Goal: Transaction & Acquisition: Purchase product/service

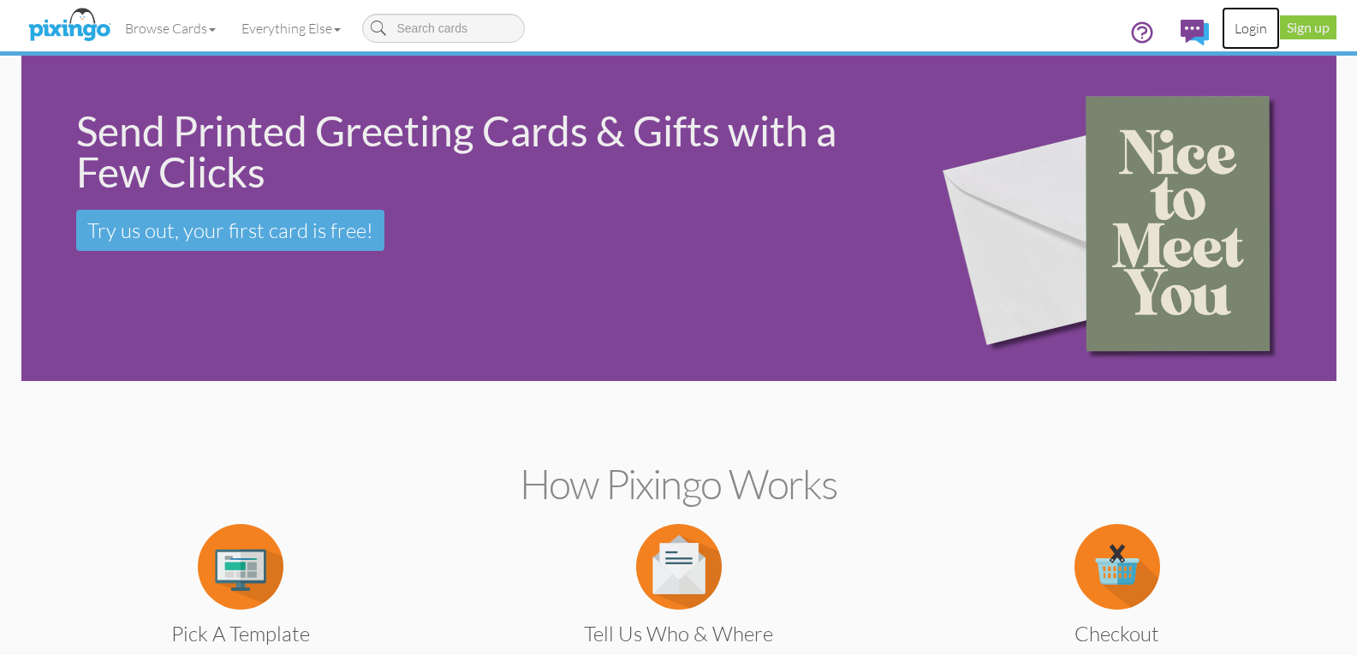
click at [1250, 32] on link "Login" at bounding box center [1250, 28] width 58 height 43
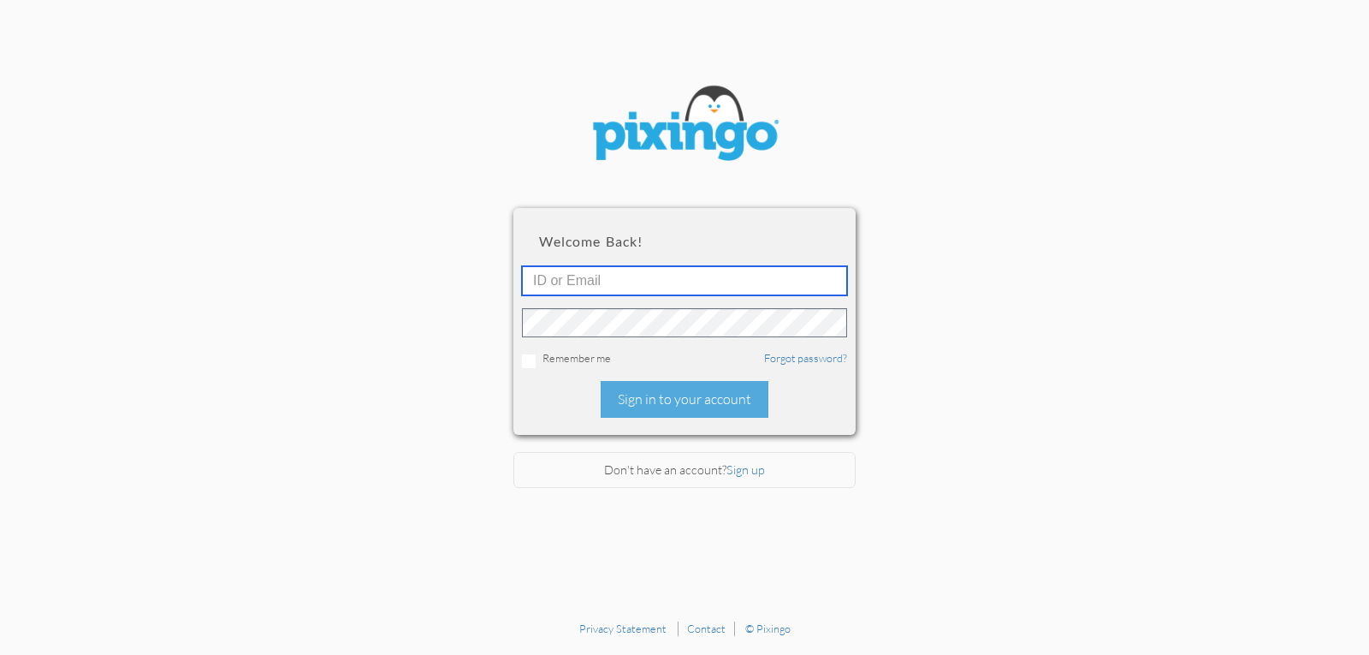
type input "4952"
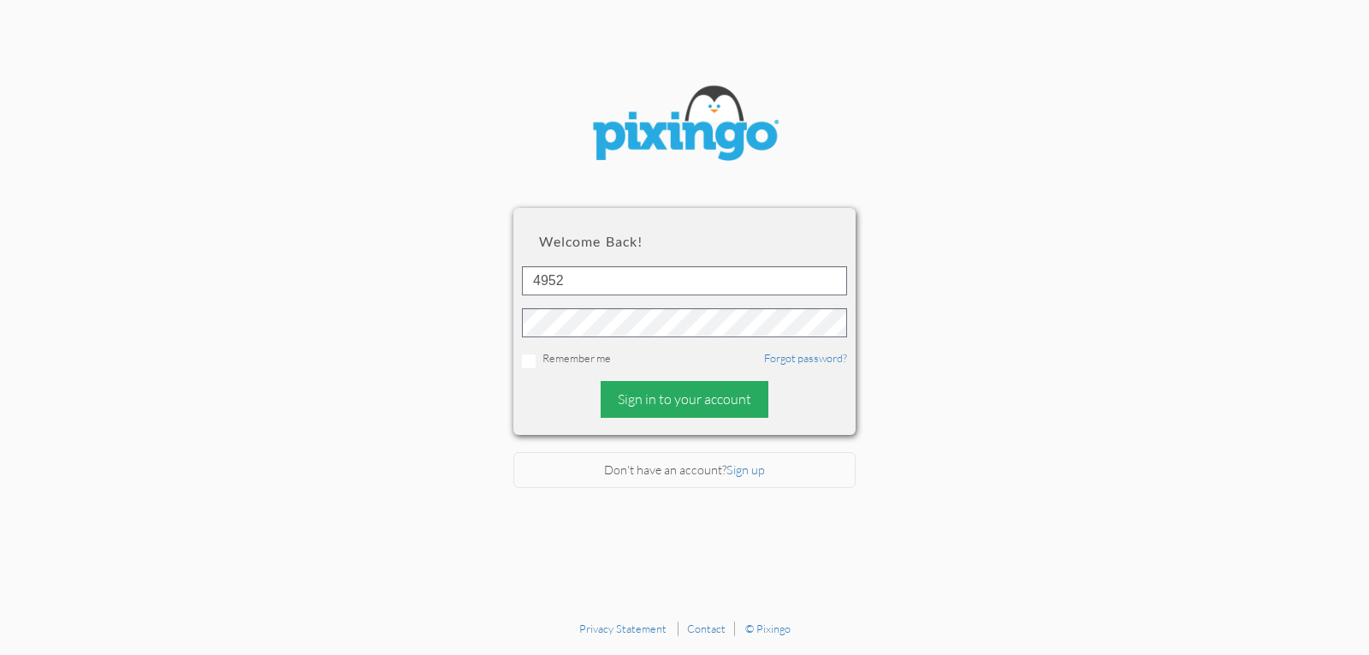
click at [705, 401] on div "Sign in to your account" at bounding box center [685, 399] width 168 height 37
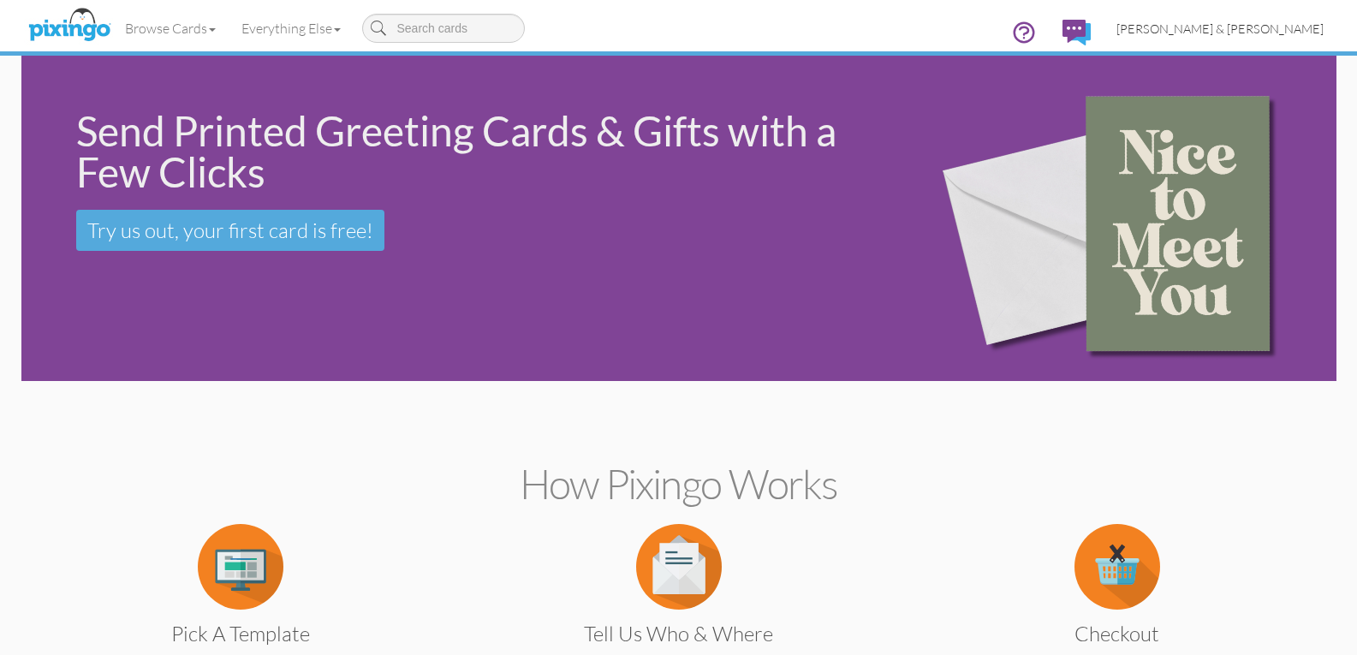
click at [1215, 31] on span "[PERSON_NAME] & [PERSON_NAME]" at bounding box center [1219, 28] width 207 height 15
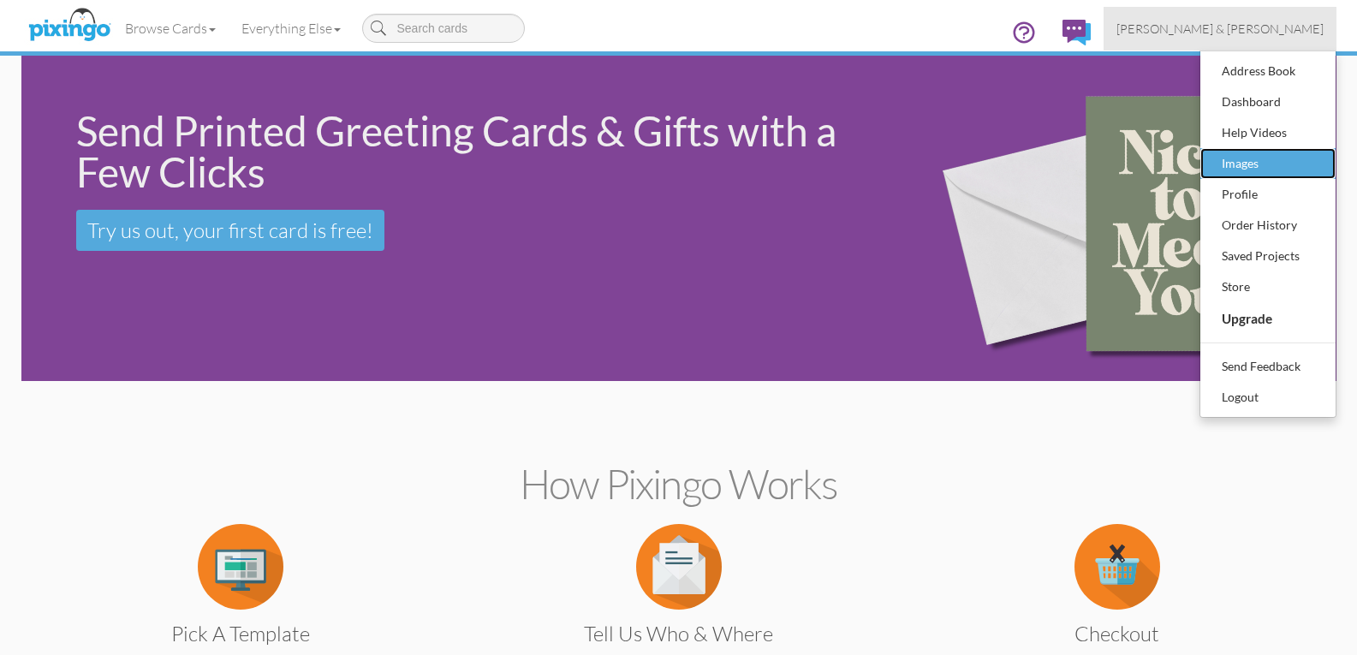
click at [1247, 166] on div "Images" at bounding box center [1267, 164] width 101 height 26
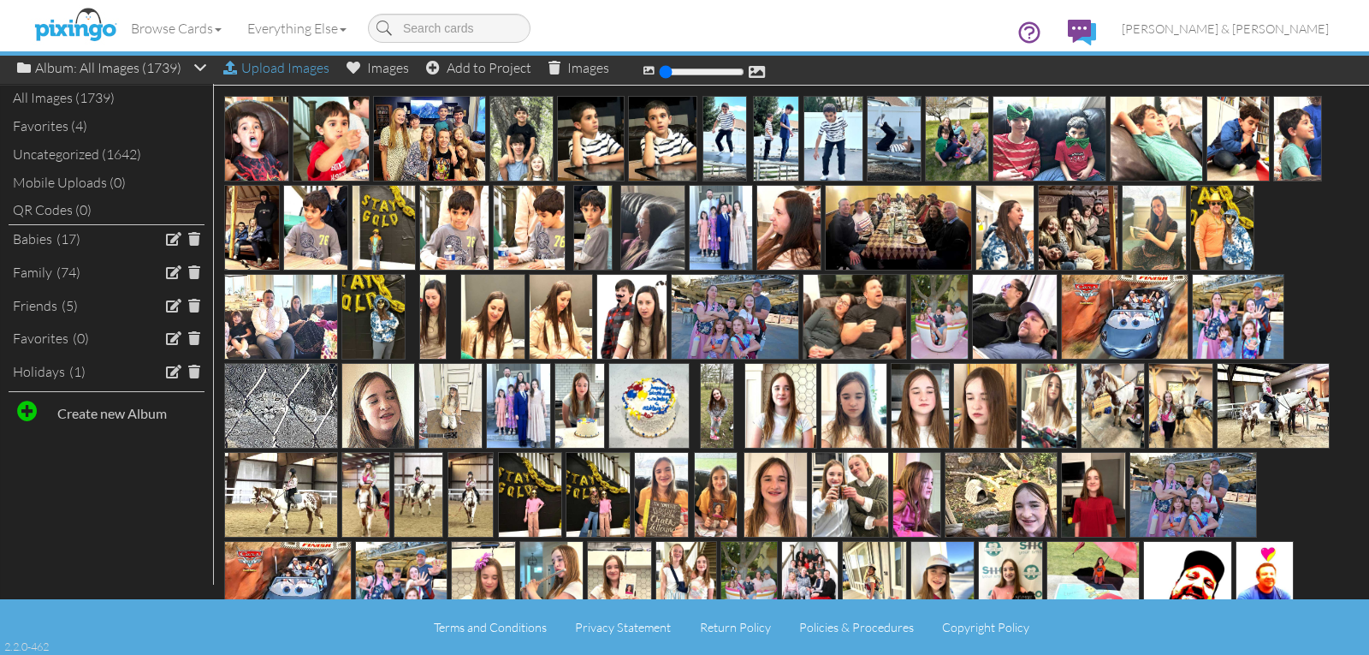
click at [300, 69] on div "Upload Images" at bounding box center [276, 68] width 106 height 25
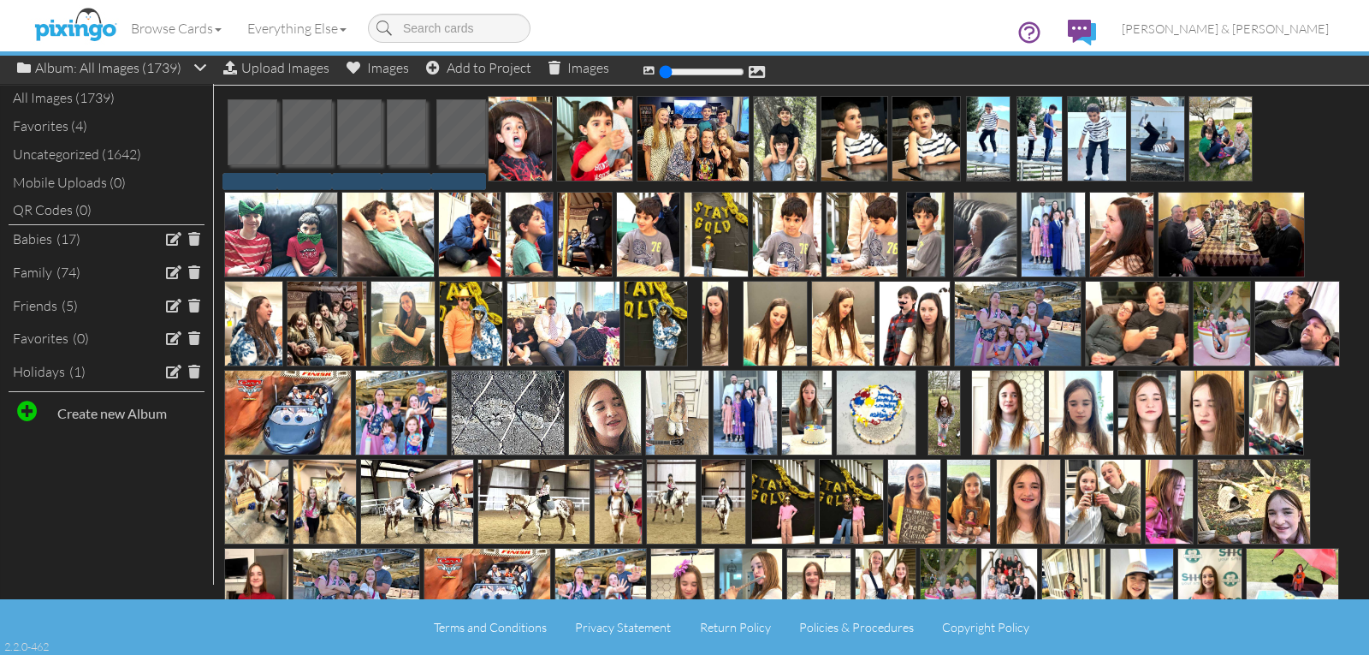
click at [264, 67] on div "Browse Cards Business Accounting Automotive Chiropractor Customer Dental Financ…" at bounding box center [684, 34] width 1289 height 68
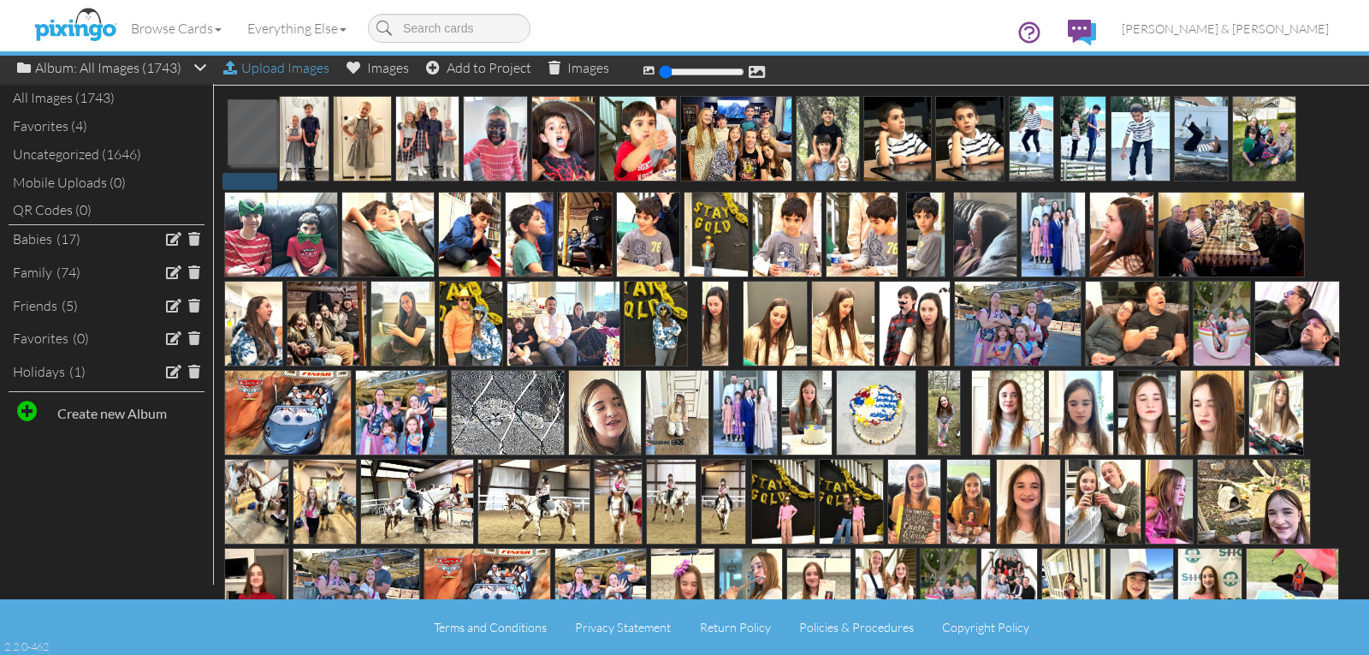
click at [262, 68] on div "Upload Images" at bounding box center [276, 68] width 106 height 25
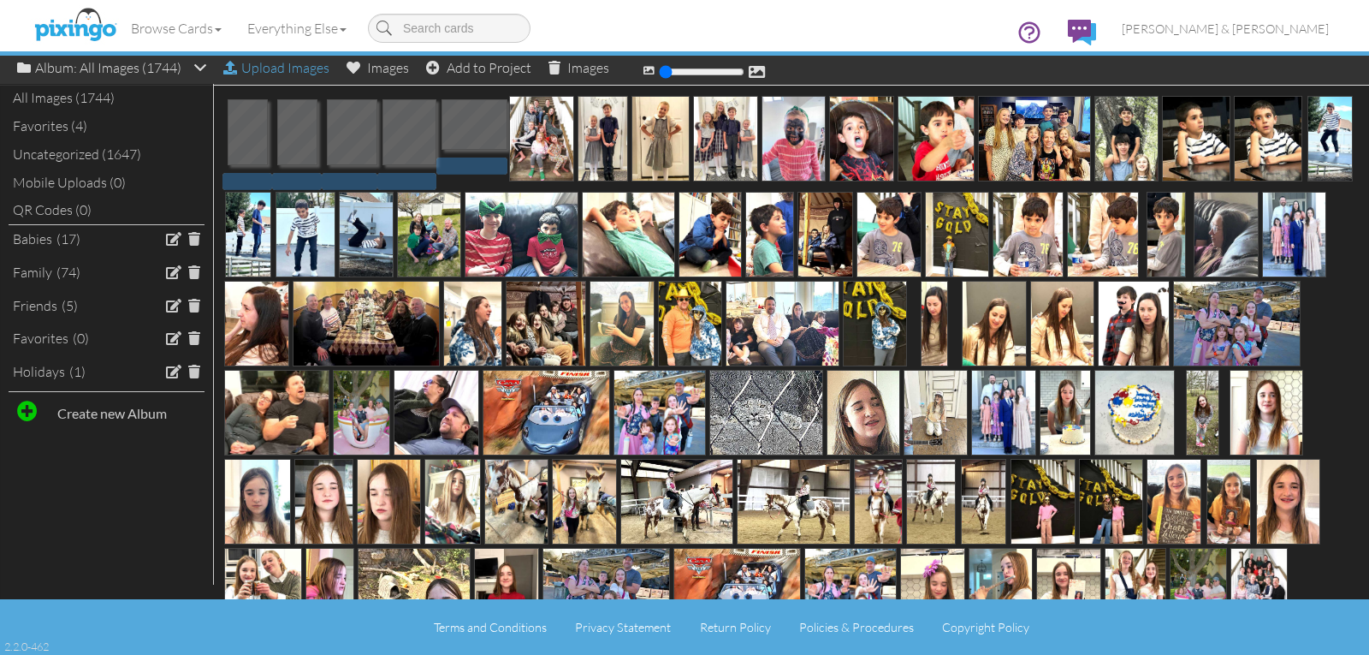
click at [294, 69] on div "Upload Images" at bounding box center [276, 68] width 106 height 25
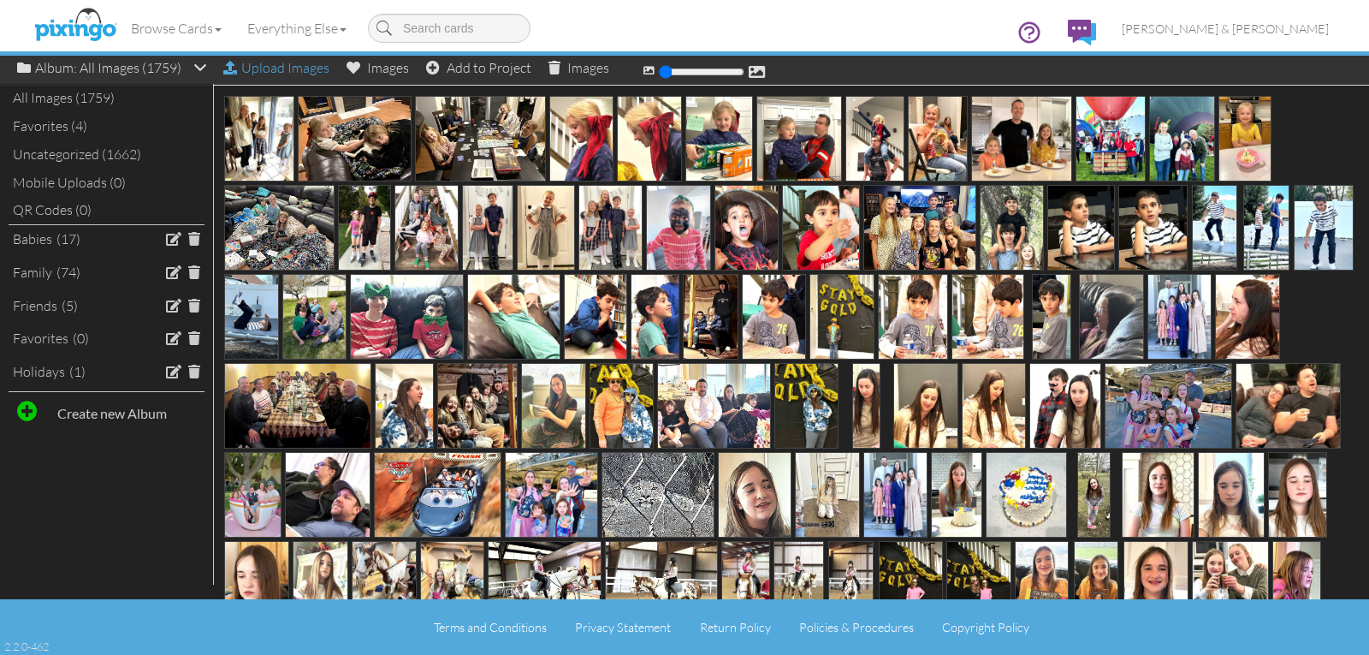
click at [278, 70] on div "Upload Images" at bounding box center [276, 68] width 106 height 25
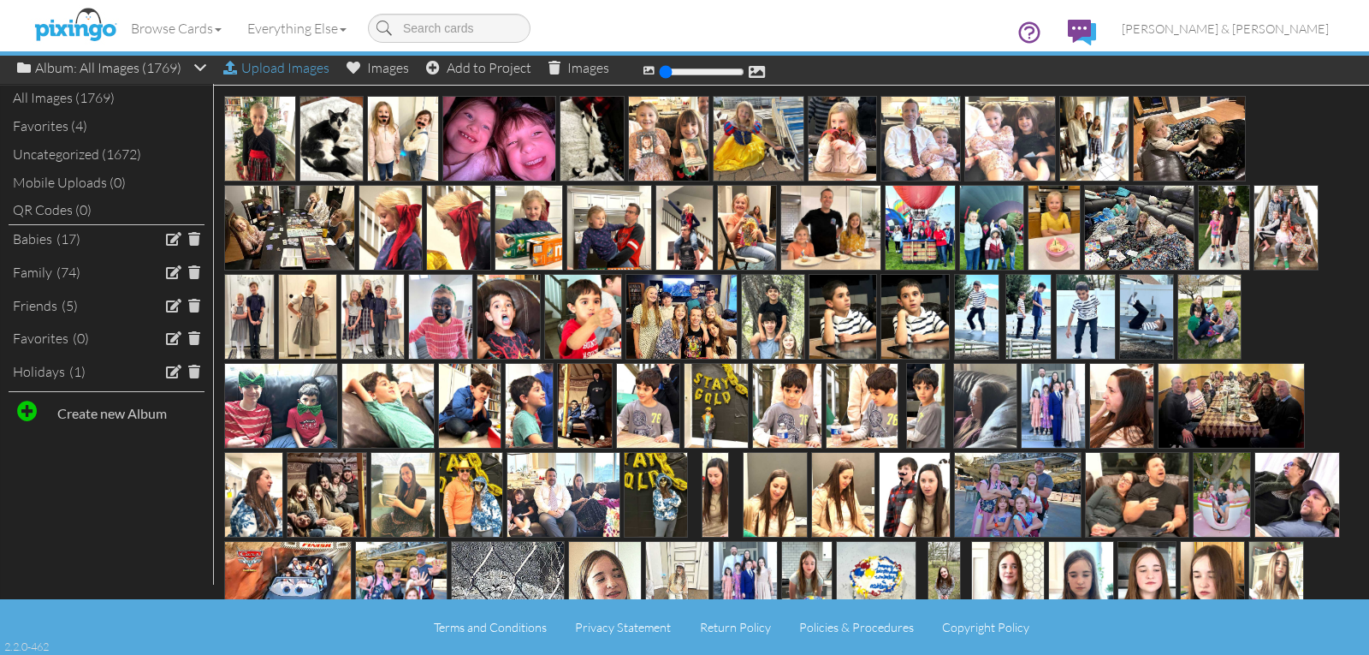
click at [266, 71] on div "Upload Images" at bounding box center [276, 68] width 106 height 25
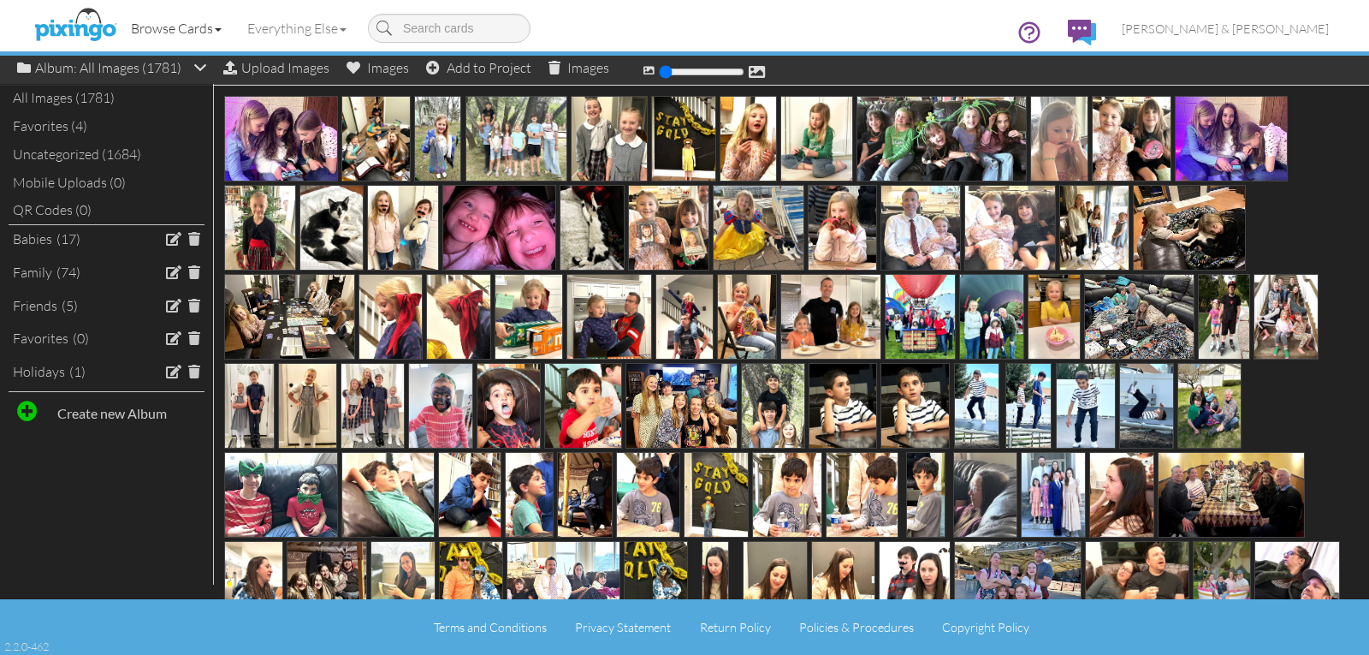
click at [219, 28] on span at bounding box center [218, 29] width 7 height 3
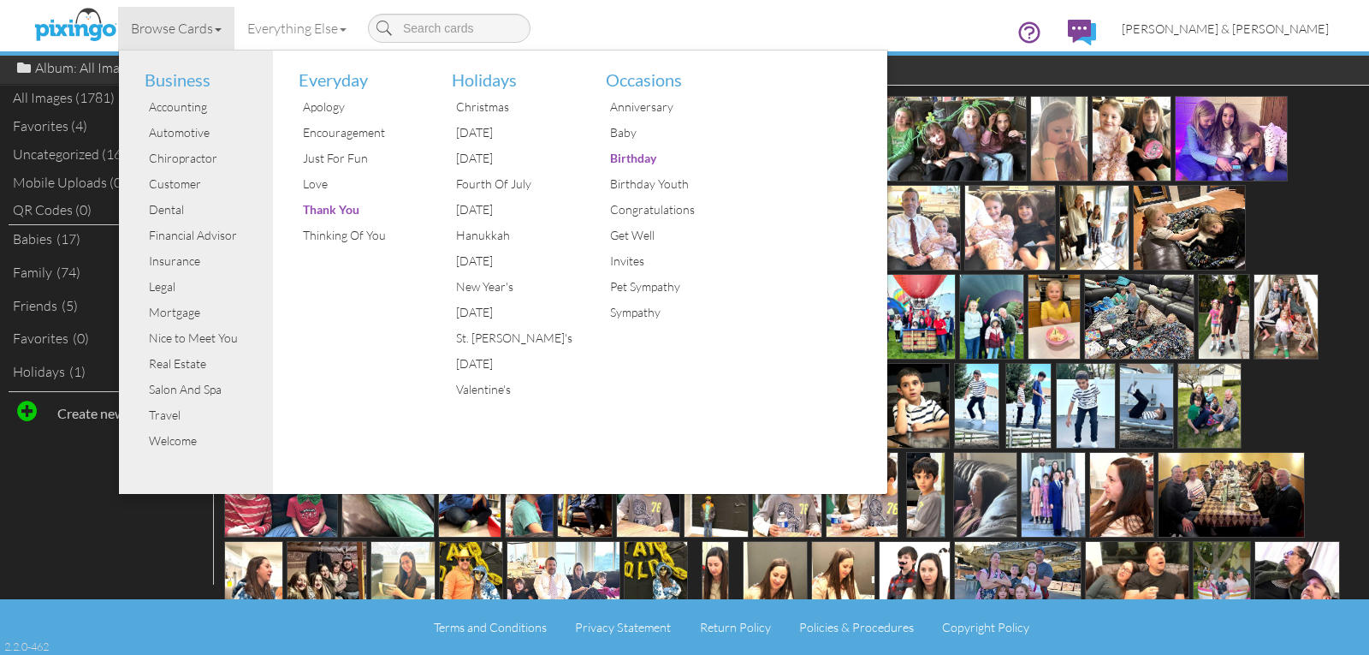
click at [1236, 28] on span "[PERSON_NAME] & [PERSON_NAME]" at bounding box center [1225, 28] width 207 height 15
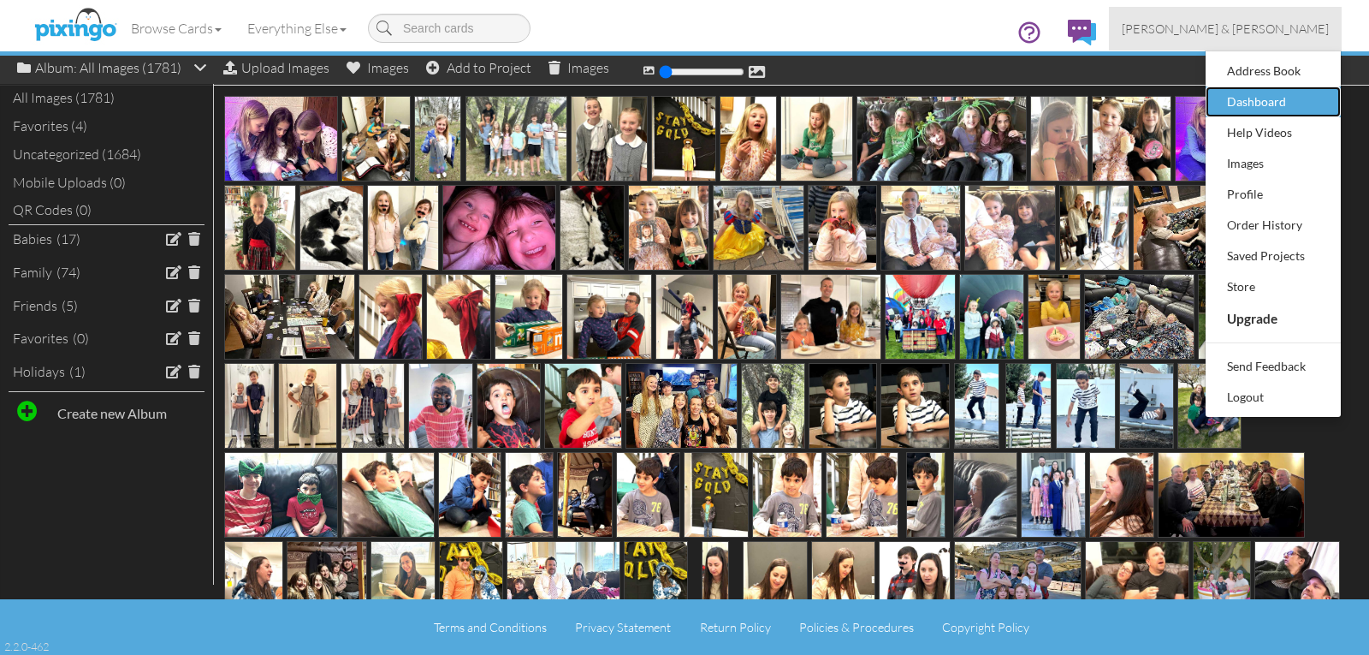
click at [1249, 98] on div "Dashboard" at bounding box center [1273, 102] width 101 height 26
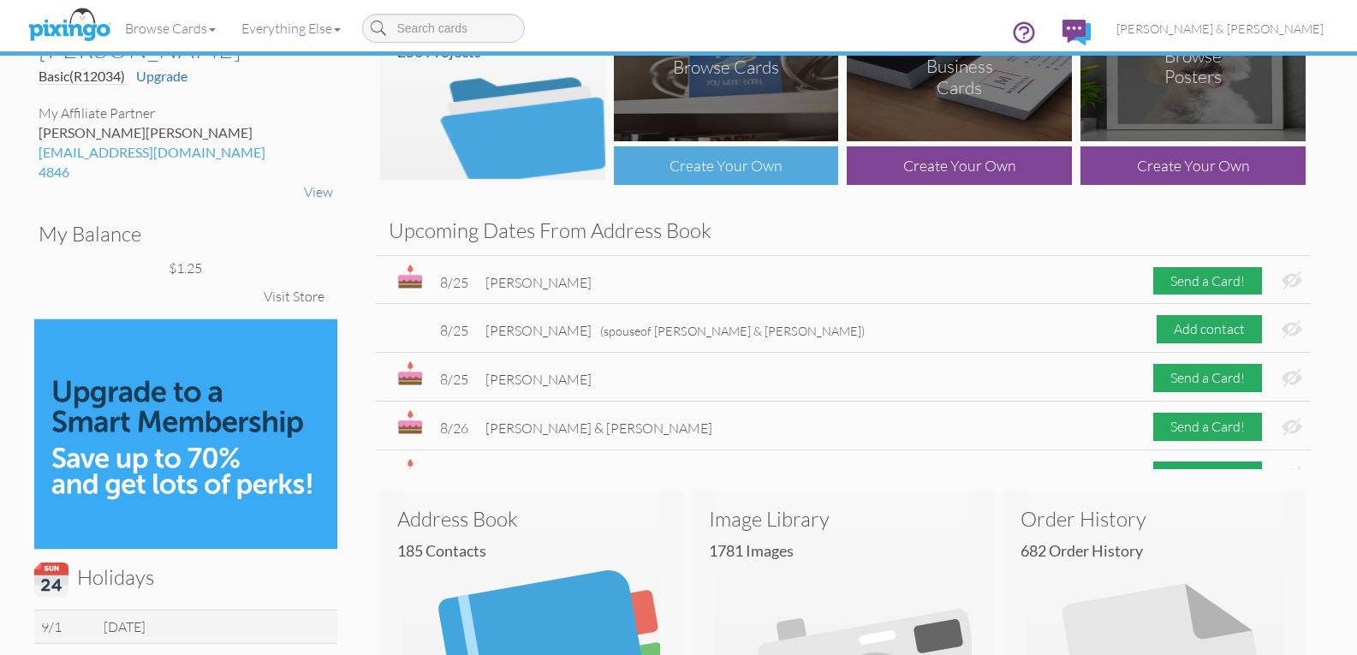
click at [683, 171] on div "Create Your Own" at bounding box center [726, 165] width 225 height 39
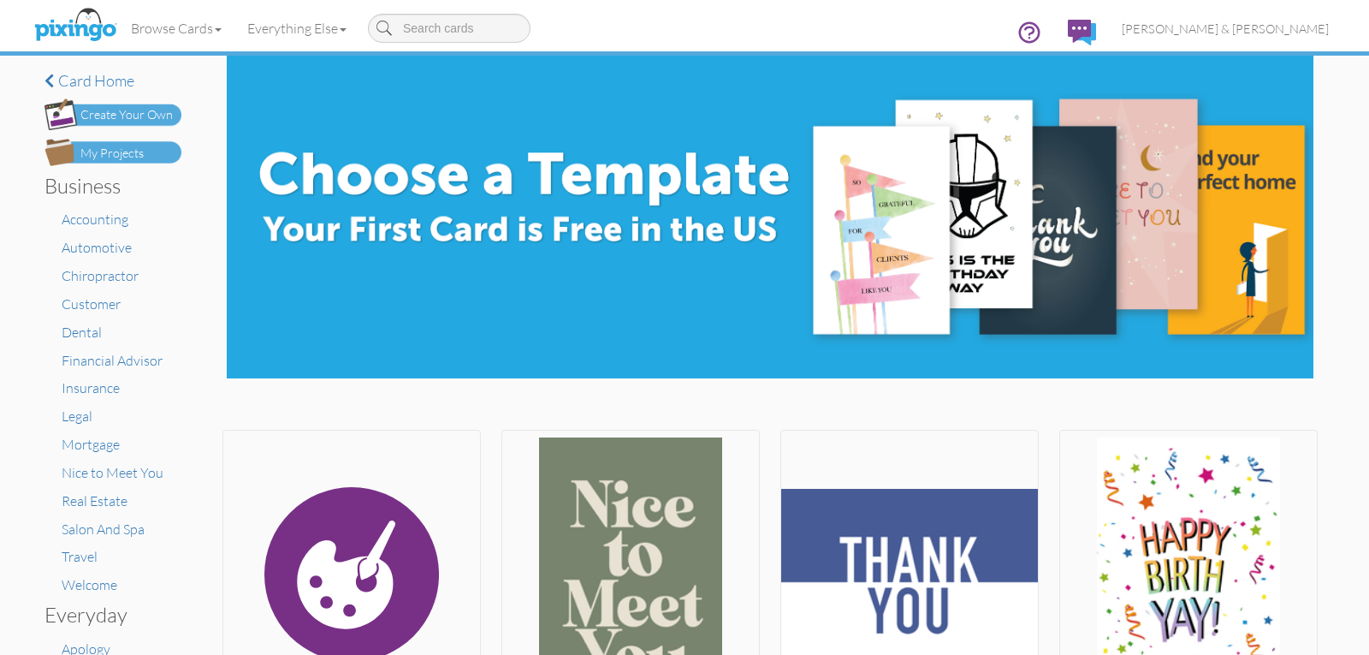
click at [143, 116] on div "Create Your Own" at bounding box center [126, 115] width 92 height 18
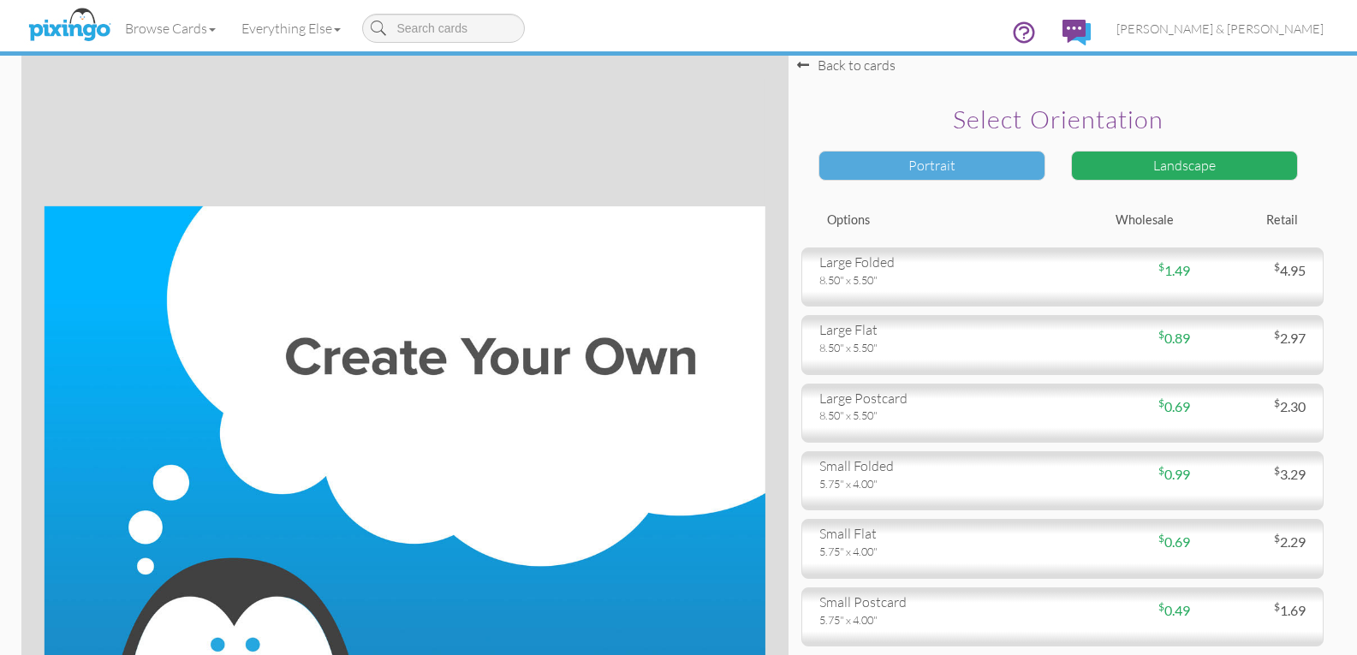
click at [955, 172] on div "Portrait" at bounding box center [931, 166] width 227 height 30
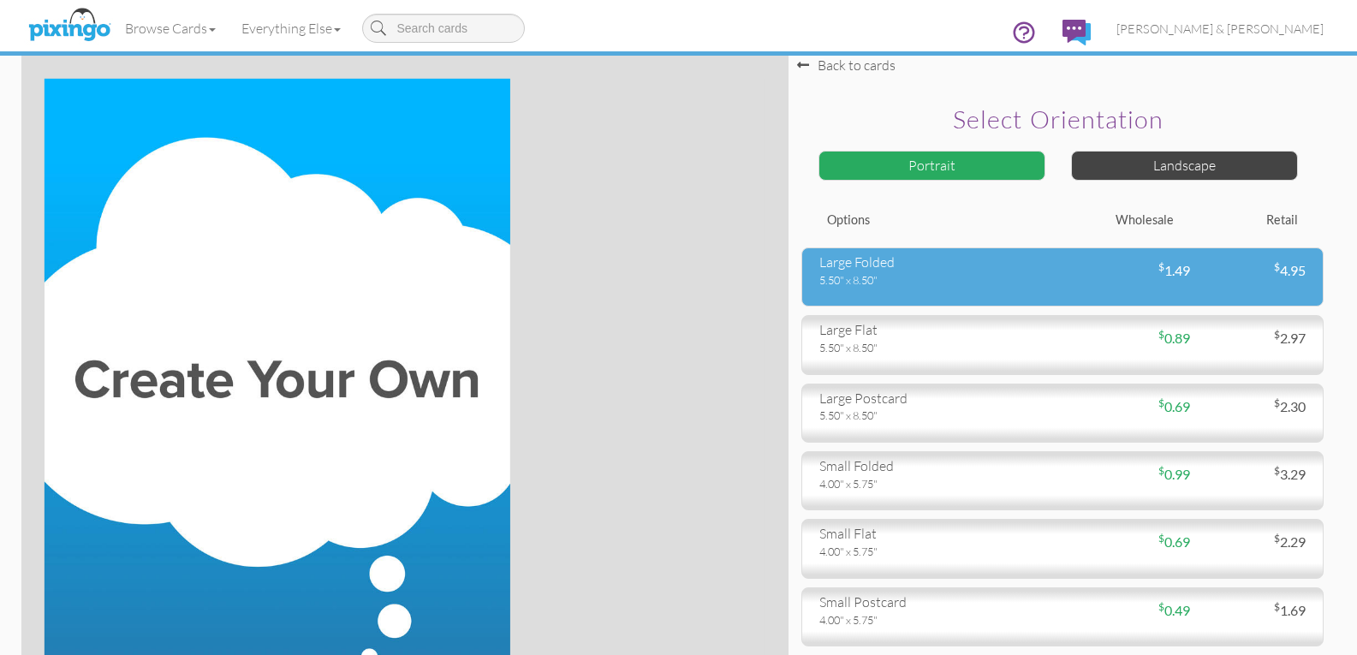
click at [862, 280] on div "5.50" x 8.50"" at bounding box center [934, 279] width 230 height 15
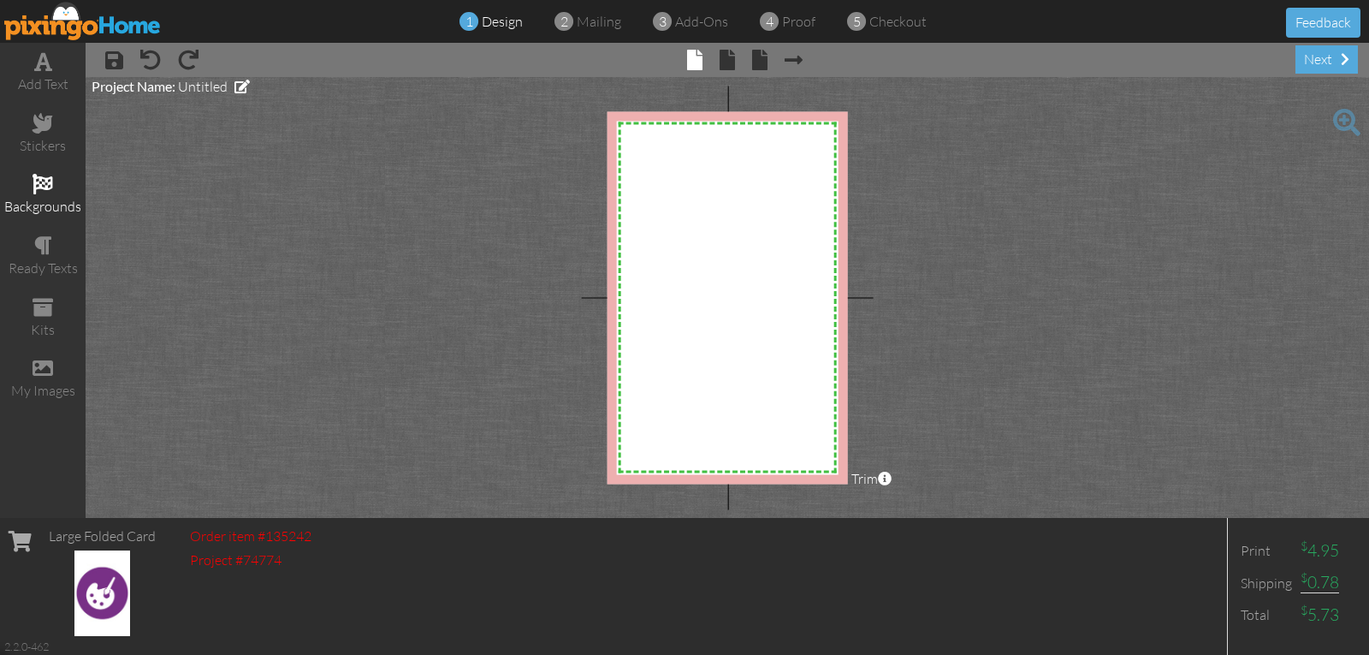
click at [46, 177] on span at bounding box center [43, 184] width 21 height 21
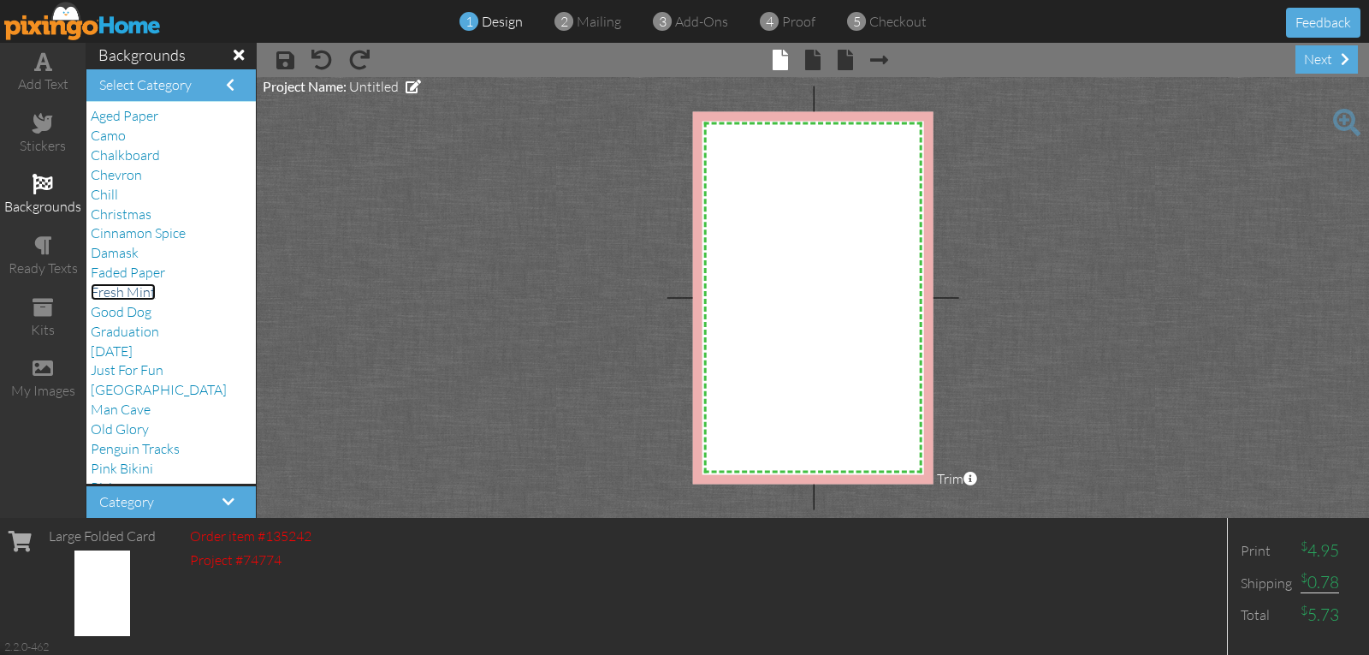
click at [112, 295] on span "Fresh Mint" at bounding box center [123, 291] width 65 height 17
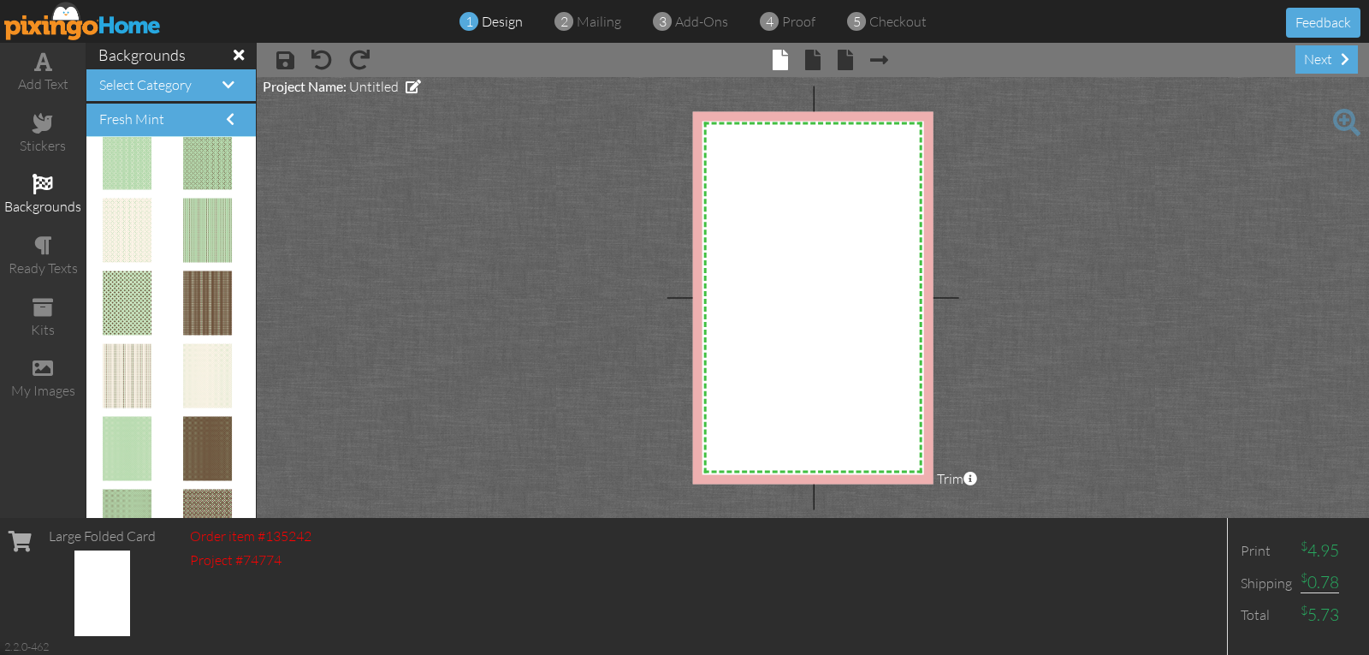
scroll to position [856, 0]
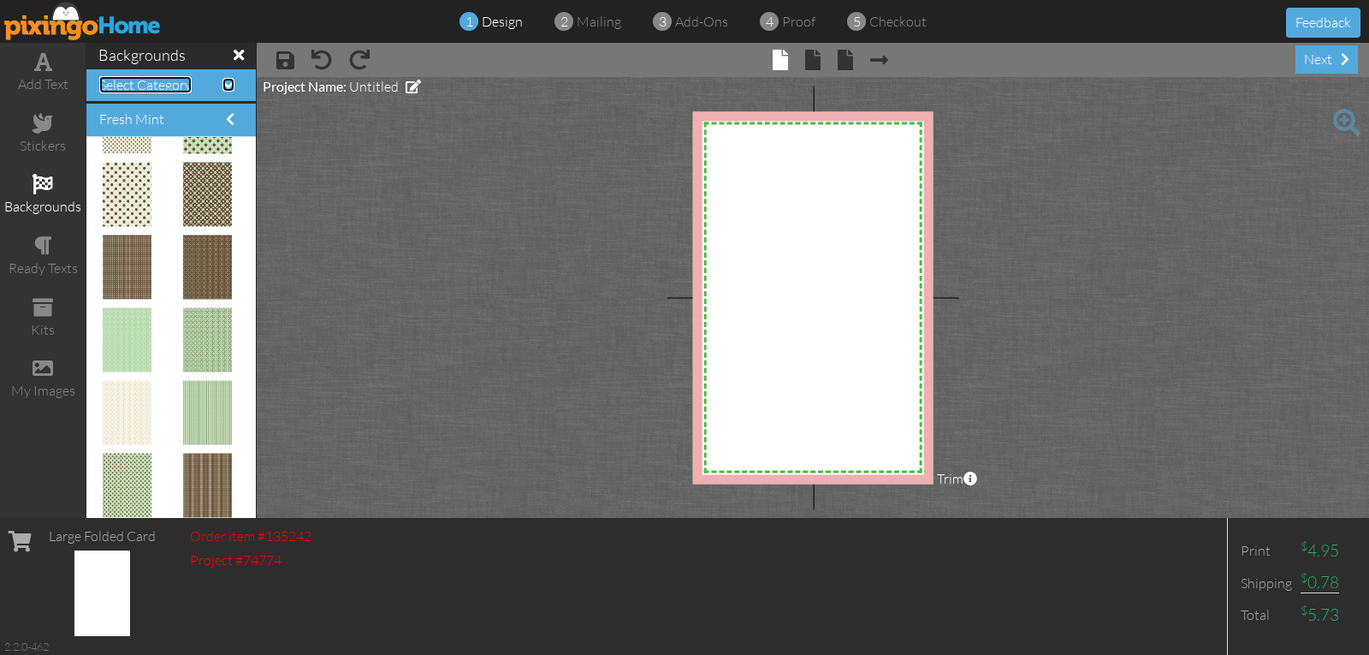
click at [134, 90] on span "Select Category" at bounding box center [145, 84] width 92 height 17
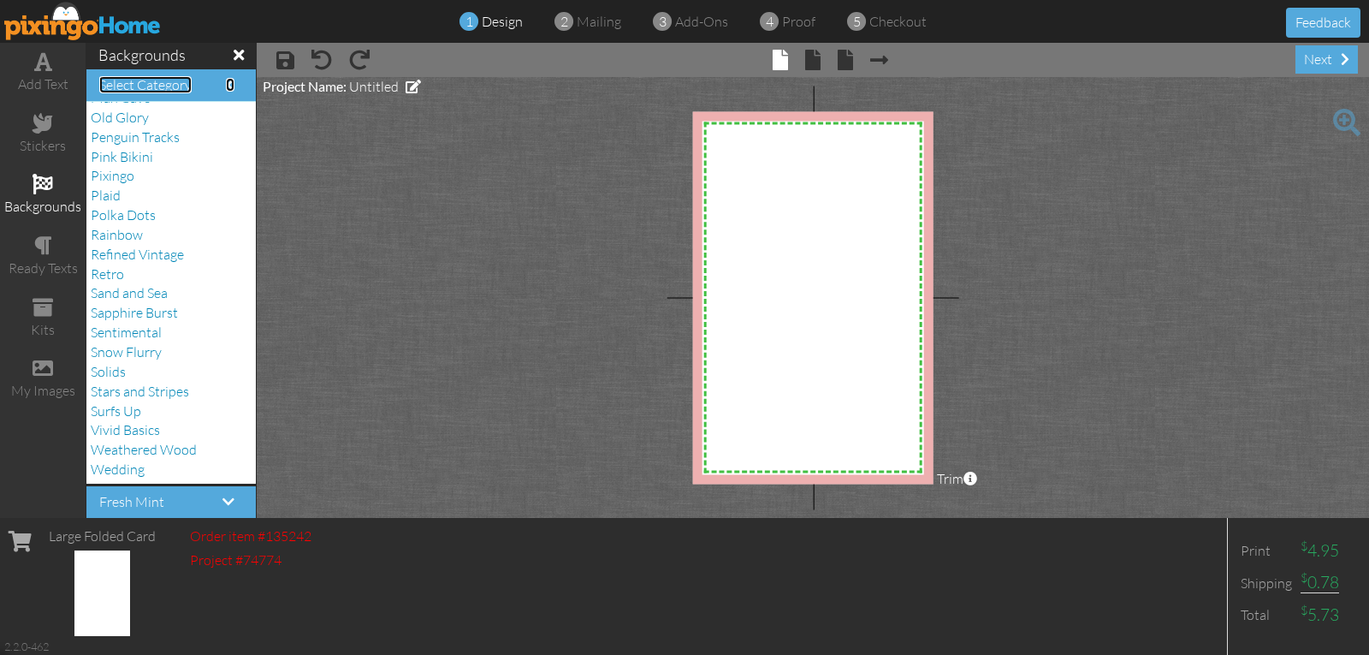
scroll to position [2, 0]
click at [141, 152] on span "Pink Bikini" at bounding box center [122, 154] width 62 height 17
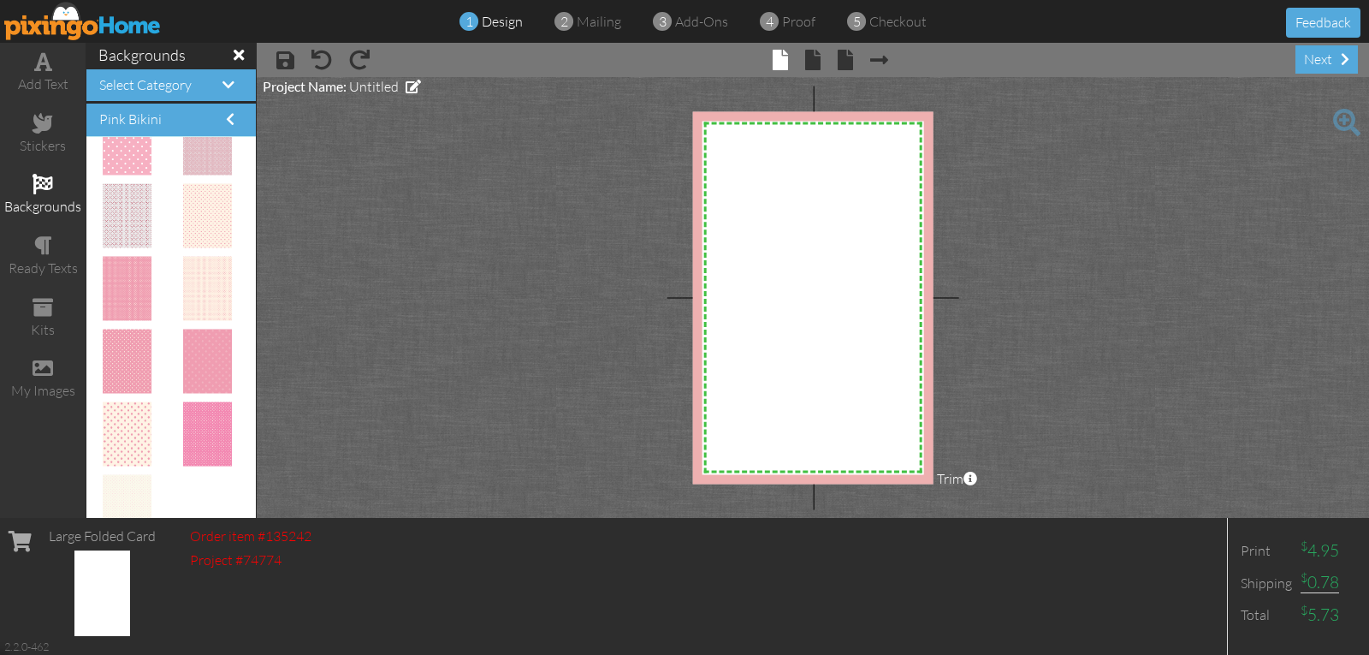
scroll to position [2387, 0]
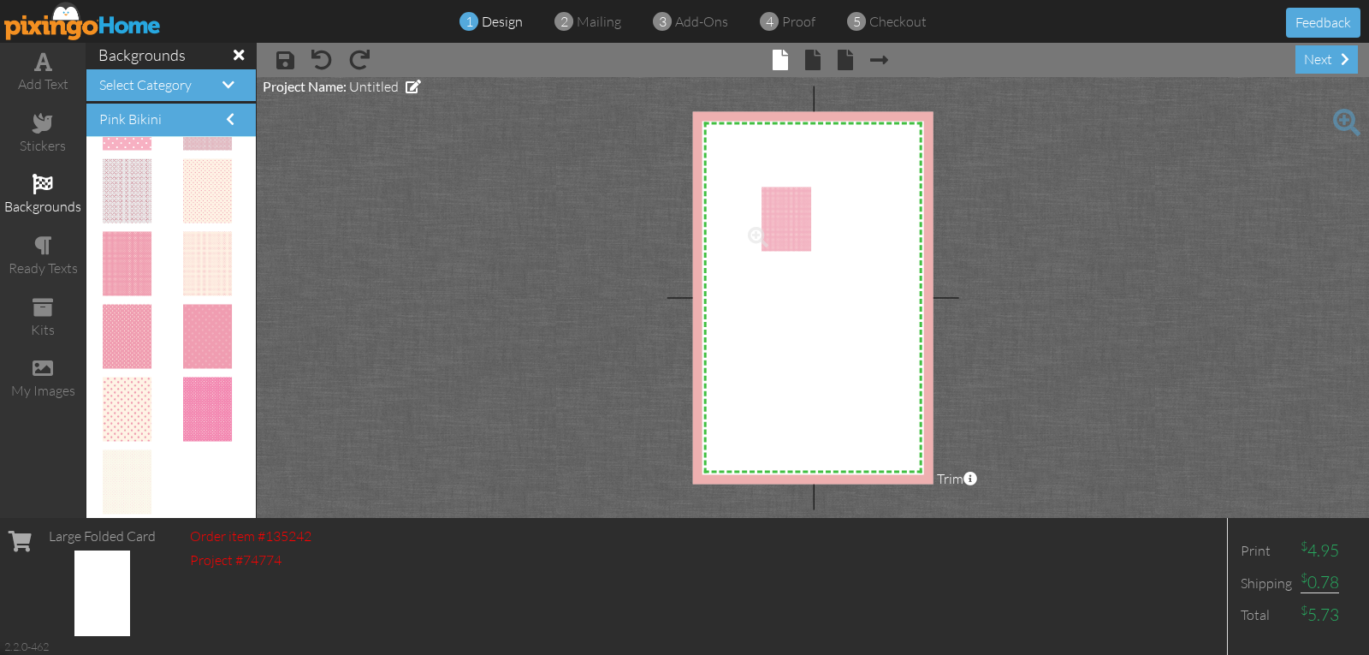
drag, startPoint x: 131, startPoint y: 271, endPoint x: 781, endPoint y: 227, distance: 652.0
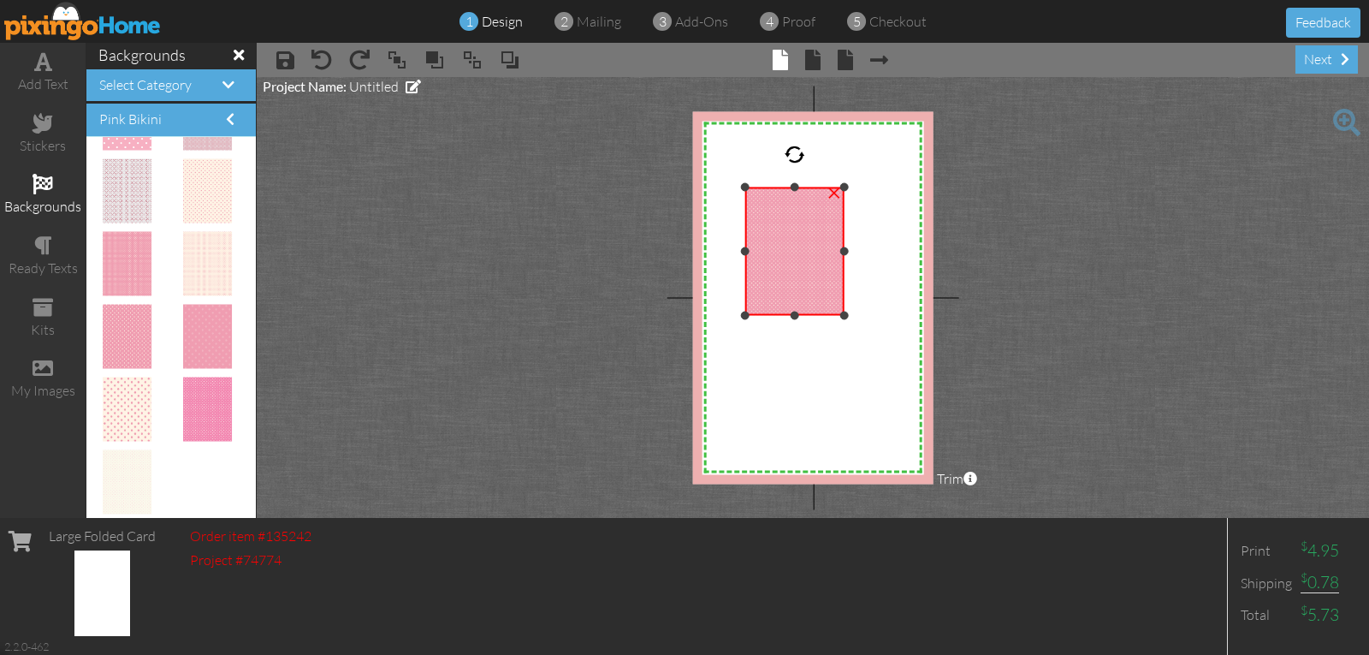
drag, startPoint x: 805, startPoint y: 267, endPoint x: 812, endPoint y: 305, distance: 38.3
click at [812, 316] on div "×" at bounding box center [794, 251] width 99 height 128
click at [829, 194] on div "×" at bounding box center [833, 190] width 27 height 27
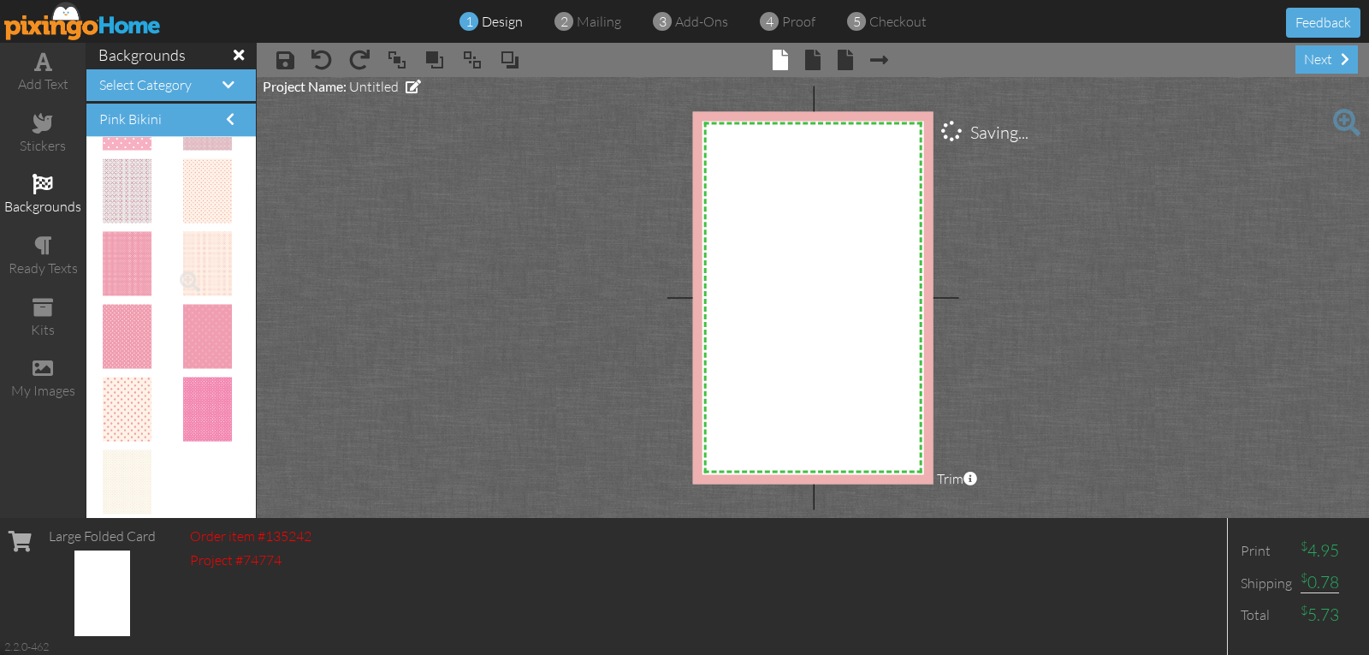
click at [209, 256] on img at bounding box center [208, 264] width 50 height 64
click at [205, 258] on img at bounding box center [208, 264] width 50 height 64
drag, startPoint x: 205, startPoint y: 258, endPoint x: 775, endPoint y: 224, distance: 570.1
drag, startPoint x: 787, startPoint y: 276, endPoint x: 824, endPoint y: 337, distance: 72.2
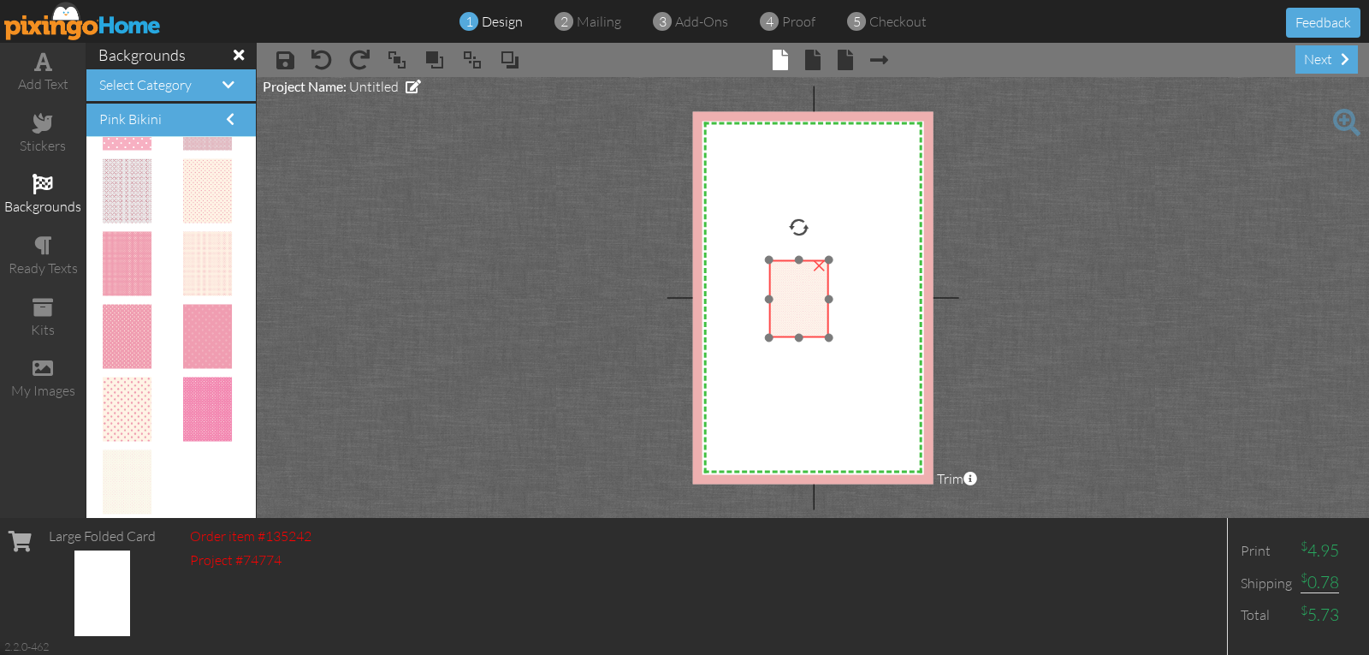
click at [824, 337] on img at bounding box center [799, 299] width 60 height 78
drag, startPoint x: 828, startPoint y: 333, endPoint x: 805, endPoint y: 289, distance: 49.0
click at [823, 326] on img at bounding box center [801, 301] width 60 height 78
click at [816, 258] on div "×" at bounding box center [814, 256] width 27 height 27
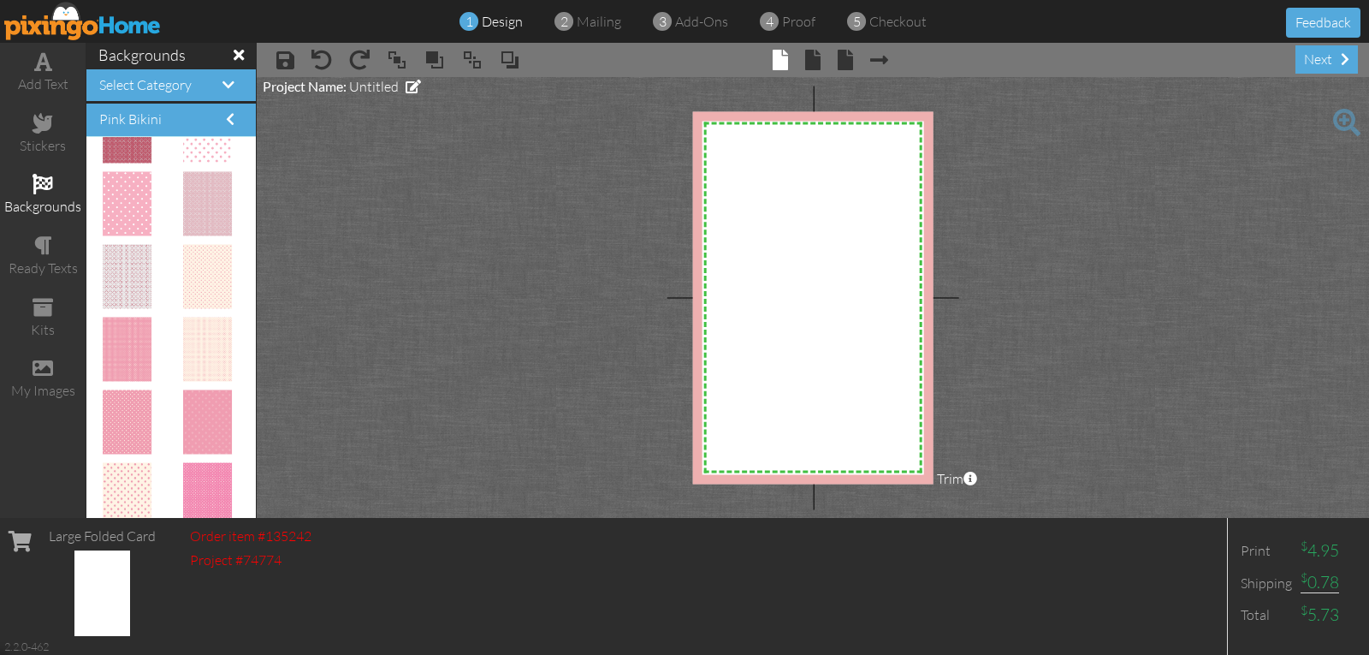
scroll to position [2216, 0]
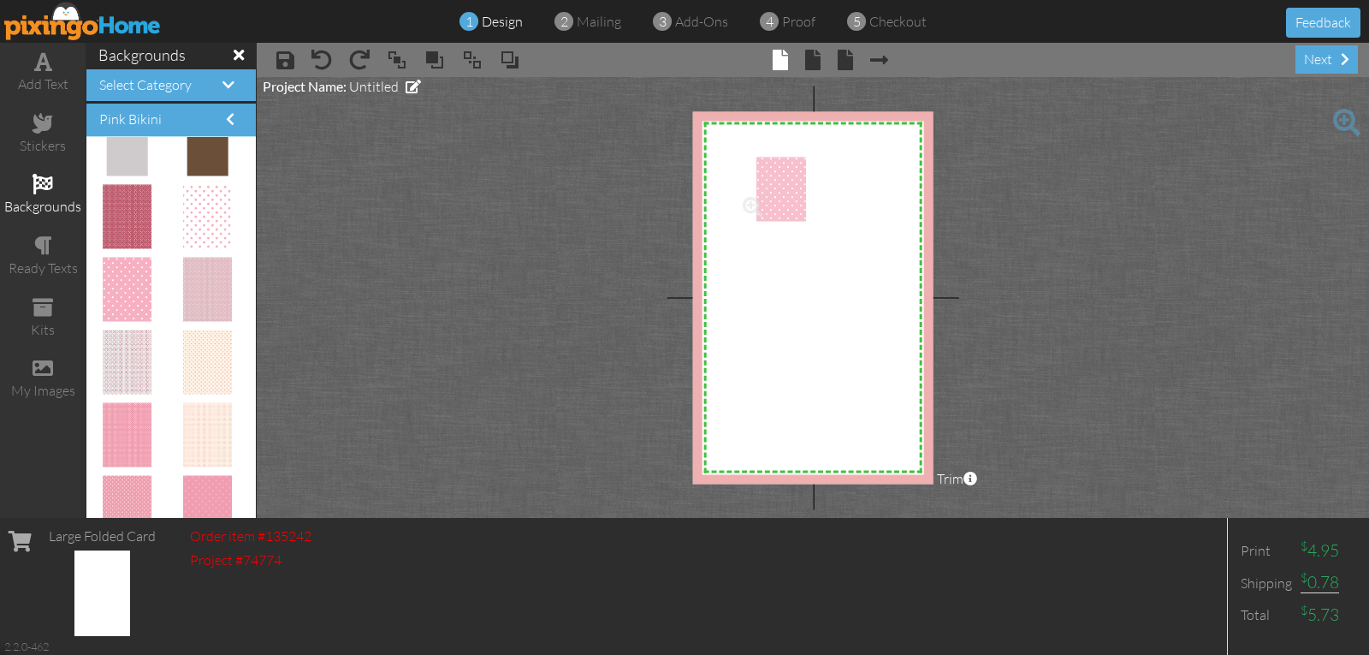
drag, startPoint x: 131, startPoint y: 277, endPoint x: 775, endPoint y: 177, distance: 651.4
drag, startPoint x: 766, startPoint y: 210, endPoint x: 718, endPoint y: 163, distance: 67.2
click at [718, 163] on img at bounding box center [721, 149] width 60 height 78
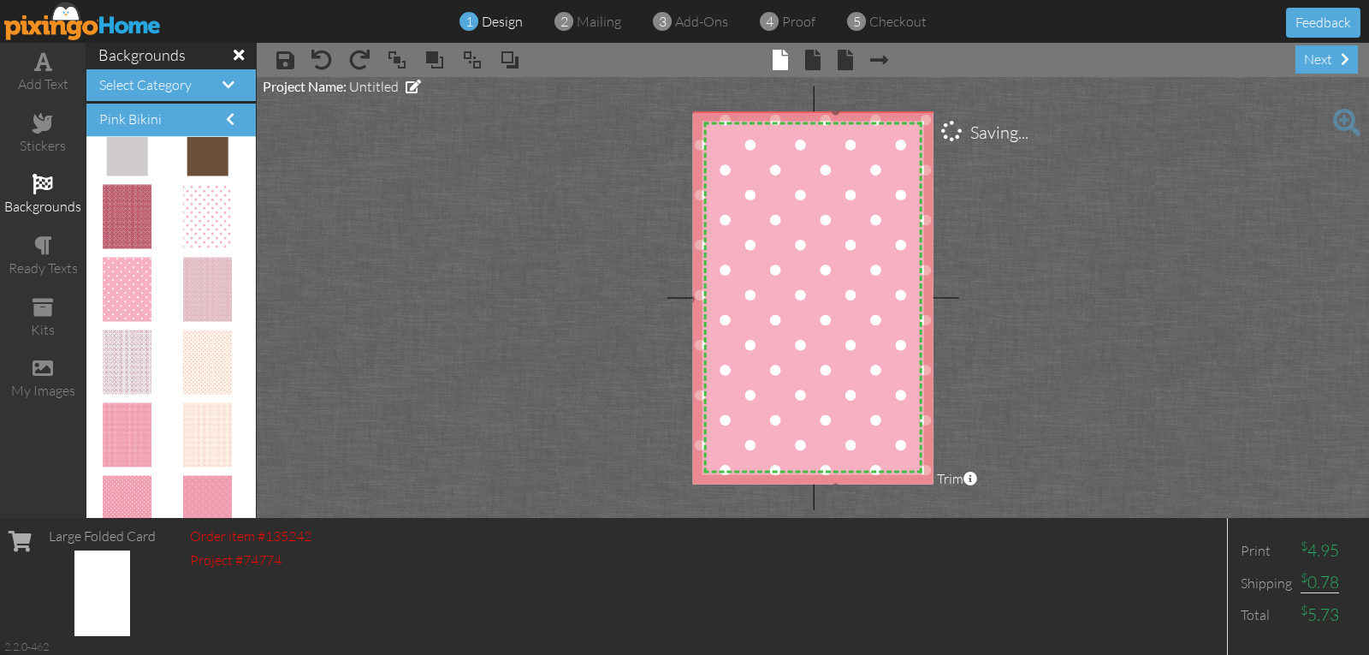
drag, startPoint x: 751, startPoint y: 189, endPoint x: 906, endPoint y: 489, distance: 337.2
click at [906, 489] on project-studio-wrapper "X X X X X X X X X X X X X X X X X X X X X X X X X X X X X X X X X X X X X X X X…" at bounding box center [813, 297] width 1113 height 441
click at [812, 56] on span at bounding box center [812, 60] width 15 height 21
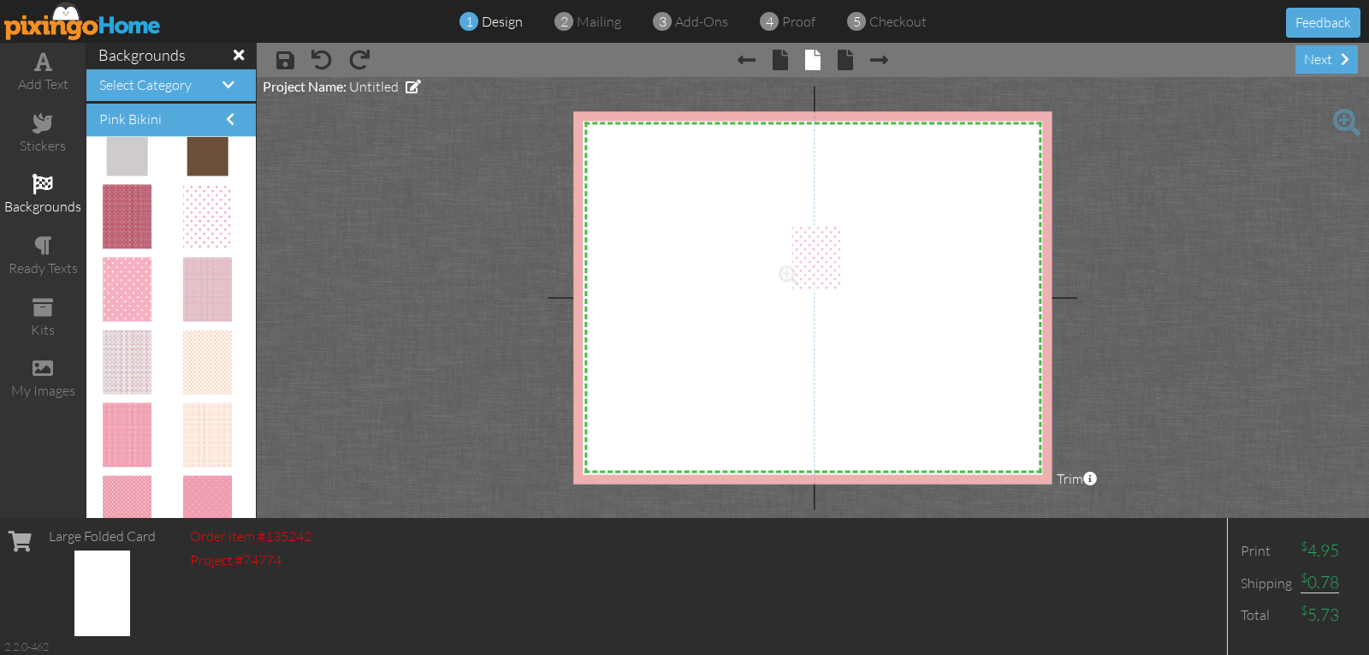
drag, startPoint x: 205, startPoint y: 218, endPoint x: 817, endPoint y: 259, distance: 613.3
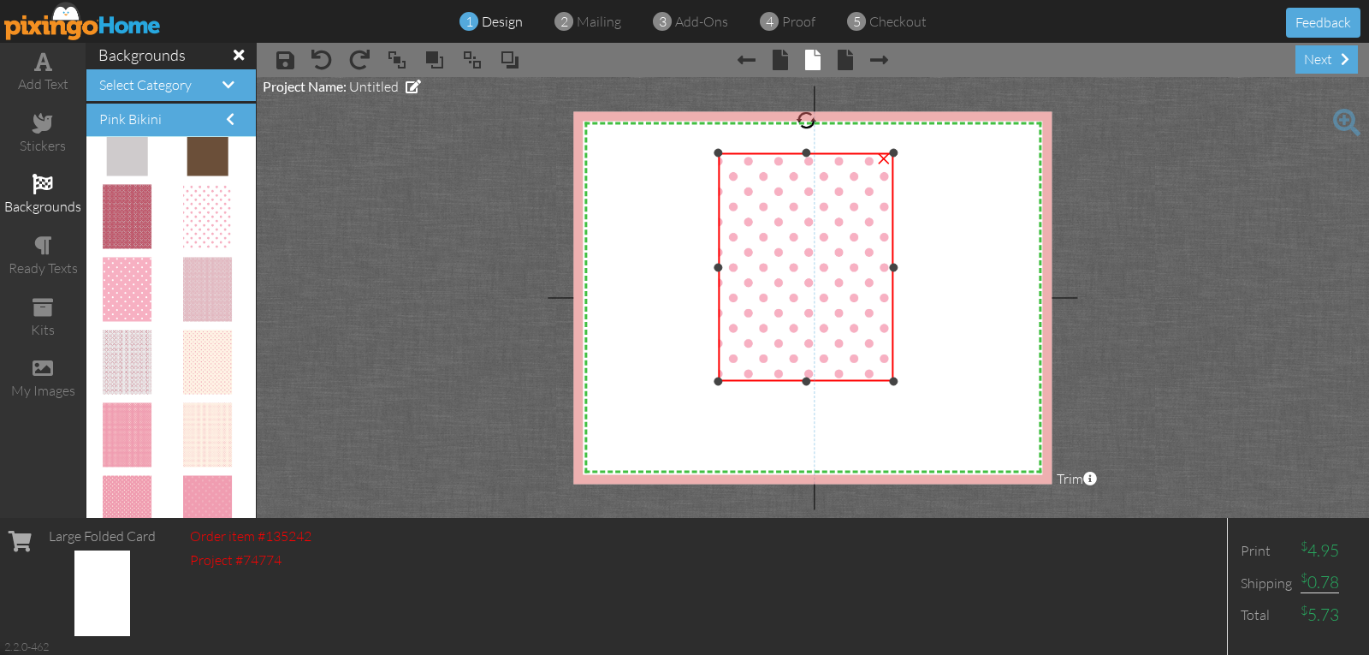
drag, startPoint x: 775, startPoint y: 223, endPoint x: 743, endPoint y: 150, distance: 79.3
click at [743, 153] on div "×" at bounding box center [805, 267] width 175 height 228
drag, startPoint x: 136, startPoint y: 294, endPoint x: 637, endPoint y: 189, distance: 511.5
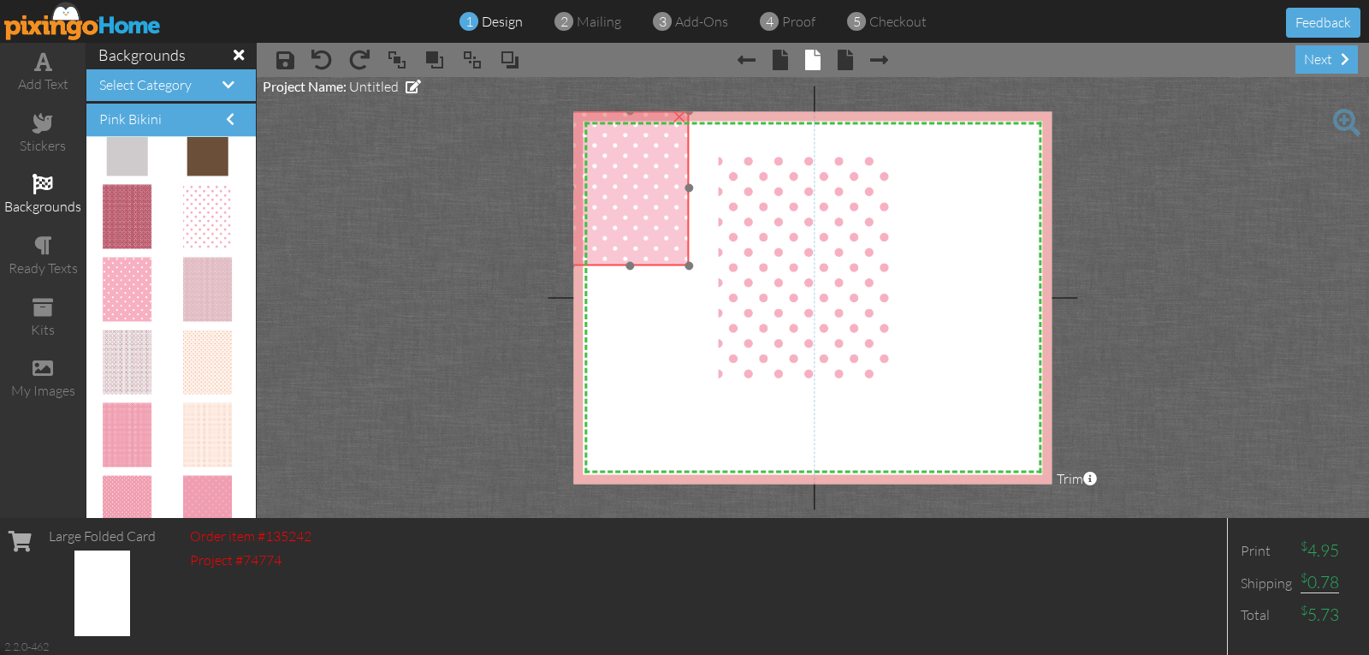
drag, startPoint x: 637, startPoint y: 182, endPoint x: 611, endPoint y: 140, distance: 49.9
click at [611, 140] on img at bounding box center [630, 187] width 120 height 155
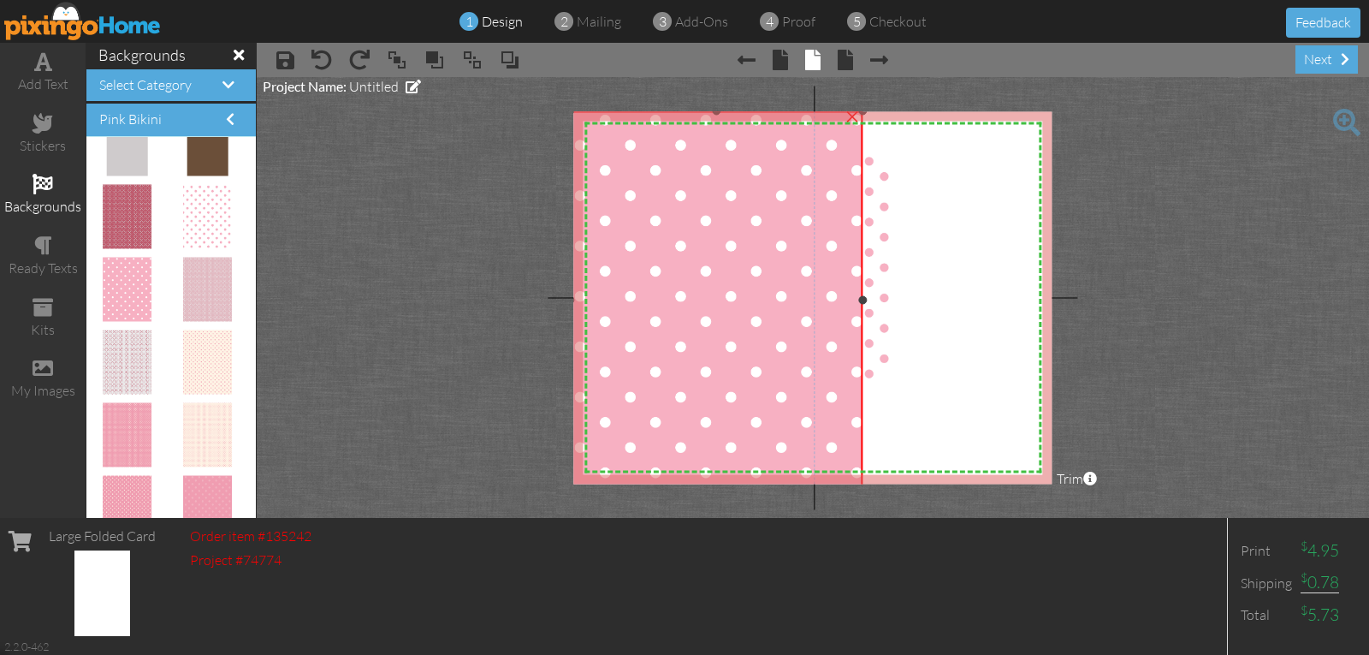
drag, startPoint x: 692, startPoint y: 276, endPoint x: 776, endPoint y: 492, distance: 231.4
click at [776, 492] on project-studio-wrapper "X X X X X X X X X X X X X X X X X X X X X X X X X X X X X X X X X X X X X X X X…" at bounding box center [813, 297] width 1113 height 441
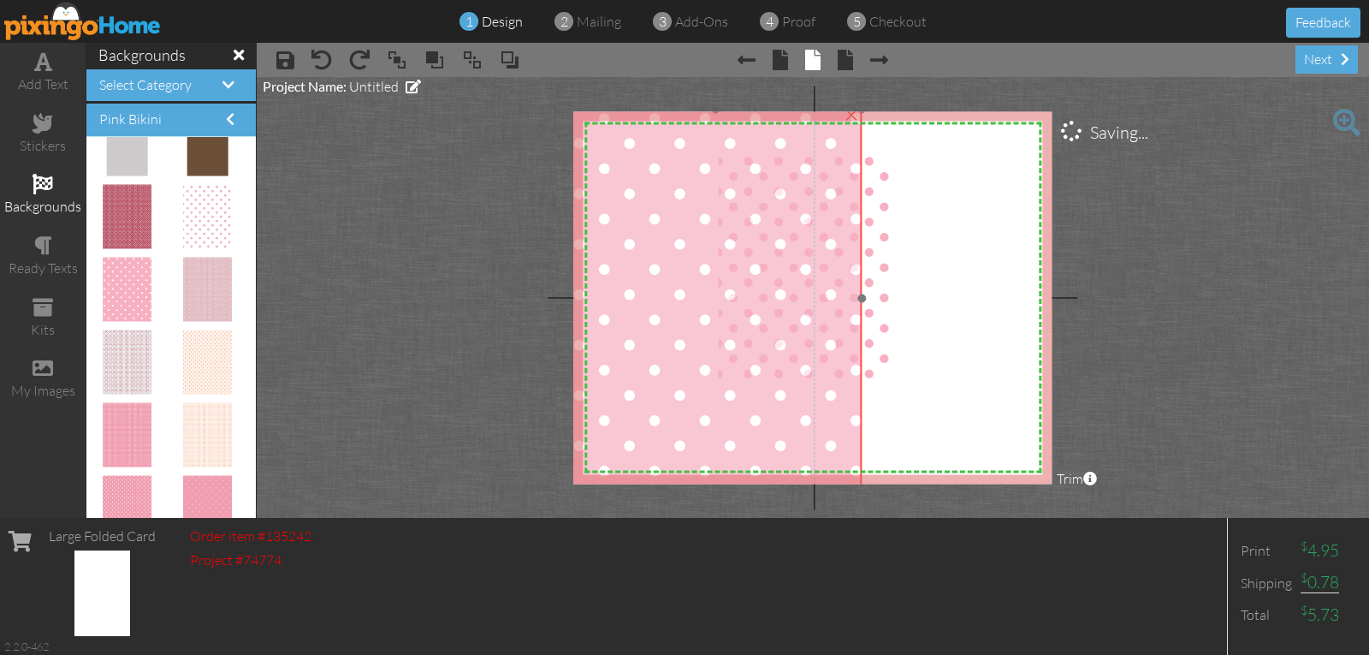
click at [805, 402] on img at bounding box center [715, 298] width 293 height 379
click at [809, 402] on img at bounding box center [718, 298] width 293 height 379
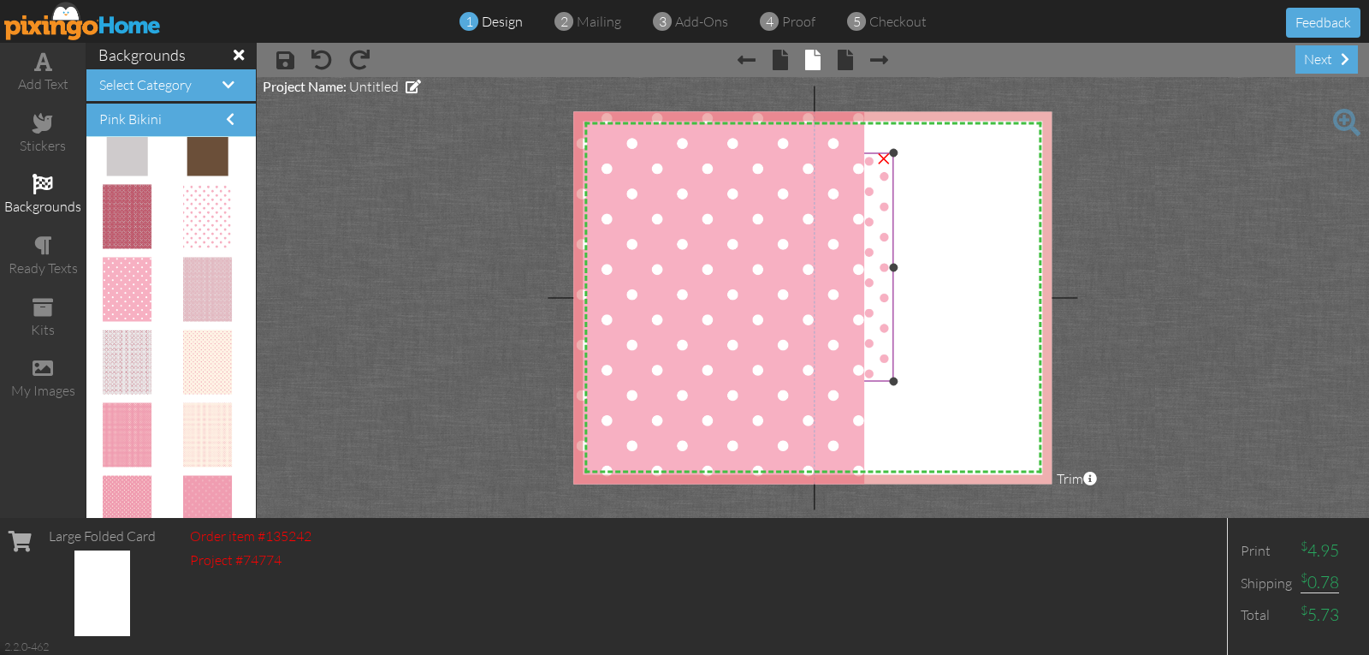
click at [882, 333] on img at bounding box center [805, 267] width 175 height 228
click at [394, 56] on span at bounding box center [397, 60] width 21 height 26
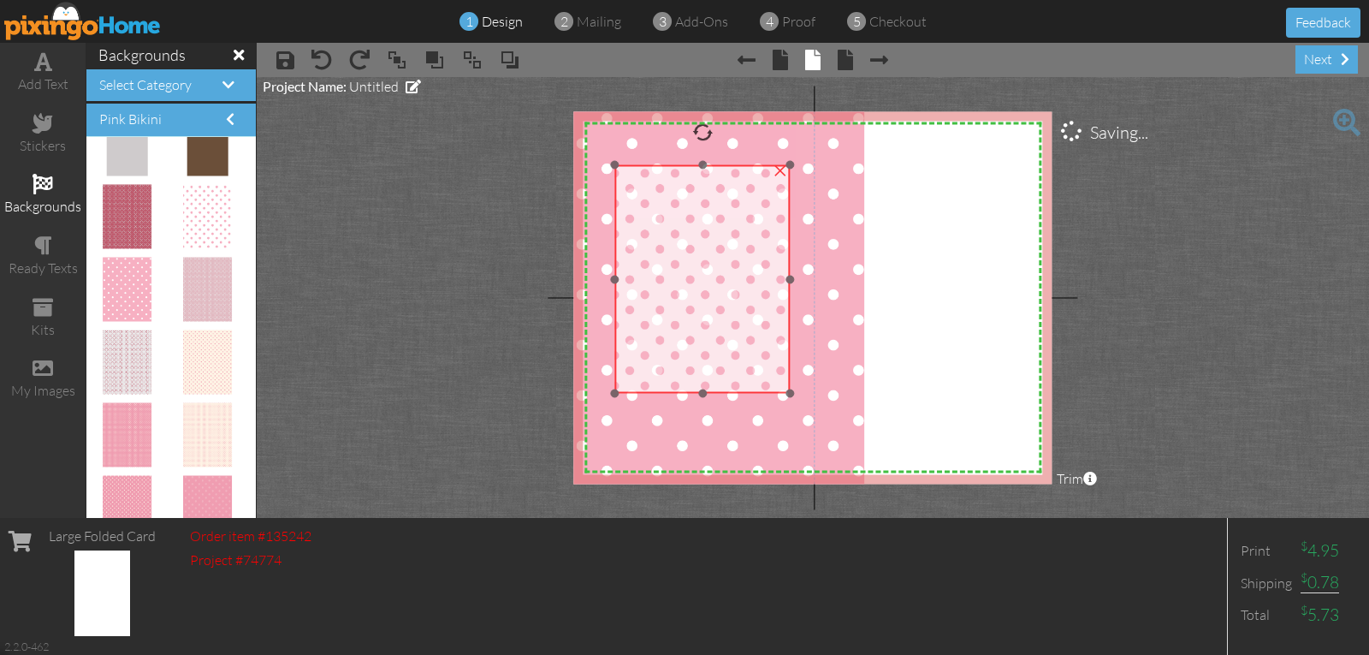
drag, startPoint x: 760, startPoint y: 215, endPoint x: 649, endPoint y: 227, distance: 111.9
click at [649, 227] on img at bounding box center [702, 279] width 175 height 228
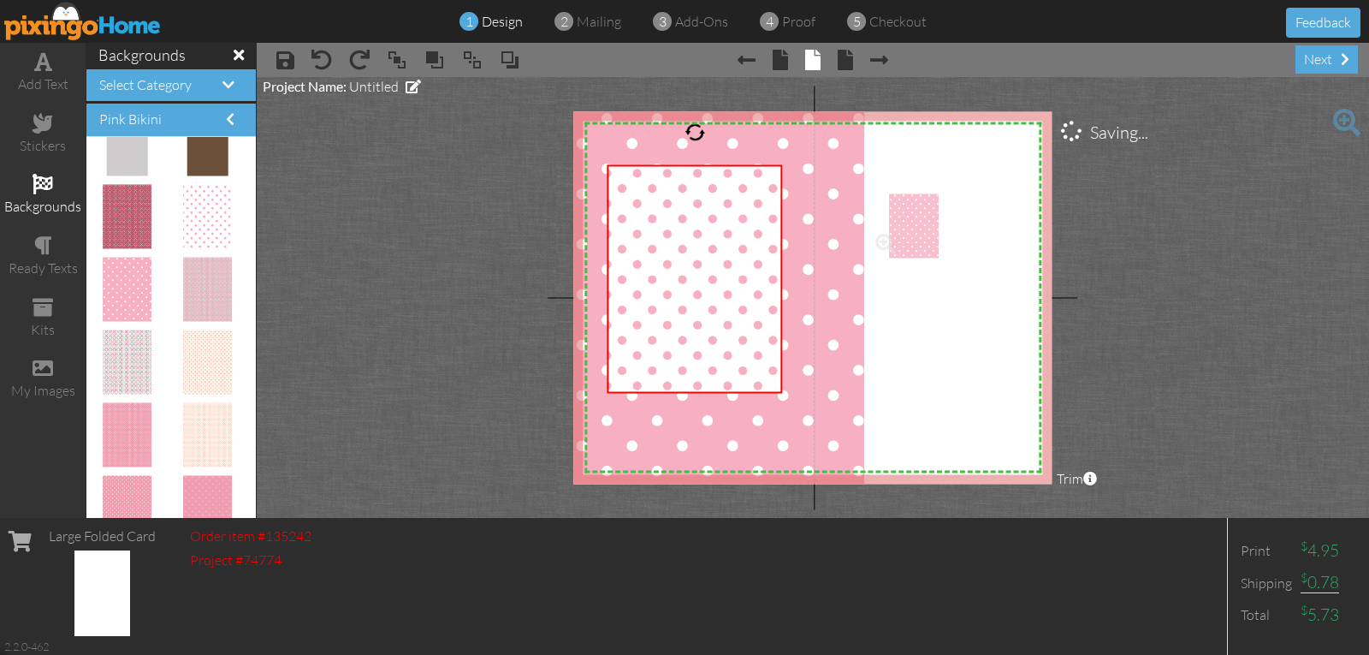
drag, startPoint x: 129, startPoint y: 283, endPoint x: 906, endPoint y: 220, distance: 778.9
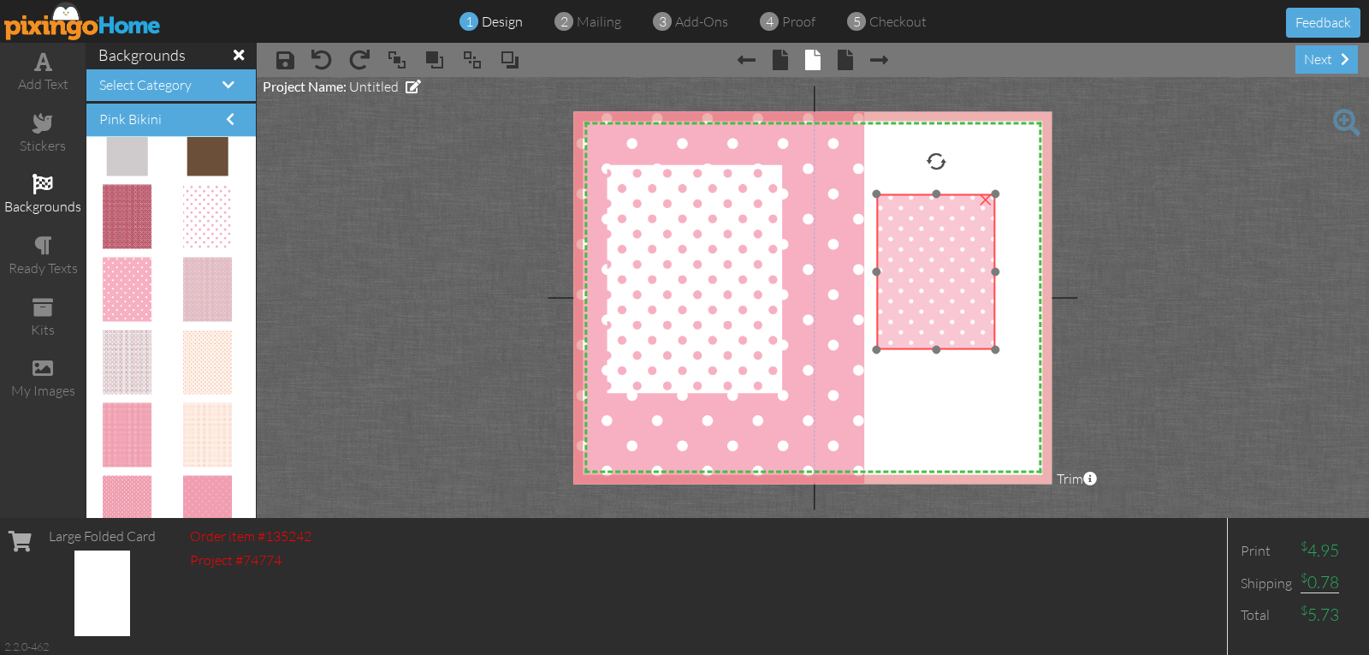
click at [912, 219] on img at bounding box center [936, 271] width 120 height 155
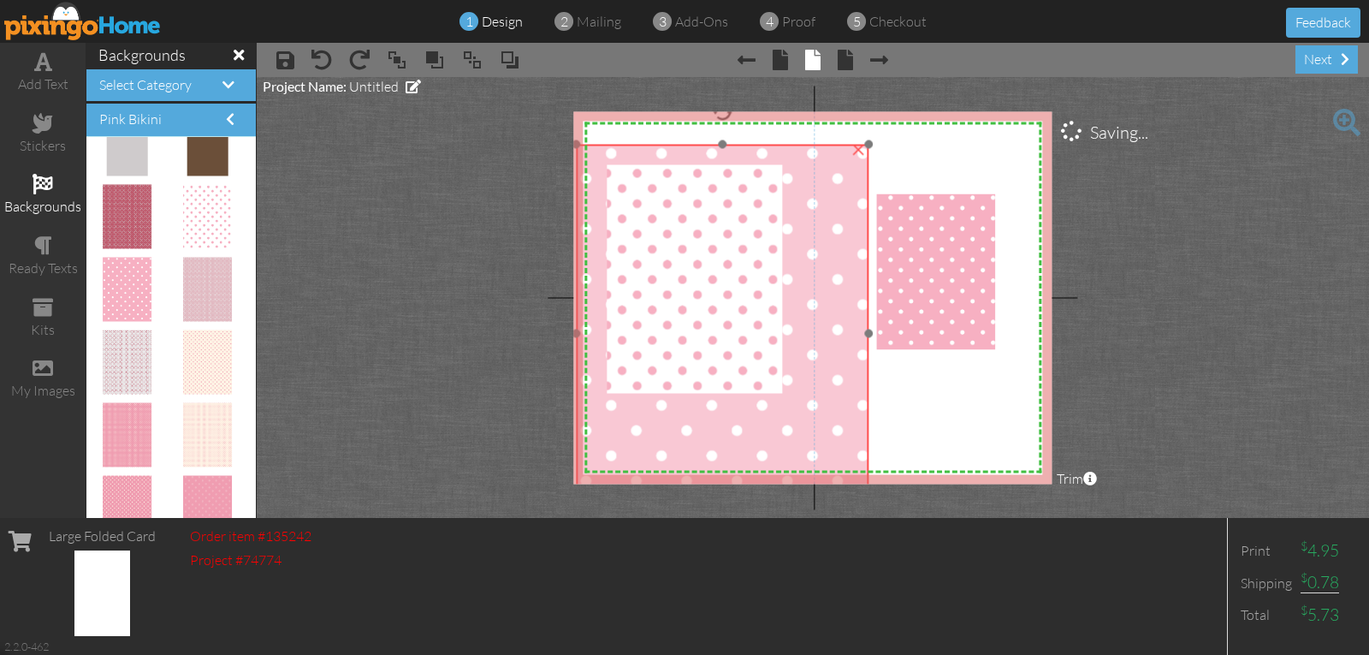
drag, startPoint x: 846, startPoint y: 213, endPoint x: 848, endPoint y: 245, distance: 31.7
click at [848, 247] on img at bounding box center [722, 333] width 293 height 379
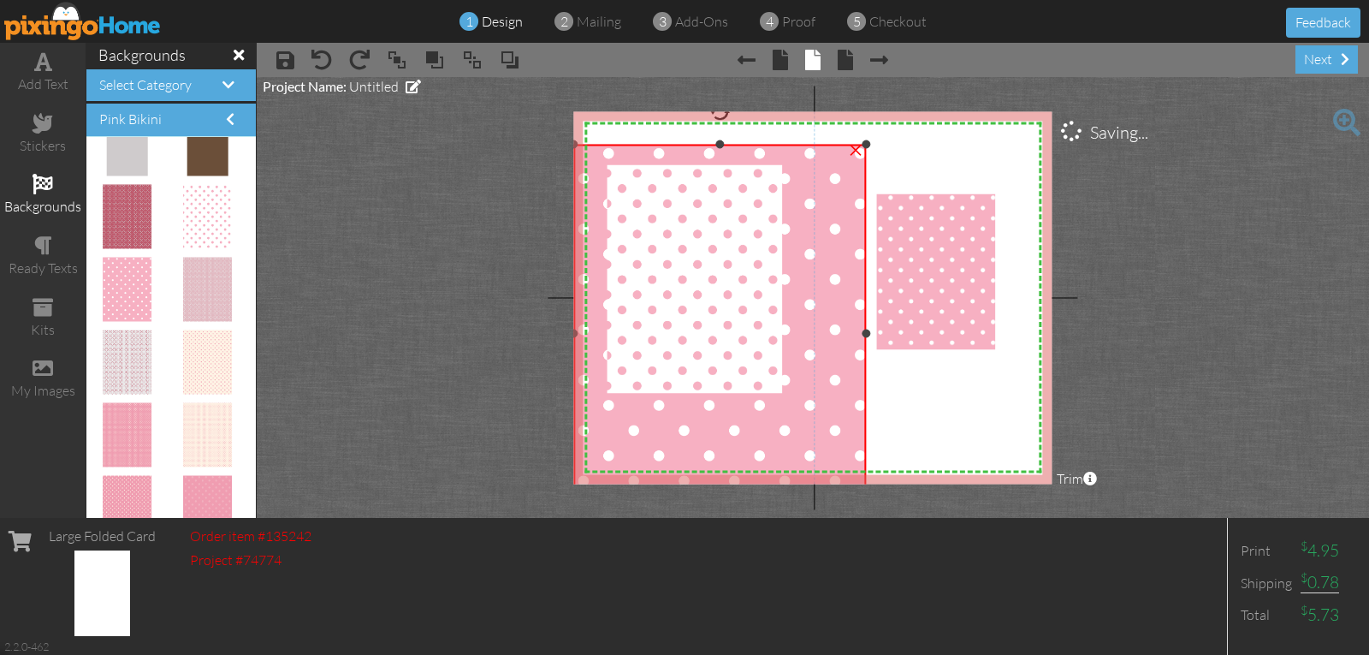
click at [859, 152] on div "×" at bounding box center [855, 147] width 27 height 27
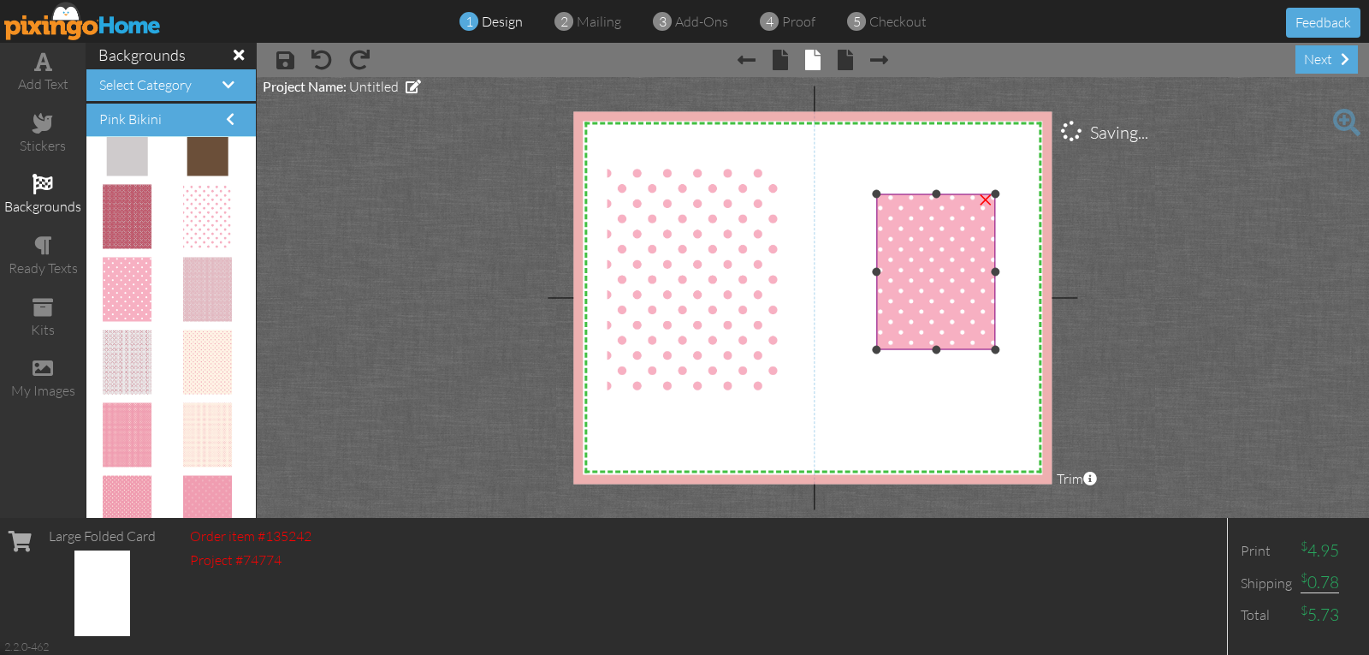
click at [906, 220] on img at bounding box center [936, 271] width 120 height 155
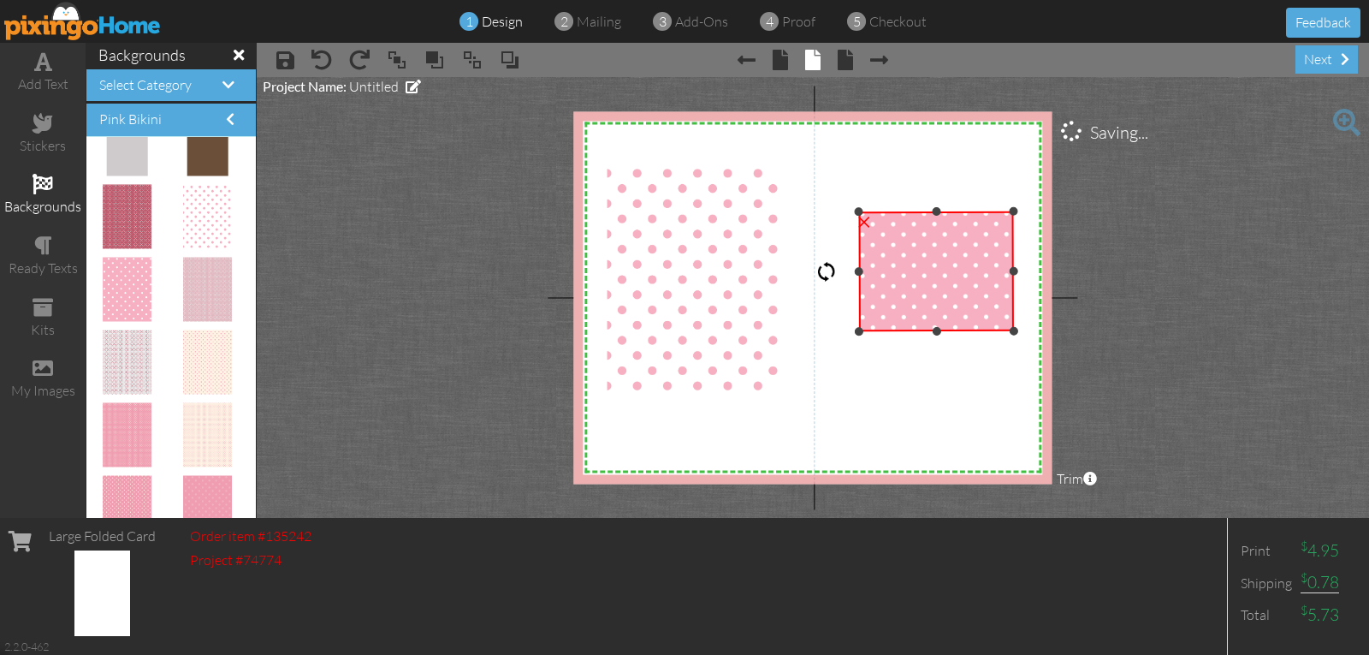
drag, startPoint x: 935, startPoint y: 163, endPoint x: 795, endPoint y: 272, distance: 177.5
click at [794, 272] on div "X X X X X X X X X X X X X X X X X X X X X X X X X X X X X X X X X X X X X X X X…" at bounding box center [812, 297] width 478 height 372
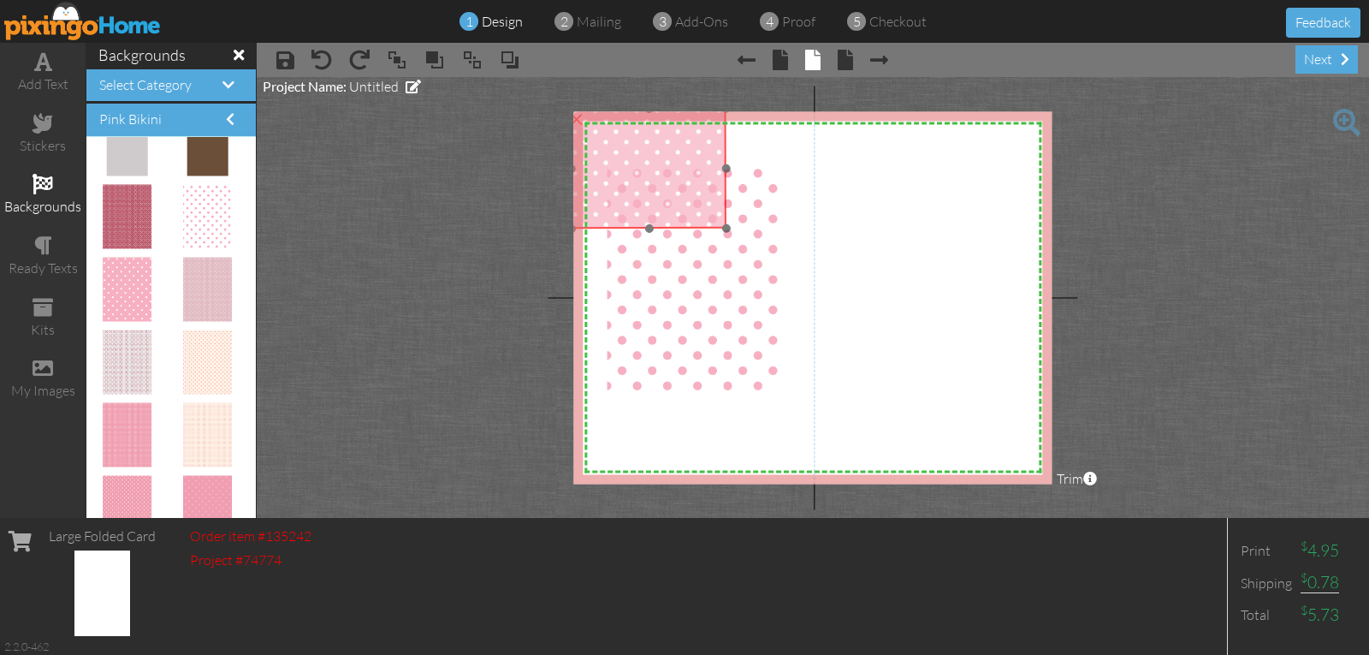
drag, startPoint x: 882, startPoint y: 252, endPoint x: 596, endPoint y: 152, distance: 302.6
click at [596, 151] on img at bounding box center [648, 168] width 155 height 120
click at [601, 160] on img at bounding box center [648, 169] width 155 height 120
click at [605, 163] on img at bounding box center [646, 170] width 155 height 120
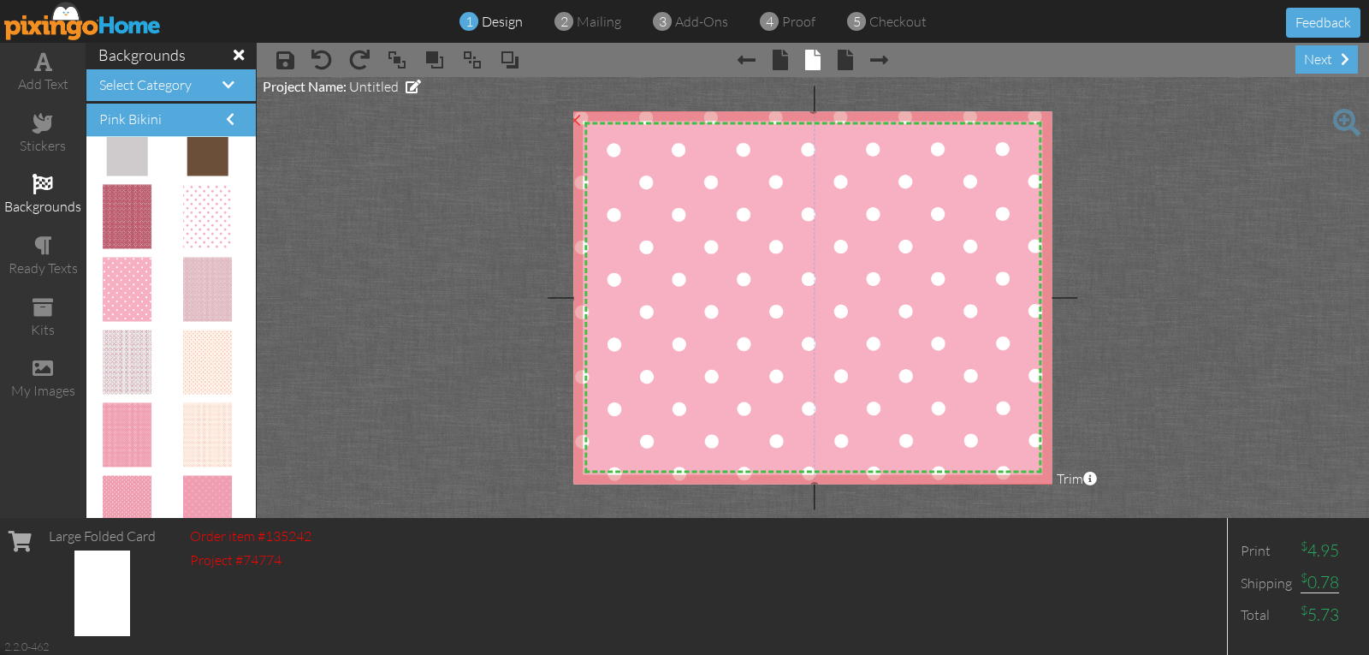
drag, startPoint x: 725, startPoint y: 228, endPoint x: 1049, endPoint y: 502, distance: 425.1
click at [1055, 500] on project-studio-wrapper "X X X X X X X X X X X X X X X X X X X X X X X X X X X X X X X X X X X X X X X X…" at bounding box center [813, 297] width 1113 height 441
click at [467, 60] on span at bounding box center [472, 60] width 21 height 26
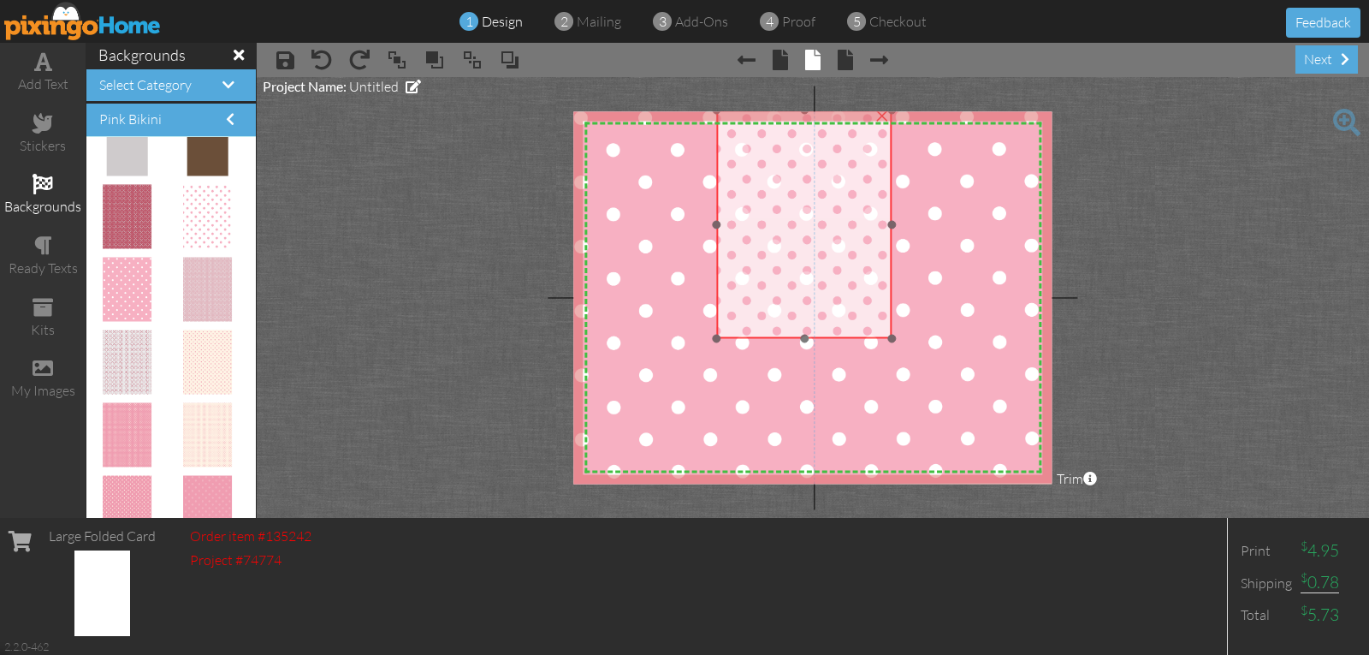
drag, startPoint x: 731, startPoint y: 248, endPoint x: 830, endPoint y: 188, distance: 116.0
click at [830, 188] on img at bounding box center [803, 224] width 175 height 228
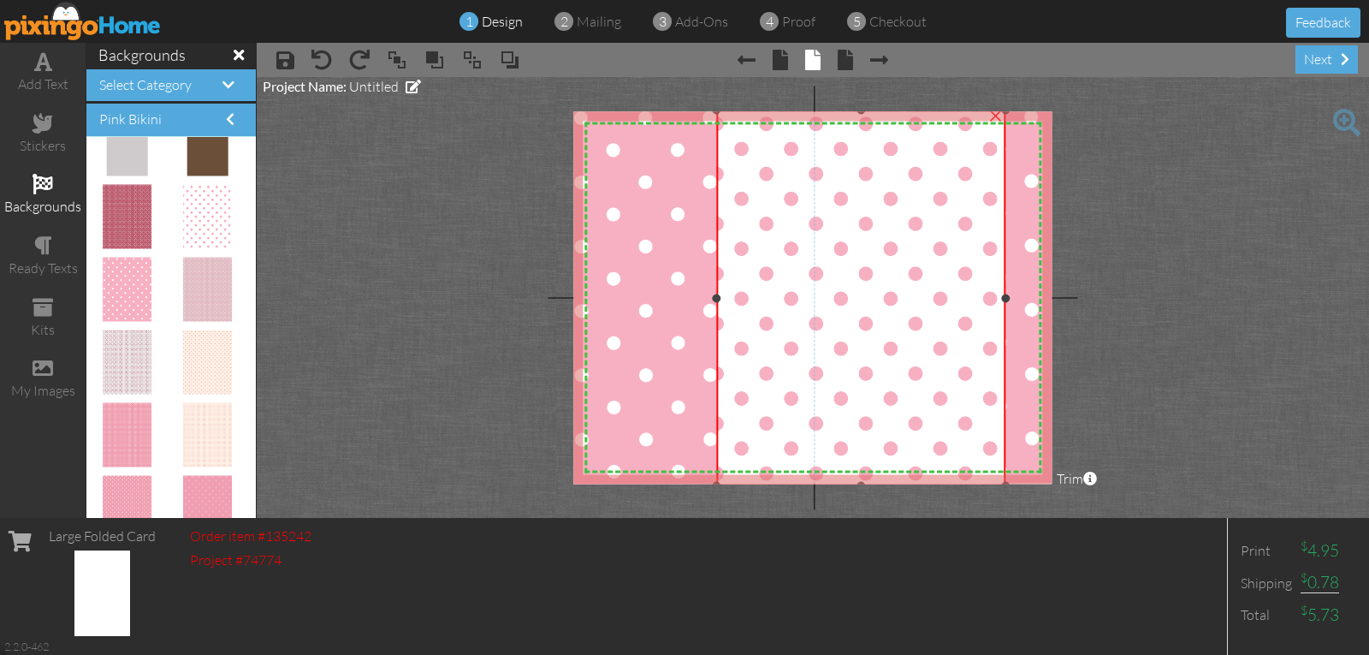
drag, startPoint x: 892, startPoint y: 338, endPoint x: 922, endPoint y: 485, distance: 150.2
click at [923, 485] on project-studio-wrapper "X X X X X X X X X X X X X X X X X X X X X X X X X X X X X X X X X X X X X X X X…" at bounding box center [813, 297] width 1113 height 441
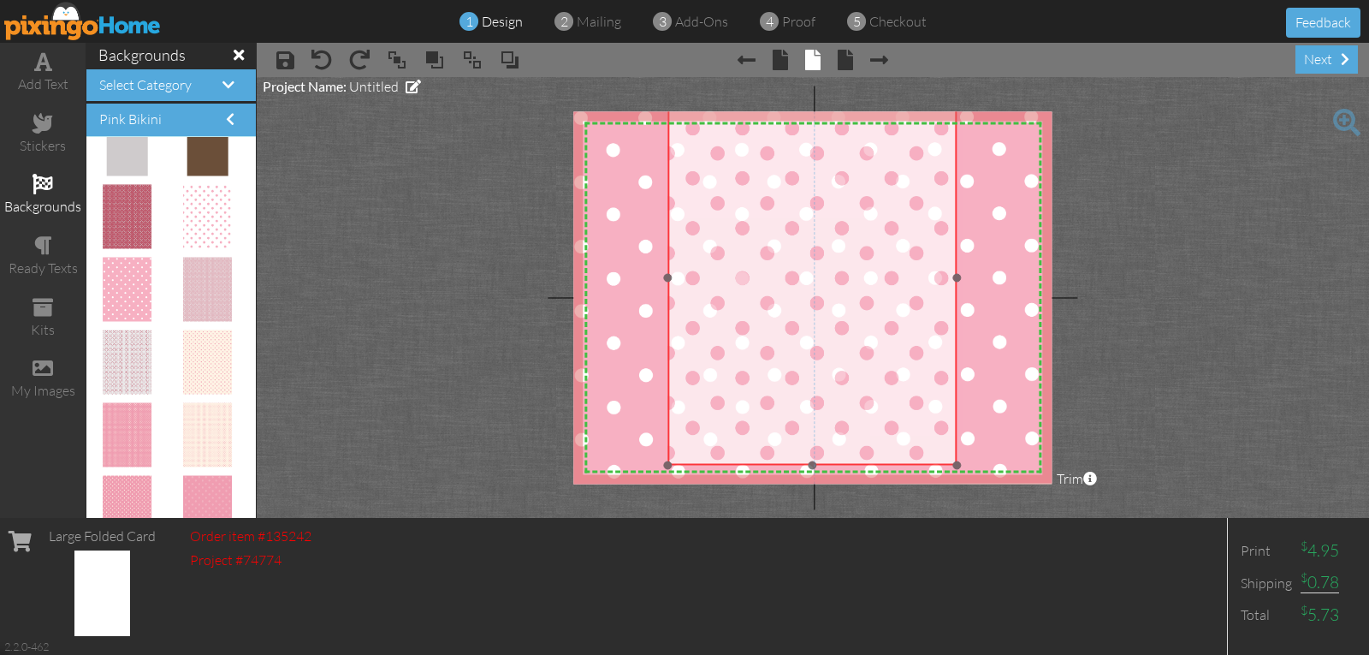
drag, startPoint x: 862, startPoint y: 369, endPoint x: 814, endPoint y: 352, distance: 50.9
click at [814, 350] on img at bounding box center [812, 277] width 289 height 375
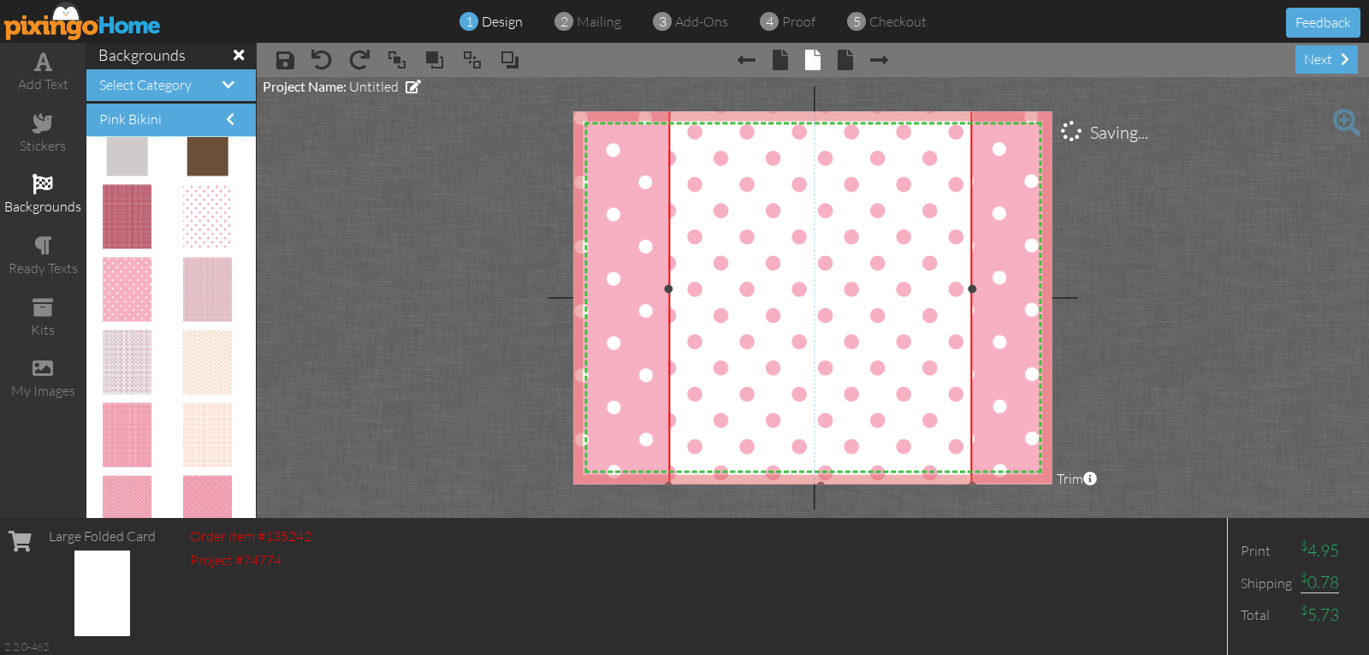
drag, startPoint x: 959, startPoint y: 468, endPoint x: 959, endPoint y: 487, distance: 18.8
click at [962, 488] on project-studio-wrapper "X X X X X X X X X X X X X X X X X X X X X X X X X X X X X X X X X X X X X X X X…" at bounding box center [813, 297] width 1113 height 441
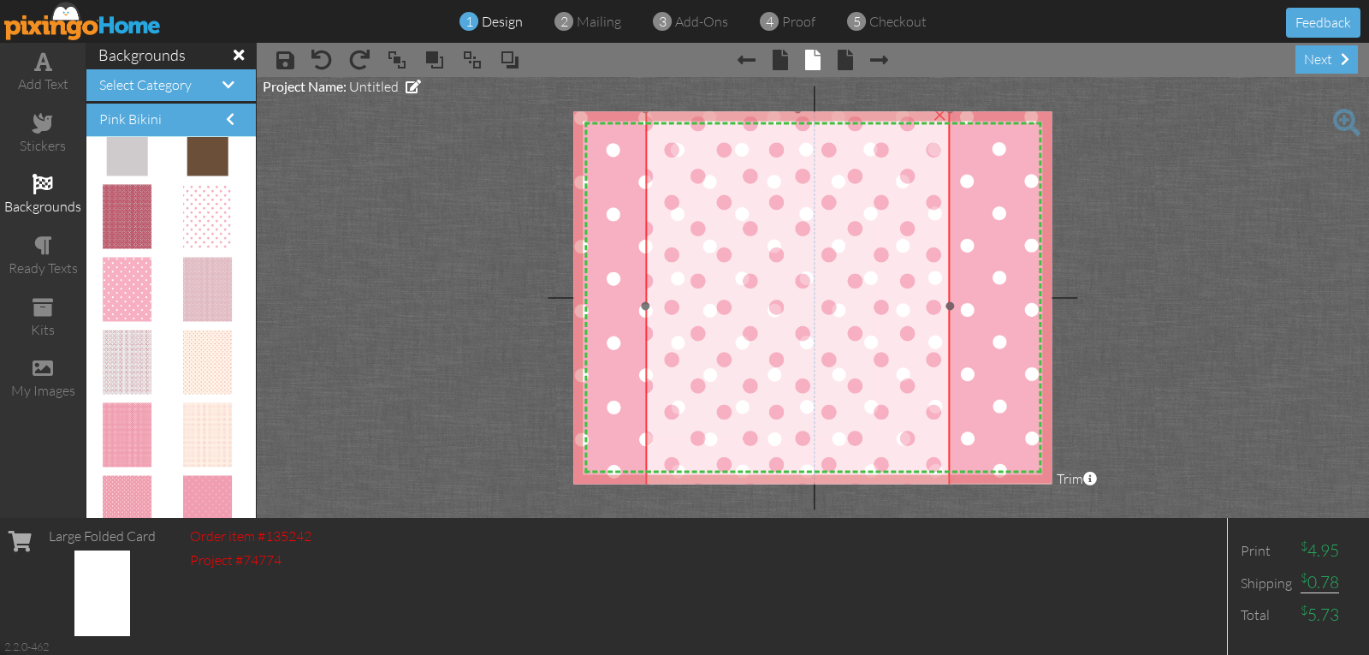
drag, startPoint x: 827, startPoint y: 317, endPoint x: 803, endPoint y: 334, distance: 29.5
click at [803, 334] on img at bounding box center [797, 306] width 305 height 395
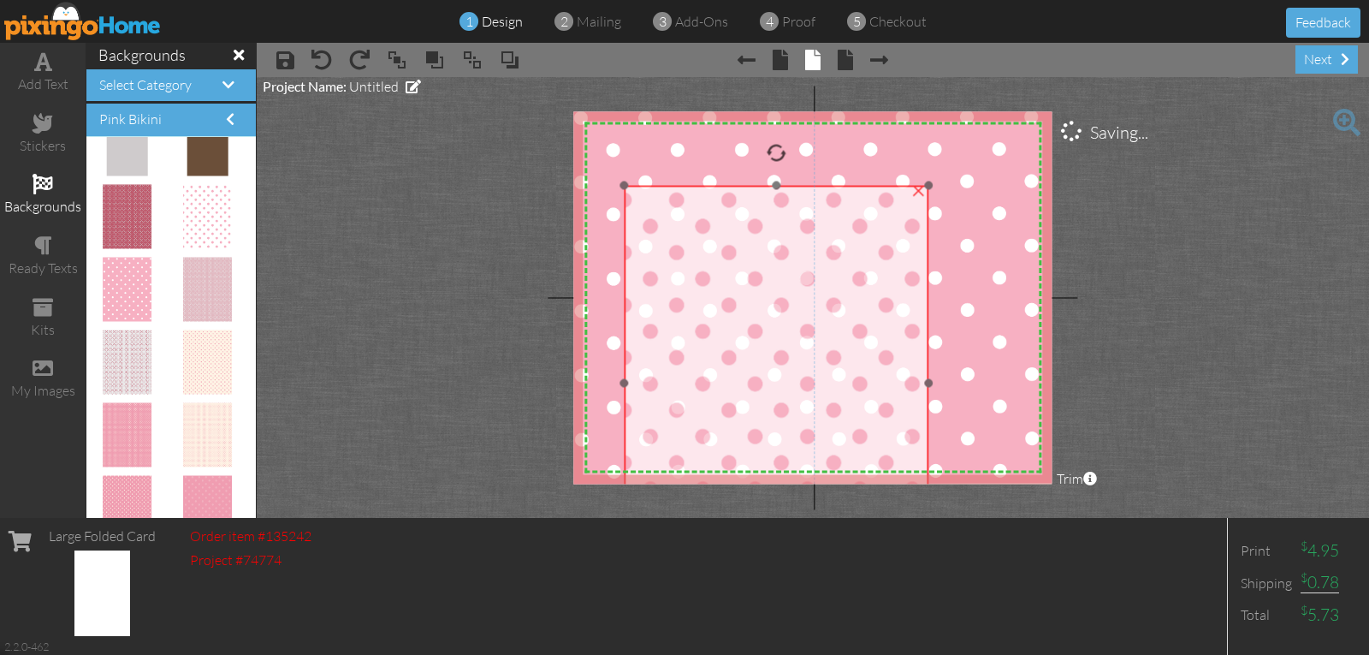
drag, startPoint x: 856, startPoint y: 249, endPoint x: 824, endPoint y: 308, distance: 67.0
click at [831, 319] on img at bounding box center [776, 383] width 305 height 395
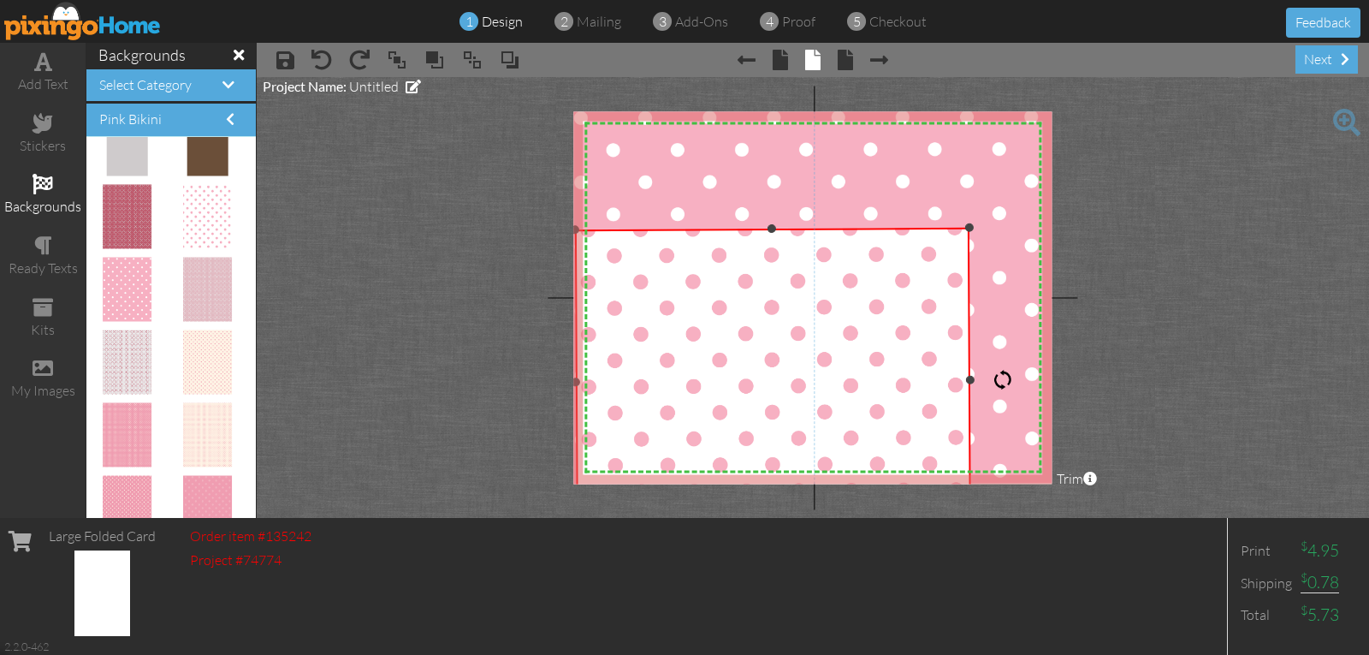
drag, startPoint x: 769, startPoint y: 151, endPoint x: 856, endPoint y: 381, distance: 245.9
click at [856, 381] on div "×" at bounding box center [773, 381] width 396 height 306
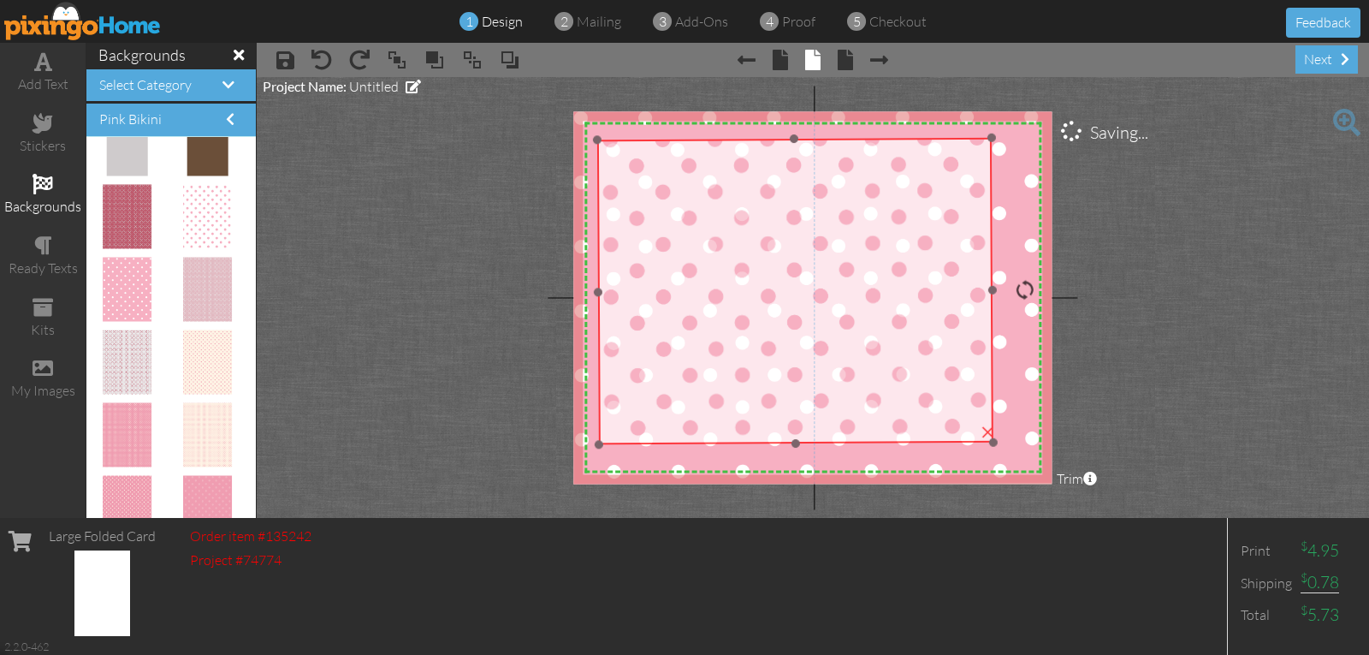
drag, startPoint x: 780, startPoint y: 329, endPoint x: 802, endPoint y: 239, distance: 92.6
click at [802, 239] on img at bounding box center [795, 290] width 396 height 306
drag, startPoint x: 841, startPoint y: 299, endPoint x: 857, endPoint y: 292, distance: 16.9
click at [844, 295] on img at bounding box center [795, 289] width 396 height 306
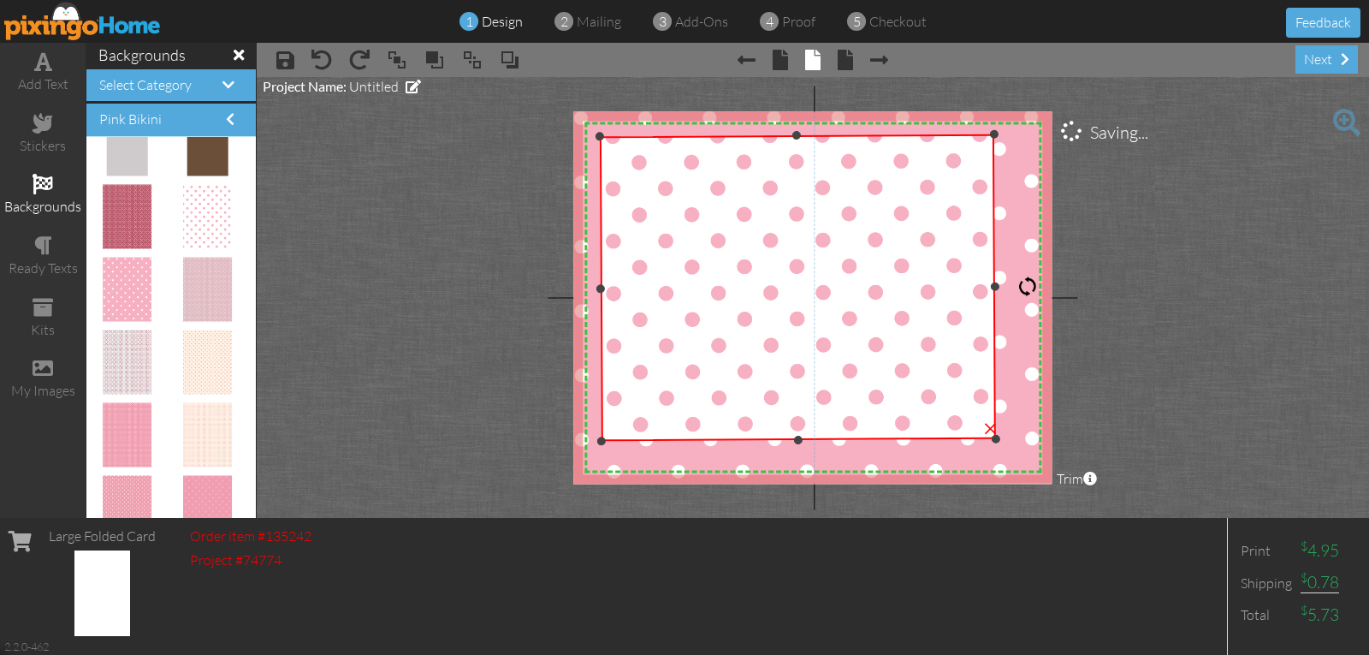
click at [1029, 291] on div at bounding box center [1028, 286] width 21 height 21
click at [1023, 287] on div at bounding box center [1028, 286] width 21 height 21
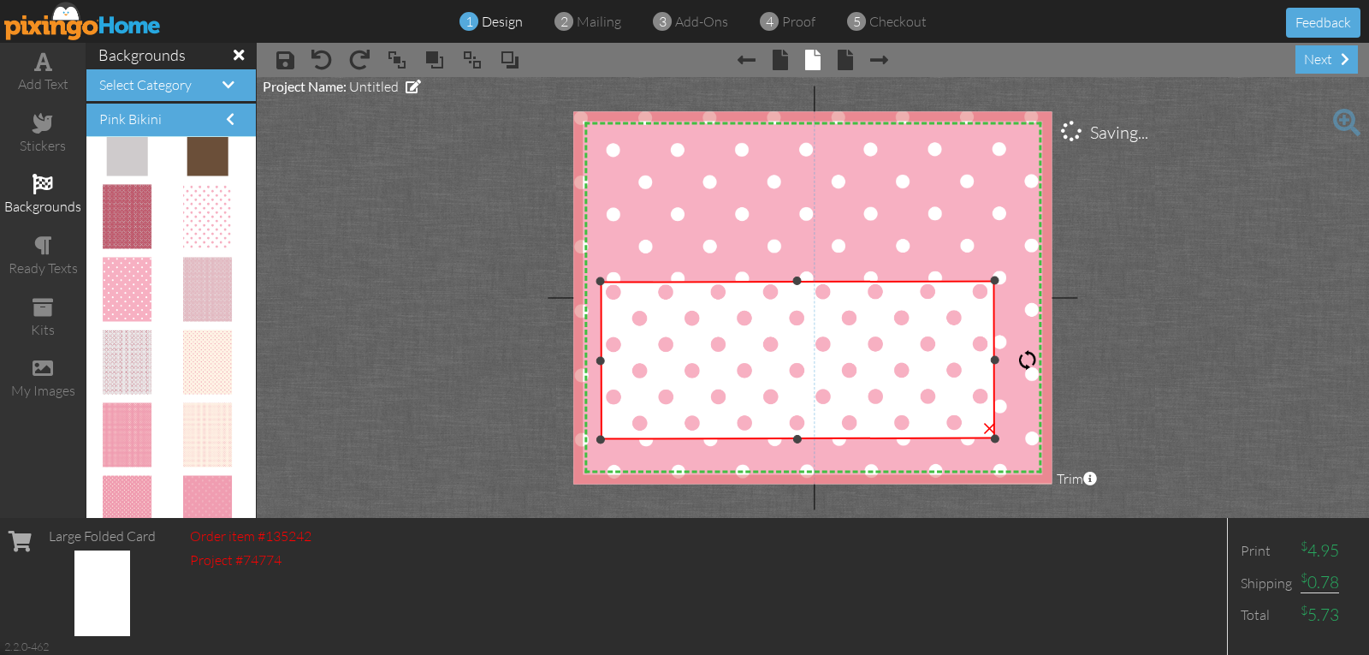
drag, startPoint x: 796, startPoint y: 138, endPoint x: 771, endPoint y: 284, distance: 148.4
click at [773, 285] on div "×" at bounding box center [798, 360] width 395 height 159
click at [602, 282] on div at bounding box center [601, 282] width 9 height 9
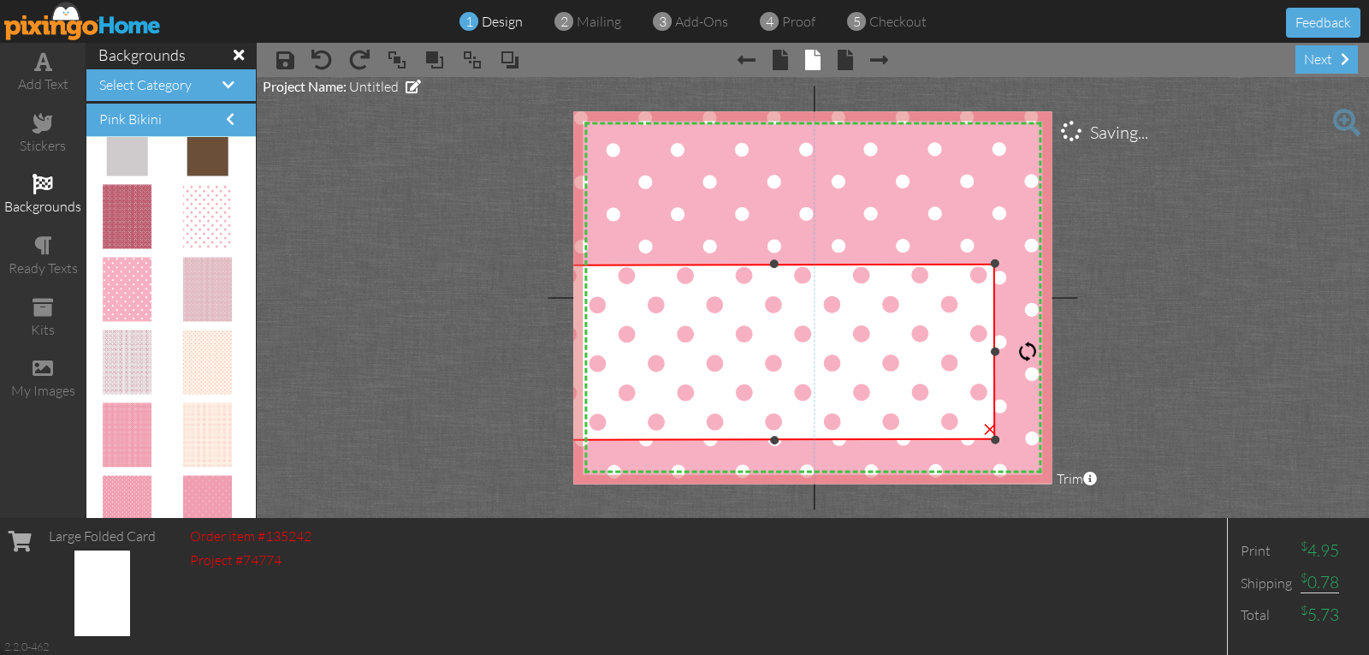
drag, startPoint x: 601, startPoint y: 281, endPoint x: 555, endPoint y: 197, distance: 95.8
click at [555, 197] on project-studio-wrapper "X X X X X X X X X X X X X X X X X X X X X X X X X X X X X X X X X X X X X X X X…" at bounding box center [813, 297] width 1113 height 441
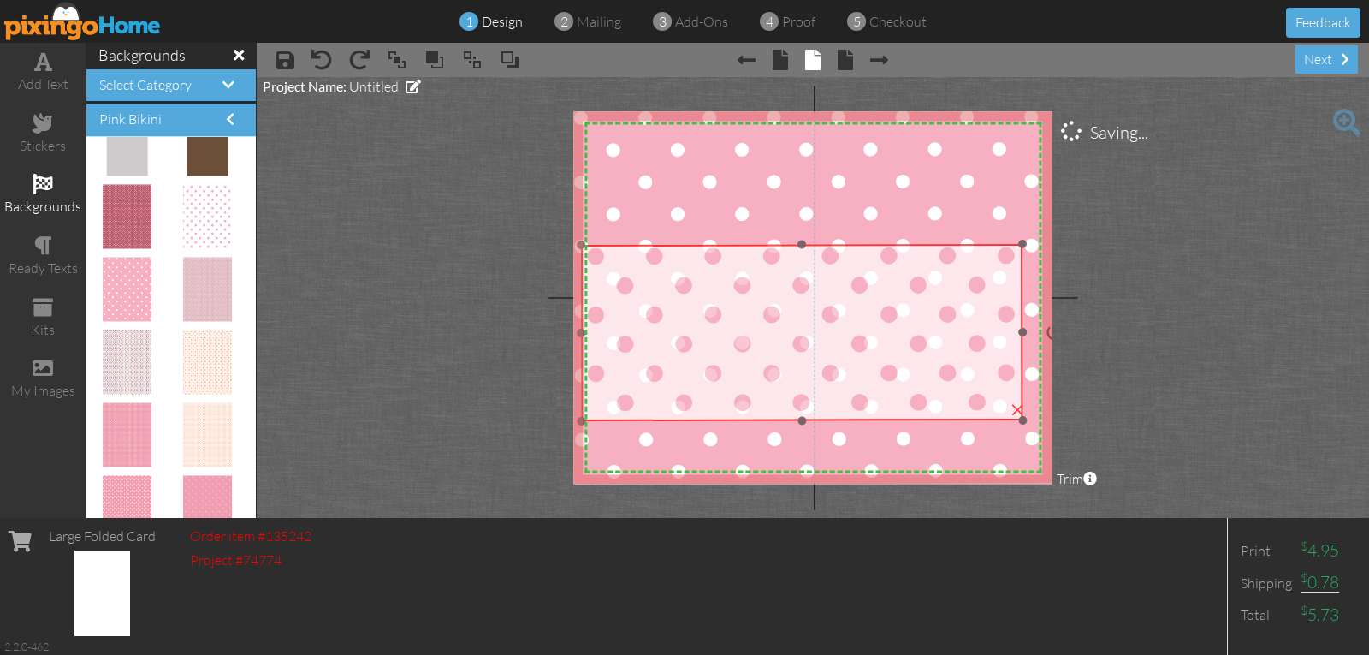
drag, startPoint x: 700, startPoint y: 282, endPoint x: 728, endPoint y: 263, distance: 33.2
click at [728, 263] on img at bounding box center [801, 250] width 442 height 341
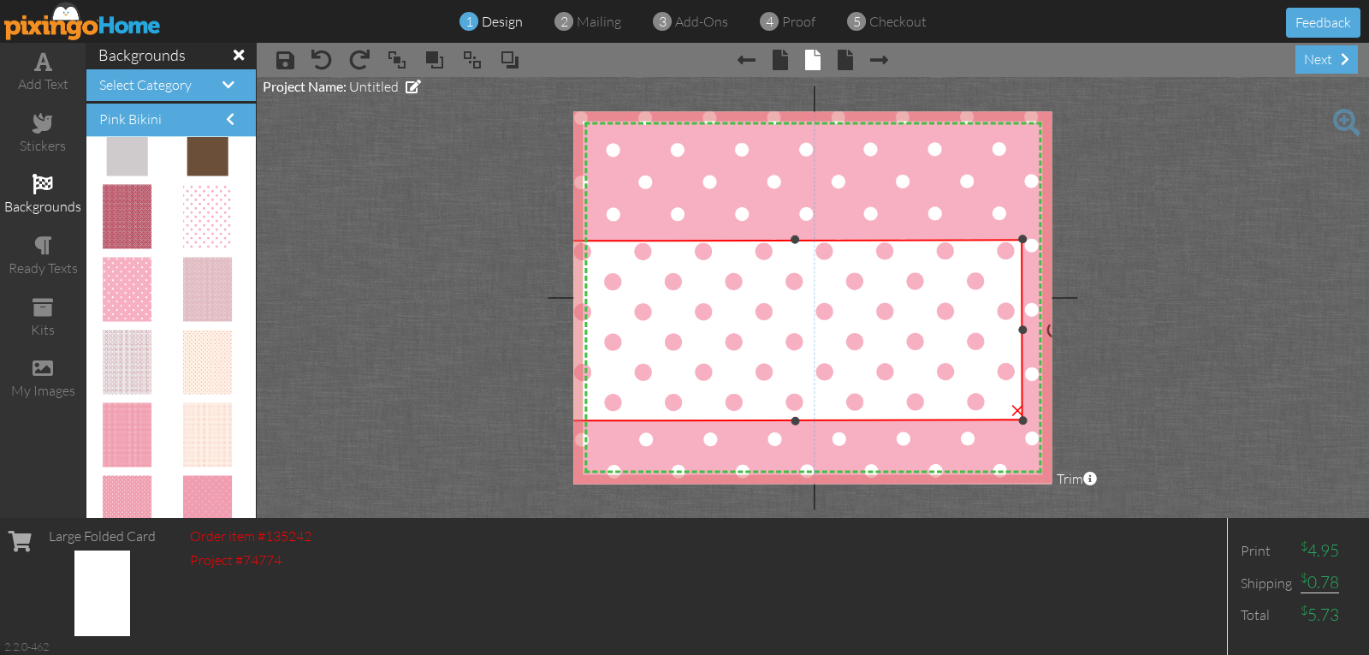
drag, startPoint x: 583, startPoint y: 246, endPoint x: 569, endPoint y: 245, distance: 13.7
click at [569, 245] on project-studio-wrapper "X X X X X X X X X X X X X X X X X X X X X X X X X X X X X X X X X X X X X X X X…" at bounding box center [813, 297] width 1113 height 441
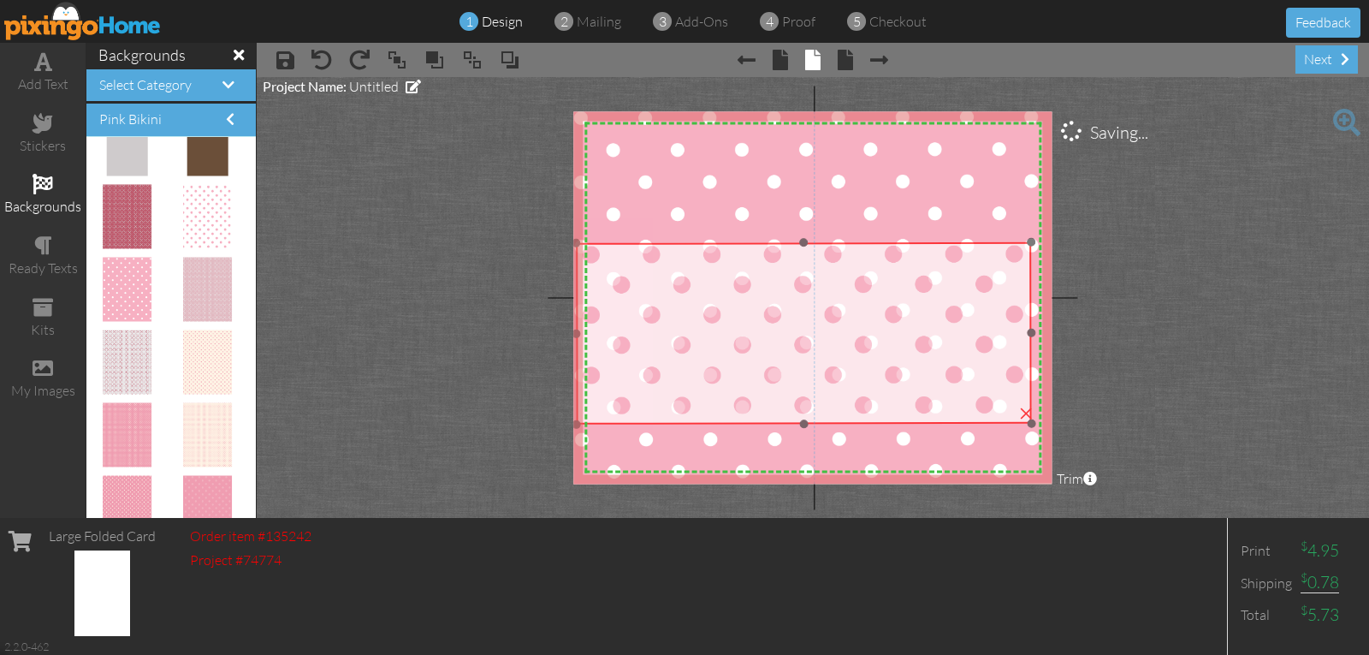
click at [663, 277] on img at bounding box center [803, 249] width 456 height 353
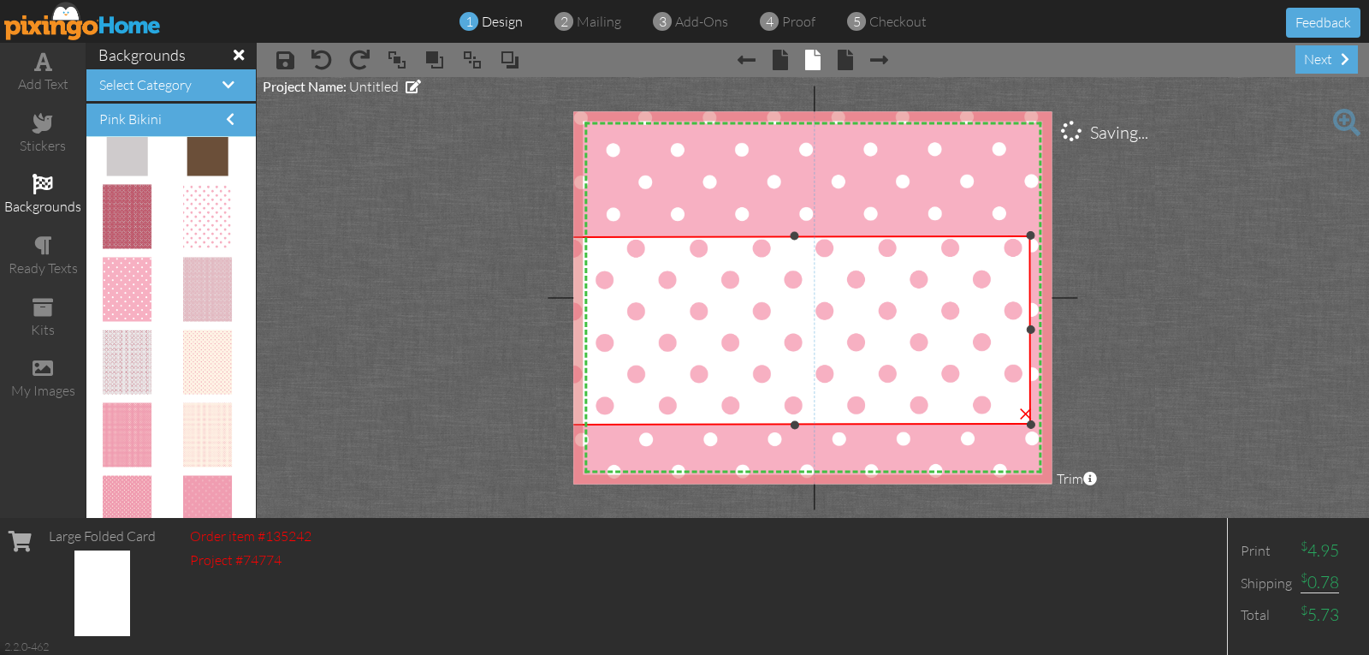
drag, startPoint x: 578, startPoint y: 243, endPoint x: 560, endPoint y: 233, distance: 20.7
click at [560, 233] on project-studio-wrapper "X X X X X X X X X X X X X X X X X X X X X X X X X X X X X X X X X X X X X X X X…" at bounding box center [813, 297] width 1113 height 441
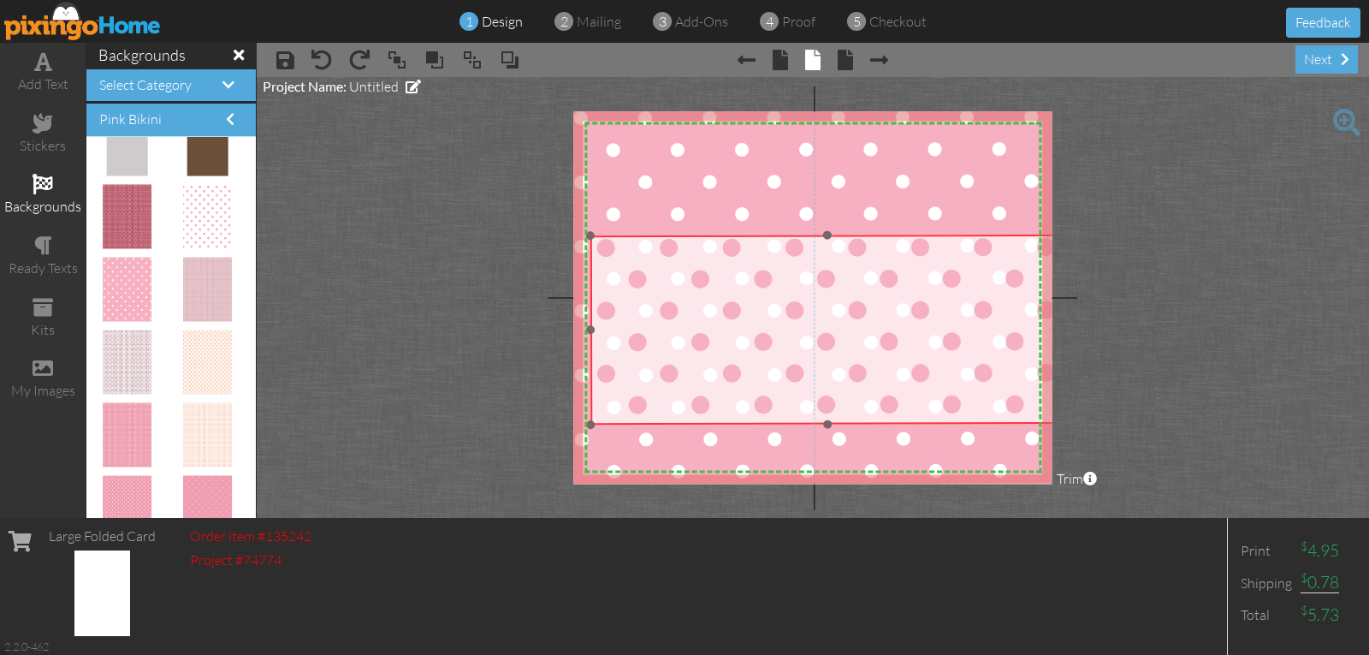
drag, startPoint x: 654, startPoint y: 270, endPoint x: 679, endPoint y: 265, distance: 25.2
click at [685, 270] on img at bounding box center [827, 241] width 474 height 366
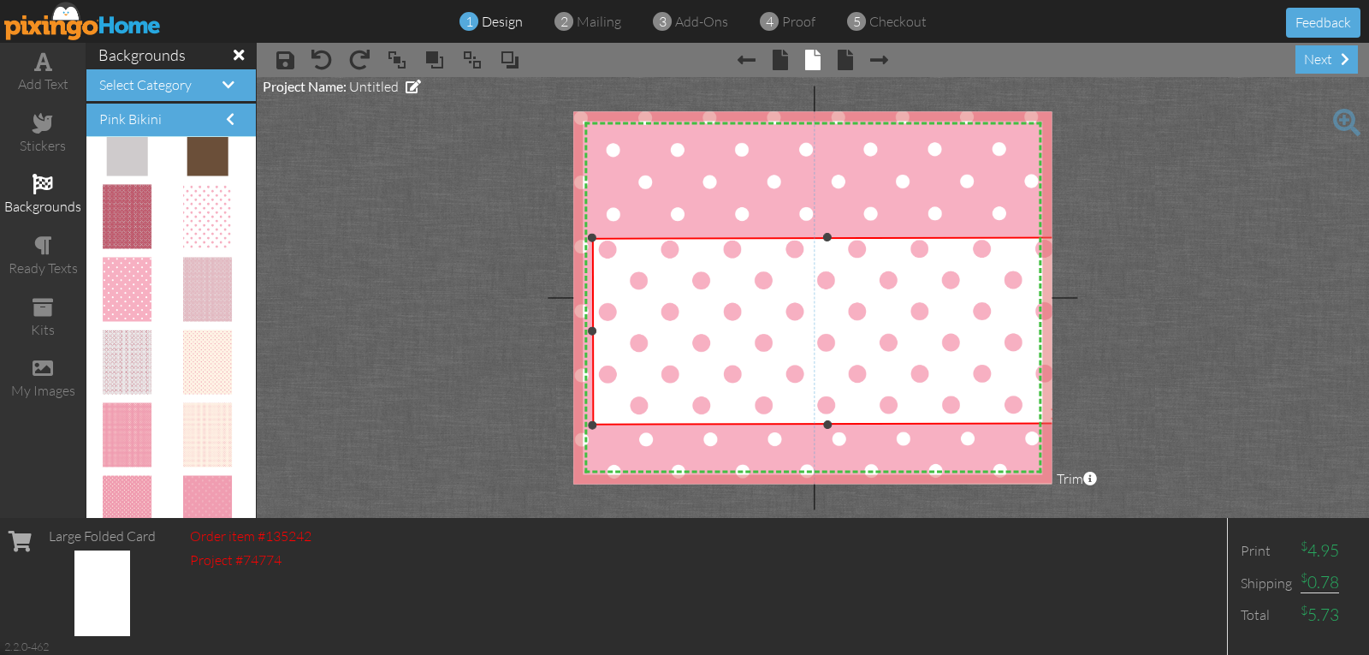
click at [590, 237] on div at bounding box center [592, 237] width 9 height 9
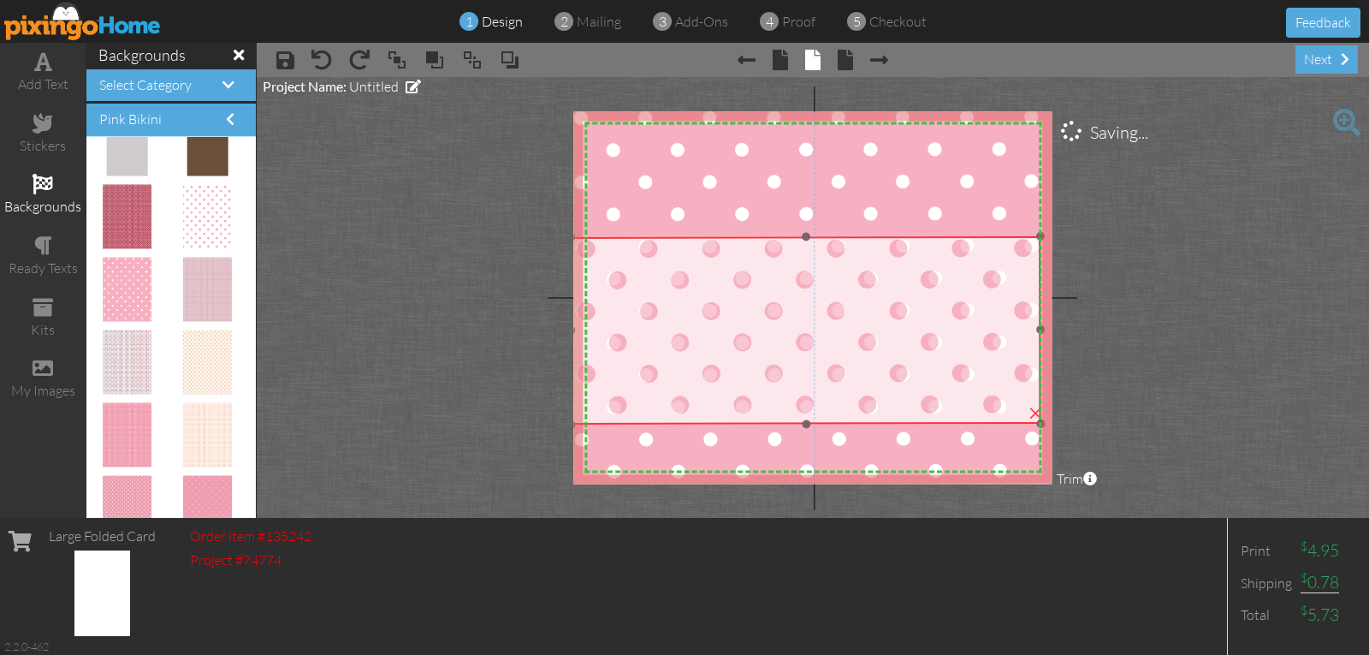
drag, startPoint x: 687, startPoint y: 272, endPoint x: 666, endPoint y: 272, distance: 21.4
click at [666, 272] on img at bounding box center [805, 243] width 471 height 364
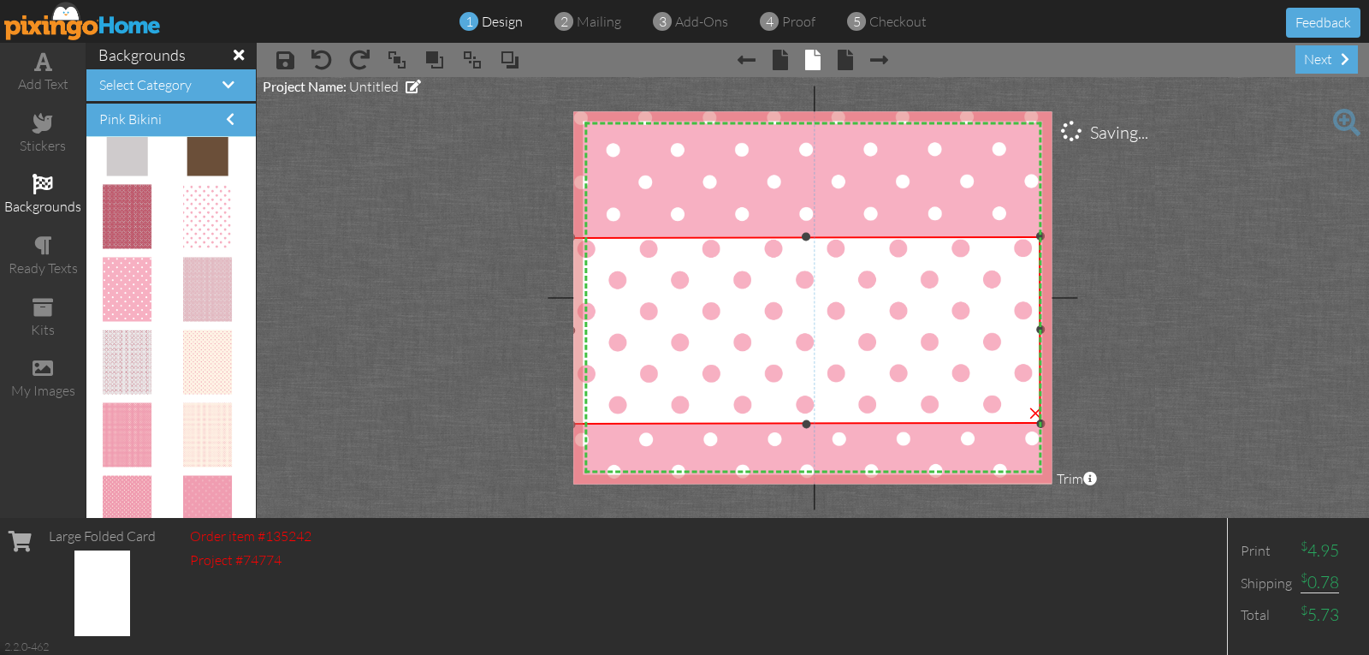
click at [666, 272] on img at bounding box center [805, 243] width 471 height 364
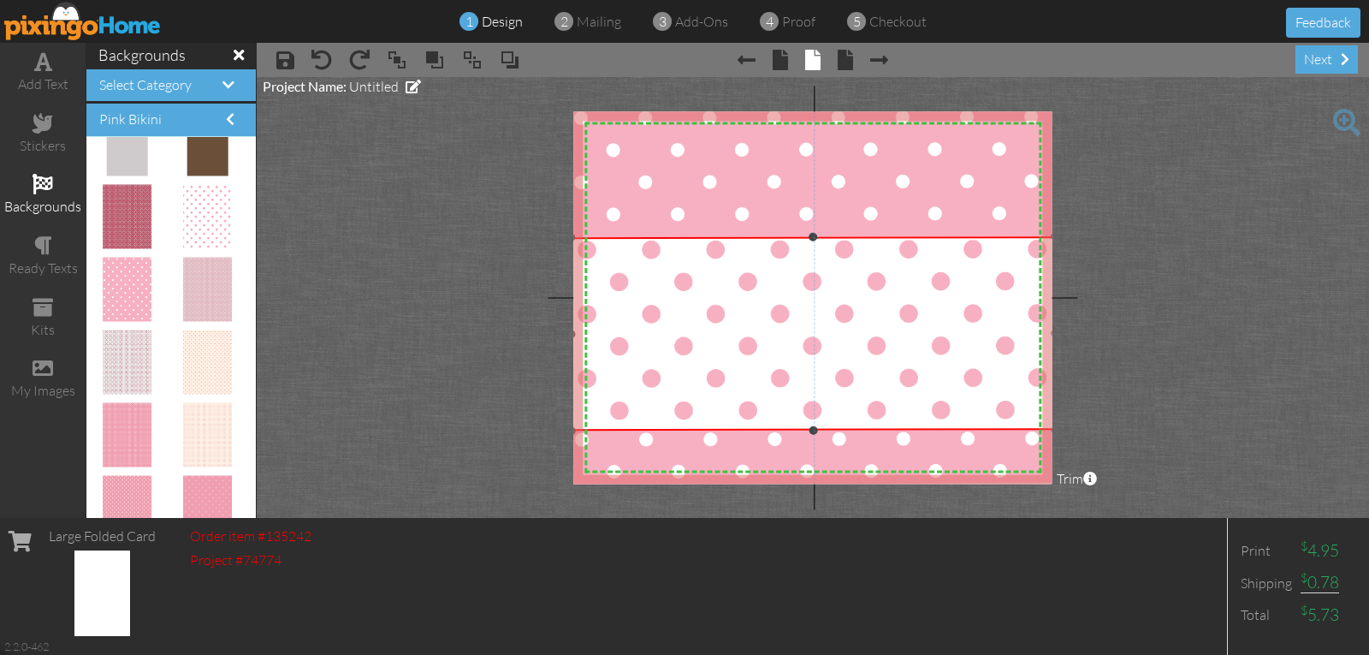
drag, startPoint x: 1042, startPoint y: 422, endPoint x: 1055, endPoint y: 427, distance: 14.6
click at [1056, 429] on project-studio-wrapper "X X X X X X X X X X X X X X X X X X X X X X X X X X X X X X X X X X X X X X X X…" at bounding box center [813, 297] width 1113 height 441
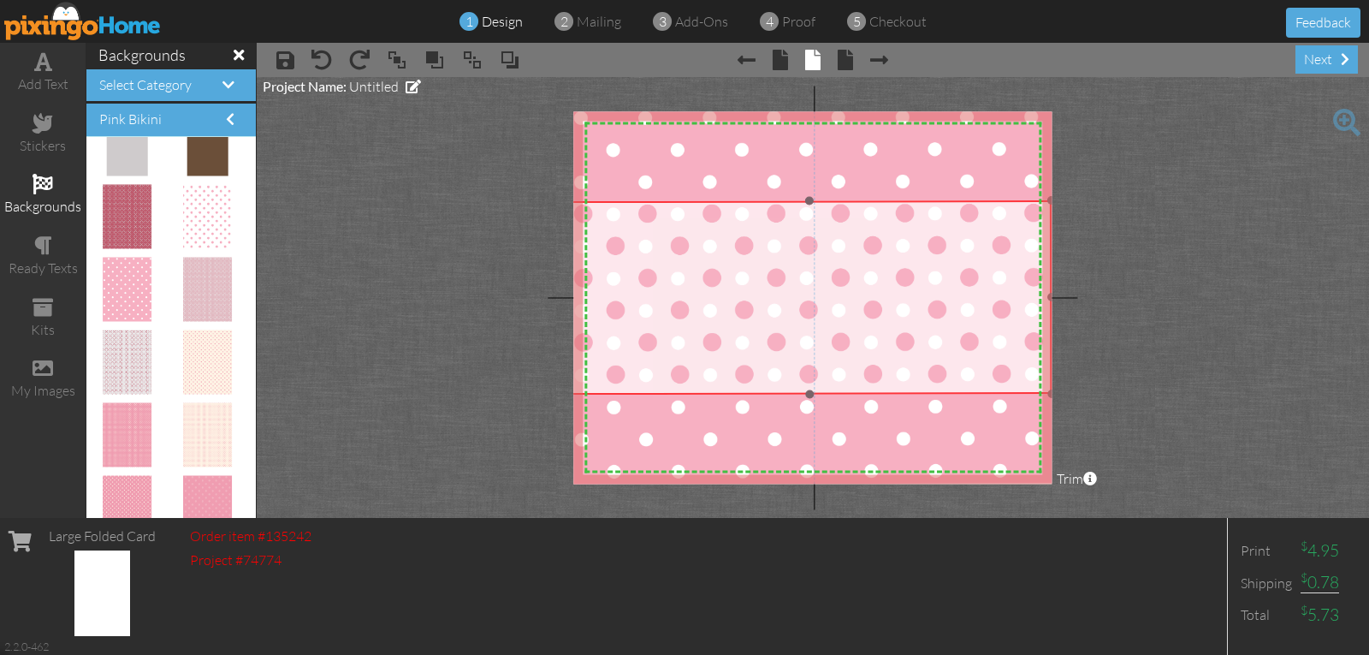
drag, startPoint x: 868, startPoint y: 334, endPoint x: 867, endPoint y: 300, distance: 34.2
click at [867, 300] on img at bounding box center [809, 207] width 485 height 375
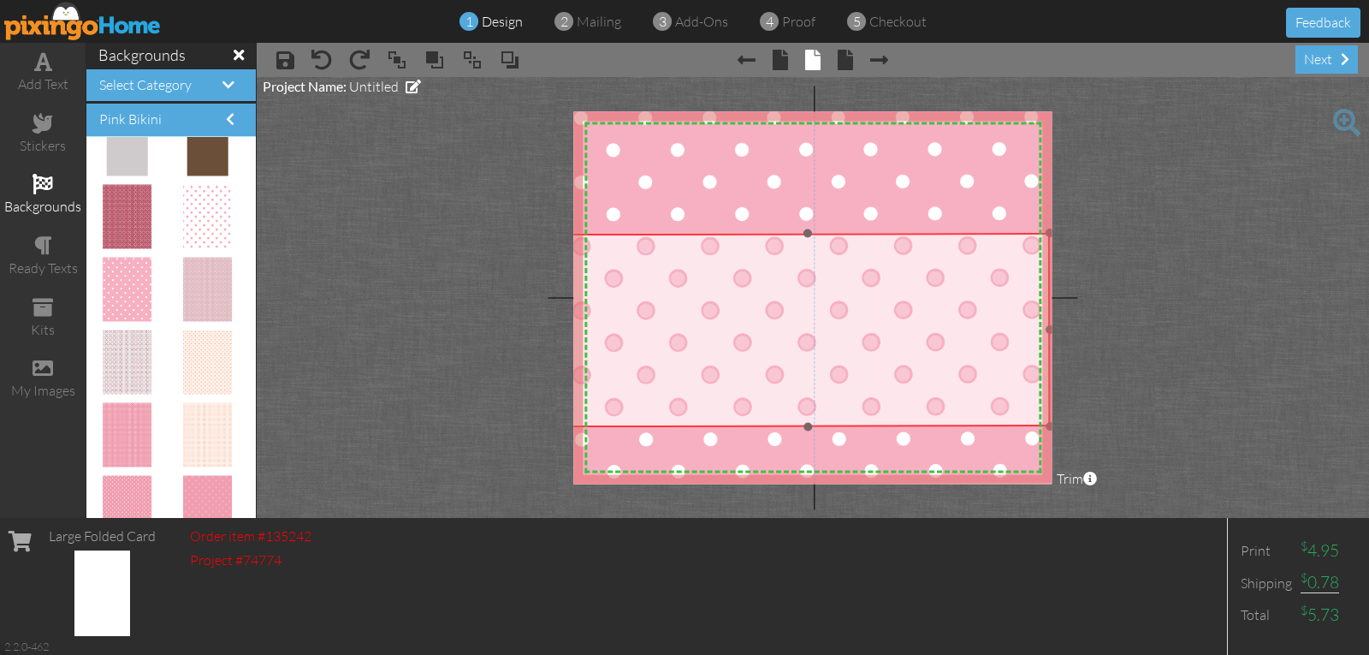
drag, startPoint x: 867, startPoint y: 300, endPoint x: 865, endPoint y: 332, distance: 32.6
click at [865, 332] on img at bounding box center [807, 239] width 485 height 375
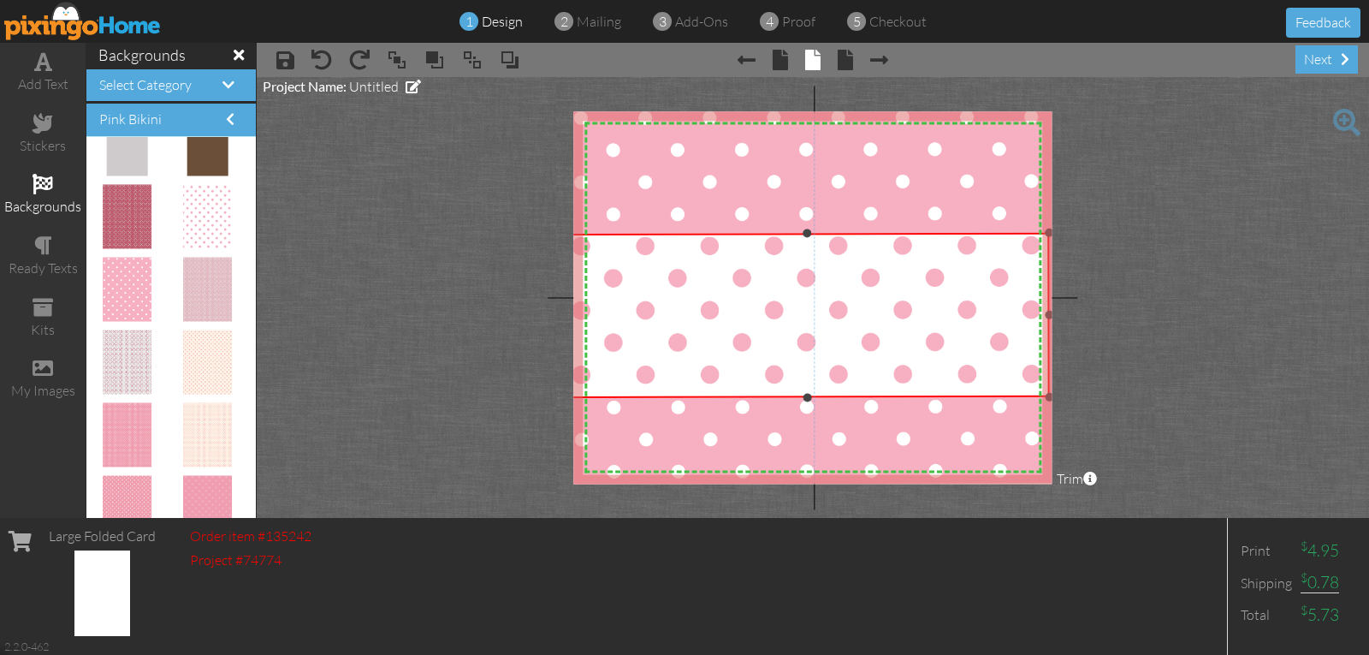
drag, startPoint x: 807, startPoint y: 425, endPoint x: 815, endPoint y: 396, distance: 30.1
click at [815, 396] on div "×" at bounding box center [808, 315] width 484 height 165
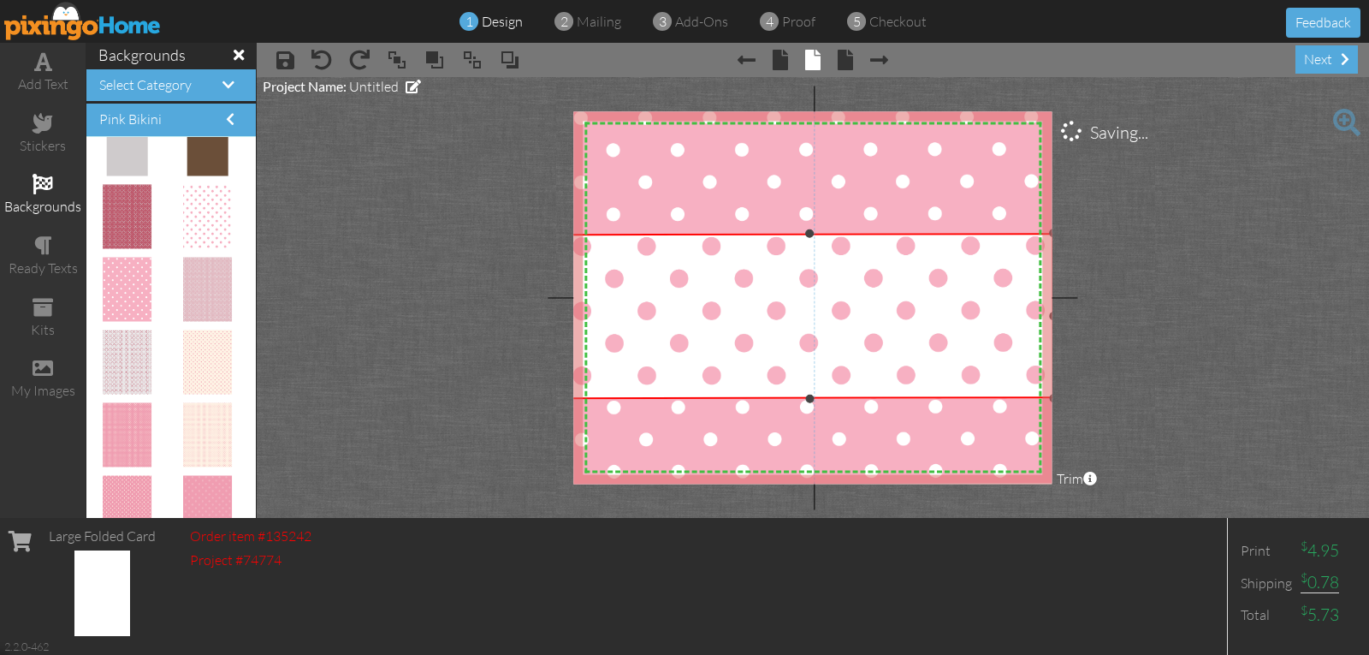
click at [1049, 395] on div at bounding box center [1053, 398] width 9 height 9
click at [1053, 396] on project-studio-wrapper "X X X X X X X X X X X X X X X X X X X X X X X X X X X X X X X X X X X X X X X X…" at bounding box center [813, 297] width 1113 height 441
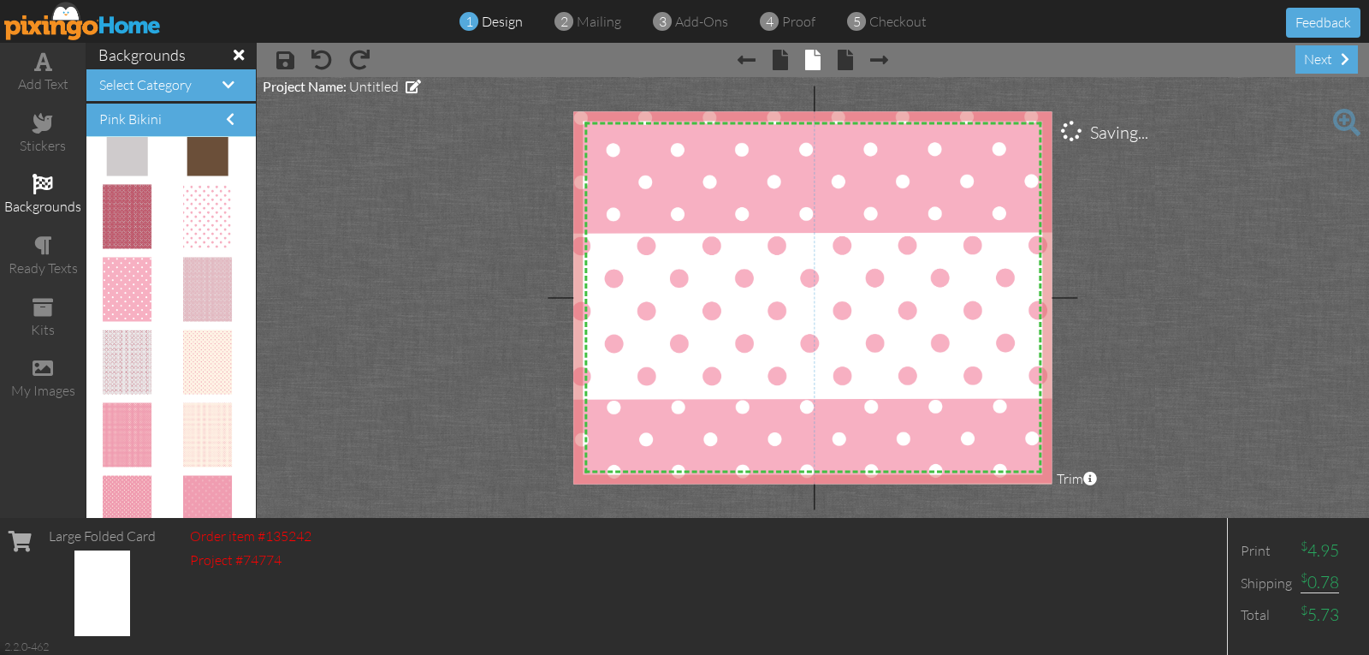
click at [1119, 340] on project-studio-wrapper "X X X X X X X X X X X X X X X X X X X X X X X X X X X X X X X X X X X X X X X X…" at bounding box center [813, 297] width 1113 height 441
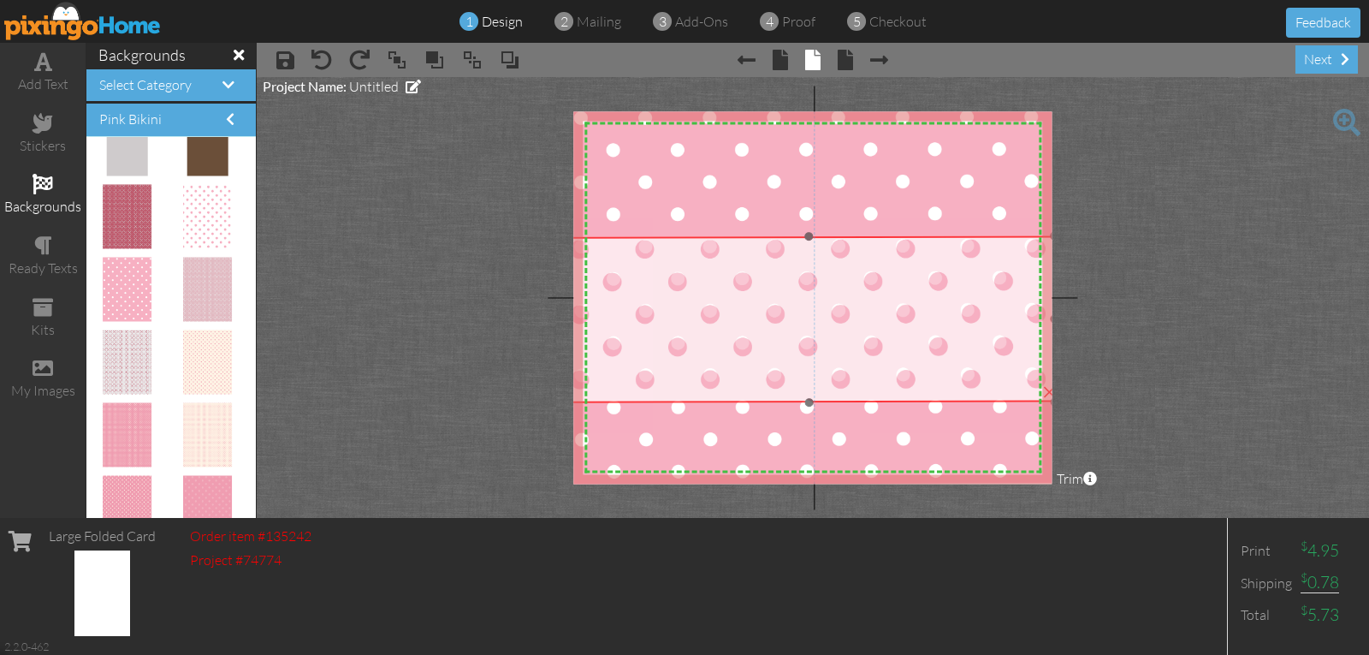
click at [906, 282] on img at bounding box center [809, 243] width 492 height 380
click at [905, 276] on img at bounding box center [808, 239] width 492 height 380
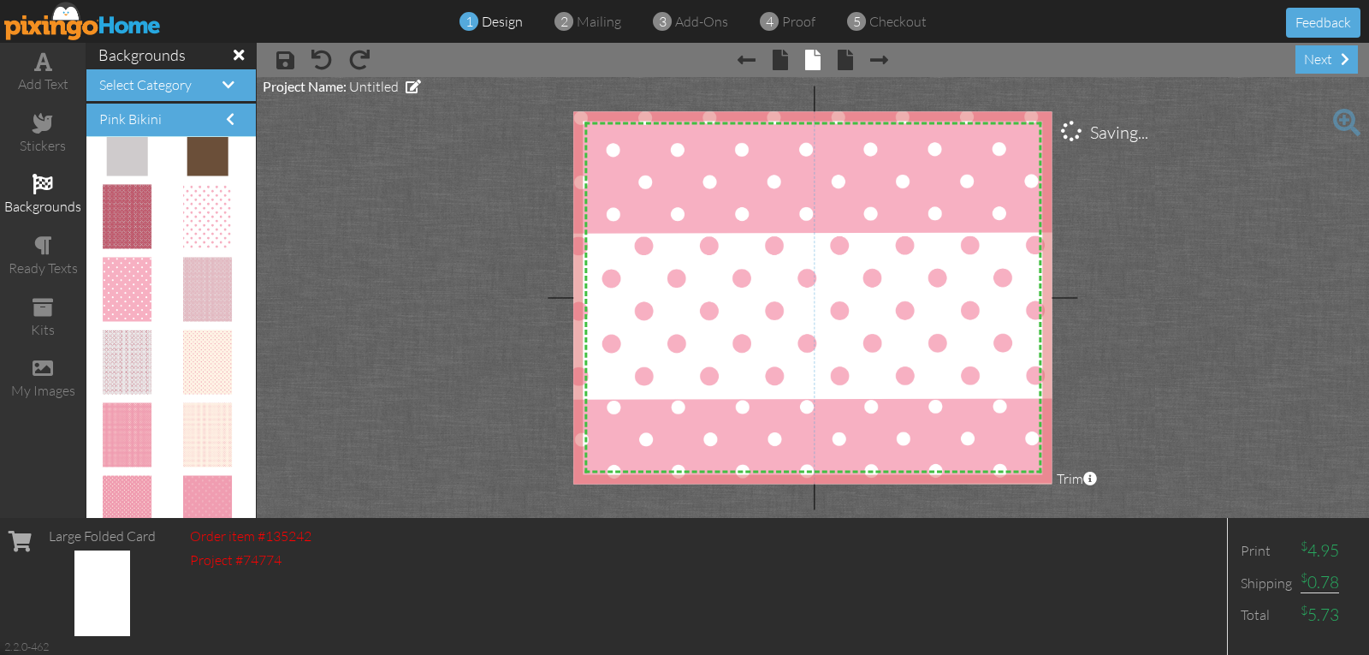
click at [1144, 220] on project-studio-wrapper "X X X X X X X X X X X X X X X X X X X X X X X X X X X X X X X X X X X X X X X X…" at bounding box center [813, 297] width 1113 height 441
click at [778, 64] on span at bounding box center [780, 60] width 15 height 21
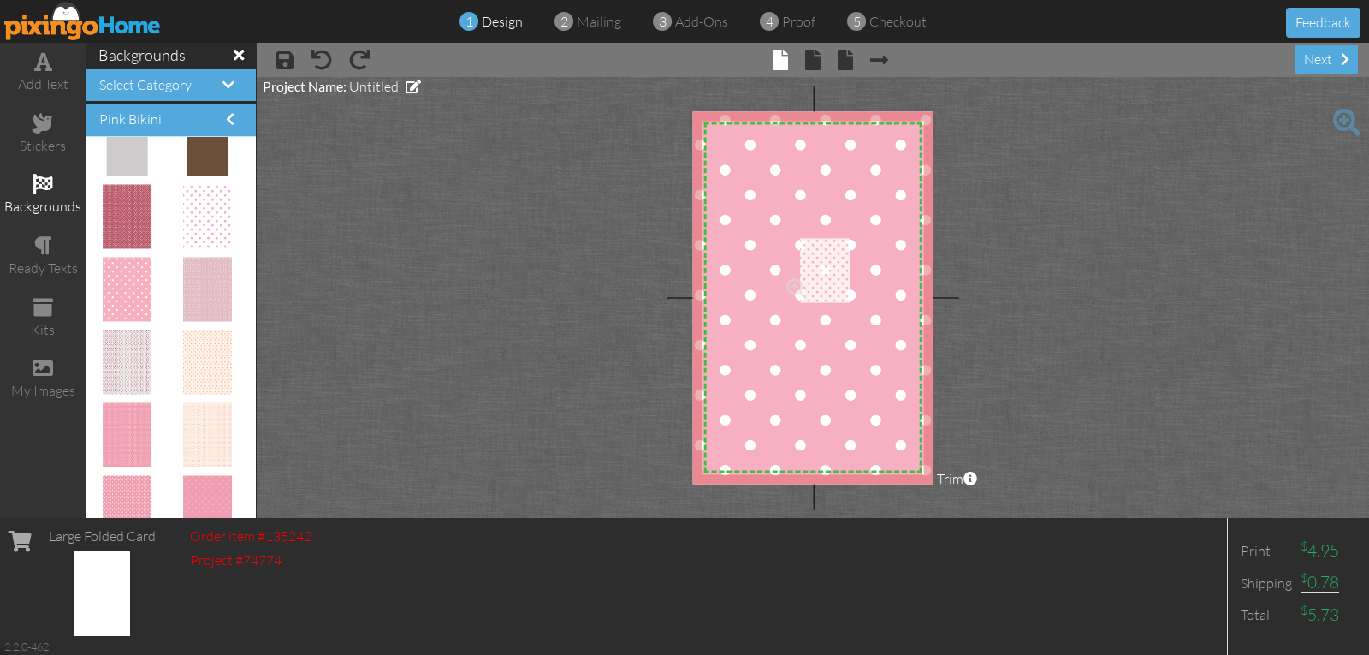
drag, startPoint x: 196, startPoint y: 213, endPoint x: 816, endPoint y: 268, distance: 622.1
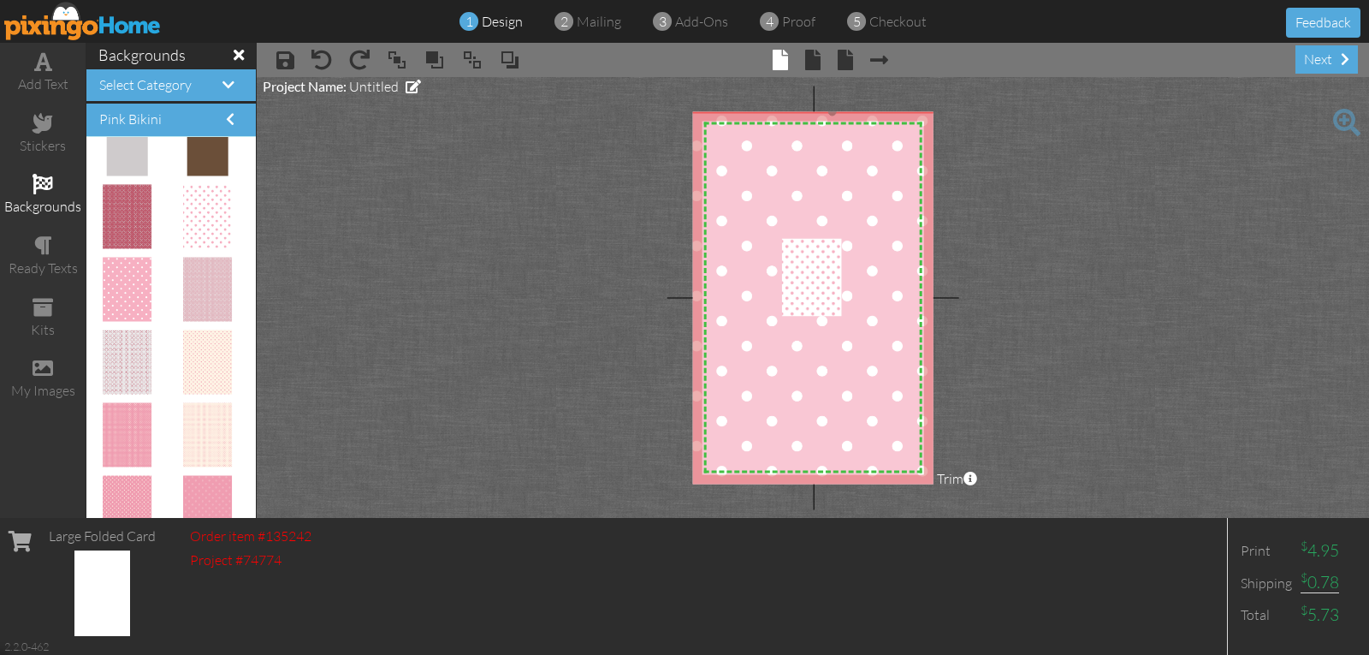
click at [774, 235] on img at bounding box center [832, 299] width 291 height 377
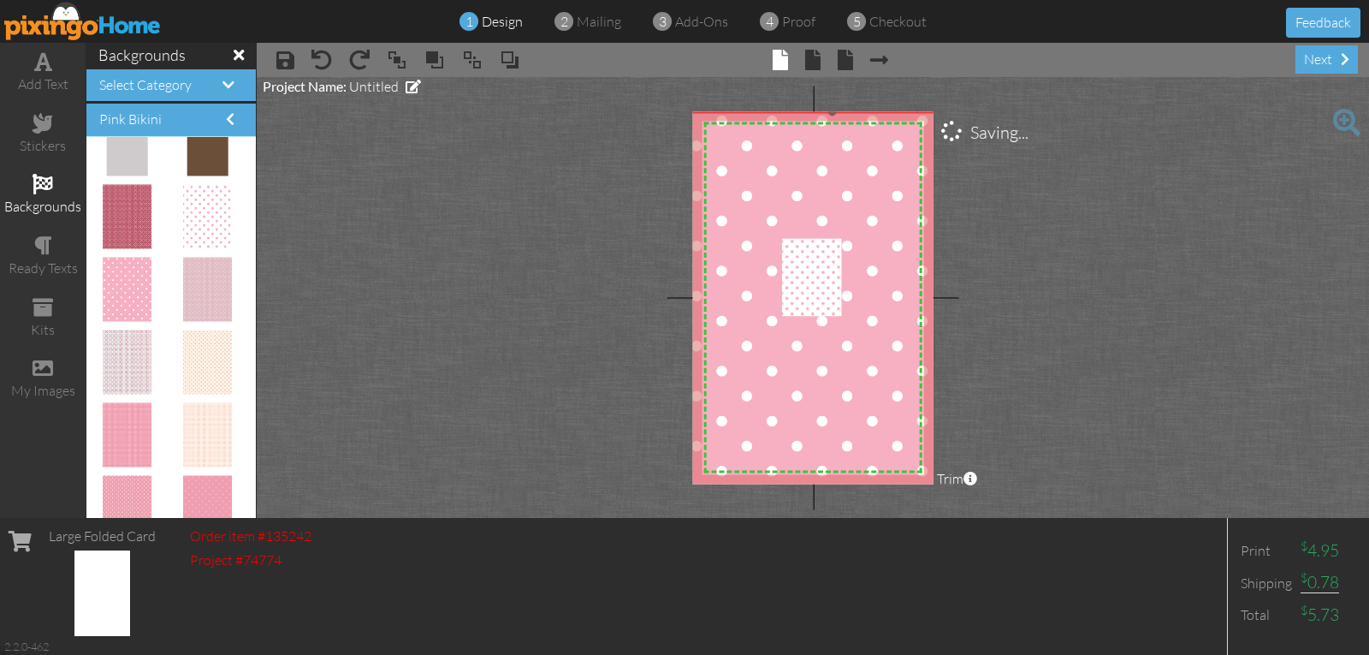
click at [774, 235] on img at bounding box center [832, 299] width 291 height 377
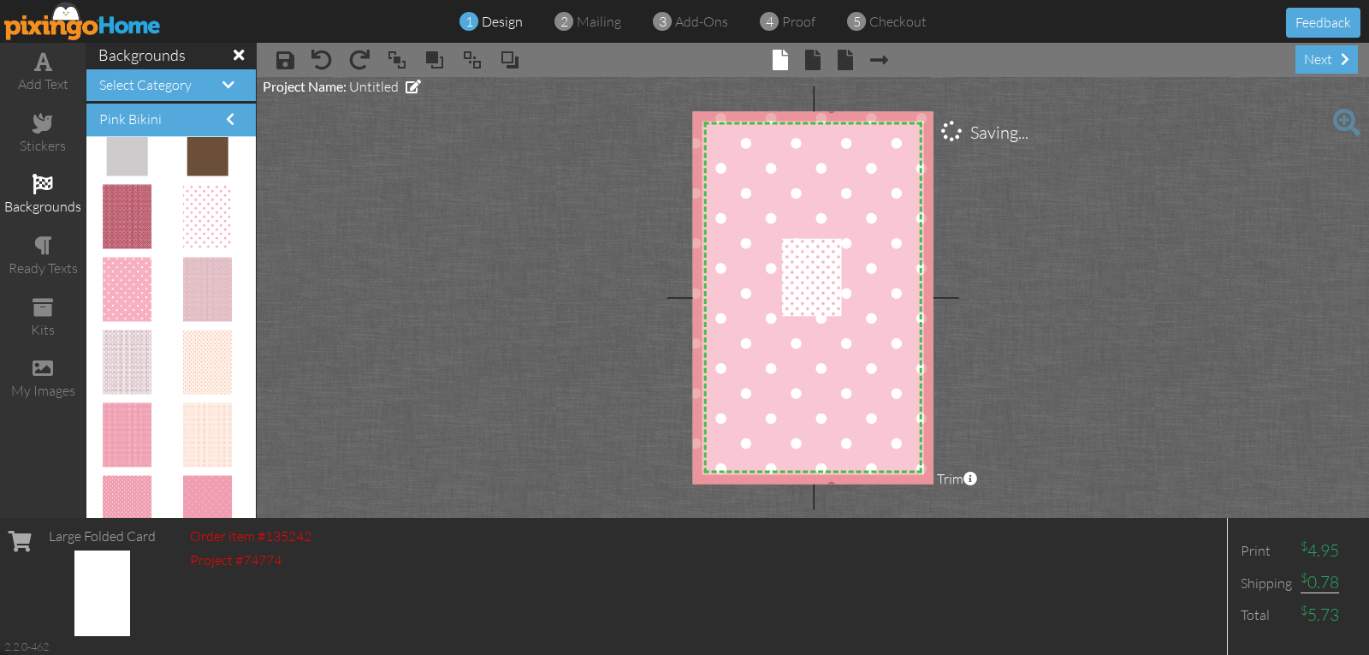
click at [773, 233] on img at bounding box center [831, 297] width 291 height 377
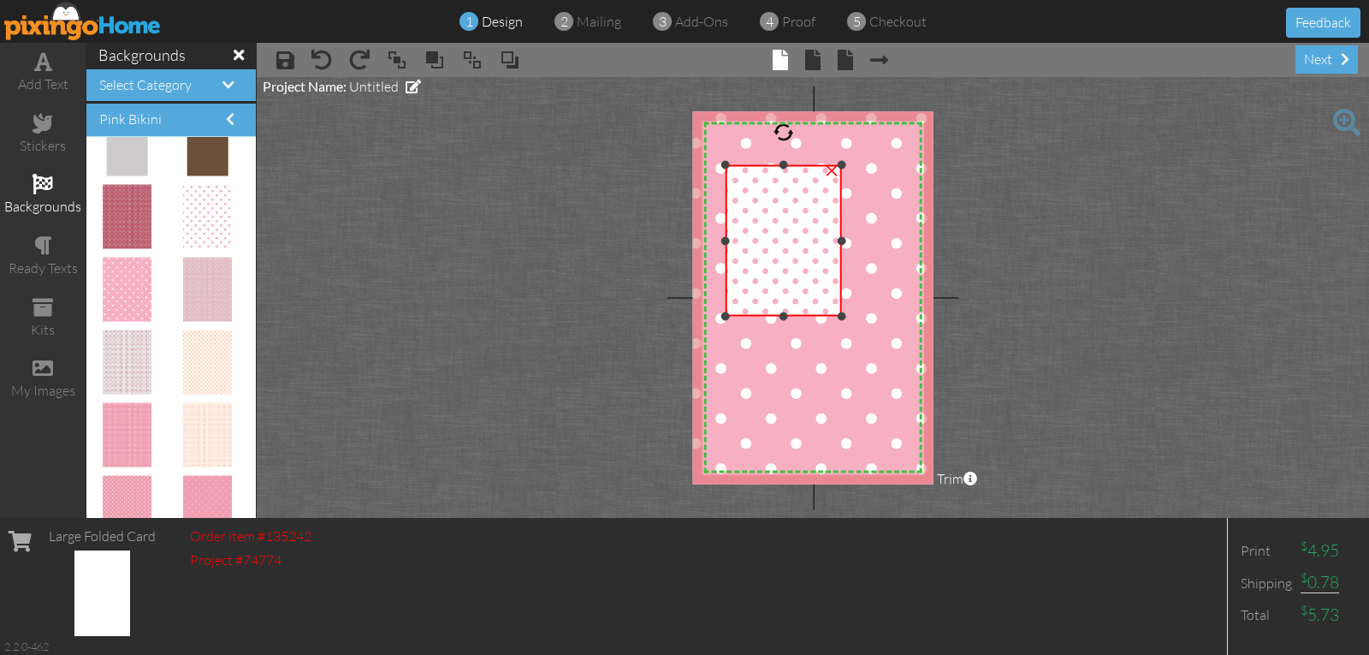
drag, startPoint x: 782, startPoint y: 241, endPoint x: 725, endPoint y: 167, distance: 94.0
click at [725, 167] on div at bounding box center [726, 165] width 9 height 9
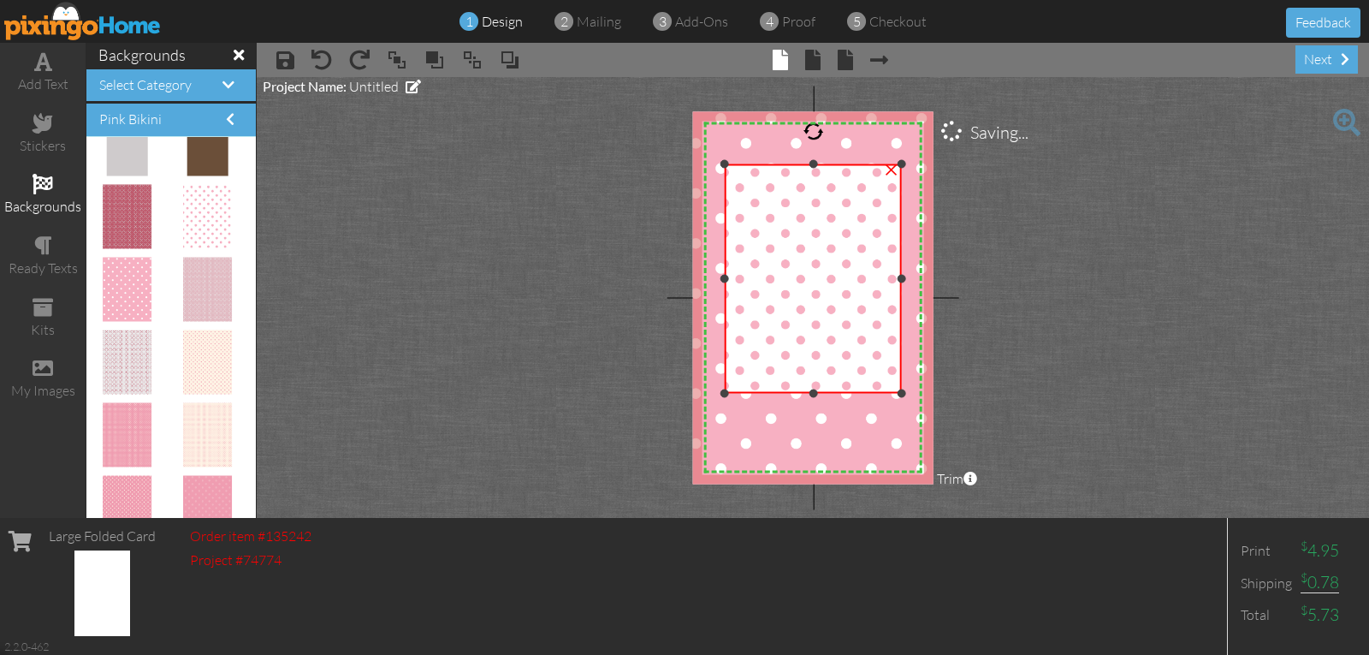
drag, startPoint x: 841, startPoint y: 313, endPoint x: 832, endPoint y: 359, distance: 47.2
click at [854, 387] on div "×" at bounding box center [813, 278] width 177 height 229
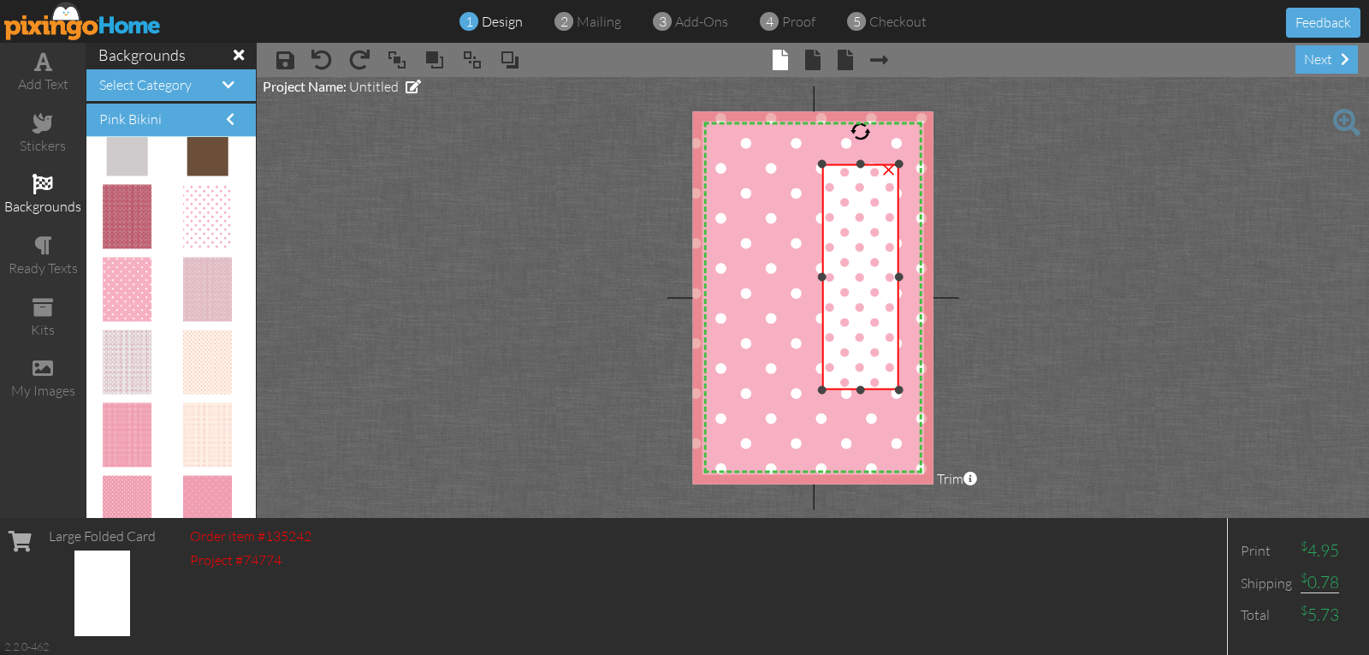
drag, startPoint x: 722, startPoint y: 276, endPoint x: 817, endPoint y: 286, distance: 95.5
click at [823, 289] on div "×" at bounding box center [861, 277] width 77 height 226
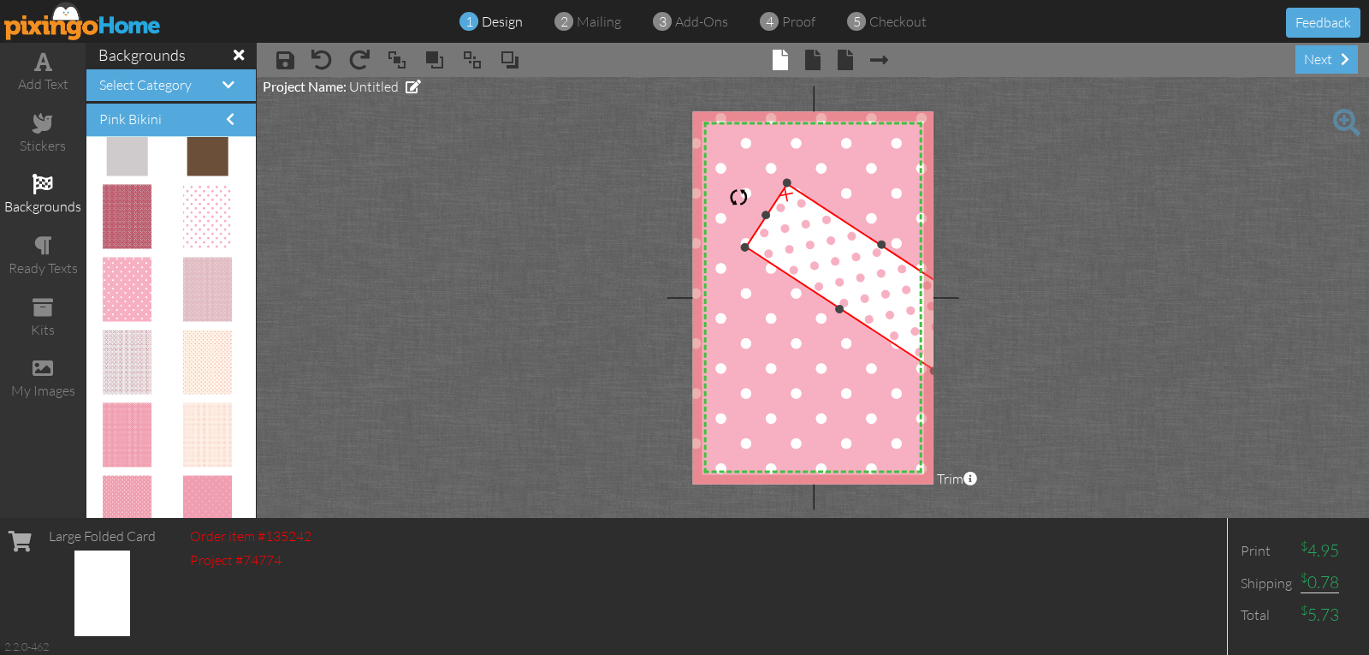
drag, startPoint x: 863, startPoint y: 125, endPoint x: 725, endPoint y: 240, distance: 179.3
click at [731, 211] on div at bounding box center [739, 197] width 28 height 28
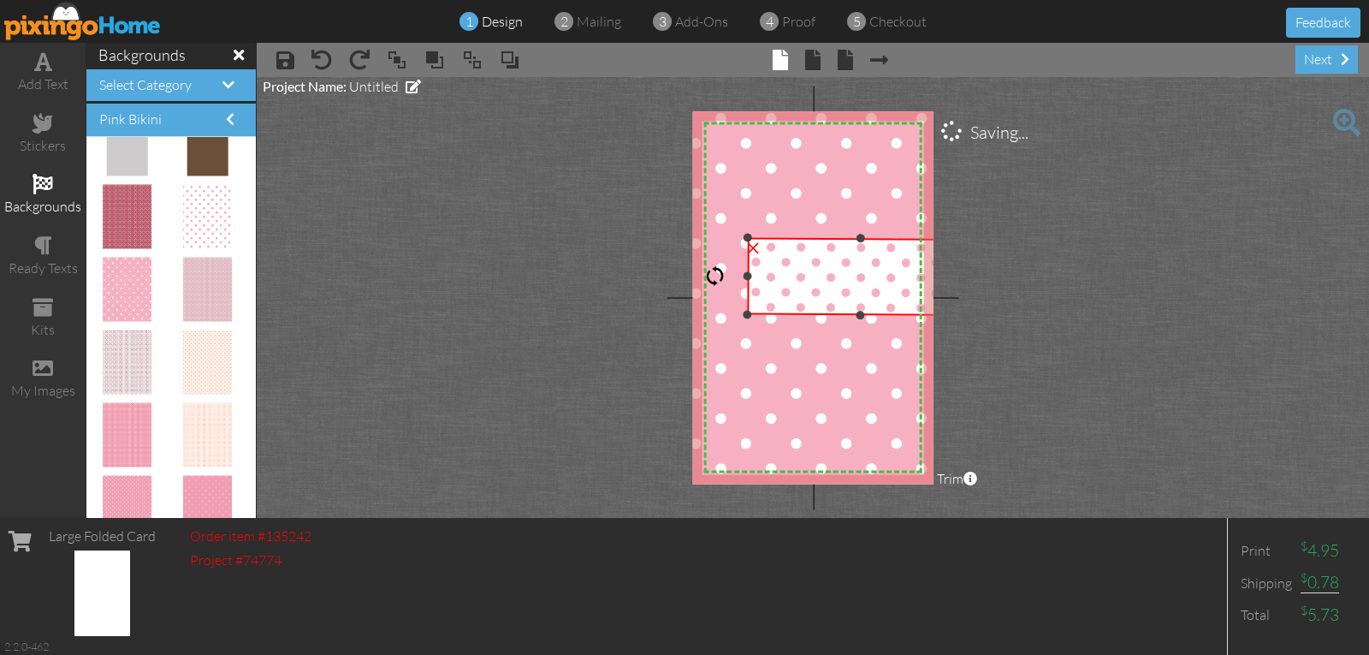
drag, startPoint x: 725, startPoint y: 240, endPoint x: 718, endPoint y: 276, distance: 37.4
click at [718, 276] on div at bounding box center [715, 276] width 21 height 21
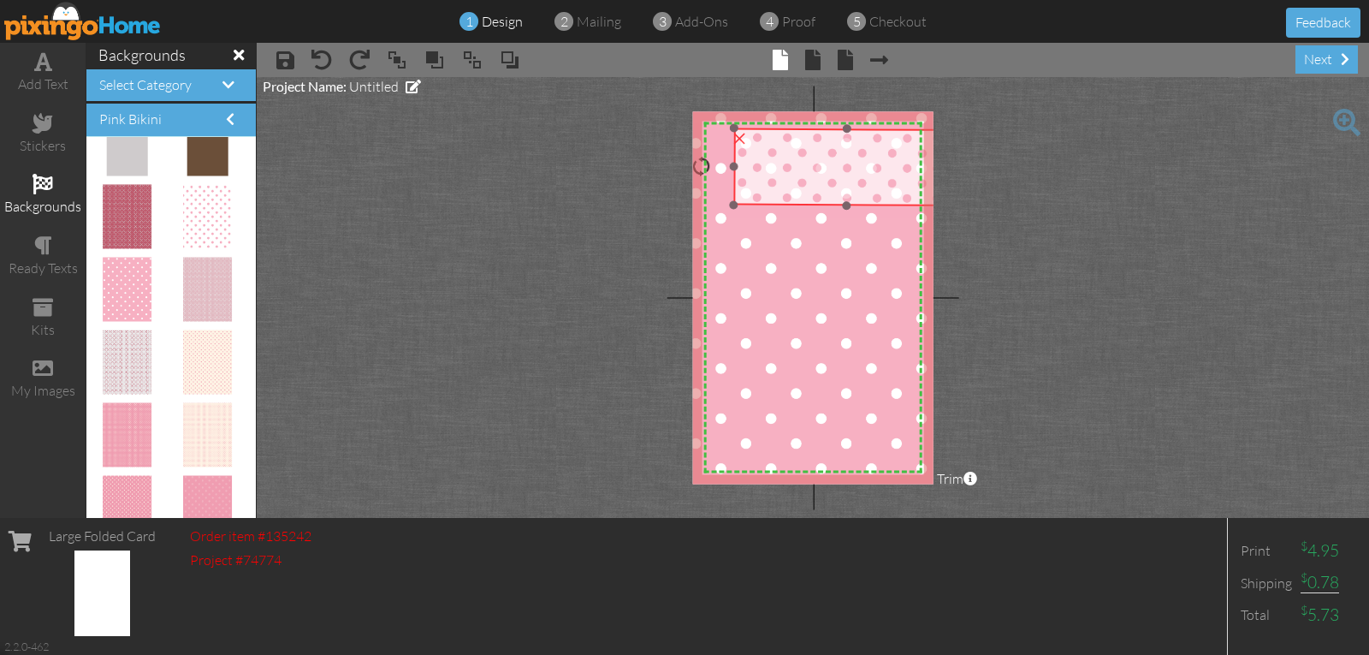
drag, startPoint x: 802, startPoint y: 294, endPoint x: 788, endPoint y: 184, distance: 110.4
click at [788, 184] on img at bounding box center [846, 215] width 227 height 175
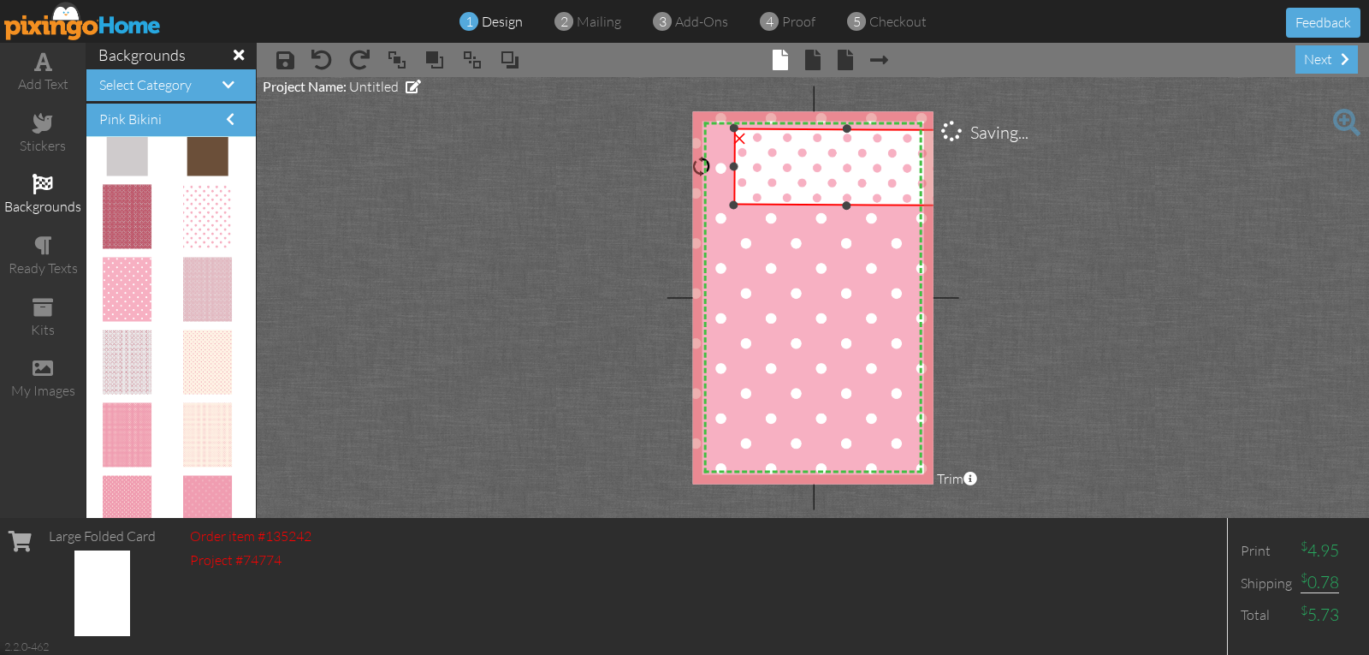
click at [699, 171] on div at bounding box center [702, 167] width 21 height 21
click at [698, 168] on div at bounding box center [702, 167] width 21 height 21
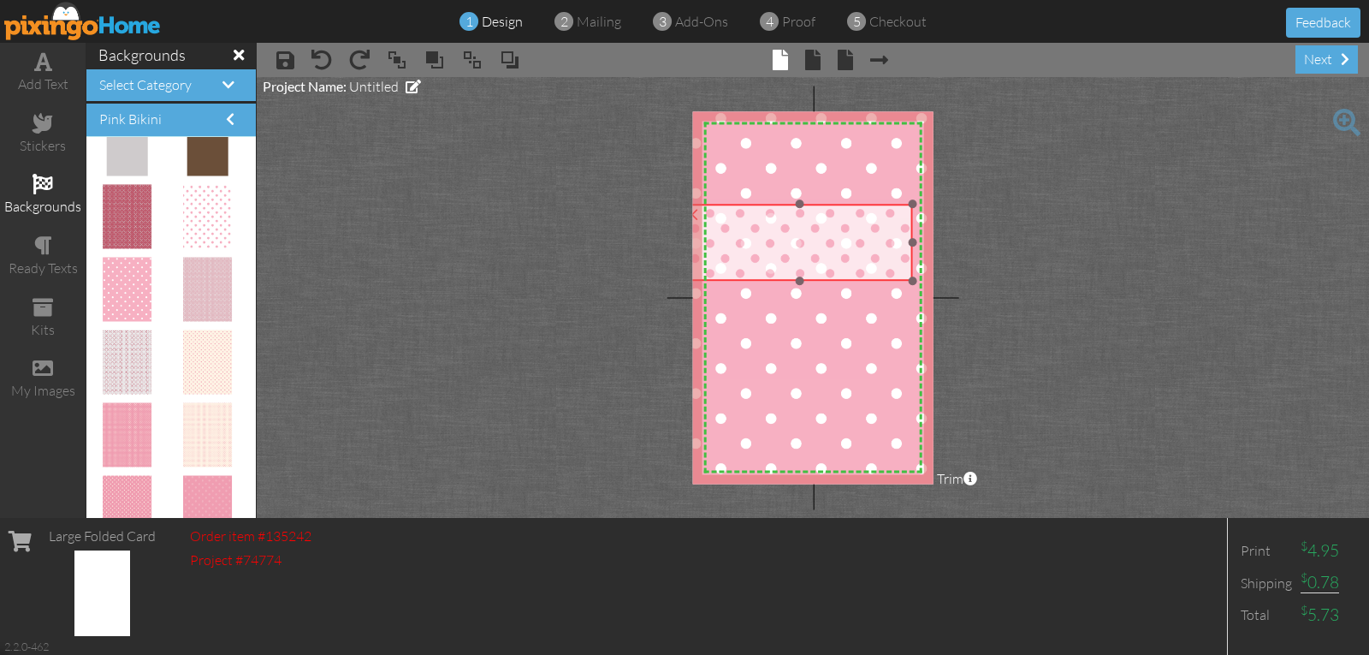
drag, startPoint x: 773, startPoint y: 182, endPoint x: 726, endPoint y: 258, distance: 88.8
click at [726, 258] on img at bounding box center [800, 292] width 226 height 175
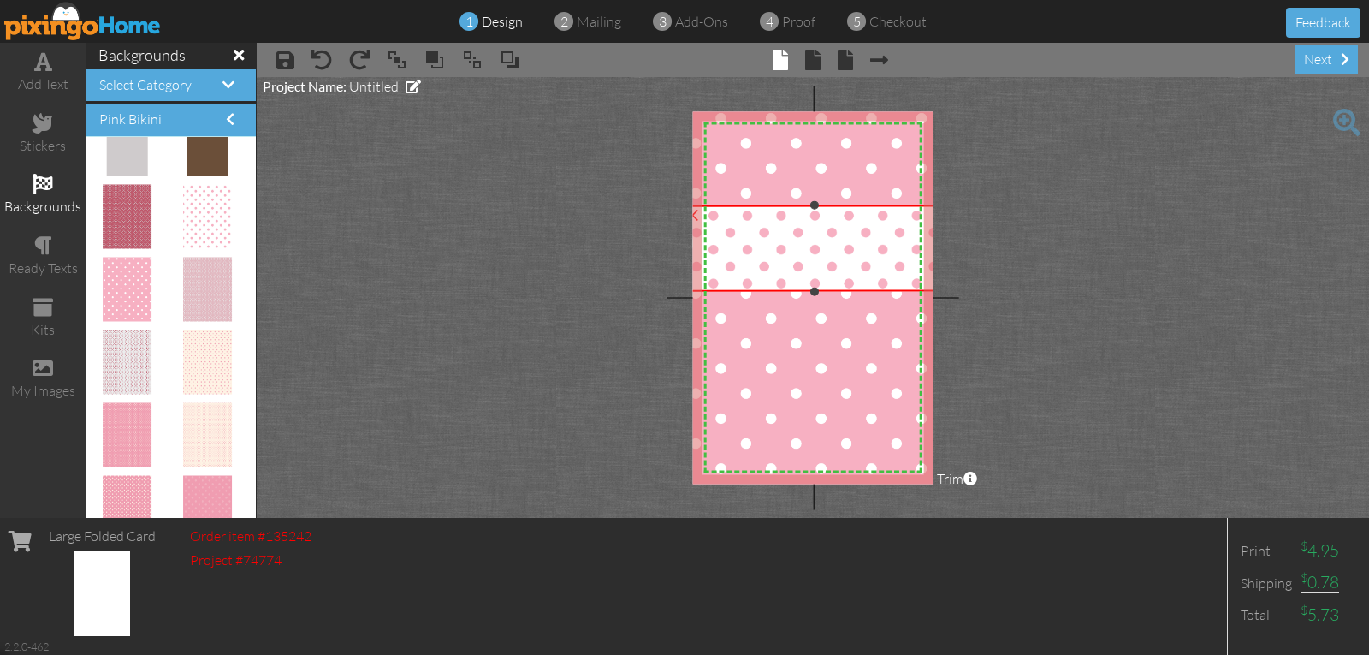
drag, startPoint x: 915, startPoint y: 279, endPoint x: 945, endPoint y: 300, distance: 36.3
click at [945, 300] on project-studio-wrapper "X X X X X X X X X X X X X X X X X X X X X X X X X X X X X X X X X X X X X X X X…" at bounding box center [813, 297] width 1113 height 441
drag, startPoint x: 945, startPoint y: 300, endPoint x: 952, endPoint y: 307, distance: 10.3
click at [948, 303] on project-studio-wrapper "X X X X X X X X X X X X X X X X X X X X X X X X X X X X X X X X X X X X X X X X…" at bounding box center [813, 297] width 1113 height 441
drag, startPoint x: 952, startPoint y: 307, endPoint x: 940, endPoint y: 311, distance: 12.5
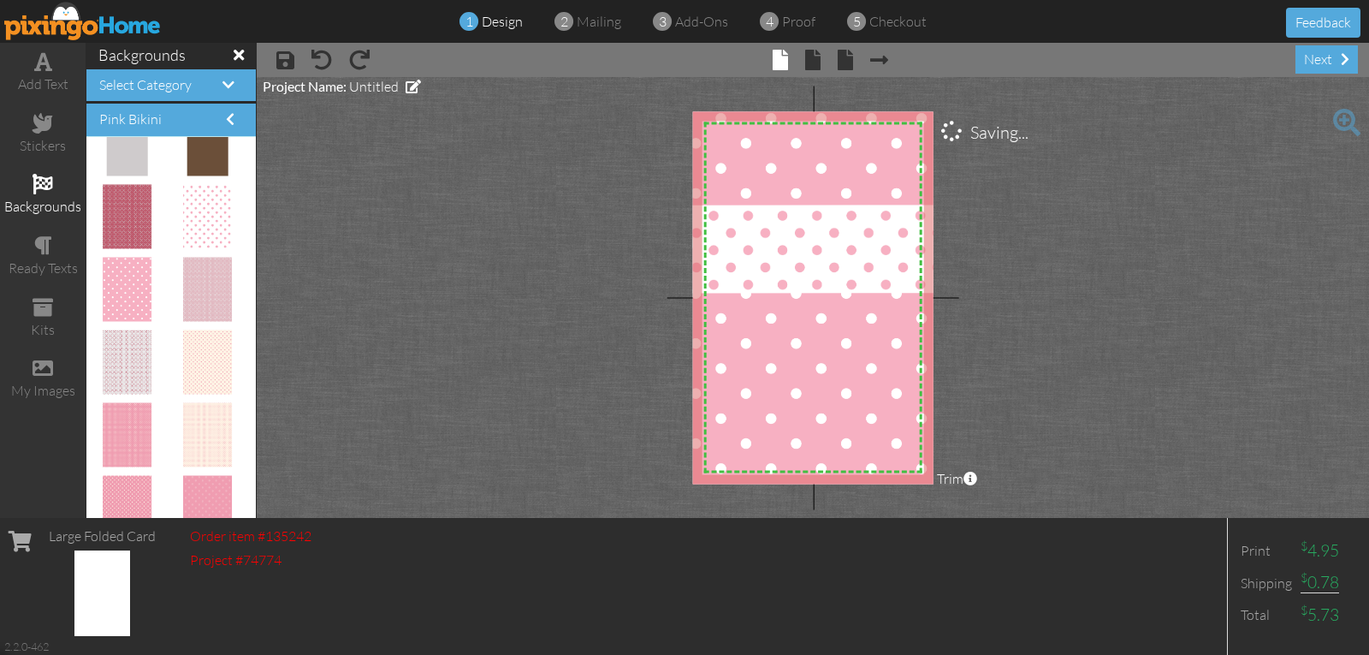
click at [947, 312] on project-studio-wrapper "X X X X X X X X X X X X X X X X X X X X X X X X X X X X X X X X X X X X X X X X…" at bounding box center [813, 297] width 1113 height 441
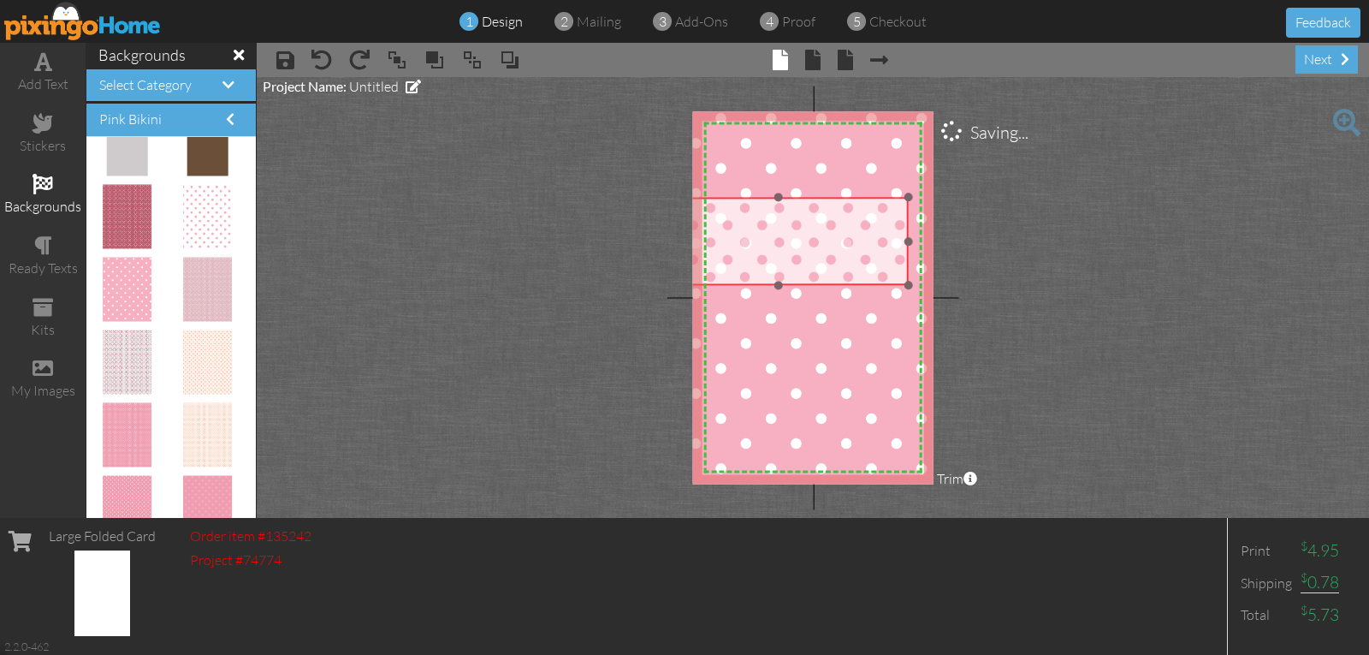
click at [823, 252] on img at bounding box center [779, 297] width 259 height 200
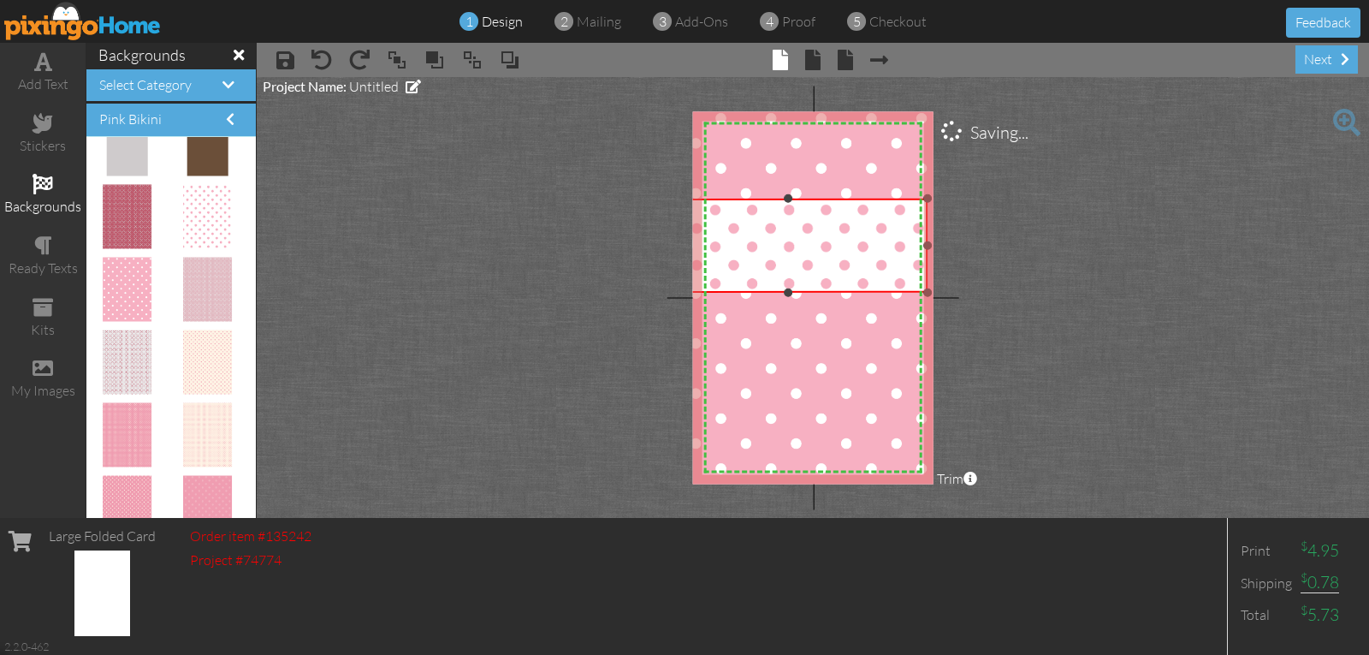
drag, startPoint x: 906, startPoint y: 282, endPoint x: 919, endPoint y: 288, distance: 13.8
click at [924, 288] on div at bounding box center [928, 292] width 9 height 9
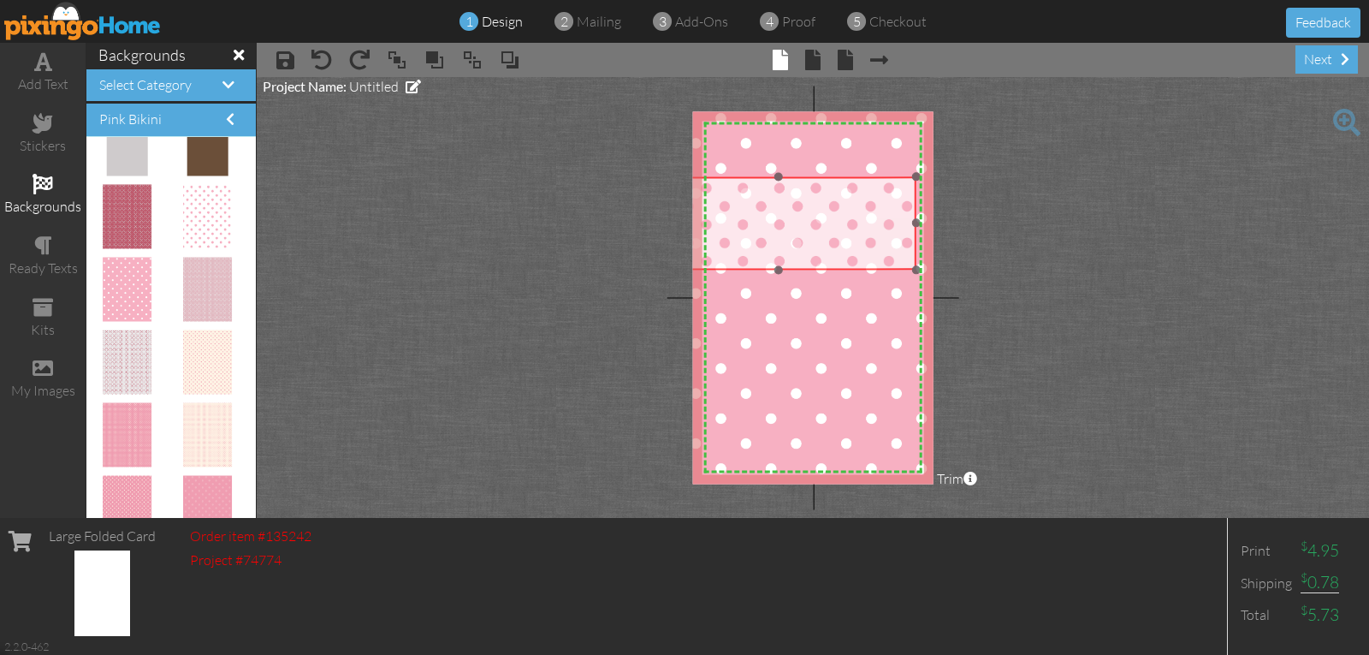
drag, startPoint x: 865, startPoint y: 269, endPoint x: 858, endPoint y: 247, distance: 22.7
click at [858, 247] on img at bounding box center [779, 282] width 275 height 212
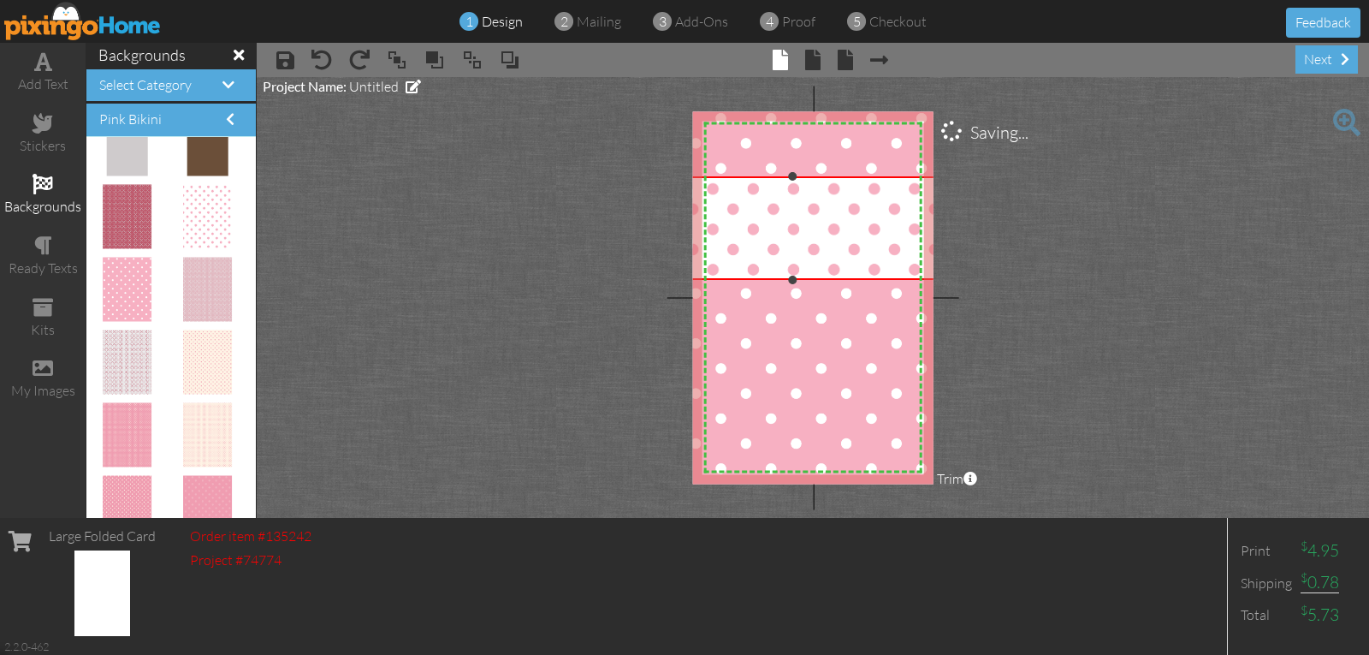
drag, startPoint x: 918, startPoint y: 270, endPoint x: 942, endPoint y: 313, distance: 49.8
click at [943, 313] on project-studio-wrapper "X X X X X X X X X X X X X X X X X X X X X X X X X X X X X X X X X X X X X X X X…" at bounding box center [813, 297] width 1113 height 441
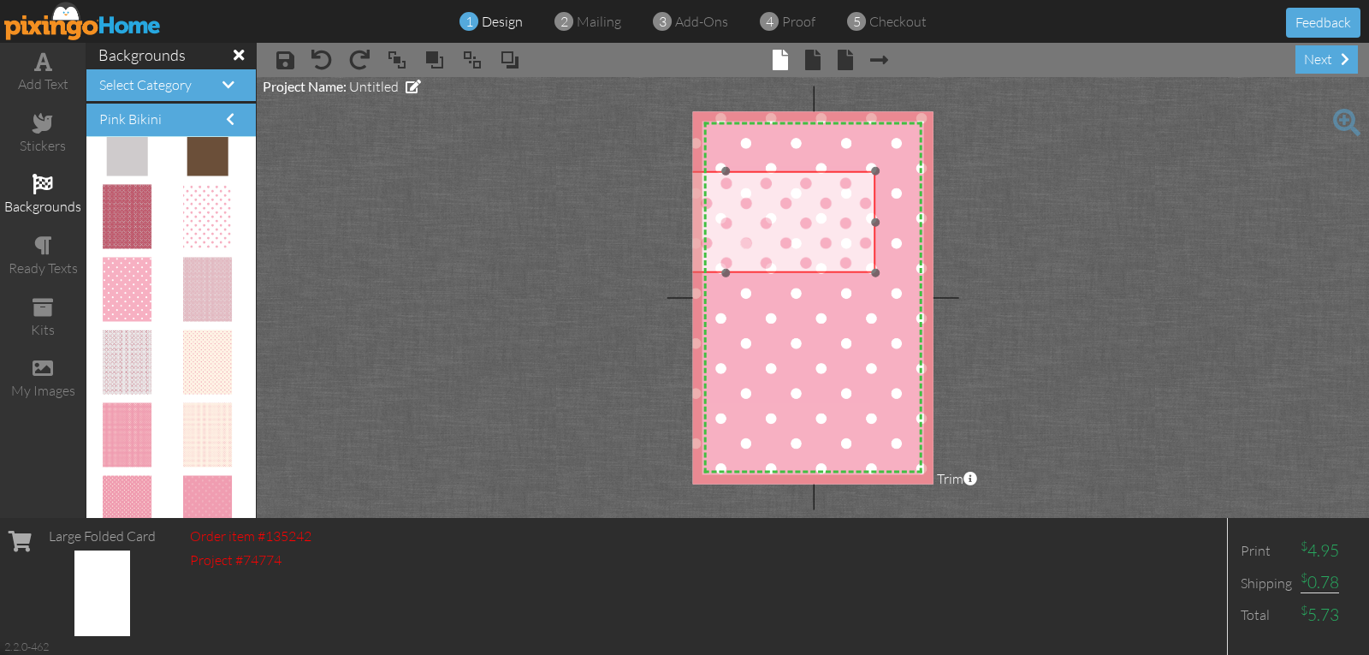
drag, startPoint x: 848, startPoint y: 264, endPoint x: 783, endPoint y: 259, distance: 65.2
click at [783, 259] on img at bounding box center [727, 286] width 300 height 231
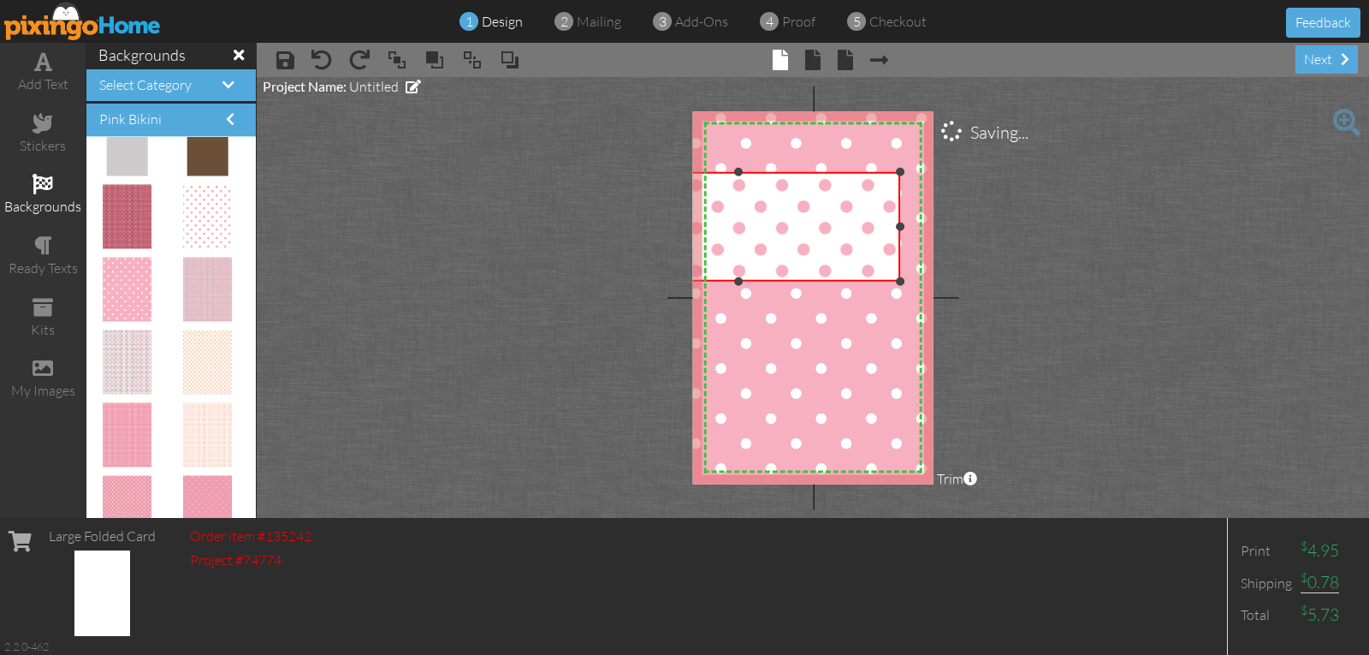
drag, startPoint x: 876, startPoint y: 271, endPoint x: 896, endPoint y: 282, distance: 22.2
click at [896, 281] on div at bounding box center [900, 280] width 9 height 9
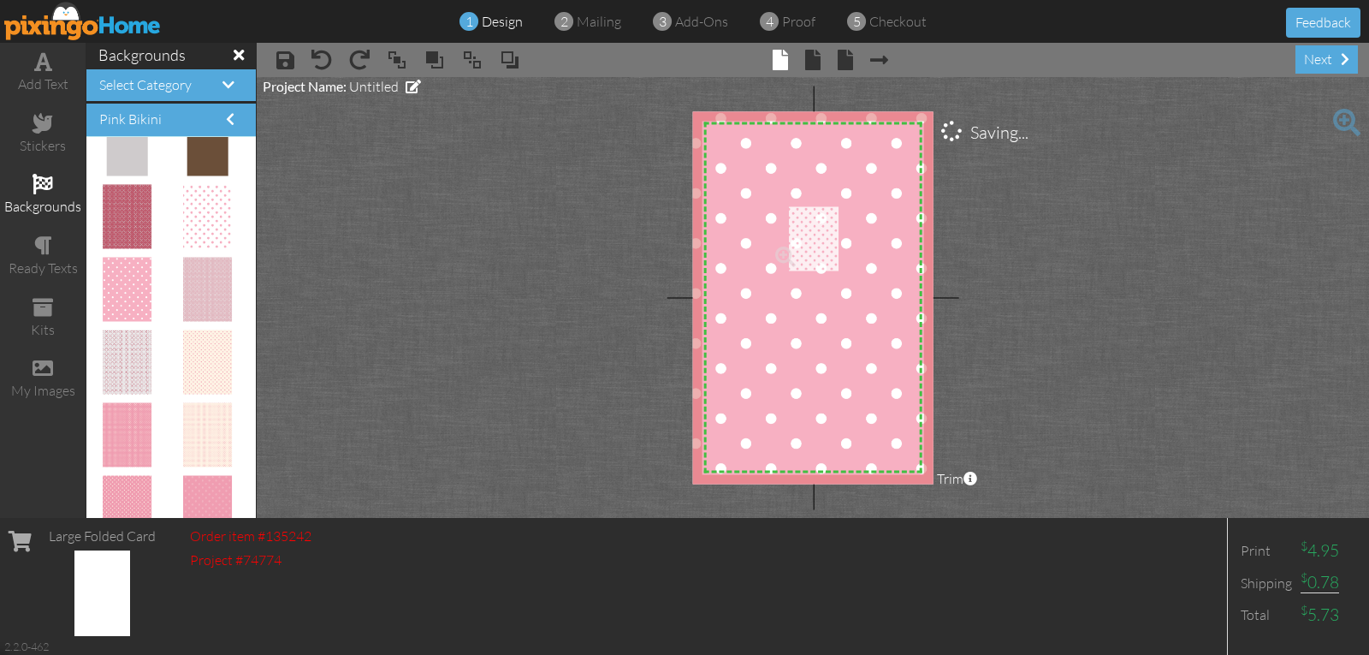
drag, startPoint x: 202, startPoint y: 220, endPoint x: 809, endPoint y: 240, distance: 607.1
click at [793, 233] on img at bounding box center [811, 244] width 60 height 78
drag, startPoint x: 806, startPoint y: 176, endPoint x: 876, endPoint y: 253, distance: 103.6
click at [870, 208] on div at bounding box center [854, 193] width 29 height 29
drag, startPoint x: 876, startPoint y: 254, endPoint x: 866, endPoint y: 247, distance: 11.6
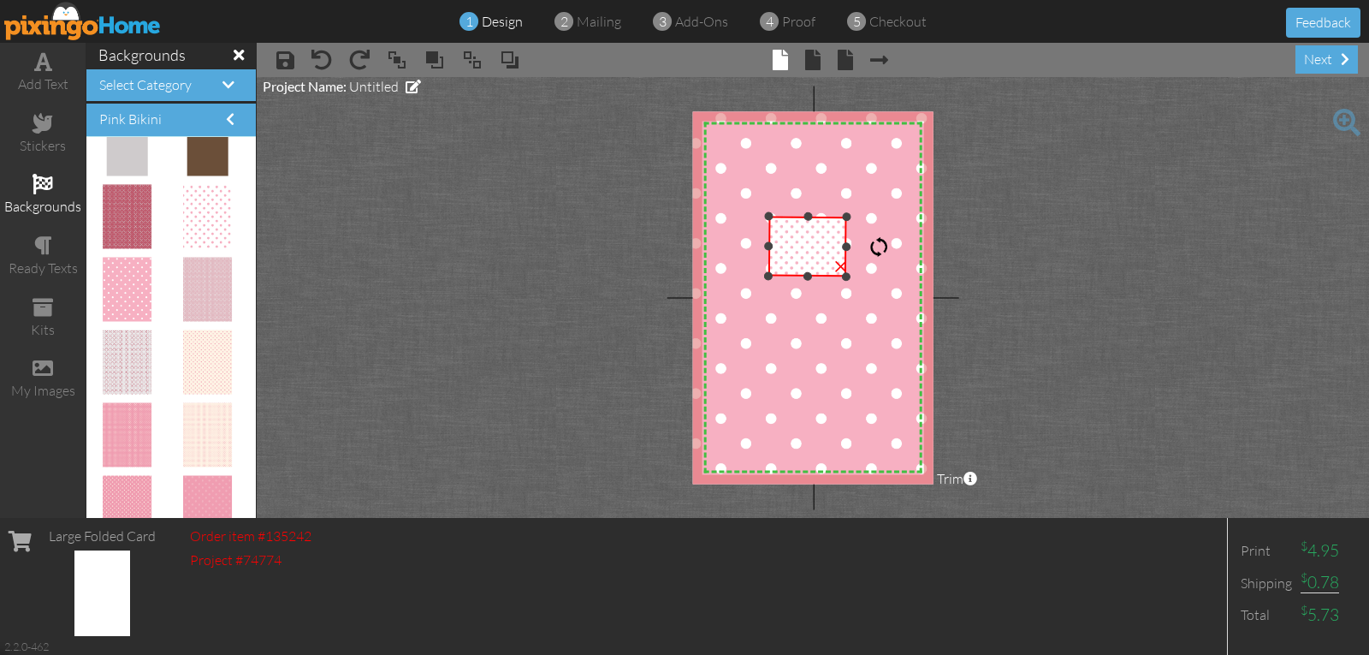
click at [866, 247] on div "X X X X X X X X X X X X X X X X X X X X X X X X X X X X X X X X X X X X X X X X…" at bounding box center [813, 297] width 241 height 372
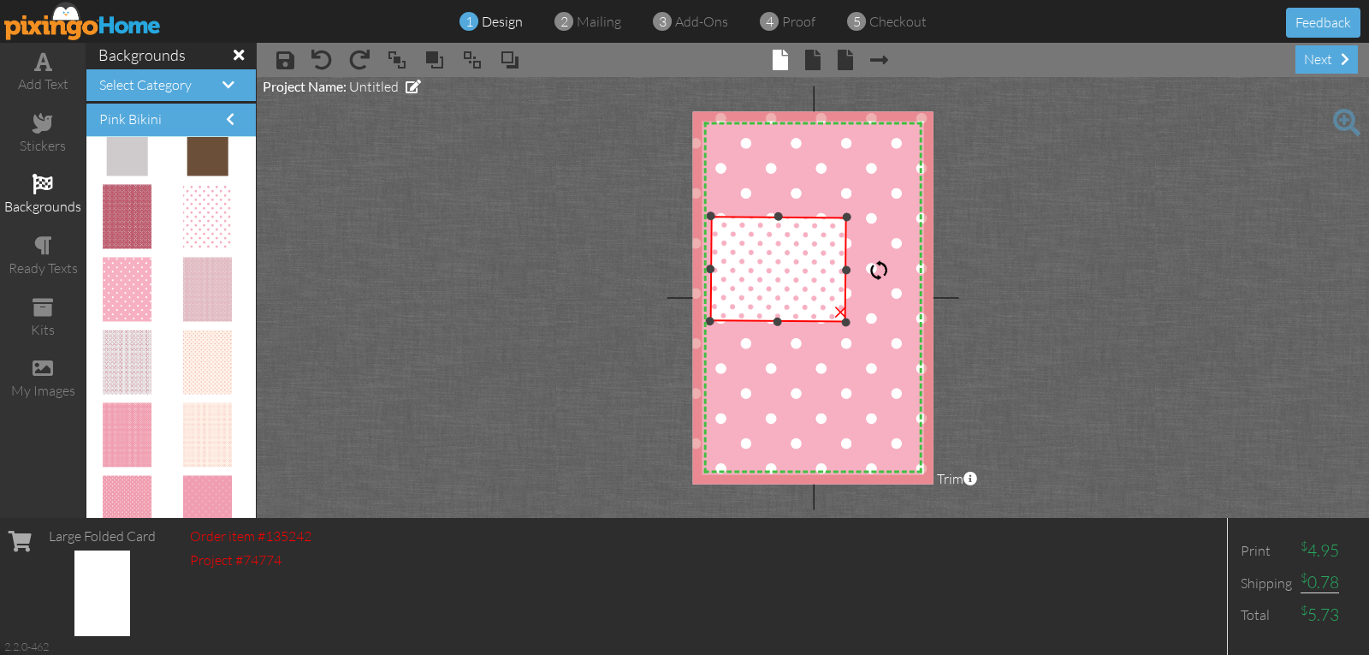
drag, startPoint x: 766, startPoint y: 274, endPoint x: 710, endPoint y: 317, distance: 70.9
click at [706, 318] on div at bounding box center [709, 321] width 9 height 9
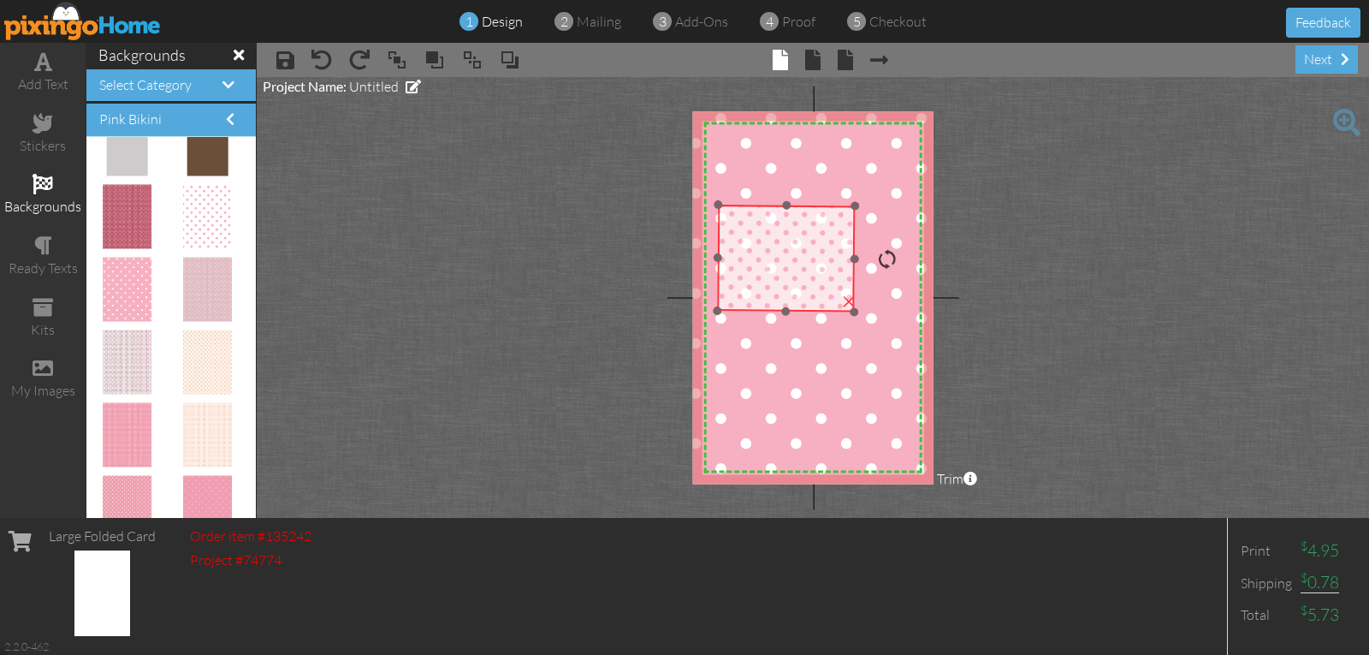
drag, startPoint x: 751, startPoint y: 271, endPoint x: 757, endPoint y: 259, distance: 13.0
click at [757, 259] on img at bounding box center [786, 258] width 138 height 107
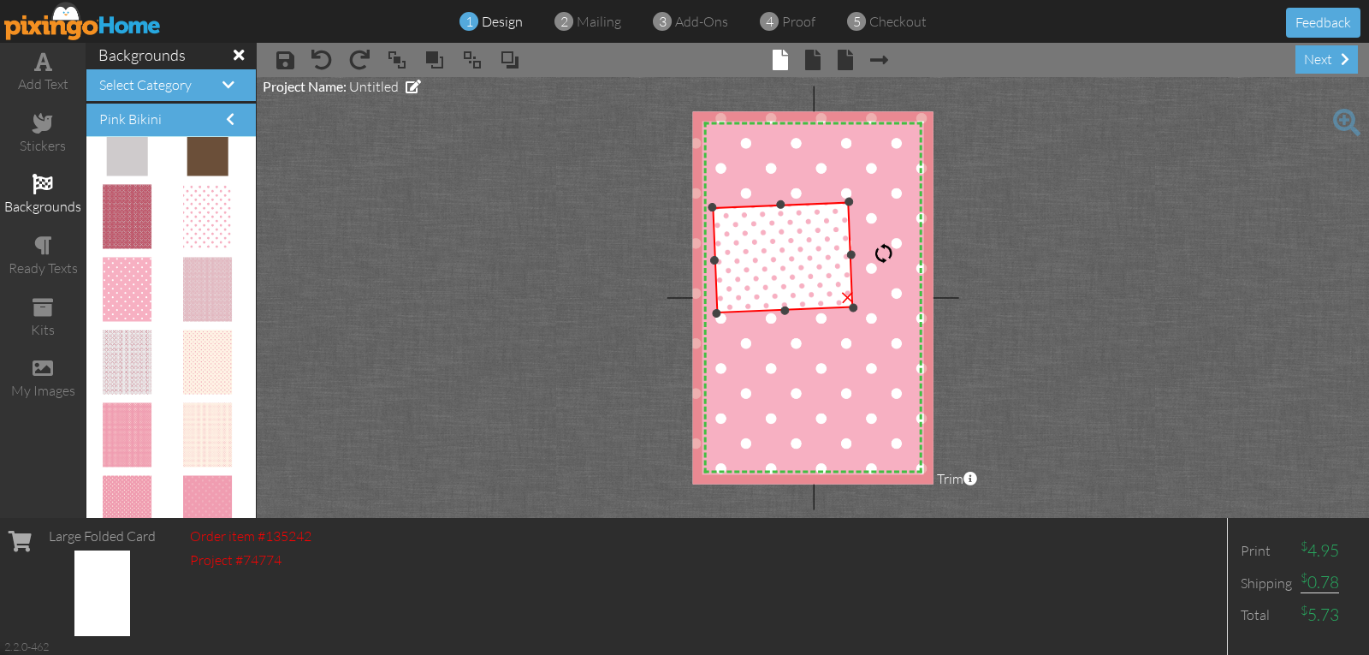
click at [888, 253] on div at bounding box center [884, 253] width 21 height 21
click at [888, 255] on div at bounding box center [884, 253] width 21 height 21
drag, startPoint x: 888, startPoint y: 255, endPoint x: 877, endPoint y: 258, distance: 10.8
click at [877, 258] on div at bounding box center [884, 256] width 21 height 21
click at [882, 257] on div at bounding box center [884, 256] width 21 height 21
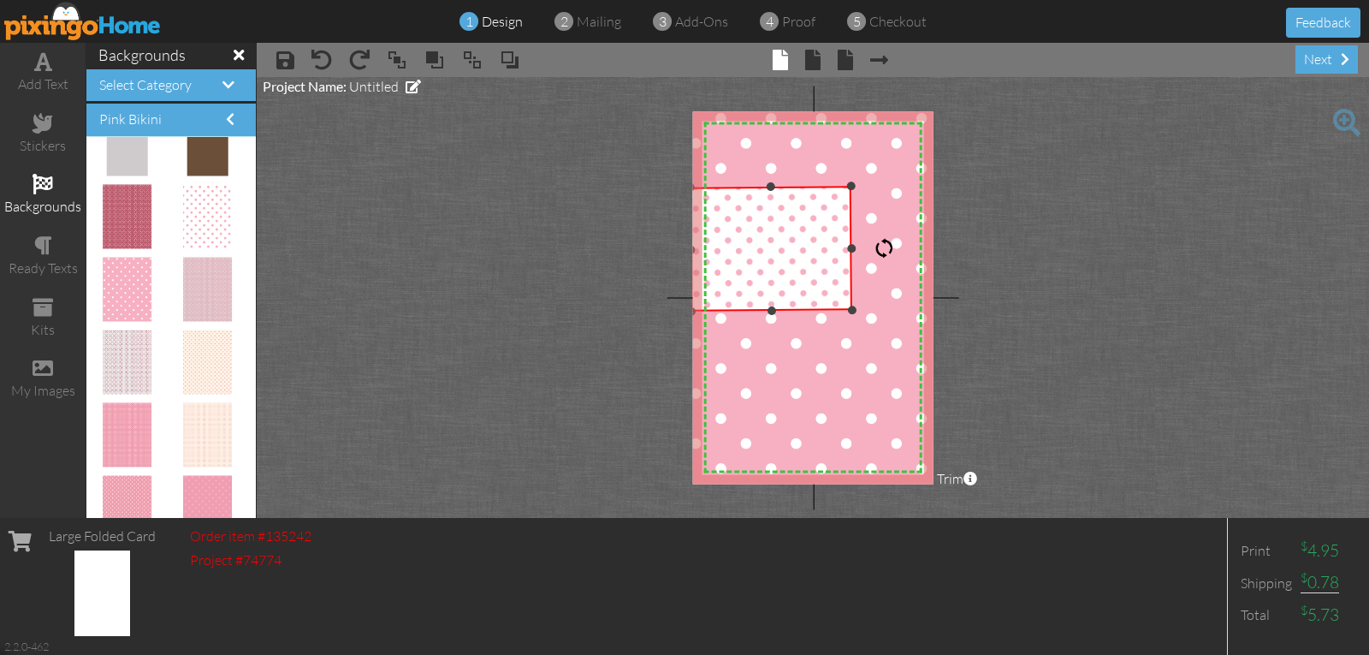
drag, startPoint x: 711, startPoint y: 199, endPoint x: 686, endPoint y: 177, distance: 33.4
click at [686, 175] on project-studio-wrapper "X X X X X X X X X X X X X X X X X X X X X X X X X X X X X X X X X X X X X X X X…" at bounding box center [813, 297] width 1113 height 441
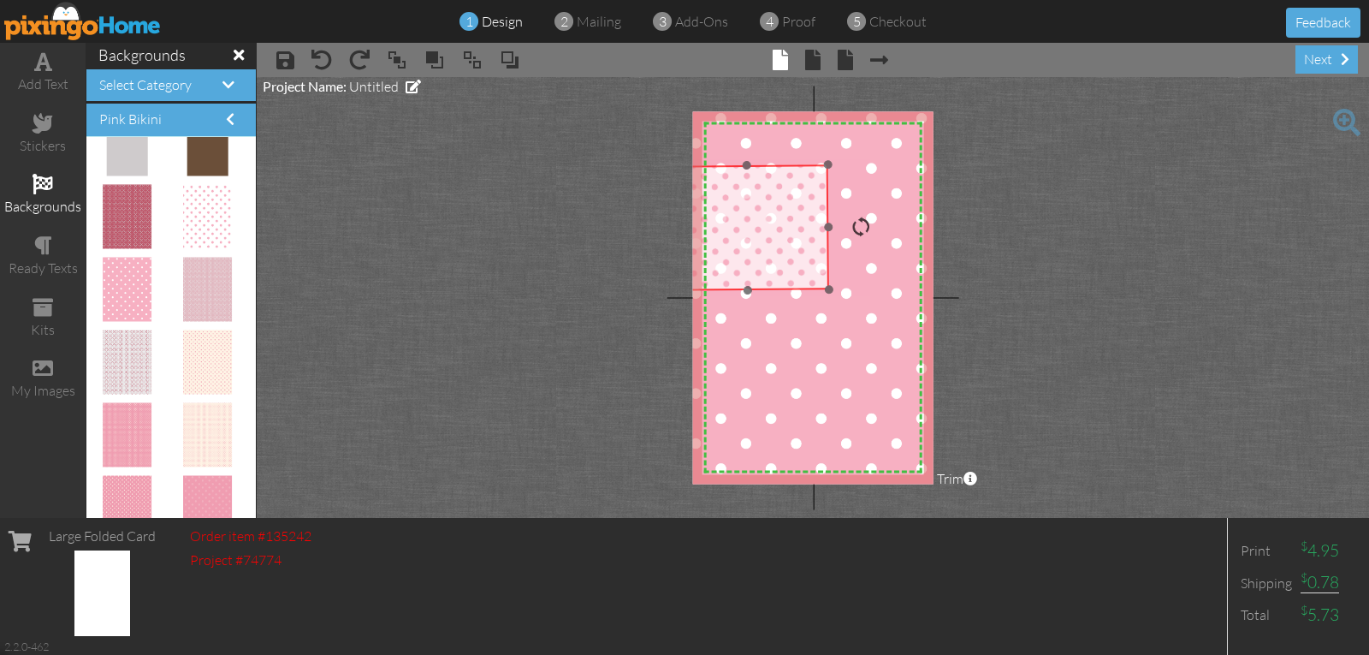
drag, startPoint x: 750, startPoint y: 199, endPoint x: 754, endPoint y: 206, distance: 8.8
click at [726, 181] on img at bounding box center [747, 227] width 163 height 127
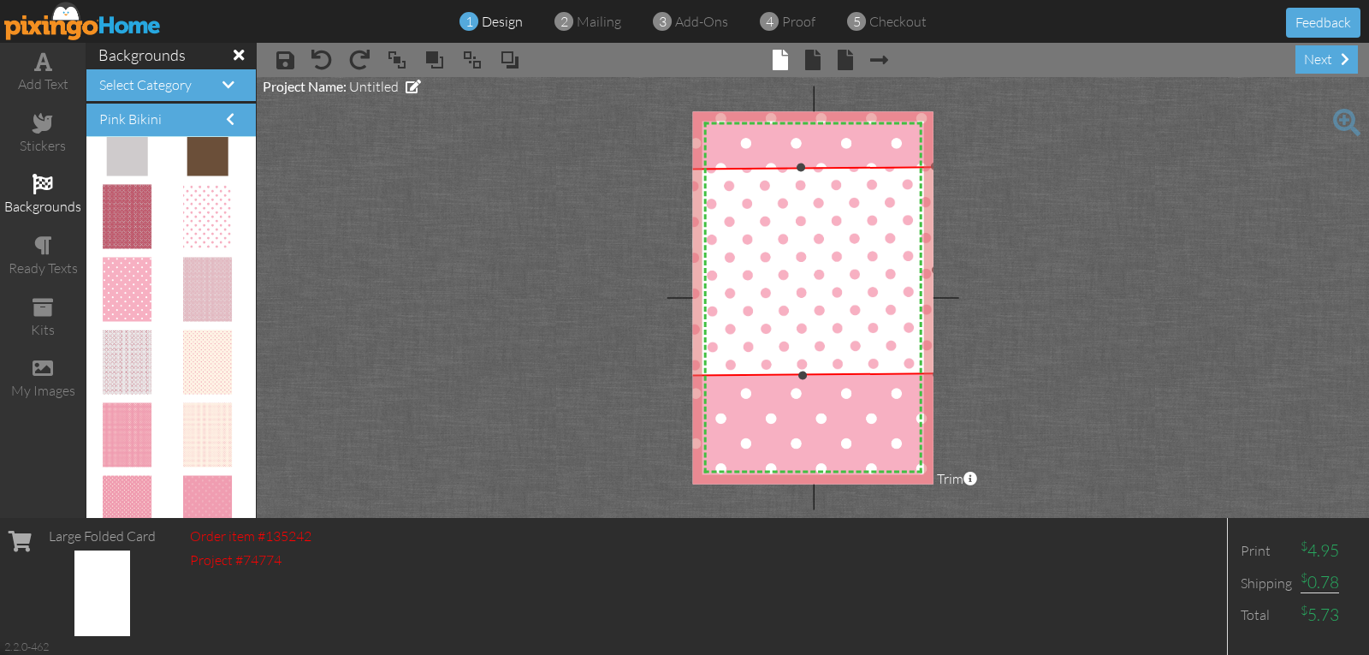
drag, startPoint x: 830, startPoint y: 294, endPoint x: 931, endPoint y: 374, distance: 129.1
click at [935, 374] on project-studio-wrapper "X X X X X X X X X X X X X X X X X X X X X X X X X X X X X X X X X X X X X X X X…" at bounding box center [813, 297] width 1113 height 441
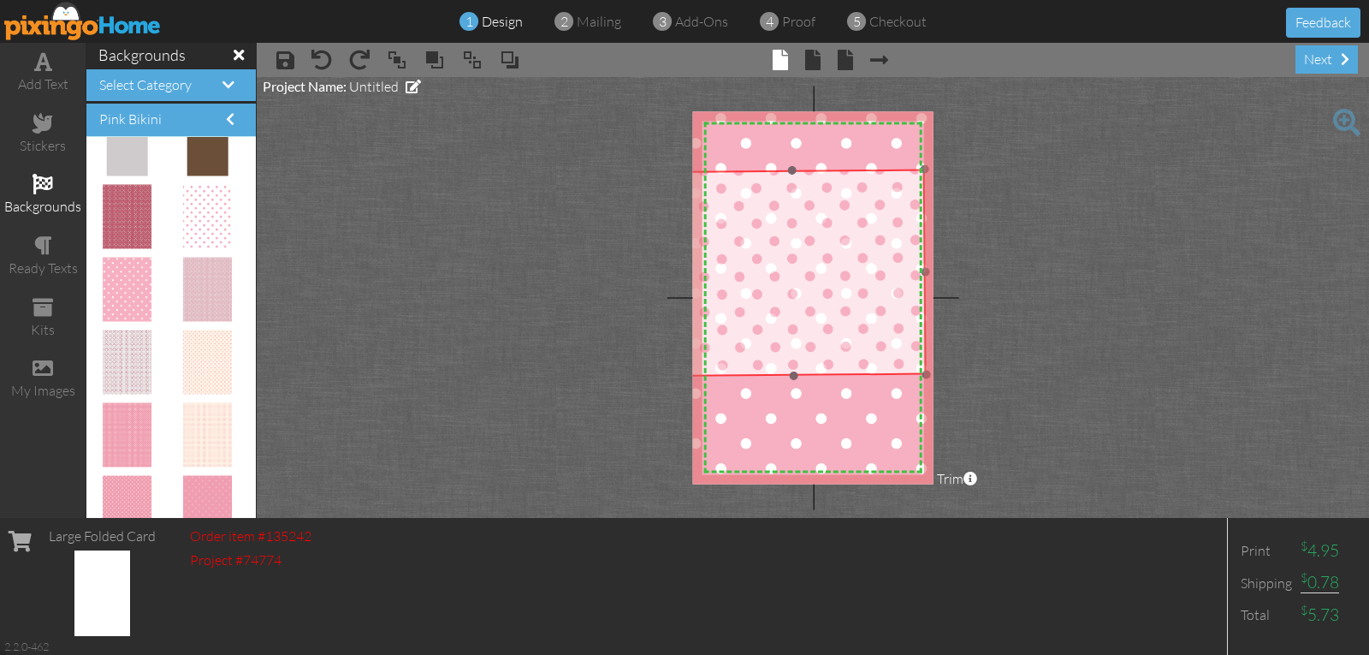
click at [805, 205] on img at bounding box center [792, 272] width 267 height 207
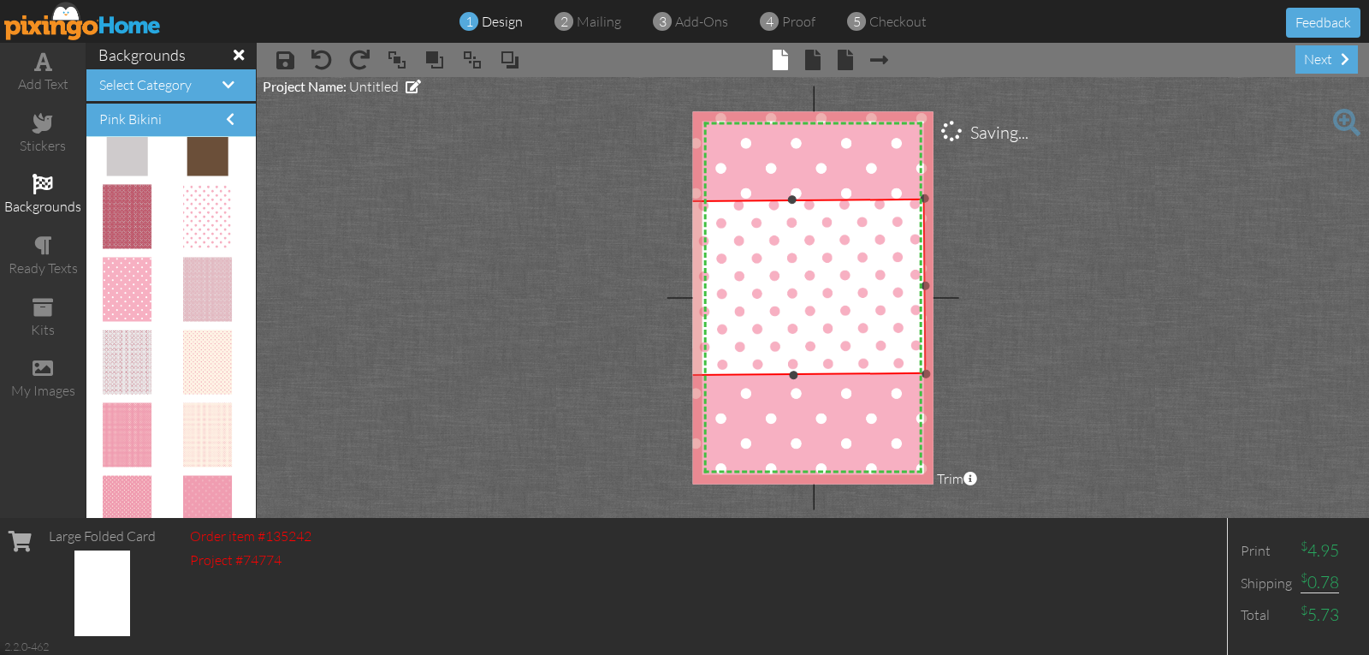
drag, startPoint x: 789, startPoint y: 170, endPoint x: 806, endPoint y: 259, distance: 90.6
click at [802, 241] on div "×" at bounding box center [793, 287] width 267 height 177
drag, startPoint x: 806, startPoint y: 259, endPoint x: 806, endPoint y: 270, distance: 10.3
click at [806, 270] on img at bounding box center [792, 272] width 267 height 207
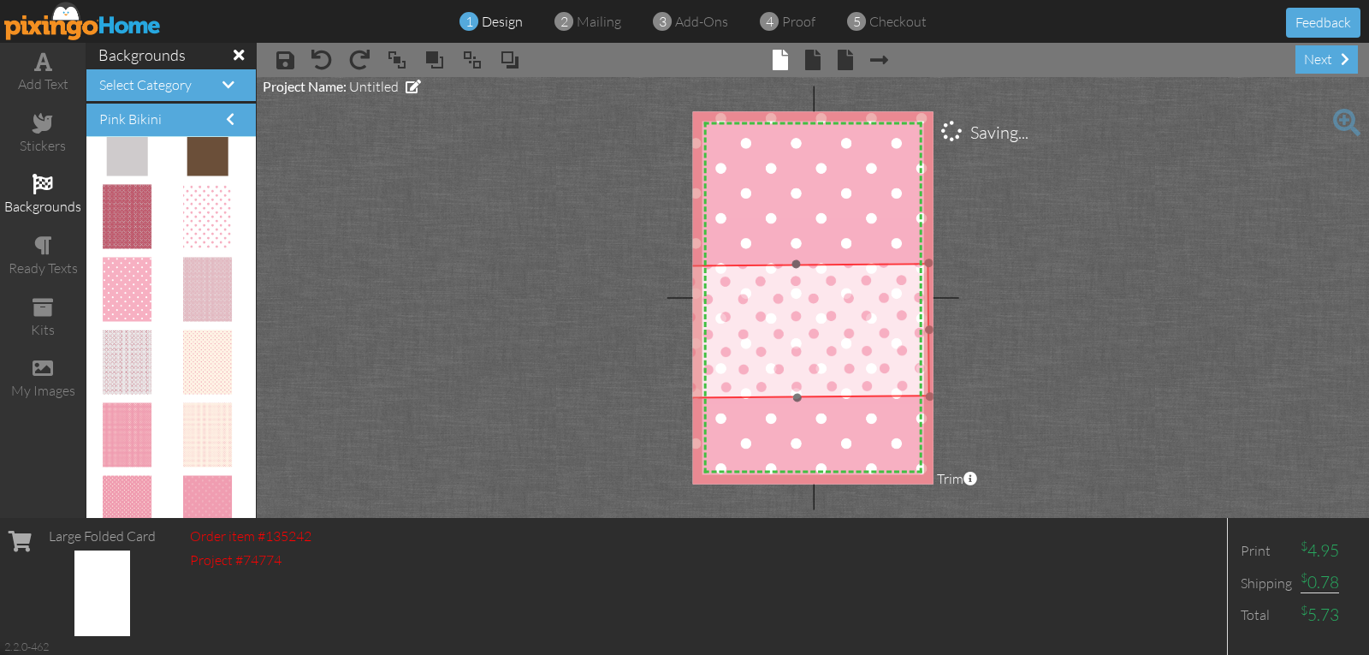
click at [801, 264] on img at bounding box center [795, 295] width 267 height 207
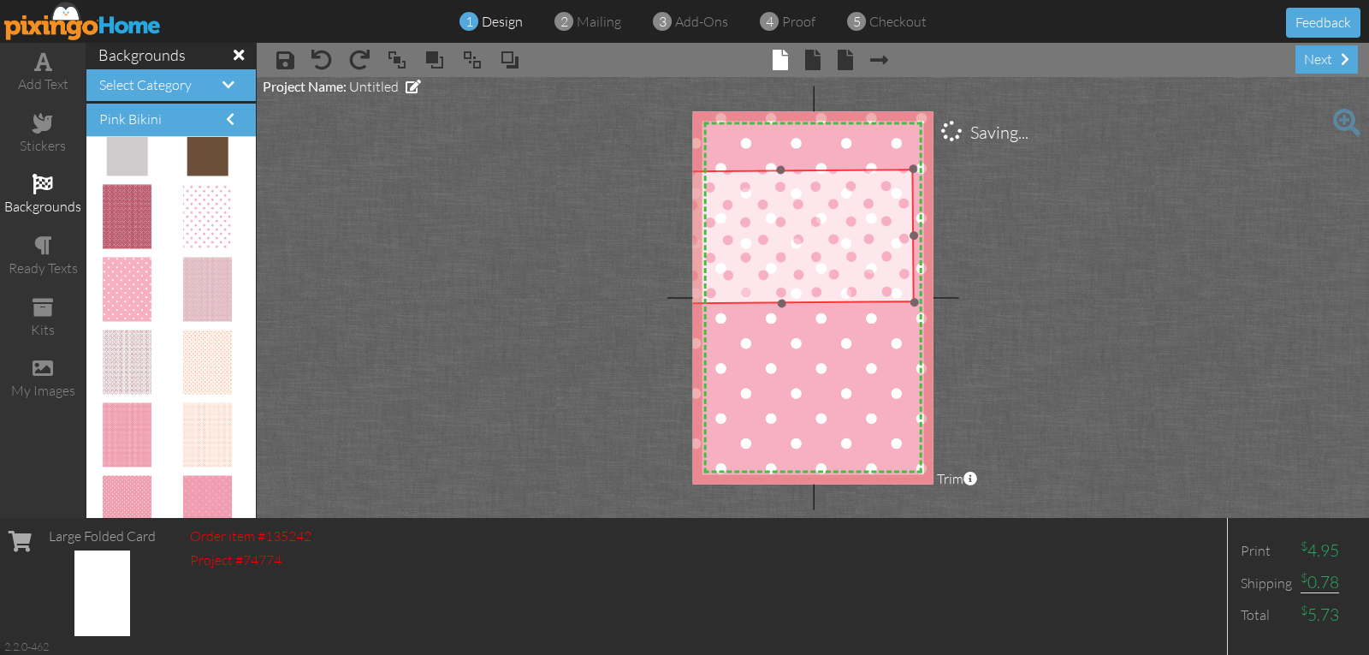
drag, startPoint x: 796, startPoint y: 300, endPoint x: 784, endPoint y: 212, distance: 88.1
click at [784, 210] on img at bounding box center [780, 201] width 267 height 207
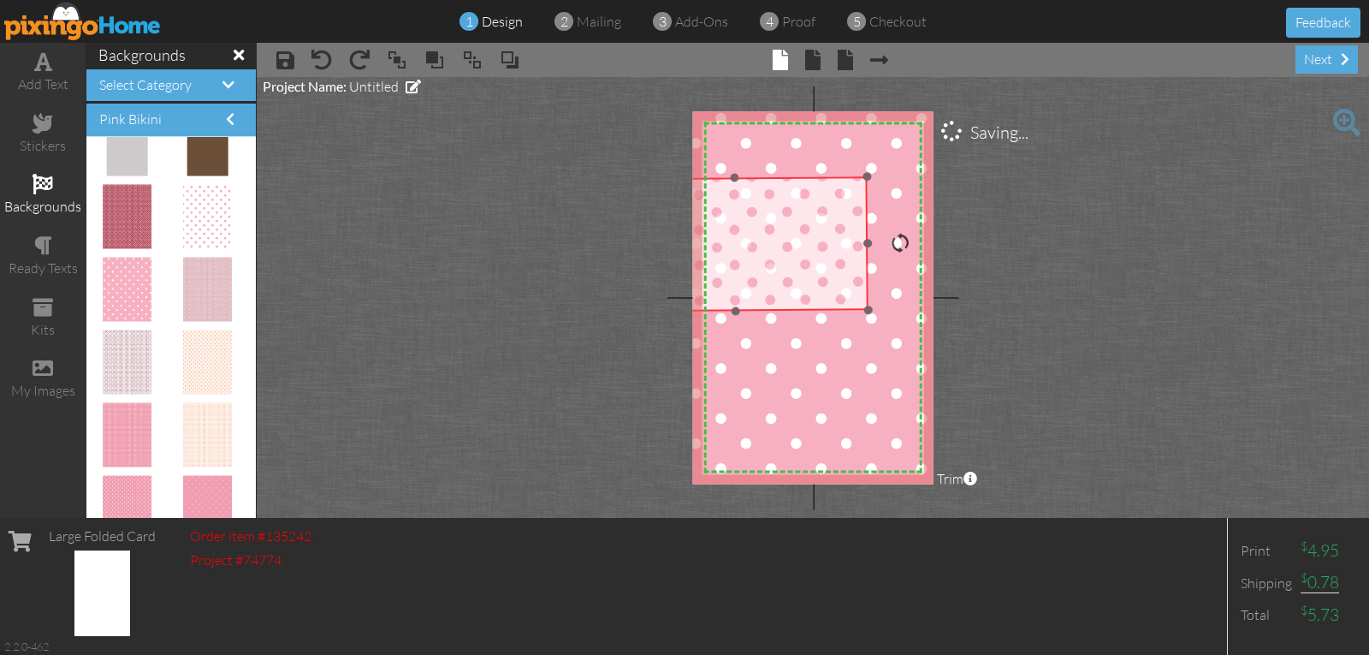
drag, startPoint x: 839, startPoint y: 276, endPoint x: 810, endPoint y: 274, distance: 29.2
click at [810, 274] on img at bounding box center [734, 208] width 267 height 207
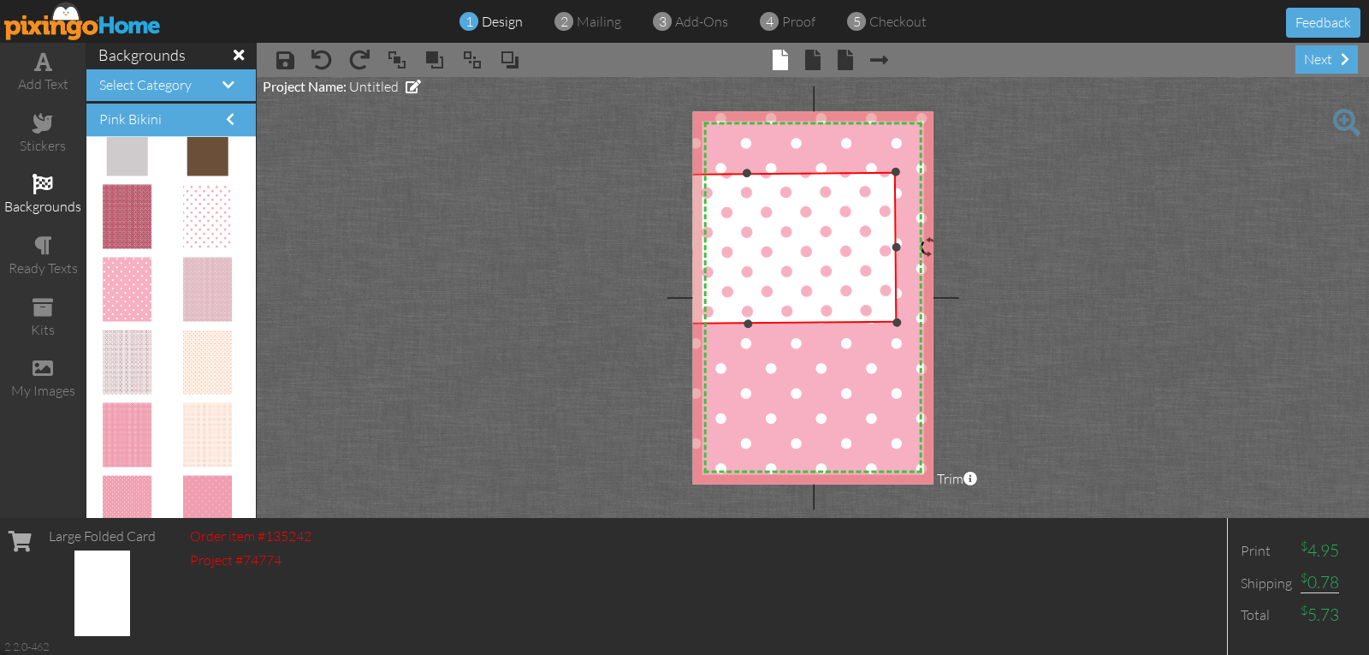
drag, startPoint x: 864, startPoint y: 302, endPoint x: 889, endPoint y: 322, distance: 31.7
click at [894, 322] on div at bounding box center [898, 322] width 9 height 9
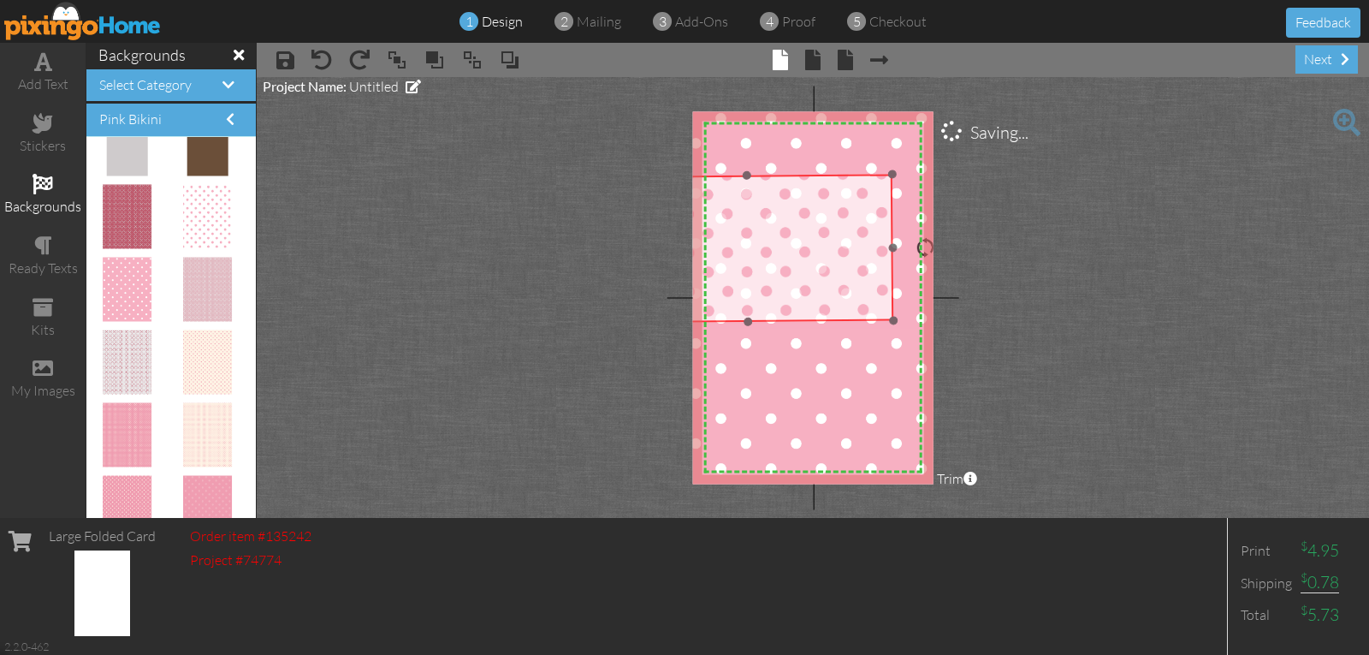
click at [833, 283] on img at bounding box center [747, 209] width 293 height 227
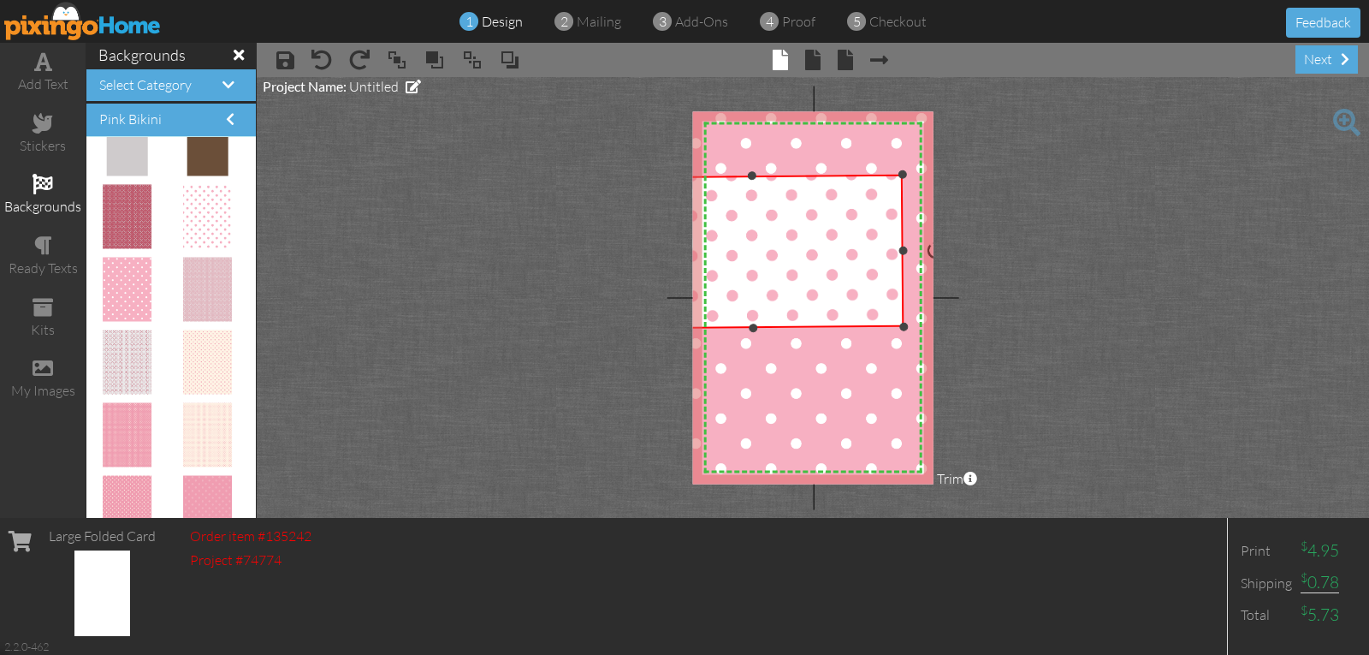
drag, startPoint x: 896, startPoint y: 319, endPoint x: 905, endPoint y: 322, distance: 8.9
click at [905, 322] on div at bounding box center [904, 326] width 9 height 9
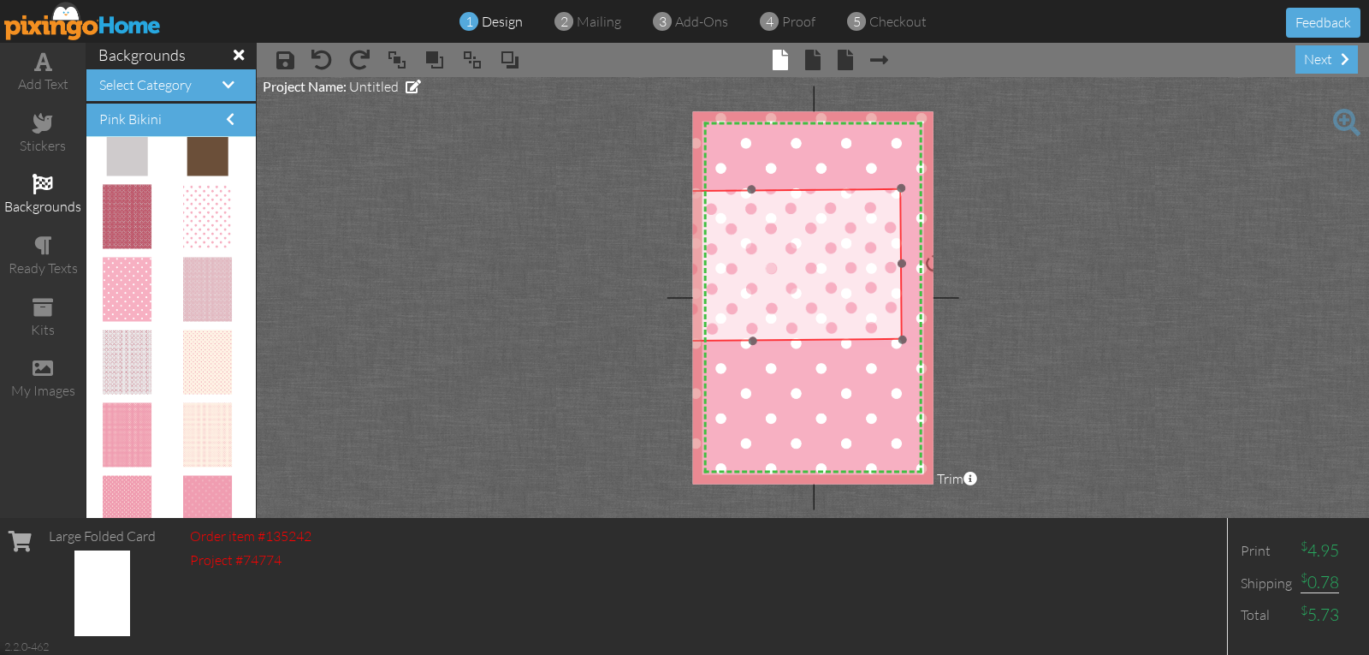
drag, startPoint x: 838, startPoint y: 266, endPoint x: 835, endPoint y: 283, distance: 17.3
click at [835, 283] on img at bounding box center [751, 225] width 301 height 234
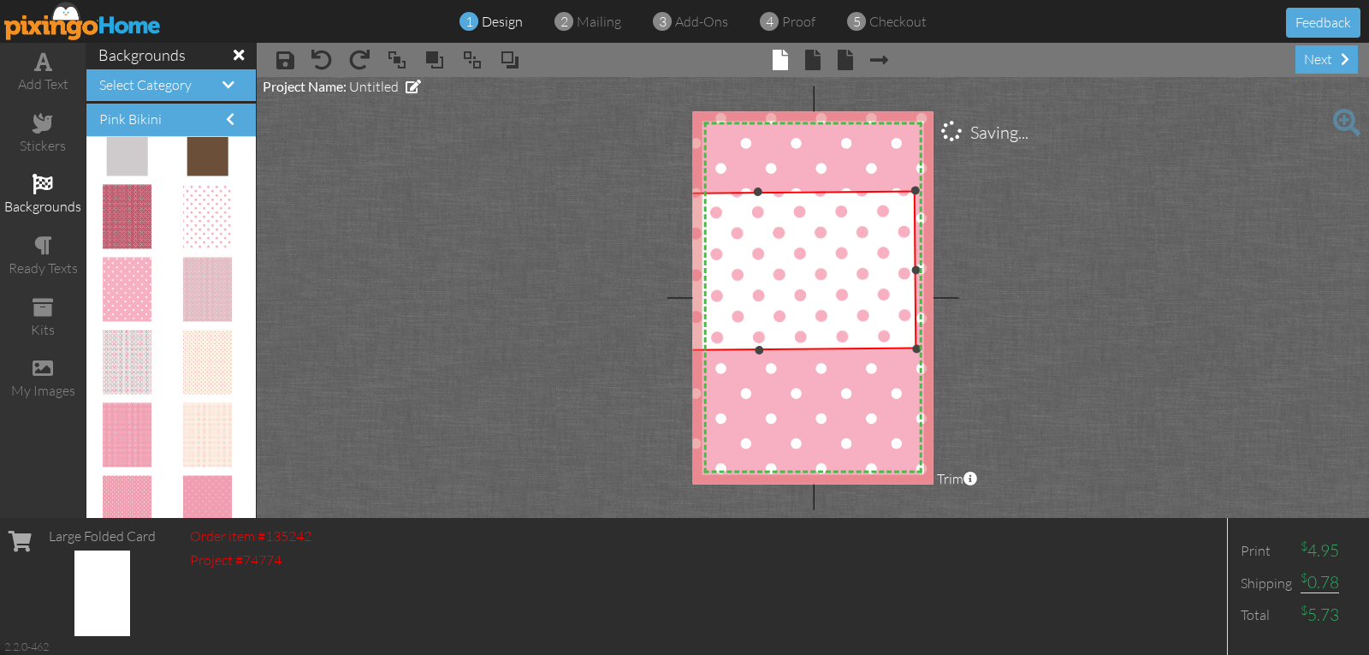
click at [913, 345] on div at bounding box center [917, 349] width 9 height 9
click at [912, 345] on div at bounding box center [916, 348] width 9 height 9
drag, startPoint x: 910, startPoint y: 343, endPoint x: 903, endPoint y: 354, distance: 13.1
click at [903, 352] on div "X X X X X X X X X X X X X X X X X X X X X X X X X X X X X X X X X X X X X X X X…" at bounding box center [813, 297] width 241 height 372
drag, startPoint x: 902, startPoint y: 340, endPoint x: 921, endPoint y: 348, distance: 20.7
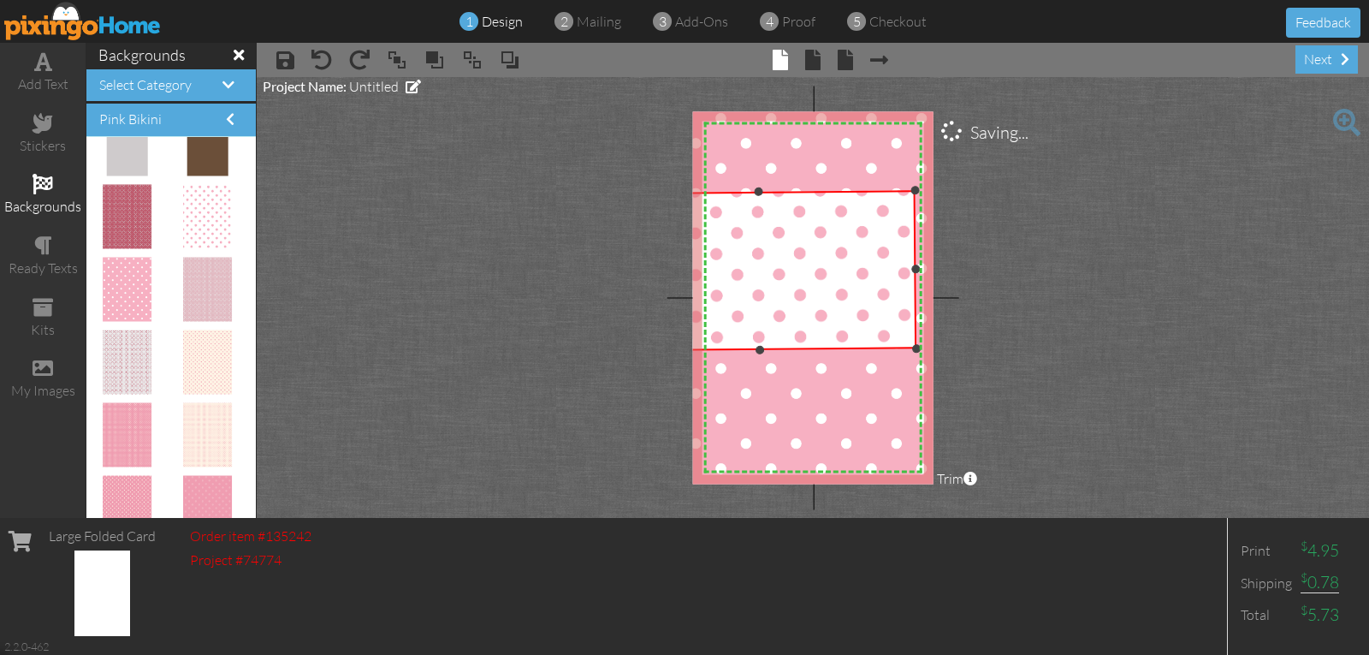
click at [920, 347] on div at bounding box center [916, 349] width 9 height 9
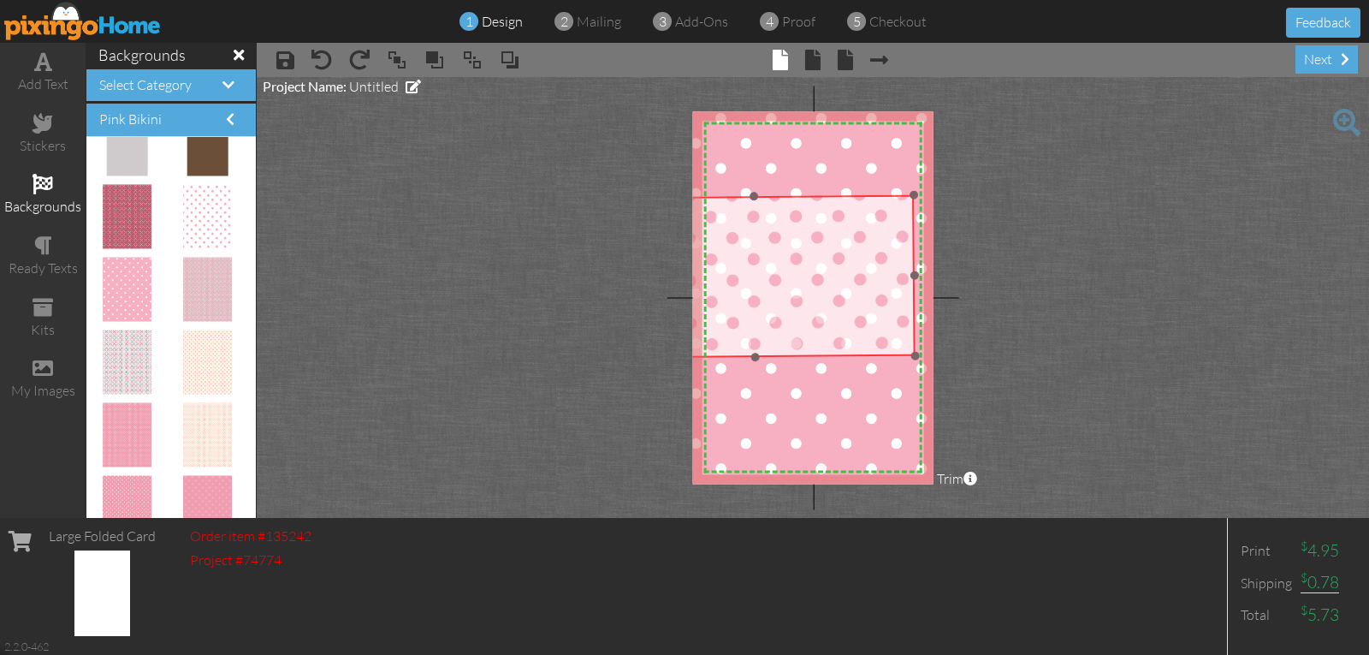
drag, startPoint x: 861, startPoint y: 324, endPoint x: 853, endPoint y: 328, distance: 8.8
click at [853, 328] on img at bounding box center [754, 235] width 322 height 250
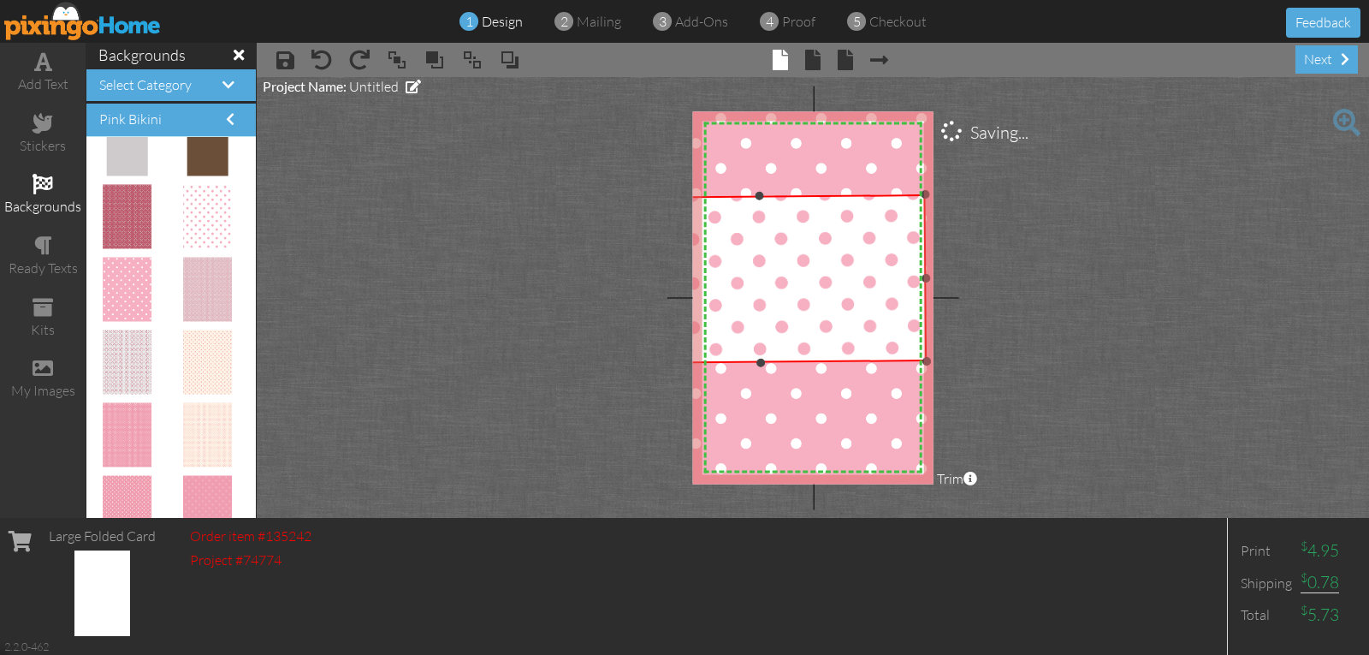
drag, startPoint x: 918, startPoint y: 353, endPoint x: 935, endPoint y: 358, distance: 16.8
click at [934, 358] on project-studio-wrapper "X X X X X X X X X X X X X X X X X X X X X X X X X X X X X X X X X X X X X X X X…" at bounding box center [813, 297] width 1113 height 441
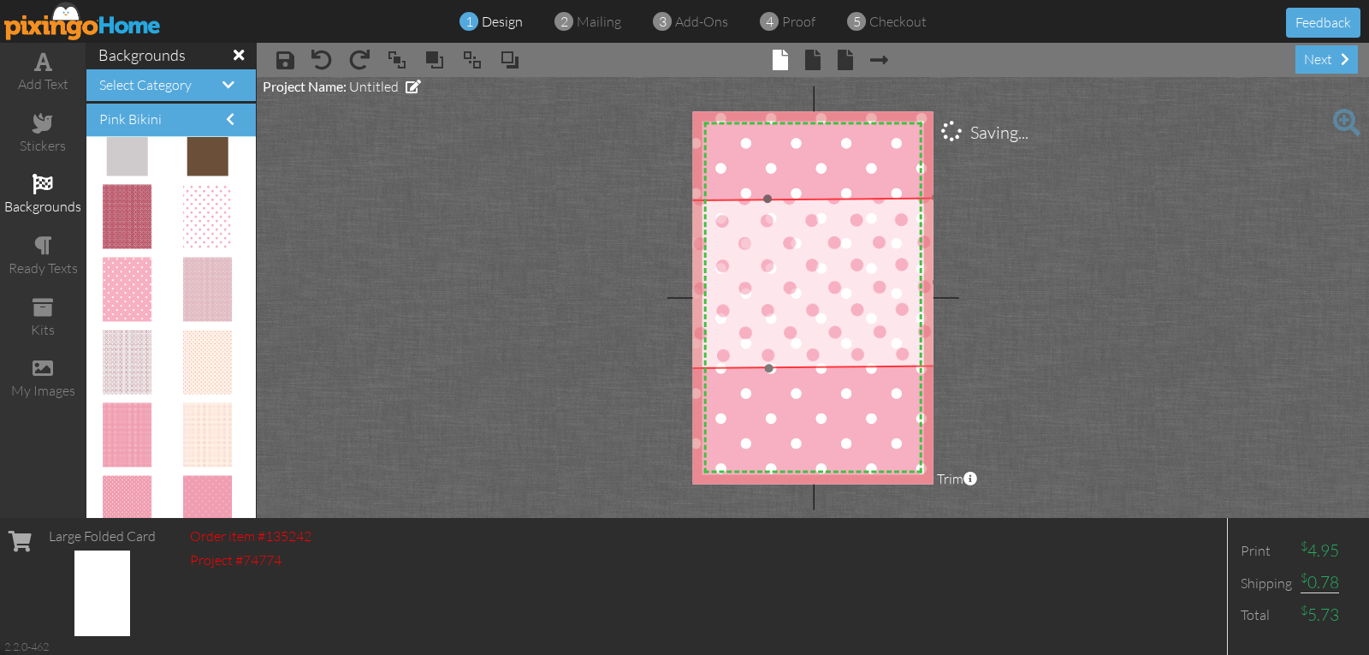
click at [832, 349] on img at bounding box center [767, 238] width 339 height 263
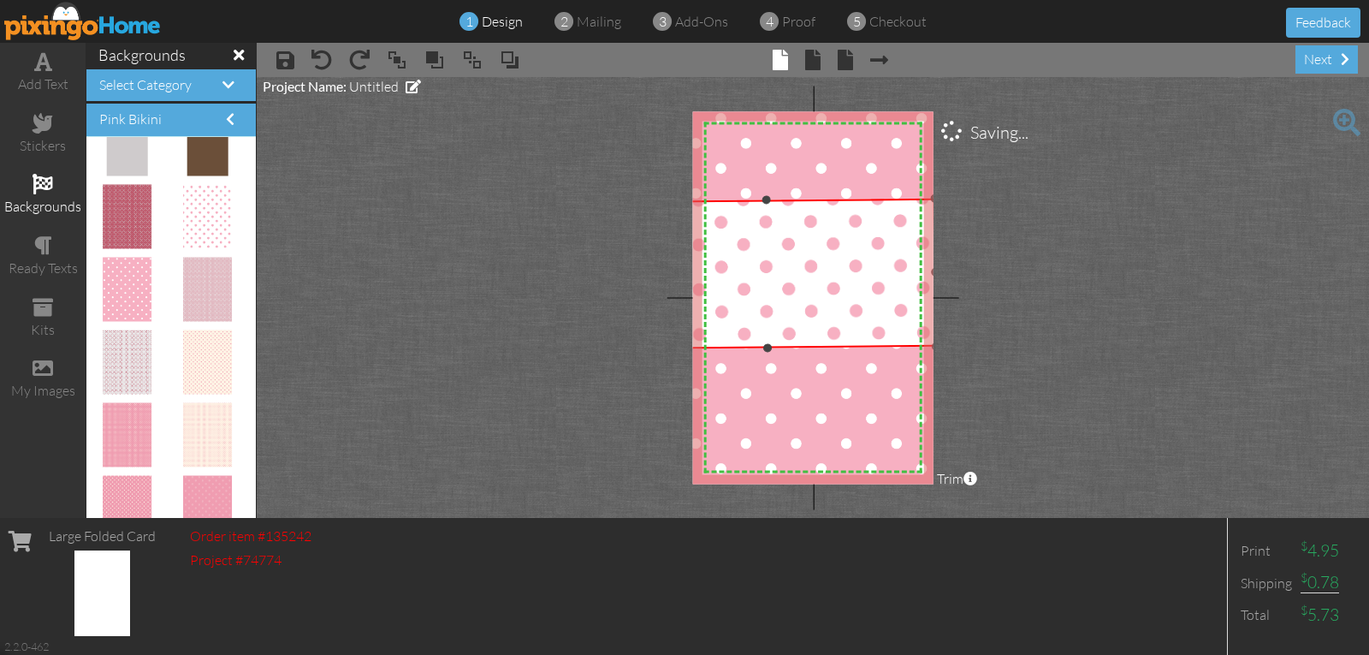
drag, startPoint x: 769, startPoint y: 368, endPoint x: 781, endPoint y: 347, distance: 24.5
click at [781, 347] on div "×" at bounding box center [767, 274] width 338 height 151
drag, startPoint x: 764, startPoint y: 199, endPoint x: 762, endPoint y: 208, distance: 8.9
click at [763, 208] on div at bounding box center [767, 208] width 9 height 9
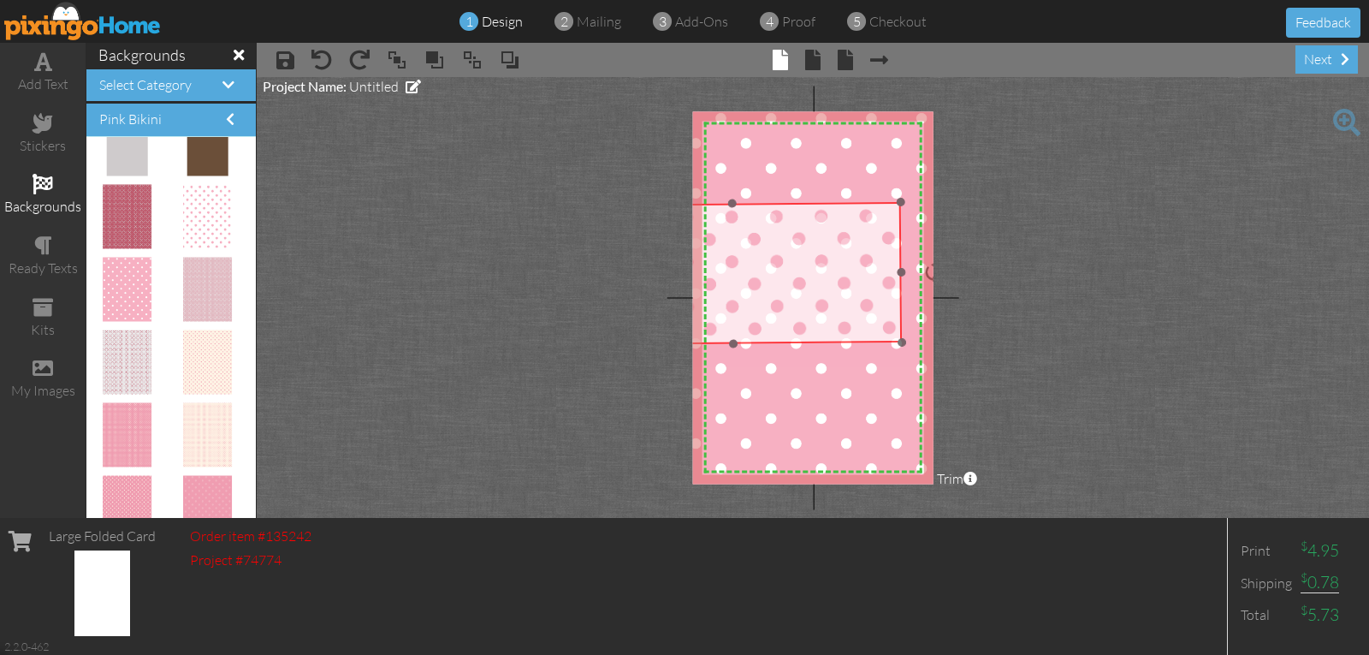
drag, startPoint x: 831, startPoint y: 300, endPoint x: 797, endPoint y: 295, distance: 34.6
click at [797, 295] on img at bounding box center [732, 234] width 339 height 263
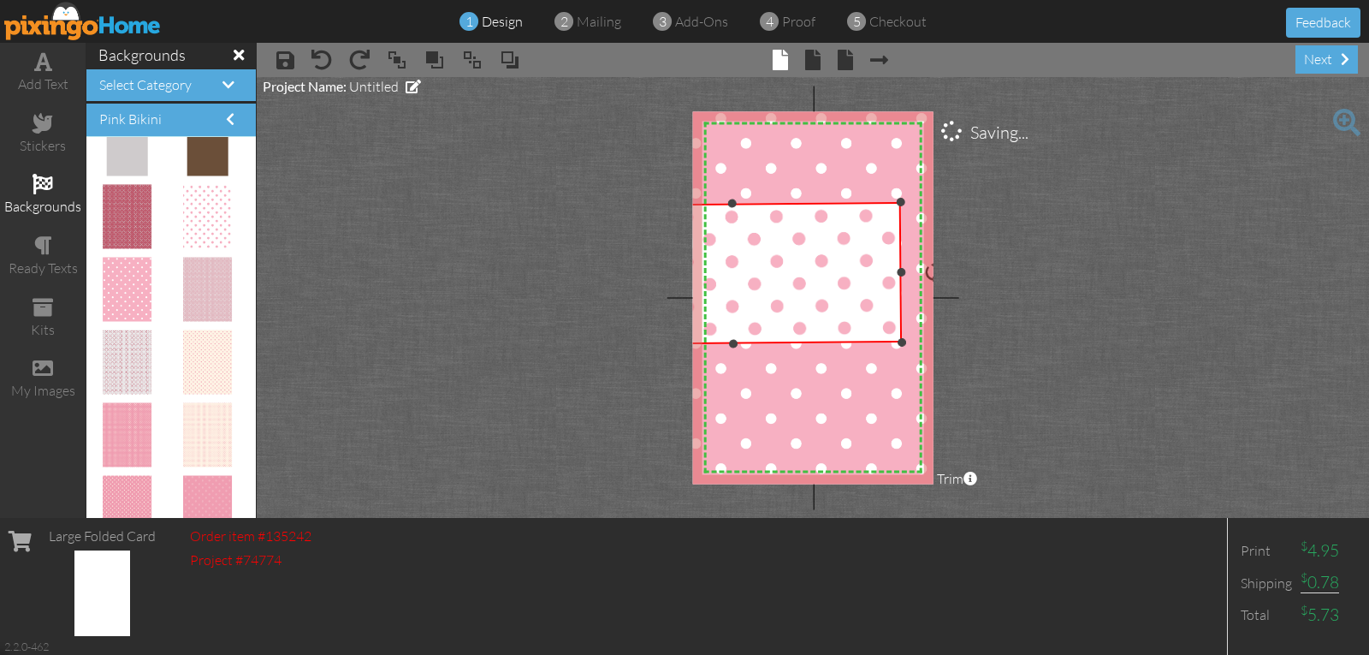
click at [898, 341] on img at bounding box center [732, 234] width 339 height 263
drag, startPoint x: 902, startPoint y: 340, endPoint x: 912, endPoint y: 341, distance: 9.5
click at [911, 341] on div at bounding box center [907, 342] width 9 height 9
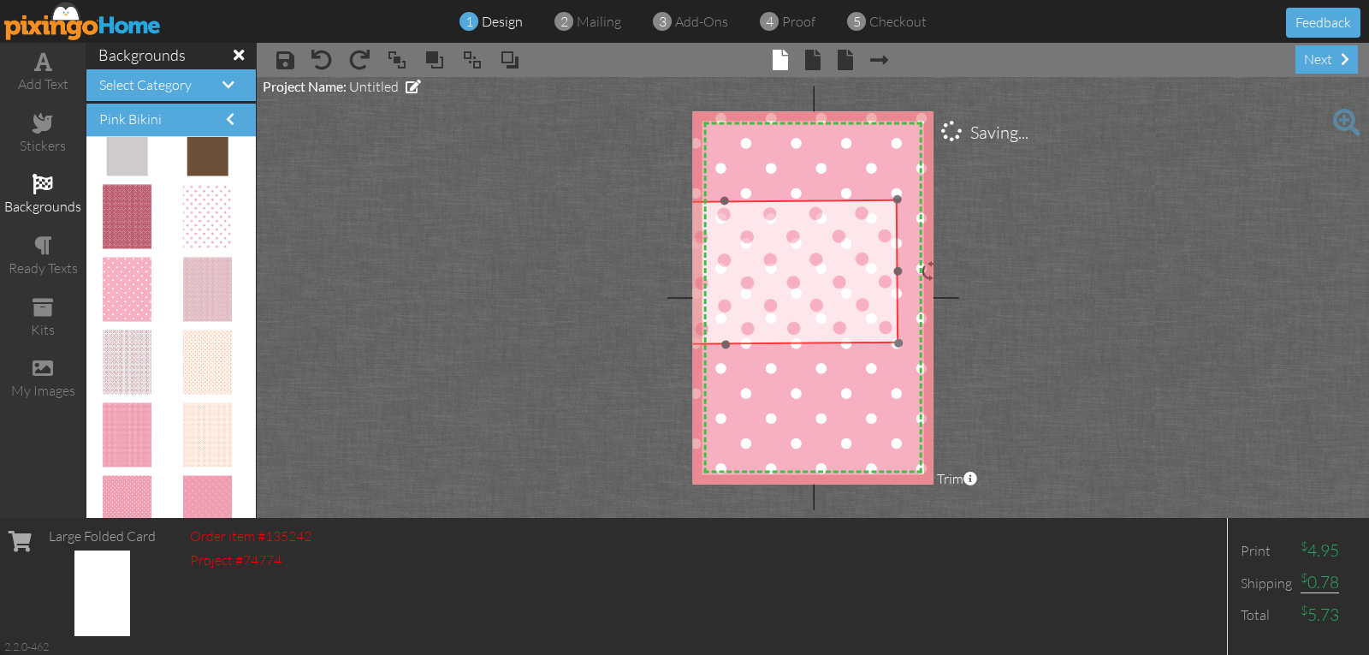
drag, startPoint x: 888, startPoint y: 329, endPoint x: 876, endPoint y: 328, distance: 12.0
click at [874, 327] on img at bounding box center [724, 233] width 347 height 270
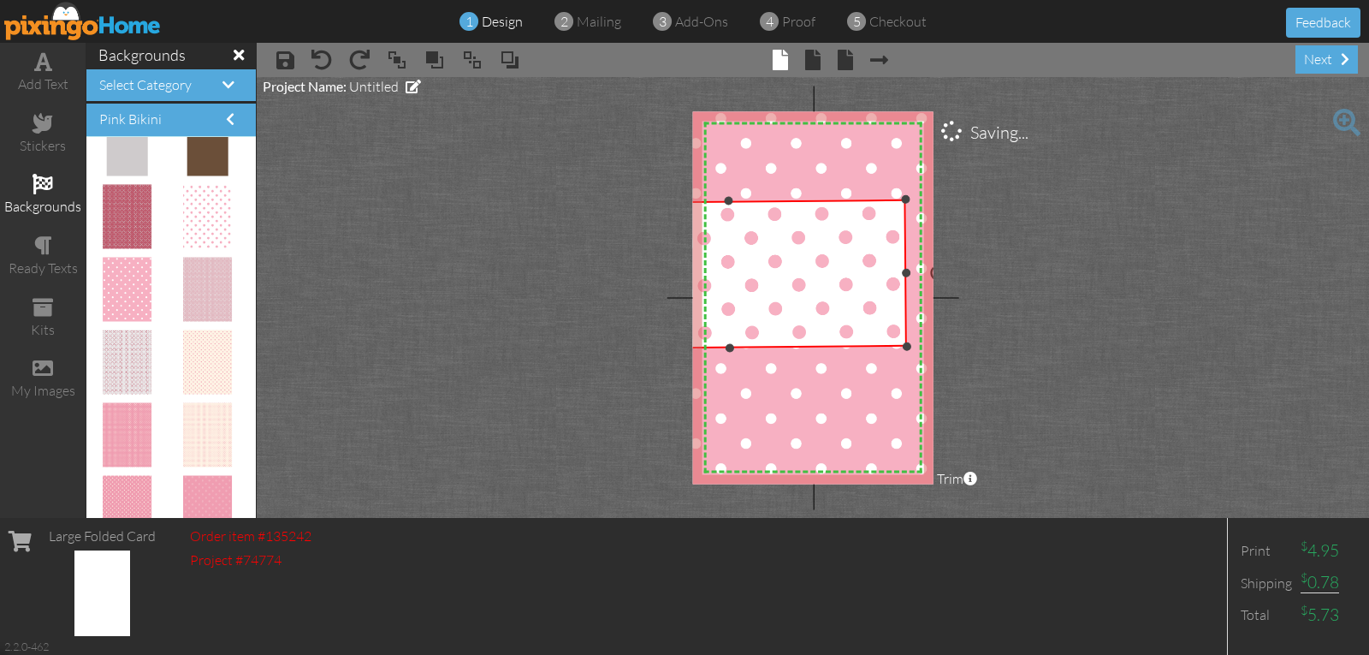
drag, startPoint x: 897, startPoint y: 340, endPoint x: 906, endPoint y: 342, distance: 9.8
click at [906, 342] on div at bounding box center [906, 346] width 9 height 9
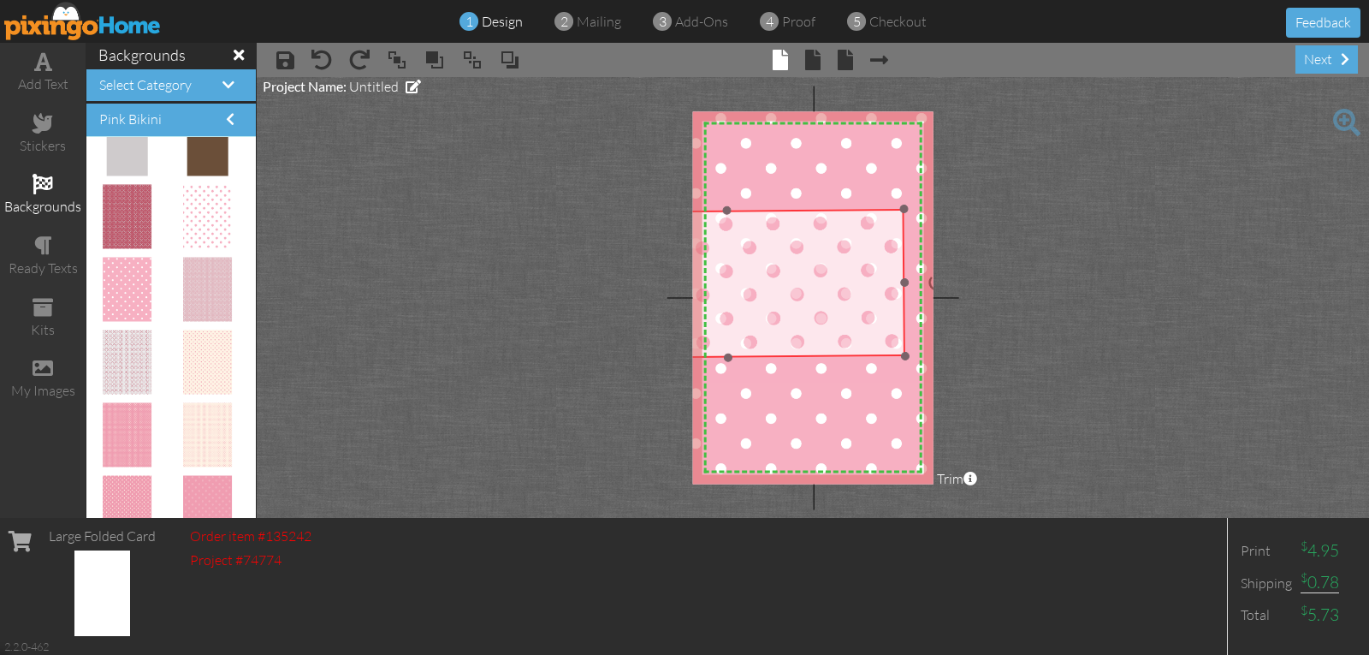
drag, startPoint x: 876, startPoint y: 320, endPoint x: 876, endPoint y: 330, distance: 10.3
click at [876, 330] on img at bounding box center [727, 243] width 357 height 277
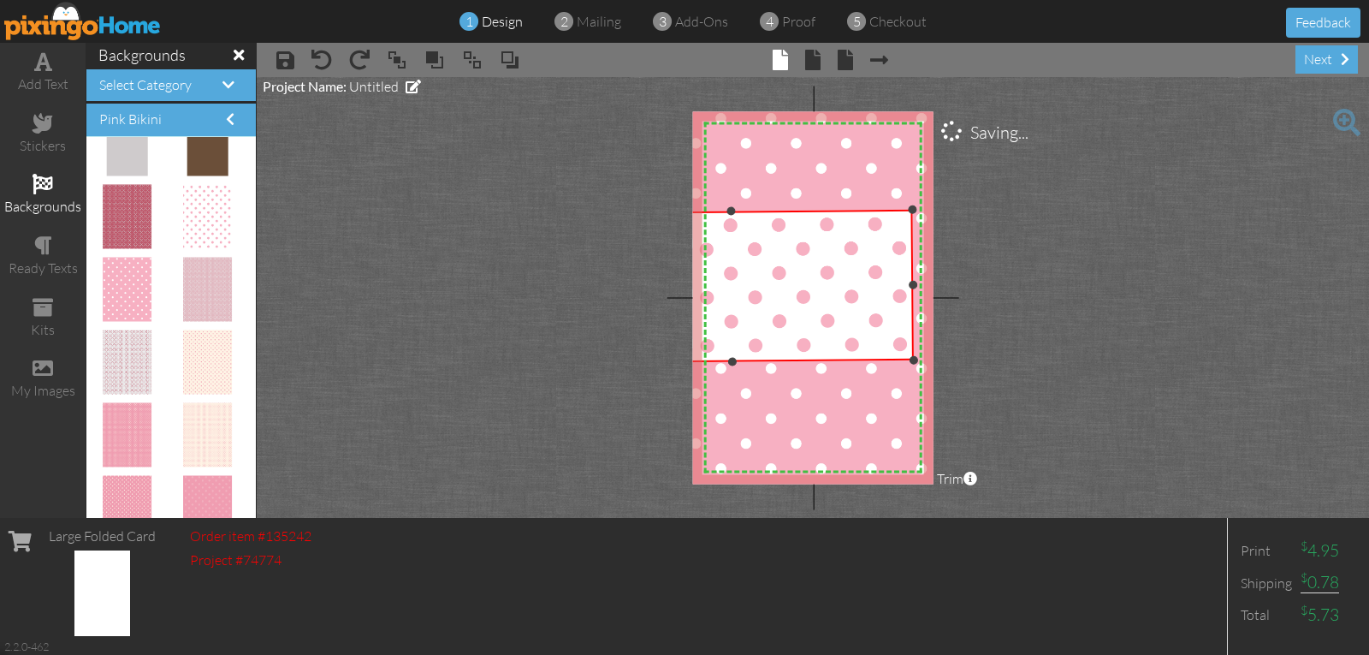
drag, startPoint x: 905, startPoint y: 353, endPoint x: 914, endPoint y: 353, distance: 9.4
click at [913, 353] on div "×" at bounding box center [731, 286] width 364 height 154
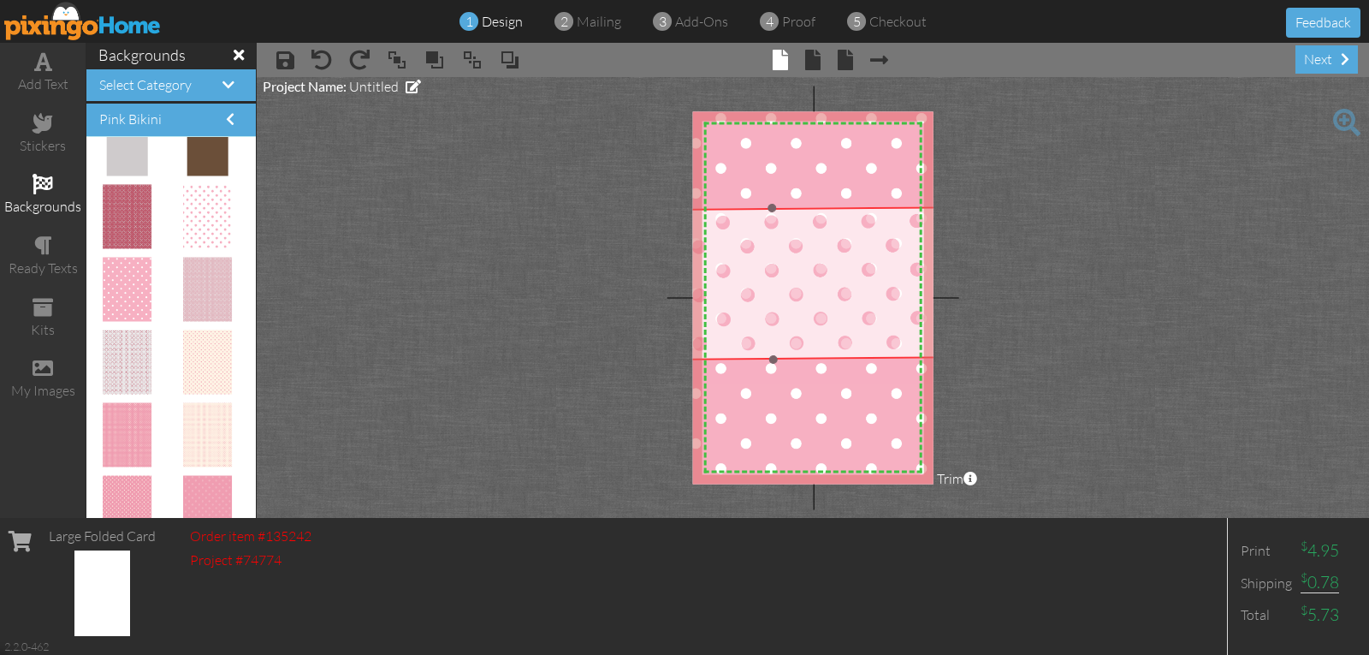
drag, startPoint x: 893, startPoint y: 341, endPoint x: 934, endPoint y: 313, distance: 49.4
click at [933, 336] on img at bounding box center [772, 241] width 367 height 284
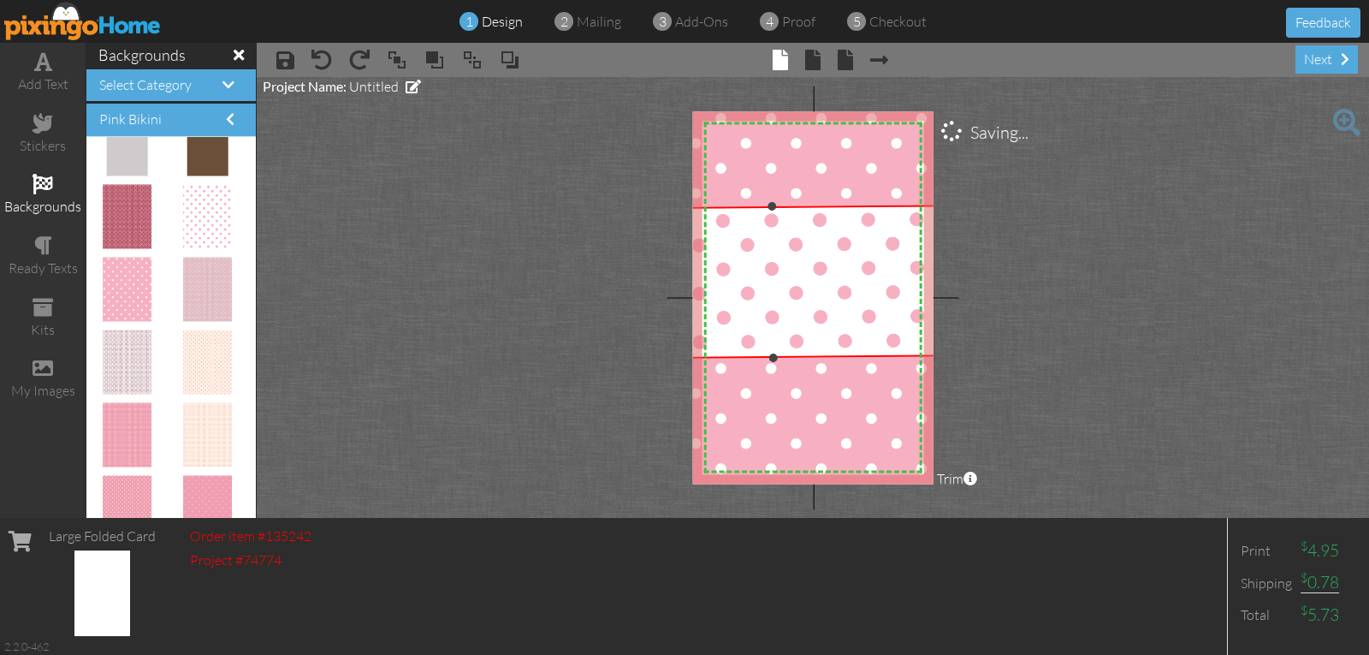
click at [927, 284] on img at bounding box center [772, 240] width 367 height 284
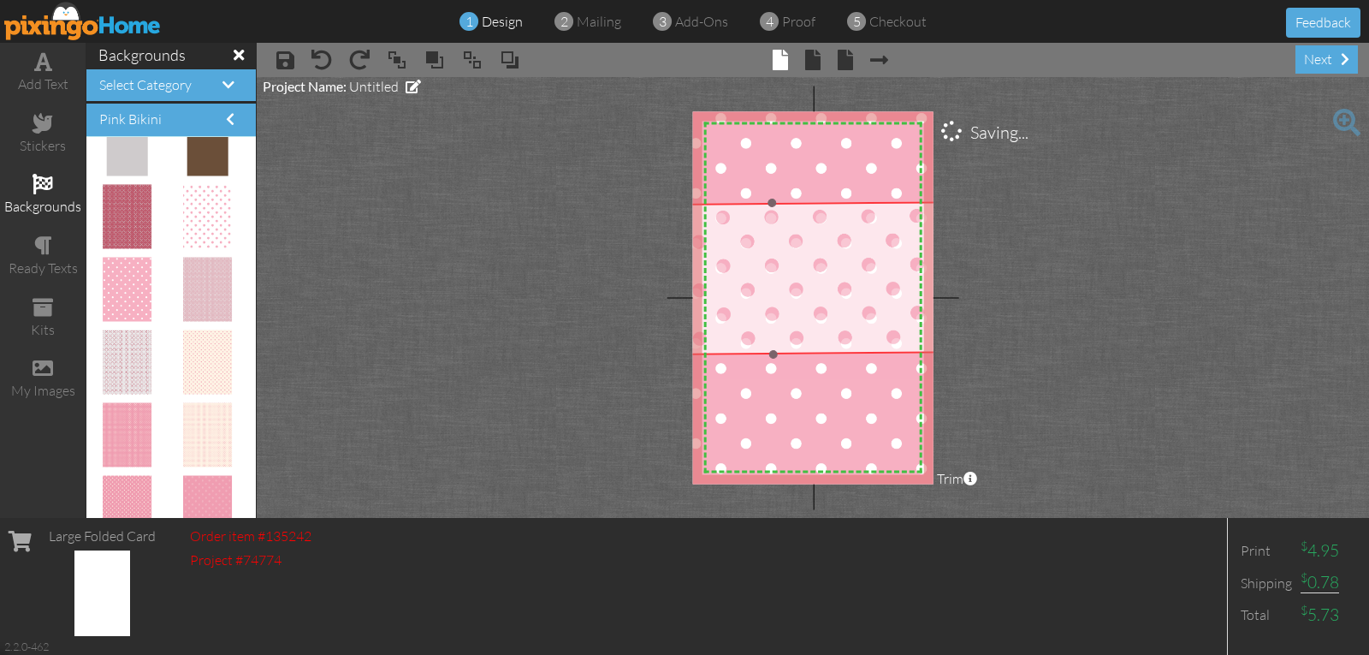
drag, startPoint x: 927, startPoint y: 283, endPoint x: 915, endPoint y: 289, distance: 13.4
click at [927, 284] on img at bounding box center [772, 236] width 367 height 284
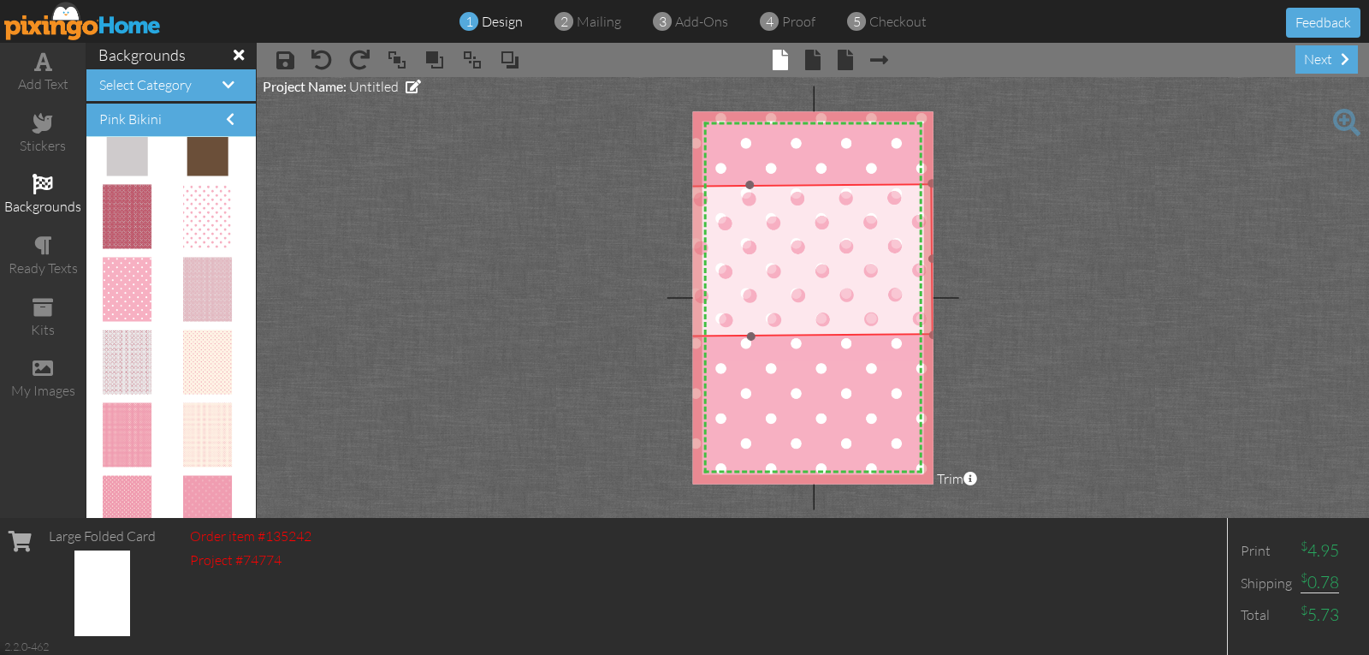
drag, startPoint x: 831, startPoint y: 277, endPoint x: 797, endPoint y: 256, distance: 40.4
click at [800, 258] on img at bounding box center [750, 218] width 367 height 284
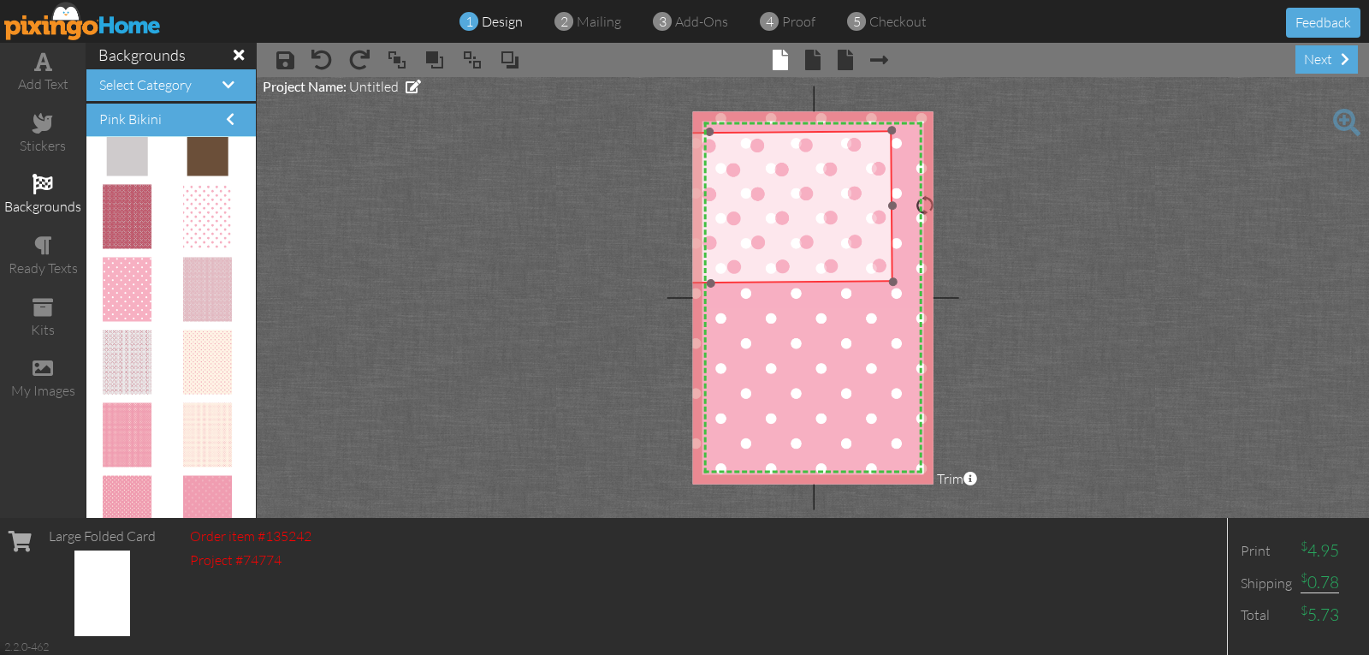
drag, startPoint x: 797, startPoint y: 256, endPoint x: 765, endPoint y: 204, distance: 61.1
click at [765, 204] on img at bounding box center [709, 165] width 367 height 284
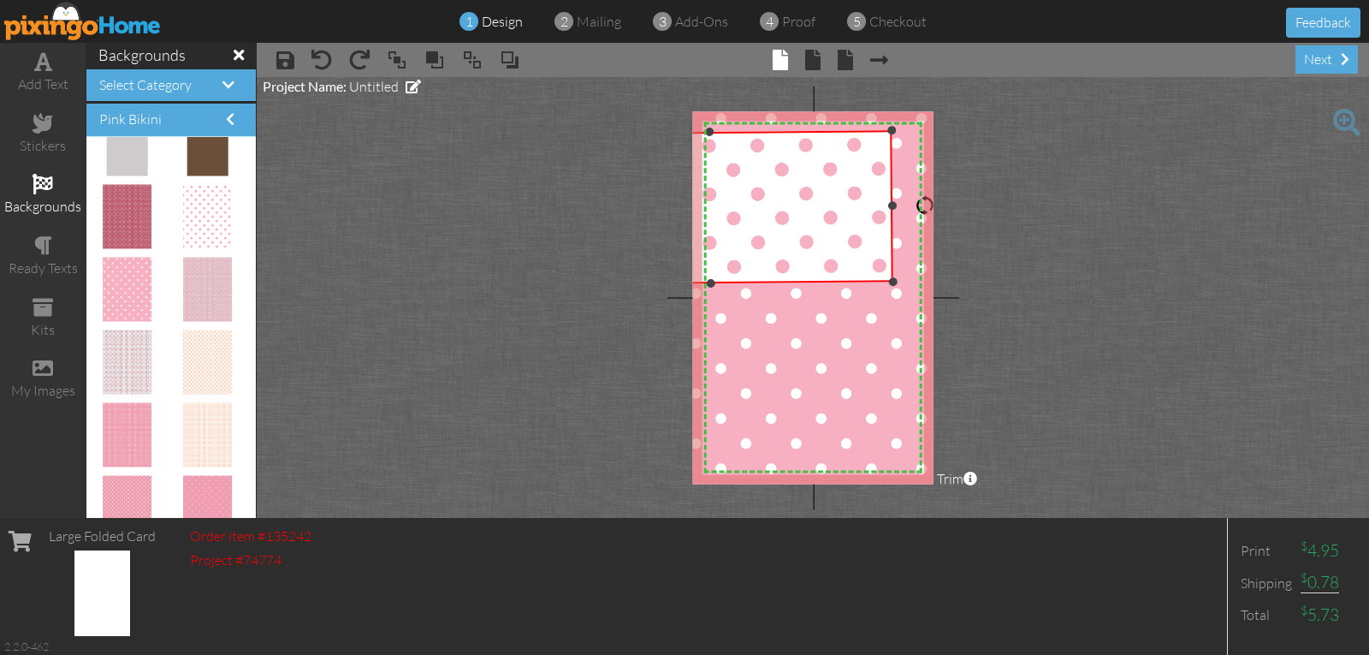
click at [930, 207] on div at bounding box center [925, 205] width 21 height 21
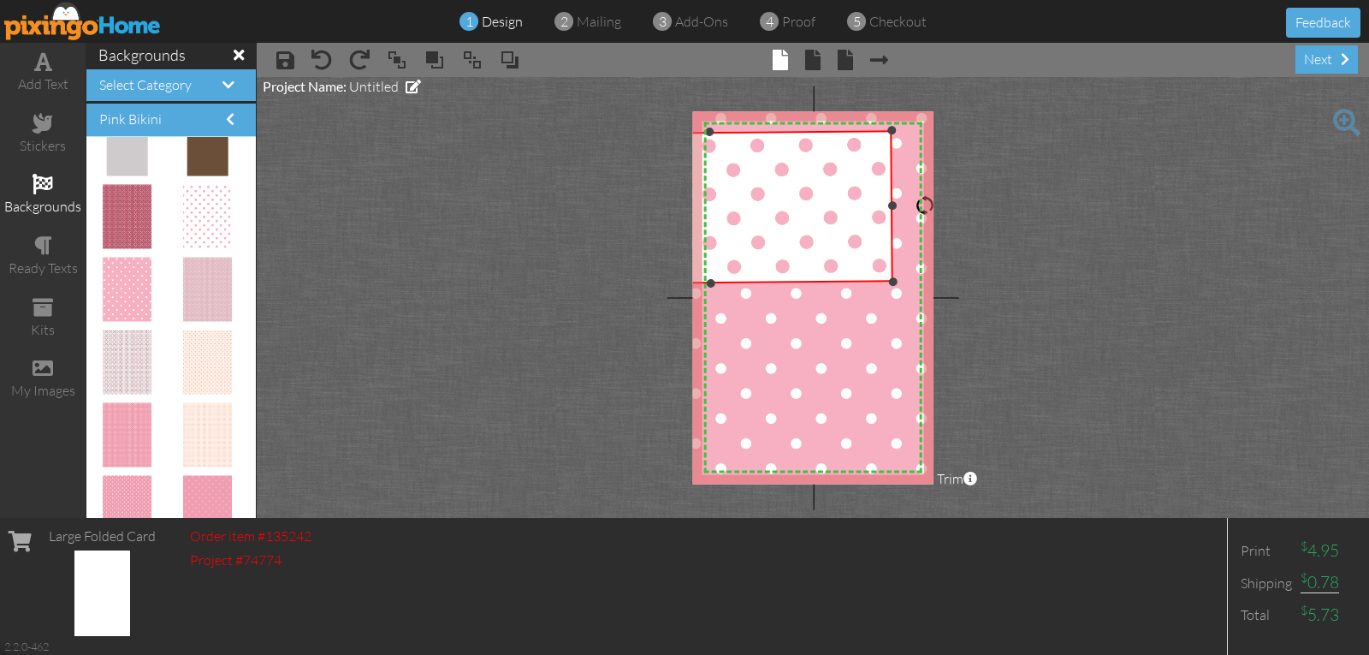
click at [930, 207] on div at bounding box center [925, 205] width 21 height 21
click at [930, 210] on div at bounding box center [925, 205] width 21 height 21
click at [930, 207] on div at bounding box center [925, 207] width 21 height 21
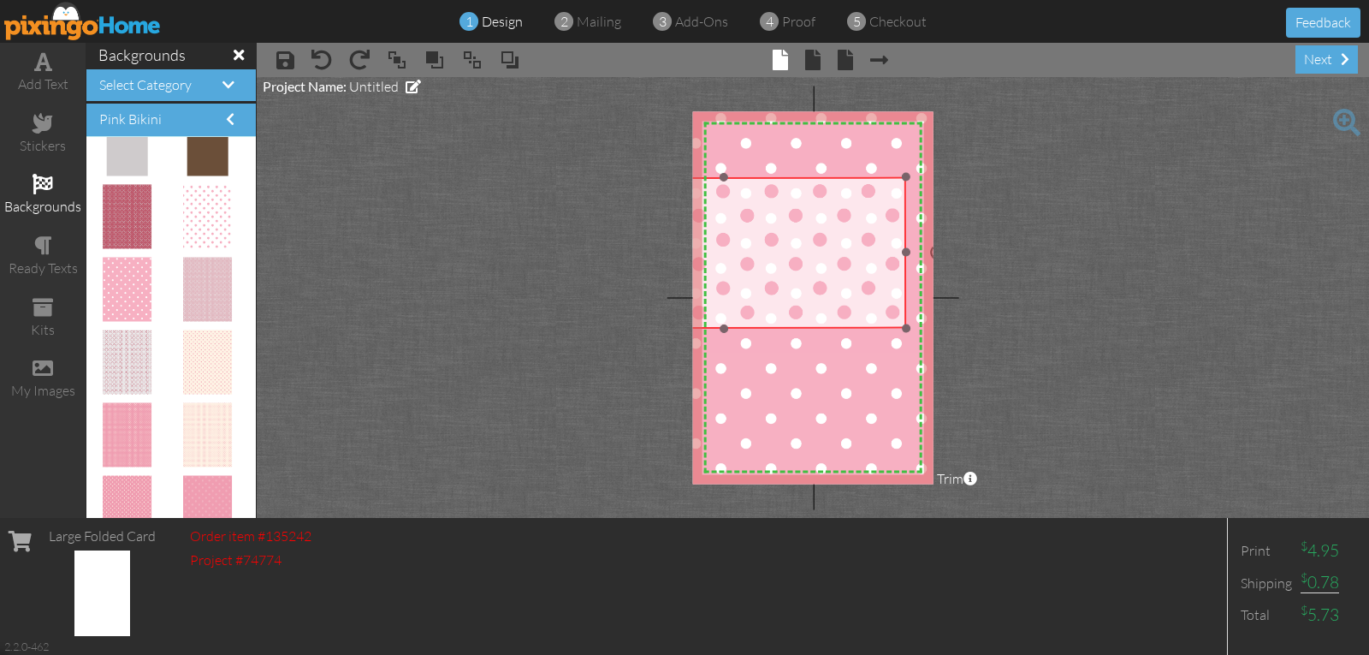
drag, startPoint x: 828, startPoint y: 217, endPoint x: 842, endPoint y: 262, distance: 47.4
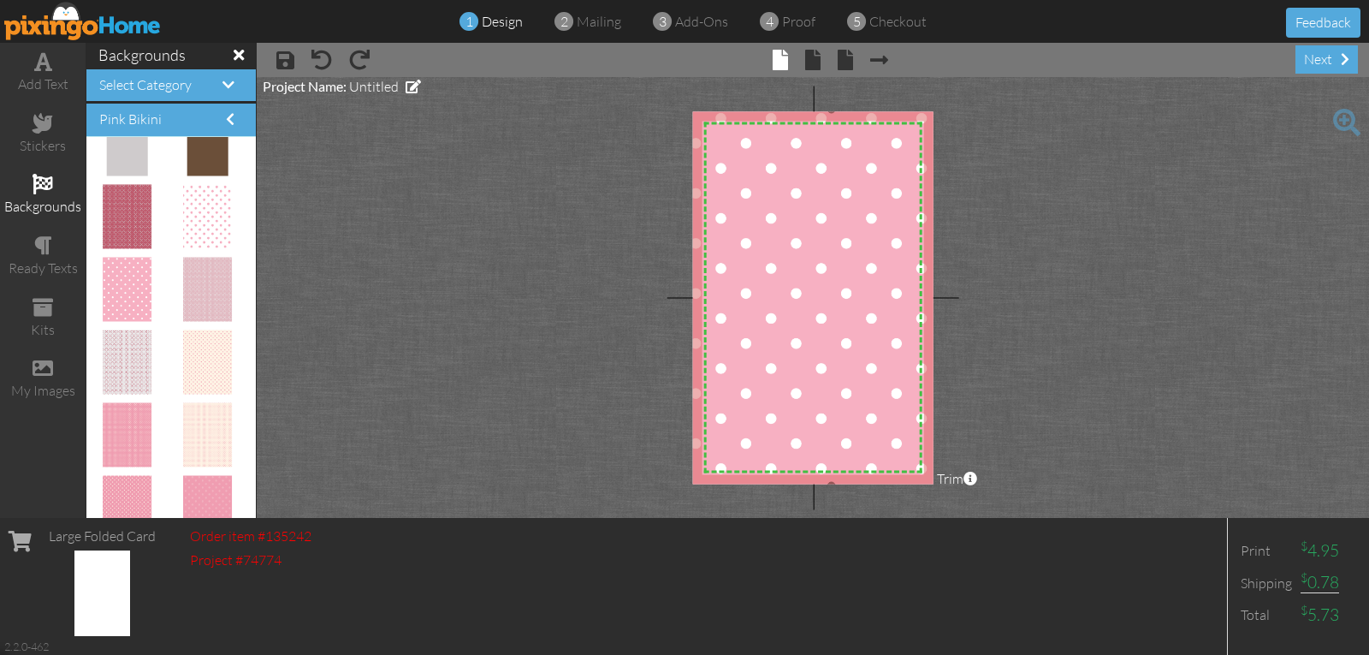
click at [799, 208] on img at bounding box center [831, 297] width 291 height 377
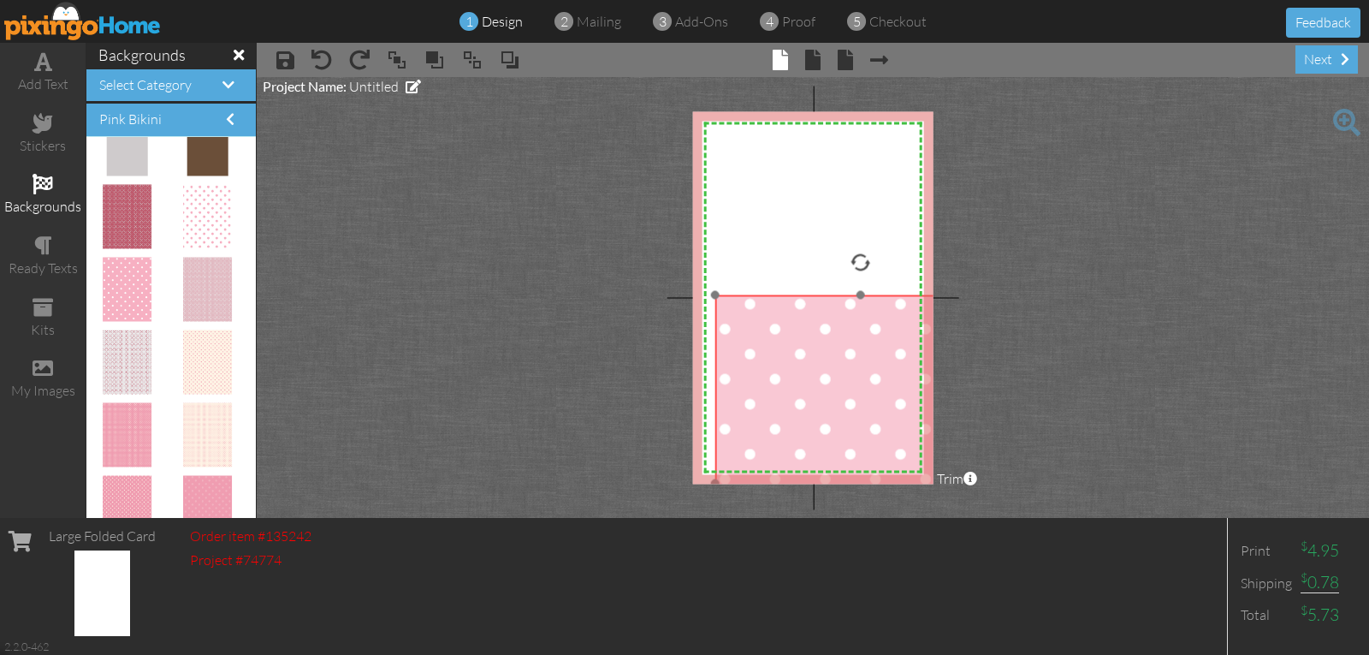
drag, startPoint x: 795, startPoint y: 187, endPoint x: 829, endPoint y: 387, distance: 202.3
click at [829, 387] on img at bounding box center [861, 482] width 291 height 377
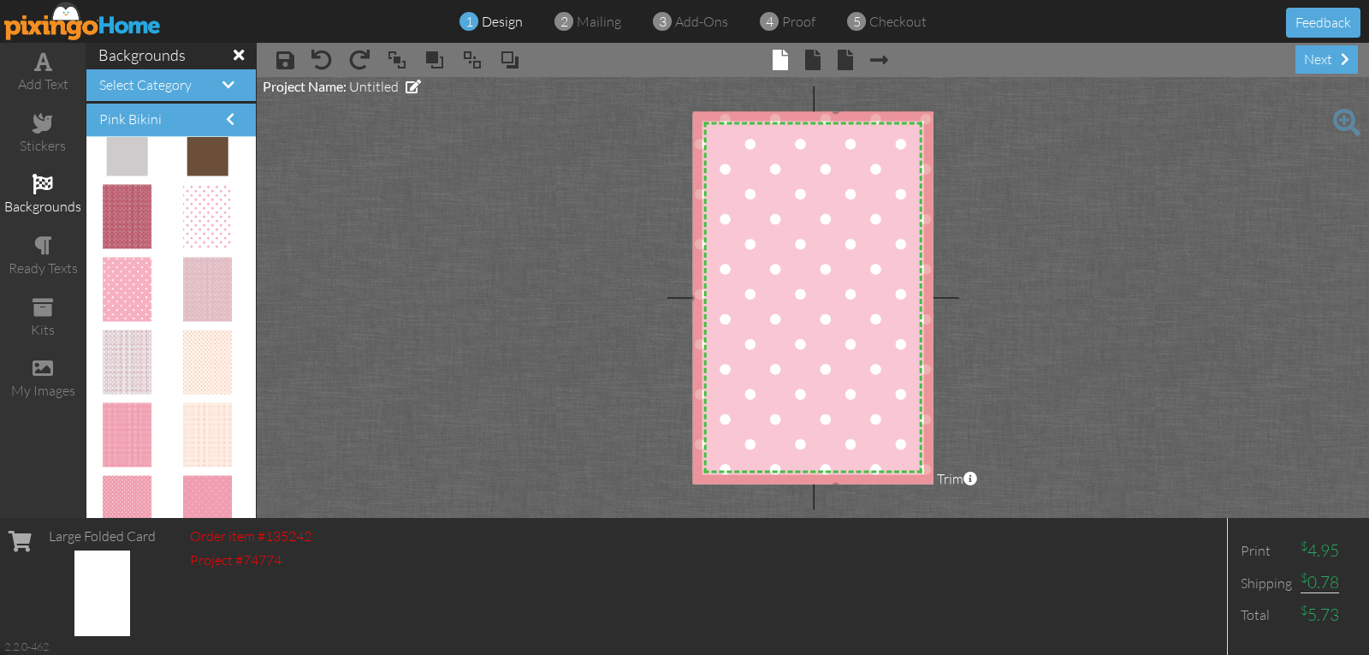
drag, startPoint x: 829, startPoint y: 386, endPoint x: 799, endPoint y: 187, distance: 200.8
click at [799, 187] on img at bounding box center [836, 298] width 291 height 377
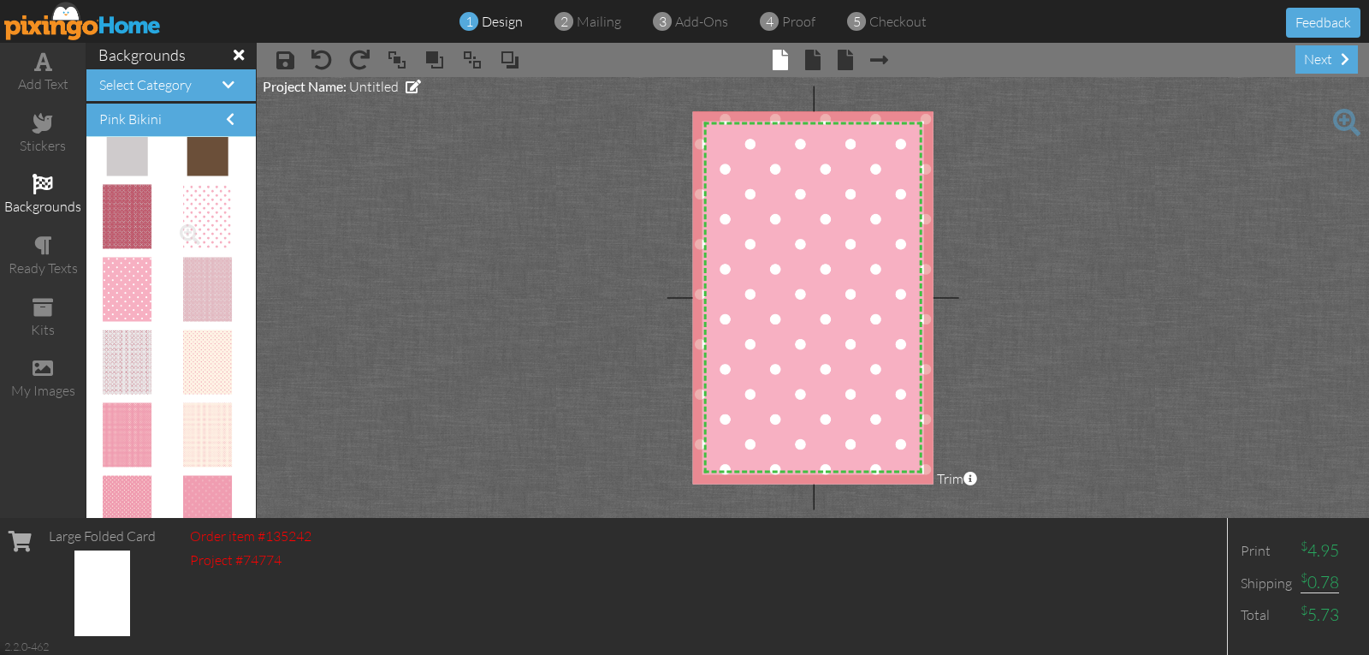
click at [199, 218] on img at bounding box center [208, 217] width 50 height 64
drag, startPoint x: 203, startPoint y: 217, endPoint x: 784, endPoint y: 269, distance: 583.4
click at [787, 294] on img at bounding box center [775, 275] width 60 height 78
drag, startPoint x: 770, startPoint y: 204, endPoint x: 738, endPoint y: 276, distance: 79.7
click at [738, 276] on div "×" at bounding box center [774, 275] width 80 height 62
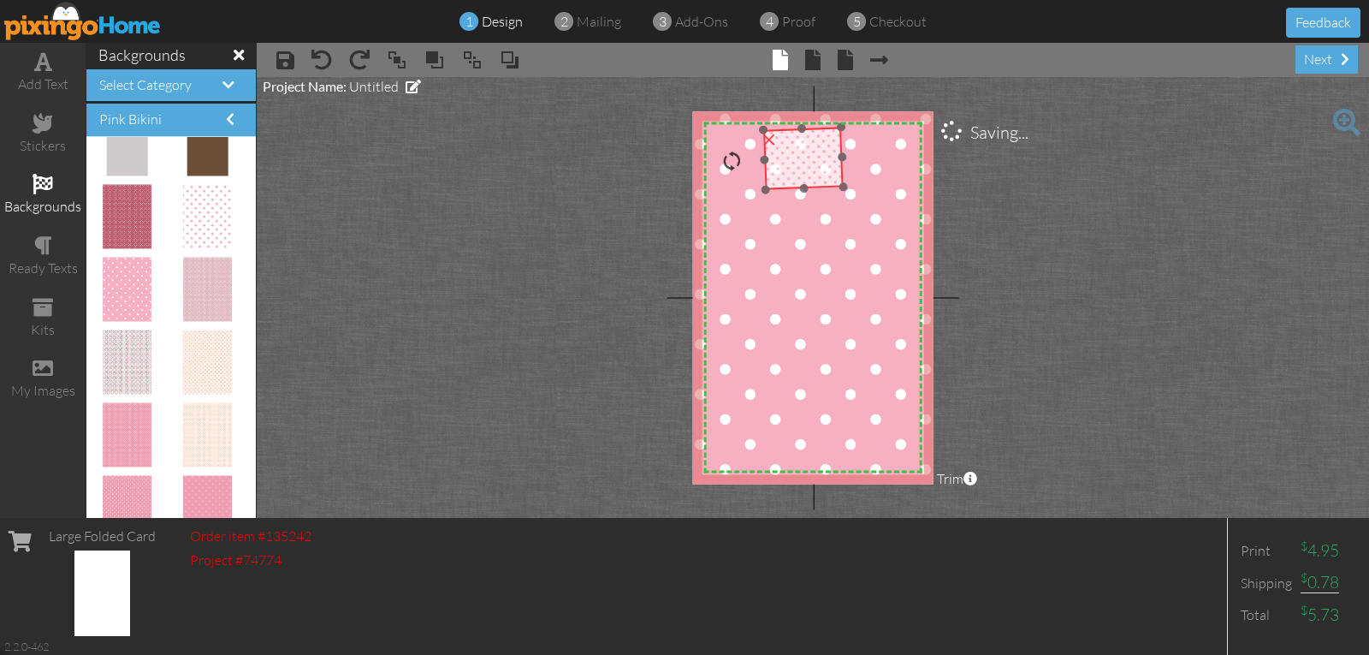
drag, startPoint x: 787, startPoint y: 279, endPoint x: 817, endPoint y: 163, distance: 120.0
click at [817, 163] on img at bounding box center [803, 159] width 80 height 62
click at [733, 158] on div at bounding box center [732, 158] width 21 height 21
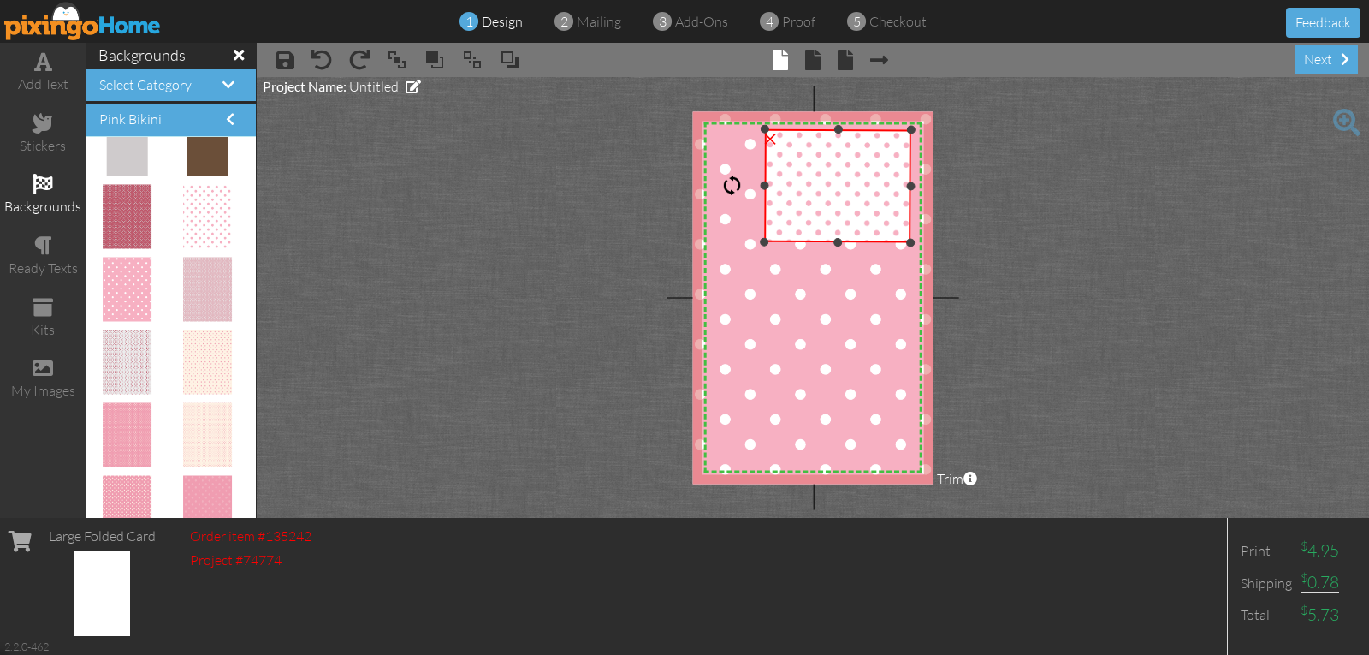
drag, startPoint x: 840, startPoint y: 187, endPoint x: 901, endPoint y: 242, distance: 83.0
click at [907, 245] on div at bounding box center [910, 242] width 9 height 9
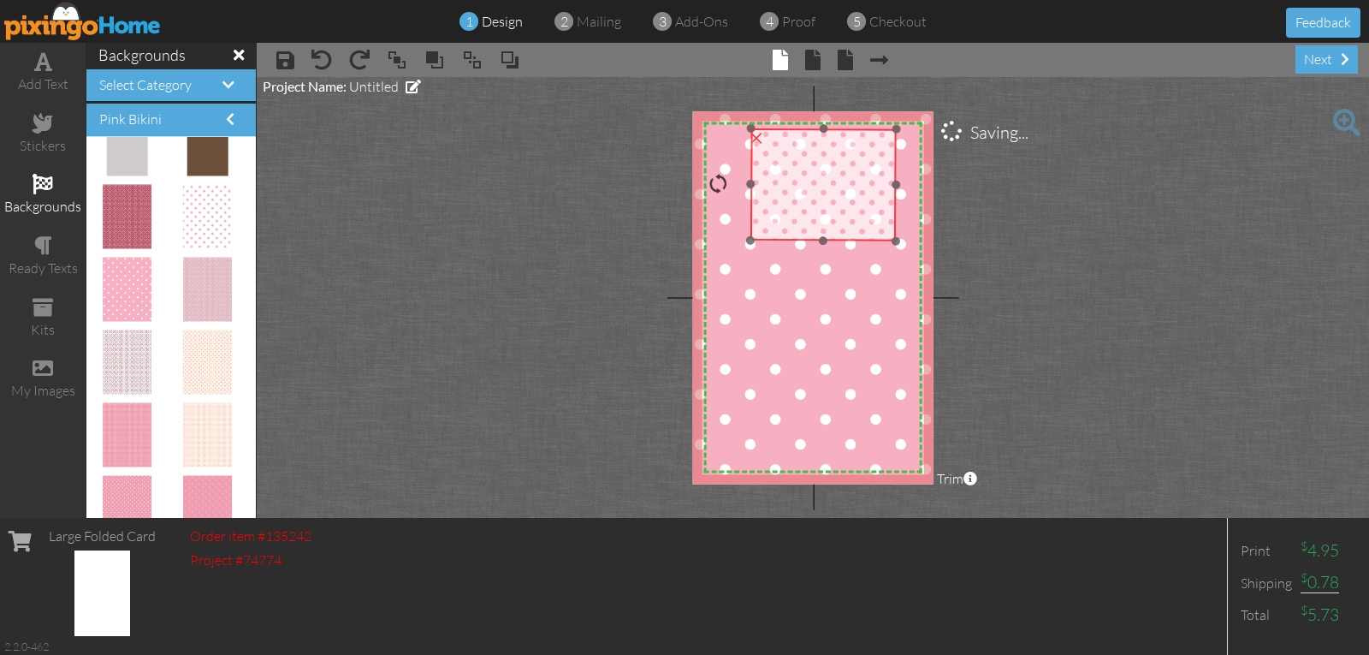
click at [852, 215] on img at bounding box center [824, 184] width 146 height 113
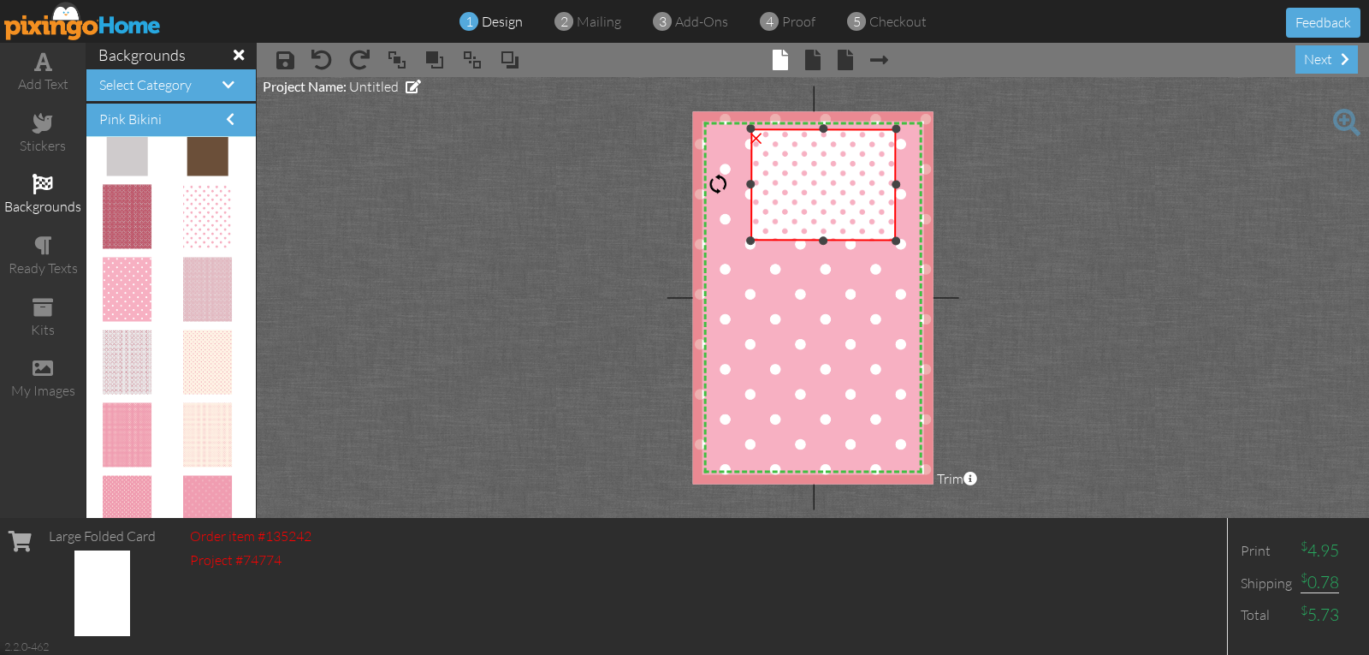
click at [722, 184] on div at bounding box center [718, 184] width 21 height 21
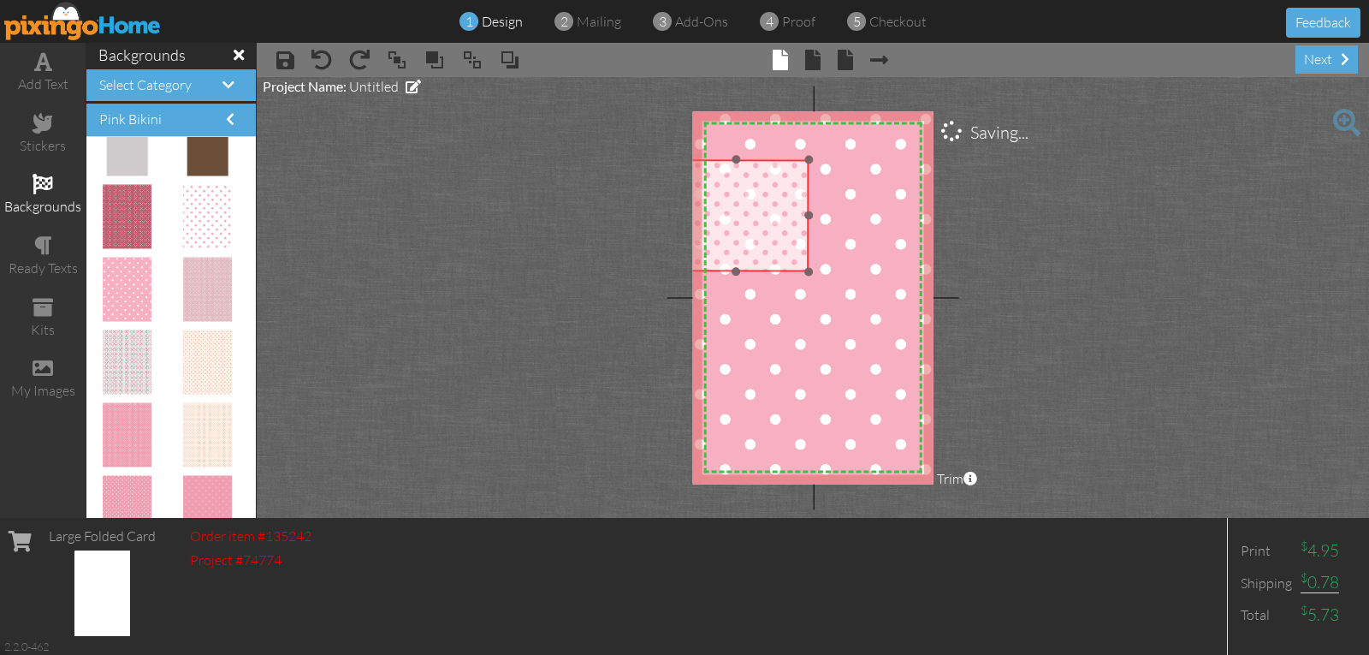
drag, startPoint x: 819, startPoint y: 192, endPoint x: 734, endPoint y: 219, distance: 89.0
click at [734, 219] on img at bounding box center [736, 214] width 146 height 113
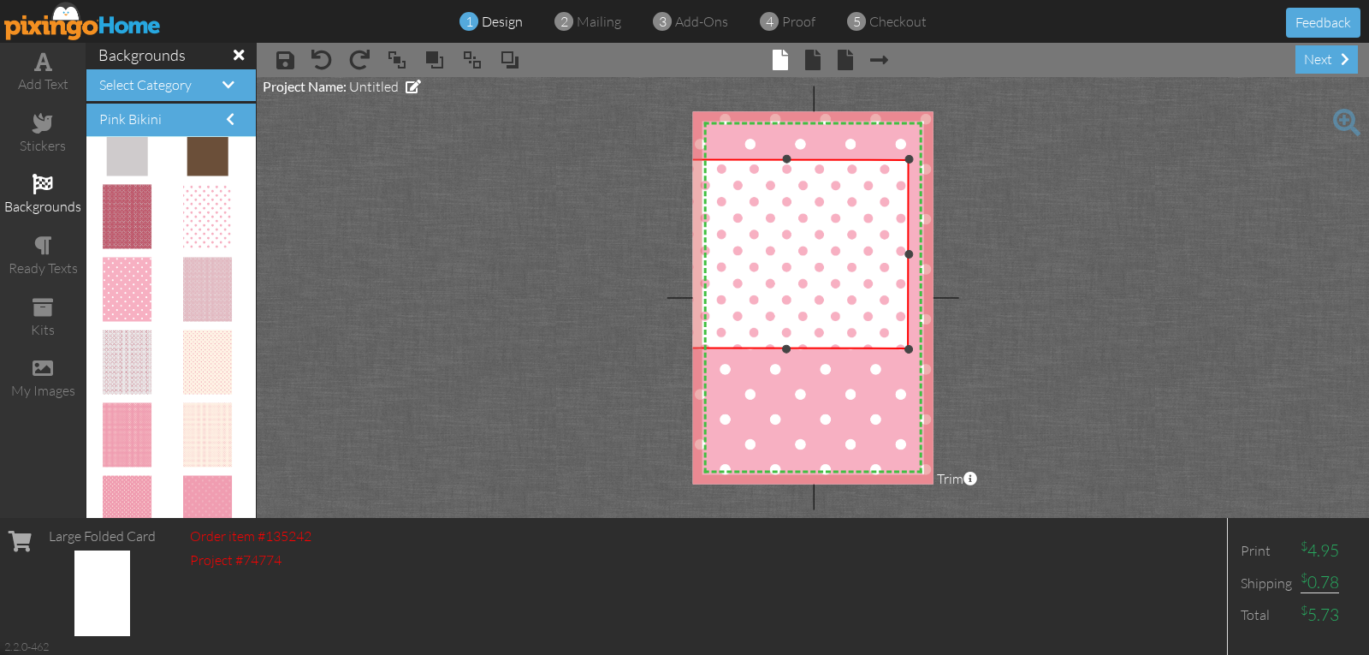
drag, startPoint x: 810, startPoint y: 272, endPoint x: 972, endPoint y: 389, distance: 200.5
click at [943, 368] on project-studio-wrapper "X X X X X X X X X X X X X X X X X X X X X X X X X X X X X X X X X X X X X X X X…" at bounding box center [813, 297] width 1113 height 441
click at [970, 387] on project-studio-wrapper "X X X X X X X X X X X X X X X X X X X X X X X X X X X X X X X X X X X X X X X X…" at bounding box center [813, 297] width 1113 height 441
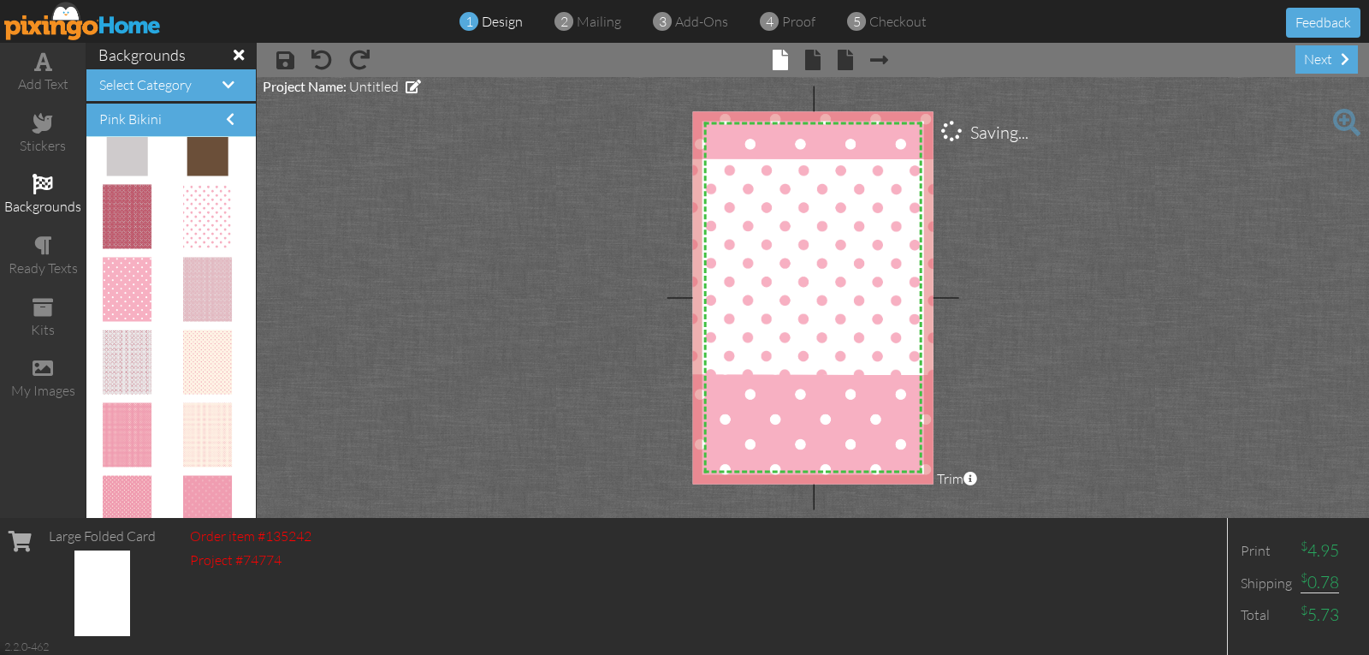
click at [976, 394] on project-studio-wrapper "X X X X X X X X X X X X X X X X X X X X X X X X X X X X X X X X X X X X X X X X…" at bounding box center [813, 297] width 1113 height 441
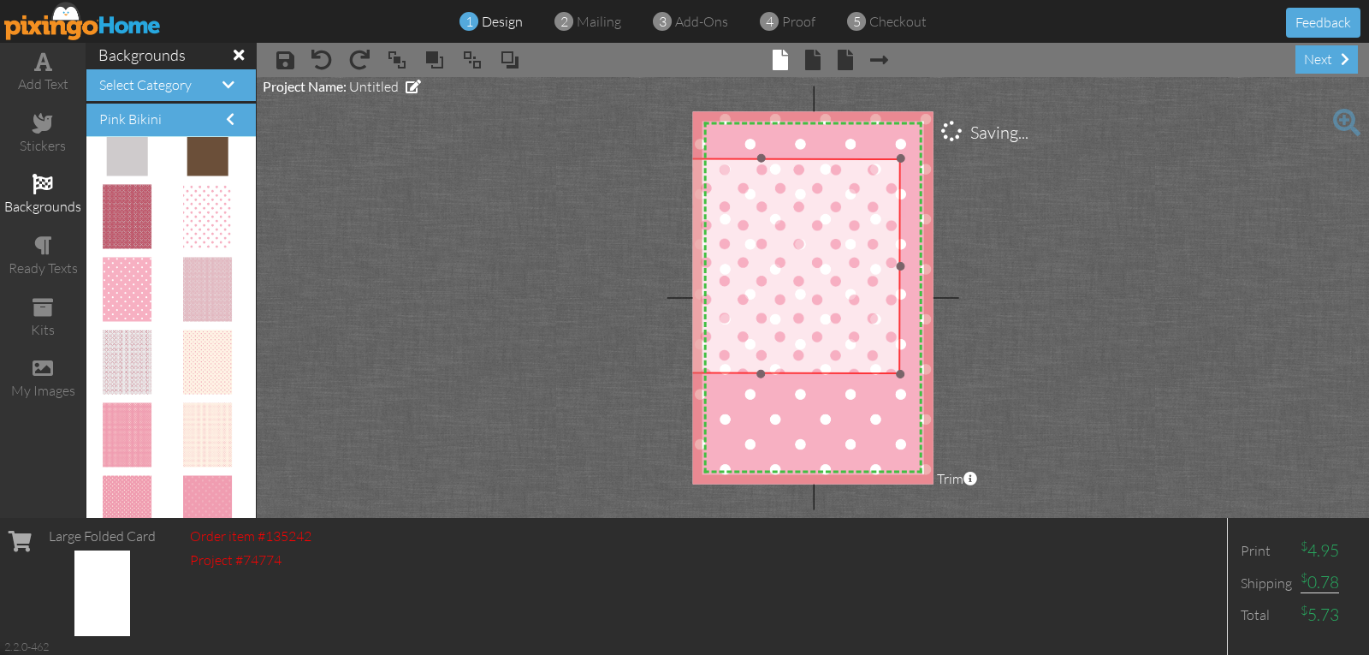
drag, startPoint x: 814, startPoint y: 293, endPoint x: 772, endPoint y: 292, distance: 41.9
click at [772, 292] on img at bounding box center [761, 265] width 280 height 217
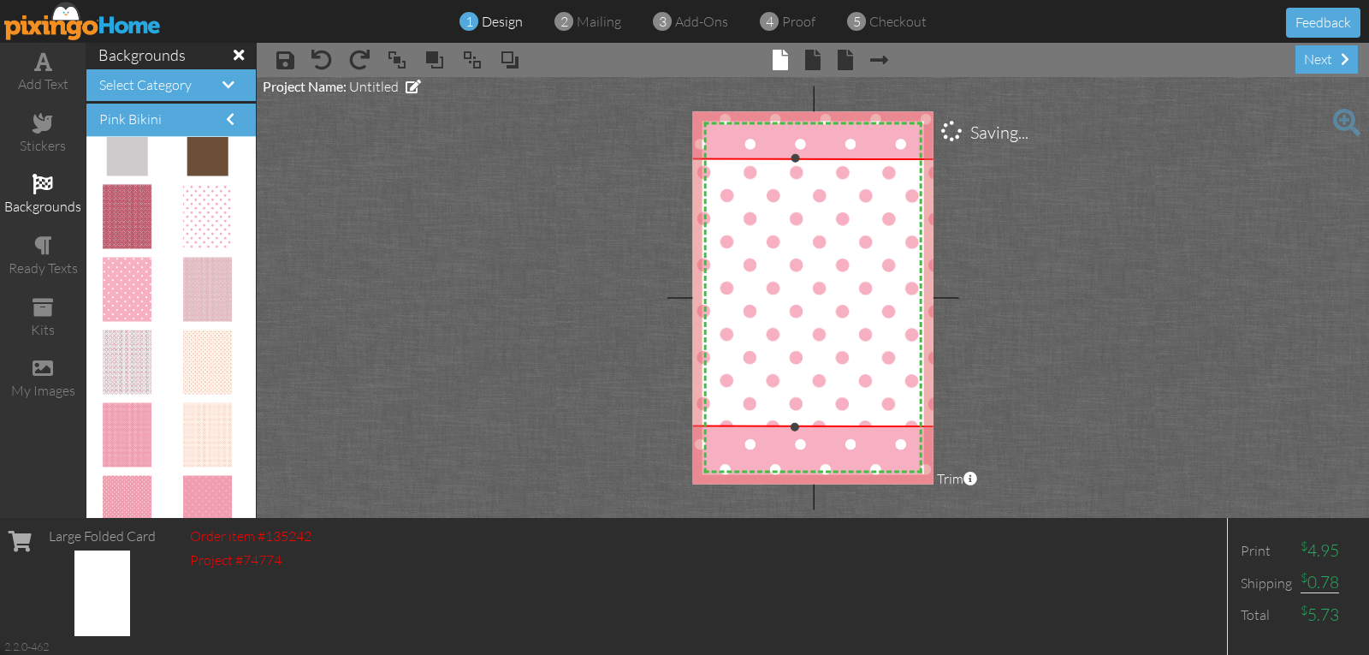
drag, startPoint x: 898, startPoint y: 371, endPoint x: 966, endPoint y: 420, distance: 84.6
click at [968, 420] on project-studio-wrapper "X X X X X X X X X X X X X X X X X X X X X X X X X X X X X X X X X X X X X X X X…" at bounding box center [813, 297] width 1113 height 441
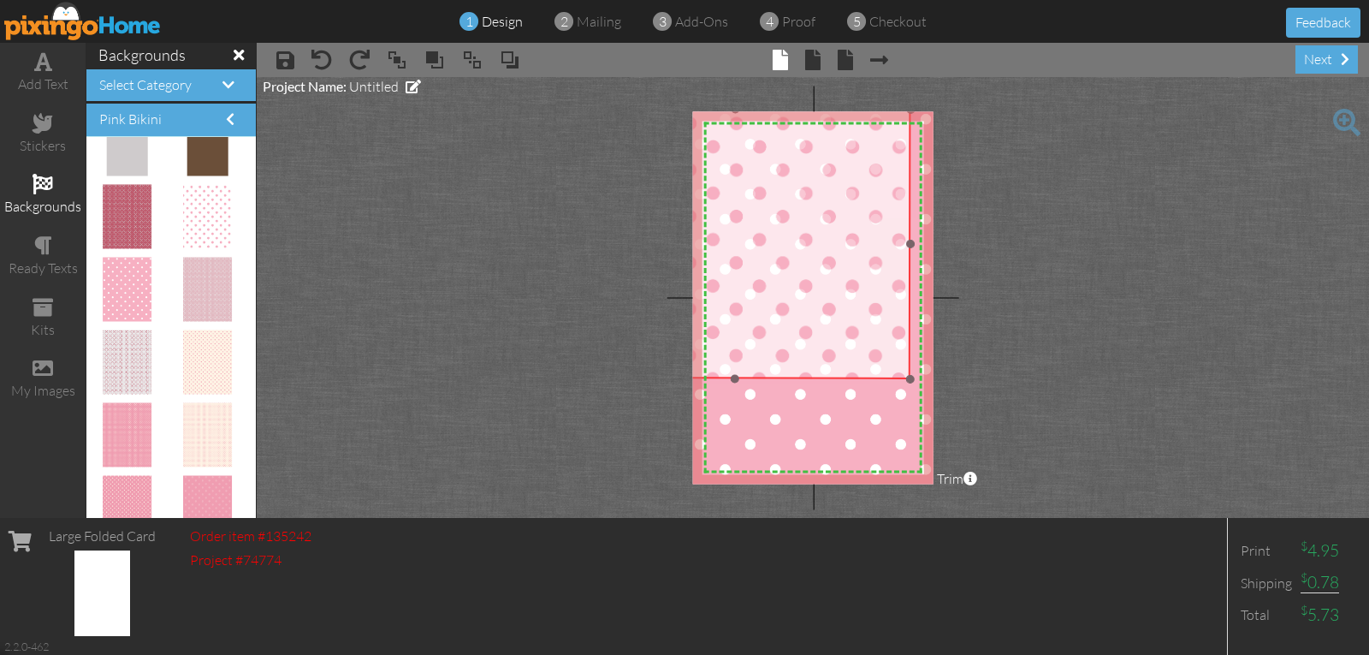
drag, startPoint x: 828, startPoint y: 333, endPoint x: 768, endPoint y: 285, distance: 77.4
click at [768, 285] on img at bounding box center [736, 243] width 350 height 270
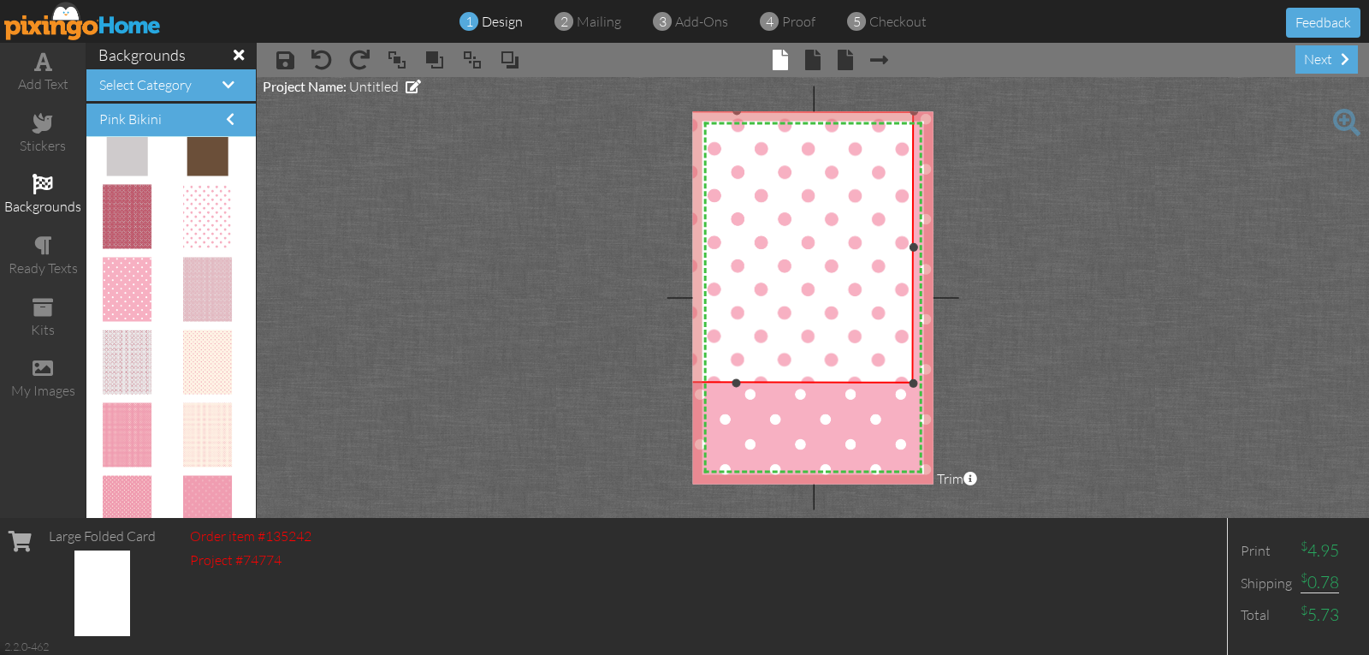
click at [914, 383] on div at bounding box center [913, 383] width 9 height 9
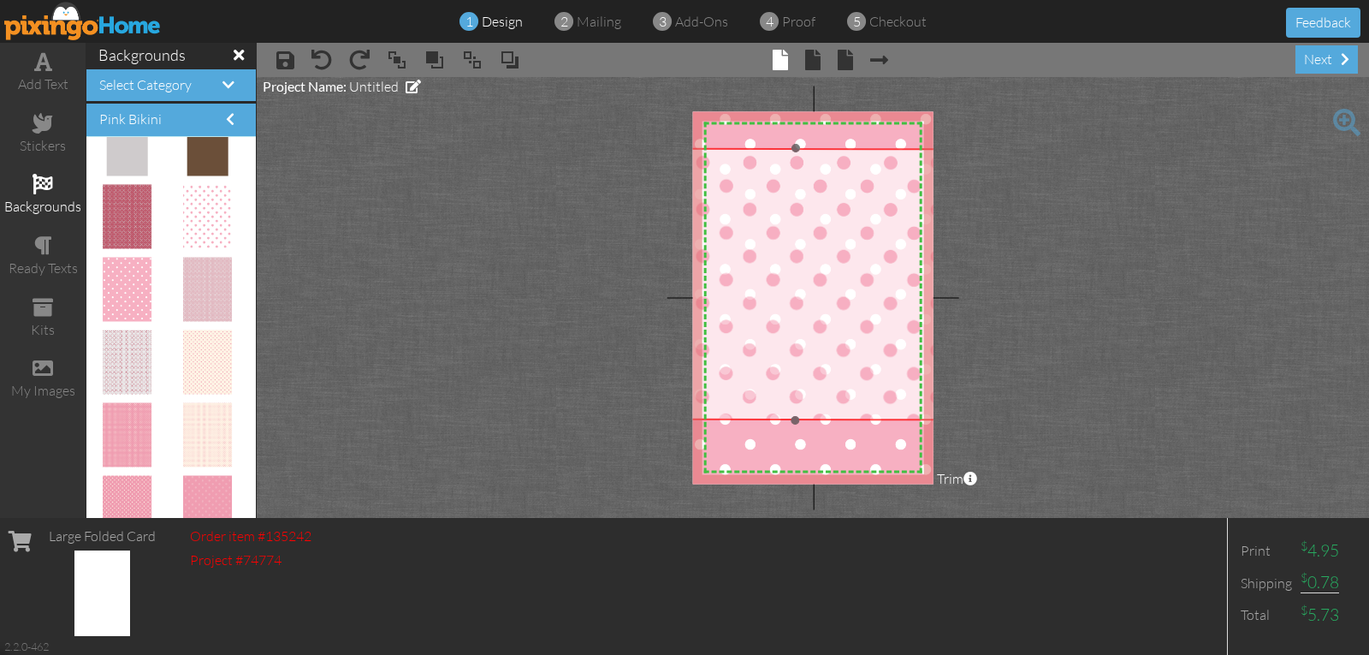
drag, startPoint x: 795, startPoint y: 328, endPoint x: 854, endPoint y: 359, distance: 67.0
click at [854, 359] on img at bounding box center [795, 283] width 353 height 273
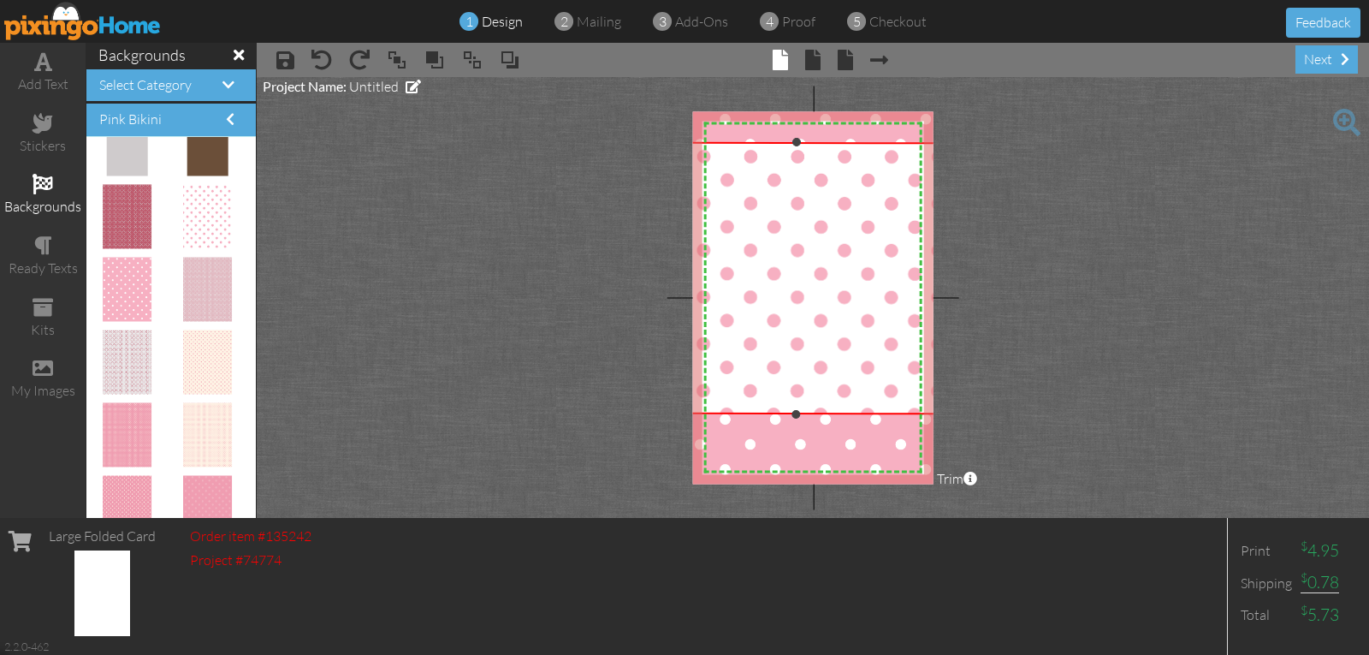
click at [854, 359] on img at bounding box center [796, 277] width 353 height 273
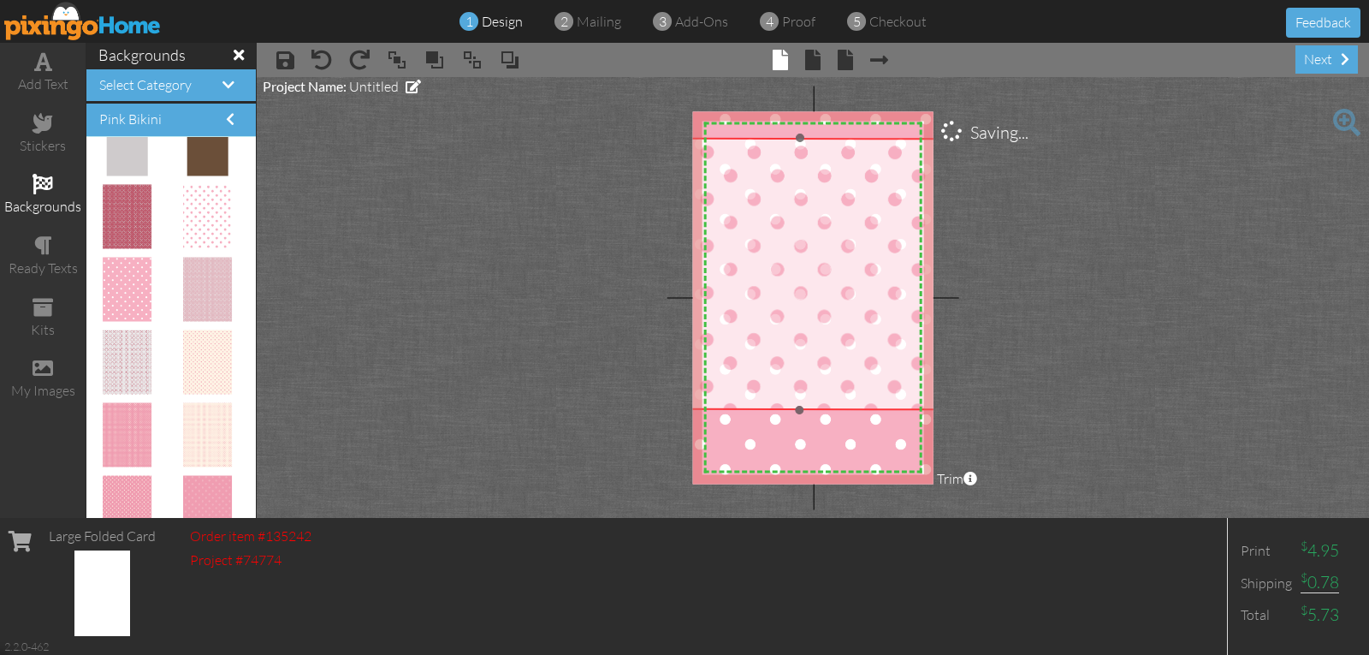
click at [858, 355] on img at bounding box center [799, 273] width 353 height 273
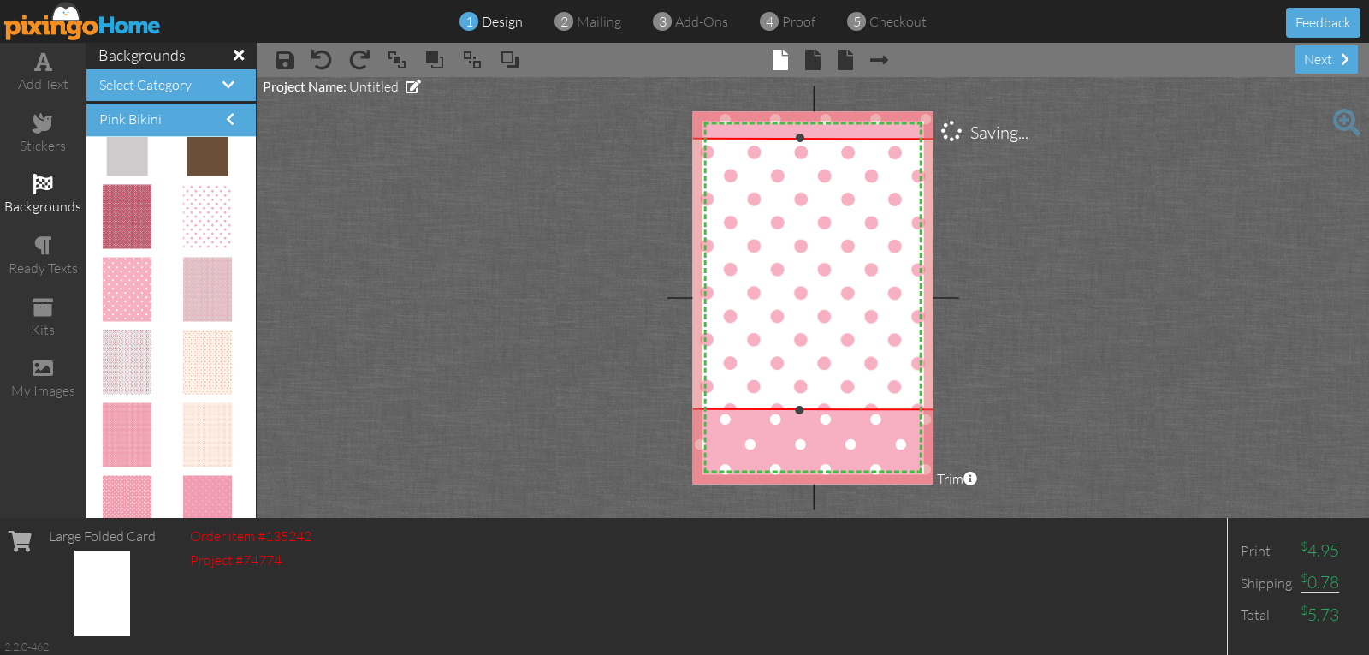
click at [858, 355] on img at bounding box center [799, 273] width 353 height 273
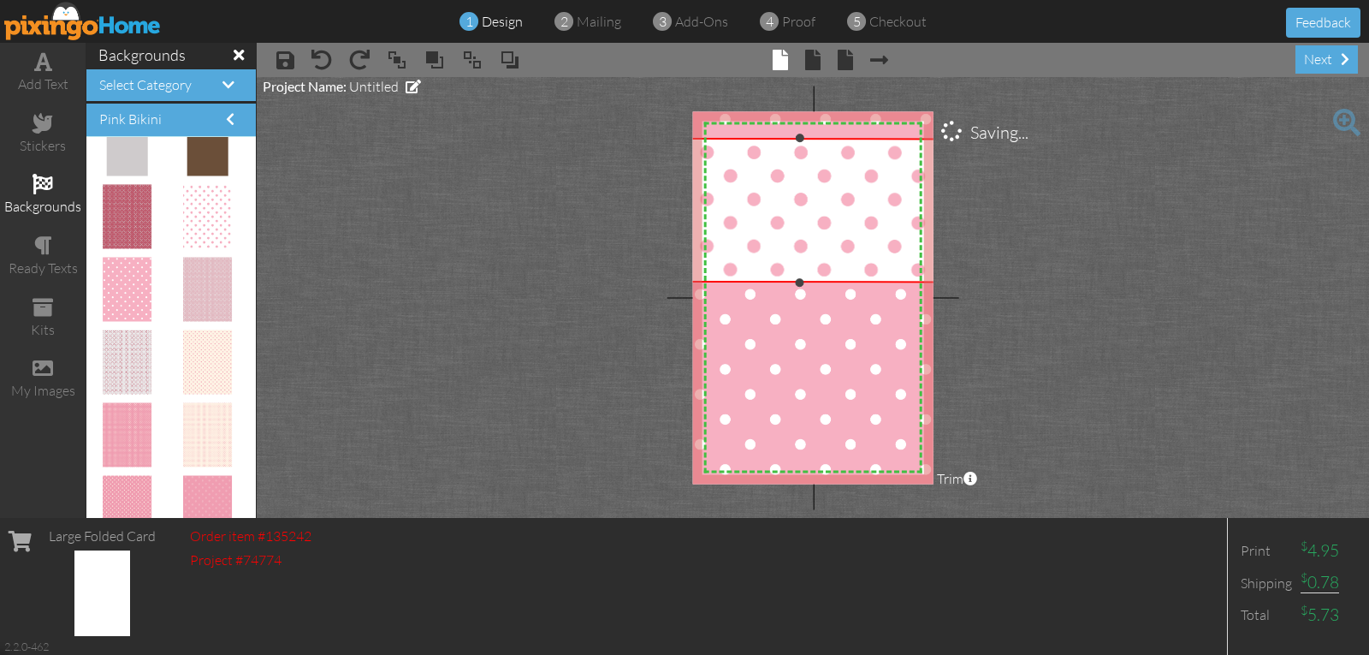
drag, startPoint x: 796, startPoint y: 412, endPoint x: 818, endPoint y: 284, distance: 129.5
click at [818, 282] on div "×" at bounding box center [799, 210] width 353 height 146
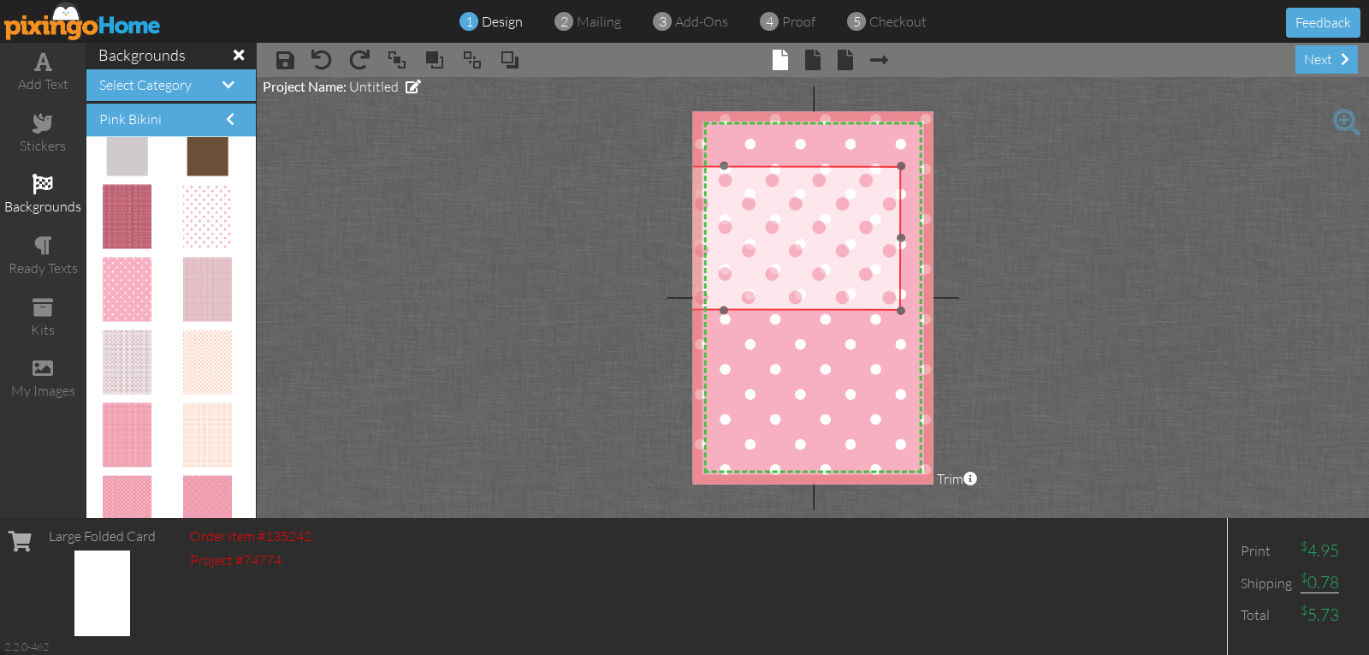
drag, startPoint x: 829, startPoint y: 258, endPoint x: 754, endPoint y: 286, distance: 80.1
click at [754, 286] on img at bounding box center [724, 300] width 353 height 273
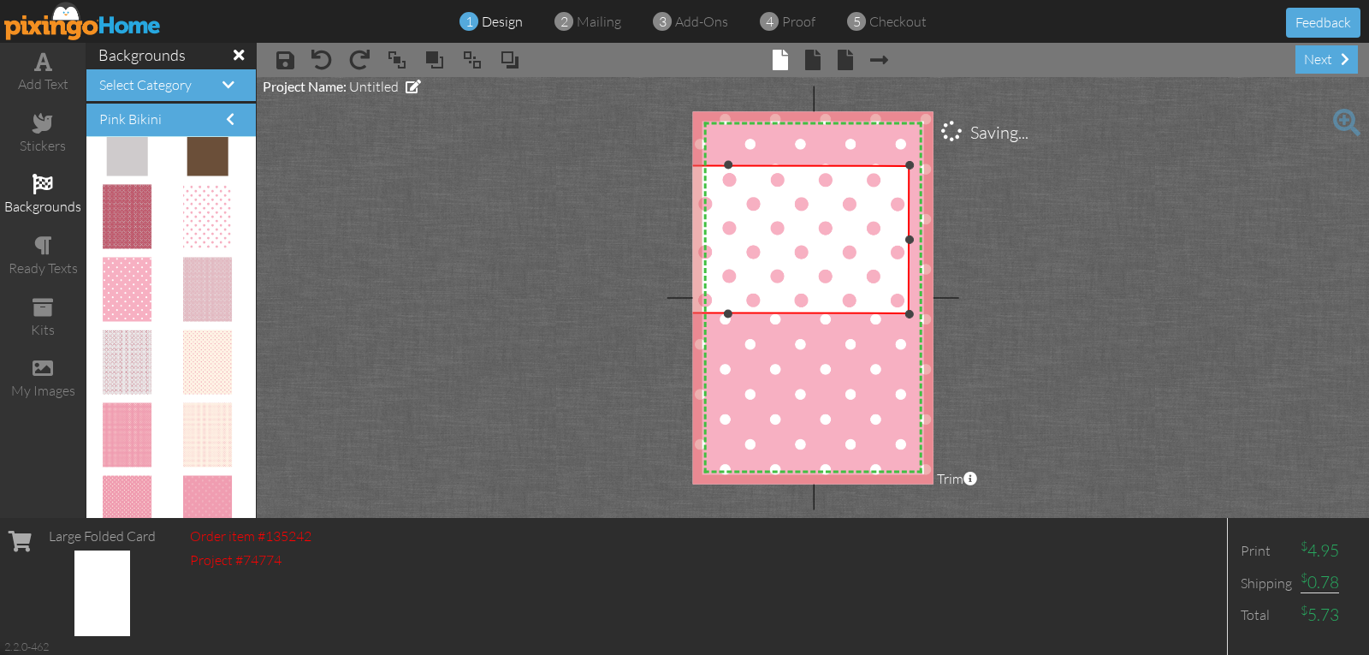
drag, startPoint x: 903, startPoint y: 308, endPoint x: 912, endPoint y: 314, distance: 10.4
click at [912, 314] on div at bounding box center [910, 314] width 9 height 9
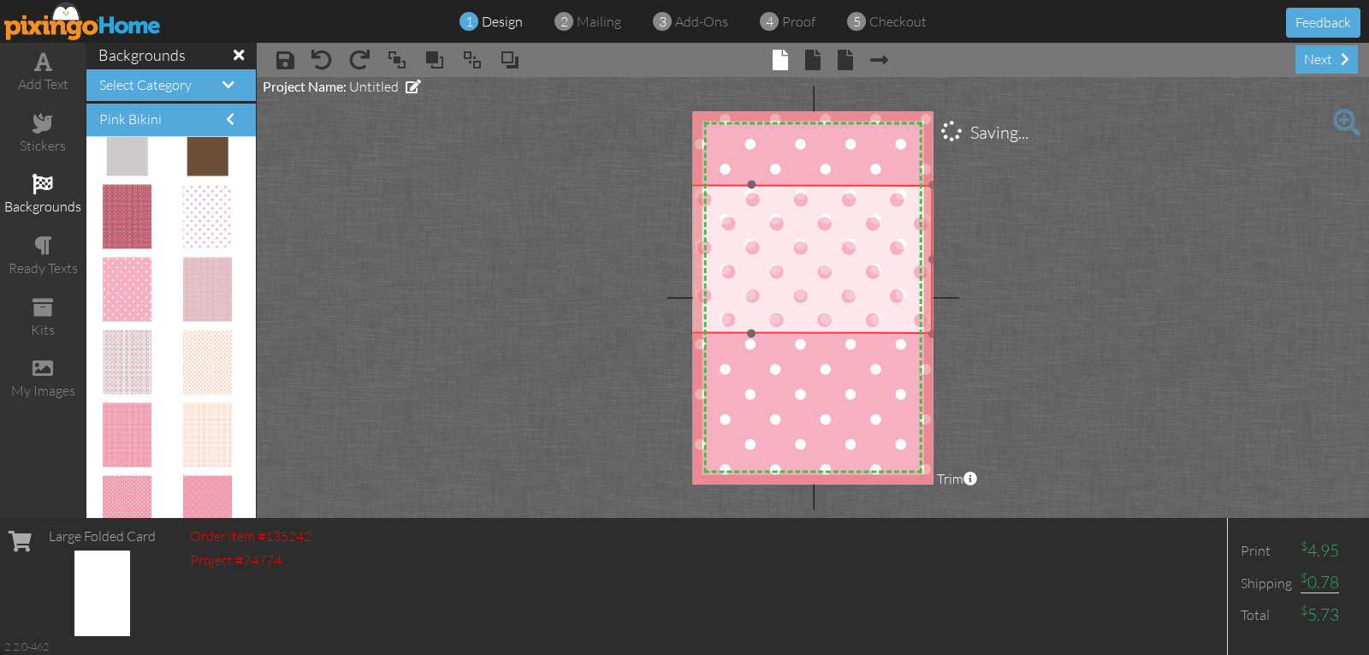
drag, startPoint x: 776, startPoint y: 264, endPoint x: 808, endPoint y: 296, distance: 45.4
click at [807, 294] on img at bounding box center [752, 324] width 362 height 280
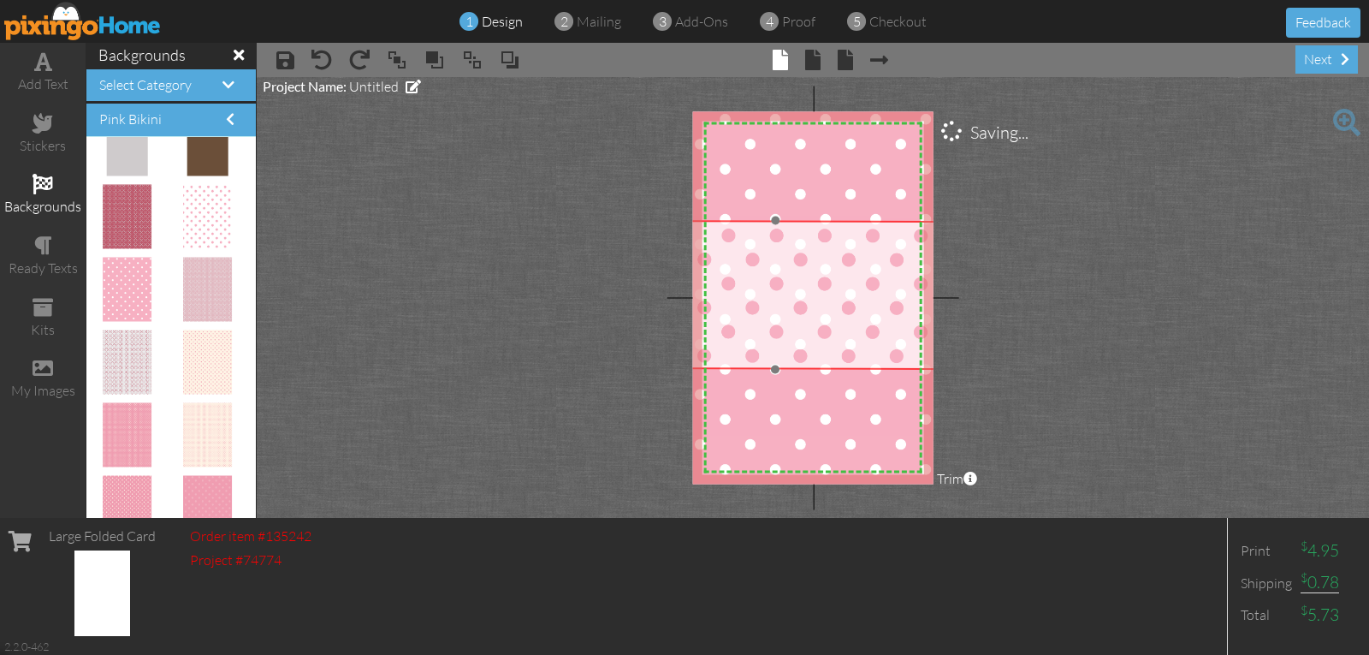
drag, startPoint x: 808, startPoint y: 296, endPoint x: 826, endPoint y: 316, distance: 26.7
click at [826, 316] on img at bounding box center [776, 360] width 362 height 280
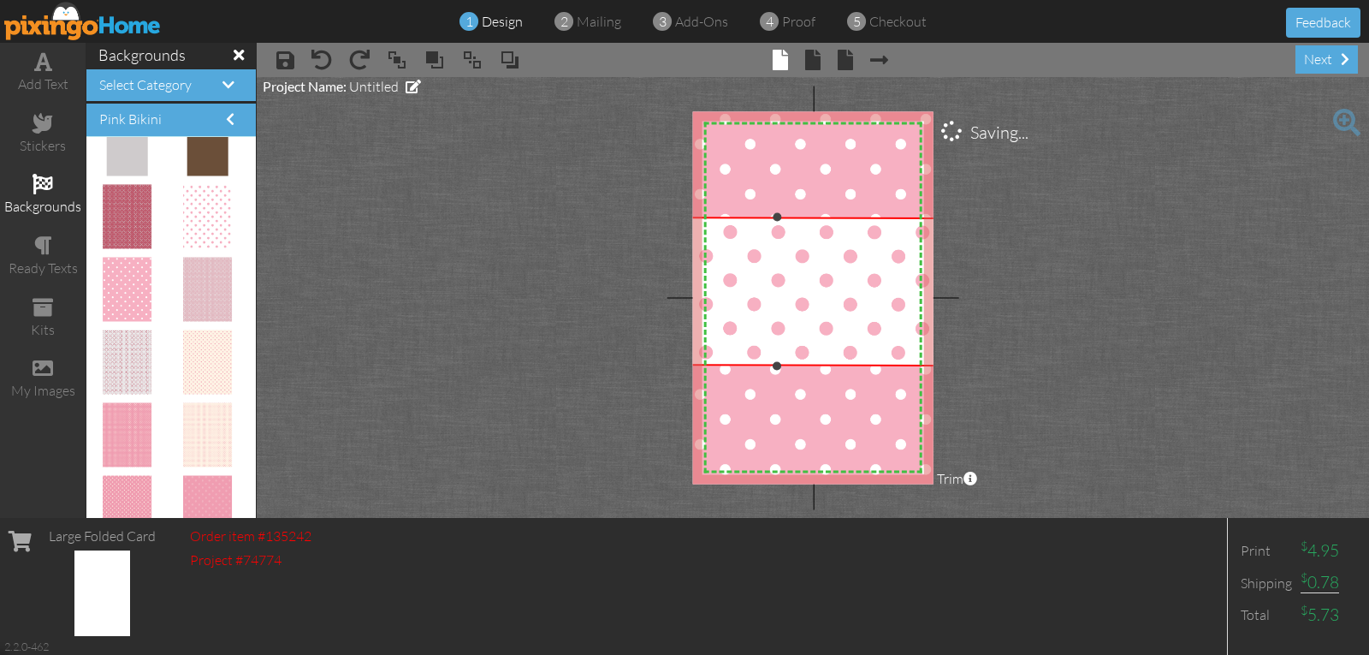
click at [826, 312] on img at bounding box center [778, 357] width 362 height 280
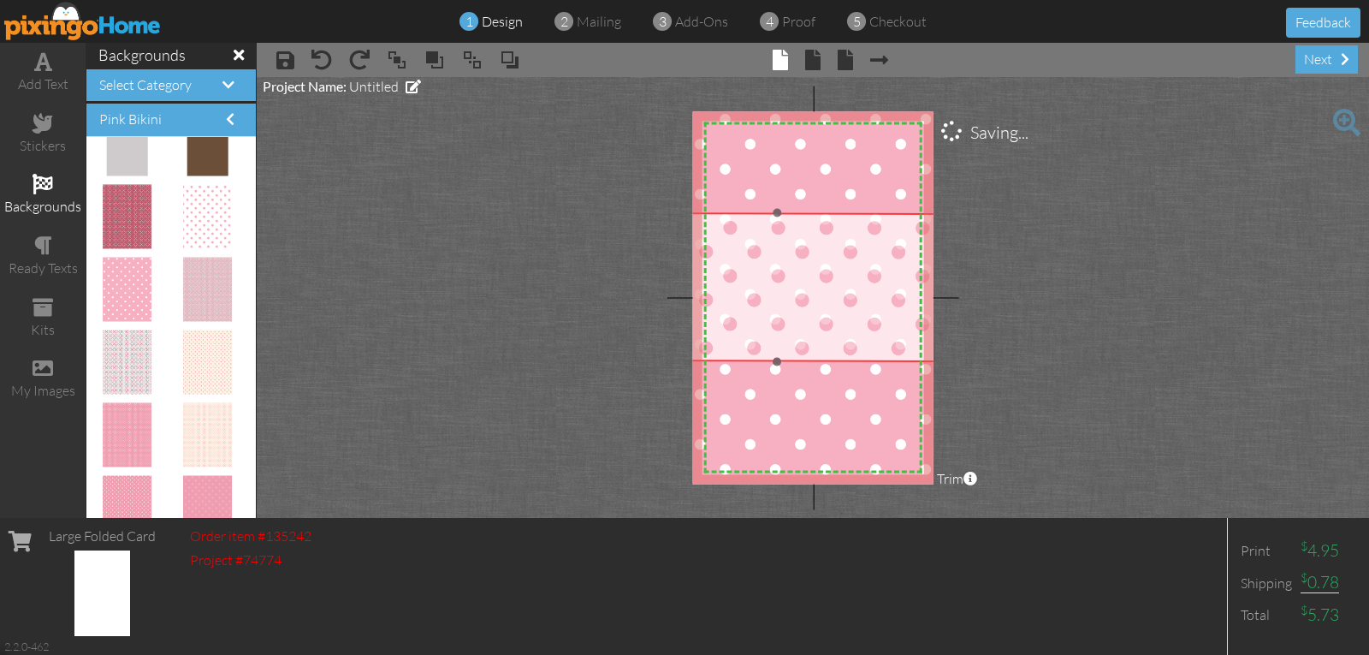
click at [826, 312] on img at bounding box center [778, 352] width 362 height 280
click at [826, 306] on img at bounding box center [778, 346] width 362 height 280
click at [864, 309] on img at bounding box center [778, 346] width 362 height 280
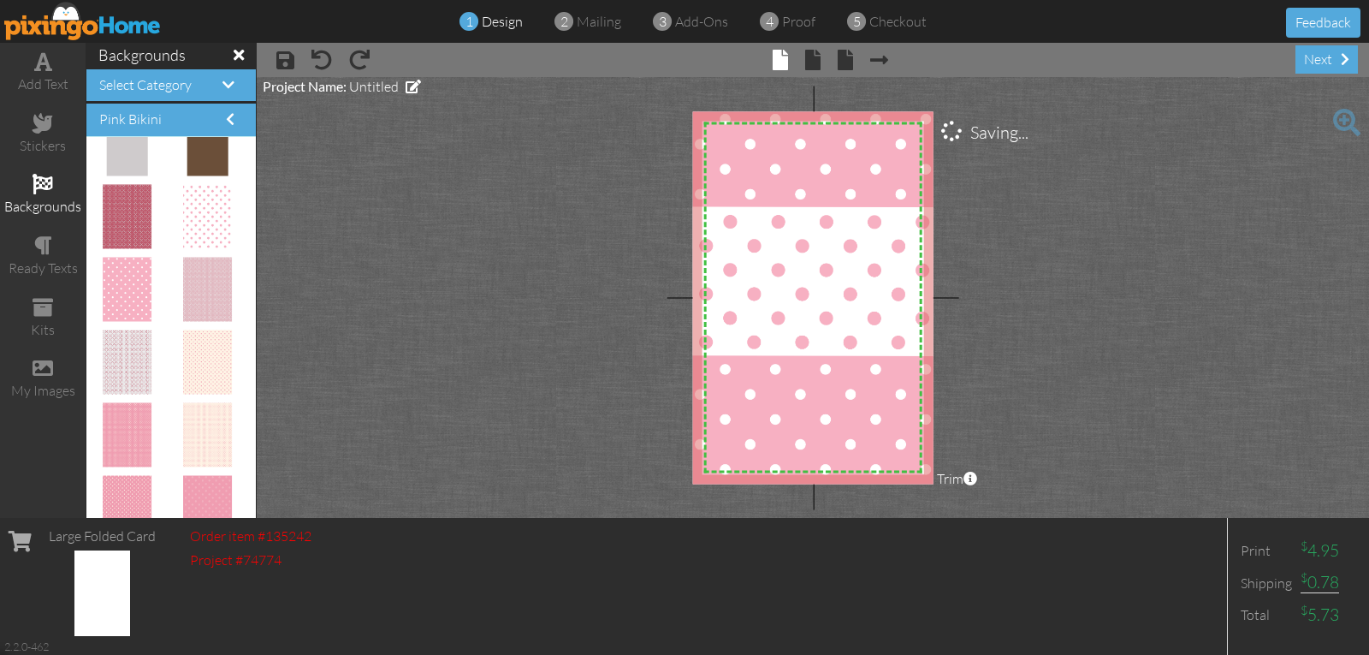
click at [1121, 304] on project-studio-wrapper "X X X X X X X X X X X X X X X X X X X X X X X X X X X X X X X X X X X X X X X X…" at bounding box center [813, 297] width 1113 height 441
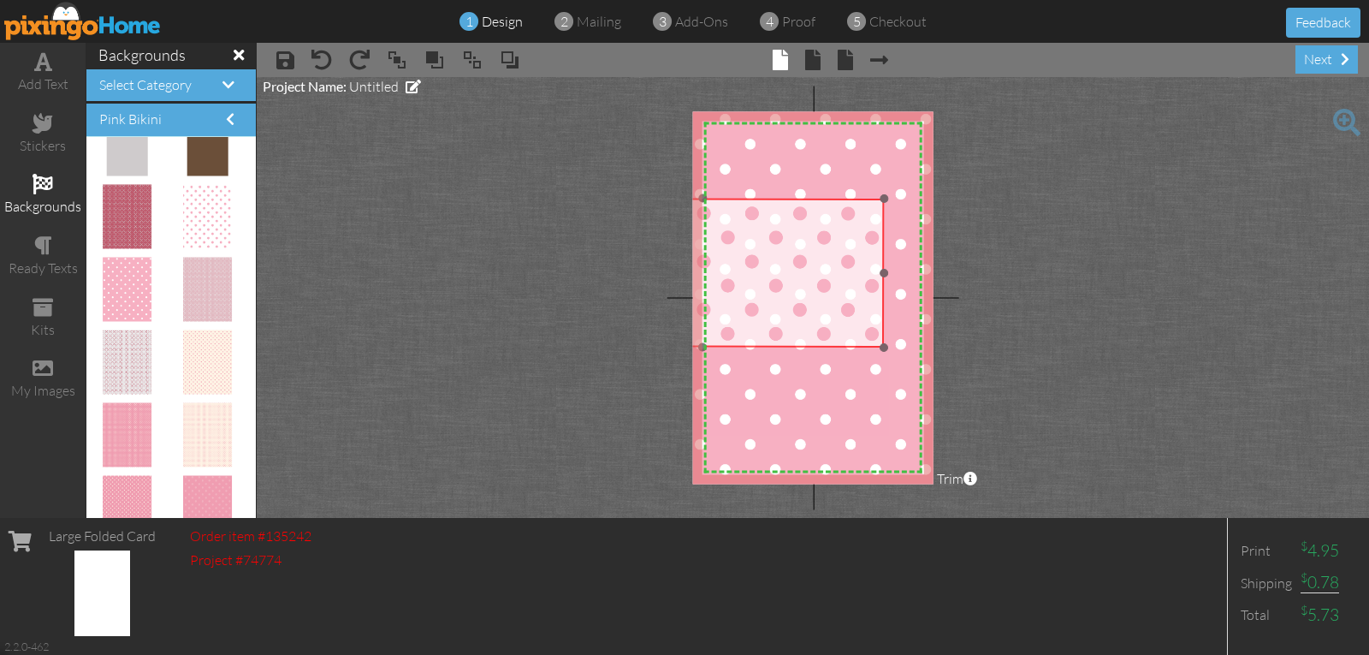
drag, startPoint x: 863, startPoint y: 299, endPoint x: 787, endPoint y: 290, distance: 75.8
click at [787, 290] on img at bounding box center [703, 338] width 362 height 280
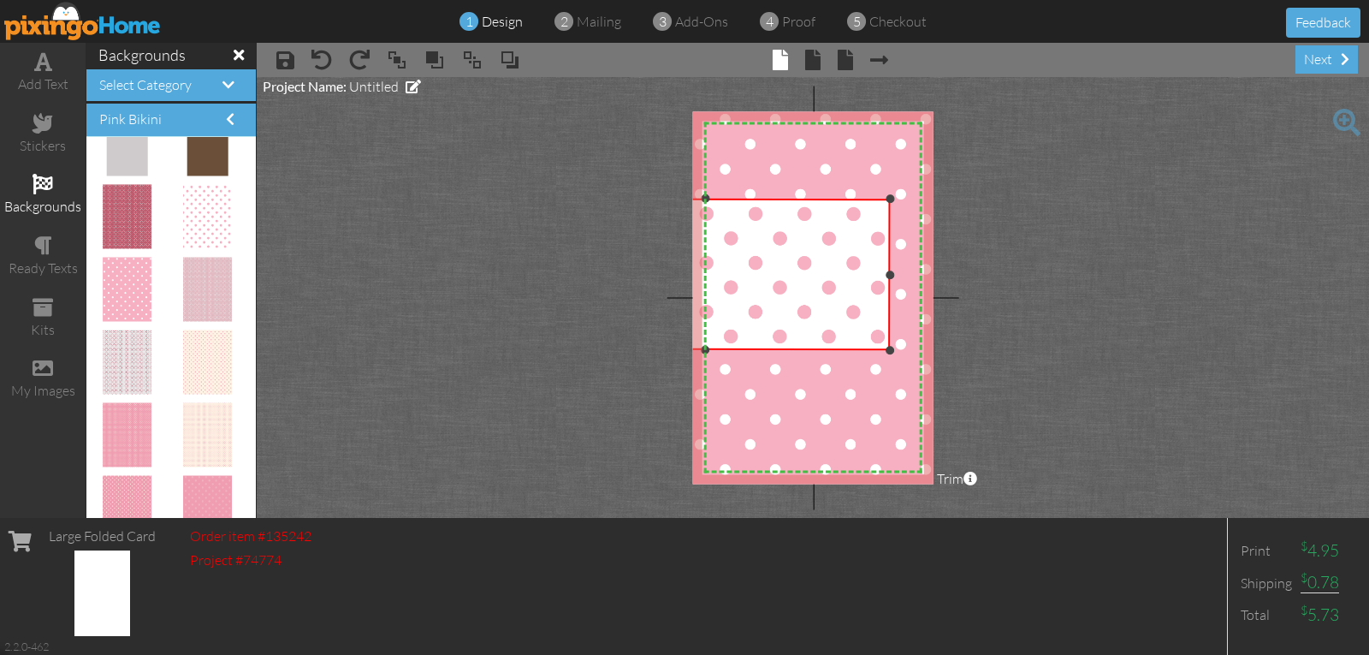
click at [891, 350] on div at bounding box center [890, 350] width 9 height 9
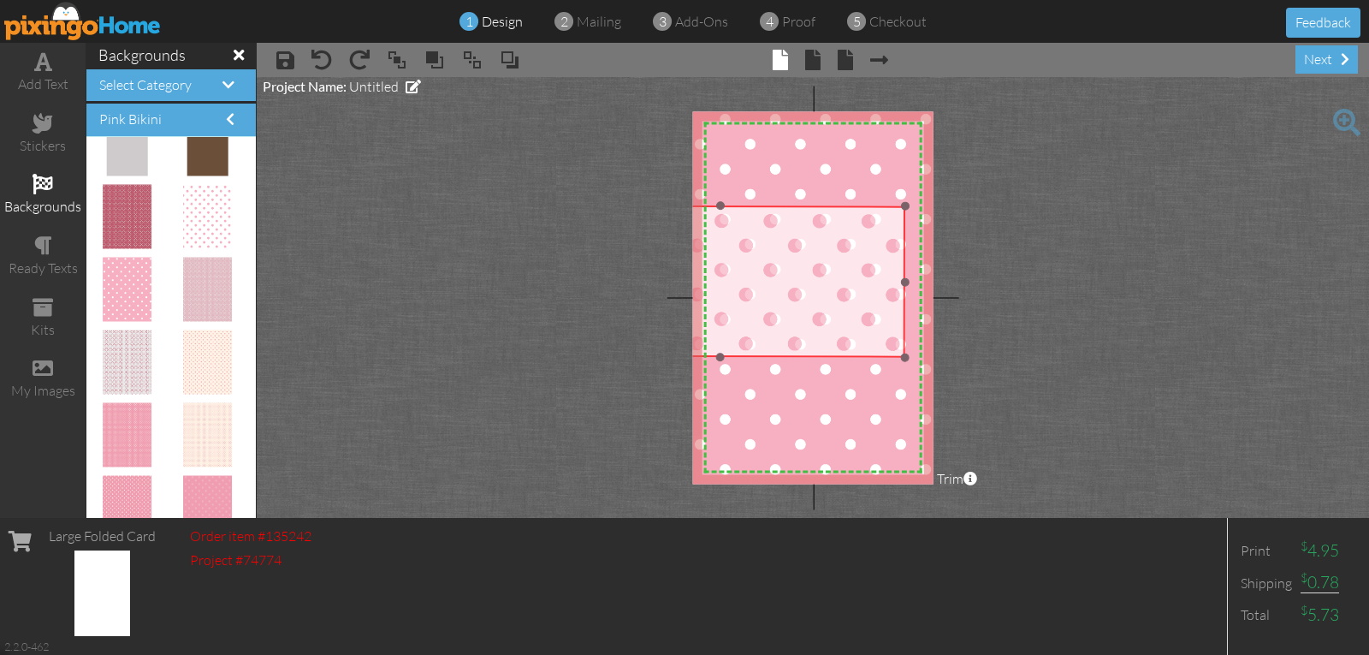
drag, startPoint x: 786, startPoint y: 297, endPoint x: 810, endPoint y: 307, distance: 26.1
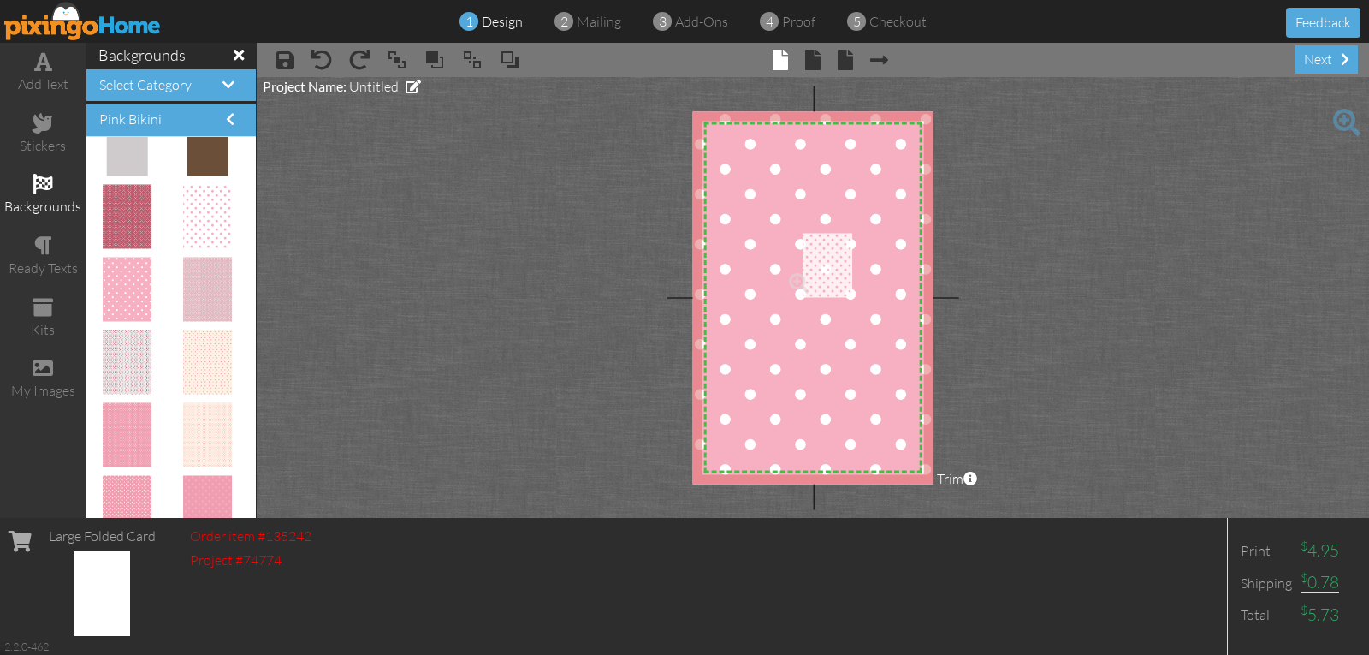
drag, startPoint x: 193, startPoint y: 208, endPoint x: 817, endPoint y: 251, distance: 625.4
click at [819, 225] on div at bounding box center [816, 266] width 68 height 86
click at [819, 231] on div at bounding box center [816, 230] width 9 height 9
click at [819, 241] on div at bounding box center [816, 236] width 9 height 9
click at [818, 246] on img at bounding box center [817, 269] width 60 height 78
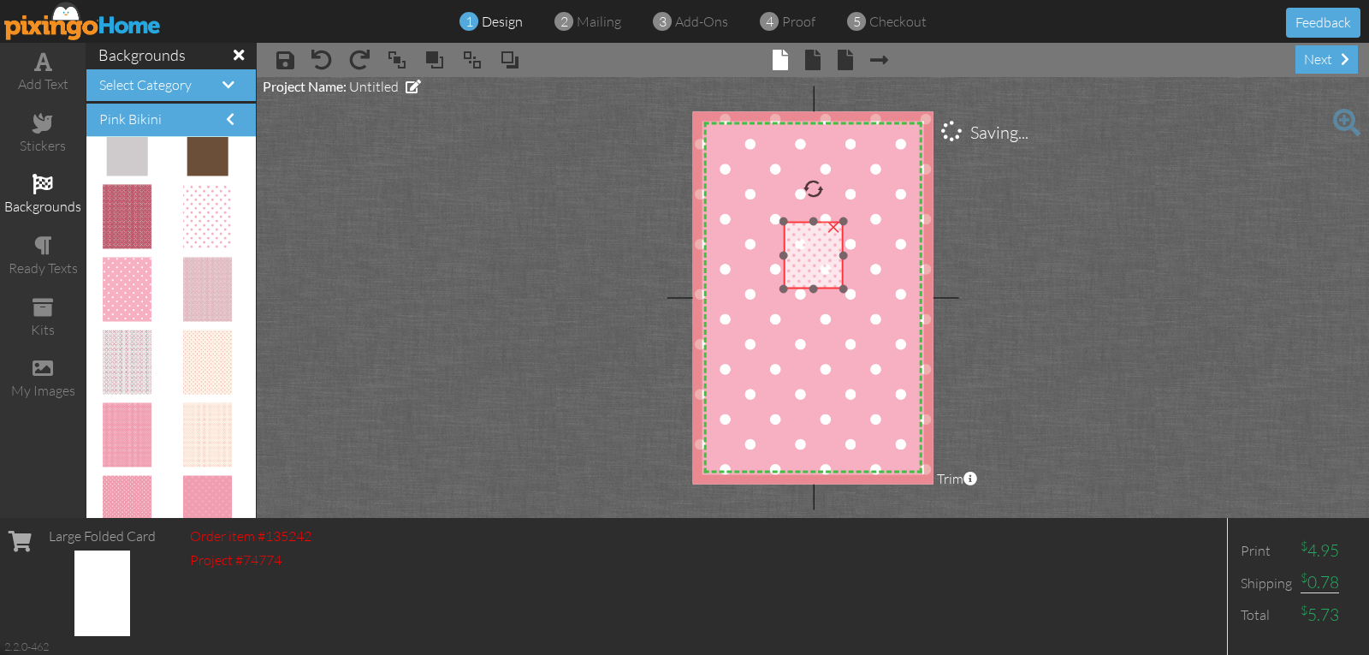
drag, startPoint x: 818, startPoint y: 247, endPoint x: 816, endPoint y: 226, distance: 21.6
click at [816, 226] on img at bounding box center [814, 250] width 60 height 78
click at [817, 286] on div at bounding box center [814, 289] width 9 height 9
click at [820, 271] on img at bounding box center [816, 241] width 60 height 78
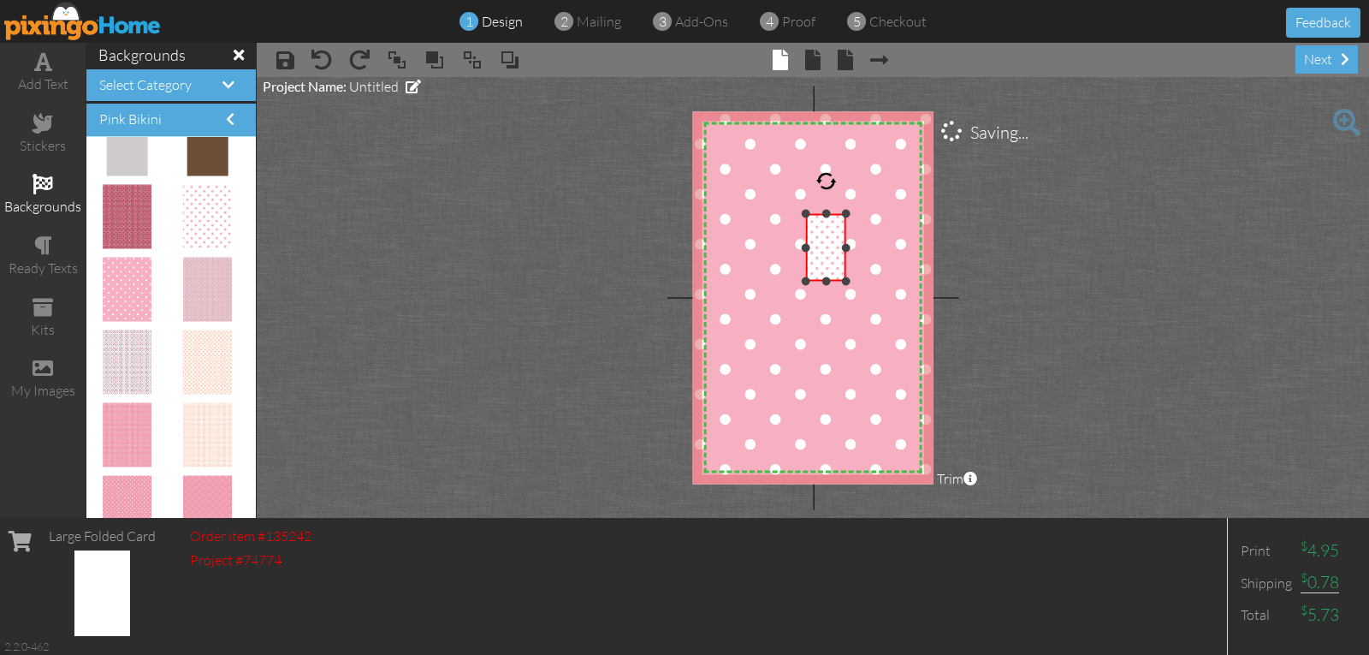
drag, startPoint x: 788, startPoint y: 250, endPoint x: 810, endPoint y: 257, distance: 22.5
click at [809, 257] on div "×" at bounding box center [826, 248] width 40 height 68
drag, startPoint x: 827, startPoint y: 185, endPoint x: 752, endPoint y: 247, distance: 97.2
click at [747, 247] on div "X X X X X X X X X X X X X X X X X X X X X X X X X X X X X X X X X X X X X X X X…" at bounding box center [813, 297] width 241 height 372
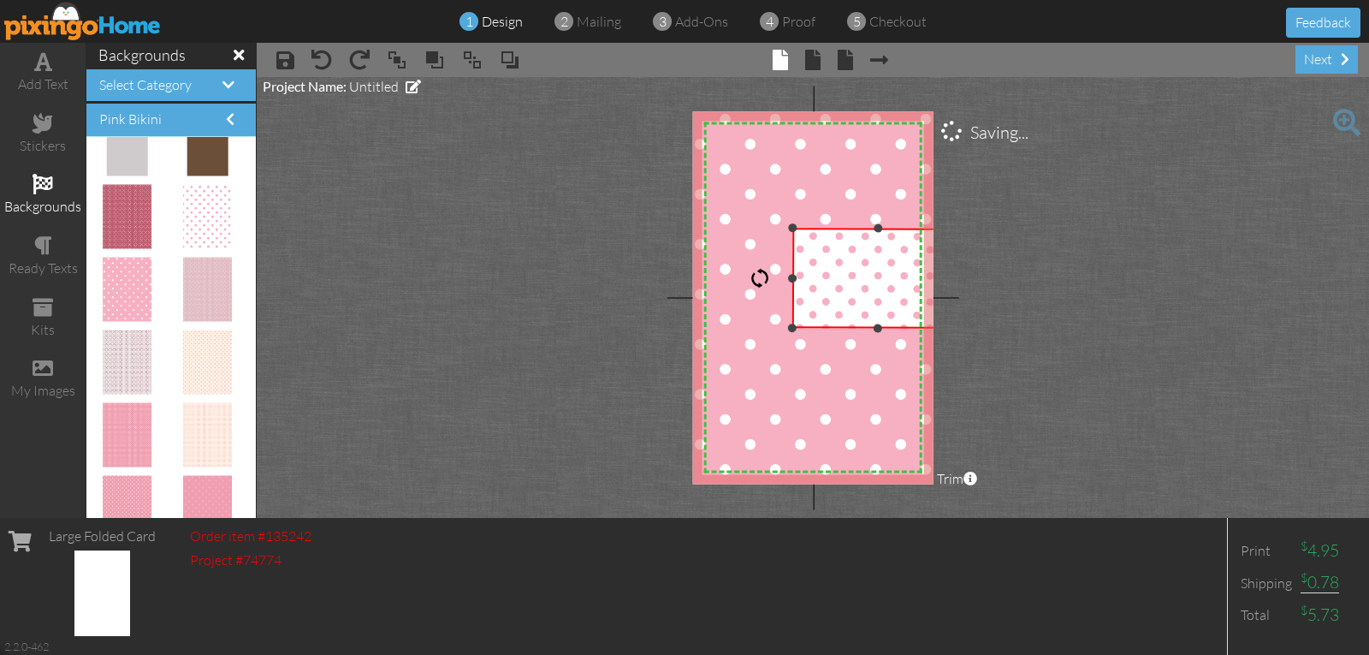
drag, startPoint x: 861, startPoint y: 266, endPoint x: 937, endPoint y: 336, distance: 103.6
click at [970, 370] on project-studio-wrapper "X X X X X X X X X X X X X X X X X X X X X X X X X X X X X X X X X X X X X X X X…" at bounding box center [813, 297] width 1113 height 441
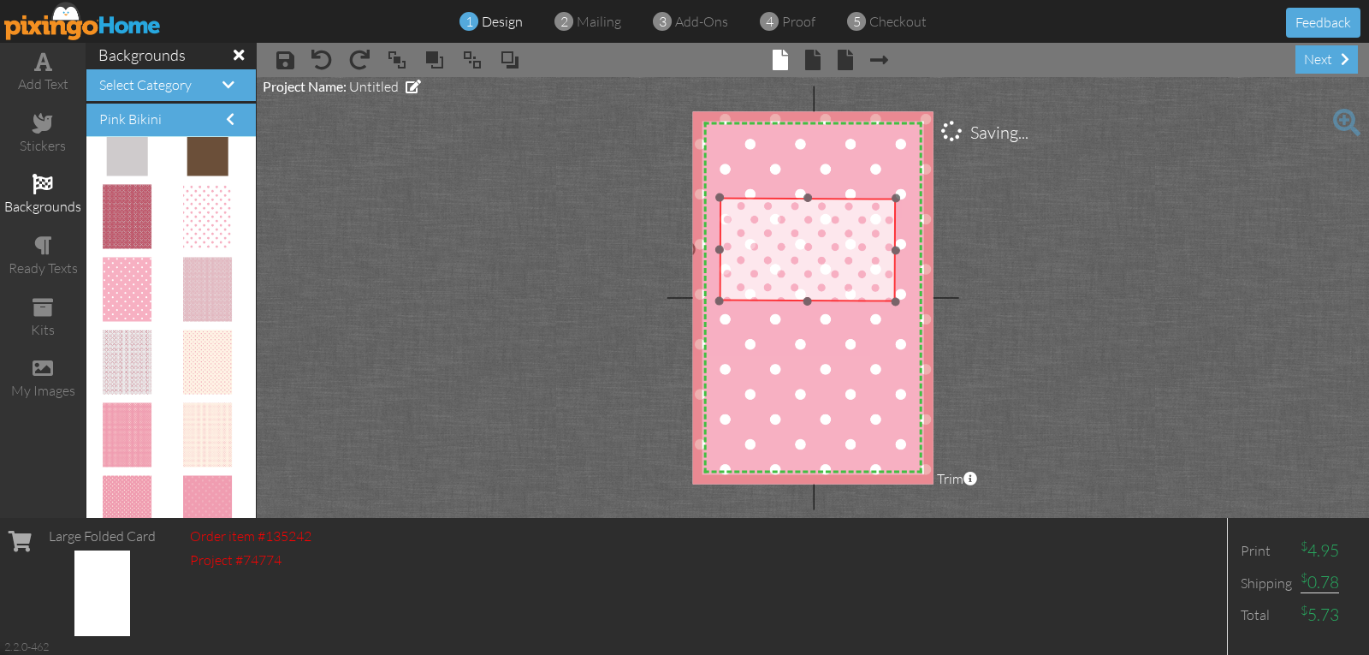
drag, startPoint x: 870, startPoint y: 282, endPoint x: 796, endPoint y: 252, distance: 79.5
click at [796, 252] on img at bounding box center [794, 277] width 205 height 158
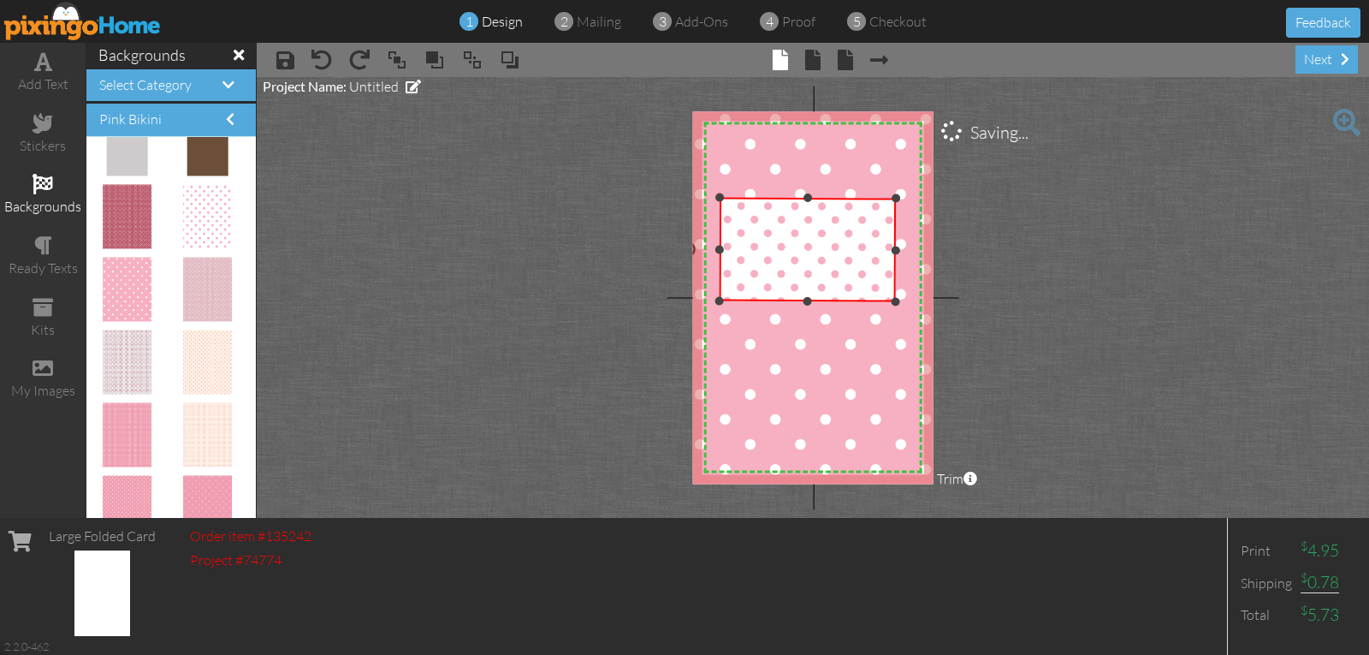
click at [808, 199] on div at bounding box center [808, 198] width 9 height 9
click at [808, 203] on div at bounding box center [808, 203] width 9 height 9
click at [809, 208] on div at bounding box center [808, 203] width 9 height 9
drag, startPoint x: 809, startPoint y: 216, endPoint x: 804, endPoint y: 229, distance: 14.6
click at [804, 229] on div "×" at bounding box center [807, 264] width 177 height 76
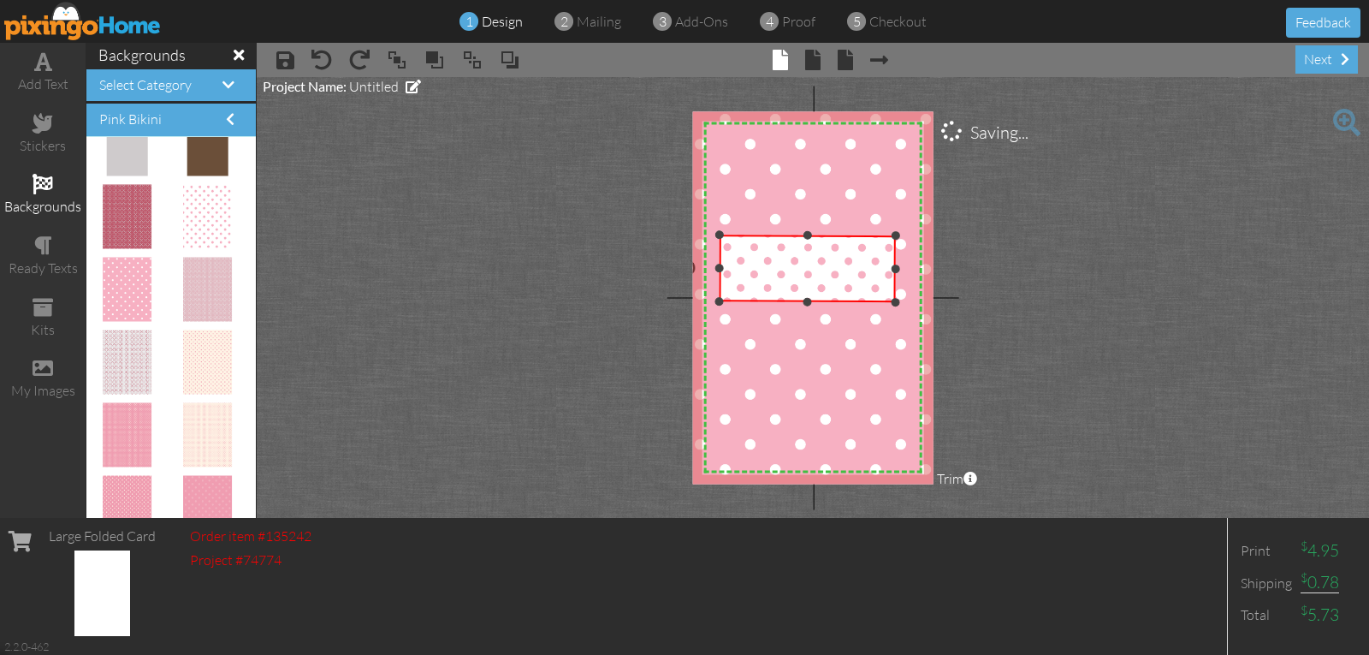
drag, startPoint x: 804, startPoint y: 229, endPoint x: 831, endPoint y: 253, distance: 36.4
click at [804, 240] on div "×" at bounding box center [807, 269] width 177 height 68
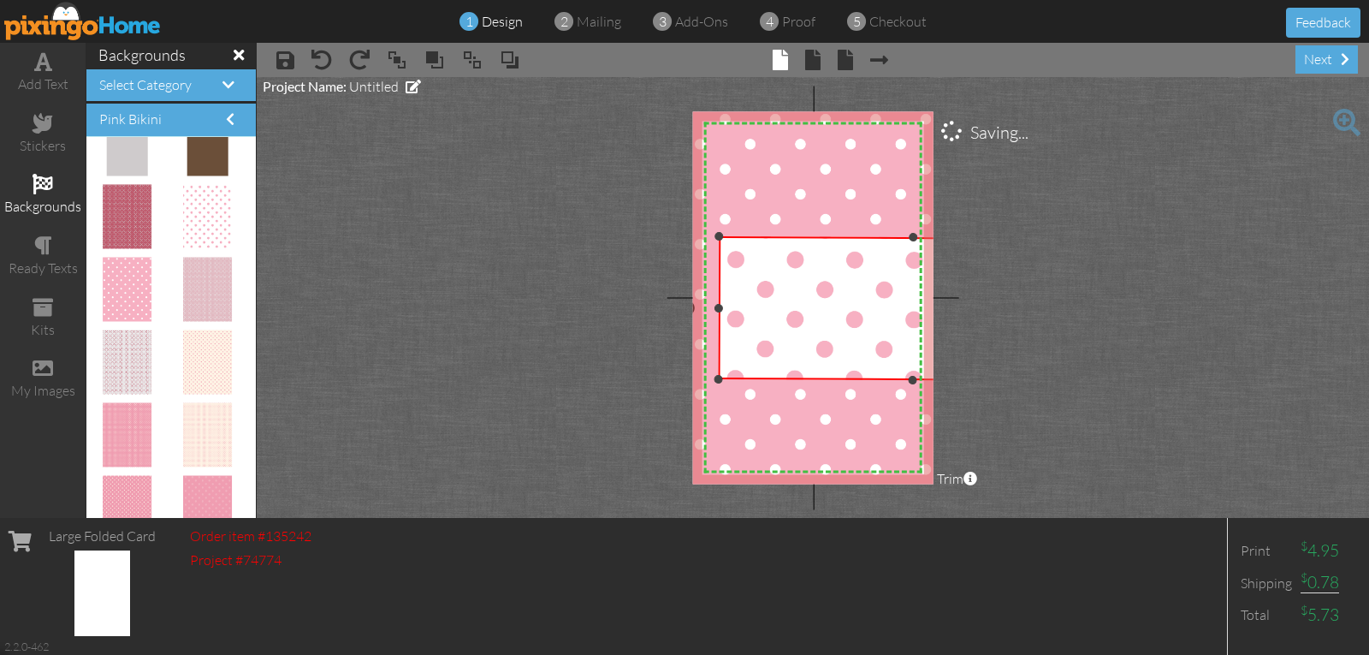
drag, startPoint x: 895, startPoint y: 300, endPoint x: 1106, endPoint y: 474, distance: 273.0
click at [1107, 478] on project-studio-wrapper "X X X X X X X X X X X X X X X X X X X X X X X X X X X X X X X X X X X X X X X X…" at bounding box center [813, 297] width 1113 height 441
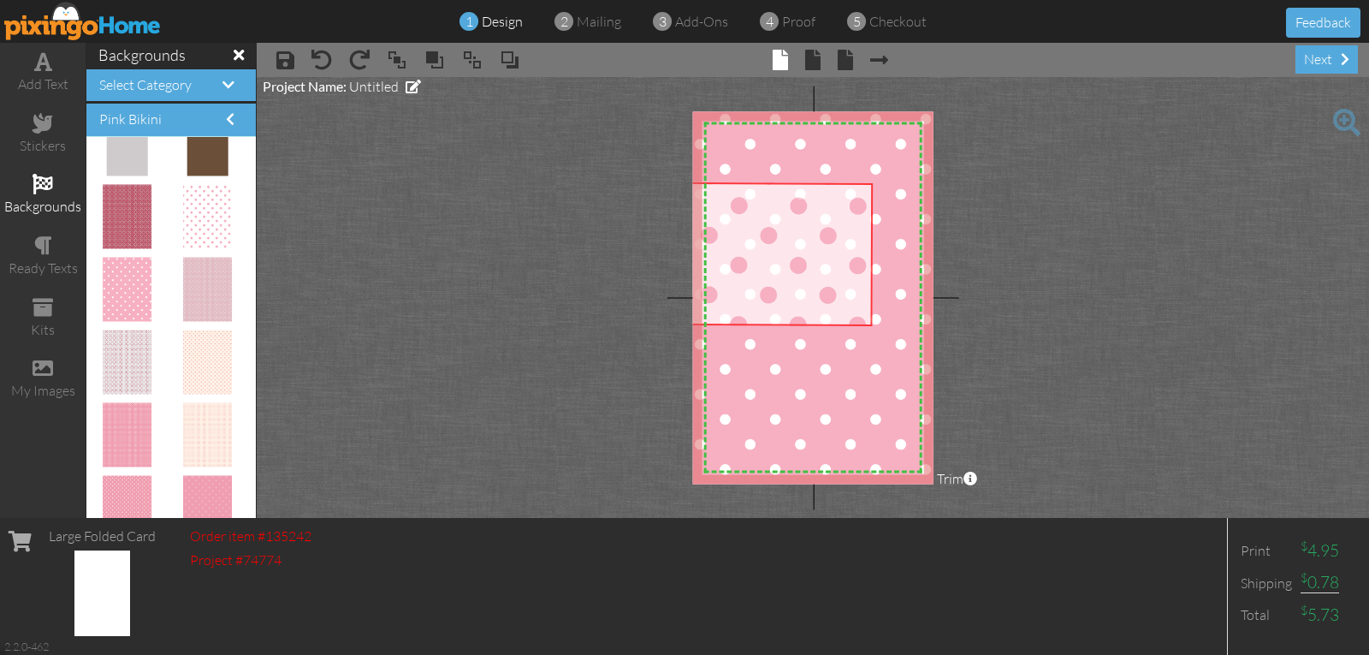
drag, startPoint x: 859, startPoint y: 296, endPoint x: 628, endPoint y: 238, distance: 238.3
click at [625, 241] on project-studio-wrapper "X X X X X X X X X X X X X X X X X X X X X X X X X X X X X X X X X X X X X X X X…" at bounding box center [813, 297] width 1113 height 441
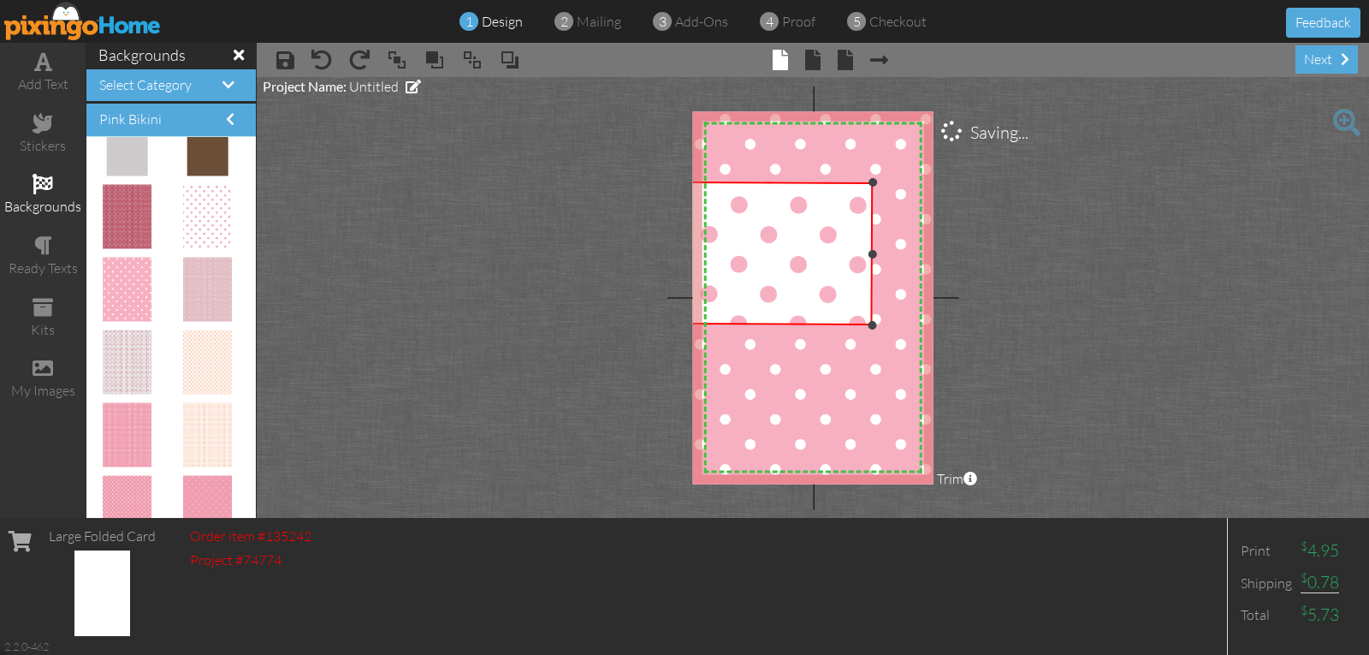
click at [872, 253] on div at bounding box center [873, 253] width 9 height 9
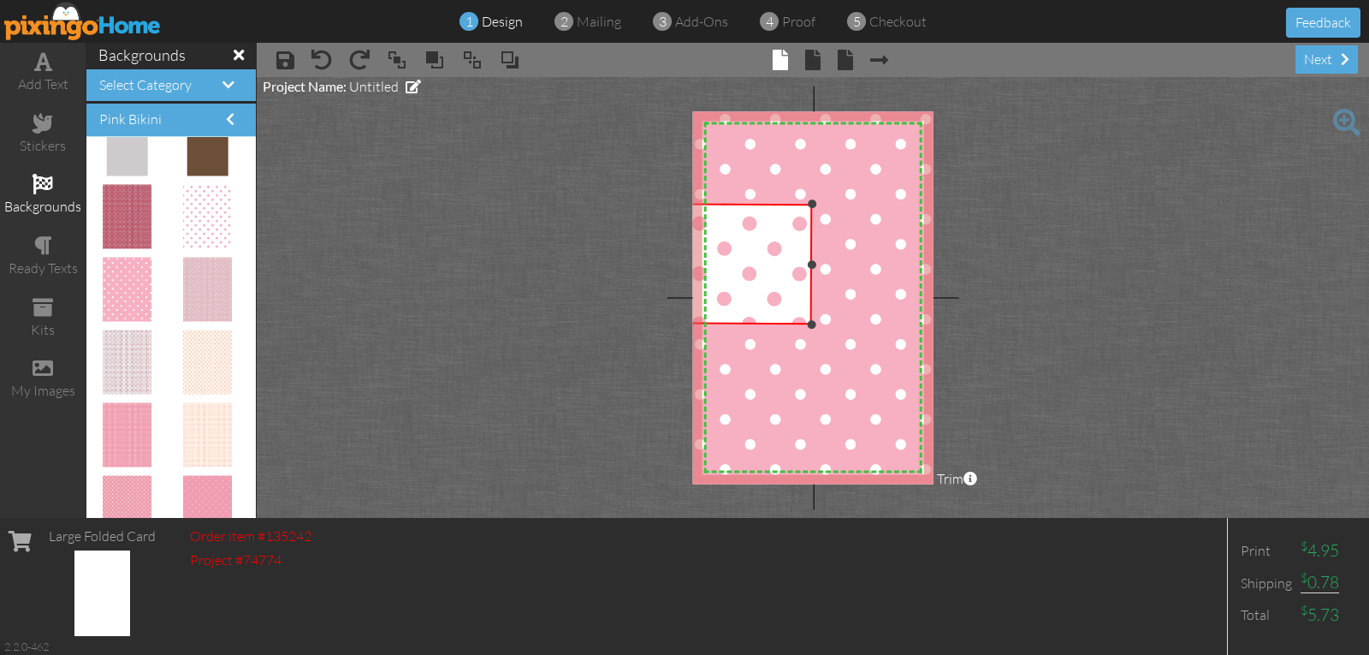
drag, startPoint x: 870, startPoint y: 184, endPoint x: 810, endPoint y: 200, distance: 62.9
click at [810, 200] on div at bounding box center [813, 204] width 9 height 9
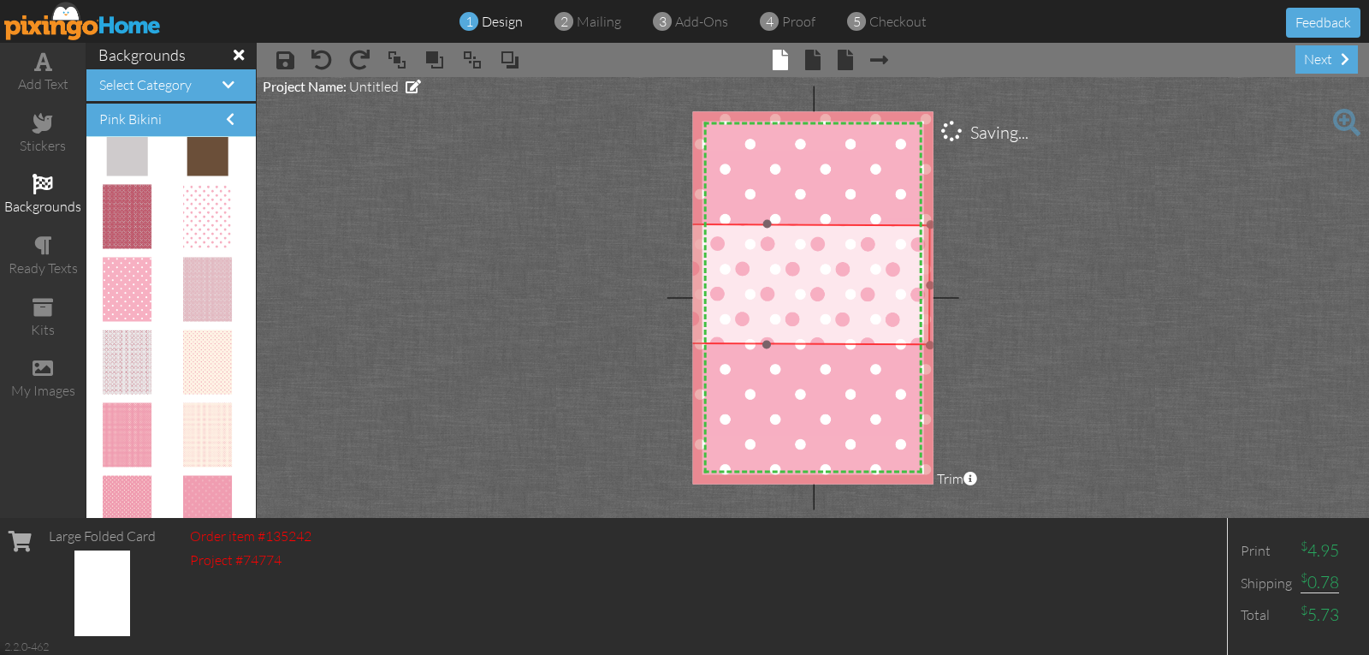
drag, startPoint x: 730, startPoint y: 253, endPoint x: 861, endPoint y: 274, distance: 132.6
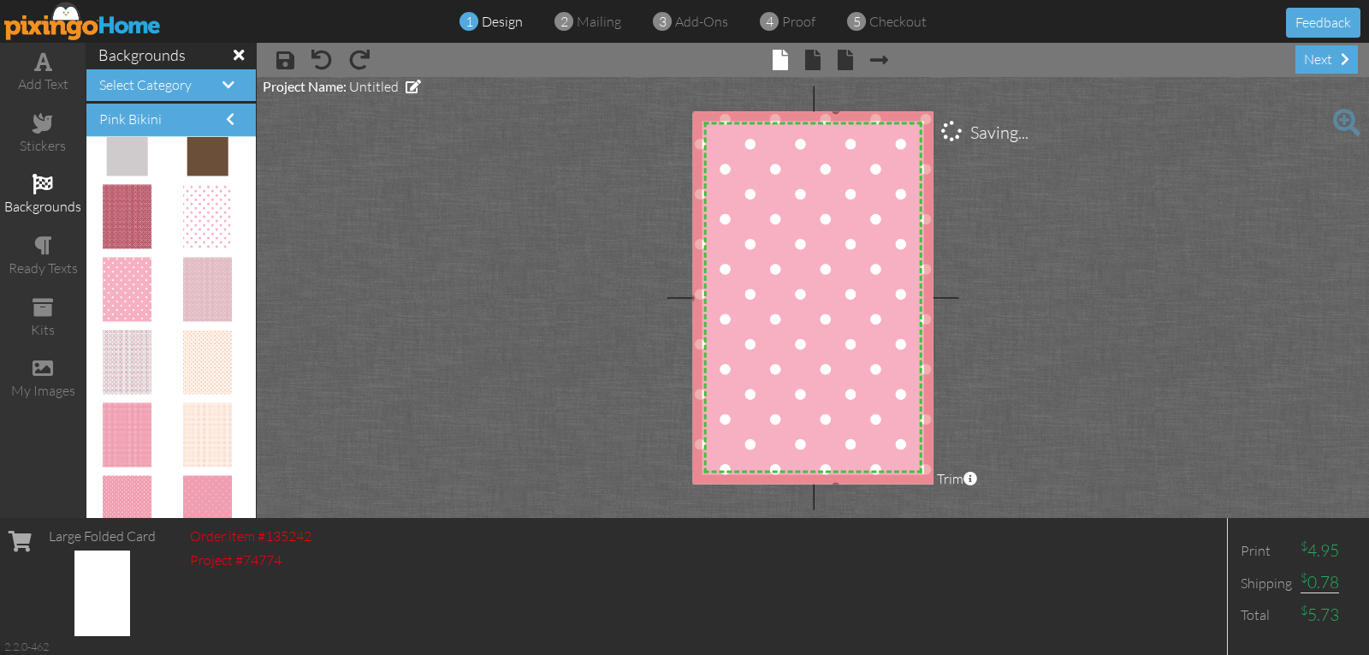
drag, startPoint x: 861, startPoint y: 274, endPoint x: 871, endPoint y: 273, distance: 10.3
click at [870, 273] on img at bounding box center [836, 298] width 291 height 377
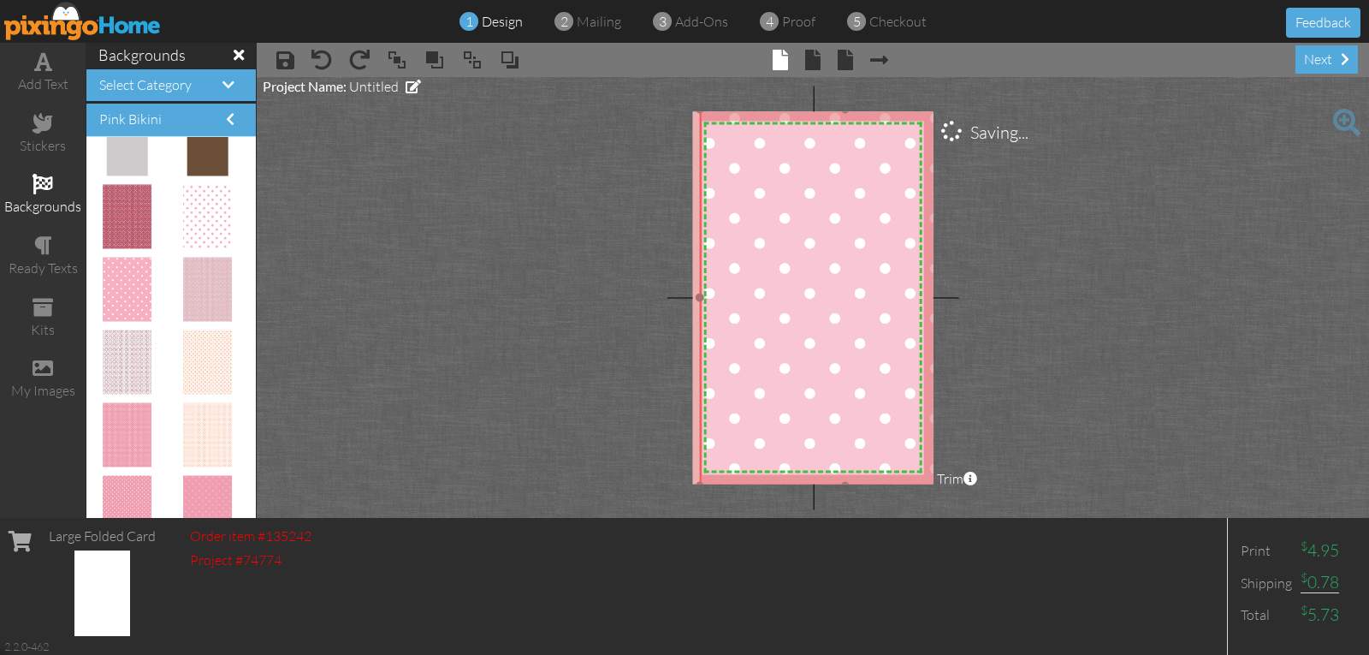
drag, startPoint x: 873, startPoint y: 273, endPoint x: 857, endPoint y: 273, distance: 16.3
click at [858, 273] on img at bounding box center [845, 297] width 291 height 377
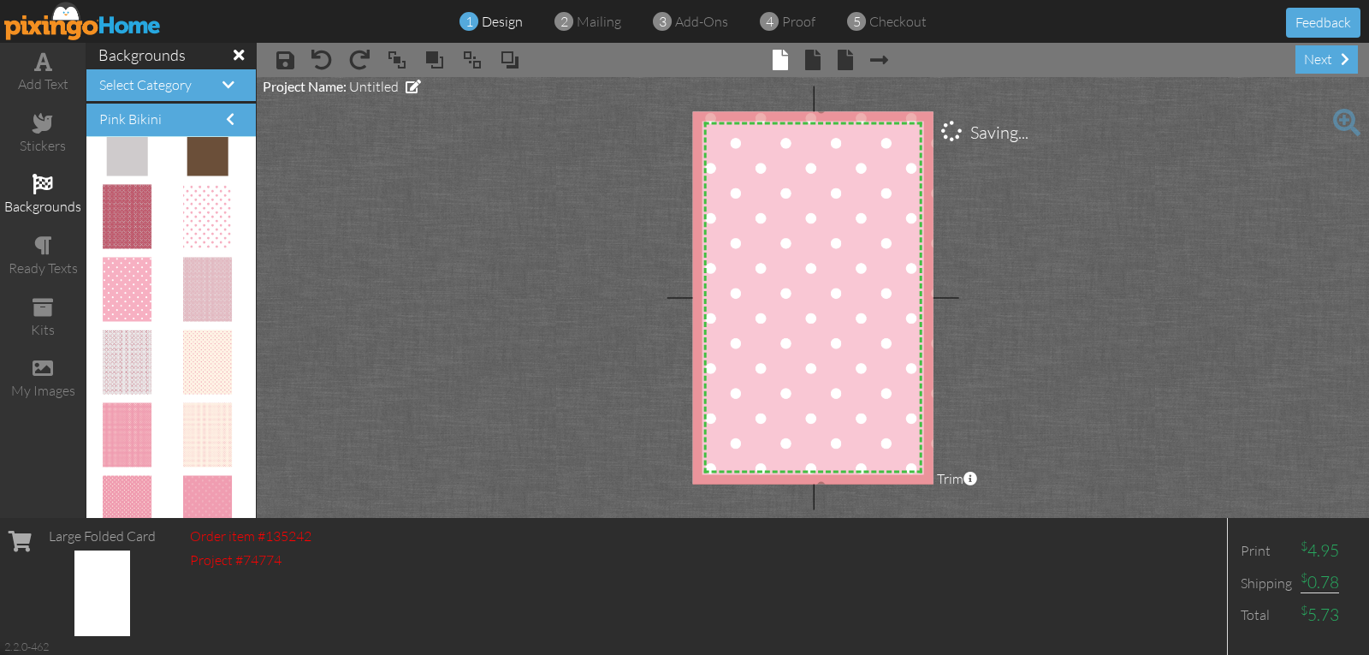
click at [850, 273] on img at bounding box center [821, 297] width 291 height 377
drag, startPoint x: 864, startPoint y: 259, endPoint x: 873, endPoint y: 272, distance: 15.4
click at [871, 270] on img at bounding box center [828, 301] width 291 height 377
click at [872, 271] on img at bounding box center [828, 301] width 291 height 377
click at [873, 272] on img at bounding box center [828, 301] width 291 height 377
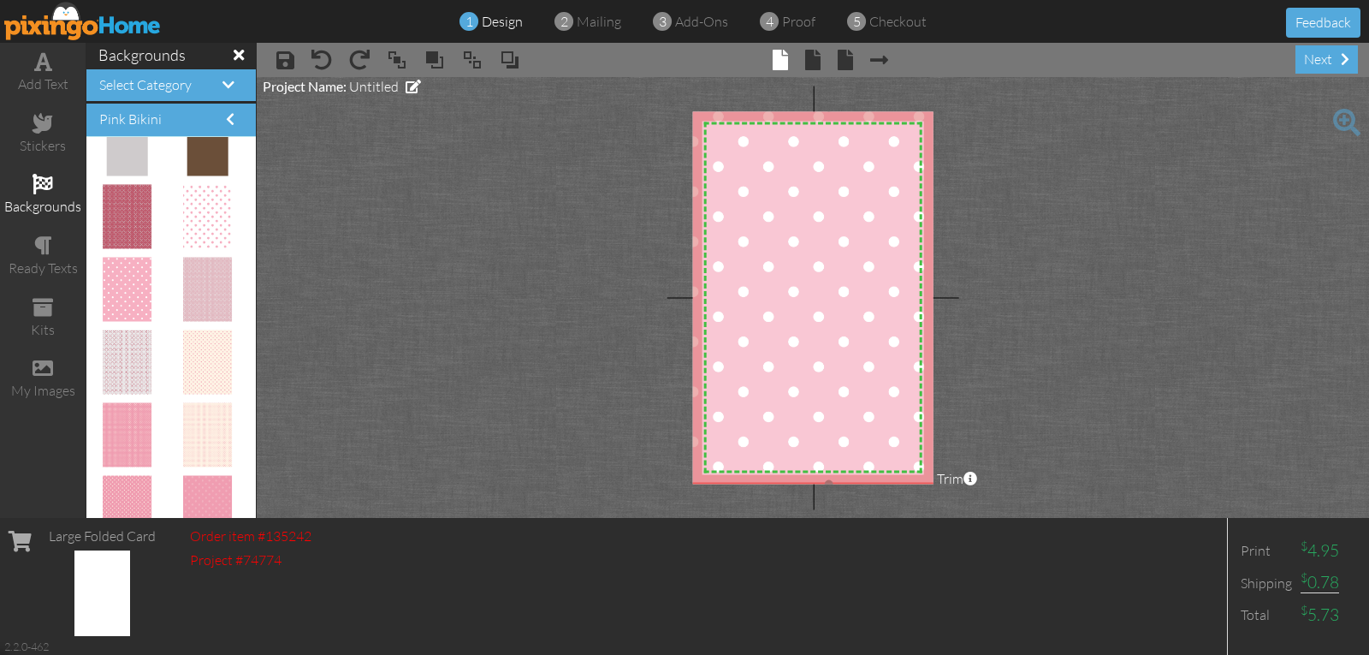
drag, startPoint x: 872, startPoint y: 271, endPoint x: 871, endPoint y: 259, distance: 12.0
click at [871, 259] on img at bounding box center [829, 295] width 291 height 377
click at [862, 261] on img at bounding box center [830, 302] width 291 height 377
click at [860, 254] on img at bounding box center [828, 298] width 291 height 377
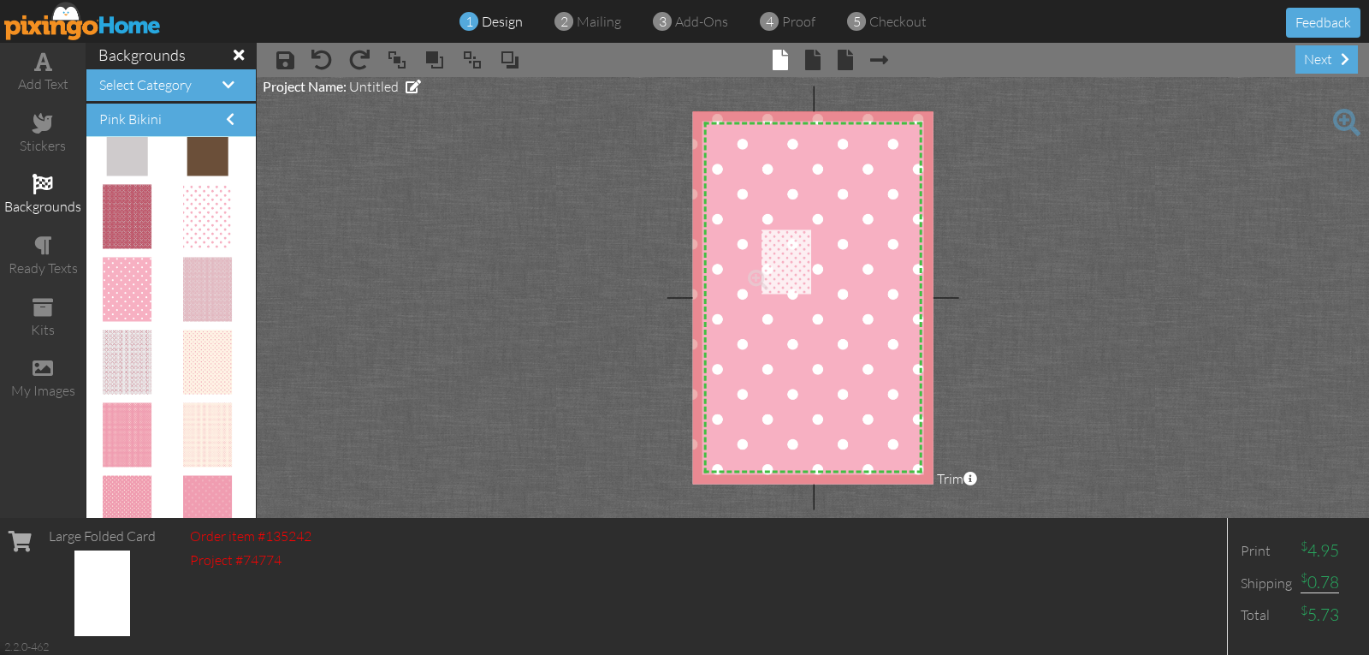
drag, startPoint x: 195, startPoint y: 205, endPoint x: 794, endPoint y: 254, distance: 601.2
click at [784, 268] on img at bounding box center [792, 274] width 60 height 78
drag, startPoint x: 793, startPoint y: 211, endPoint x: 692, endPoint y: 273, distance: 118.8
click at [692, 273] on project-studio-wrapper "X X X X X X X X X X X X X X X X X X X X X X X X X X X X X X X X X X X X X X X X…" at bounding box center [813, 297] width 1113 height 441
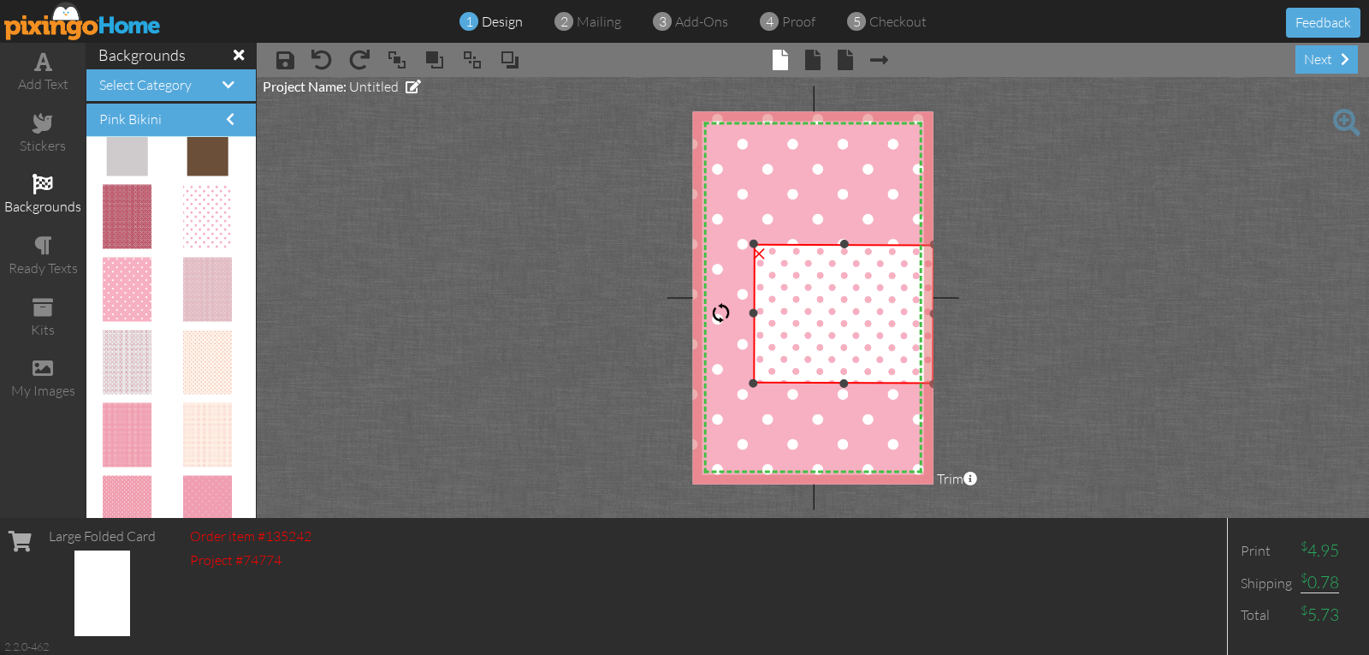
drag, startPoint x: 832, startPoint y: 304, endPoint x: 938, endPoint y: 422, distance: 158.8
click at [938, 422] on project-studio-wrapper "X X X X X X X X X X X X X X X X X X X X X X X X X X X X X X X X X X X X X X X X…" at bounding box center [813, 297] width 1113 height 441
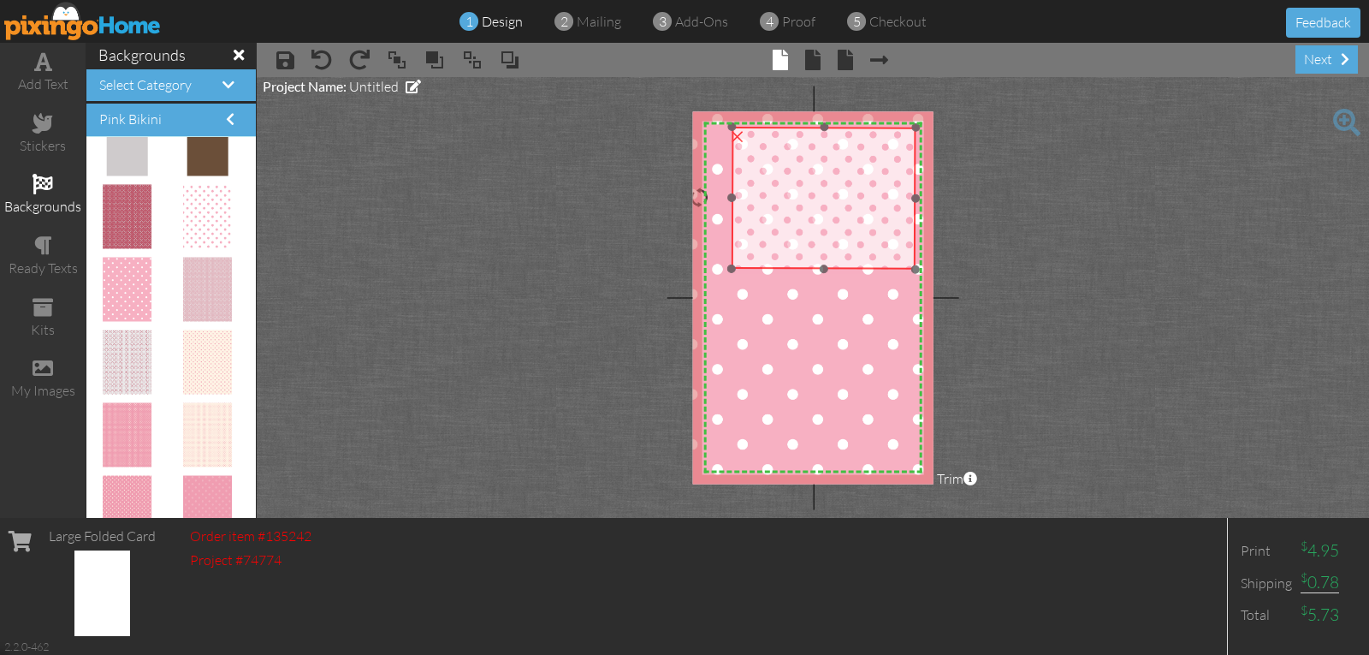
drag, startPoint x: 876, startPoint y: 327, endPoint x: 855, endPoint y: 210, distance: 119.0
click at [855, 210] on img at bounding box center [824, 197] width 185 height 143
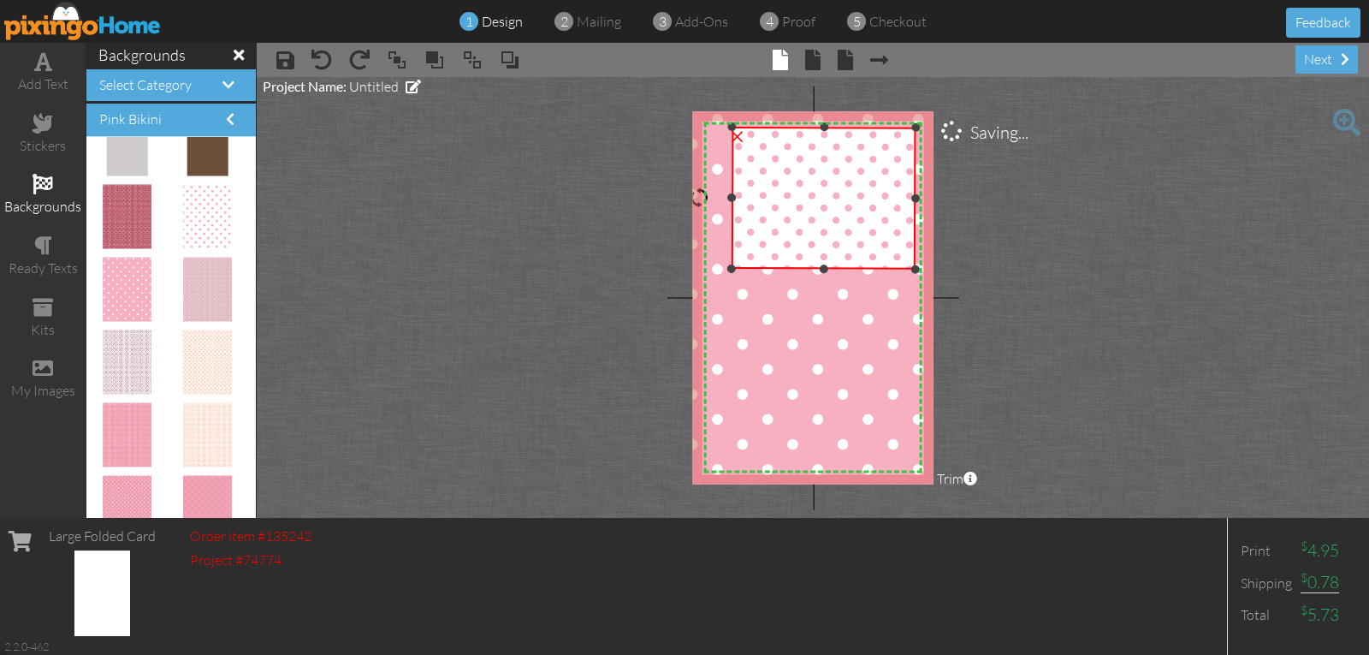
click at [699, 202] on div at bounding box center [699, 197] width 21 height 21
click at [700, 199] on div at bounding box center [699, 197] width 21 height 21
click at [705, 197] on div at bounding box center [699, 197] width 21 height 21
click at [705, 198] on div at bounding box center [699, 197] width 21 height 21
click at [707, 197] on div at bounding box center [699, 197] width 21 height 21
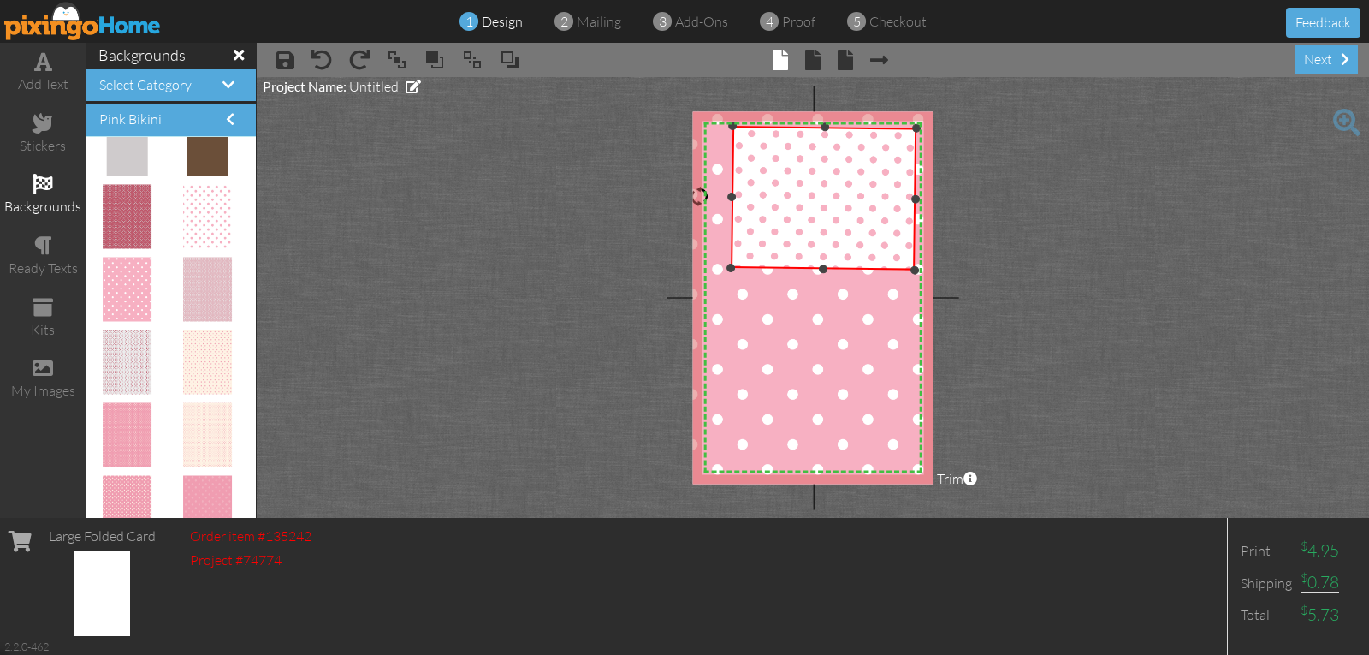
click at [709, 196] on div at bounding box center [699, 196] width 21 height 21
click at [704, 198] on div at bounding box center [699, 197] width 21 height 21
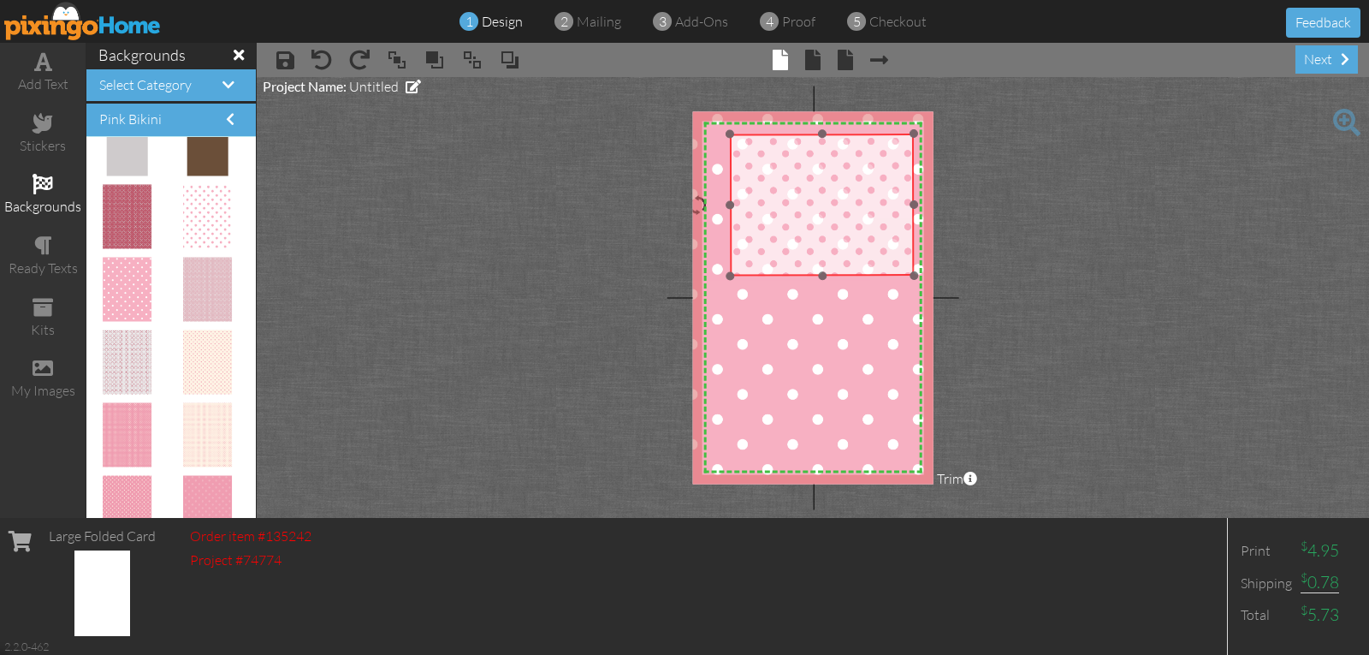
click at [847, 215] on img at bounding box center [822, 204] width 185 height 143
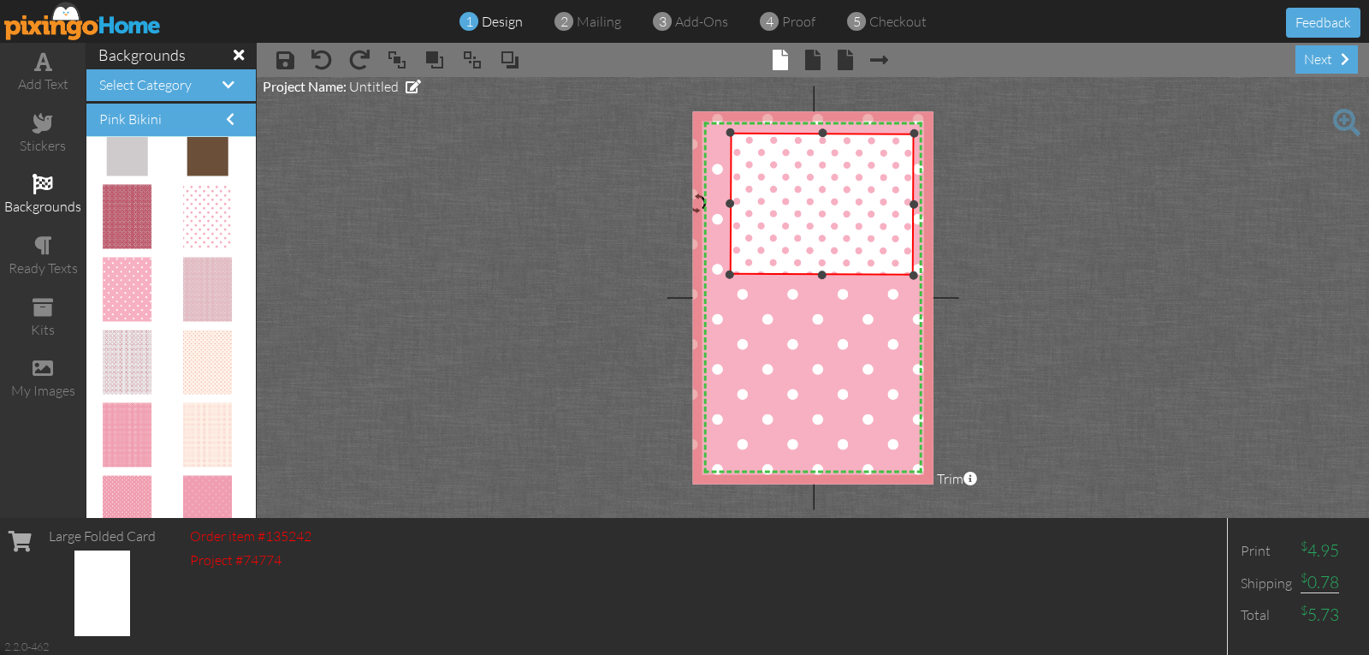
click at [699, 203] on div at bounding box center [697, 203] width 21 height 21
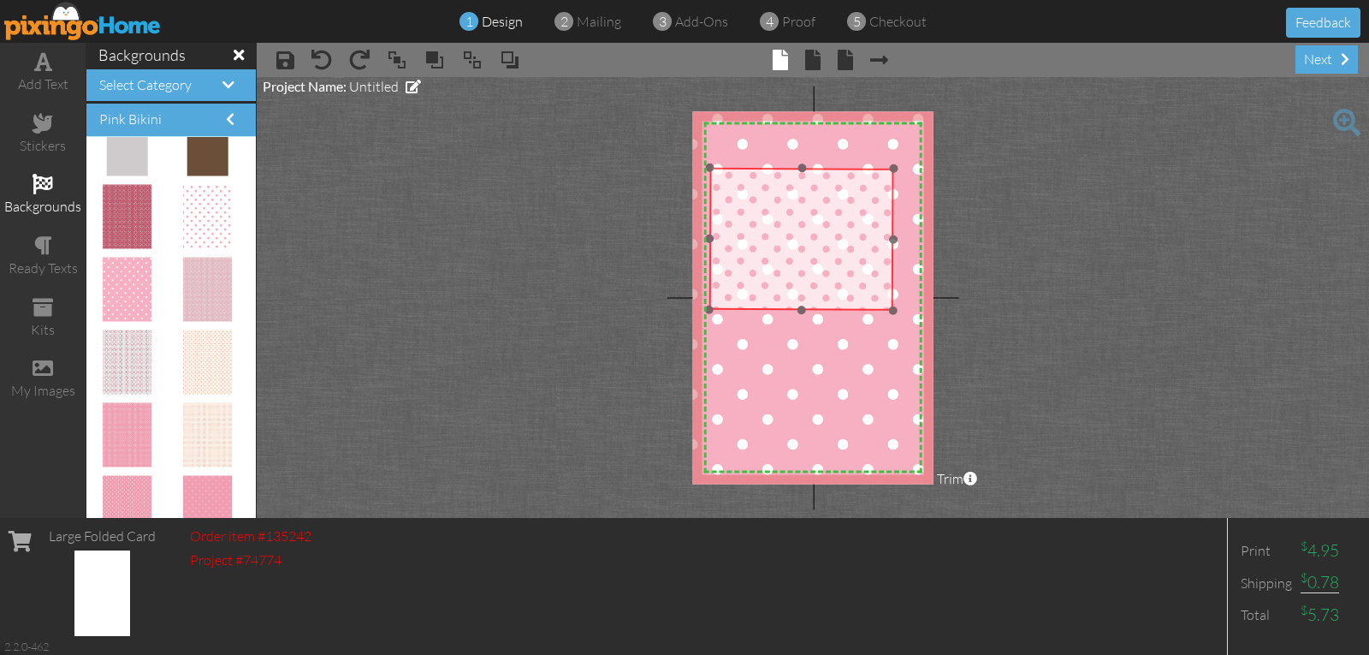
drag, startPoint x: 812, startPoint y: 234, endPoint x: 803, endPoint y: 270, distance: 38.0
click at [793, 268] on img at bounding box center [802, 238] width 185 height 143
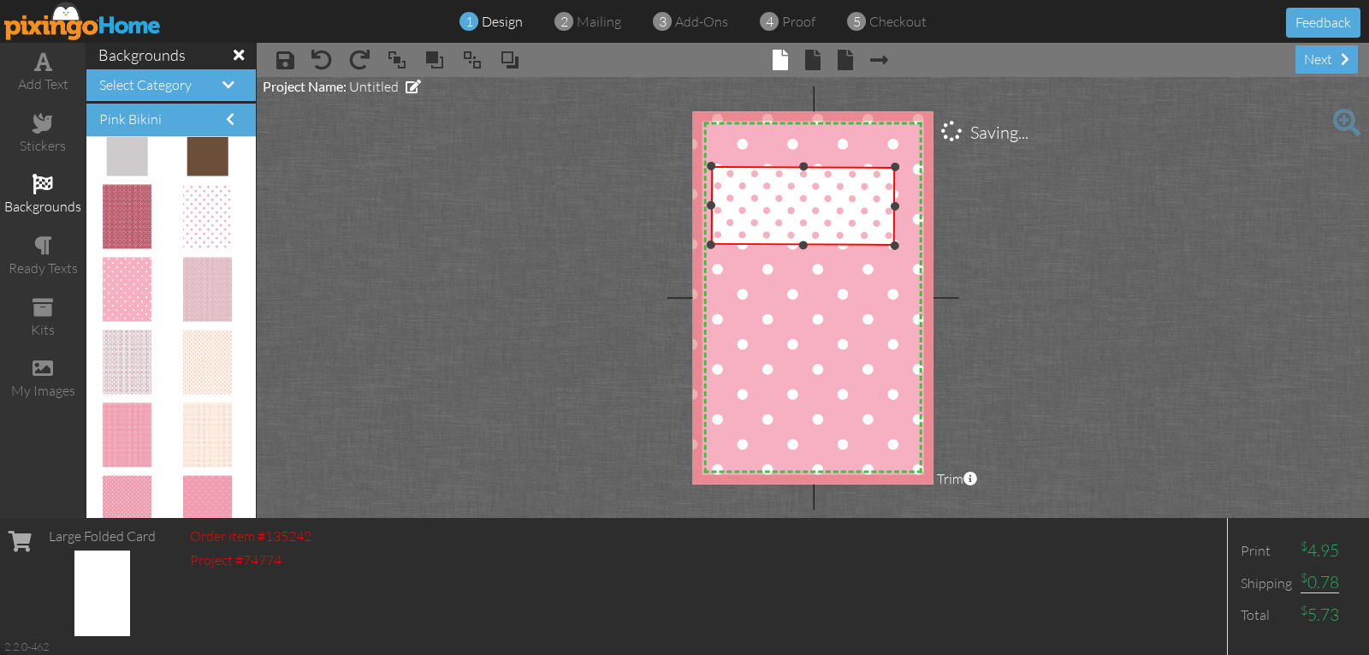
drag, startPoint x: 805, startPoint y: 311, endPoint x: 813, endPoint y: 247, distance: 63.9
click at [813, 246] on div "×" at bounding box center [802, 206] width 185 height 80
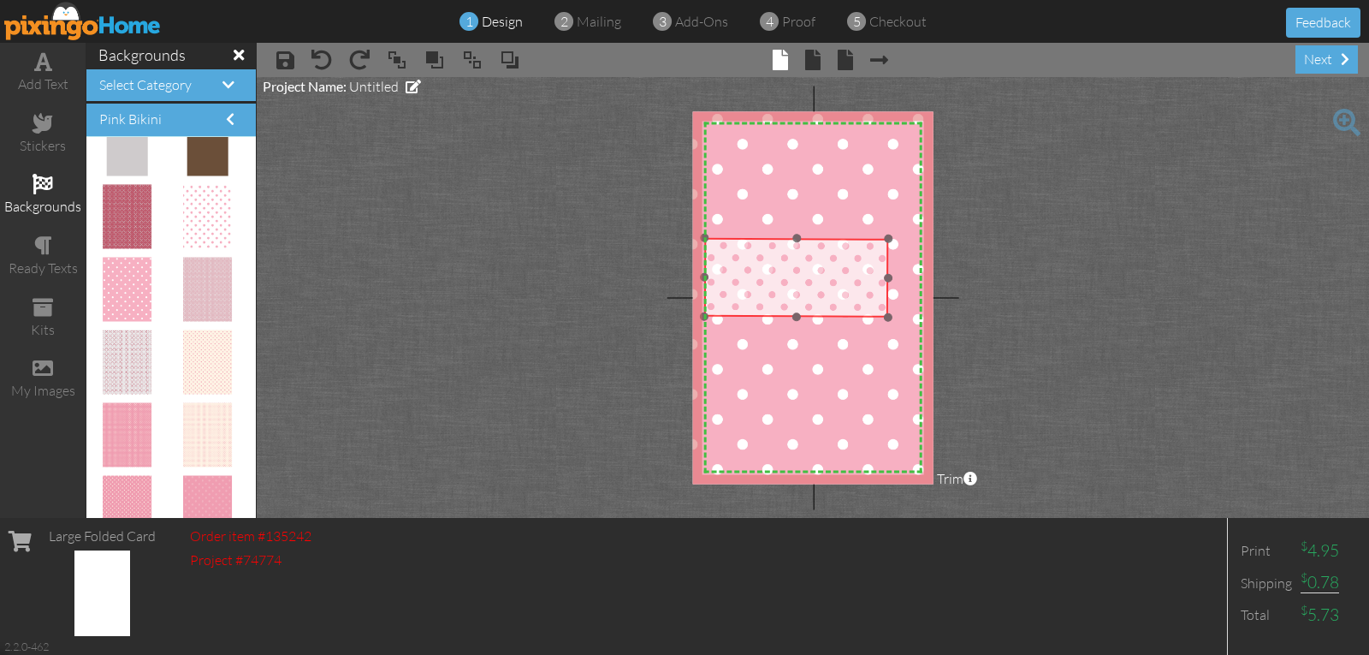
drag, startPoint x: 813, startPoint y: 221, endPoint x: 793, endPoint y: 290, distance: 72.1
click at [800, 290] on img at bounding box center [796, 309] width 185 height 143
click at [796, 290] on img at bounding box center [796, 309] width 185 height 143
click at [791, 290] on img at bounding box center [785, 306] width 185 height 143
click at [790, 290] on img at bounding box center [785, 306] width 185 height 143
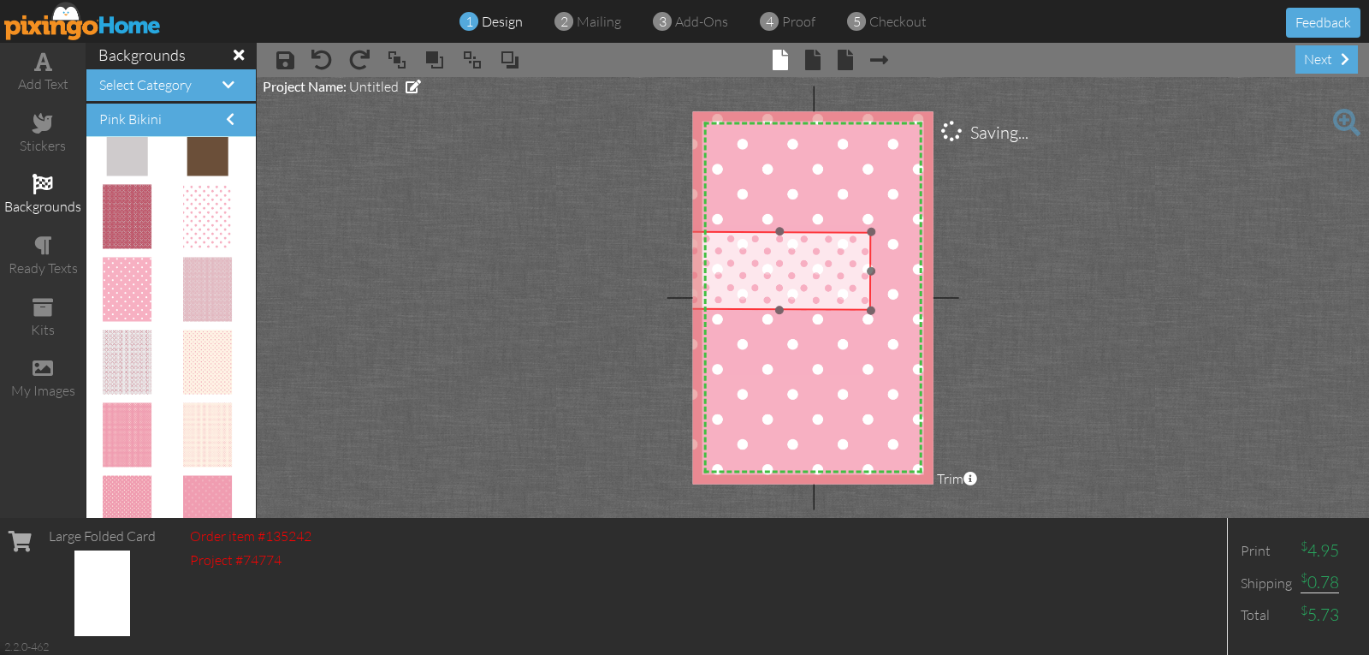
drag, startPoint x: 789, startPoint y: 290, endPoint x: 795, endPoint y: 282, distance: 10.4
click at [786, 285] on img at bounding box center [778, 302] width 185 height 143
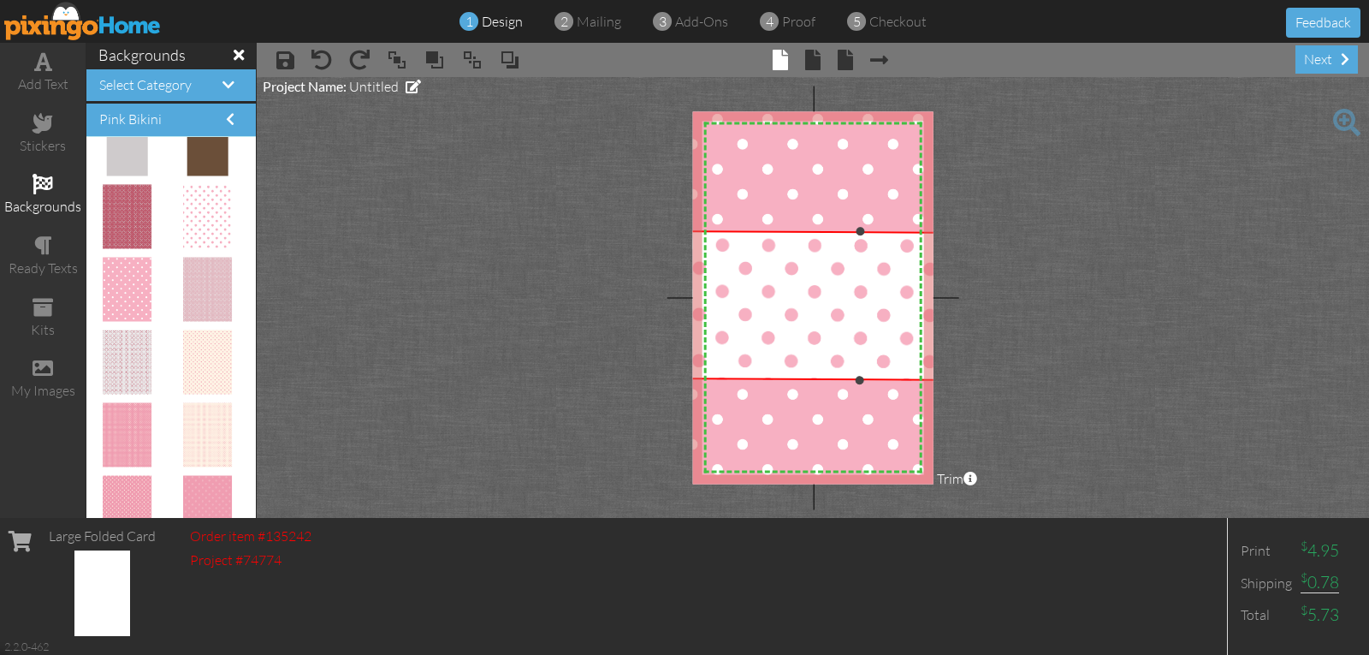
drag, startPoint x: 869, startPoint y: 310, endPoint x: 1028, endPoint y: 412, distance: 189.0
click at [1029, 412] on project-studio-wrapper "X X X X X X X X X X X X X X X X X X X X X X X X X X X X X X X X X X X X X X X X…" at bounding box center [813, 297] width 1113 height 441
click at [804, 292] on img at bounding box center [859, 364] width 346 height 268
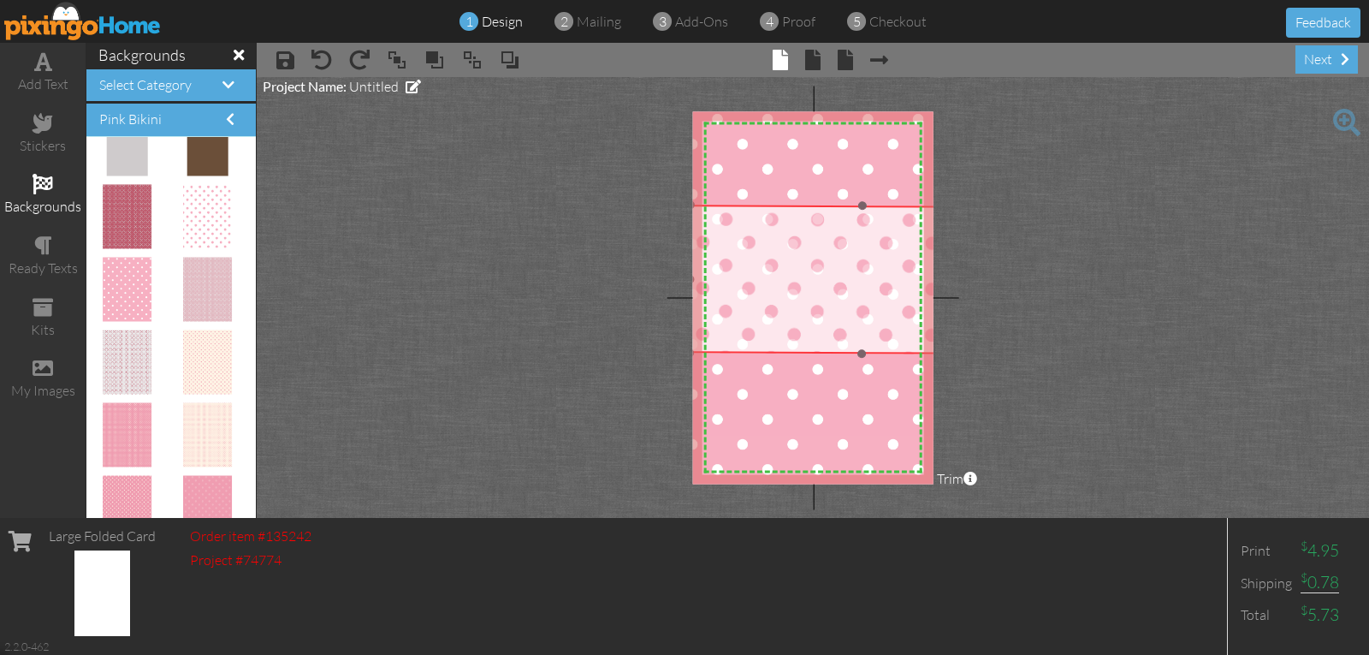
drag, startPoint x: 804, startPoint y: 292, endPoint x: 807, endPoint y: 267, distance: 25.1
click at [807, 267] on img at bounding box center [862, 339] width 346 height 268
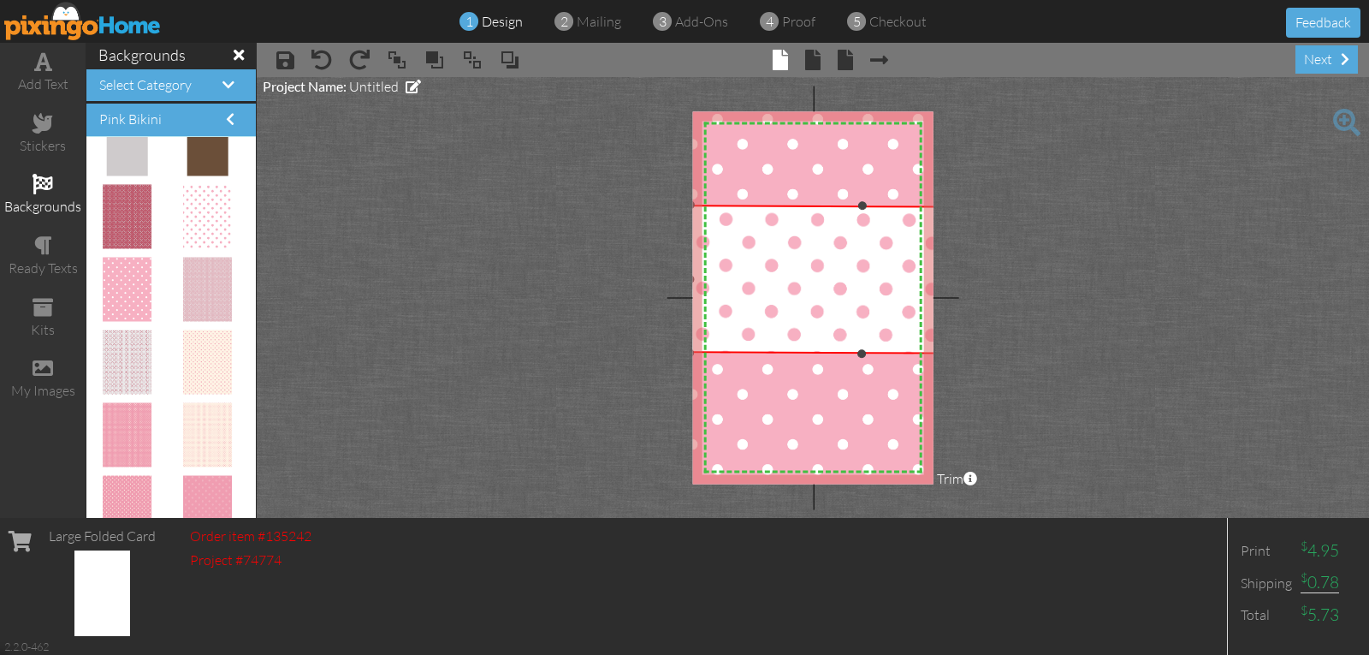
click at [807, 267] on img at bounding box center [862, 339] width 346 height 268
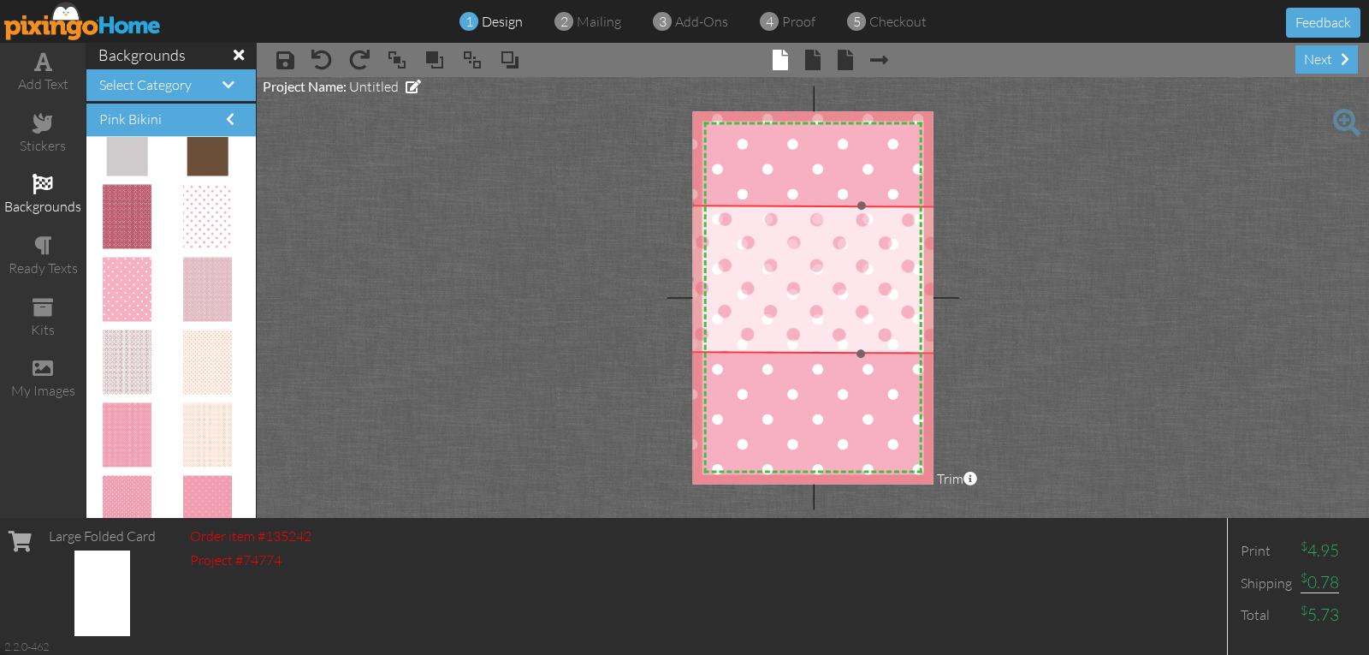
click at [846, 290] on img at bounding box center [861, 339] width 346 height 268
drag, startPoint x: 846, startPoint y: 291, endPoint x: 797, endPoint y: 289, distance: 48.8
click at [797, 289] on img at bounding box center [813, 339] width 346 height 268
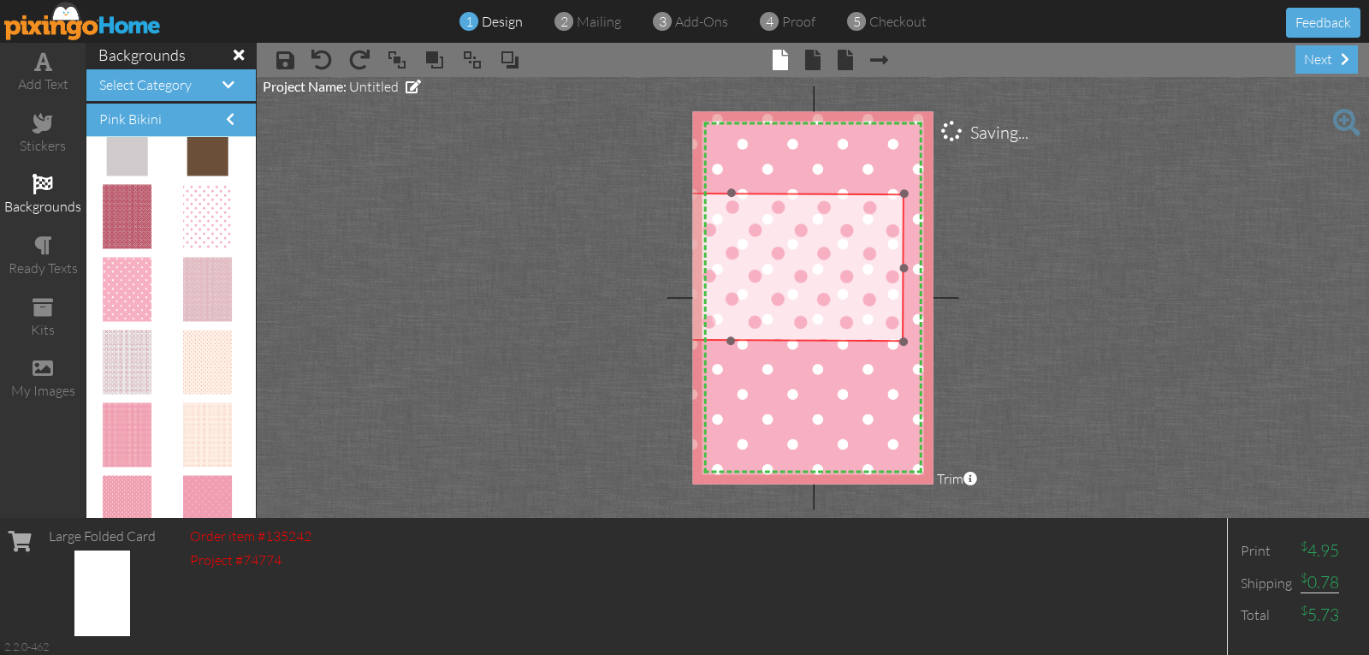
drag, startPoint x: 812, startPoint y: 298, endPoint x: 731, endPoint y: 286, distance: 82.2
click at [731, 286] on img at bounding box center [731, 327] width 346 height 268
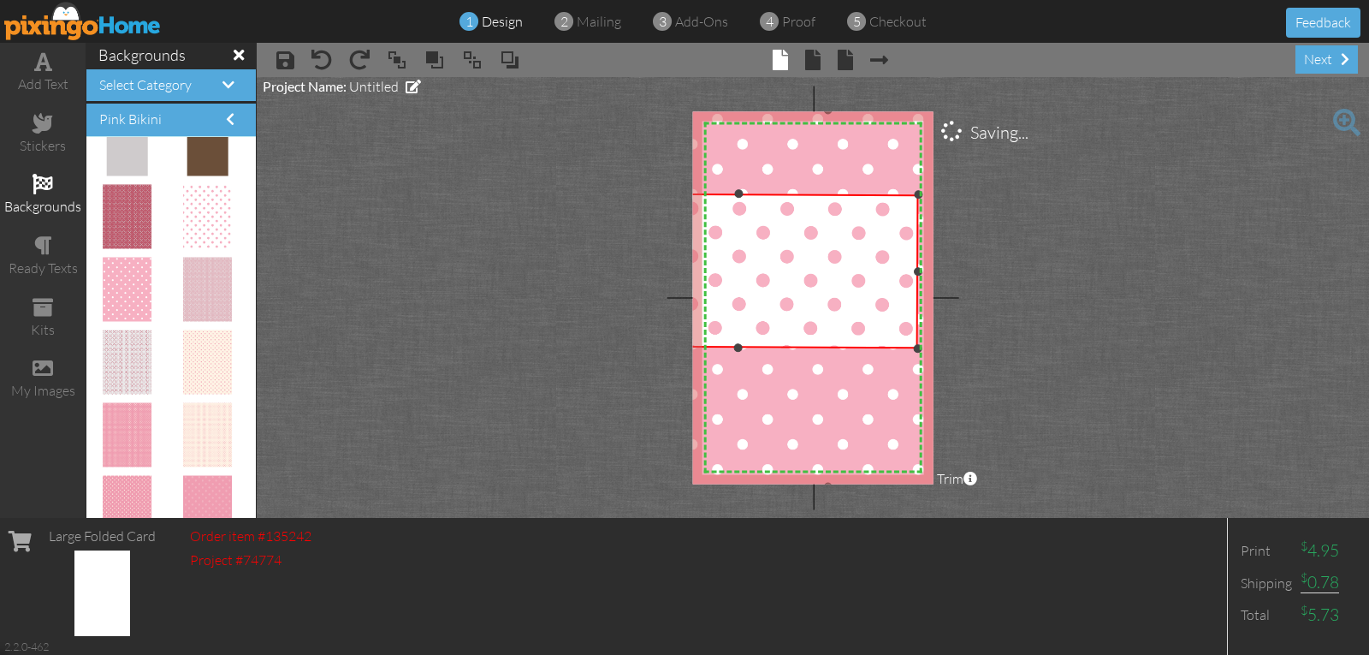
drag, startPoint x: 901, startPoint y: 342, endPoint x: 916, endPoint y: 354, distance: 18.8
click at [916, 354] on div "X X X X X X X X X X X X X X X X X X X X X X X X X X X X X X X X X X X X X X X X…" at bounding box center [813, 297] width 241 height 372
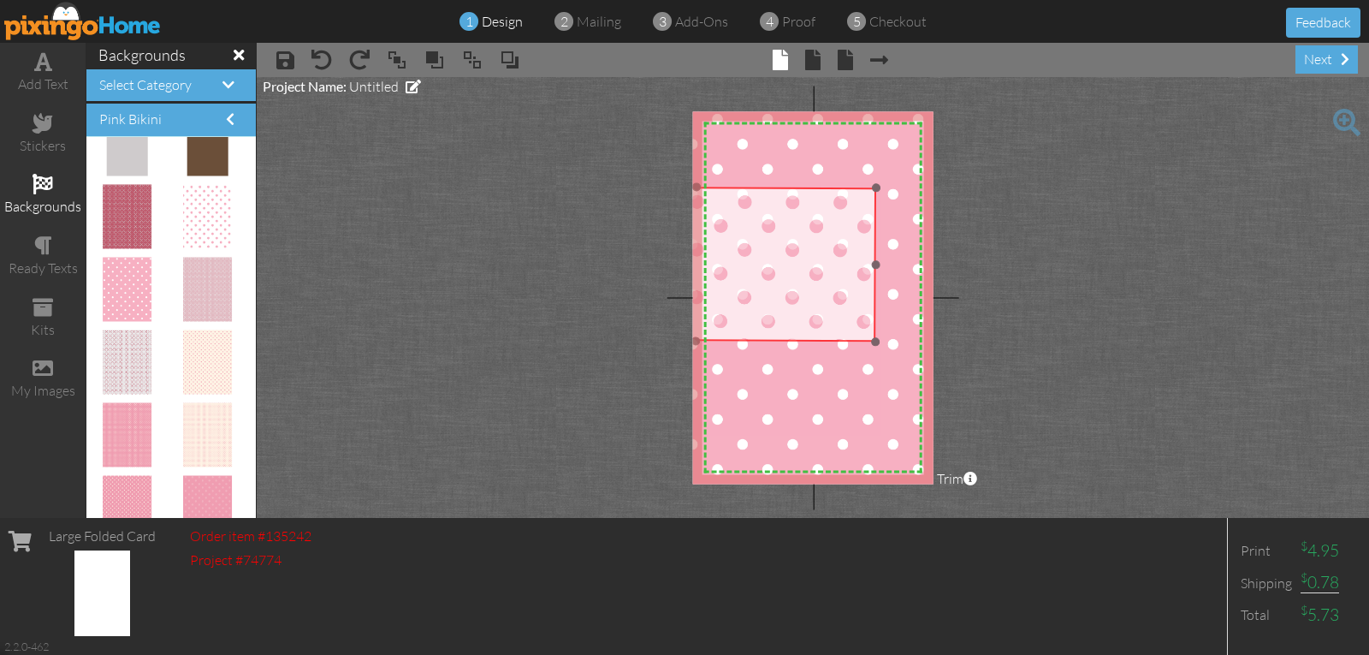
drag, startPoint x: 782, startPoint y: 260, endPoint x: 734, endPoint y: 254, distance: 48.3
click at [734, 254] on img at bounding box center [695, 326] width 361 height 279
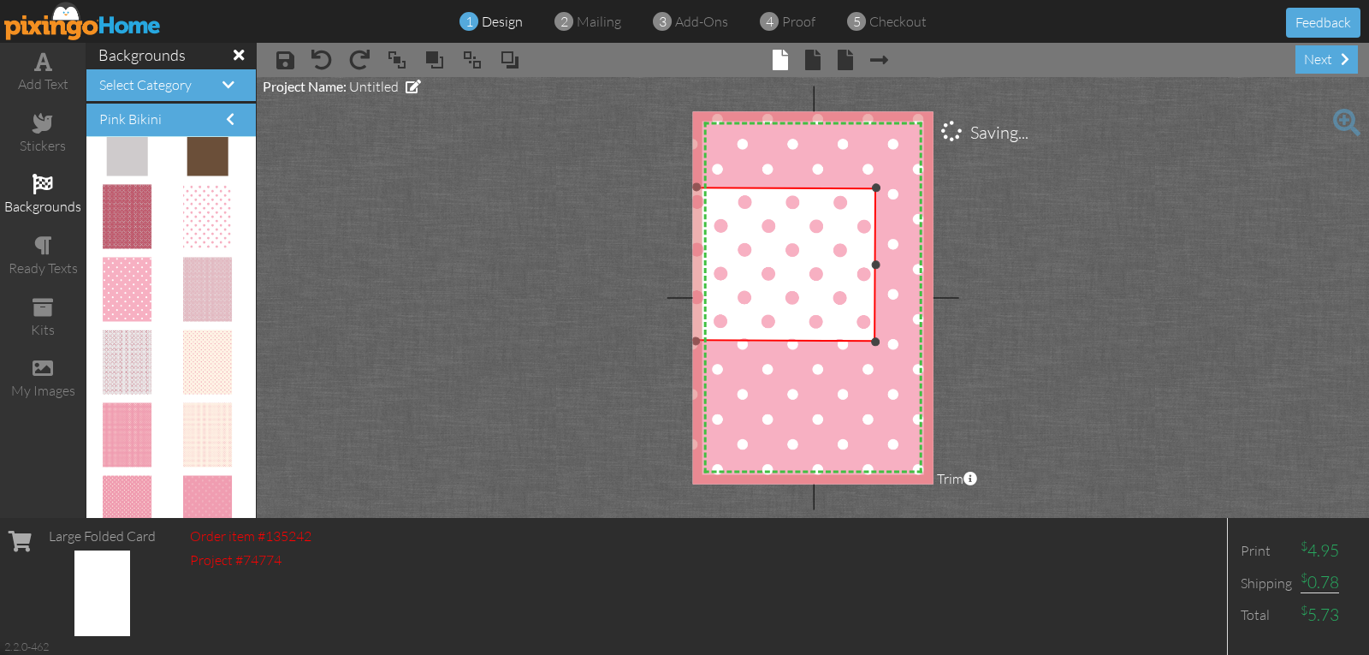
click at [876, 342] on div at bounding box center [875, 342] width 9 height 9
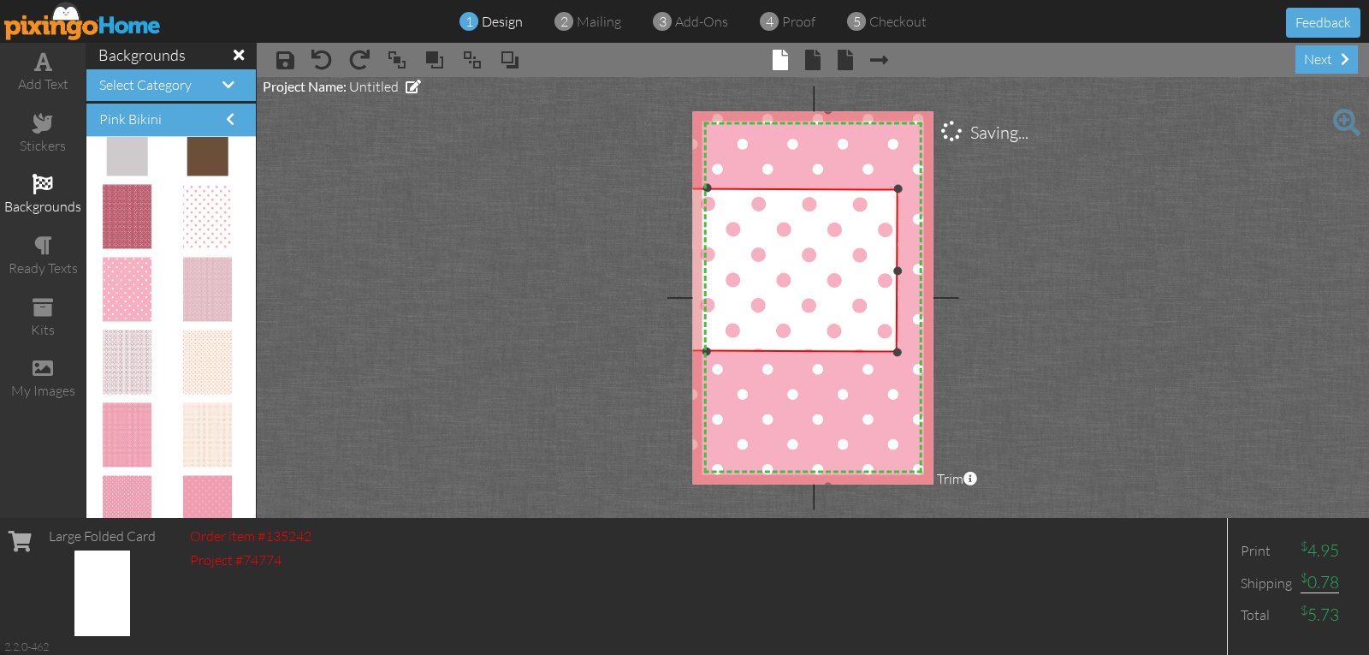
drag, startPoint x: 876, startPoint y: 342, endPoint x: 898, endPoint y: 367, distance: 33.3
click at [898, 367] on div "X X X X X X X X X X X X X X X X X X X X X X X X X X X X X X X X X X X X X X X X…" at bounding box center [813, 297] width 241 height 372
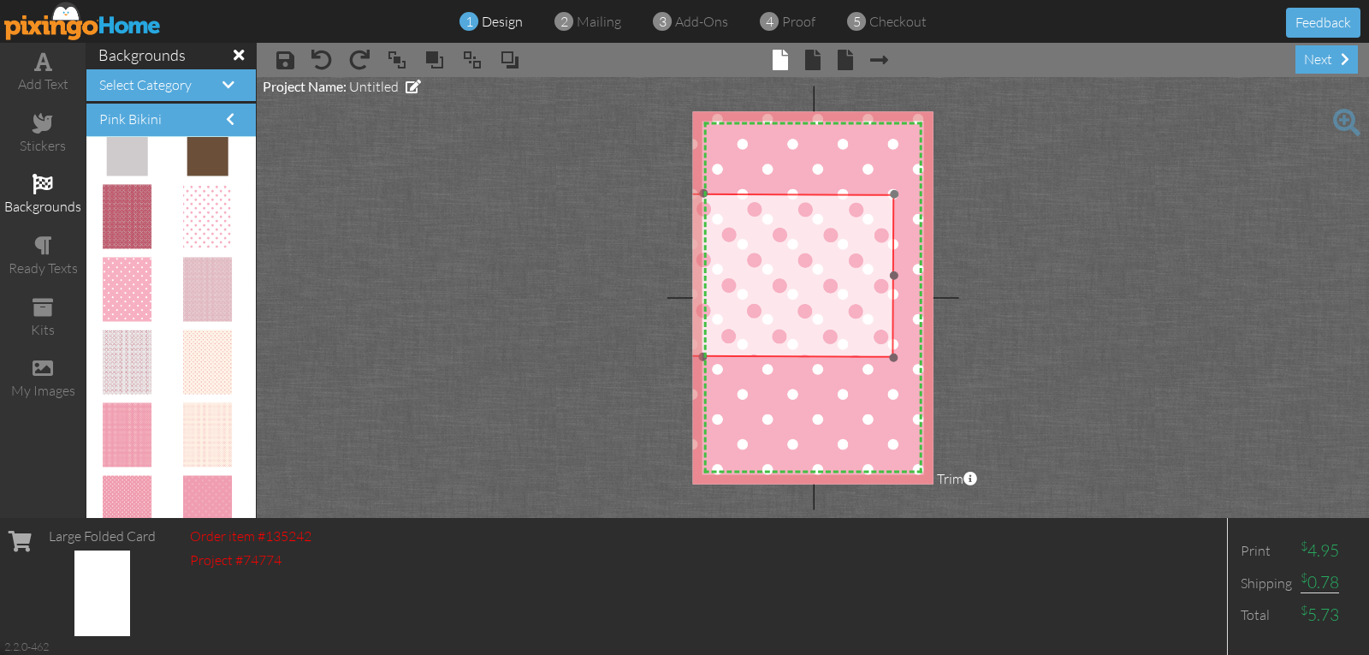
drag, startPoint x: 740, startPoint y: 259, endPoint x: 744, endPoint y: 270, distance: 11.6
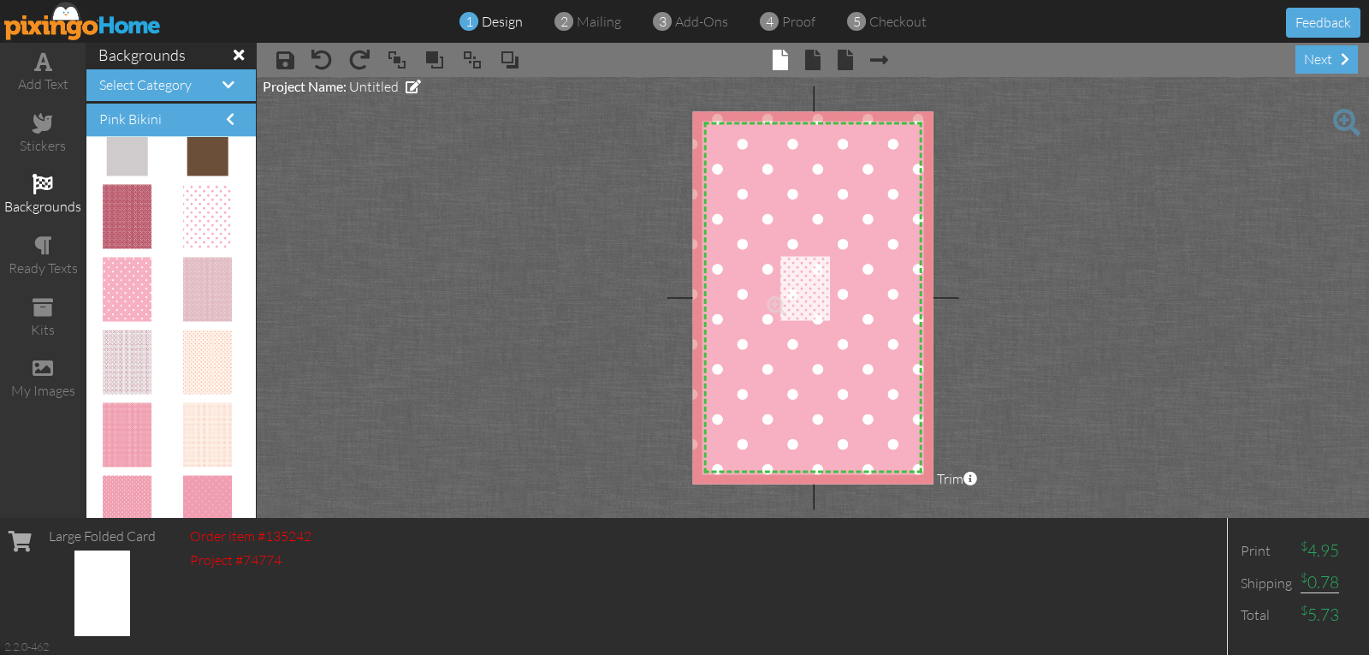
drag, startPoint x: 198, startPoint y: 209, endPoint x: 798, endPoint y: 281, distance: 604.3
drag, startPoint x: 764, startPoint y: 294, endPoint x: 789, endPoint y: 300, distance: 25.3
click at [789, 300] on div "×" at bounding box center [804, 296] width 35 height 78
drag, startPoint x: 804, startPoint y: 222, endPoint x: 710, endPoint y: 296, distance: 119.4
click at [710, 296] on div "X X X X X X X X X X X X X X X X X X X X X X X X X X X X X X X X X X X X X X X X…" at bounding box center [813, 297] width 241 height 372
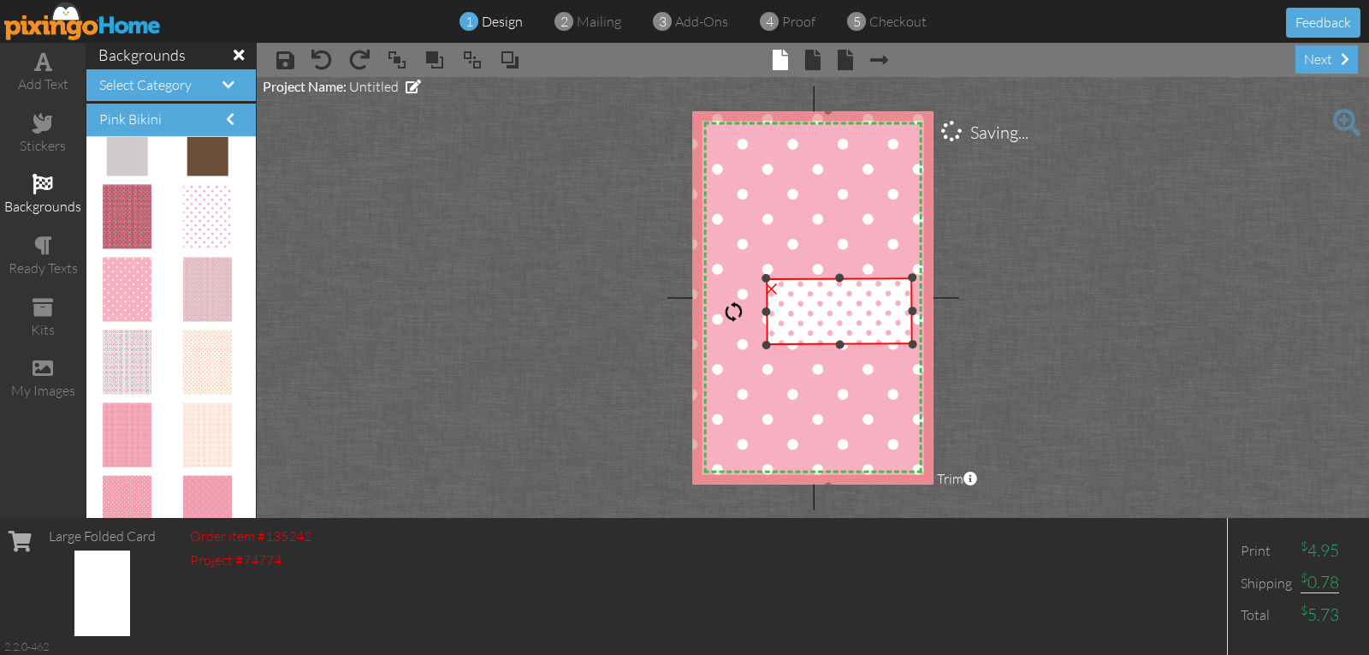
drag, startPoint x: 842, startPoint y: 311, endPoint x: 905, endPoint y: 371, distance: 87.2
click at [912, 396] on div "X X X X X X X X X X X X X X X X X X X X X X X X X X X X X X X X X X X X X X X X…" at bounding box center [813, 297] width 241 height 372
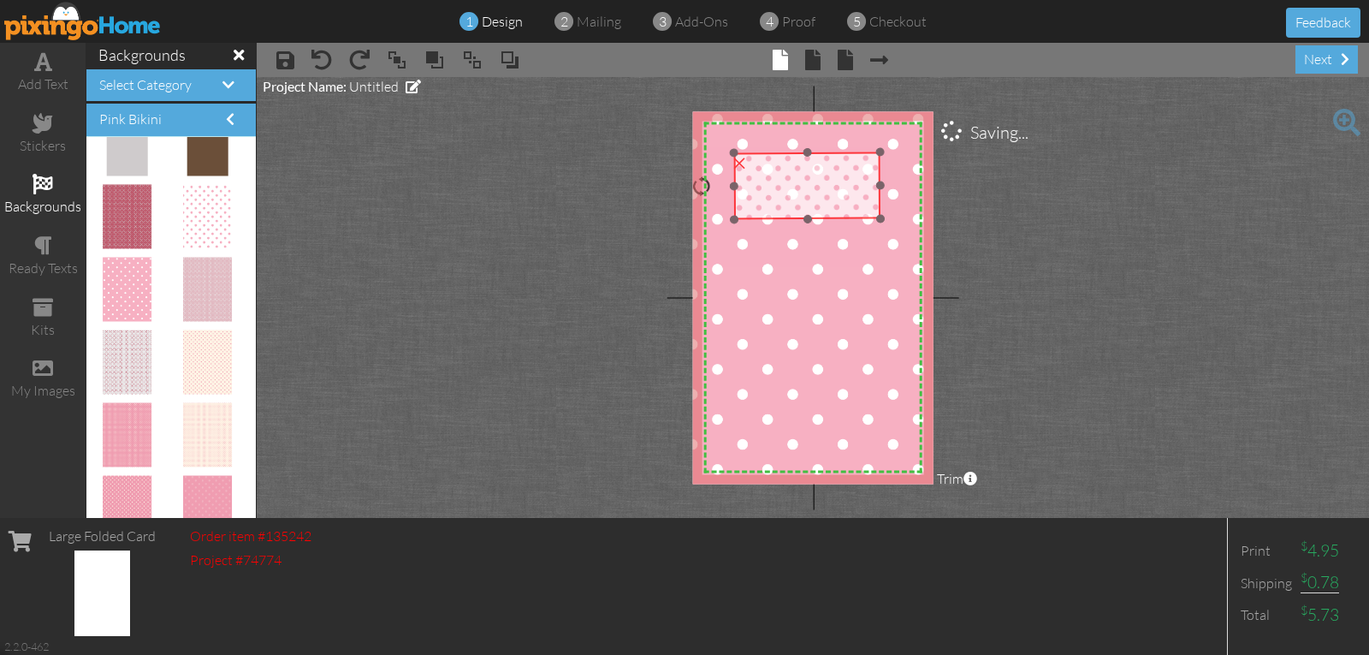
drag, startPoint x: 856, startPoint y: 327, endPoint x: 817, endPoint y: 247, distance: 88.4
click at [823, 223] on img at bounding box center [807, 209] width 147 height 114
click at [817, 247] on img at bounding box center [807, 209] width 147 height 114
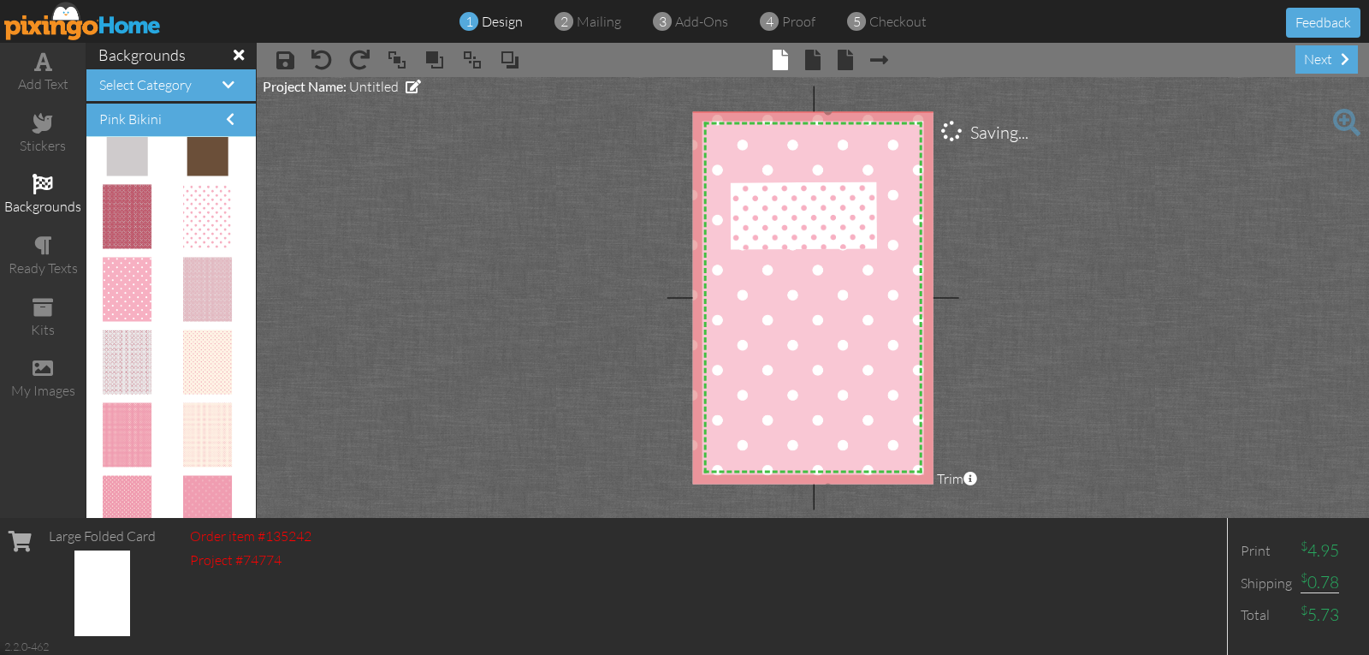
drag, startPoint x: 815, startPoint y: 255, endPoint x: 811, endPoint y: 280, distance: 25.1
click at [811, 277] on img at bounding box center [828, 298] width 291 height 377
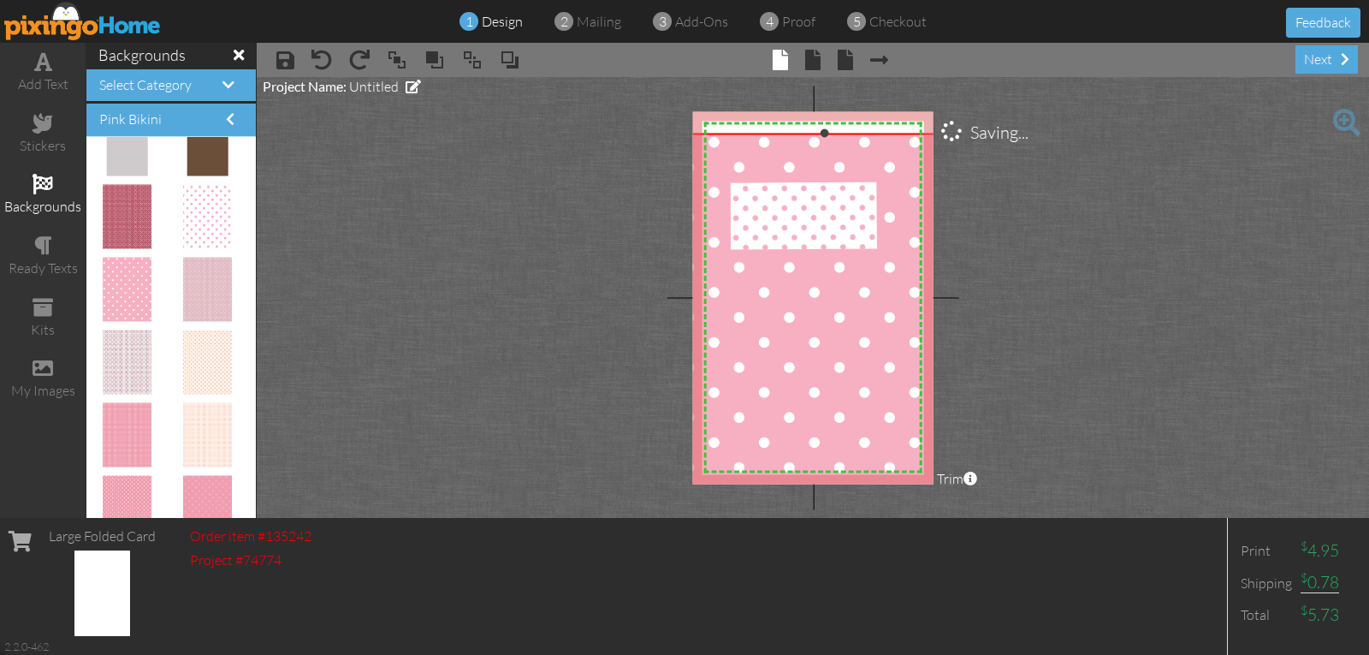
click at [812, 283] on img at bounding box center [825, 321] width 291 height 377
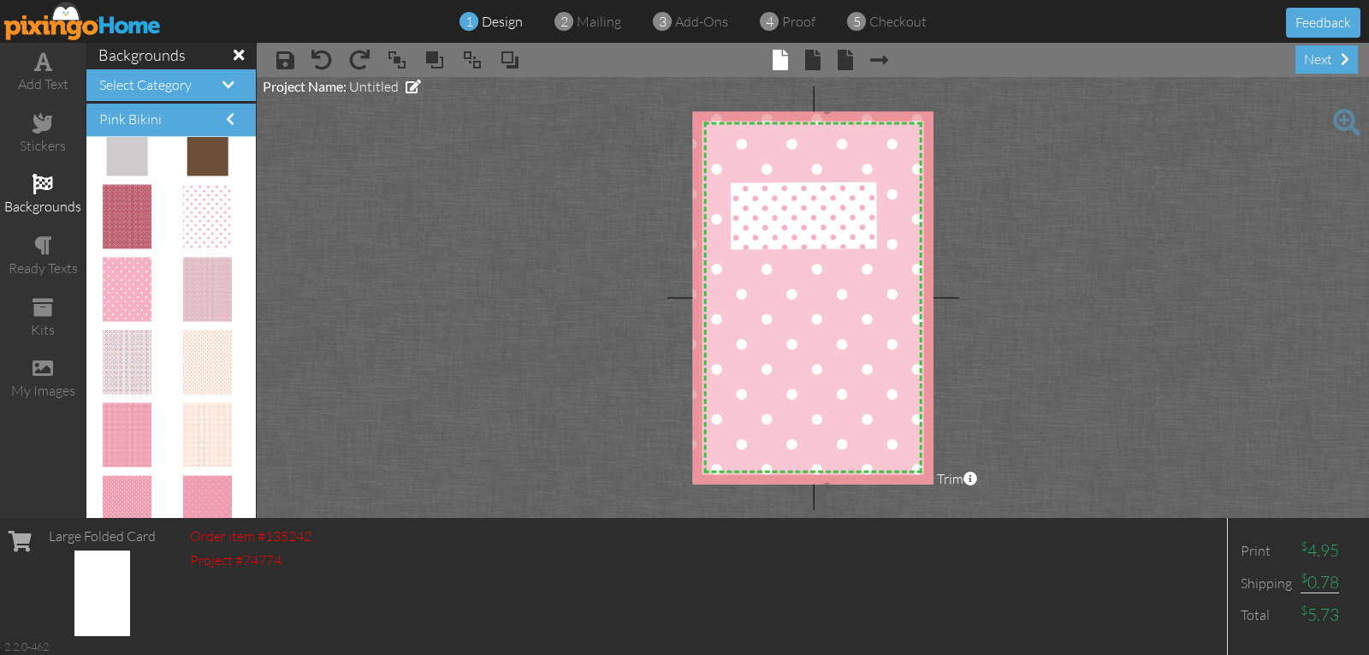
drag, startPoint x: 812, startPoint y: 283, endPoint x: 815, endPoint y: 260, distance: 23.3
click at [815, 260] on img at bounding box center [827, 298] width 291 height 377
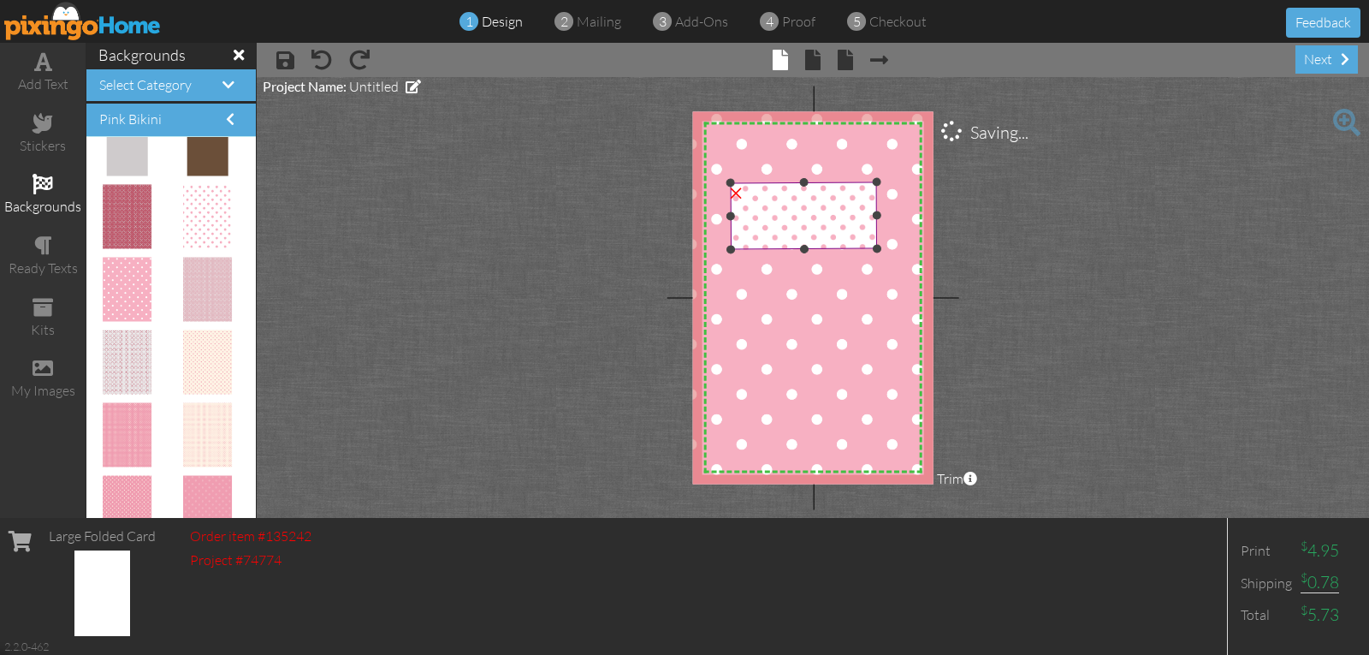
click at [811, 222] on img at bounding box center [804, 239] width 147 height 114
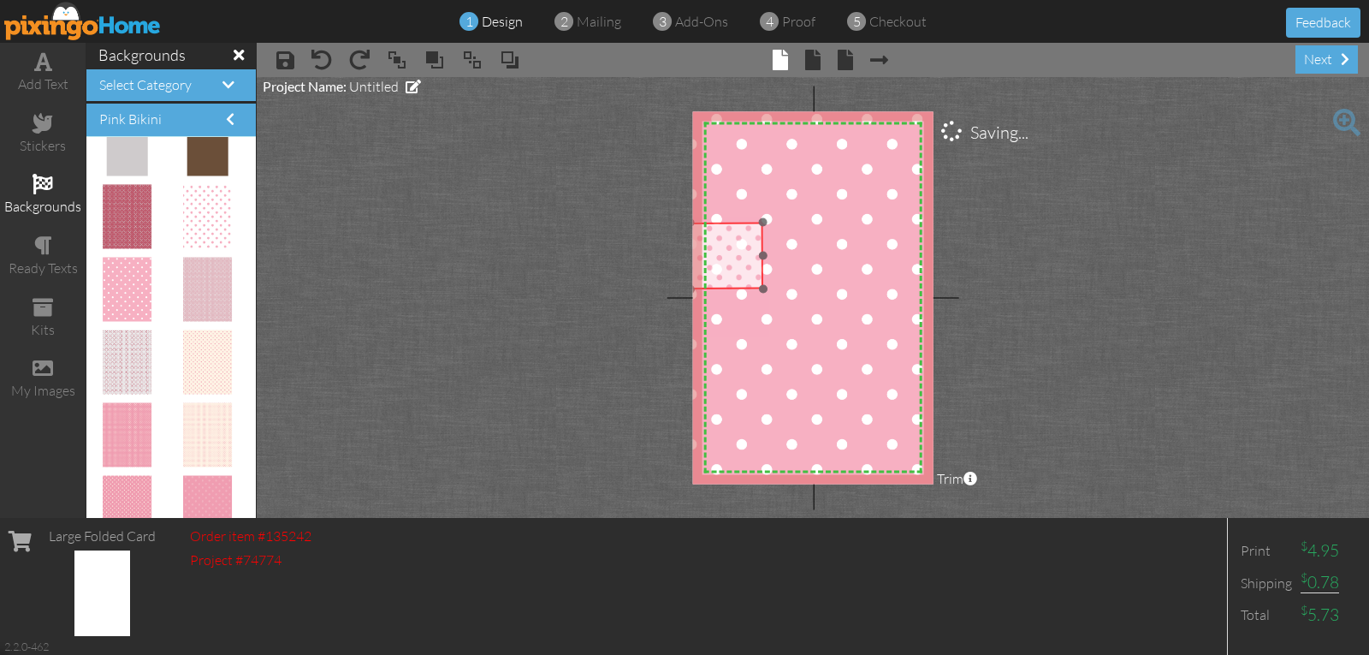
drag, startPoint x: 811, startPoint y: 222, endPoint x: 700, endPoint y: 261, distance: 117.2
click at [698, 261] on img at bounding box center [690, 280] width 147 height 114
drag, startPoint x: 766, startPoint y: 288, endPoint x: 818, endPoint y: 318, distance: 60.2
click at [778, 296] on div at bounding box center [773, 292] width 9 height 9
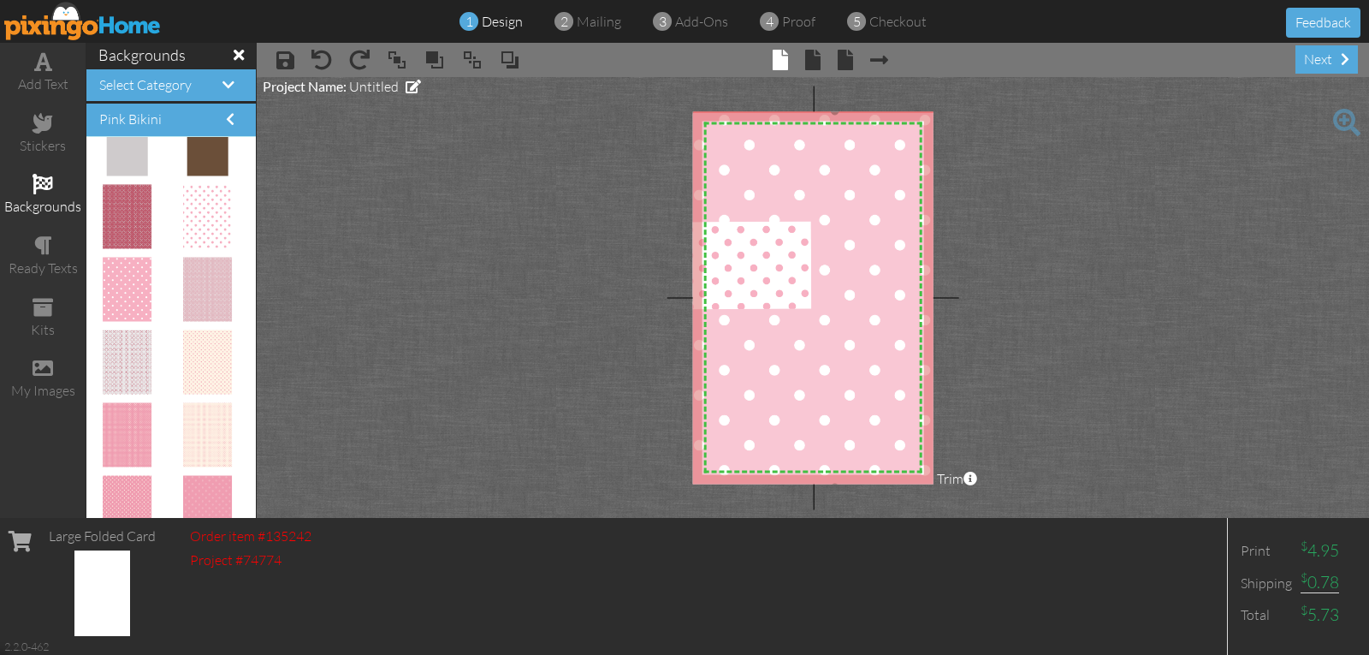
drag, startPoint x: 838, startPoint y: 332, endPoint x: 832, endPoint y: 323, distance: 11.2
click at [832, 323] on img at bounding box center [835, 298] width 291 height 377
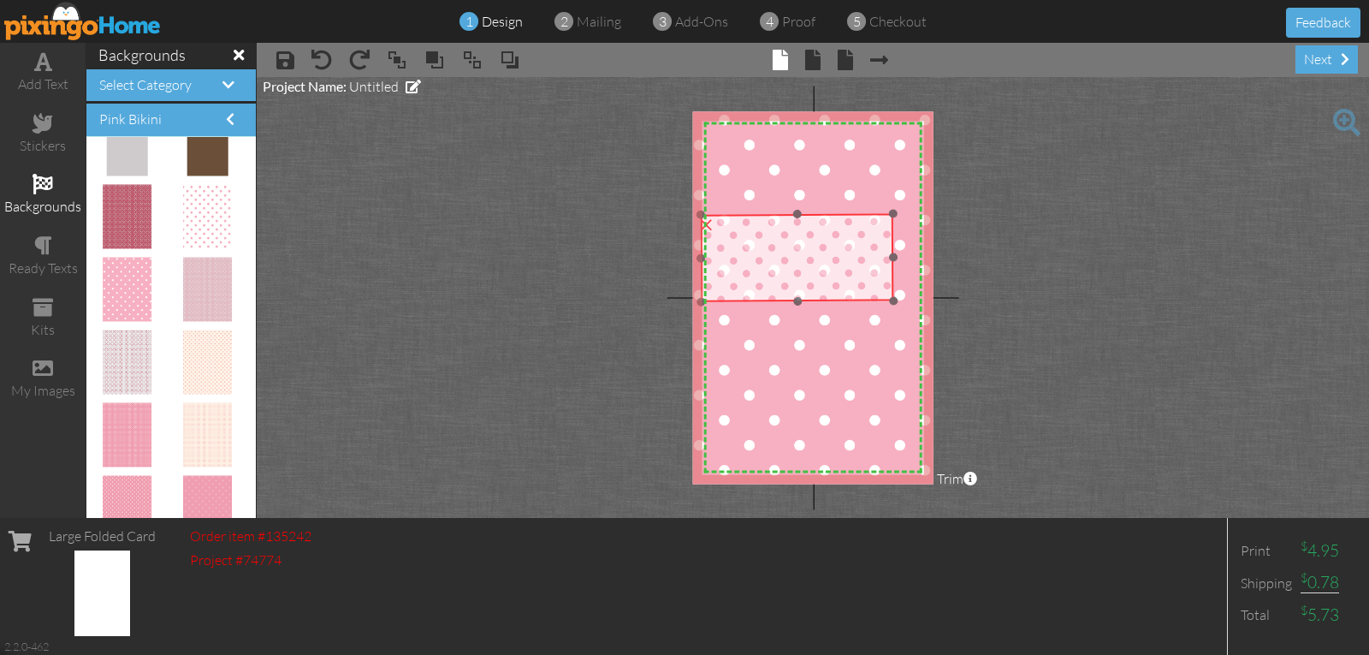
drag, startPoint x: 777, startPoint y: 283, endPoint x: 859, endPoint y: 276, distance: 82.5
click at [859, 276] on img at bounding box center [797, 289] width 193 height 150
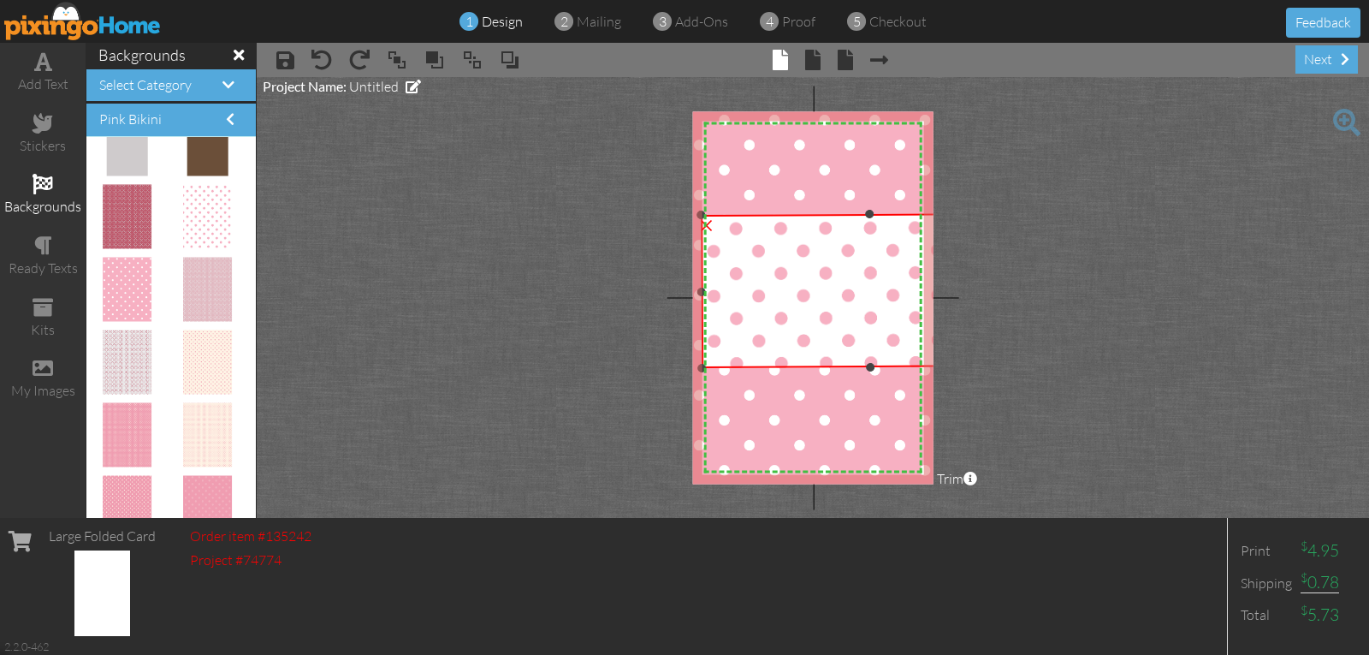
drag, startPoint x: 893, startPoint y: 300, endPoint x: 1038, endPoint y: 421, distance: 189.6
click at [1038, 421] on project-studio-wrapper "X X X X X X X X X X X X X X X X X X X X X X X X X X X X X X X X X X X X X X X X…" at bounding box center [813, 297] width 1113 height 441
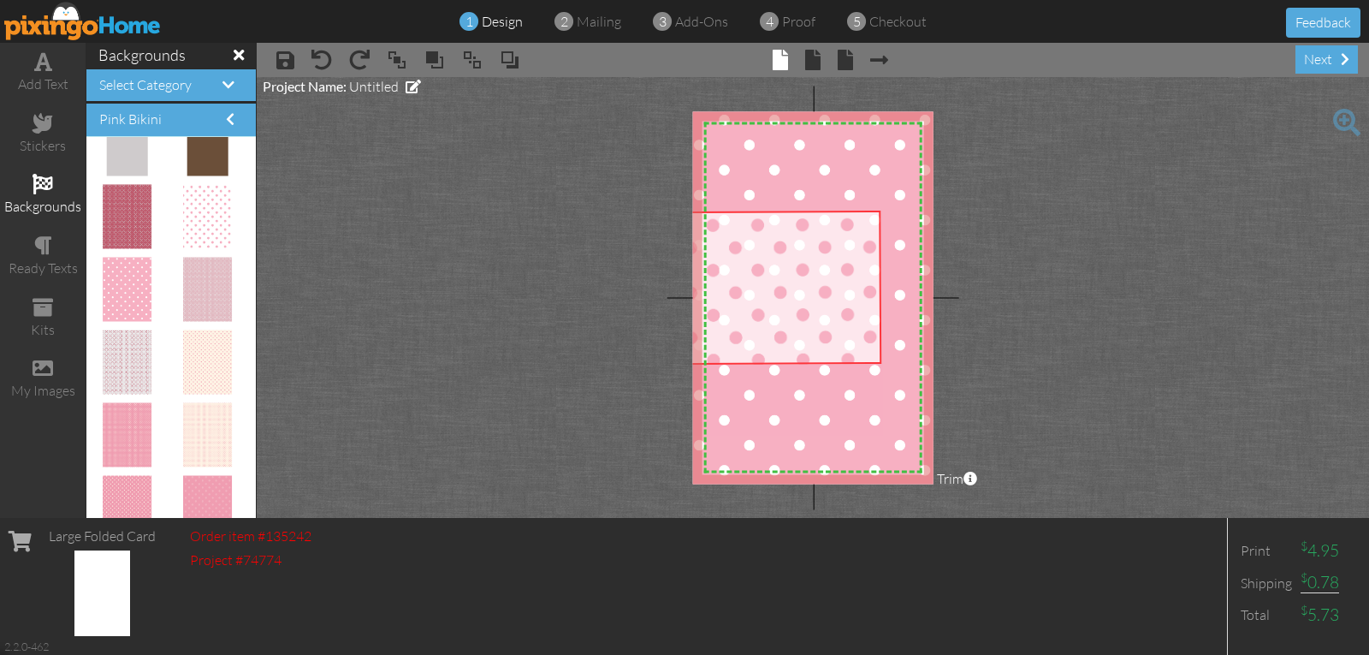
drag, startPoint x: 840, startPoint y: 290, endPoint x: 682, endPoint y: 288, distance: 157.5
click at [682, 288] on project-studio-wrapper "X X X X X X X X X X X X X X X X X X X X X X X X X X X X X X X X X X X X X X X X…" at bounding box center [813, 297] width 1113 height 441
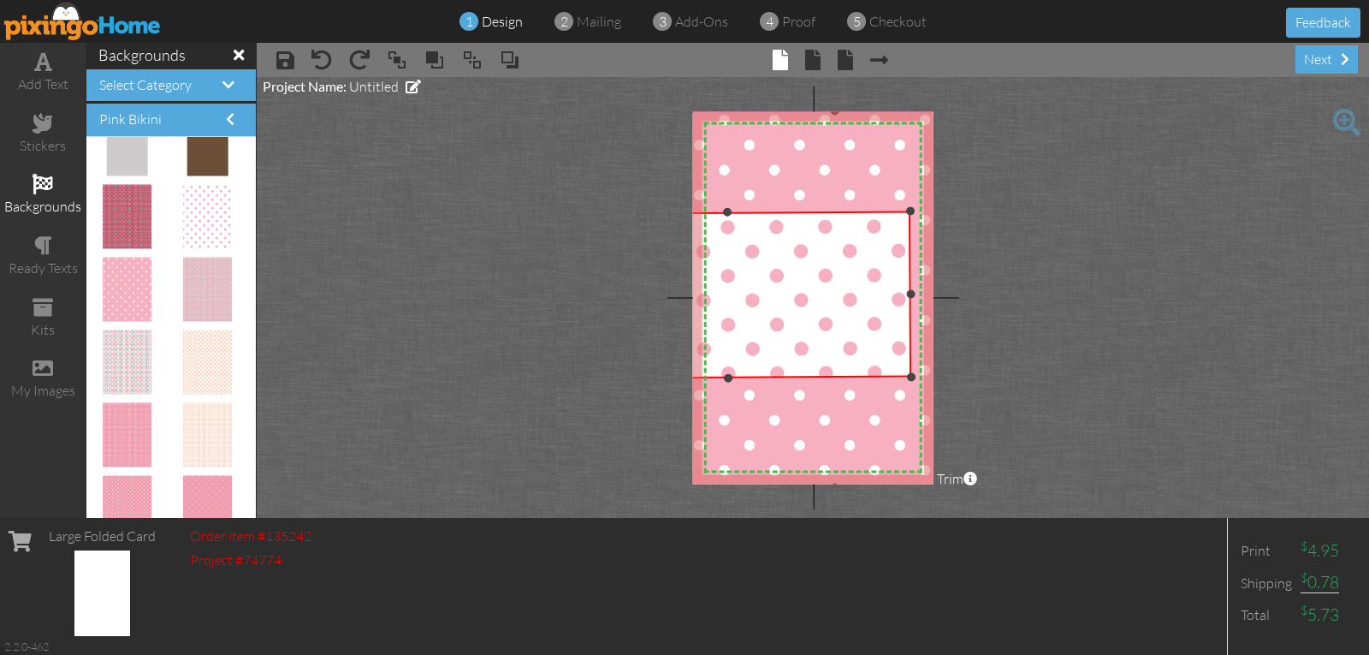
drag, startPoint x: 882, startPoint y: 364, endPoint x: 912, endPoint y: 385, distance: 36.8
click at [912, 385] on div "X X X X X X X X X X X X X X X X X X X X X X X X X X X X X X X X X X X X X X X X…" at bounding box center [813, 297] width 241 height 372
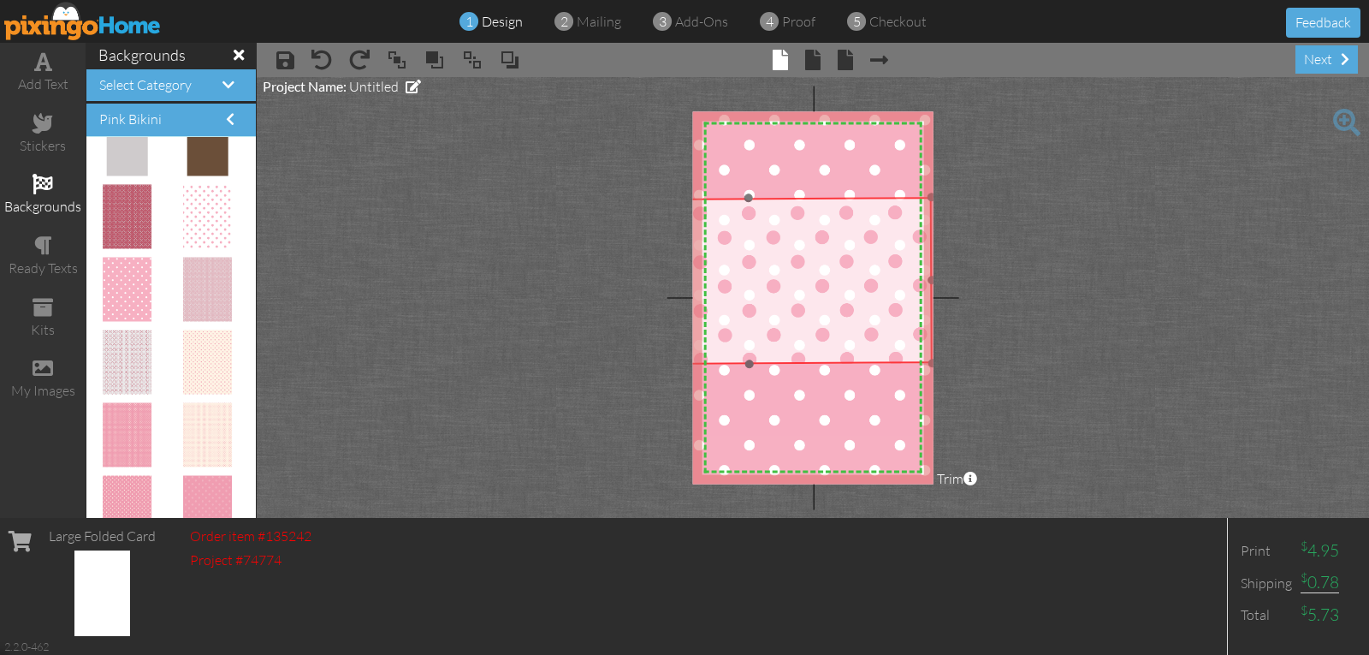
drag, startPoint x: 800, startPoint y: 317, endPoint x: 822, endPoint y: 303, distance: 25.4
click at [822, 303] on img at bounding box center [749, 340] width 369 height 286
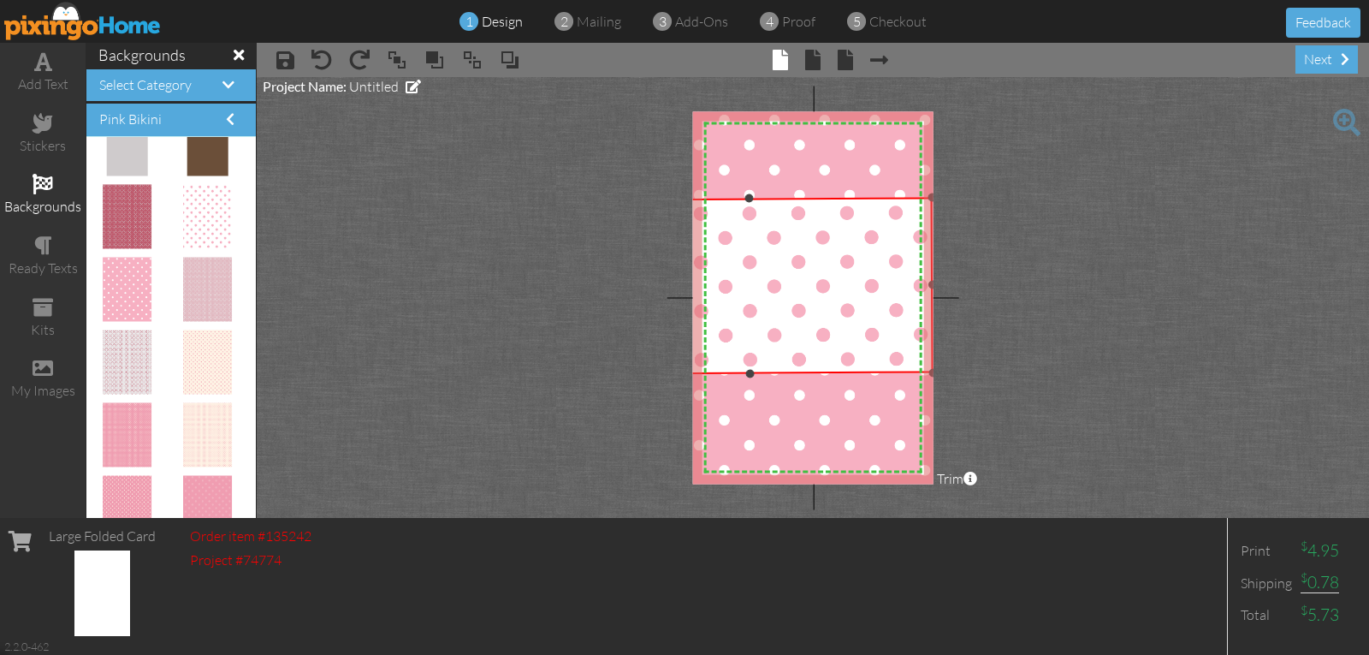
drag, startPoint x: 751, startPoint y: 364, endPoint x: 766, endPoint y: 373, distance: 18.1
click at [766, 373] on div "×" at bounding box center [749, 286] width 368 height 178
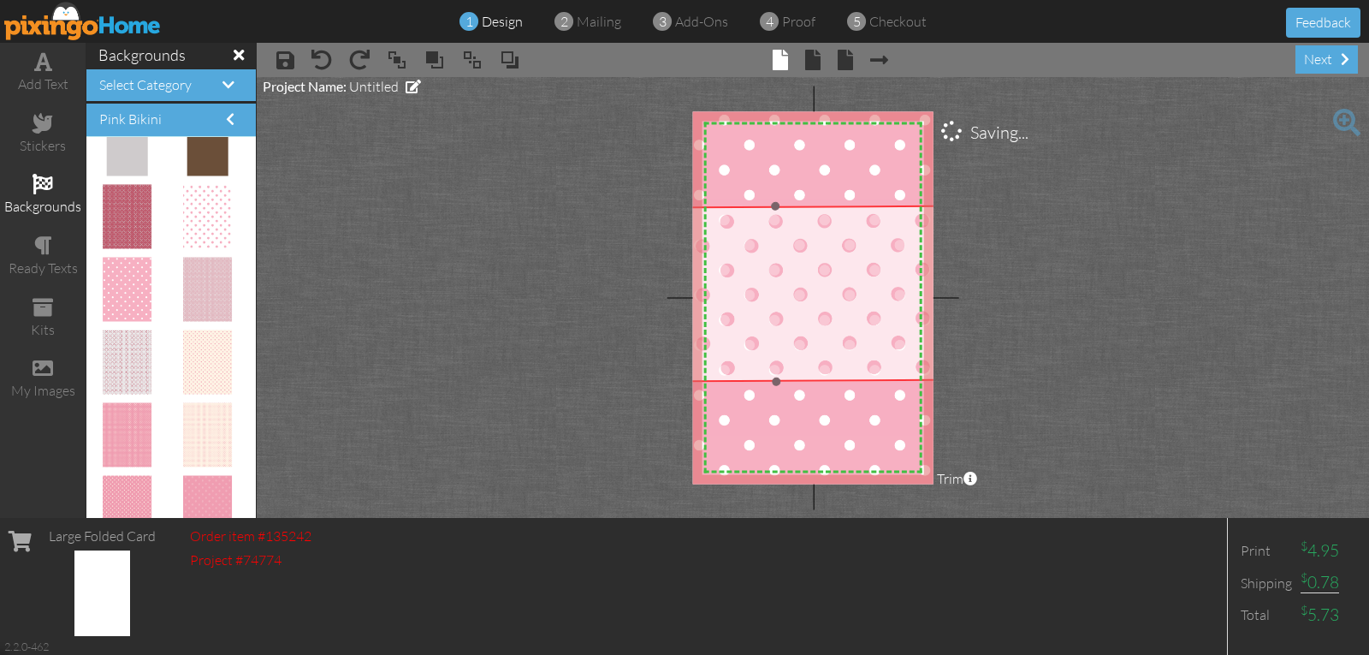
drag, startPoint x: 785, startPoint y: 306, endPoint x: 811, endPoint y: 318, distance: 29.1
click at [811, 316] on img at bounding box center [775, 348] width 369 height 286
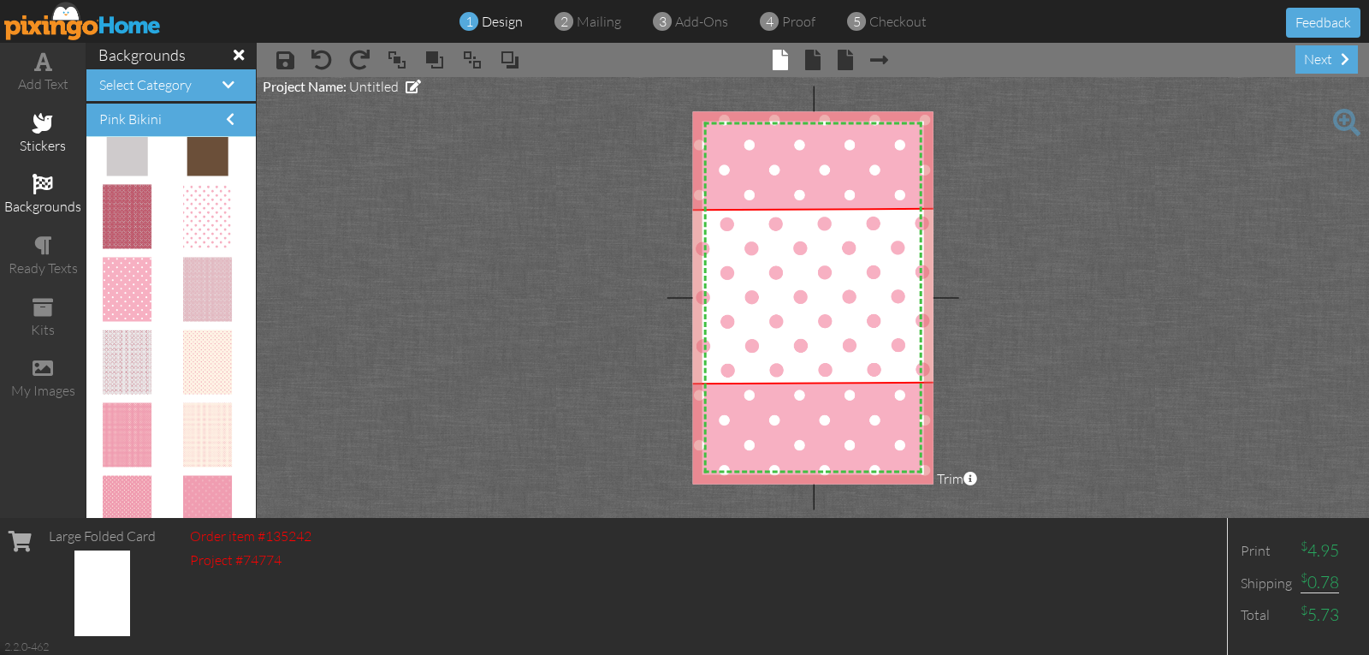
click at [39, 132] on span at bounding box center [43, 123] width 21 height 21
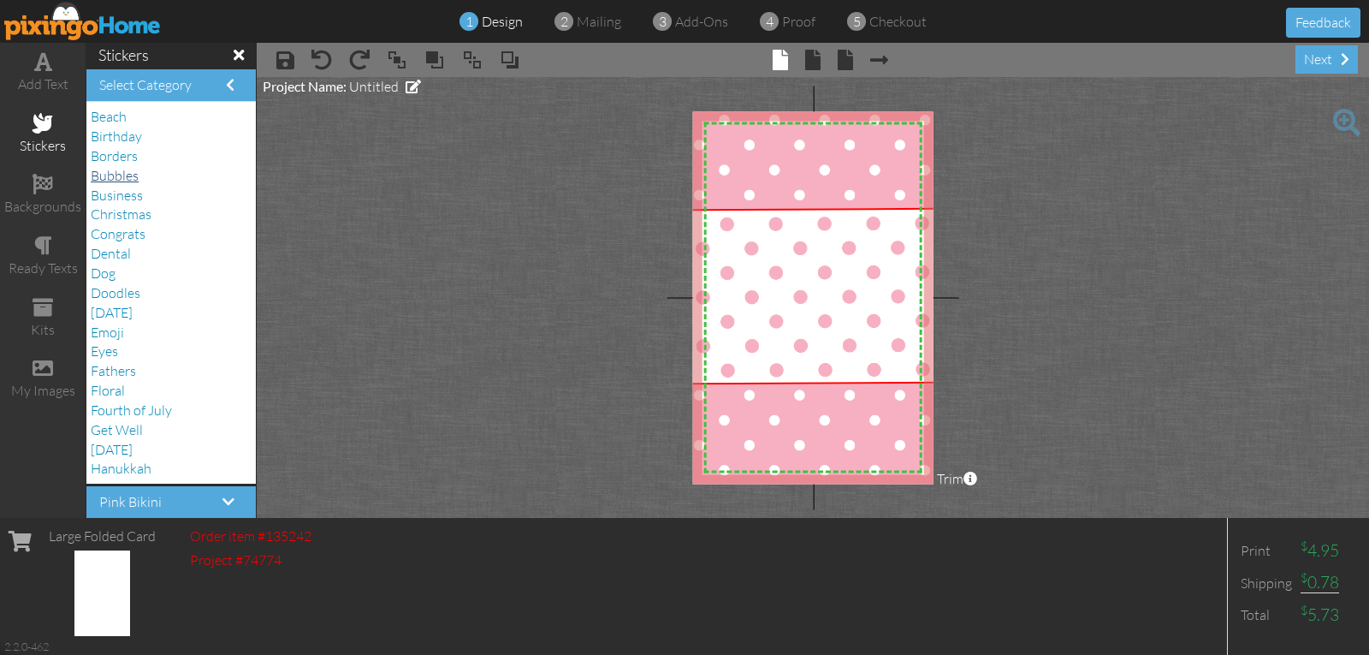
scroll to position [0, 0]
click at [110, 154] on span "Birthday" at bounding box center [116, 154] width 51 height 17
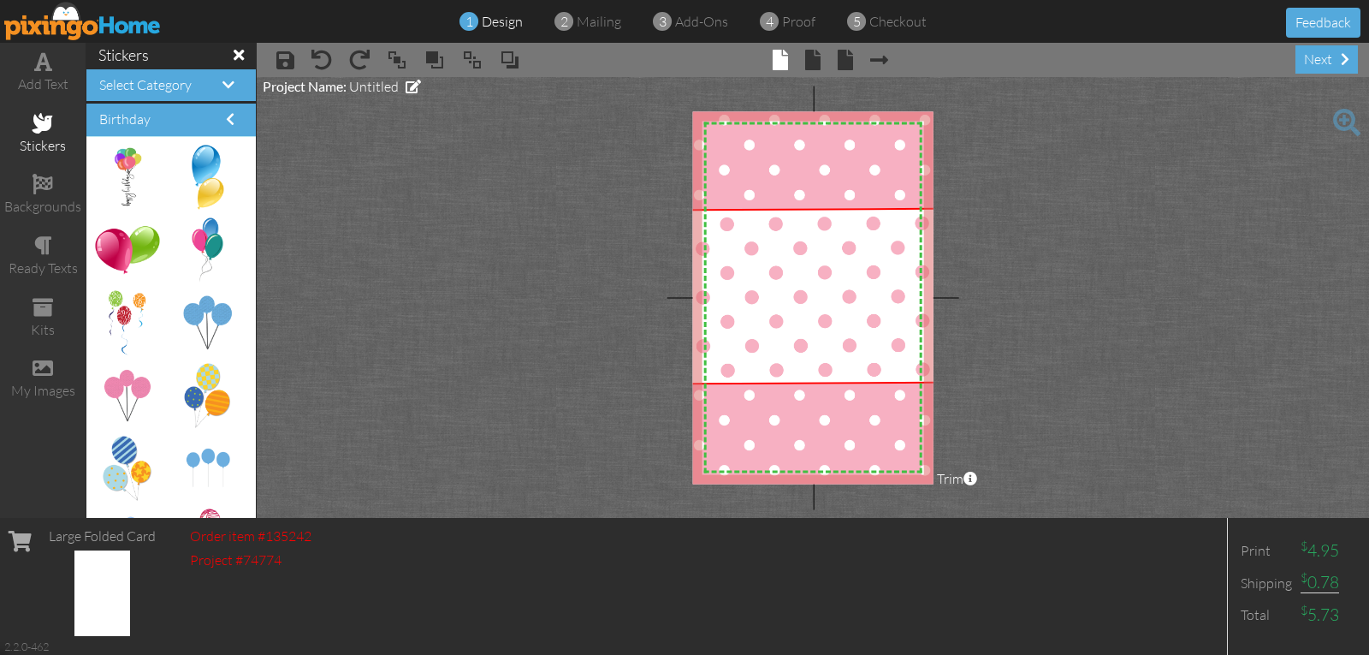
click at [110, 154] on span "Birthday" at bounding box center [116, 154] width 51 height 17
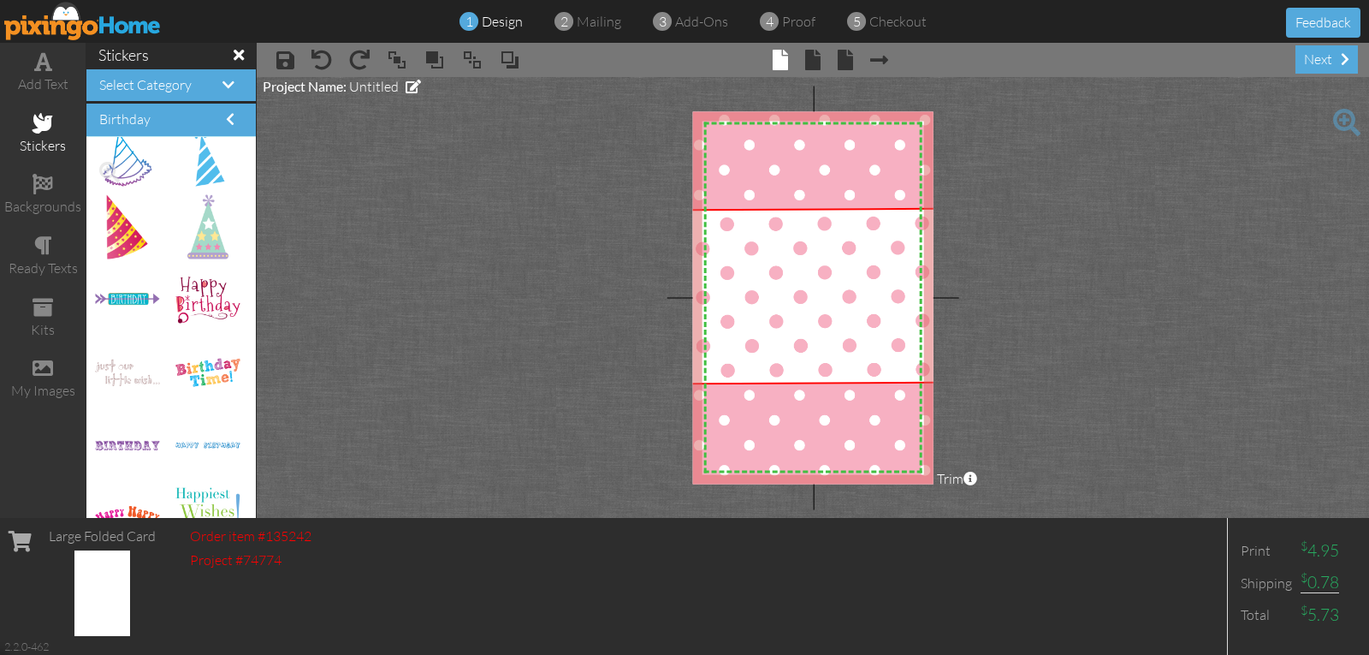
scroll to position [2482, 0]
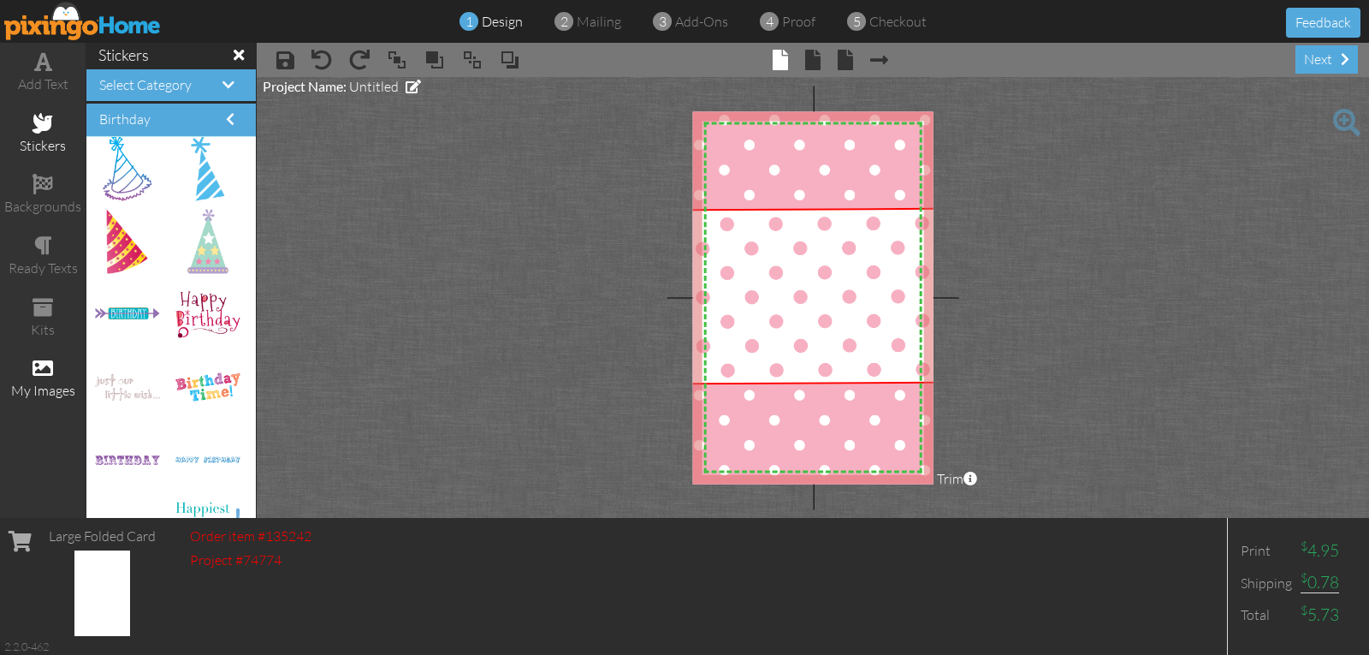
click at [40, 358] on div "my images" at bounding box center [43, 379] width 86 height 60
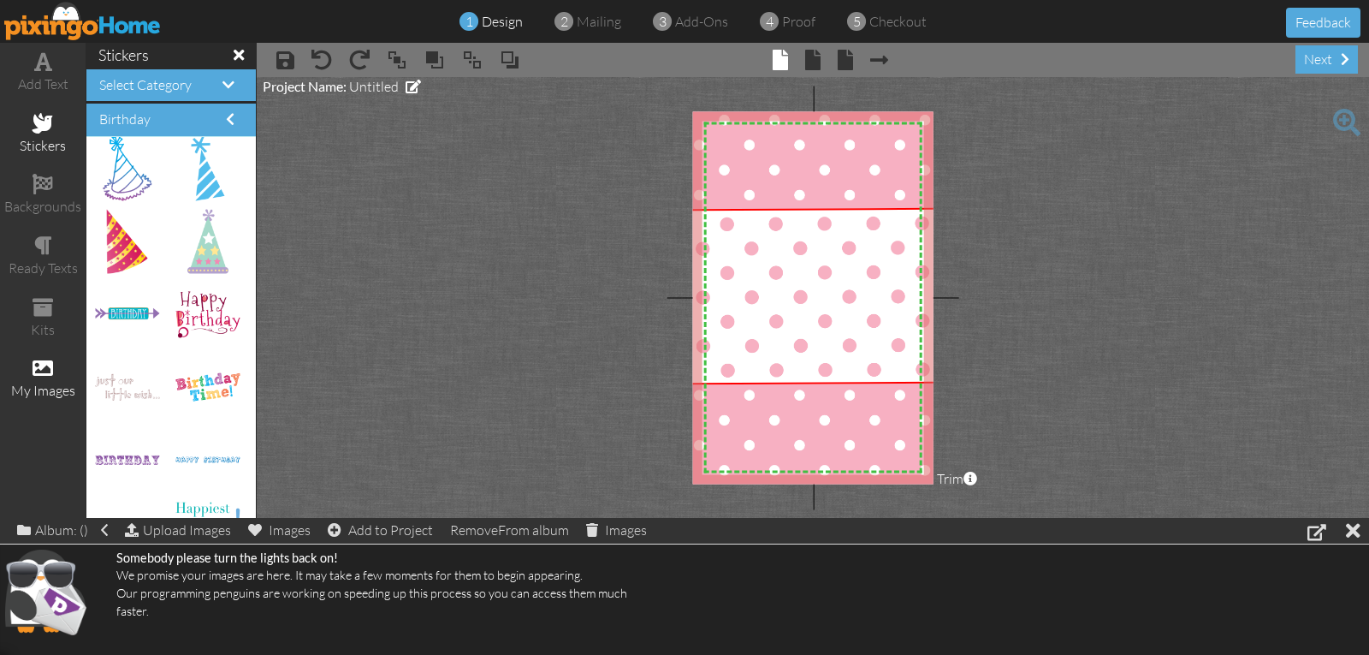
click at [39, 369] on span at bounding box center [43, 368] width 21 height 21
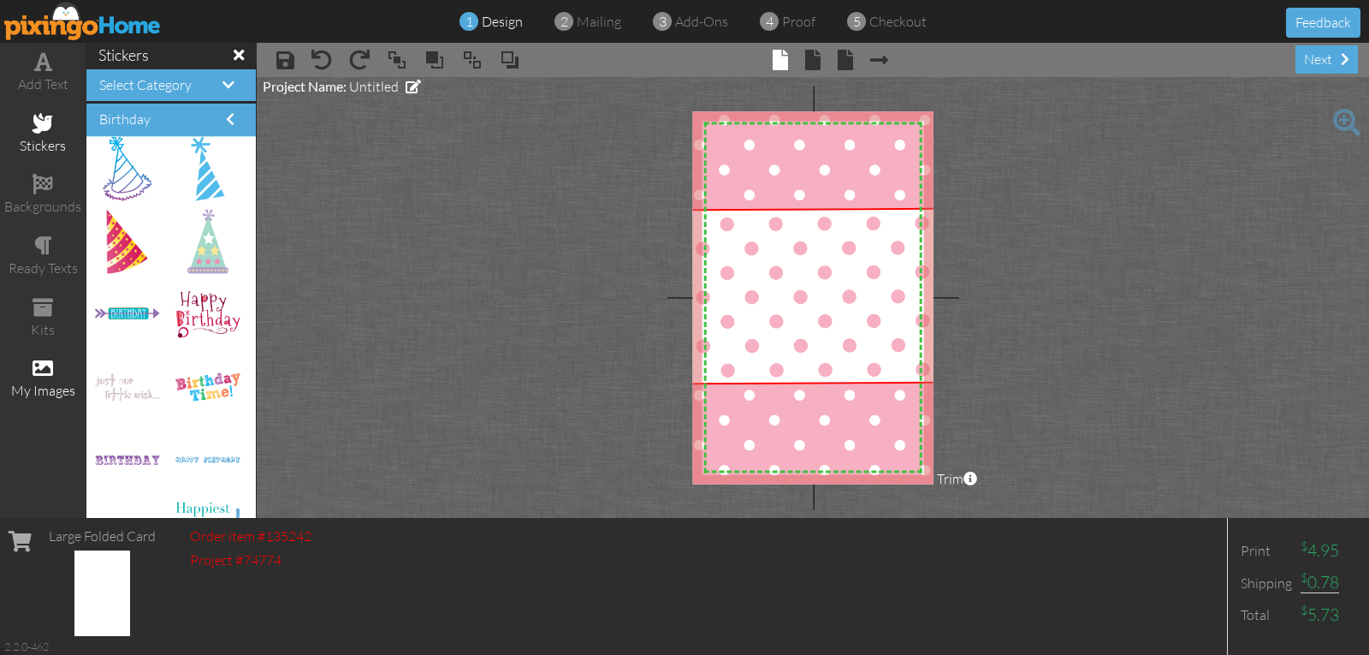
click at [39, 369] on span at bounding box center [43, 368] width 21 height 21
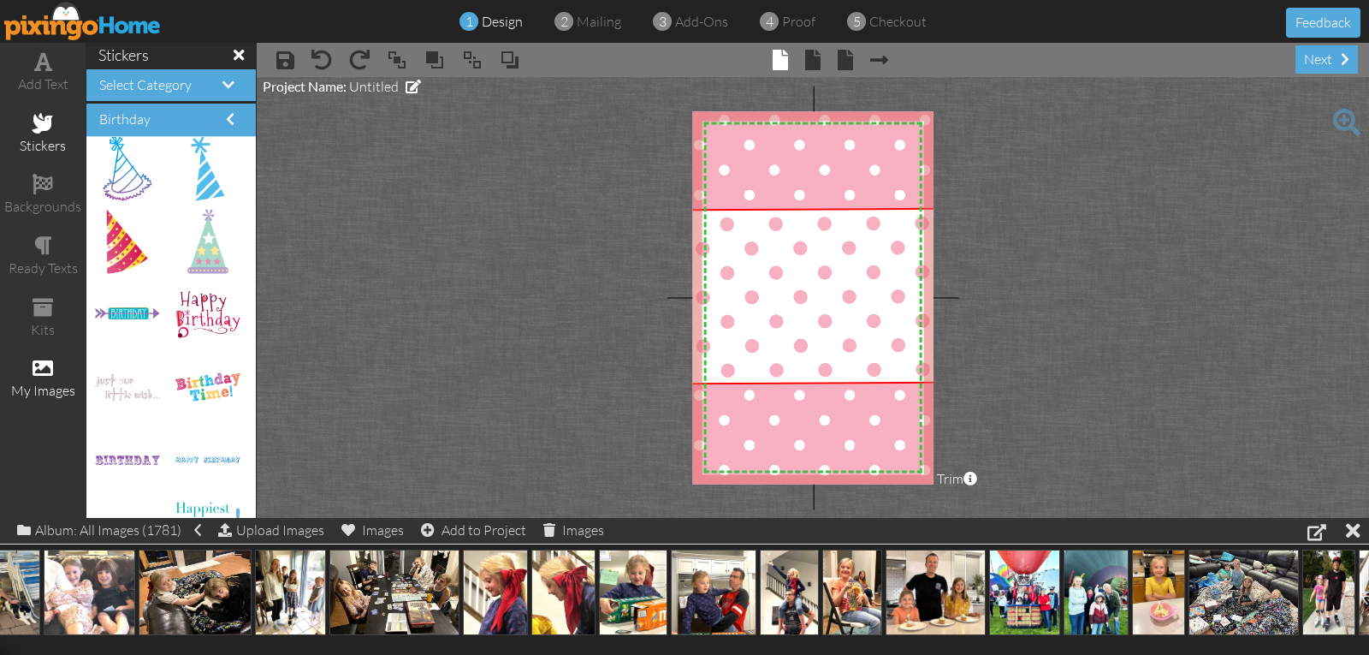
scroll to position [0, 1850]
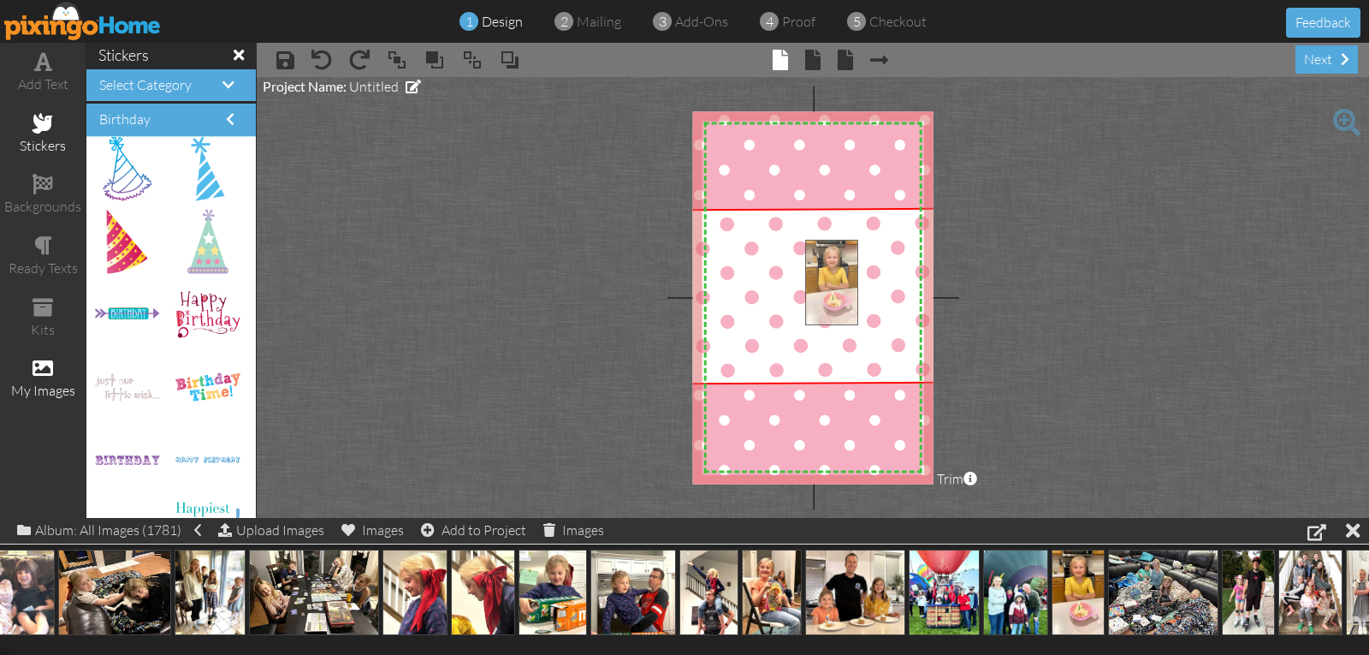
drag, startPoint x: 1083, startPoint y: 591, endPoint x: 836, endPoint y: 282, distance: 395.9
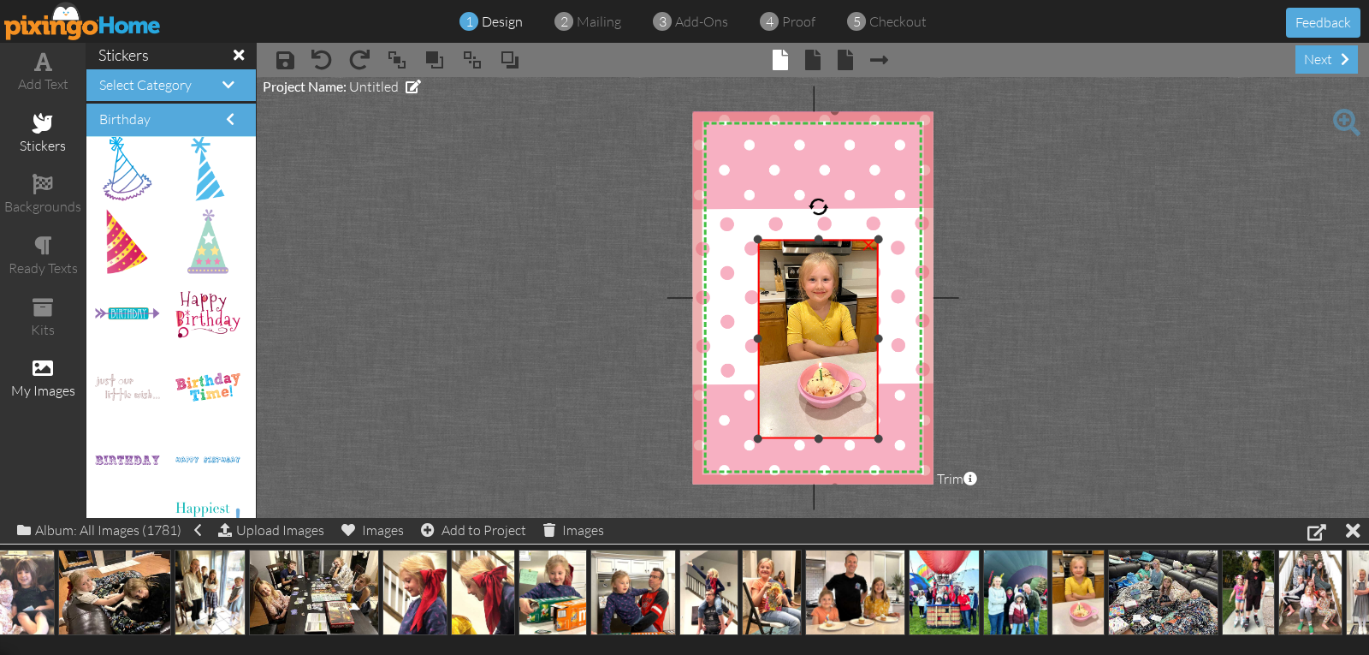
drag, startPoint x: 808, startPoint y: 358, endPoint x: 725, endPoint y: 437, distance: 114.4
click at [725, 437] on div "X X X X X X X X X X X X X X X X X X X X X X X X X X X X X X X X X X X X X X X X…" at bounding box center [813, 297] width 241 height 372
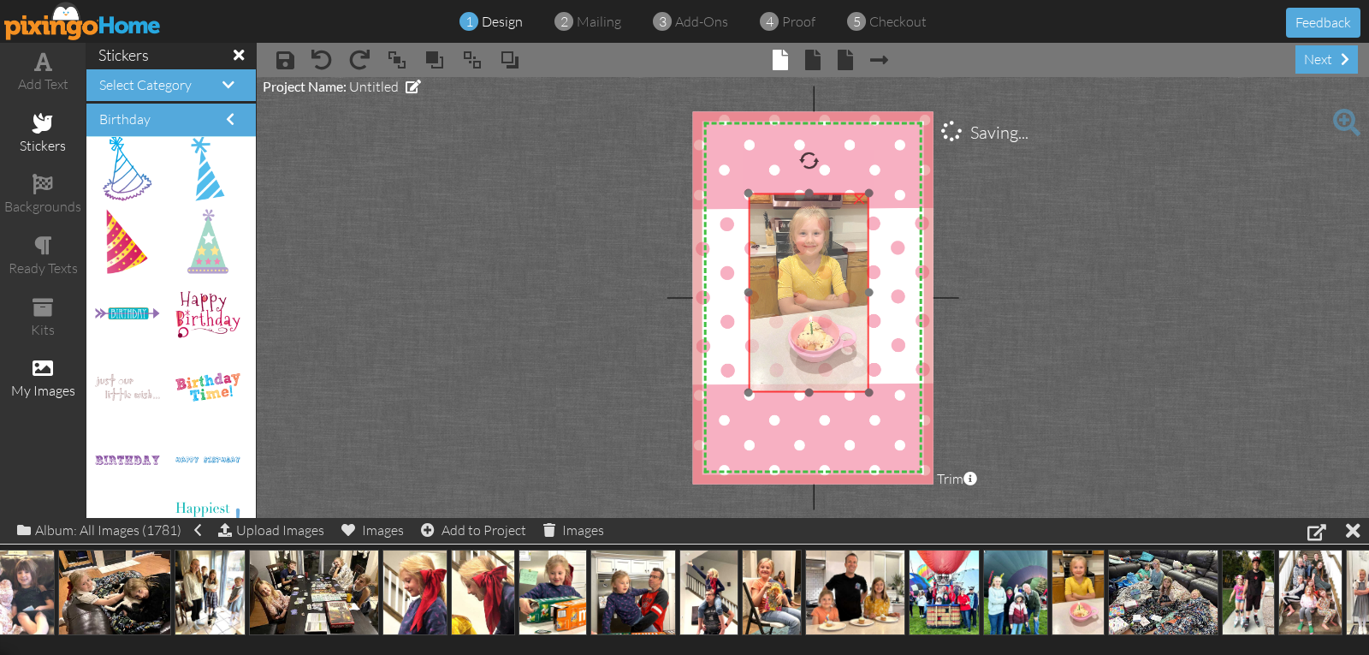
drag, startPoint x: 782, startPoint y: 396, endPoint x: 773, endPoint y: 350, distance: 47.2
click at [773, 350] on img at bounding box center [809, 292] width 122 height 199
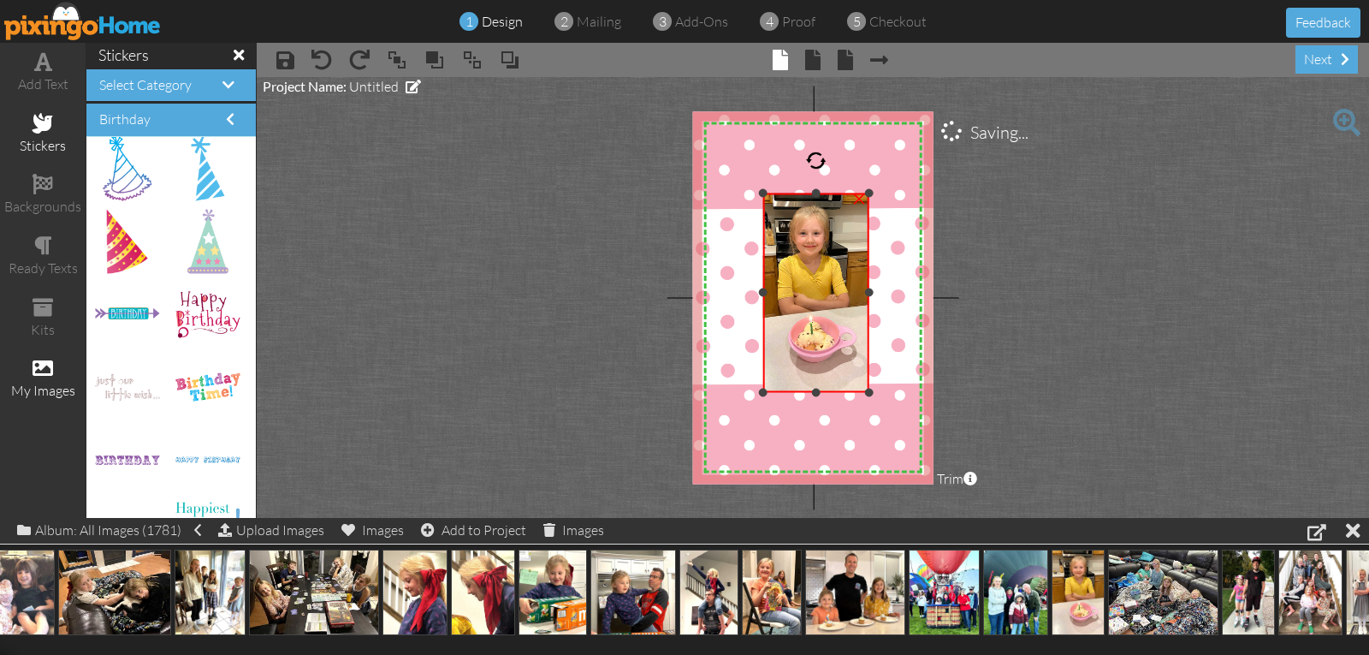
drag, startPoint x: 747, startPoint y: 289, endPoint x: 762, endPoint y: 287, distance: 14.8
click at [763, 287] on div "×" at bounding box center [816, 292] width 107 height 199
click at [864, 294] on div at bounding box center [864, 292] width 9 height 9
click at [811, 199] on div at bounding box center [814, 198] width 9 height 9
drag, startPoint x: 811, startPoint y: 389, endPoint x: 811, endPoint y: 373, distance: 15.4
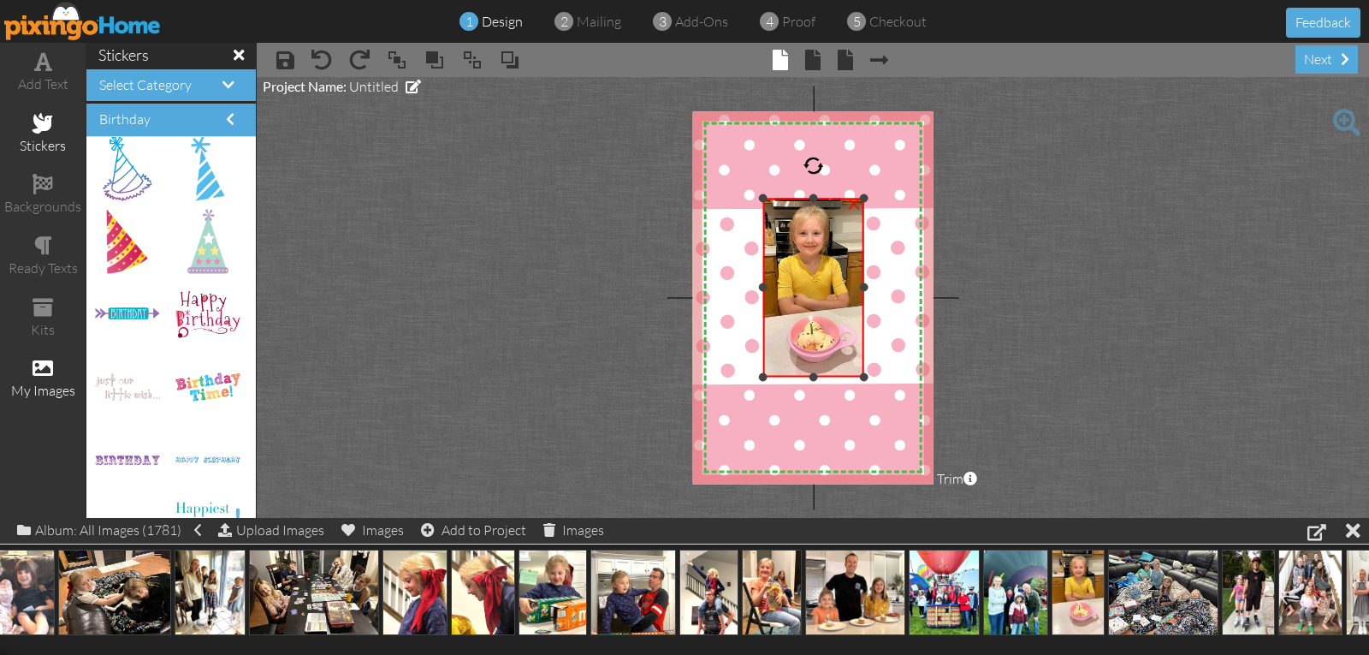
click at [811, 373] on div at bounding box center [814, 376] width 9 height 9
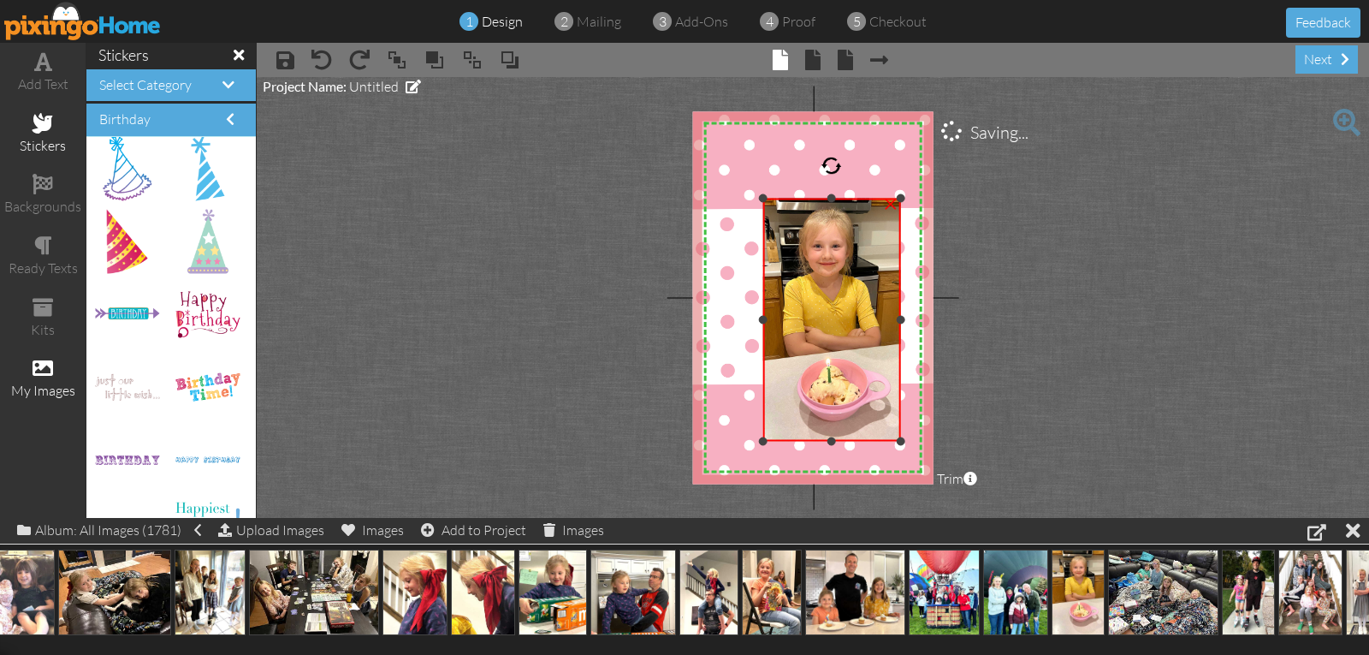
drag, startPoint x: 864, startPoint y: 377, endPoint x: 878, endPoint y: 441, distance: 65.8
click at [878, 441] on div "×" at bounding box center [832, 320] width 138 height 242
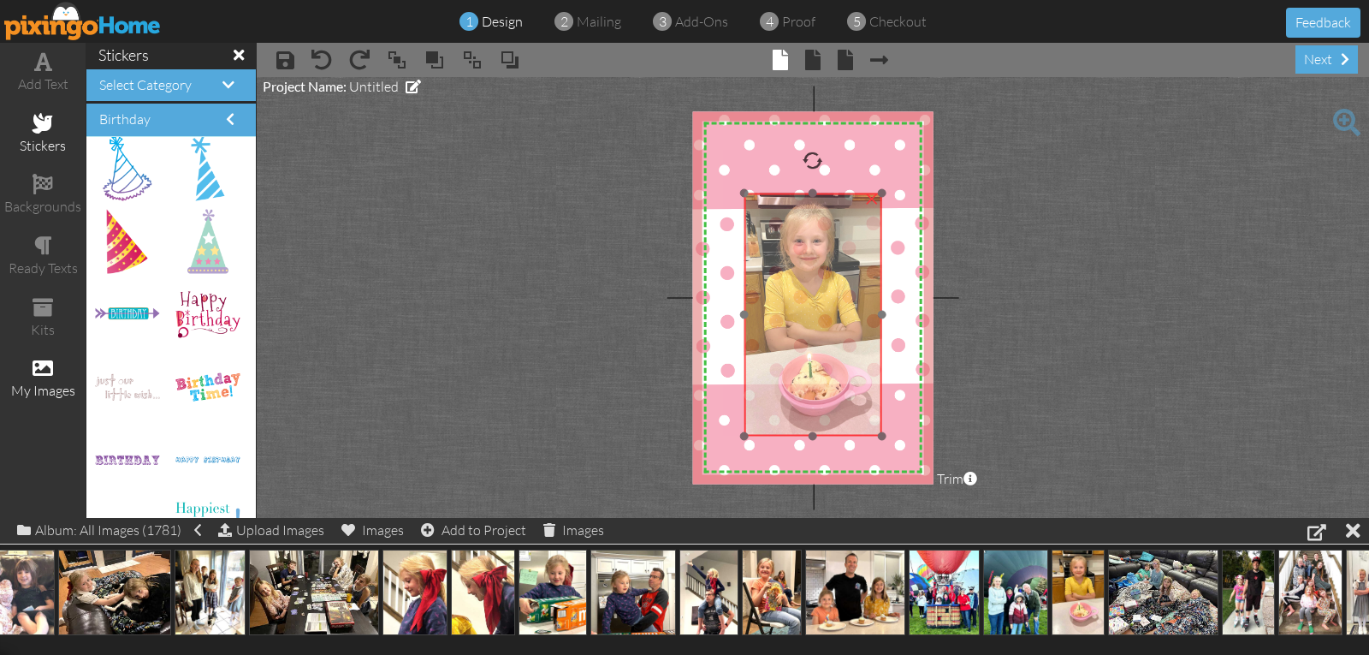
drag, startPoint x: 857, startPoint y: 425, endPoint x: 838, endPoint y: 419, distance: 19.5
click at [838, 419] on img at bounding box center [806, 322] width 165 height 270
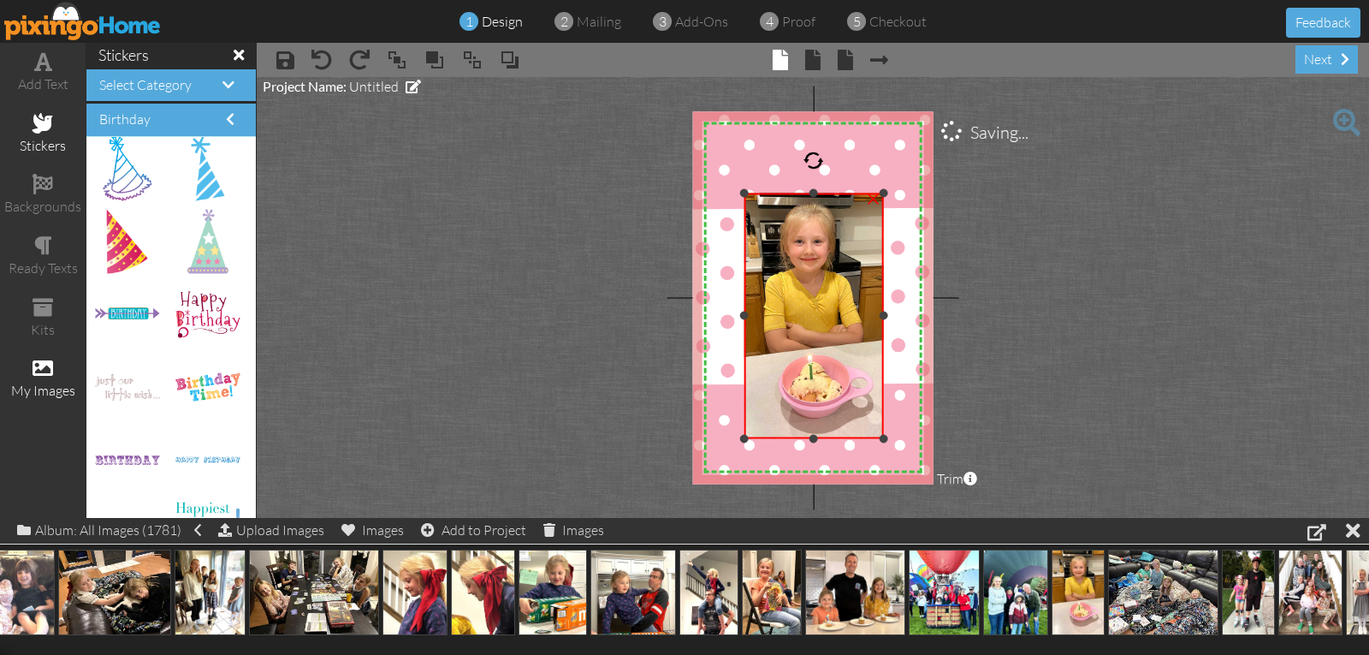
click at [880, 440] on div at bounding box center [883, 438] width 9 height 9
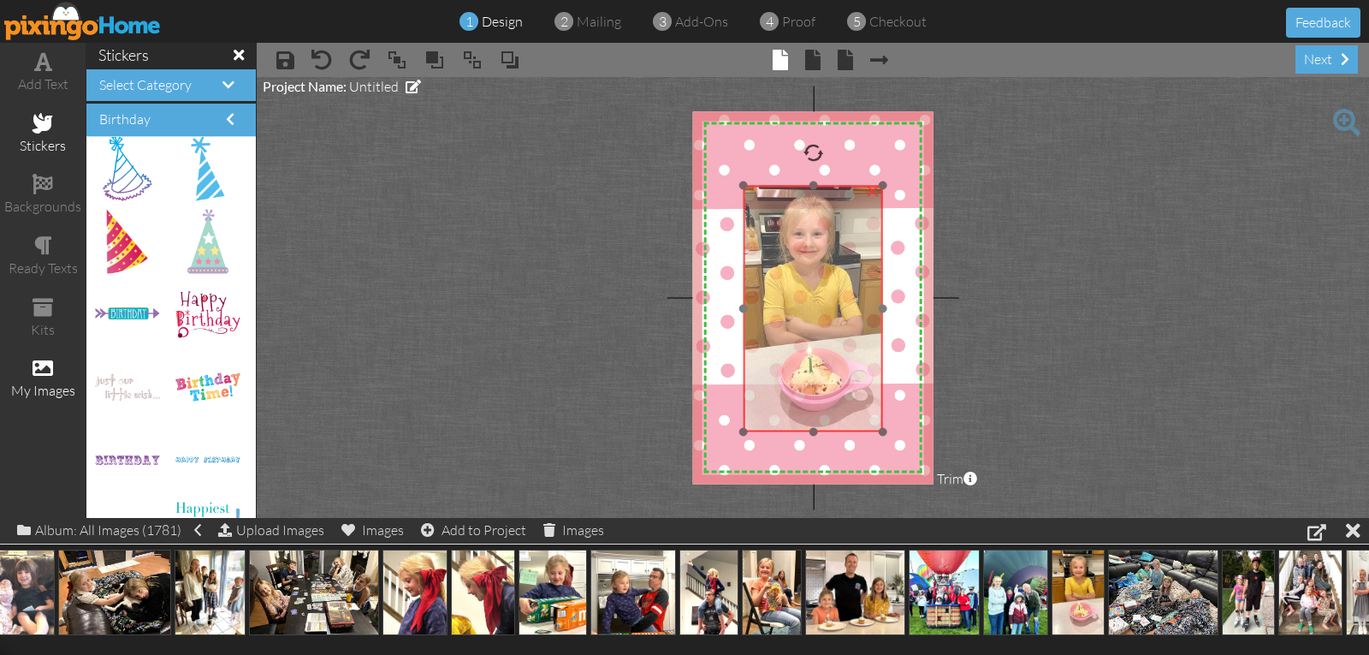
click at [859, 415] on img at bounding box center [806, 316] width 167 height 274
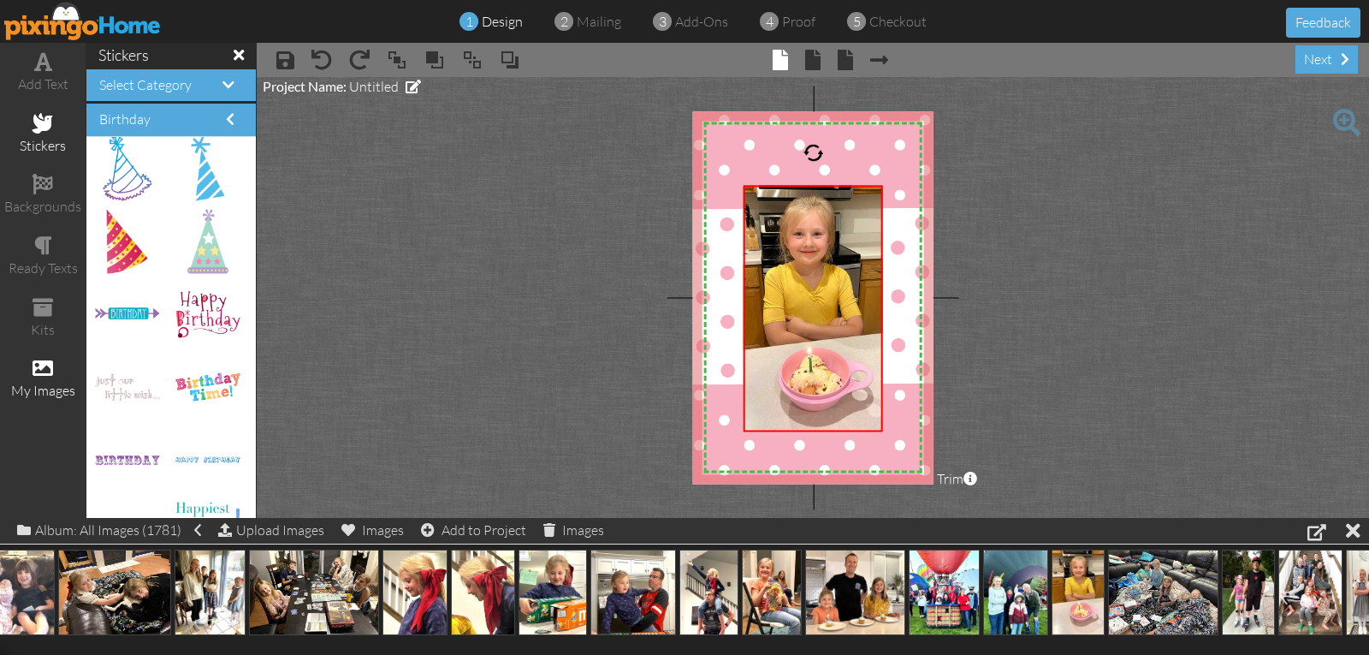
click at [40, 117] on span at bounding box center [43, 123] width 21 height 21
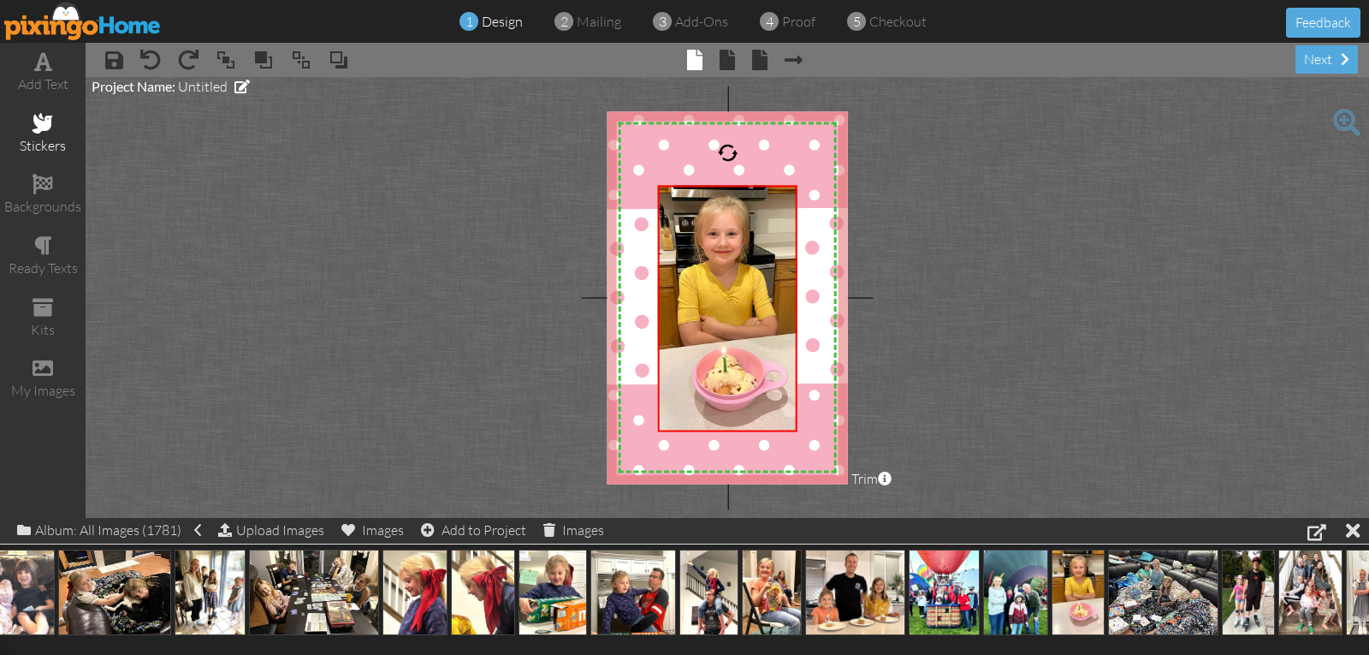
click at [38, 128] on span at bounding box center [43, 123] width 21 height 21
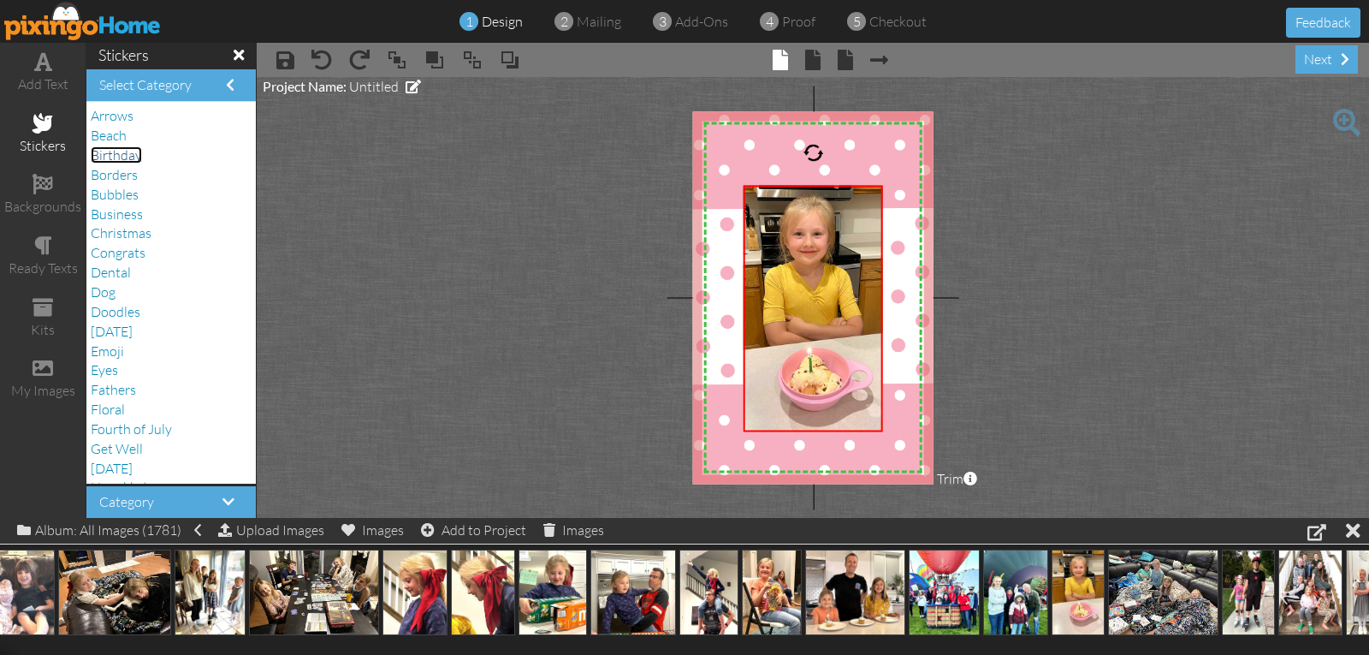
click at [113, 157] on span "Birthday" at bounding box center [116, 154] width 51 height 17
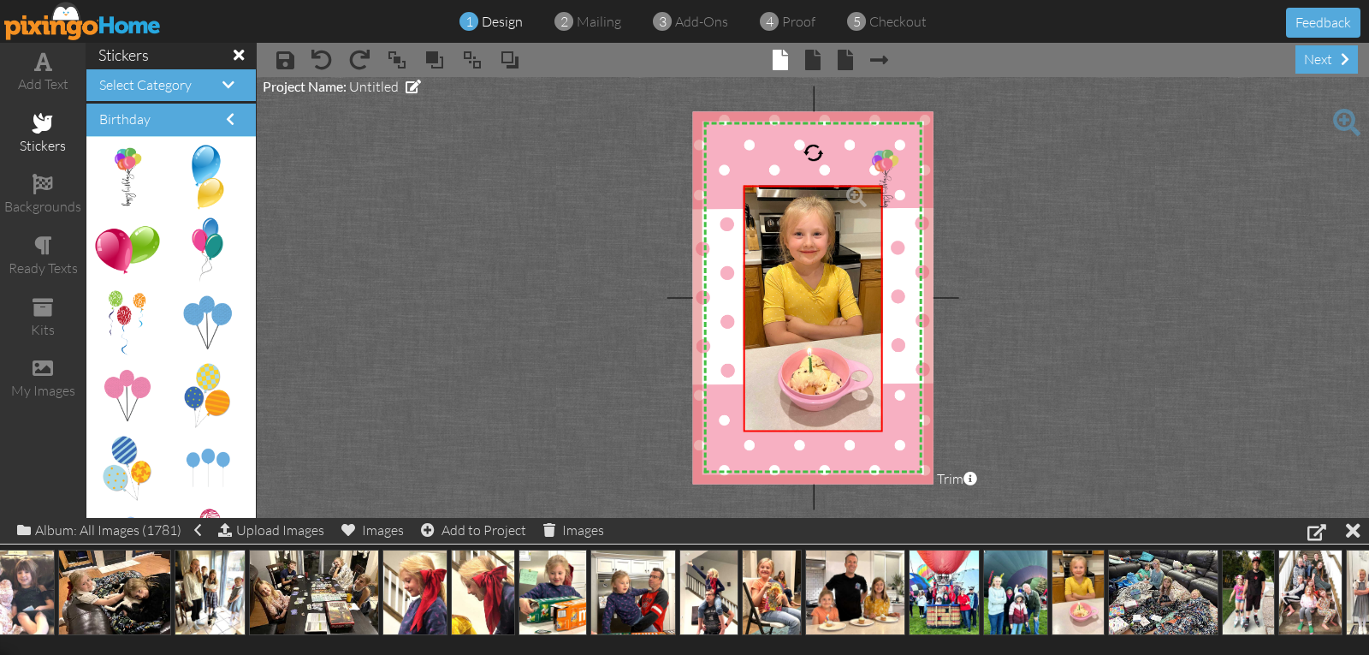
drag, startPoint x: 128, startPoint y: 167, endPoint x: 876, endPoint y: 169, distance: 747.2
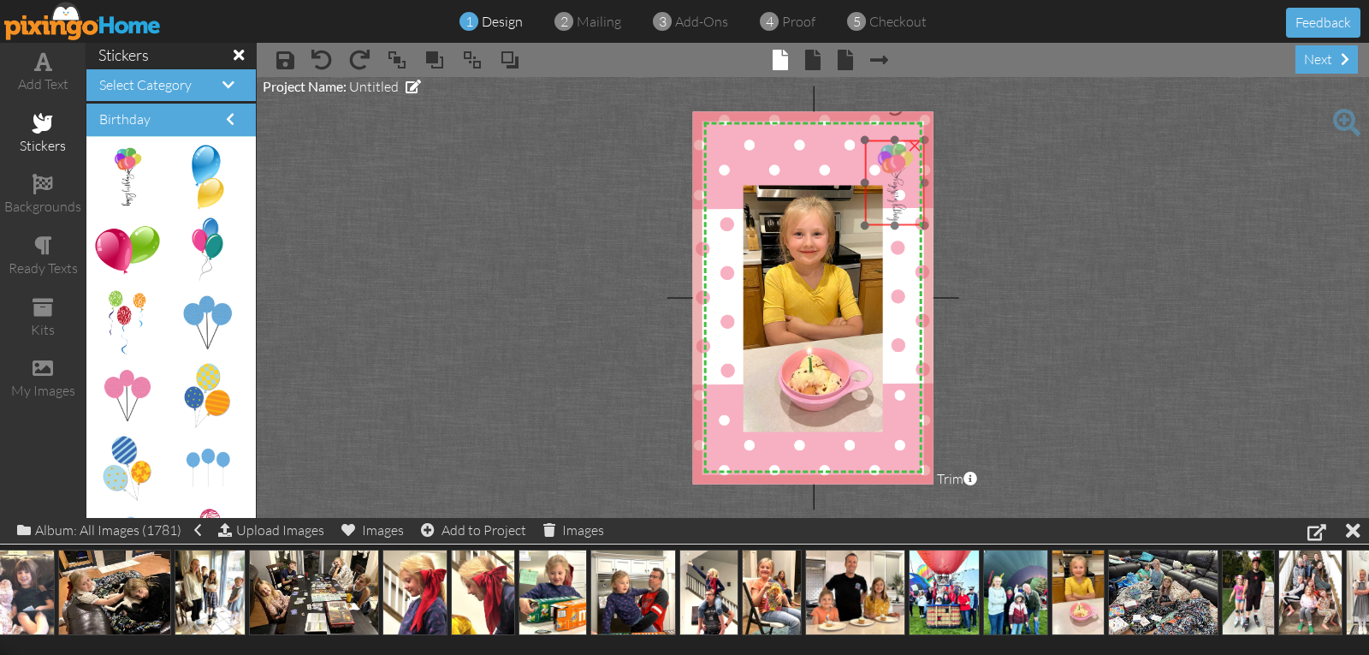
drag, startPoint x: 878, startPoint y: 178, endPoint x: 901, endPoint y: 171, distance: 24.1
click at [901, 171] on img at bounding box center [895, 182] width 60 height 85
drag, startPoint x: 867, startPoint y: 224, endPoint x: 857, endPoint y: 245, distance: 23.0
click at [857, 245] on div "×" at bounding box center [888, 192] width 74 height 105
drag, startPoint x: 849, startPoint y: 261, endPoint x: 826, endPoint y: 317, distance: 60.2
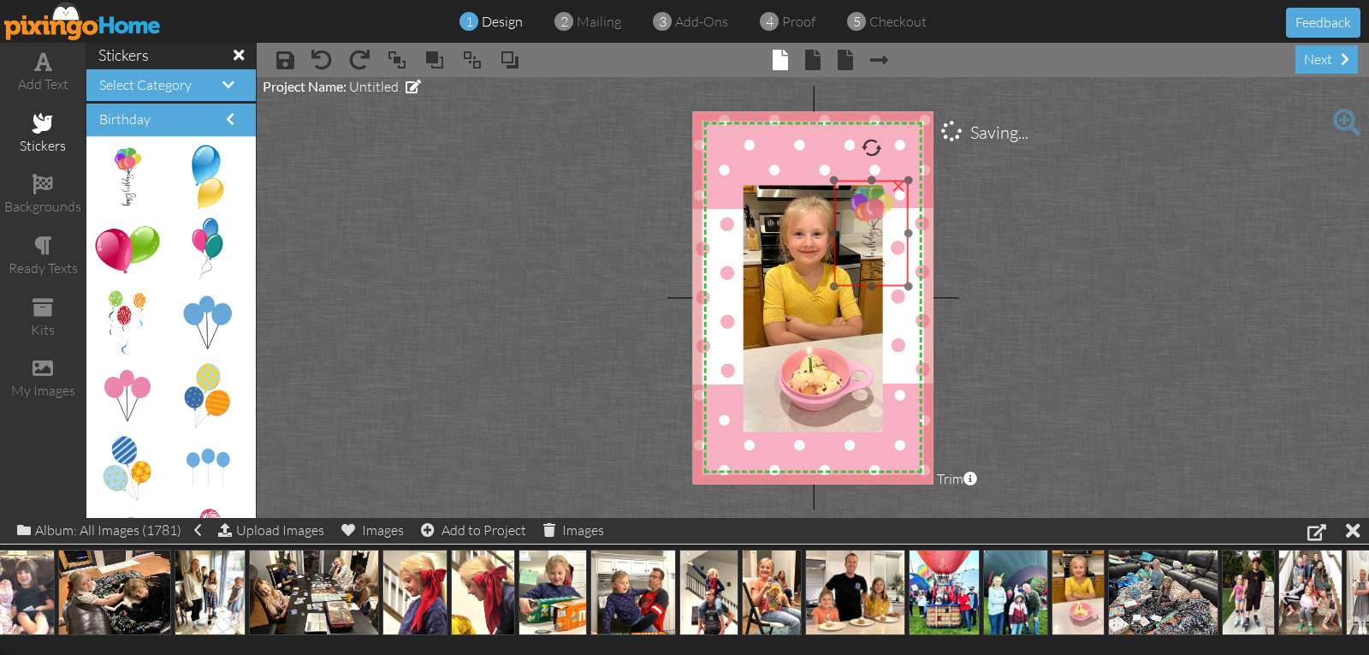
click at [830, 290] on div at bounding box center [871, 233] width 83 height 114
click at [829, 290] on img at bounding box center [861, 256] width 74 height 105
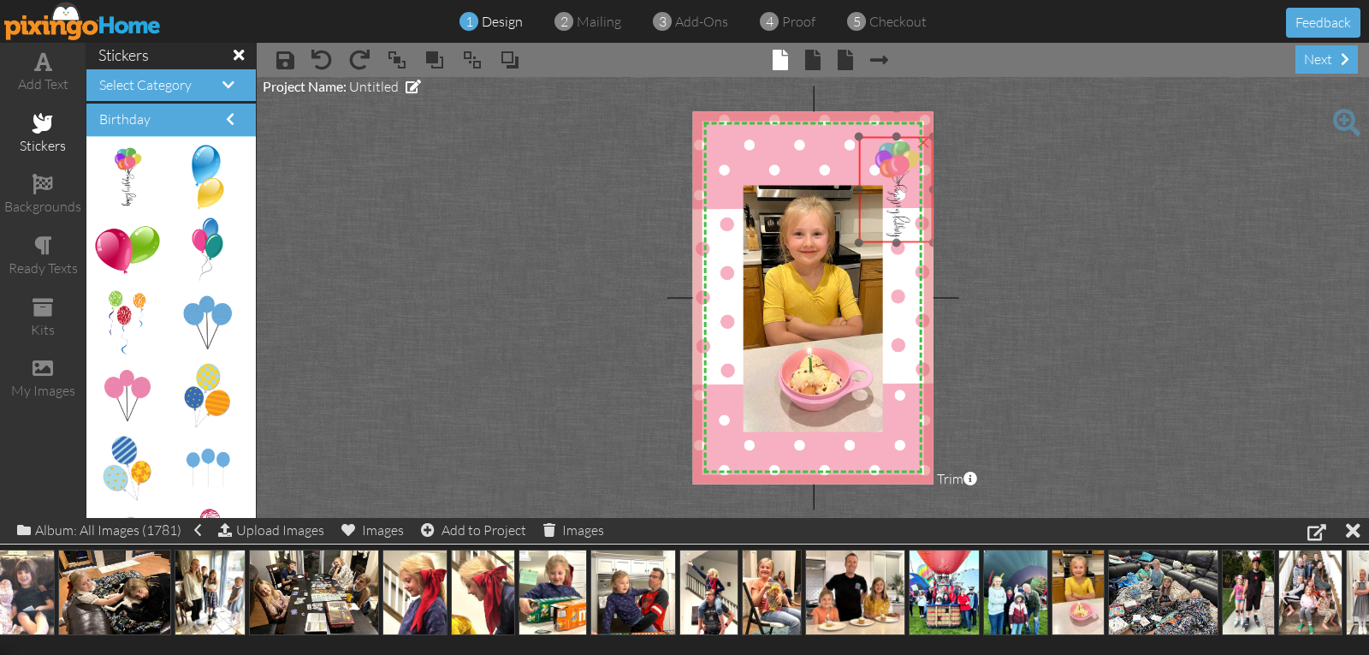
drag, startPoint x: 829, startPoint y: 289, endPoint x: 864, endPoint y: 229, distance: 69.7
click at [864, 229] on img at bounding box center [896, 189] width 74 height 105
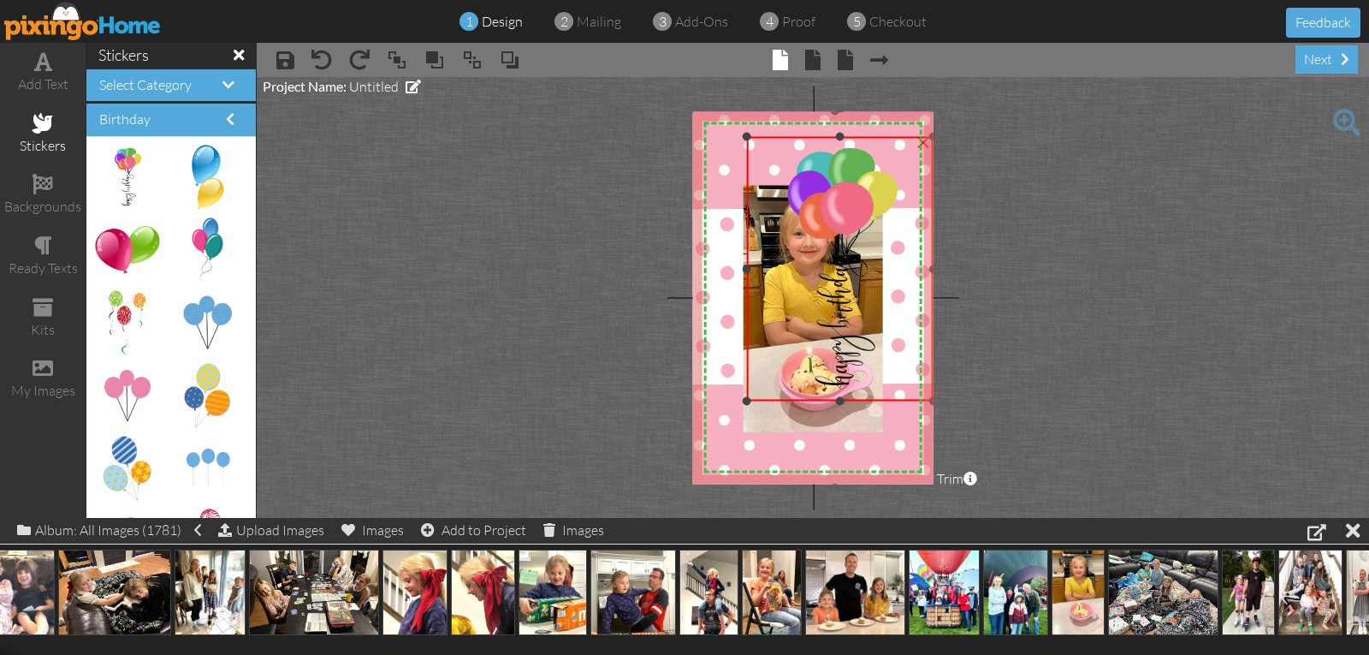
drag, startPoint x: 858, startPoint y: 241, endPoint x: 717, endPoint y: 400, distance: 212.2
click at [717, 400] on div "X X X X X X X X X X X X X X X X X X X X X X X X X X X X X X X X X X X X X X X X…" at bounding box center [813, 297] width 241 height 372
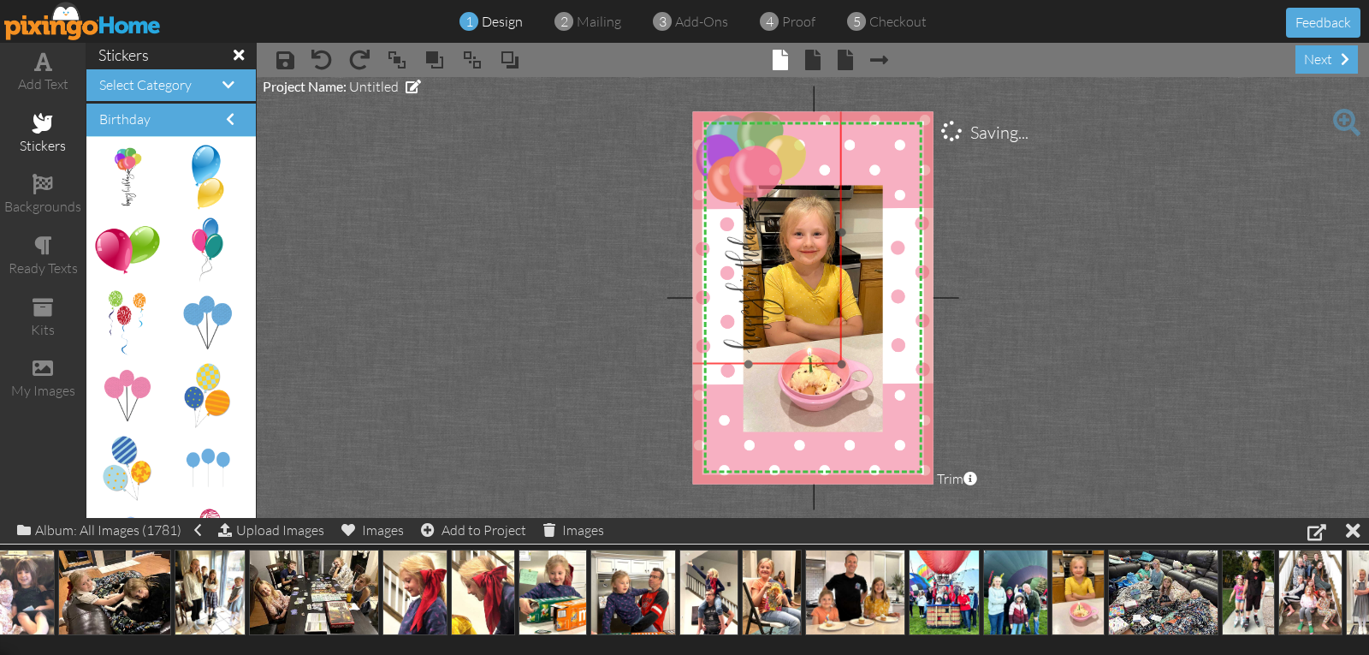
drag, startPoint x: 808, startPoint y: 310, endPoint x: 716, endPoint y: 273, distance: 98.7
click at [716, 273] on img at bounding box center [749, 232] width 187 height 264
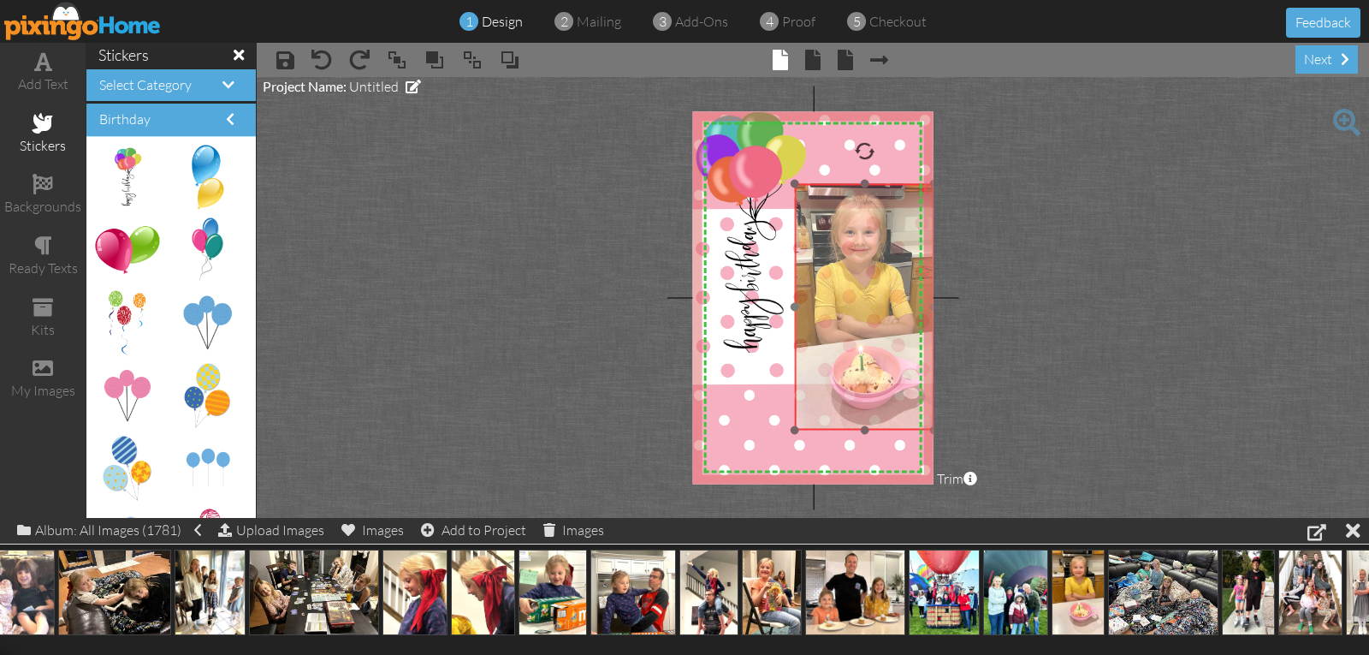
drag, startPoint x: 863, startPoint y: 301, endPoint x: 914, endPoint y: 300, distance: 51.4
click at [914, 300] on img at bounding box center [858, 314] width 167 height 274
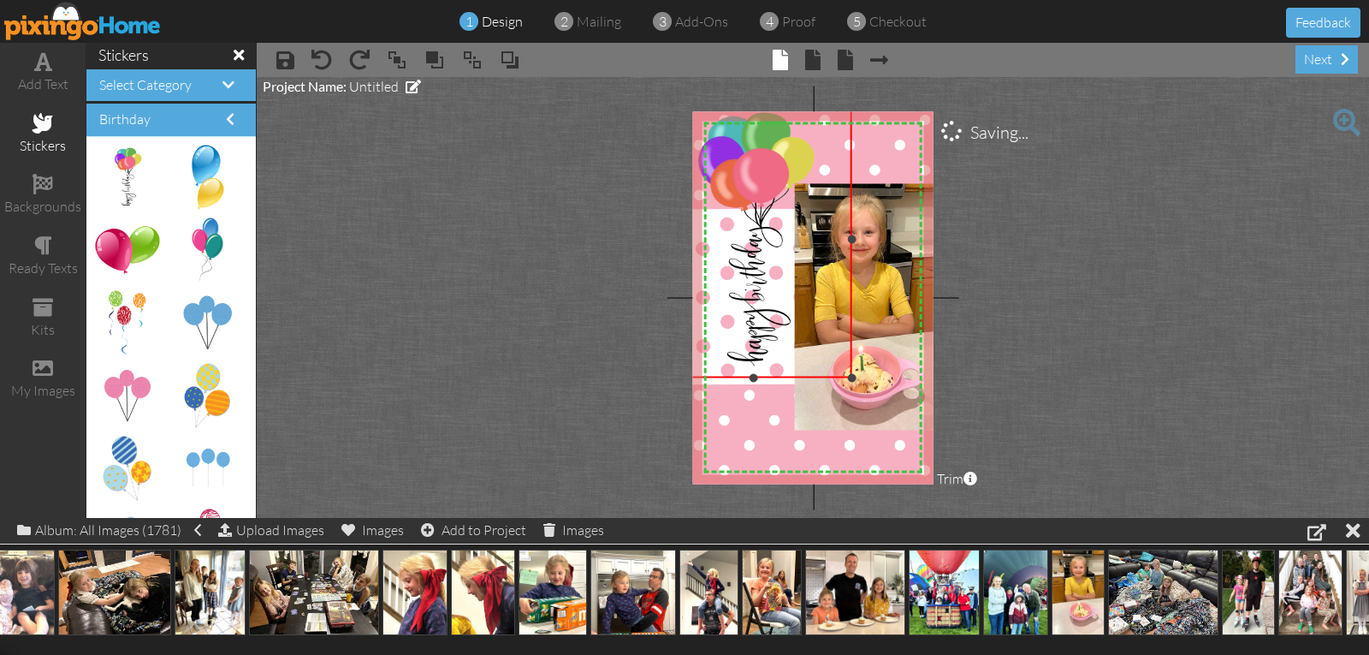
drag, startPoint x: 842, startPoint y: 362, endPoint x: 841, endPoint y: 373, distance: 11.2
click at [844, 375] on div "×" at bounding box center [754, 238] width 196 height 277
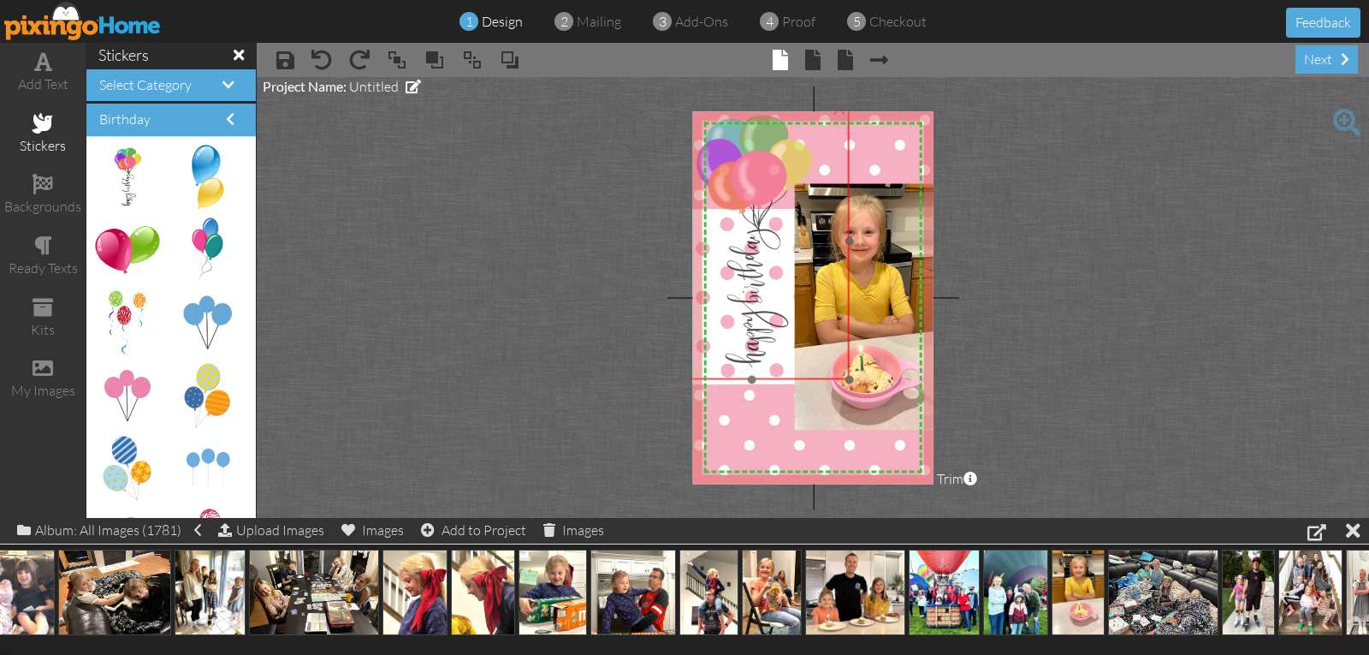
click at [813, 359] on img at bounding box center [752, 241] width 196 height 276
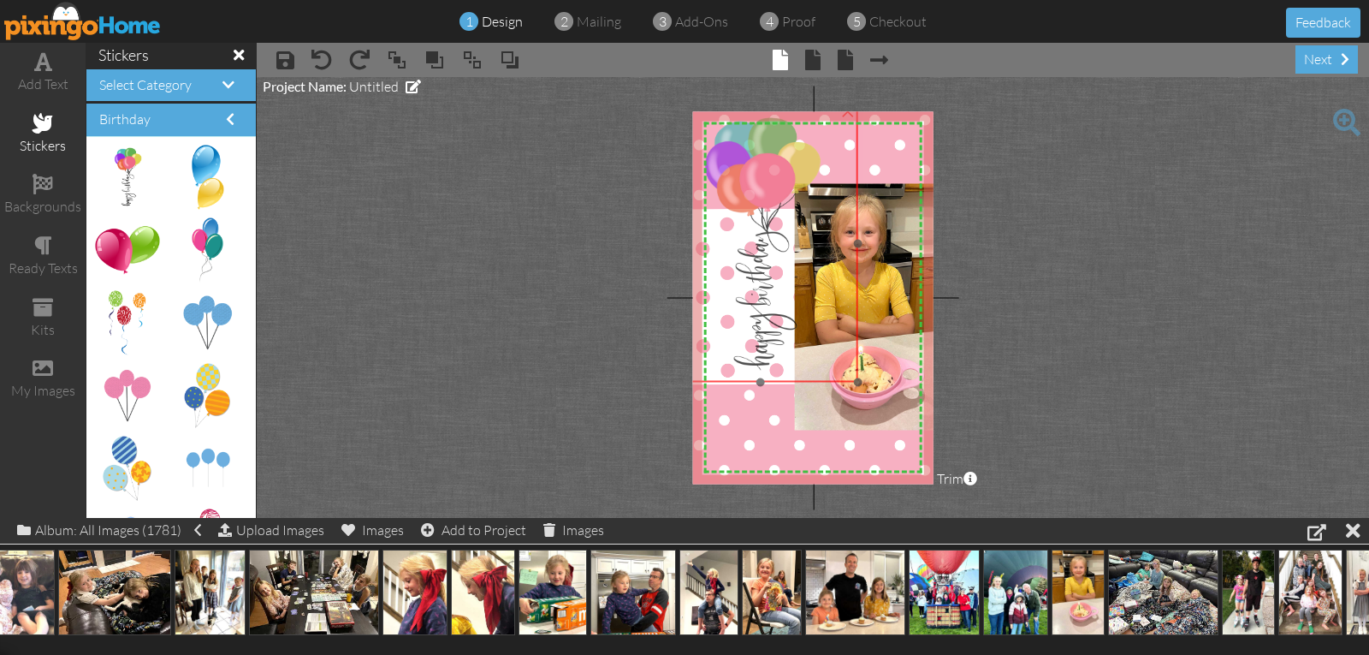
drag, startPoint x: 793, startPoint y: 347, endPoint x: 801, endPoint y: 350, distance: 8.9
click at [801, 350] on img at bounding box center [760, 243] width 196 height 276
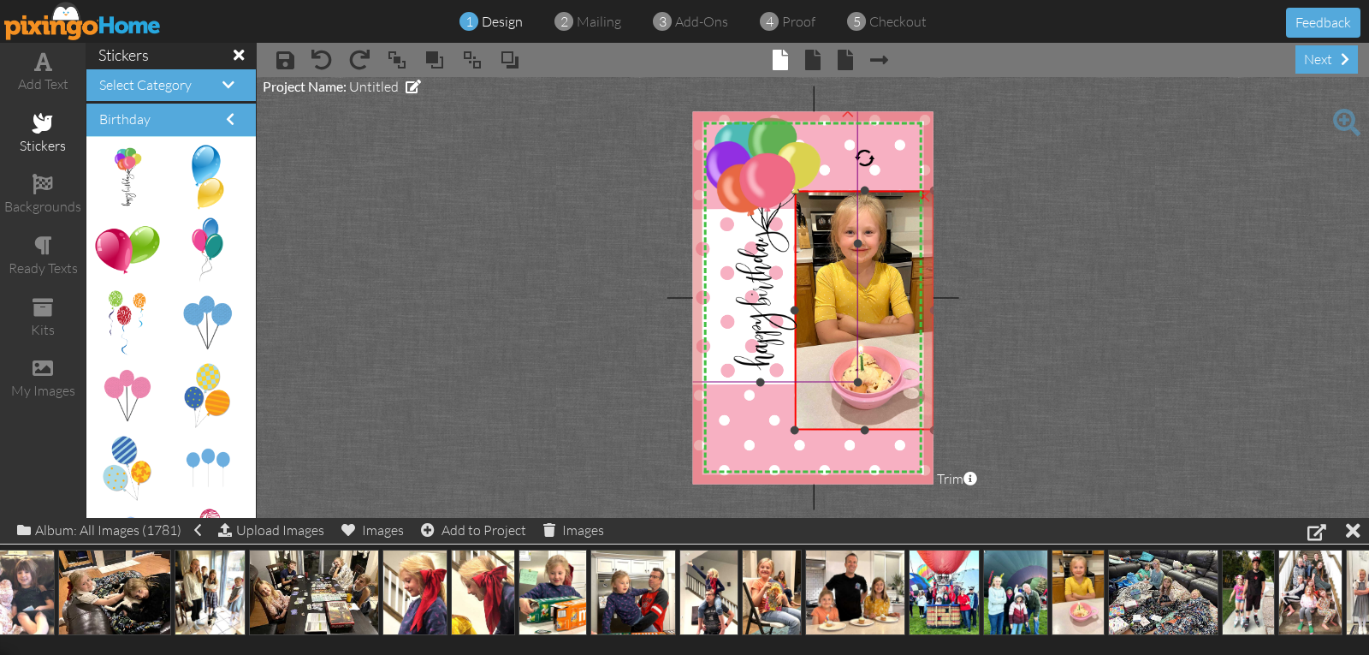
click at [862, 188] on div "X X X X X X X X X X X X X X X X X X X X X X X X X X X X X X X X X X X X X X X X…" at bounding box center [813, 297] width 241 height 372
drag, startPoint x: 864, startPoint y: 427, endPoint x: 864, endPoint y: 417, distance: 10.3
click at [864, 417] on div at bounding box center [864, 419] width 9 height 9
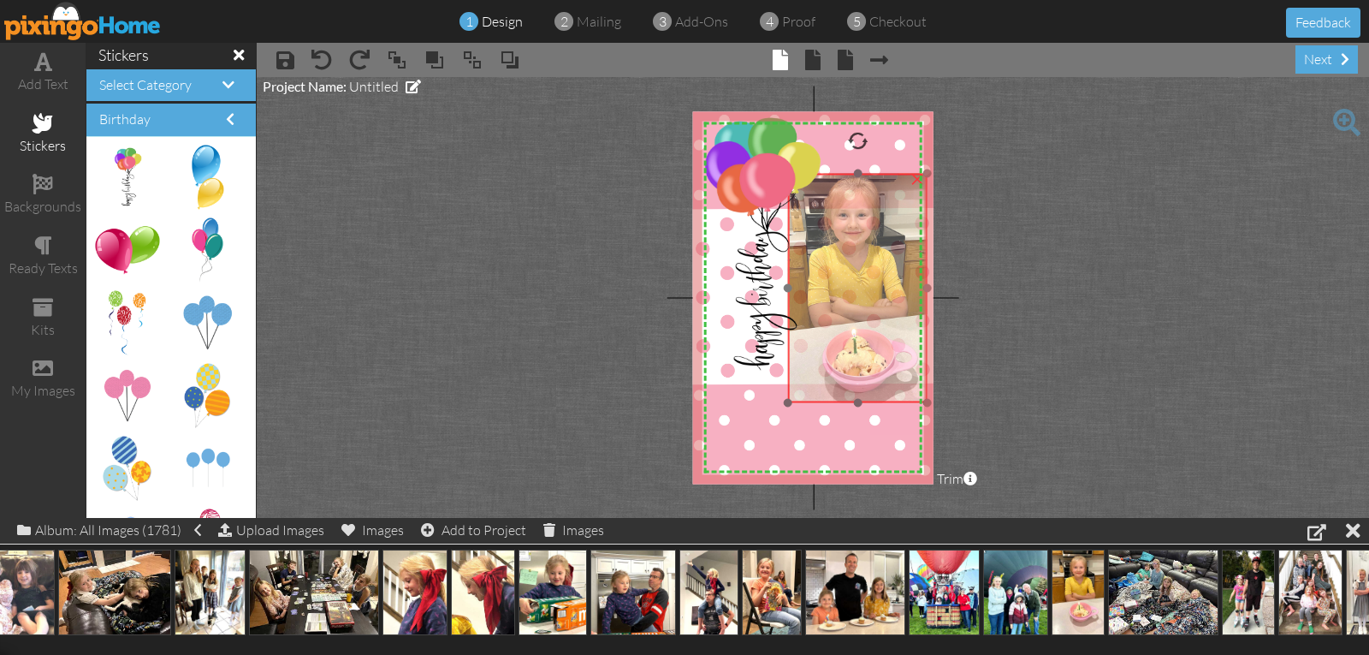
drag, startPoint x: 871, startPoint y: 401, endPoint x: 867, endPoint y: 388, distance: 13.5
click at [867, 388] on img at bounding box center [851, 297] width 167 height 274
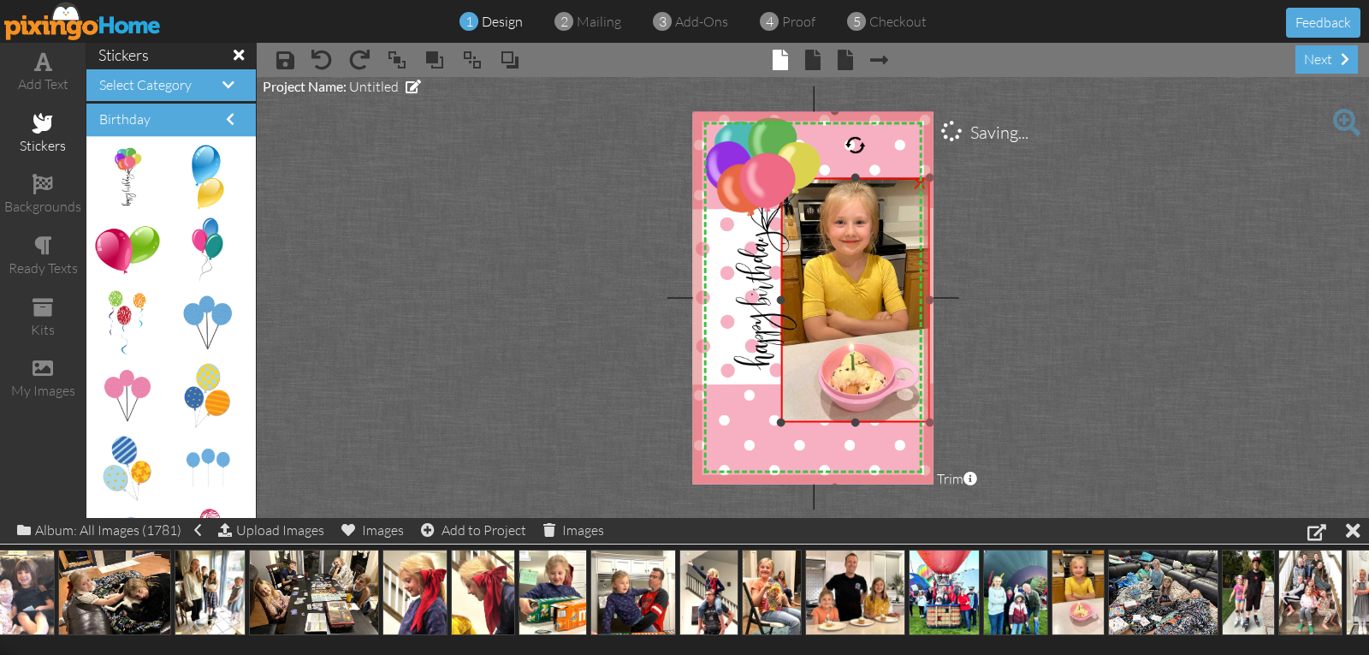
drag, startPoint x: 789, startPoint y: 409, endPoint x: 774, endPoint y: 425, distance: 21.8
click at [774, 425] on div "X X X X X X X X X X X X X X X X X X X X X X X X X X X X X X X X X X X X X X X X…" at bounding box center [813, 297] width 241 height 372
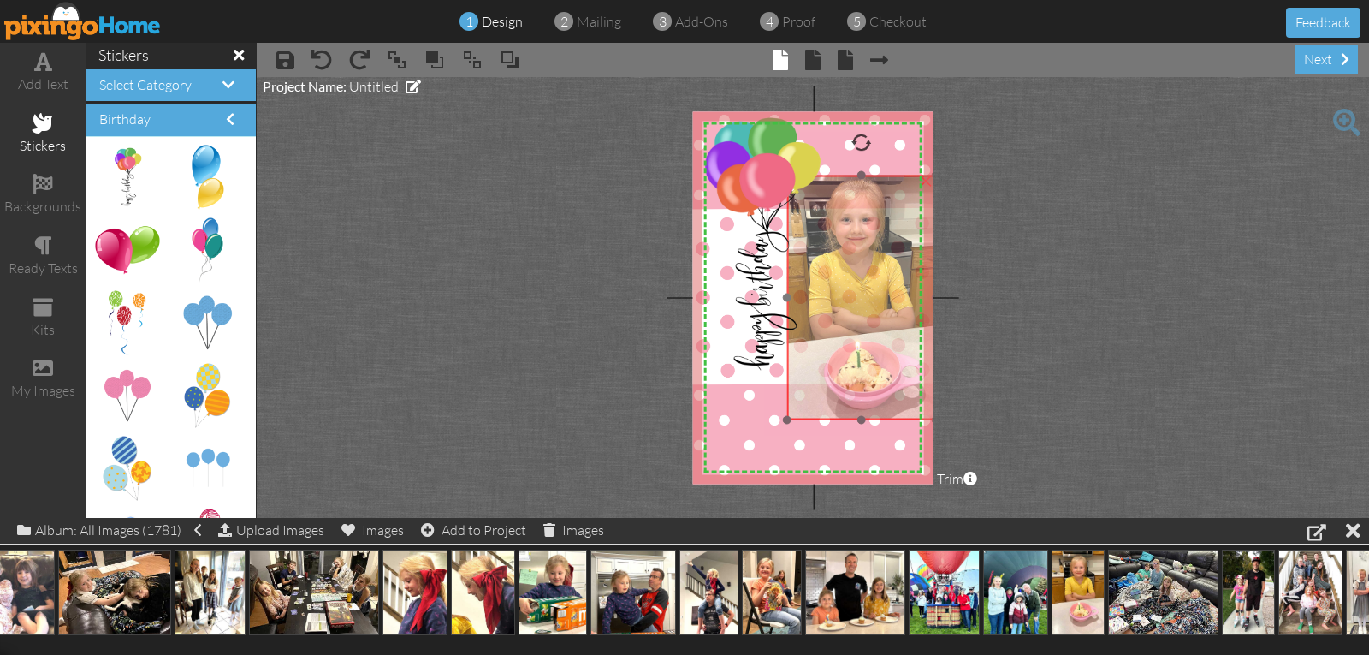
click at [817, 390] on img at bounding box center [854, 306] width 179 height 293
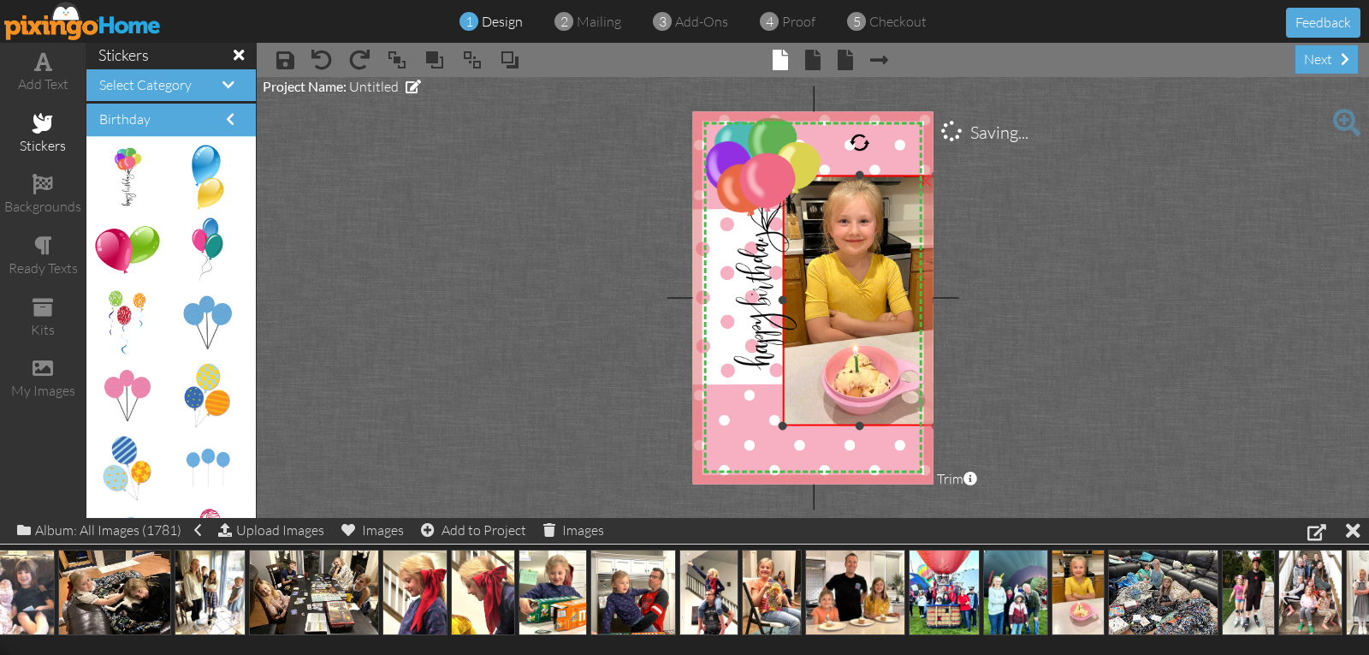
drag, startPoint x: 787, startPoint y: 420, endPoint x: 780, endPoint y: 426, distance: 9.8
click at [780, 426] on div at bounding box center [783, 425] width 9 height 9
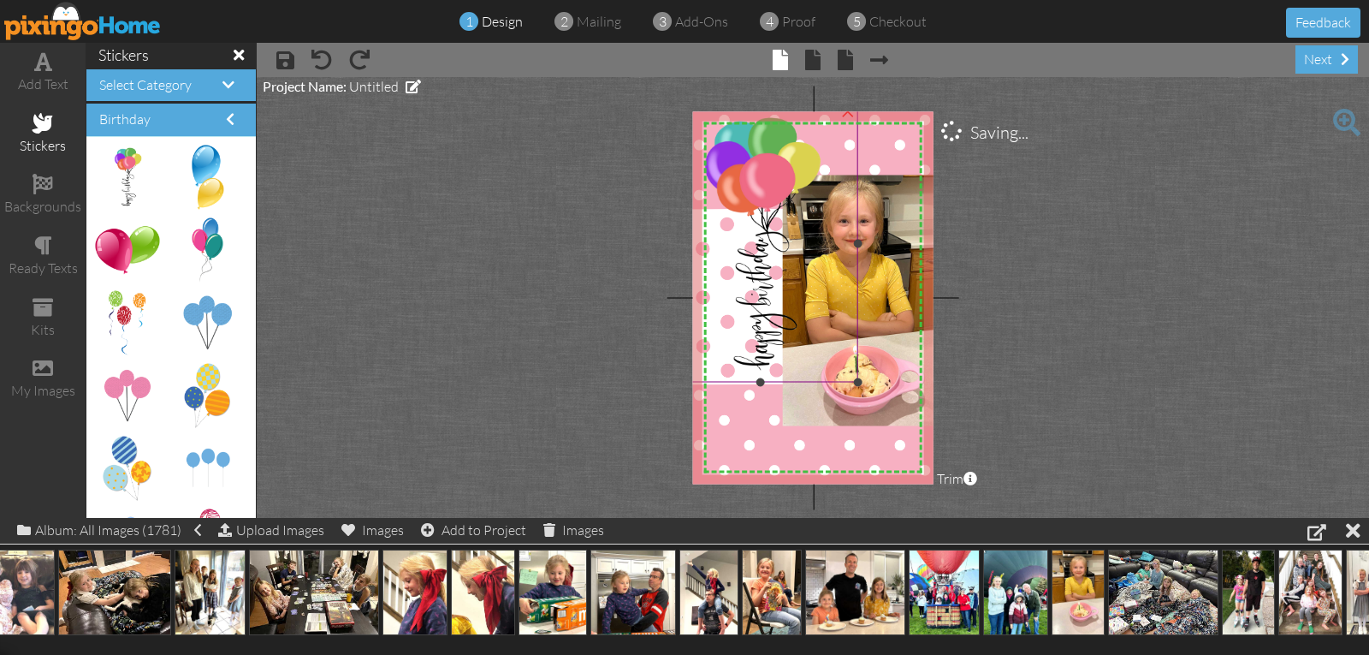
click at [756, 340] on img at bounding box center [760, 243] width 196 height 276
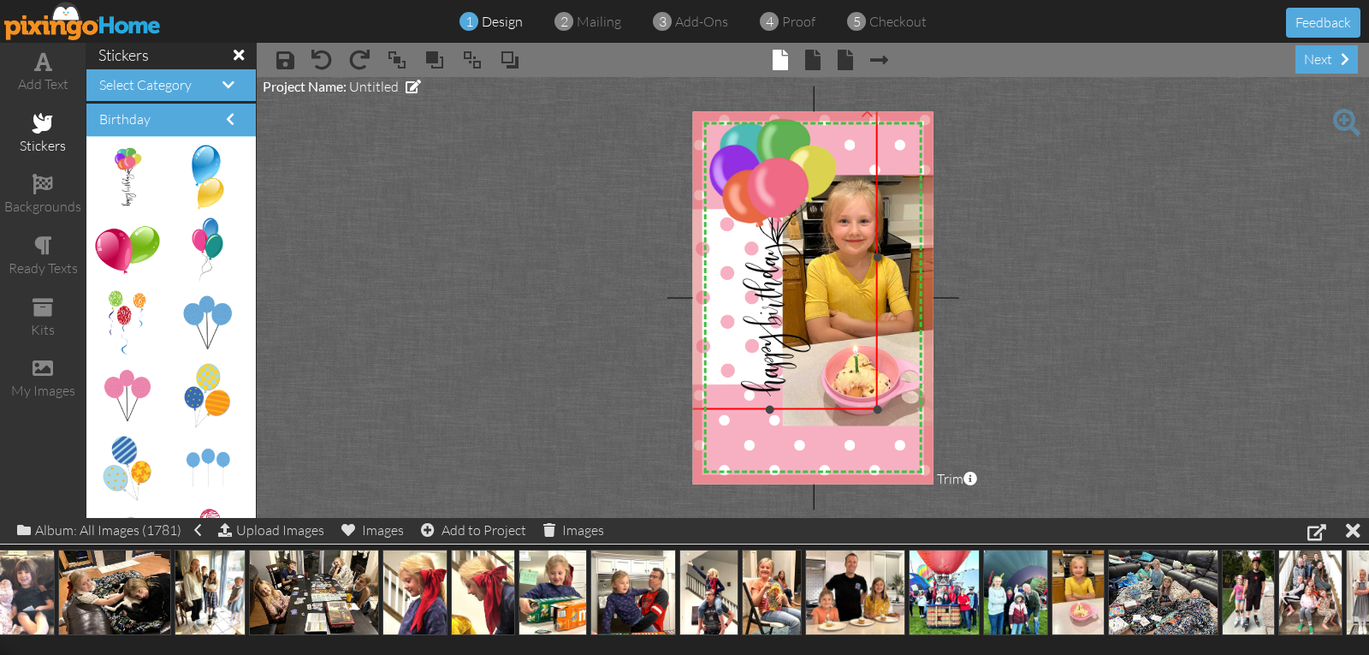
drag, startPoint x: 860, startPoint y: 383, endPoint x: 869, endPoint y: 410, distance: 28.7
click at [869, 409] on div "×" at bounding box center [769, 257] width 215 height 304
drag, startPoint x: 877, startPoint y: 256, endPoint x: 841, endPoint y: 259, distance: 36.1
click at [841, 259] on div at bounding box center [841, 257] width 9 height 9
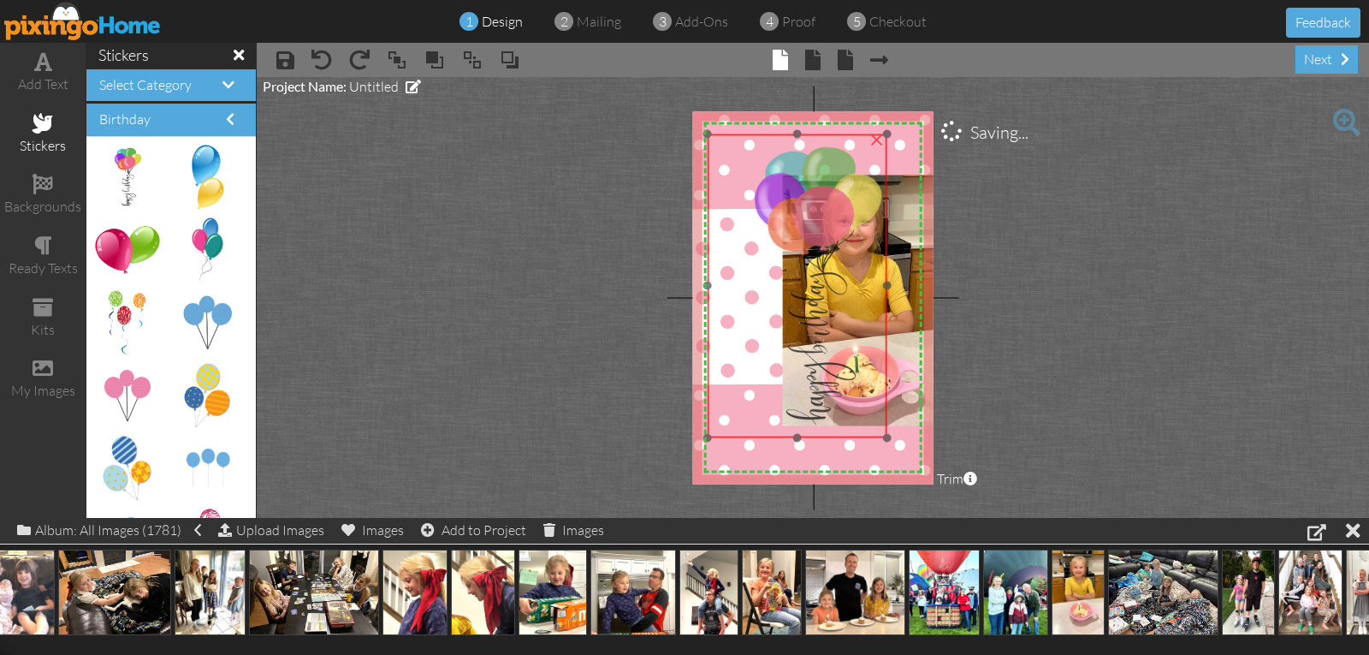
drag, startPoint x: 733, startPoint y: 322, endPoint x: 774, endPoint y: 349, distance: 49.4
click at [776, 350] on img at bounding box center [815, 286] width 215 height 304
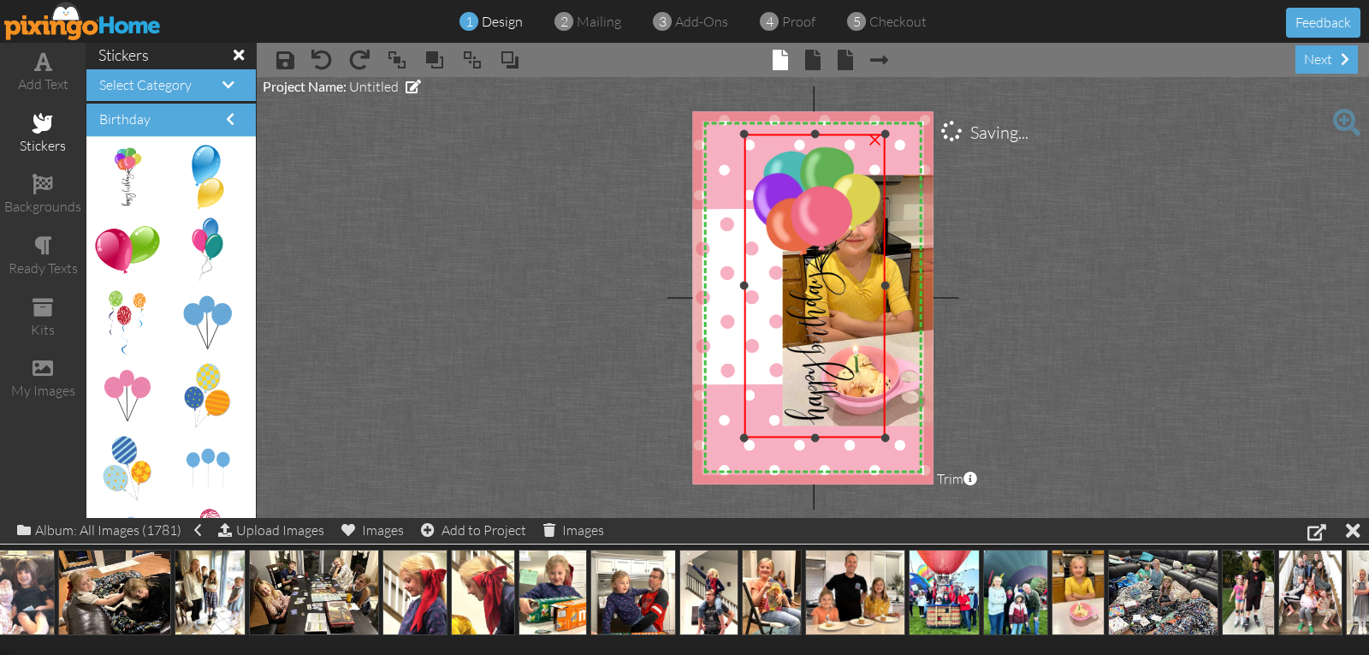
drag, startPoint x: 708, startPoint y: 284, endPoint x: 746, endPoint y: 274, distance: 39.9
click at [746, 274] on div "×" at bounding box center [815, 286] width 140 height 304
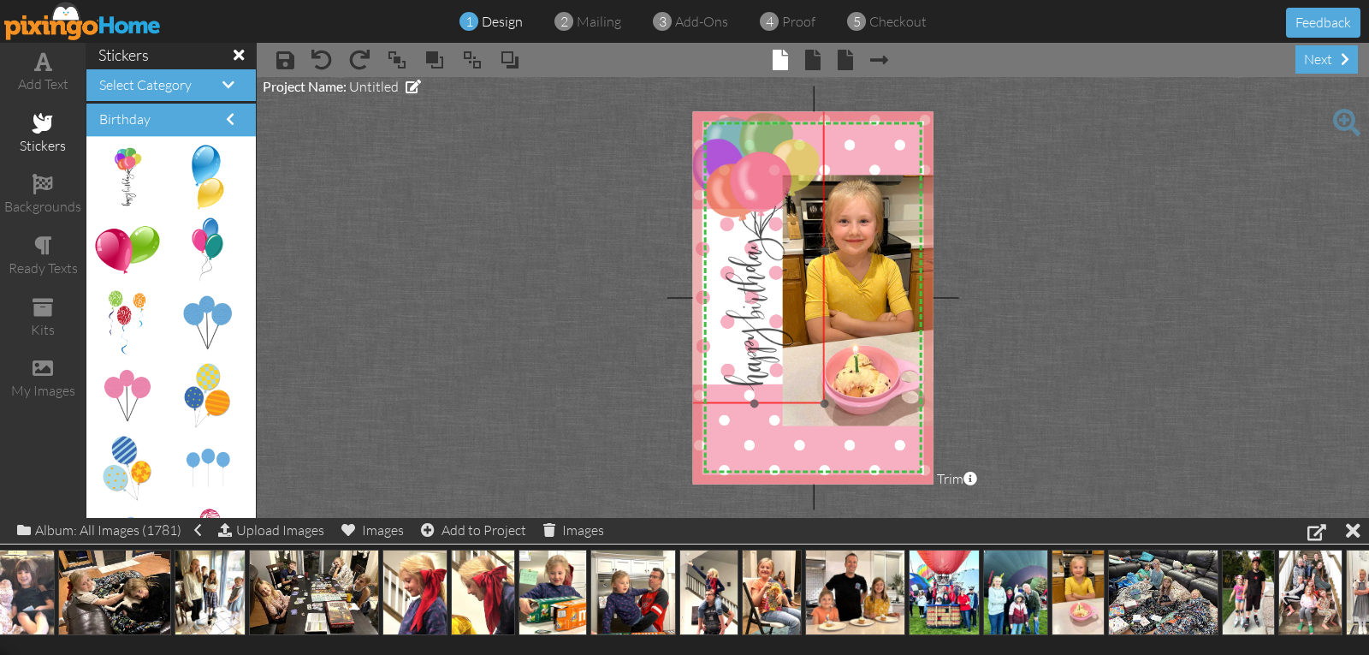
drag, startPoint x: 779, startPoint y: 316, endPoint x: 718, endPoint y: 282, distance: 69.7
click at [718, 282] on img at bounding box center [752, 251] width 215 height 304
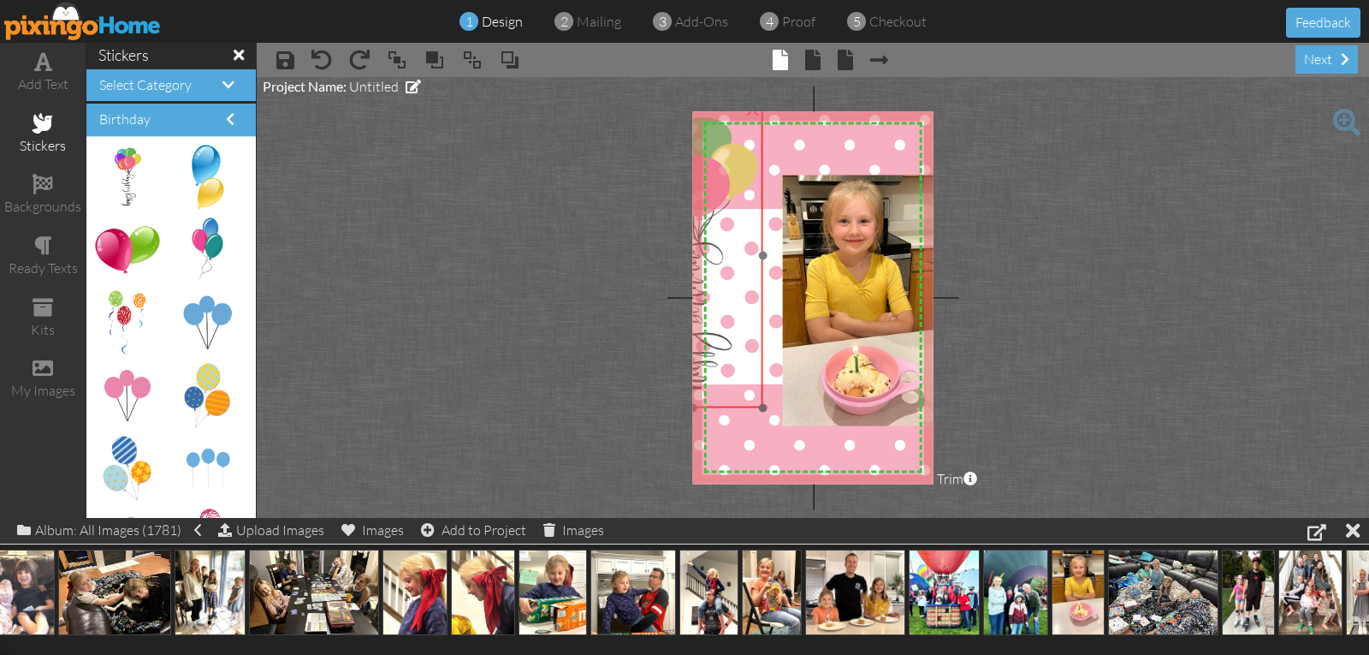
drag, startPoint x: 790, startPoint y: 293, endPoint x: 728, endPoint y: 297, distance: 61.8
click at [728, 297] on img at bounding box center [691, 256] width 215 height 304
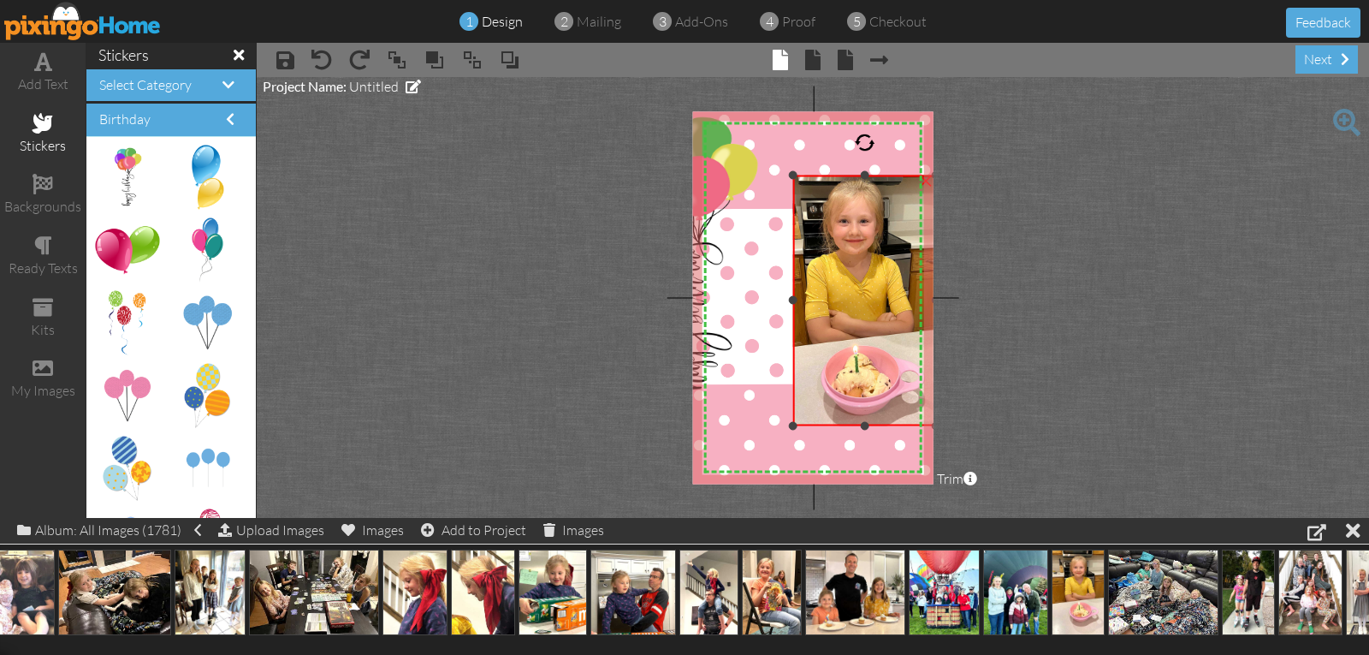
click at [793, 300] on div at bounding box center [793, 300] width 9 height 9
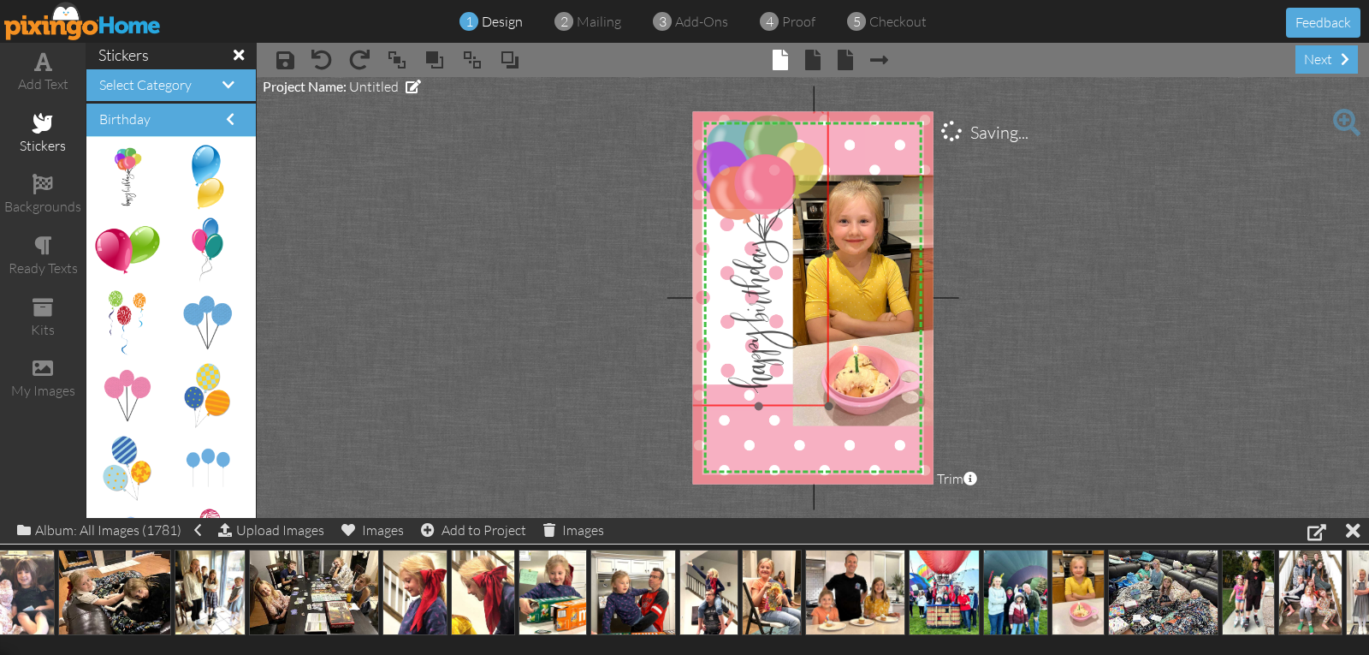
drag, startPoint x: 733, startPoint y: 304, endPoint x: 799, endPoint y: 302, distance: 65.9
click at [799, 302] on img at bounding box center [757, 254] width 215 height 304
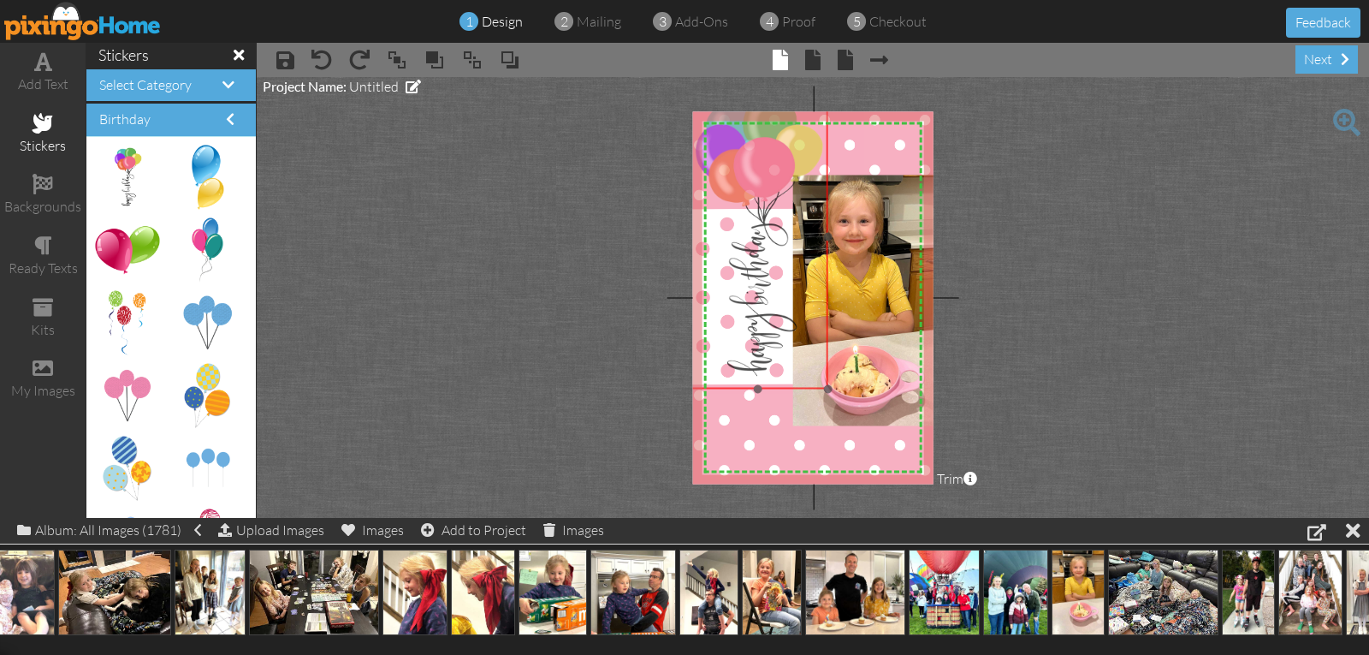
drag, startPoint x: 797, startPoint y: 310, endPoint x: 796, endPoint y: 293, distance: 17.1
click at [796, 293] on img at bounding box center [756, 237] width 215 height 304
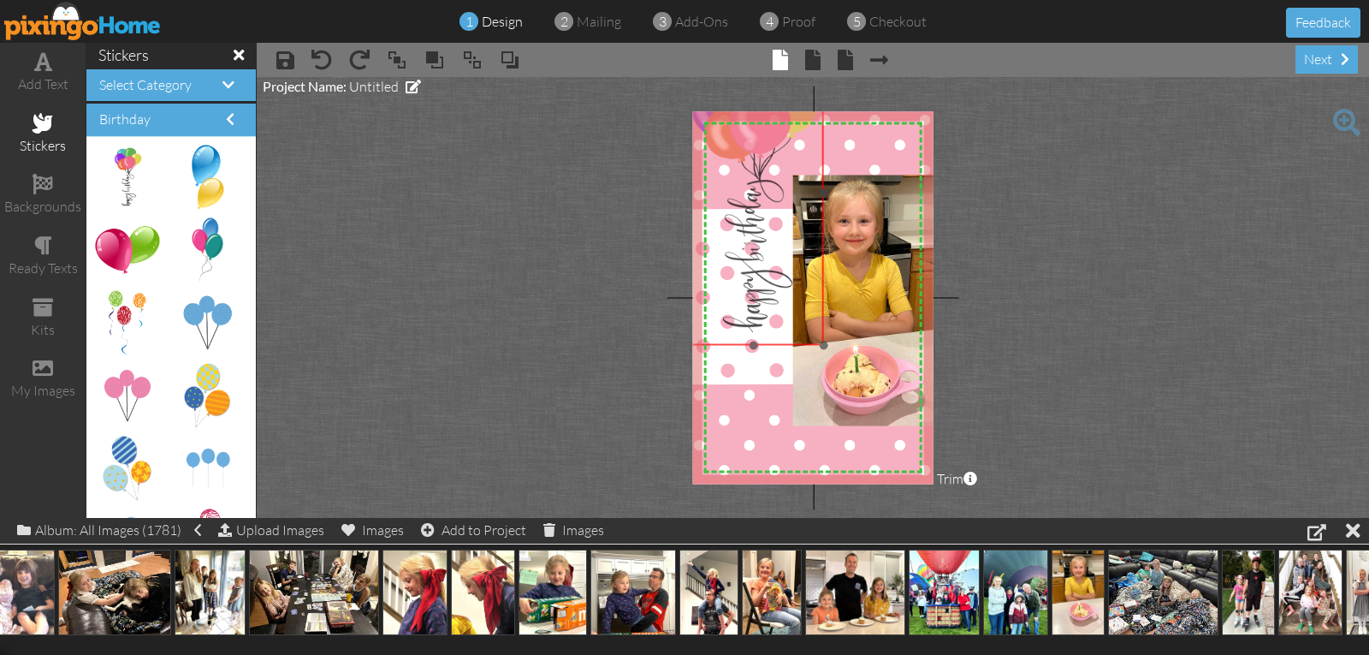
drag, startPoint x: 797, startPoint y: 304, endPoint x: 793, endPoint y: 264, distance: 40.4
click at [793, 264] on img at bounding box center [751, 193] width 215 height 304
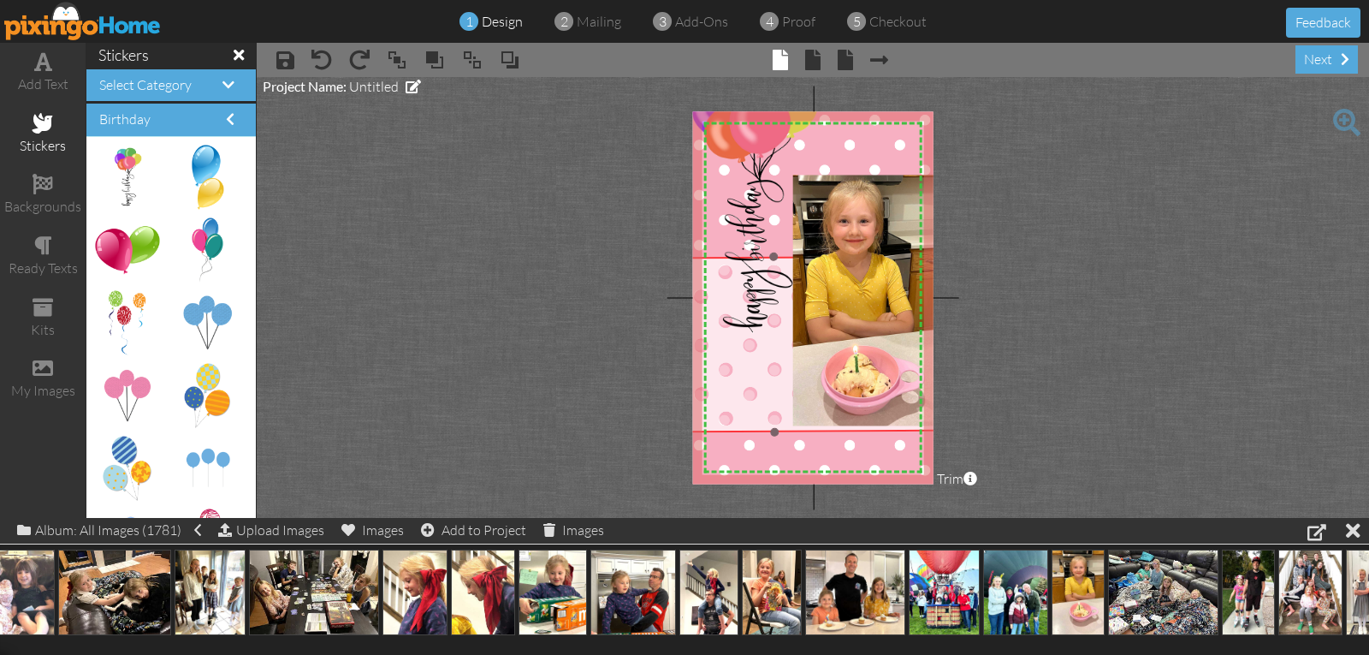
drag, startPoint x: 752, startPoint y: 368, endPoint x: 751, endPoint y: 416, distance: 48.0
click at [751, 416] on img at bounding box center [774, 398] width 369 height 286
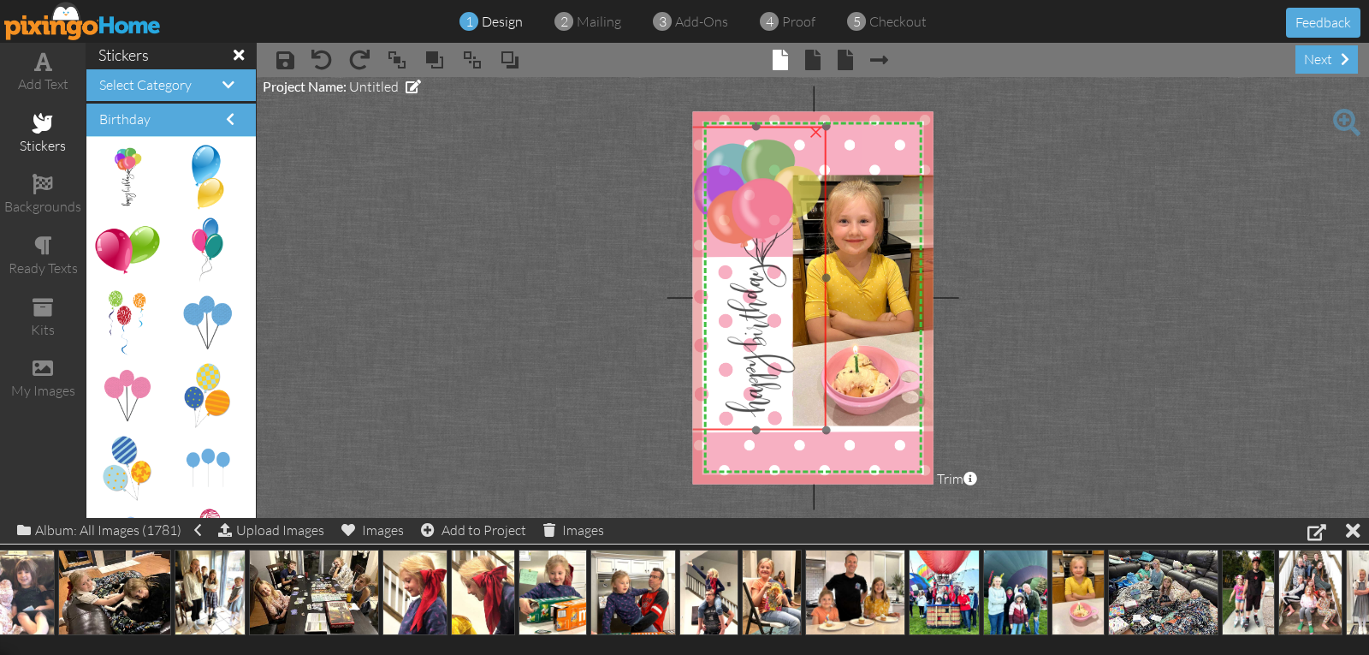
drag, startPoint x: 753, startPoint y: 290, endPoint x: 757, endPoint y: 371, distance: 81.4
click at [757, 371] on img at bounding box center [754, 278] width 215 height 304
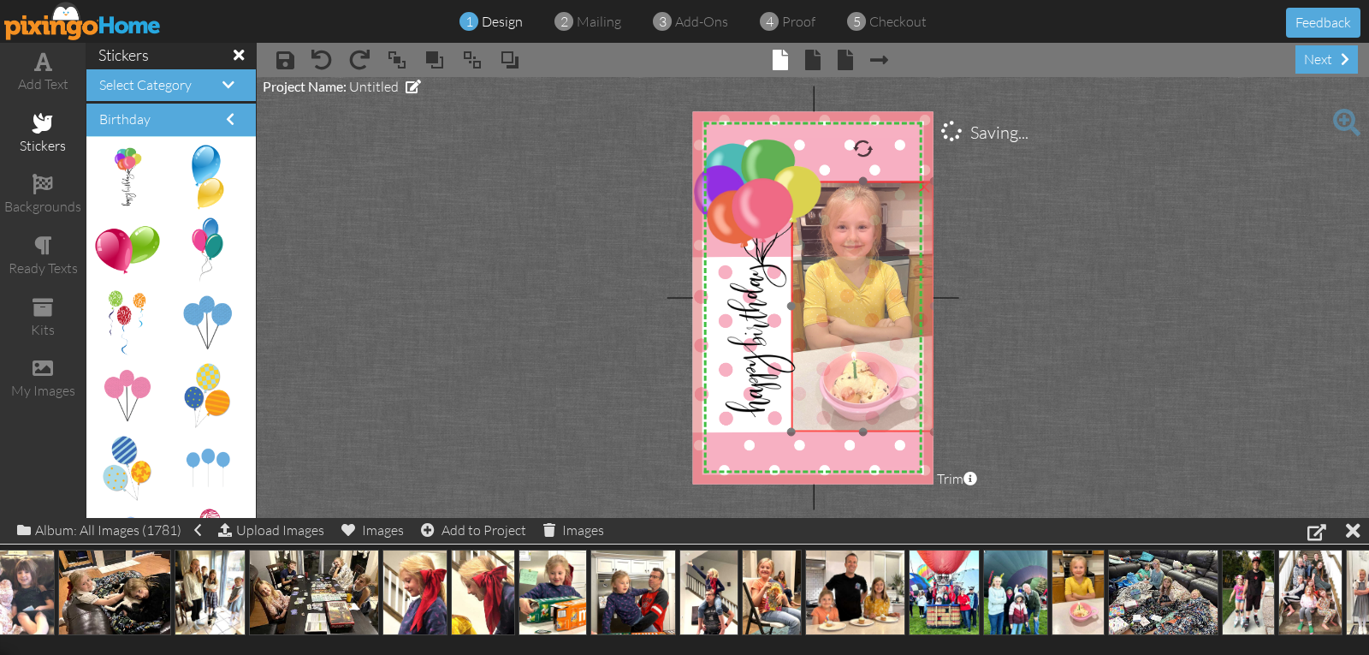
click at [840, 366] on img at bounding box center [850, 316] width 183 height 300
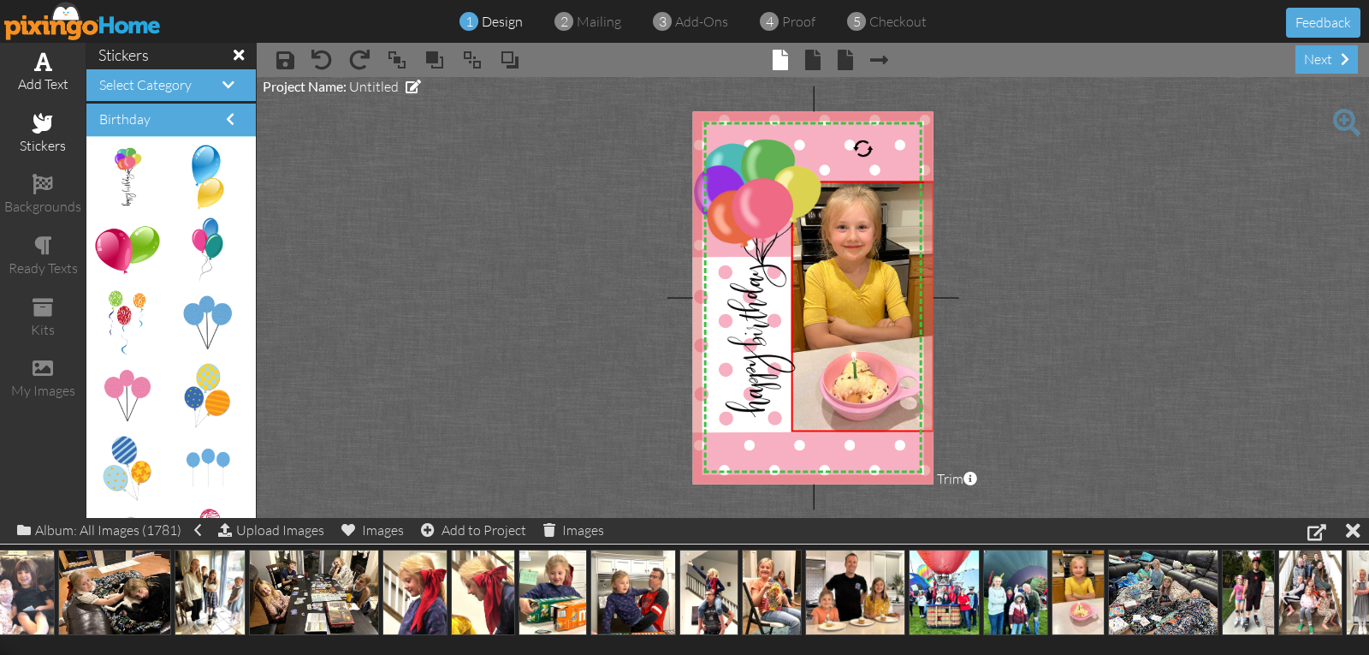
click at [45, 84] on div "add text" at bounding box center [43, 84] width 86 height 20
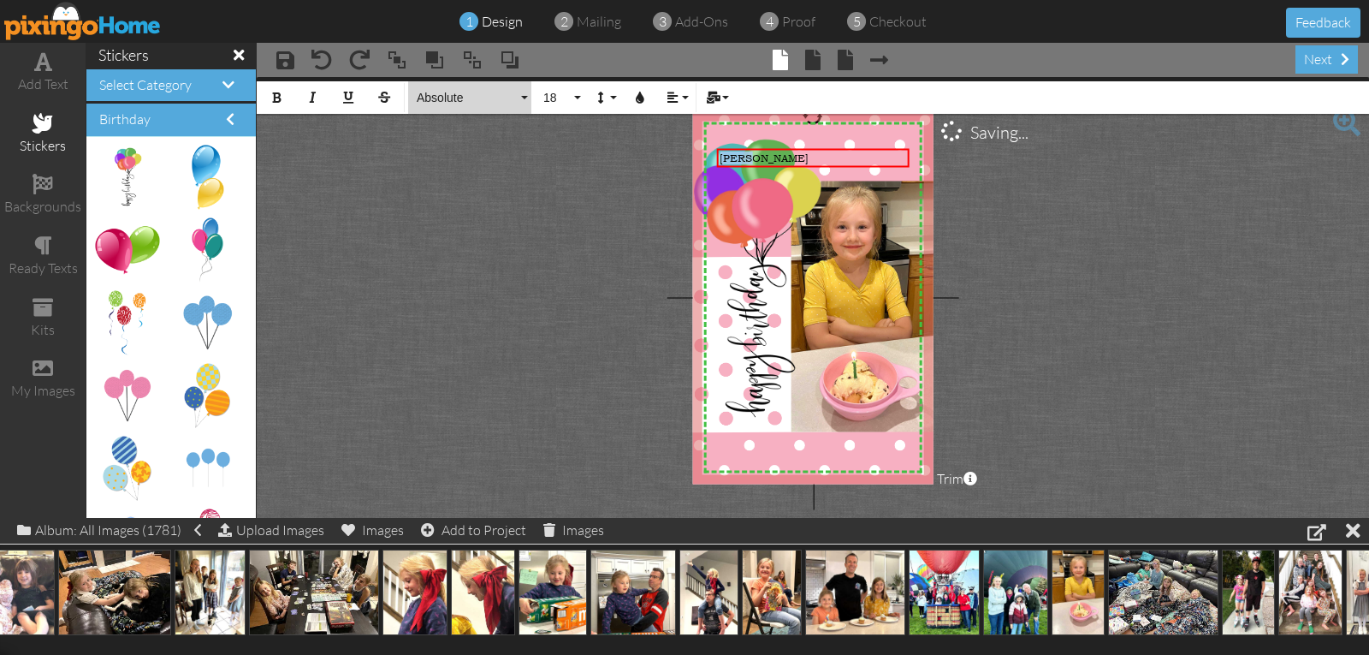
click at [431, 94] on span "Absolute" at bounding box center [466, 98] width 103 height 15
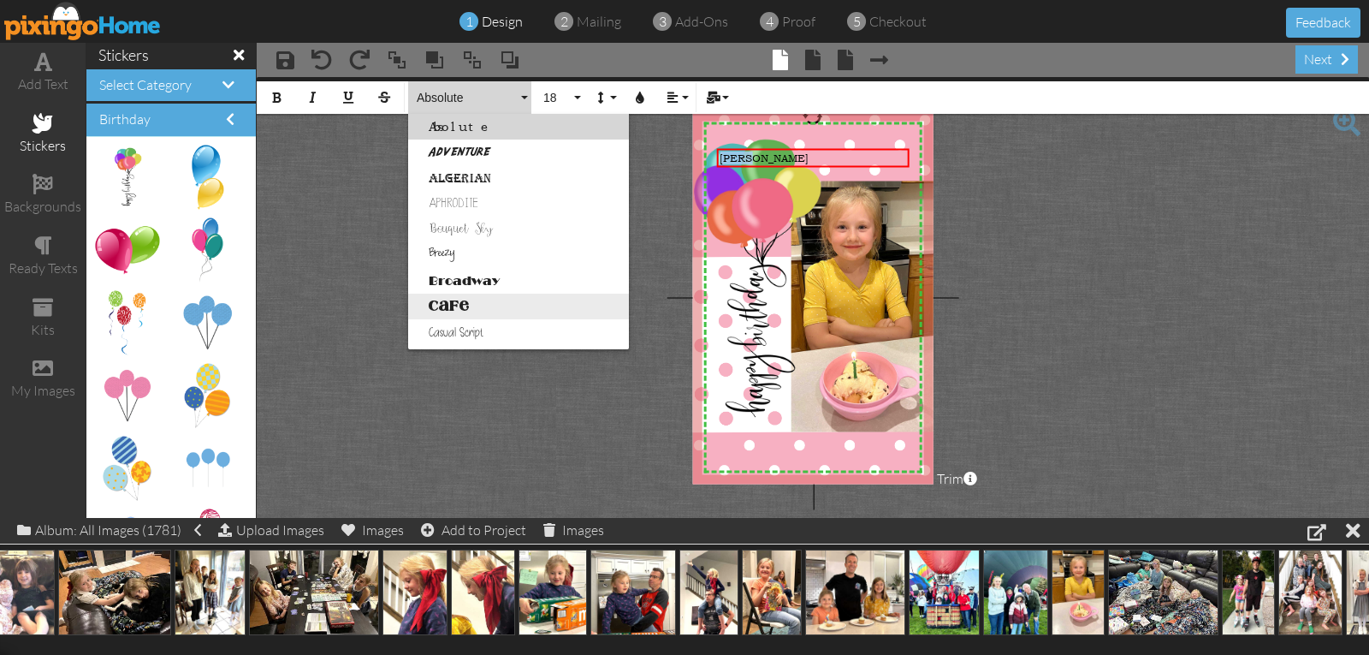
click at [462, 306] on link "Cafe" at bounding box center [518, 307] width 221 height 26
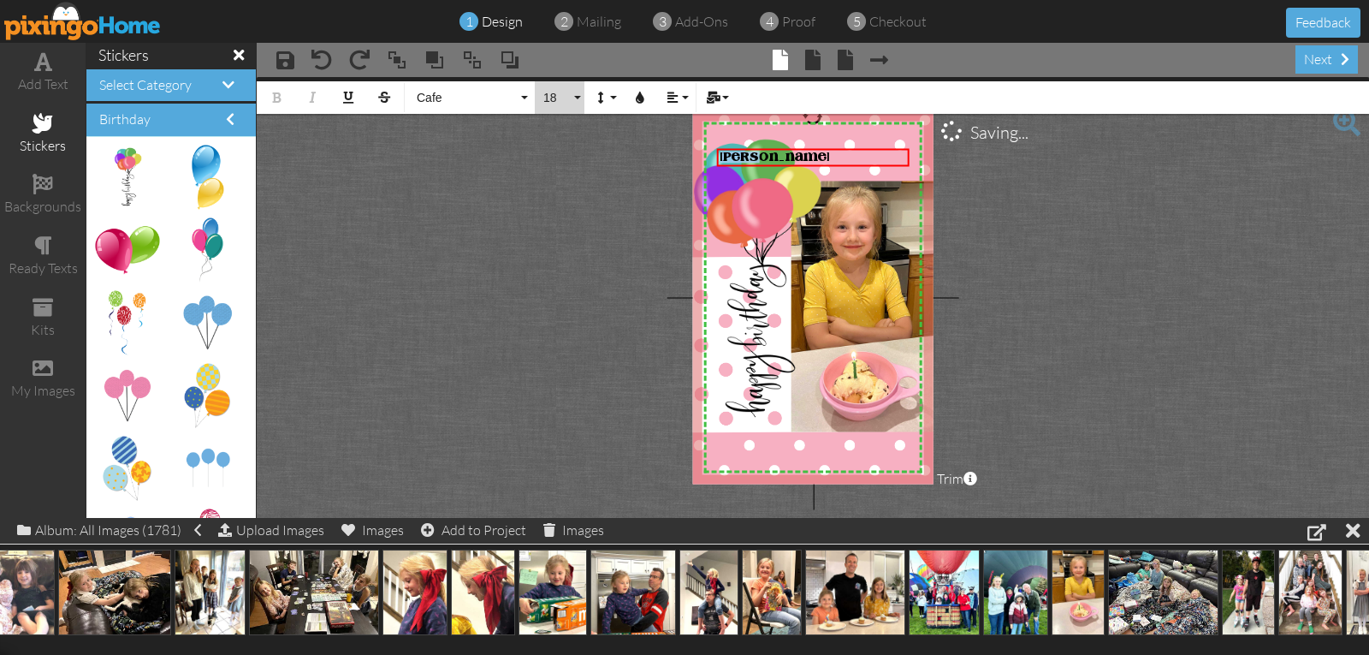
click at [547, 102] on span "18" at bounding box center [556, 98] width 29 height 15
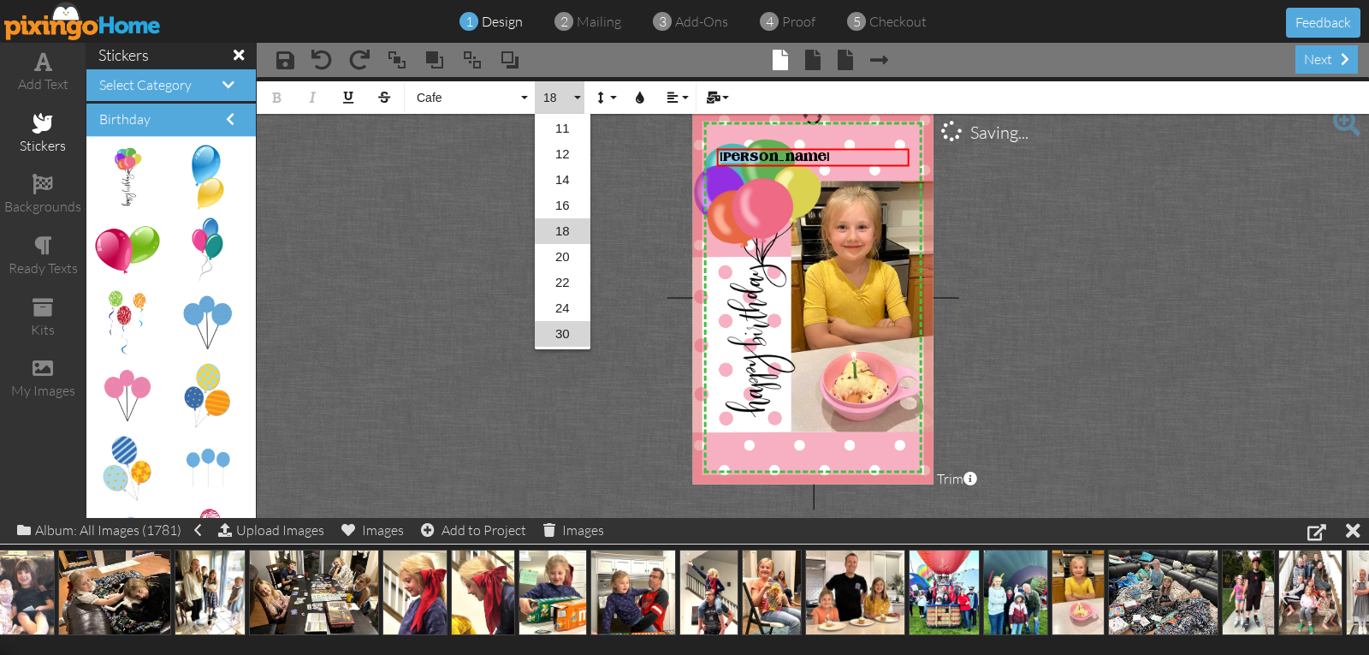
click at [571, 333] on link "30" at bounding box center [563, 334] width 56 height 26
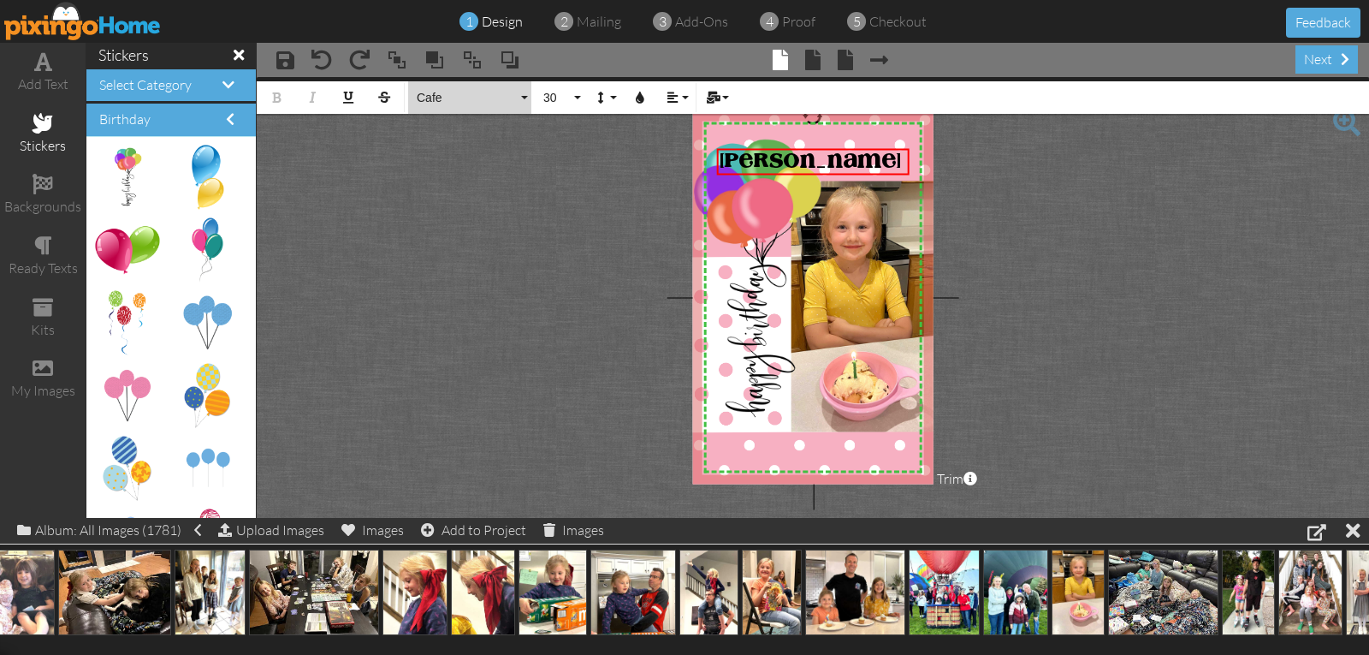
click at [427, 101] on span "Cafe" at bounding box center [466, 98] width 103 height 15
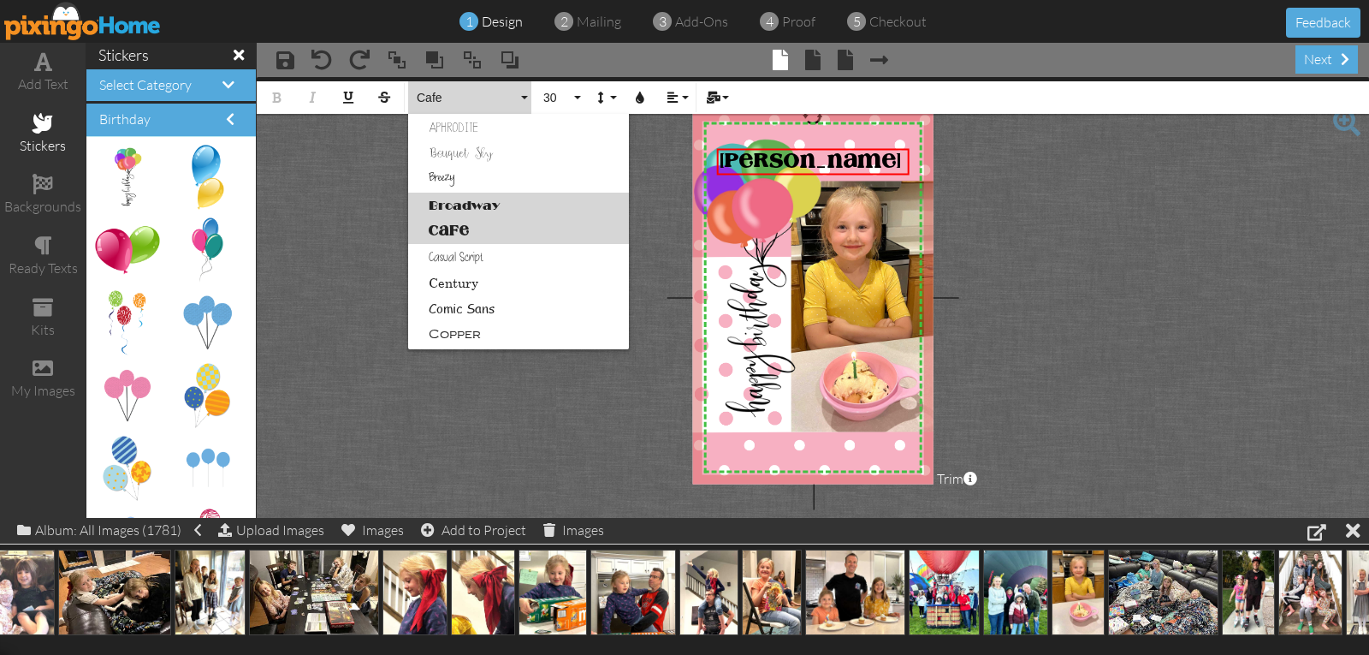
click at [450, 210] on link "Broadway" at bounding box center [518, 206] width 221 height 26
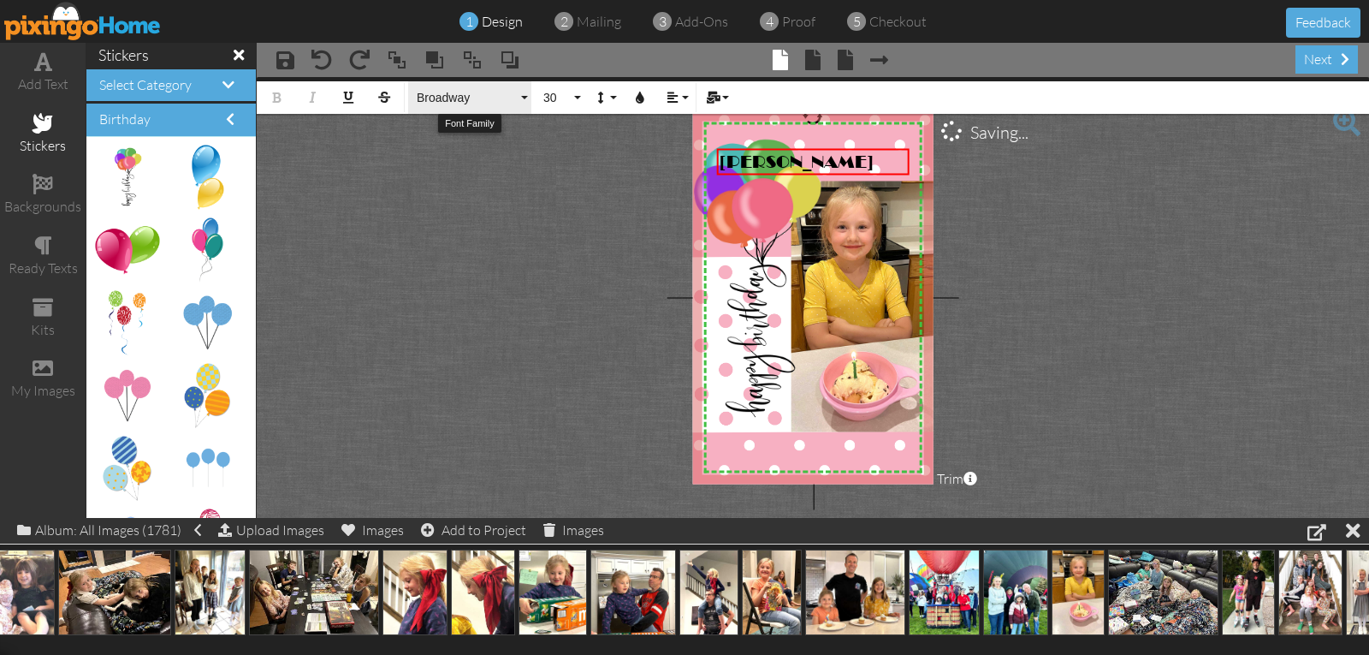
click at [434, 98] on span "Broadway" at bounding box center [466, 98] width 103 height 15
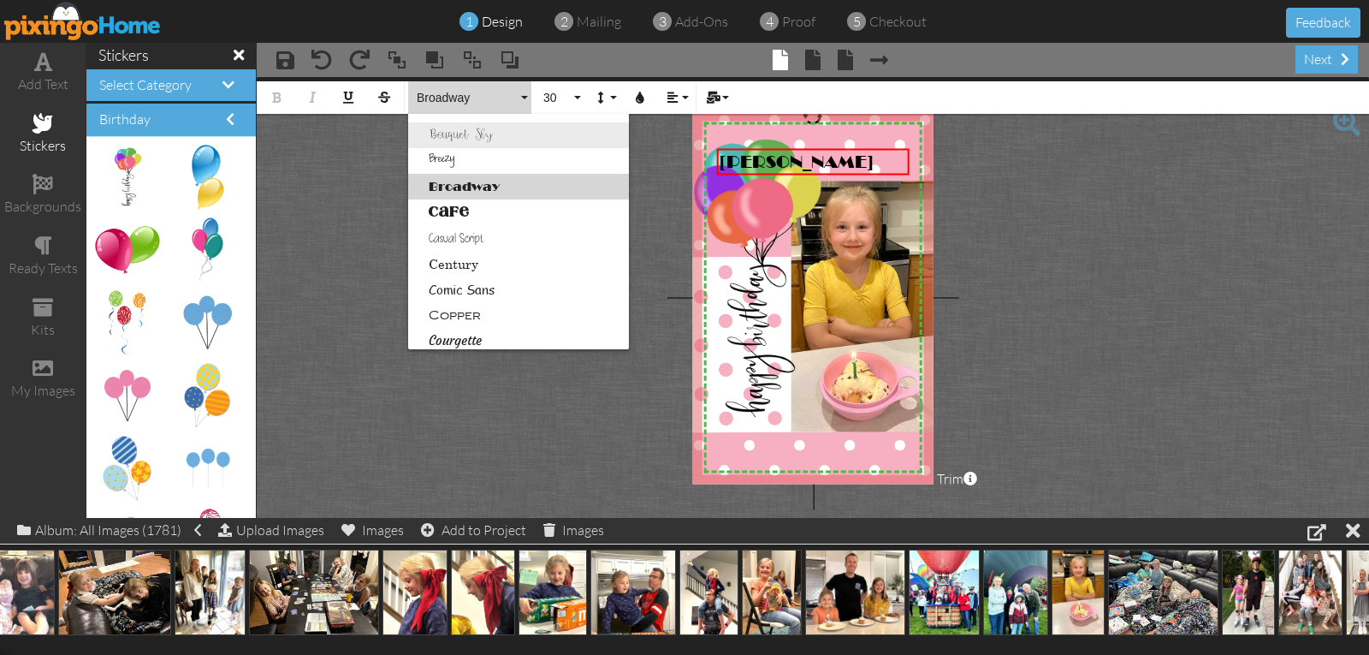
scroll to position [135, 0]
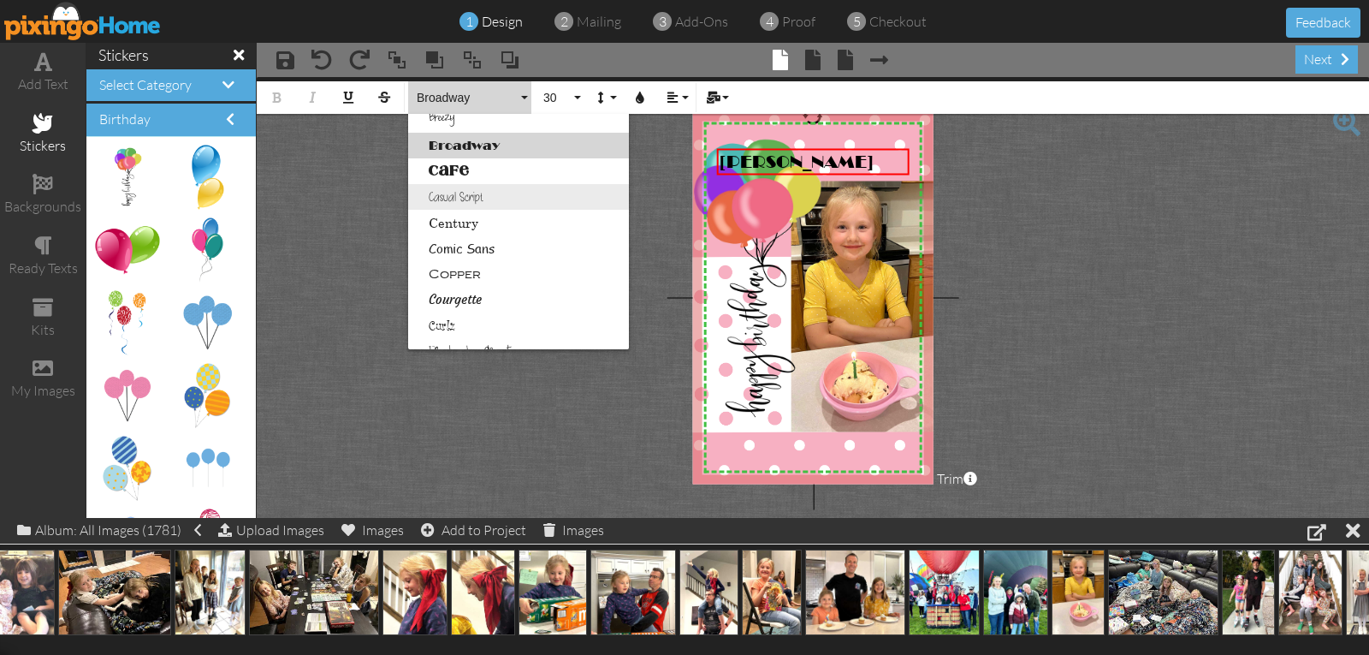
click at [458, 199] on link "Casual Script" at bounding box center [518, 197] width 221 height 26
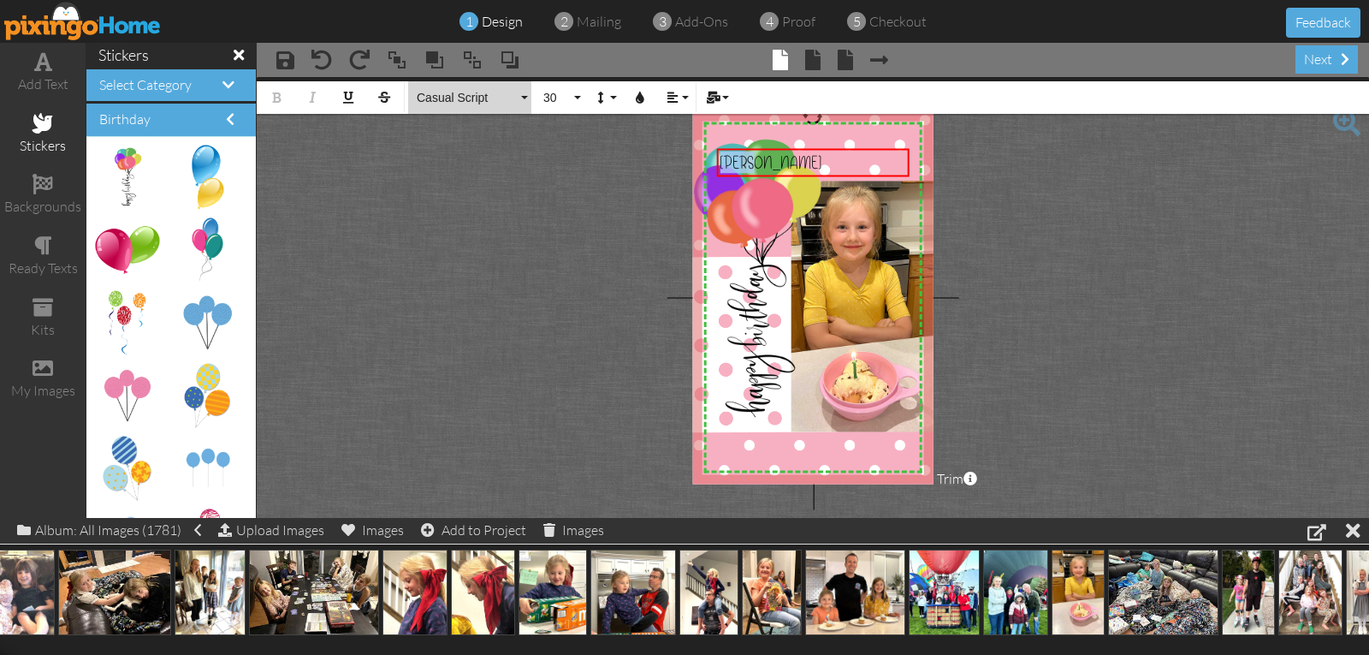
click at [454, 100] on span "Casual Script" at bounding box center [466, 98] width 103 height 15
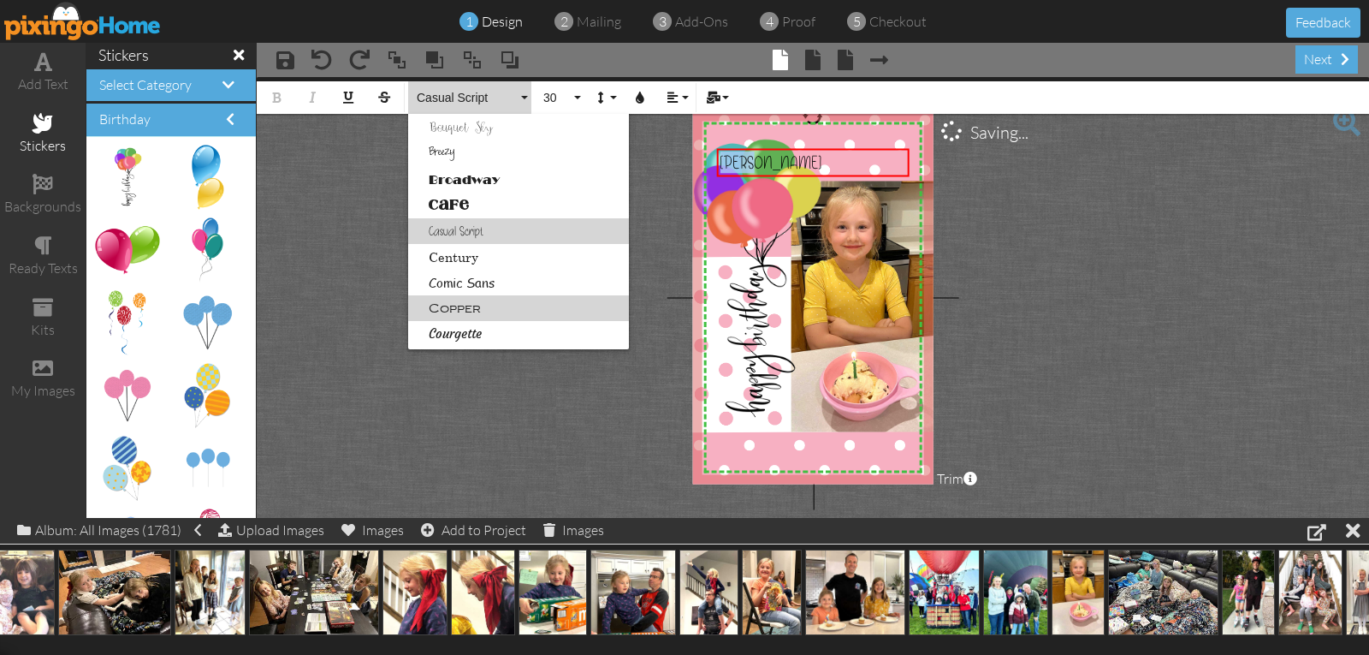
click at [459, 308] on link "Copper" at bounding box center [518, 308] width 221 height 26
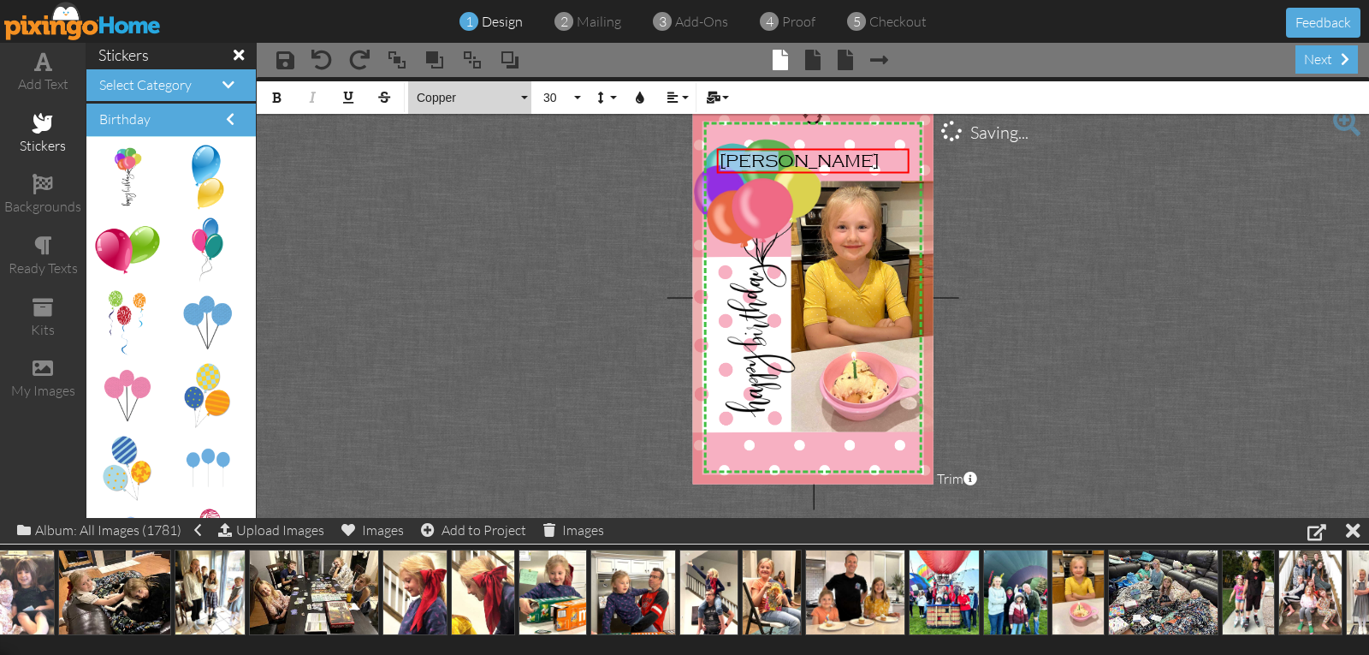
click at [437, 96] on span "Copper" at bounding box center [466, 98] width 103 height 15
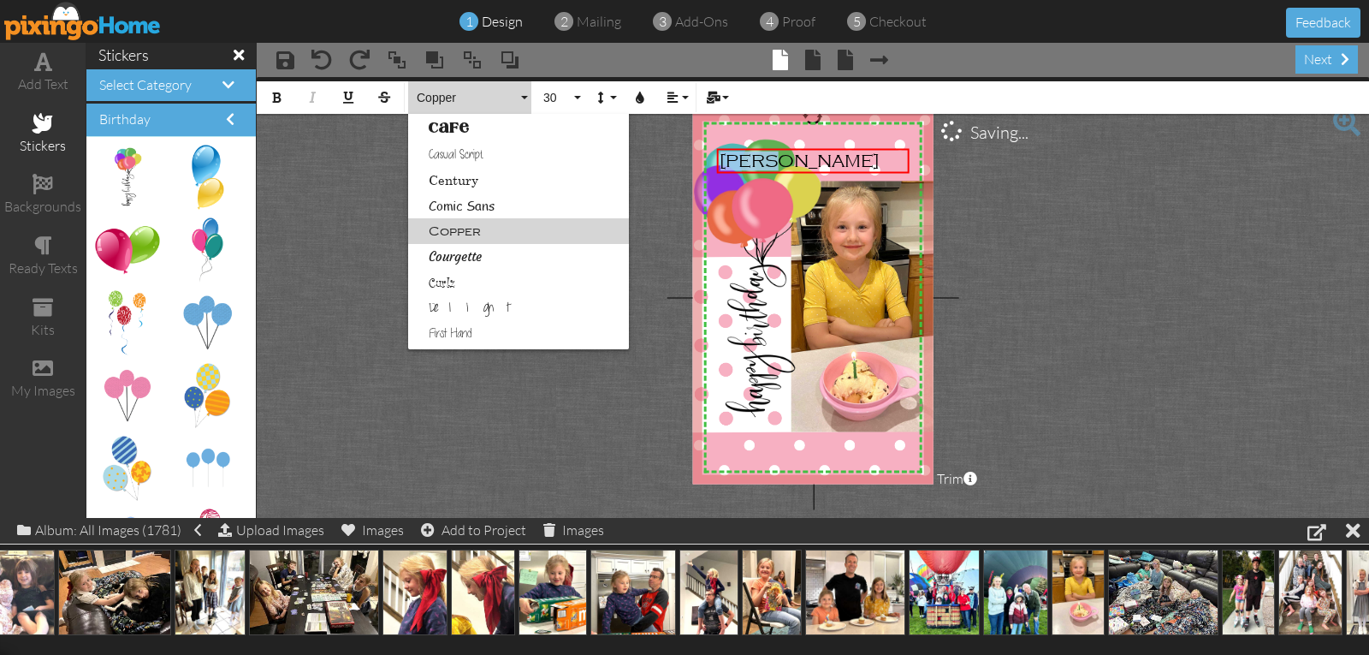
scroll to position [264, 0]
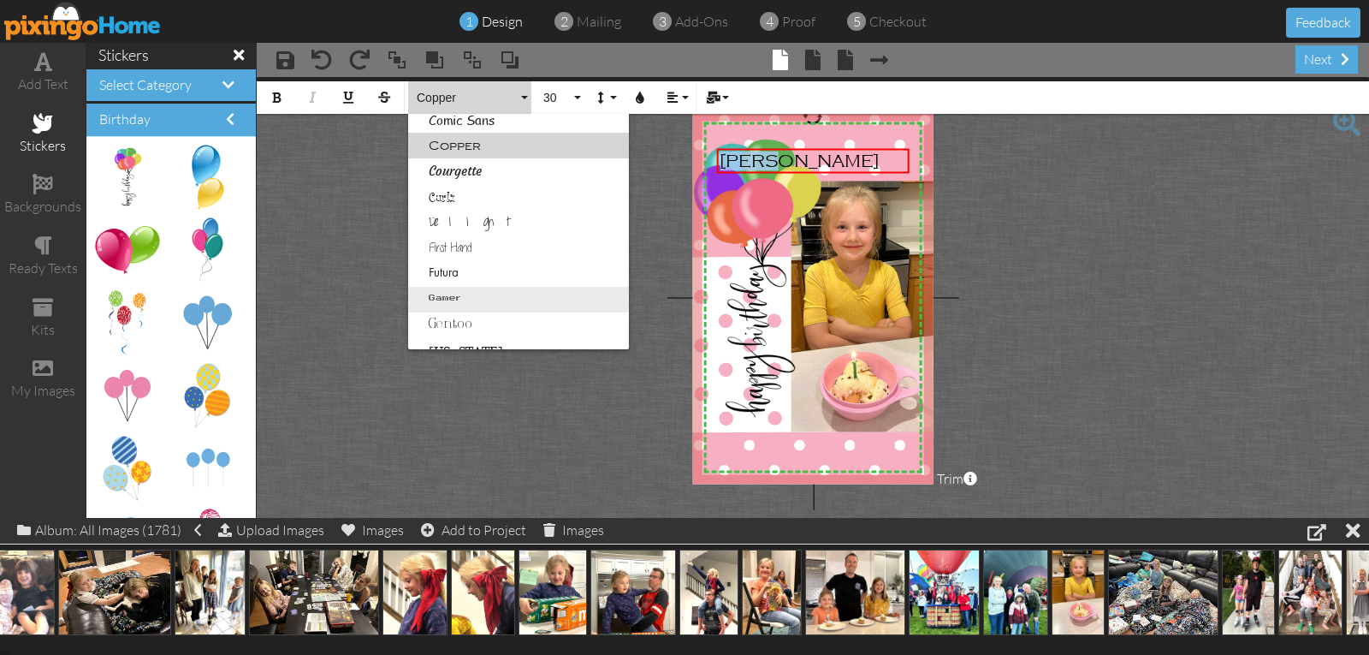
click at [442, 297] on link "Gamer" at bounding box center [518, 300] width 221 height 26
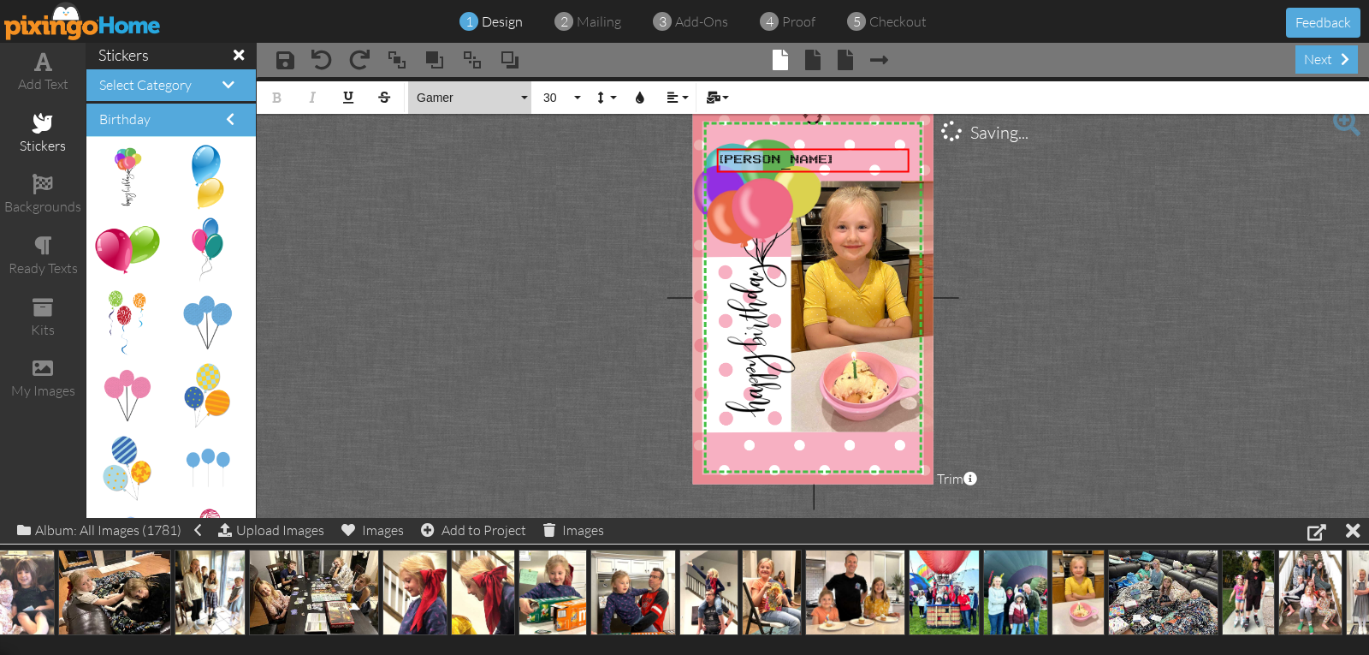
click at [442, 100] on span "Gamer" at bounding box center [466, 98] width 103 height 15
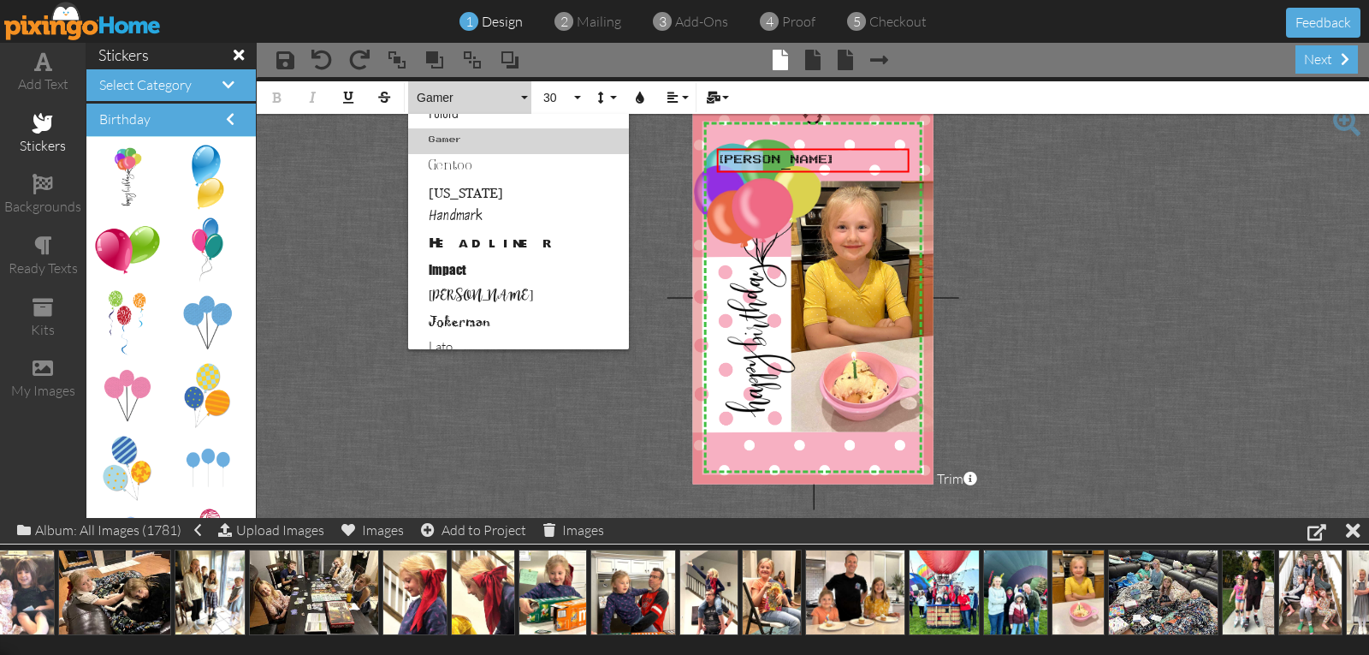
scroll to position [503, 0]
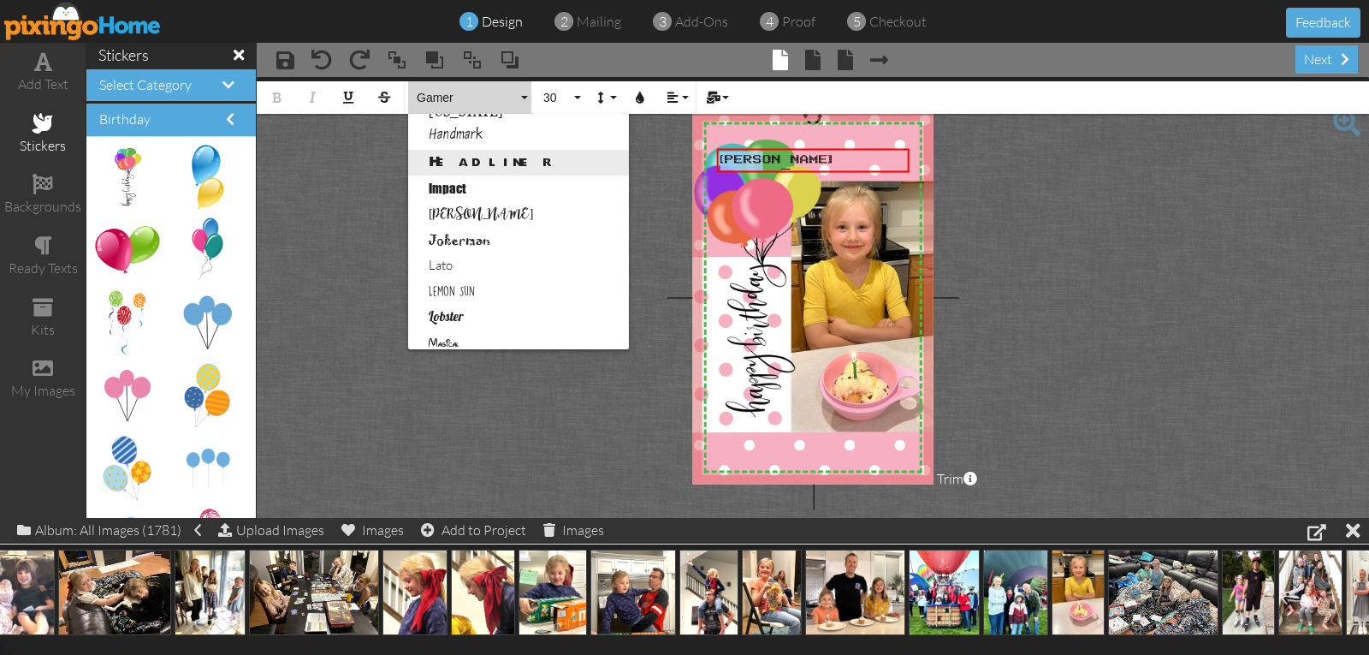
click at [458, 163] on link "Headliner" at bounding box center [518, 163] width 221 height 26
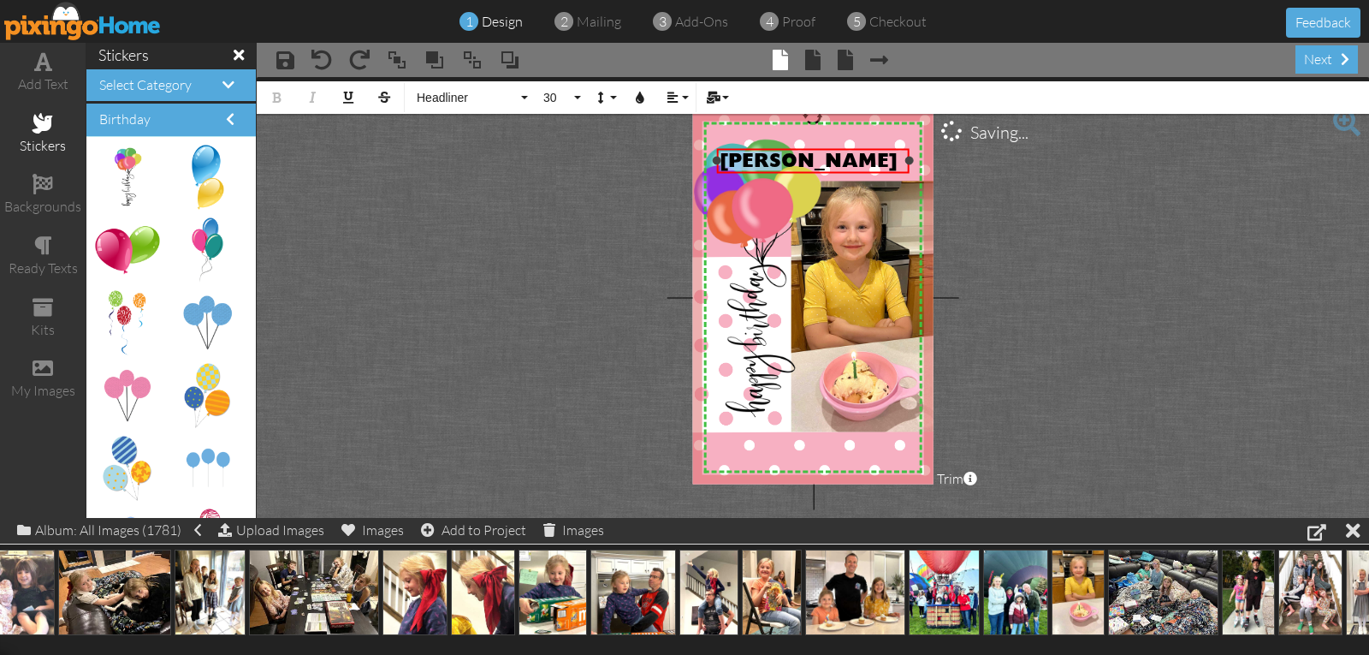
click at [787, 159] on div "[PERSON_NAME]" at bounding box center [813, 161] width 187 height 20
click at [796, 156] on div "[PERSON_NAME]" at bounding box center [813, 161] width 187 height 20
drag, startPoint x: 726, startPoint y: 158, endPoint x: 780, endPoint y: 157, distance: 53.9
click at [780, 156] on div "[PERSON_NAME]" at bounding box center [813, 161] width 187 height 20
click at [642, 97] on icon "button" at bounding box center [640, 98] width 12 height 12
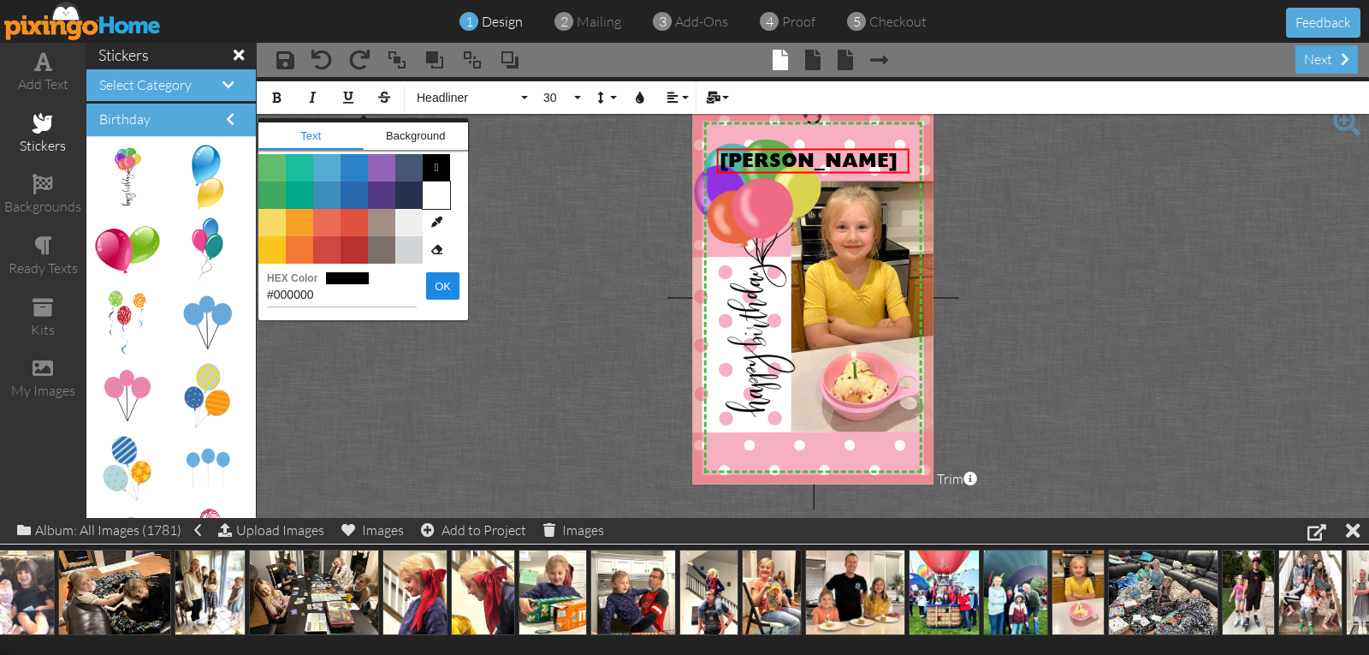
click at [442, 199] on span "Color #FFFFFF" at bounding box center [436, 194] width 27 height 27
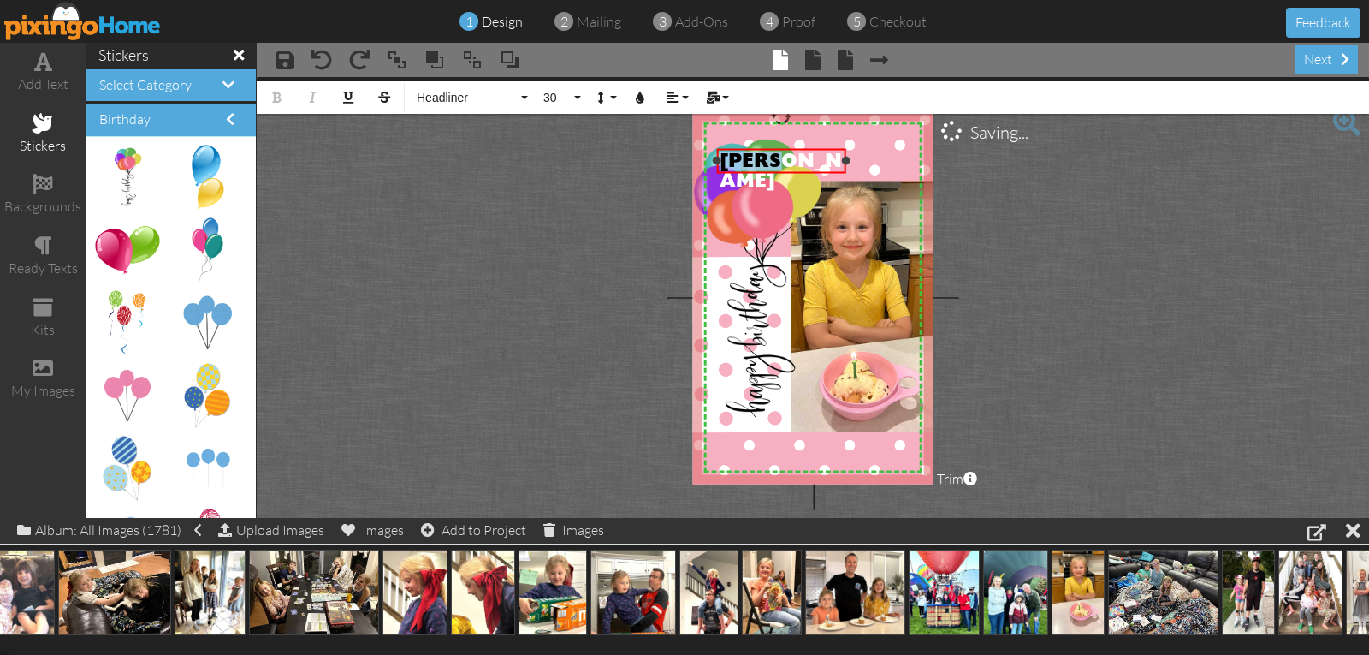
drag, startPoint x: 905, startPoint y: 161, endPoint x: 841, endPoint y: 164, distance: 63.4
click at [841, 164] on div "[PERSON_NAME] ×" at bounding box center [781, 161] width 129 height 25
click at [441, 94] on span "Headliner" at bounding box center [466, 98] width 103 height 15
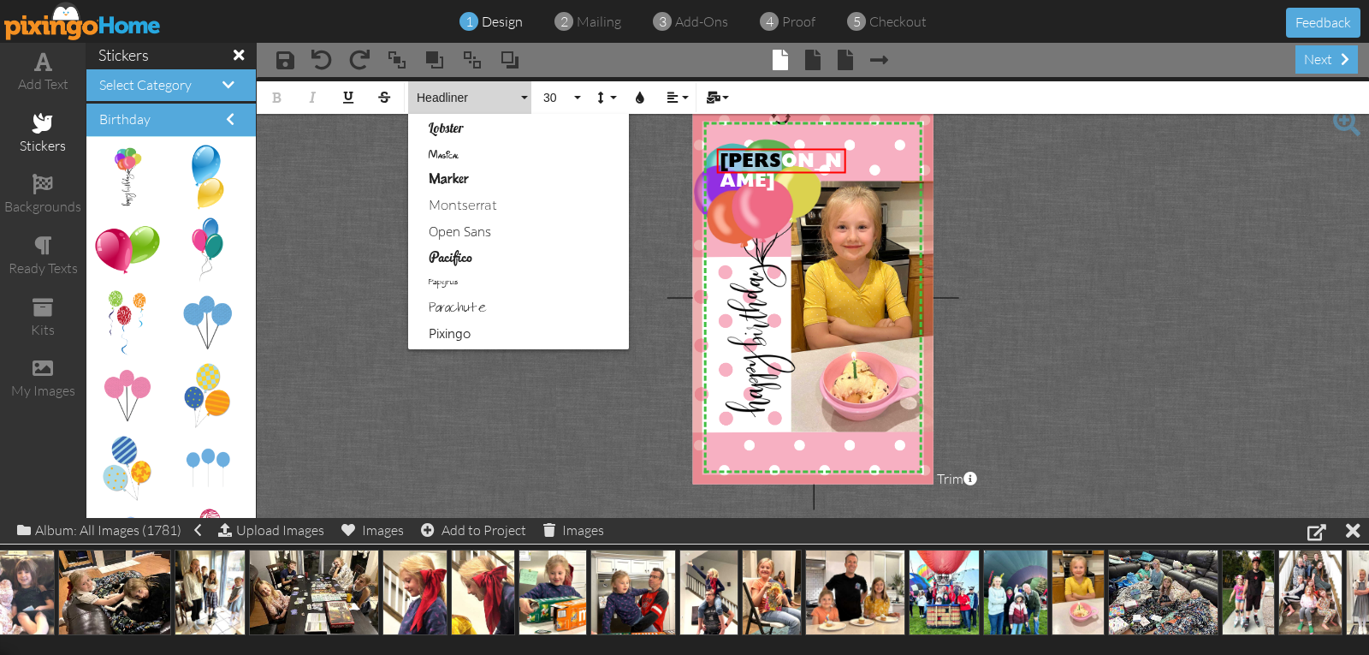
scroll to position [777, 0]
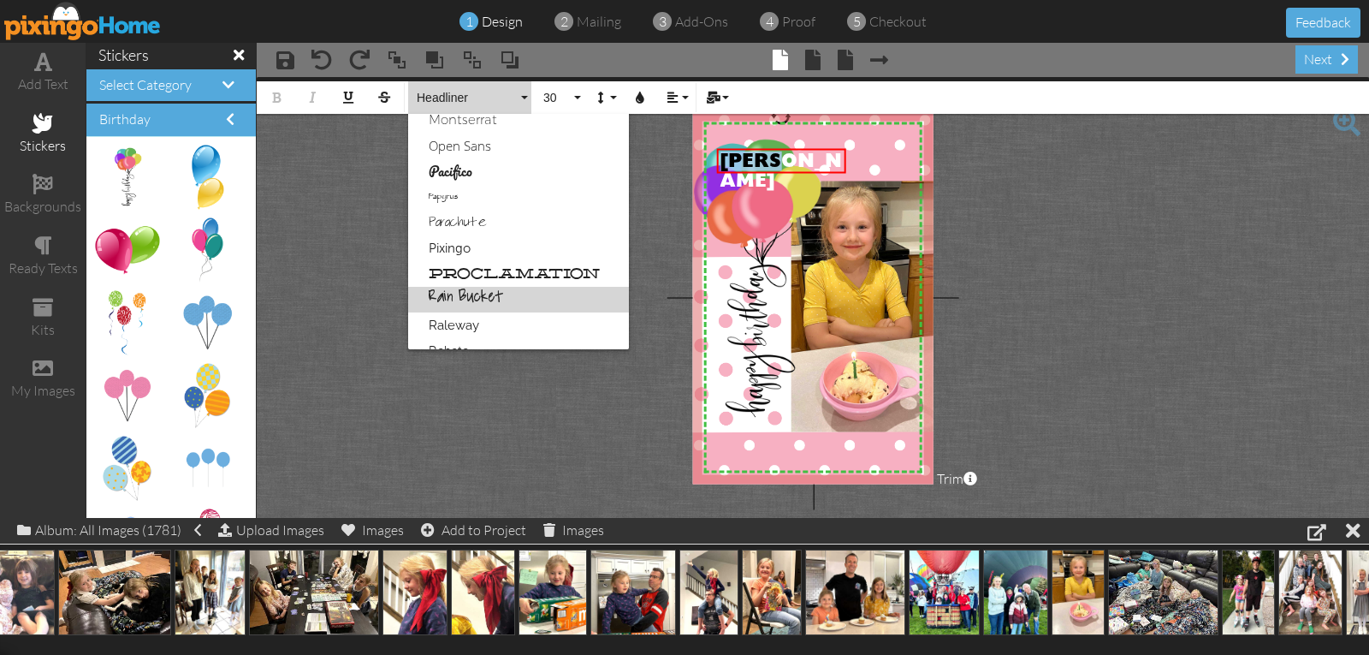
click at [481, 297] on link "Rain Bucket" at bounding box center [518, 300] width 221 height 26
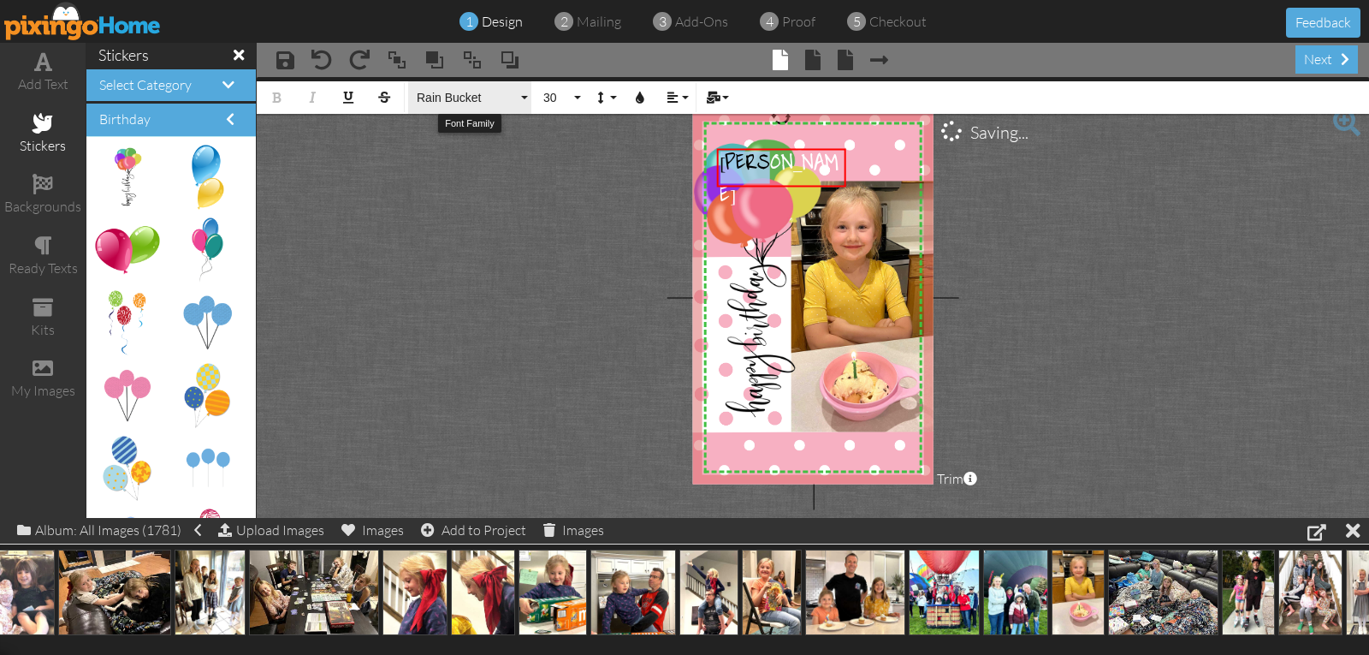
click at [464, 100] on span "Rain Bucket" at bounding box center [466, 98] width 103 height 15
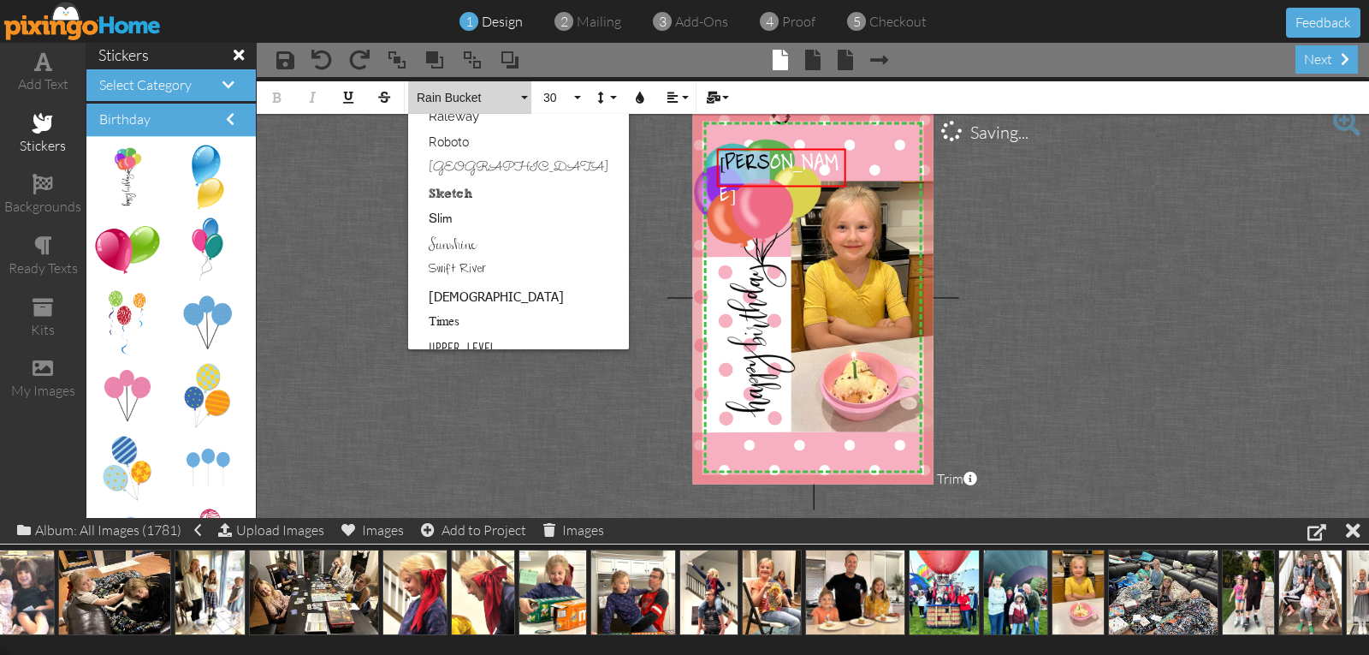
scroll to position [1017, 0]
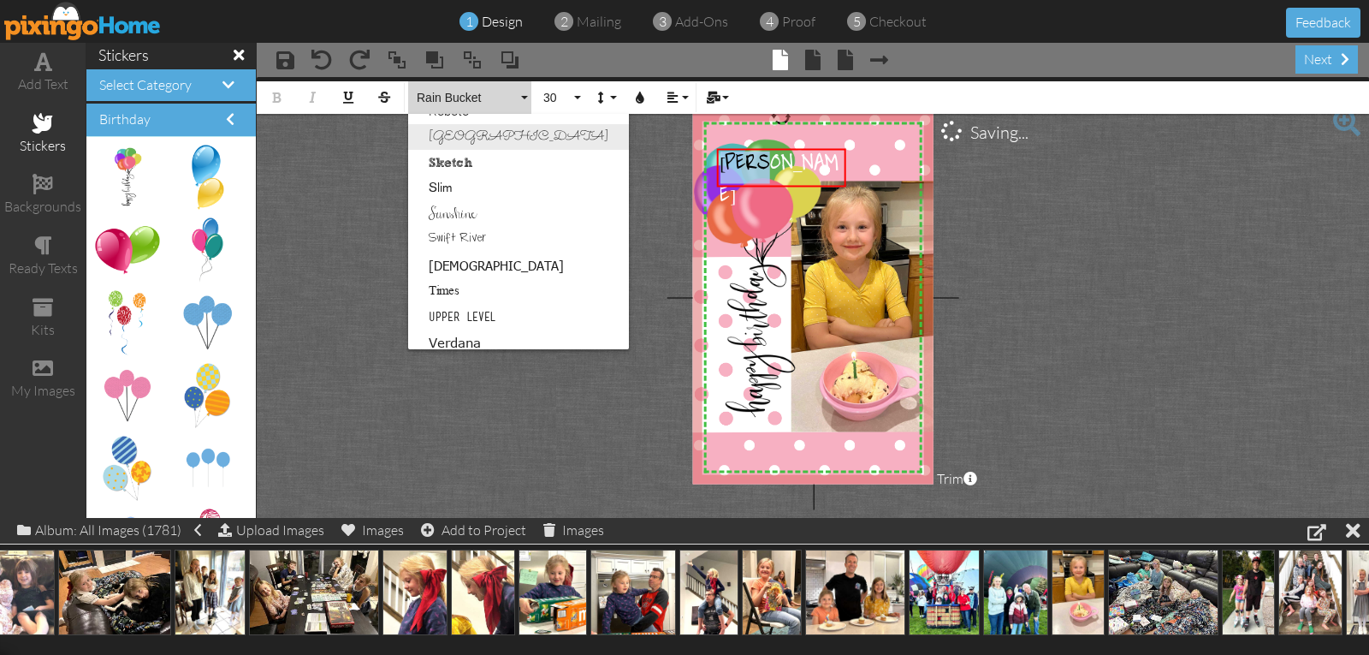
click at [456, 140] on link "[GEOGRAPHIC_DATA]" at bounding box center [518, 137] width 221 height 26
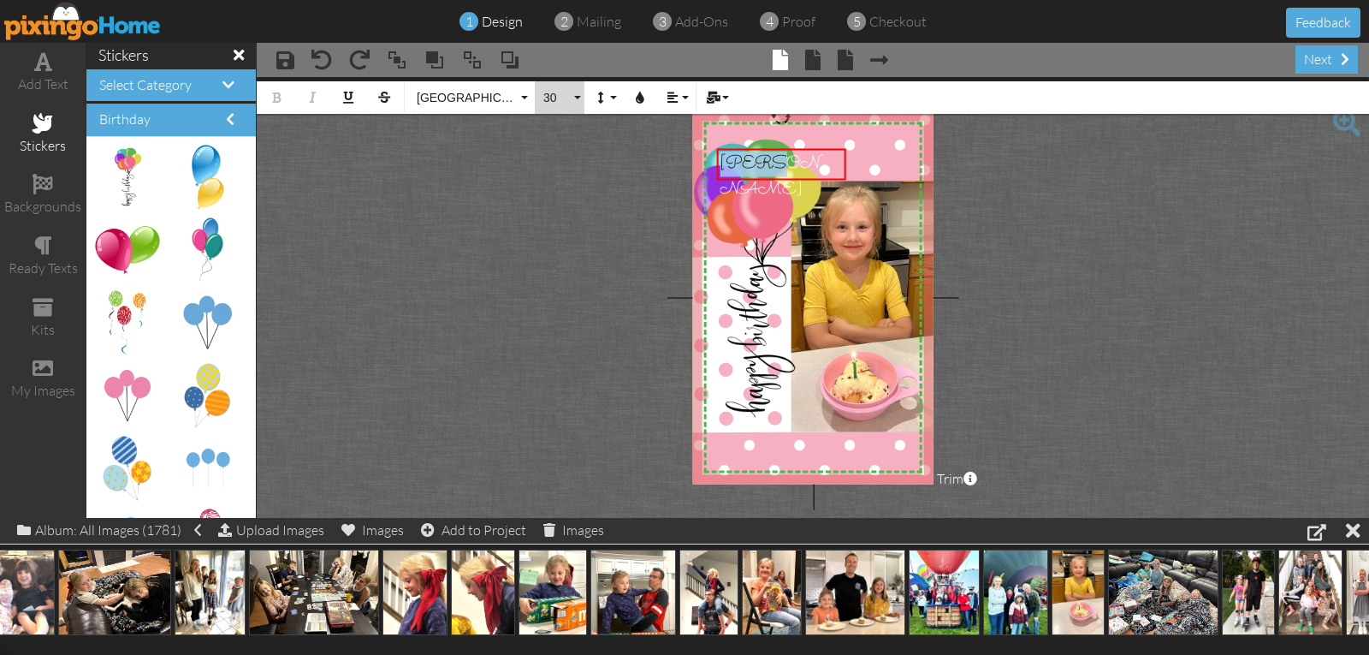
click at [548, 95] on span "30" at bounding box center [556, 98] width 29 height 15
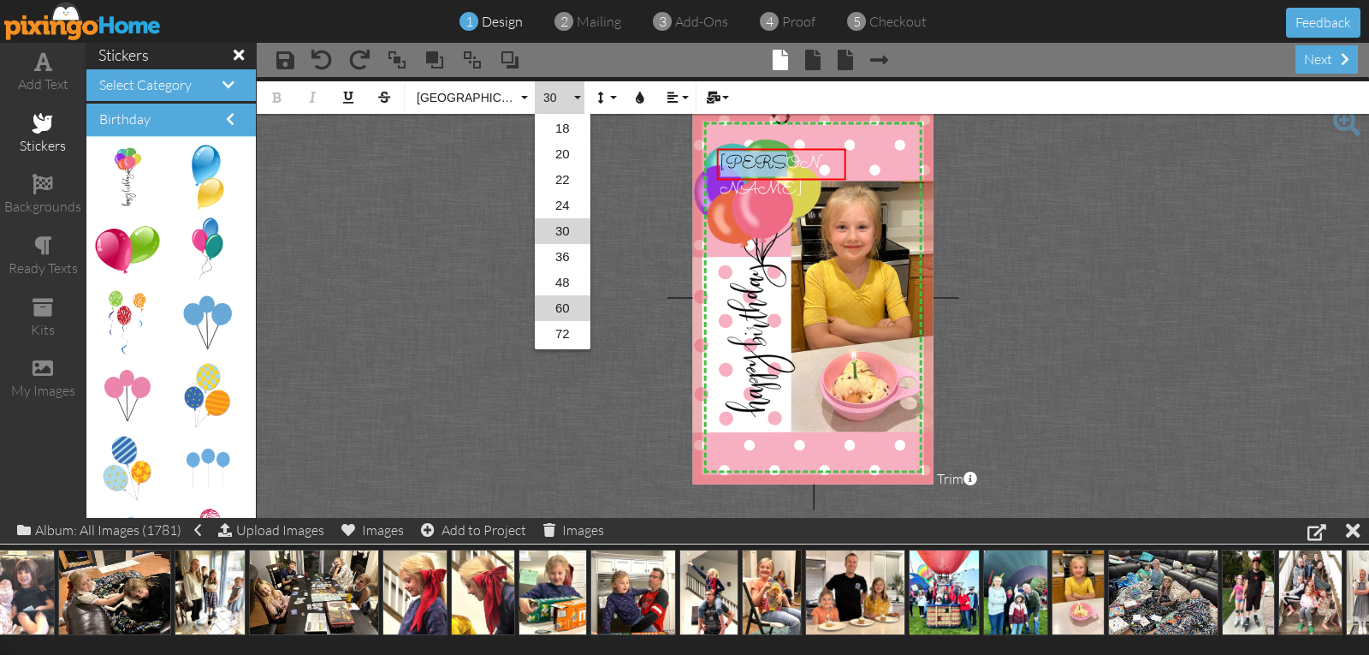
click at [561, 307] on link "60" at bounding box center [563, 308] width 56 height 26
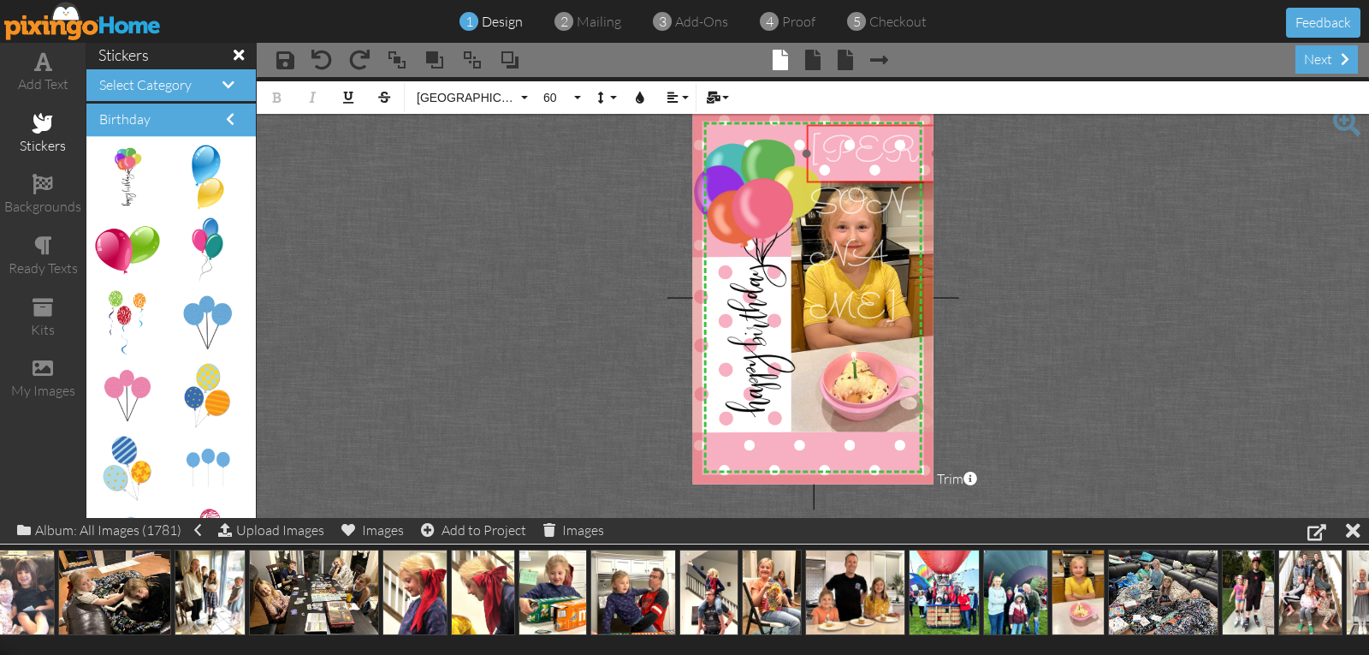
drag, startPoint x: 763, startPoint y: 147, endPoint x: 852, endPoint y: 128, distance: 91.2
click at [852, 127] on div at bounding box center [872, 154] width 138 height 67
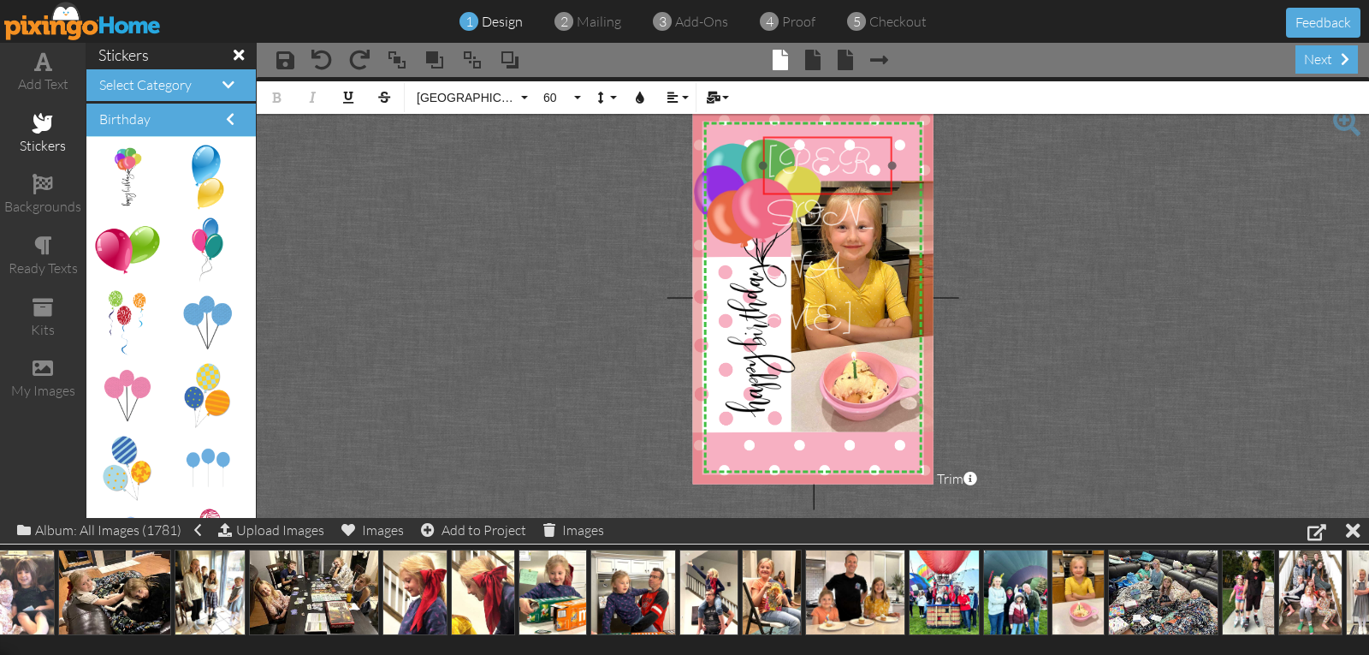
drag, startPoint x: 881, startPoint y: 127, endPoint x: 850, endPoint y: 135, distance: 32.0
click at [839, 135] on div at bounding box center [828, 166] width 138 height 67
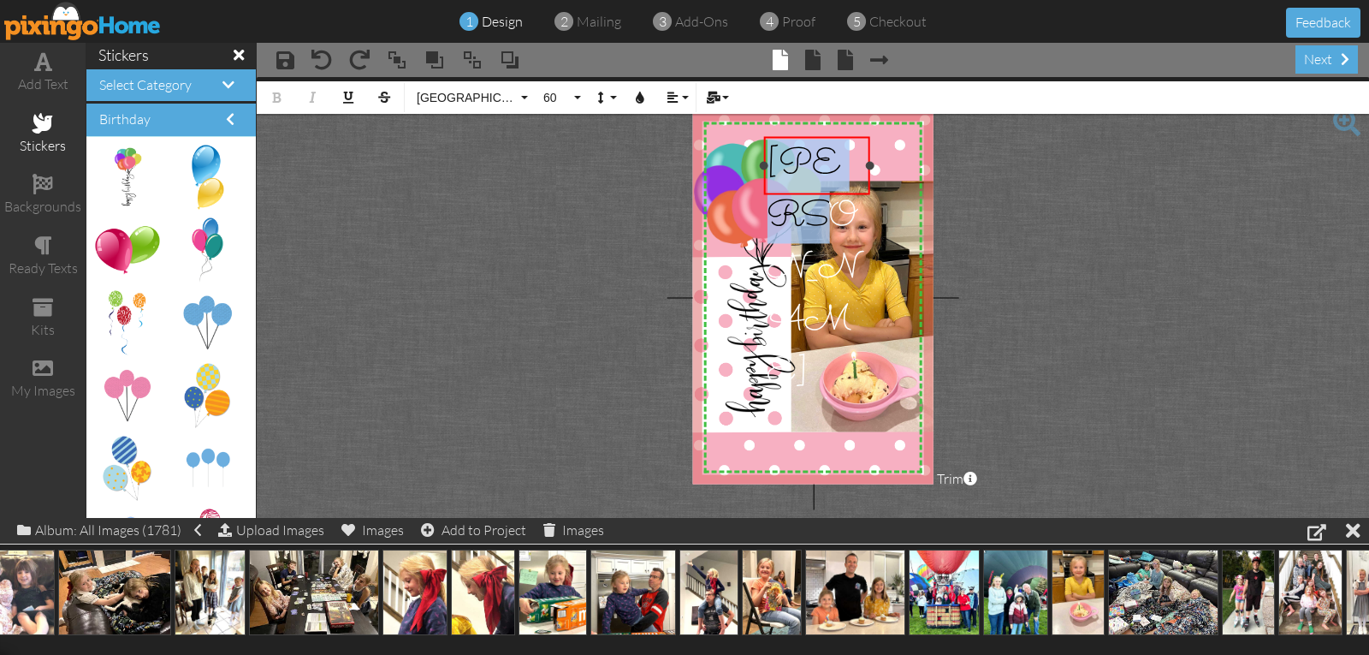
drag, startPoint x: 891, startPoint y: 162, endPoint x: 866, endPoint y: 159, distance: 25.0
click at [868, 160] on div "[PERSON_NAME] ×" at bounding box center [817, 166] width 106 height 58
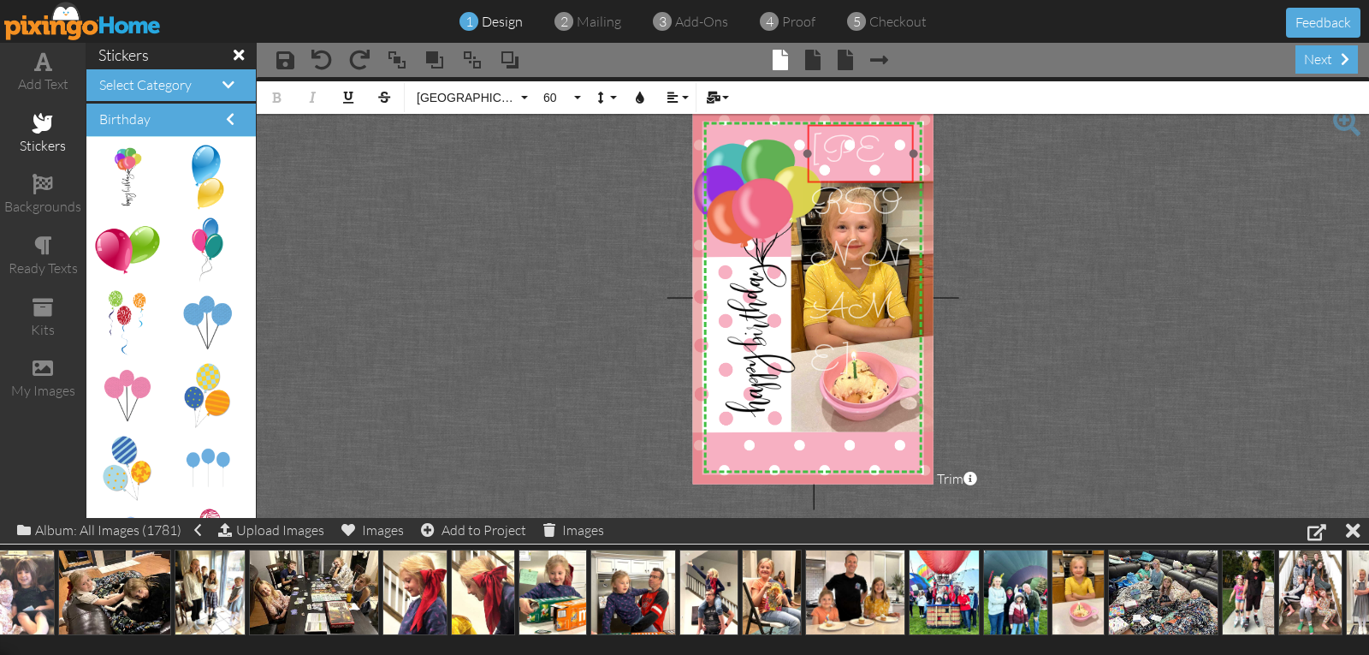
drag, startPoint x: 820, startPoint y: 136, endPoint x: 864, endPoint y: 124, distance: 45.3
click at [864, 125] on div "​ [PERSON_NAME] ​" at bounding box center [861, 258] width 106 height 267
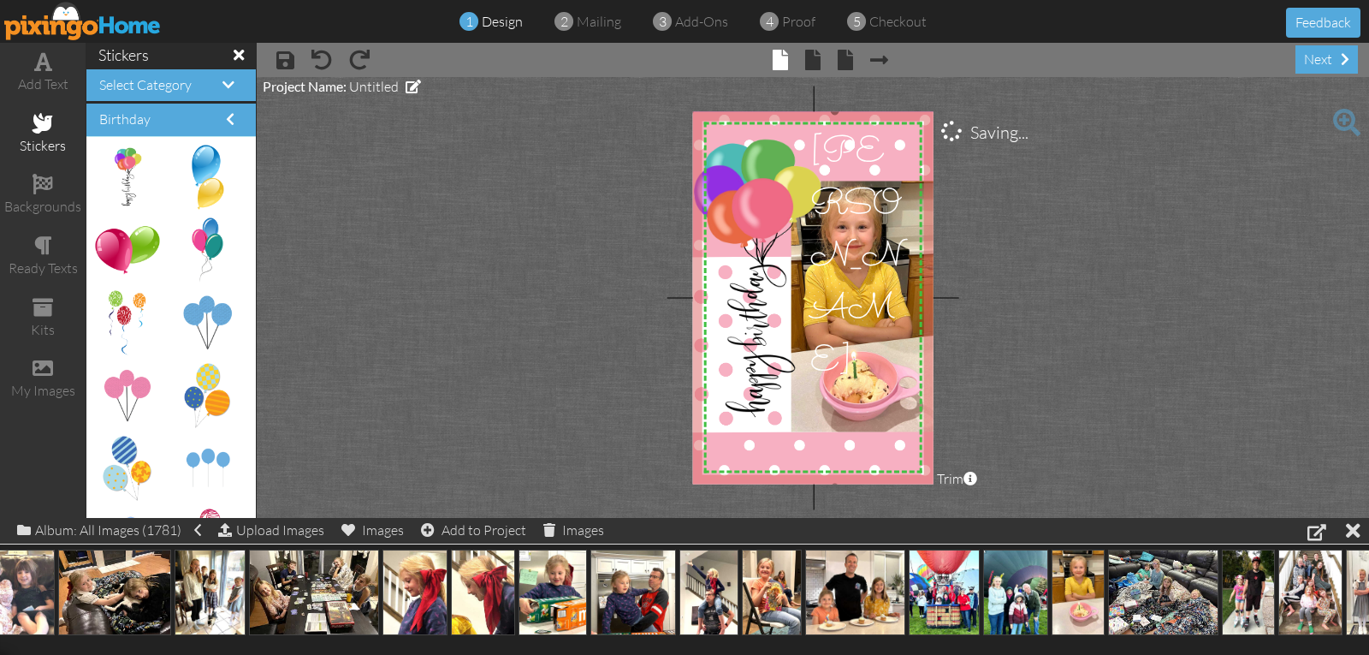
click at [769, 448] on img at bounding box center [835, 298] width 291 height 377
click at [846, 153] on span "[PERSON_NAME]" at bounding box center [857, 258] width 92 height 261
click at [846, 152] on span "[PERSON_NAME]" at bounding box center [857, 258] width 92 height 261
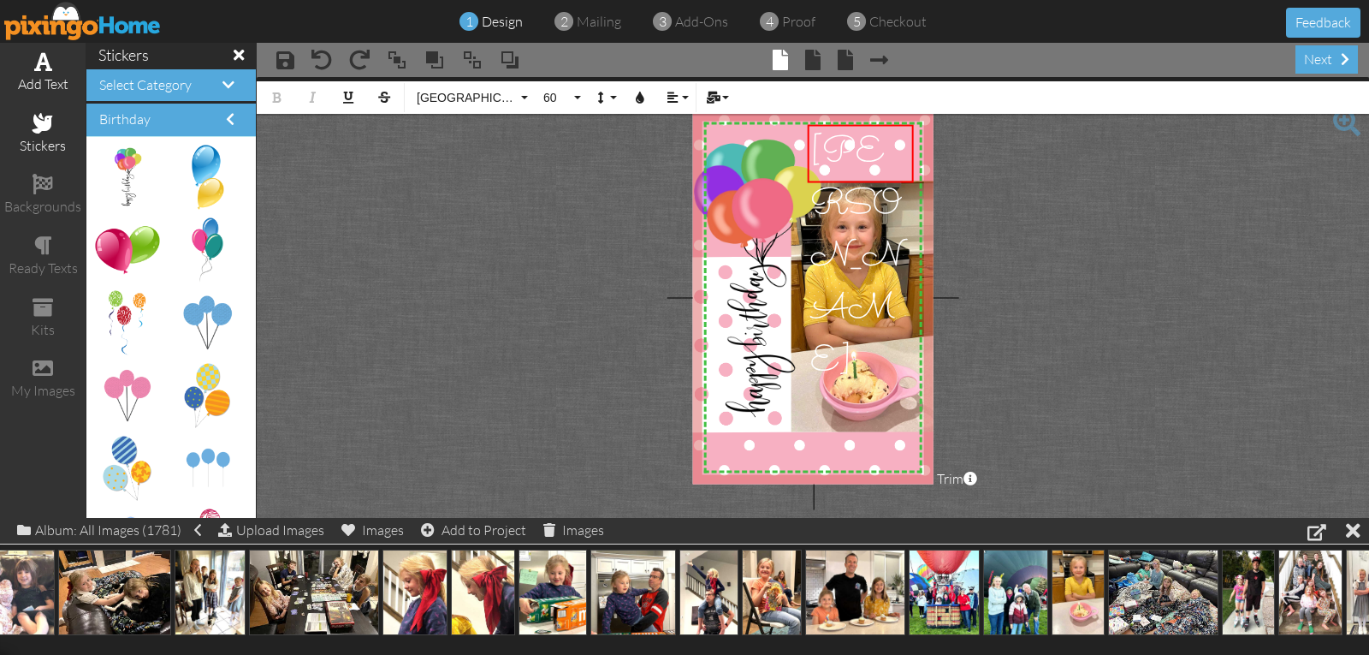
click at [37, 72] on div "add text" at bounding box center [43, 73] width 86 height 60
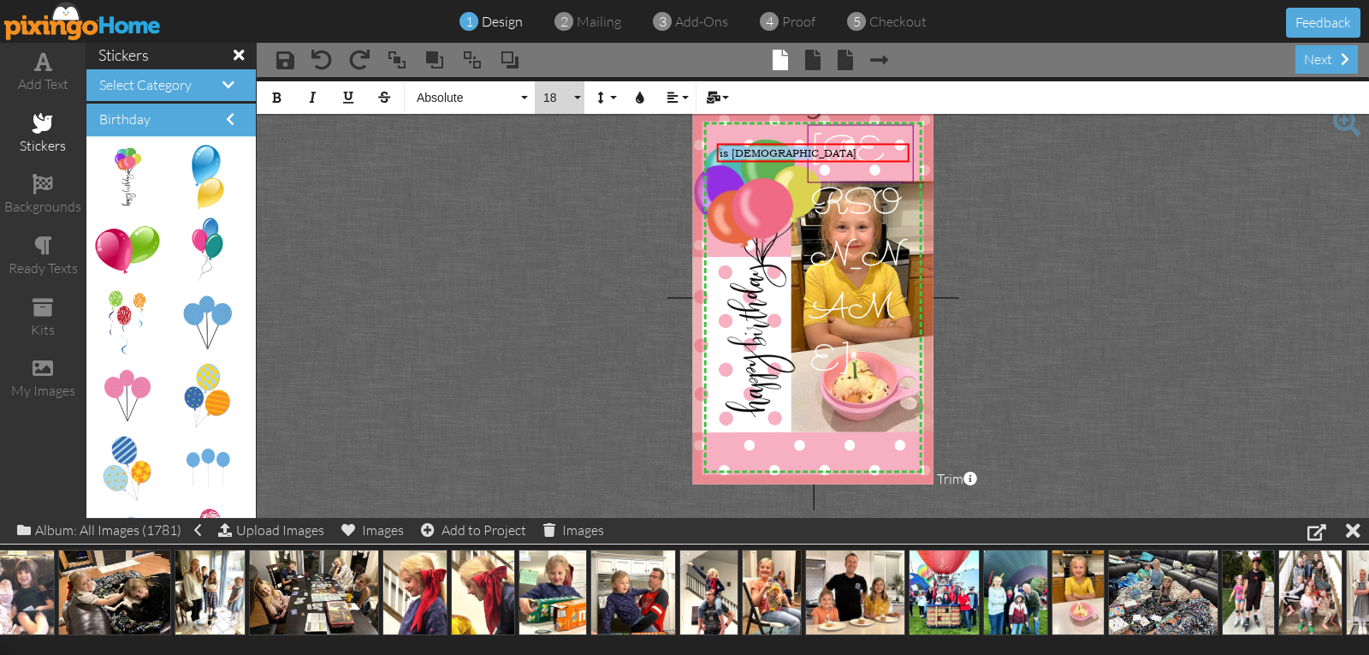
click at [553, 95] on span "18" at bounding box center [556, 98] width 29 height 15
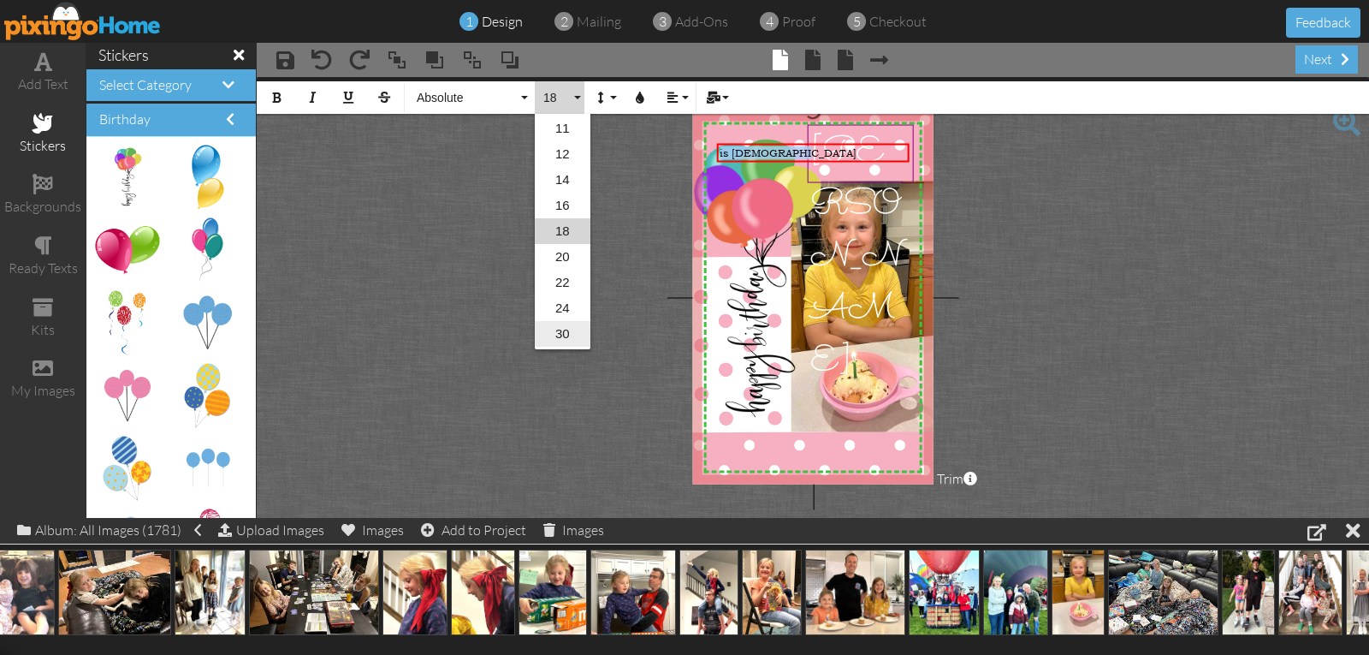
click at [566, 332] on link "30" at bounding box center [563, 334] width 56 height 26
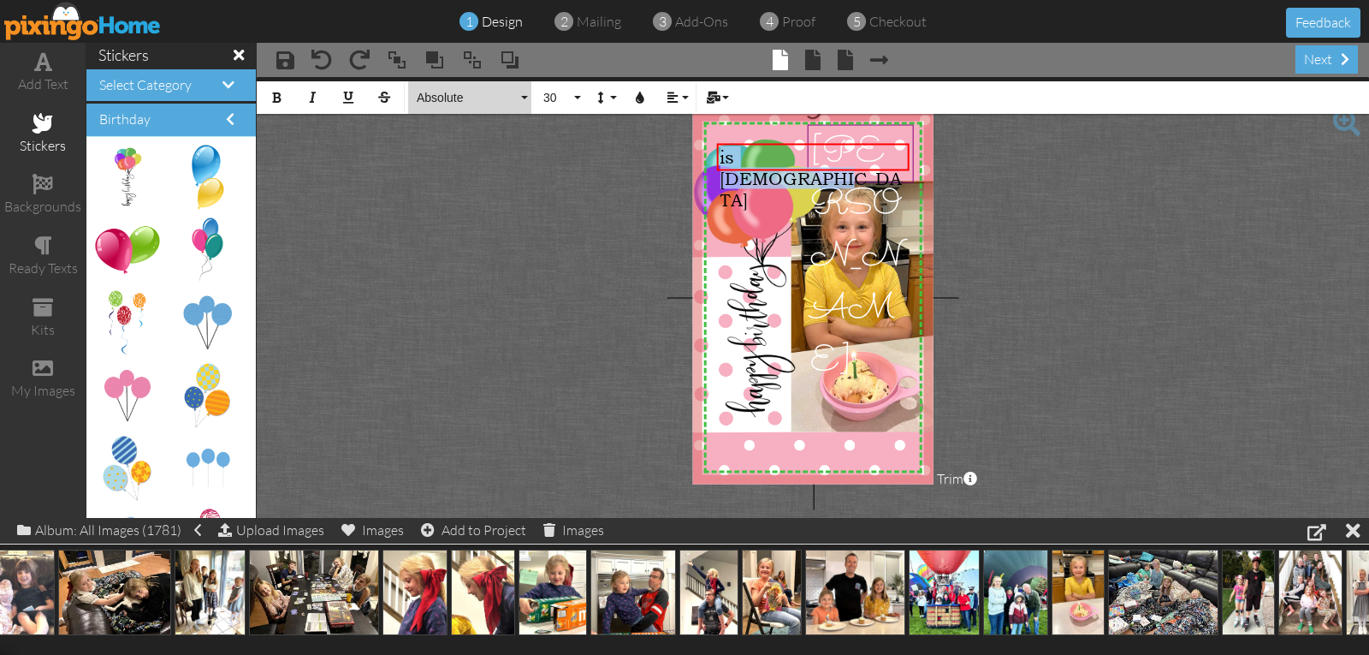
click at [441, 96] on span "Absolute" at bounding box center [466, 98] width 103 height 15
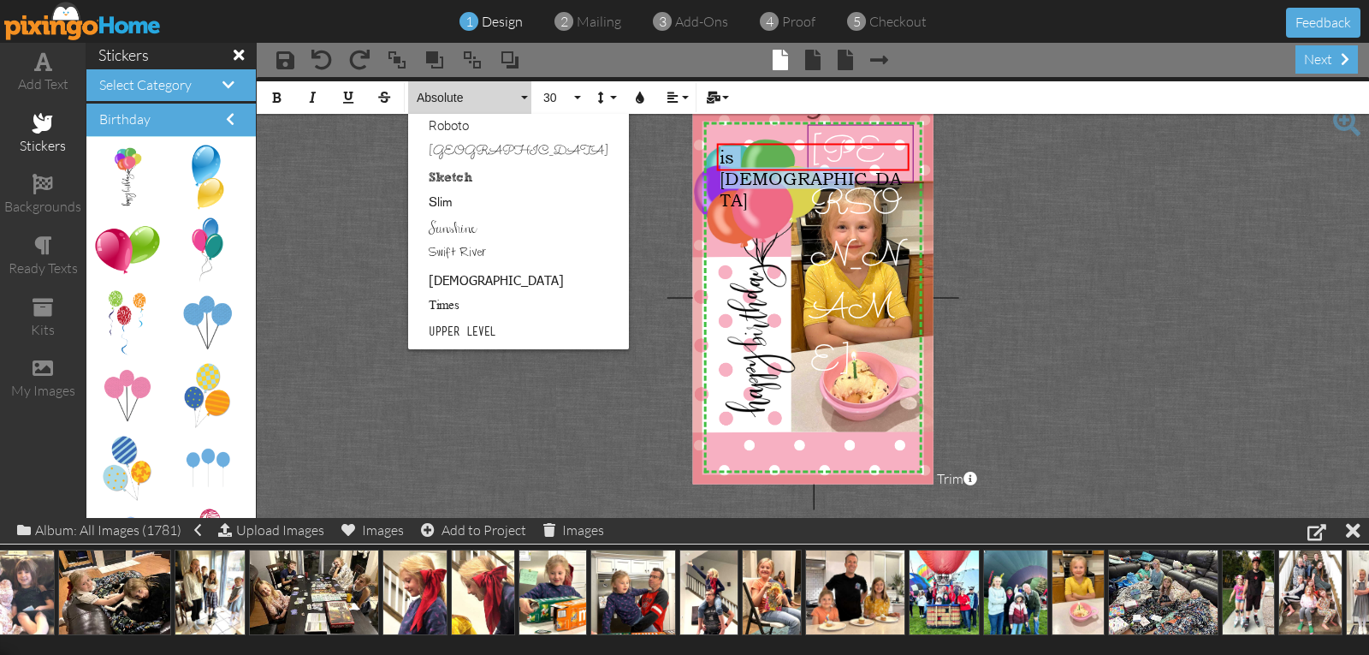
scroll to position [1027, 0]
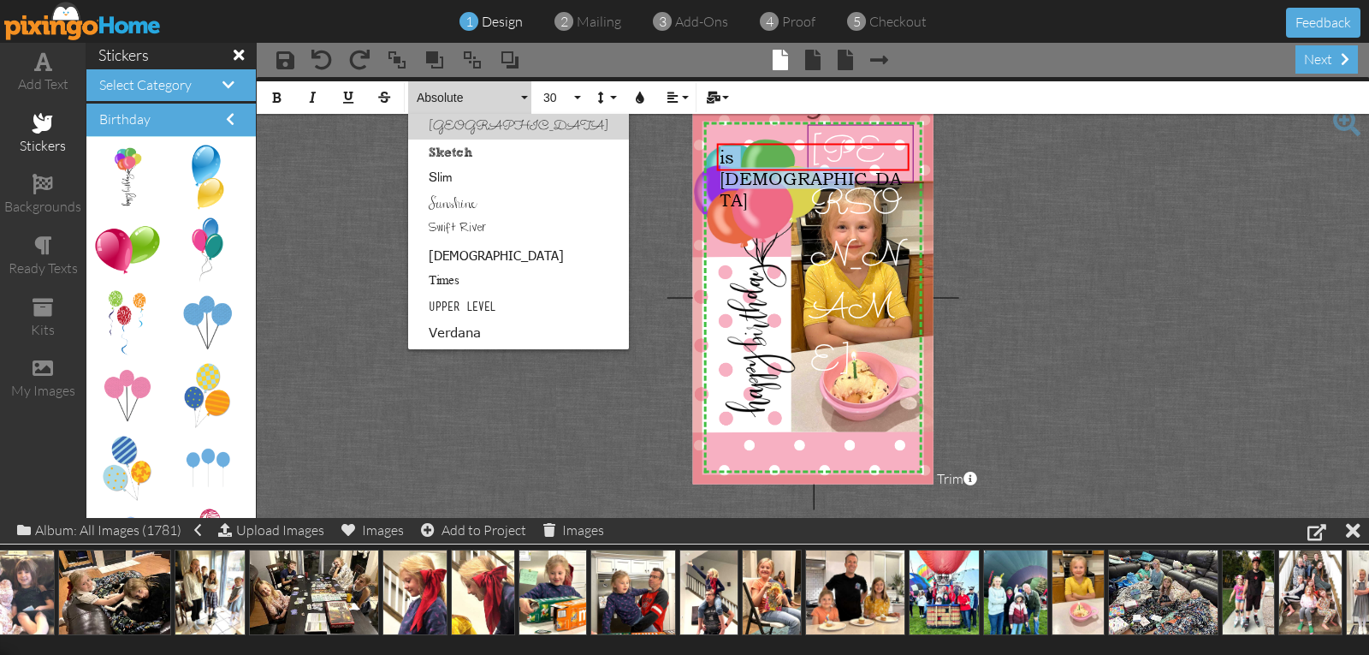
click at [453, 124] on link "[GEOGRAPHIC_DATA]" at bounding box center [518, 127] width 221 height 26
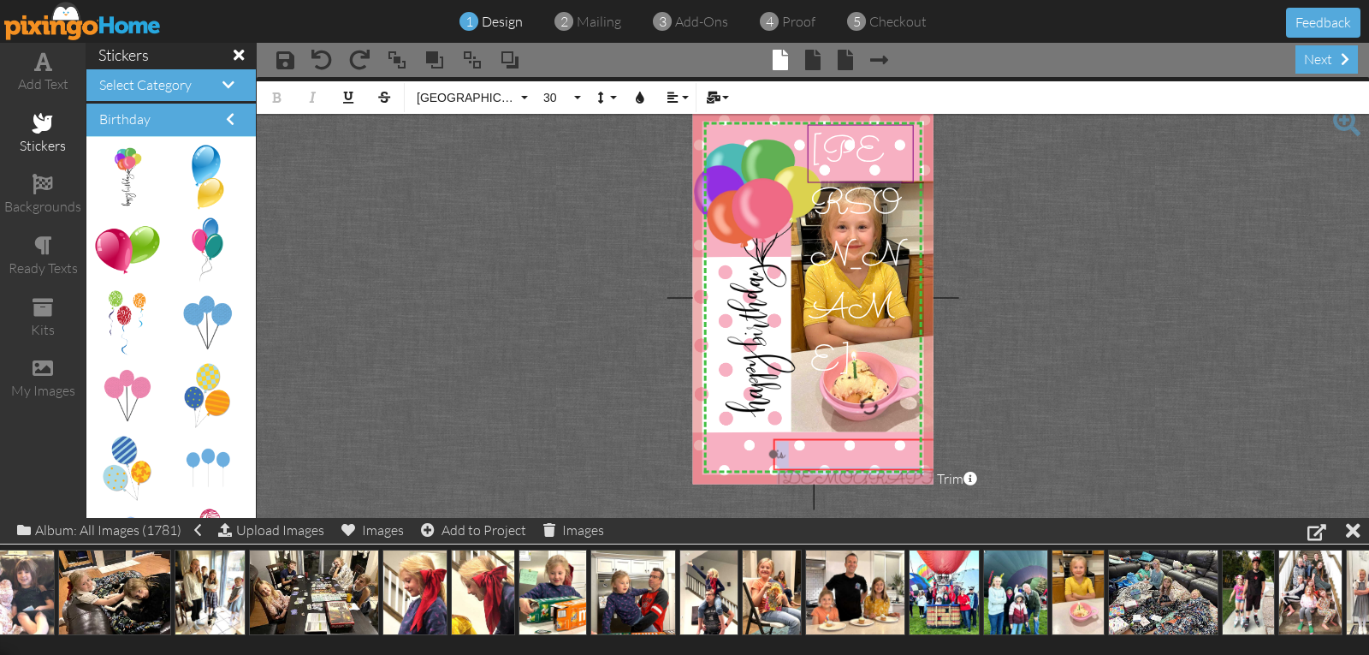
drag, startPoint x: 771, startPoint y: 141, endPoint x: 828, endPoint y: 437, distance: 300.6
click at [828, 437] on div at bounding box center [869, 454] width 201 height 40
click at [634, 100] on icon "button" at bounding box center [640, 98] width 12 height 12
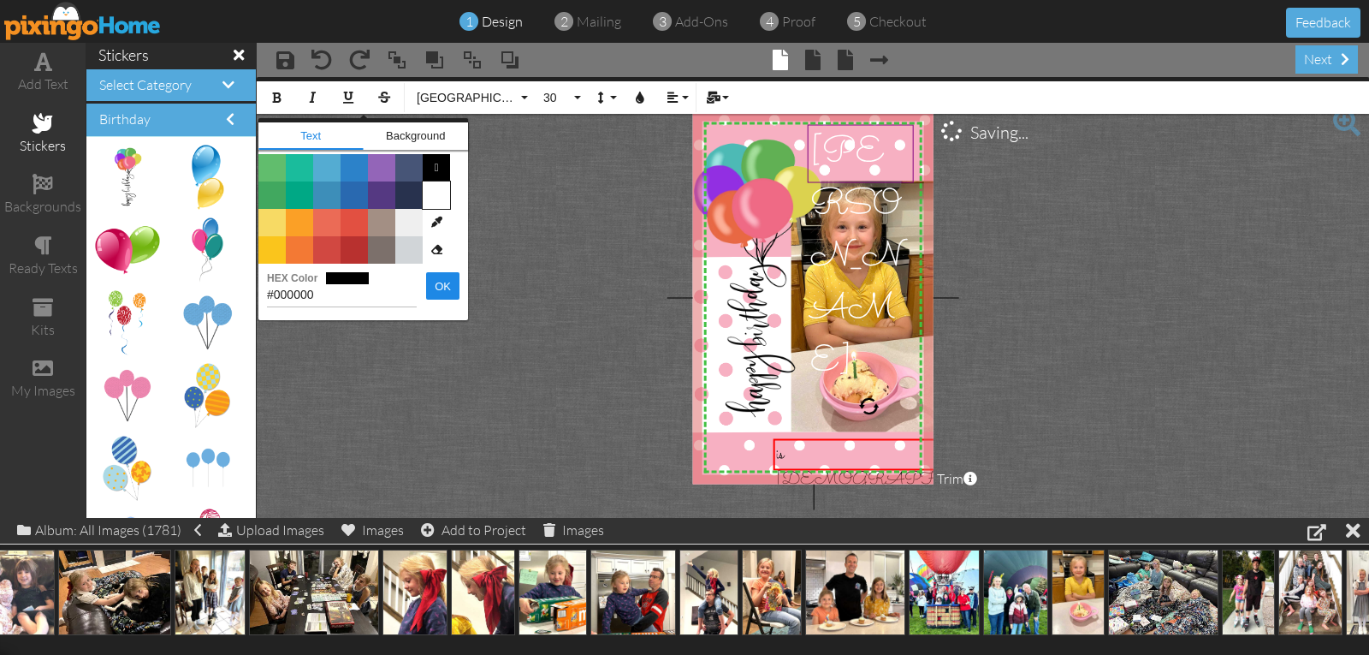
click at [435, 198] on span "Color #FFFFFF" at bounding box center [436, 194] width 27 height 27
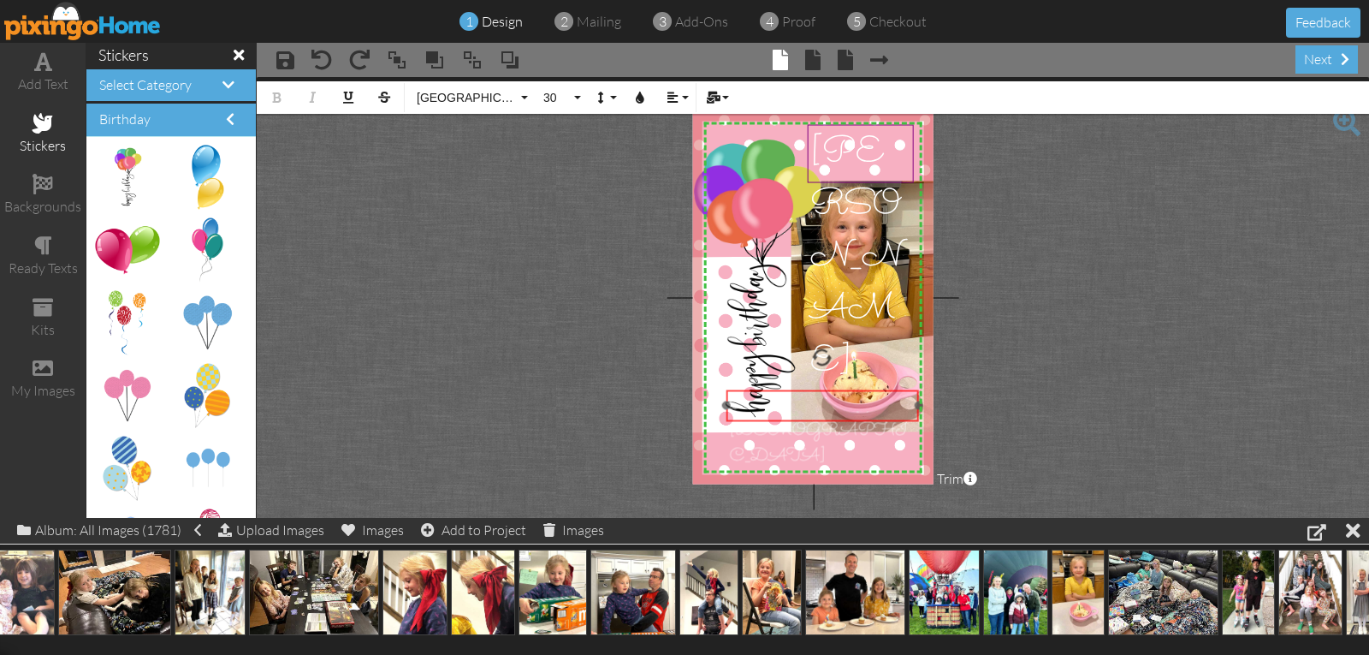
drag, startPoint x: 808, startPoint y: 439, endPoint x: 760, endPoint y: 388, distance: 70.2
click at [760, 389] on div "​ is [DEMOGRAPHIC_DATA] ​" at bounding box center [823, 430] width 193 height 83
click at [558, 97] on span "30" at bounding box center [556, 98] width 29 height 15
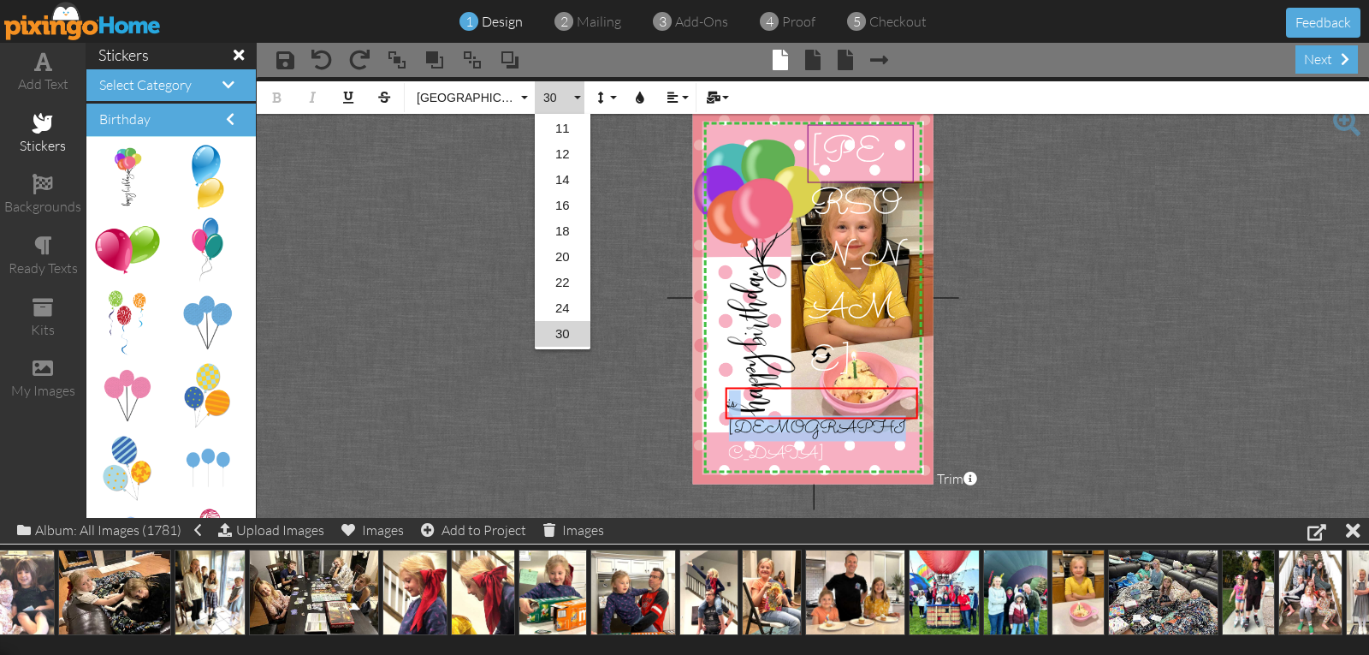
scroll to position [255, 0]
click at [569, 306] on link "60" at bounding box center [563, 308] width 56 height 26
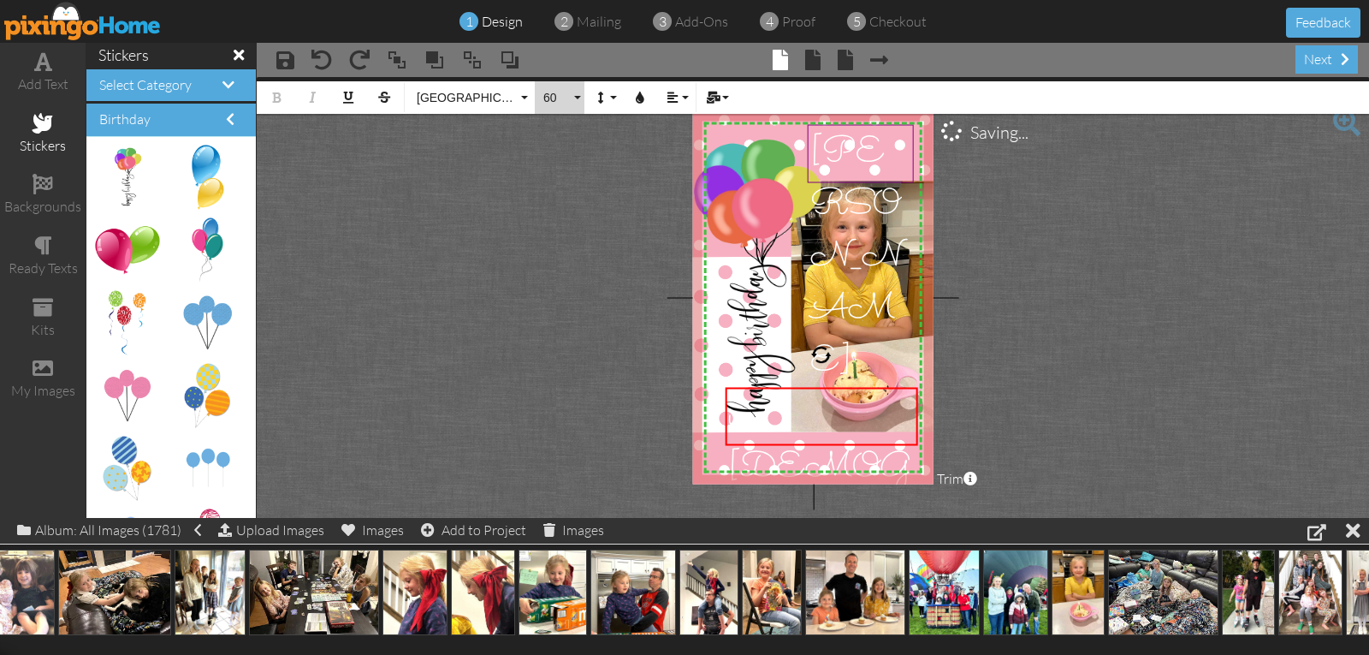
click at [550, 98] on span "60" at bounding box center [556, 98] width 29 height 15
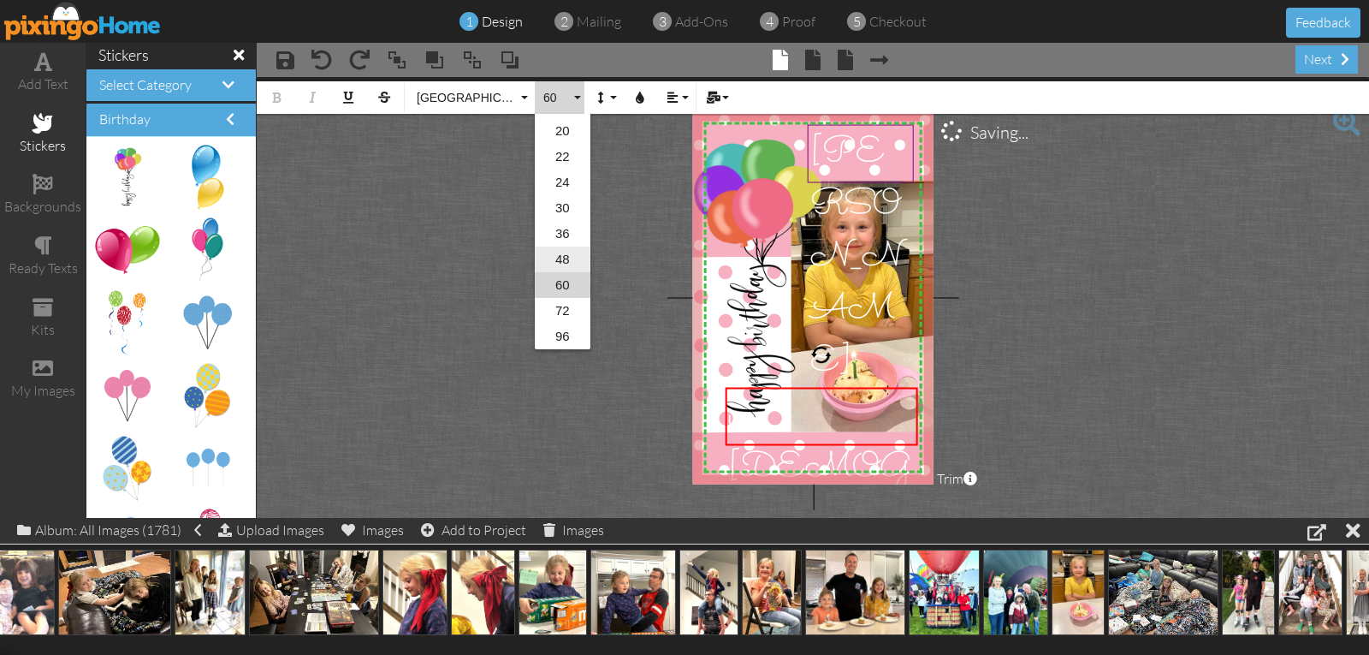
click at [559, 255] on link "48" at bounding box center [563, 259] width 56 height 26
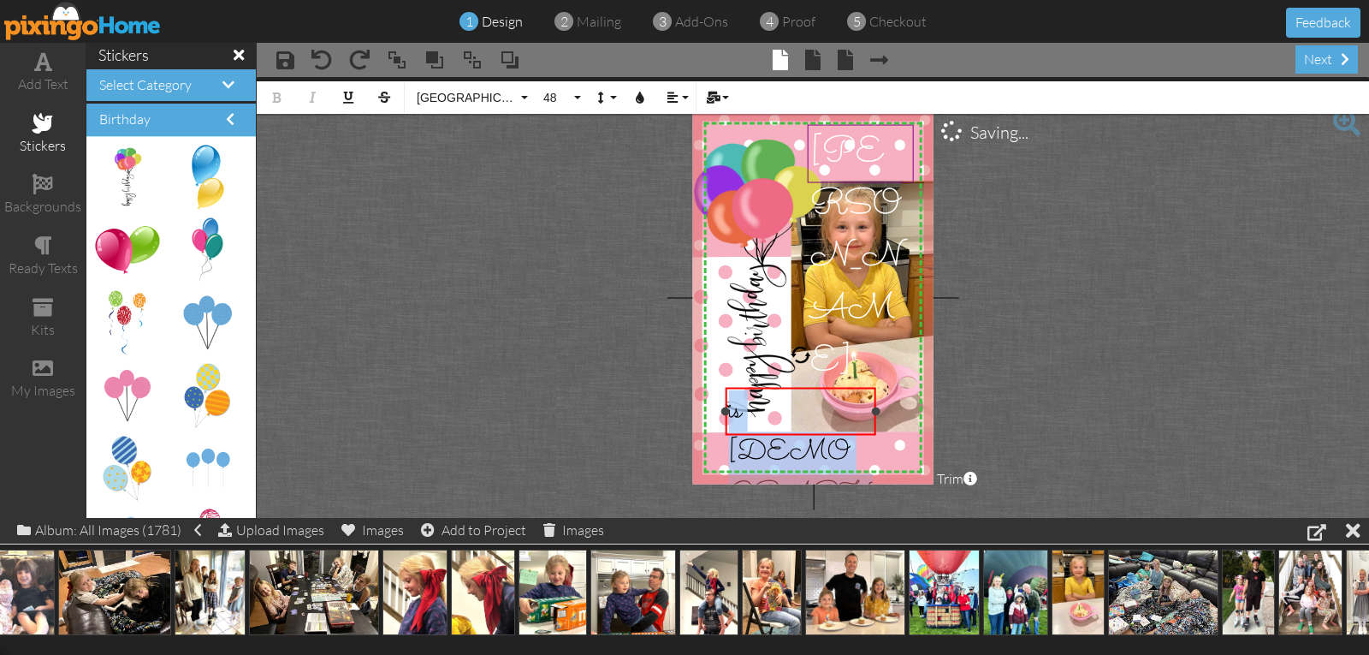
drag, startPoint x: 915, startPoint y: 410, endPoint x: 870, endPoint y: 402, distance: 46.0
click at [873, 406] on div "is [DEMOGRAPHIC_DATA] ×" at bounding box center [801, 411] width 151 height 48
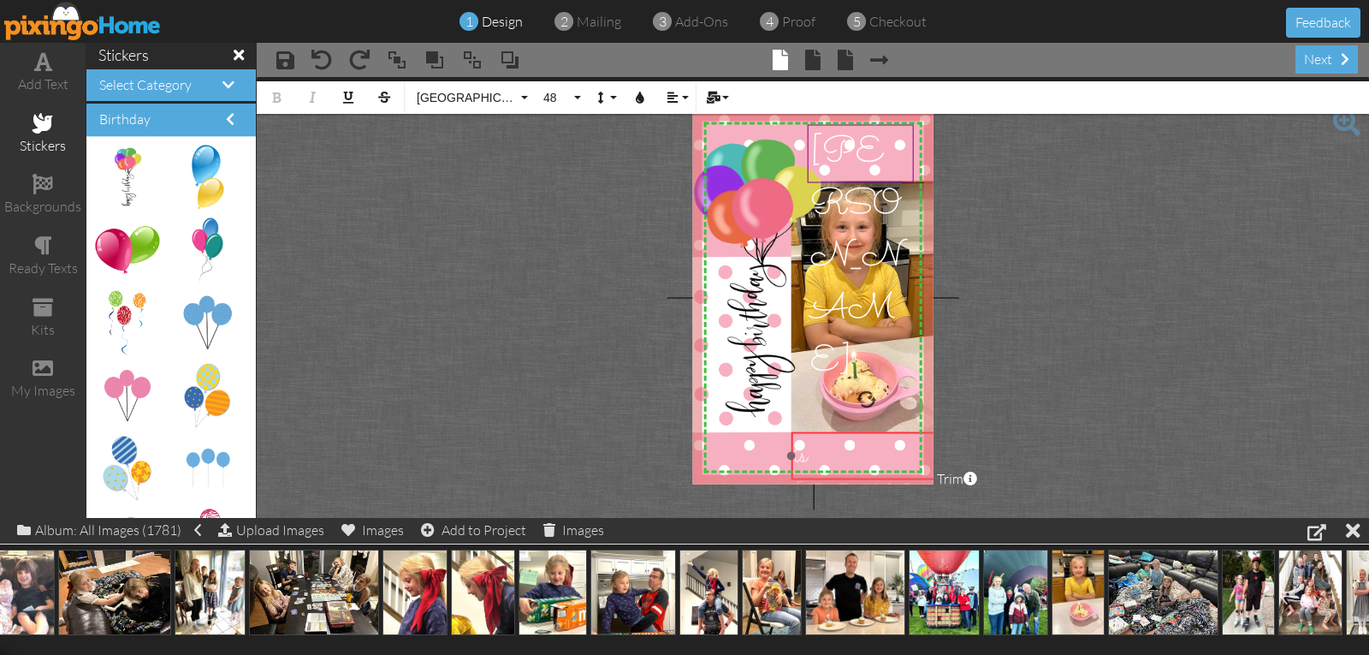
drag, startPoint x: 816, startPoint y: 389, endPoint x: 882, endPoint y: 433, distance: 79.5
click at [882, 433] on div "​ is [DEMOGRAPHIC_DATA] ​" at bounding box center [867, 539] width 151 height 216
click at [723, 453] on img at bounding box center [835, 298] width 291 height 377
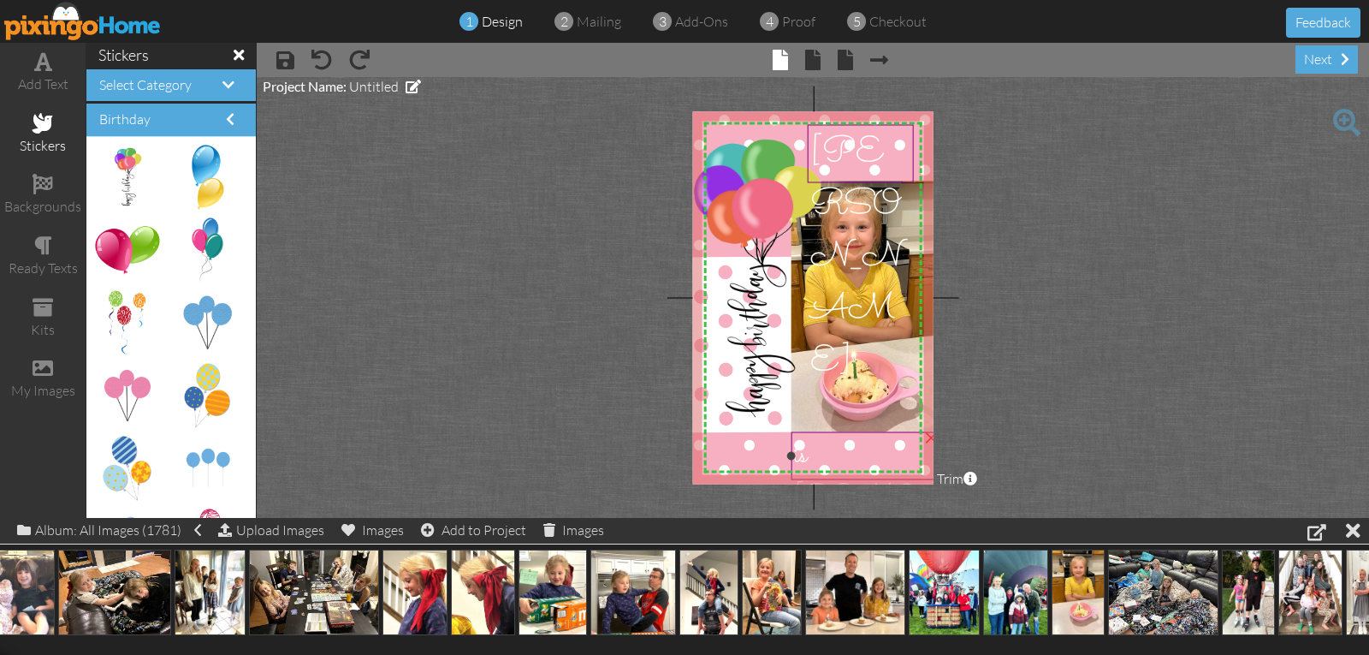
click at [817, 452] on span "is [DEMOGRAPHIC_DATA]" at bounding box center [866, 540] width 144 height 210
drag, startPoint x: 817, startPoint y: 452, endPoint x: 795, endPoint y: 448, distance: 22.7
click at [795, 448] on span "is [DEMOGRAPHIC_DATA]" at bounding box center [843, 534] width 144 height 210
click at [799, 452] on span "is [DEMOGRAPHIC_DATA]" at bounding box center [844, 536] width 144 height 210
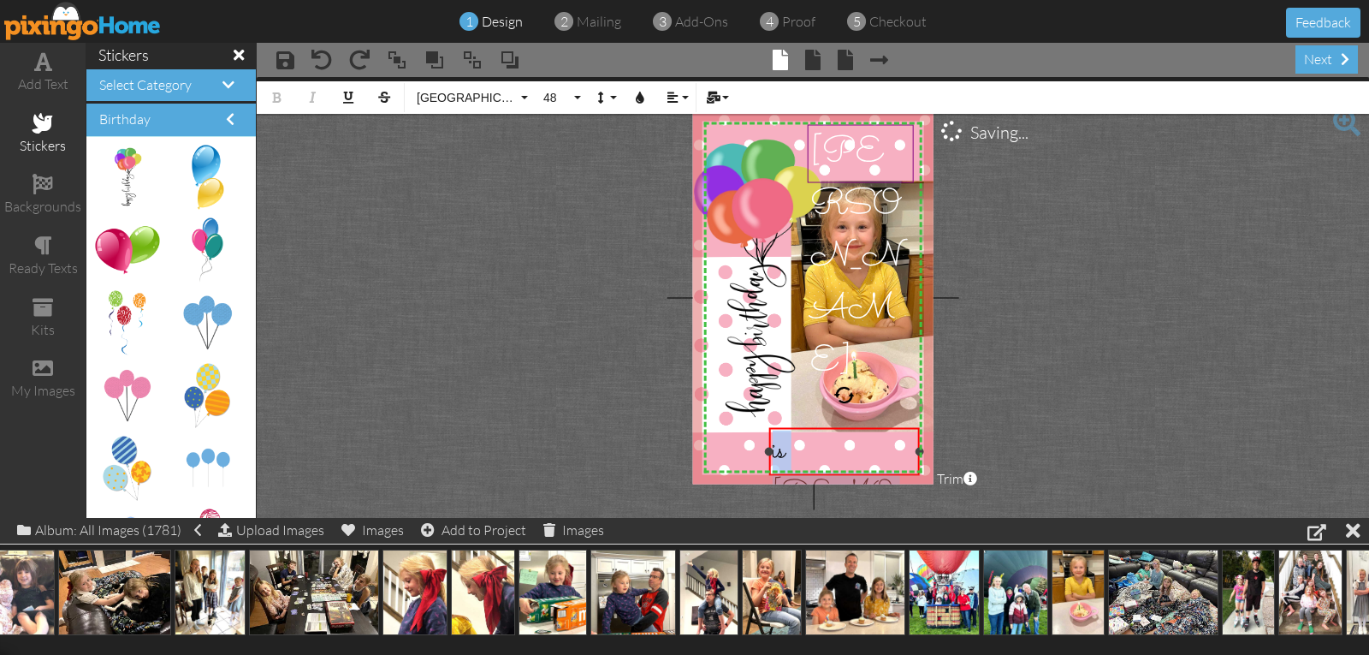
click at [799, 452] on span "is [DEMOGRAPHIC_DATA]" at bounding box center [844, 536] width 144 height 210
click at [556, 95] on span "48" at bounding box center [556, 98] width 29 height 15
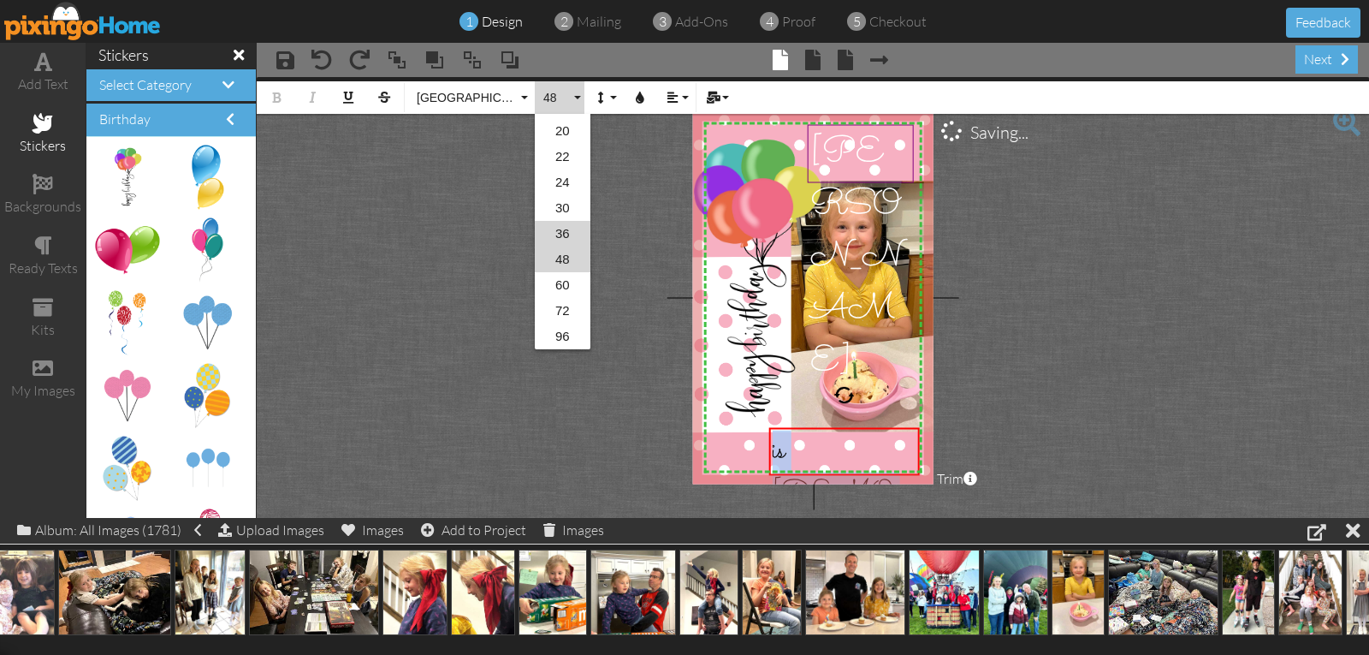
click at [560, 229] on link "36" at bounding box center [563, 234] width 56 height 26
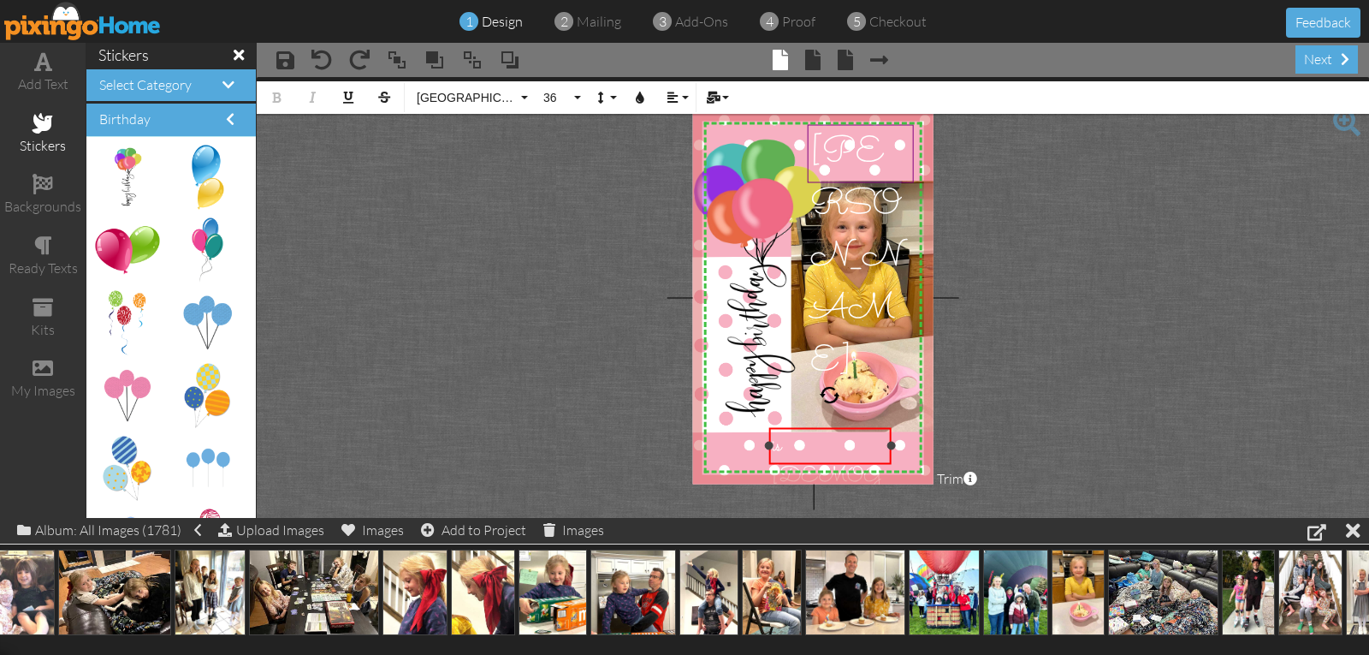
drag, startPoint x: 918, startPoint y: 445, endPoint x: 890, endPoint y: 445, distance: 28.2
click at [890, 445] on div at bounding box center [891, 446] width 9 height 9
drag, startPoint x: 840, startPoint y: 431, endPoint x: 869, endPoint y: 436, distance: 28.7
click at [869, 436] on div at bounding box center [864, 454] width 131 height 45
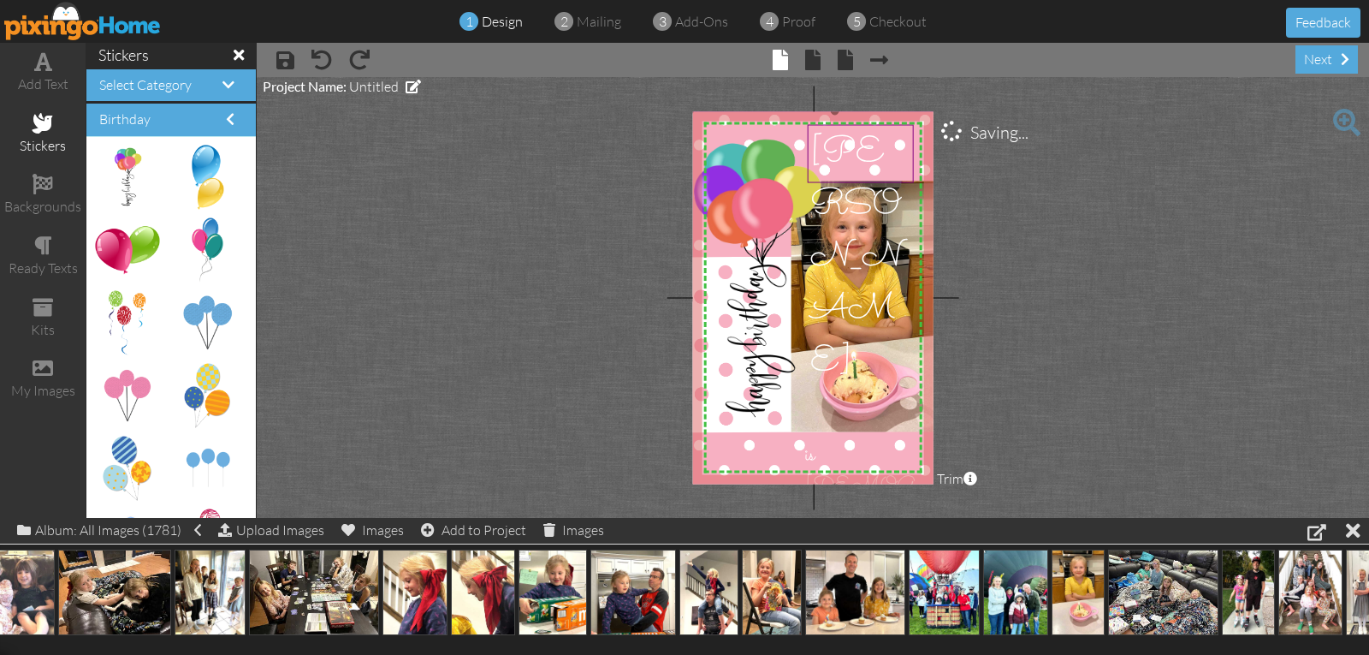
click at [726, 448] on img at bounding box center [835, 298] width 291 height 377
click at [808, 60] on span at bounding box center [812, 60] width 15 height 21
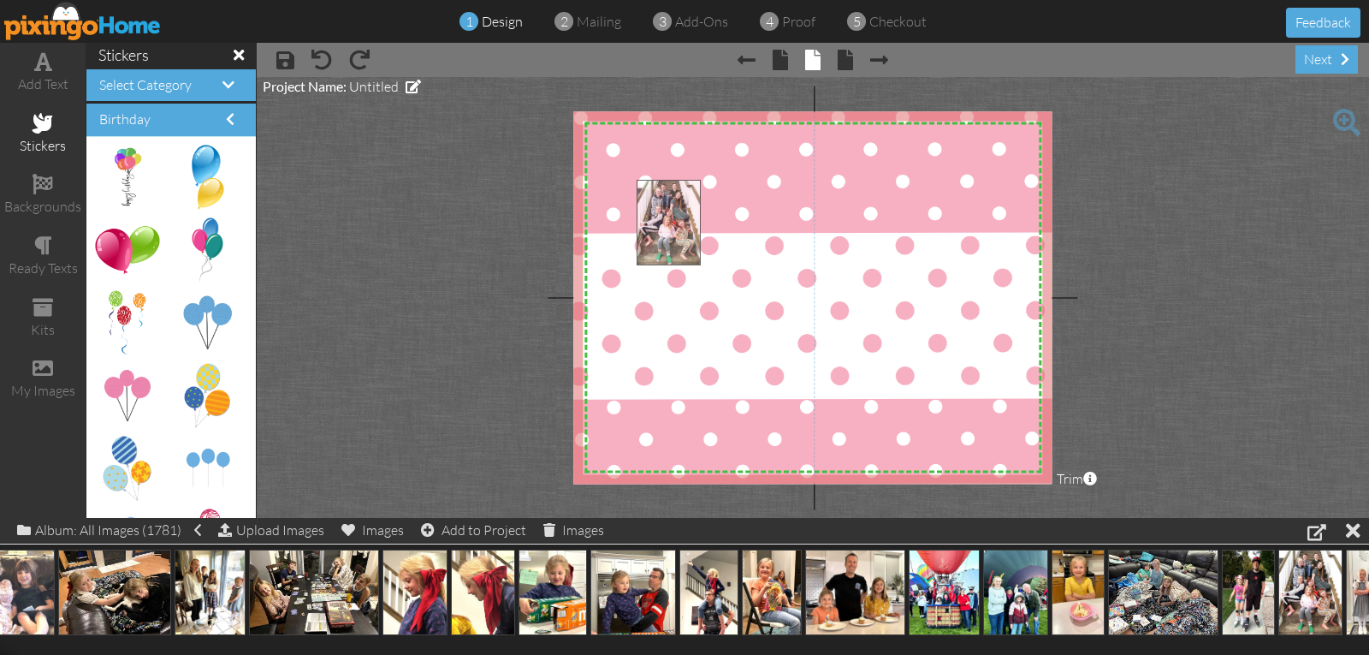
drag, startPoint x: 1304, startPoint y: 587, endPoint x: 666, endPoint y: 221, distance: 735.4
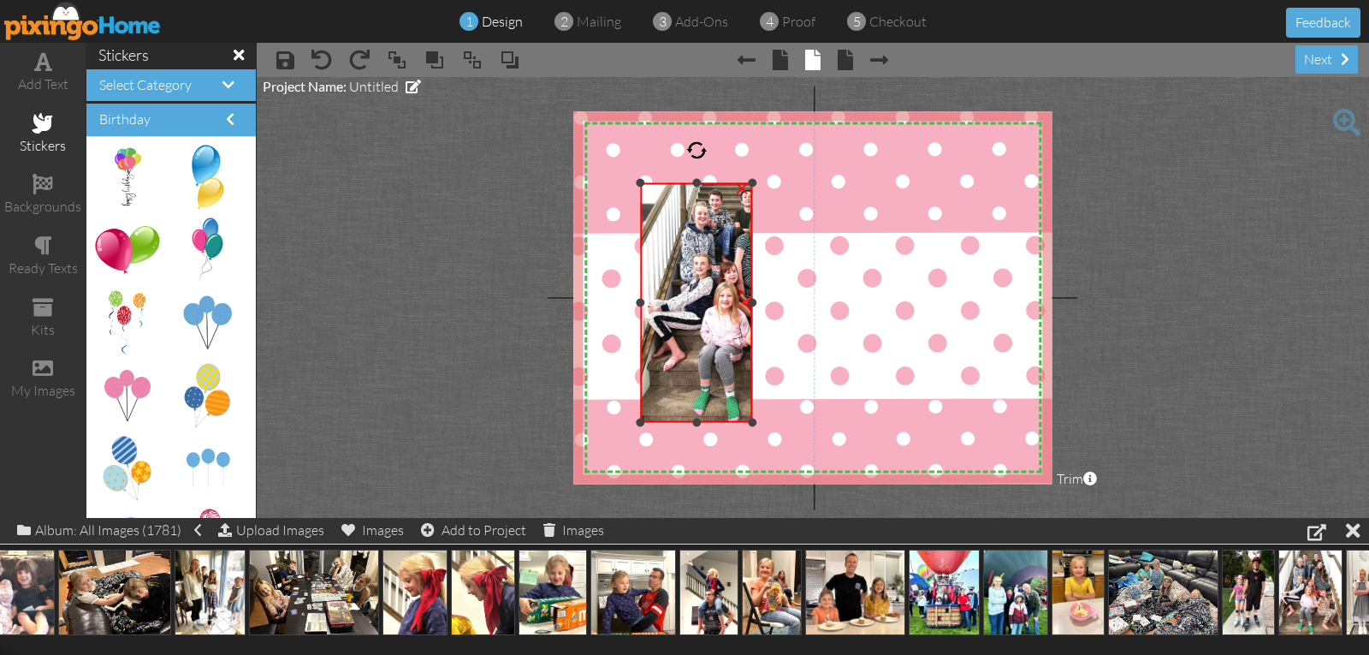
drag, startPoint x: 817, startPoint y: 305, endPoint x: 751, endPoint y: 311, distance: 66.2
click at [751, 311] on div "×" at bounding box center [696, 303] width 111 height 240
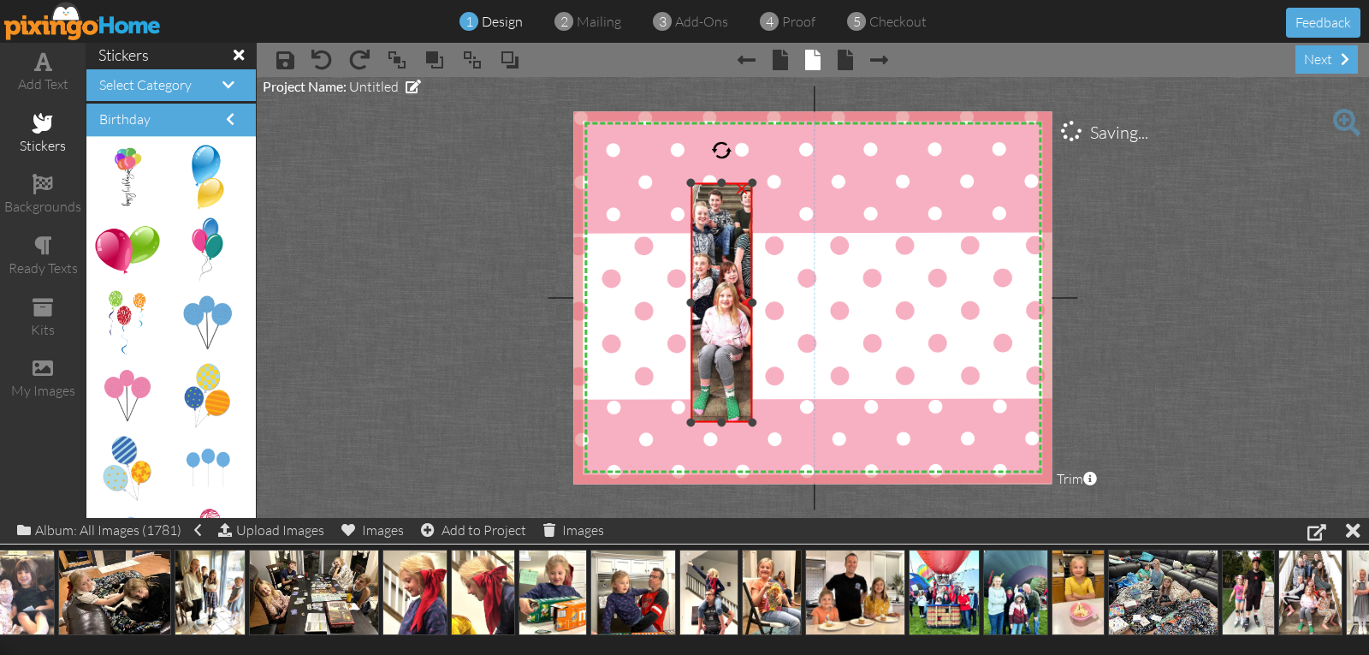
drag, startPoint x: 650, startPoint y: 301, endPoint x: 694, endPoint y: 297, distance: 43.9
click at [694, 297] on div "×" at bounding box center [722, 303] width 61 height 240
drag, startPoint x: 722, startPoint y: 183, endPoint x: 751, endPoint y: 277, distance: 98.5
click at [751, 277] on div "×" at bounding box center [722, 350] width 61 height 146
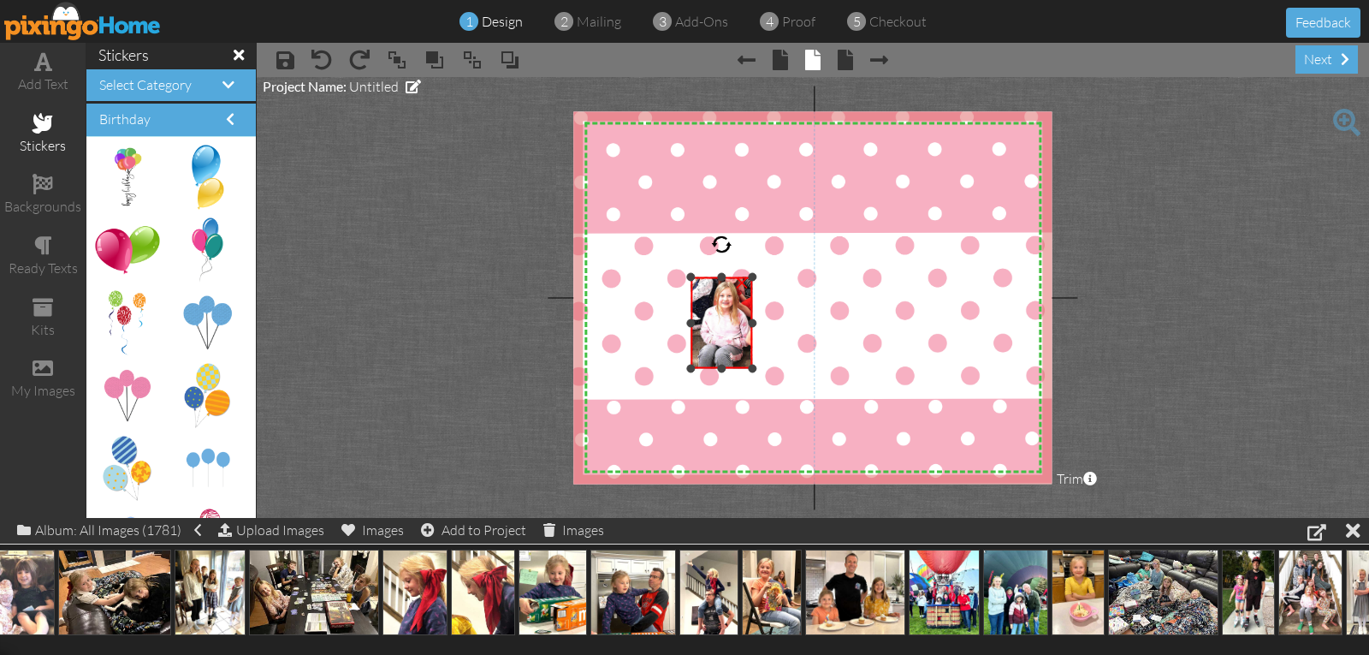
drag, startPoint x: 718, startPoint y: 422, endPoint x: 726, endPoint y: 368, distance: 54.5
click at [726, 368] on div at bounding box center [721, 368] width 9 height 9
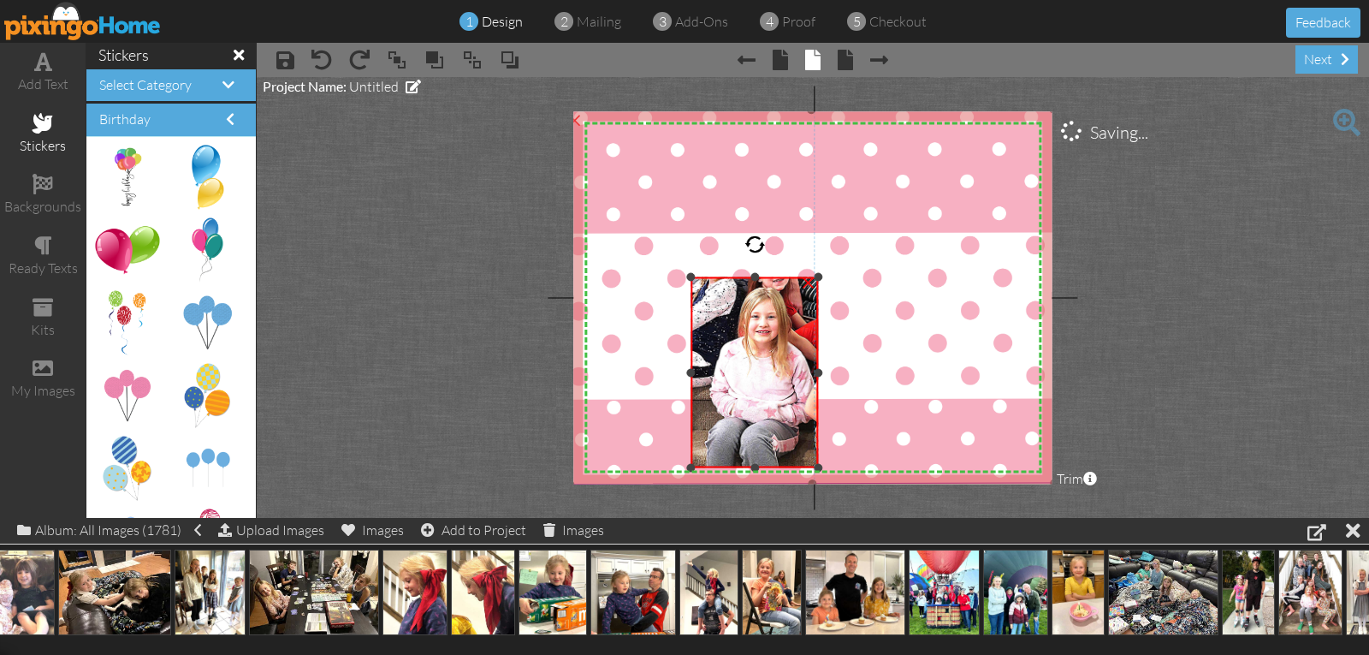
drag, startPoint x: 751, startPoint y: 367, endPoint x: 824, endPoint y: 466, distance: 123.6
click at [824, 466] on div "X X X X X X X X X X X X X X X X X X X X X X X X X X X X X X X X X X X X X X X X…" at bounding box center [812, 297] width 478 height 372
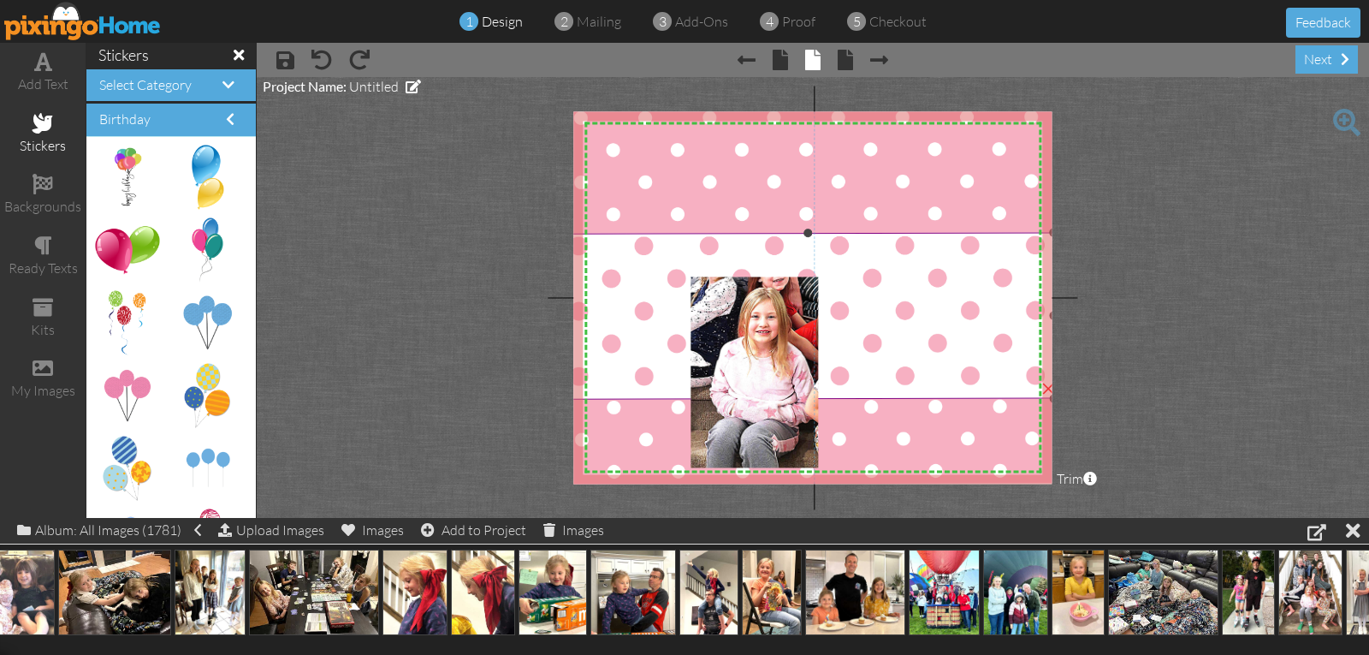
click at [686, 372] on img at bounding box center [808, 240] width 492 height 380
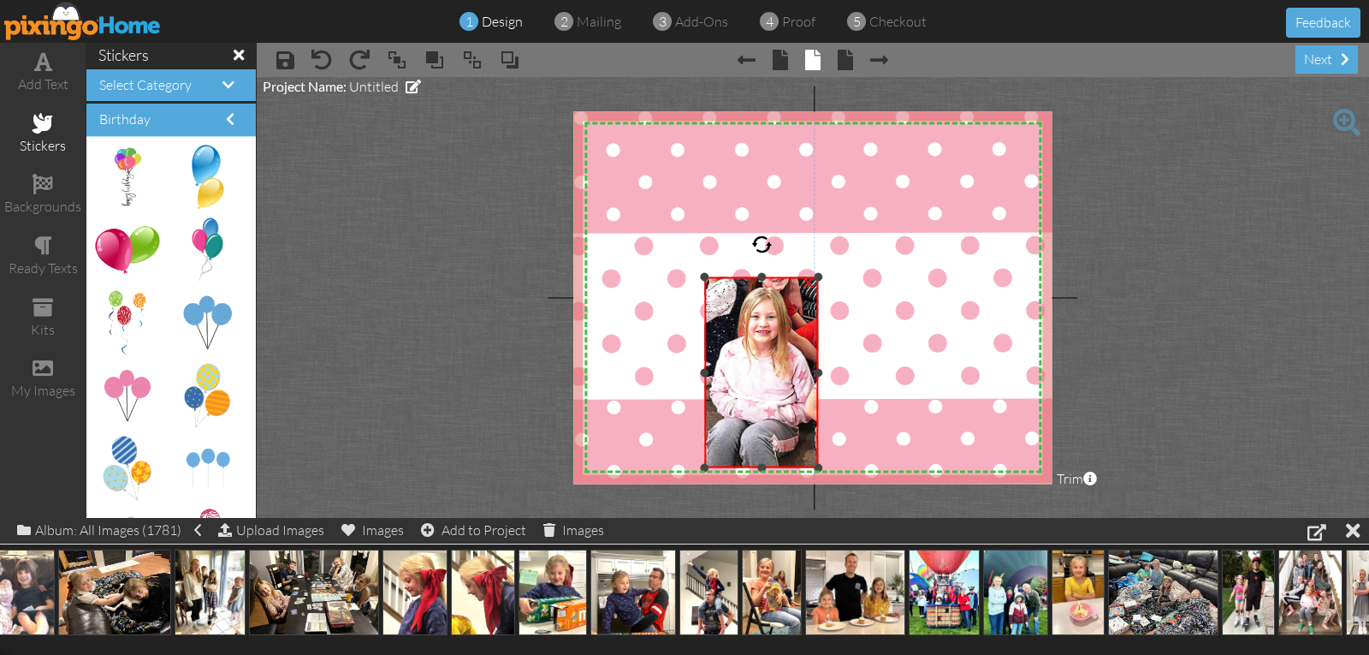
drag, startPoint x: 690, startPoint y: 372, endPoint x: 704, endPoint y: 373, distance: 13.7
click at [704, 373] on div at bounding box center [705, 372] width 9 height 9
click at [765, 282] on div at bounding box center [761, 284] width 9 height 9
click at [817, 376] on div at bounding box center [819, 375] width 9 height 9
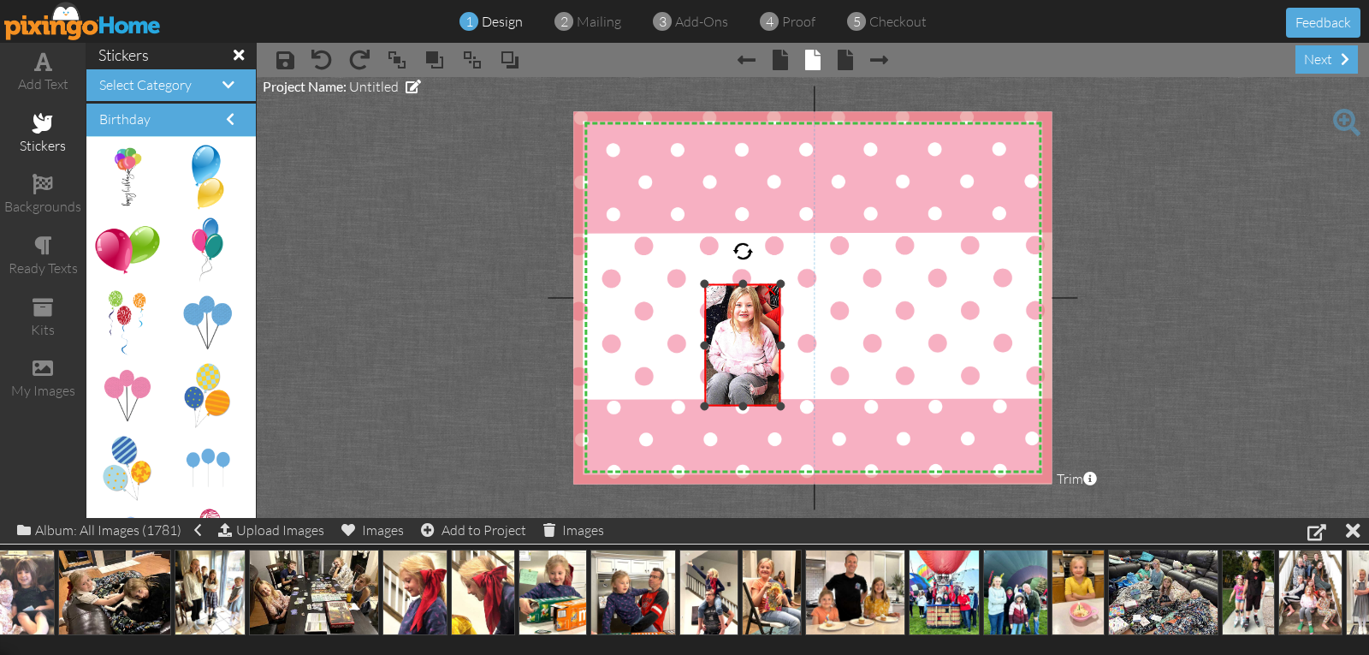
drag, startPoint x: 818, startPoint y: 469, endPoint x: 781, endPoint y: 407, distance: 72.2
click at [781, 407] on div at bounding box center [780, 405] width 9 height 9
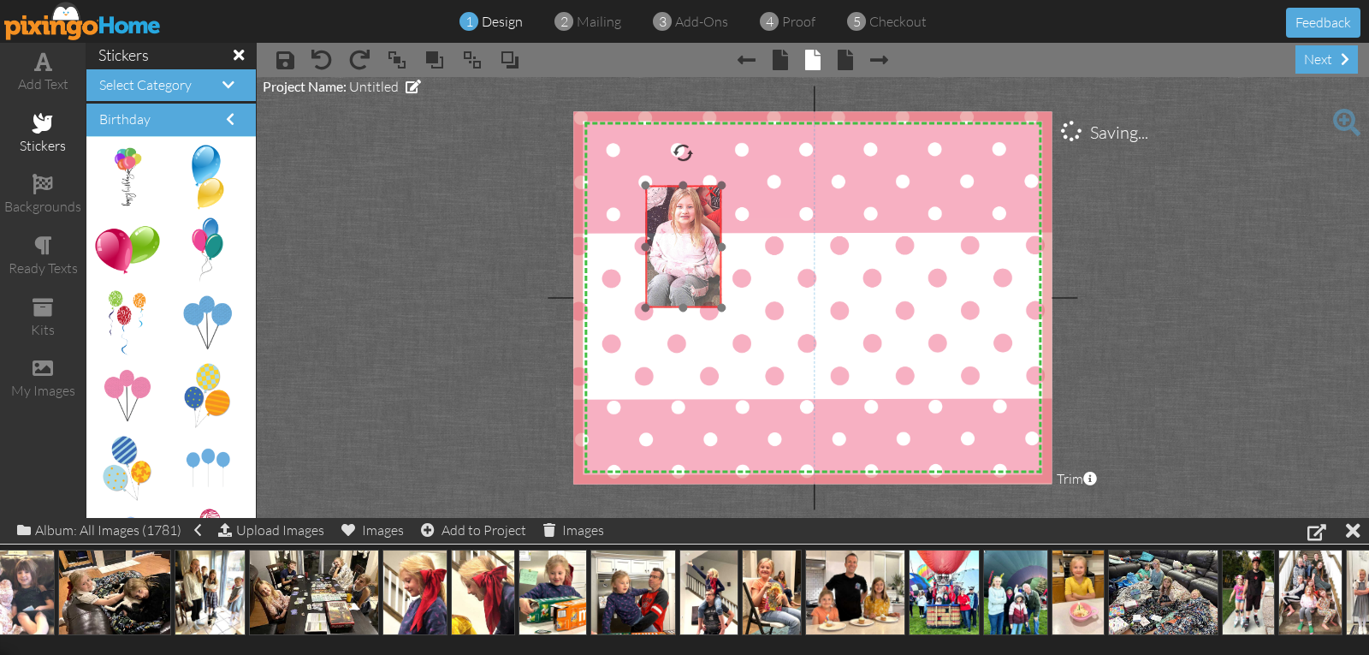
drag, startPoint x: 745, startPoint y: 367, endPoint x: 675, endPoint y: 251, distance: 135.5
click at [676, 251] on img at bounding box center [692, 216] width 250 height 332
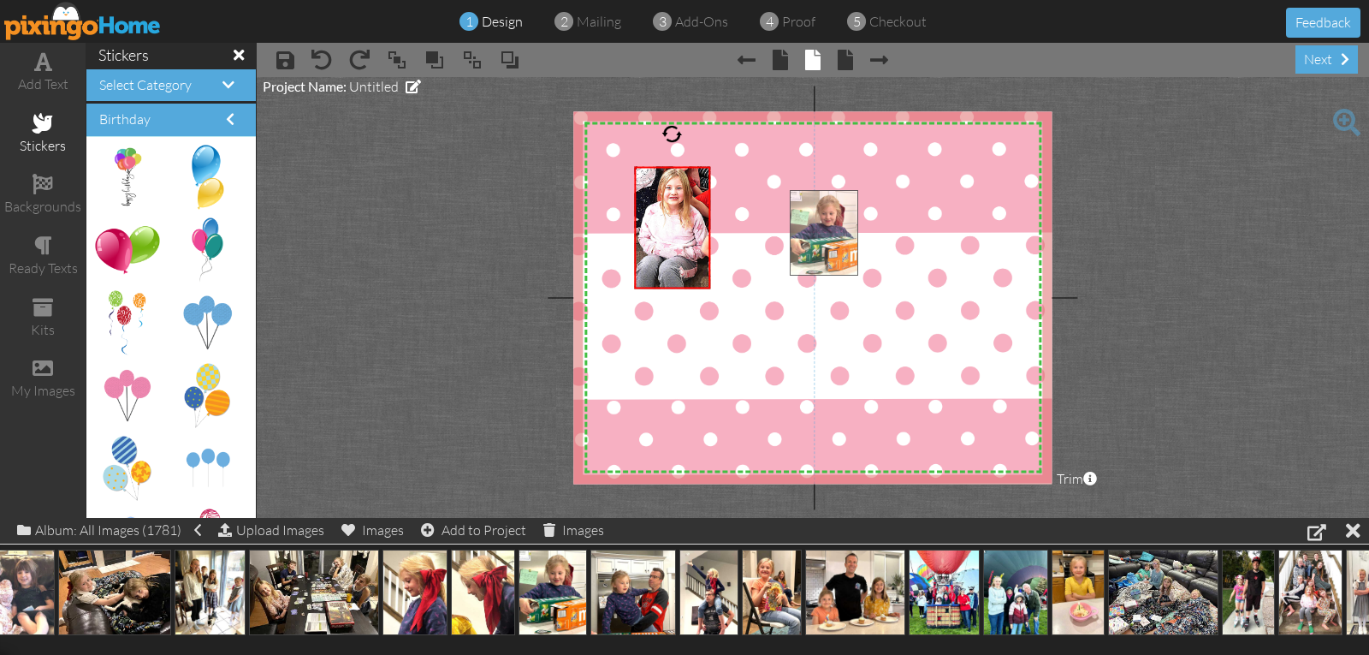
drag, startPoint x: 555, startPoint y: 576, endPoint x: 825, endPoint y: 213, distance: 452.6
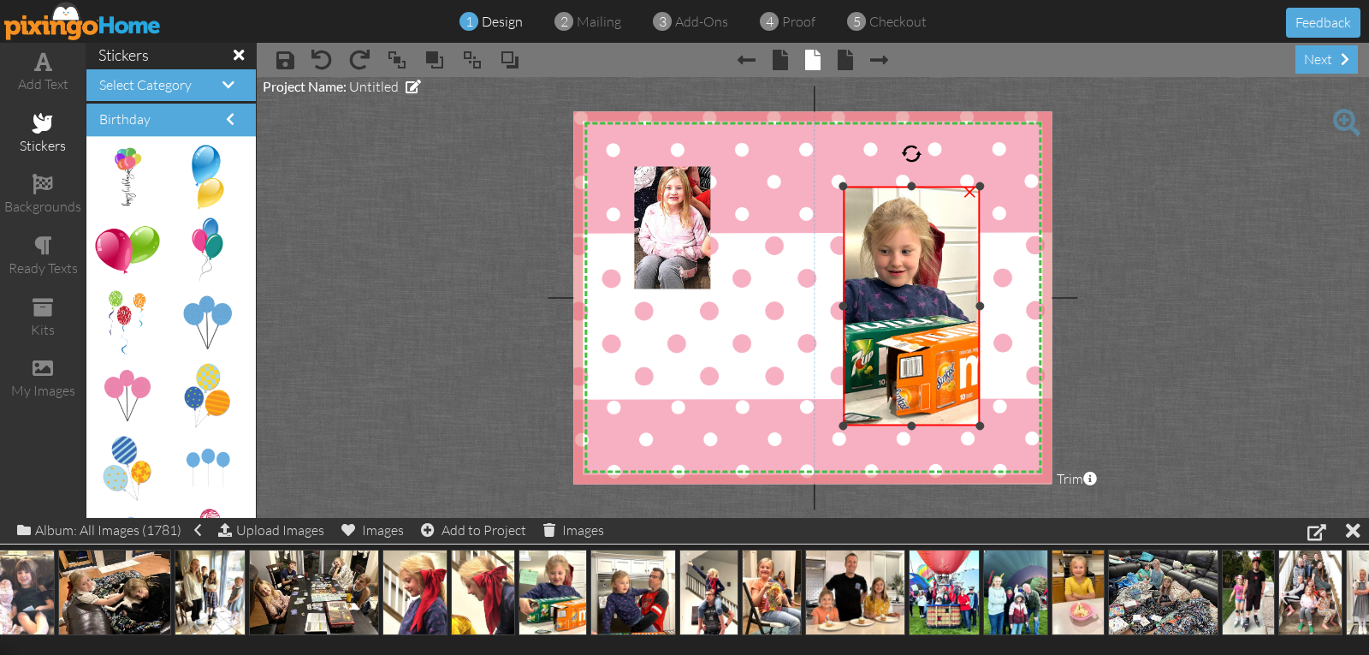
drag, startPoint x: 788, startPoint y: 306, endPoint x: 841, endPoint y: 300, distance: 53.4
click at [843, 300] on div "×" at bounding box center [911, 307] width 137 height 240
drag, startPoint x: 983, startPoint y: 306, endPoint x: 962, endPoint y: 311, distance: 21.0
click at [959, 311] on div "×" at bounding box center [901, 307] width 116 height 240
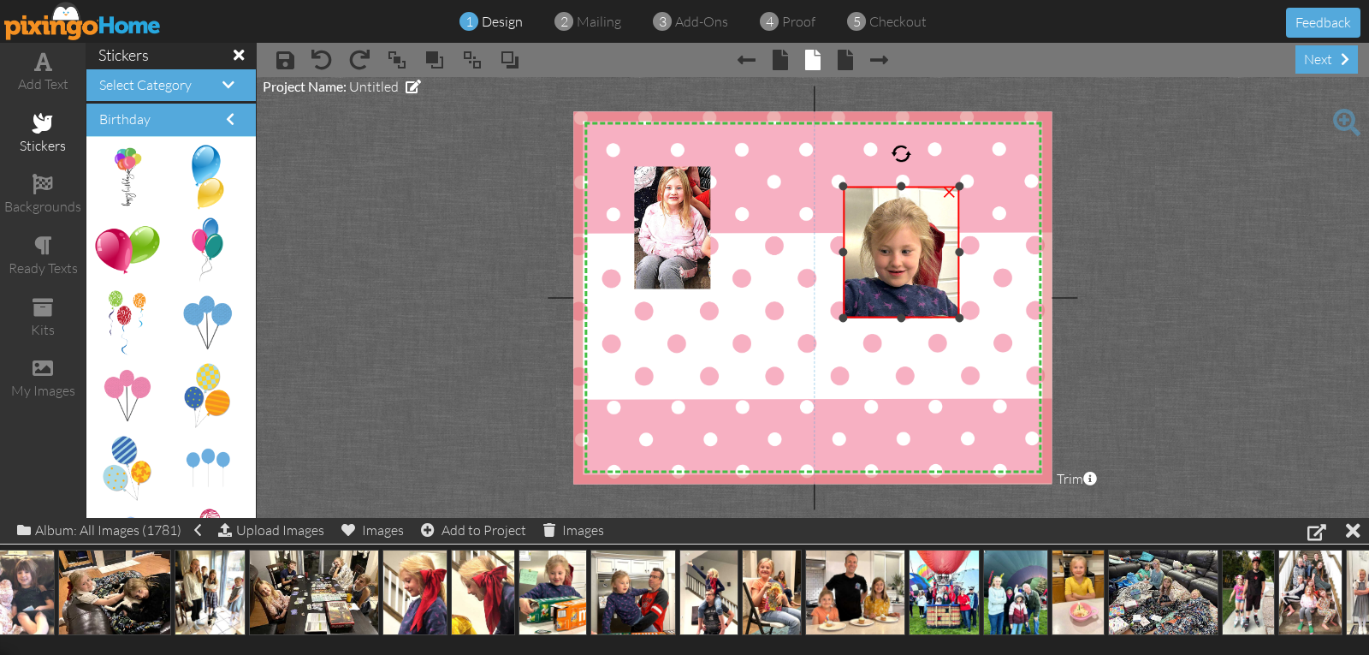
drag, startPoint x: 906, startPoint y: 425, endPoint x: 938, endPoint y: 317, distance: 112.6
click at [938, 317] on div "×" at bounding box center [901, 253] width 116 height 132
click at [904, 187] on div at bounding box center [901, 190] width 9 height 9
click at [951, 249] on div "×" at bounding box center [898, 254] width 110 height 128
click at [848, 251] on div at bounding box center [845, 254] width 9 height 9
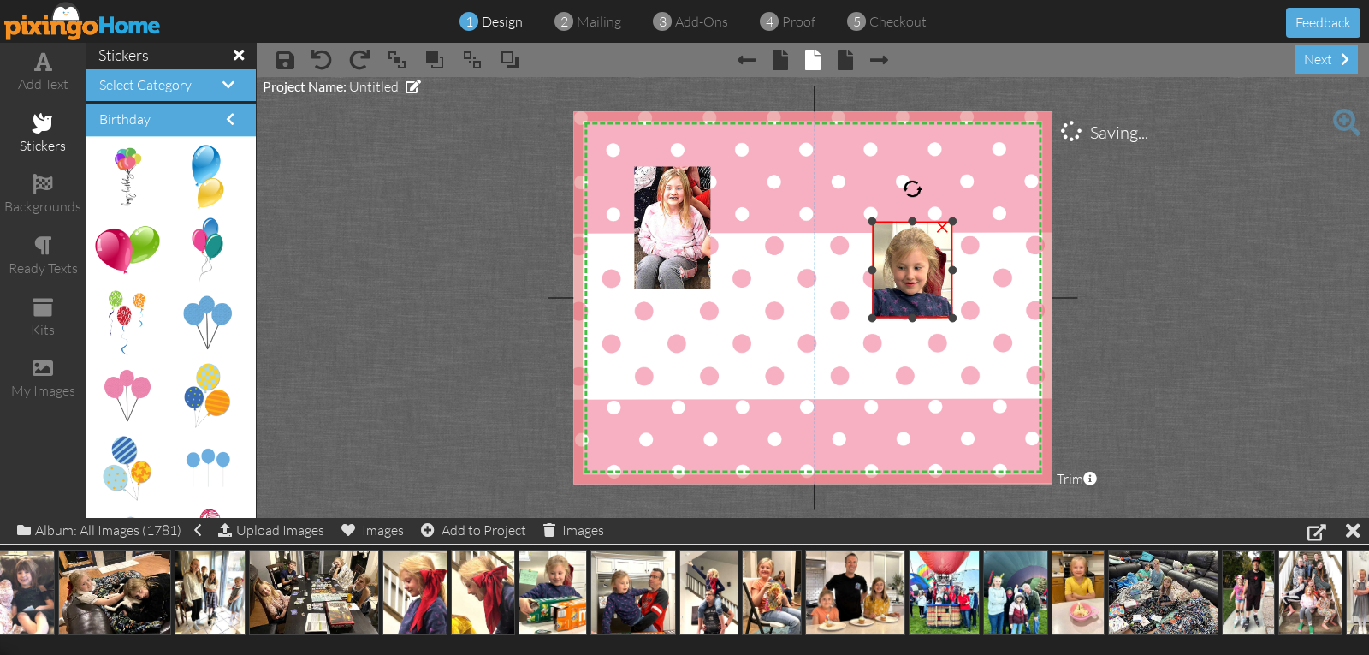
drag, startPoint x: 846, startPoint y: 191, endPoint x: 885, endPoint y: 223, distance: 50.5
click at [885, 223] on div "×" at bounding box center [912, 270] width 80 height 97
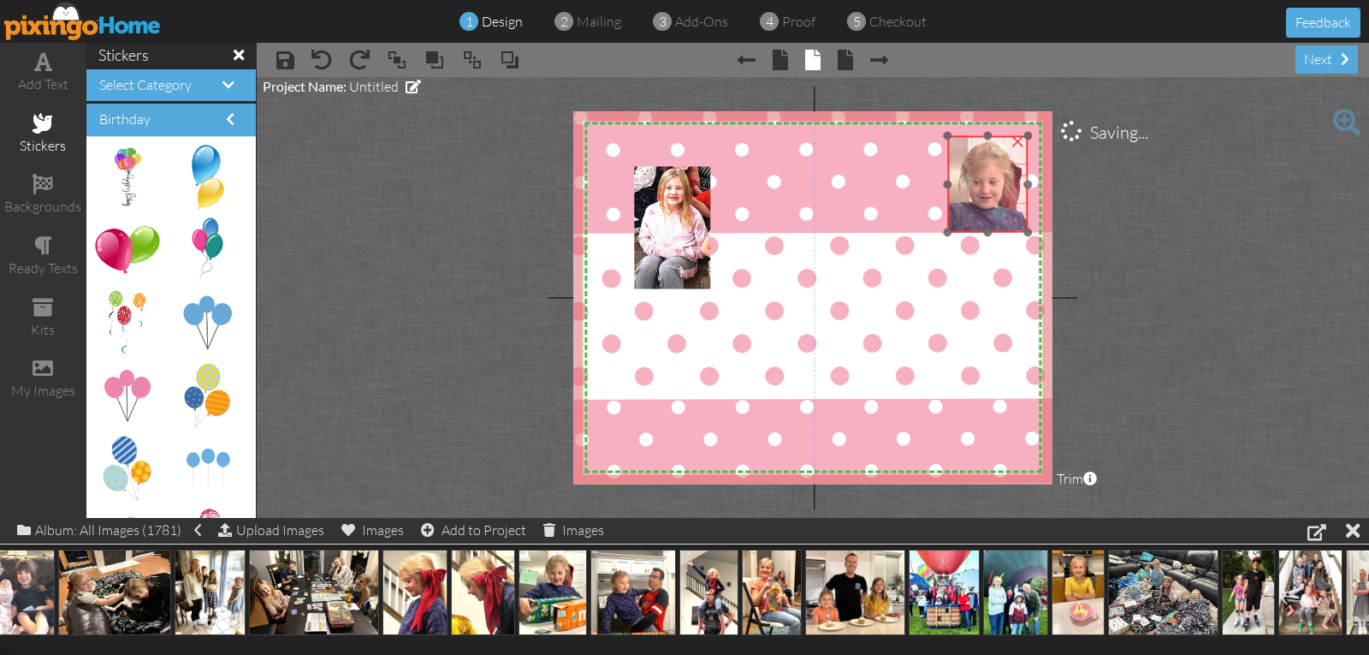
drag, startPoint x: 900, startPoint y: 243, endPoint x: 976, endPoint y: 157, distance: 114.0
click at [976, 157] on img at bounding box center [977, 224] width 143 height 180
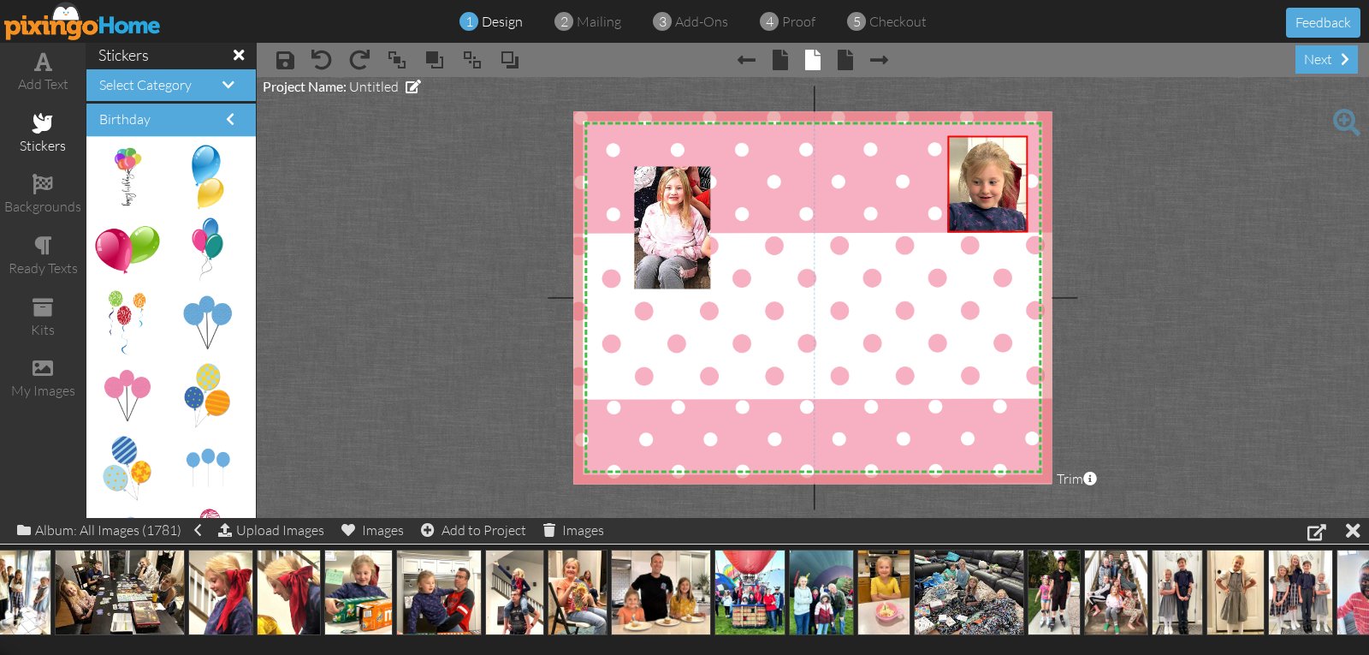
scroll to position [0, 2146]
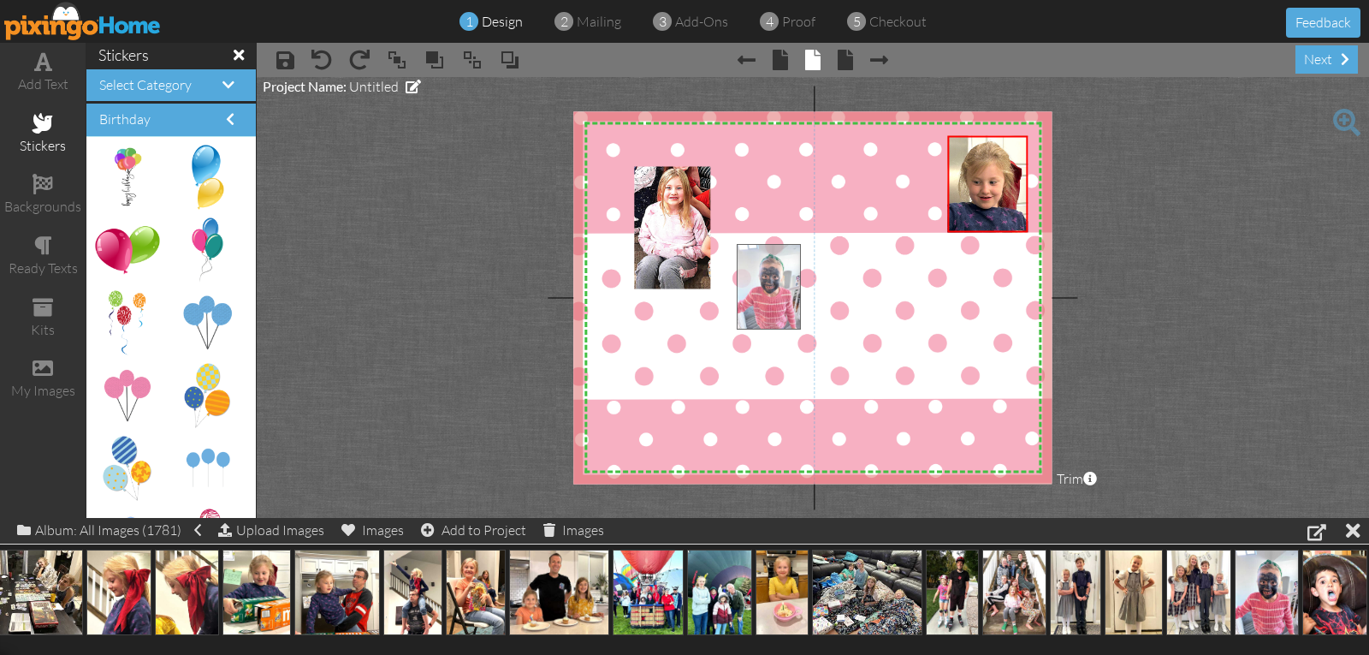
drag, startPoint x: 1256, startPoint y: 596, endPoint x: 758, endPoint y: 290, distance: 584.4
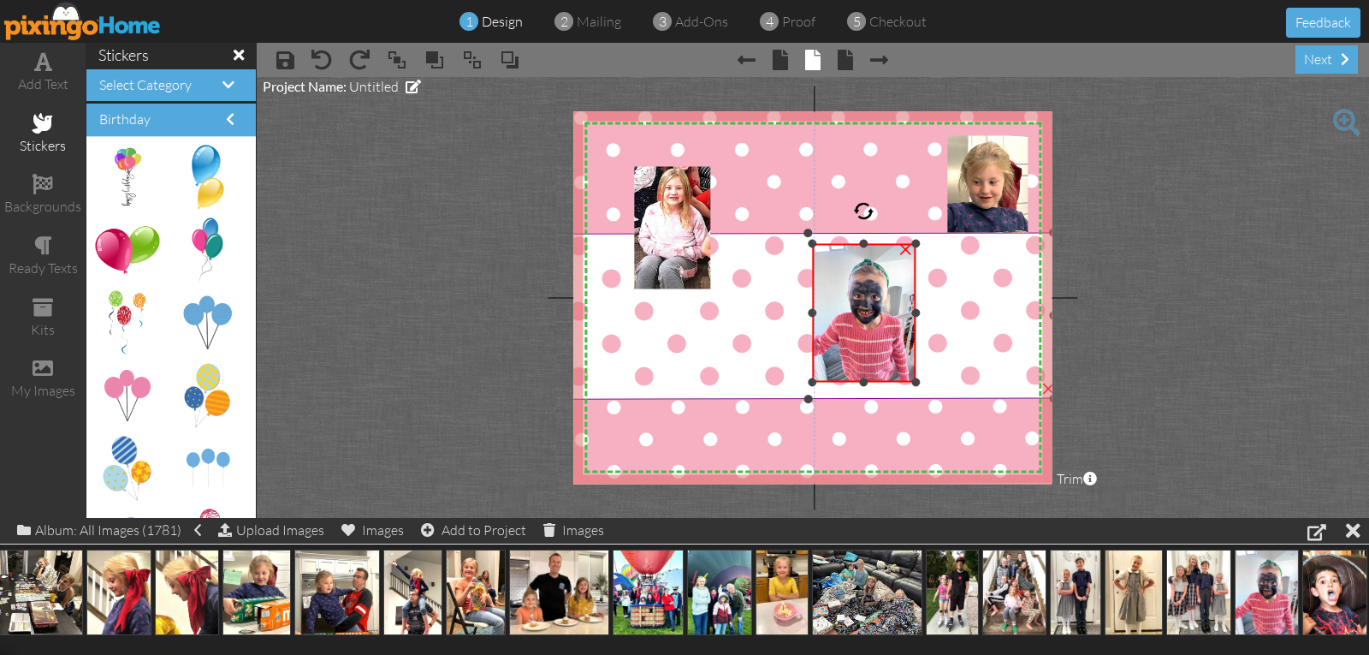
drag, startPoint x: 739, startPoint y: 481, endPoint x: 787, endPoint y: 380, distance: 112.2
click at [787, 380] on div "X X X X X X X X X X X X X X X X X X X X X X X X X X X X X X X X X X X X X X X X…" at bounding box center [812, 297] width 478 height 372
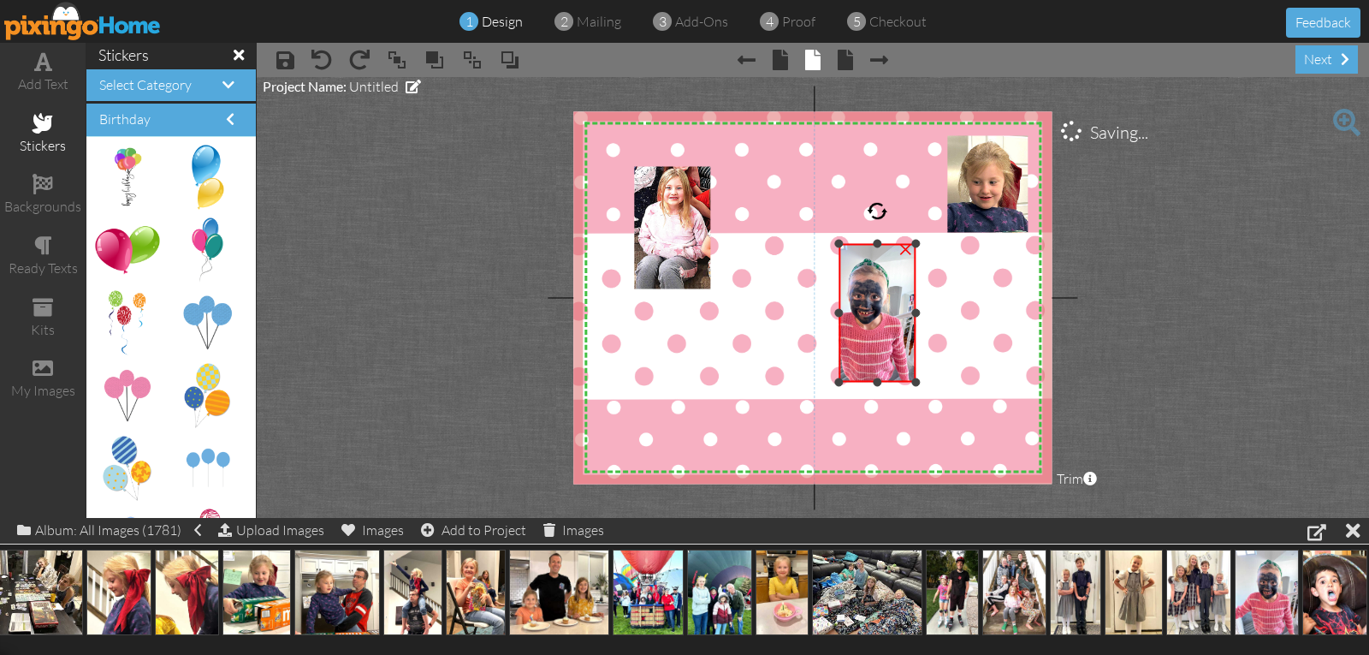
drag, startPoint x: 811, startPoint y: 312, endPoint x: 838, endPoint y: 314, distance: 26.7
click at [838, 314] on div at bounding box center [838, 313] width 9 height 9
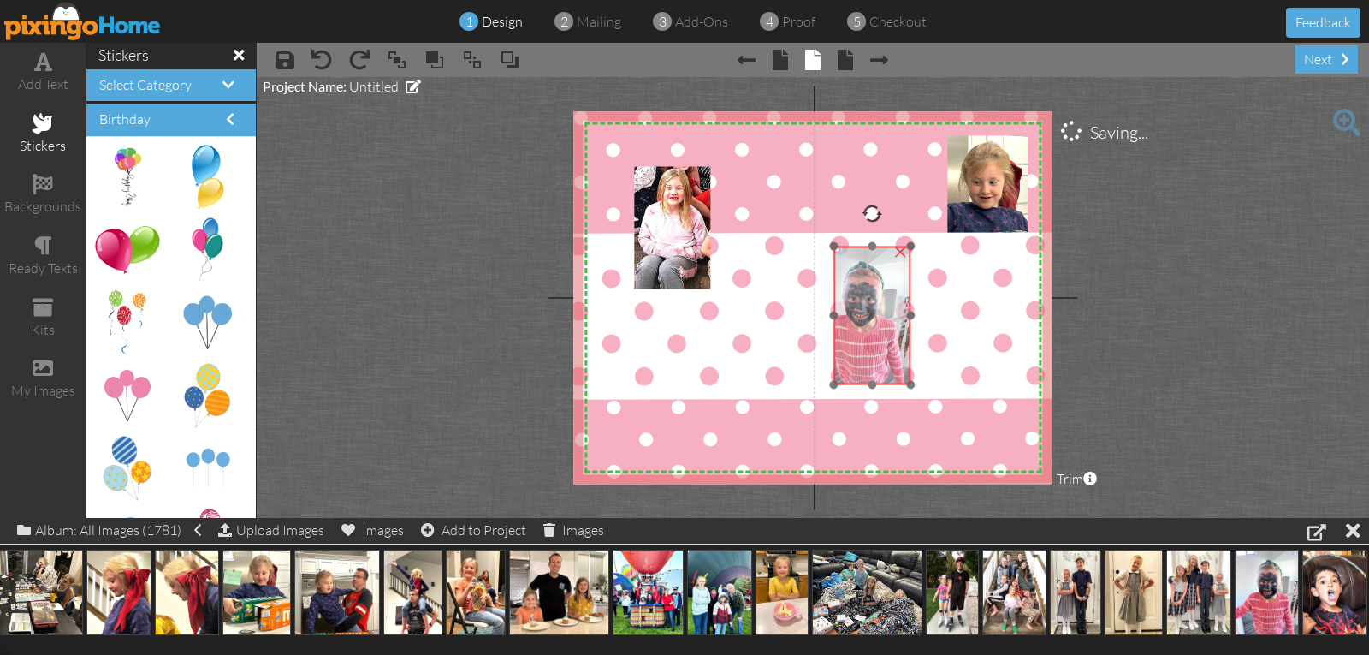
click at [910, 309] on div at bounding box center [872, 315] width 86 height 147
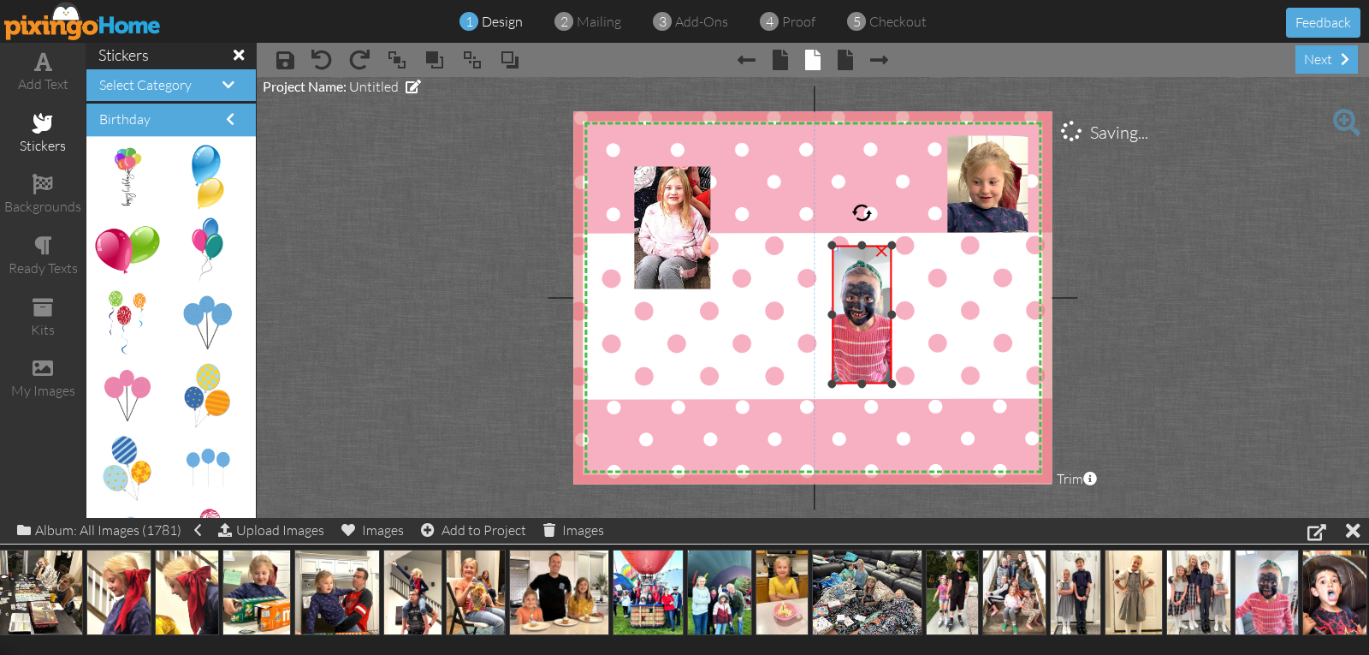
drag, startPoint x: 910, startPoint y: 313, endPoint x: 893, endPoint y: 313, distance: 17.1
click at [893, 313] on div at bounding box center [892, 315] width 9 height 9
drag, startPoint x: 862, startPoint y: 246, endPoint x: 864, endPoint y: 256, distance: 10.4
click at [863, 256] on div at bounding box center [862, 255] width 9 height 9
drag, startPoint x: 860, startPoint y: 379, endPoint x: 863, endPoint y: 356, distance: 23.3
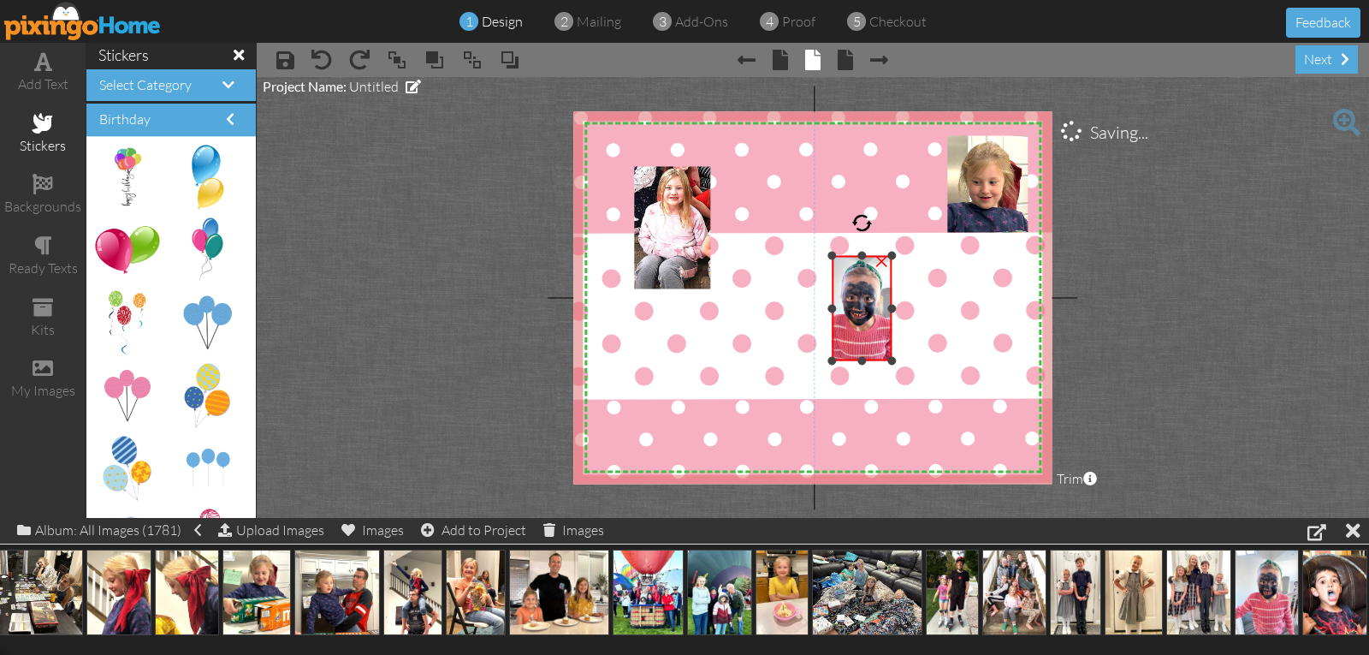
click at [863, 356] on div at bounding box center [862, 360] width 9 height 9
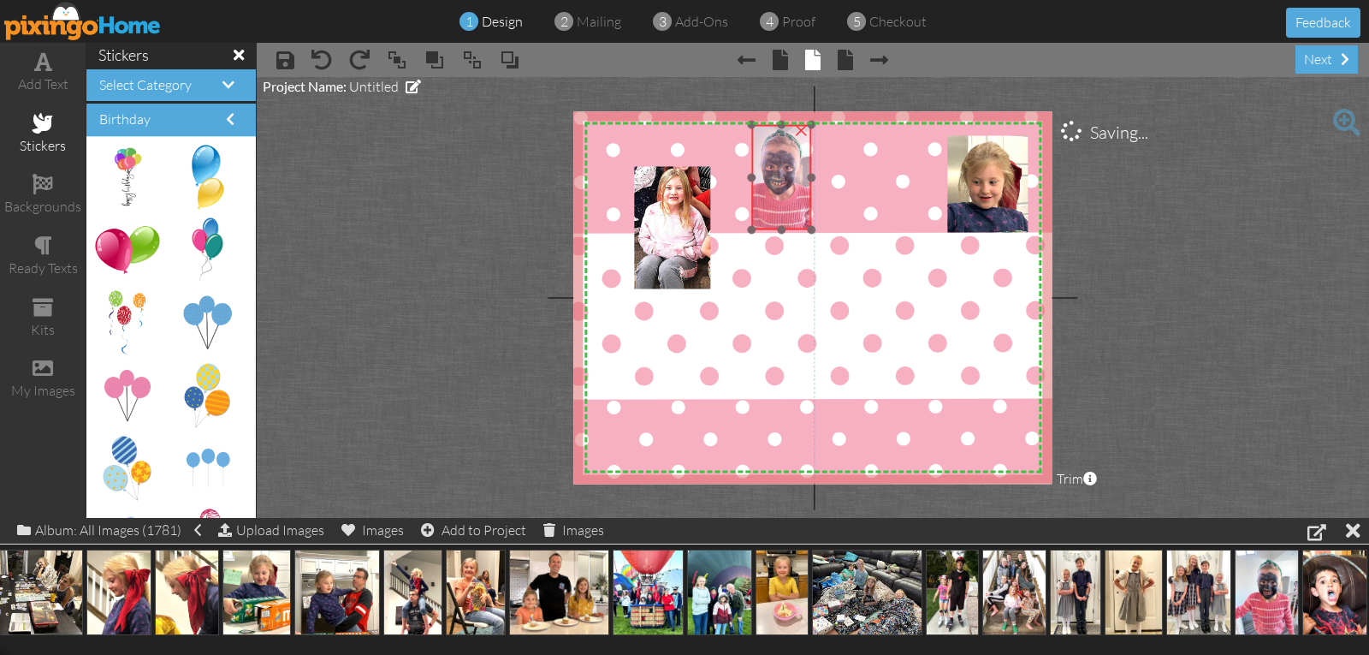
drag, startPoint x: 870, startPoint y: 339, endPoint x: 787, endPoint y: 208, distance: 155.1
click at [789, 208] on img at bounding box center [777, 184] width 104 height 139
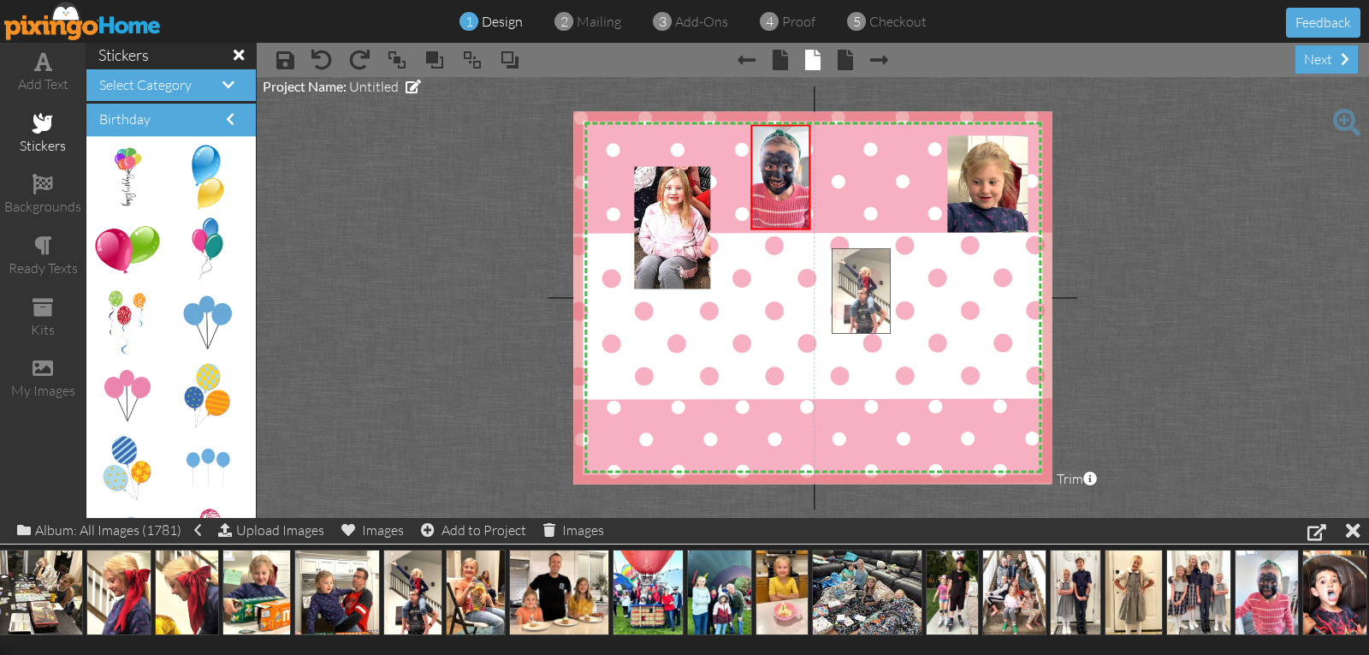
drag, startPoint x: 410, startPoint y: 587, endPoint x: 858, endPoint y: 287, distance: 539.8
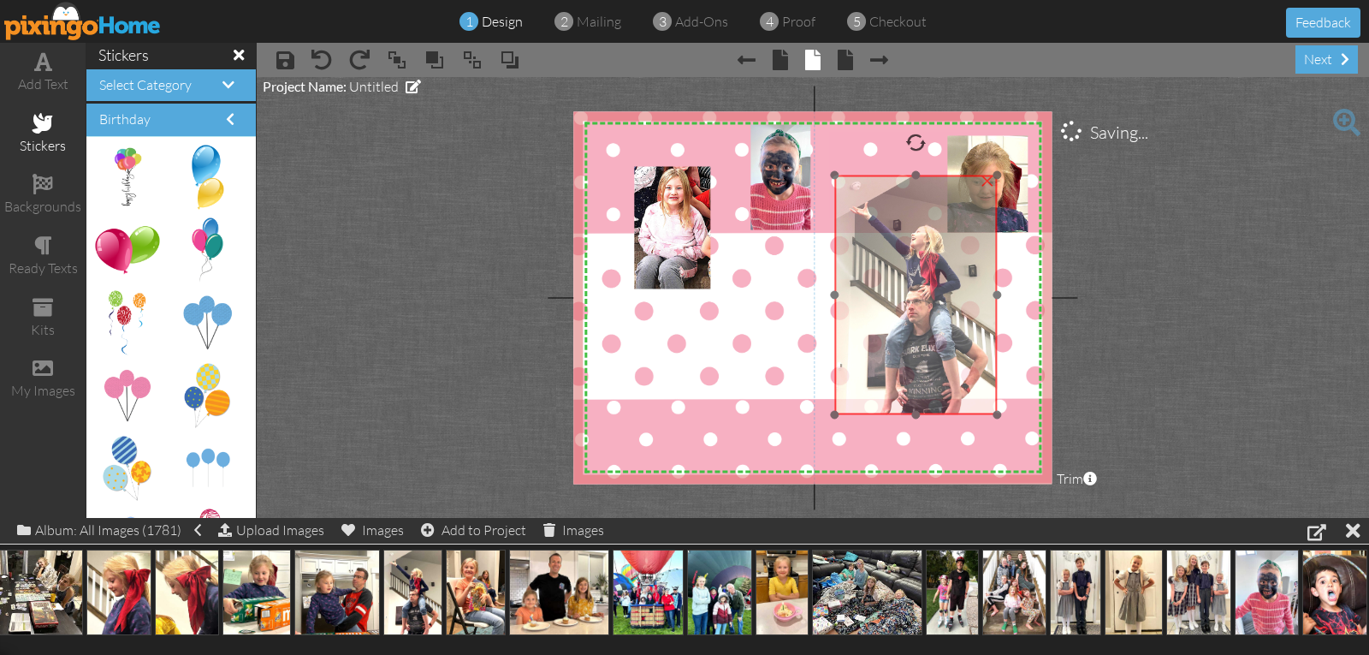
drag, startPoint x: 896, startPoint y: 377, endPoint x: 899, endPoint y: 313, distance: 63.4
click at [899, 313] on img at bounding box center [915, 295] width 163 height 240
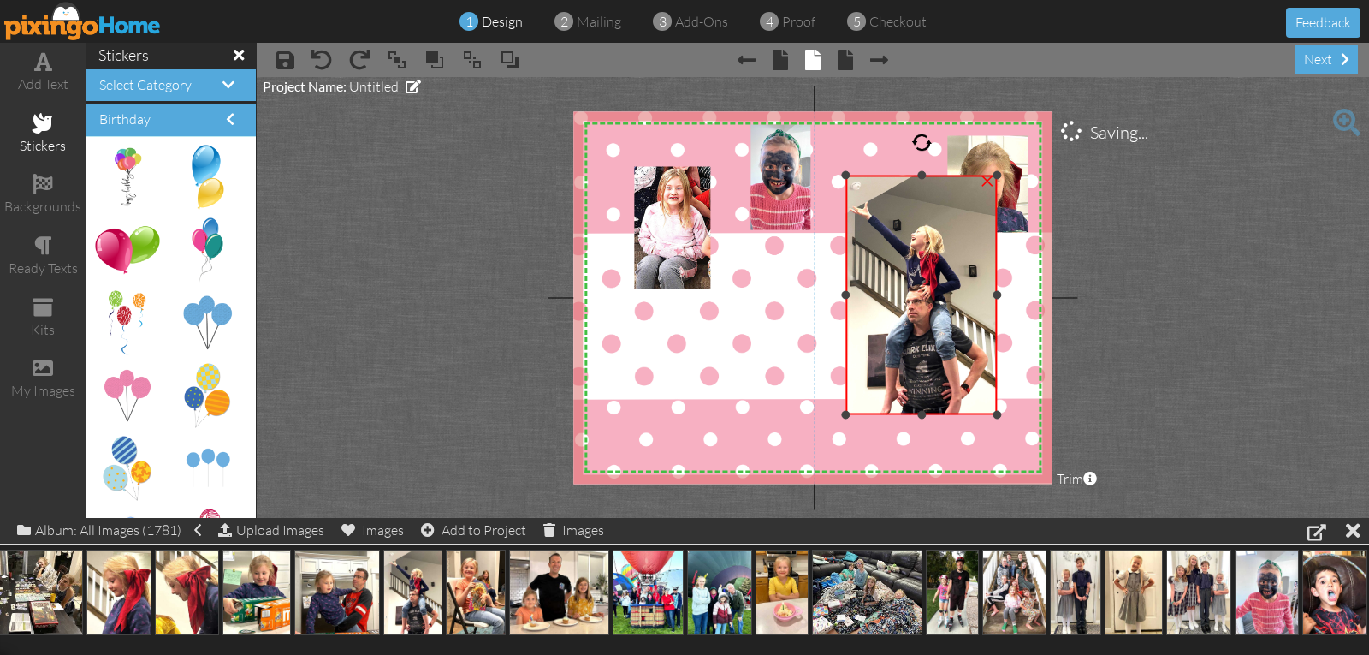
drag, startPoint x: 833, startPoint y: 291, endPoint x: 844, endPoint y: 289, distance: 11.3
click at [846, 289] on div "×" at bounding box center [922, 295] width 152 height 240
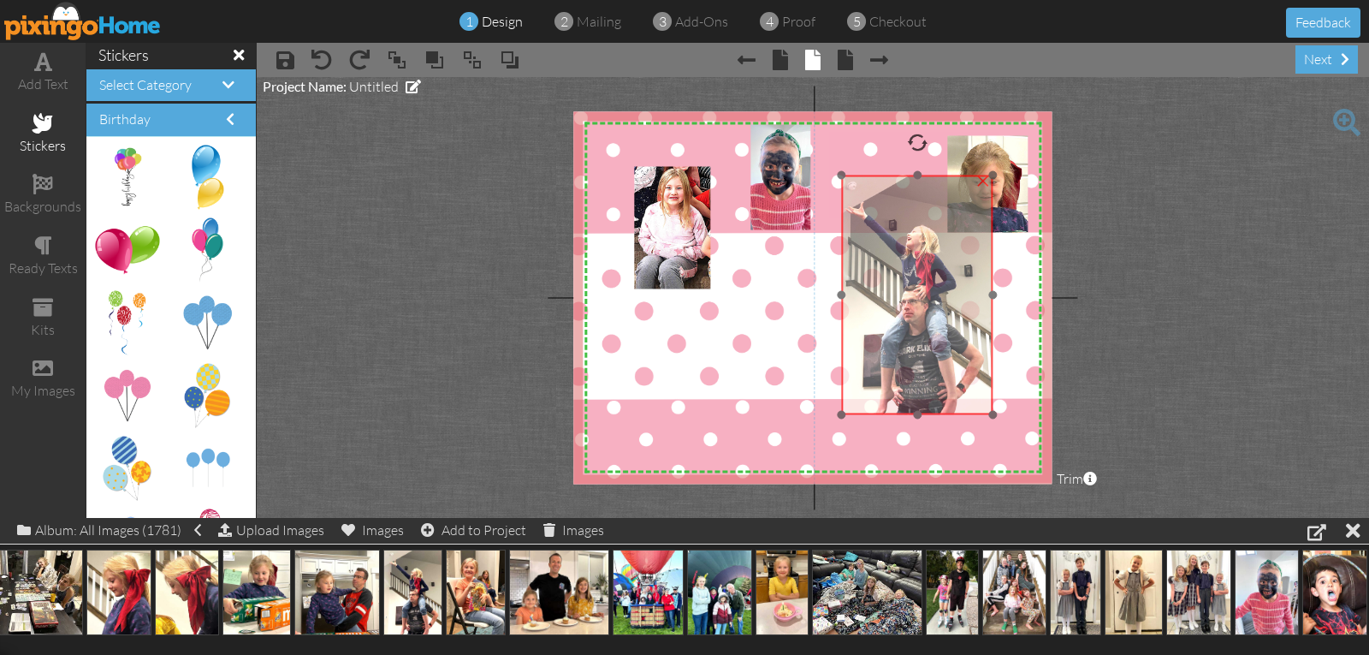
click at [995, 290] on div at bounding box center [917, 295] width 161 height 248
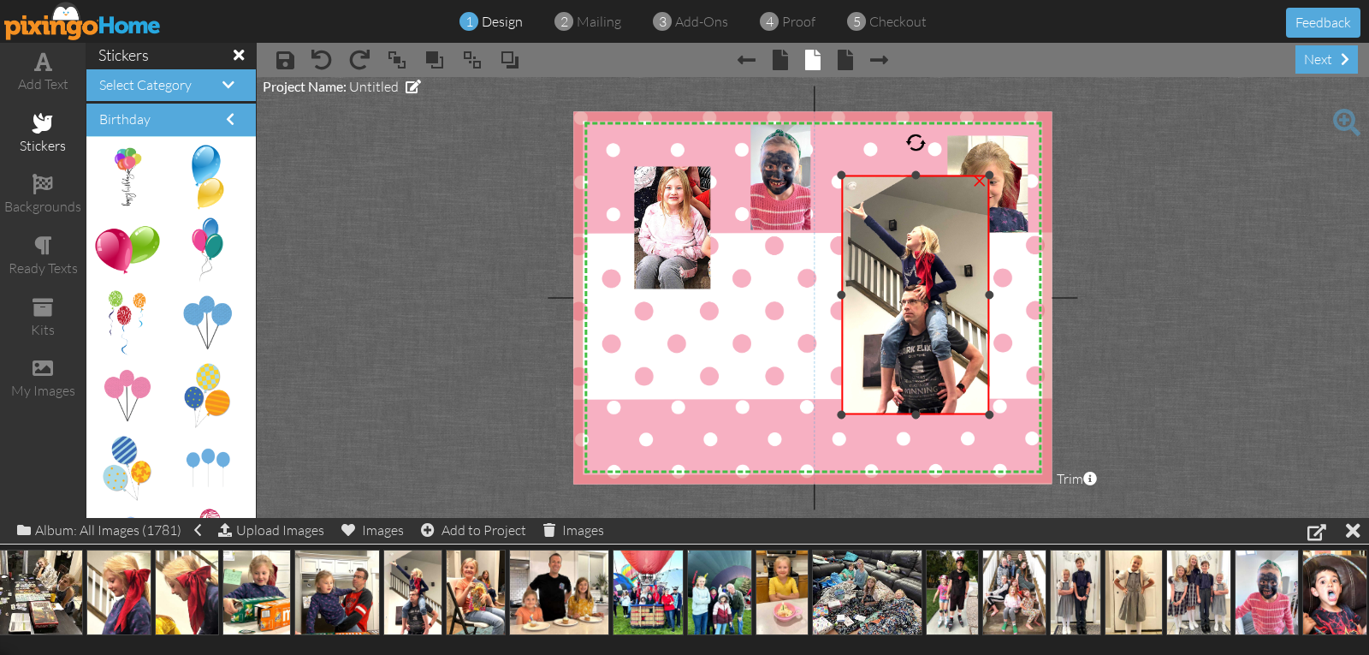
click at [990, 294] on div at bounding box center [990, 295] width 9 height 9
click at [919, 405] on div at bounding box center [916, 406] width 9 height 9
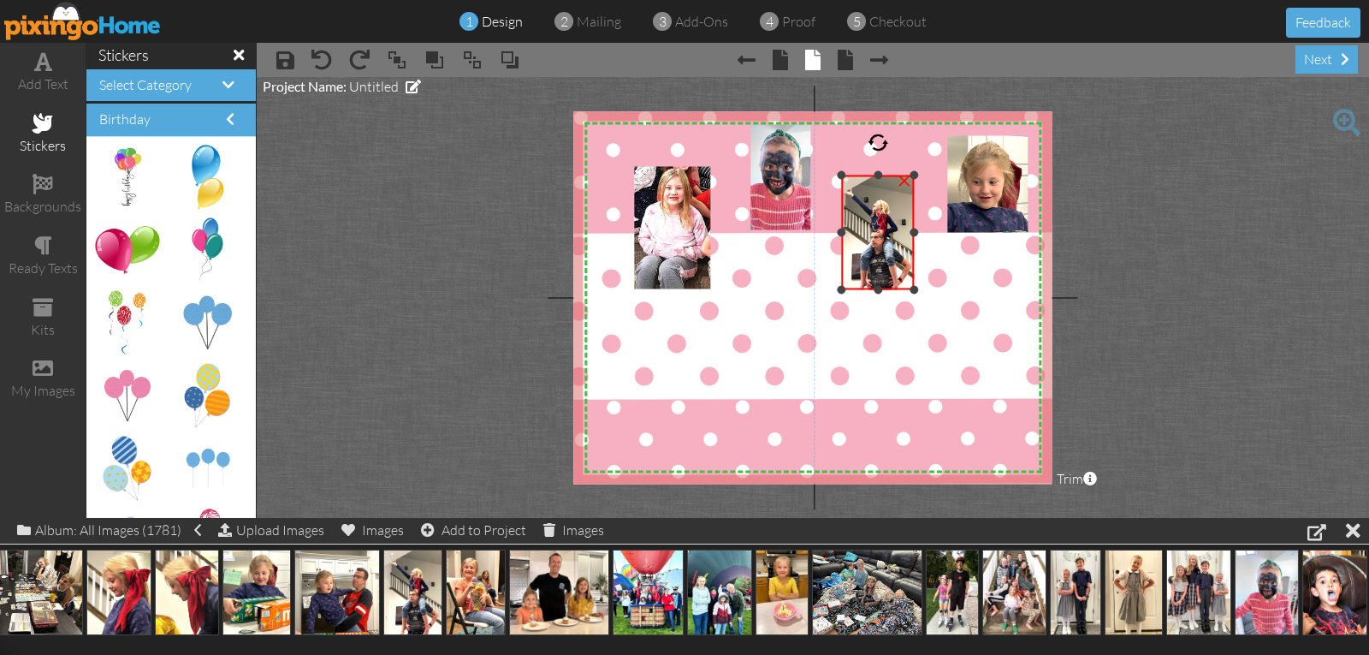
drag, startPoint x: 988, startPoint y: 406, endPoint x: 912, endPoint y: 288, distance: 139.4
click at [912, 288] on div at bounding box center [915, 289] width 9 height 9
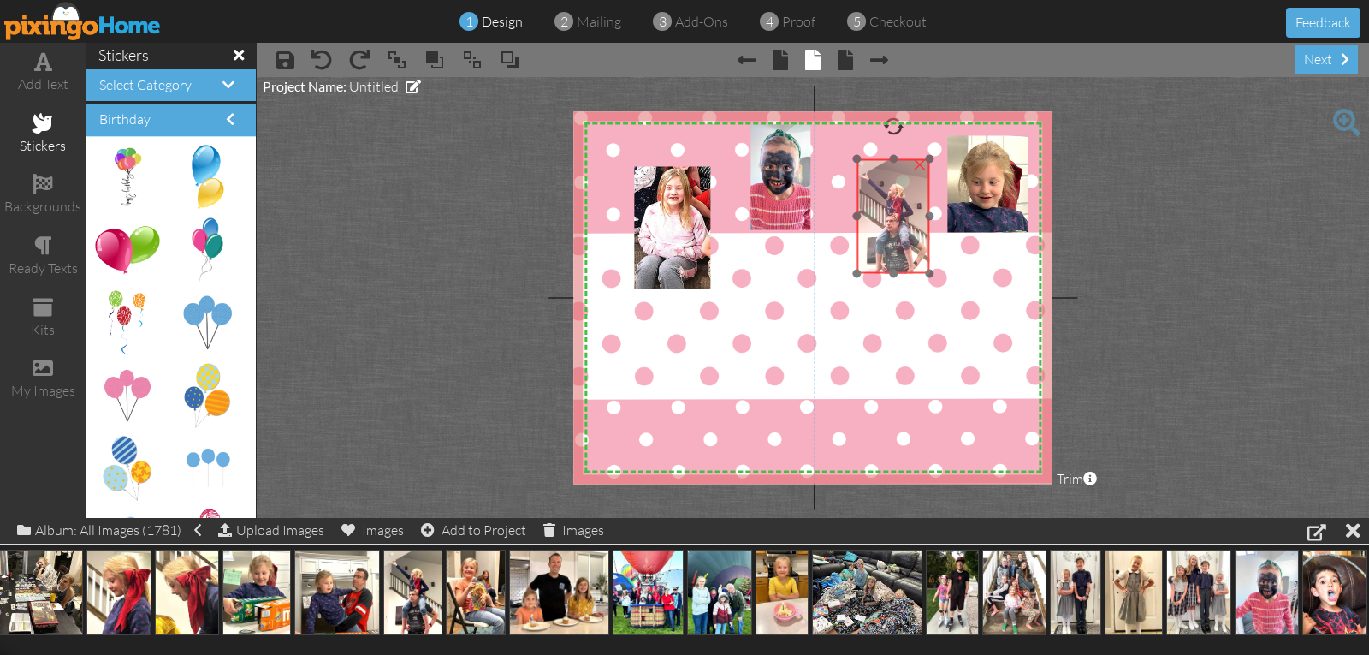
drag, startPoint x: 890, startPoint y: 267, endPoint x: 906, endPoint y: 250, distance: 23.0
click at [906, 249] on img at bounding box center [892, 218] width 80 height 118
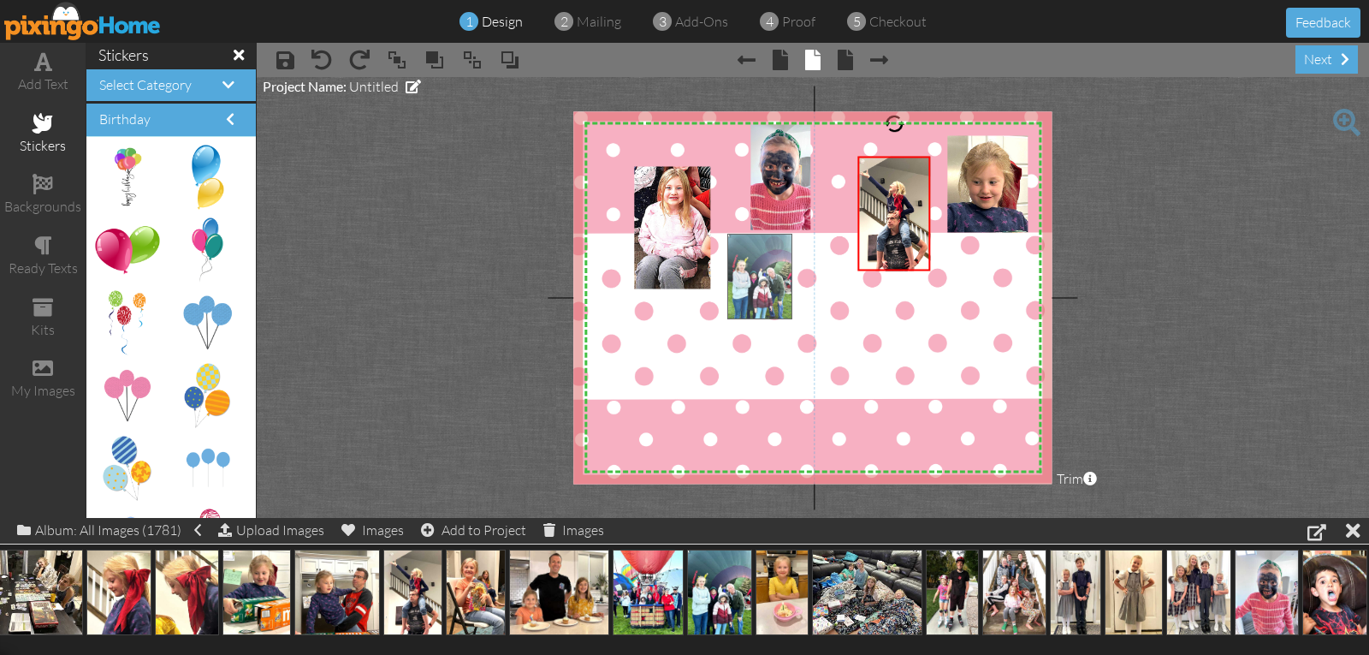
drag, startPoint x: 715, startPoint y: 592, endPoint x: 755, endPoint y: 272, distance: 322.6
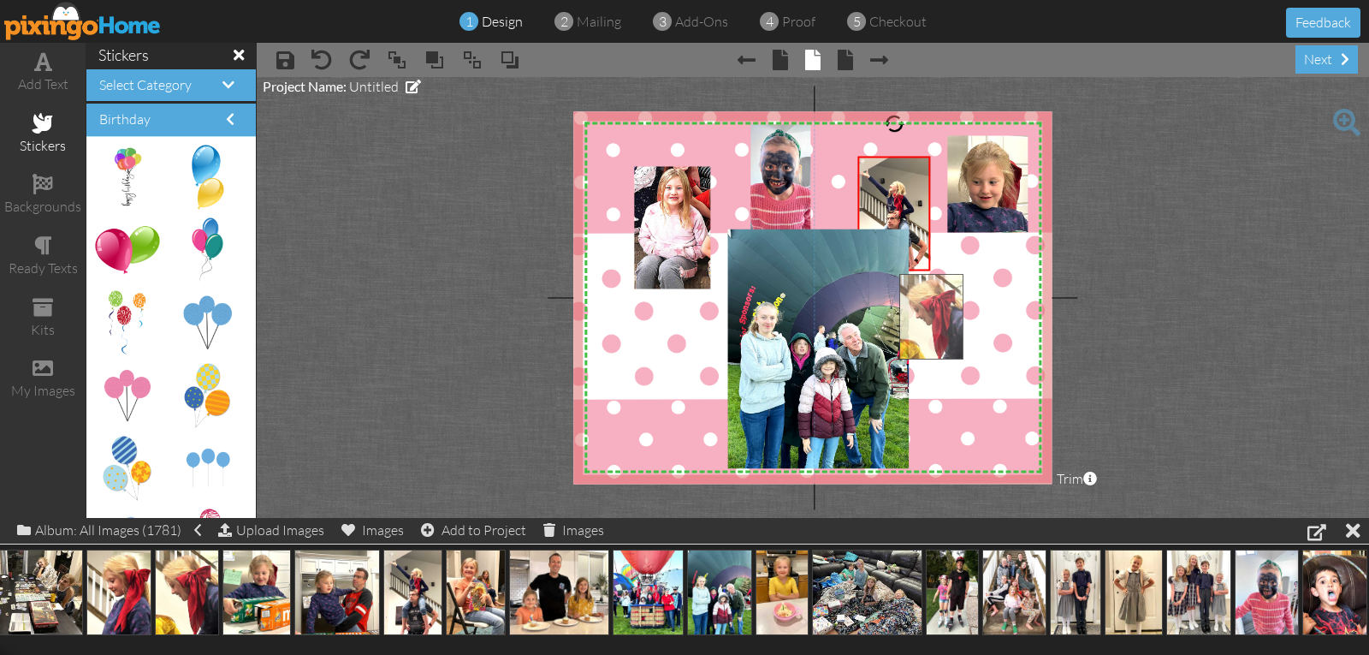
drag, startPoint x: 177, startPoint y: 587, endPoint x: 866, endPoint y: 265, distance: 760.4
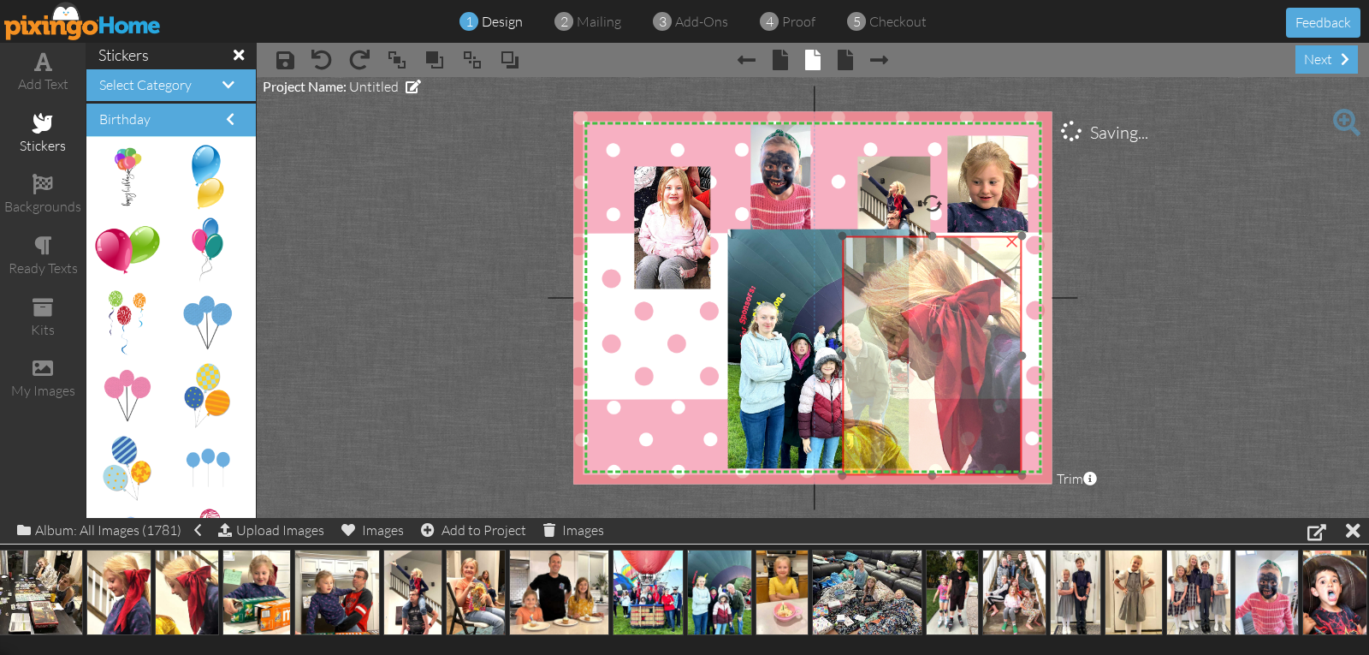
drag, startPoint x: 852, startPoint y: 238, endPoint x: 852, endPoint y: 254, distance: 16.3
click at [852, 248] on img at bounding box center [933, 356] width 180 height 240
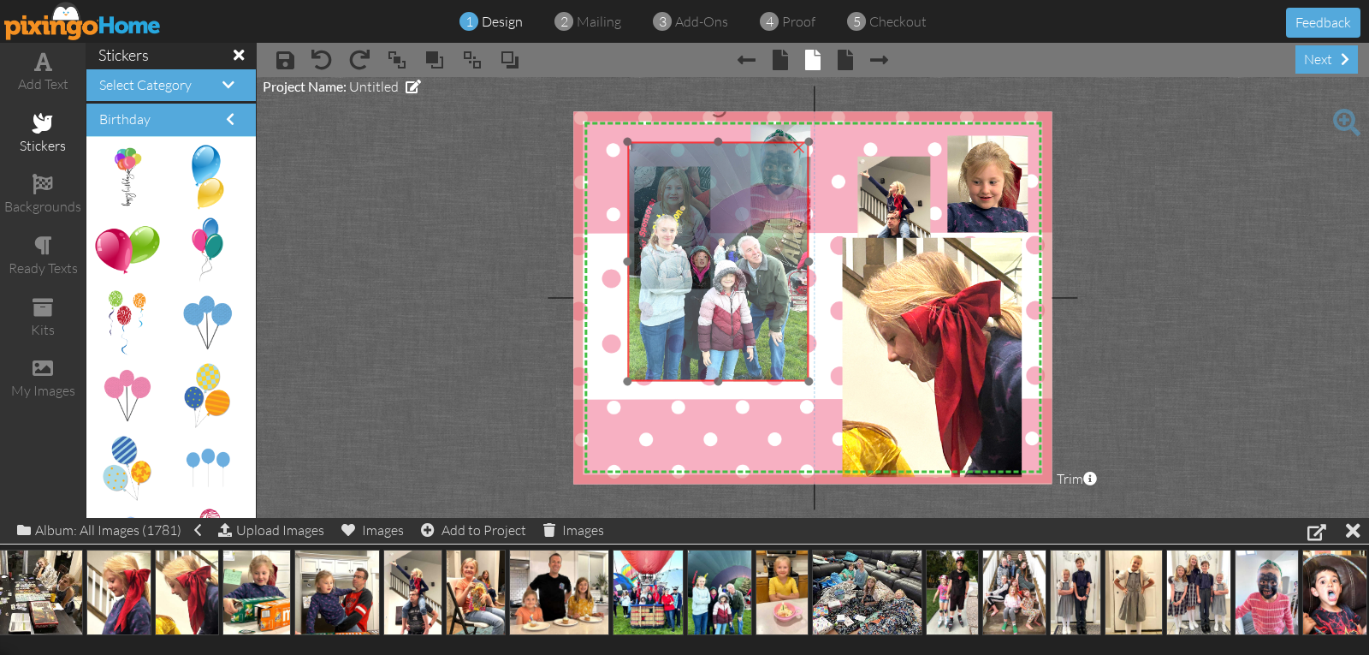
drag, startPoint x: 770, startPoint y: 289, endPoint x: 673, endPoint y: 204, distance: 129.8
click at [673, 204] on img at bounding box center [718, 262] width 182 height 240
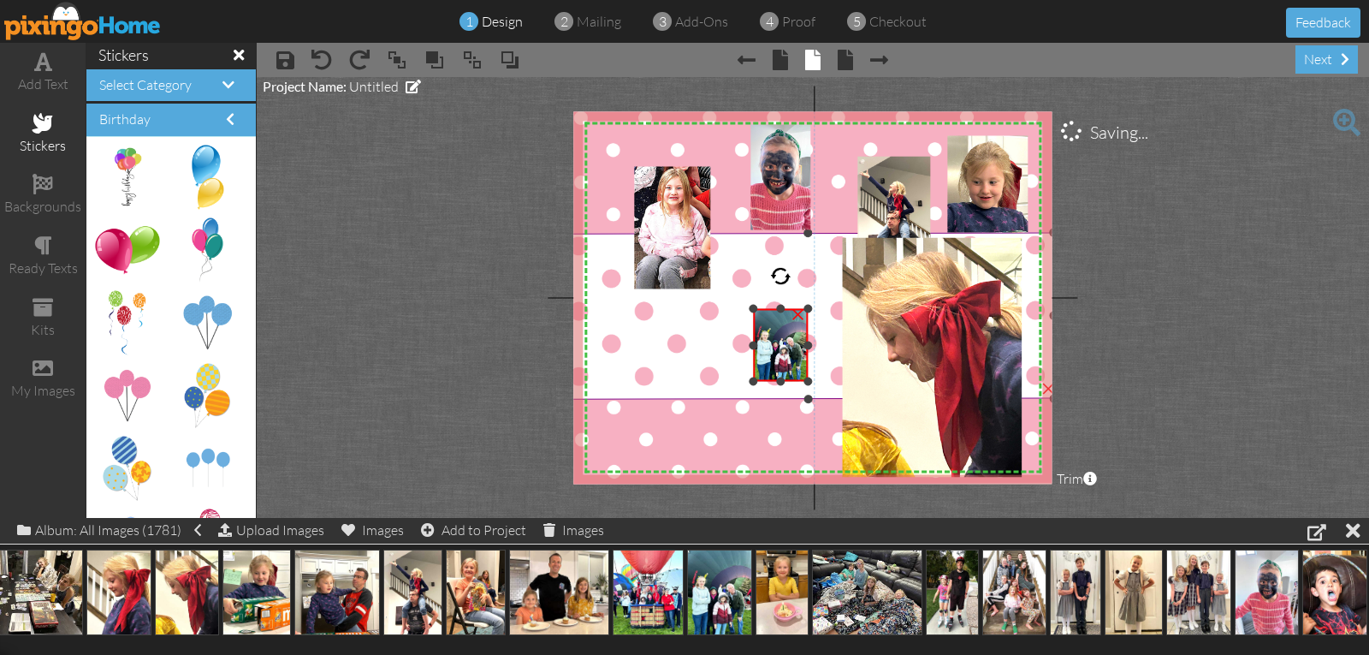
drag, startPoint x: 627, startPoint y: 141, endPoint x: 730, endPoint y: 303, distance: 191.6
click at [726, 306] on div "X X X X X X X X X X X X X X X X X X X X X X X X X X X X X X X X X X X X X X X X…" at bounding box center [812, 297] width 478 height 372
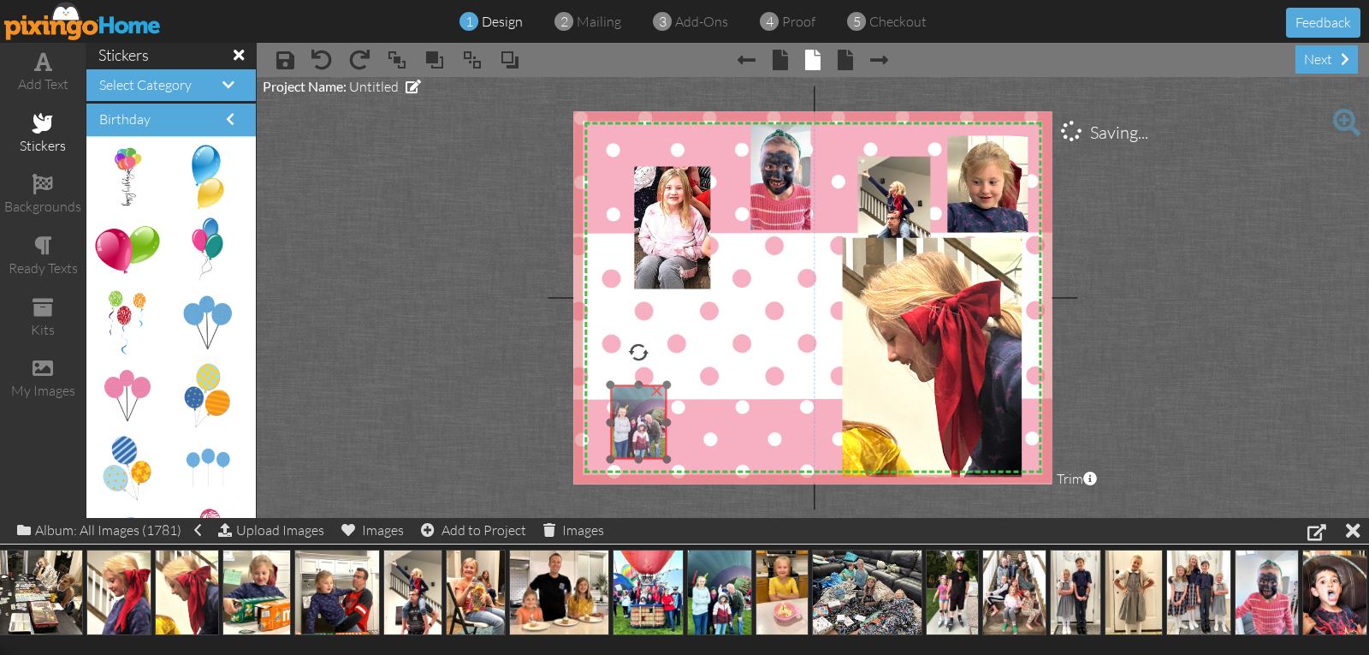
drag, startPoint x: 771, startPoint y: 341, endPoint x: 630, endPoint y: 416, distance: 160.1
click at [630, 416] on img at bounding box center [639, 422] width 56 height 74
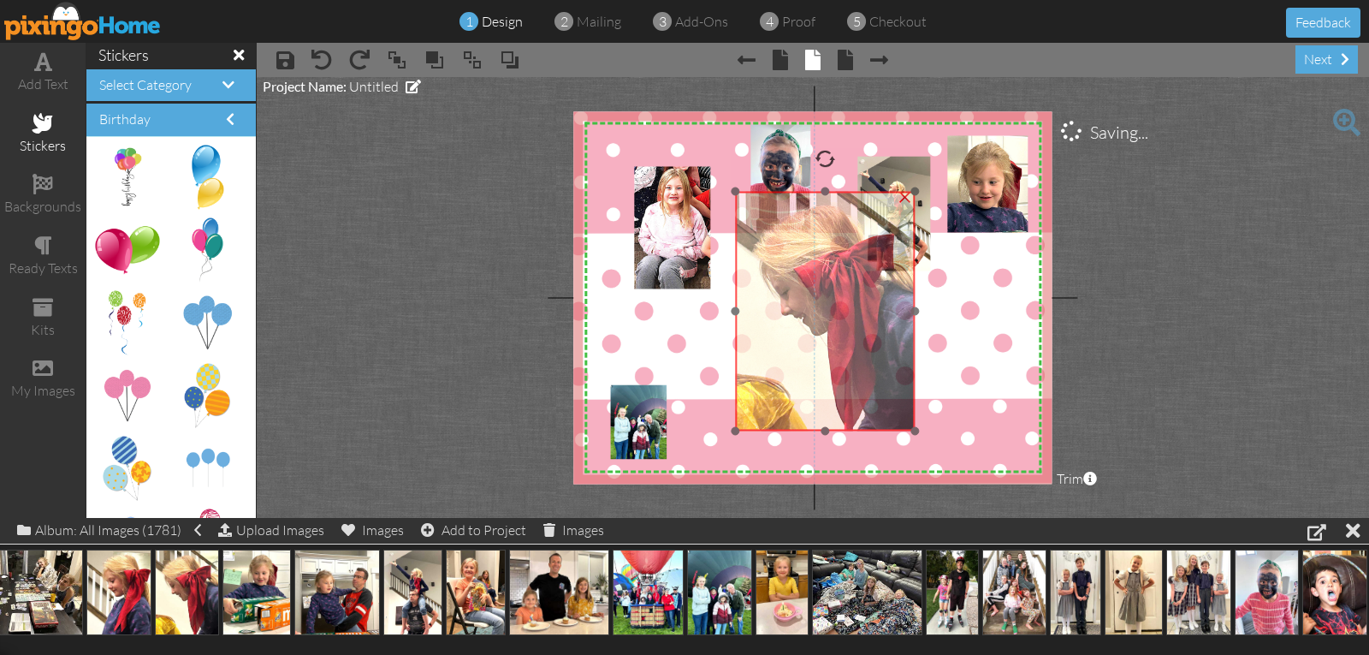
drag, startPoint x: 922, startPoint y: 350, endPoint x: 817, endPoint y: 305, distance: 114.6
click at [817, 305] on img at bounding box center [826, 312] width 180 height 240
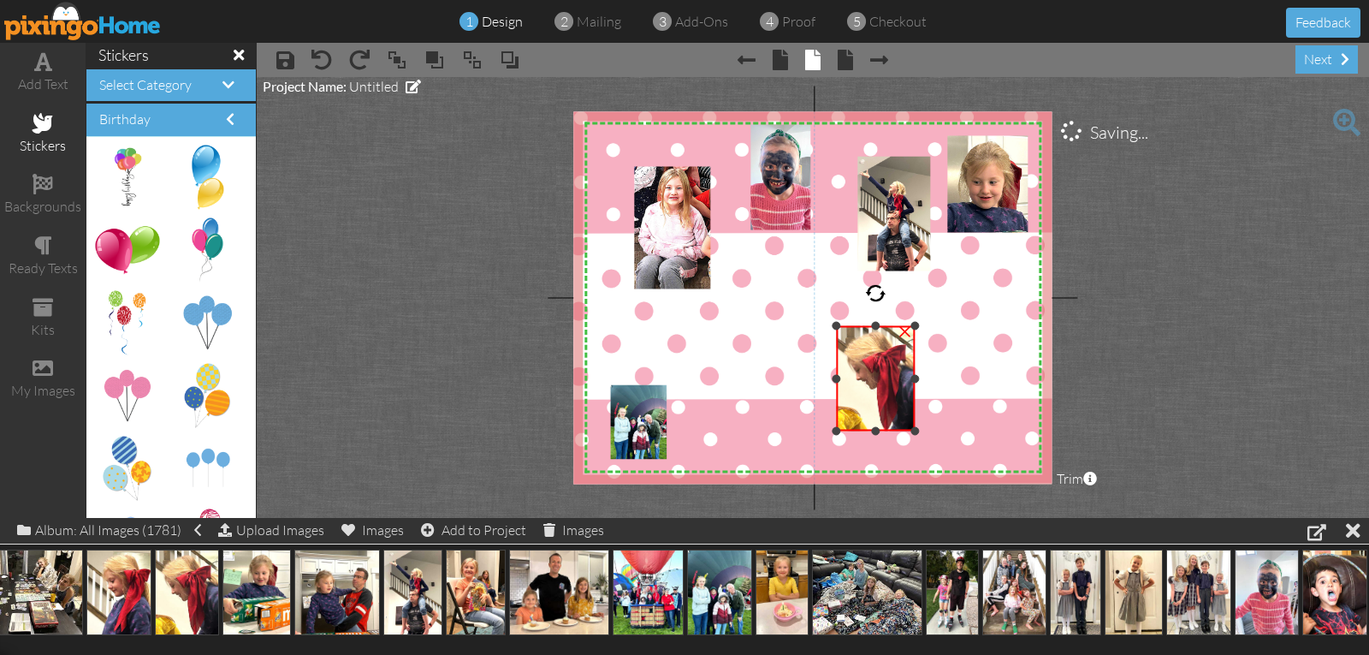
drag, startPoint x: 735, startPoint y: 190, endPoint x: 866, endPoint y: 324, distance: 187.6
click at [866, 326] on div "×" at bounding box center [876, 378] width 79 height 105
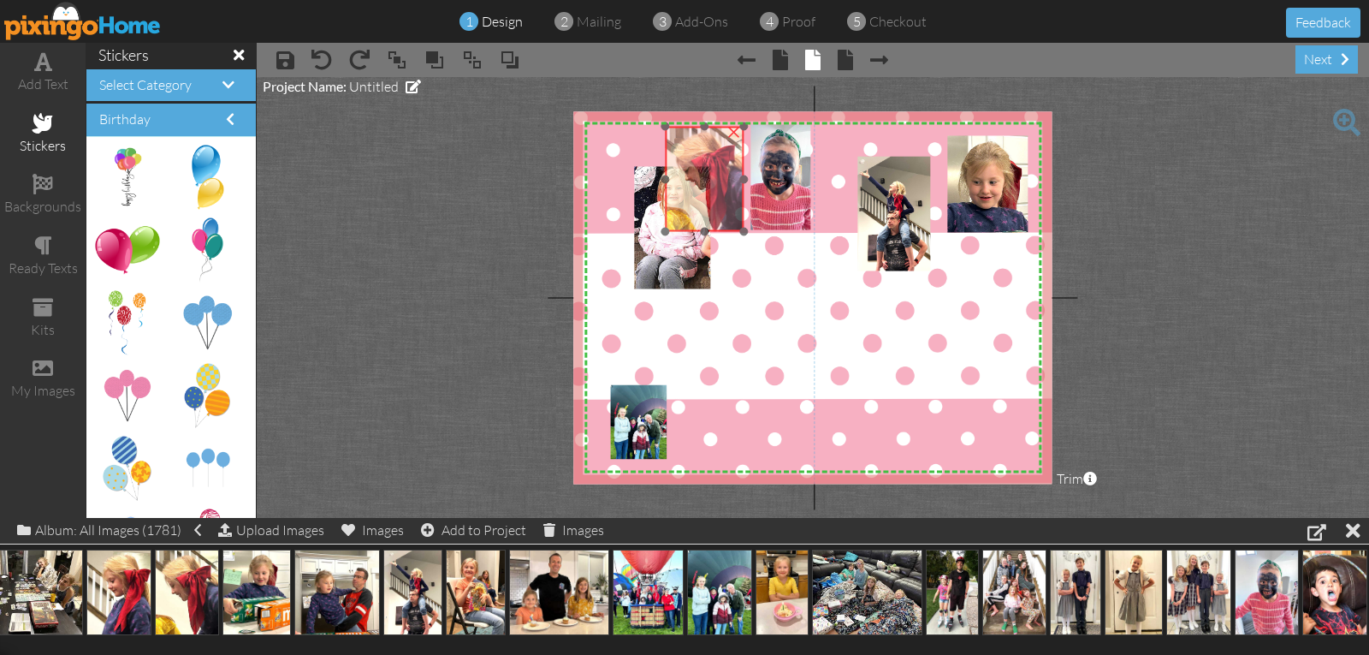
drag, startPoint x: 859, startPoint y: 365, endPoint x: 688, endPoint y: 166, distance: 262.8
click at [688, 166] on img at bounding box center [705, 179] width 79 height 105
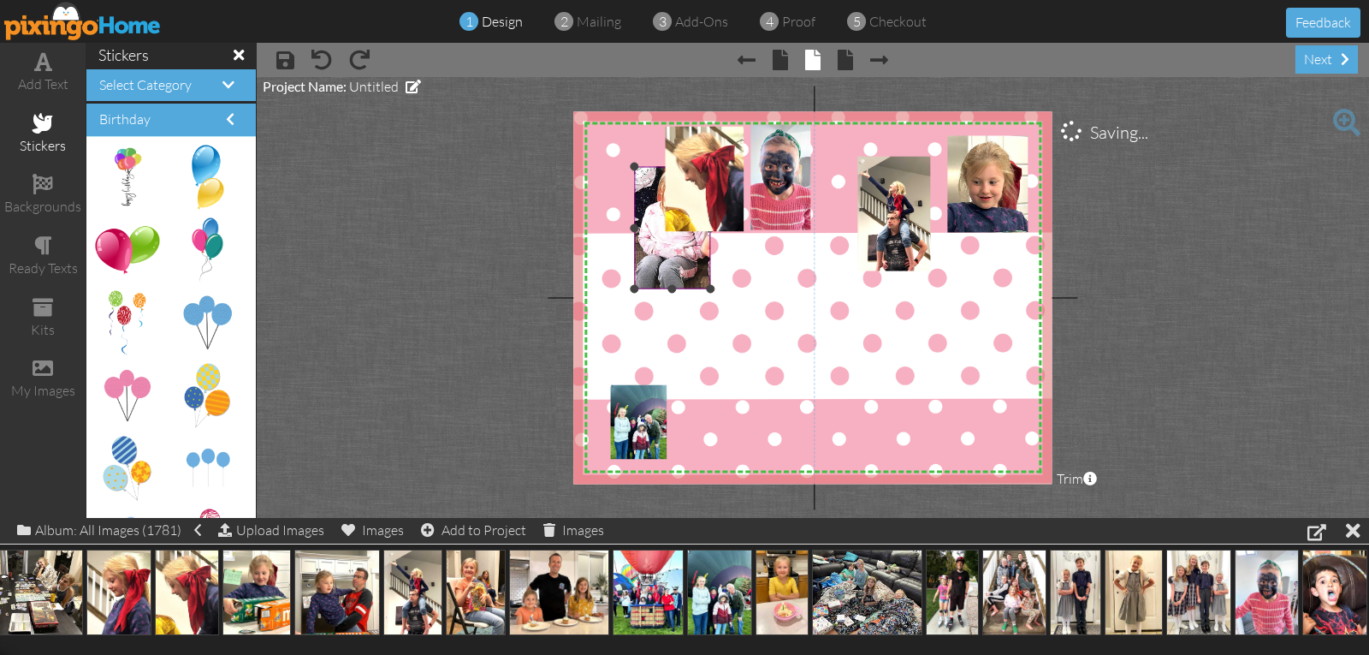
click at [669, 266] on img at bounding box center [680, 198] width 250 height 332
click at [402, 61] on span at bounding box center [397, 60] width 21 height 26
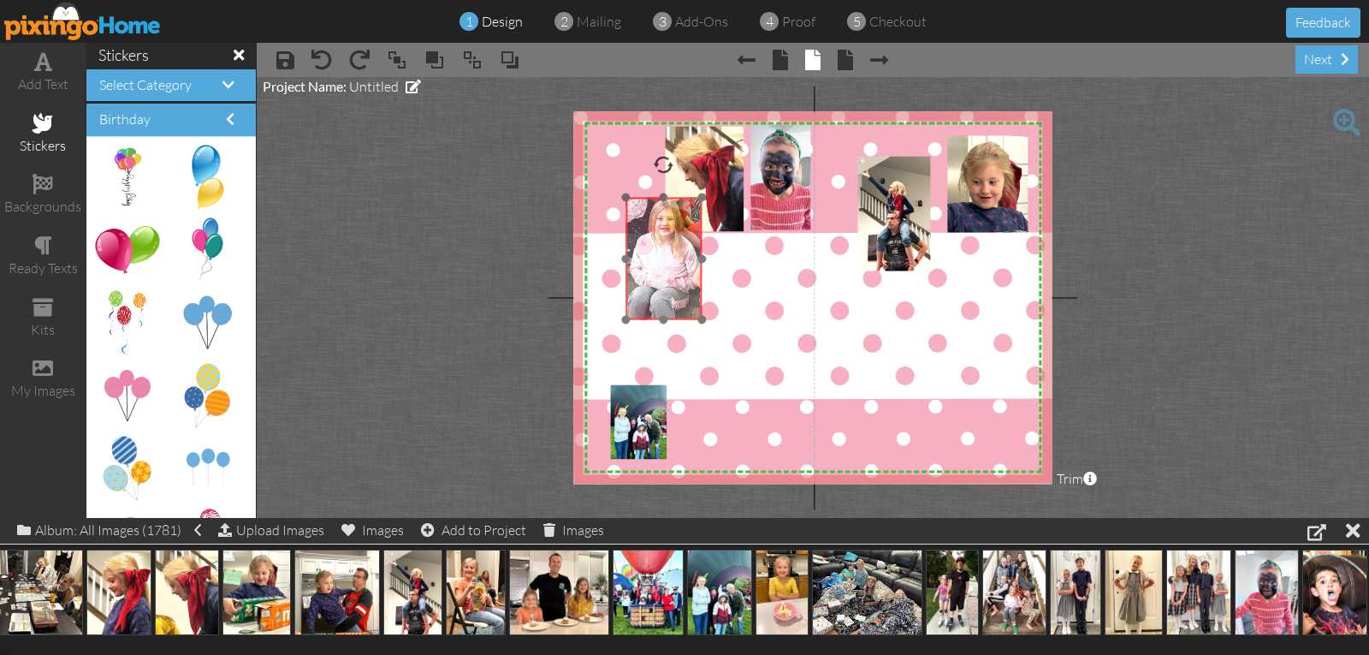
drag, startPoint x: 677, startPoint y: 236, endPoint x: 676, endPoint y: 264, distance: 28.3
click at [675, 264] on img at bounding box center [672, 228] width 250 height 332
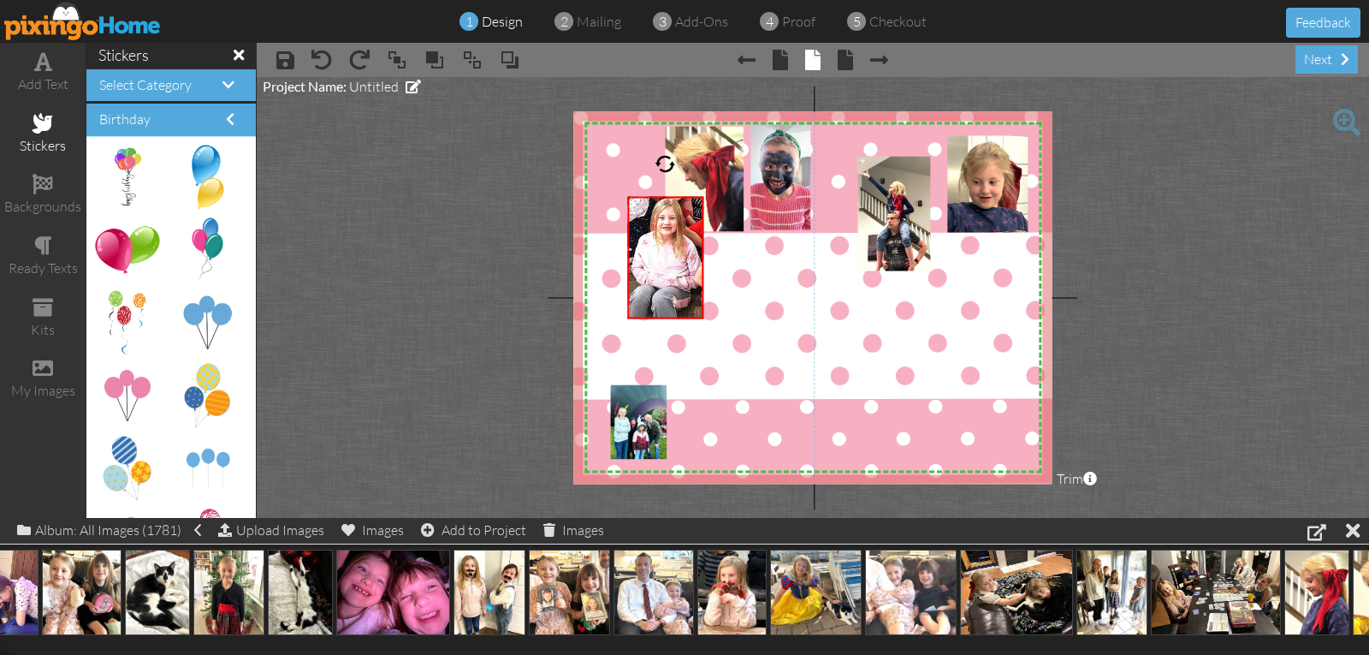
scroll to position [0, 0]
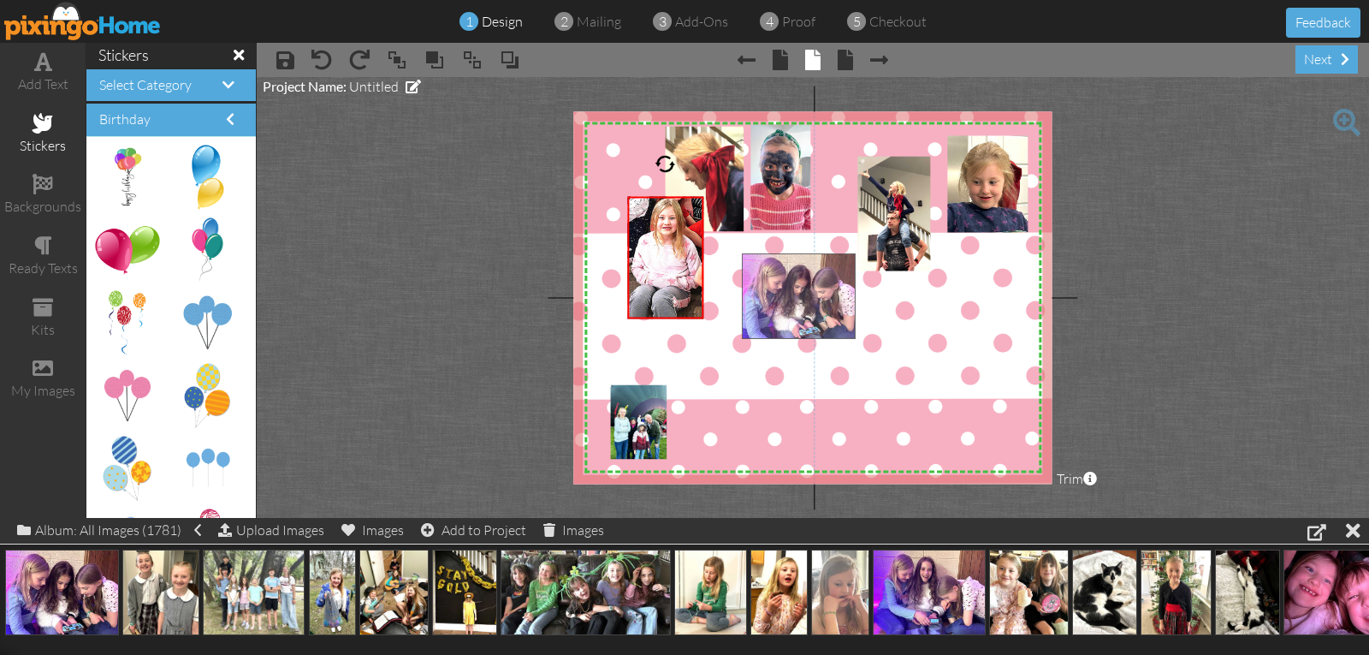
drag, startPoint x: 65, startPoint y: 600, endPoint x: 800, endPoint y: 300, distance: 794.2
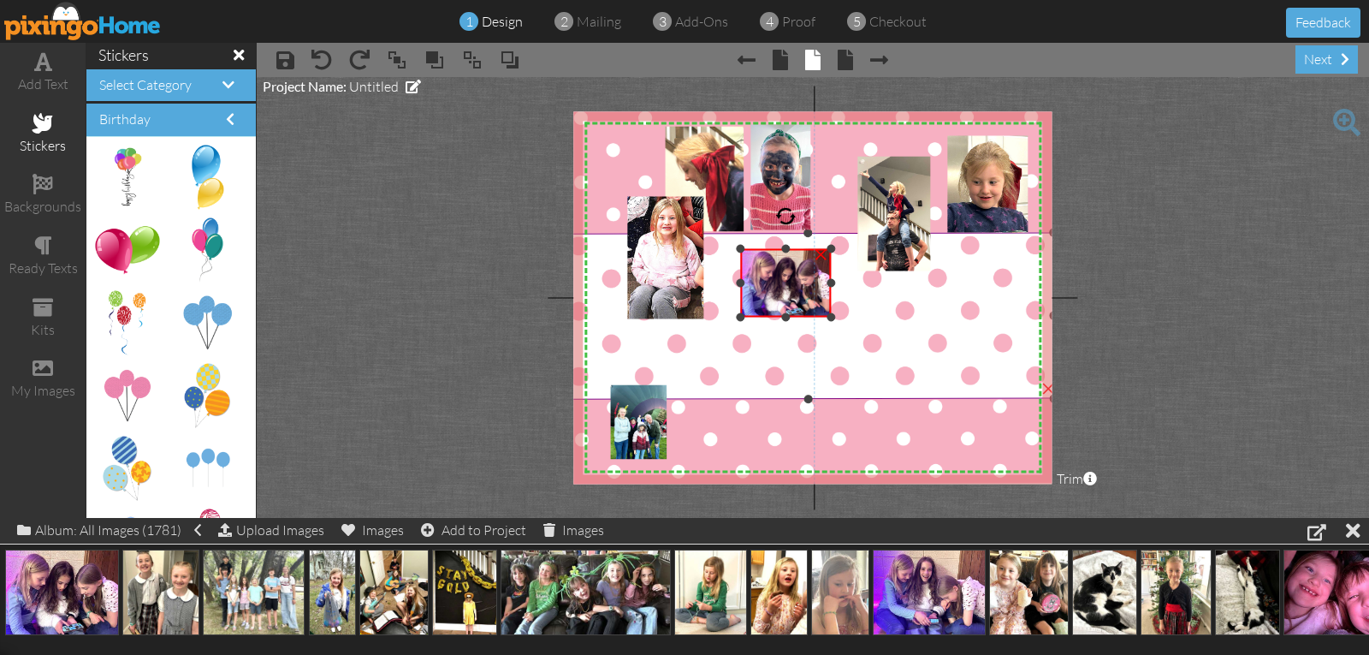
drag, startPoint x: 978, startPoint y: 425, endPoint x: 866, endPoint y: 306, distance: 164.1
click at [881, 312] on div "X X X X X X X X X X X X X X X X X X X X X X X X X X X X X X X X X X X X X X X X…" at bounding box center [812, 297] width 478 height 372
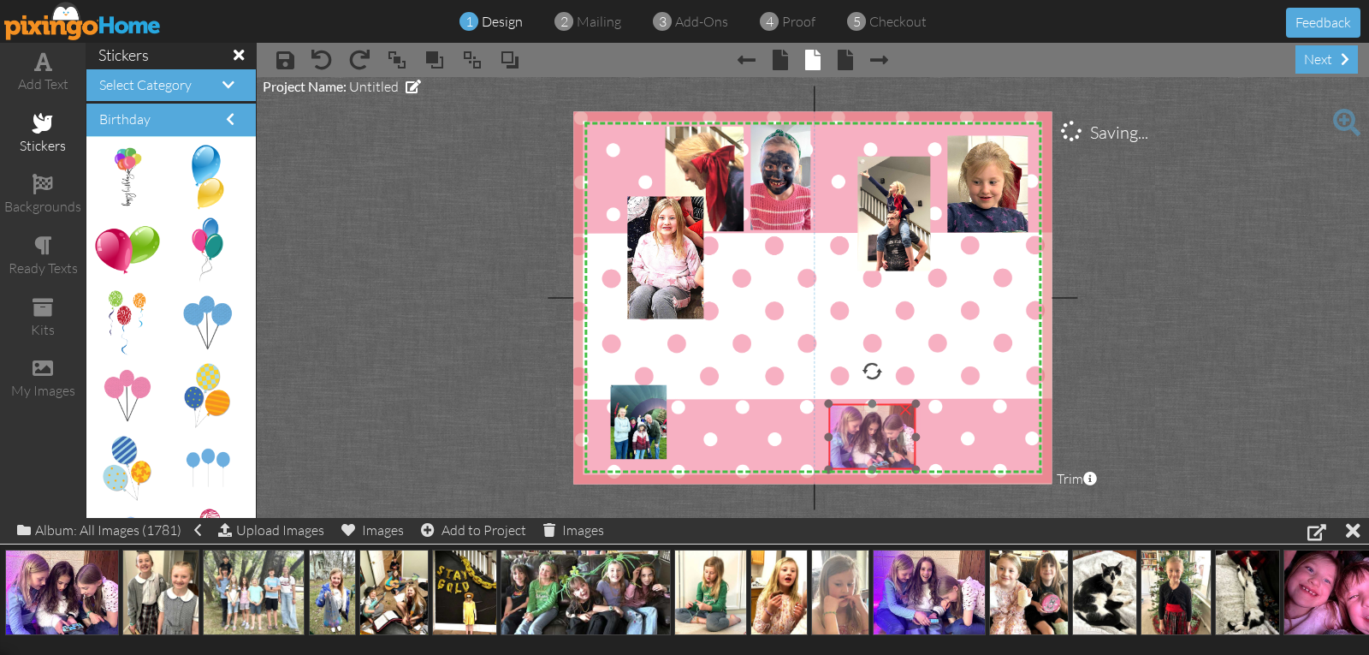
drag, startPoint x: 800, startPoint y: 300, endPoint x: 887, endPoint y: 449, distance: 172.9
click at [887, 449] on img at bounding box center [871, 437] width 87 height 66
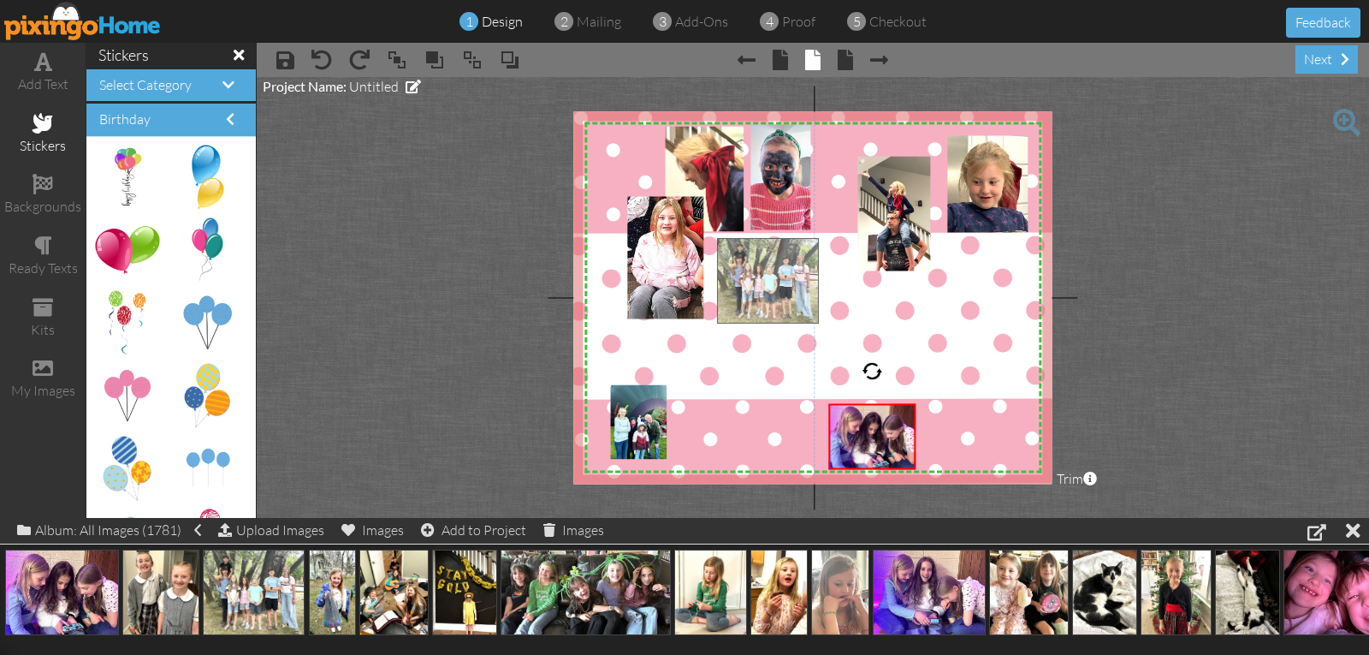
drag, startPoint x: 246, startPoint y: 578, endPoint x: 760, endPoint y: 266, distance: 601.4
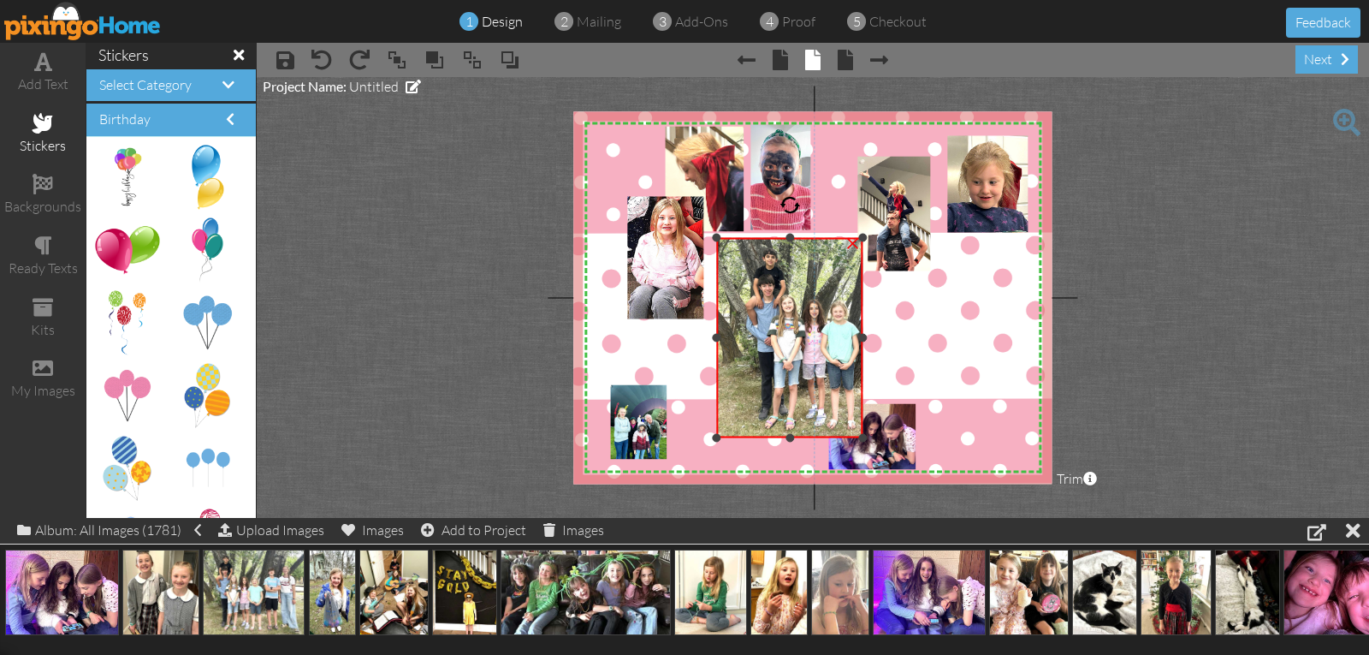
drag, startPoint x: 953, startPoint y: 336, endPoint x: 860, endPoint y: 348, distance: 94.1
click at [860, 348] on div "×" at bounding box center [790, 338] width 146 height 200
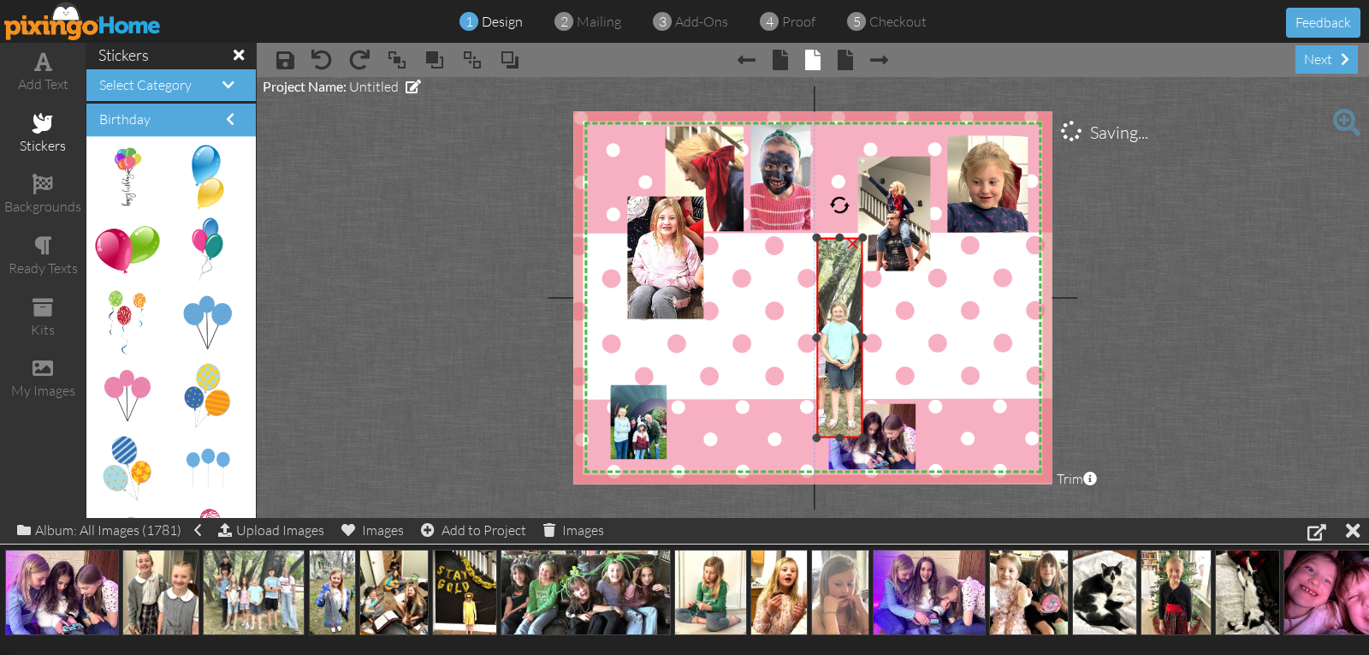
drag, startPoint x: 719, startPoint y: 338, endPoint x: 819, endPoint y: 339, distance: 100.1
click at [819, 339] on div at bounding box center [817, 338] width 9 height 9
drag, startPoint x: 839, startPoint y: 235, endPoint x: 842, endPoint y: 290, distance: 55.7
click at [842, 290] on div at bounding box center [840, 293] width 9 height 9
drag, startPoint x: 840, startPoint y: 436, endPoint x: 829, endPoint y: 352, distance: 84.6
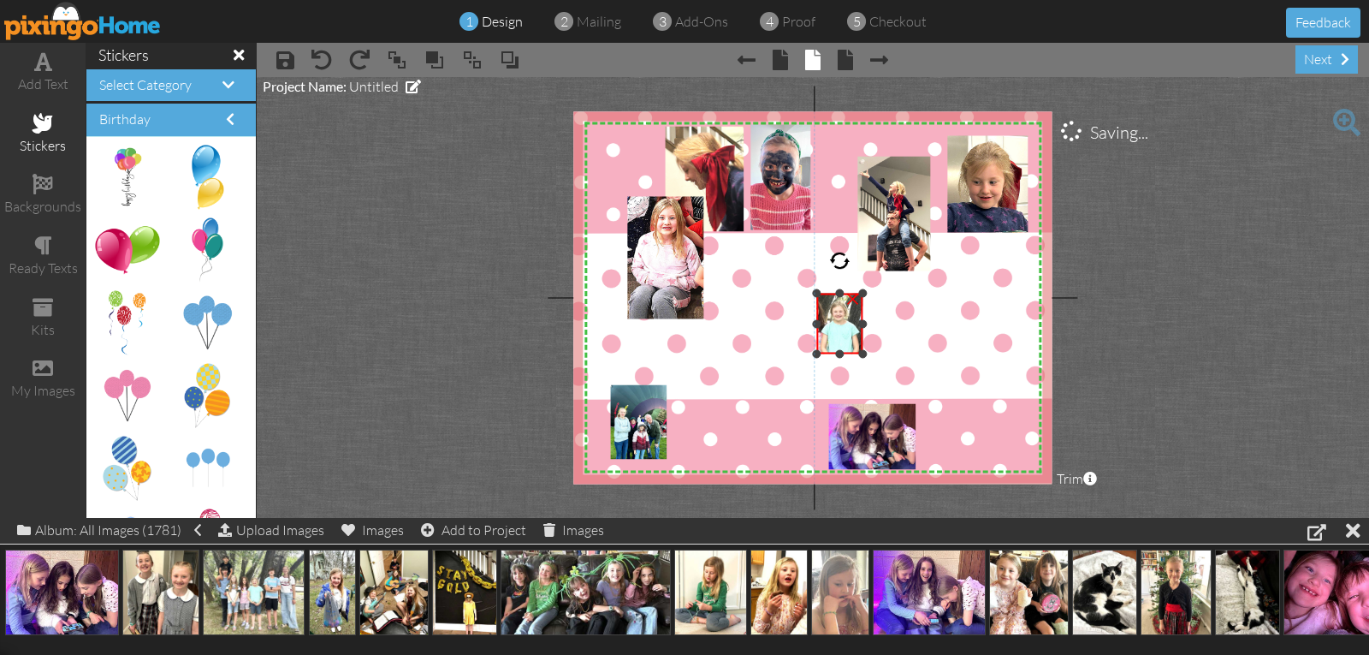
click at [829, 352] on div "×" at bounding box center [840, 324] width 46 height 61
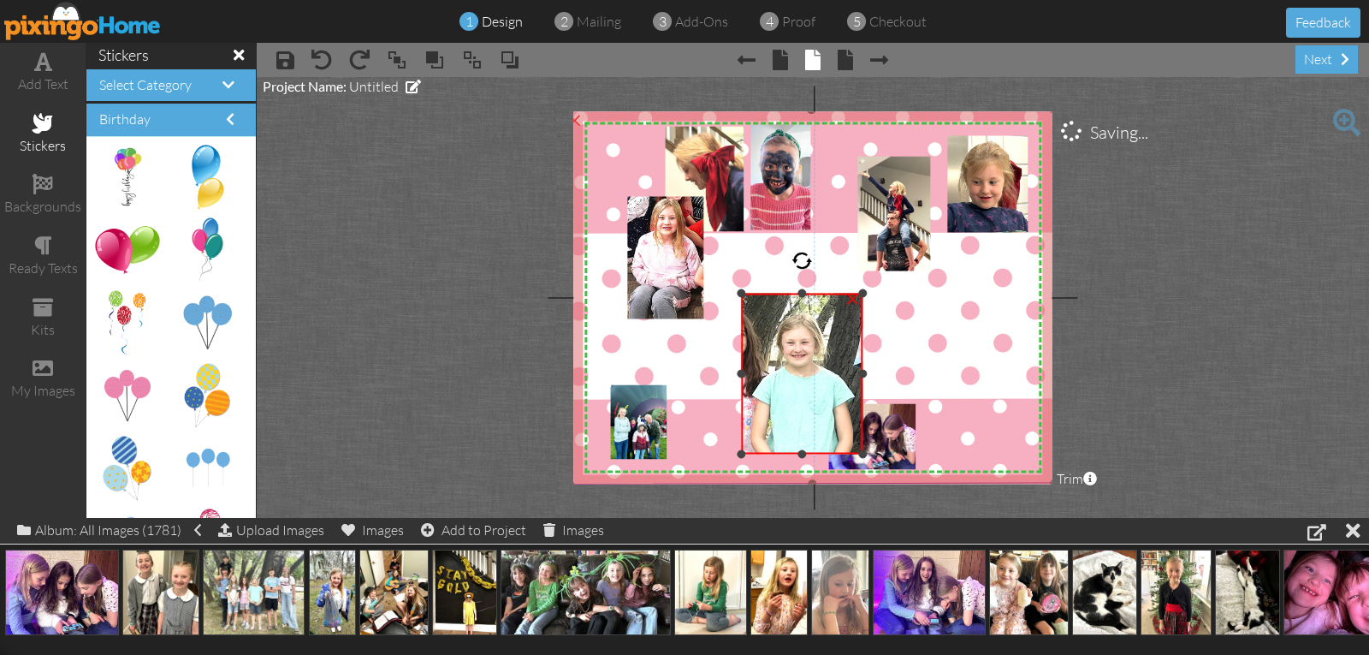
drag, startPoint x: 815, startPoint y: 353, endPoint x: 711, endPoint y: 454, distance: 144.7
click at [711, 454] on div "X X X X X X X X X X X X X X X X X X X X X X X X X X X X X X X X X X X X X X X X…" at bounding box center [812, 297] width 478 height 372
click at [745, 374] on div at bounding box center [745, 374] width 9 height 9
drag, startPoint x: 806, startPoint y: 293, endPoint x: 803, endPoint y: 304, distance: 11.6
click at [803, 304] on div at bounding box center [804, 304] width 9 height 9
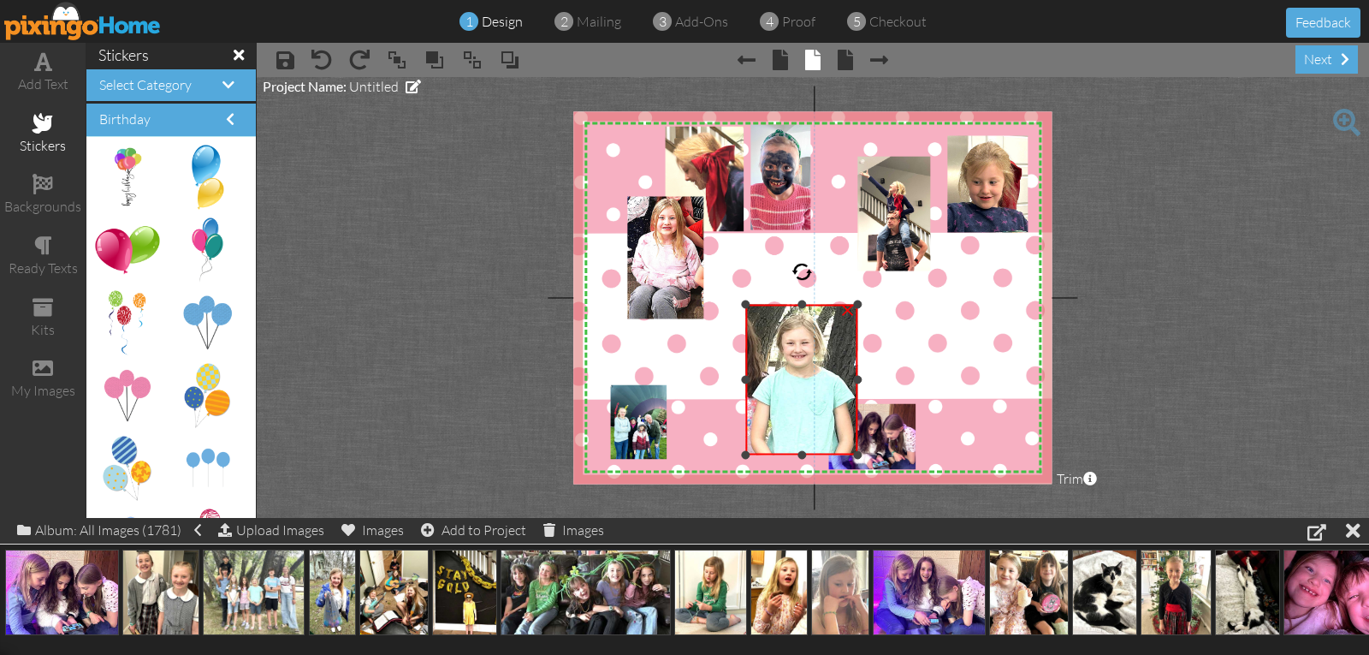
click at [857, 380] on div at bounding box center [857, 380] width 9 height 9
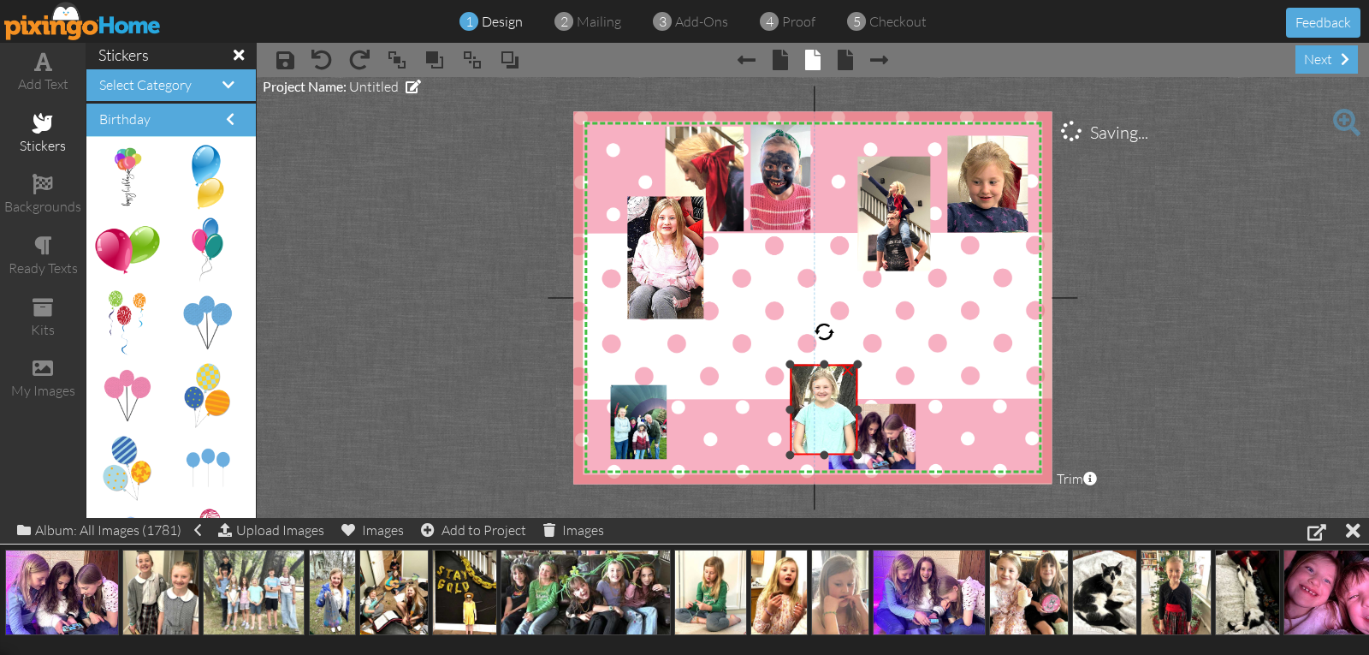
drag, startPoint x: 747, startPoint y: 305, endPoint x: 787, endPoint y: 366, distance: 73.6
click at [787, 366] on div at bounding box center [791, 364] width 9 height 9
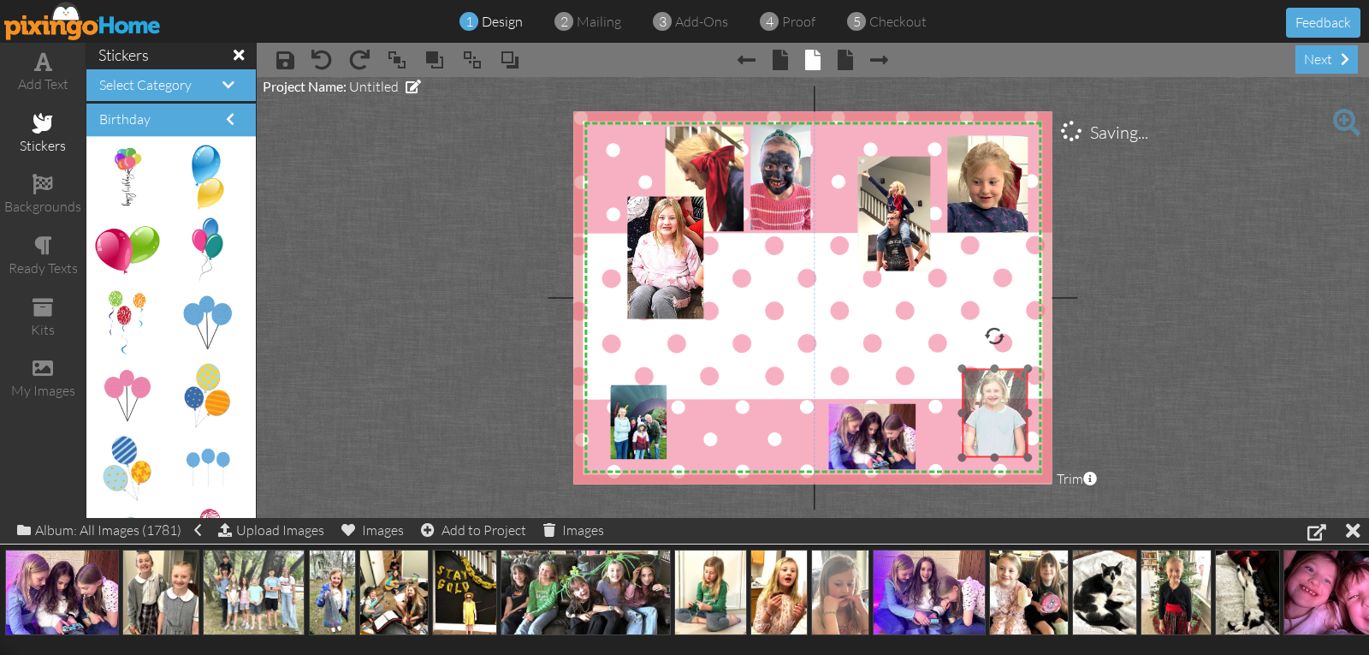
drag, startPoint x: 810, startPoint y: 387, endPoint x: 982, endPoint y: 385, distance: 172.0
click at [984, 388] on img at bounding box center [989, 432] width 377 height 315
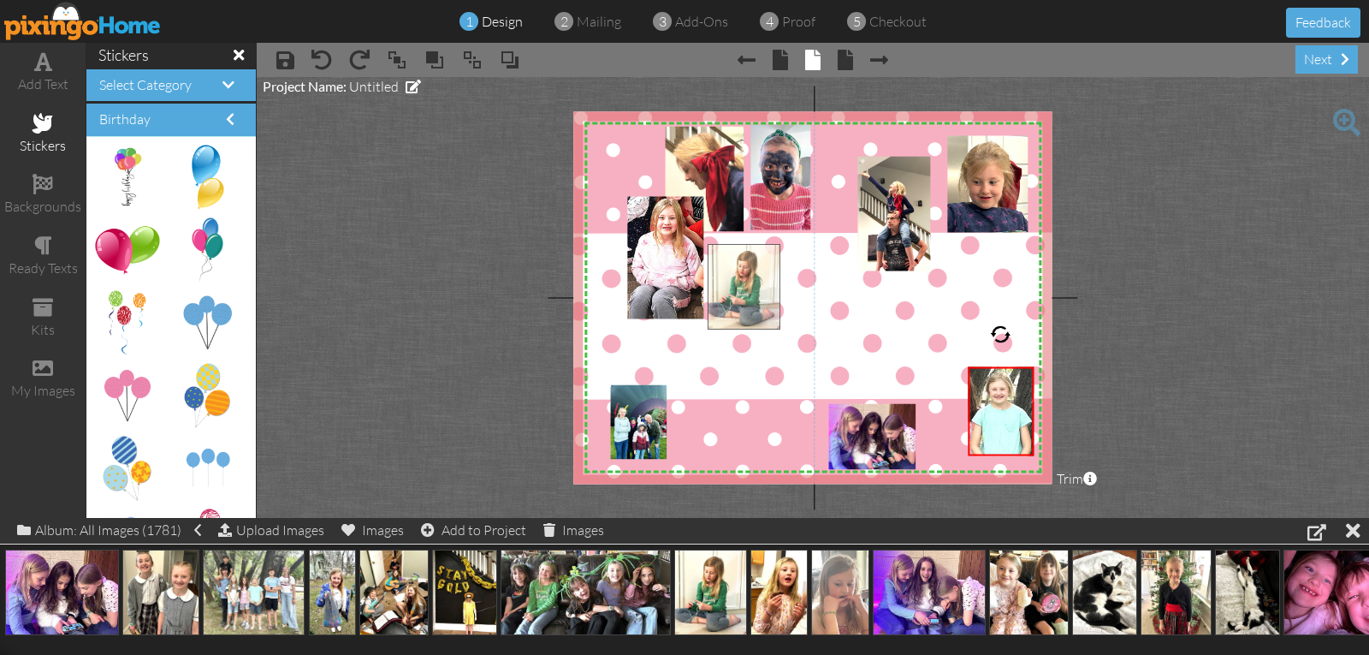
drag, startPoint x: 704, startPoint y: 587, endPoint x: 738, endPoint y: 275, distance: 314.3
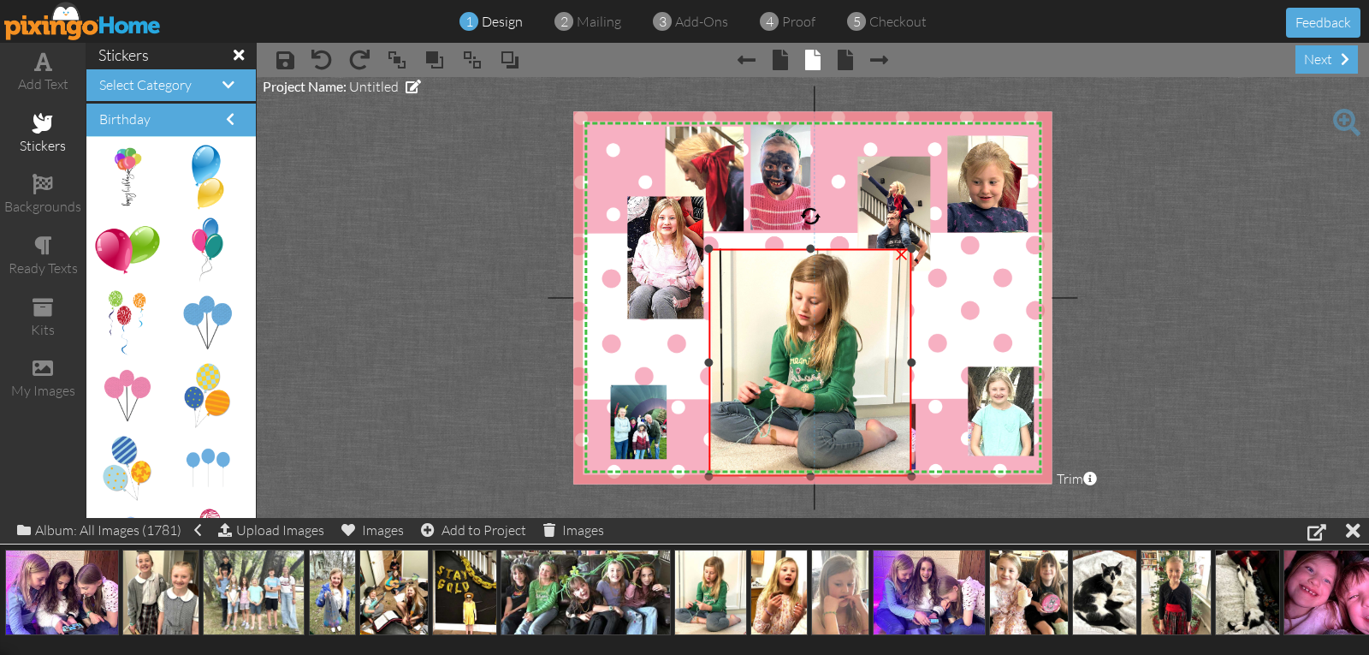
drag, startPoint x: 810, startPoint y: 235, endPoint x: 810, endPoint y: 247, distance: 12.0
click at [810, 247] on div at bounding box center [810, 249] width 9 height 9
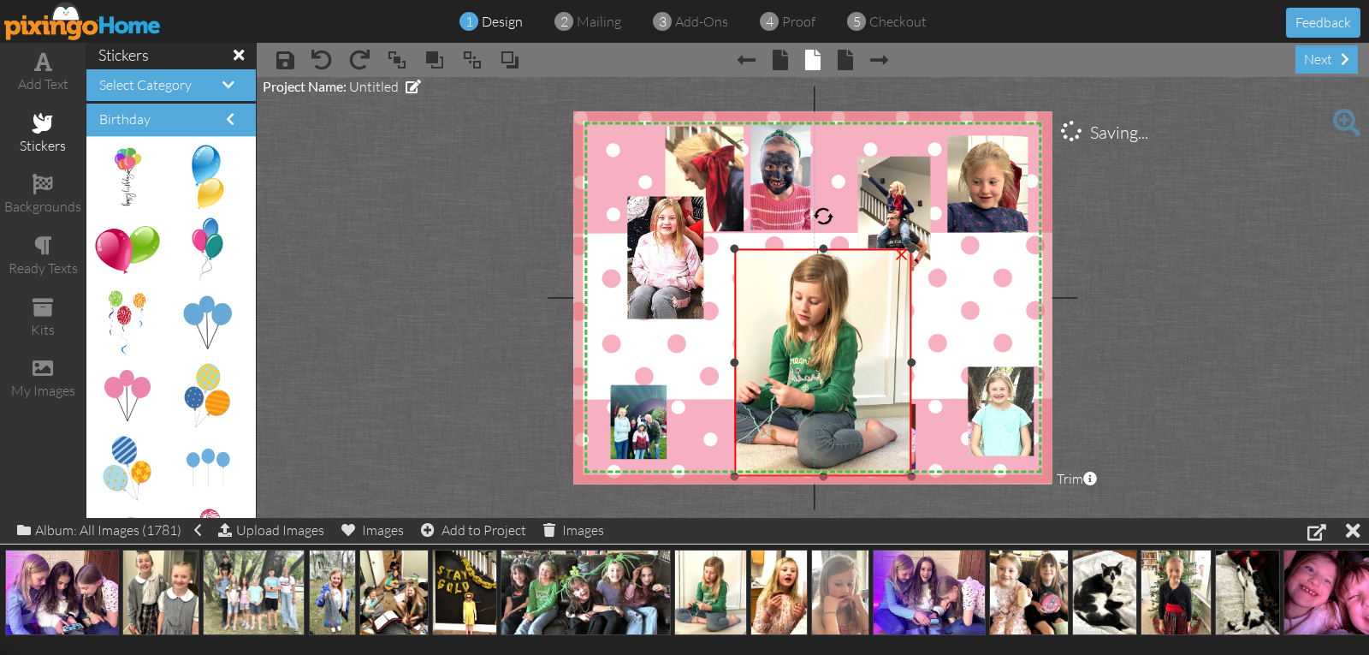
drag, startPoint x: 707, startPoint y: 360, endPoint x: 733, endPoint y: 358, distance: 25.8
click at [734, 358] on div "×" at bounding box center [822, 363] width 177 height 228
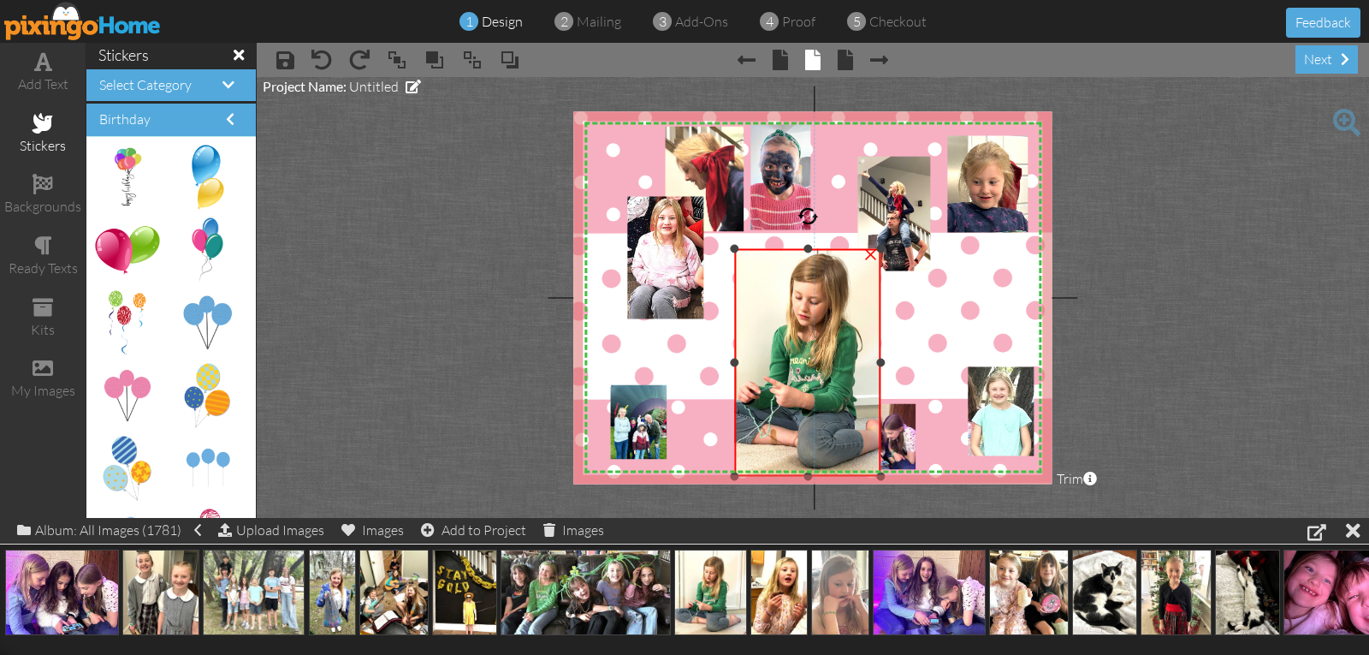
drag, startPoint x: 909, startPoint y: 363, endPoint x: 878, endPoint y: 365, distance: 30.9
click at [878, 365] on div at bounding box center [880, 363] width 9 height 9
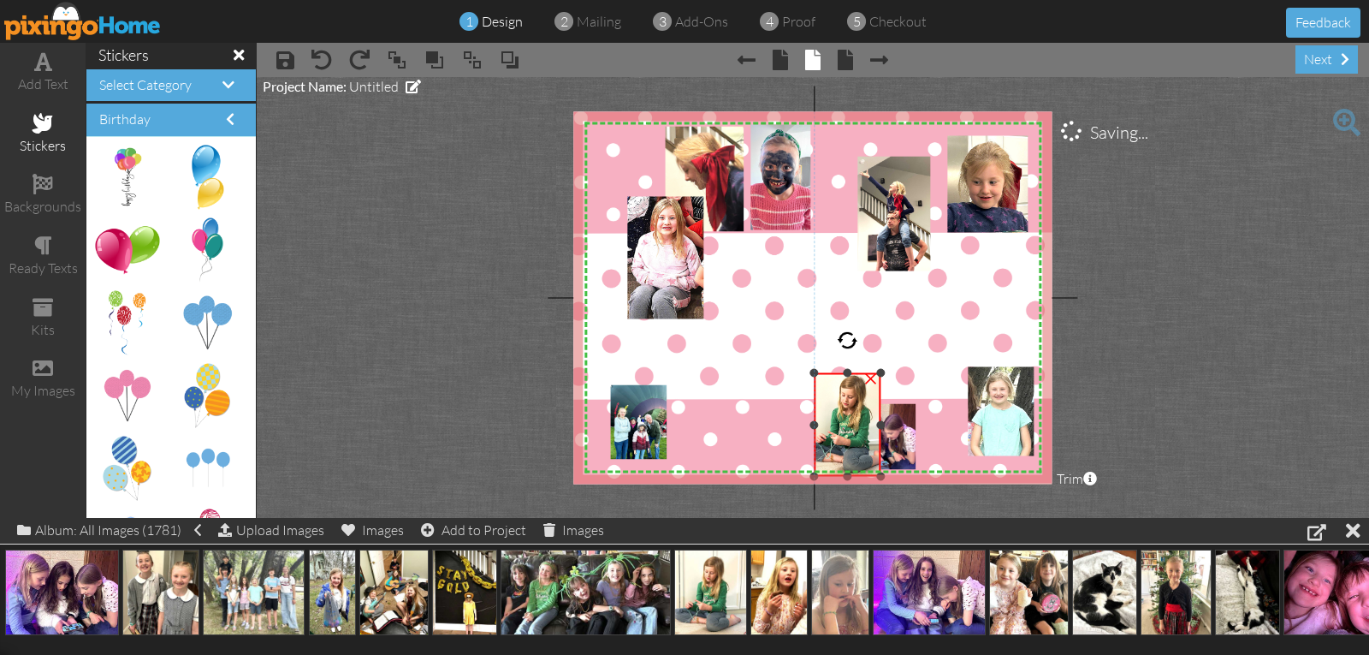
drag, startPoint x: 738, startPoint y: 251, endPoint x: 811, endPoint y: 375, distance: 143.9
click at [811, 375] on div at bounding box center [815, 373] width 9 height 9
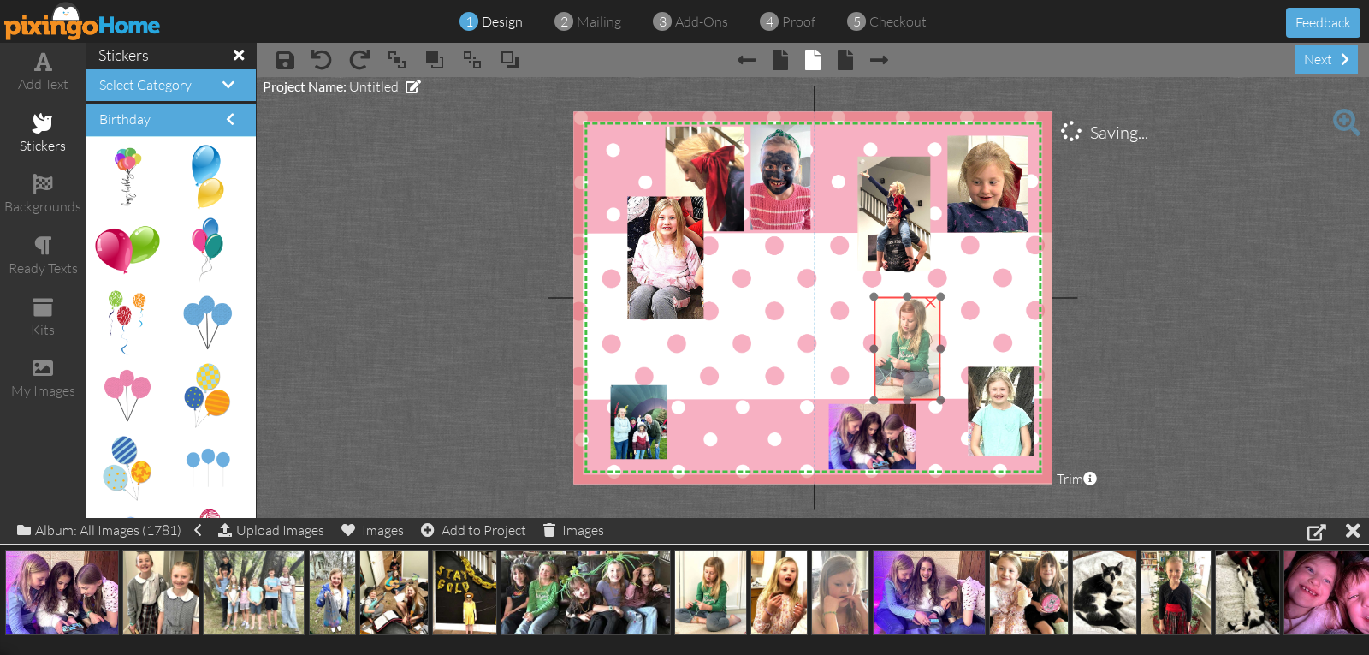
drag, startPoint x: 840, startPoint y: 397, endPoint x: 900, endPoint y: 321, distance: 96.9
click at [900, 321] on img at bounding box center [909, 346] width 92 height 109
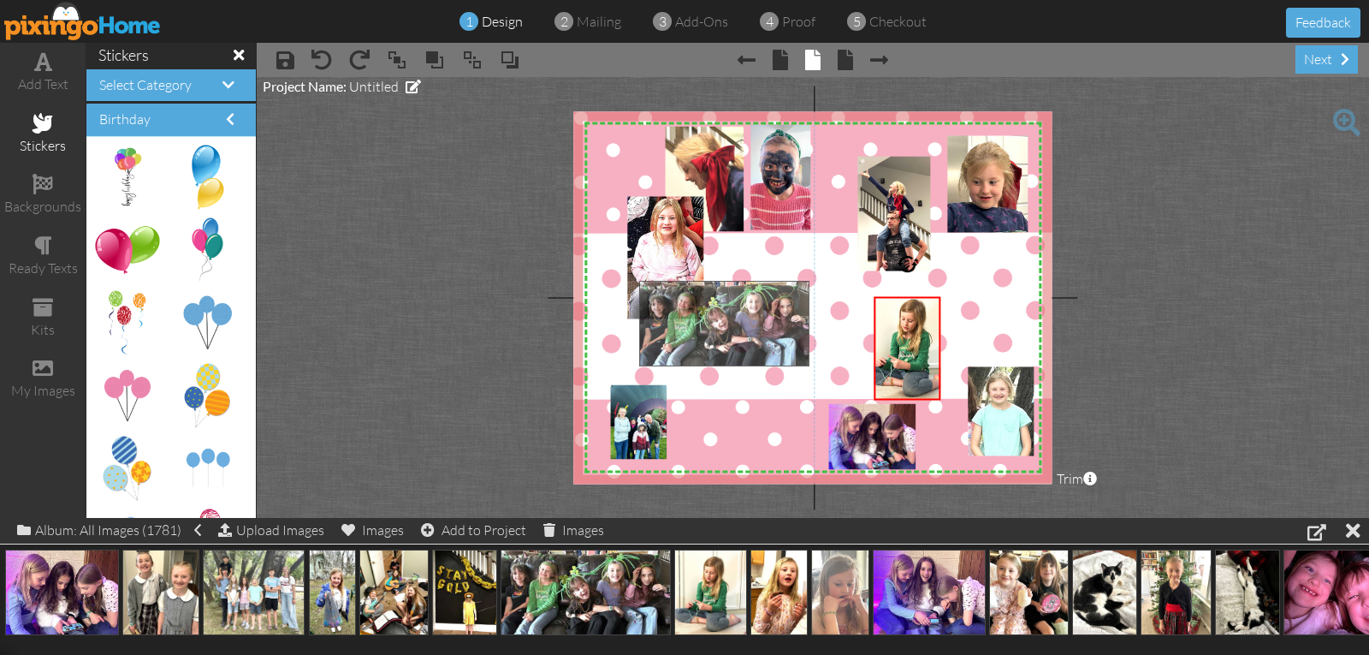
drag, startPoint x: 543, startPoint y: 593, endPoint x: 677, endPoint y: 316, distance: 307.8
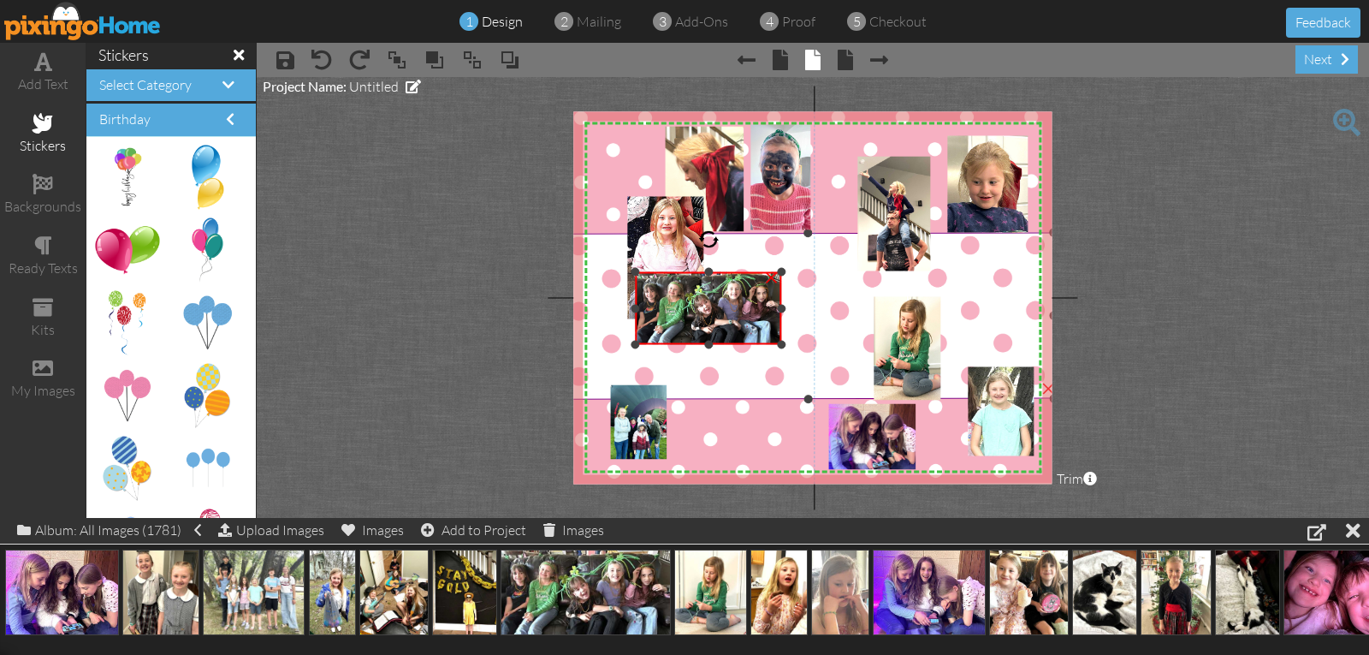
drag, startPoint x: 874, startPoint y: 389, endPoint x: 822, endPoint y: 336, distance: 74.4
click at [824, 337] on div "X X X X X X X X X X X X X X X X X X X X X X X X X X X X X X X X X X X X X X X X…" at bounding box center [812, 297] width 478 height 372
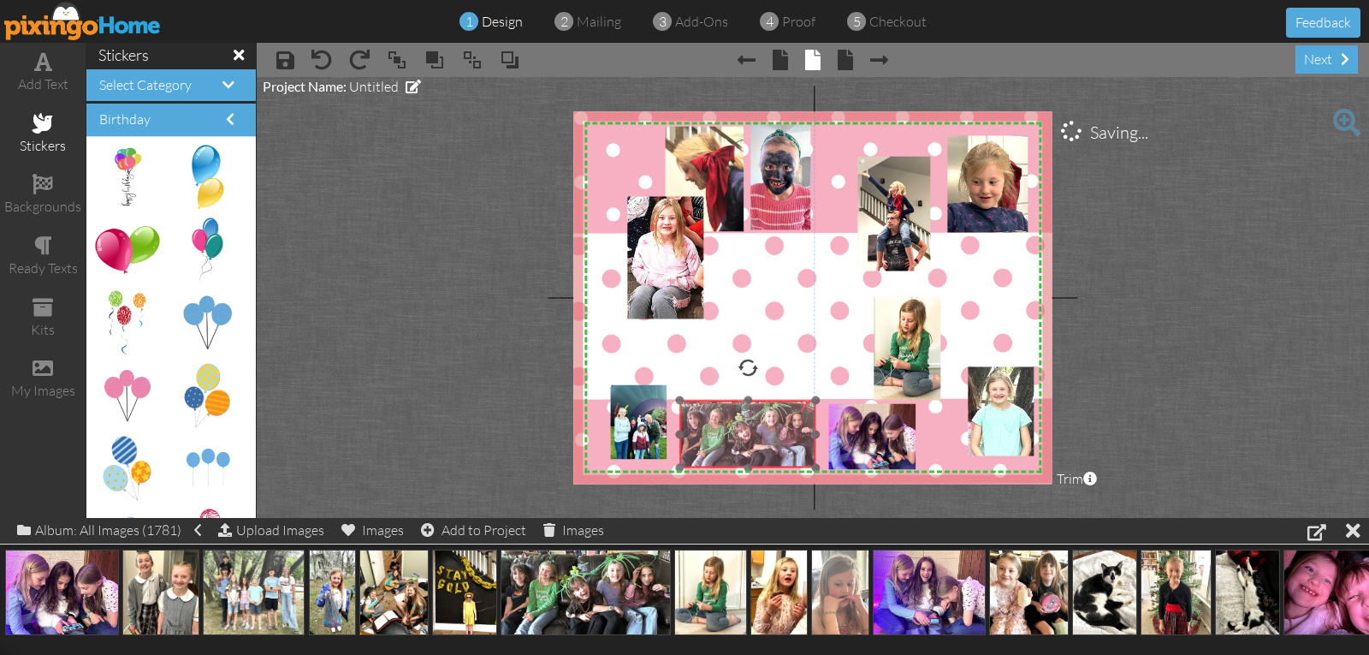
drag, startPoint x: 720, startPoint y: 331, endPoint x: 764, endPoint y: 460, distance: 135.9
click at [764, 460] on img at bounding box center [748, 435] width 136 height 68
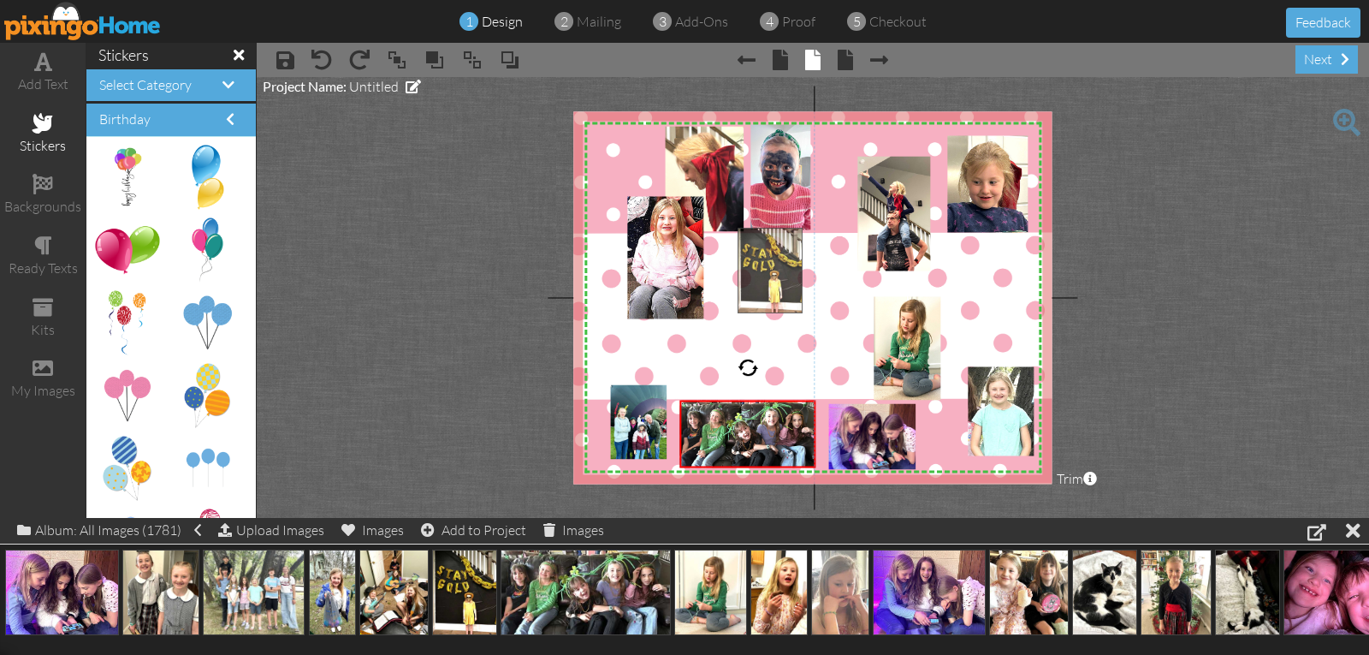
drag, startPoint x: 448, startPoint y: 587, endPoint x: 753, endPoint y: 264, distance: 444.4
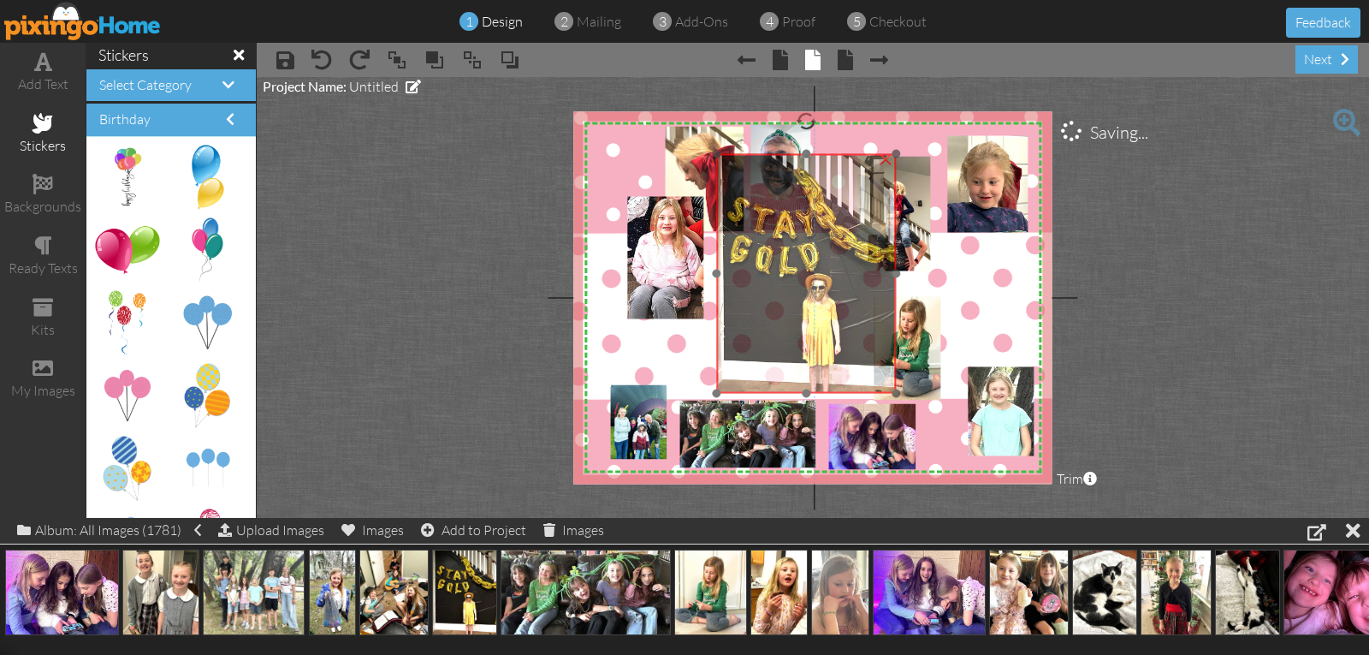
drag, startPoint x: 802, startPoint y: 360, endPoint x: 785, endPoint y: 293, distance: 69.7
click at [785, 293] on img at bounding box center [806, 274] width 180 height 240
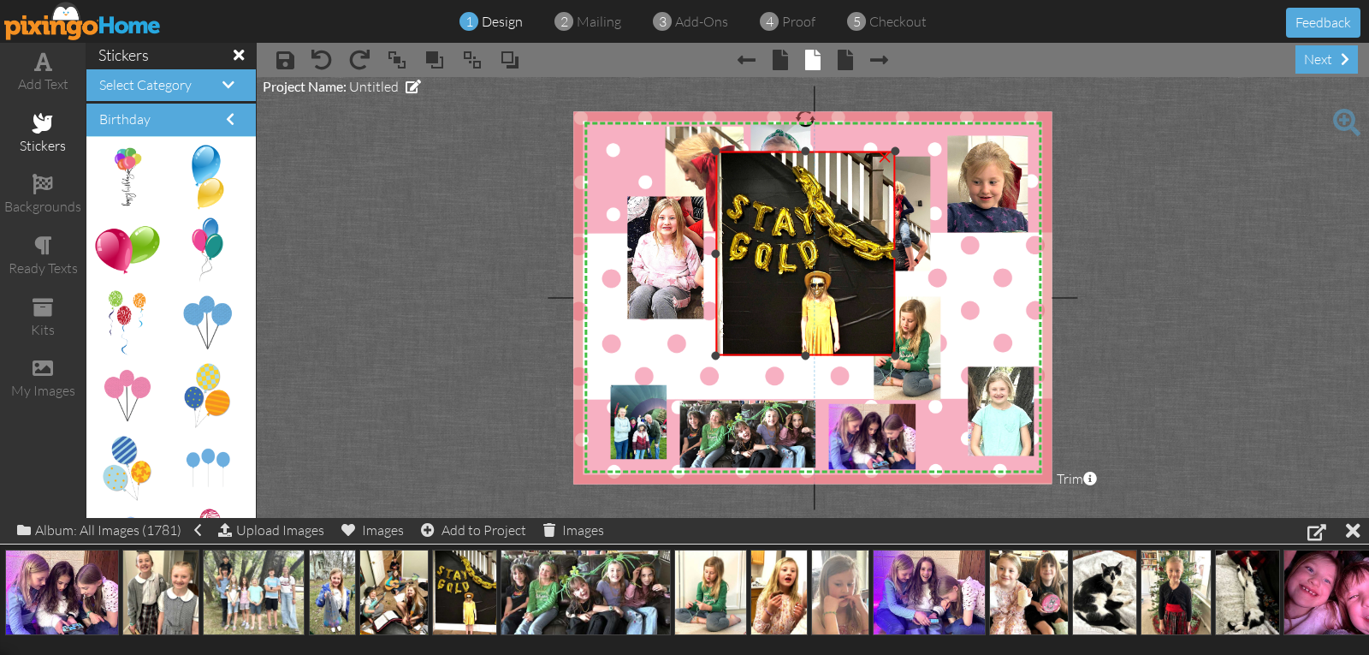
drag, startPoint x: 803, startPoint y: 389, endPoint x: 800, endPoint y: 353, distance: 35.2
click at [800, 353] on div "×" at bounding box center [806, 253] width 180 height 205
click at [880, 157] on div "×" at bounding box center [884, 154] width 27 height 27
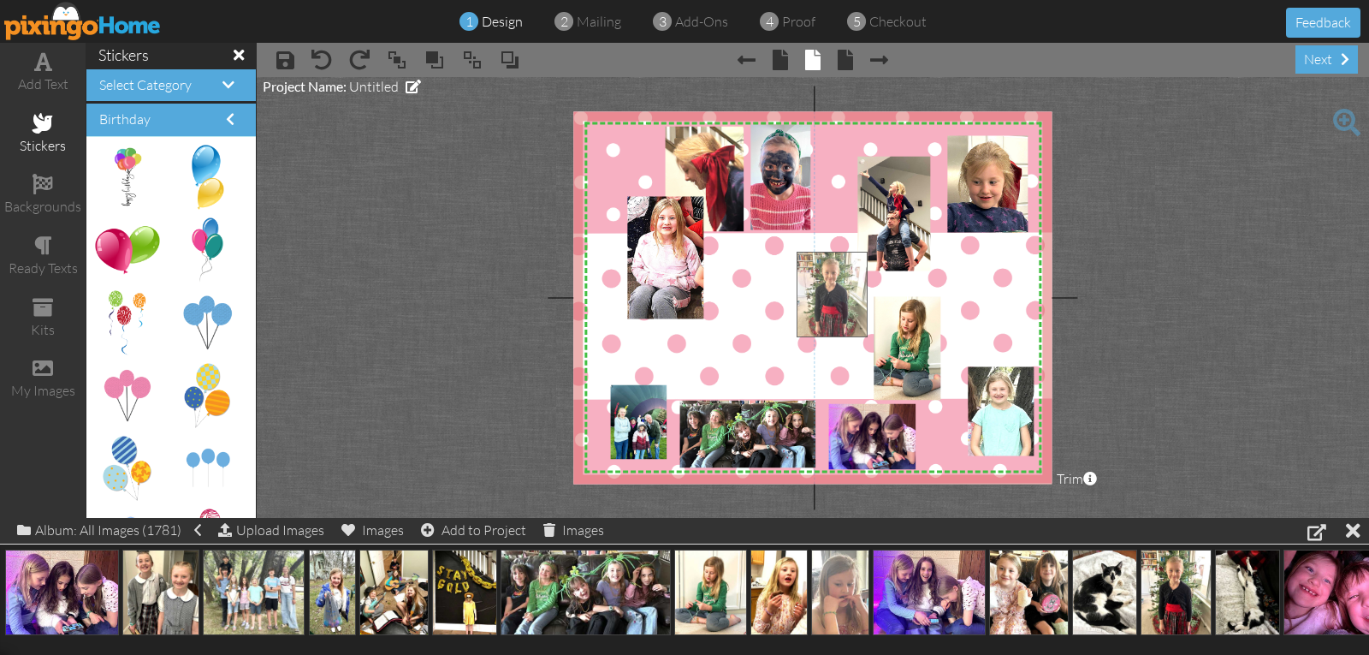
drag, startPoint x: 1186, startPoint y: 593, endPoint x: 819, endPoint y: 289, distance: 476.6
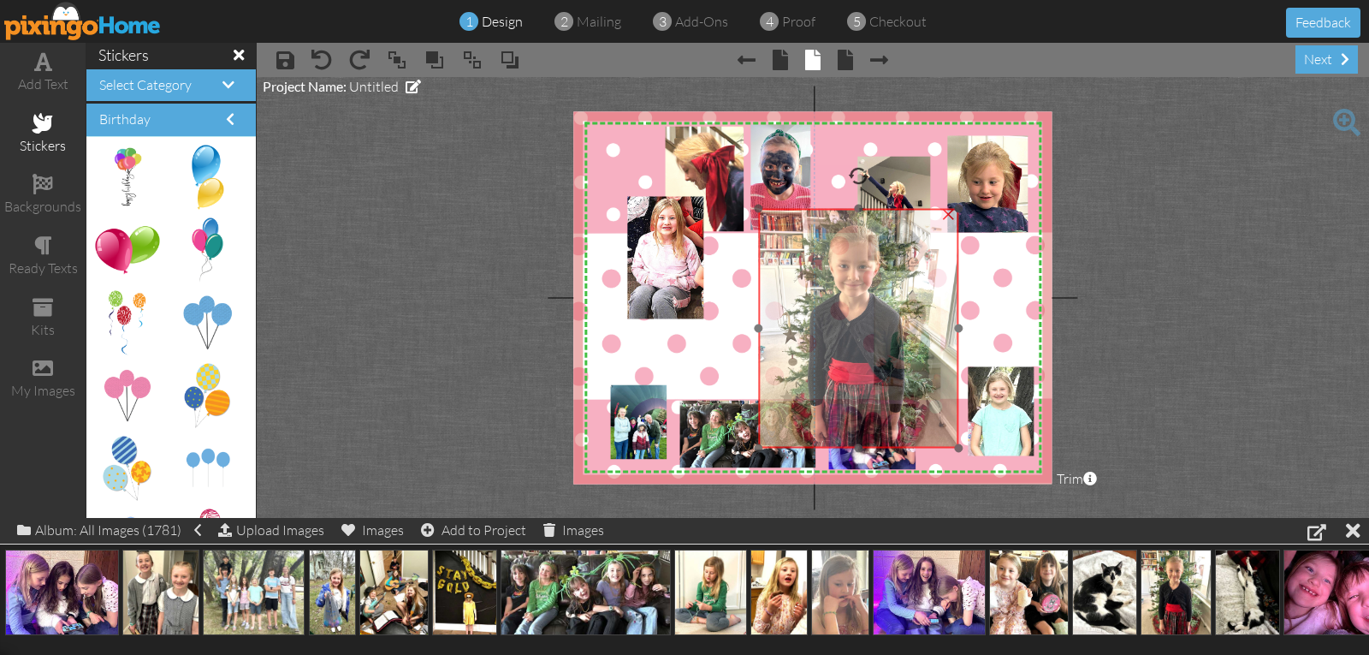
drag, startPoint x: 944, startPoint y: 374, endPoint x: 929, endPoint y: 337, distance: 39.6
click at [929, 337] on img at bounding box center [859, 329] width 200 height 240
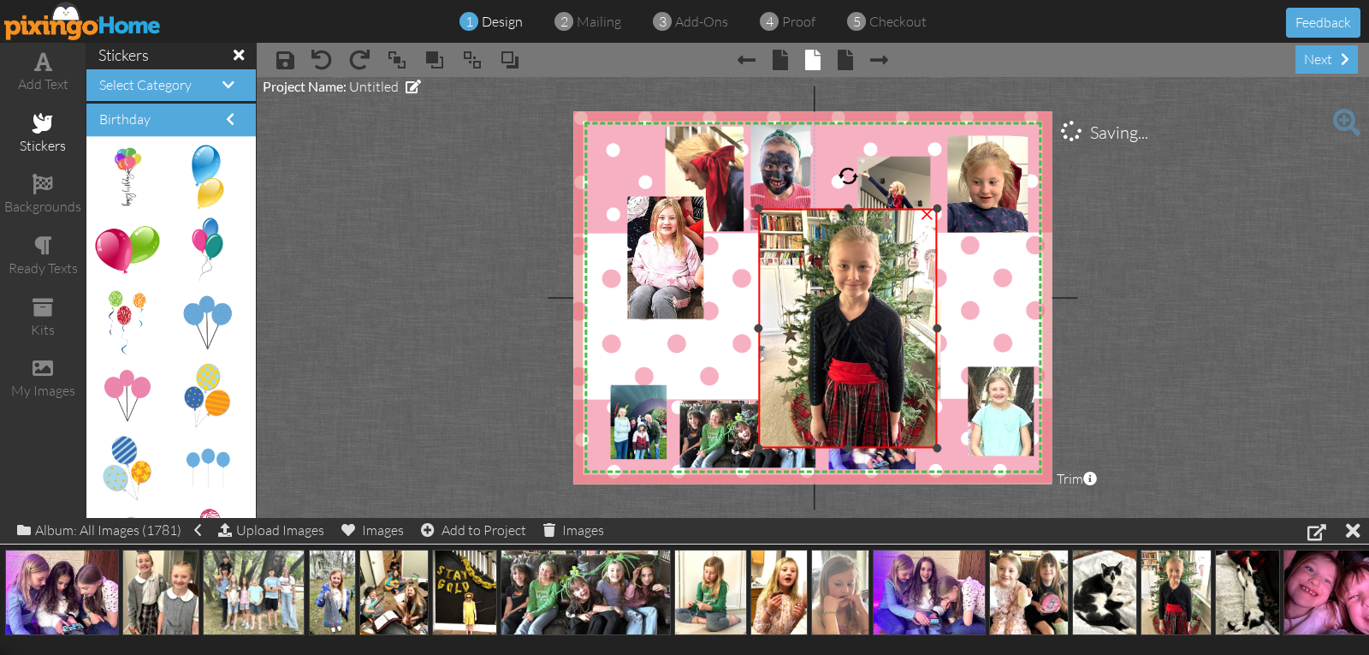
drag, startPoint x: 960, startPoint y: 327, endPoint x: 939, endPoint y: 334, distance: 22.5
click at [938, 334] on div "×" at bounding box center [848, 329] width 179 height 240
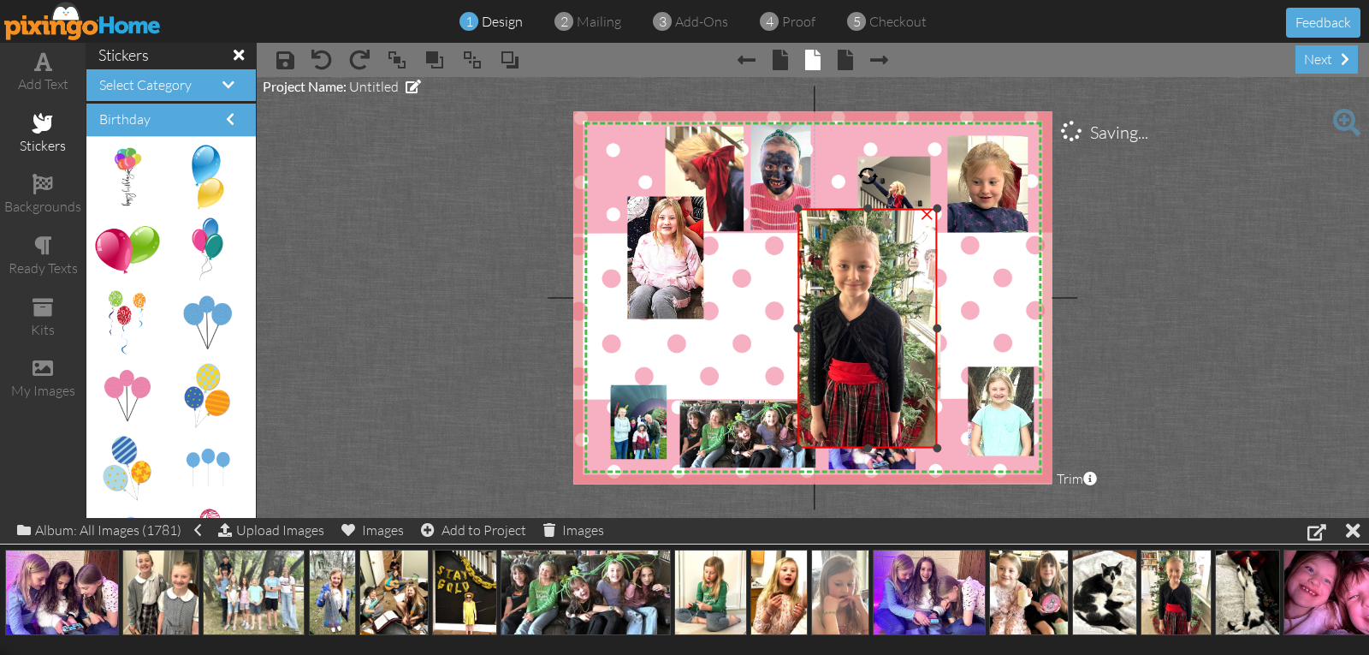
drag, startPoint x: 760, startPoint y: 325, endPoint x: 799, endPoint y: 321, distance: 39.6
click at [799, 321] on div "×" at bounding box center [869, 329] width 140 height 240
drag, startPoint x: 938, startPoint y: 329, endPoint x: 922, endPoint y: 332, distance: 16.6
click at [922, 332] on div at bounding box center [921, 328] width 9 height 9
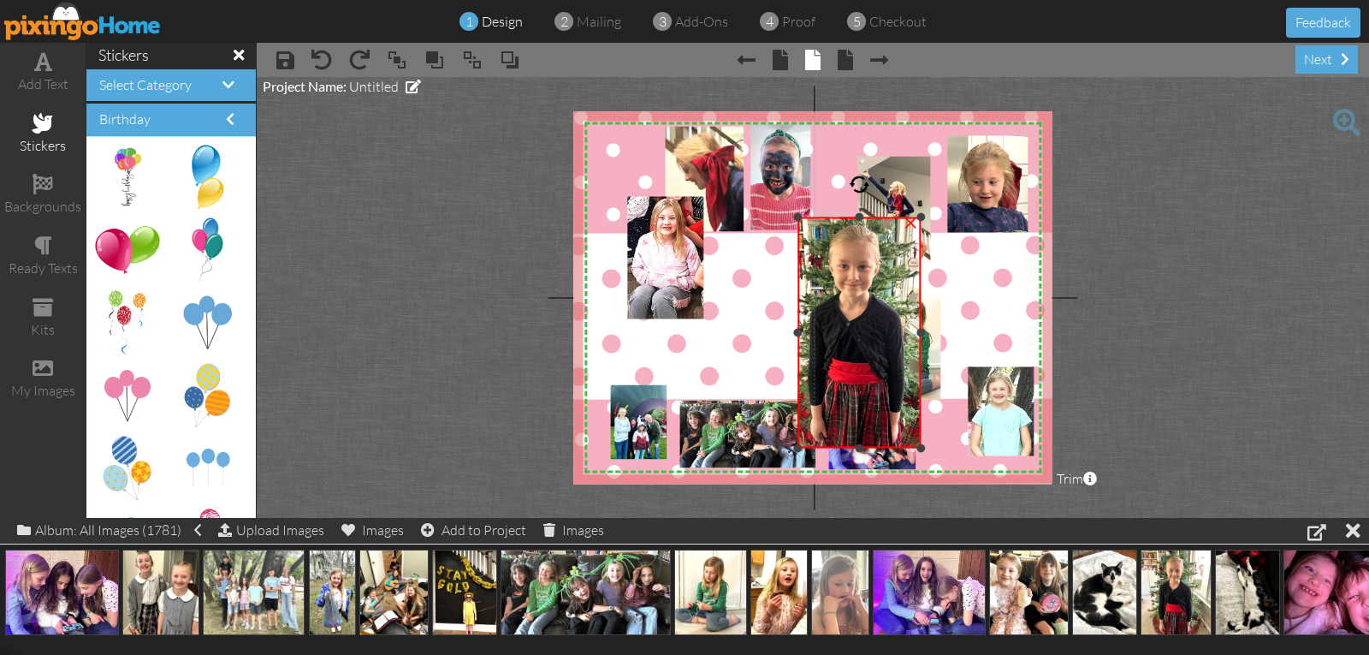
click at [860, 219] on div at bounding box center [859, 217] width 9 height 9
drag, startPoint x: 858, startPoint y: 448, endPoint x: 864, endPoint y: 401, distance: 46.6
click at [864, 401] on div "×" at bounding box center [860, 309] width 123 height 185
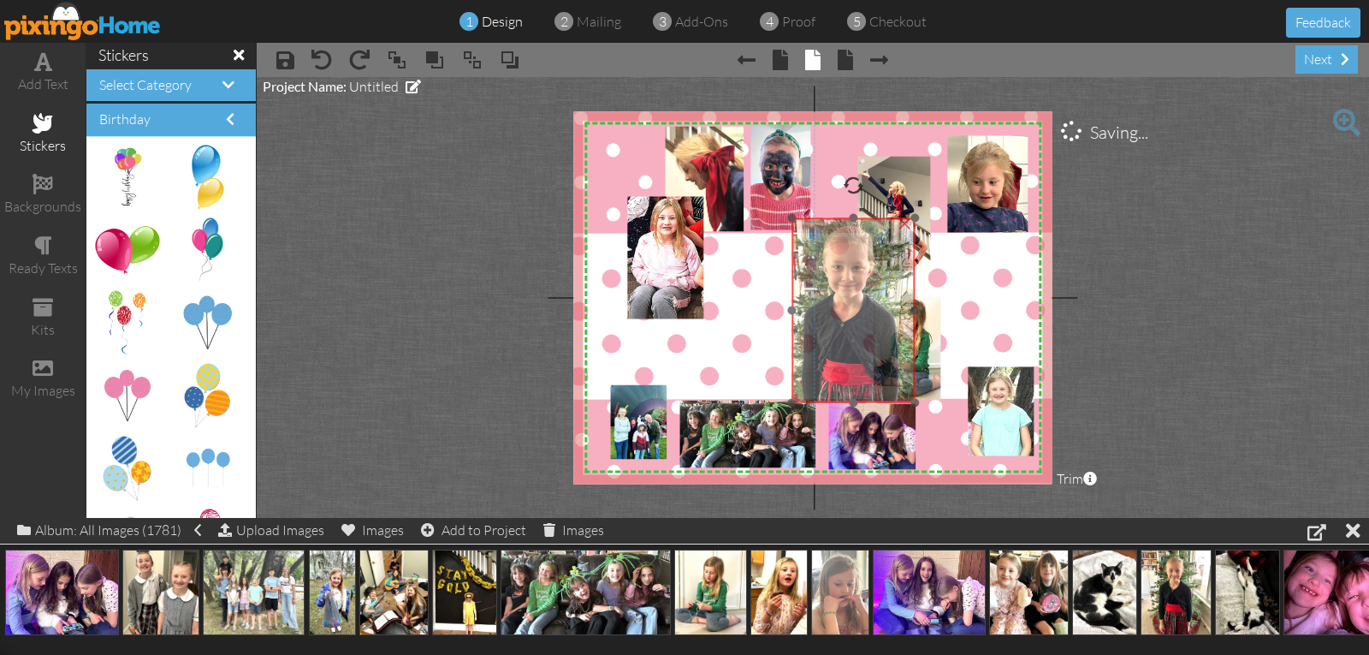
click at [913, 305] on img at bounding box center [853, 330] width 200 height 240
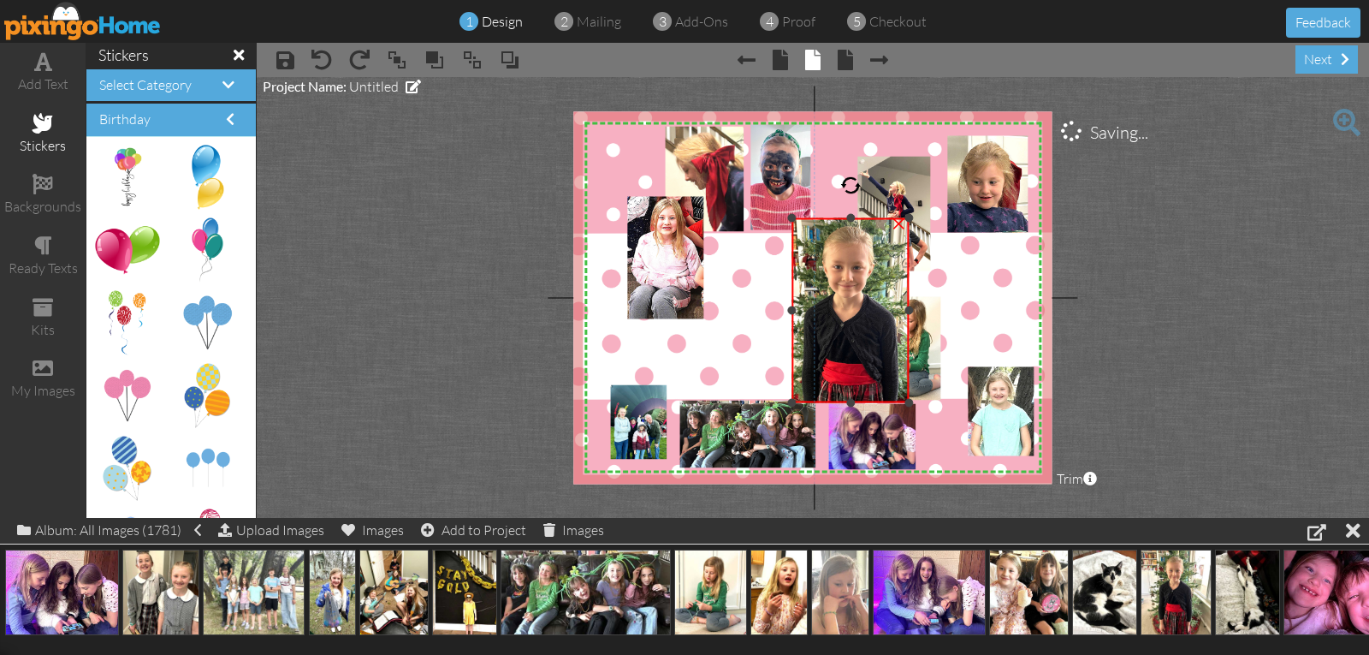
click at [908, 310] on div at bounding box center [909, 310] width 9 height 9
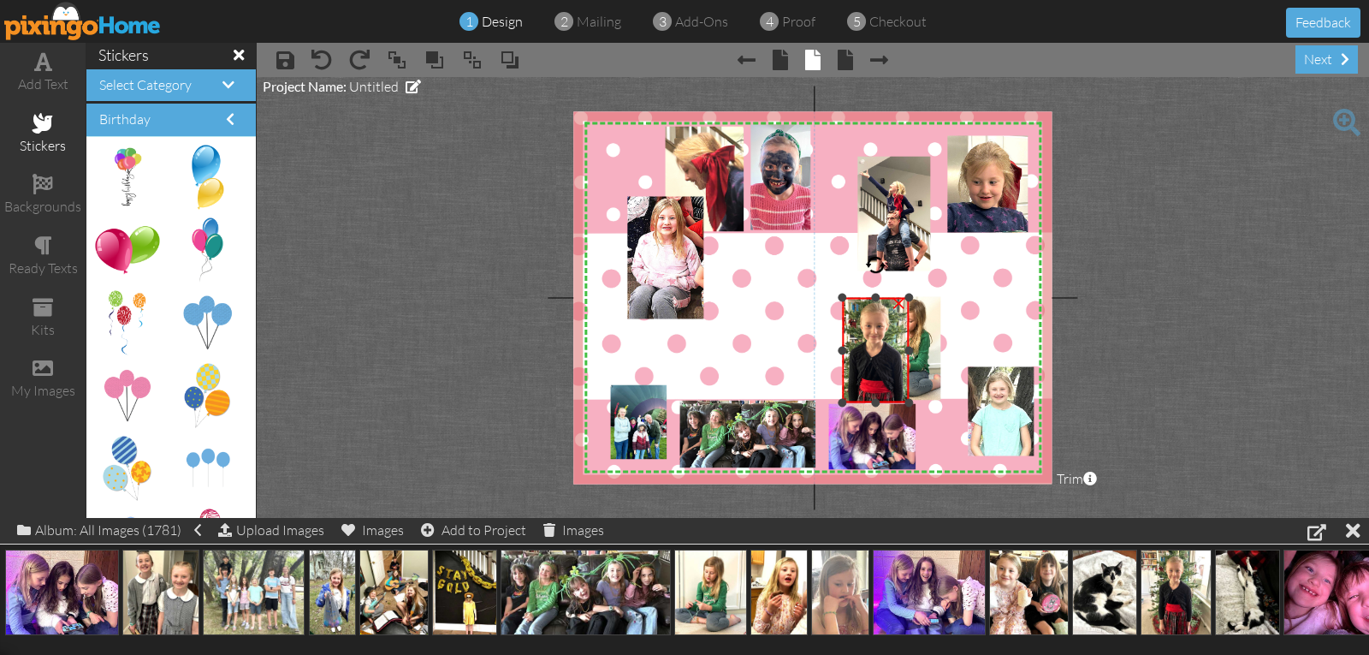
drag, startPoint x: 792, startPoint y: 220, endPoint x: 845, endPoint y: 305, distance: 100.0
click at [845, 302] on div at bounding box center [843, 298] width 9 height 9
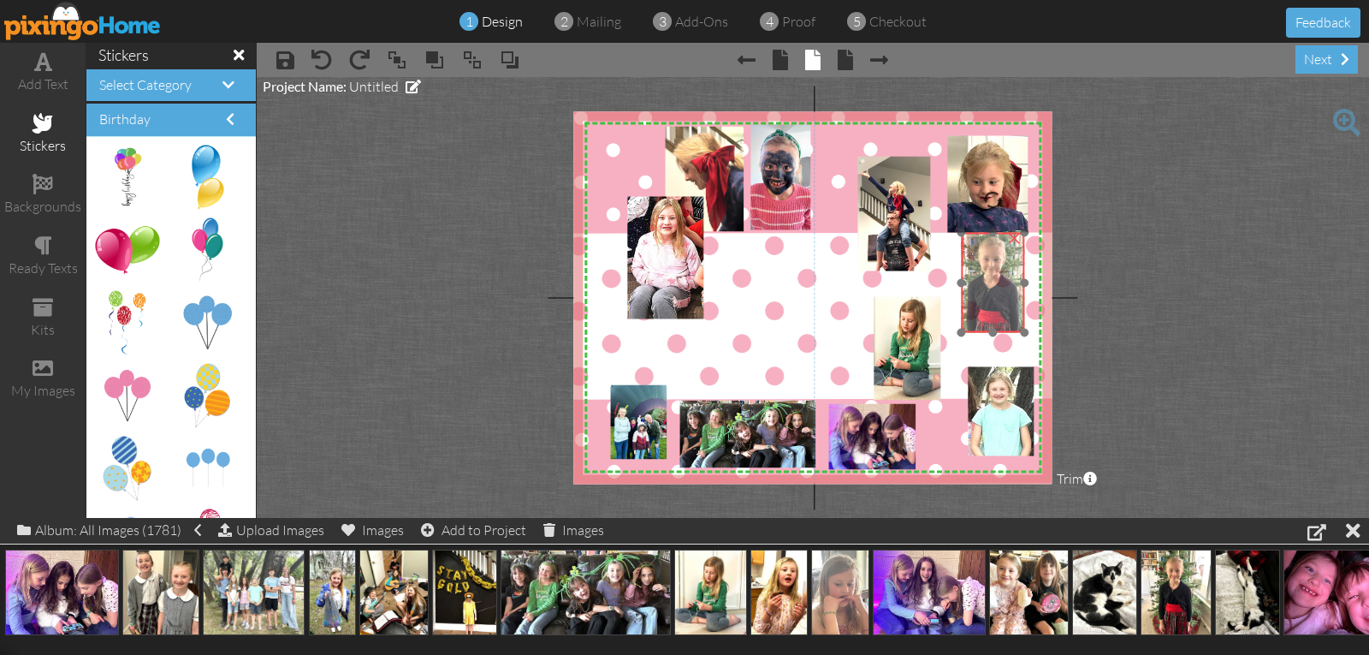
drag, startPoint x: 863, startPoint y: 329, endPoint x: 980, endPoint y: 258, distance: 136.7
click at [980, 258] on img at bounding box center [994, 292] width 108 height 129
click at [657, 393] on div "×" at bounding box center [657, 388] width 27 height 27
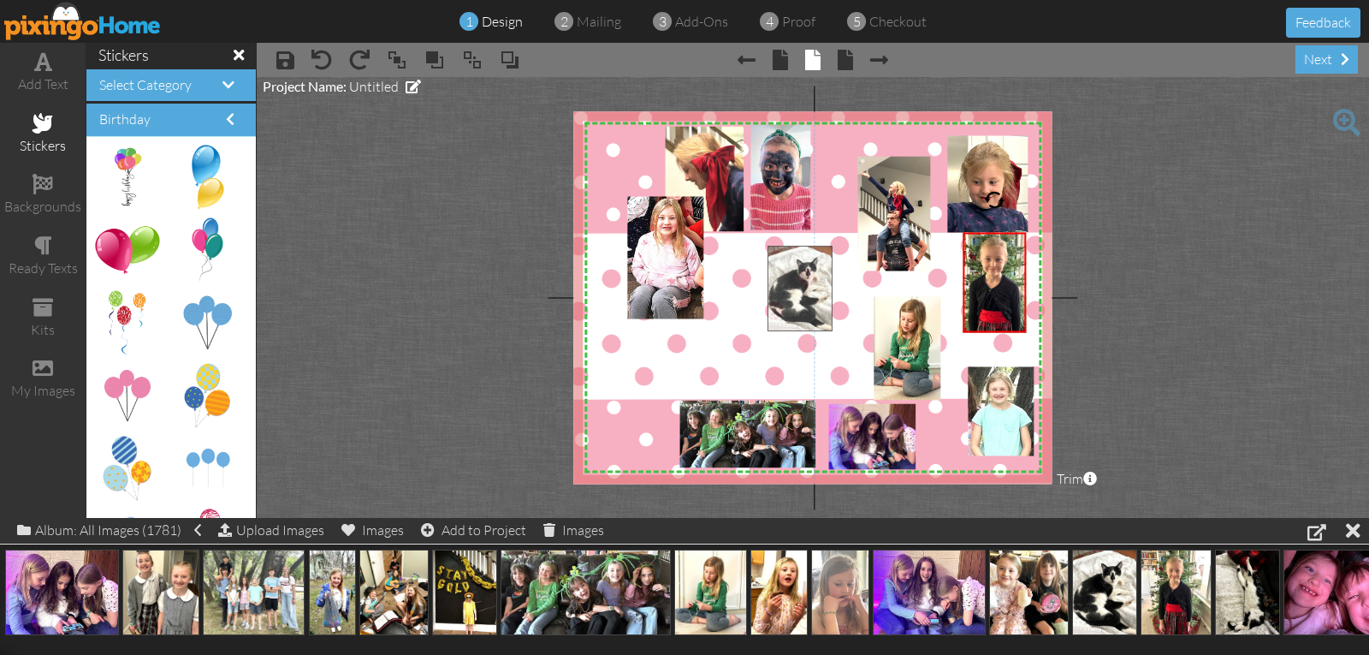
drag, startPoint x: 1114, startPoint y: 583, endPoint x: 810, endPoint y: 280, distance: 429.1
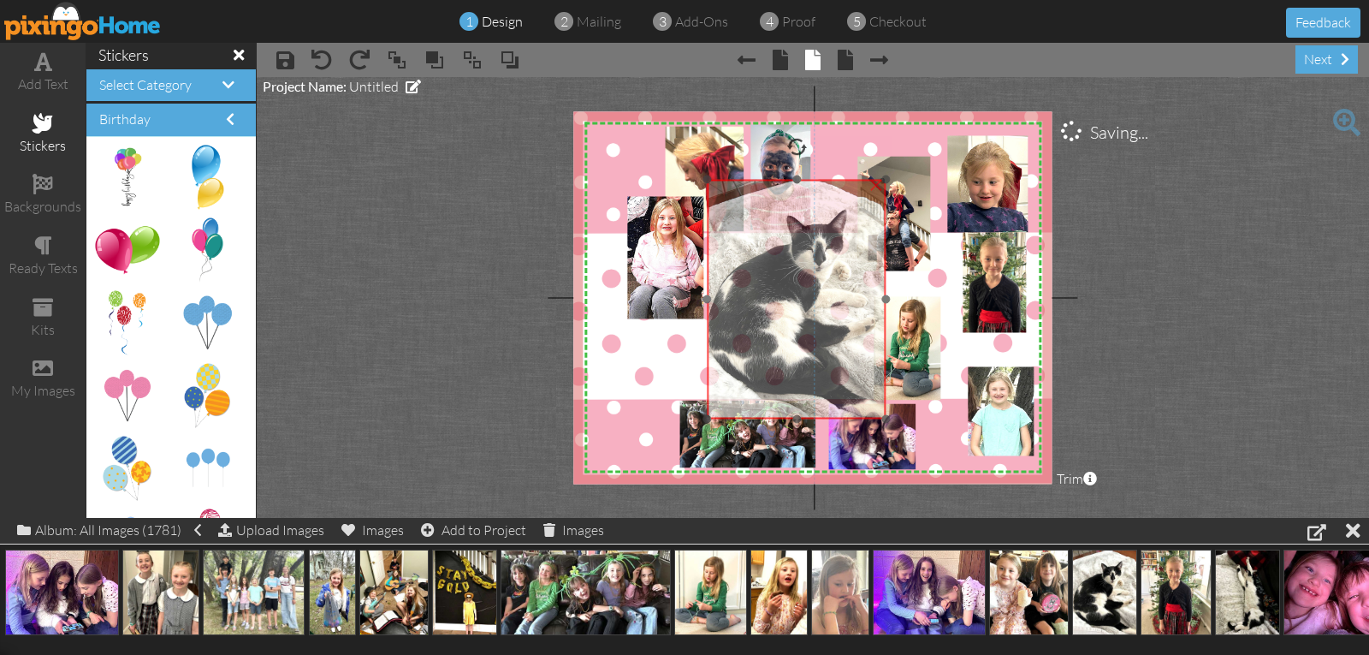
drag, startPoint x: 834, startPoint y: 348, endPoint x: 774, endPoint y: 289, distance: 84.1
click at [772, 284] on img at bounding box center [797, 300] width 180 height 240
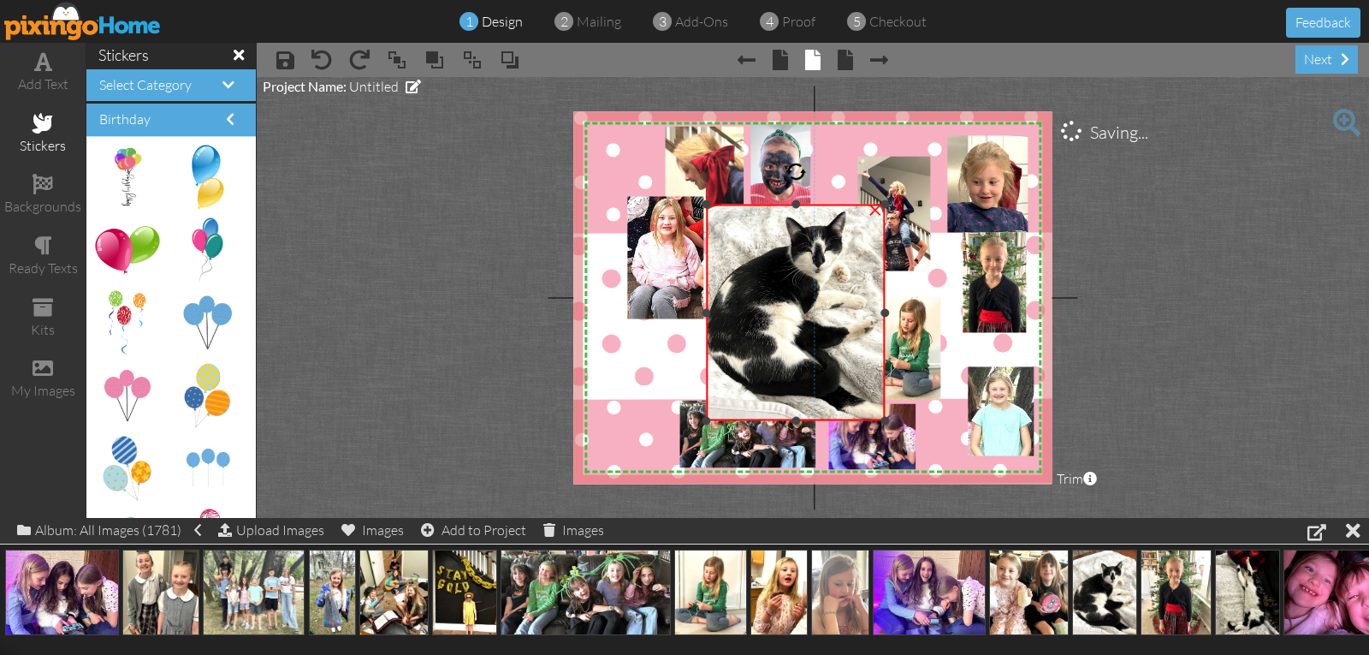
drag, startPoint x: 794, startPoint y: 180, endPoint x: 782, endPoint y: 204, distance: 26.8
click at [782, 205] on div "×" at bounding box center [796, 313] width 180 height 217
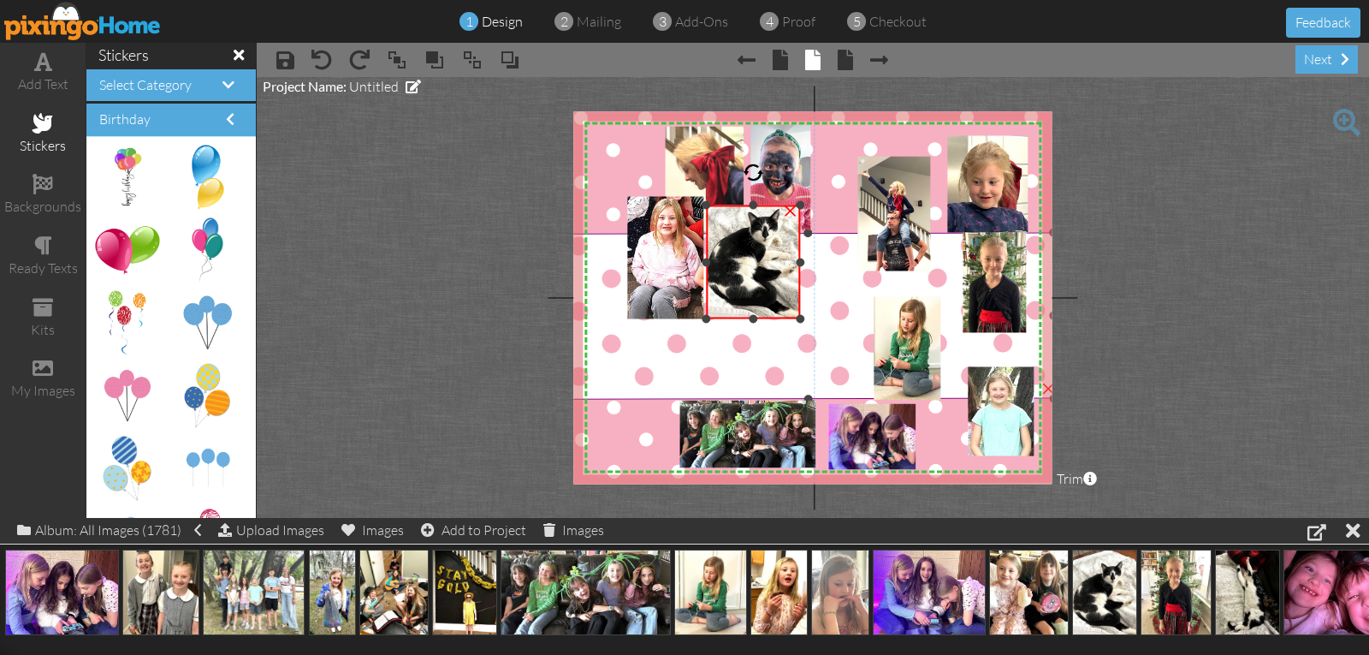
drag, startPoint x: 884, startPoint y: 423, endPoint x: 812, endPoint y: 306, distance: 136.8
click at [812, 307] on div "X X X X X X X X X X X X X X X X X X X X X X X X X X X X X X X X X X X X X X X X…" at bounding box center [812, 297] width 478 height 372
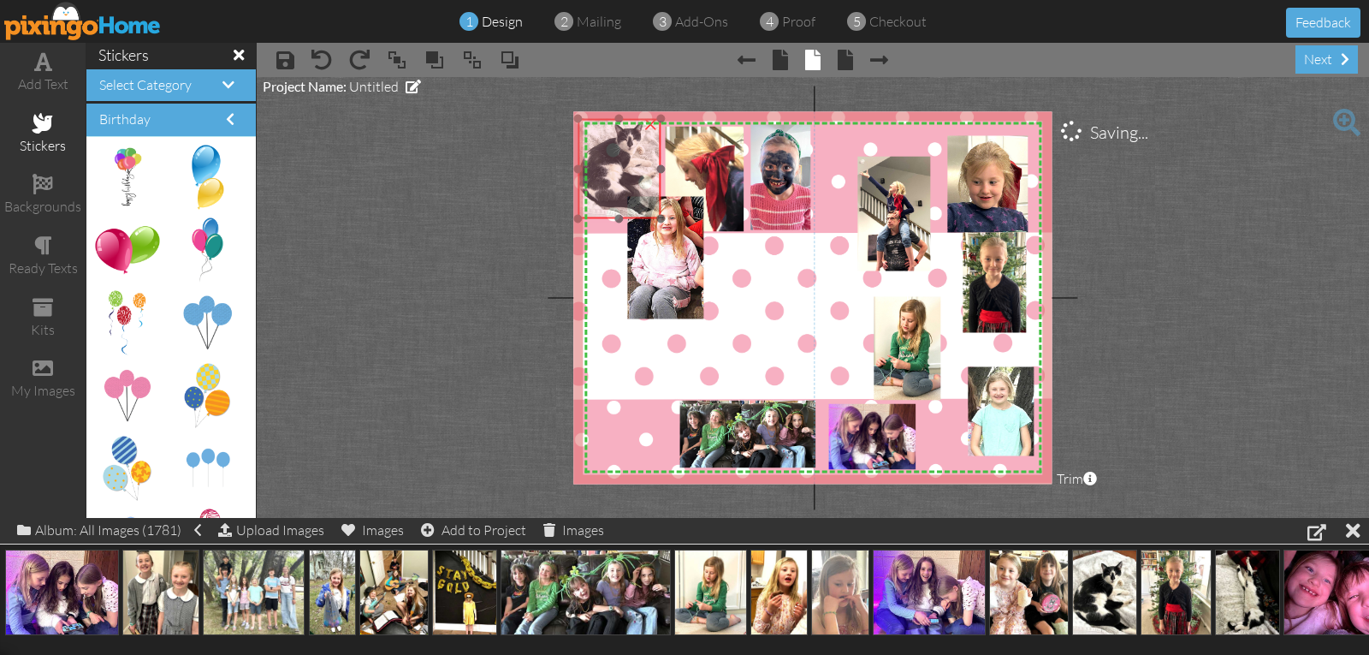
drag, startPoint x: 764, startPoint y: 291, endPoint x: 637, endPoint y: 205, distance: 154.1
click at [637, 205] on img at bounding box center [619, 163] width 83 height 111
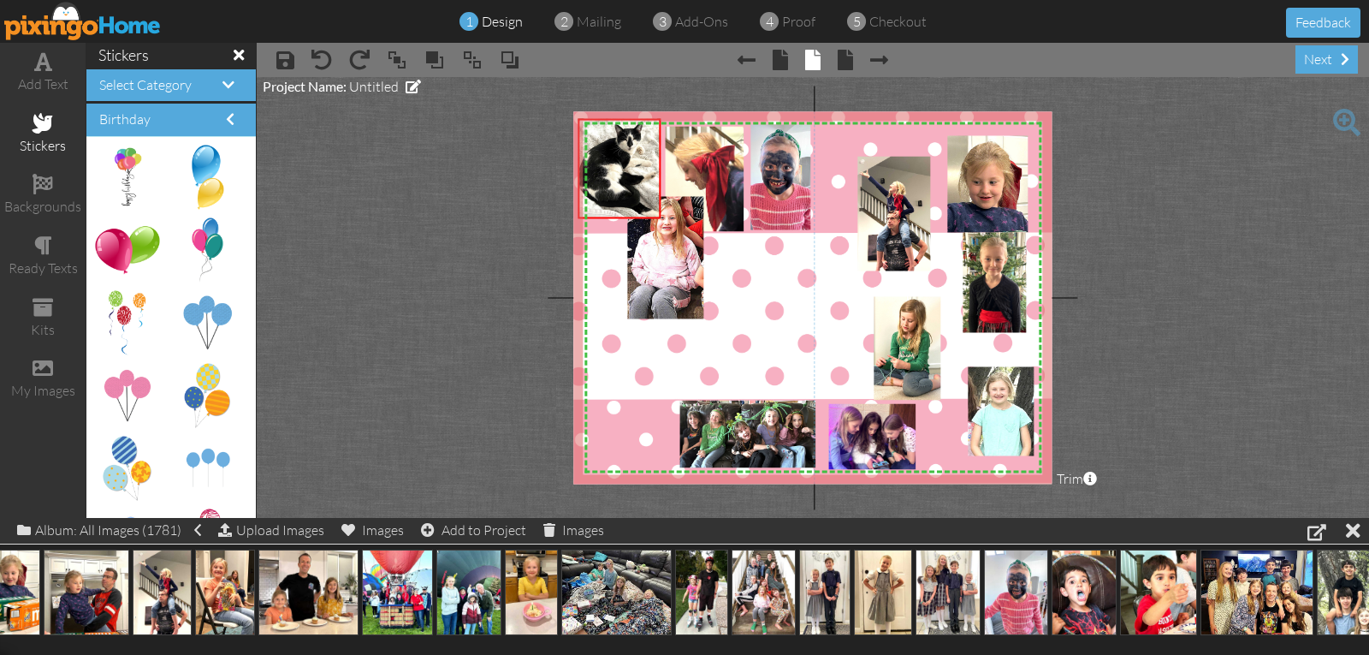
scroll to position [0, 1198]
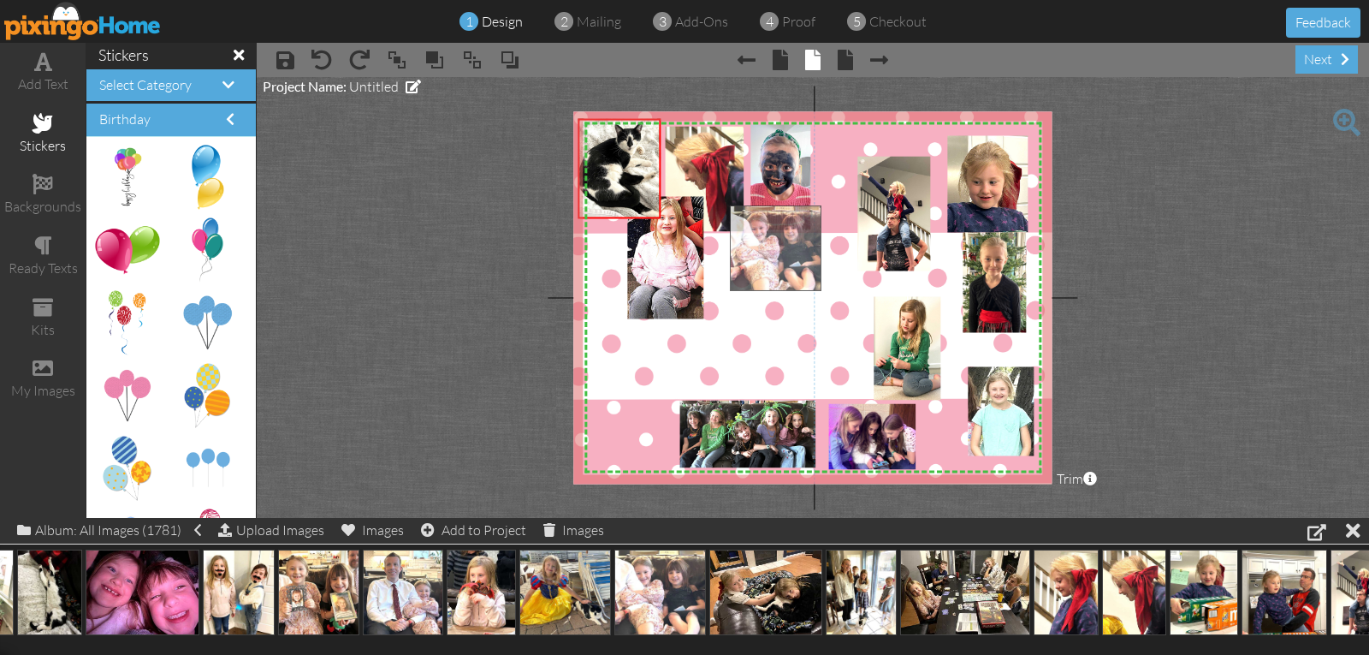
drag, startPoint x: 645, startPoint y: 596, endPoint x: 761, endPoint y: 252, distance: 362.9
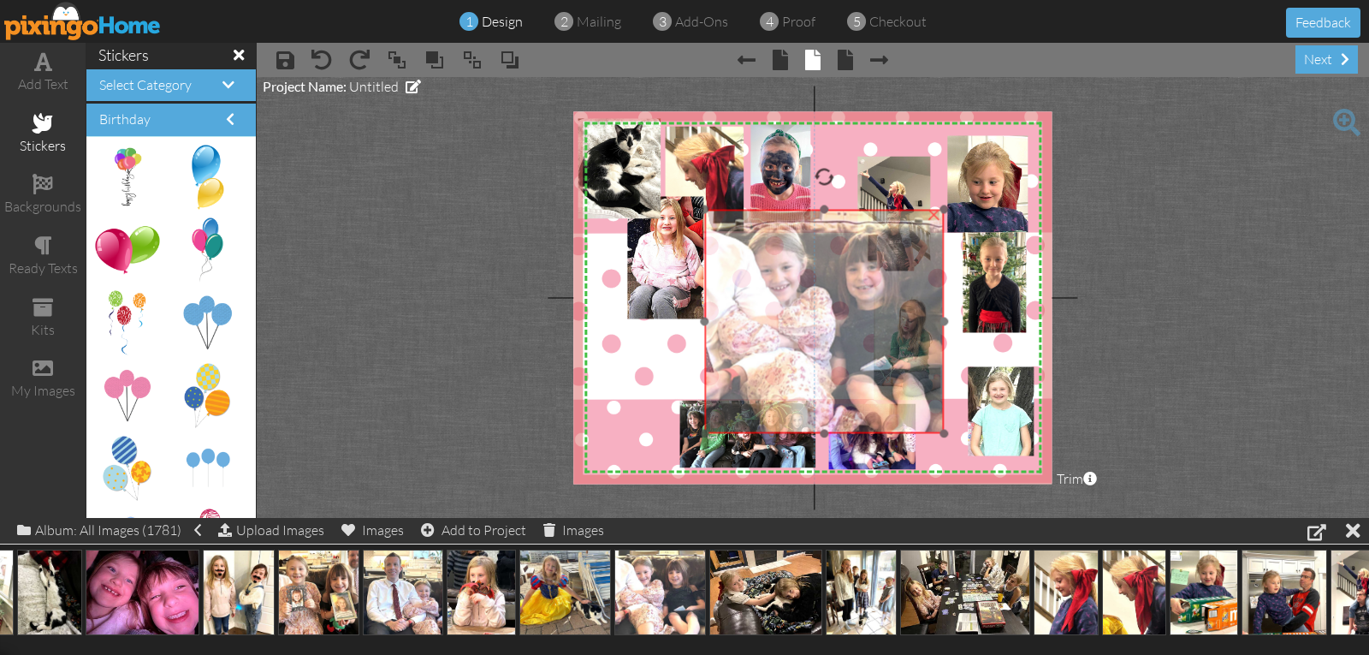
drag, startPoint x: 945, startPoint y: 336, endPoint x: 920, endPoint y: 341, distance: 25.3
click at [920, 341] on img at bounding box center [825, 321] width 240 height 223
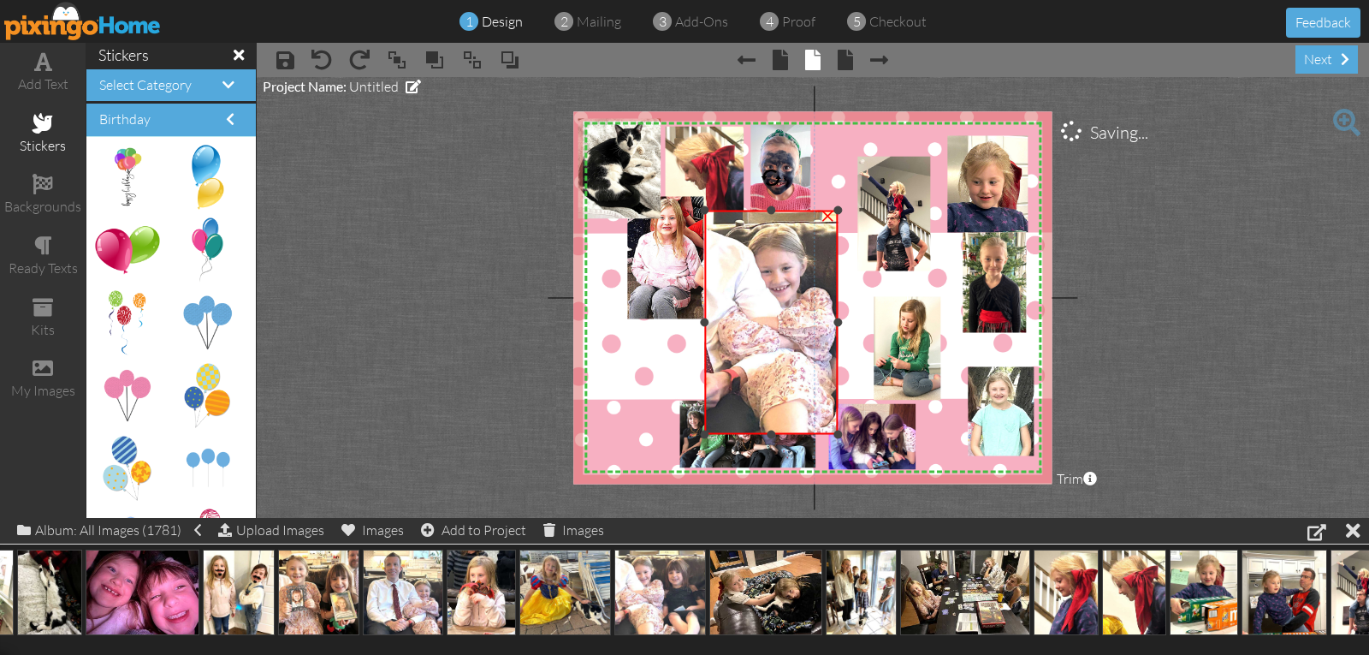
drag, startPoint x: 946, startPoint y: 320, endPoint x: 840, endPoint y: 332, distance: 106.8
click at [839, 332] on div "×" at bounding box center [772, 322] width 134 height 223
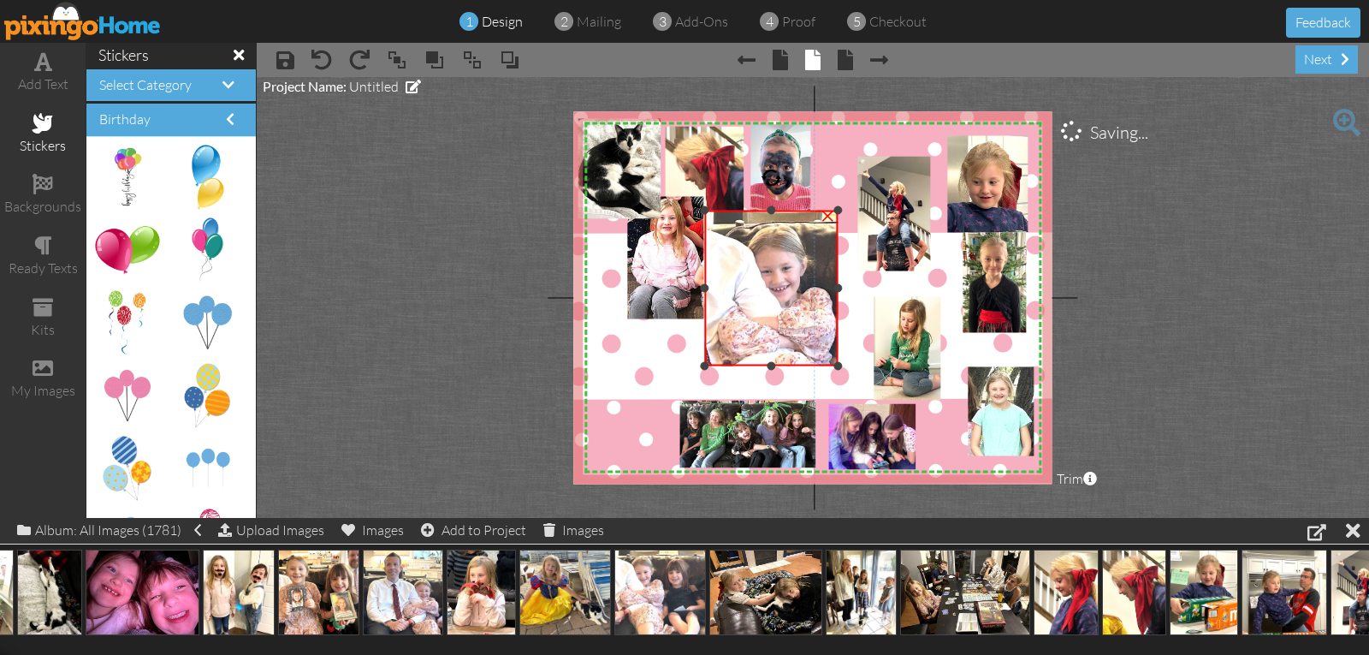
drag, startPoint x: 768, startPoint y: 432, endPoint x: 767, endPoint y: 364, distance: 68.5
click at [768, 364] on div at bounding box center [772, 365] width 9 height 9
drag, startPoint x: 772, startPoint y: 210, endPoint x: 775, endPoint y: 220, distance: 10.8
click at [775, 220] on div at bounding box center [772, 221] width 9 height 9
drag, startPoint x: 707, startPoint y: 293, endPoint x: 716, endPoint y: 296, distance: 10.0
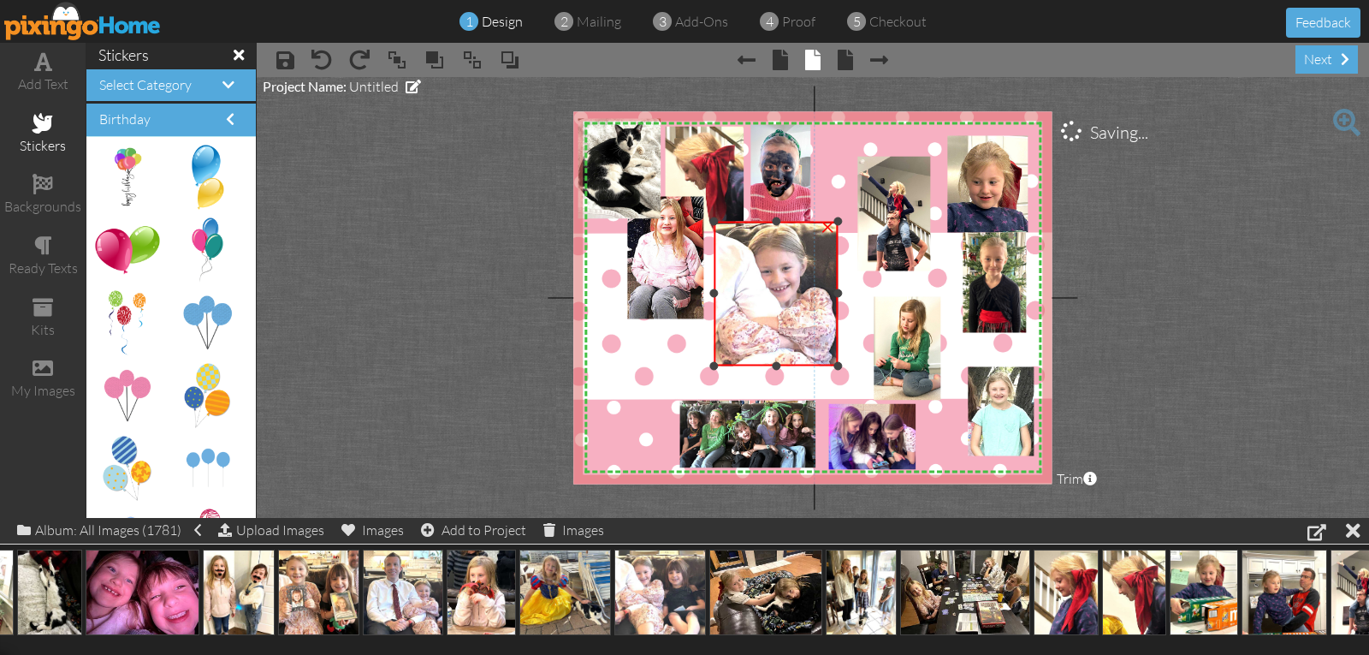
click at [716, 296] on div at bounding box center [714, 293] width 9 height 9
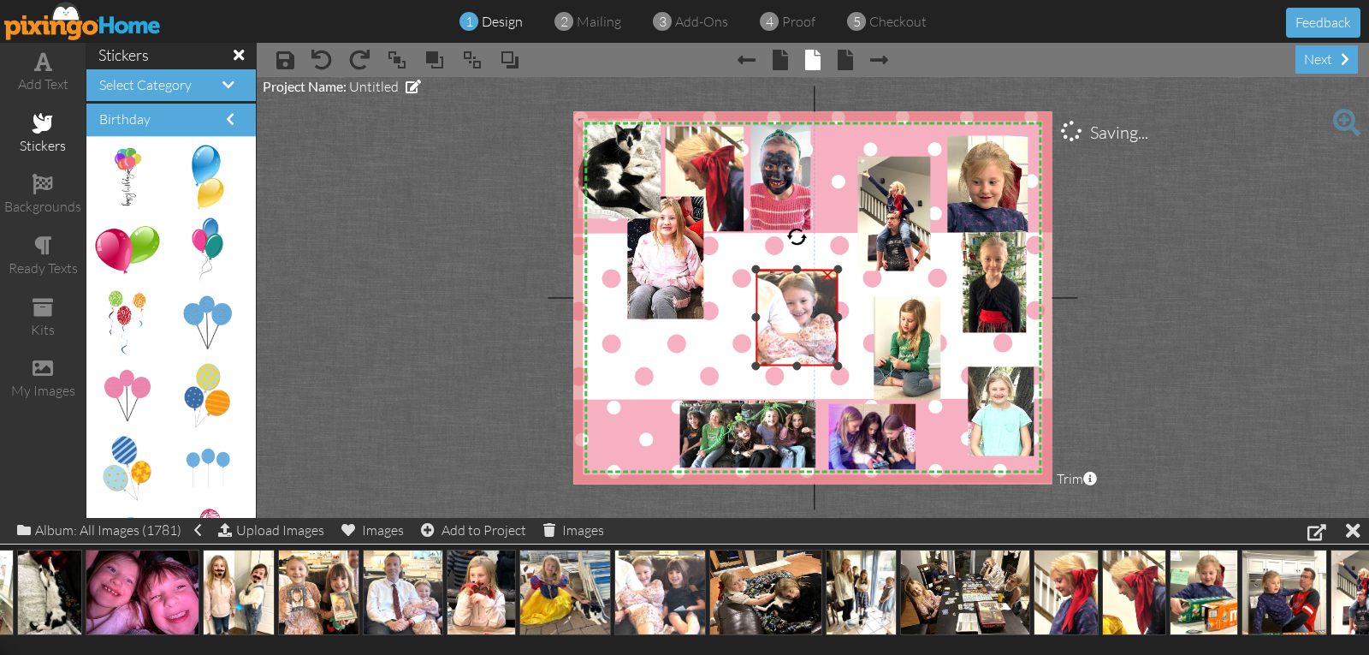
drag, startPoint x: 717, startPoint y: 222, endPoint x: 757, endPoint y: 274, distance: 65.9
click at [757, 273] on div at bounding box center [755, 269] width 9 height 9
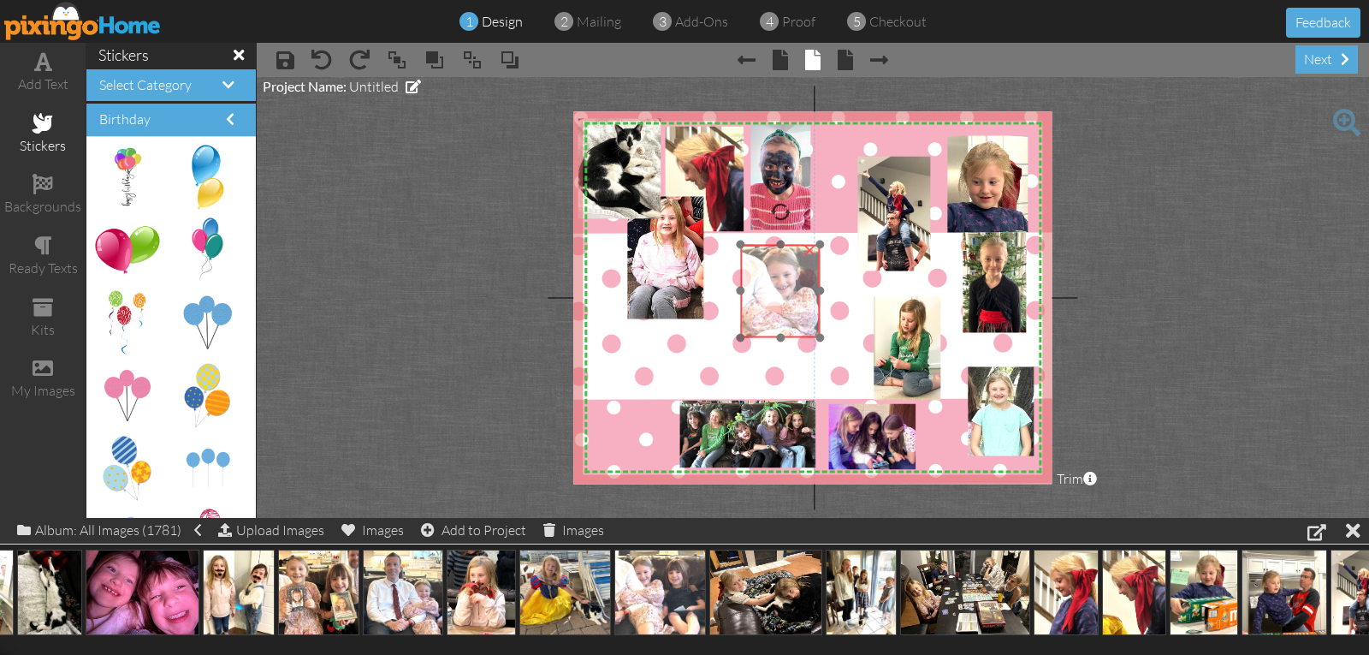
drag, startPoint x: 776, startPoint y: 330, endPoint x: 750, endPoint y: 277, distance: 58.6
click at [752, 282] on img at bounding box center [811, 309] width 154 height 144
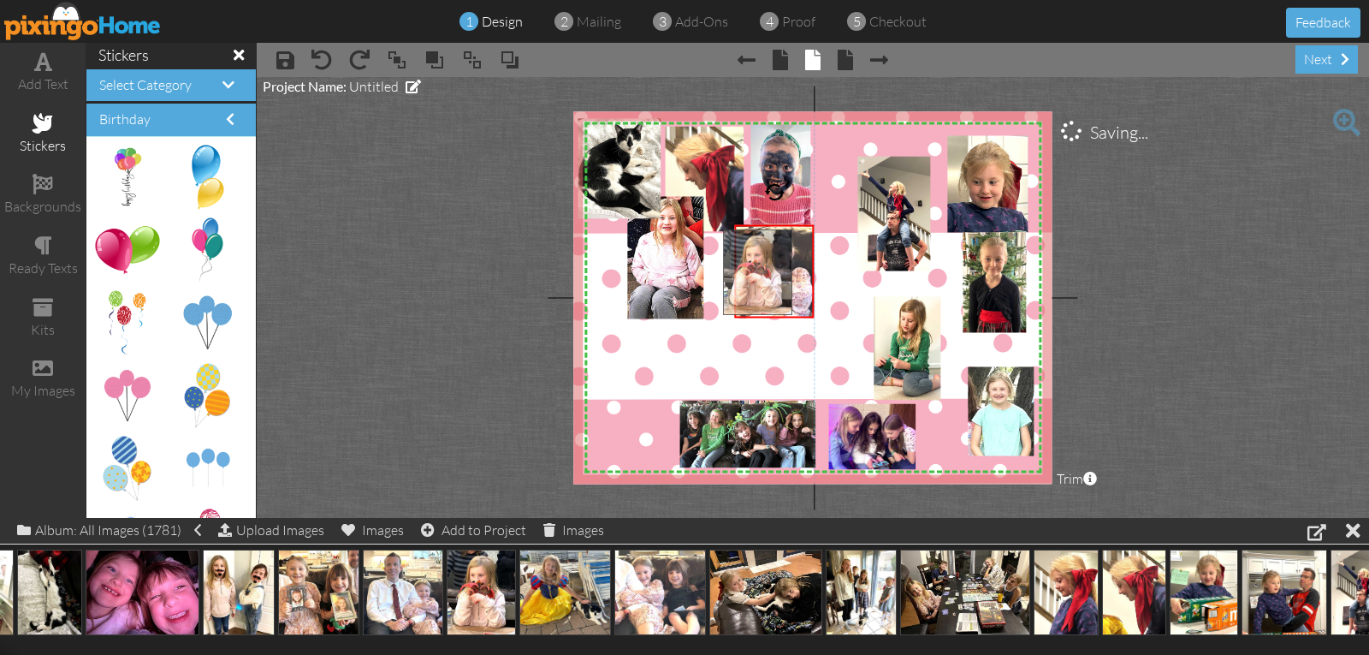
drag, startPoint x: 472, startPoint y: 584, endPoint x: 748, endPoint y: 264, distance: 422.4
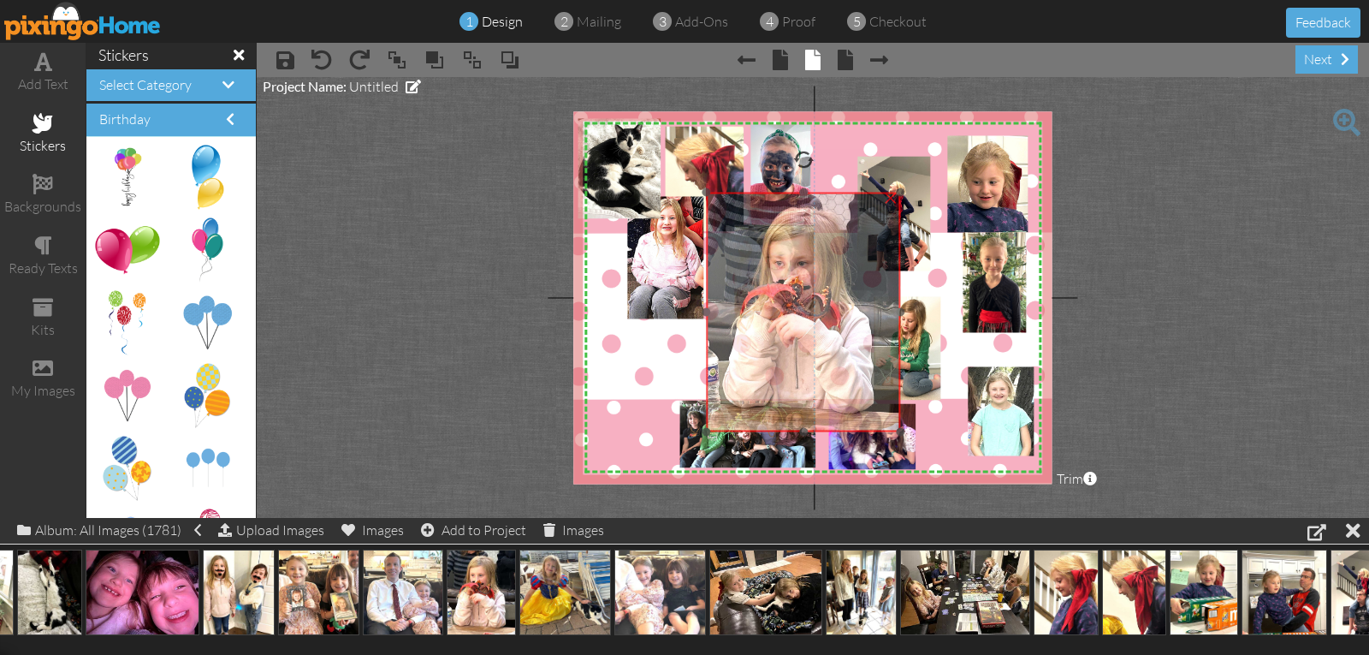
drag, startPoint x: 823, startPoint y: 341, endPoint x: 809, endPoint y: 306, distance: 38.8
click at [809, 306] on img at bounding box center [804, 313] width 194 height 240
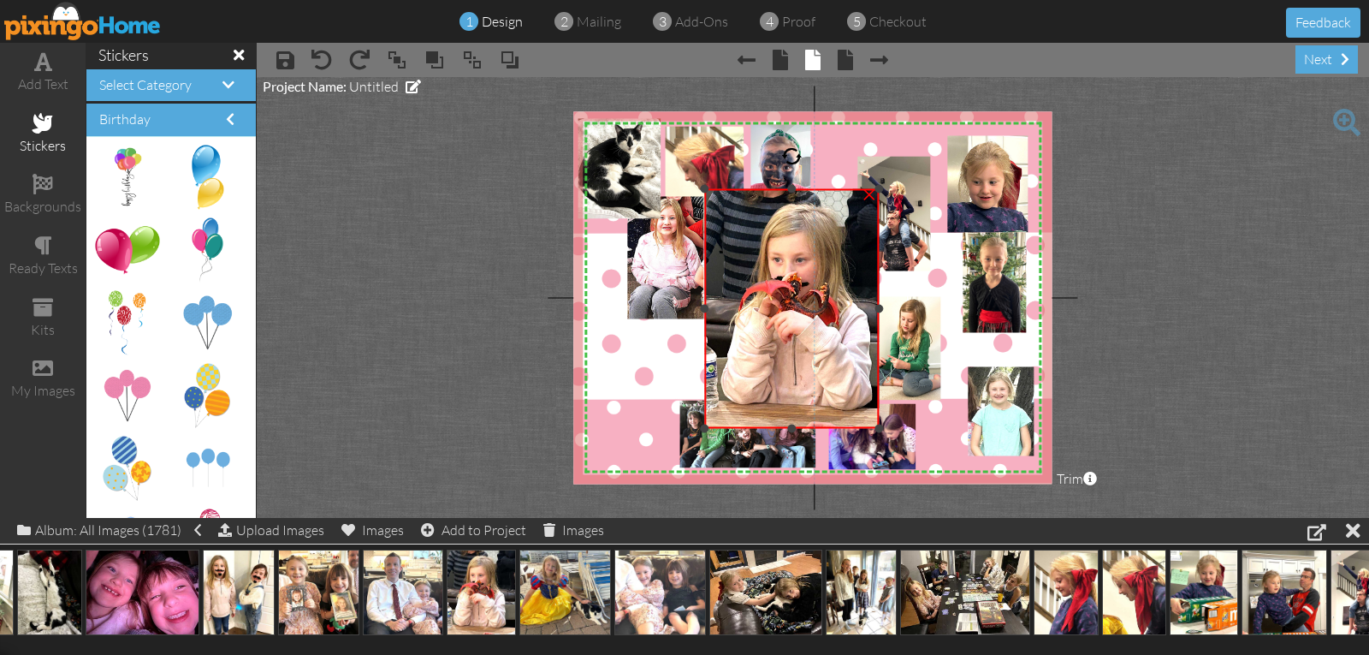
drag, startPoint x: 900, startPoint y: 308, endPoint x: 881, endPoint y: 311, distance: 19.9
click at [881, 311] on div at bounding box center [880, 309] width 9 height 9
drag, startPoint x: 701, startPoint y: 307, endPoint x: 712, endPoint y: 306, distance: 11.3
click at [712, 306] on div at bounding box center [716, 309] width 9 height 9
drag, startPoint x: 798, startPoint y: 188, endPoint x: 801, endPoint y: 198, distance: 10.0
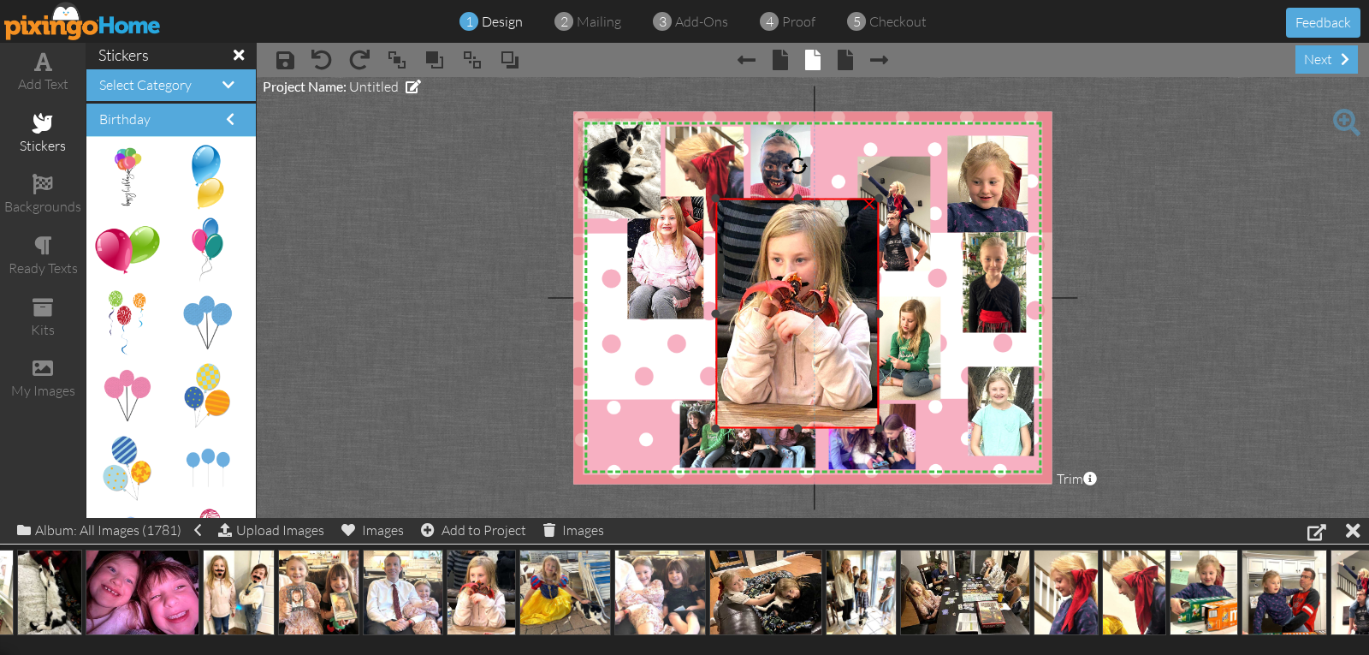
click at [801, 198] on div at bounding box center [797, 198] width 9 height 9
drag, startPoint x: 799, startPoint y: 425, endPoint x: 795, endPoint y: 412, distance: 14.1
click at [795, 412] on div at bounding box center [797, 414] width 9 height 9
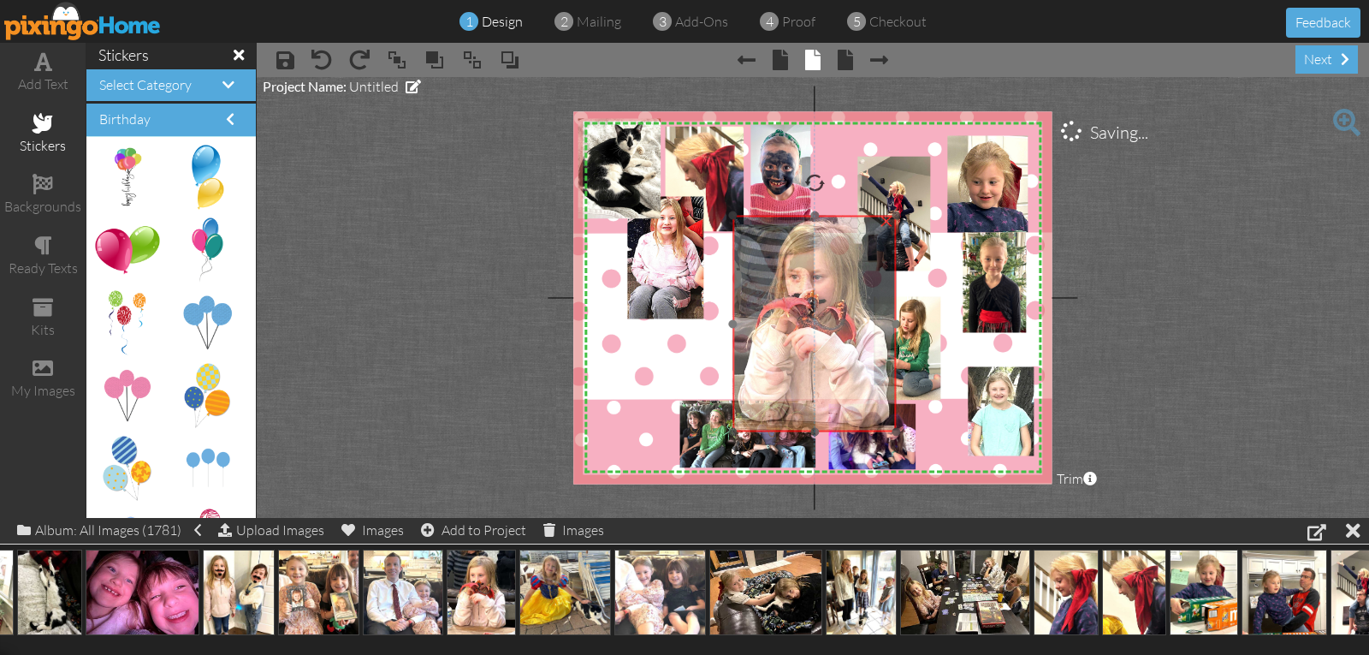
drag, startPoint x: 713, startPoint y: 203, endPoint x: 730, endPoint y: 220, distance: 24.2
click at [730, 220] on div at bounding box center [815, 323] width 172 height 225
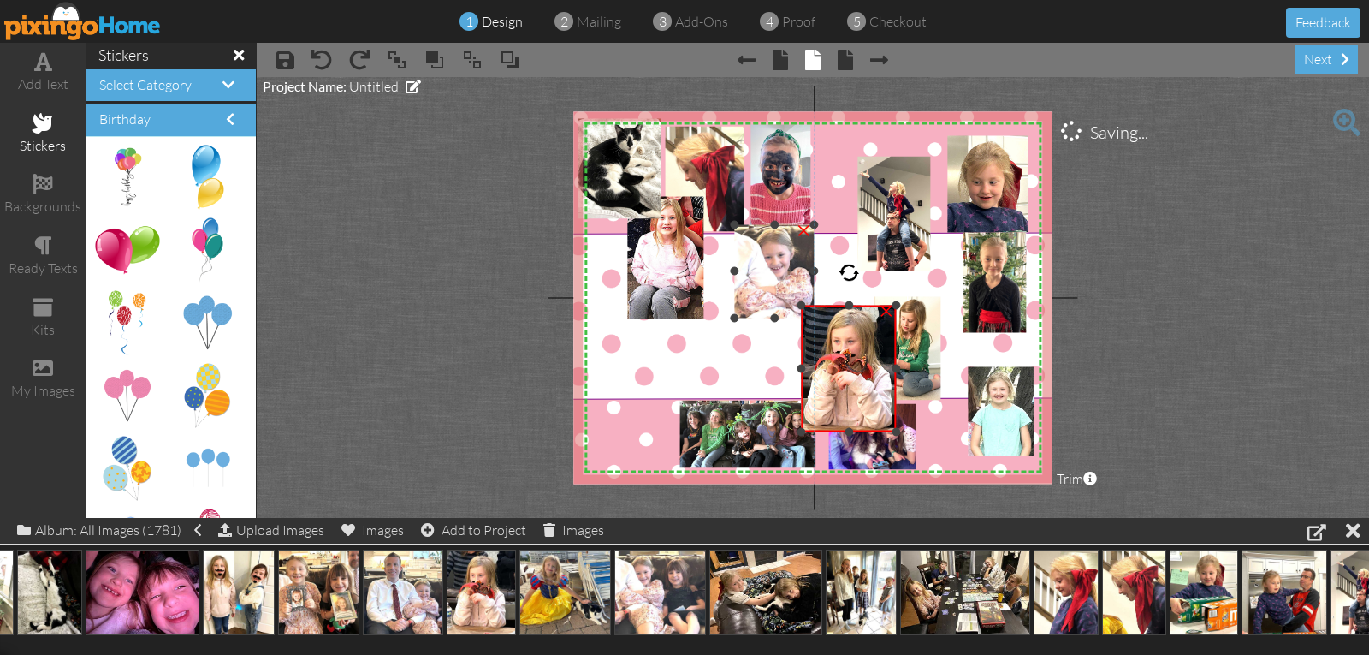
drag, startPoint x: 735, startPoint y: 217, endPoint x: 811, endPoint y: 330, distance: 135.8
click at [810, 329] on div "X X X X X X X X X X X X X X X X X X X X X X X X X X X X X X X X X X X X X X X X…" at bounding box center [812, 297] width 478 height 372
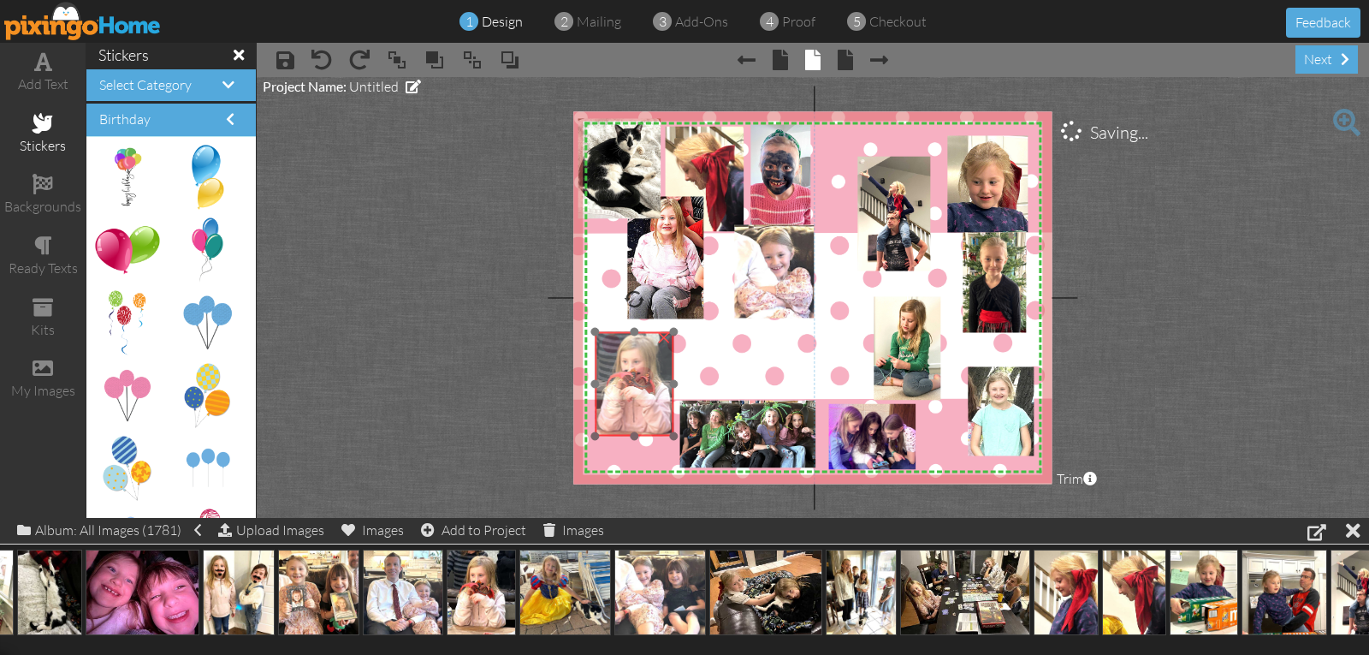
drag, startPoint x: 831, startPoint y: 364, endPoint x: 614, endPoint y: 365, distance: 217.4
click at [614, 365] on img at bounding box center [637, 386] width 93 height 116
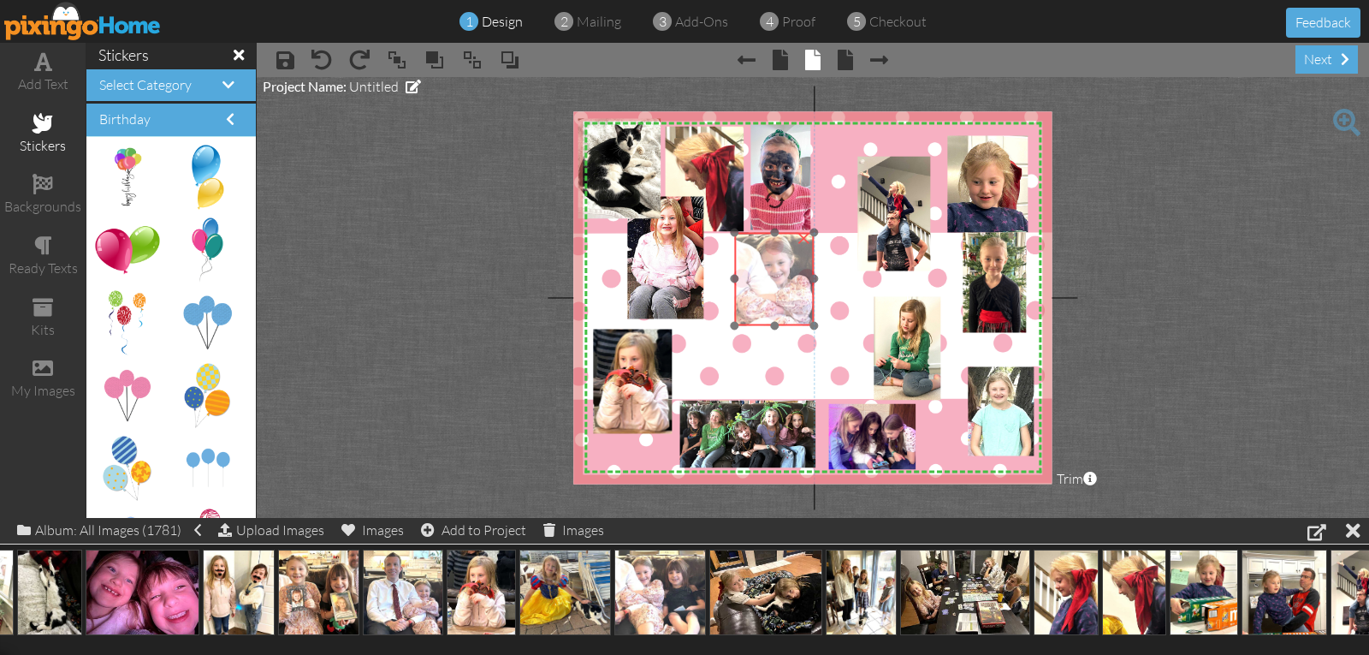
click at [774, 303] on img at bounding box center [805, 297] width 154 height 144
drag, startPoint x: 304, startPoint y: 580, endPoint x: 775, endPoint y: 275, distance: 561.2
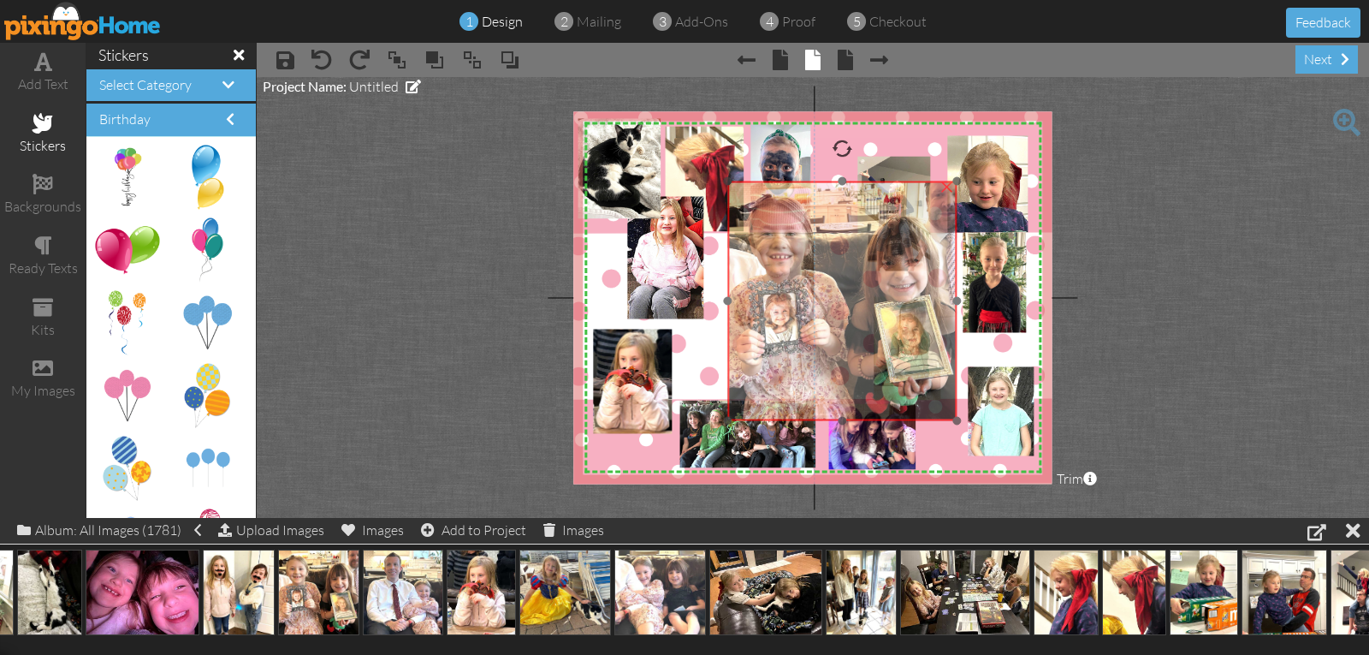
drag, startPoint x: 843, startPoint y: 333, endPoint x: 825, endPoint y: 276, distance: 59.3
click at [825, 276] on img at bounding box center [842, 301] width 229 height 240
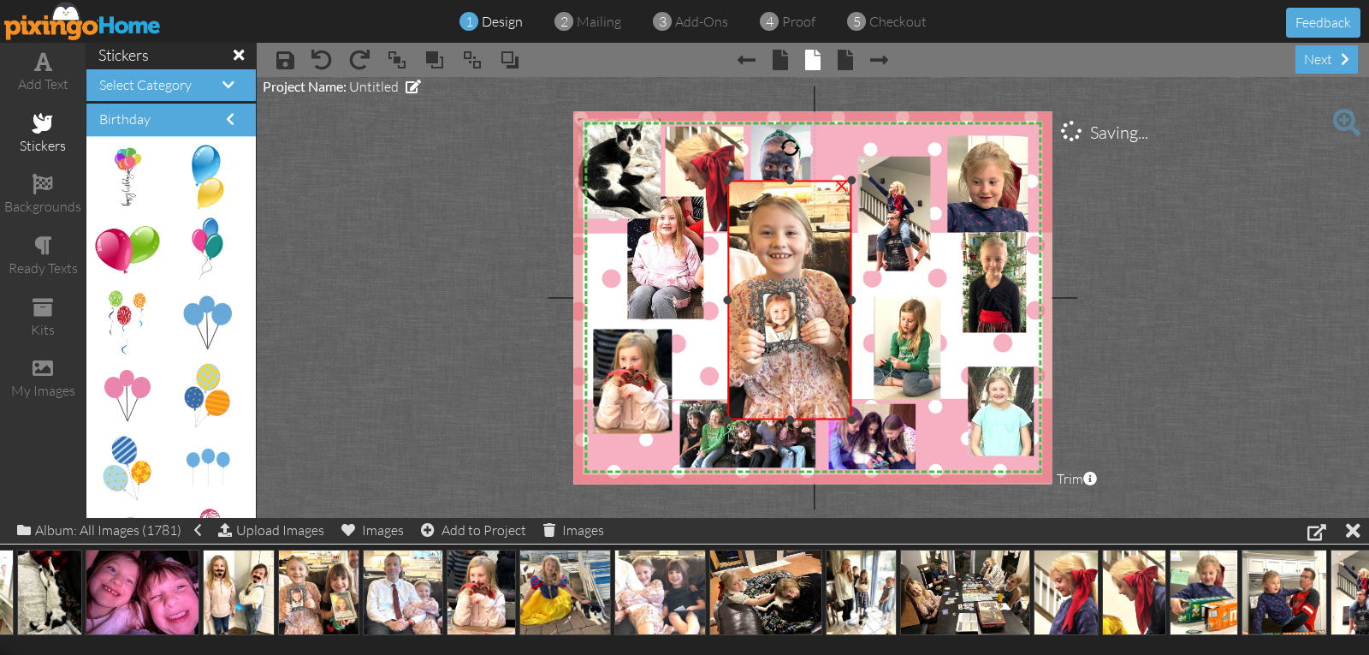
drag, startPoint x: 955, startPoint y: 299, endPoint x: 850, endPoint y: 307, distance: 105.6
click at [850, 307] on div "×" at bounding box center [790, 301] width 124 height 240
drag, startPoint x: 793, startPoint y: 418, endPoint x: 805, endPoint y: 381, distance: 38.4
click at [805, 381] on div "×" at bounding box center [790, 282] width 124 height 203
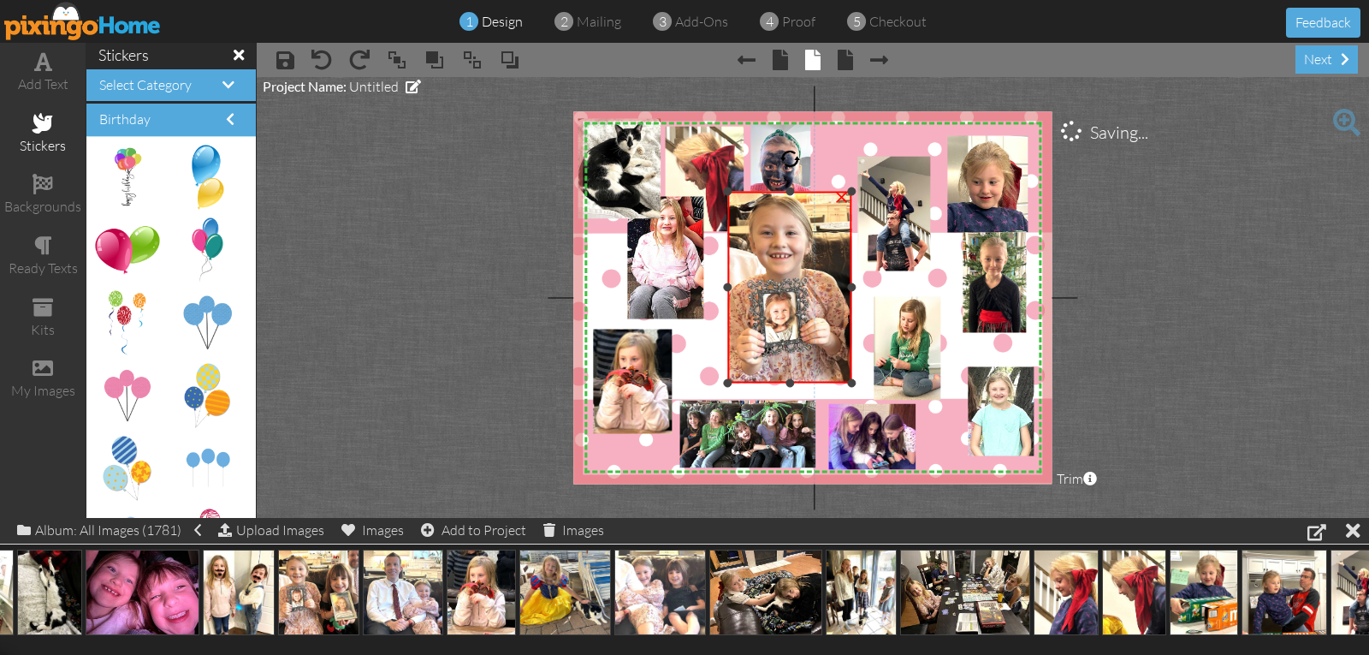
drag, startPoint x: 789, startPoint y: 180, endPoint x: 790, endPoint y: 191, distance: 11.2
click at [790, 191] on div at bounding box center [790, 191] width 9 height 9
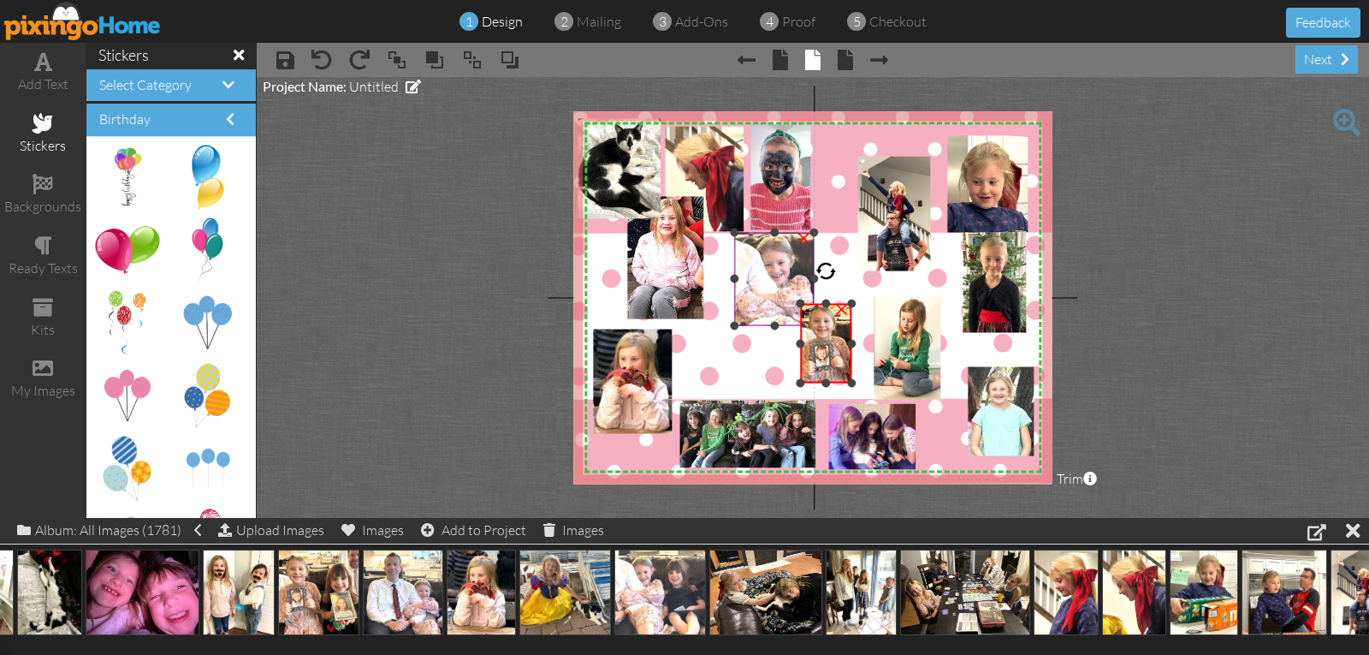
drag, startPoint x: 728, startPoint y: 195, endPoint x: 794, endPoint y: 307, distance: 130.1
click at [794, 307] on div "X X X X X X X X X X X X X X X X X X X X X X X X X X X X X X X X X X X X X X X X…" at bounding box center [812, 297] width 478 height 372
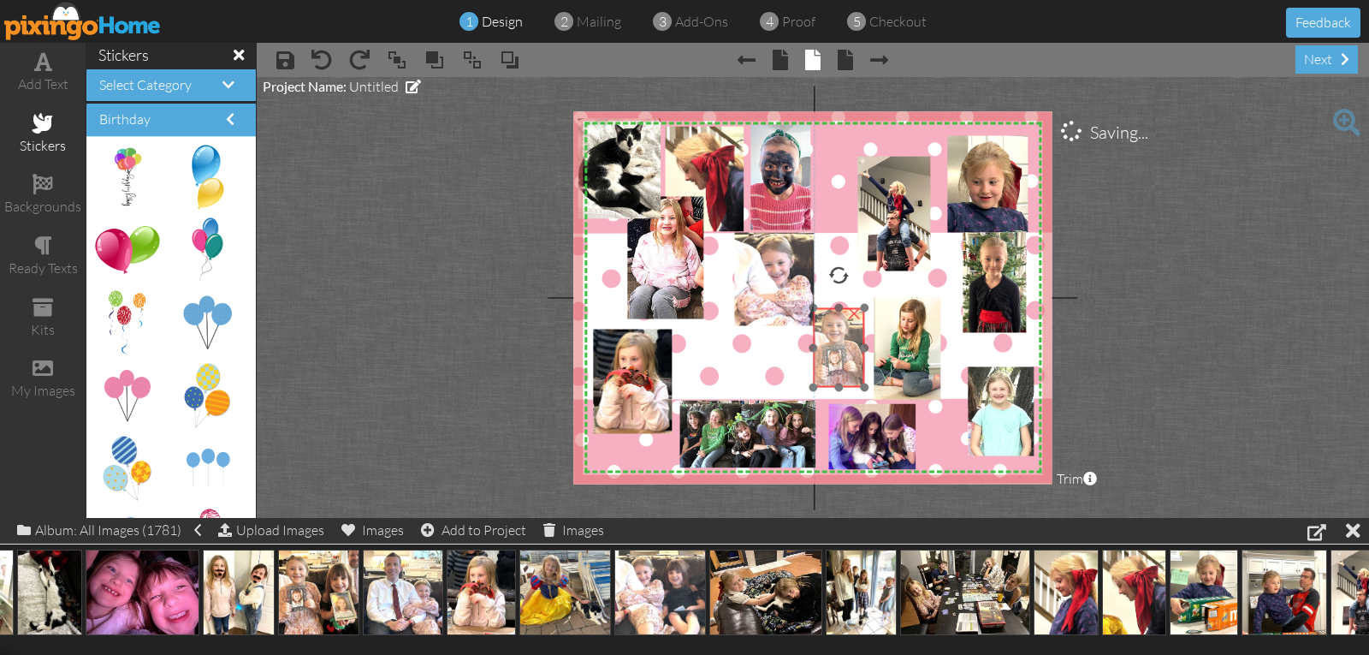
click at [831, 344] on img at bounding box center [860, 352] width 95 height 99
drag, startPoint x: 231, startPoint y: 591, endPoint x: 817, endPoint y: 301, distance: 653.4
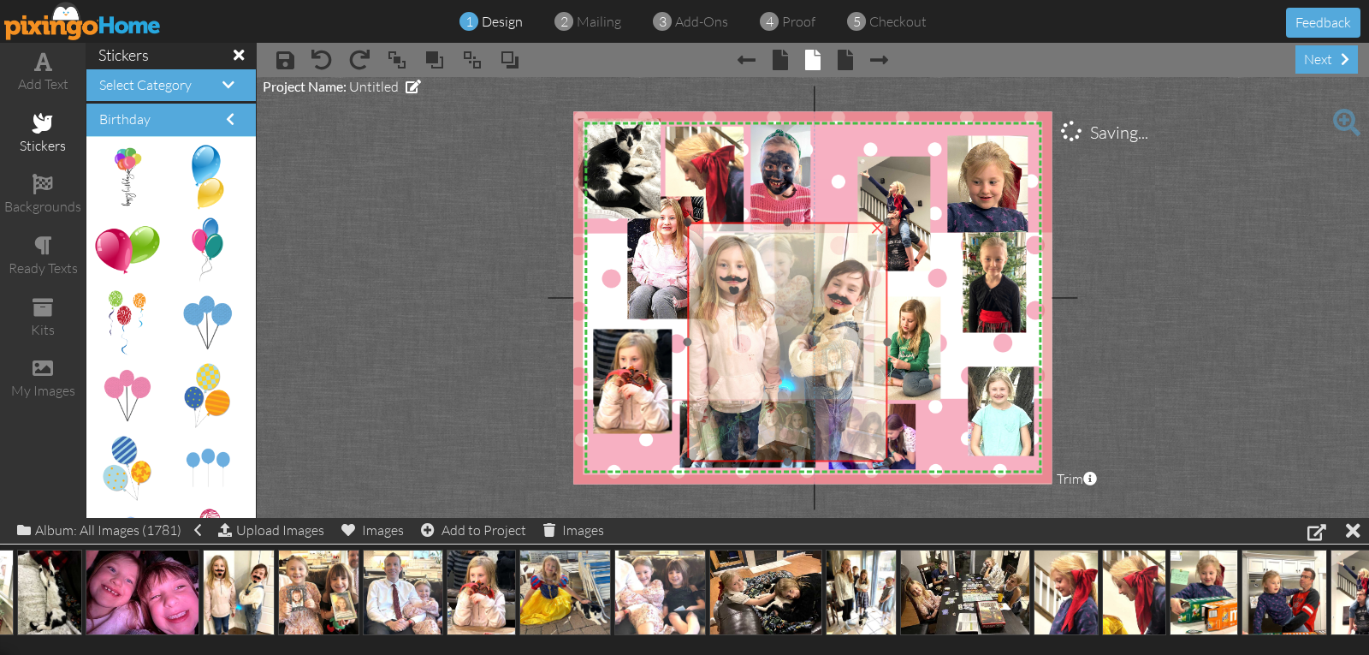
drag, startPoint x: 868, startPoint y: 337, endPoint x: 769, endPoint y: 301, distance: 105.6
click at [769, 301] on img at bounding box center [788, 343] width 200 height 240
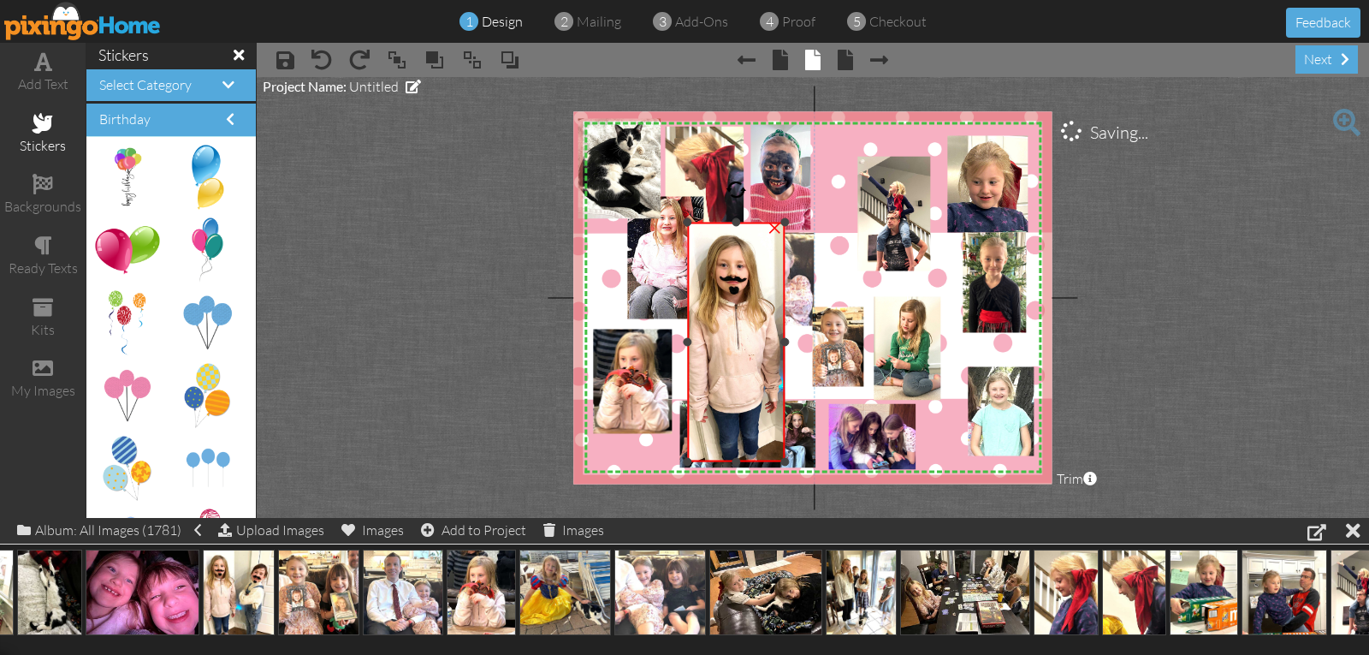
drag, startPoint x: 888, startPoint y: 341, endPoint x: 786, endPoint y: 353, distance: 103.4
click at [786, 353] on div "×" at bounding box center [737, 343] width 98 height 240
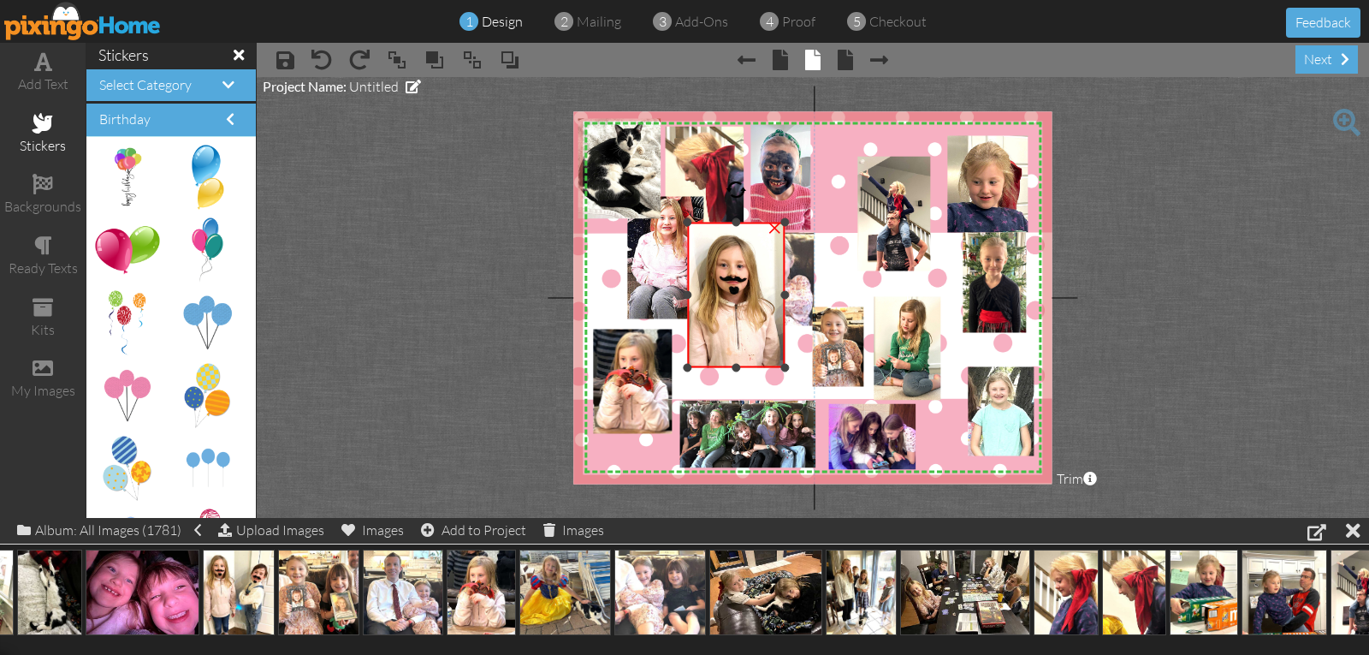
drag, startPoint x: 739, startPoint y: 458, endPoint x: 761, endPoint y: 364, distance: 96.7
click at [761, 364] on div "×" at bounding box center [737, 296] width 98 height 146
click at [733, 229] on div at bounding box center [736, 228] width 9 height 9
drag, startPoint x: 782, startPoint y: 299, endPoint x: 773, endPoint y: 298, distance: 9.5
click at [773, 298] on div at bounding box center [775, 298] width 9 height 9
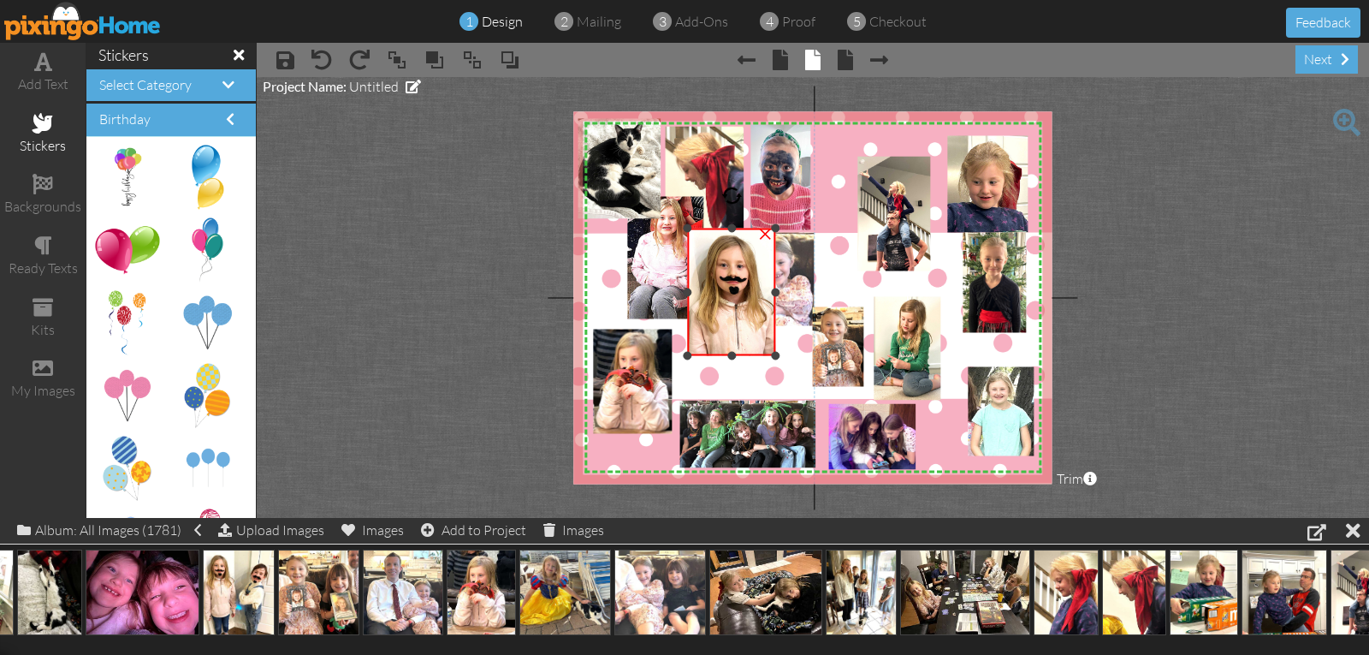
drag, startPoint x: 733, startPoint y: 364, endPoint x: 739, endPoint y: 352, distance: 13.4
click at [739, 352] on div "×" at bounding box center [732, 293] width 88 height 128
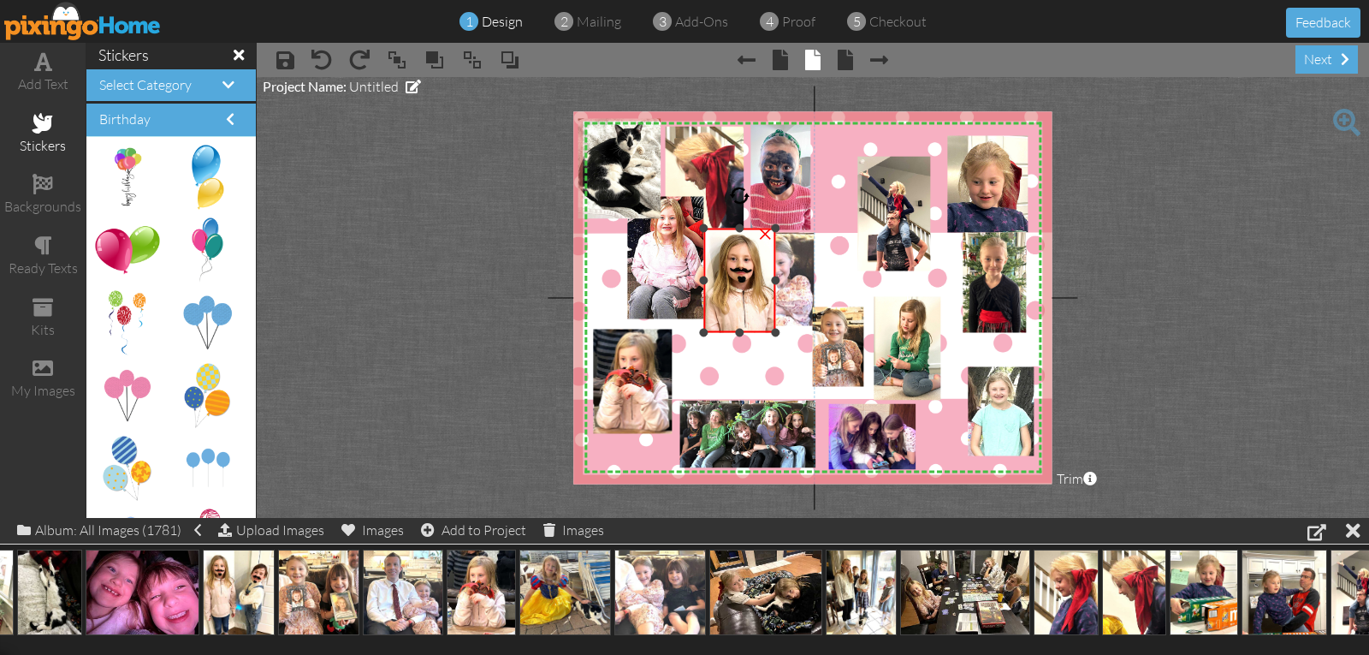
drag, startPoint x: 690, startPoint y: 353, endPoint x: 730, endPoint y: 318, distance: 52.8
click at [730, 318] on div "×" at bounding box center [740, 281] width 72 height 104
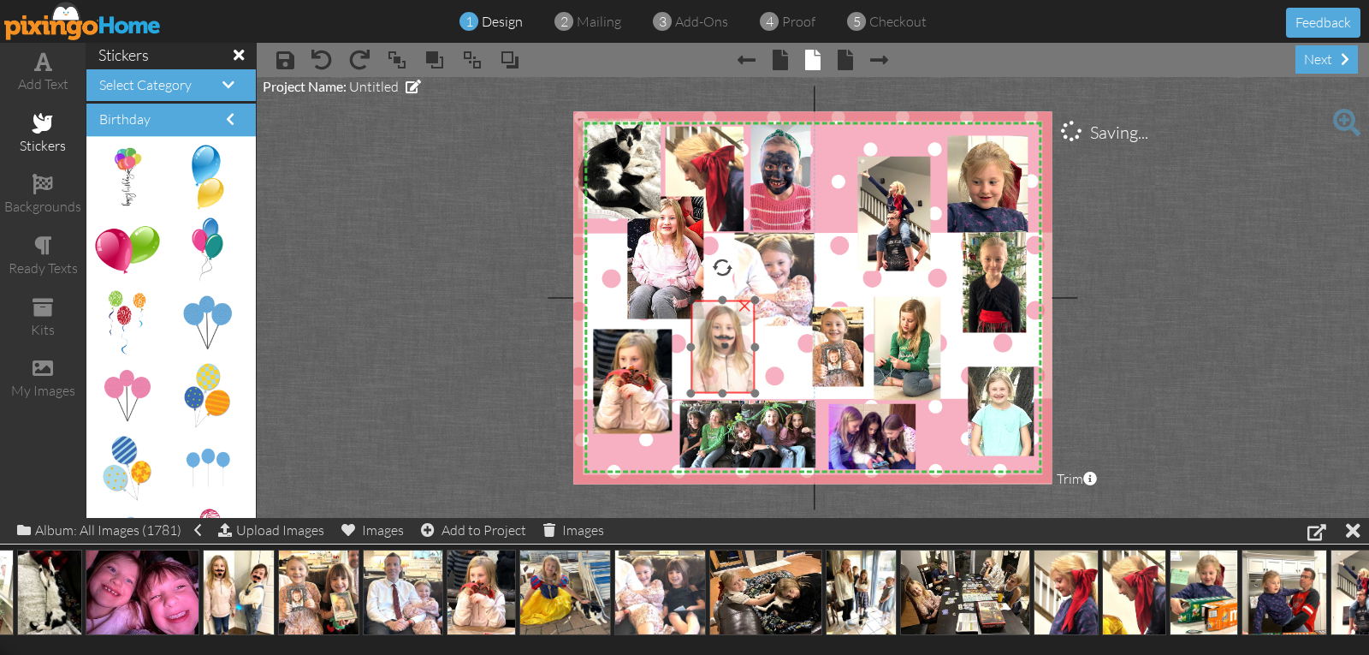
drag, startPoint x: 745, startPoint y: 296, endPoint x: 724, endPoint y: 368, distance: 74.8
click at [724, 368] on img at bounding box center [764, 383] width 146 height 175
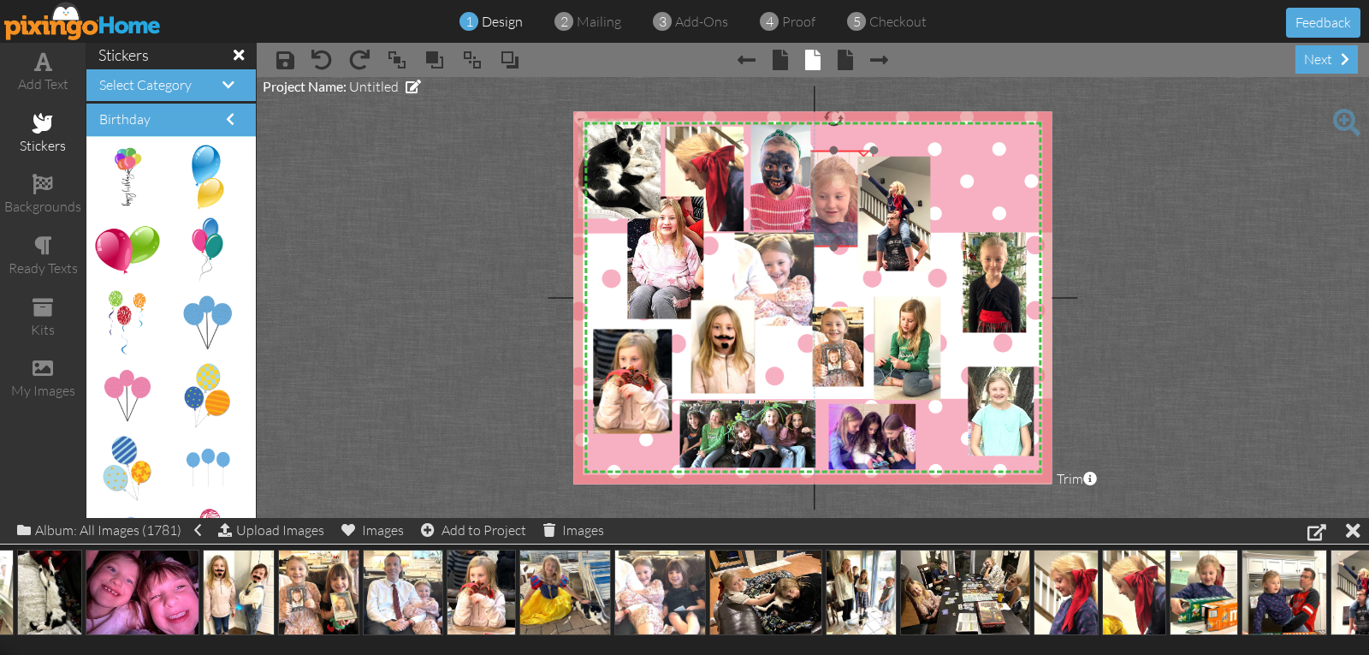
drag, startPoint x: 983, startPoint y: 205, endPoint x: 829, endPoint y: 220, distance: 154.7
click at [829, 220] on img at bounding box center [822, 238] width 143 height 180
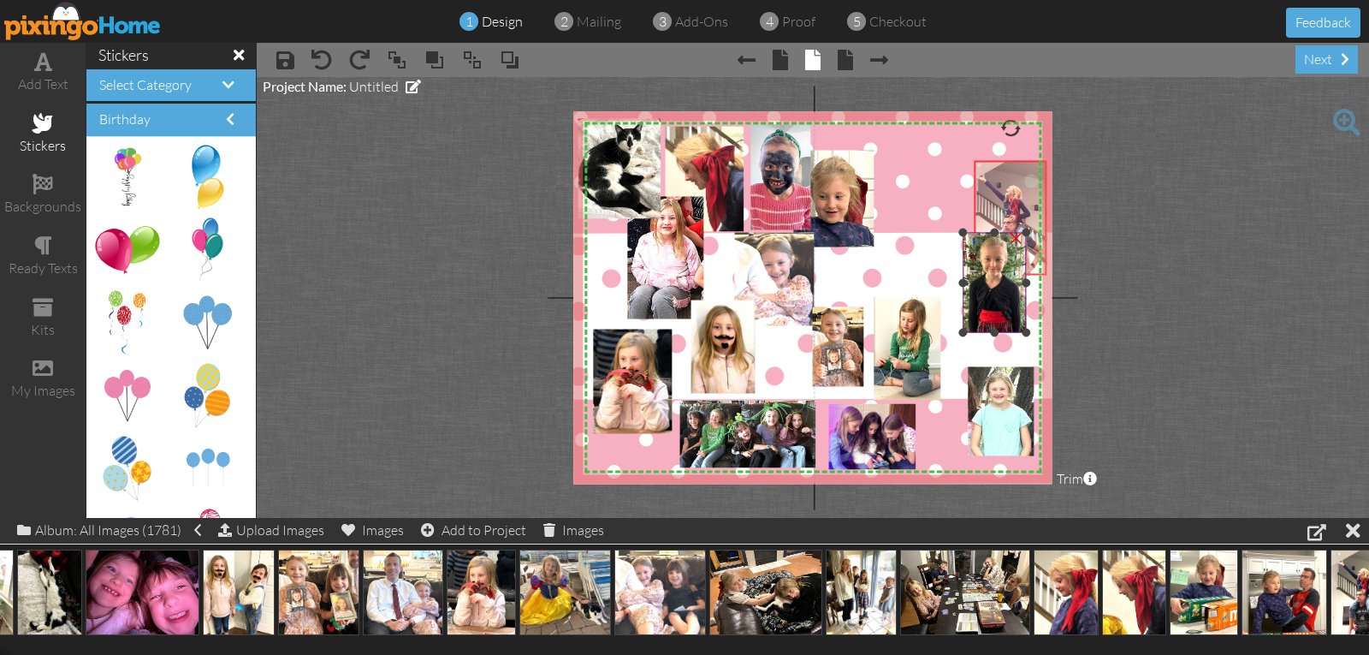
drag, startPoint x: 889, startPoint y: 225, endPoint x: 1006, endPoint y: 229, distance: 116.5
click at [1006, 229] on div "X X X X X X X X X X X X X X X X X X X X X X X X X X X X X X X X X X X X X X X X…" at bounding box center [812, 297] width 478 height 372
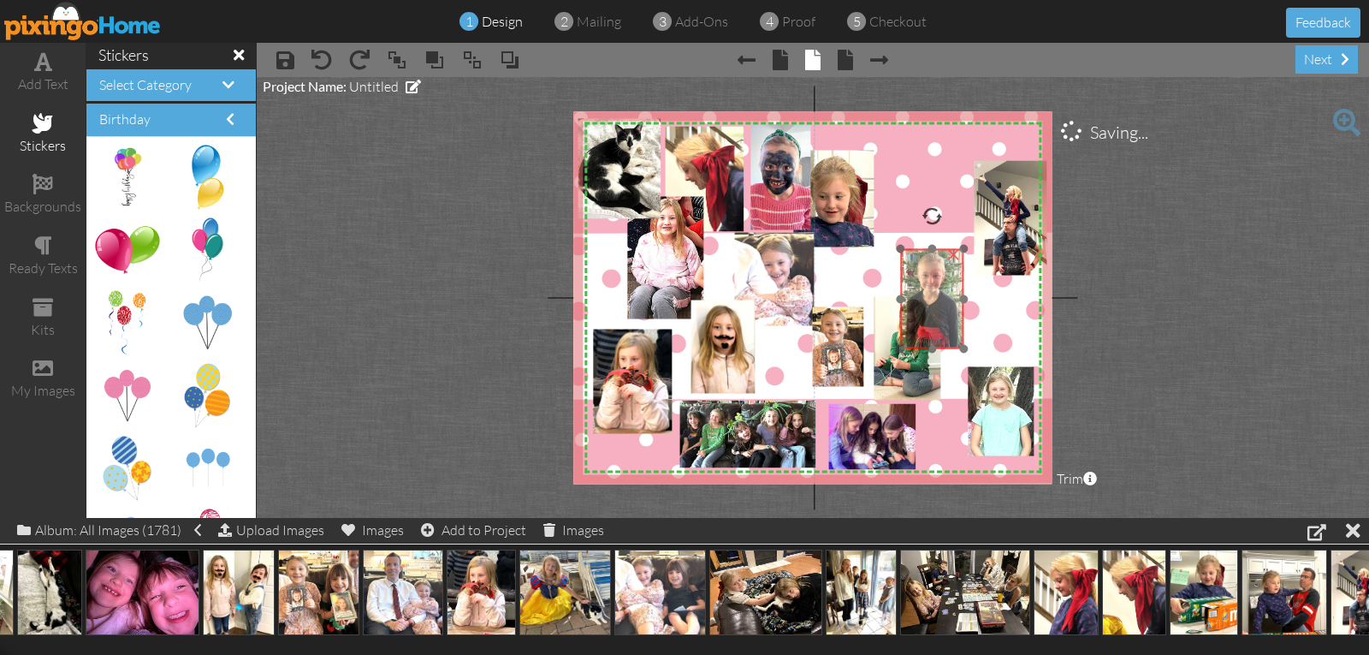
drag, startPoint x: 994, startPoint y: 268, endPoint x: 929, endPoint y: 282, distance: 66.7
click at [929, 282] on img at bounding box center [933, 308] width 108 height 129
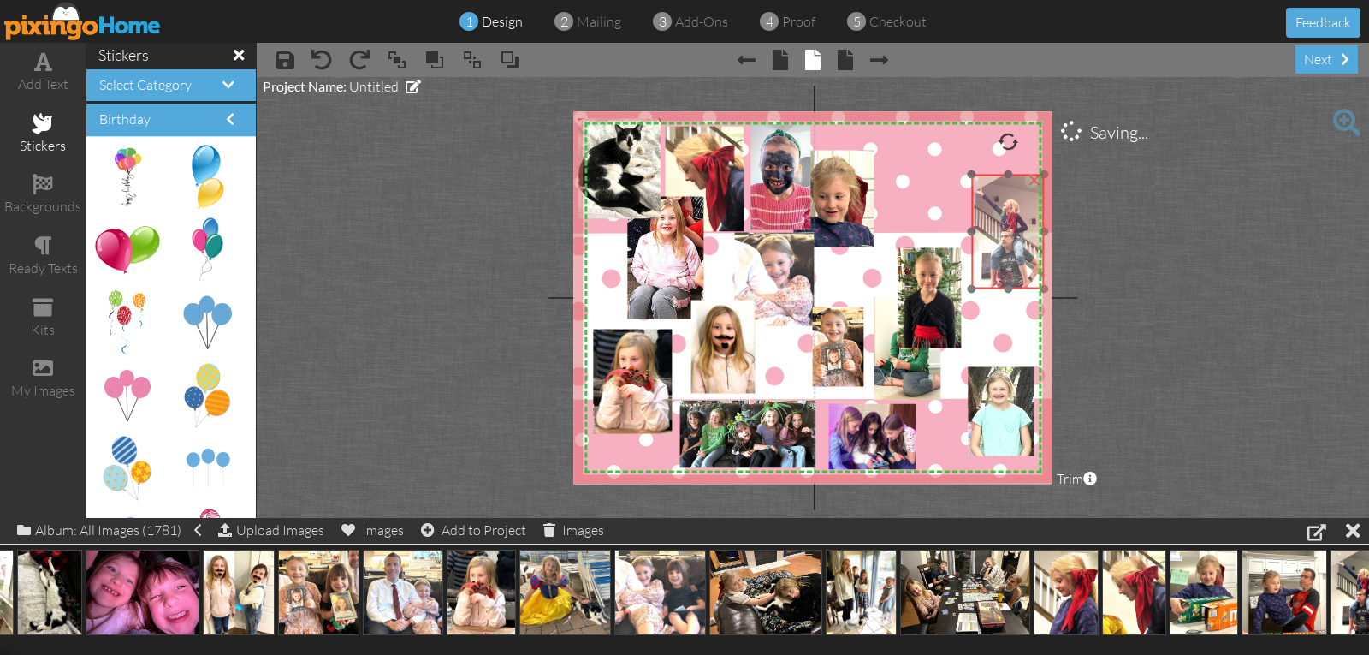
drag, startPoint x: 991, startPoint y: 256, endPoint x: 989, endPoint y: 270, distance: 13.9
click at [989, 270] on img at bounding box center [1006, 234] width 80 height 118
click at [45, 67] on span at bounding box center [43, 61] width 18 height 21
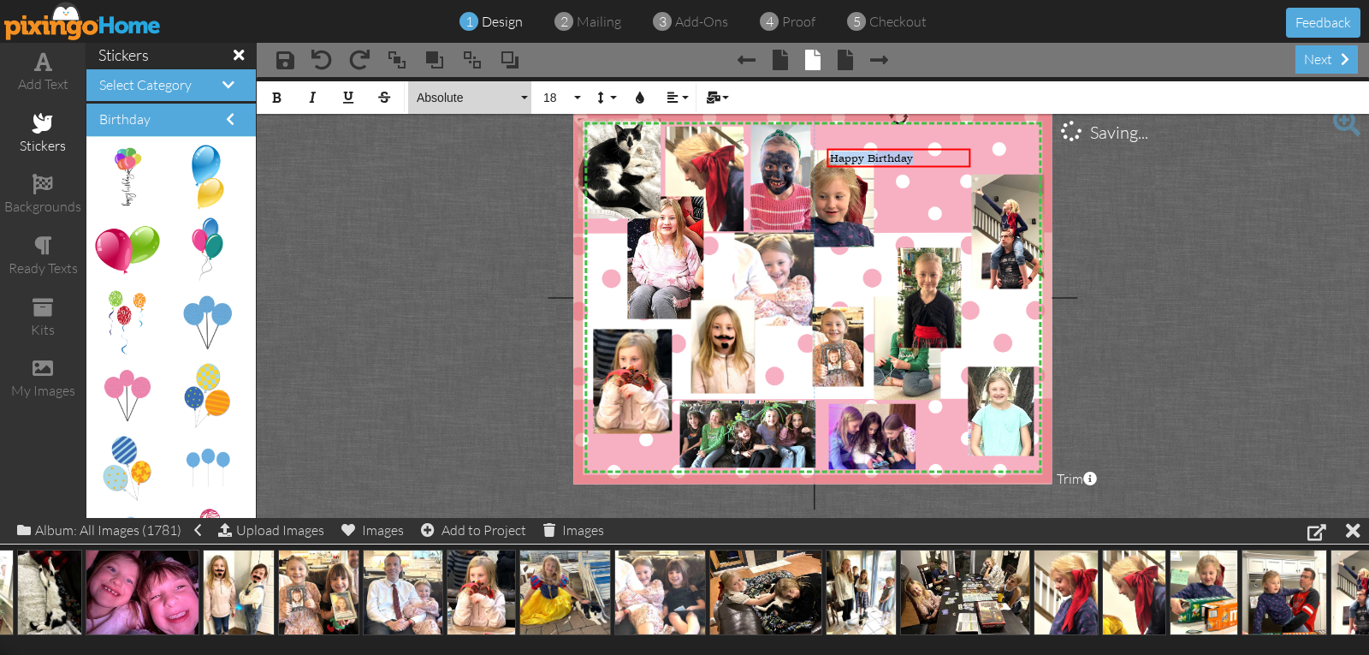
click at [441, 98] on span "Absolute" at bounding box center [466, 98] width 103 height 15
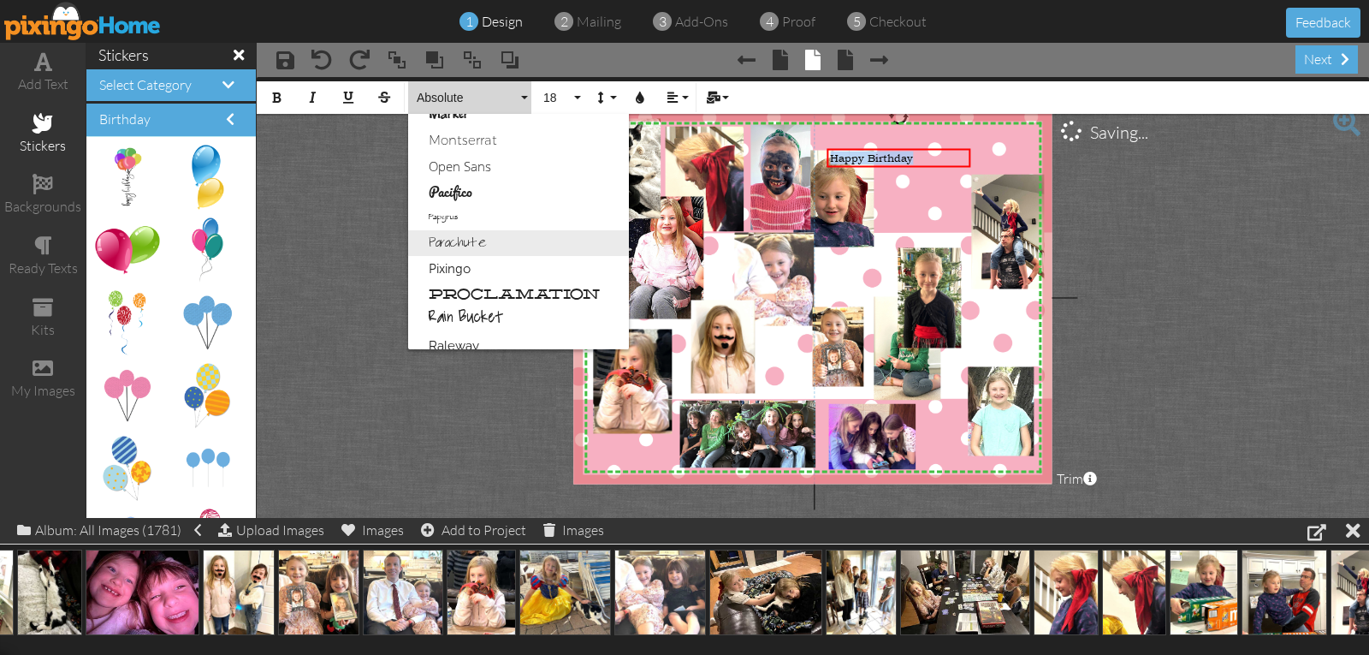
scroll to position [856, 0]
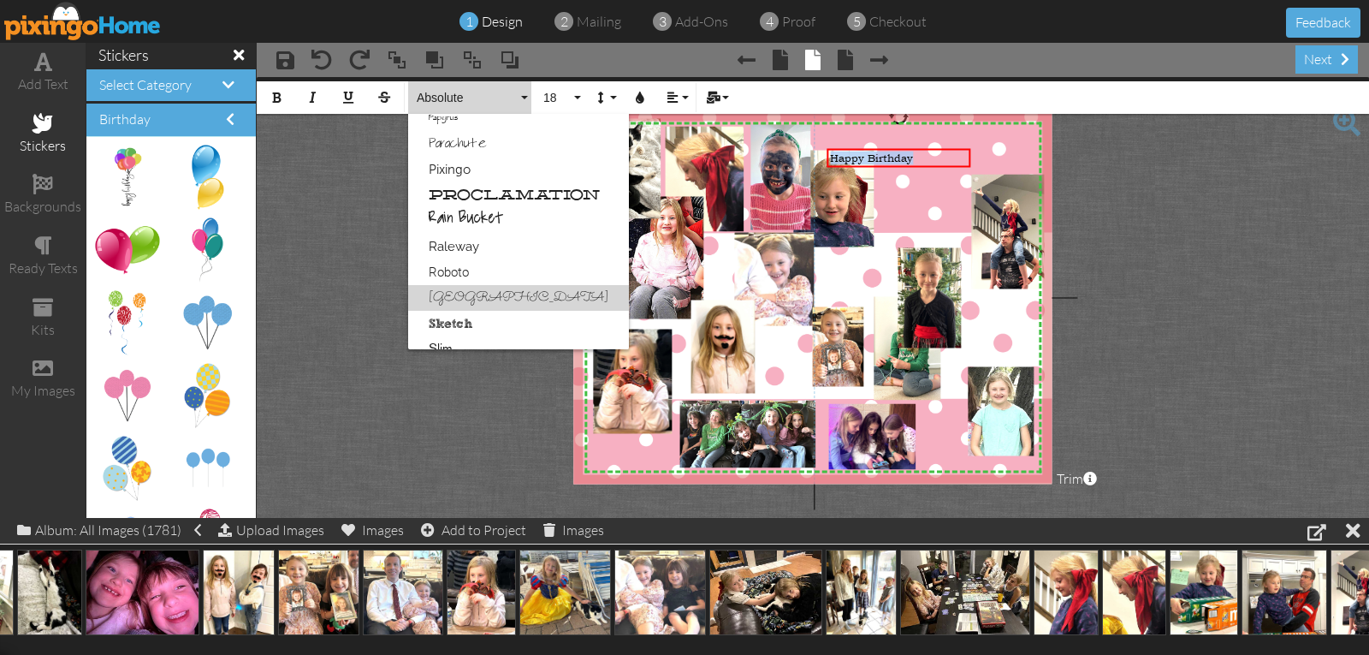
click at [444, 293] on link "[GEOGRAPHIC_DATA]" at bounding box center [518, 298] width 221 height 26
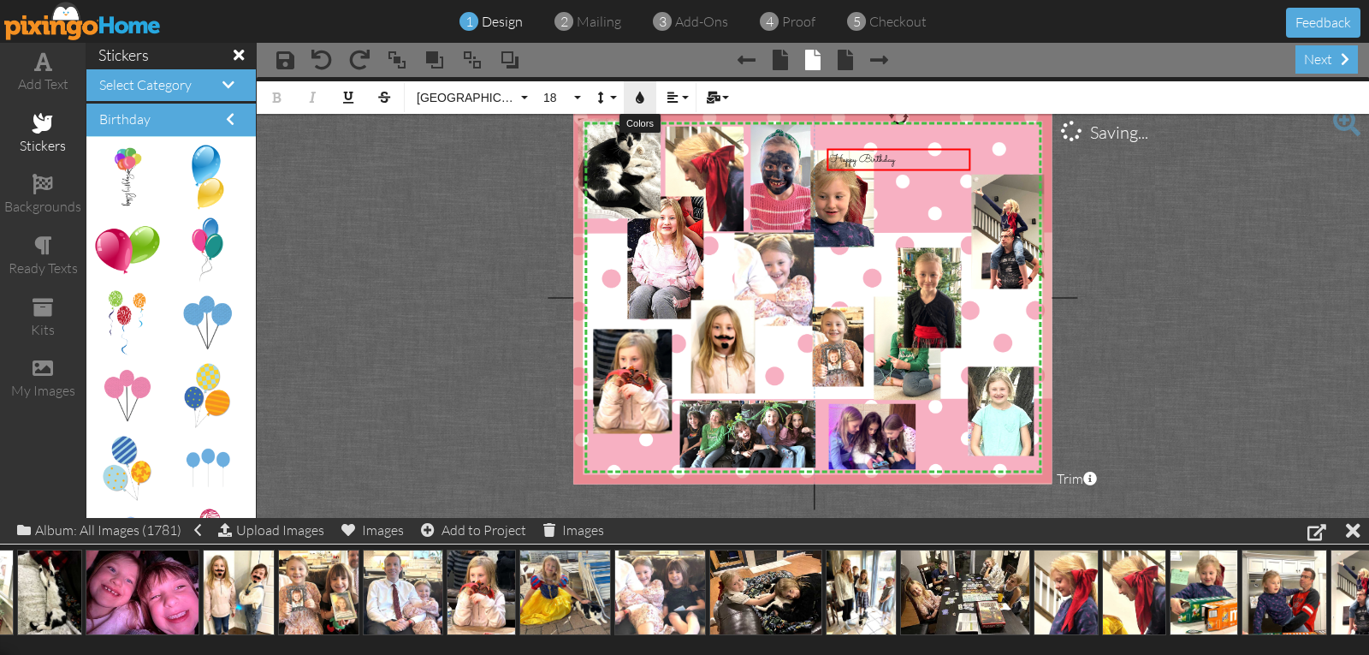
click at [644, 96] on icon "button" at bounding box center [640, 98] width 12 height 12
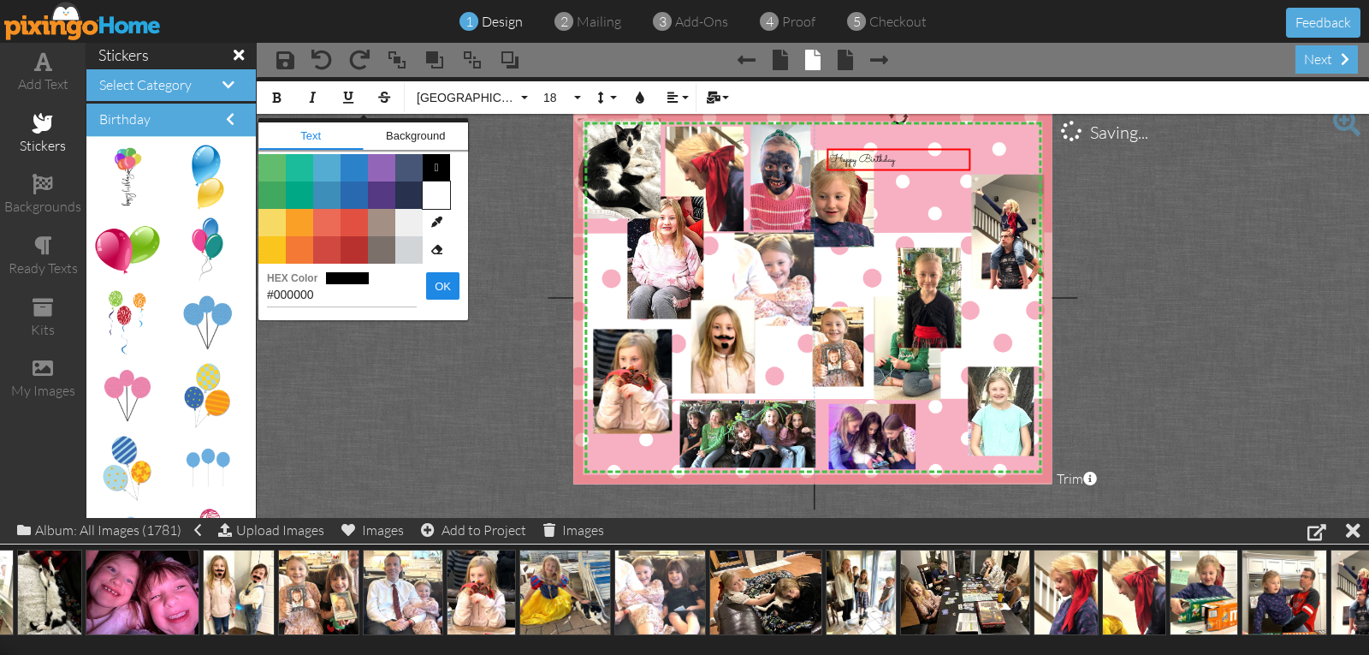
drag, startPoint x: 422, startPoint y: 195, endPoint x: 438, endPoint y: 199, distance: 16.8
click at [438, 199] on div "Color #61BD6D Color #1ABC9C Color #54ACD2 Color #2C82C9 Color #9365B8 Color #47…" at bounding box center [363, 209] width 210 height 110
click at [438, 199] on span "Color #FFFFFF" at bounding box center [436, 194] width 27 height 27
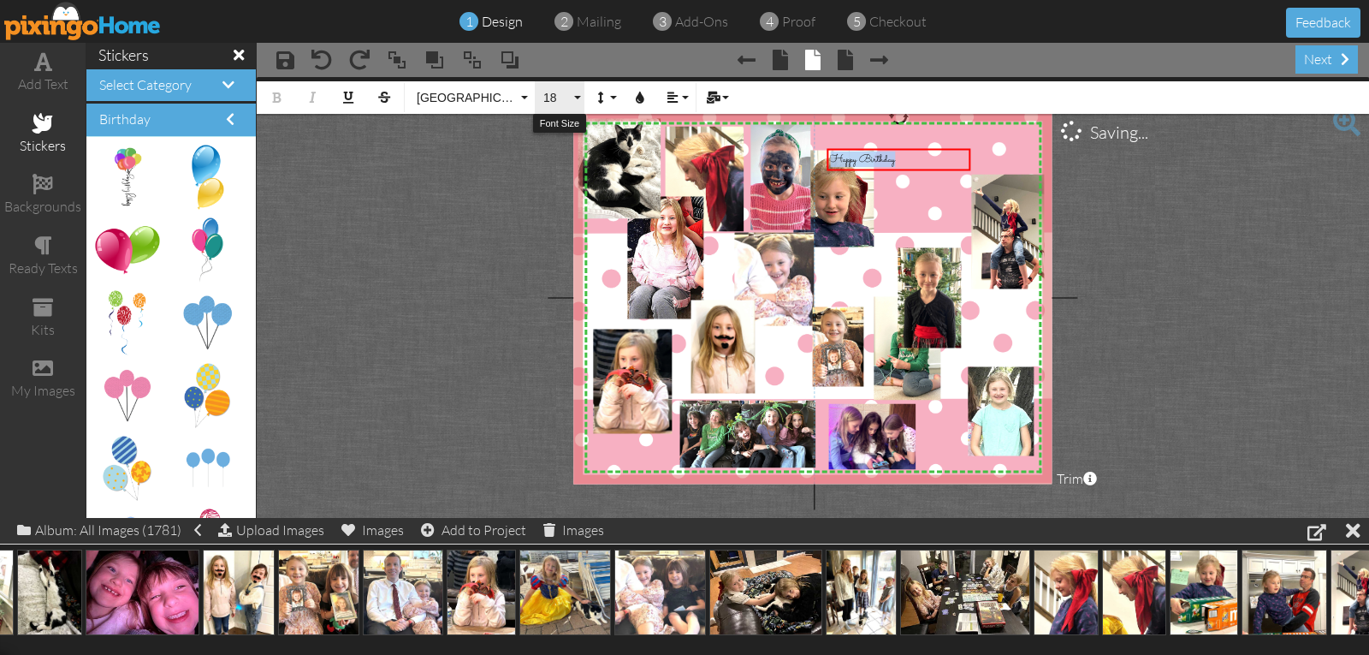
click at [555, 104] on span "18" at bounding box center [556, 98] width 29 height 15
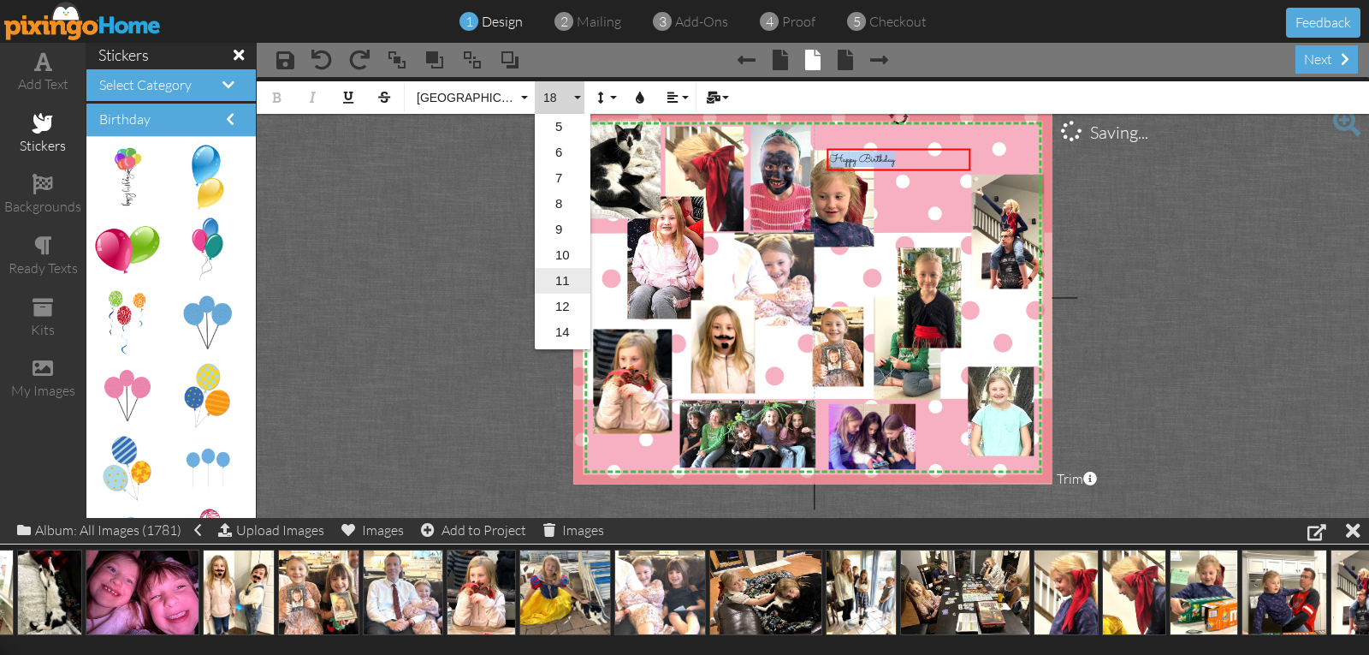
scroll to position [152, 0]
click at [565, 333] on link "30" at bounding box center [563, 334] width 56 height 26
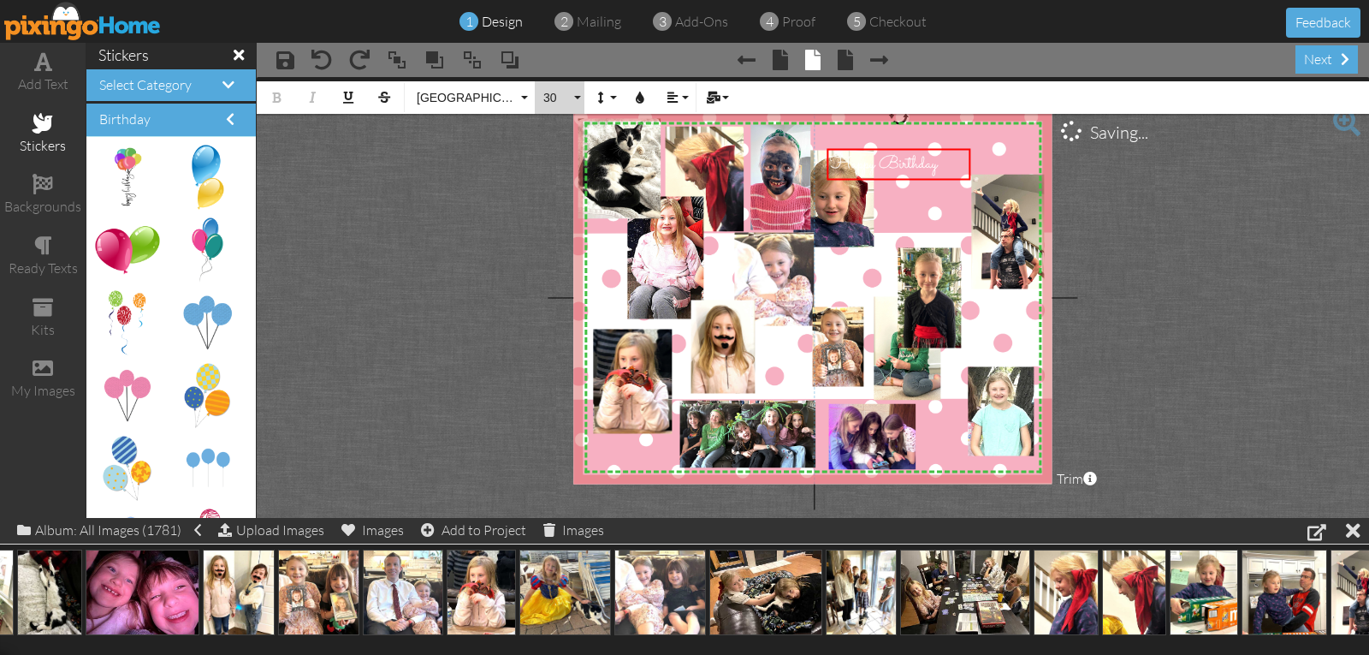
click at [549, 94] on span "30" at bounding box center [556, 98] width 29 height 15
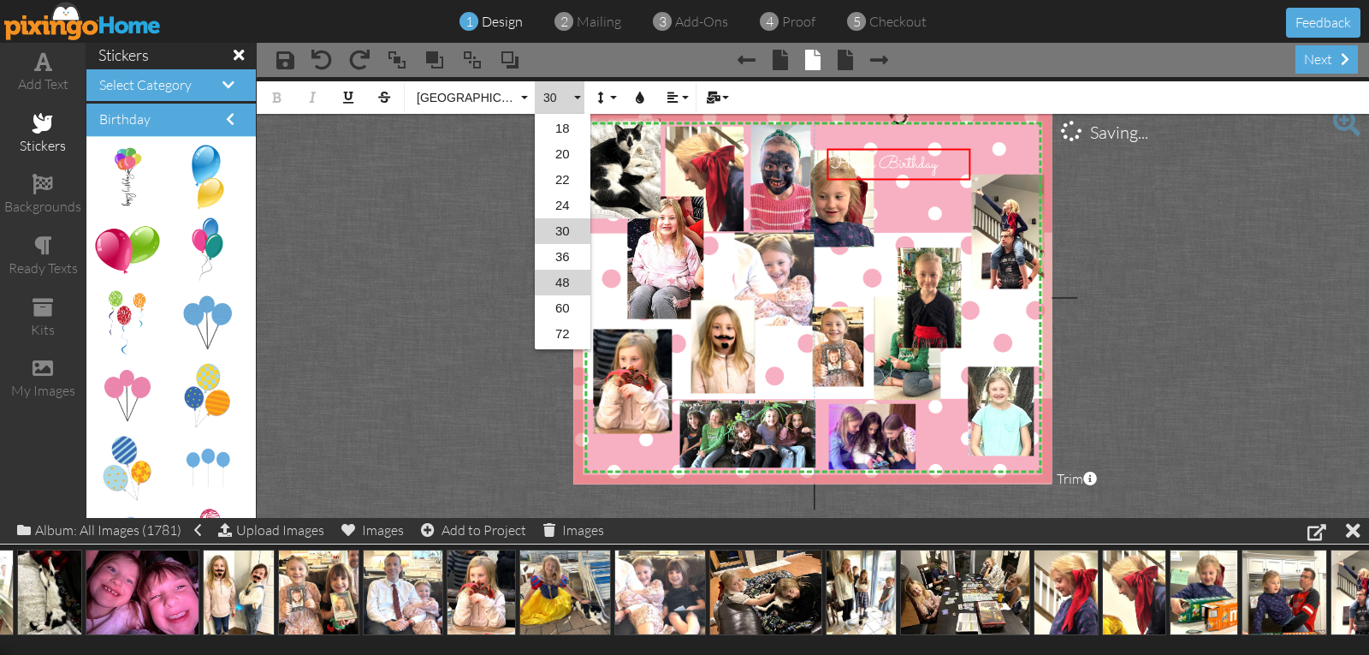
click at [562, 279] on link "48" at bounding box center [563, 283] width 56 height 26
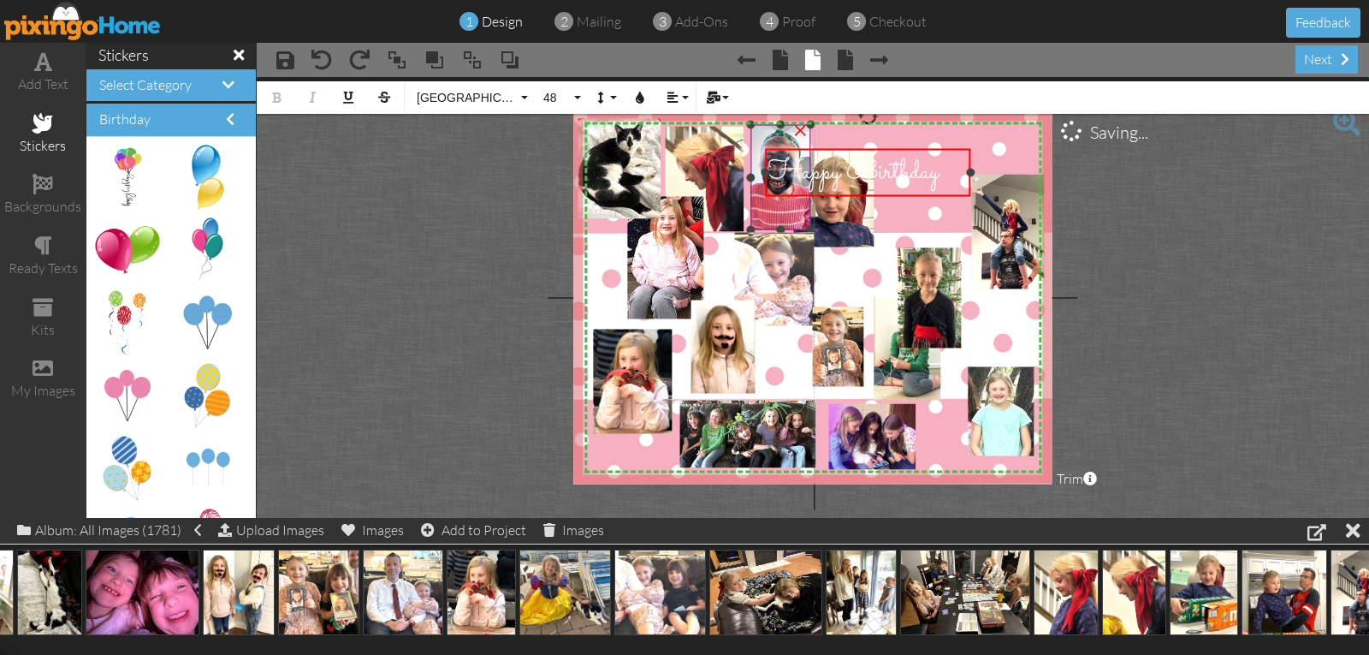
drag, startPoint x: 824, startPoint y: 193, endPoint x: 763, endPoint y: 202, distance: 62.2
click at [763, 202] on div "X X X X X X X X X X X X X X X X X X X X X X X X X X X X X X X X X X X X X X X X…" at bounding box center [812, 297] width 478 height 372
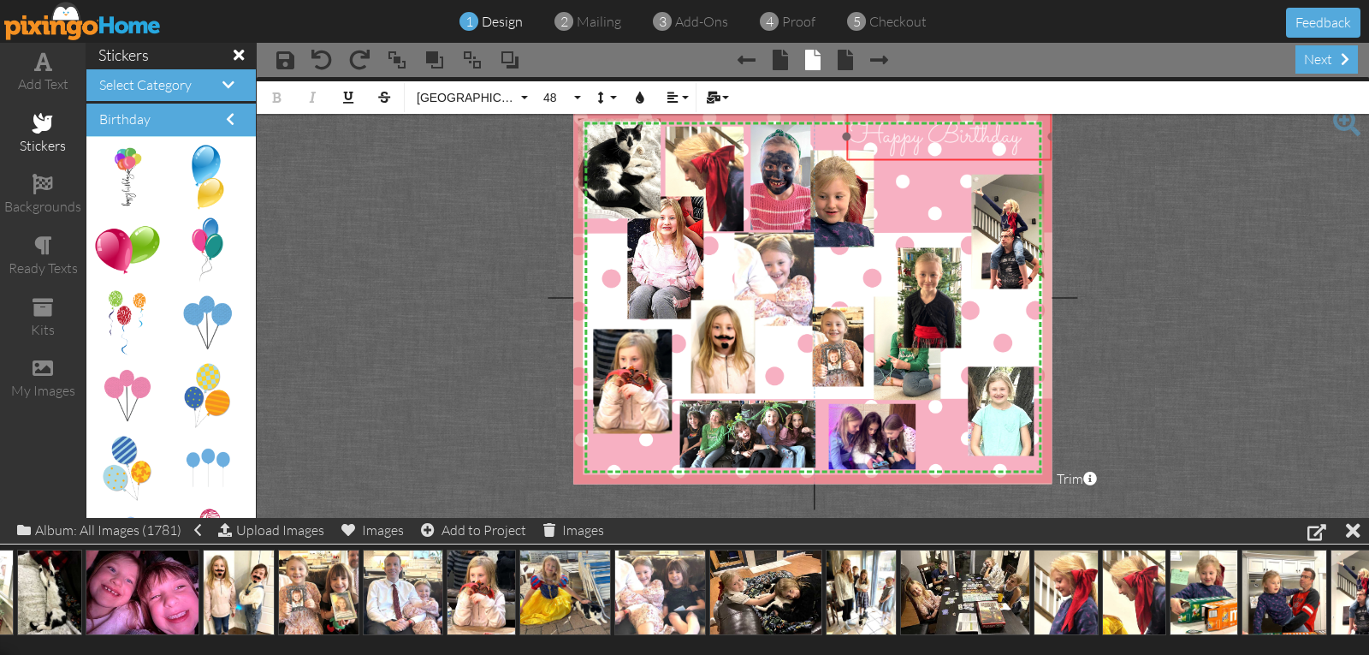
drag, startPoint x: 900, startPoint y: 150, endPoint x: 981, endPoint y: 114, distance: 88.9
click at [981, 114] on div "​ Happy Birthday ​" at bounding box center [949, 137] width 205 height 48
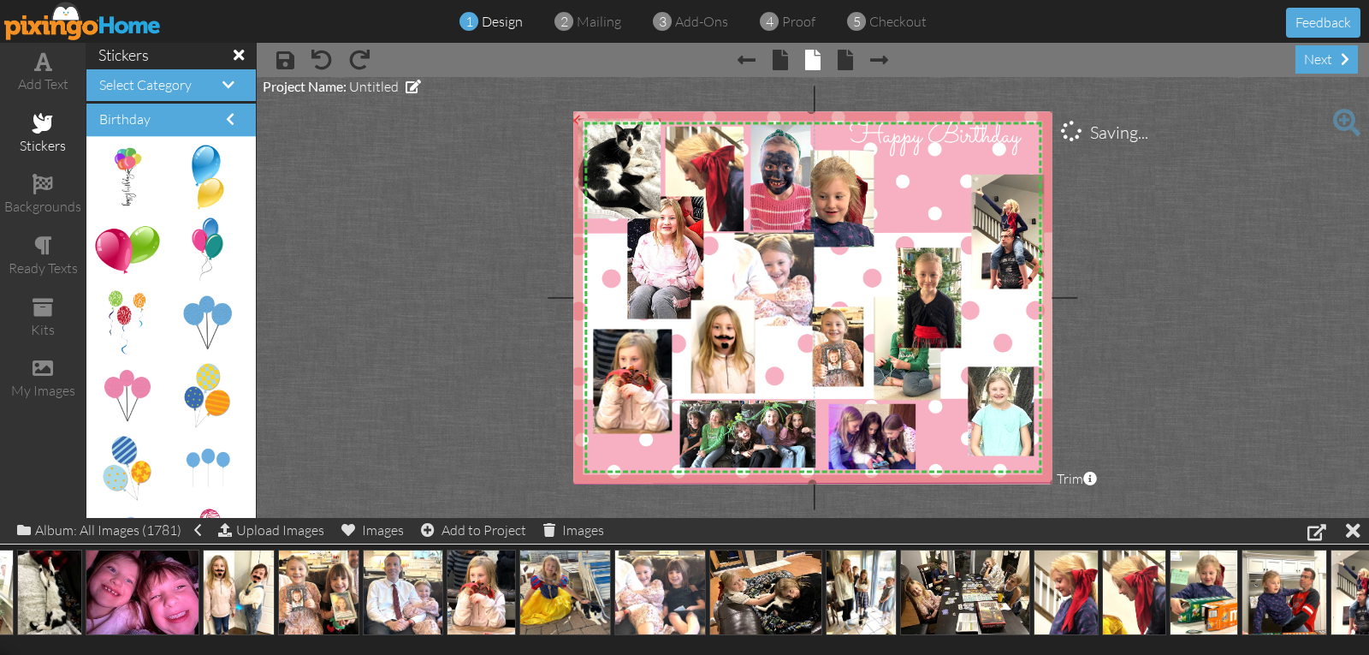
click at [922, 194] on img at bounding box center [811, 297] width 485 height 376
click at [917, 187] on img at bounding box center [811, 297] width 485 height 376
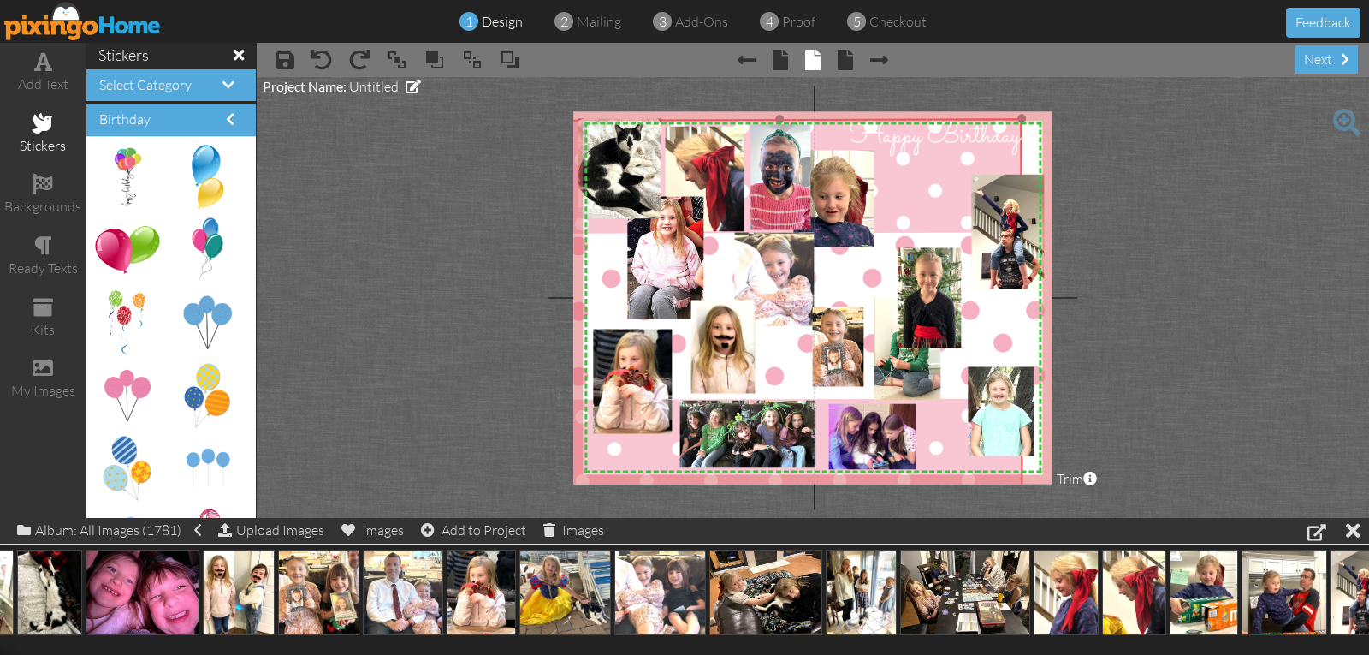
drag, startPoint x: 914, startPoint y: 186, endPoint x: 882, endPoint y: 195, distance: 33.0
click at [882, 195] on img at bounding box center [779, 306] width 485 height 376
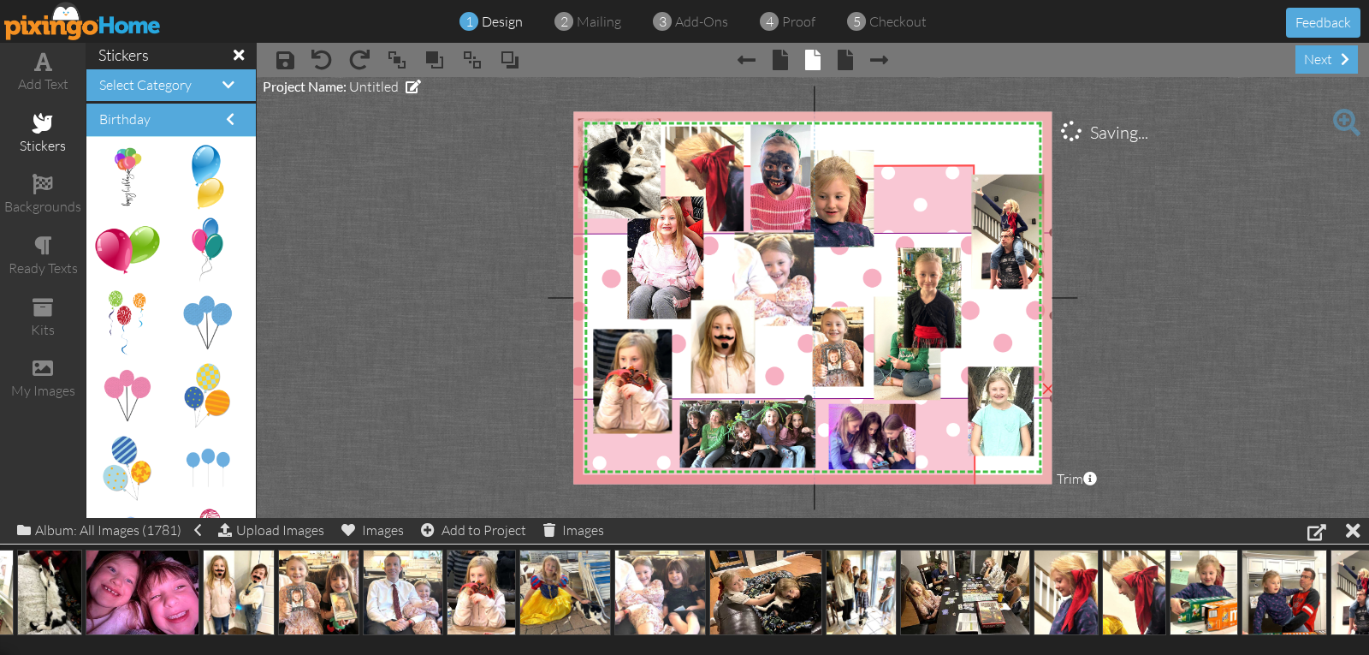
drag, startPoint x: 944, startPoint y: 190, endPoint x: 897, endPoint y: 236, distance: 66.0
click at [897, 236] on div "X X X X X X X X X X X X X X X X X X X X X X X X X X X X X X X X X X X X X X X X…" at bounding box center [812, 297] width 478 height 372
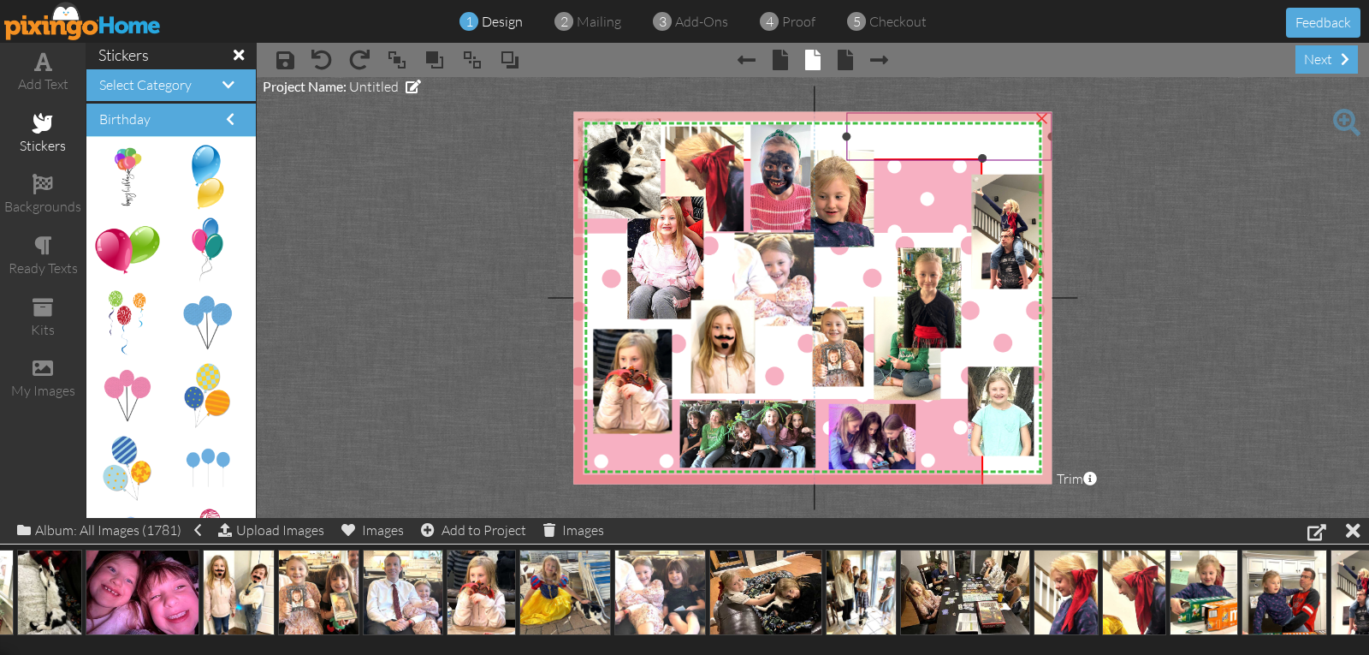
drag, startPoint x: 973, startPoint y: 166, endPoint x: 981, endPoint y: 161, distance: 9.3
click at [981, 161] on div "X X X X X X X X X X X X X X X X X X X X X X X X X X X X X X X X X X X X X X X X…" at bounding box center [812, 297] width 478 height 372
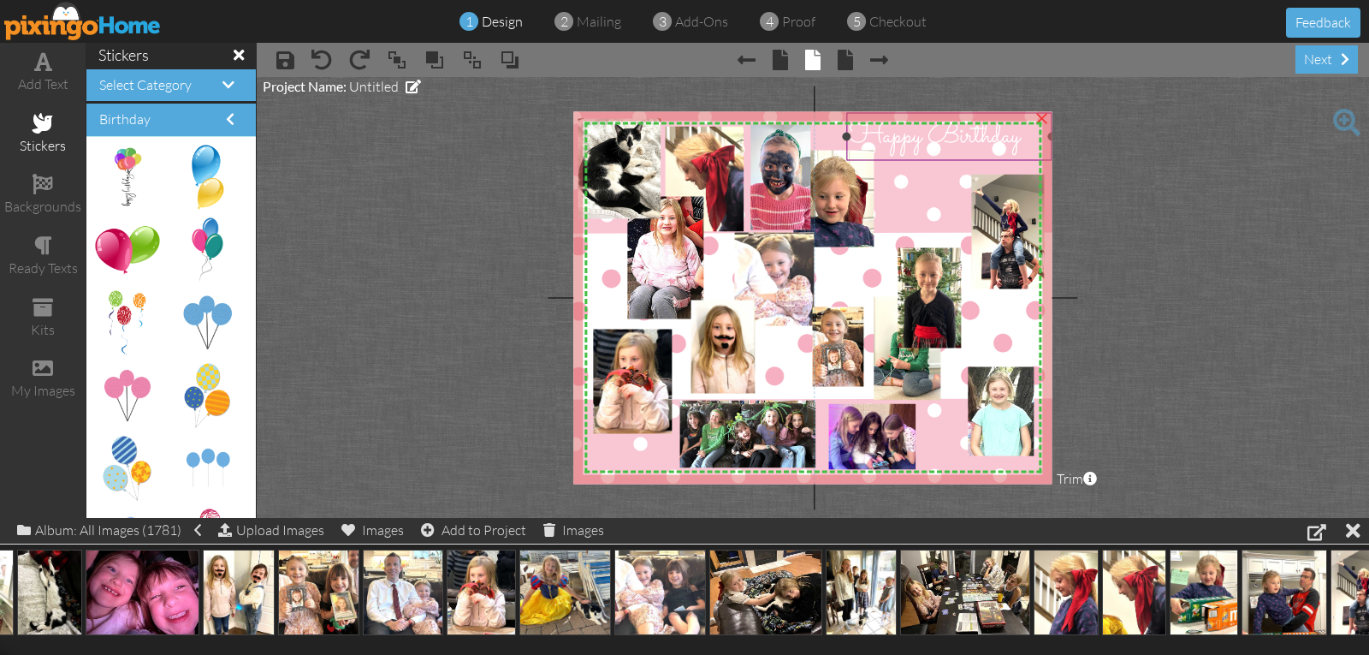
drag, startPoint x: 900, startPoint y: 197, endPoint x: 972, endPoint y: 146, distance: 87.9
click at [972, 146] on div "X X X X X X X X X X X X X X X X X X X X X X X X X X X X X X X X X X X X X X X X…" at bounding box center [812, 297] width 478 height 372
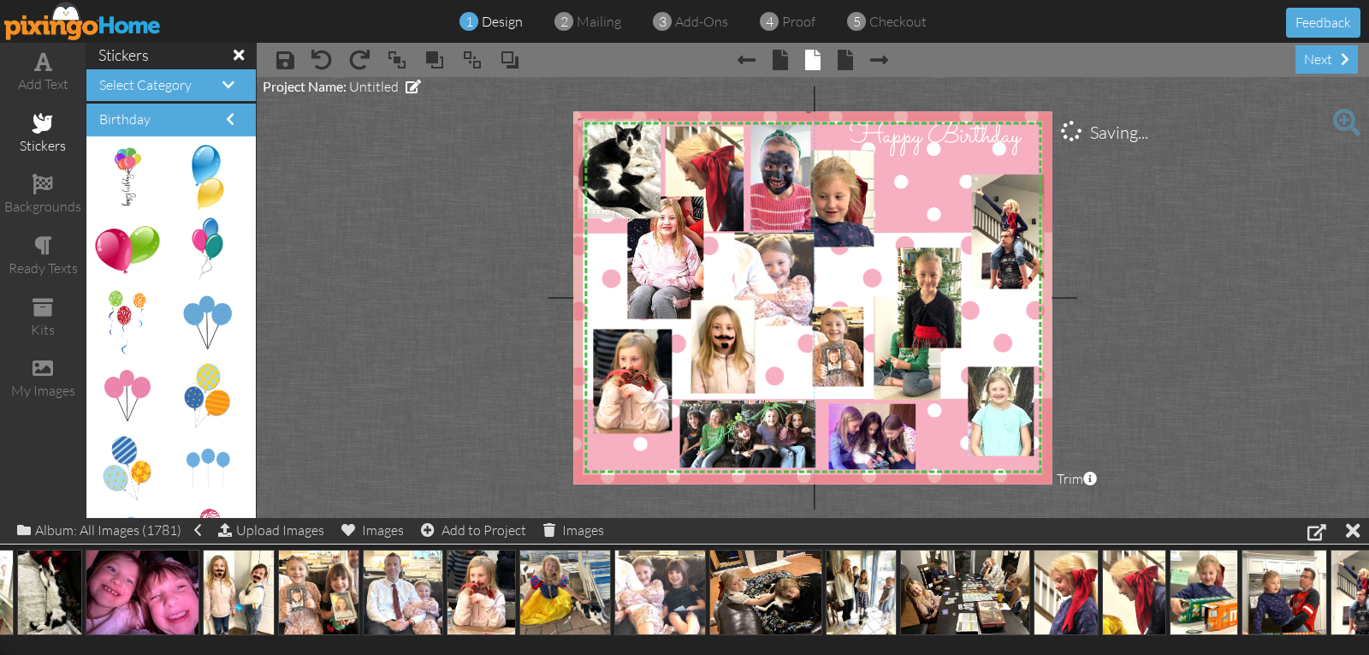
click at [925, 215] on img at bounding box center [808, 299] width 493 height 382
click at [964, 138] on span "Happy Birthday" at bounding box center [935, 137] width 170 height 42
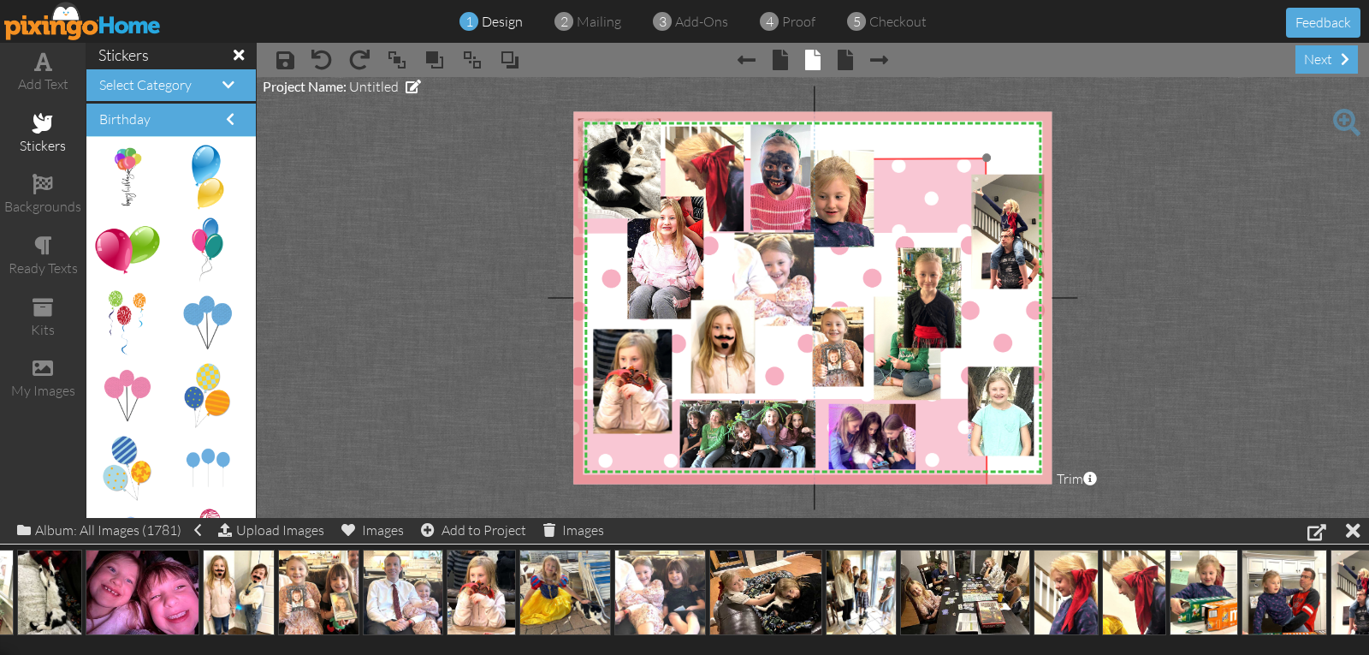
drag, startPoint x: 948, startPoint y: 176, endPoint x: 890, endPoint y: 221, distance: 73.3
click at [883, 225] on img at bounding box center [741, 348] width 493 height 382
drag, startPoint x: 932, startPoint y: 187, endPoint x: 915, endPoint y: 203, distance: 23.6
click at [911, 205] on img at bounding box center [720, 366] width 493 height 382
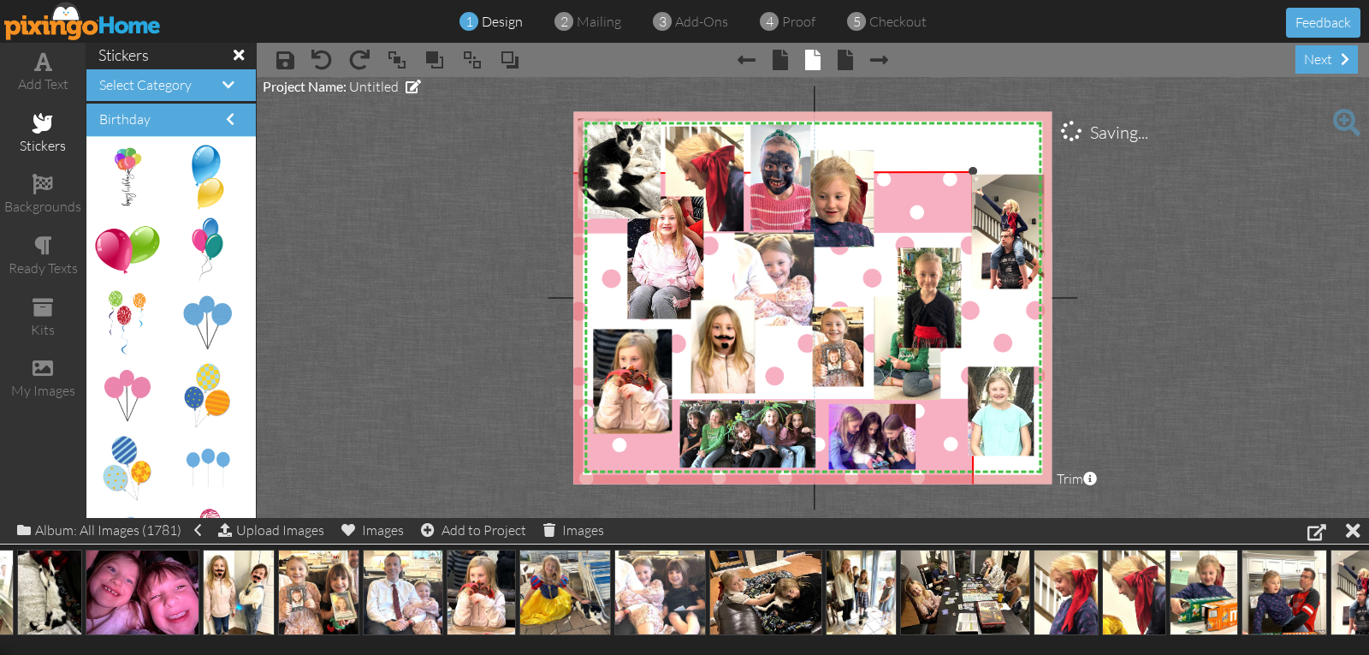
drag, startPoint x: 966, startPoint y: 172, endPoint x: 973, endPoint y: 166, distance: 9.1
click at [973, 166] on div at bounding box center [973, 170] width 9 height 9
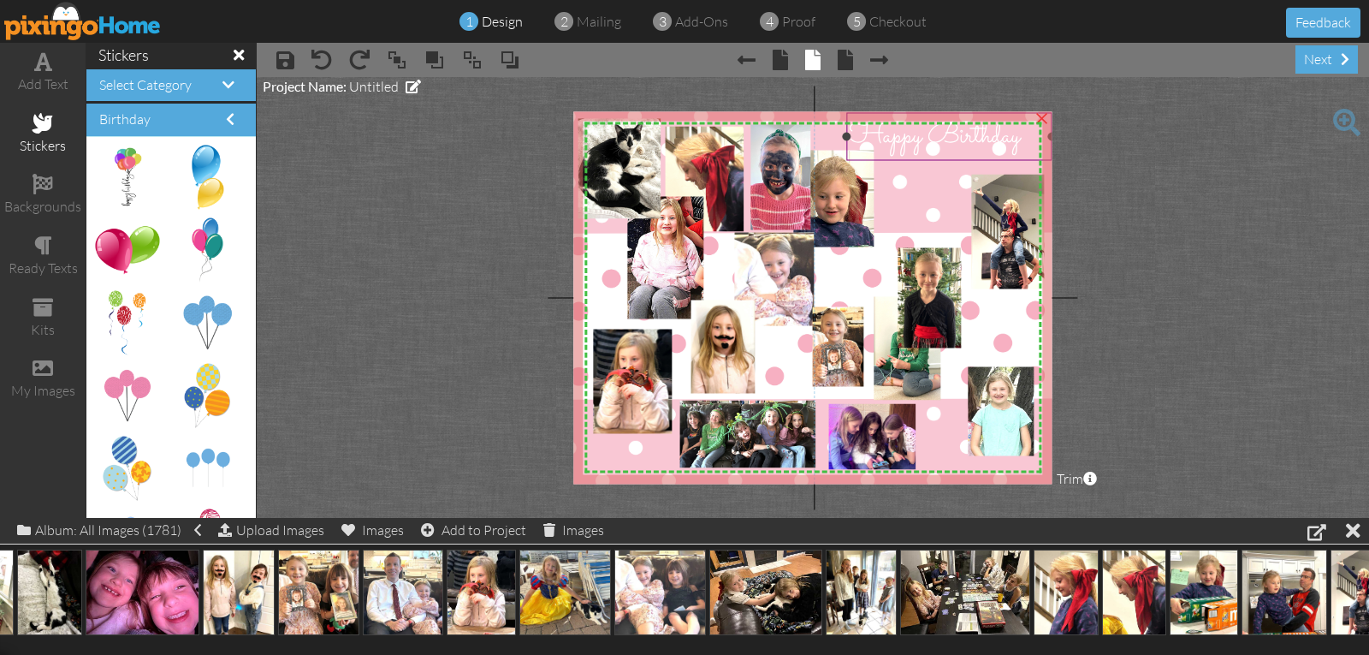
drag, startPoint x: 923, startPoint y: 188, endPoint x: 1005, endPoint y: 125, distance: 103.7
click at [1005, 125] on div "X X X X X X X X X X X X X X X X X X X X X X X X X X X X X X X X X X X X X X X X…" at bounding box center [812, 297] width 478 height 372
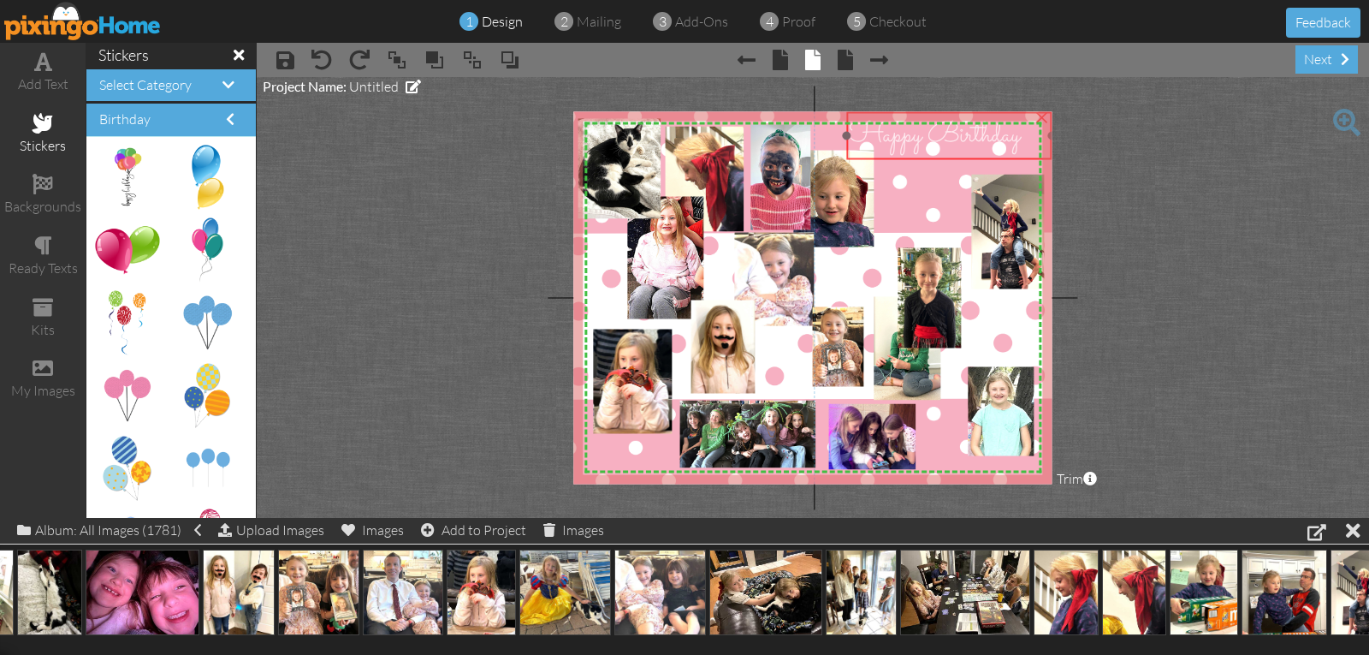
click at [959, 139] on span "Happy Birthday" at bounding box center [935, 136] width 170 height 42
click at [899, 216] on img at bounding box center [806, 300] width 500 height 387
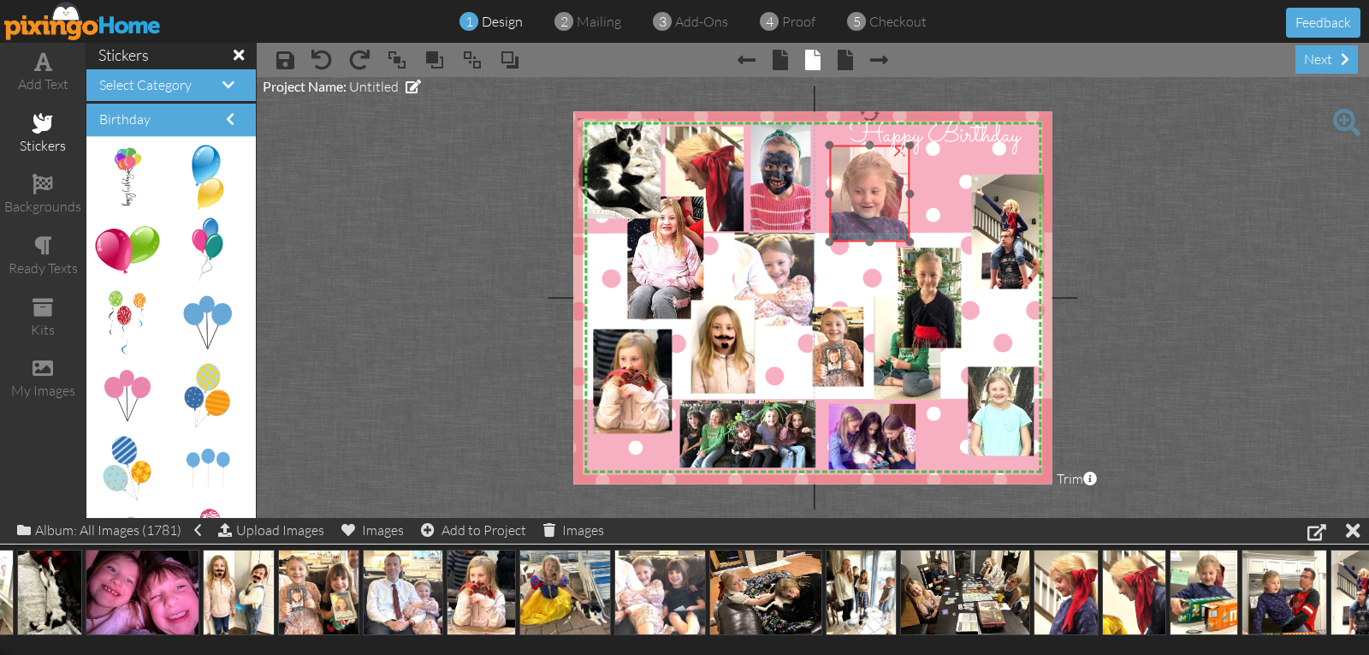
drag, startPoint x: 851, startPoint y: 190, endPoint x: 887, endPoint y: 185, distance: 36.3
click at [887, 185] on img at bounding box center [858, 233] width 143 height 180
drag, startPoint x: 830, startPoint y: 193, endPoint x: 843, endPoint y: 193, distance: 12.8
click at [839, 193] on div at bounding box center [835, 193] width 9 height 9
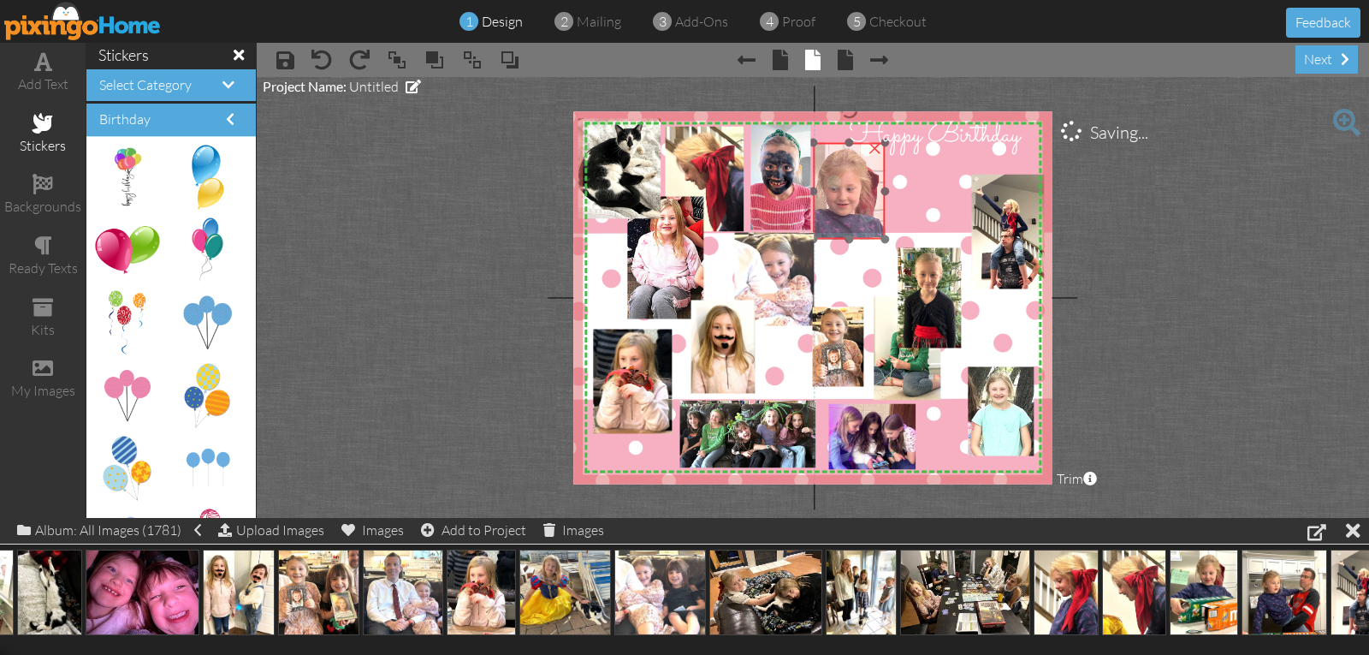
drag, startPoint x: 858, startPoint y: 191, endPoint x: 834, endPoint y: 190, distance: 23.1
click at [833, 189] on img at bounding box center [834, 230] width 143 height 180
click at [837, 197] on img at bounding box center [835, 237] width 143 height 180
click at [888, 248] on div at bounding box center [889, 249] width 9 height 9
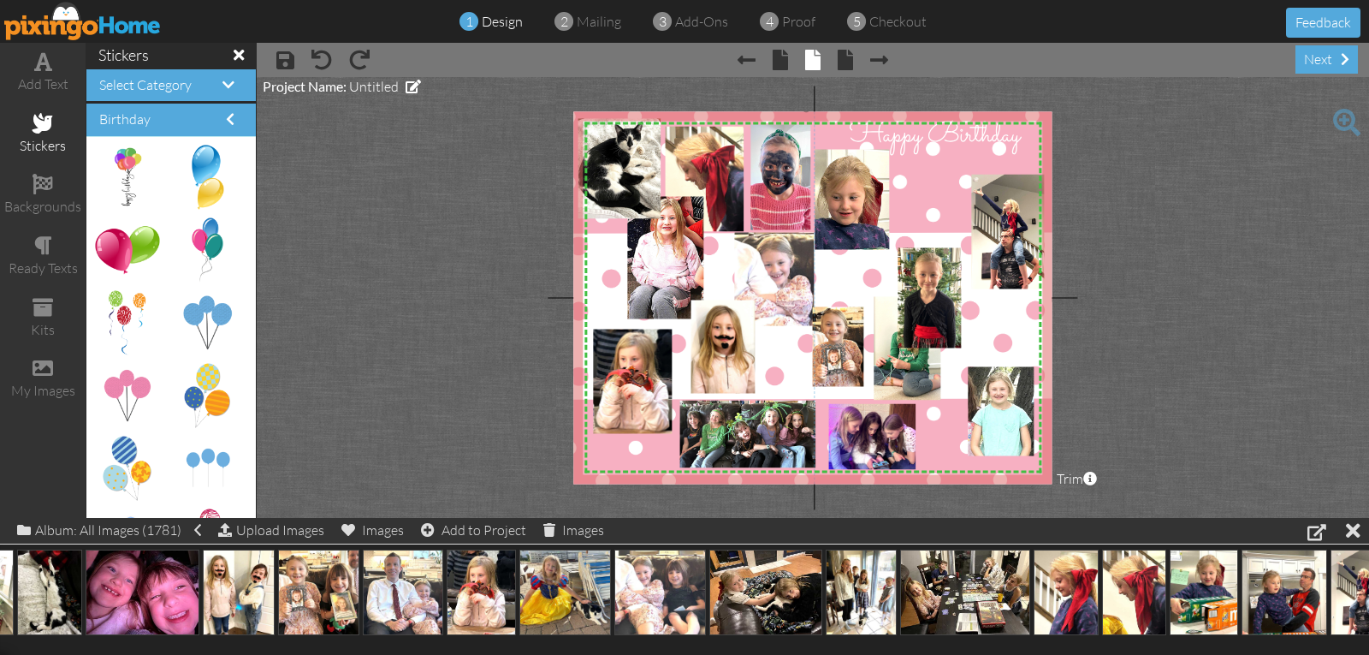
click at [931, 196] on img at bounding box center [806, 300] width 500 height 387
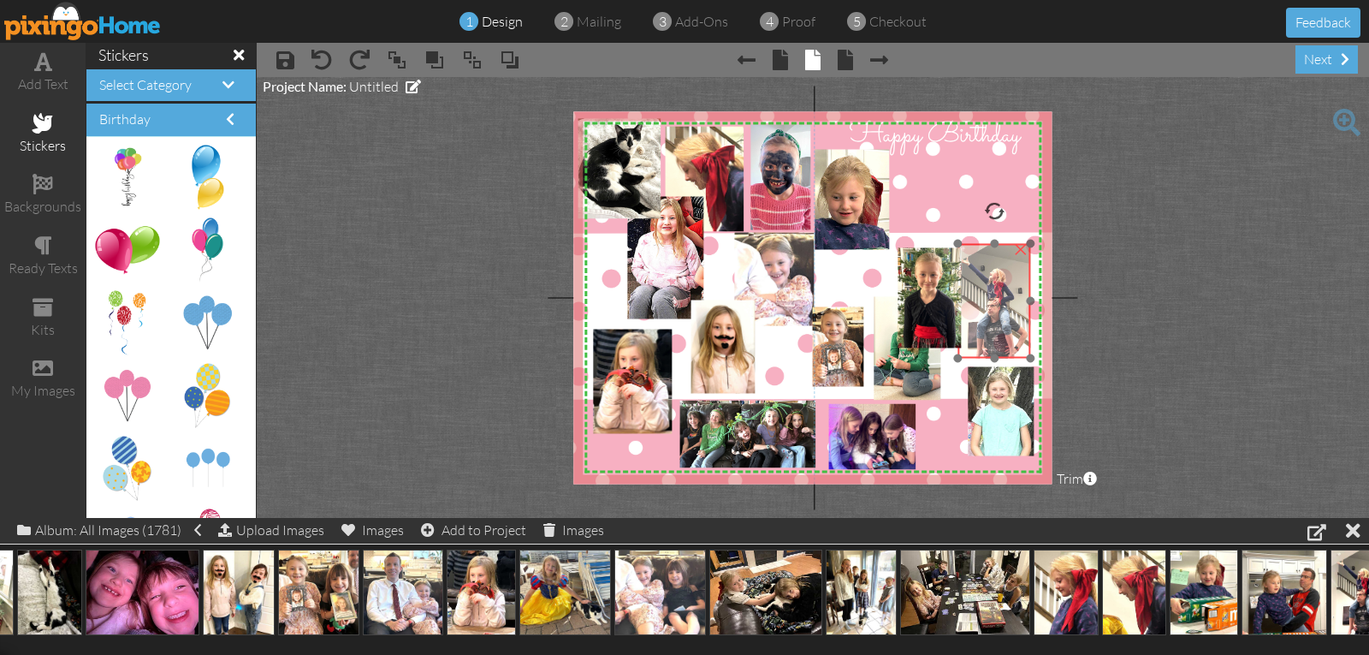
drag, startPoint x: 1012, startPoint y: 196, endPoint x: 994, endPoint y: 264, distance: 70.8
click at [995, 264] on img at bounding box center [993, 303] width 80 height 118
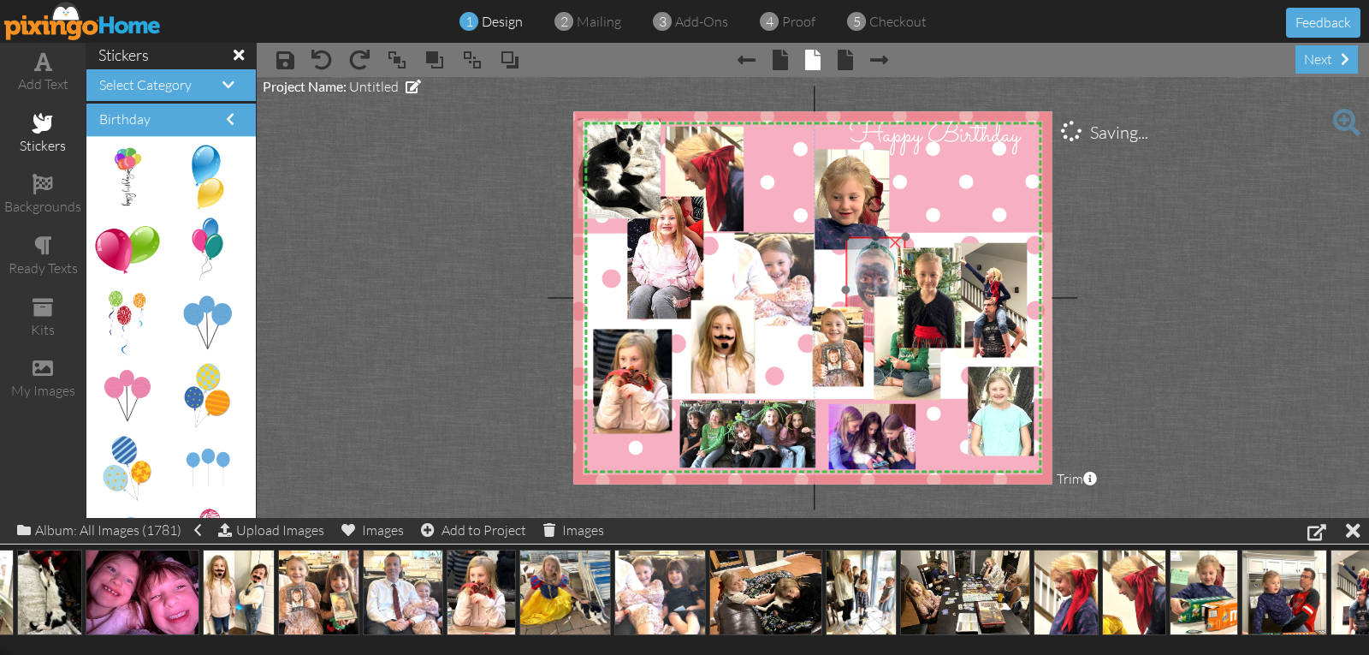
drag, startPoint x: 786, startPoint y: 177, endPoint x: 890, endPoint y: 281, distance: 147.1
click at [883, 287] on img at bounding box center [871, 296] width 104 height 139
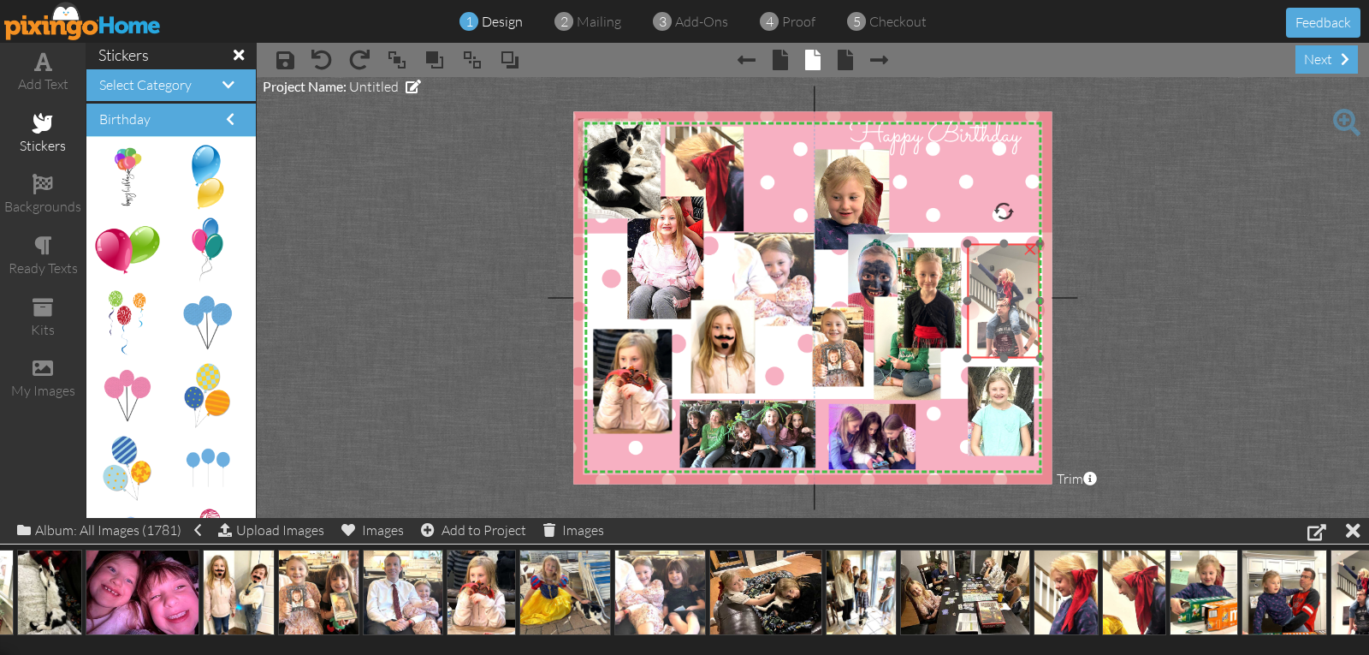
drag, startPoint x: 985, startPoint y: 280, endPoint x: 998, endPoint y: 281, distance: 12.9
click at [998, 281] on img at bounding box center [1002, 303] width 80 height 118
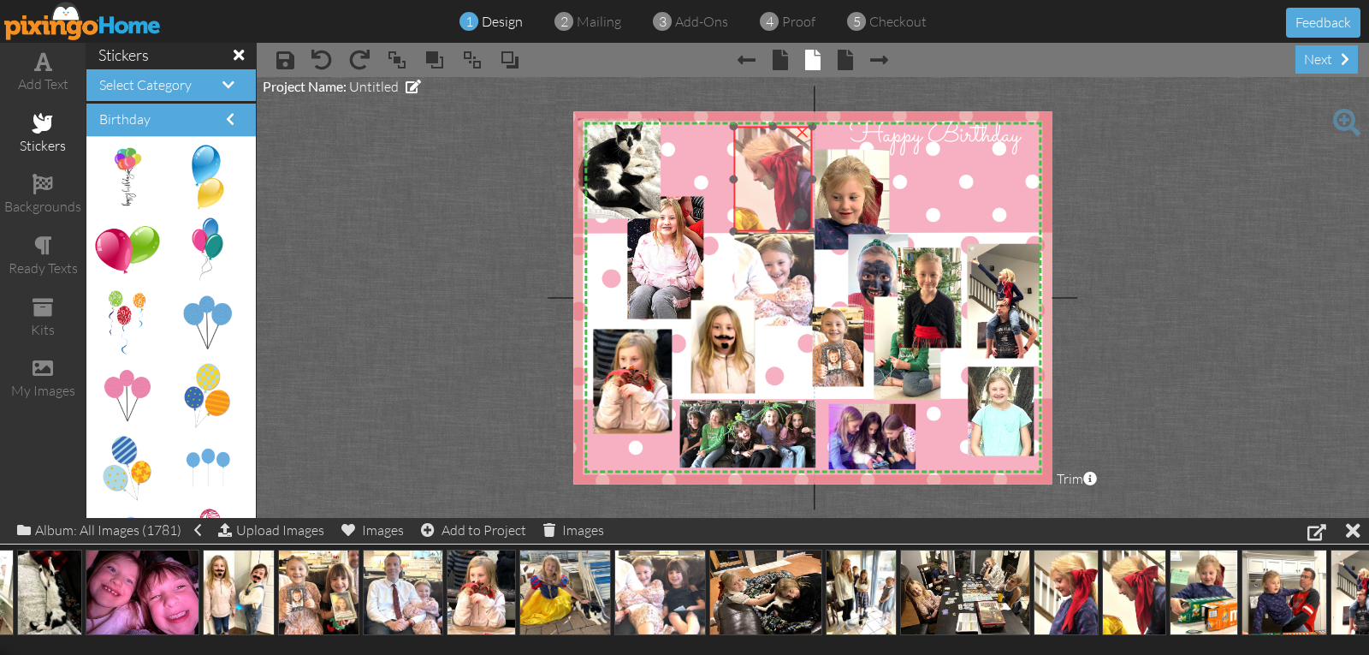
drag, startPoint x: 716, startPoint y: 164, endPoint x: 785, endPoint y: 164, distance: 68.5
click at [785, 164] on img at bounding box center [773, 179] width 79 height 105
click at [733, 221] on img at bounding box center [772, 184] width 79 height 105
click at [751, 200] on img at bounding box center [775, 182] width 79 height 105
drag, startPoint x: 739, startPoint y: 130, endPoint x: 753, endPoint y: 143, distance: 18.8
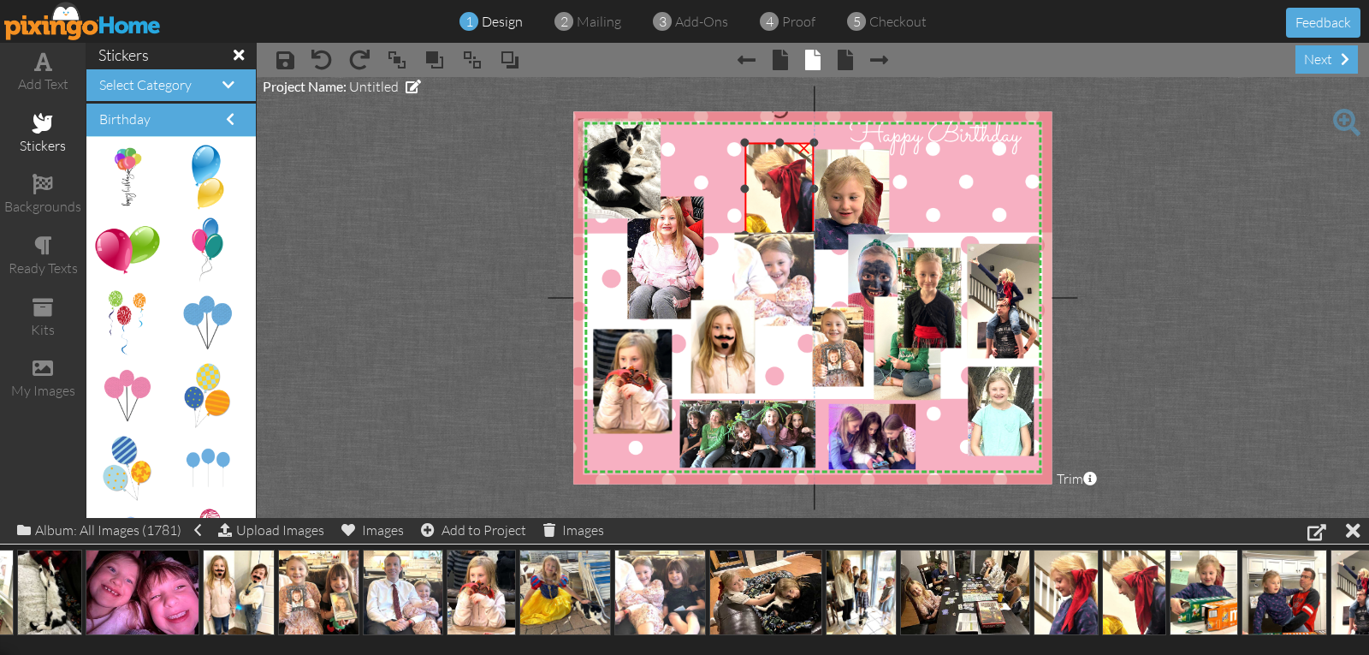
click at [753, 143] on div "×" at bounding box center [779, 189] width 69 height 92
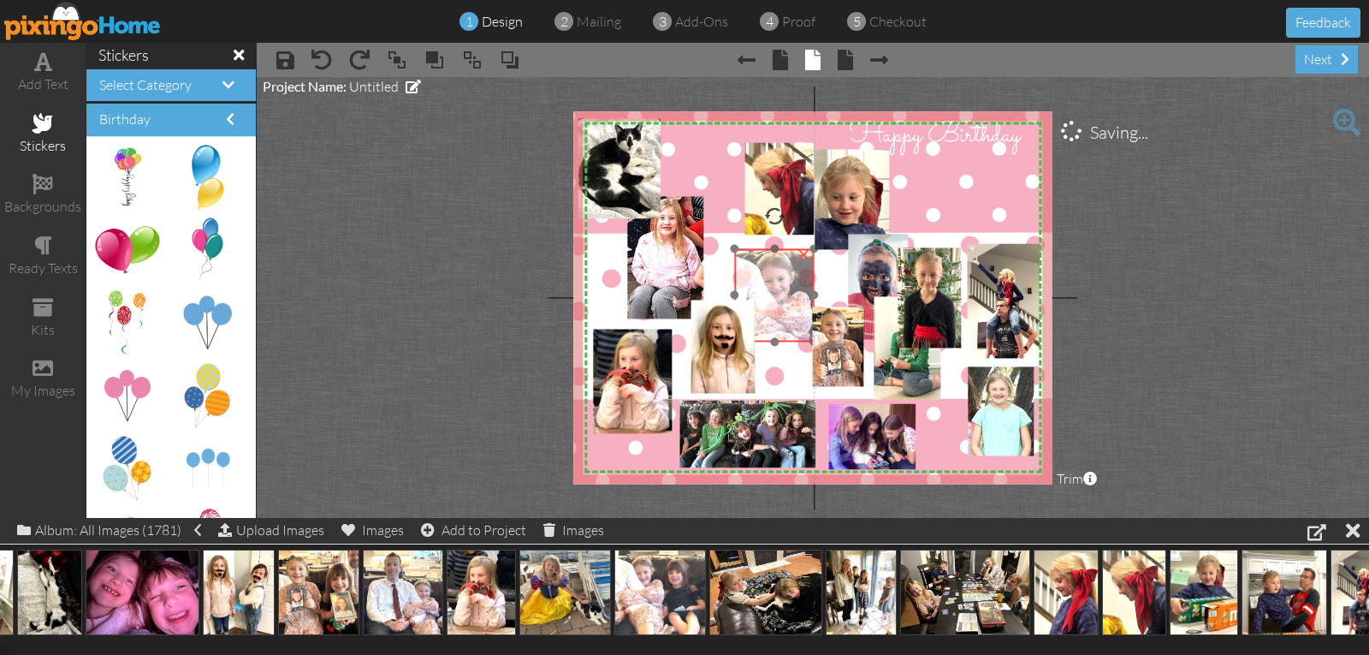
drag, startPoint x: 763, startPoint y: 256, endPoint x: 767, endPoint y: 270, distance: 15.2
click at [766, 271] on img at bounding box center [805, 313] width 154 height 144
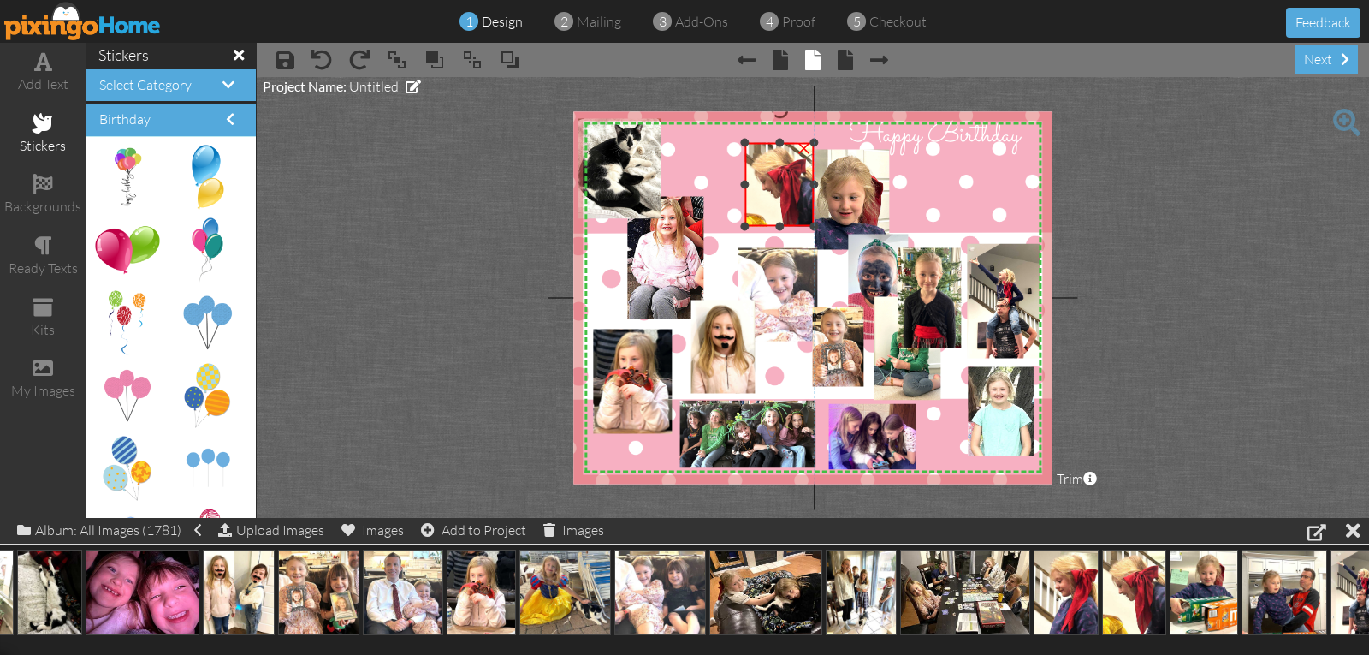
drag, startPoint x: 781, startPoint y: 232, endPoint x: 785, endPoint y: 223, distance: 9.2
click at [785, 223] on div "×" at bounding box center [779, 185] width 69 height 84
click at [774, 205] on img at bounding box center [781, 195] width 69 height 92
click at [787, 229] on div "×" at bounding box center [781, 190] width 69 height 82
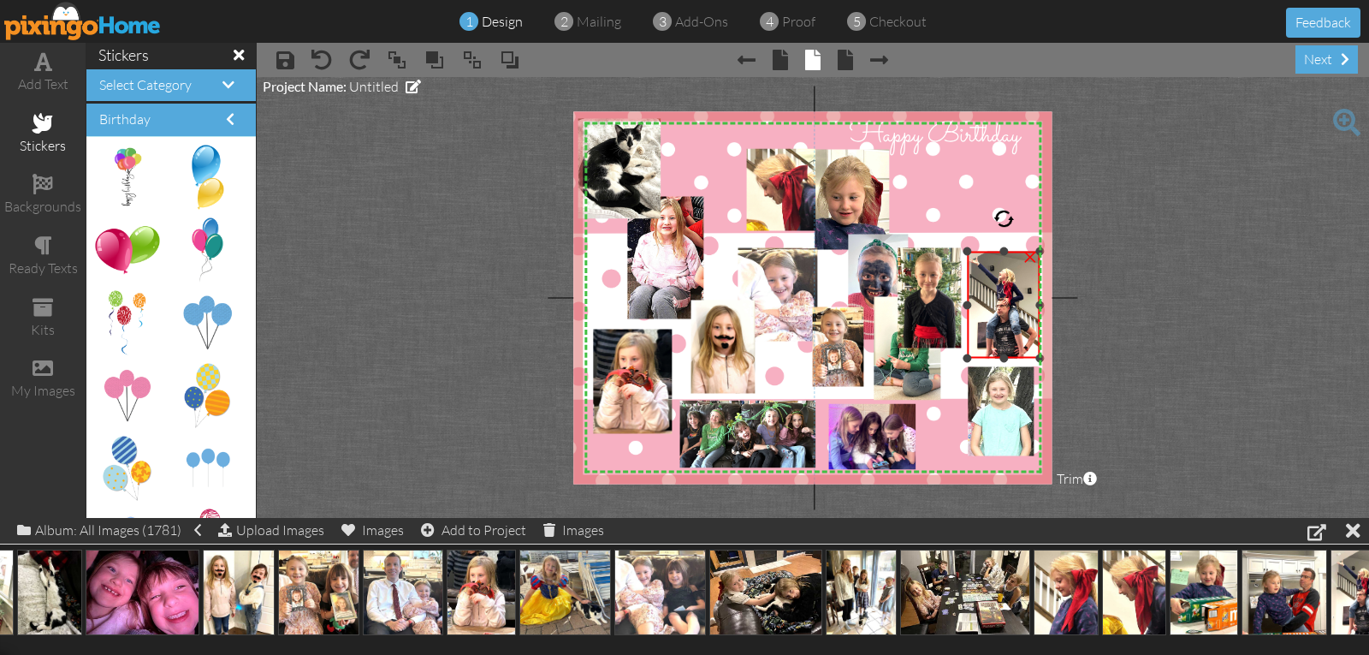
click at [1005, 252] on div at bounding box center [1004, 251] width 9 height 9
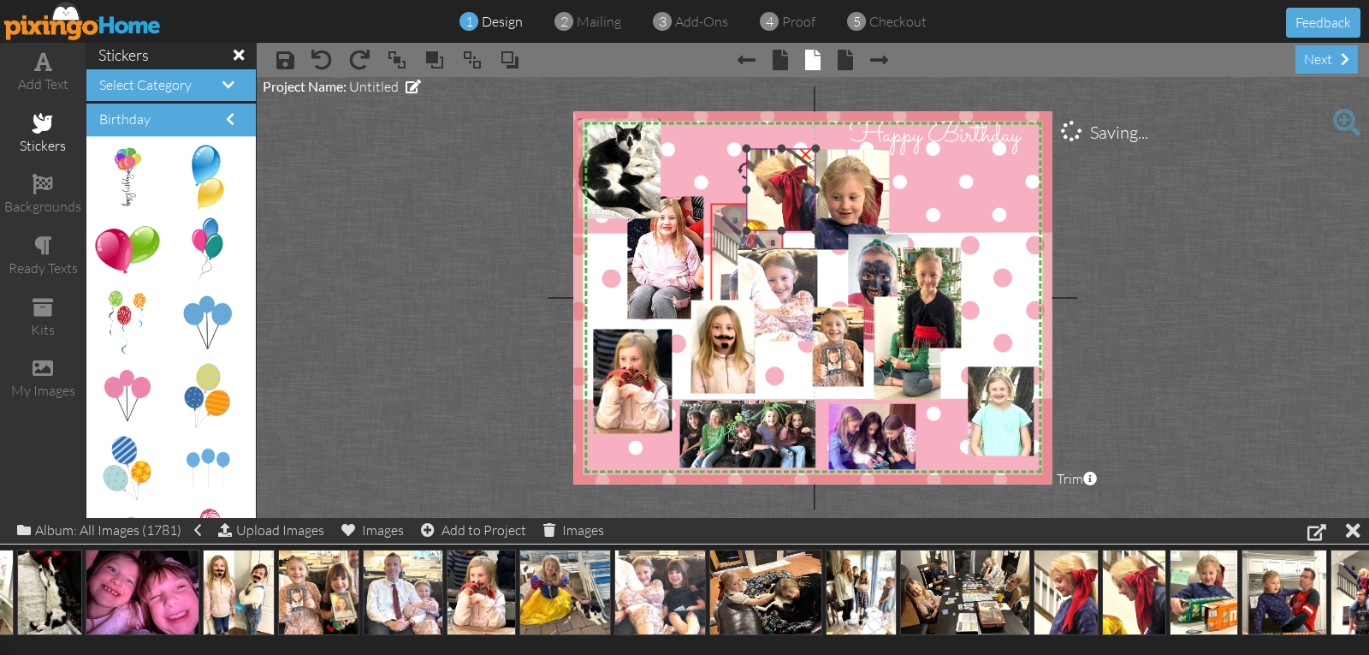
drag, startPoint x: 1006, startPoint y: 275, endPoint x: 747, endPoint y: 227, distance: 262.9
click at [747, 227] on div "X X X X X X X X X X X X X X X X X X X X X X X X X X X X X X X X X X X X X X X X…" at bounding box center [812, 297] width 478 height 372
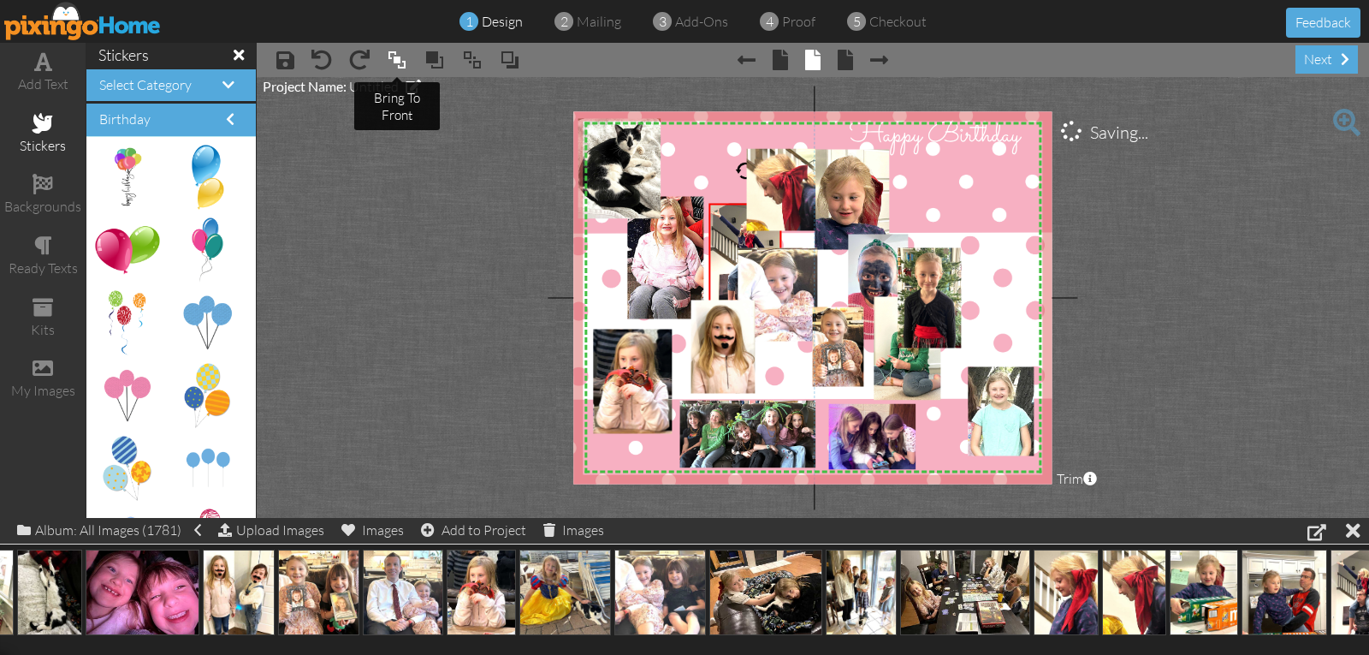
click at [392, 62] on span at bounding box center [397, 60] width 21 height 26
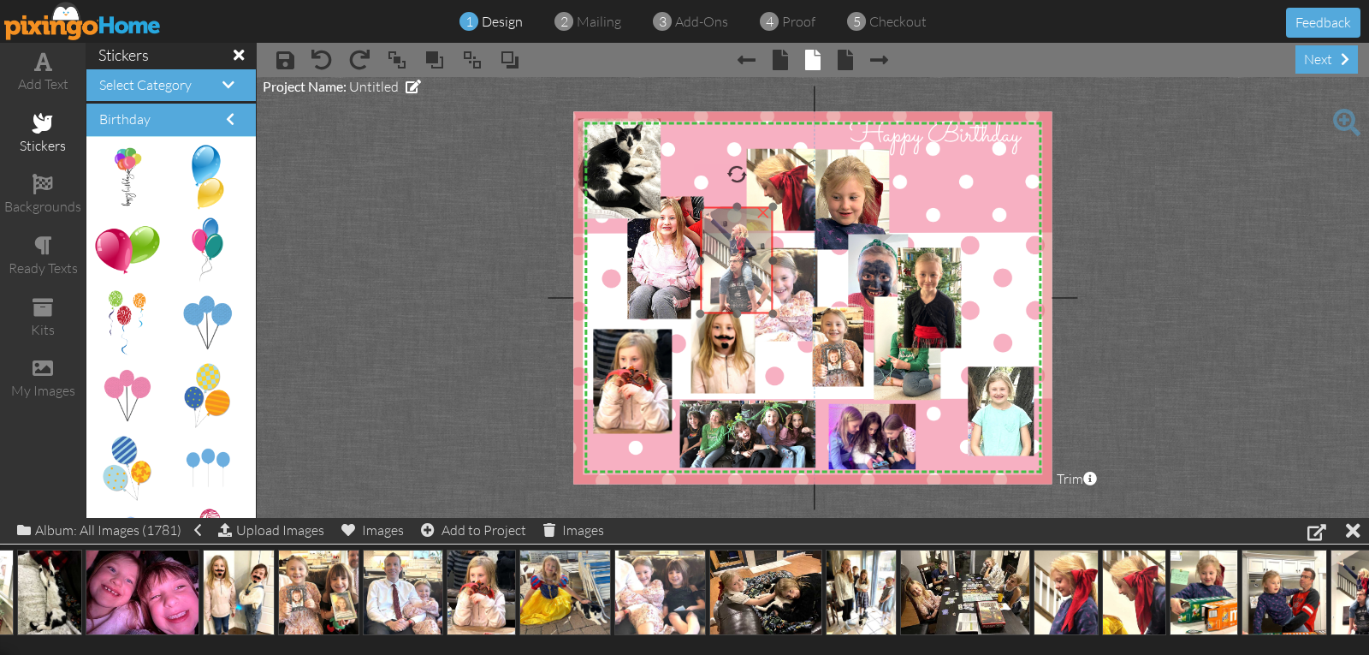
click at [734, 234] on img at bounding box center [735, 258] width 80 height 118
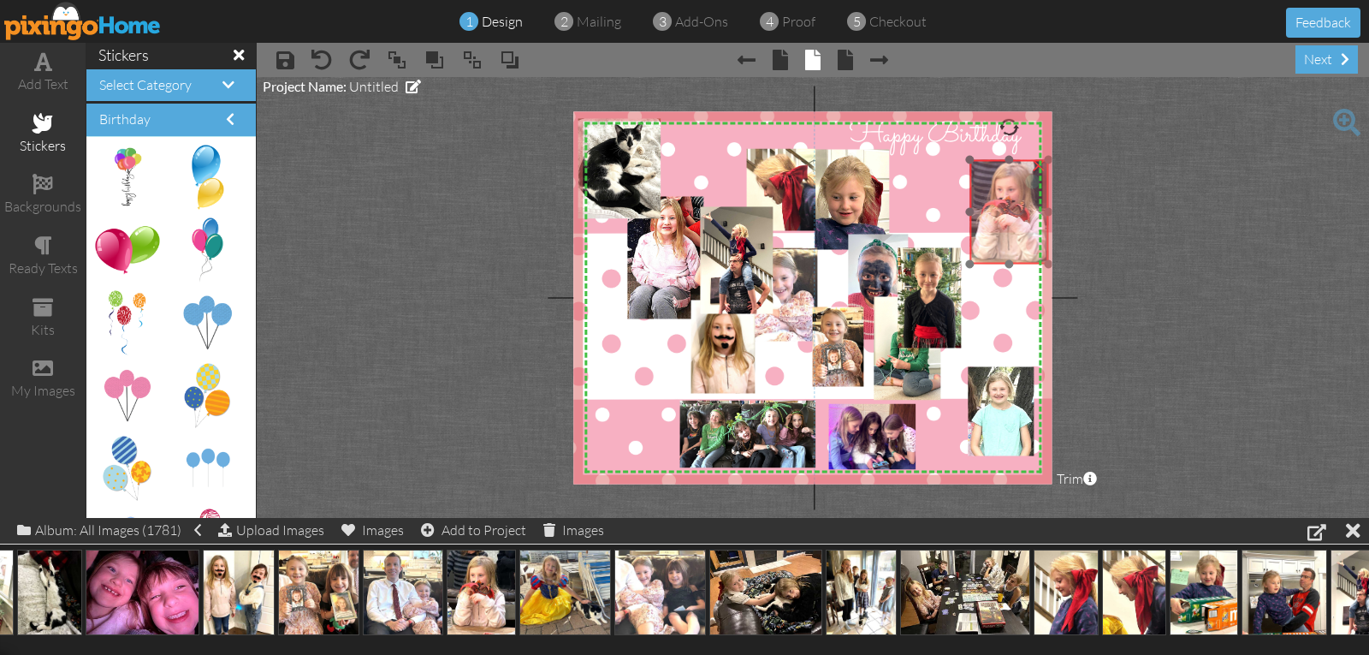
drag, startPoint x: 632, startPoint y: 373, endPoint x: 1009, endPoint y: 205, distance: 412.3
click at [1009, 205] on img at bounding box center [1011, 214] width 93 height 116
click at [1056, 211] on project-studio-wrapper "X X X X X X X X X X X X X X X X X X X X X X X X X X X X X X X X X X X X X X X X…" at bounding box center [813, 297] width 1113 height 441
drag, startPoint x: 969, startPoint y: 266, endPoint x: 989, endPoint y: 253, distance: 24.2
click at [989, 253] on div "×" at bounding box center [1018, 208] width 75 height 92
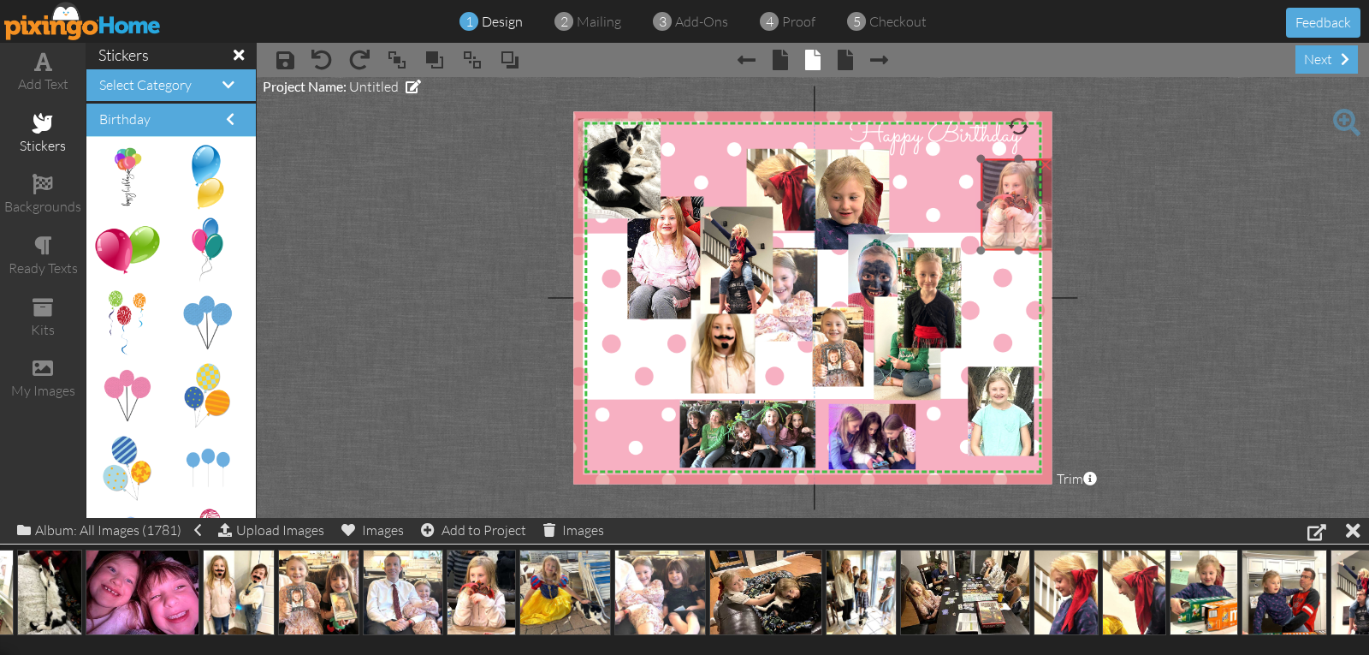
click at [1007, 234] on img at bounding box center [1018, 205] width 82 height 101
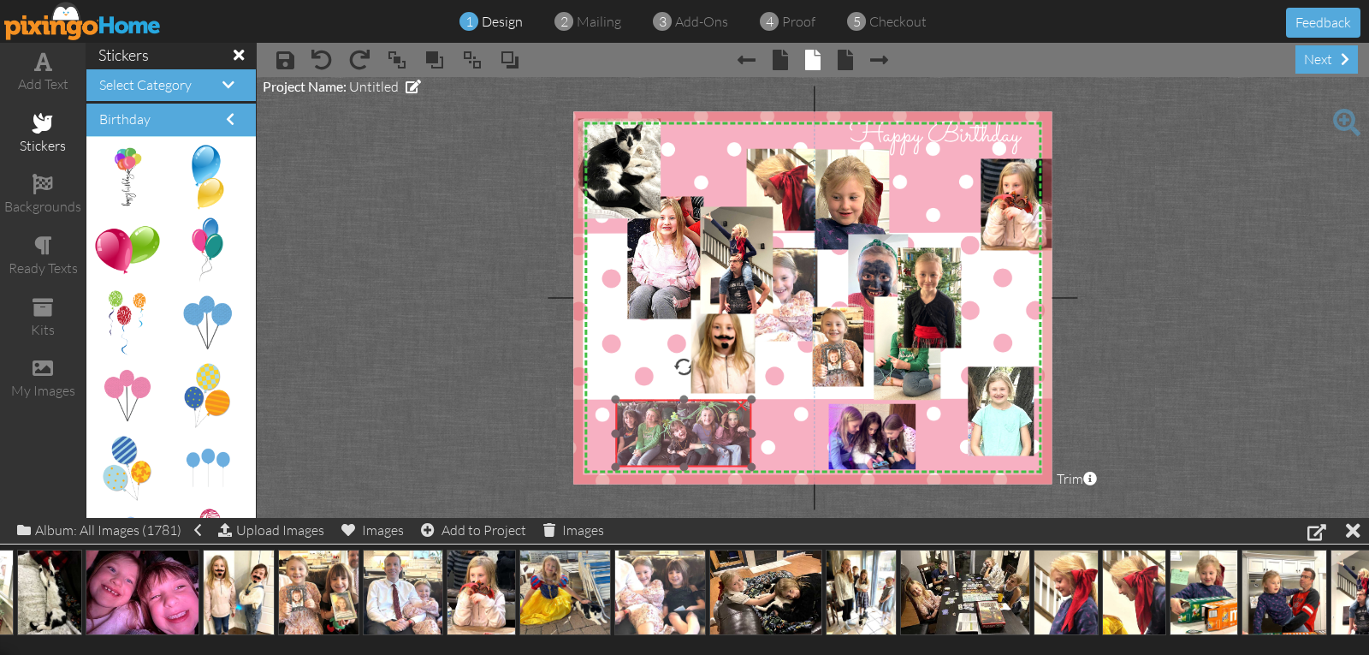
drag, startPoint x: 699, startPoint y: 434, endPoint x: 644, endPoint y: 432, distance: 55.7
click at [644, 432] on img at bounding box center [684, 434] width 136 height 68
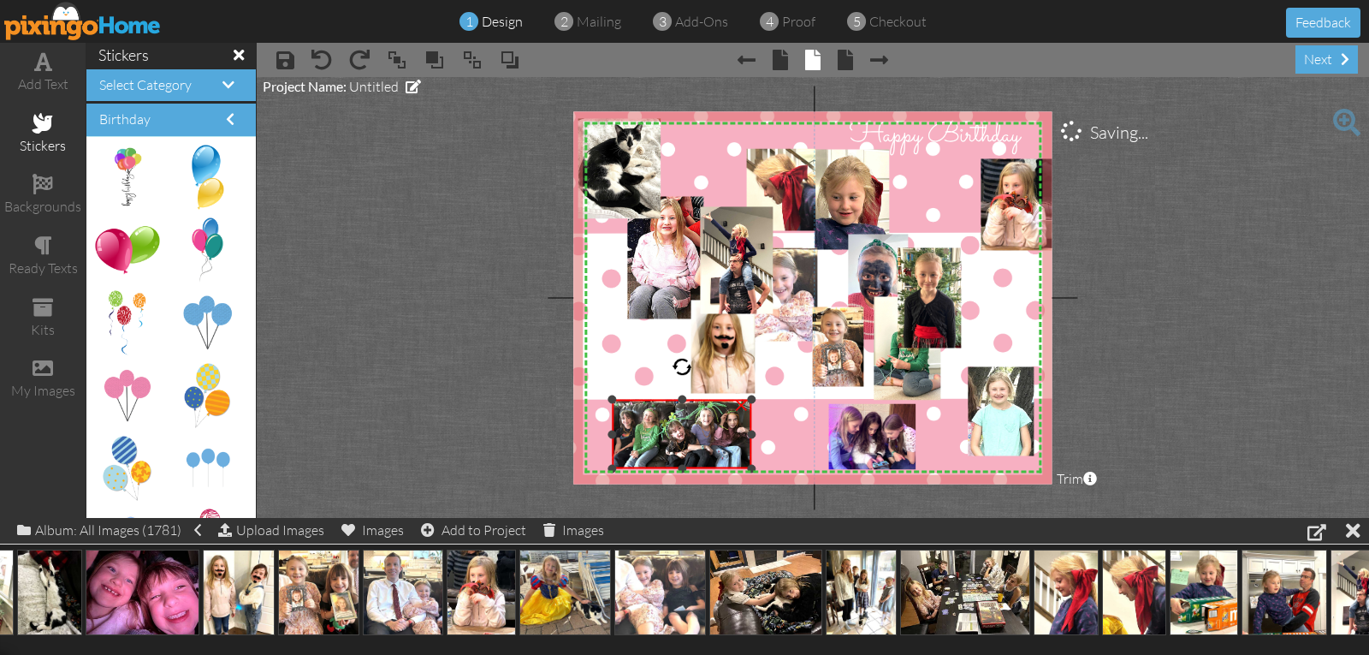
drag, startPoint x: 613, startPoint y: 467, endPoint x: 627, endPoint y: 469, distance: 13.8
click at [627, 469] on div "×" at bounding box center [683, 434] width 140 height 69
click at [637, 459] on img at bounding box center [683, 434] width 140 height 69
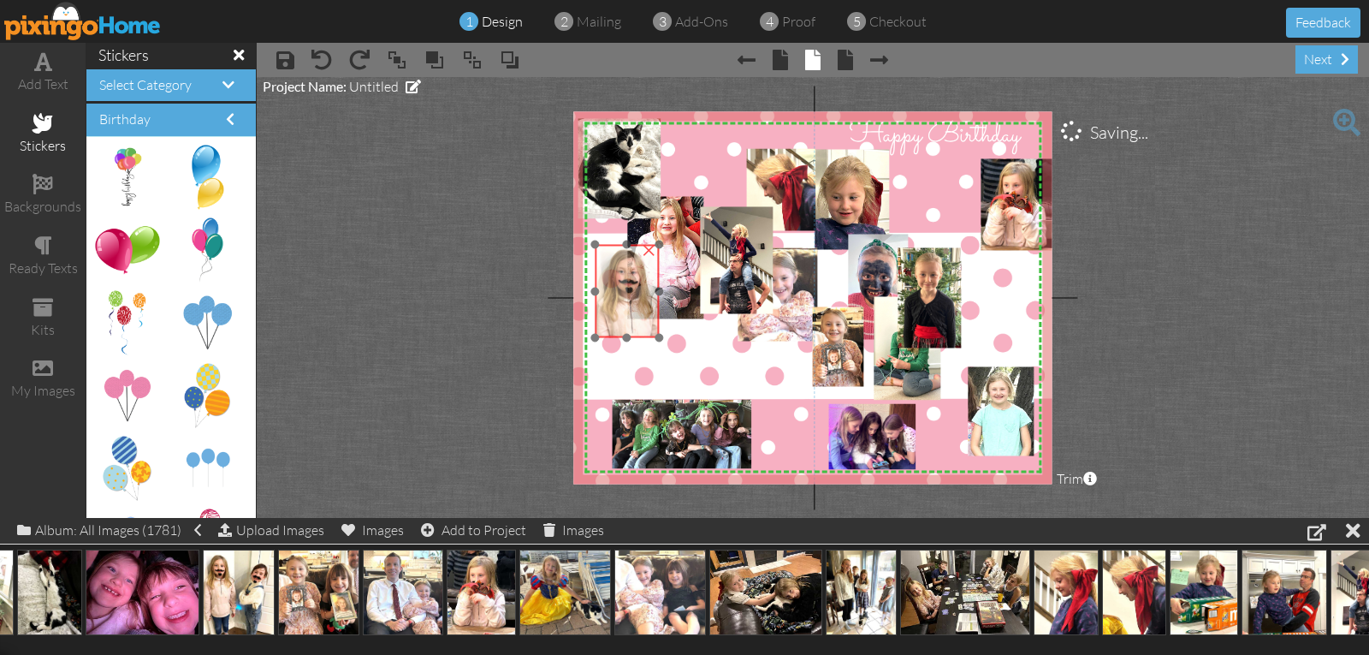
drag, startPoint x: 723, startPoint y: 370, endPoint x: 627, endPoint y: 314, distance: 110.8
click at [627, 314] on img at bounding box center [668, 328] width 146 height 175
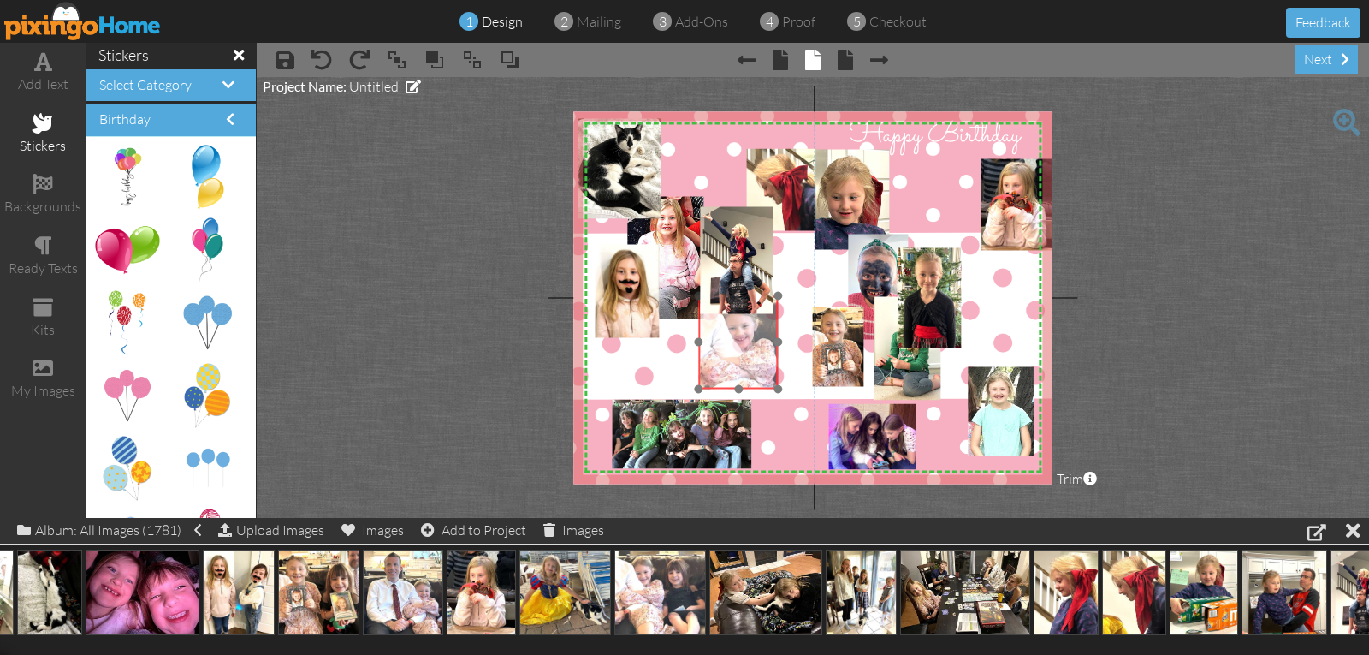
drag, startPoint x: 790, startPoint y: 327, endPoint x: 755, endPoint y: 371, distance: 56.0
click at [751, 374] on img at bounding box center [769, 360] width 154 height 144
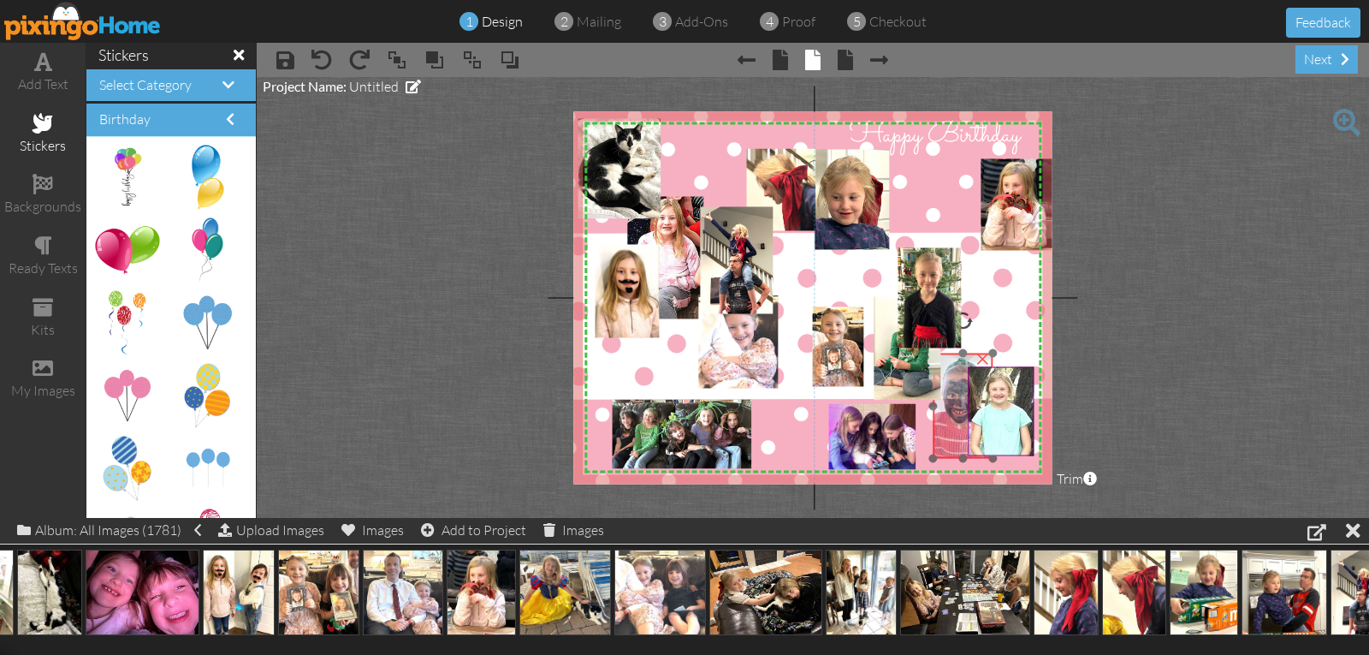
drag, startPoint x: 878, startPoint y: 270, endPoint x: 964, endPoint y: 388, distance: 145.9
click at [964, 388] on div "X X X X X X X X X X X X X X X X X X X X X X X X X X X X X X X X X X X X X X X X…" at bounding box center [812, 297] width 478 height 372
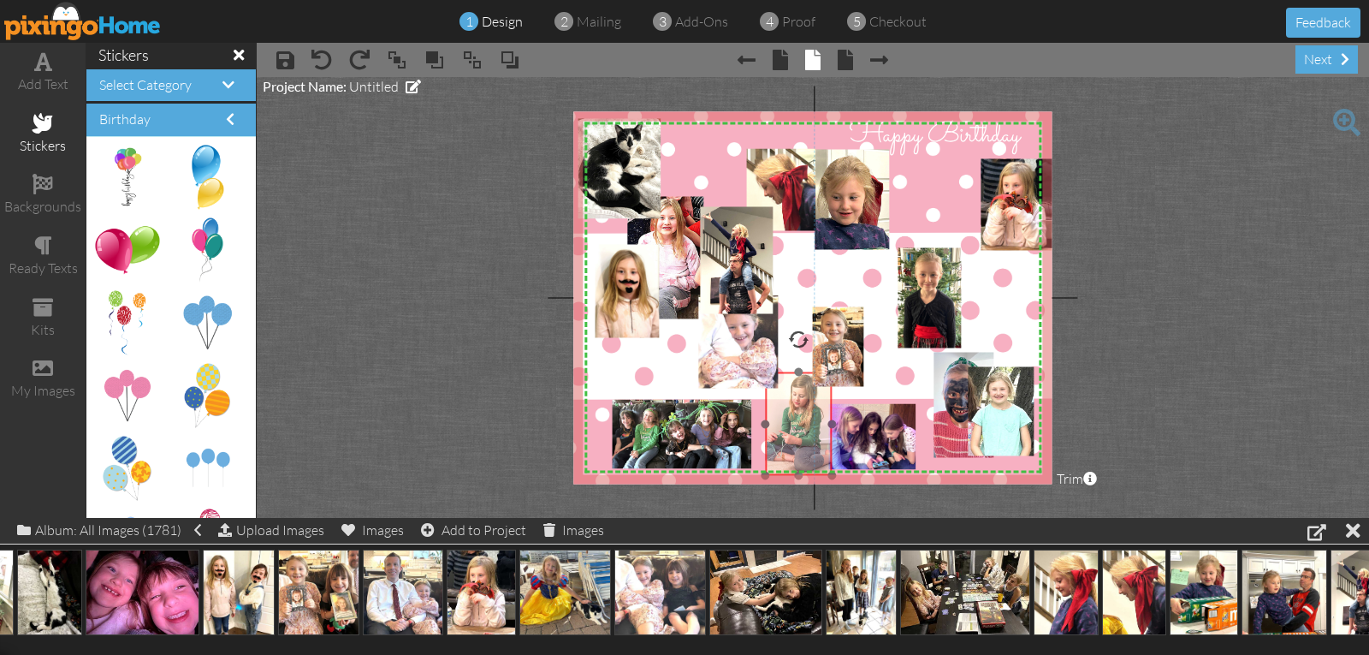
drag, startPoint x: 911, startPoint y: 366, endPoint x: 799, endPoint y: 436, distance: 131.8
click at [800, 441] on img at bounding box center [800, 421] width 92 height 109
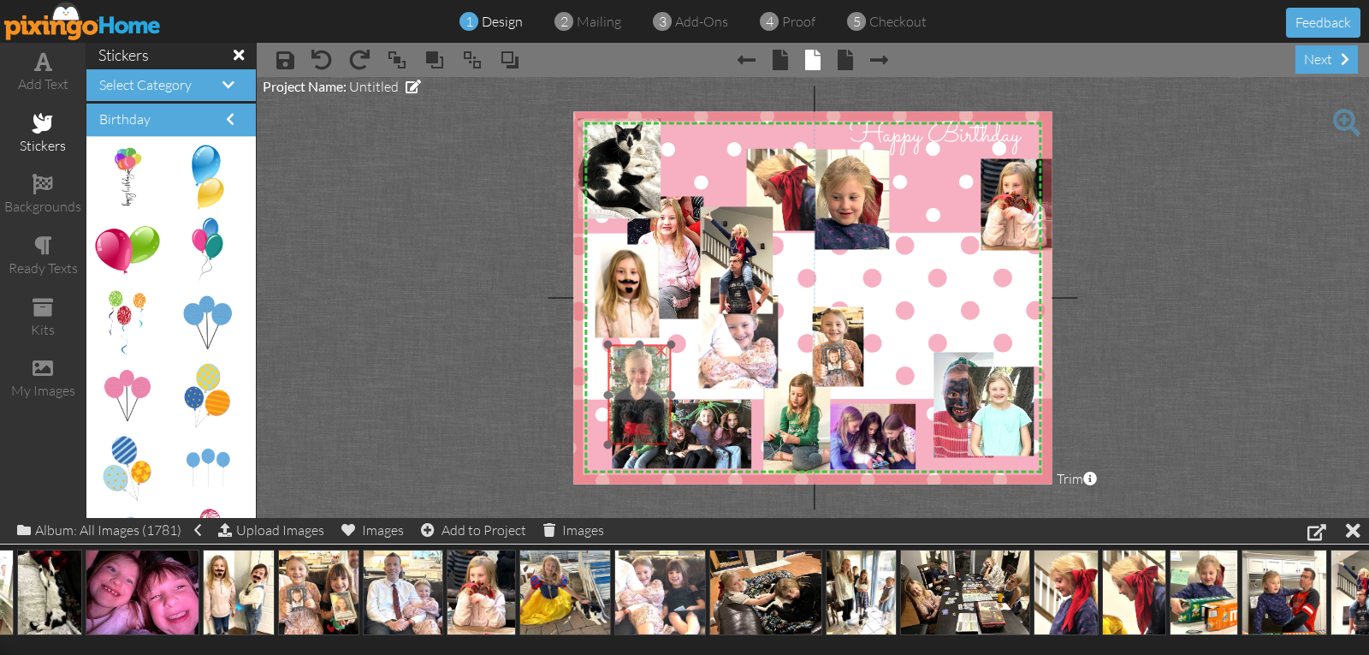
drag, startPoint x: 935, startPoint y: 313, endPoint x: 645, endPoint y: 410, distance: 305.8
click at [645, 410] on img at bounding box center [640, 404] width 108 height 129
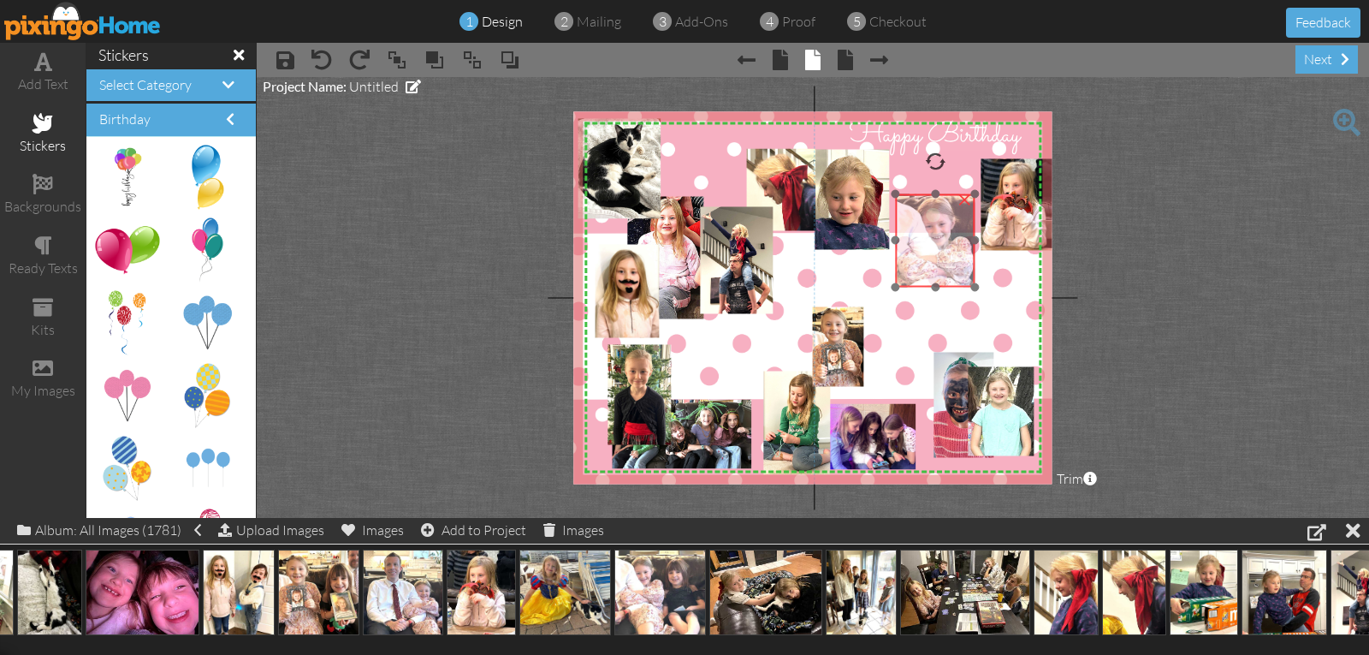
drag, startPoint x: 724, startPoint y: 364, endPoint x: 921, endPoint y: 263, distance: 221.2
click at [921, 263] on img at bounding box center [966, 259] width 154 height 144
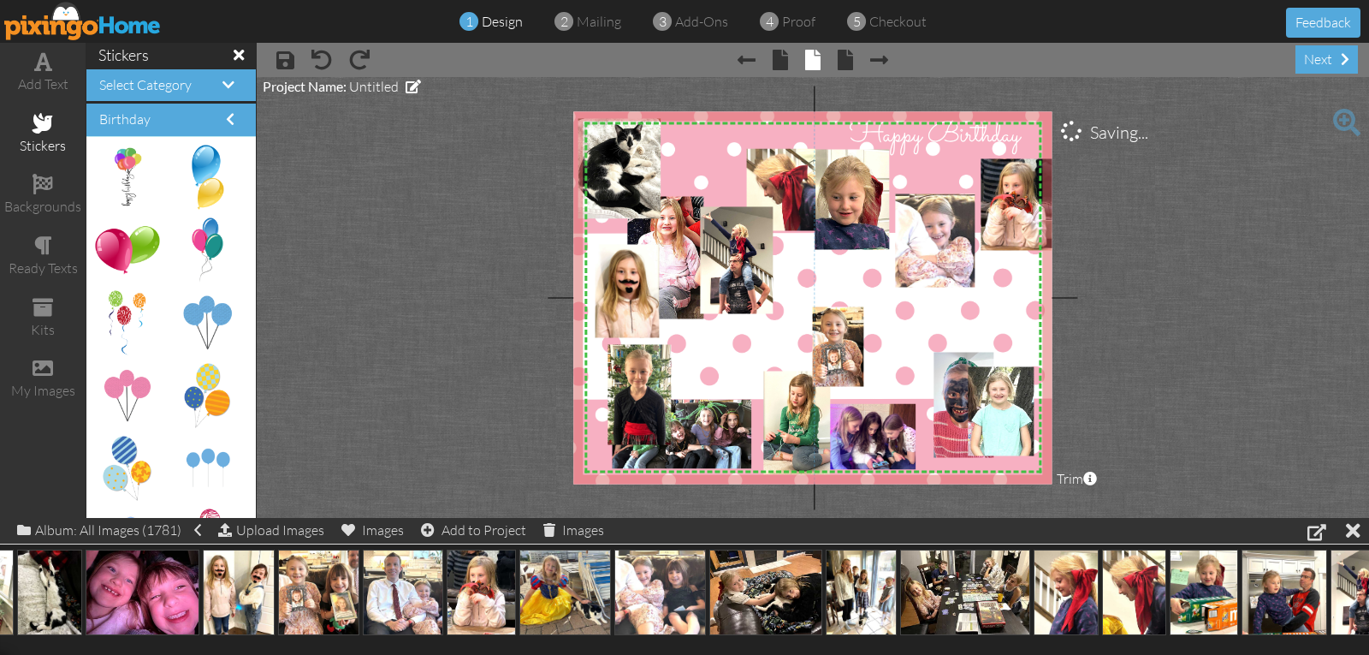
click at [1109, 270] on project-studio-wrapper "X X X X X X X X X X X X X X X X X X X X X X X X X X X X X X X X X X X X X X X X…" at bounding box center [813, 297] width 1113 height 441
click at [981, 291] on div at bounding box center [979, 291] width 9 height 9
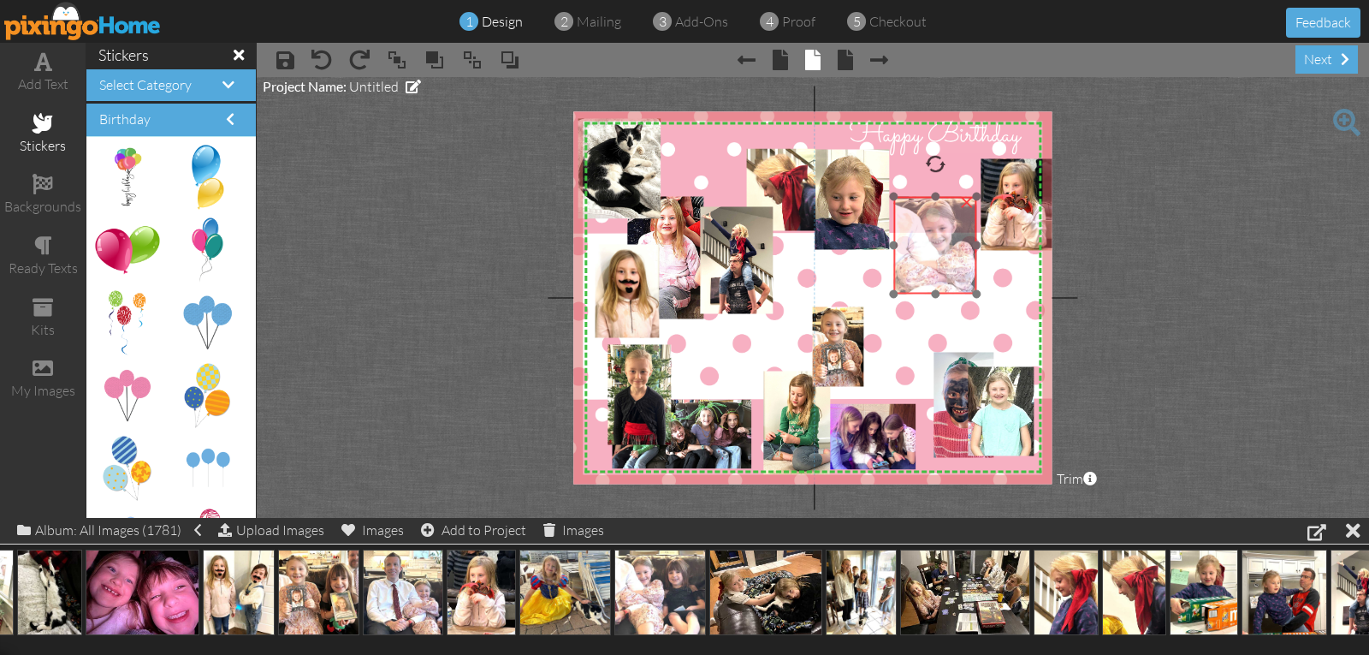
click at [953, 282] on img at bounding box center [968, 264] width 161 height 151
click at [947, 270] on img at bounding box center [963, 264] width 161 height 151
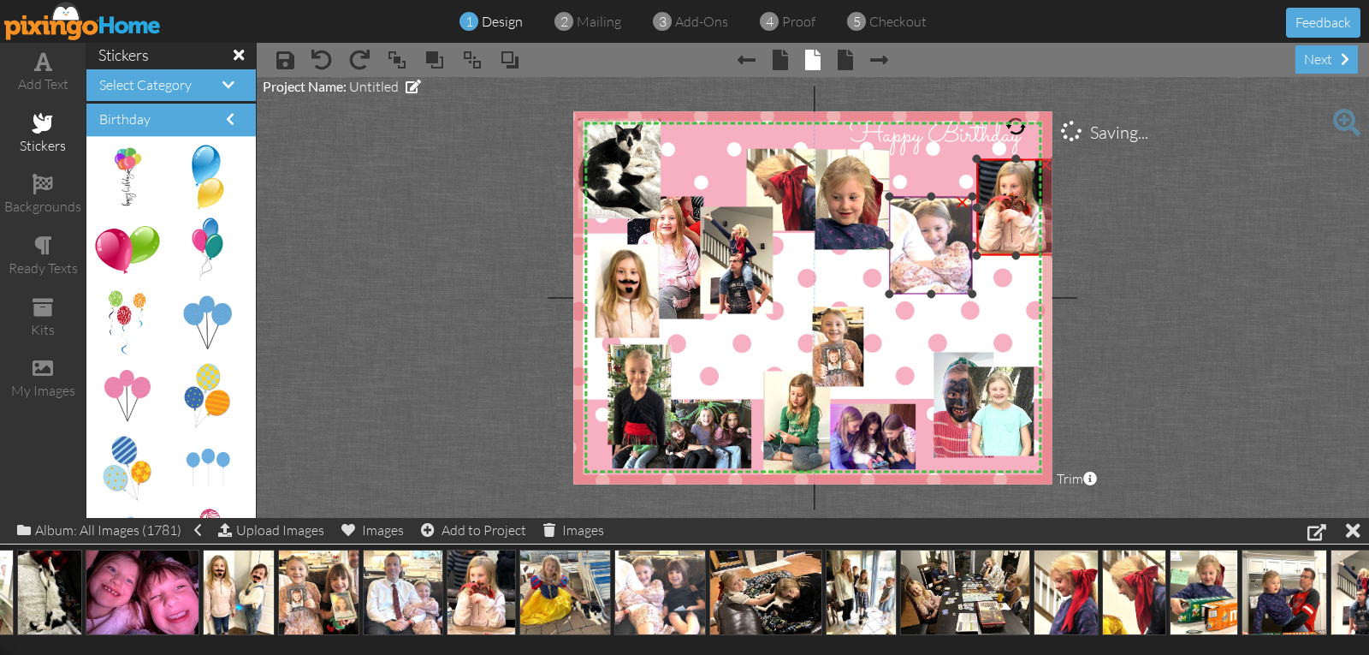
drag, startPoint x: 979, startPoint y: 252, endPoint x: 969, endPoint y: 257, distance: 11.5
click at [969, 257] on div "X X X X X X X X X X X X X X X X X X X X X X X X X X X X X X X X X X X X X X X X…" at bounding box center [812, 297] width 478 height 372
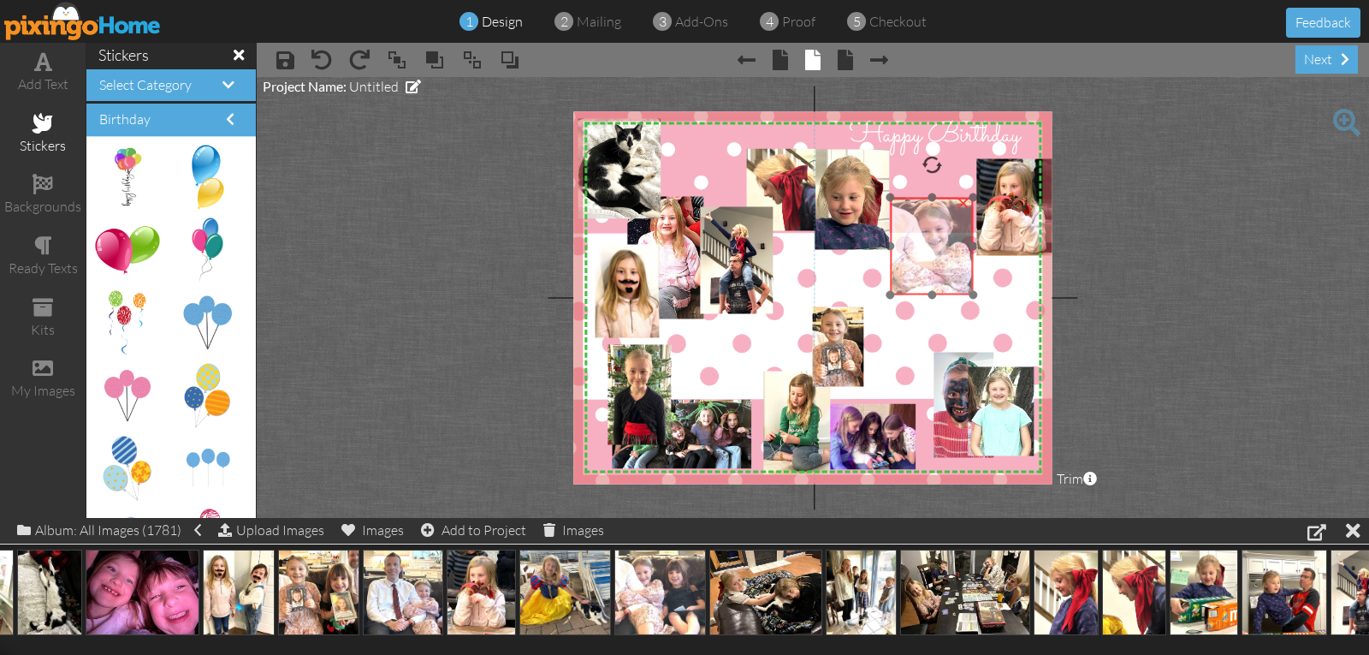
click at [951, 260] on img at bounding box center [964, 265] width 161 height 151
click at [973, 290] on div "×" at bounding box center [931, 246] width 83 height 97
drag, startPoint x: 973, startPoint y: 294, endPoint x: 985, endPoint y: 296, distance: 12.3
click at [986, 298] on div "X X X X X X X X X X X X X X X X X X X X X X X X X X X X X X X X X X X X X X X X…" at bounding box center [812, 297] width 478 height 372
click at [937, 291] on div at bounding box center [933, 291] width 9 height 9
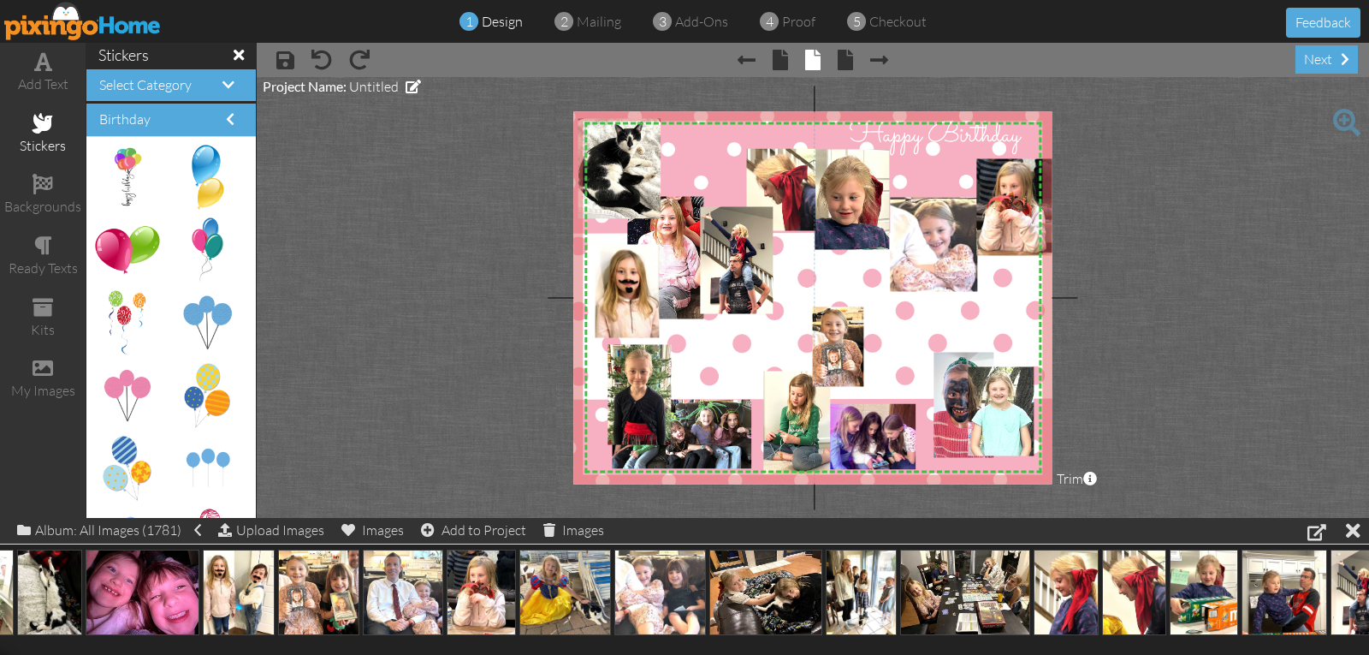
click at [1093, 229] on project-studio-wrapper "X X X X X X X X X X X X X X X X X X X X X X X X X X X X X X X X X X X X X X X X…" at bounding box center [813, 297] width 1113 height 441
click at [937, 241] on img at bounding box center [967, 262] width 168 height 157
click at [1143, 228] on project-studio-wrapper "X X X X X X X X X X X X X X X X X X X X X X X X X X X X X X X X X X X X X X X X…" at bounding box center [813, 297] width 1113 height 441
click at [42, 71] on span at bounding box center [43, 61] width 18 height 21
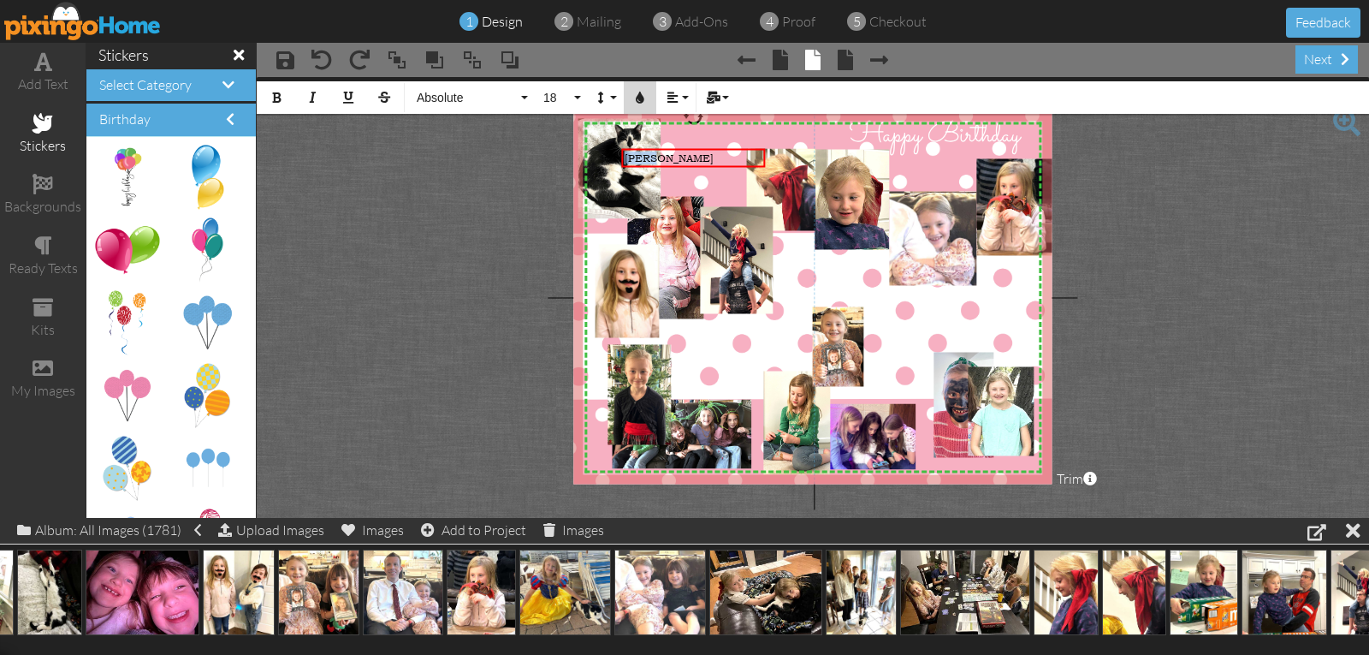
click at [646, 95] on button "Colors" at bounding box center [640, 97] width 33 height 33
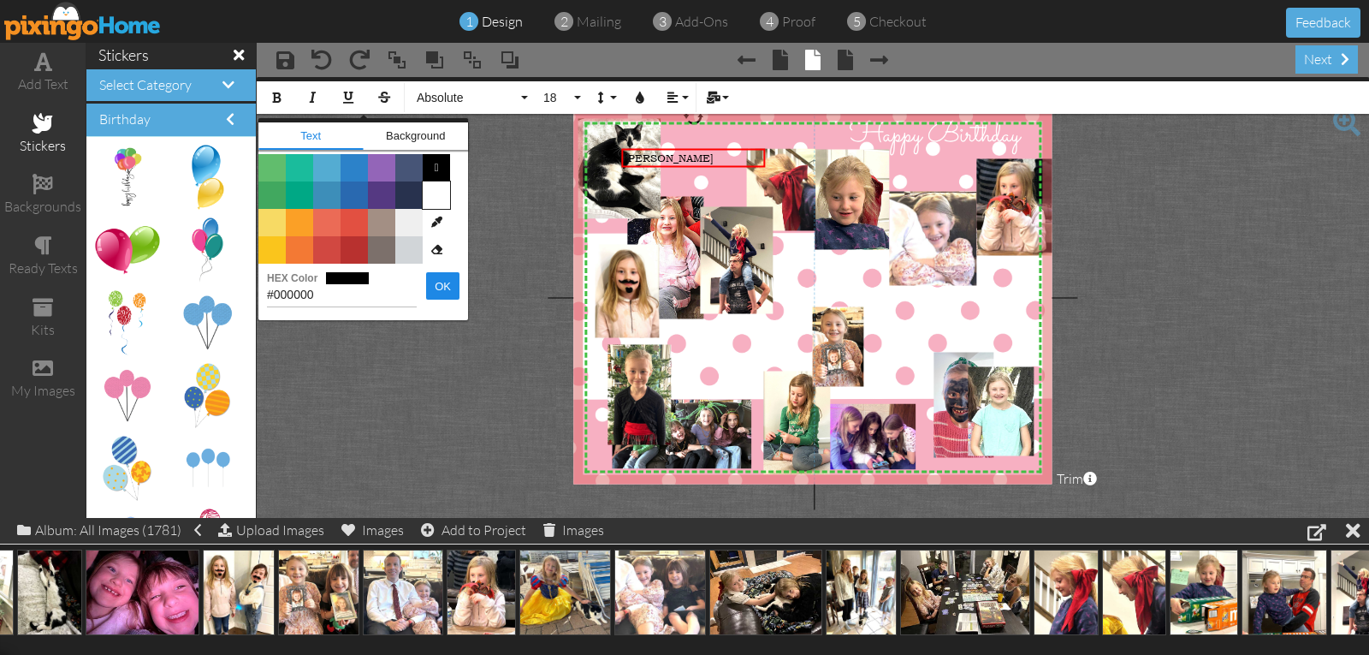
click at [425, 193] on span "Color #FFFFFF" at bounding box center [436, 194] width 27 height 27
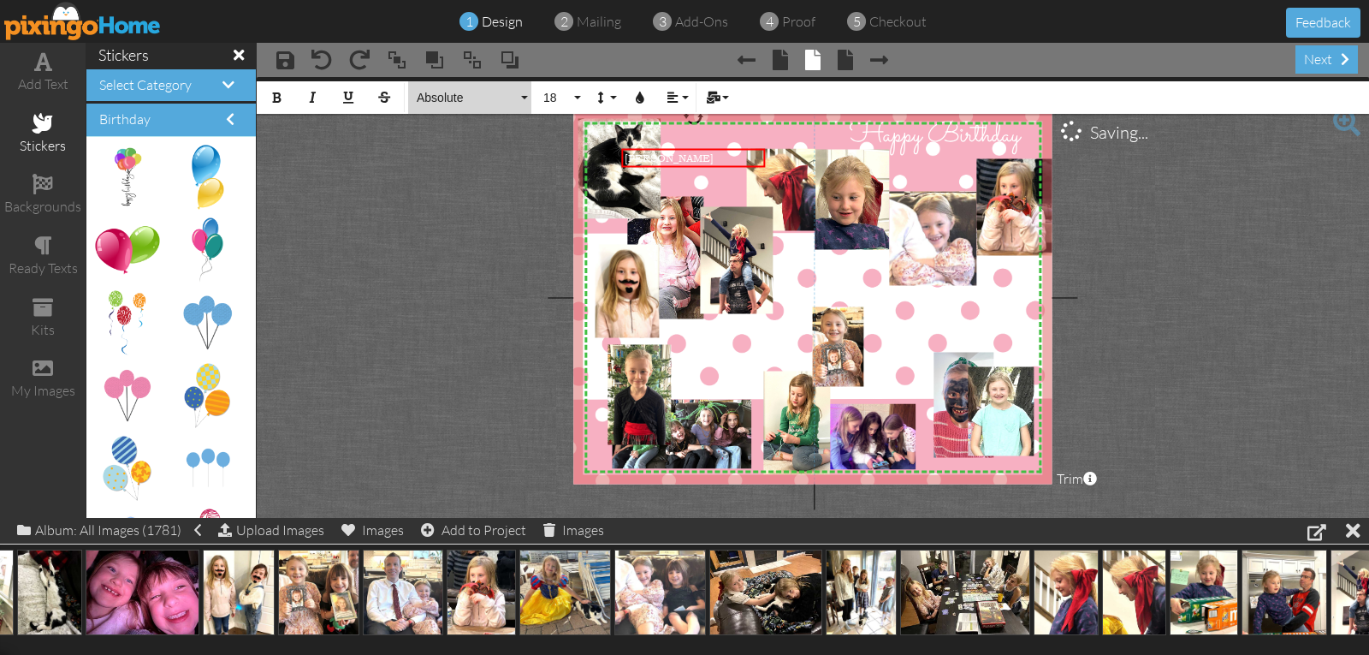
click at [442, 102] on span "Absolute" at bounding box center [466, 98] width 103 height 15
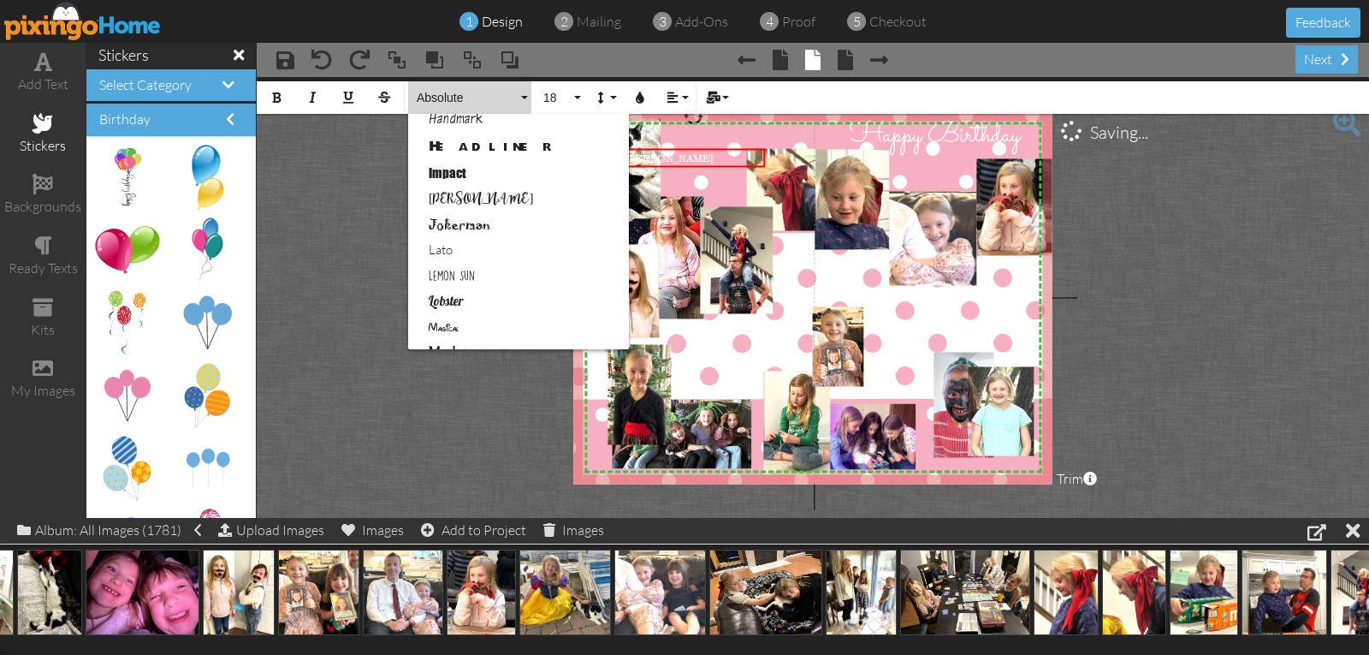
scroll to position [856, 0]
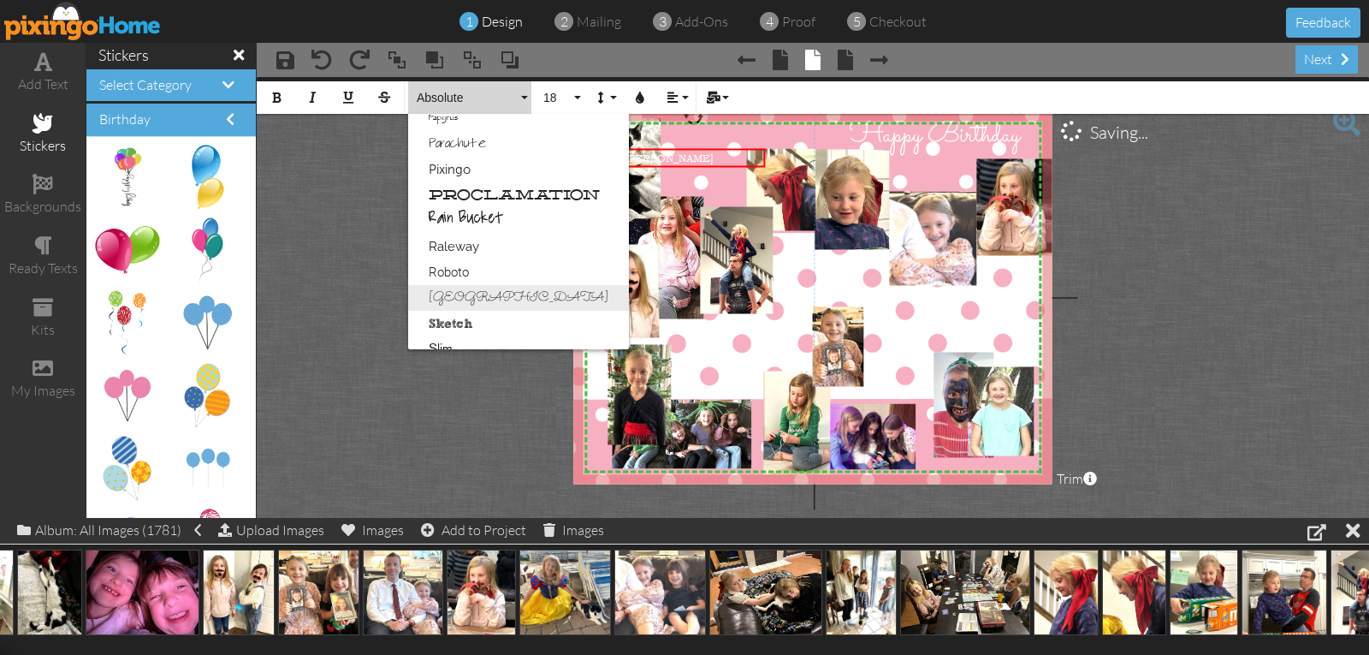
click at [465, 296] on link "[GEOGRAPHIC_DATA]" at bounding box center [518, 298] width 221 height 26
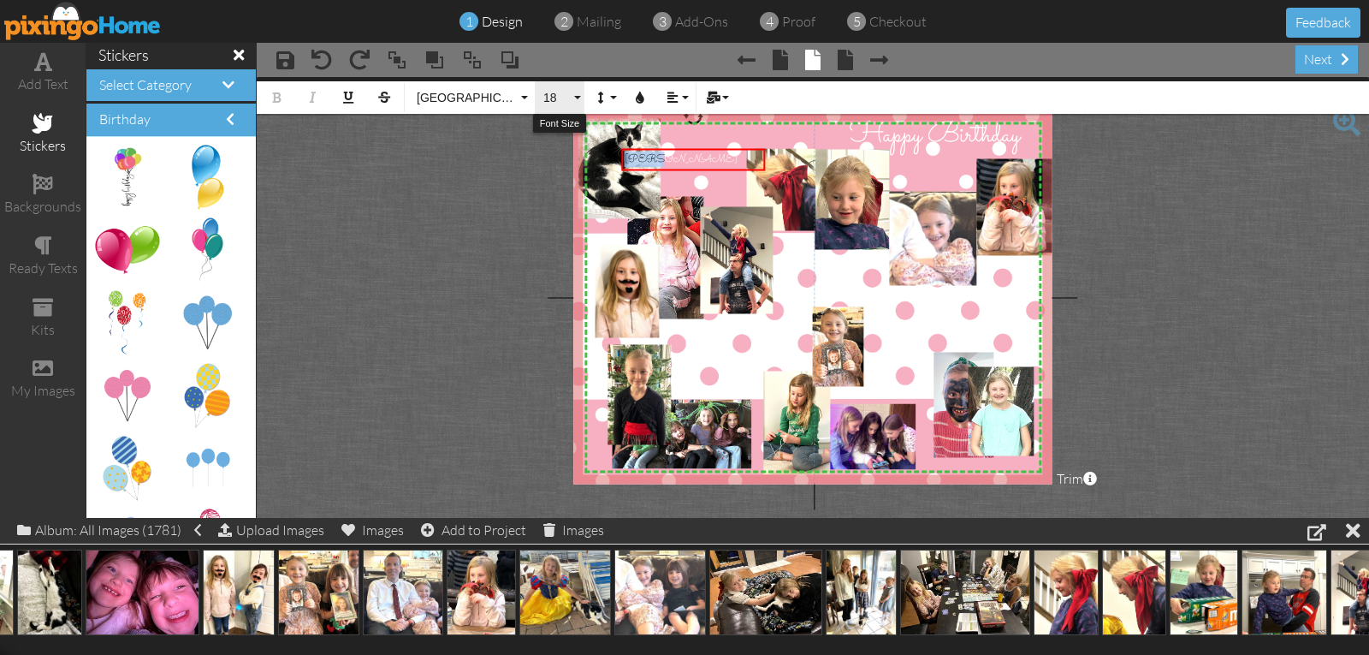
click at [555, 94] on span "18" at bounding box center [556, 98] width 29 height 15
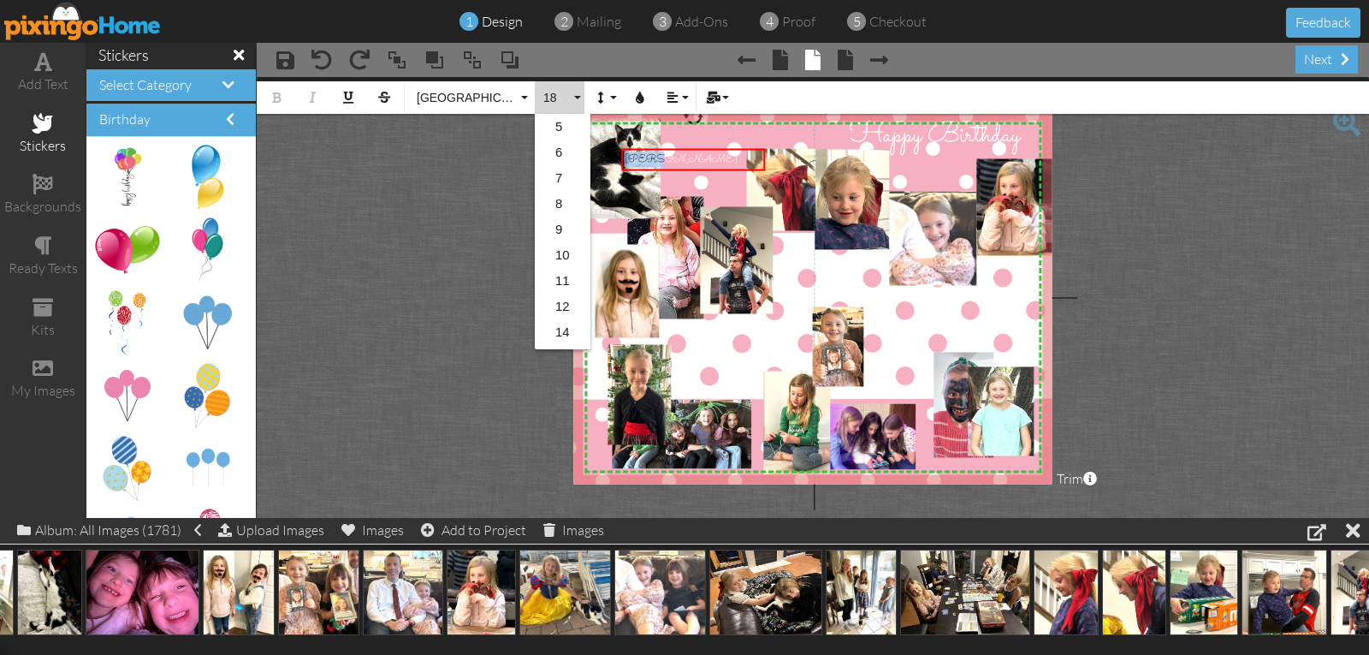
scroll to position [152, 0]
click at [566, 336] on link "30" at bounding box center [563, 334] width 56 height 26
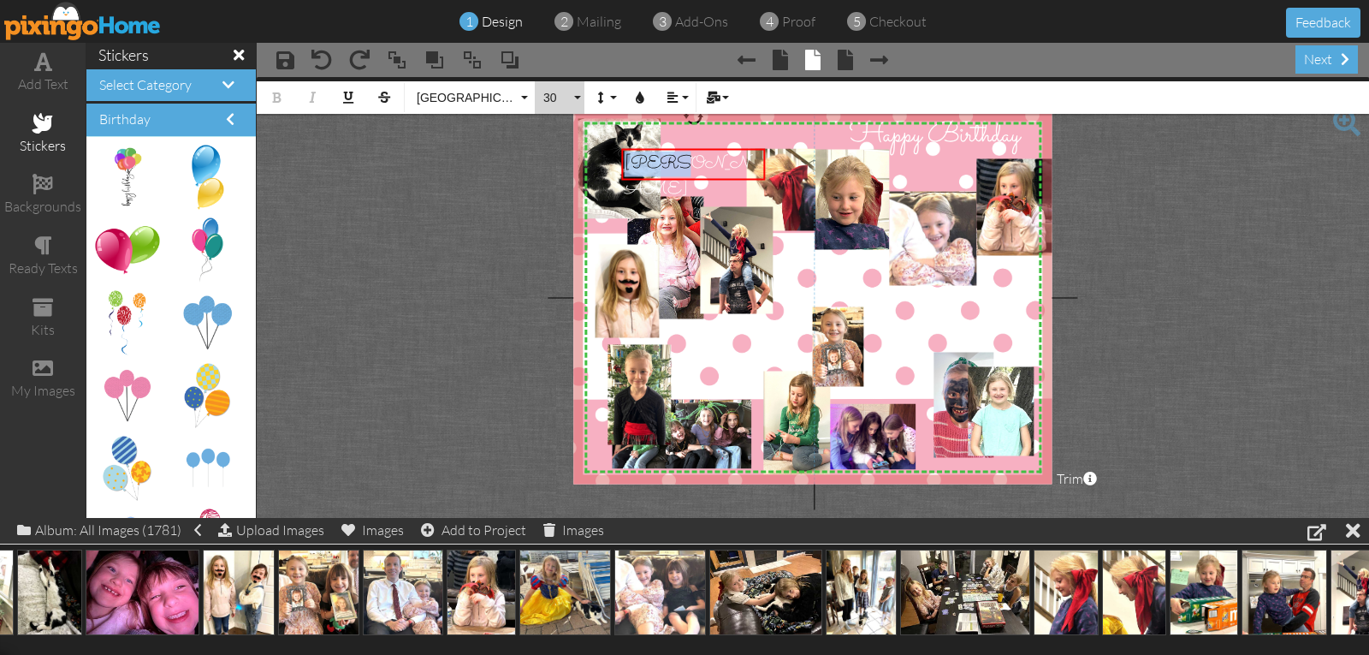
click at [549, 100] on span "30" at bounding box center [556, 98] width 29 height 15
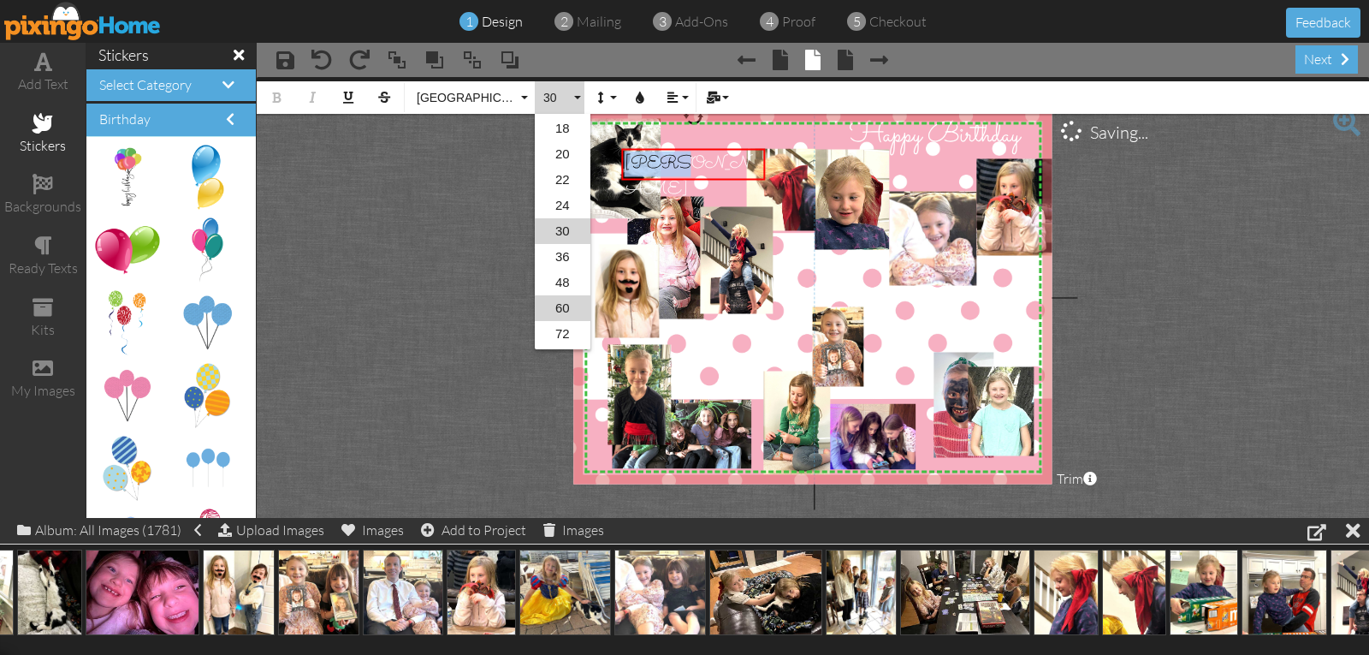
click at [557, 306] on link "60" at bounding box center [563, 308] width 56 height 26
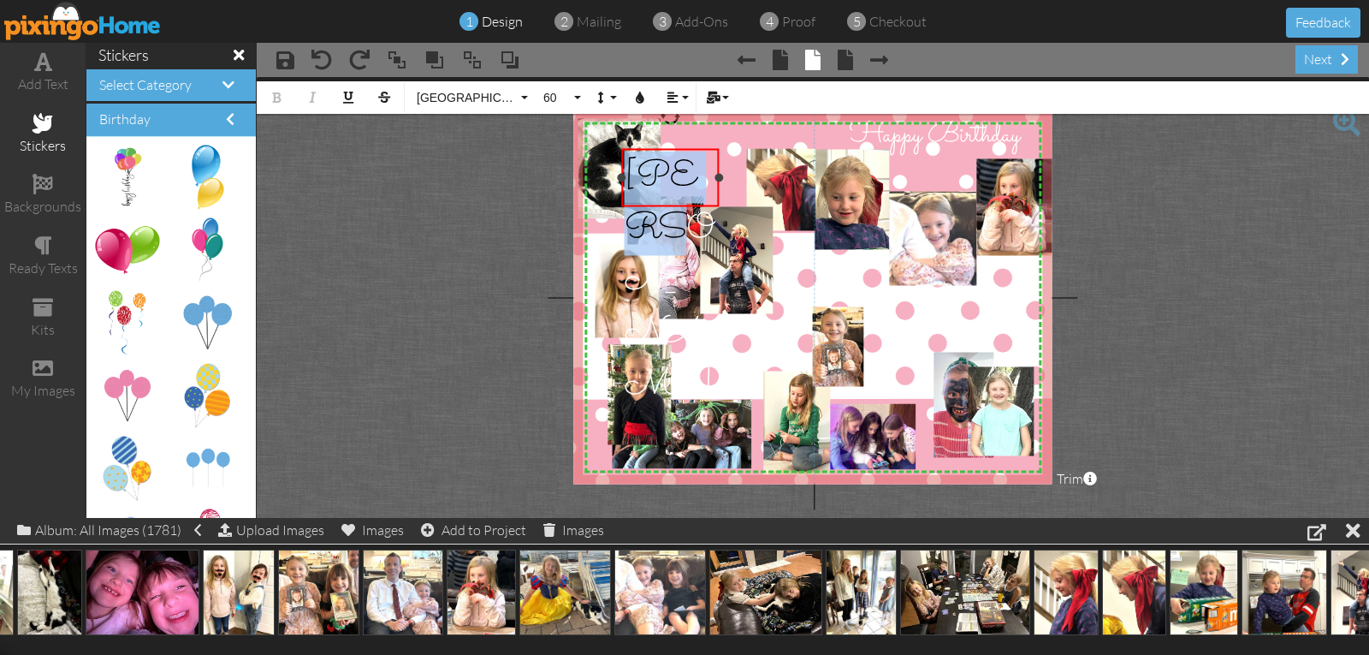
drag, startPoint x: 763, startPoint y: 177, endPoint x: 717, endPoint y: 181, distance: 46.4
click at [717, 181] on div at bounding box center [719, 177] width 9 height 9
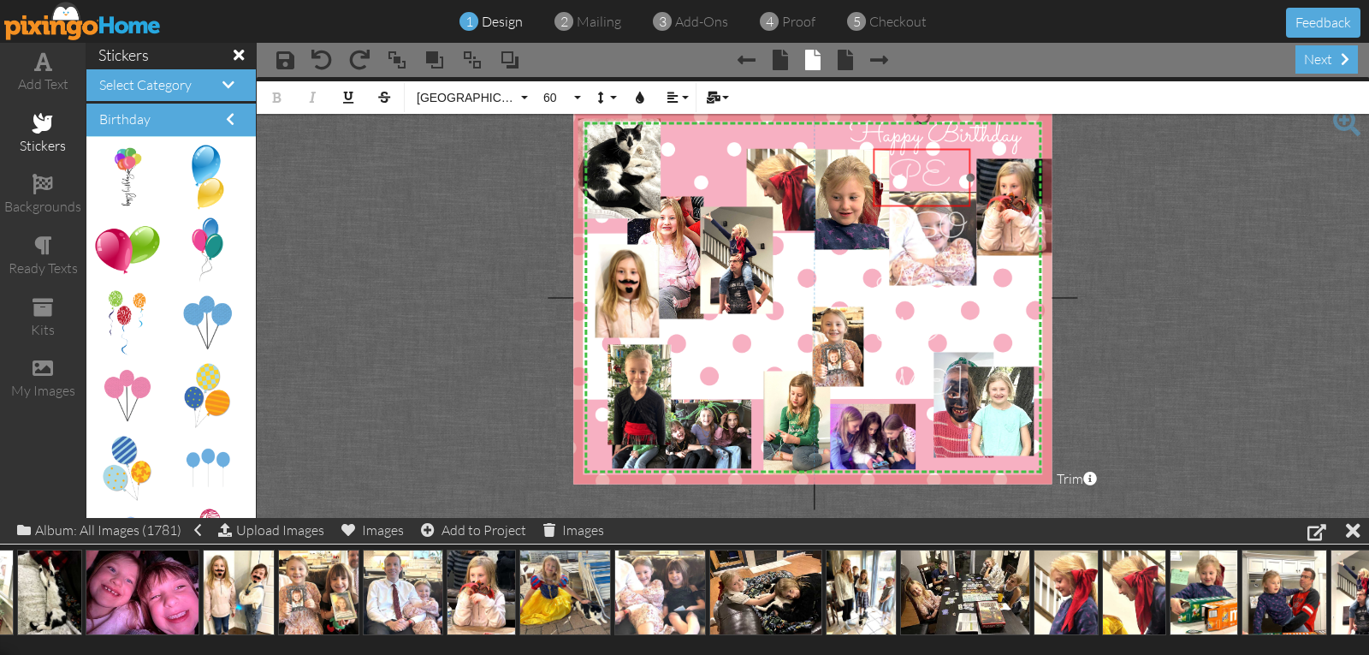
drag, startPoint x: 676, startPoint y: 149, endPoint x: 928, endPoint y: 149, distance: 251.6
click at [928, 149] on div "​ [PERSON_NAME] ​" at bounding box center [922, 282] width 98 height 267
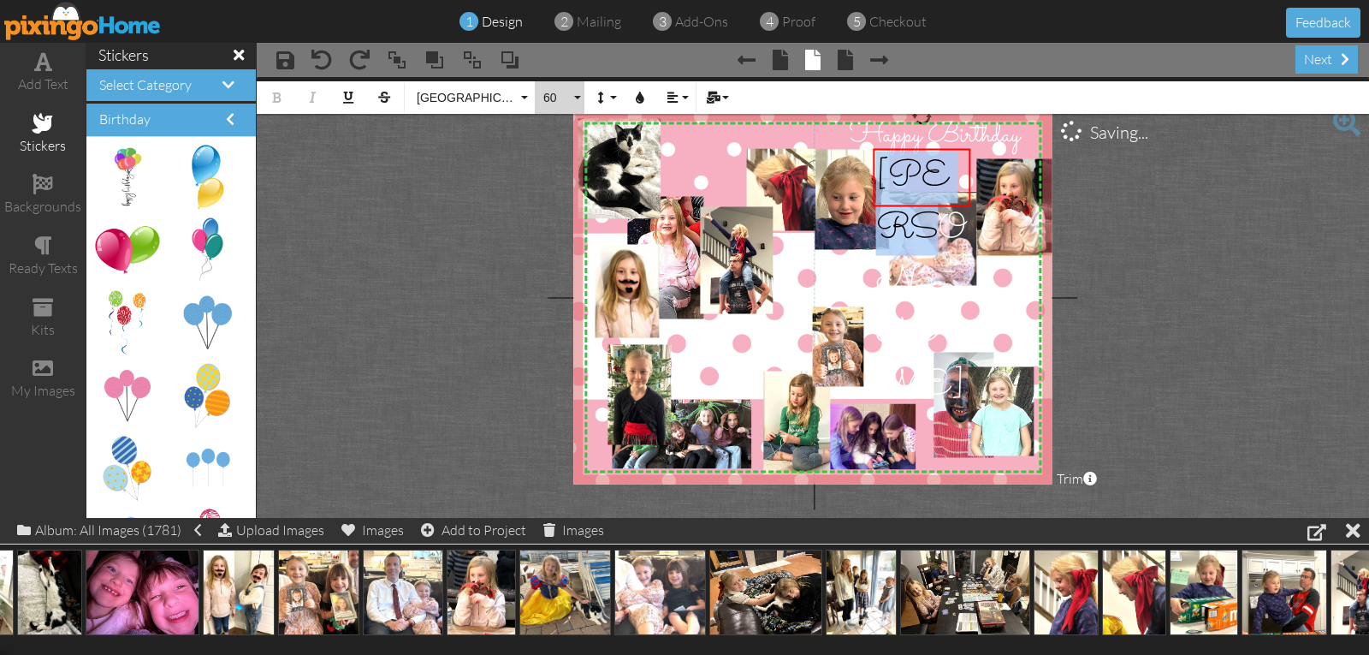
click at [547, 93] on span "60" at bounding box center [556, 98] width 29 height 15
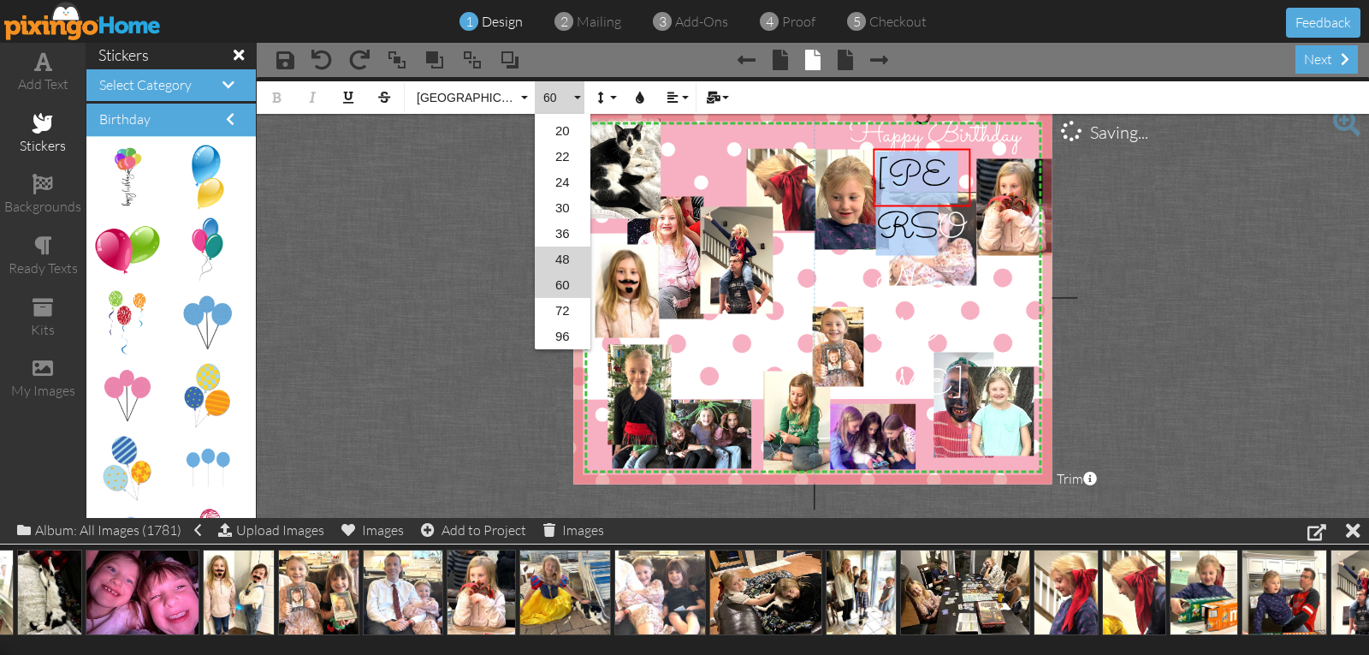
click at [561, 254] on link "48" at bounding box center [563, 259] width 56 height 26
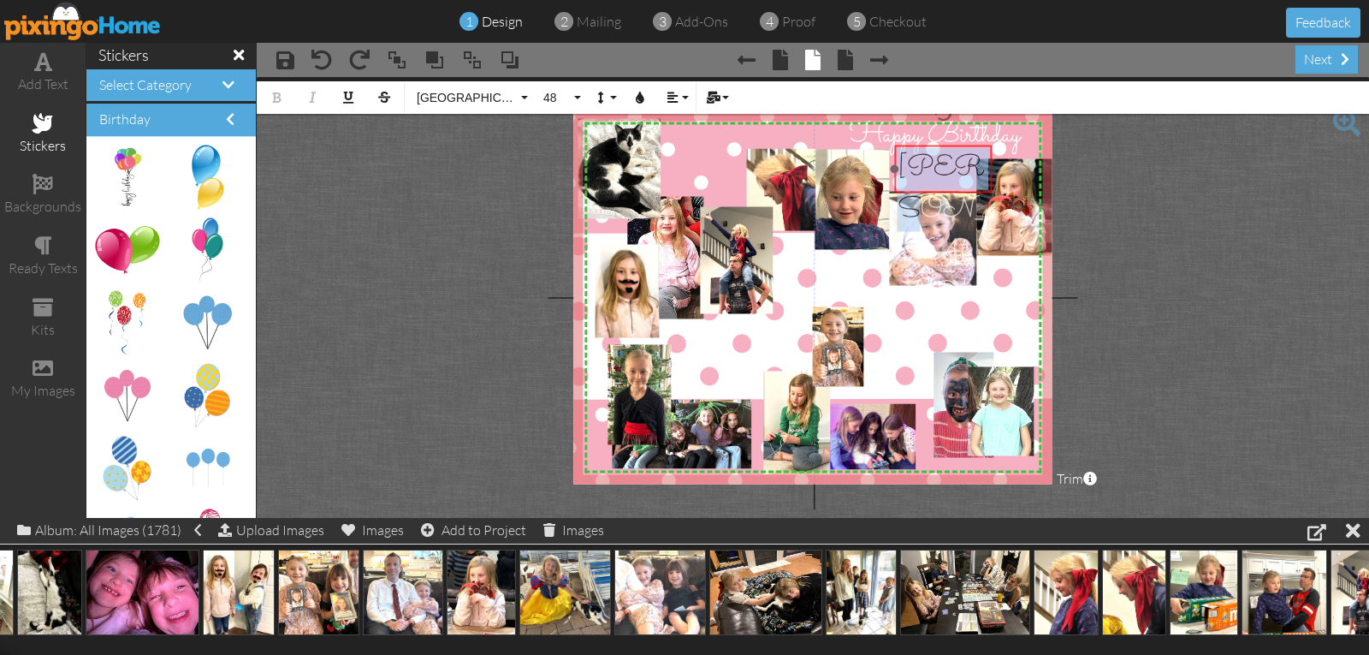
drag, startPoint x: 923, startPoint y: 149, endPoint x: 943, endPoint y: 146, distance: 20.8
click at [943, 146] on div "​ [PERSON_NAME] ​" at bounding box center [943, 233] width 98 height 174
click at [1096, 196] on project-studio-wrapper "X X X X X X X X X X X X X X X X X X X X X X X X X X X X X X X X X X X X X X X X…" at bounding box center [813, 297] width 1113 height 441
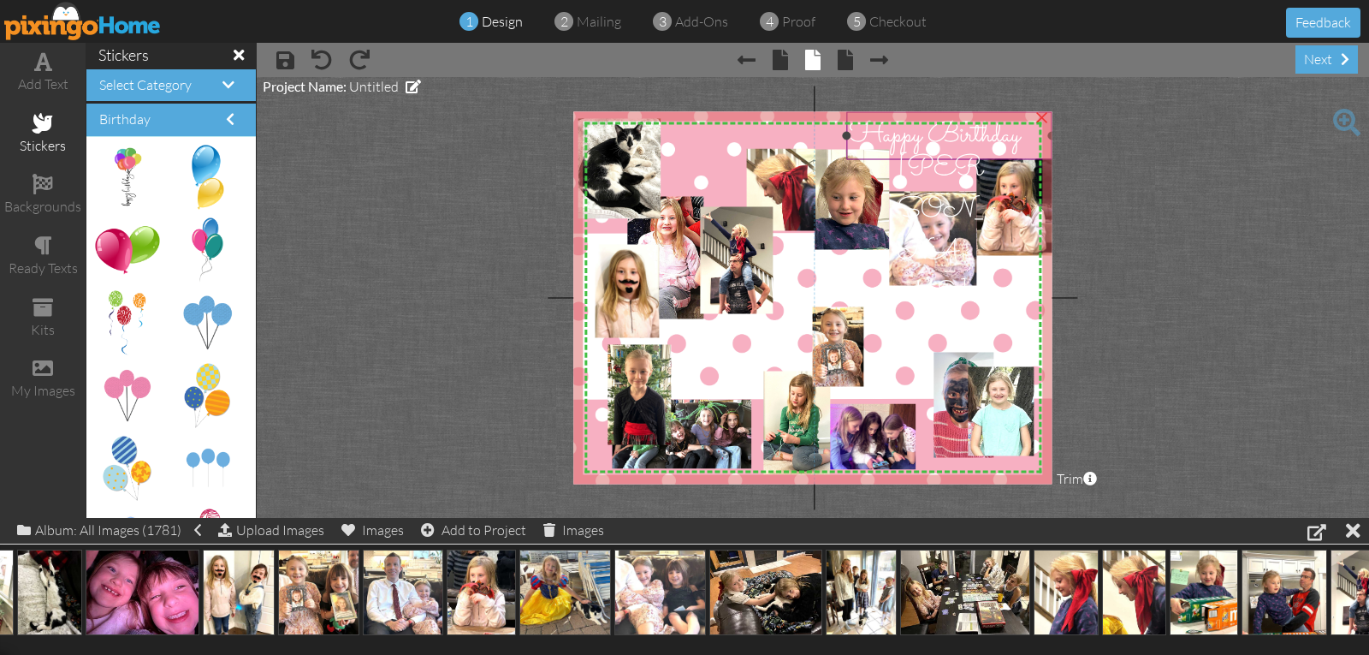
click at [876, 135] on span "Happy Birthday" at bounding box center [935, 136] width 170 height 42
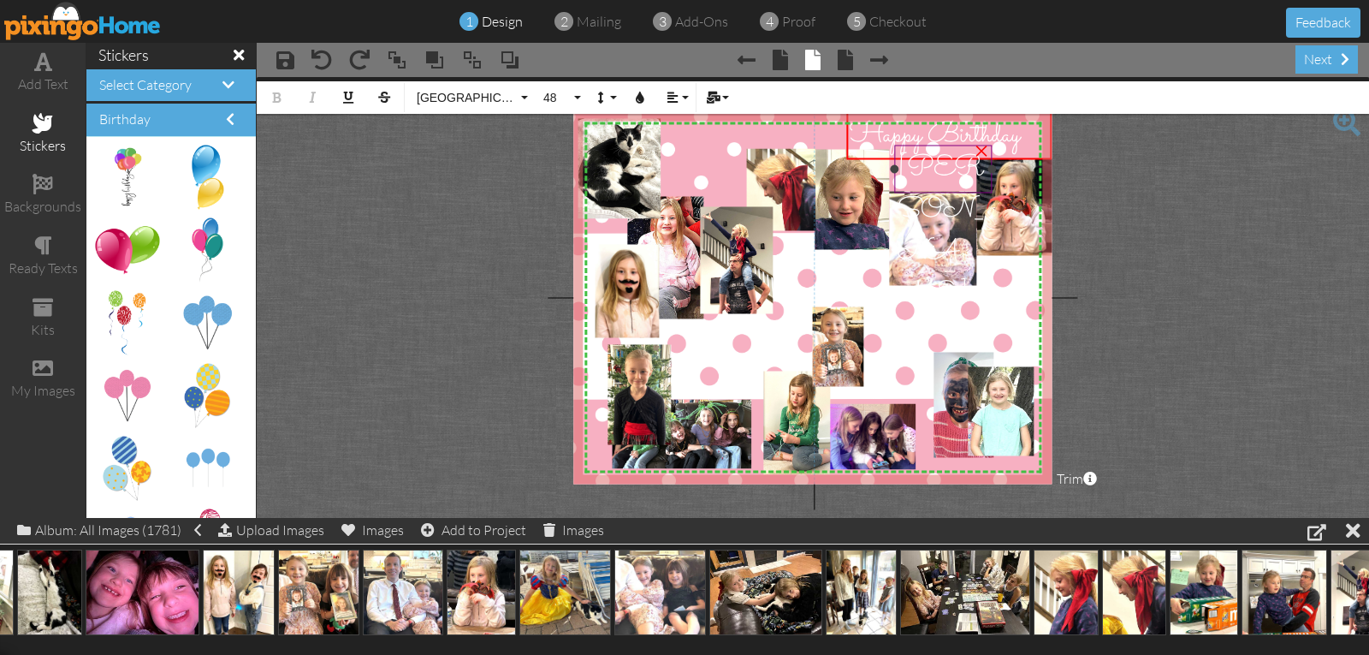
click at [944, 173] on span "[PERSON_NAME]" at bounding box center [941, 232] width 86 height 168
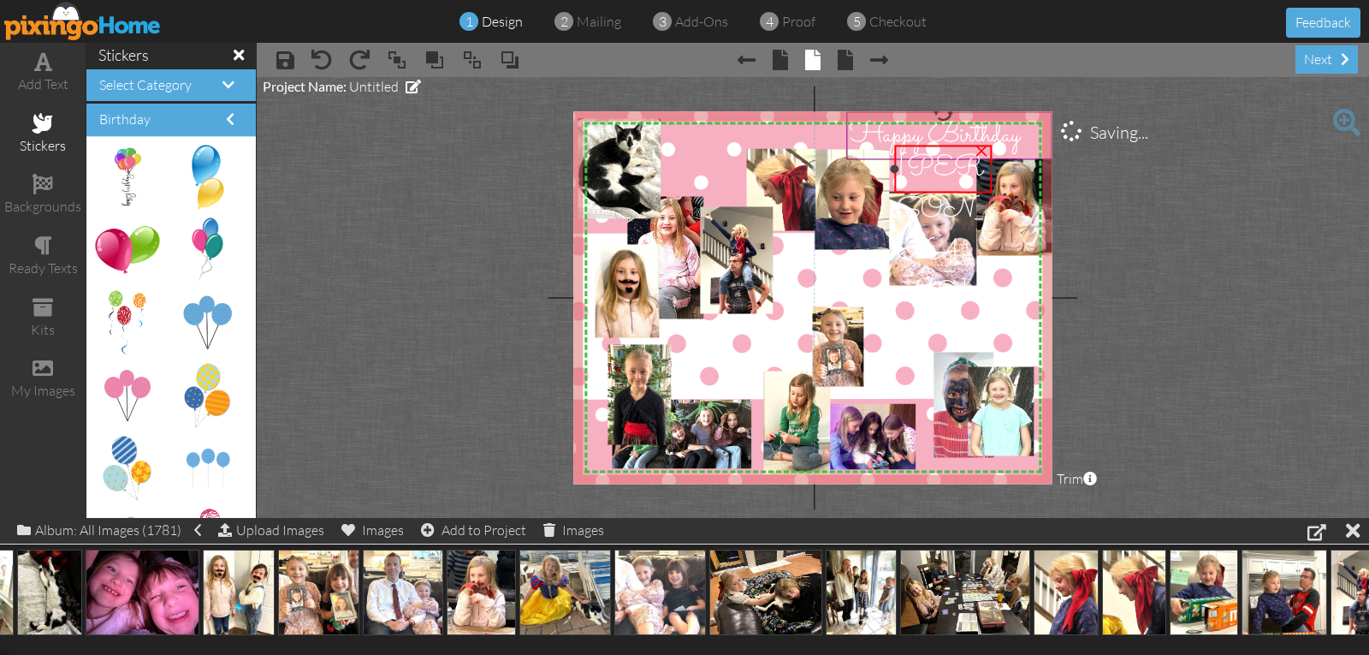
click at [944, 173] on span "[PERSON_NAME]" at bounding box center [941, 232] width 86 height 168
click at [1092, 180] on project-studio-wrapper "X X X X X X X X X X X X X X X X X X X X X X X X X X X X X X X X X X X X X X X X…" at bounding box center [813, 297] width 1113 height 441
click at [932, 177] on span "[PERSON_NAME]" at bounding box center [937, 234] width 86 height 168
click at [1134, 173] on project-studio-wrapper "X X X X X X X X X X X X X X X X X X X X X X X X X X X X X X X X X X X X X X X X…" at bounding box center [813, 297] width 1113 height 441
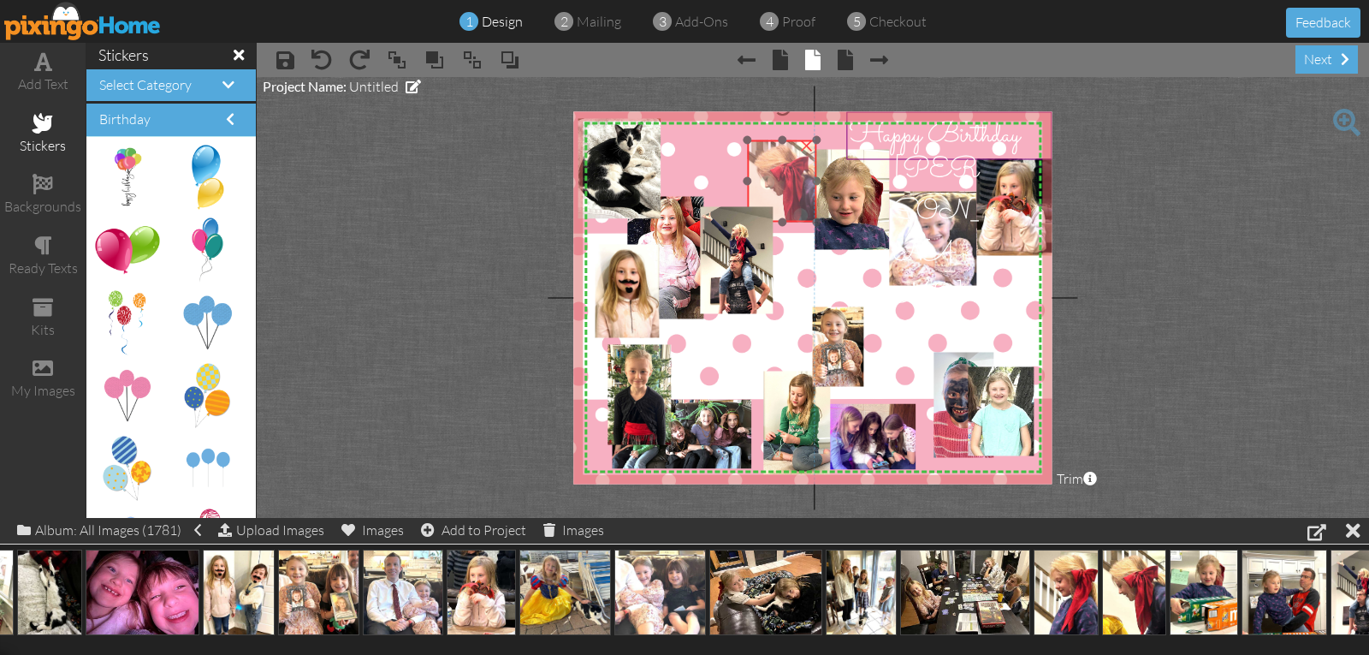
drag, startPoint x: 777, startPoint y: 164, endPoint x: 778, endPoint y: 156, distance: 8.6
click at [778, 156] on img at bounding box center [782, 186] width 69 height 92
click at [783, 204] on img at bounding box center [779, 187] width 69 height 92
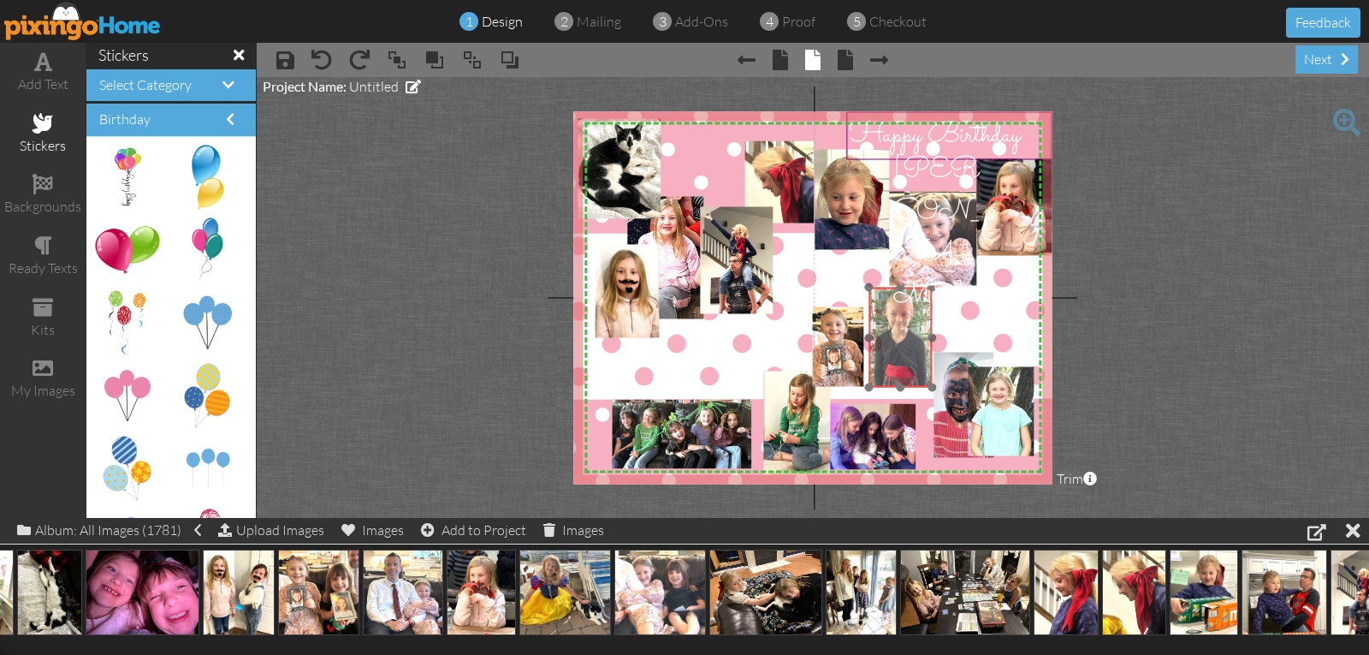
drag, startPoint x: 633, startPoint y: 384, endPoint x: 894, endPoint y: 327, distance: 267.3
click at [894, 327] on img at bounding box center [901, 346] width 108 height 129
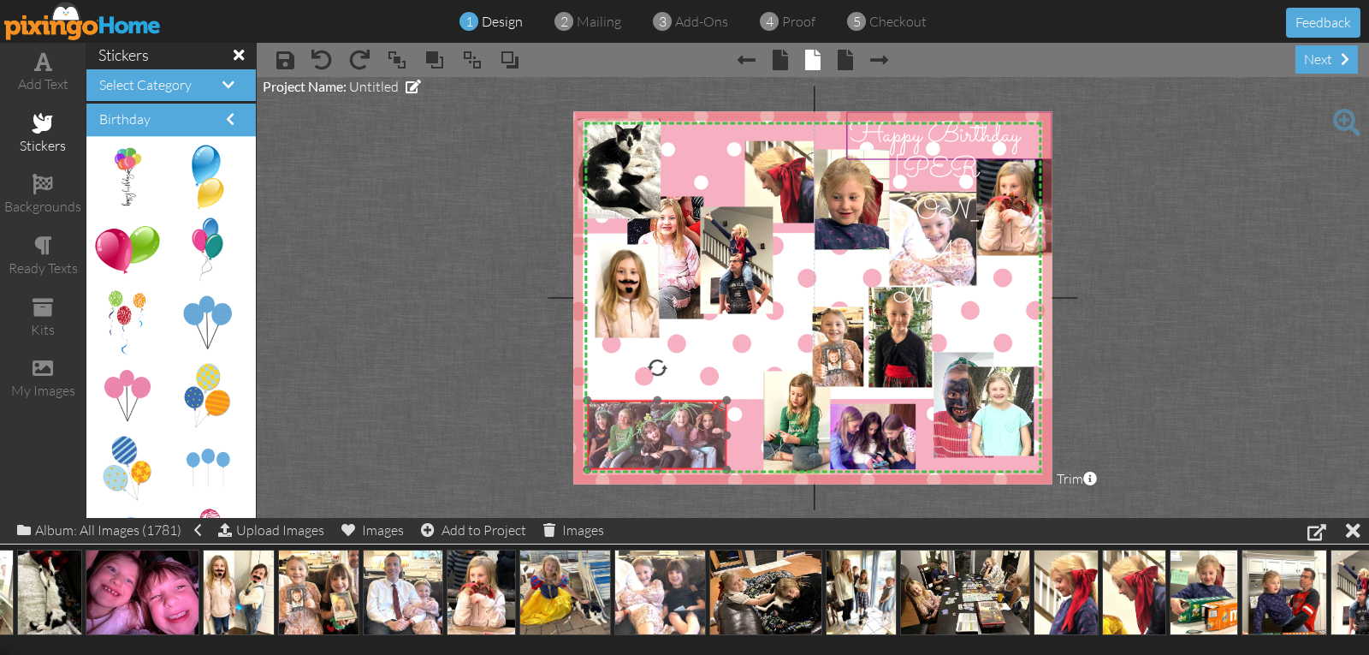
drag, startPoint x: 657, startPoint y: 446, endPoint x: 634, endPoint y: 445, distance: 23.1
click at [634, 445] on img at bounding box center [658, 435] width 140 height 69
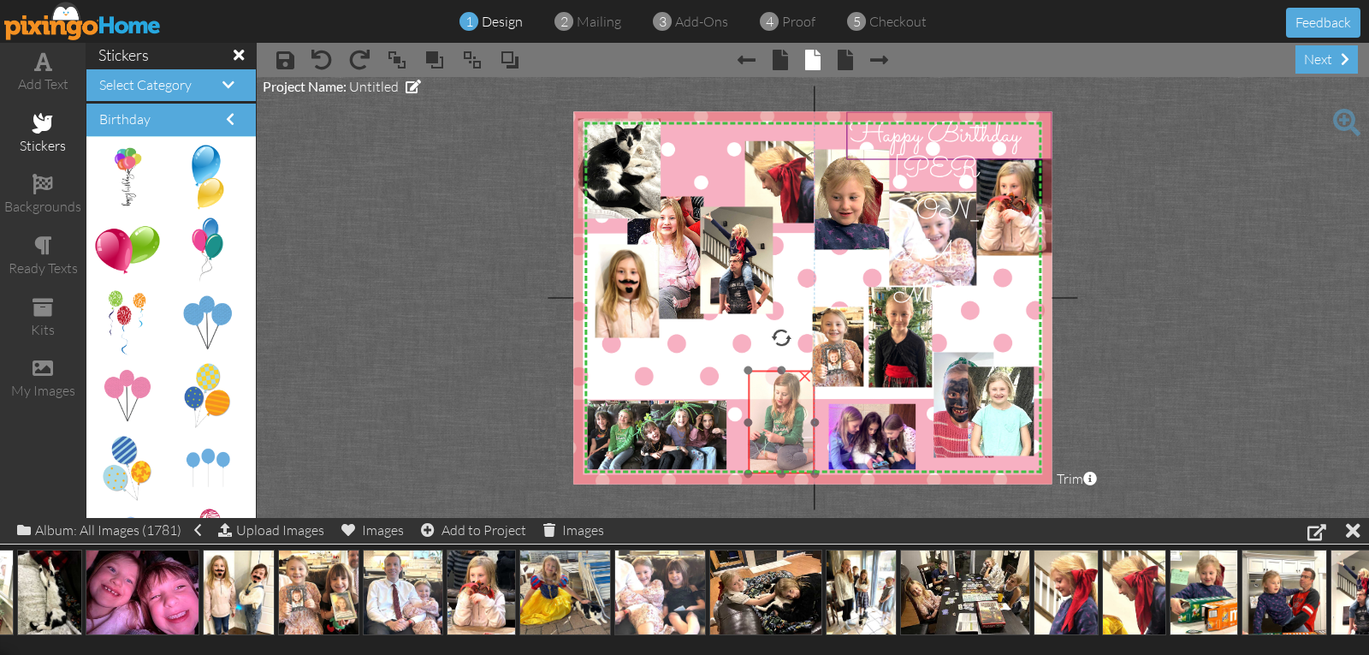
drag, startPoint x: 786, startPoint y: 439, endPoint x: 770, endPoint y: 438, distance: 15.4
click at [770, 438] on img at bounding box center [783, 419] width 92 height 109
drag, startPoint x: 765, startPoint y: 441, endPoint x: 765, endPoint y: 402, distance: 38.5
click at [765, 402] on img at bounding box center [783, 381] width 92 height 109
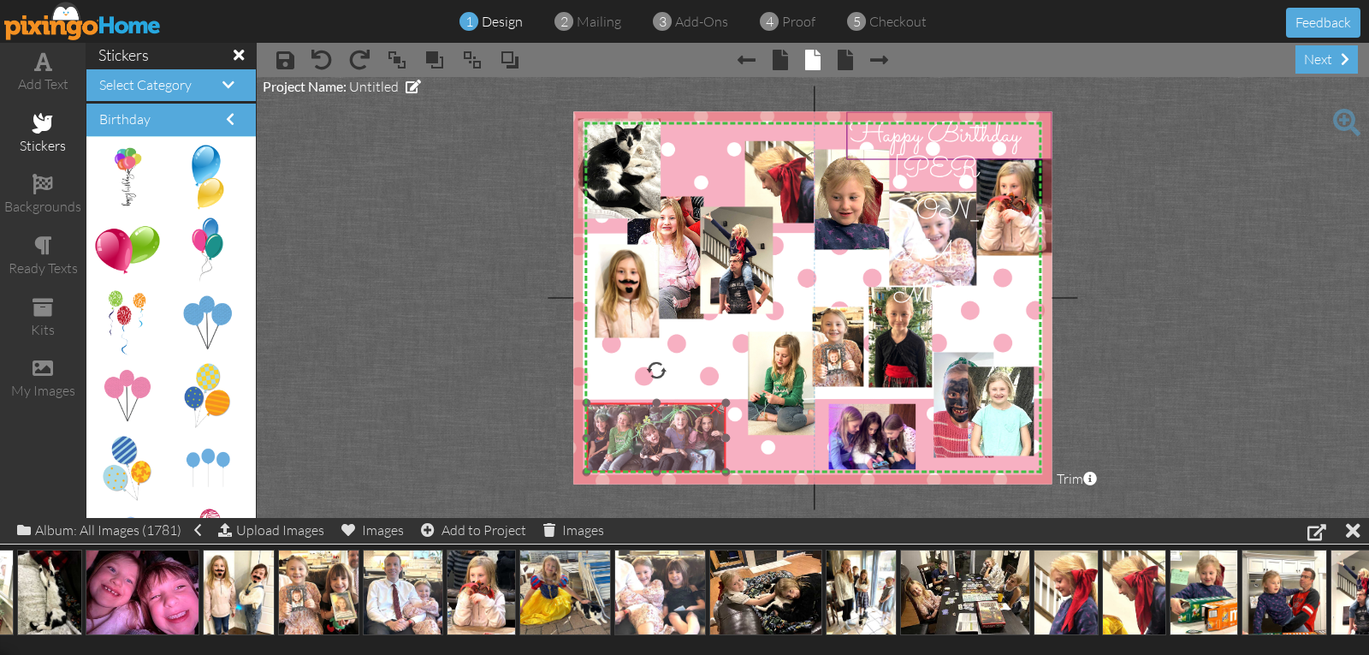
click at [698, 436] on img at bounding box center [657, 437] width 140 height 69
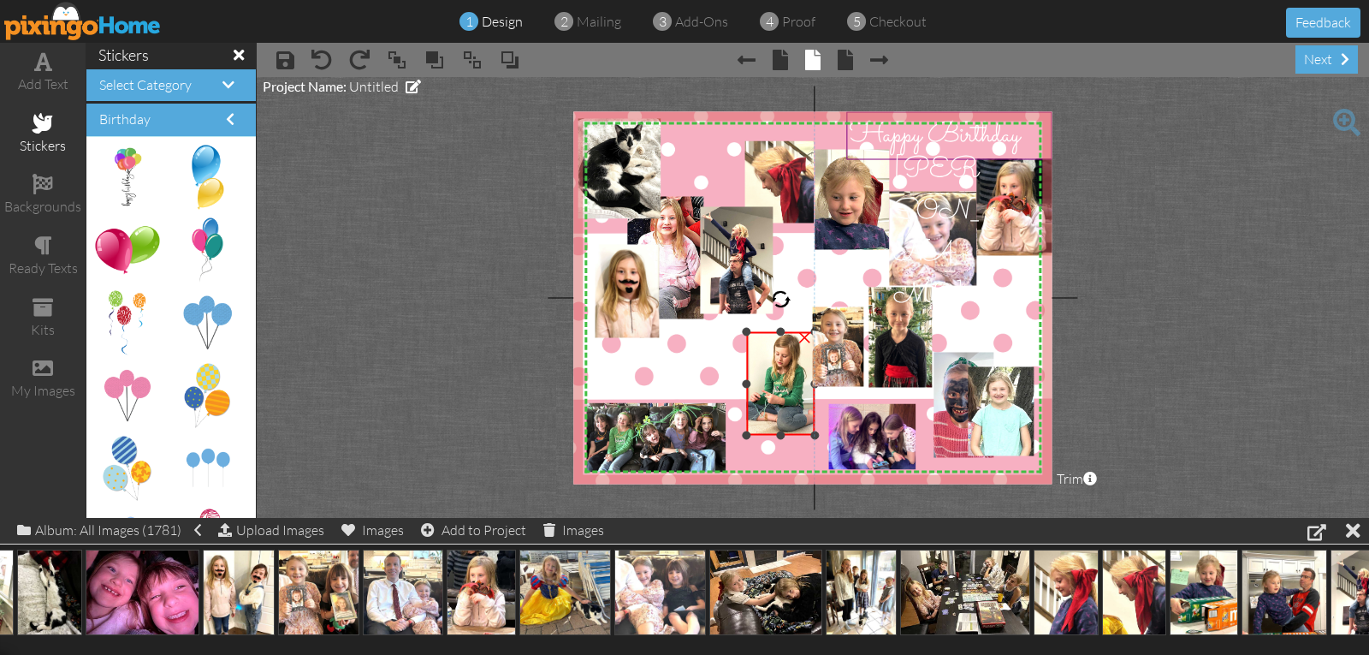
click at [745, 387] on div at bounding box center [747, 383] width 9 height 9
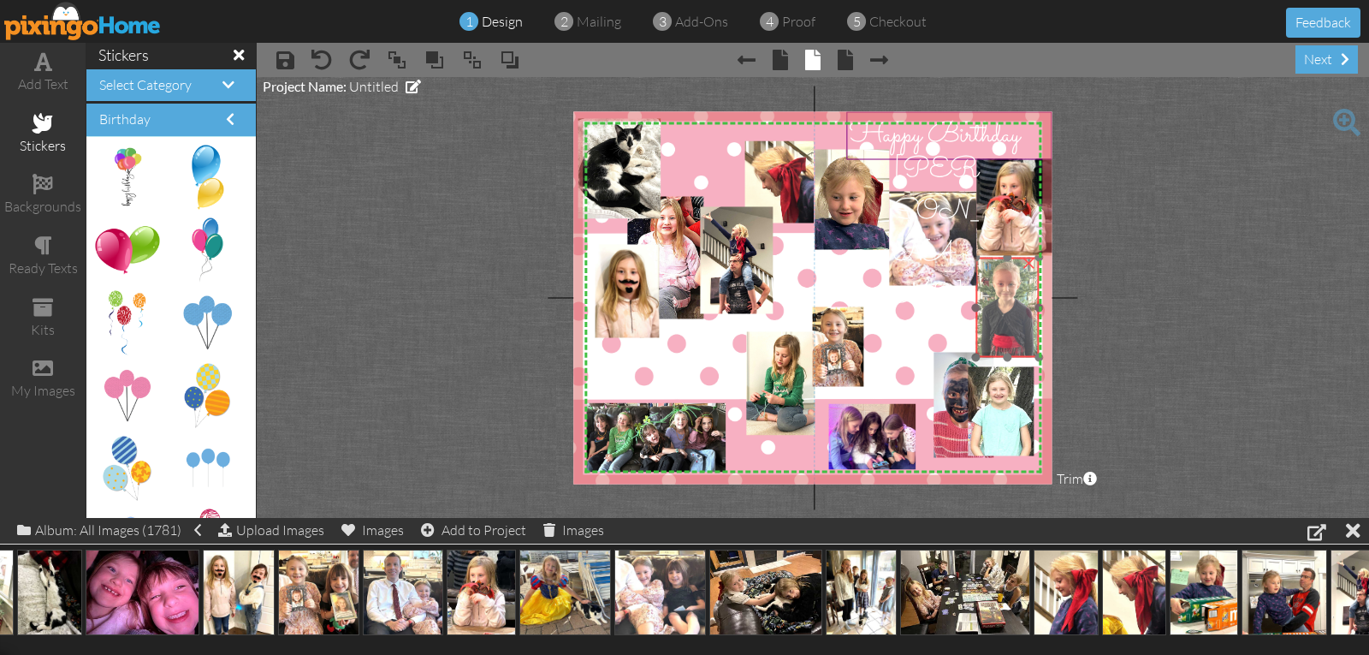
drag, startPoint x: 897, startPoint y: 334, endPoint x: 1004, endPoint y: 304, distance: 111.1
click at [1004, 304] on img at bounding box center [1008, 316] width 108 height 129
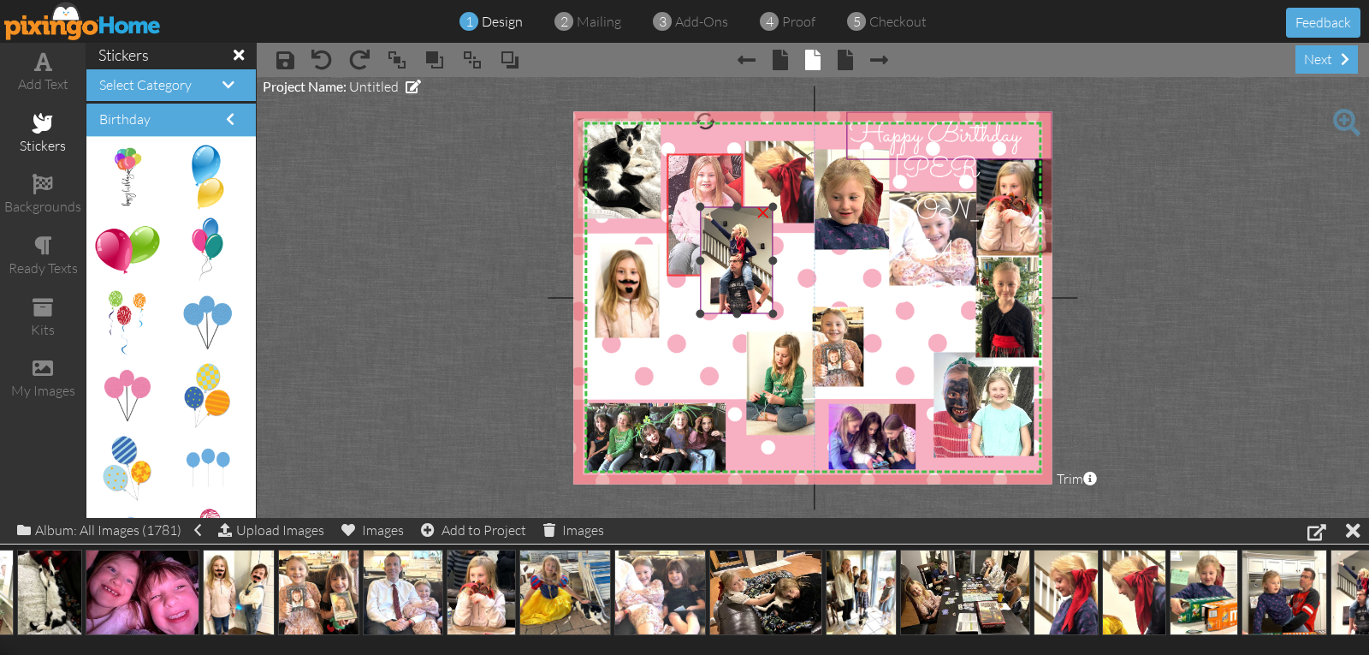
drag, startPoint x: 672, startPoint y: 270, endPoint x: 711, endPoint y: 228, distance: 58.1
click at [711, 228] on div "X X X X X X X X X X X X X X X X X X X X X X X X X X X X X X X X X X X X X X X X…" at bounding box center [812, 297] width 478 height 372
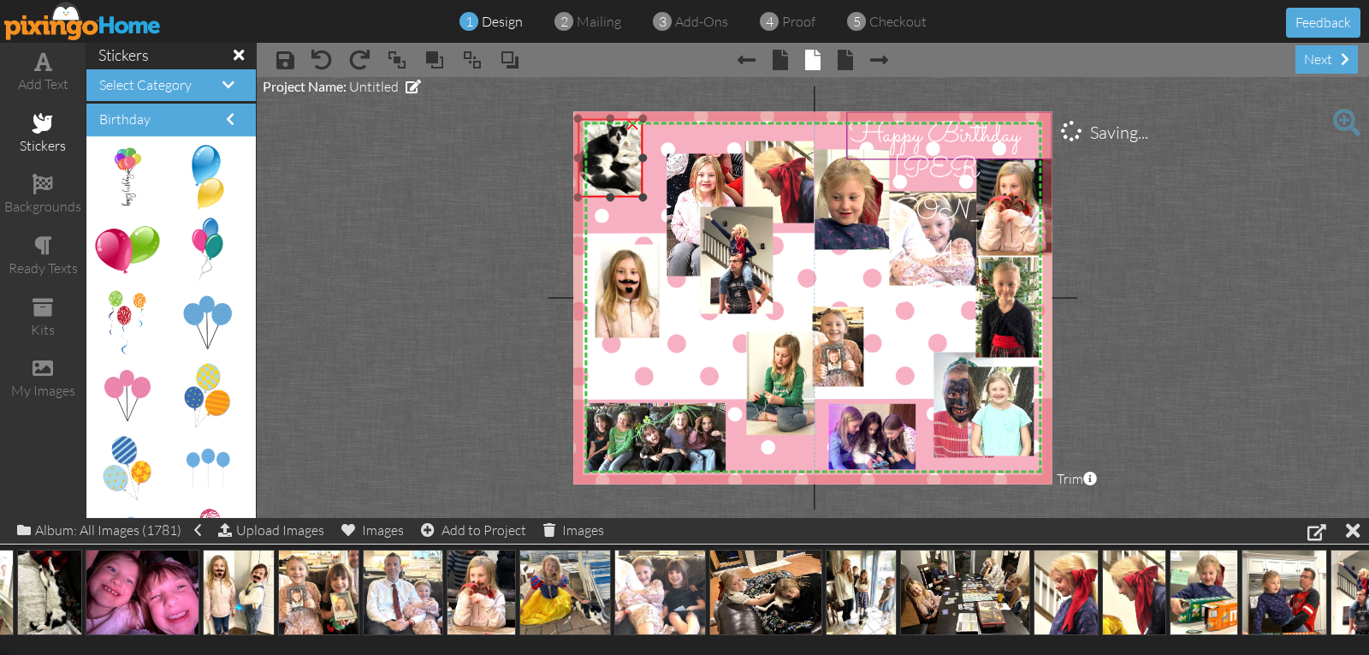
drag, startPoint x: 660, startPoint y: 216, endPoint x: 639, endPoint y: 191, distance: 32.2
click at [646, 194] on div at bounding box center [642, 197] width 9 height 9
click at [639, 187] on img at bounding box center [617, 156] width 65 height 87
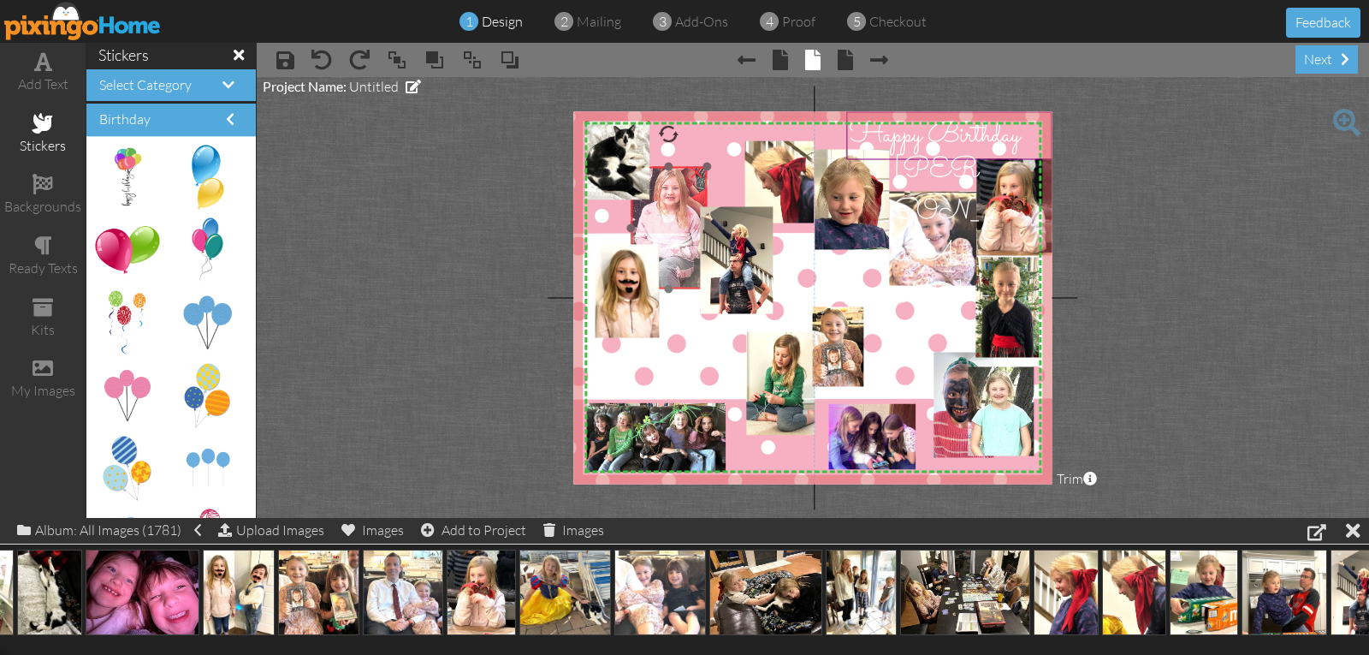
drag, startPoint x: 685, startPoint y: 205, endPoint x: 650, endPoint y: 220, distance: 38.3
click at [649, 220] on img at bounding box center [677, 198] width 250 height 332
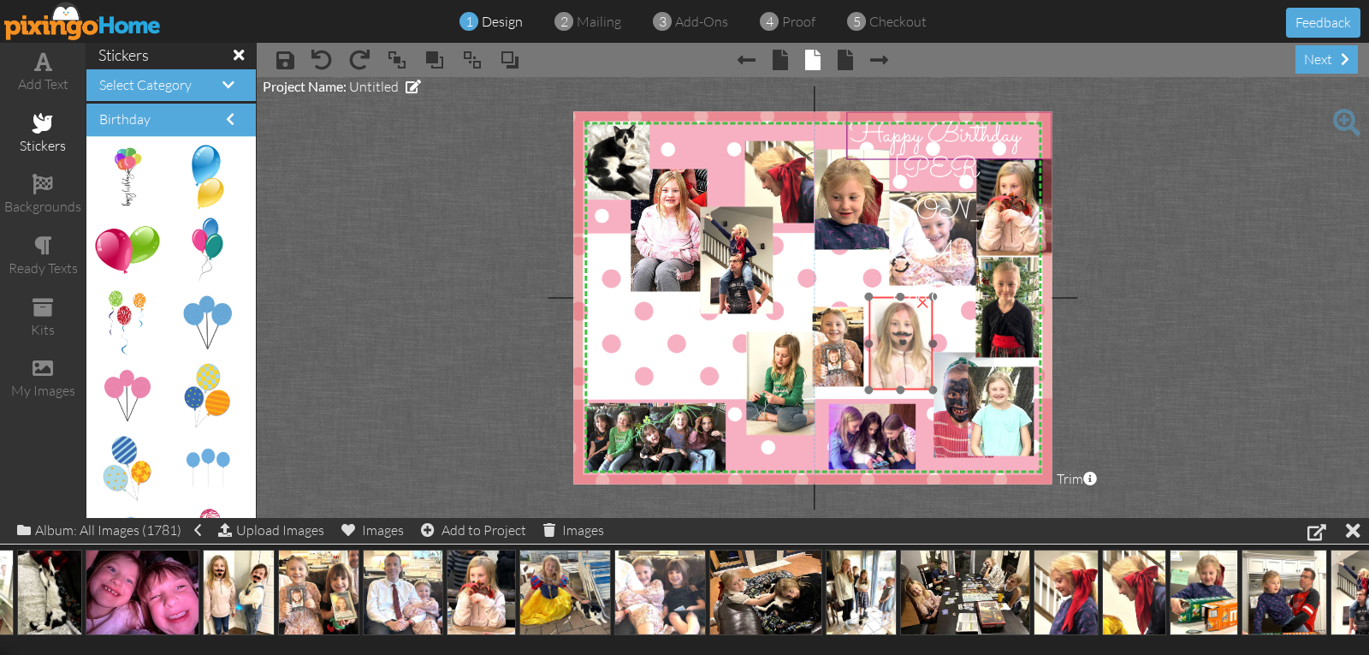
drag, startPoint x: 626, startPoint y: 286, endPoint x: 900, endPoint y: 338, distance: 278.8
click at [900, 338] on img at bounding box center [942, 380] width 146 height 175
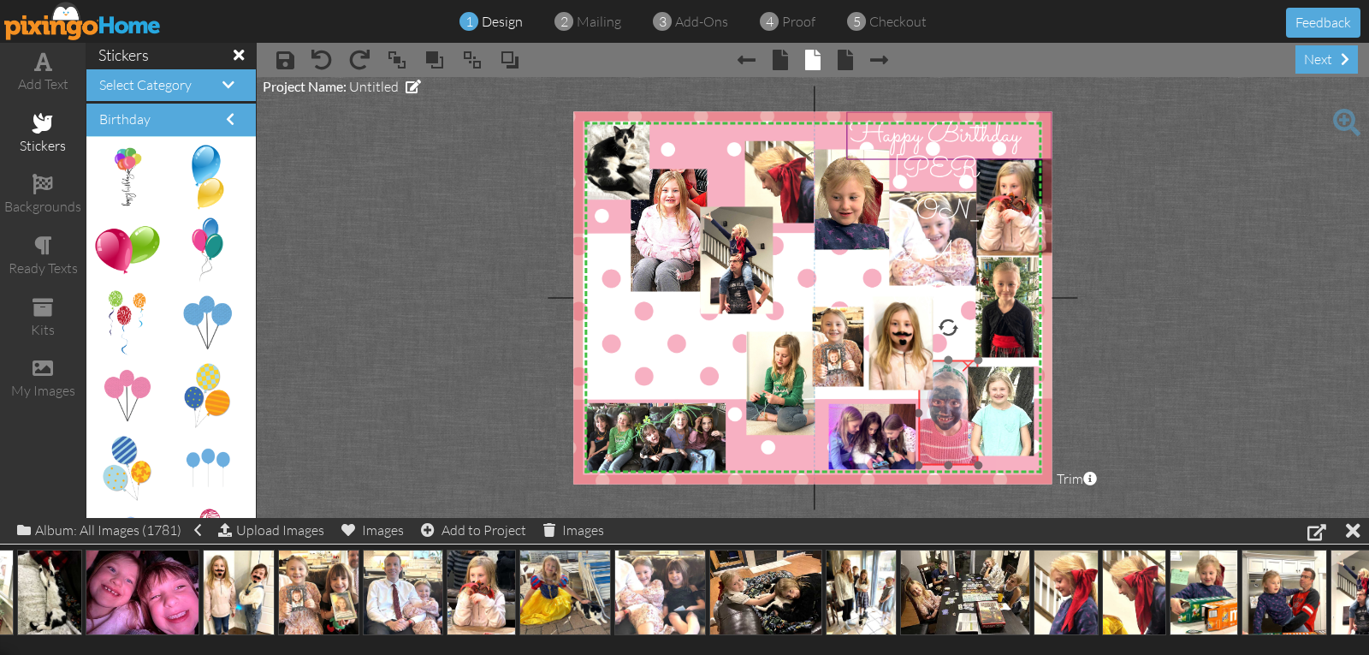
drag, startPoint x: 954, startPoint y: 400, endPoint x: 941, endPoint y: 407, distance: 15.3
click at [941, 407] on img at bounding box center [944, 419] width 104 height 139
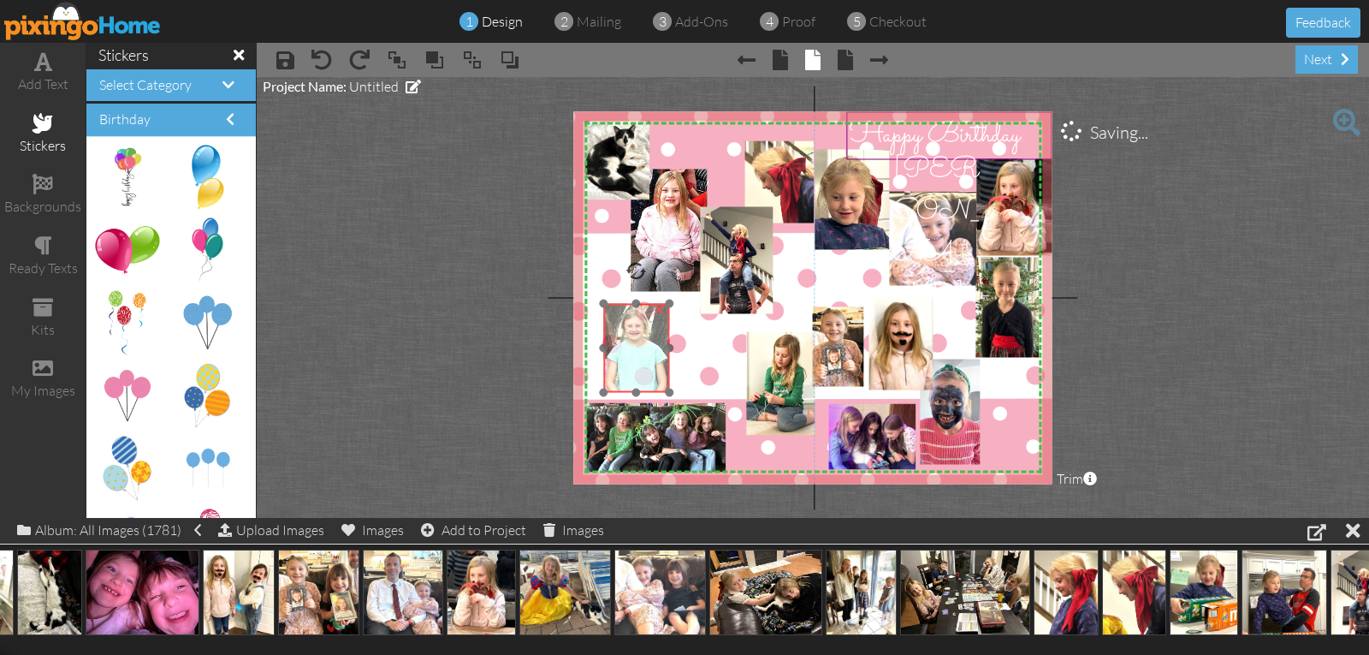
drag, startPoint x: 997, startPoint y: 403, endPoint x: 628, endPoint y: 341, distance: 374.0
click at [628, 341] on img at bounding box center [630, 367] width 377 height 315
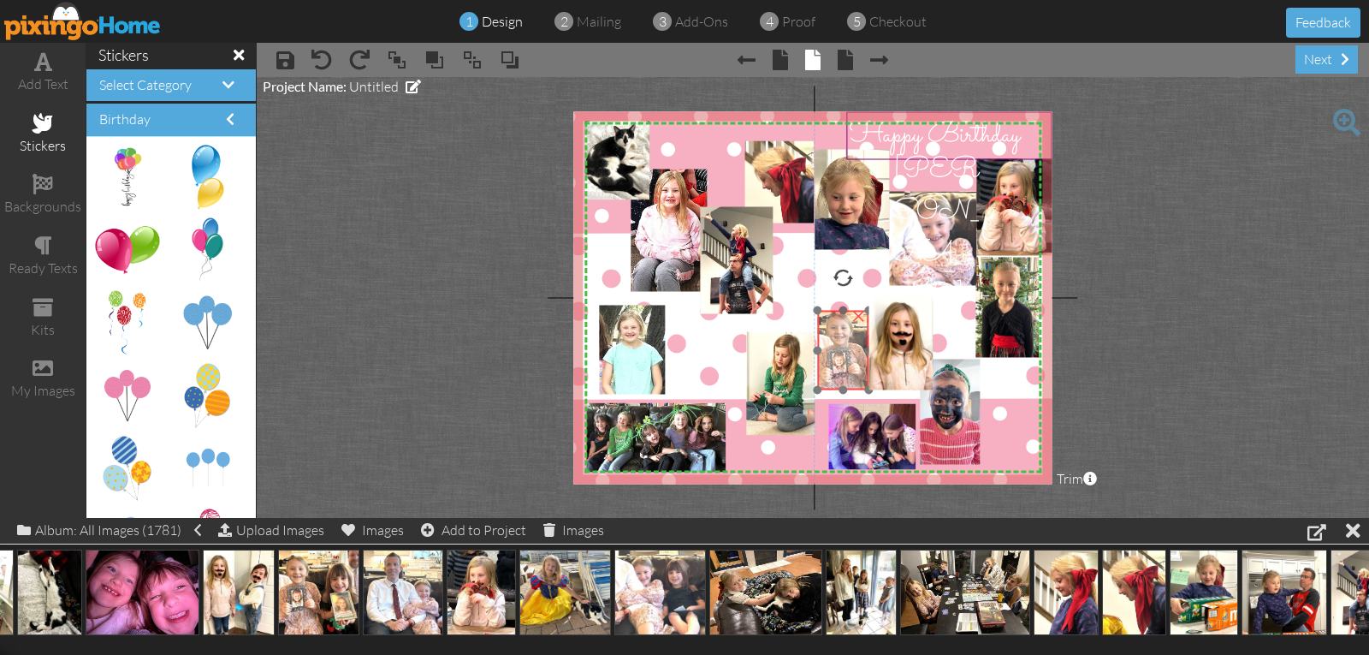
click at [839, 342] on img at bounding box center [864, 355] width 95 height 99
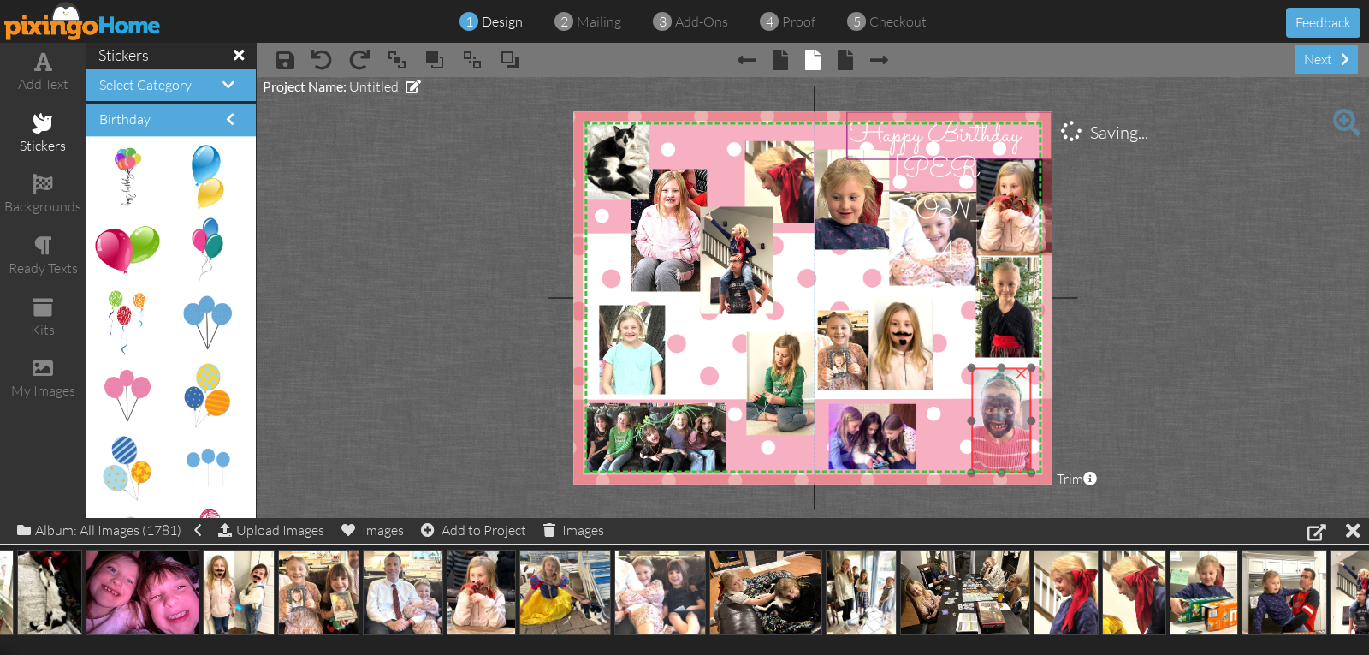
drag, startPoint x: 948, startPoint y: 407, endPoint x: 1000, endPoint y: 416, distance: 52.1
click at [1000, 416] on img at bounding box center [997, 427] width 104 height 139
drag, startPoint x: 972, startPoint y: 364, endPoint x: 997, endPoint y: 400, distance: 43.7
click at [997, 403] on div "×" at bounding box center [1012, 438] width 40 height 70
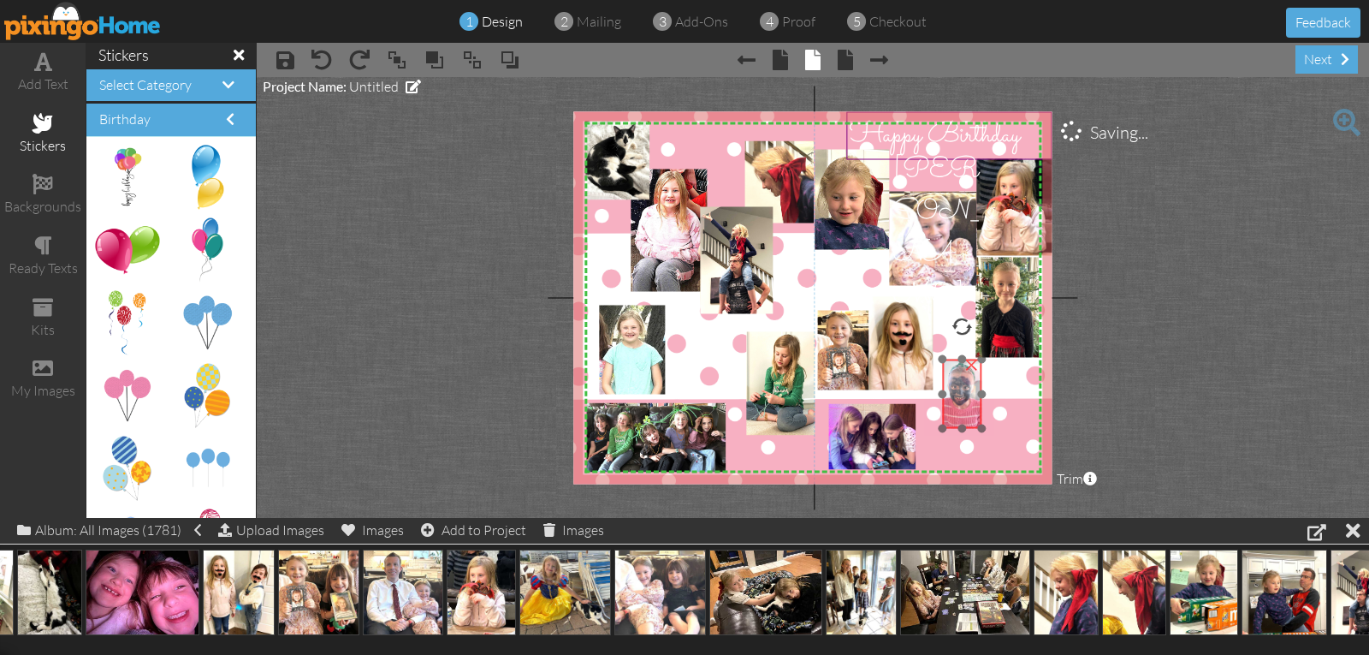
drag, startPoint x: 1011, startPoint y: 433, endPoint x: 961, endPoint y: 389, distance: 66.7
click at [961, 389] on img at bounding box center [959, 398] width 68 height 91
click at [52, 69] on div "add text" at bounding box center [43, 73] width 86 height 60
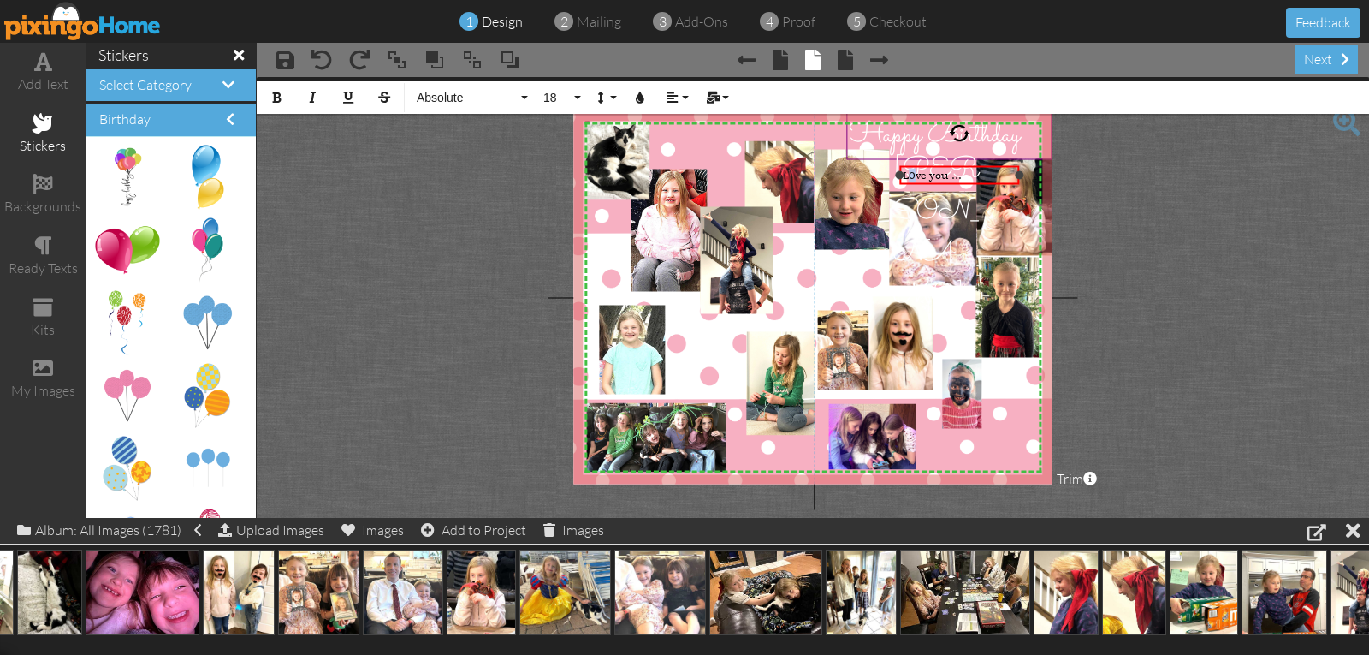
click at [912, 171] on span "L0ve you ..." at bounding box center [932, 176] width 59 height 14
click at [961, 175] on span "Love you ..." at bounding box center [932, 176] width 58 height 14
click at [634, 96] on icon "button" at bounding box center [640, 98] width 12 height 12
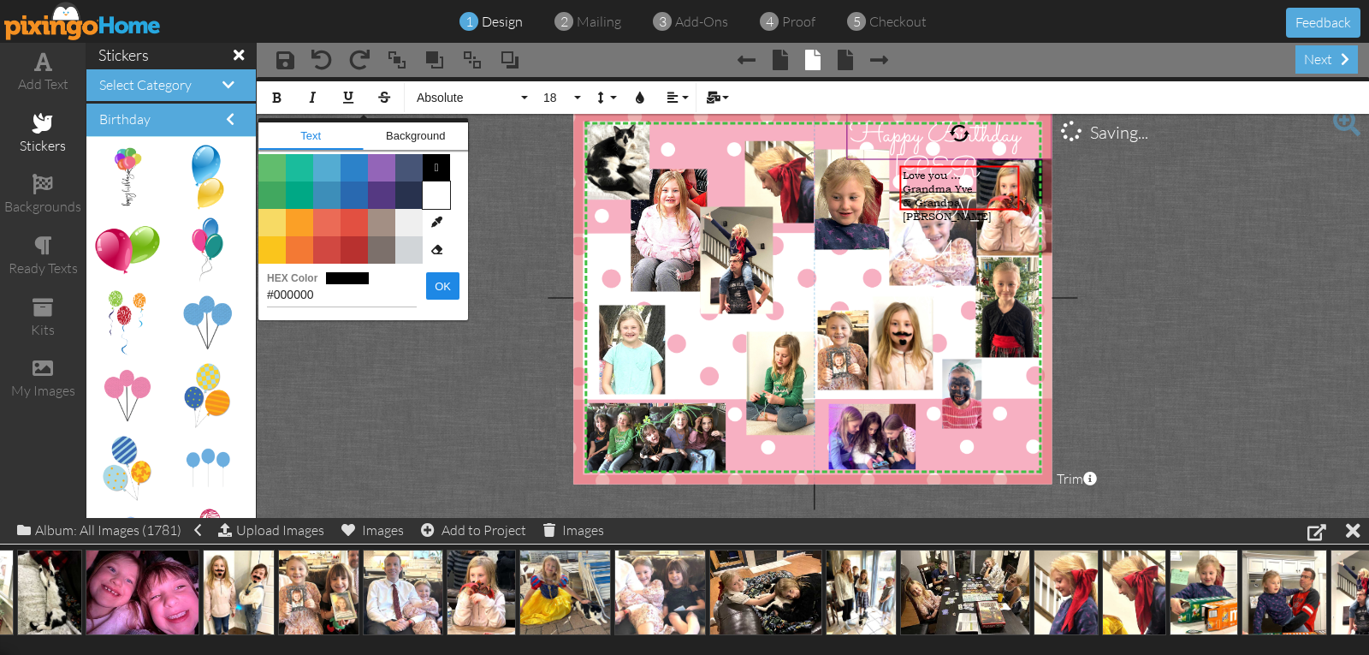
click at [432, 198] on span "Color #FFFFFF" at bounding box center [436, 194] width 27 height 27
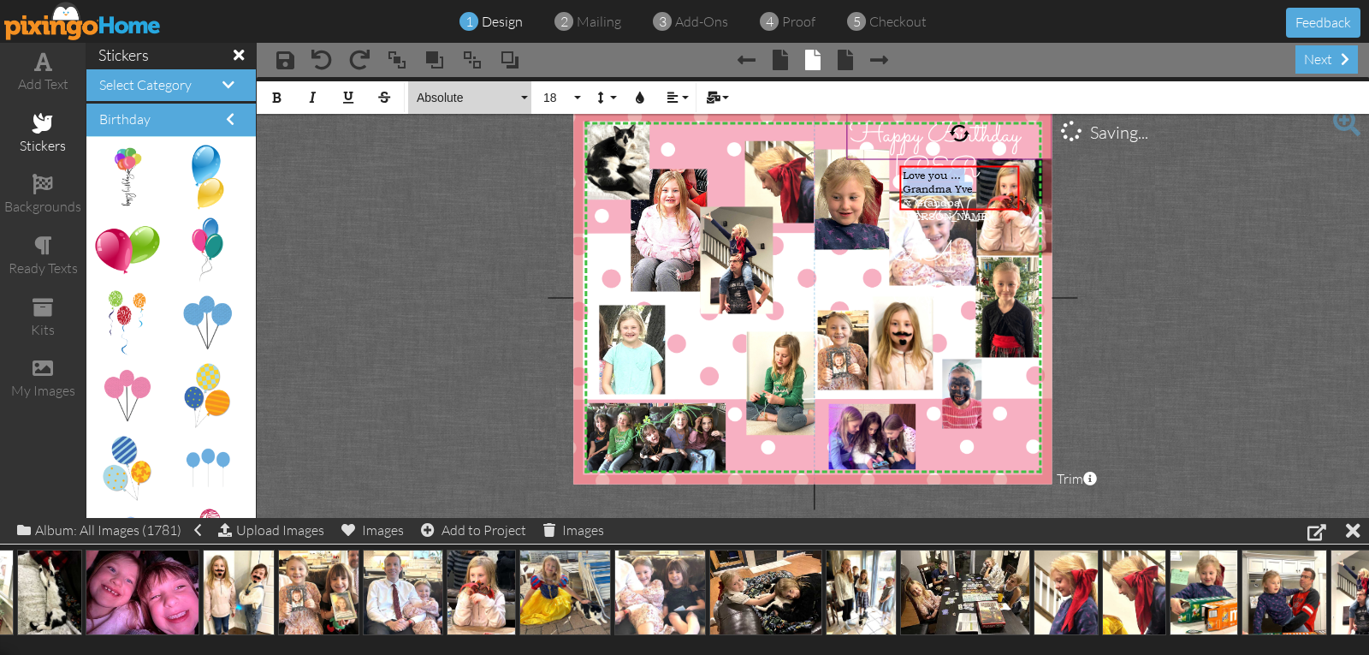
click at [440, 94] on span "Absolute" at bounding box center [466, 98] width 103 height 15
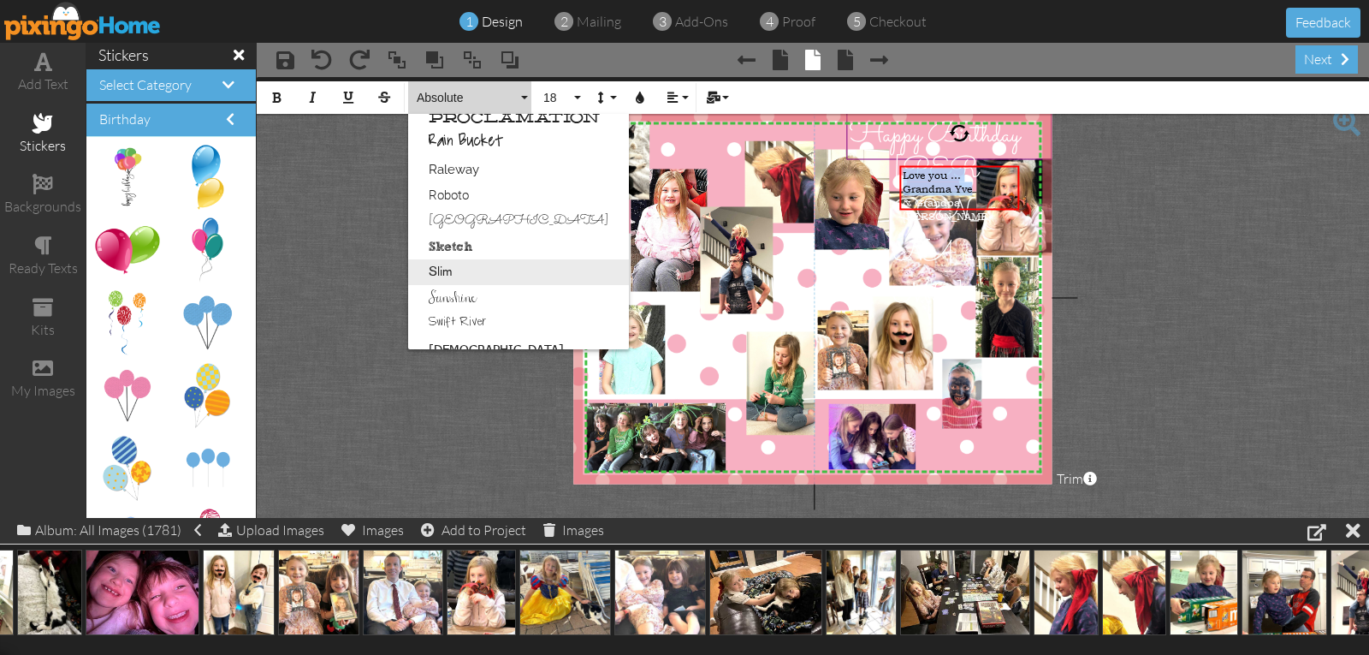
scroll to position [903, 0]
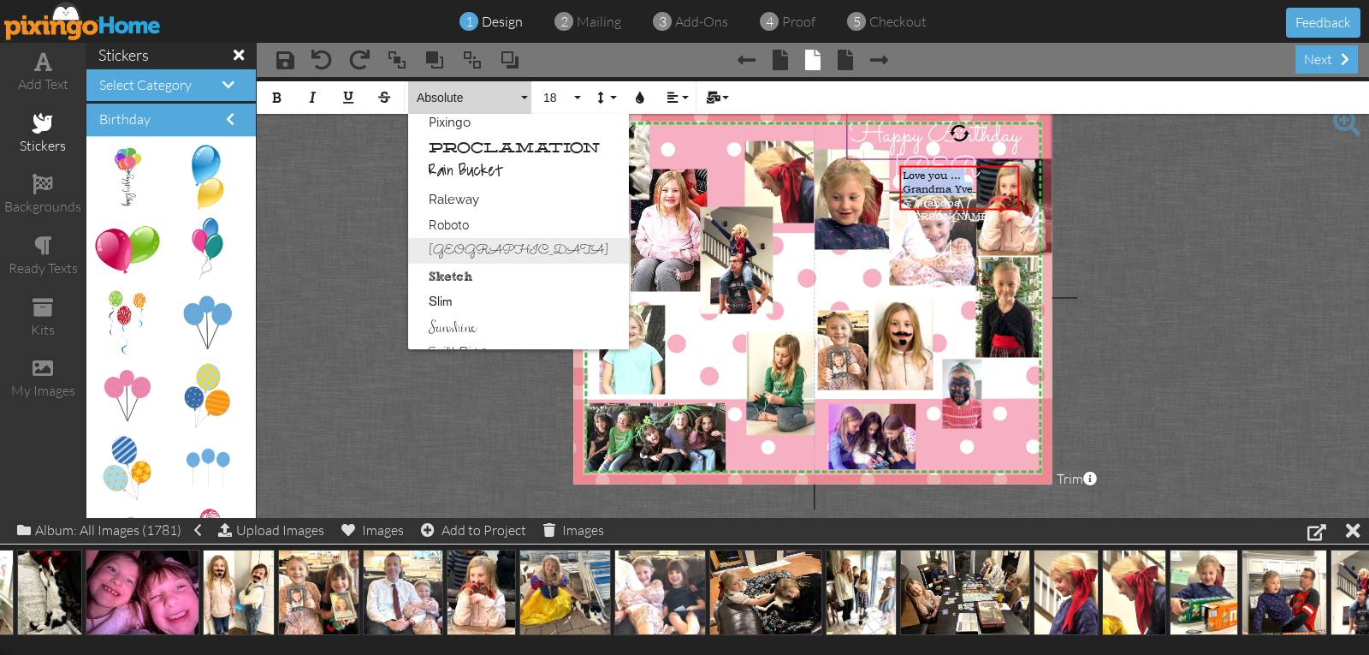
click at [460, 246] on link "[GEOGRAPHIC_DATA]" at bounding box center [518, 251] width 221 height 26
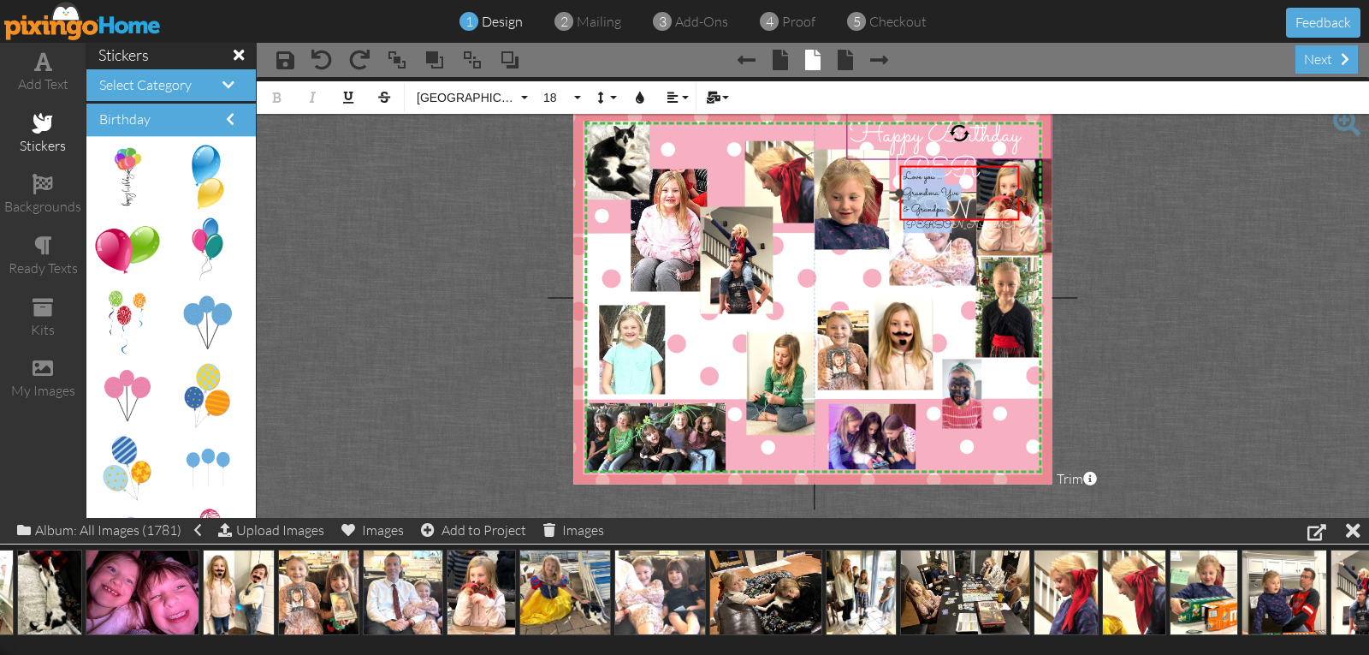
click at [905, 194] on span "Grandma Yve" at bounding box center [931, 193] width 56 height 16
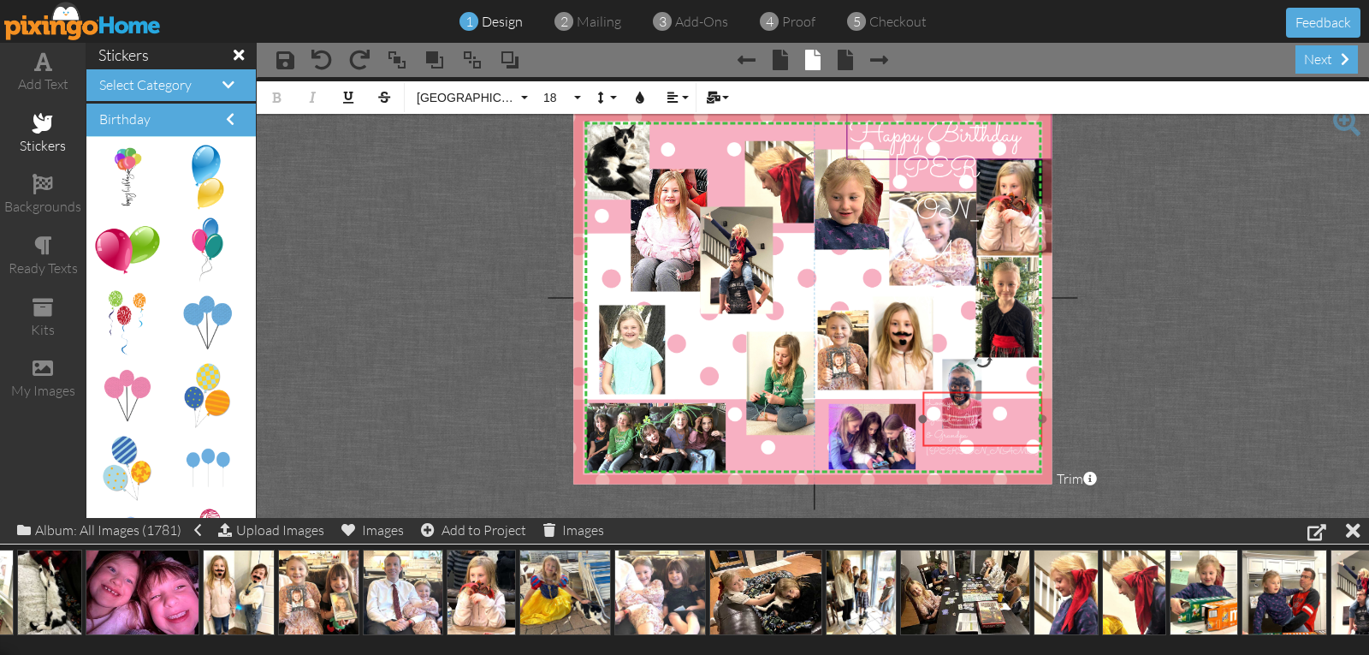
drag, startPoint x: 975, startPoint y: 166, endPoint x: 995, endPoint y: 408, distance: 243.0
click at [994, 407] on div "Love you ... ​ ​ Grandma Yve & Grandpa [PERSON_NAME]" at bounding box center [983, 426] width 120 height 71
drag, startPoint x: 1001, startPoint y: 415, endPoint x: 1020, endPoint y: 430, distance: 24.5
click at [1020, 431] on div "Love you ... Grandma Yve & Grandpa [PERSON_NAME]" at bounding box center [979, 442] width 114 height 65
click at [1007, 420] on div "Love you ..." at bounding box center [979, 418] width 114 height 16
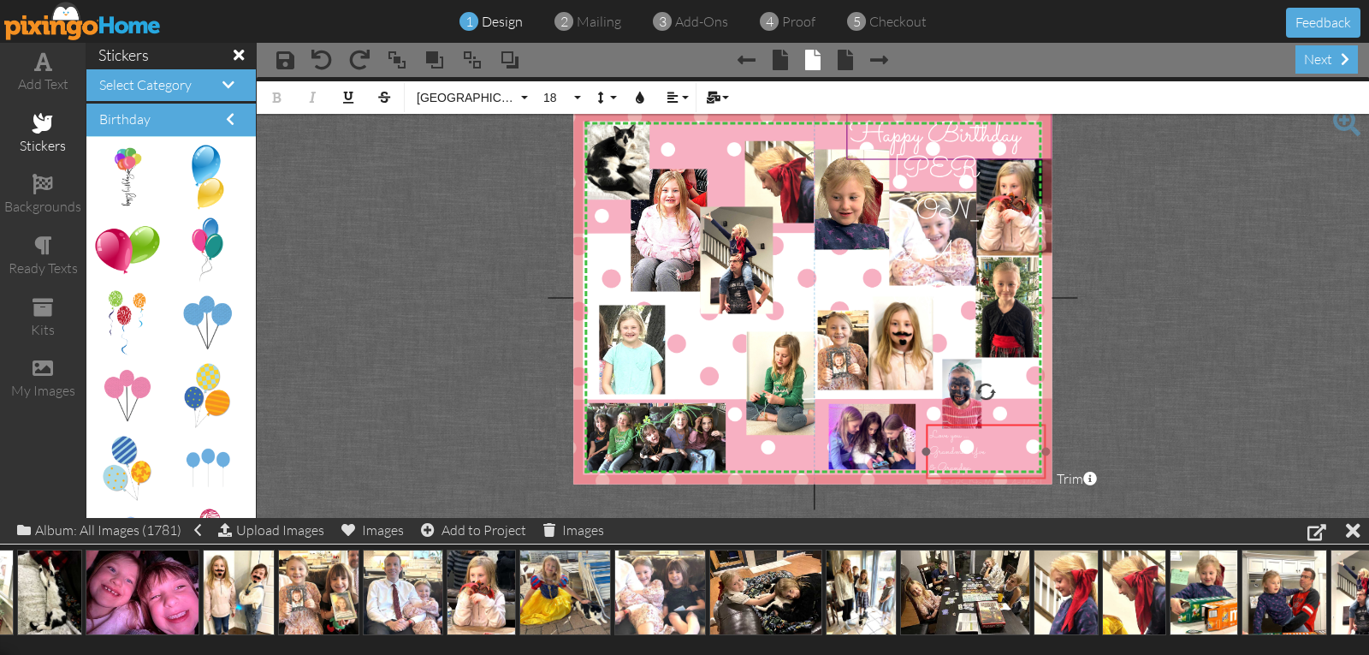
drag, startPoint x: 991, startPoint y: 407, endPoint x: 999, endPoint y: 425, distance: 18.8
click at [999, 425] on div "Love you ... ​ ​ Grandma Yve & Grandpa [PERSON_NAME]" at bounding box center [986, 459] width 120 height 71
click at [936, 448] on span "Grandma Yve" at bounding box center [957, 451] width 56 height 16
click at [1030, 432] on div "Love you ... [GEOGRAPHIC_DATA] Yve" at bounding box center [986, 435] width 114 height 16
click at [937, 450] on span "& Grandpa [PERSON_NAME]" at bounding box center [985, 459] width 113 height 33
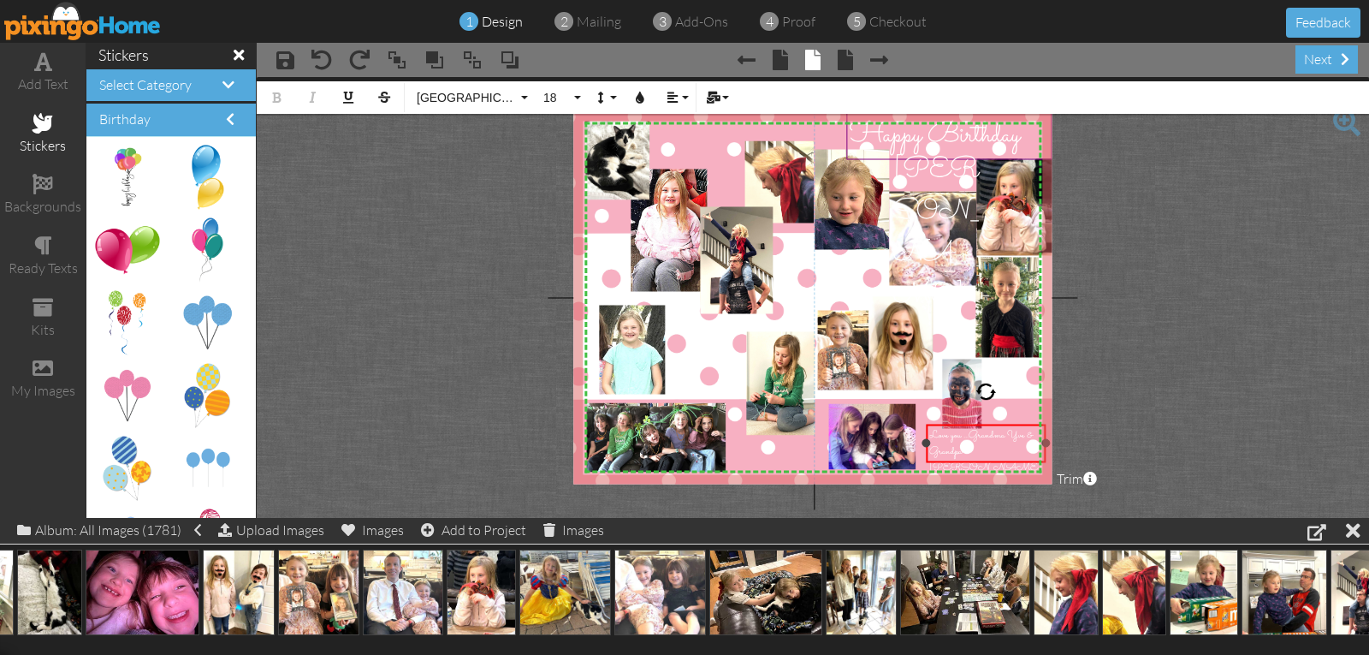
drag, startPoint x: 977, startPoint y: 450, endPoint x: 1037, endPoint y: 456, distance: 60.2
click at [1037, 456] on div "Grandpa [PERSON_NAME]" at bounding box center [986, 459] width 114 height 33
click at [33, 76] on div "add text" at bounding box center [43, 84] width 86 height 20
click at [639, 98] on icon "button" at bounding box center [640, 98] width 12 height 12
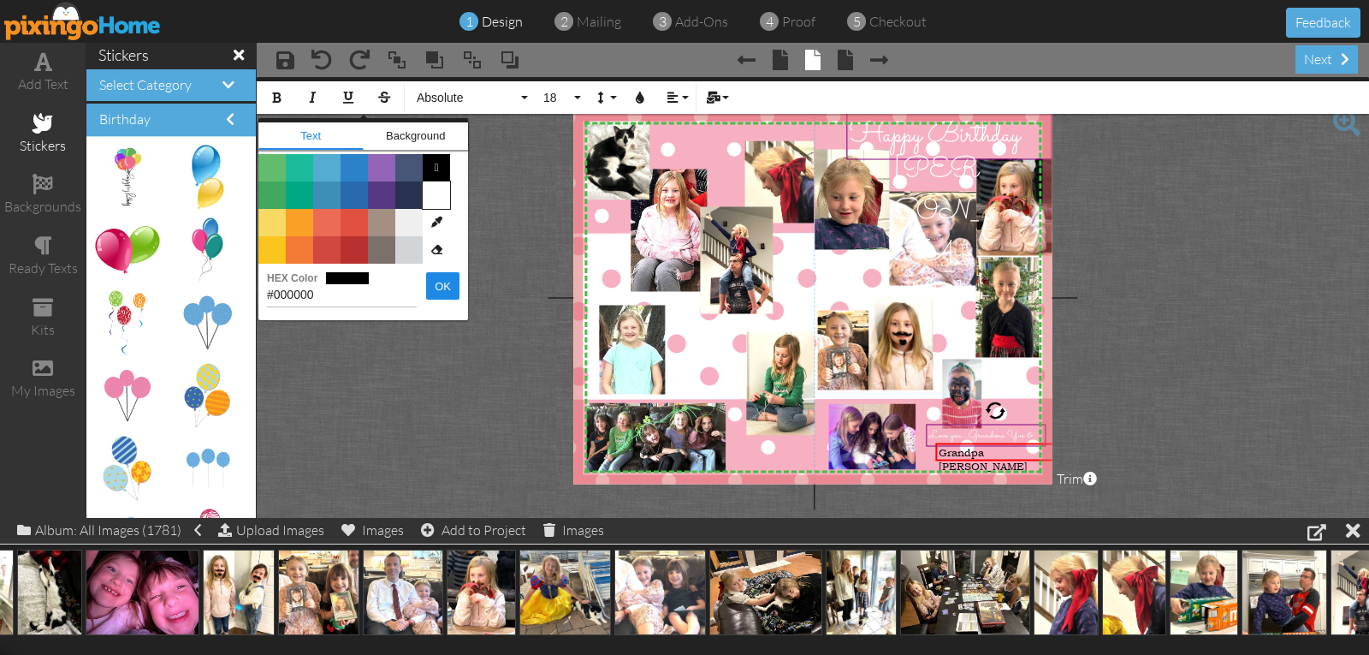
click at [437, 199] on span "Color #FFFFFF" at bounding box center [436, 194] width 27 height 27
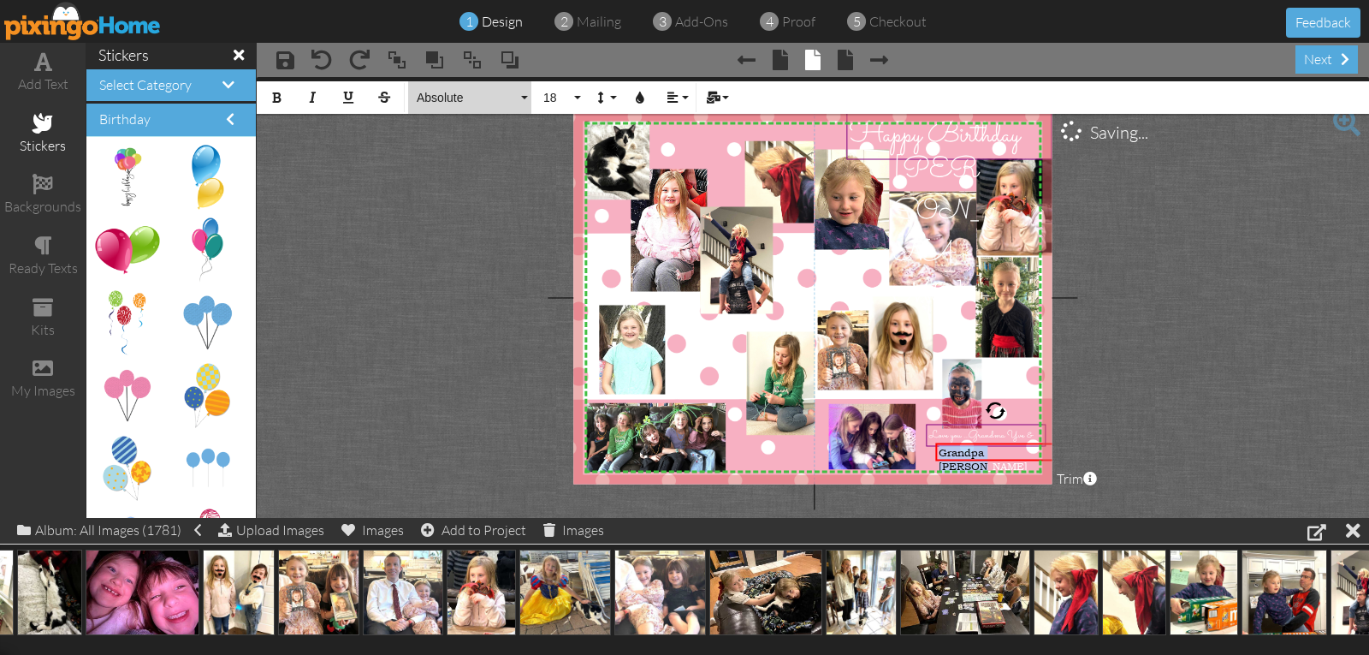
click at [432, 96] on span "Absolute" at bounding box center [466, 98] width 103 height 15
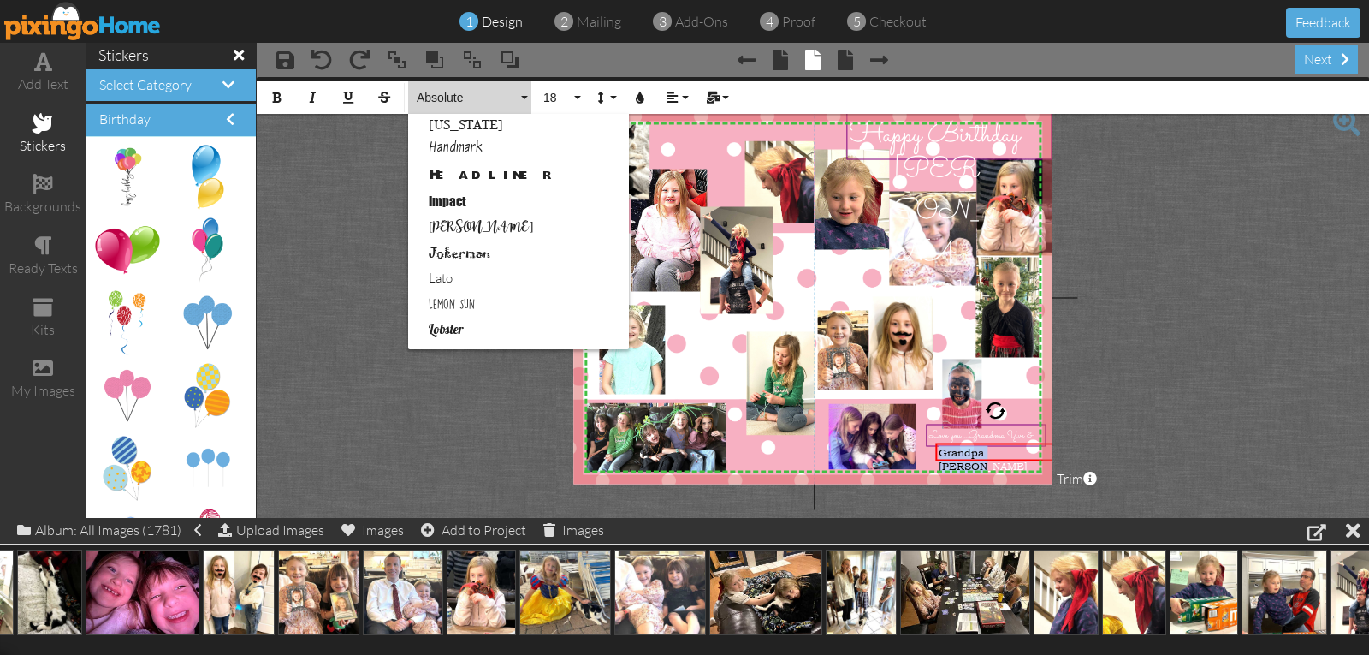
scroll to position [941, 0]
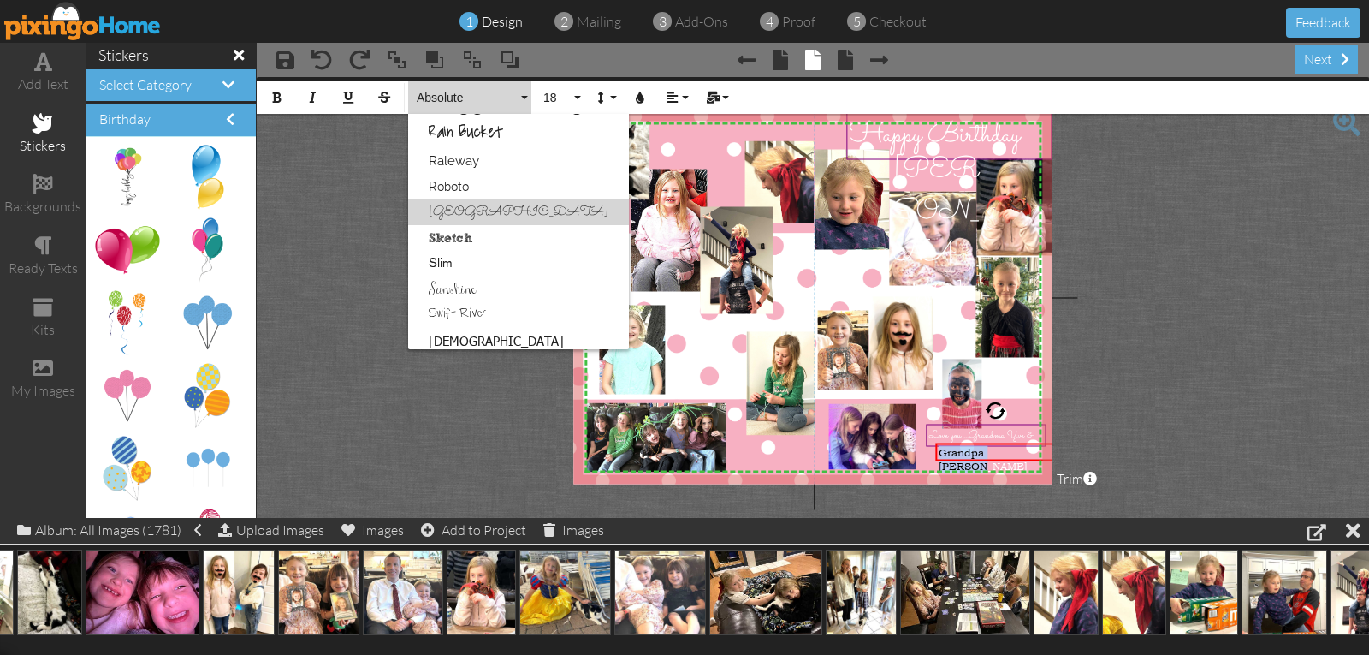
click at [451, 212] on link "[GEOGRAPHIC_DATA]" at bounding box center [518, 212] width 221 height 26
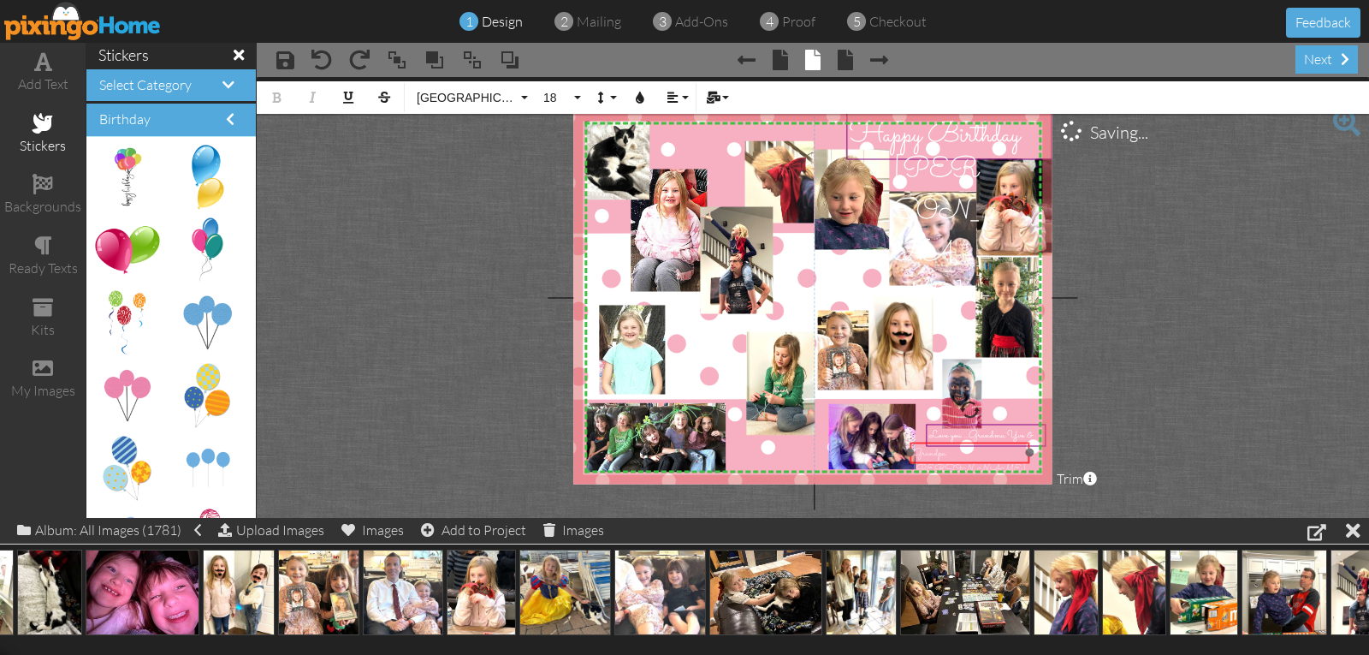
drag, startPoint x: 1022, startPoint y: 441, endPoint x: 996, endPoint y: 440, distance: 25.7
click at [996, 440] on div at bounding box center [970, 452] width 128 height 31
drag, startPoint x: 1028, startPoint y: 450, endPoint x: 979, endPoint y: 454, distance: 48.9
click at [979, 454] on div at bounding box center [982, 452] width 9 height 9
drag, startPoint x: 944, startPoint y: 442, endPoint x: 1008, endPoint y: 450, distance: 64.7
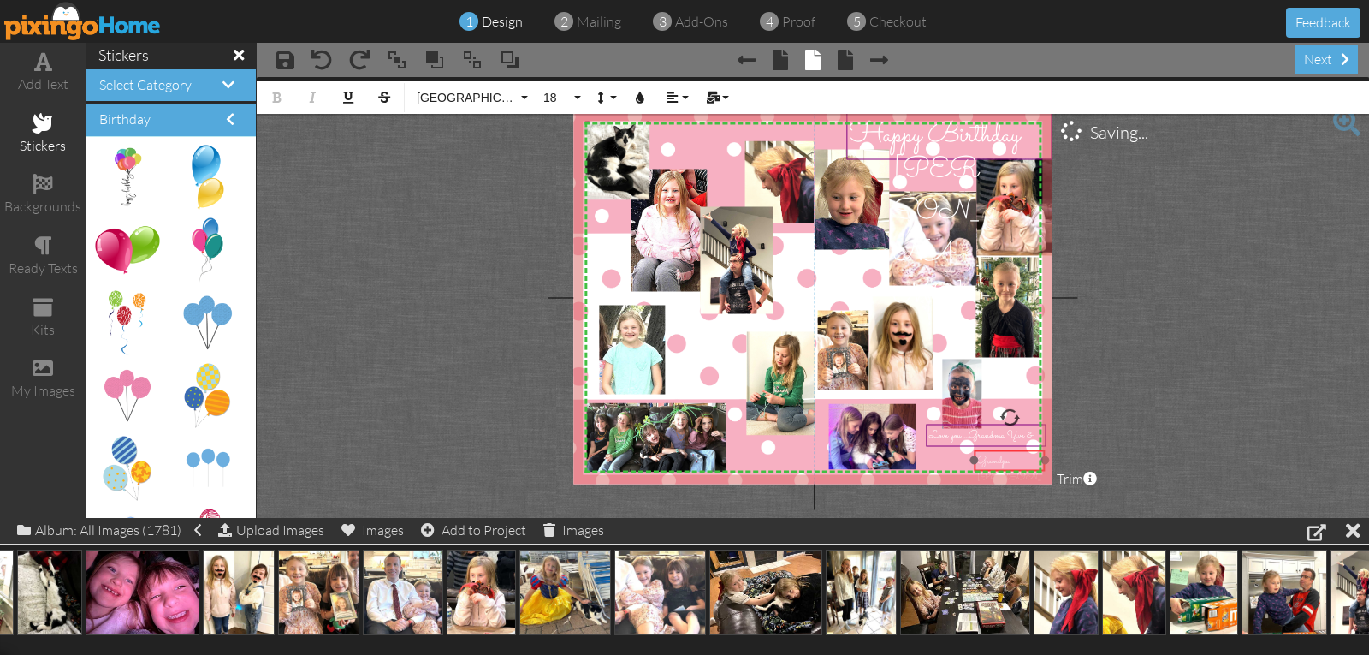
click at [1008, 450] on div "​ Grandpa [PERSON_NAME] ​ ​" at bounding box center [1010, 476] width 71 height 55
click at [980, 460] on span "Grandpa [PERSON_NAME] ​" at bounding box center [1009, 476] width 64 height 49
drag, startPoint x: 972, startPoint y: 469, endPoint x: 959, endPoint y: 469, distance: 12.8
click at [962, 469] on div "& Grandpa [PERSON_NAME] ×" at bounding box center [1004, 460] width 84 height 22
click at [1025, 437] on div "×" at bounding box center [1035, 426] width 27 height 27
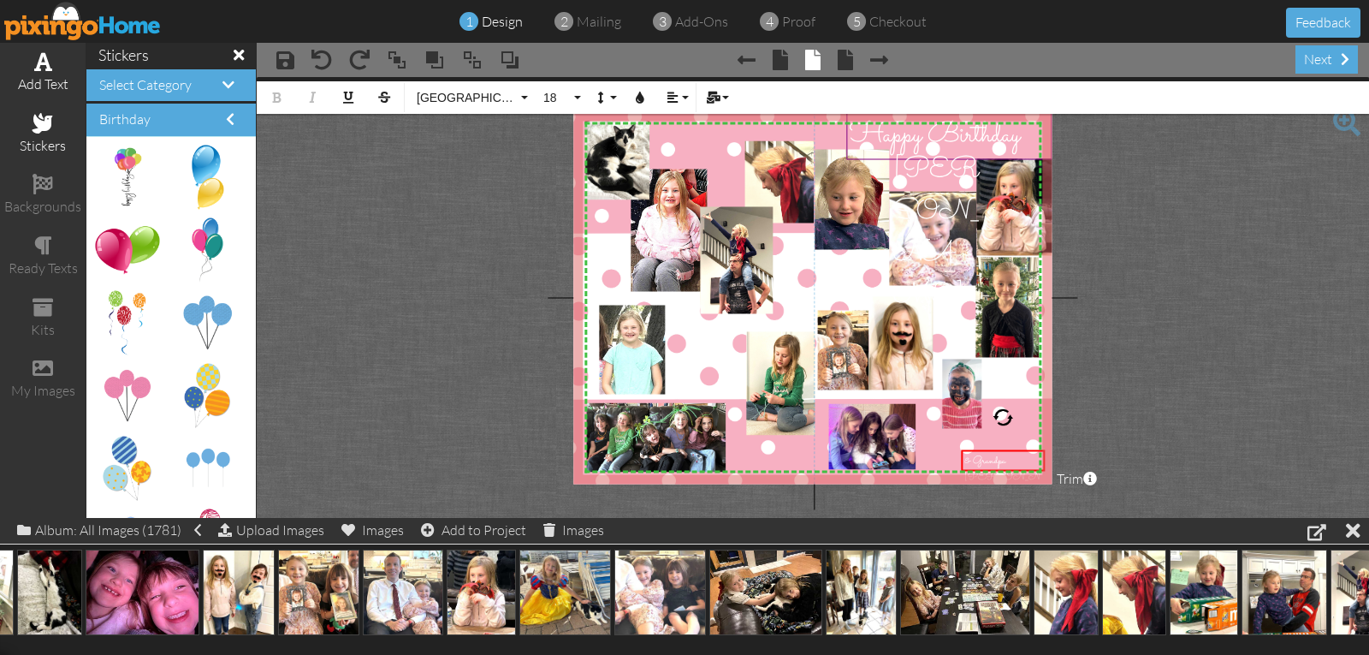
click at [47, 65] on span at bounding box center [43, 61] width 18 height 21
drag, startPoint x: 1012, startPoint y: 466, endPoint x: 955, endPoint y: 423, distance: 70.9
click at [955, 423] on div at bounding box center [975, 434] width 128 height 27
click at [645, 104] on button "Colors" at bounding box center [640, 97] width 33 height 33
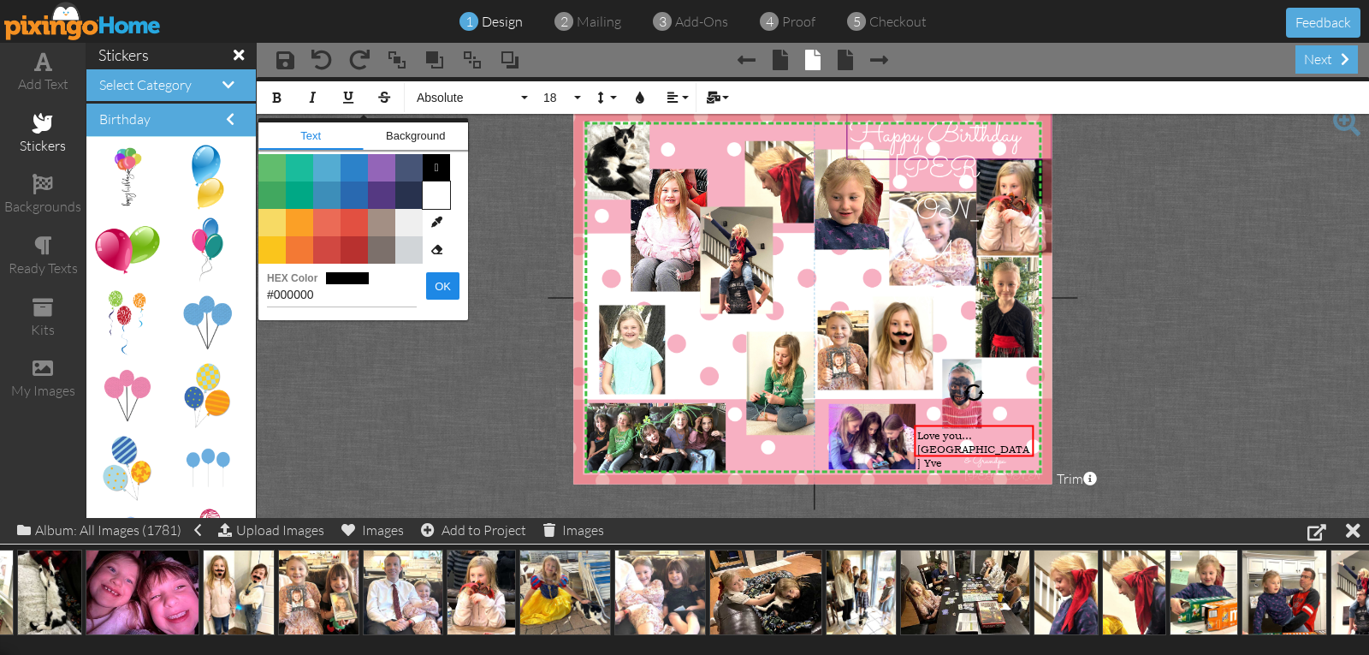
click at [440, 198] on span "Color #FFFFFF" at bounding box center [436, 194] width 27 height 27
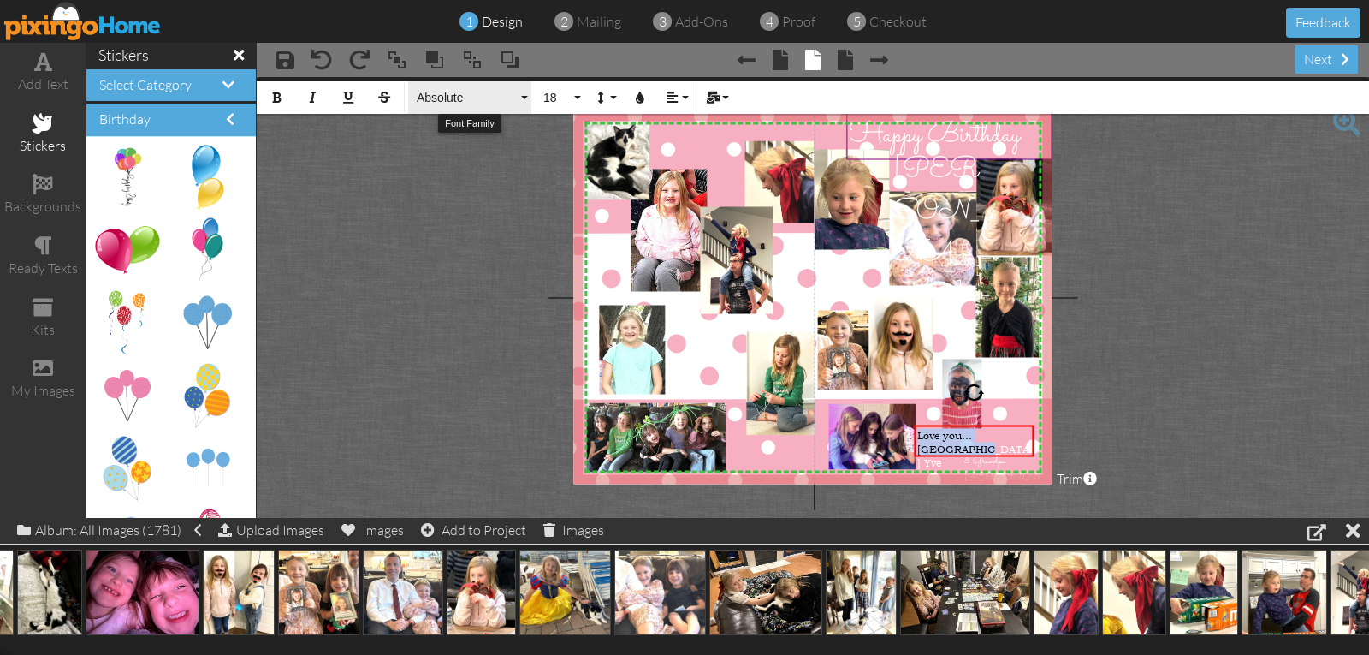
click at [427, 94] on span "Absolute" at bounding box center [466, 98] width 103 height 15
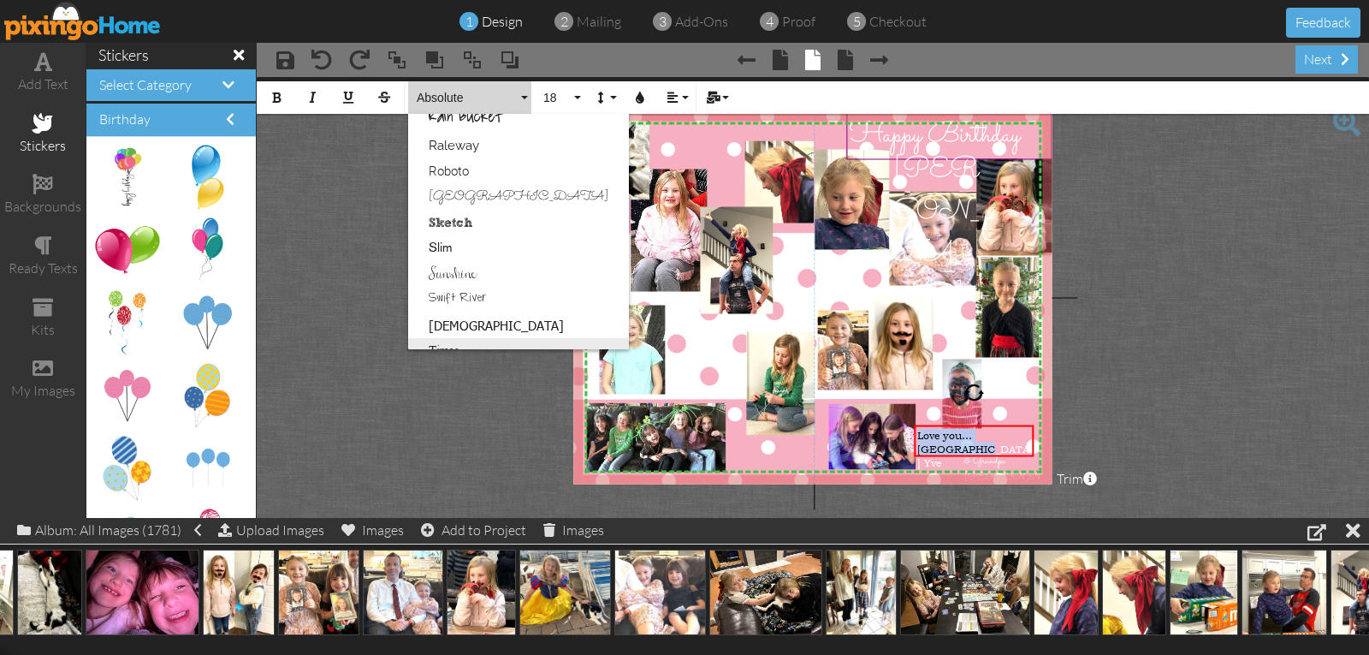
scroll to position [1027, 0]
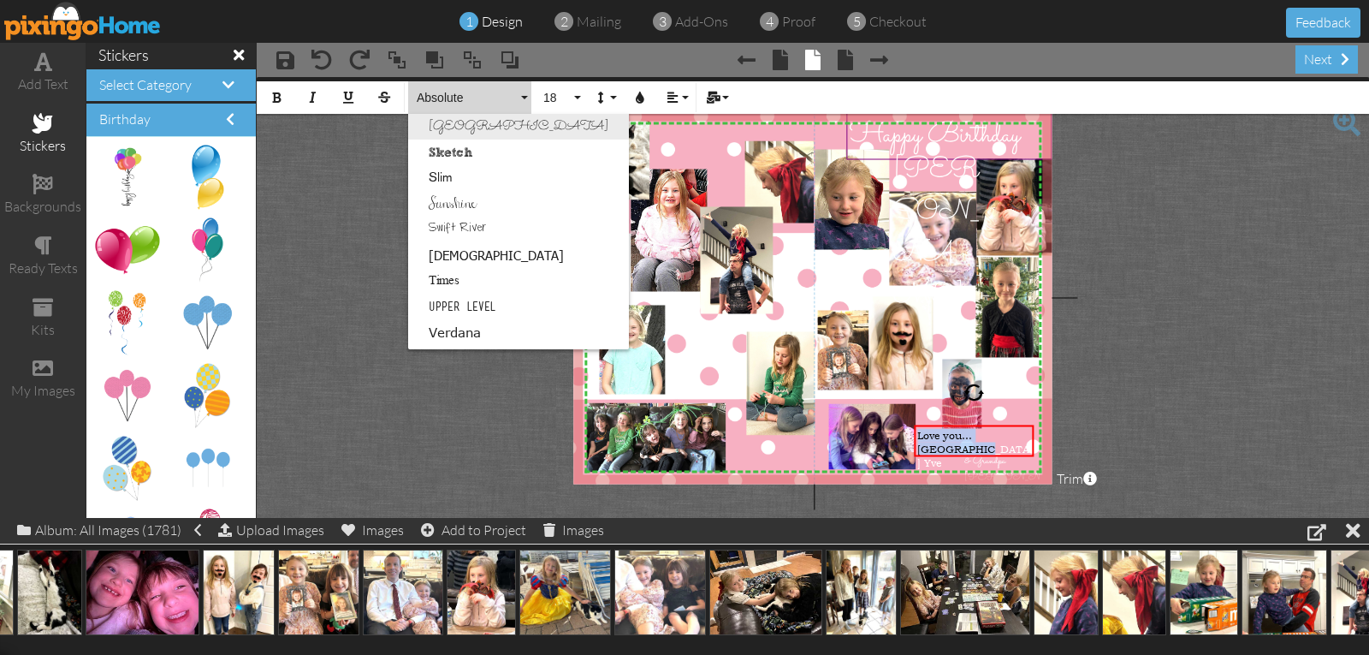
click at [458, 132] on link "[GEOGRAPHIC_DATA]" at bounding box center [518, 127] width 221 height 26
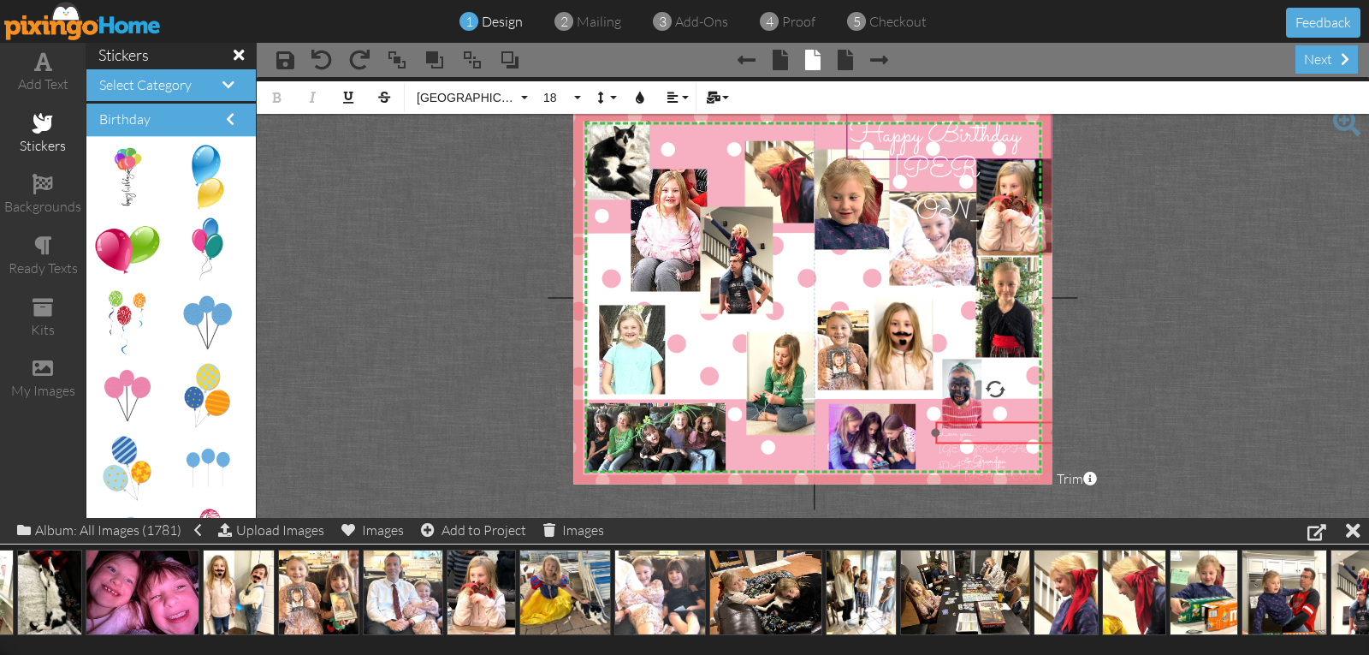
drag, startPoint x: 943, startPoint y: 425, endPoint x: 965, endPoint y: 421, distance: 21.7
click at [965, 422] on div "​ Love you... Grandma Yve ​" at bounding box center [996, 449] width 120 height 55
drag, startPoint x: 1000, startPoint y: 421, endPoint x: 955, endPoint y: 421, distance: 44.5
click at [955, 422] on div "​ Love you... Grandma Yve ​" at bounding box center [952, 449] width 120 height 55
click at [990, 435] on div "Love you... [GEOGRAPHIC_DATA] Yve" at bounding box center [951, 449] width 114 height 49
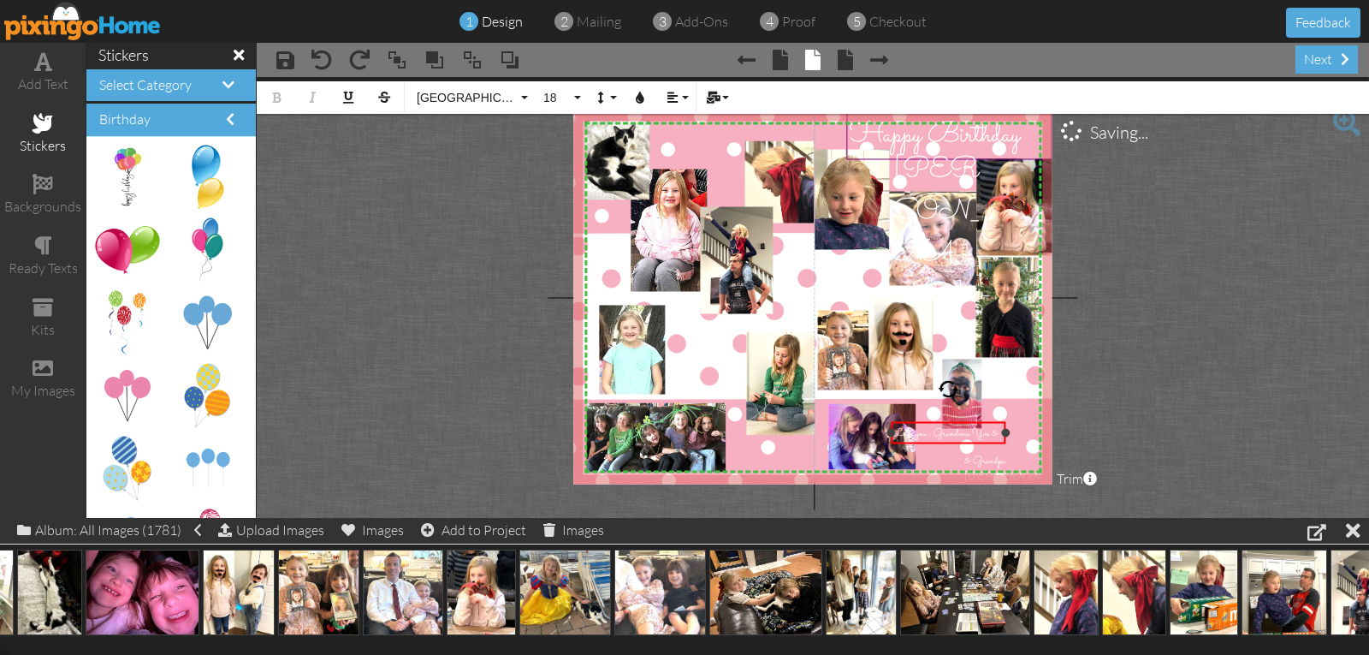
click at [1003, 431] on div at bounding box center [1006, 433] width 9 height 9
drag, startPoint x: 935, startPoint y: 420, endPoint x: 973, endPoint y: 420, distance: 37.7
click at [973, 420] on div at bounding box center [986, 433] width 123 height 31
click at [979, 461] on span "& Grandpa [PERSON_NAME]" at bounding box center [1003, 476] width 76 height 49
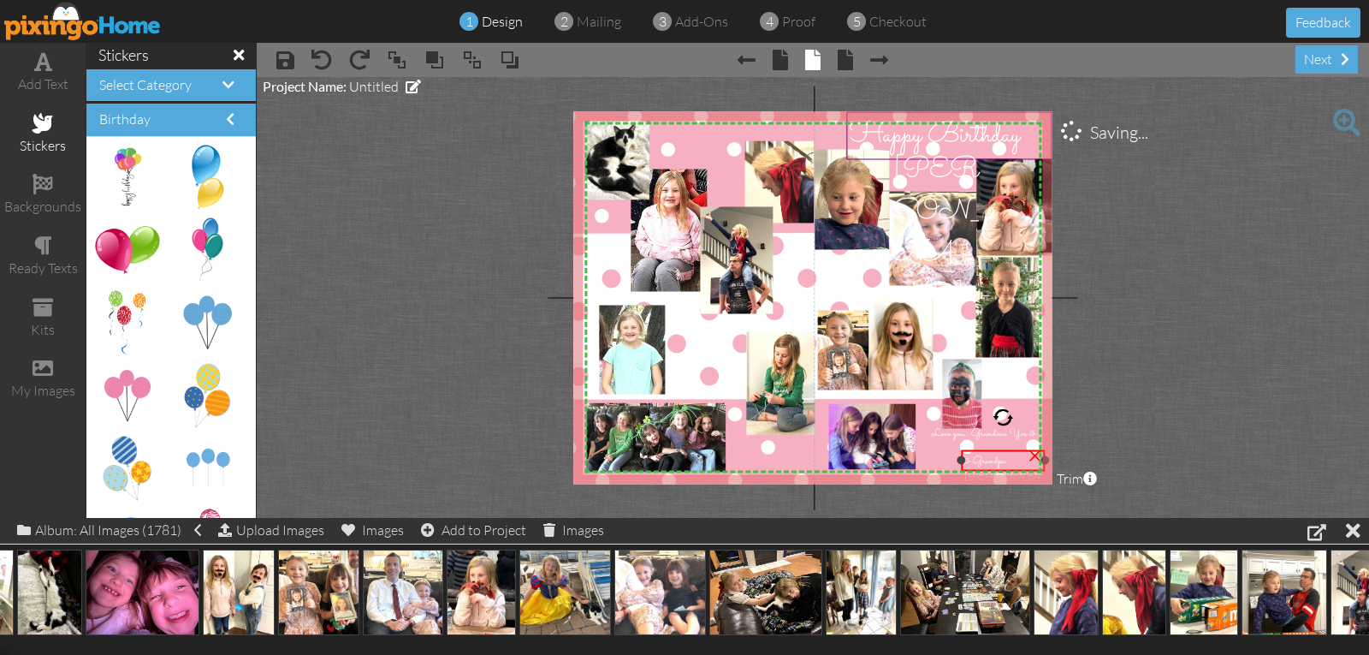
click at [974, 460] on span "& Grandpa [PERSON_NAME]" at bounding box center [1003, 476] width 76 height 49
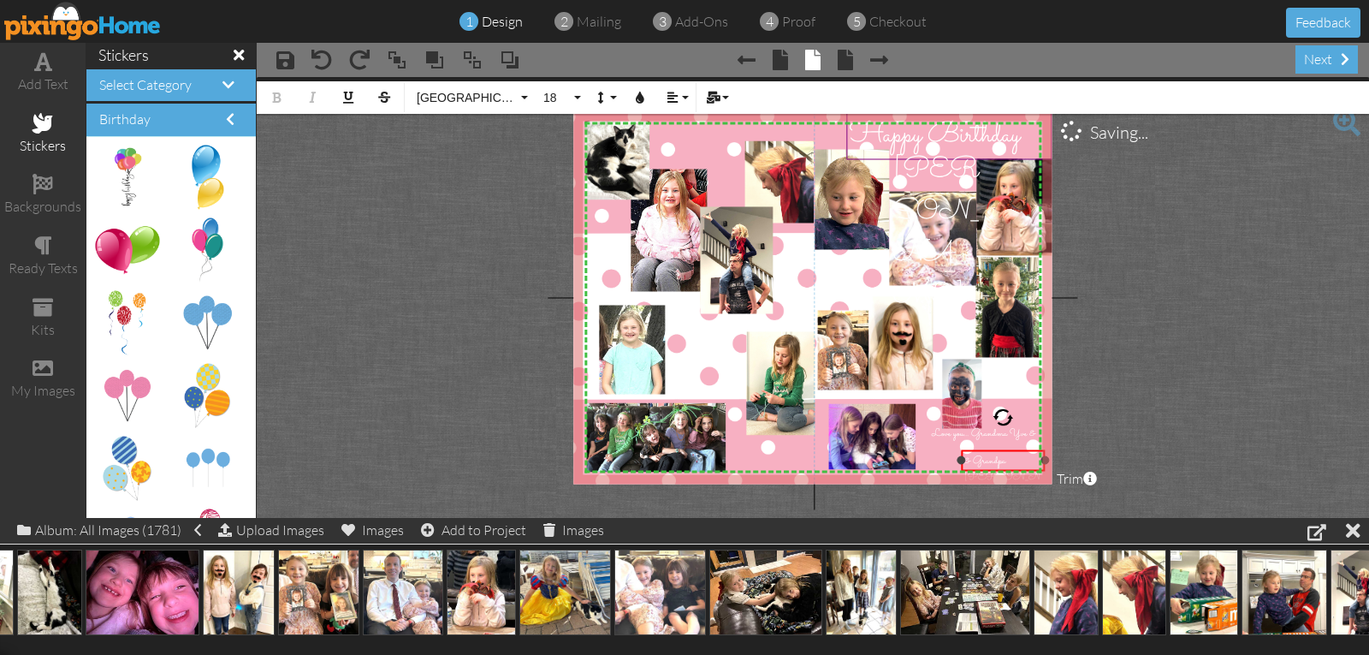
click at [973, 461] on span "& Grandpa [PERSON_NAME]" at bounding box center [1003, 476] width 76 height 49
click at [1022, 463] on span "Grandpa [PERSON_NAME]" at bounding box center [1003, 476] width 76 height 49
drag, startPoint x: 1042, startPoint y: 460, endPoint x: 1011, endPoint y: 466, distance: 31.4
click at [1011, 466] on div "Grandpa ×" at bounding box center [988, 460] width 53 height 22
drag, startPoint x: 995, startPoint y: 449, endPoint x: 1010, endPoint y: 435, distance: 20.6
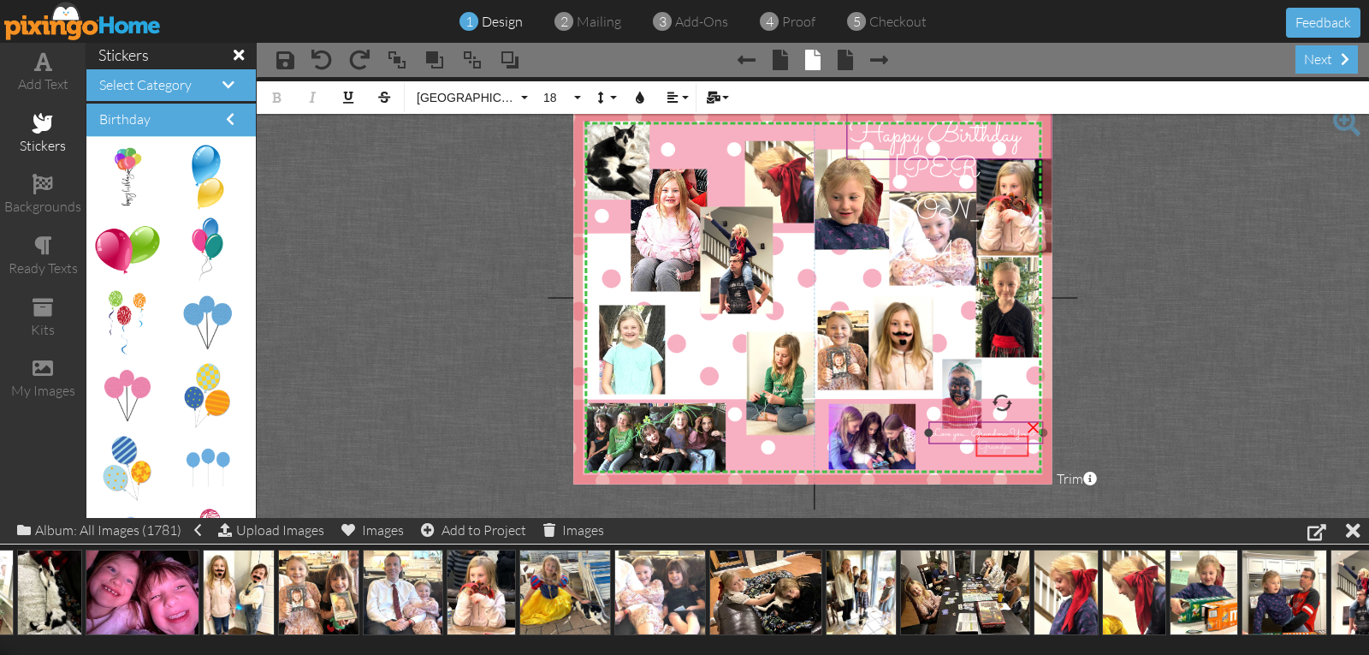
click at [1010, 435] on div "X X X X X X X X X X X X X X X X X X X X X X X X X X X X X X X X X X X X X X X X…" at bounding box center [812, 297] width 478 height 372
click at [34, 66] on span at bounding box center [43, 61] width 18 height 21
click at [641, 92] on icon "button" at bounding box center [640, 98] width 12 height 12
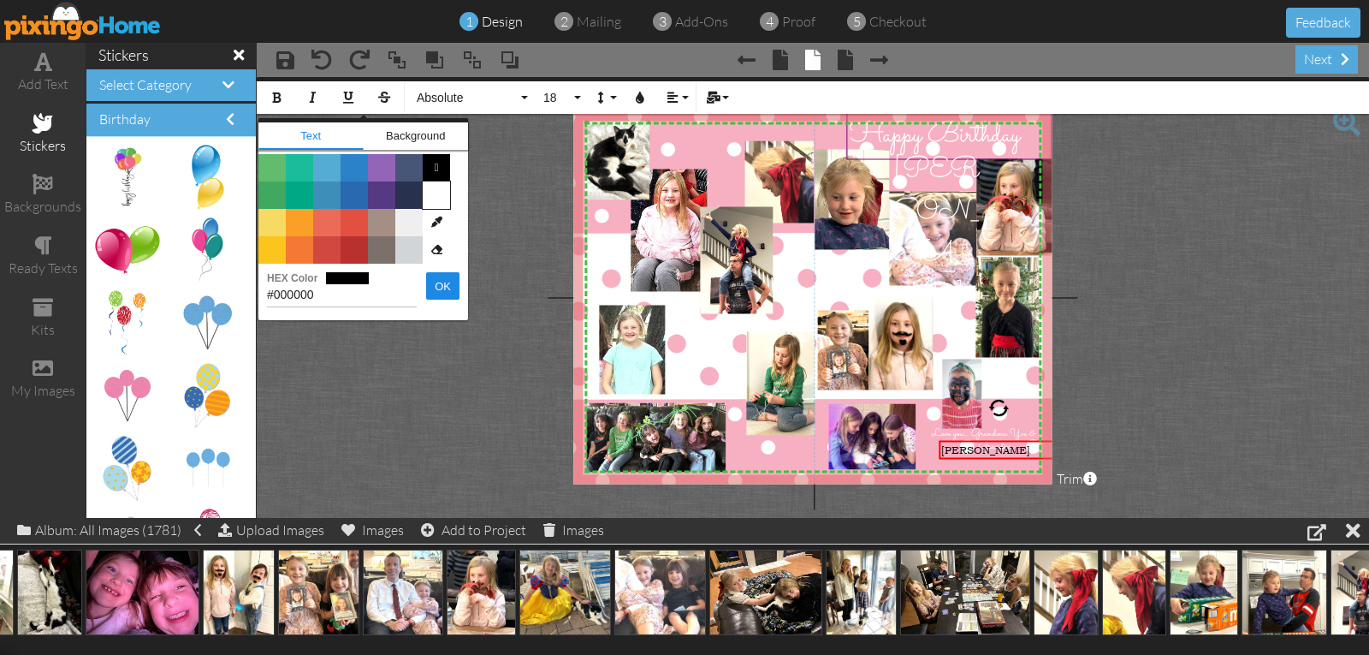
click at [437, 197] on span "Color #FFFFFF" at bounding box center [436, 194] width 27 height 27
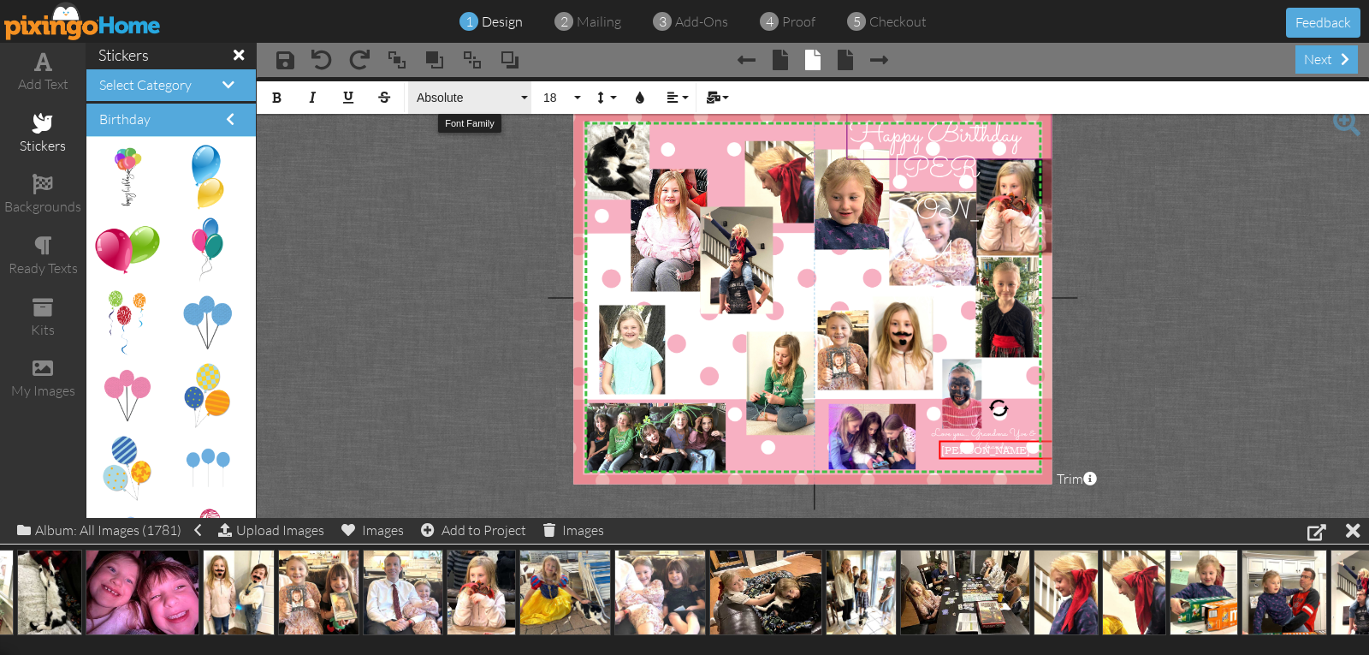
click at [425, 95] on span "Absolute" at bounding box center [466, 98] width 103 height 15
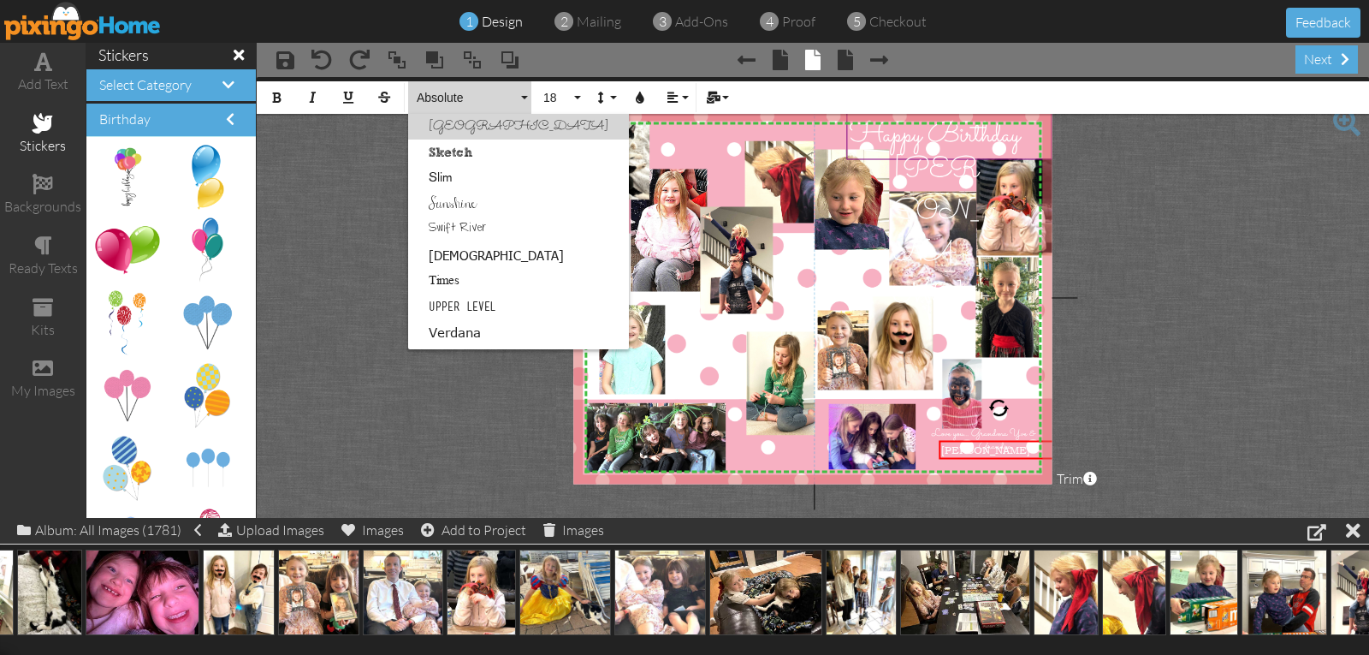
click at [448, 128] on link "[GEOGRAPHIC_DATA]" at bounding box center [518, 127] width 221 height 26
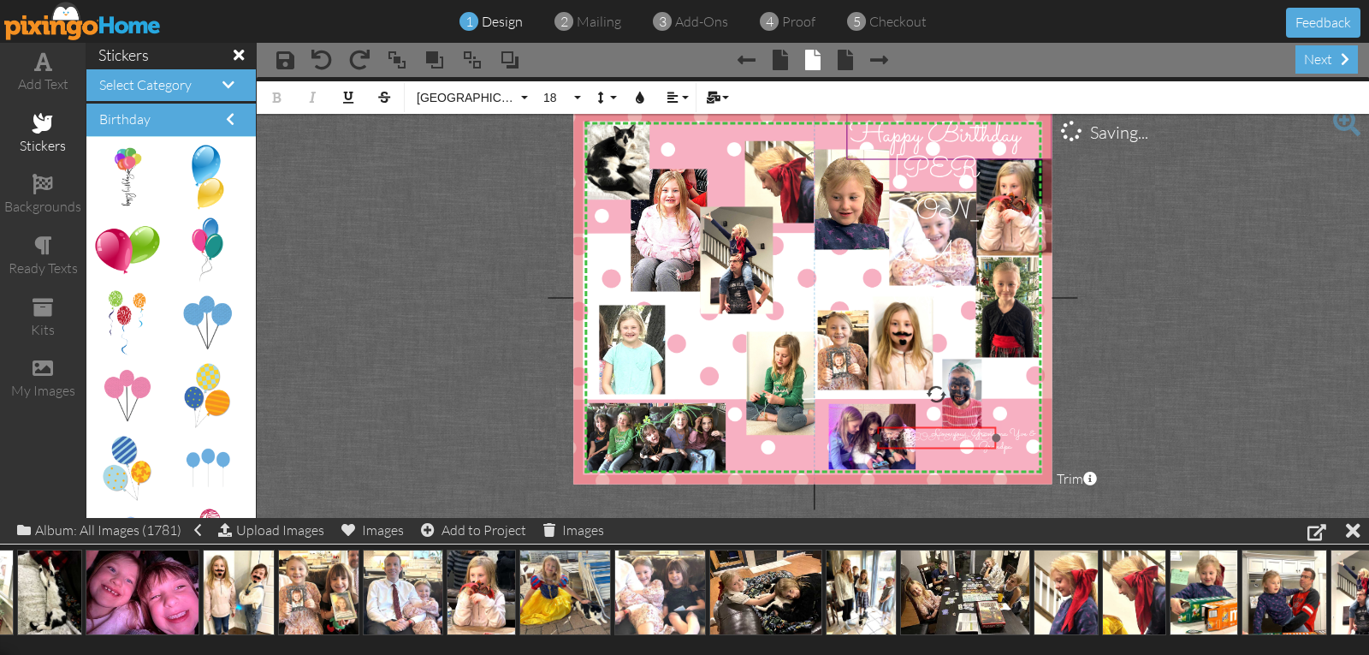
drag, startPoint x: 1030, startPoint y: 441, endPoint x: 969, endPoint y: 427, distance: 63.1
click at [969, 427] on div "​ [PERSON_NAME] ​" at bounding box center [937, 438] width 120 height 22
drag, startPoint x: 996, startPoint y: 436, endPoint x: 921, endPoint y: 439, distance: 75.4
click at [921, 439] on div at bounding box center [922, 437] width 9 height 9
drag, startPoint x: 900, startPoint y: 426, endPoint x: 1006, endPoint y: 447, distance: 108.1
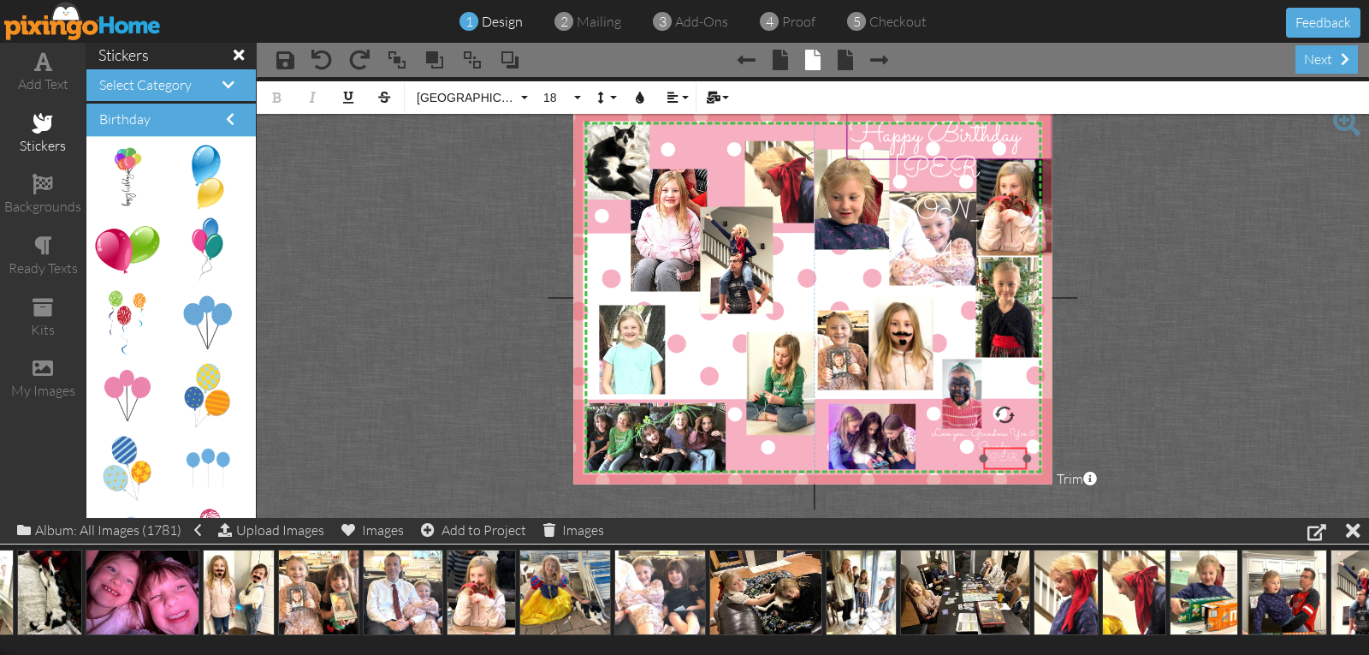
click at [1006, 448] on div "​ [PERSON_NAME] ​" at bounding box center [1005, 483] width 45 height 71
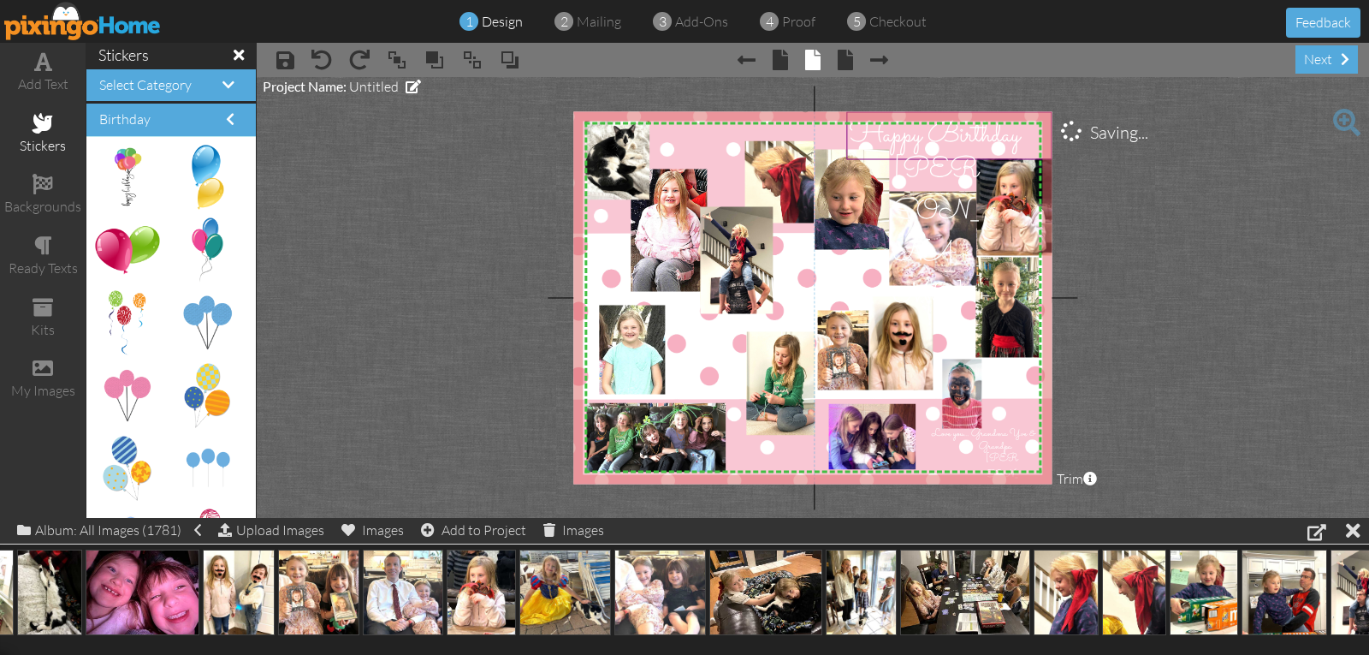
click at [930, 460] on img at bounding box center [805, 300] width 500 height 387
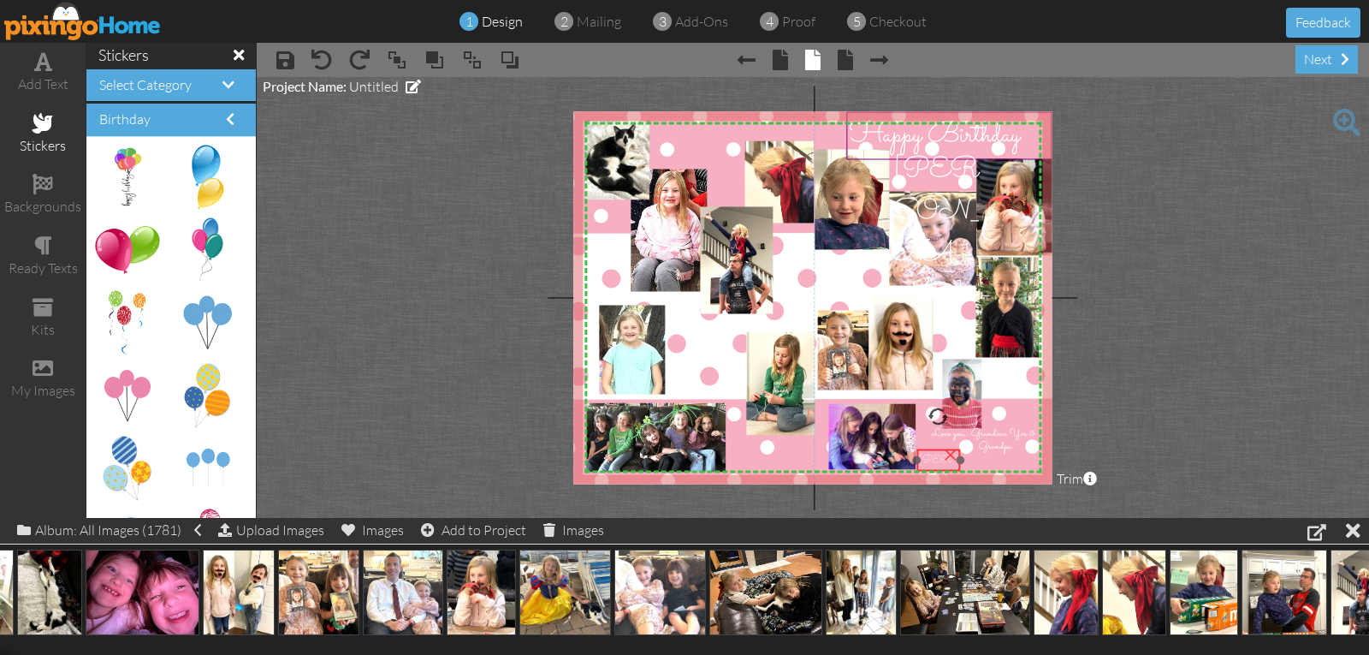
drag, startPoint x: 996, startPoint y: 460, endPoint x: 929, endPoint y: 461, distance: 66.8
click at [929, 461] on span "[PERSON_NAME]" at bounding box center [937, 484] width 37 height 65
click at [1004, 446] on div "X X X X X X X X X X X X X X X X X X X X X X X X X X X X X X X X X X X X X X X X…" at bounding box center [812, 297] width 478 height 372
drag, startPoint x: 929, startPoint y: 454, endPoint x: 1002, endPoint y: 452, distance: 73.7
click at [1002, 452] on span "[PERSON_NAME]" at bounding box center [1011, 481] width 37 height 65
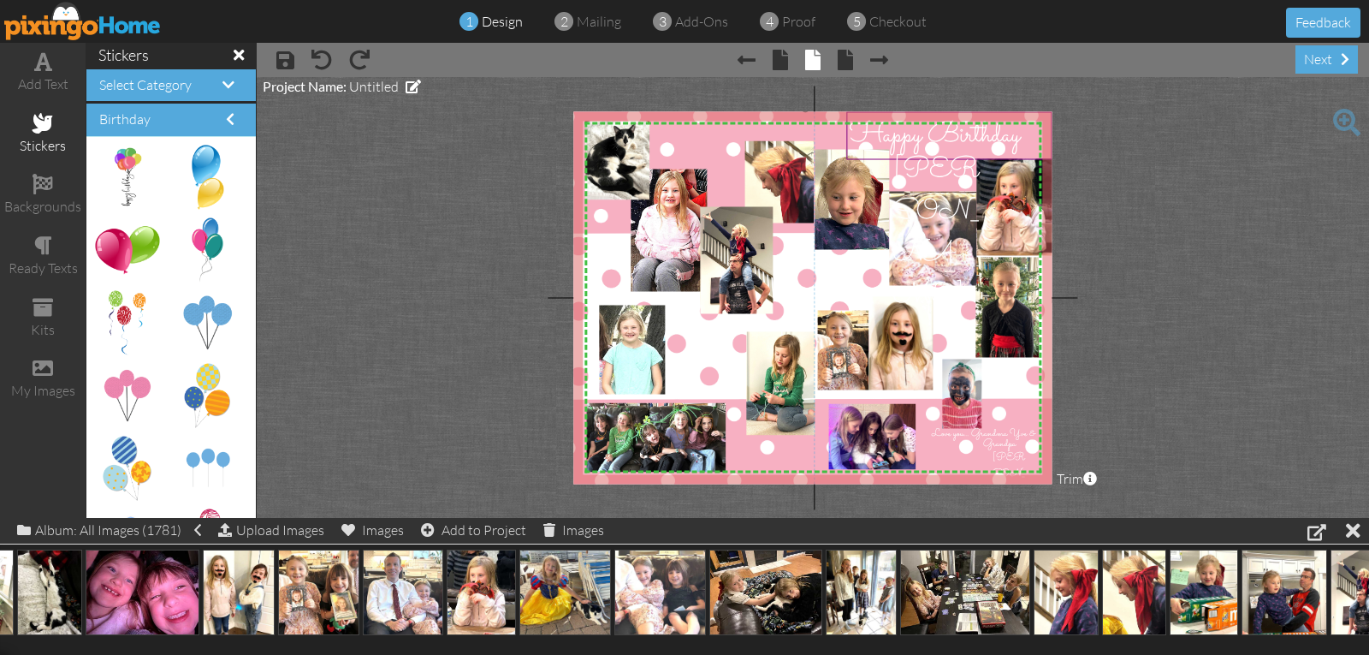
click at [737, 448] on img at bounding box center [805, 300] width 500 height 387
click at [959, 401] on img at bounding box center [963, 398] width 68 height 91
click at [953, 386] on img at bounding box center [963, 398] width 68 height 91
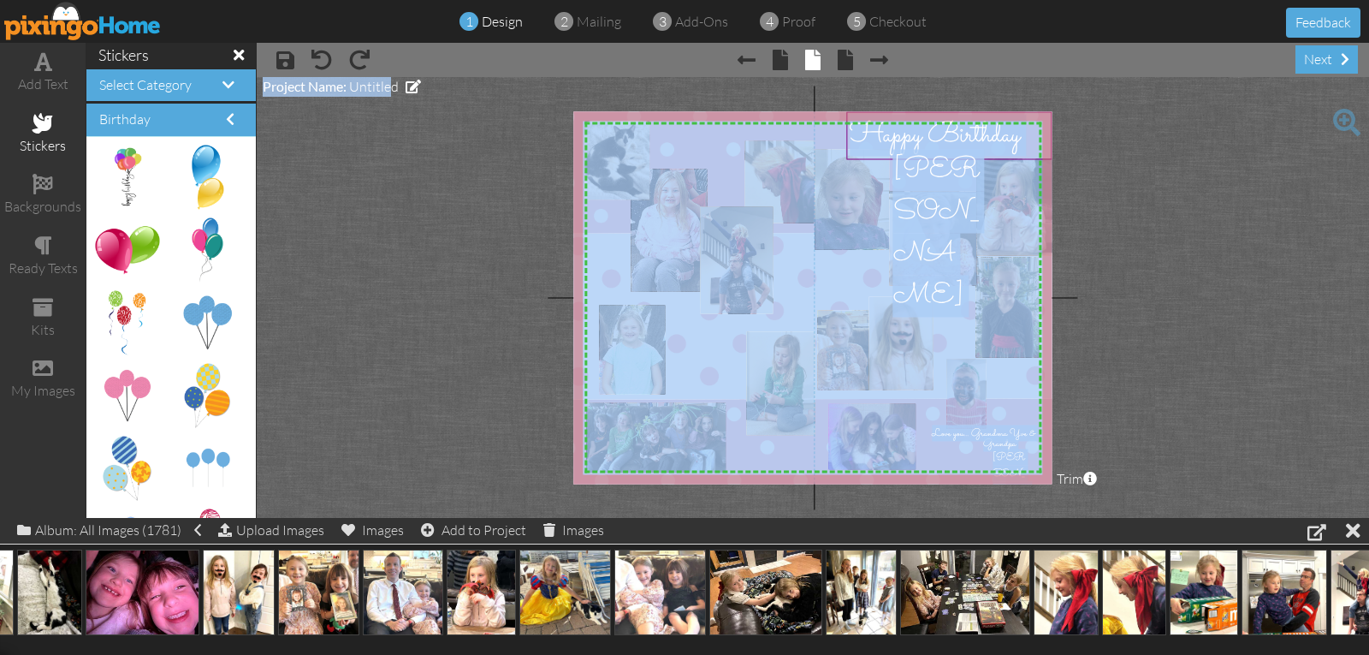
drag, startPoint x: 390, startPoint y: 91, endPoint x: 393, endPoint y: 130, distance: 39.5
click at [393, 130] on project-studio-wrapper "X X X X X X X X X X X X X X X X X X X X X X X X X X X X X X X X X X X X X X X X…" at bounding box center [813, 297] width 1113 height 441
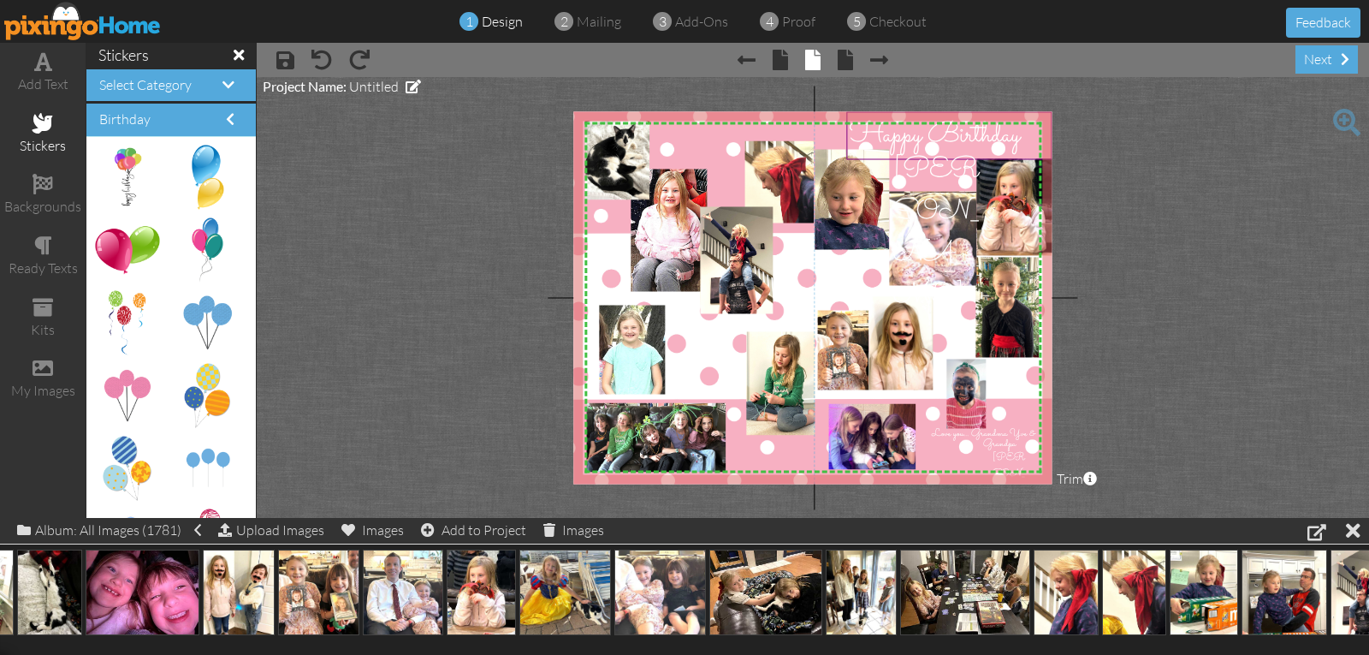
click at [393, 130] on project-studio-wrapper "X X X X X X X X X X X X X X X X X X X X X X X X X X X X X X X X X X X X X X X X…" at bounding box center [813, 297] width 1113 height 441
click at [371, 86] on span "Untitled" at bounding box center [374, 86] width 50 height 17
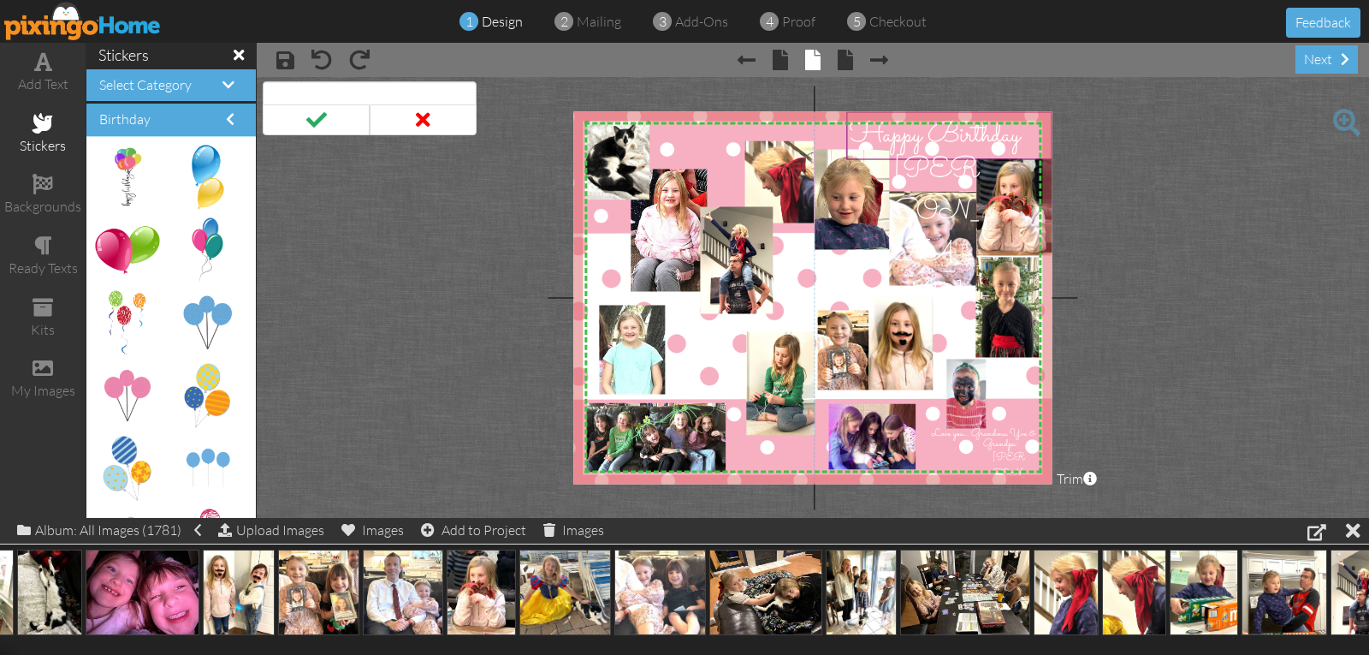
type input "0"
type input "2025 [PERSON_NAME]'s B-day"
click at [318, 118] on span at bounding box center [316, 119] width 107 height 31
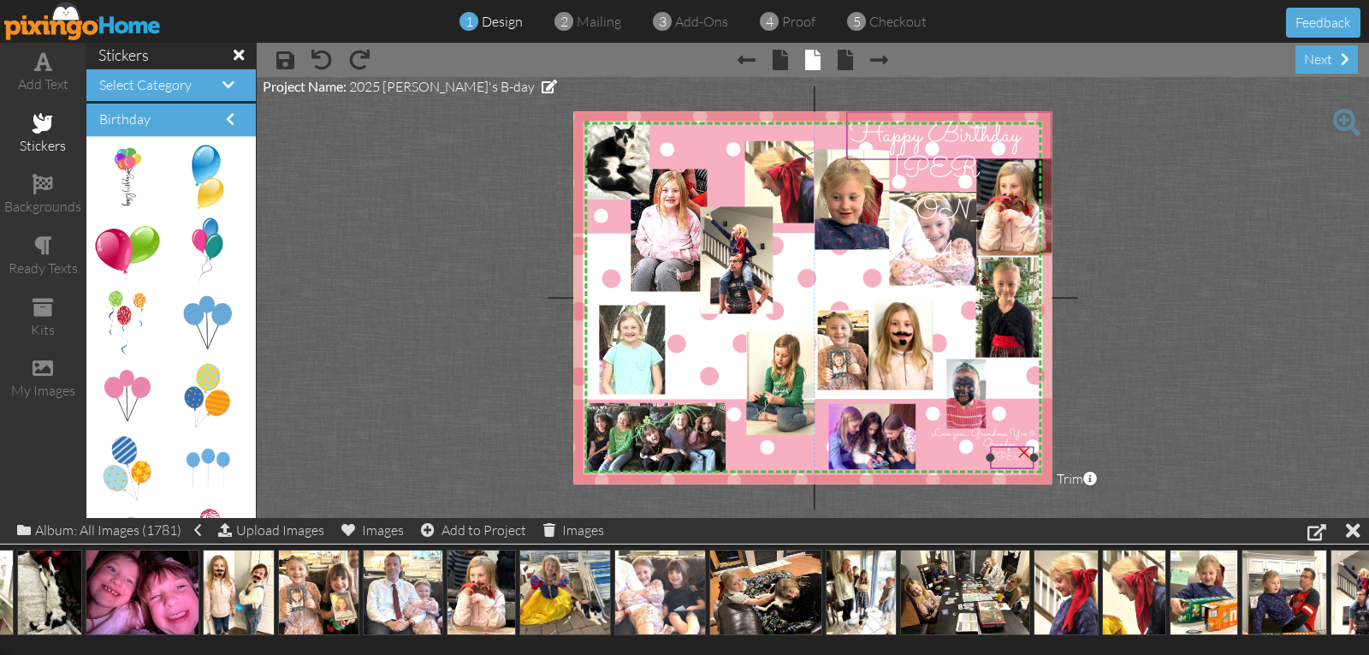
click at [1004, 463] on span "[PERSON_NAME]" at bounding box center [1011, 481] width 37 height 65
click at [964, 387] on img at bounding box center [963, 398] width 68 height 91
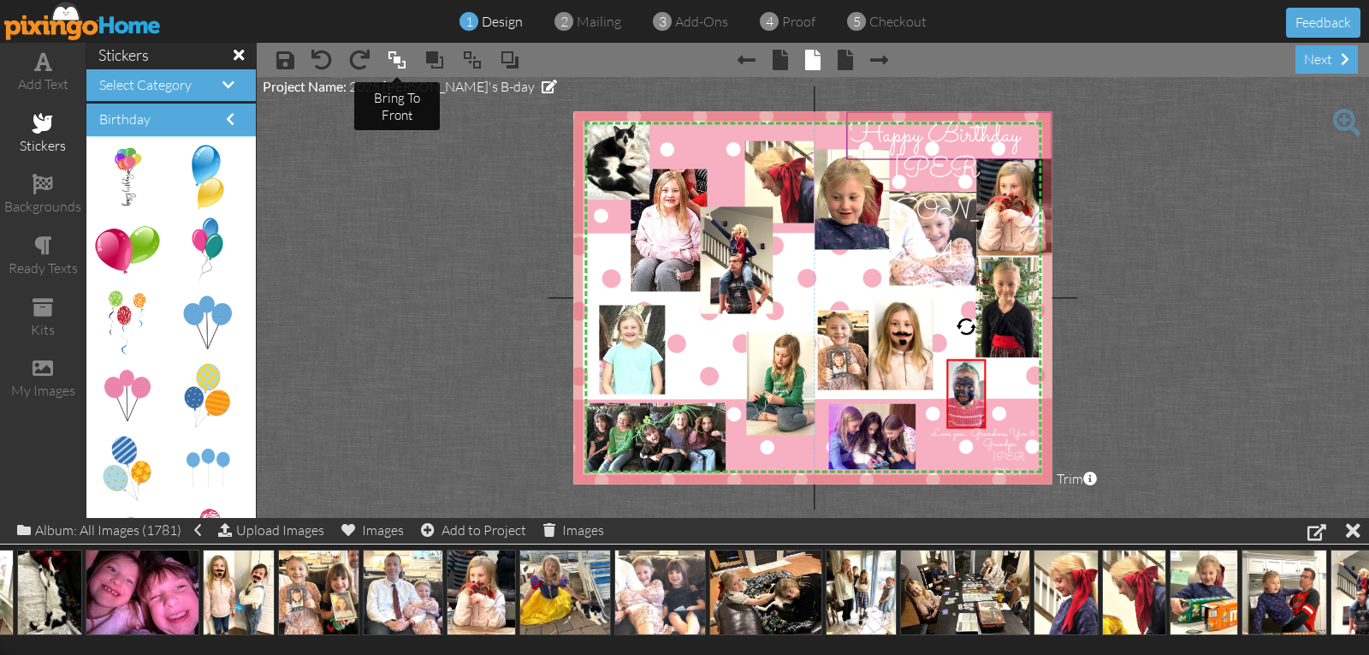
click at [397, 58] on span at bounding box center [397, 60] width 21 height 26
click at [965, 425] on div at bounding box center [966, 424] width 9 height 9
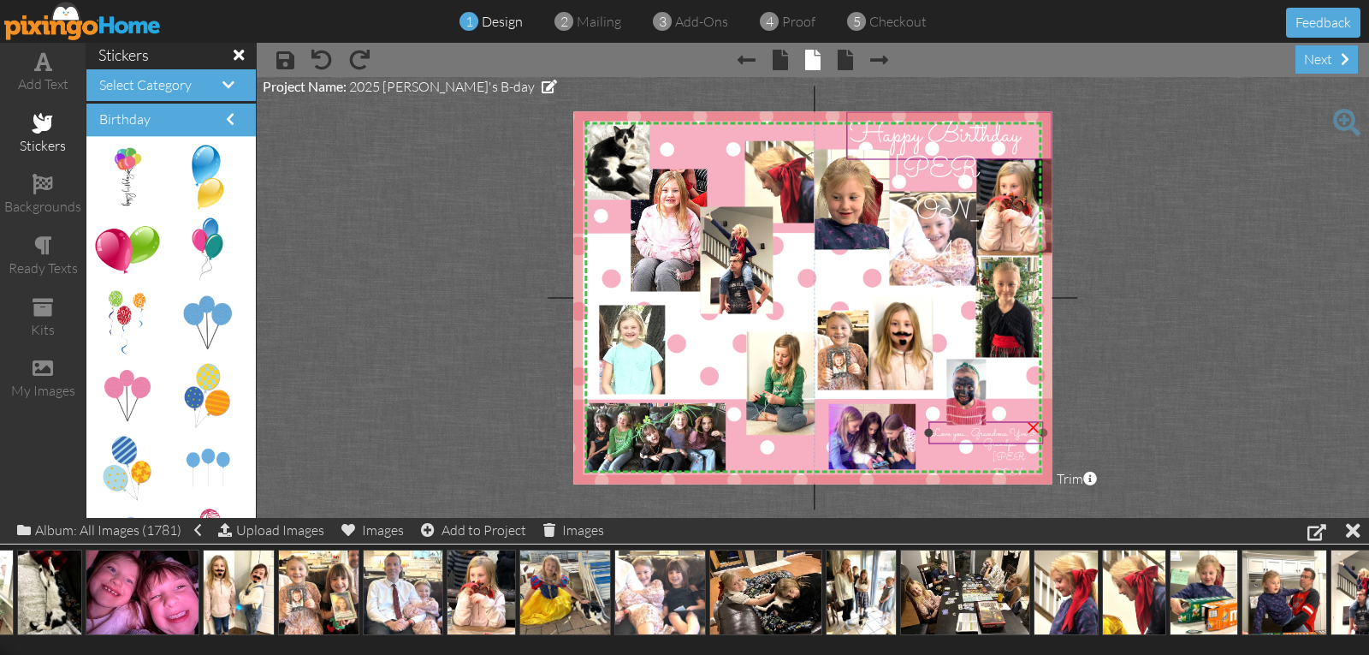
click at [987, 432] on span "Love you... Grandma Yve &" at bounding box center [984, 433] width 104 height 16
click at [1000, 432] on span "Love you... Grandma Yve &" at bounding box center [984, 433] width 104 height 16
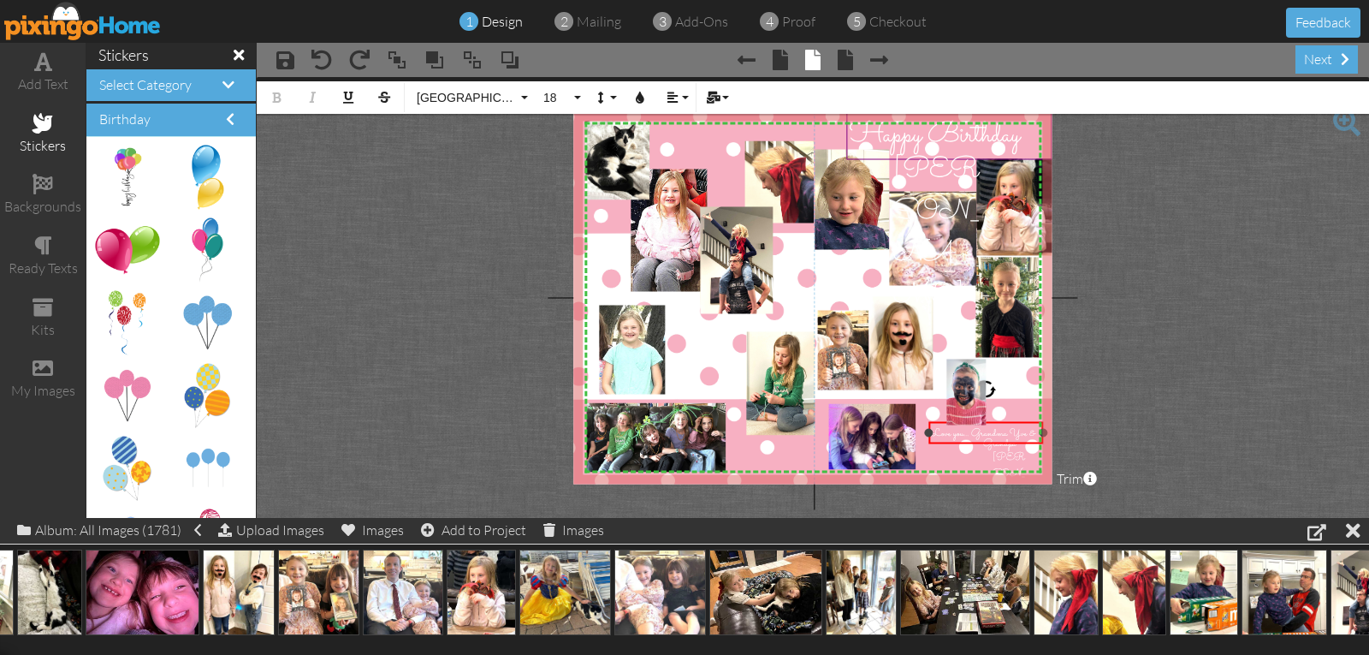
click at [1000, 432] on span "Love you... Grandma Yve &" at bounding box center [984, 433] width 104 height 16
click at [1034, 431] on div at bounding box center [1035, 433] width 9 height 9
drag, startPoint x: 996, startPoint y: 422, endPoint x: 1005, endPoint y: 421, distance: 8.6
click at [1005, 421] on div "Love you... Grandma Yve ​ ​" at bounding box center [991, 448] width 106 height 55
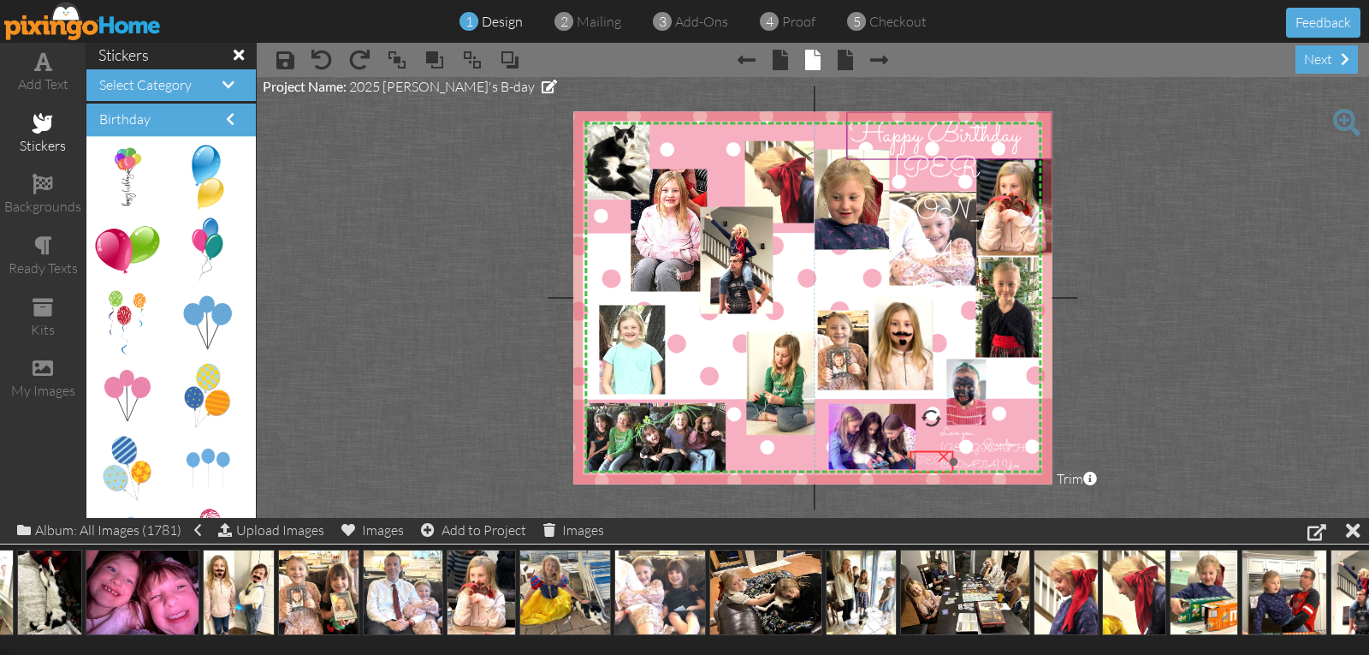
drag, startPoint x: 997, startPoint y: 460, endPoint x: 917, endPoint y: 462, distance: 80.5
click at [917, 462] on span "[PERSON_NAME]" at bounding box center [930, 486] width 37 height 65
click at [998, 447] on div at bounding box center [991, 432] width 115 height 31
click at [1003, 451] on span "Grandpa" at bounding box center [999, 443] width 33 height 16
drag, startPoint x: 1002, startPoint y: 450, endPoint x: 1000, endPoint y: 463, distance: 13.1
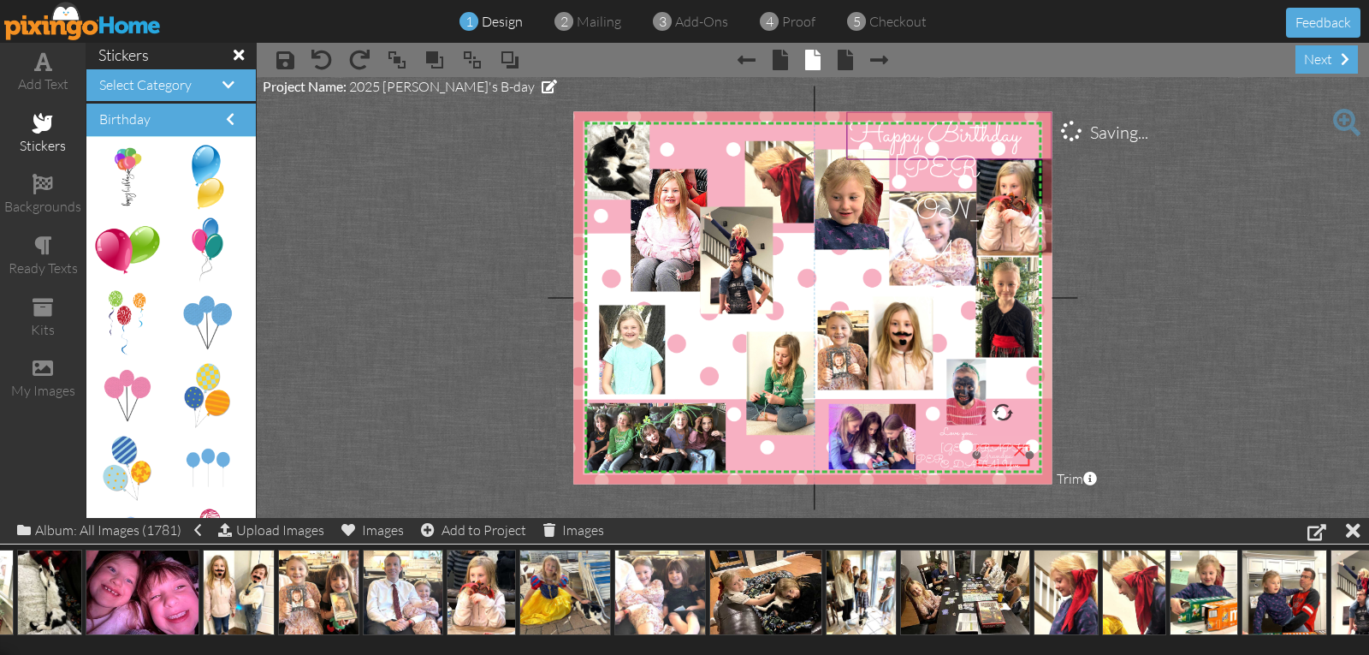
click at [1000, 463] on span "Grandpa" at bounding box center [996, 455] width 33 height 16
click at [988, 455] on span "Grandpa" at bounding box center [997, 456] width 33 height 16
click at [987, 460] on span "Grandpa" at bounding box center [997, 456] width 33 height 16
click at [988, 458] on span "Grandpa" at bounding box center [997, 456] width 33 height 16
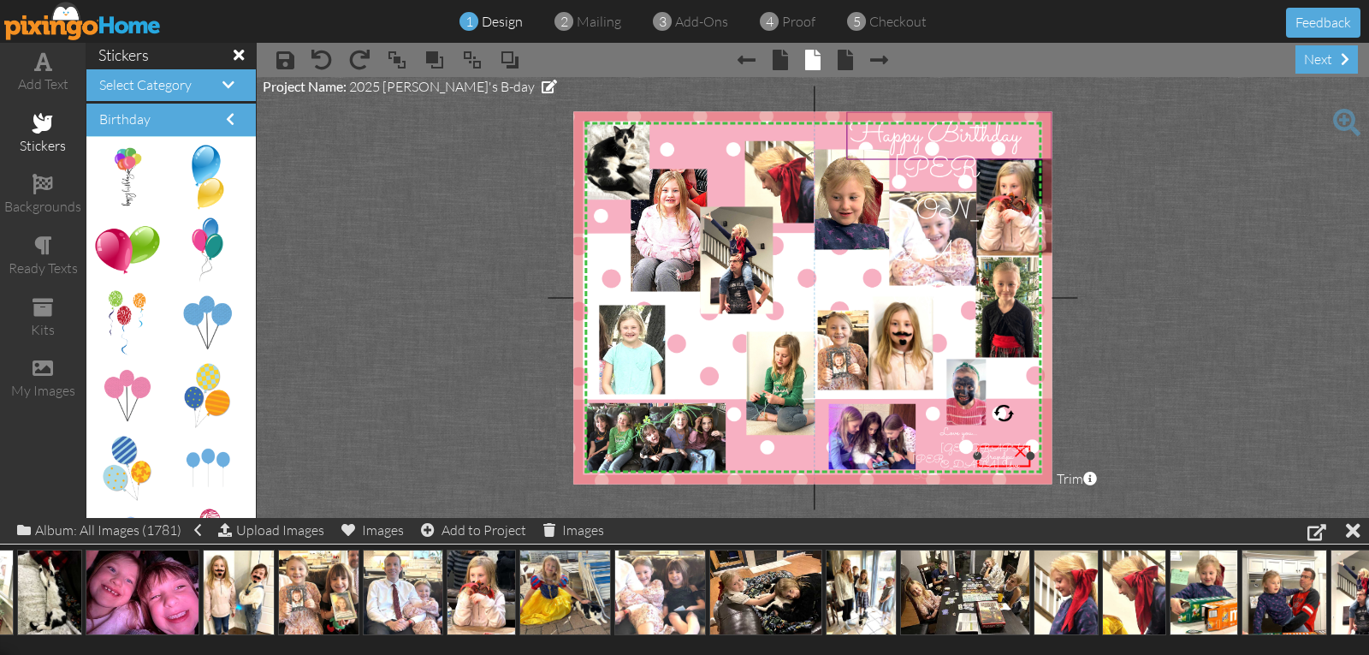
click at [988, 458] on span "Grandpa" at bounding box center [997, 456] width 33 height 16
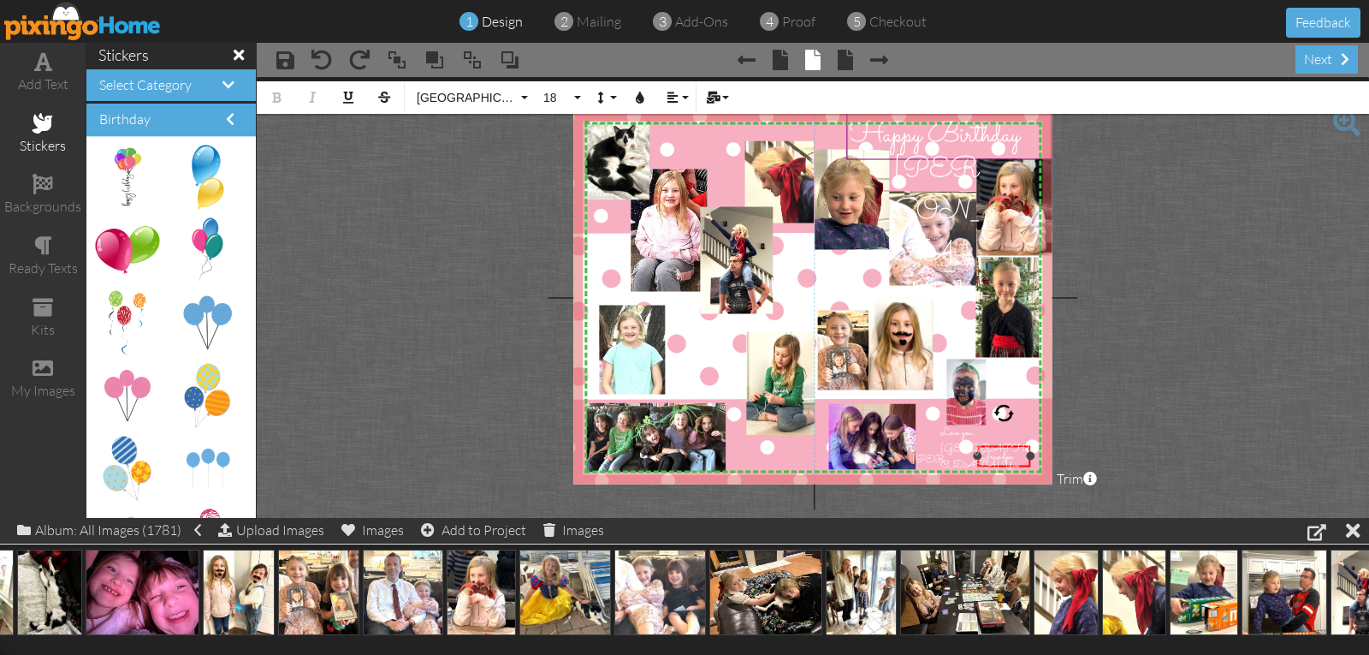
click at [988, 458] on span "Grandpa" at bounding box center [997, 456] width 33 height 16
drag, startPoint x: 1007, startPoint y: 465, endPoint x: 1010, endPoint y: 454, distance: 11.4
click at [1010, 454] on div "& ​ ​ Grandpa" at bounding box center [1007, 445] width 53 height 22
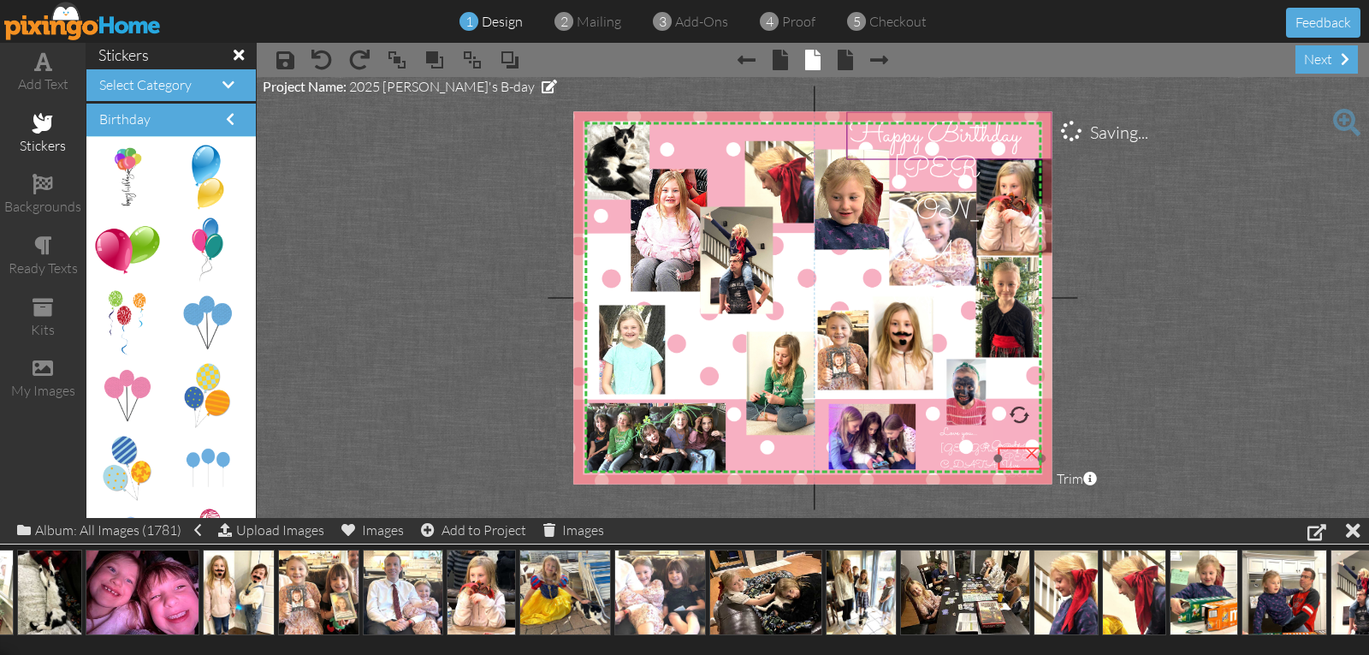
drag, startPoint x: 923, startPoint y: 449, endPoint x: 1011, endPoint y: 448, distance: 88.2
click at [1011, 448] on div "[PERSON_NAME]" at bounding box center [1020, 483] width 45 height 71
click at [745, 450] on img at bounding box center [805, 300] width 500 height 387
click at [866, 420] on img at bounding box center [871, 437] width 87 height 66
click at [873, 420] on img at bounding box center [878, 437] width 87 height 66
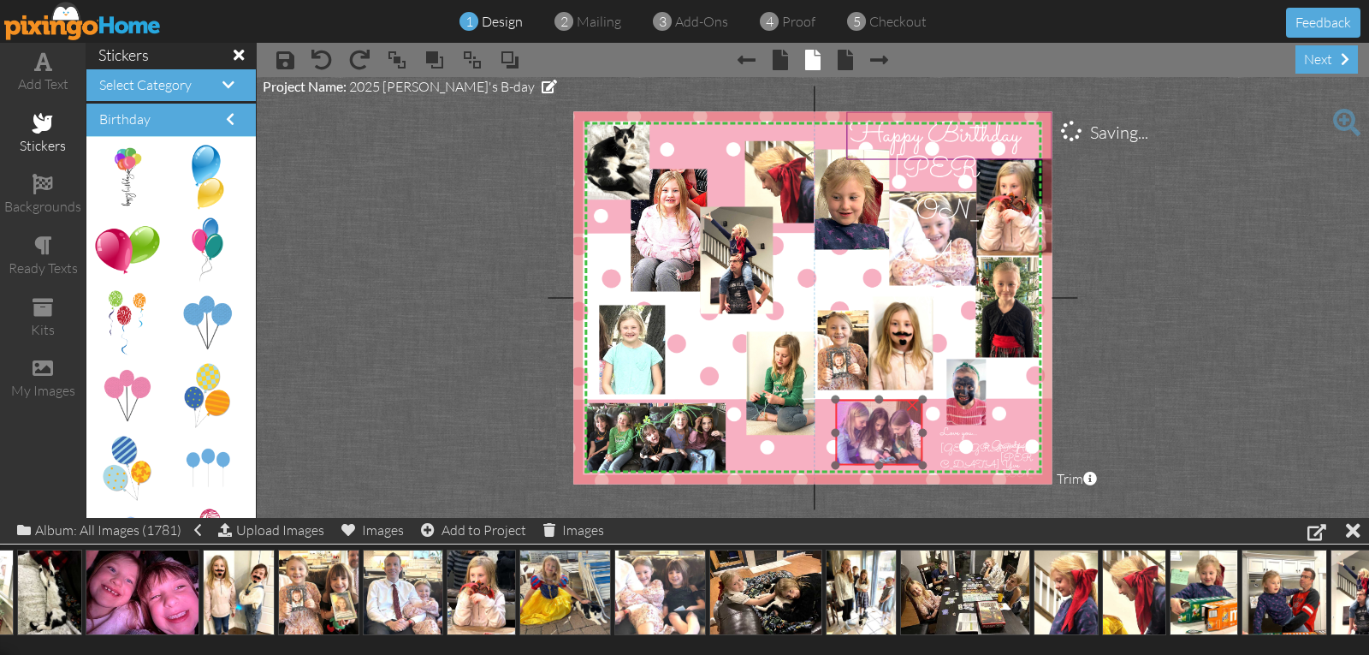
click at [856, 420] on img at bounding box center [878, 433] width 87 height 66
drag, startPoint x: 834, startPoint y: 462, endPoint x: 821, endPoint y: 468, distance: 14.2
click at [821, 468] on div "X X X X X X X X X X X X X X X X X X X X X X X X X X X X X X X X X X X X X X X X…" at bounding box center [812, 297] width 478 height 372
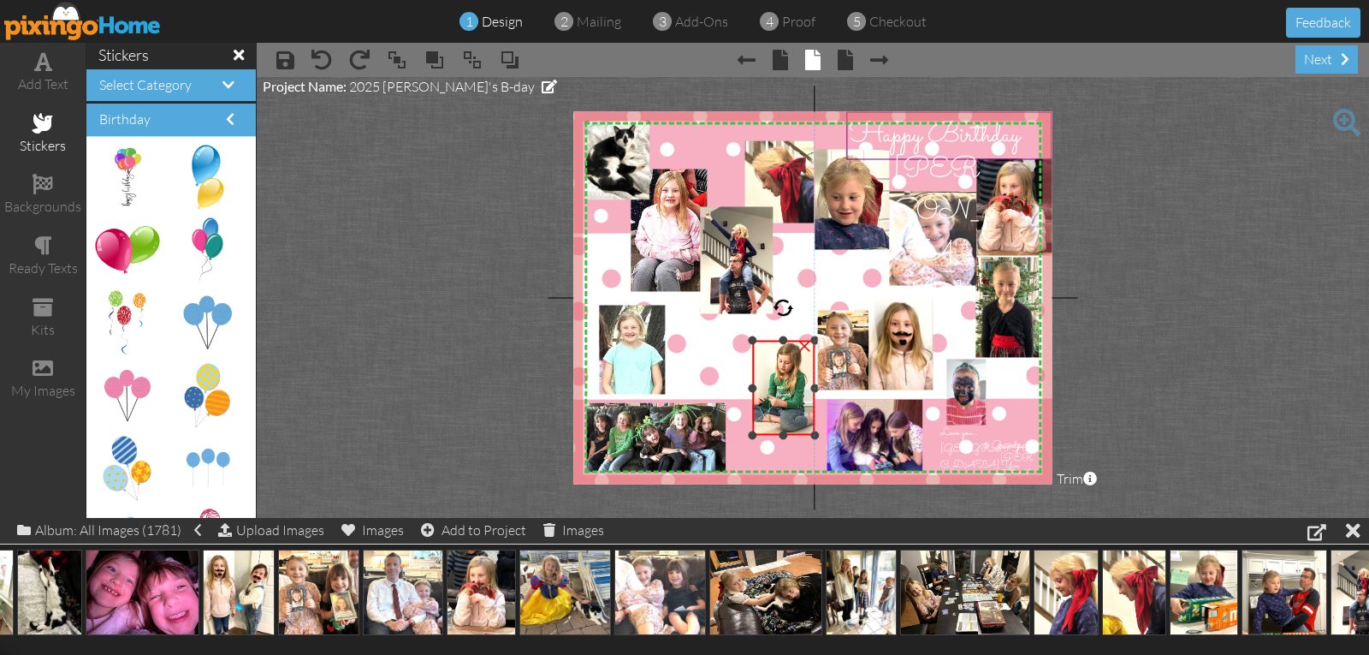
drag, startPoint x: 748, startPoint y: 331, endPoint x: 756, endPoint y: 340, distance: 11.5
click at [756, 340] on div at bounding box center [752, 340] width 9 height 9
click at [780, 388] on img at bounding box center [787, 393] width 85 height 99
drag, startPoint x: 753, startPoint y: 346, endPoint x: 765, endPoint y: 359, distance: 18.2
click at [765, 363] on div "×" at bounding box center [789, 403] width 54 height 81
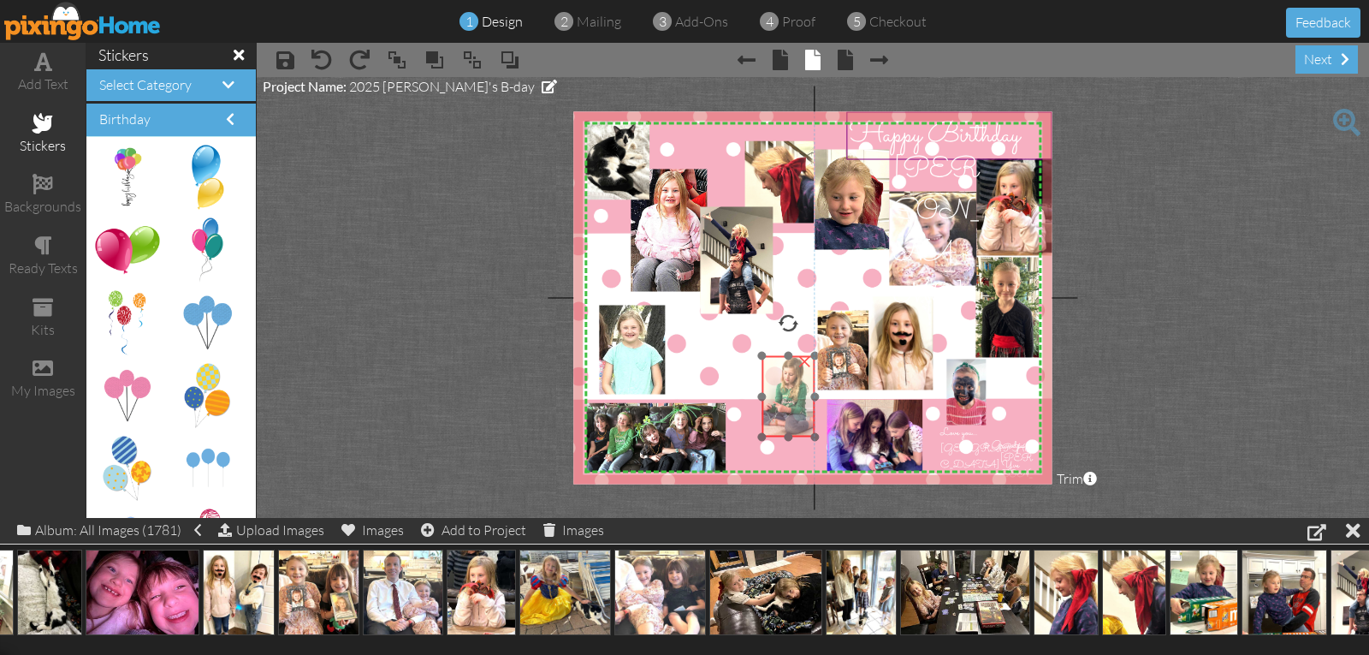
click at [778, 383] on img at bounding box center [790, 395] width 72 height 86
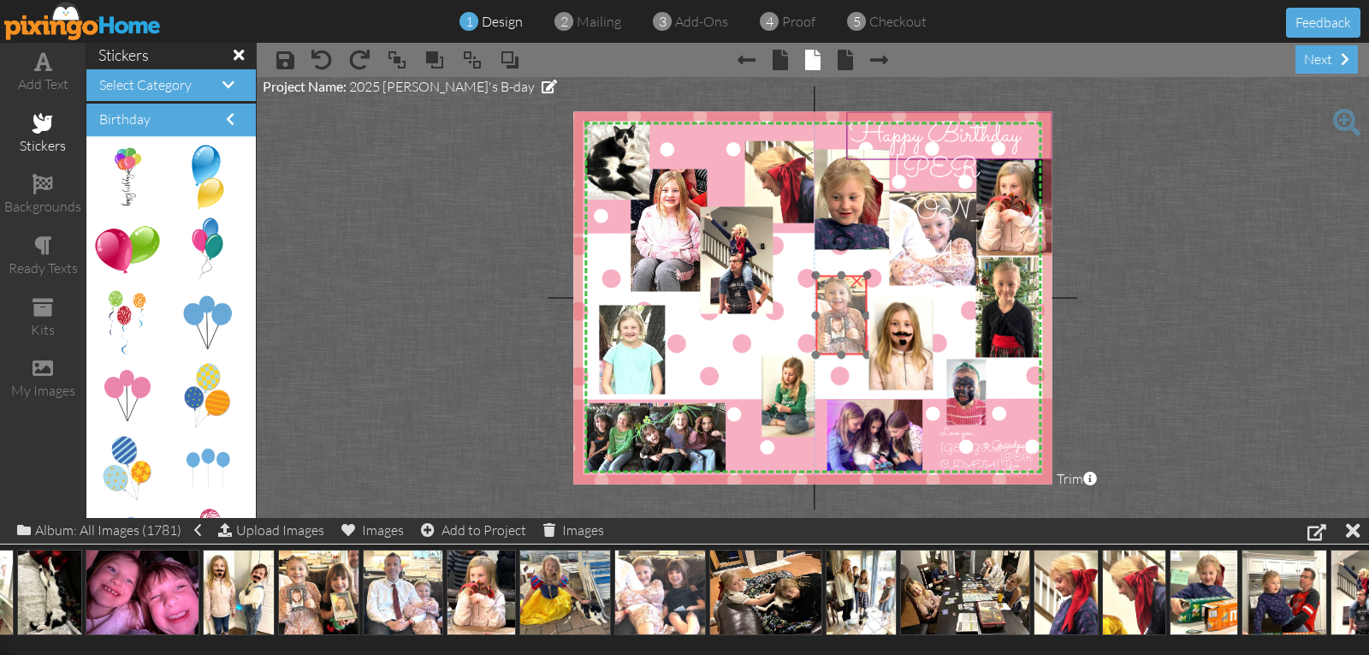
drag, startPoint x: 846, startPoint y: 364, endPoint x: 844, endPoint y: 329, distance: 35.1
click at [844, 329] on img at bounding box center [863, 319] width 95 height 99
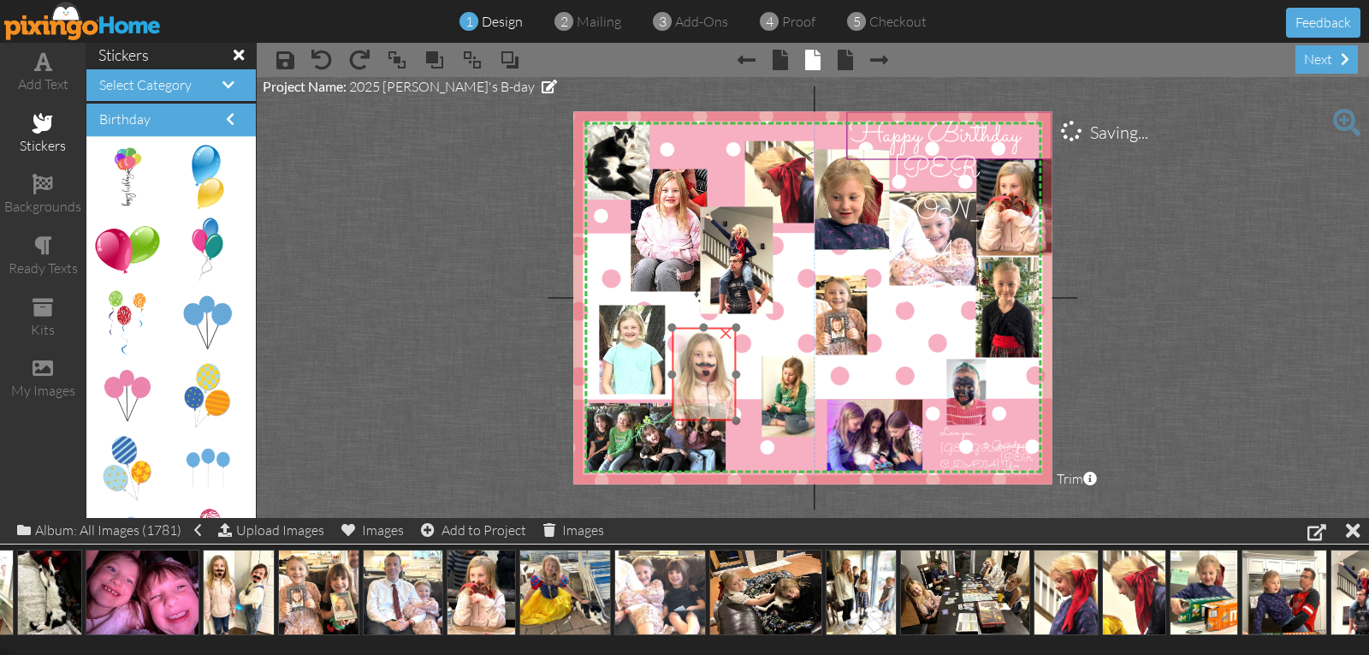
drag, startPoint x: 894, startPoint y: 353, endPoint x: 698, endPoint y: 383, distance: 199.3
click at [698, 383] on img at bounding box center [745, 411] width 146 height 175
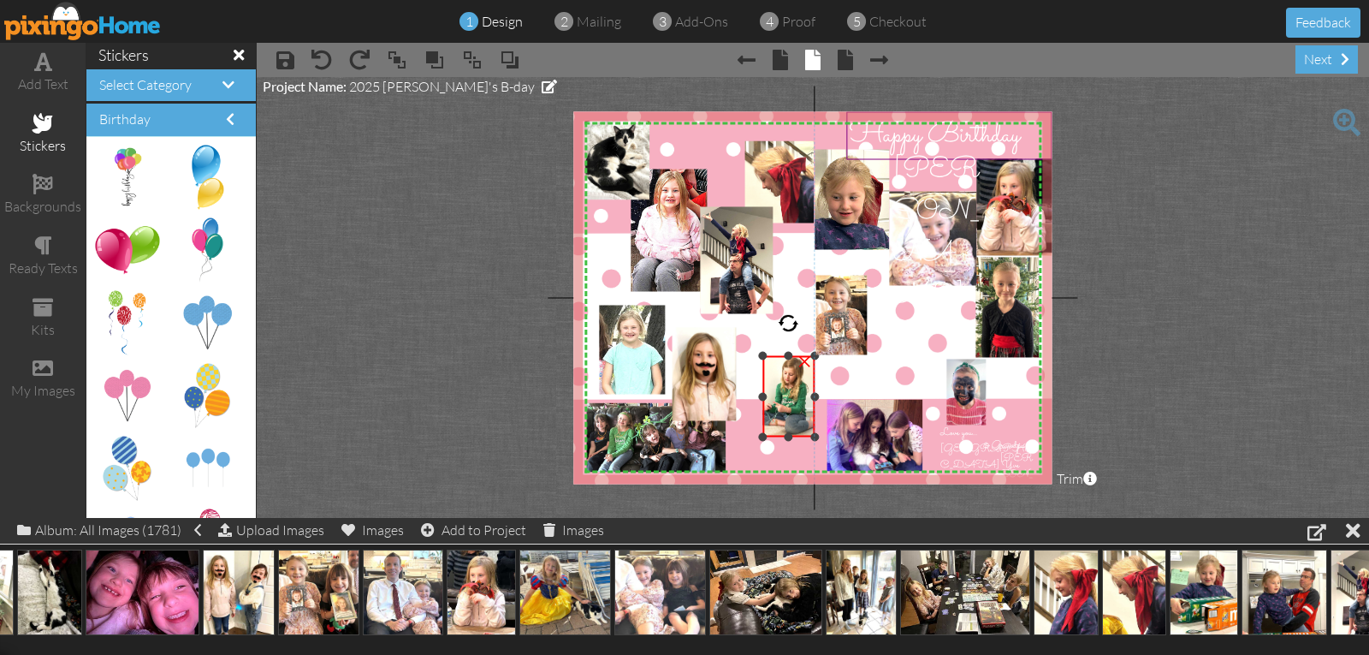
click at [760, 395] on div at bounding box center [762, 396] width 9 height 9
click at [870, 371] on img at bounding box center [808, 240] width 492 height 380
click at [942, 354] on div at bounding box center [945, 357] width 9 height 9
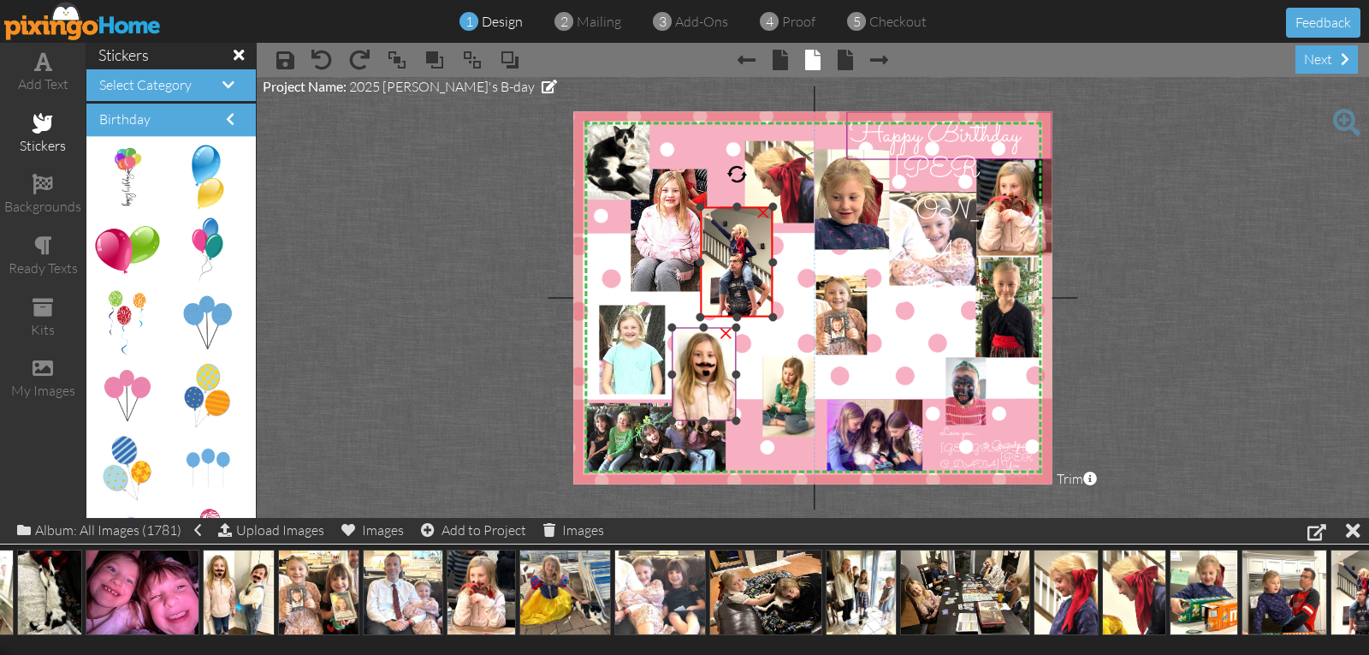
drag, startPoint x: 738, startPoint y: 316, endPoint x: 736, endPoint y: 325, distance: 9.6
click at [736, 325] on div "X X X X X X X X X X X X X X X X X X X X X X X X X X X X X X X X X X X X X X X X…" at bounding box center [812, 297] width 478 height 372
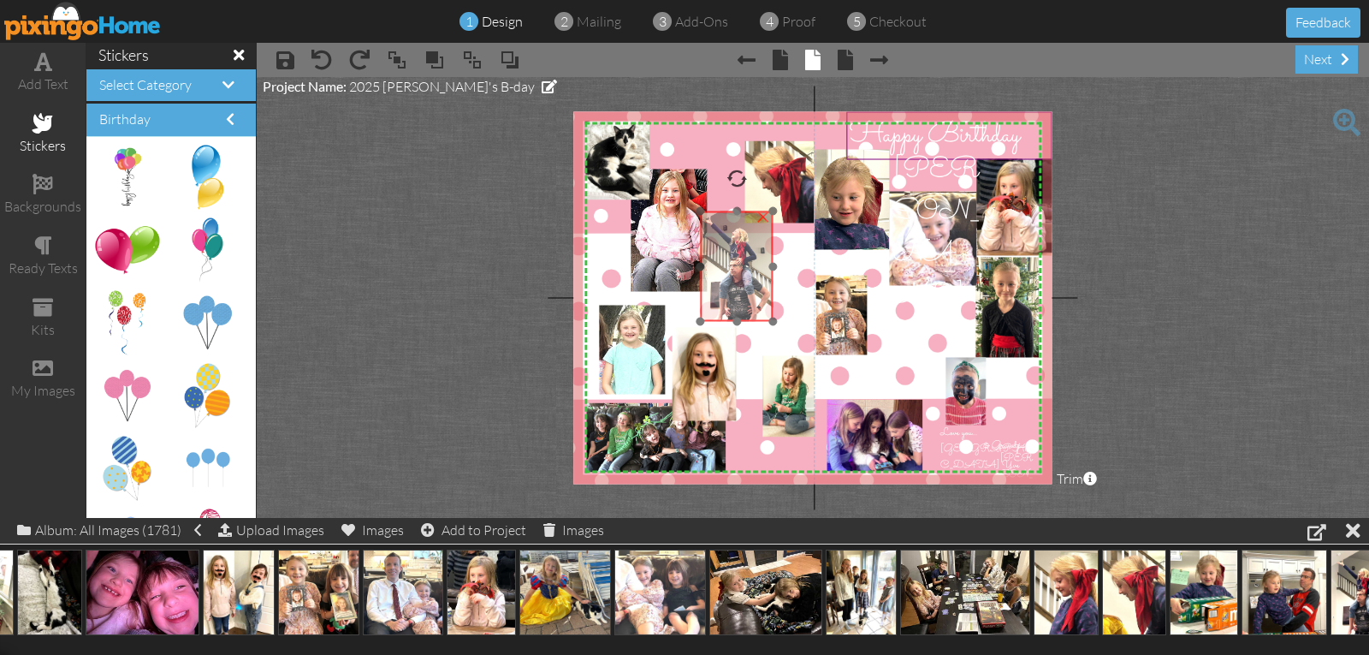
click at [743, 312] on img at bounding box center [735, 263] width 80 height 118
click at [736, 206] on div at bounding box center [737, 206] width 9 height 9
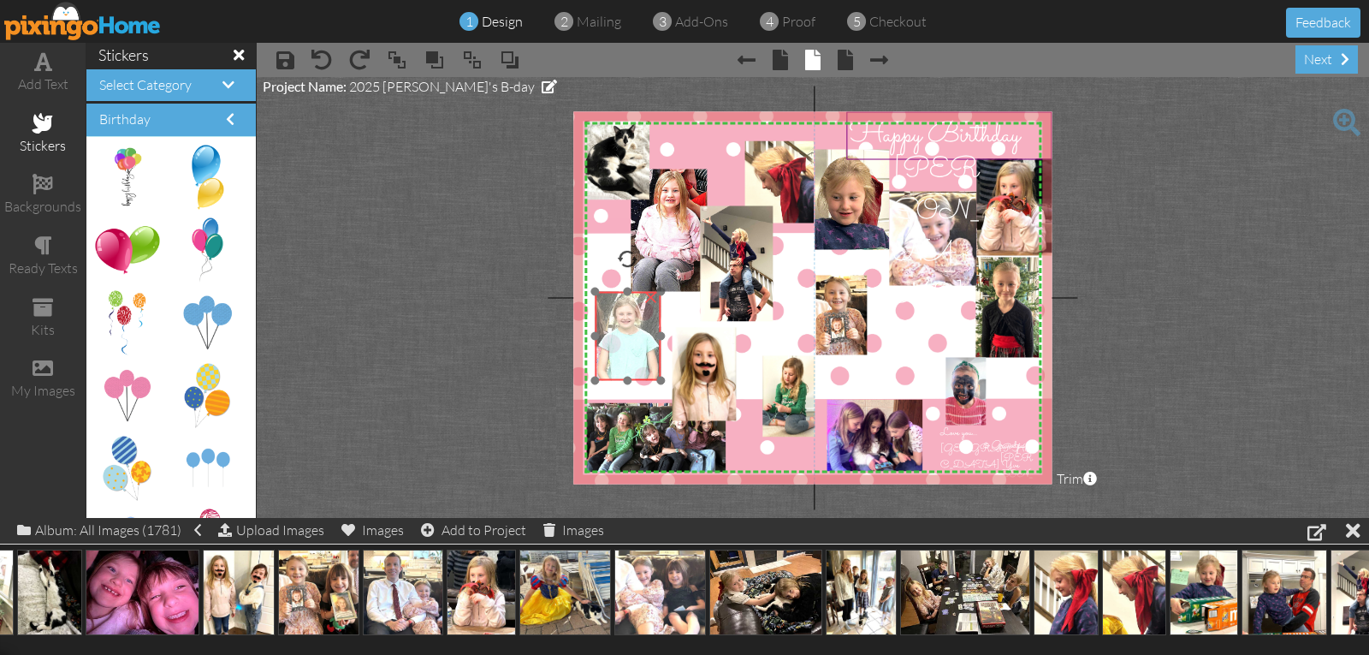
drag, startPoint x: 632, startPoint y: 330, endPoint x: 628, endPoint y: 317, distance: 14.3
click at [628, 317] on img at bounding box center [622, 355] width 377 height 315
click at [625, 375] on img at bounding box center [623, 354] width 377 height 315
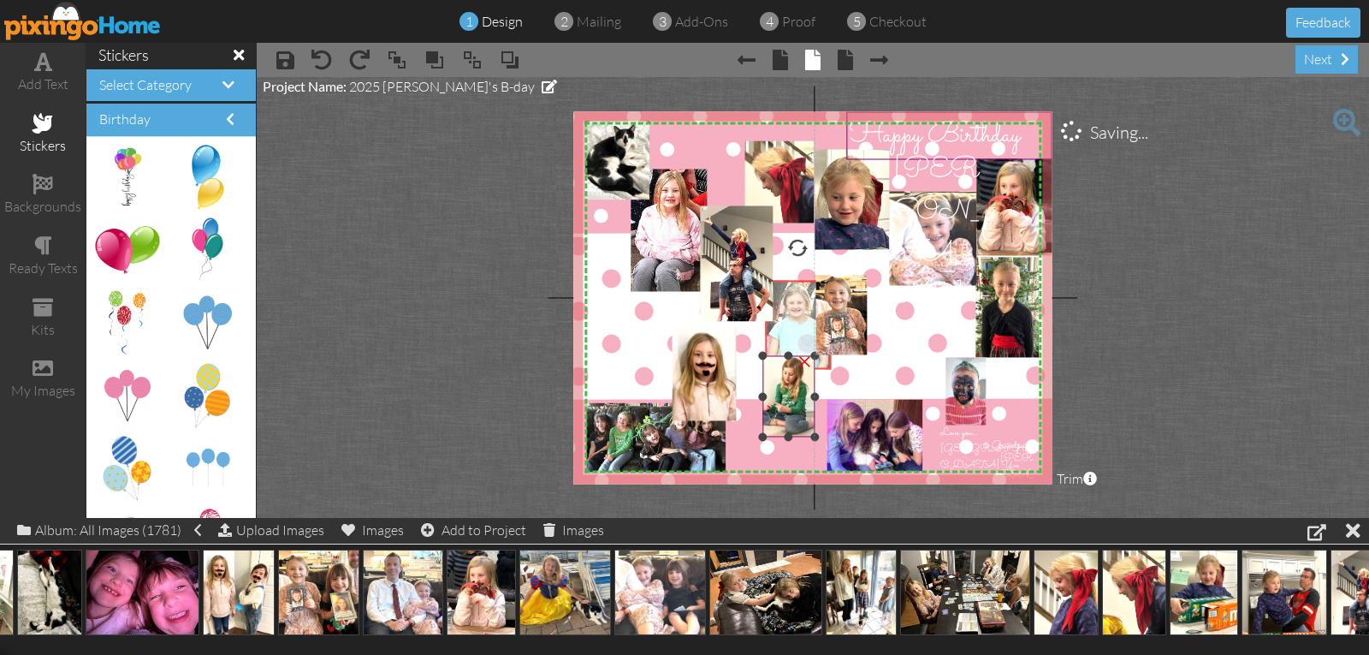
drag, startPoint x: 625, startPoint y: 362, endPoint x: 794, endPoint y: 352, distance: 169.8
click at [794, 352] on div "X X X X X X X X X X X X X X X X X X X X X X X X X X X X X X X X X X X X X X X X…" at bounding box center [812, 297] width 478 height 372
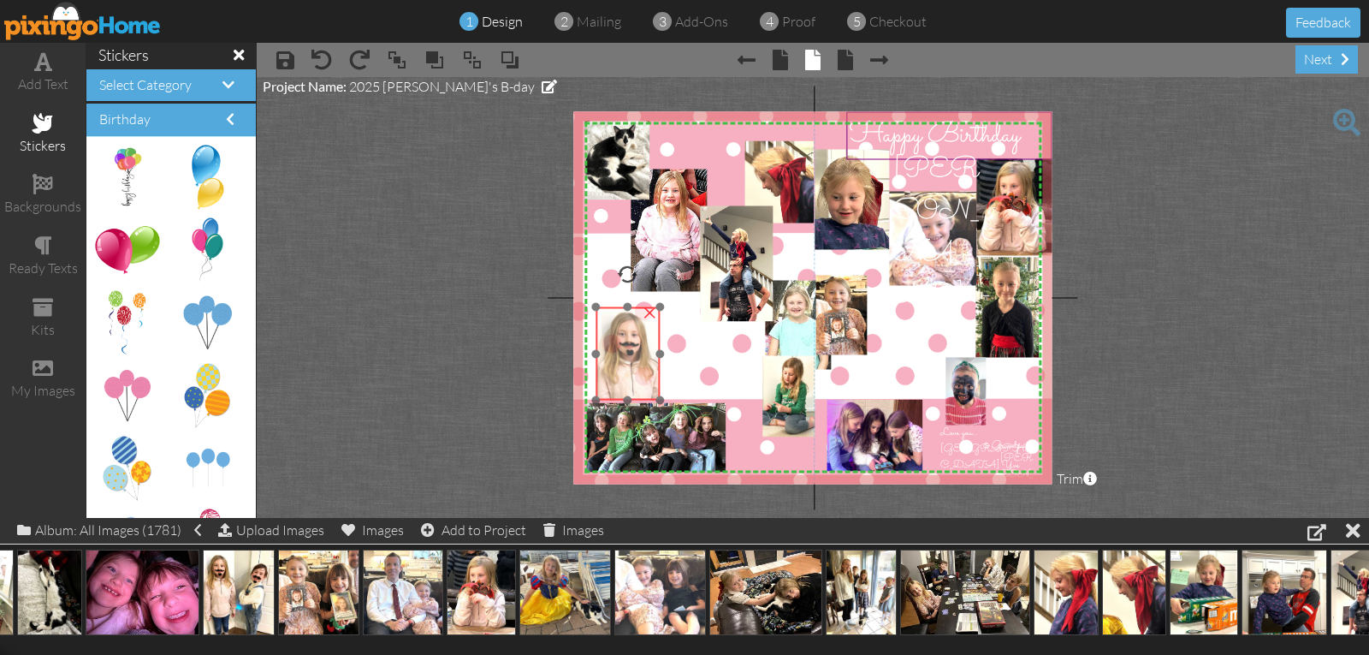
drag, startPoint x: 686, startPoint y: 382, endPoint x: 610, endPoint y: 361, distance: 78.9
click at [610, 361] on img at bounding box center [669, 390] width 146 height 175
click at [597, 300] on div "×" at bounding box center [625, 350] width 69 height 100
click at [613, 312] on img at bounding box center [672, 387] width 157 height 187
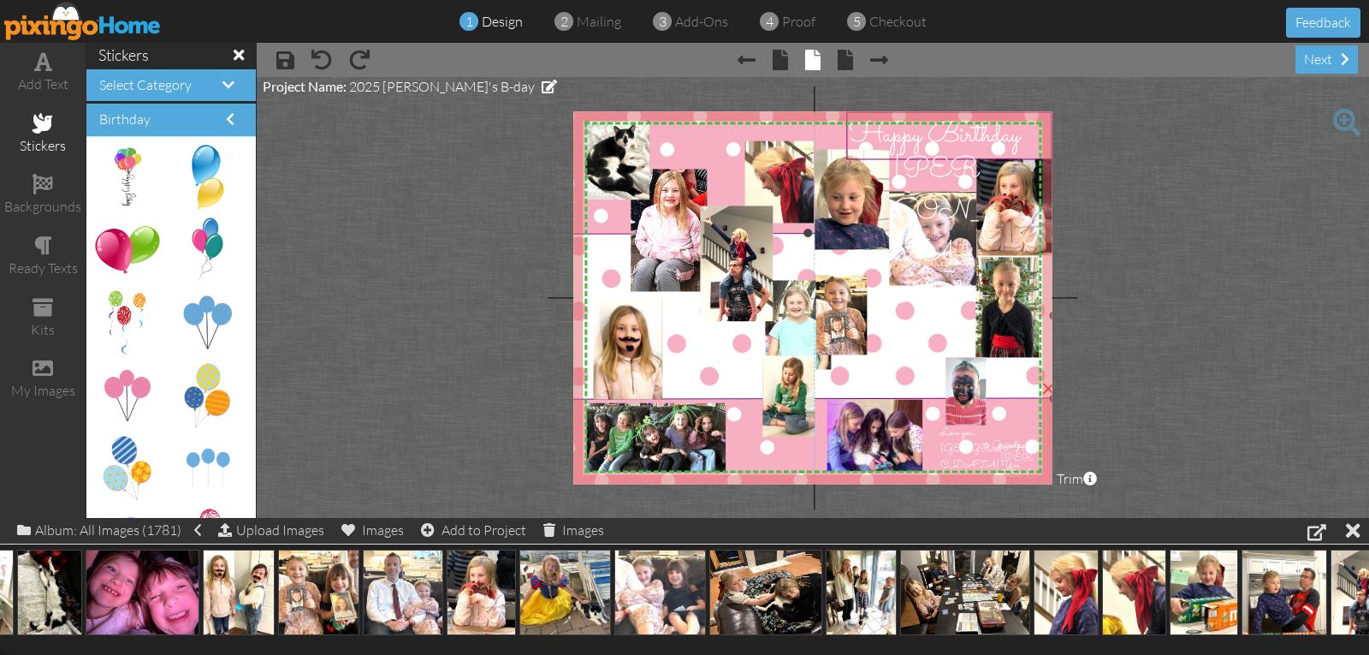
click at [680, 308] on img at bounding box center [808, 240] width 492 height 380
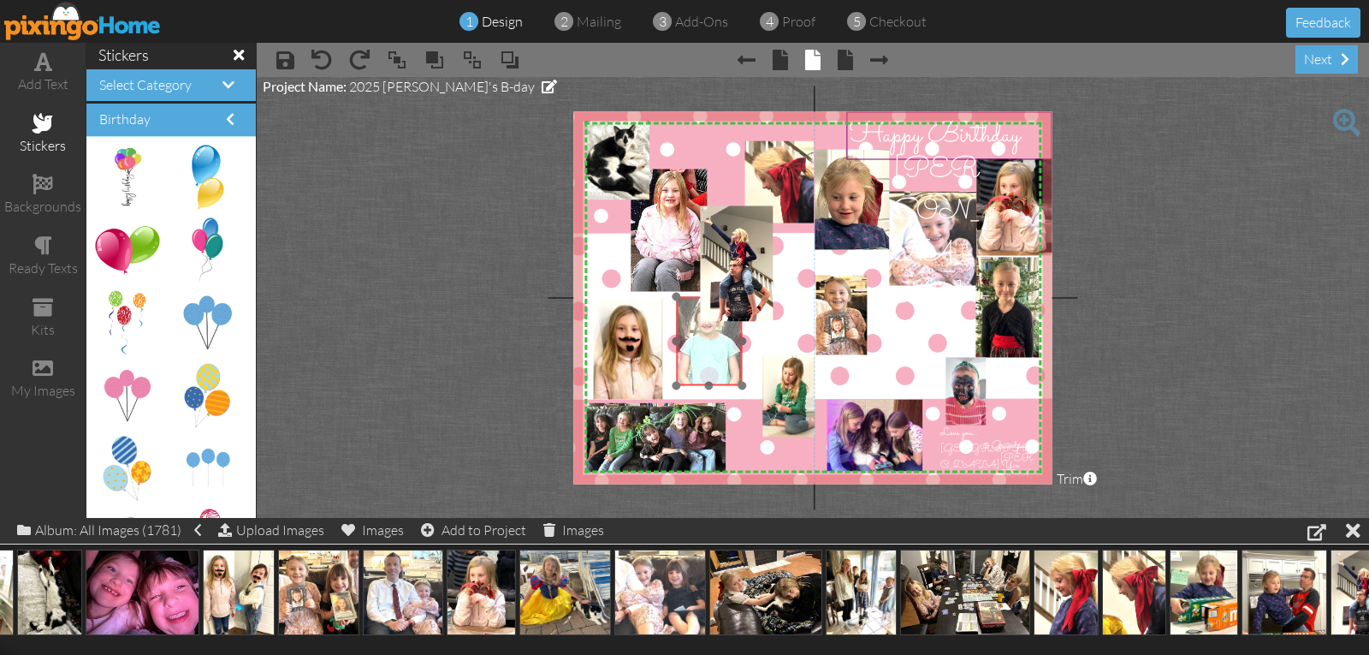
drag, startPoint x: 793, startPoint y: 330, endPoint x: 704, endPoint y: 346, distance: 90.5
click at [704, 346] on img at bounding box center [703, 360] width 377 height 315
drag, startPoint x: 708, startPoint y: 385, endPoint x: 709, endPoint y: 363, distance: 22.3
click at [709, 363] on div at bounding box center [709, 363] width 9 height 9
drag, startPoint x: 710, startPoint y: 347, endPoint x: 709, endPoint y: 386, distance: 39.4
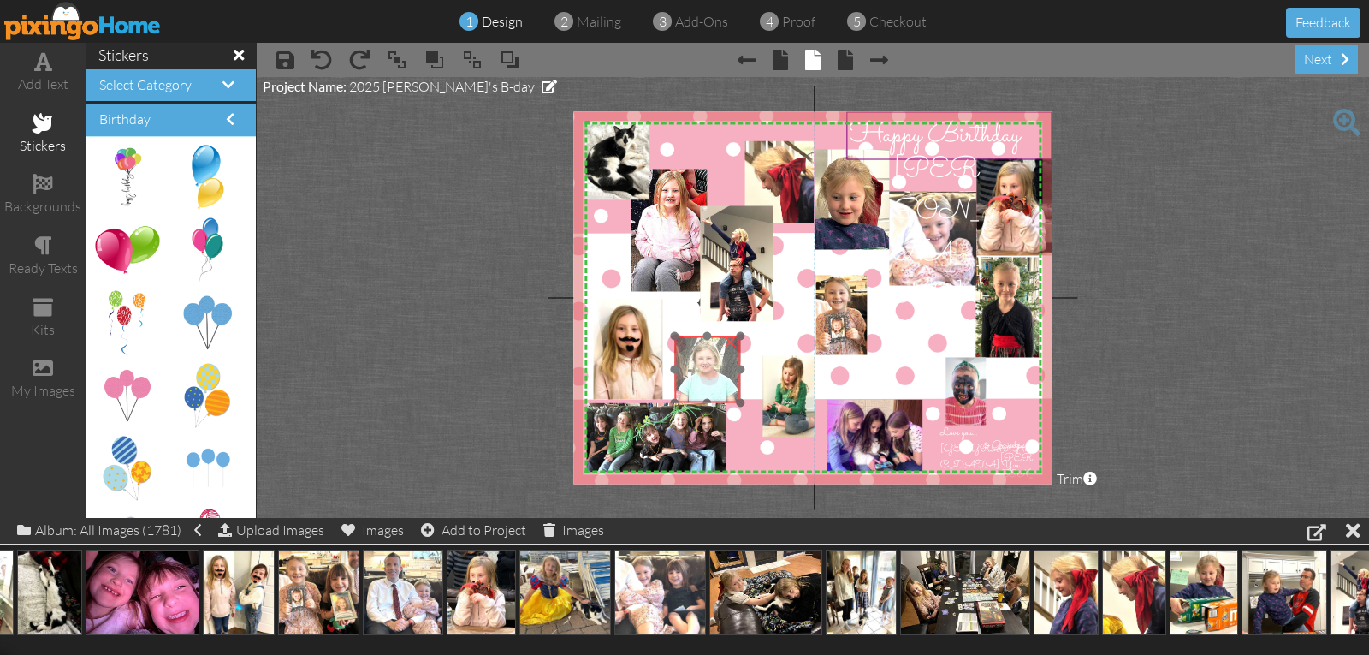
click at [709, 386] on img at bounding box center [702, 399] width 377 height 315
drag, startPoint x: 674, startPoint y: 335, endPoint x: 685, endPoint y: 352, distance: 20.4
click at [685, 352] on div "X X X X X X X X X X X X X X X X X X X X X X X X X X X X X X X X X X X X X X X X…" at bounding box center [812, 297] width 478 height 372
drag, startPoint x: 710, startPoint y: 370, endPoint x: 709, endPoint y: 349, distance: 20.6
click at [709, 349] on img at bounding box center [711, 381] width 280 height 234
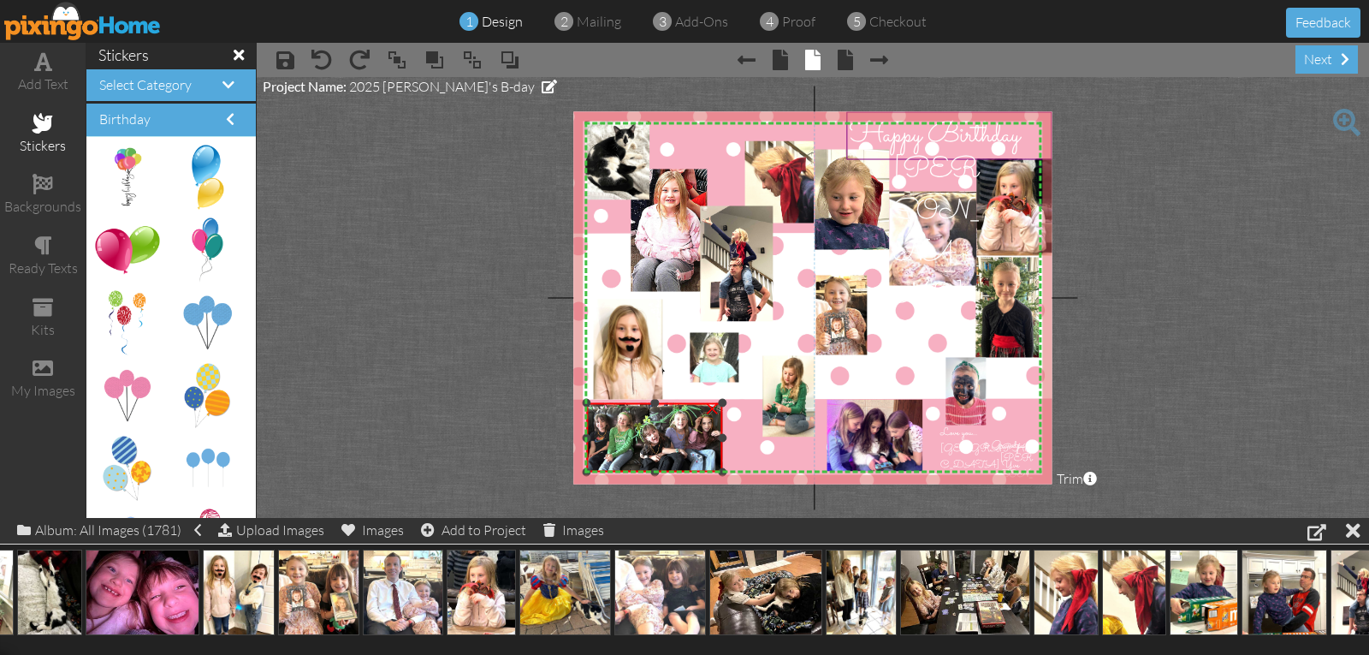
click at [722, 434] on div at bounding box center [722, 437] width 9 height 9
click at [664, 434] on img at bounding box center [657, 435] width 140 height 69
click at [659, 478] on div "X X X X X X X X X X X X X X X X X X X X X X X X X X X X X X X X X X X X X X X X…" at bounding box center [812, 297] width 478 height 372
drag, startPoint x: 653, startPoint y: 468, endPoint x: 662, endPoint y: 472, distance: 9.2
click at [657, 473] on div at bounding box center [655, 470] width 9 height 9
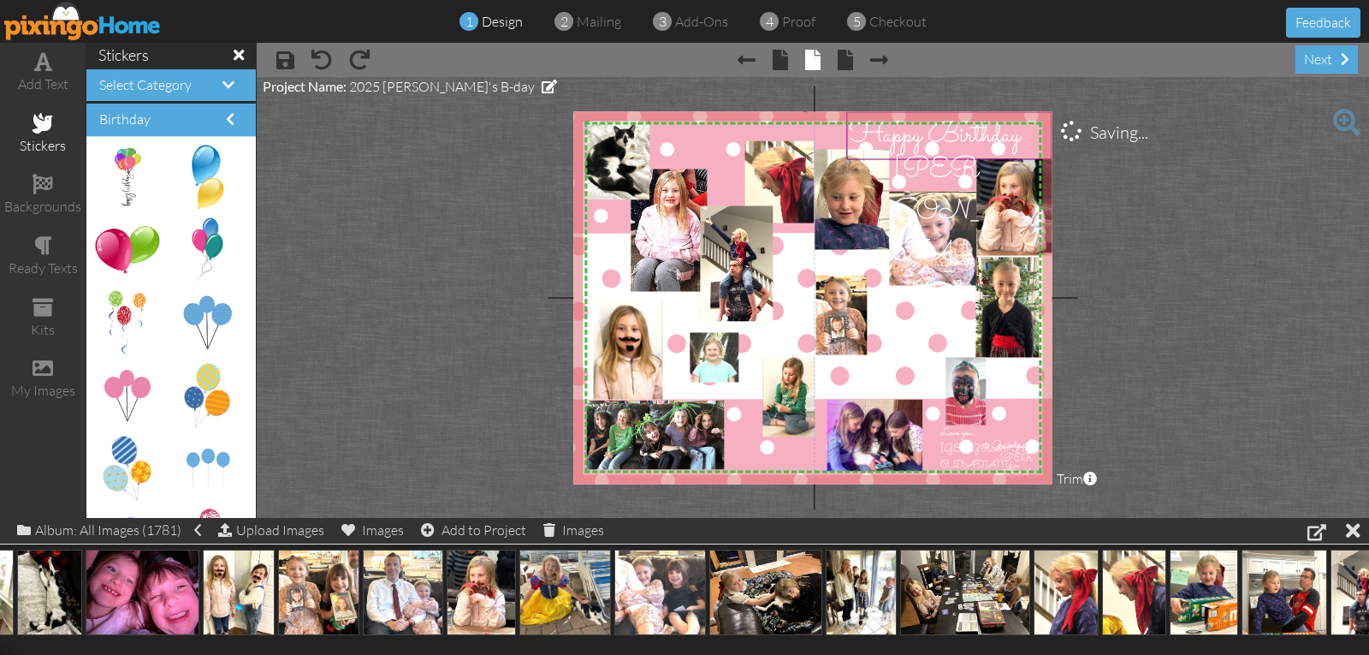
click at [745, 448] on img at bounding box center [805, 300] width 500 height 387
click at [683, 384] on div at bounding box center [685, 387] width 9 height 9
drag, startPoint x: 707, startPoint y: 376, endPoint x: 689, endPoint y: 372, distance: 18.3
click at [689, 372] on img at bounding box center [689, 380] width 304 height 254
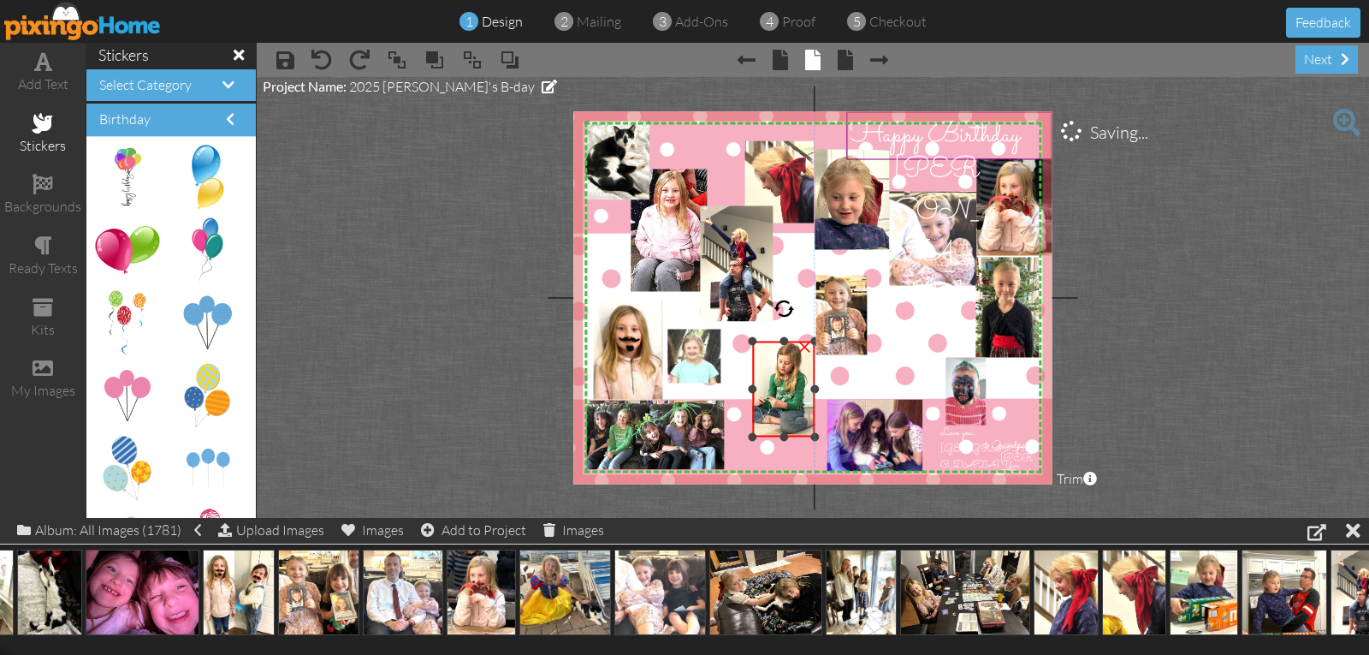
drag, startPoint x: 762, startPoint y: 353, endPoint x: 751, endPoint y: 339, distance: 17.8
click at [751, 339] on div at bounding box center [753, 341] width 9 height 9
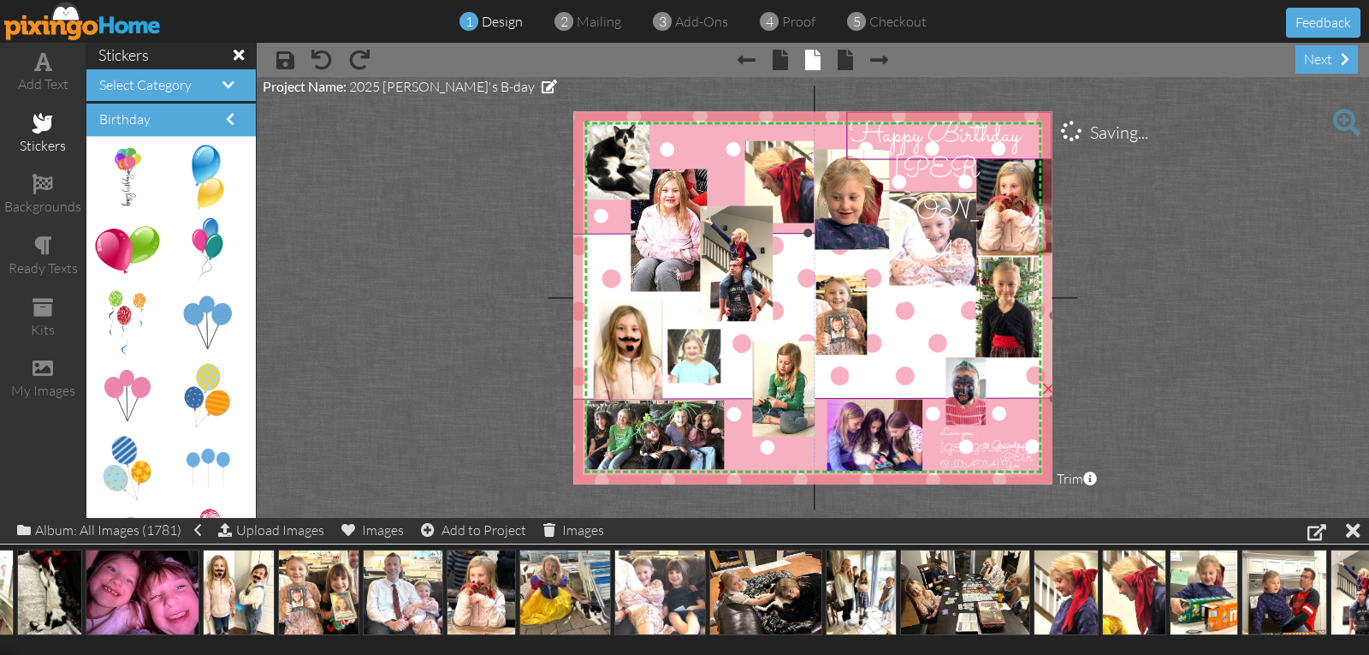
click at [735, 382] on img at bounding box center [808, 240] width 492 height 380
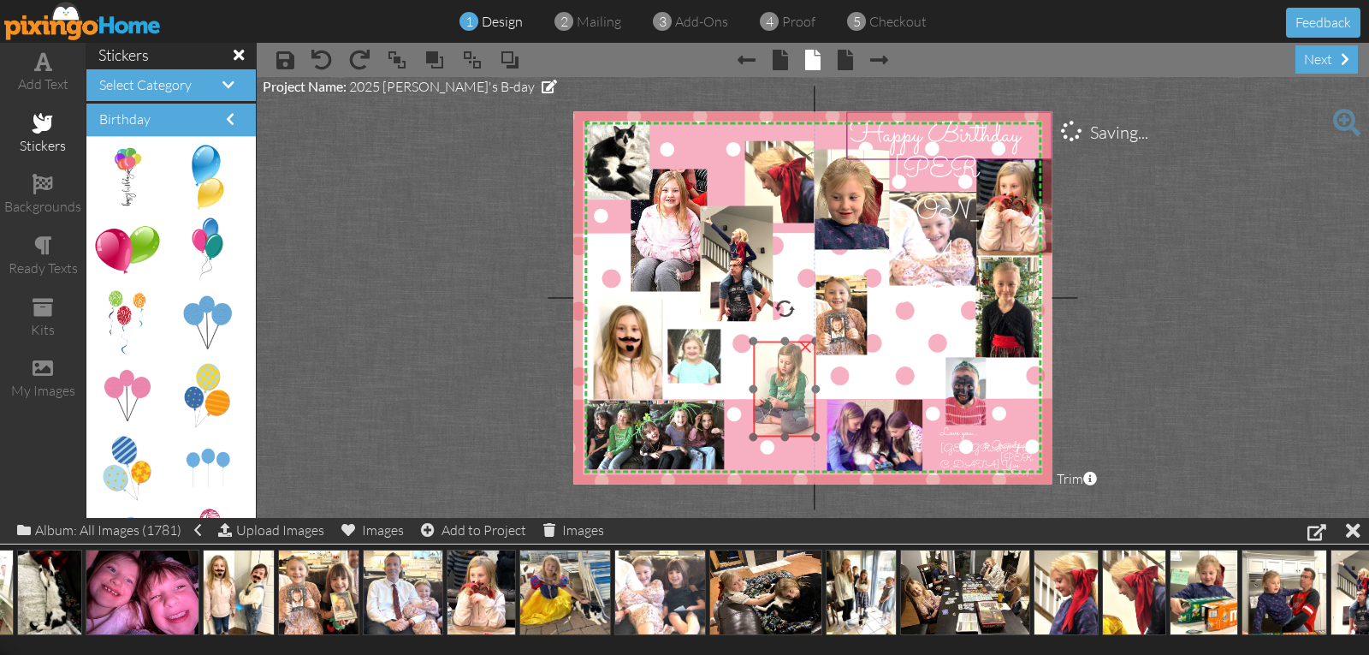
click at [765, 365] on img at bounding box center [787, 386] width 86 height 101
click at [757, 389] on div at bounding box center [757, 388] width 9 height 9
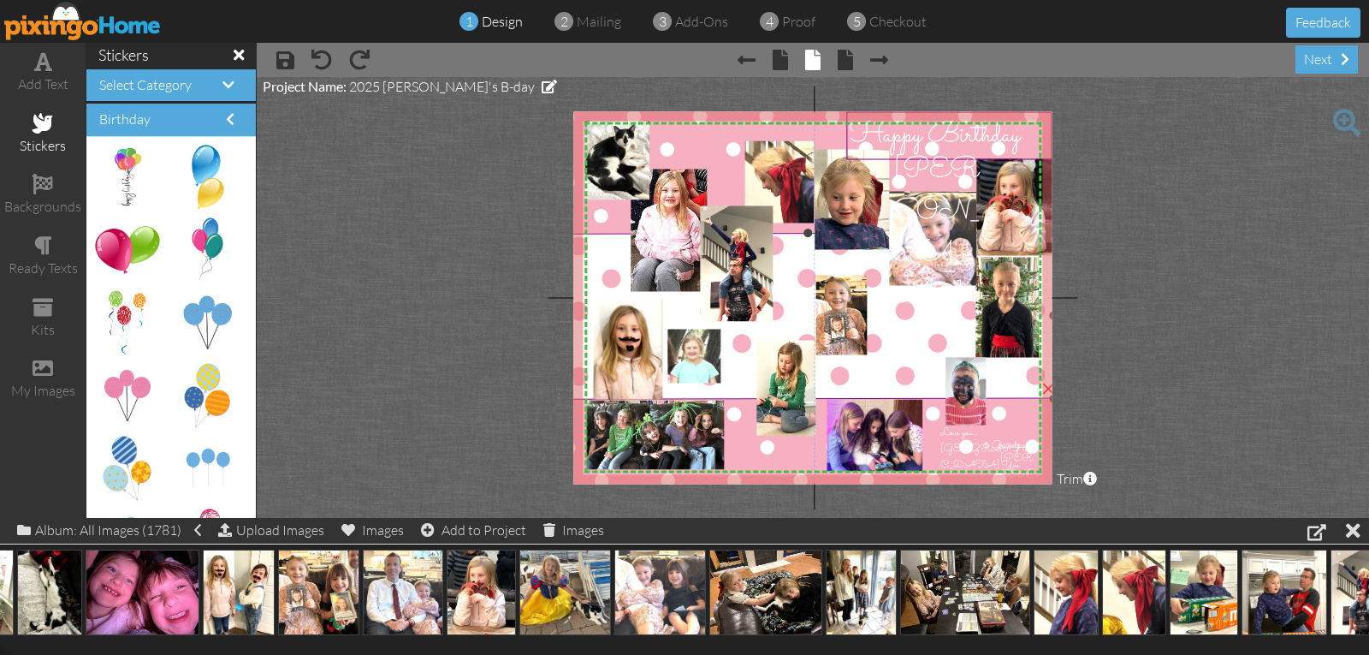
click at [729, 375] on img at bounding box center [808, 240] width 492 height 380
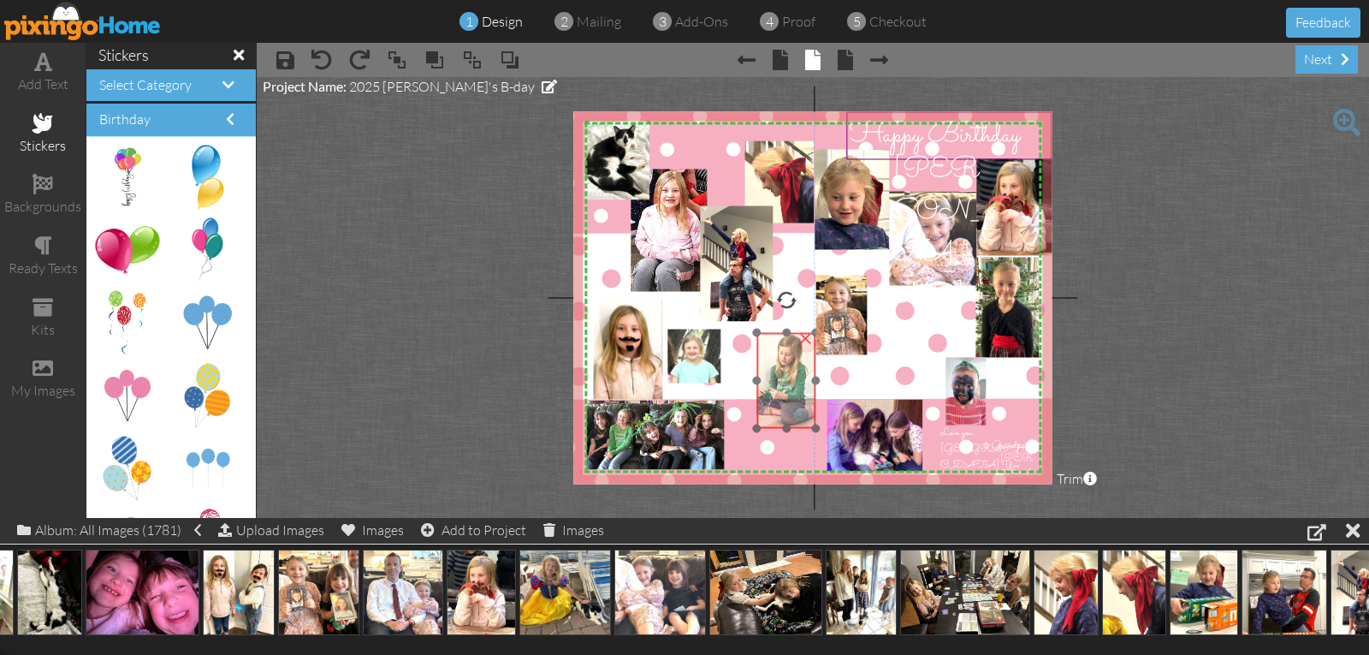
click at [765, 346] on img at bounding box center [787, 378] width 86 height 101
click at [755, 429] on div "×" at bounding box center [786, 384] width 62 height 100
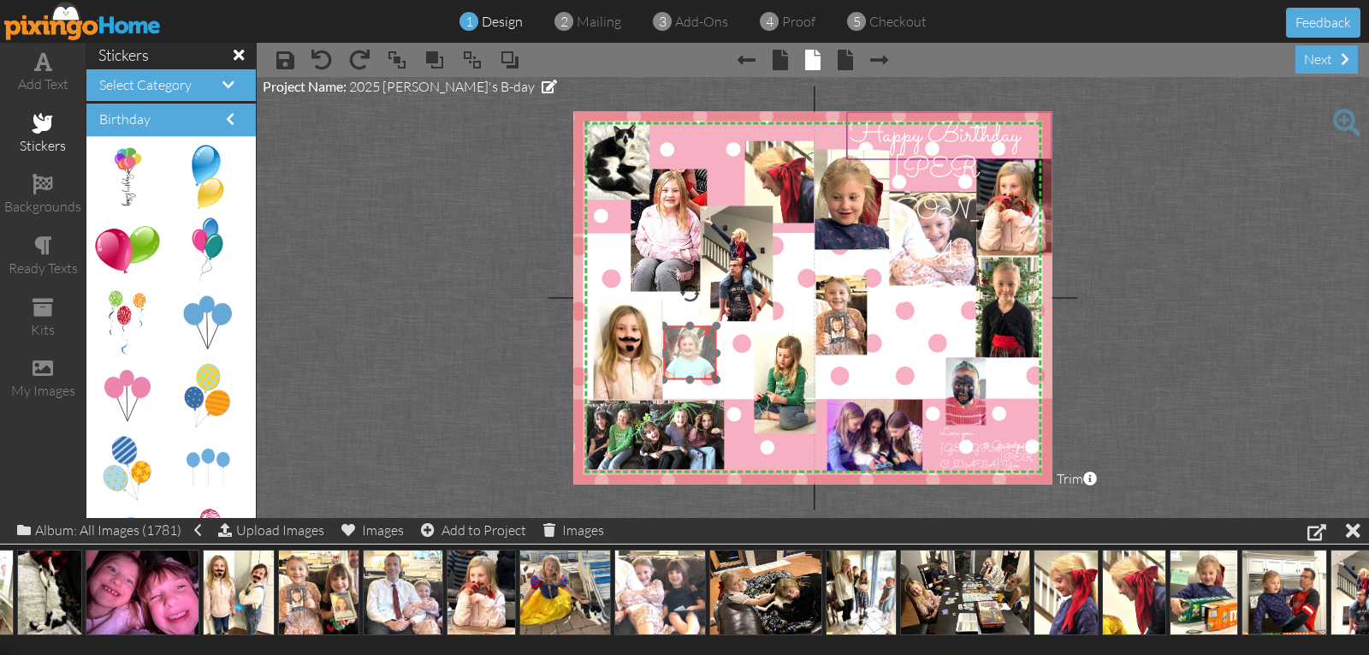
click at [685, 358] on img at bounding box center [685, 377] width 304 height 254
click at [722, 382] on div at bounding box center [719, 382] width 9 height 9
drag, startPoint x: 692, startPoint y: 383, endPoint x: 698, endPoint y: 392, distance: 10.4
click at [694, 395] on div at bounding box center [691, 396] width 9 height 9
click at [698, 382] on img at bounding box center [687, 386] width 324 height 270
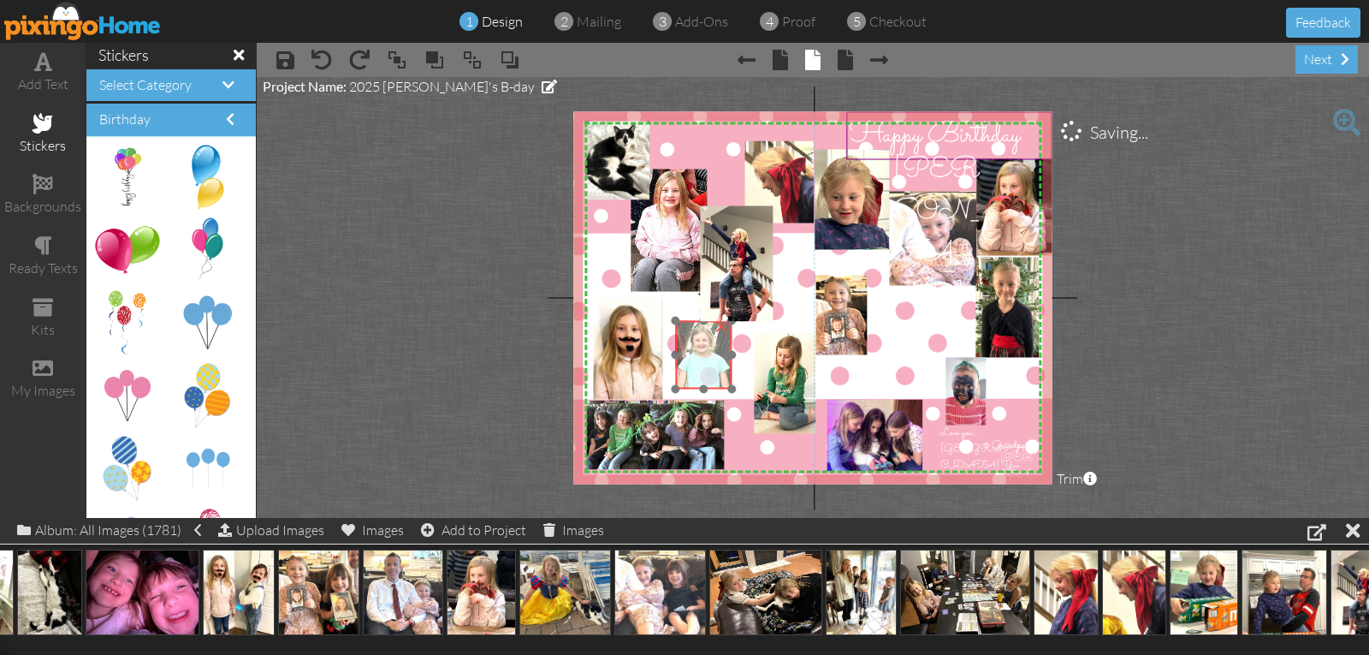
drag, startPoint x: 703, startPoint y: 377, endPoint x: 716, endPoint y: 365, distance: 17.0
click at [716, 365] on img at bounding box center [699, 375] width 324 height 270
drag, startPoint x: 677, startPoint y: 387, endPoint x: 673, endPoint y: 395, distance: 8.8
click at [672, 395] on div "X X X X X X X X X X X X X X X X X X X X X X X X X X X X X X X X X X X X X X X X…" at bounding box center [812, 297] width 478 height 372
click at [692, 385] on img at bounding box center [695, 384] width 364 height 305
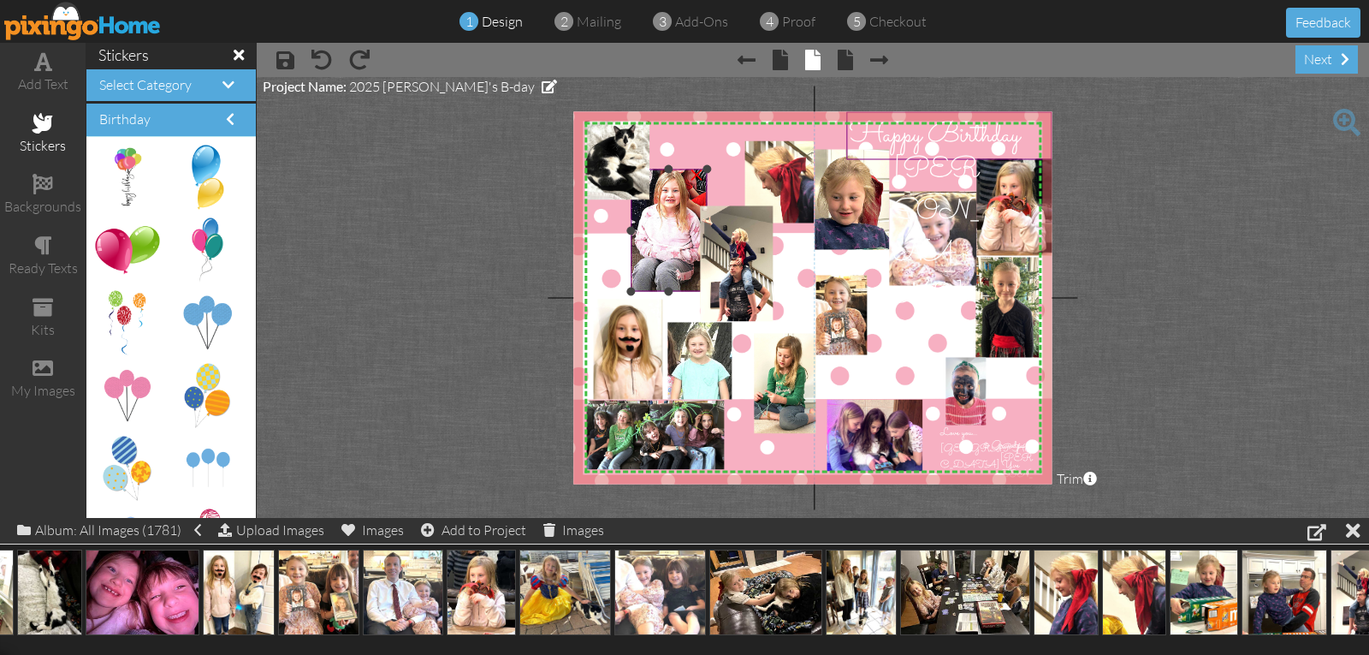
click at [663, 261] on img at bounding box center [677, 200] width 250 height 332
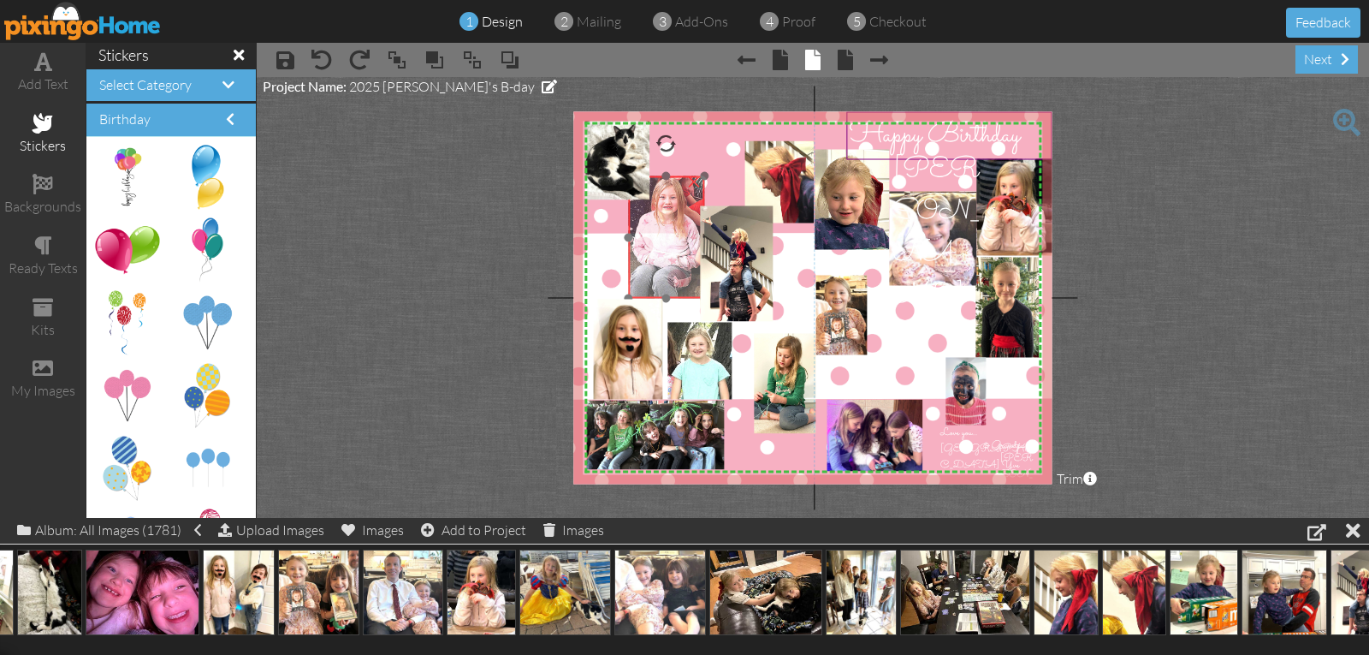
click at [661, 268] on img at bounding box center [674, 207] width 250 height 332
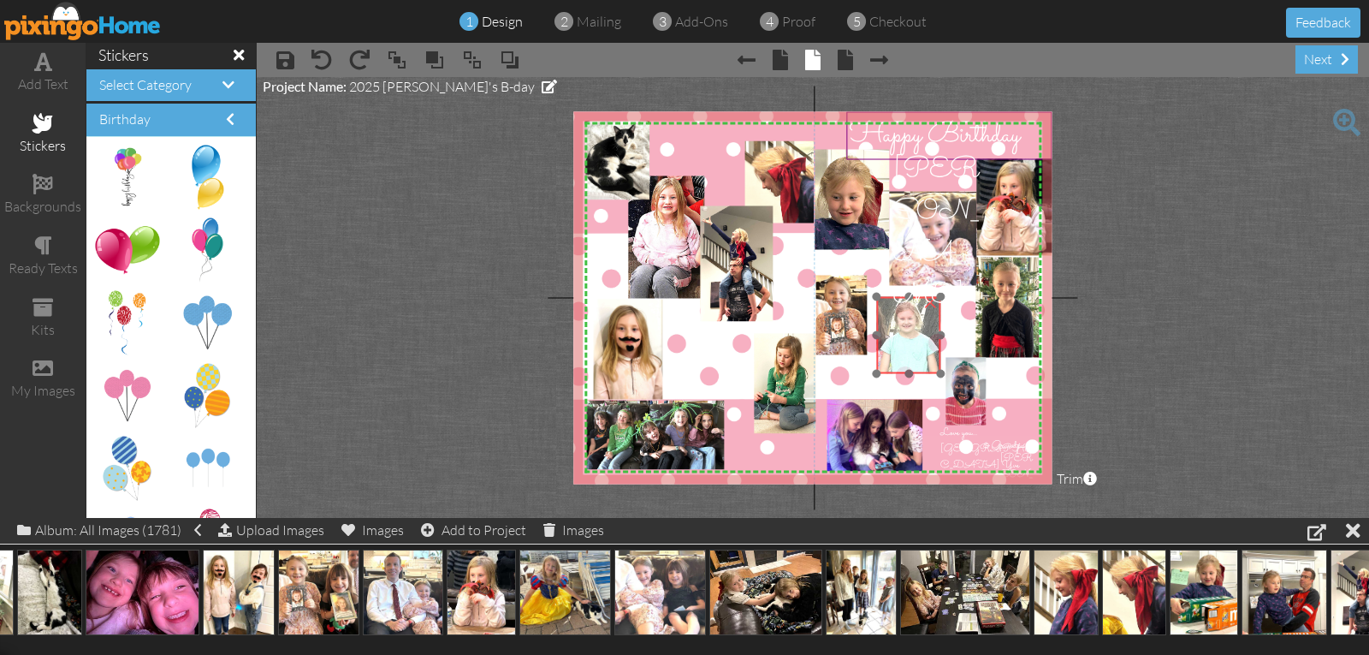
drag, startPoint x: 680, startPoint y: 330, endPoint x: 888, endPoint y: 305, distance: 210.4
click at [888, 305] on img at bounding box center [904, 358] width 364 height 305
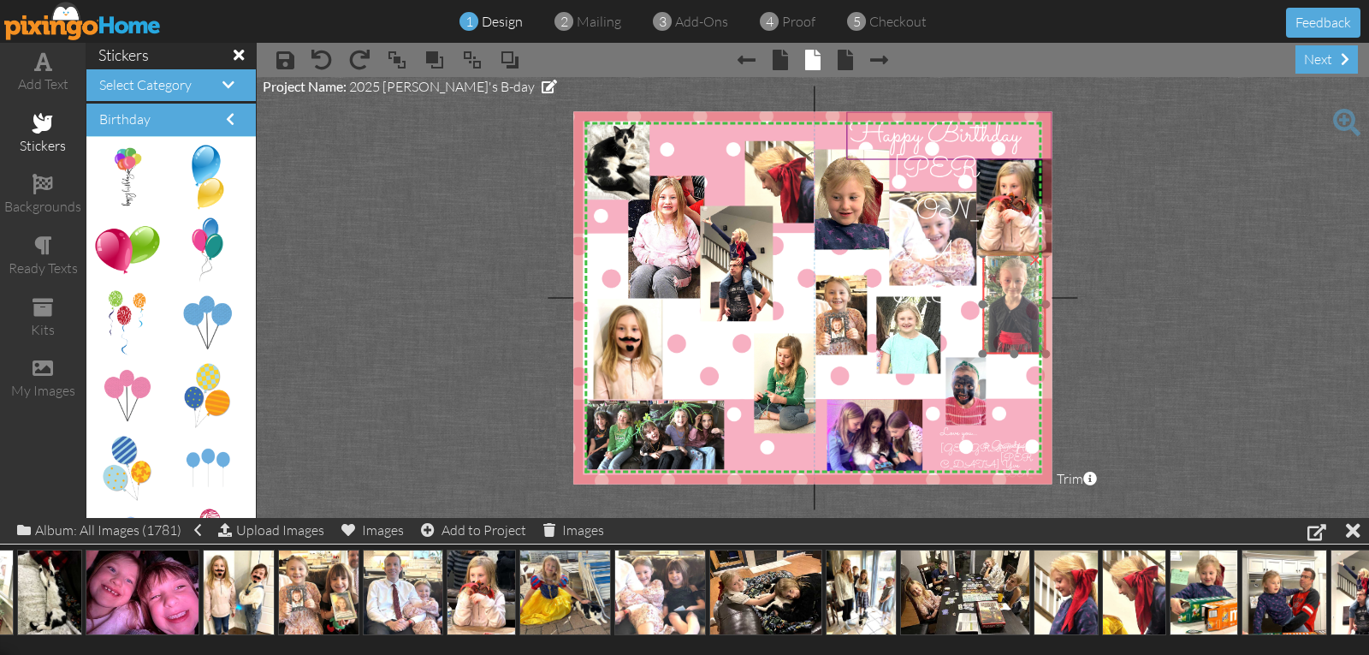
click at [1004, 282] on img at bounding box center [1015, 313] width 108 height 129
drag, startPoint x: 1046, startPoint y: 303, endPoint x: 1063, endPoint y: 304, distance: 17.1
click at [1057, 304] on project-studio-wrapper "X X X X X X X X X X X X X X X X X X X X X X X X X X X X X X X X X X X X X X X X…" at bounding box center [813, 297] width 1113 height 441
click at [1024, 310] on img at bounding box center [1013, 319] width 108 height 129
click at [1024, 262] on div "×" at bounding box center [1018, 311] width 74 height 100
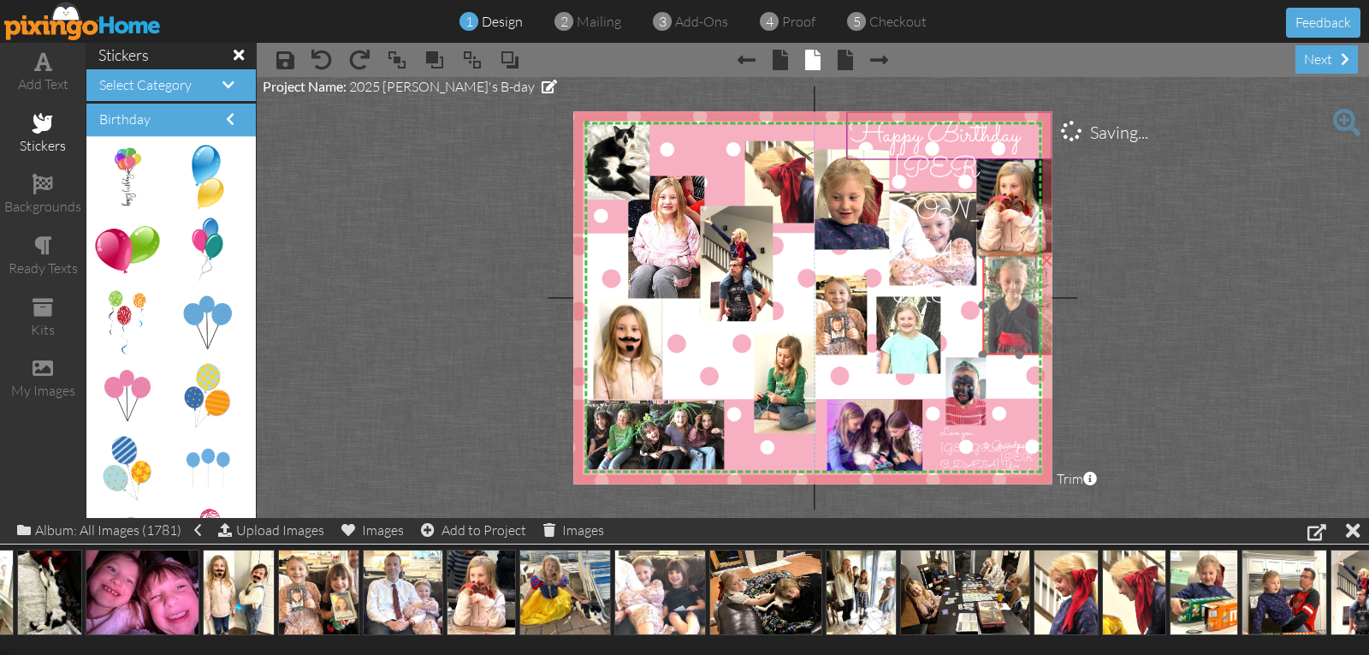
click at [1016, 341] on img at bounding box center [1015, 314] width 108 height 129
click at [1026, 354] on div "×" at bounding box center [1020, 304] width 74 height 99
click at [998, 316] on img at bounding box center [1017, 314] width 108 height 129
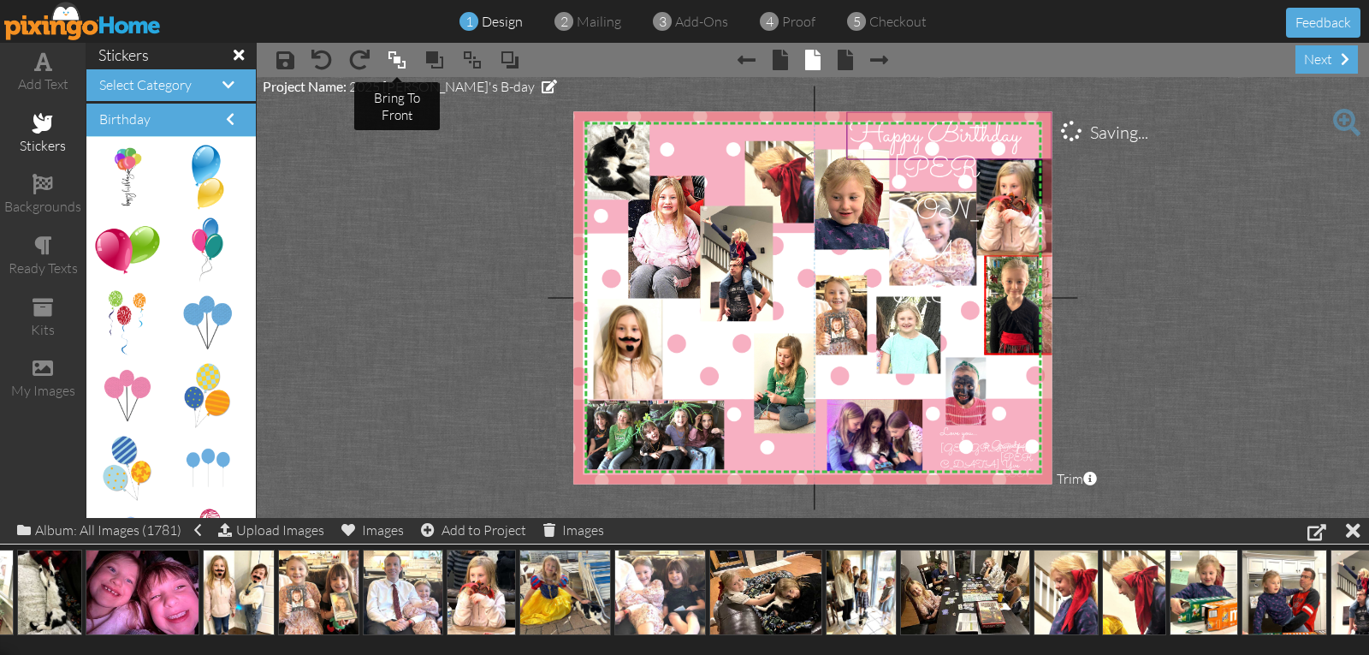
click at [403, 65] on span at bounding box center [397, 60] width 21 height 26
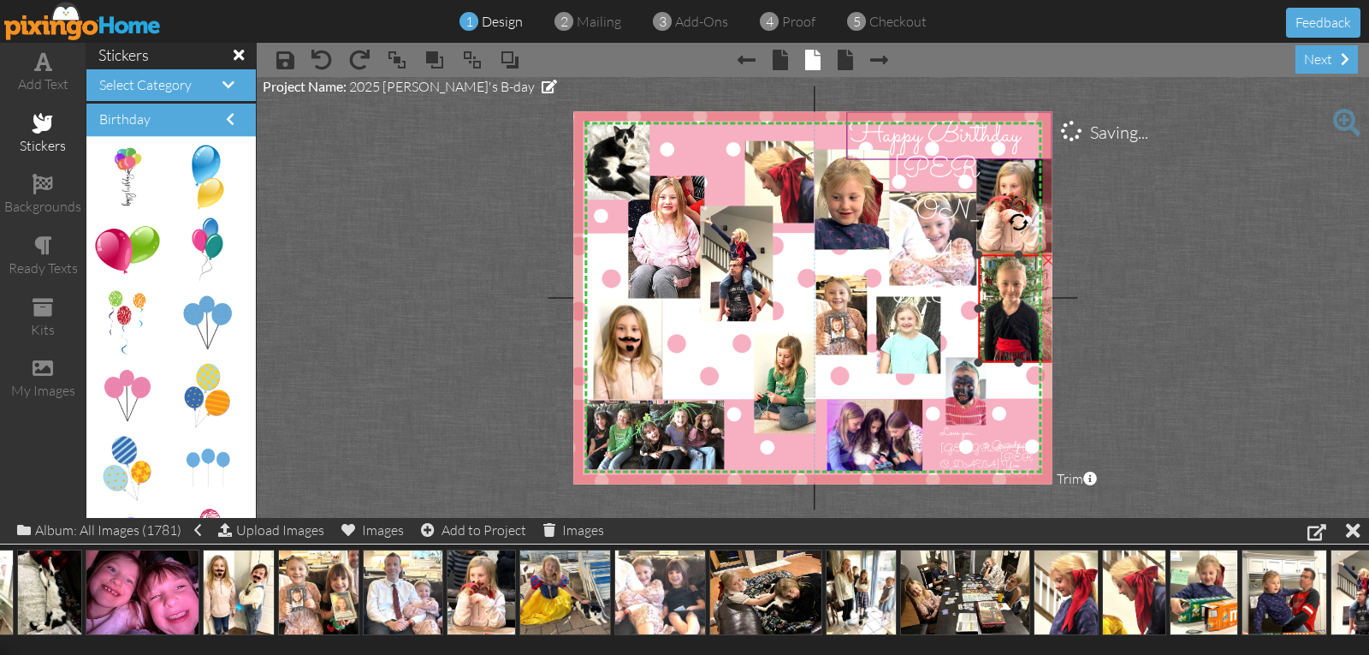
drag, startPoint x: 983, startPoint y: 354, endPoint x: 976, endPoint y: 362, distance: 10.9
click at [976, 362] on div at bounding box center [979, 362] width 9 height 9
click at [987, 343] on img at bounding box center [1011, 320] width 116 height 140
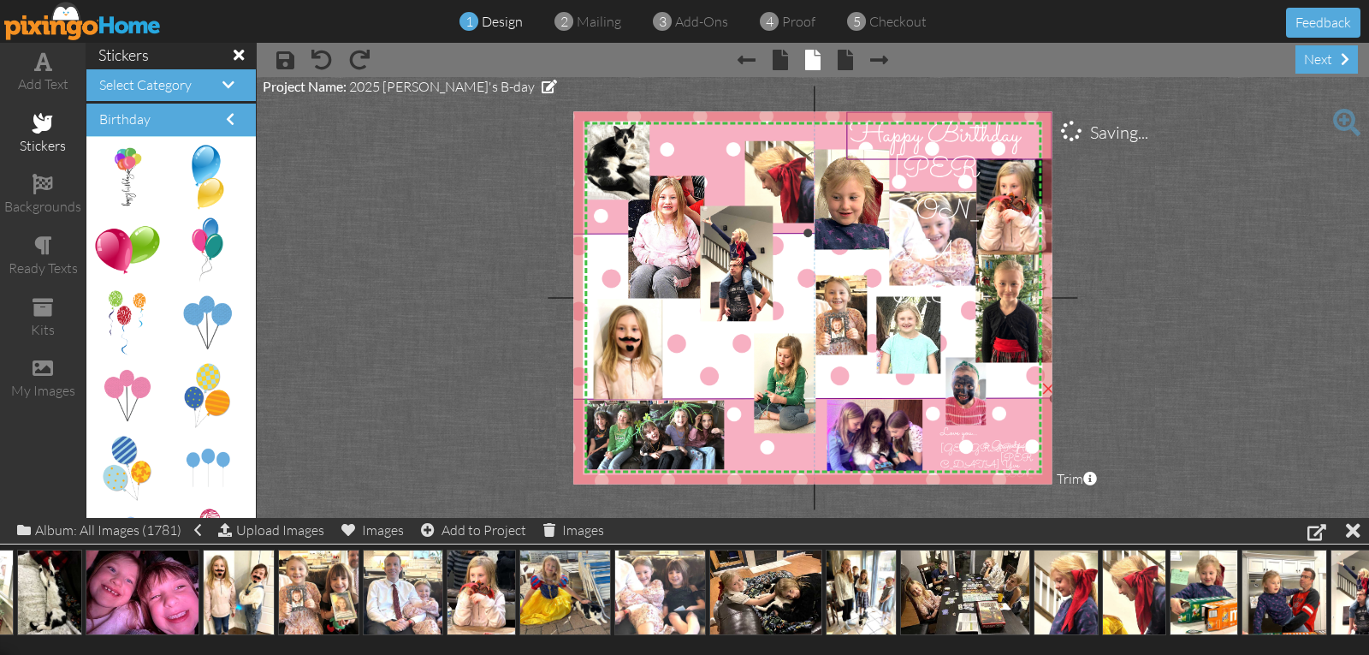
click at [1005, 376] on img at bounding box center [808, 240] width 492 height 380
click at [957, 391] on img at bounding box center [963, 397] width 70 height 93
click at [961, 384] on img at bounding box center [963, 397] width 70 height 93
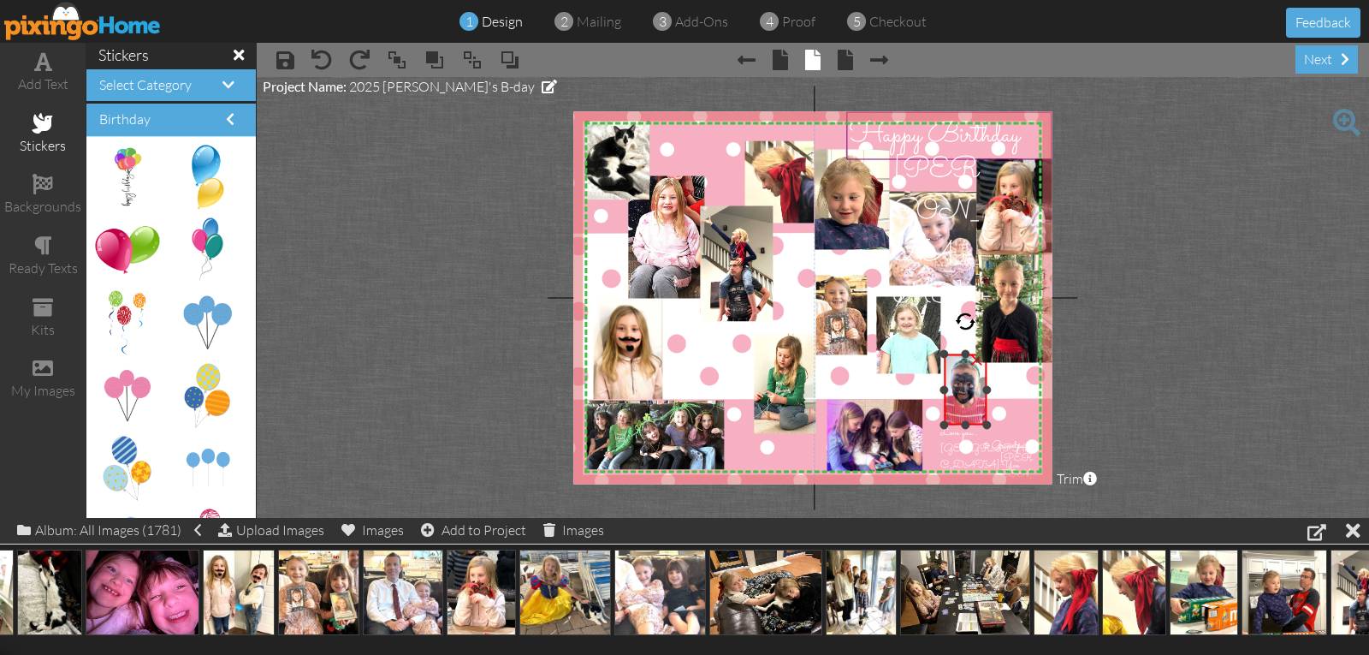
click at [946, 353] on div at bounding box center [944, 354] width 9 height 9
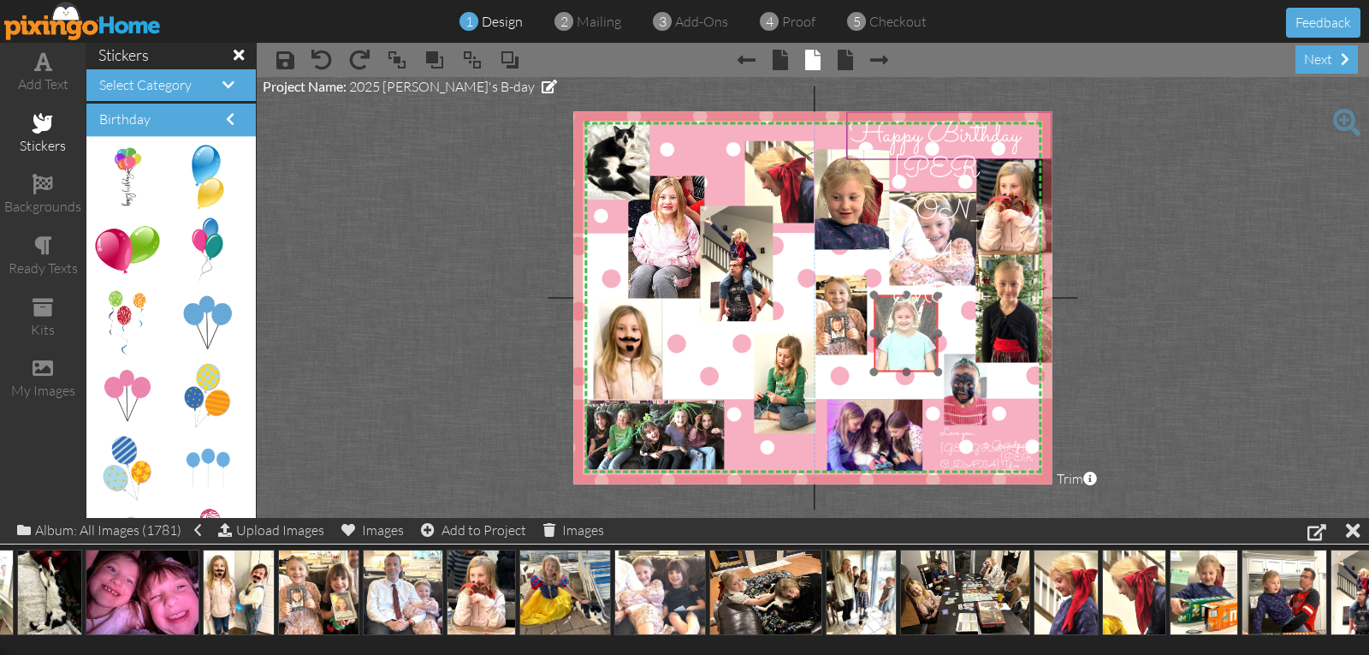
click at [924, 352] on img at bounding box center [901, 357] width 364 height 305
drag, startPoint x: 847, startPoint y: 339, endPoint x: 847, endPoint y: 349, distance: 10.3
click at [847, 349] on img at bounding box center [863, 330] width 95 height 99
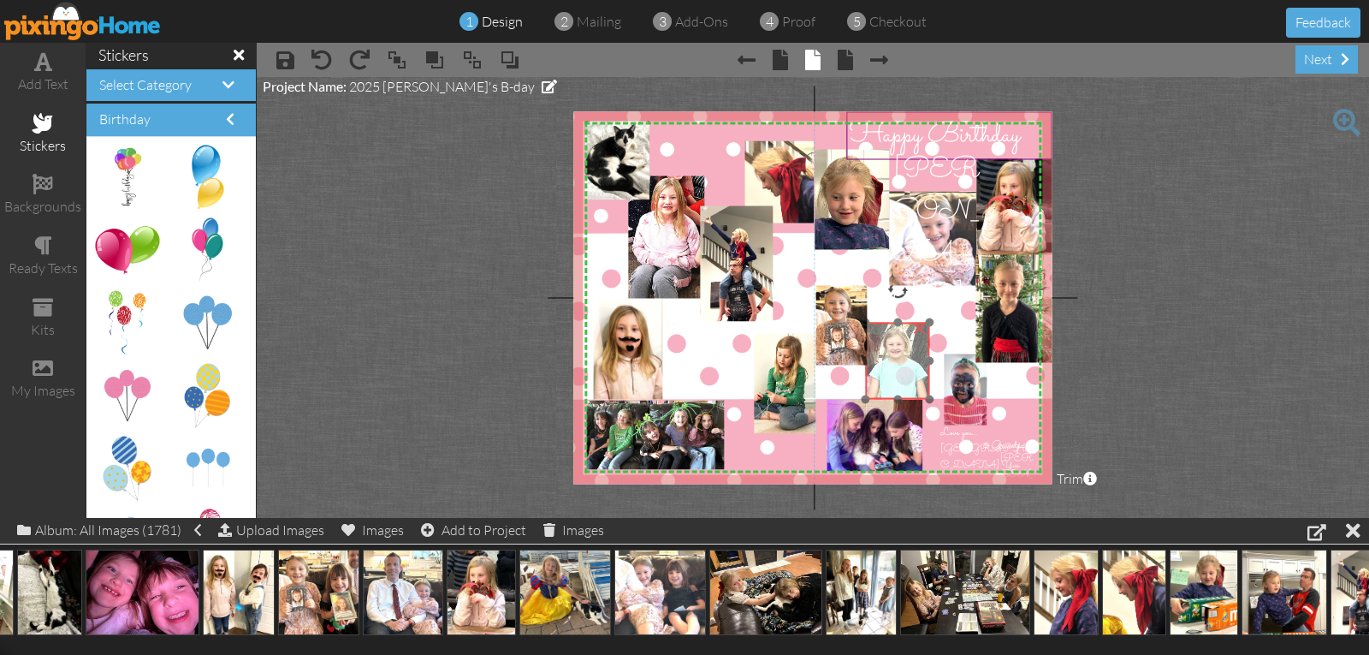
drag, startPoint x: 920, startPoint y: 343, endPoint x: 912, endPoint y: 371, distance: 28.7
click at [912, 371] on img at bounding box center [892, 384] width 364 height 305
click at [892, 364] on img at bounding box center [904, 381] width 364 height 305
click at [876, 359] on div at bounding box center [876, 357] width 9 height 9
click at [884, 364] on img at bounding box center [892, 384] width 364 height 305
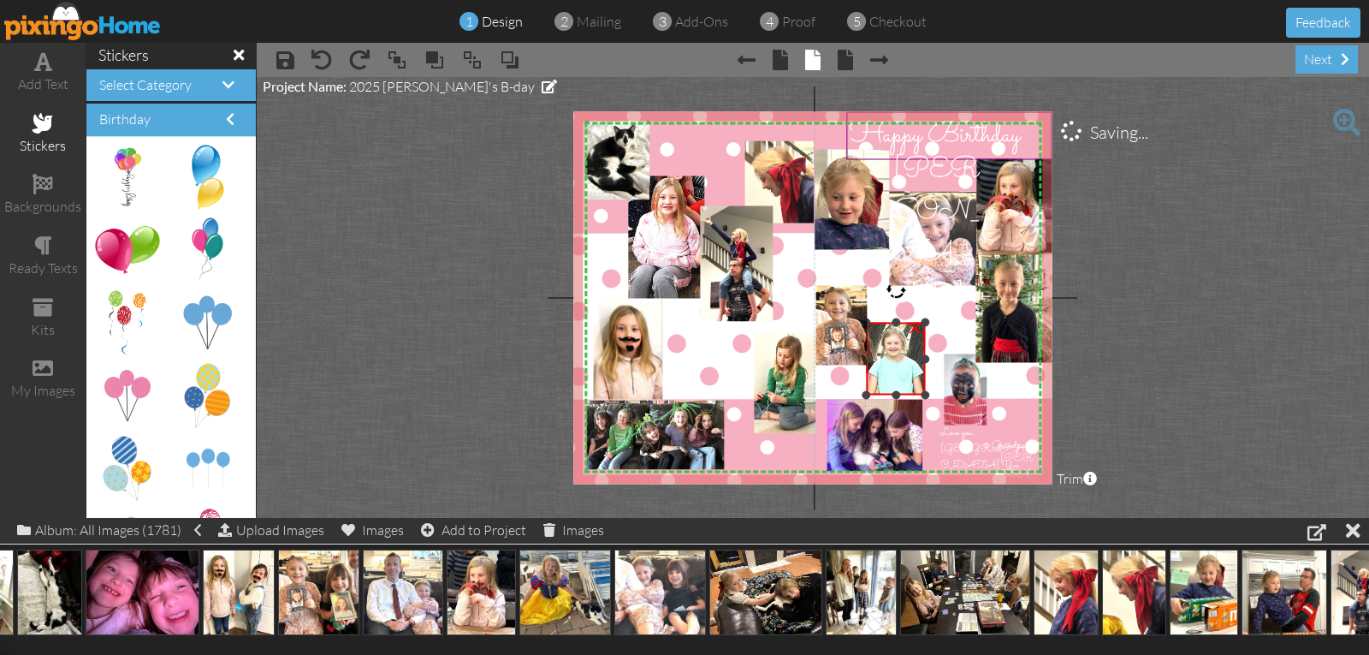
click at [926, 390] on div "×" at bounding box center [896, 359] width 59 height 73
click at [916, 385] on img at bounding box center [891, 385] width 343 height 288
click at [843, 361] on div at bounding box center [841, 361] width 9 height 9
click at [842, 353] on img at bounding box center [862, 335] width 95 height 99
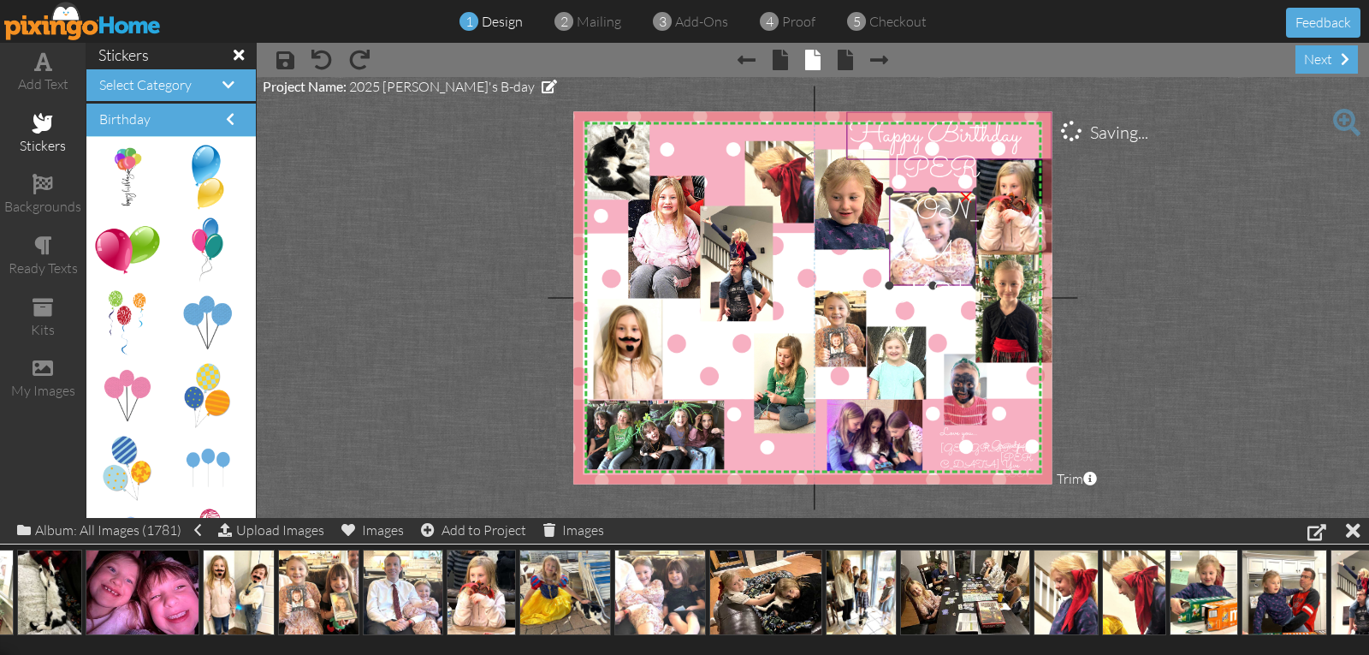
click at [937, 269] on img at bounding box center [967, 262] width 168 height 157
click at [938, 275] on img at bounding box center [968, 268] width 168 height 157
click at [1101, 275] on project-studio-wrapper "X X X X X X X X X X X X X X X X X X X X X X X X X X X X X X X X X X X X X X X X…" at bounding box center [813, 297] width 1113 height 441
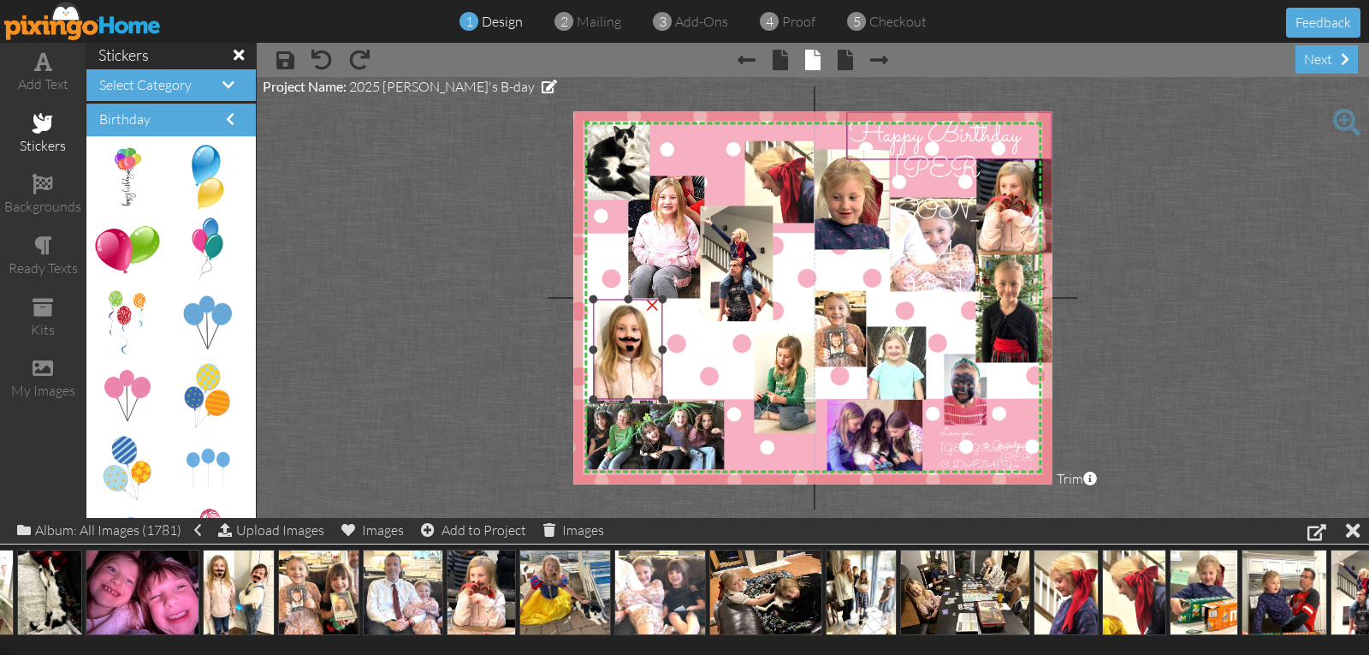
click at [646, 348] on img at bounding box center [672, 387] width 157 height 187
click at [660, 348] on div at bounding box center [661, 349] width 9 height 9
click at [710, 341] on img at bounding box center [808, 240] width 492 height 380
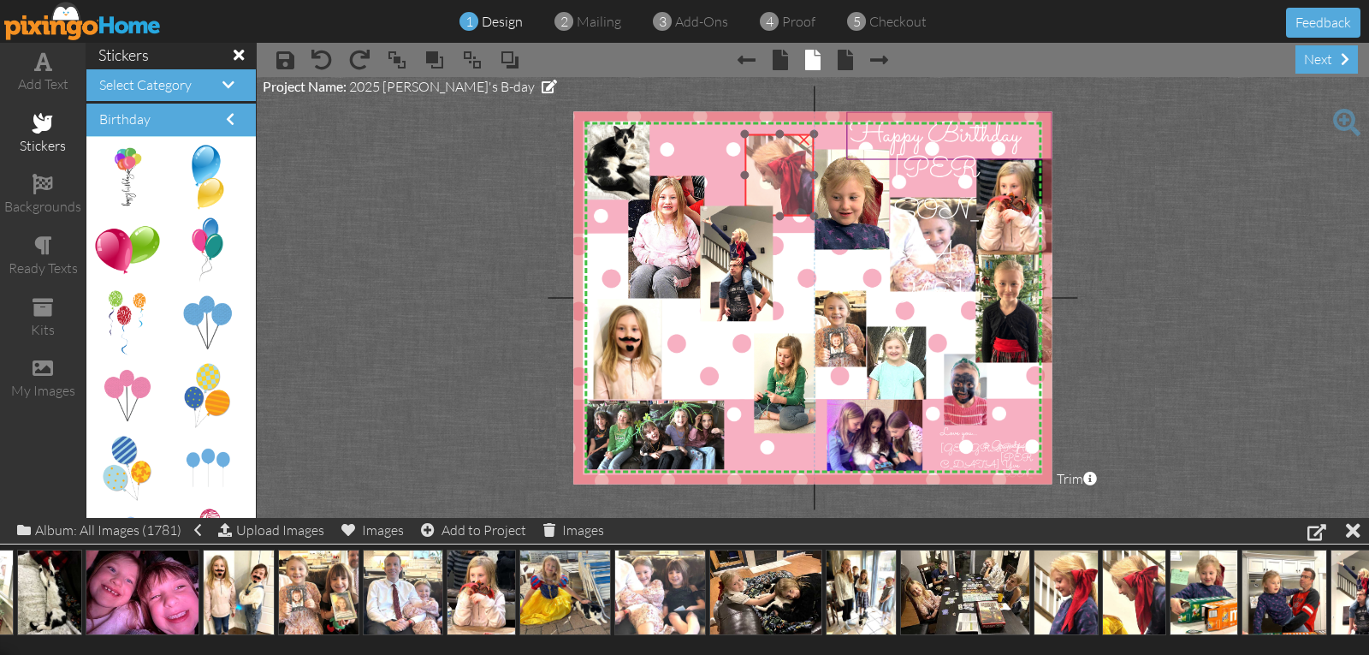
click at [789, 174] on img at bounding box center [779, 180] width 69 height 92
click at [781, 225] on div at bounding box center [779, 224] width 9 height 9
click at [848, 57] on span at bounding box center [845, 60] width 15 height 21
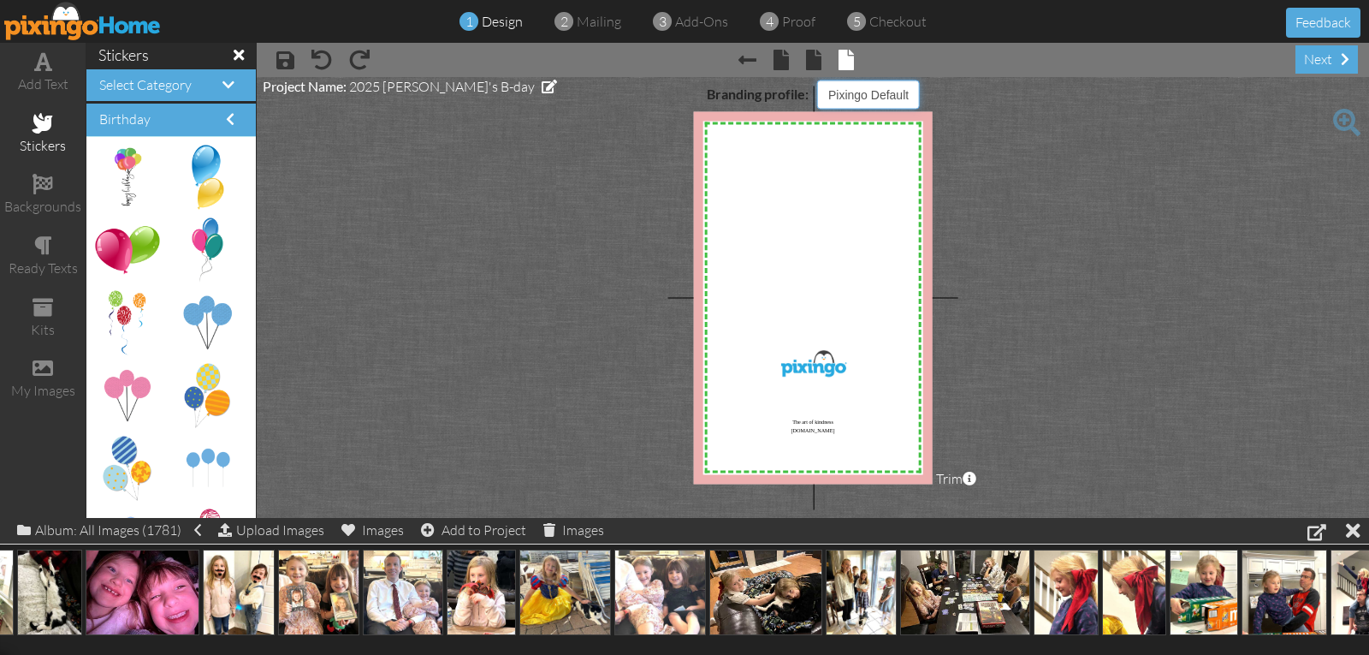
click at [857, 97] on select "Pixingo Default Profile [PERSON_NAME] & [PERSON_NAME] [PERSON_NAME] & [PERSON_N…" at bounding box center [868, 94] width 102 height 29
select select "object:11773"
click at [817, 80] on select "Pixingo Default Profile [PERSON_NAME] & [PERSON_NAME] [PERSON_NAME] & [PERSON_N…" at bounding box center [868, 94] width 102 height 29
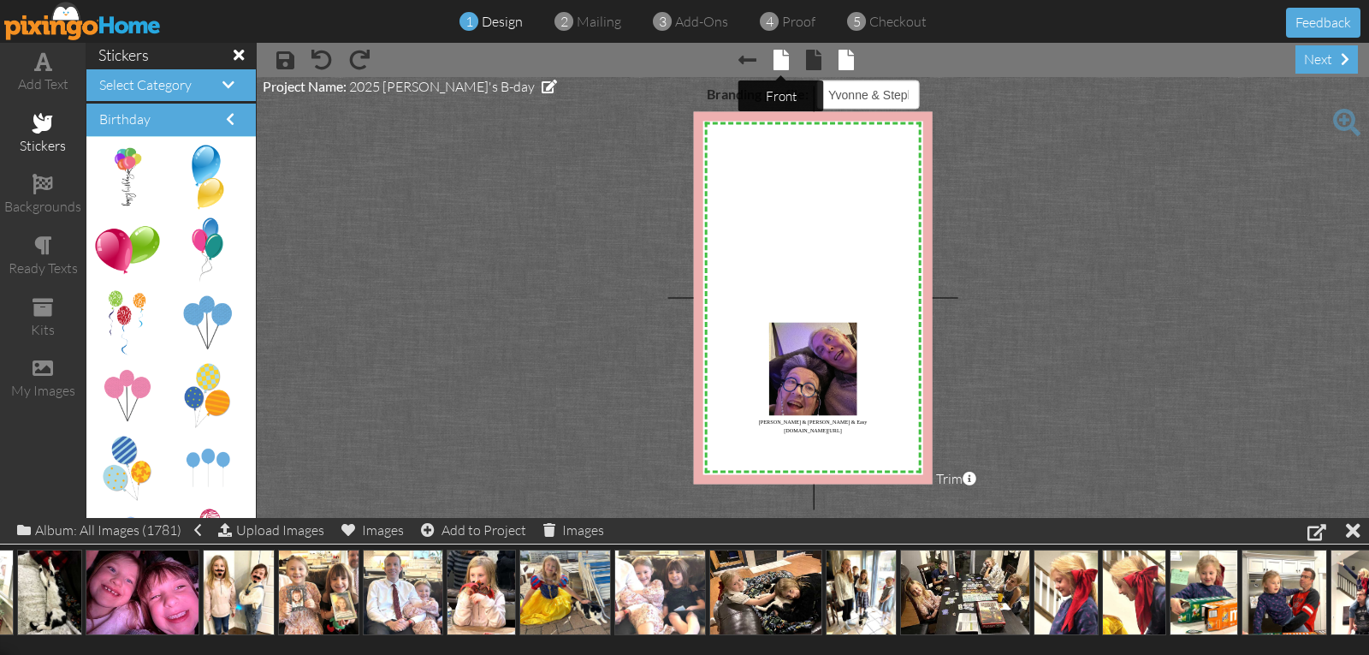
click at [780, 63] on span at bounding box center [781, 60] width 15 height 21
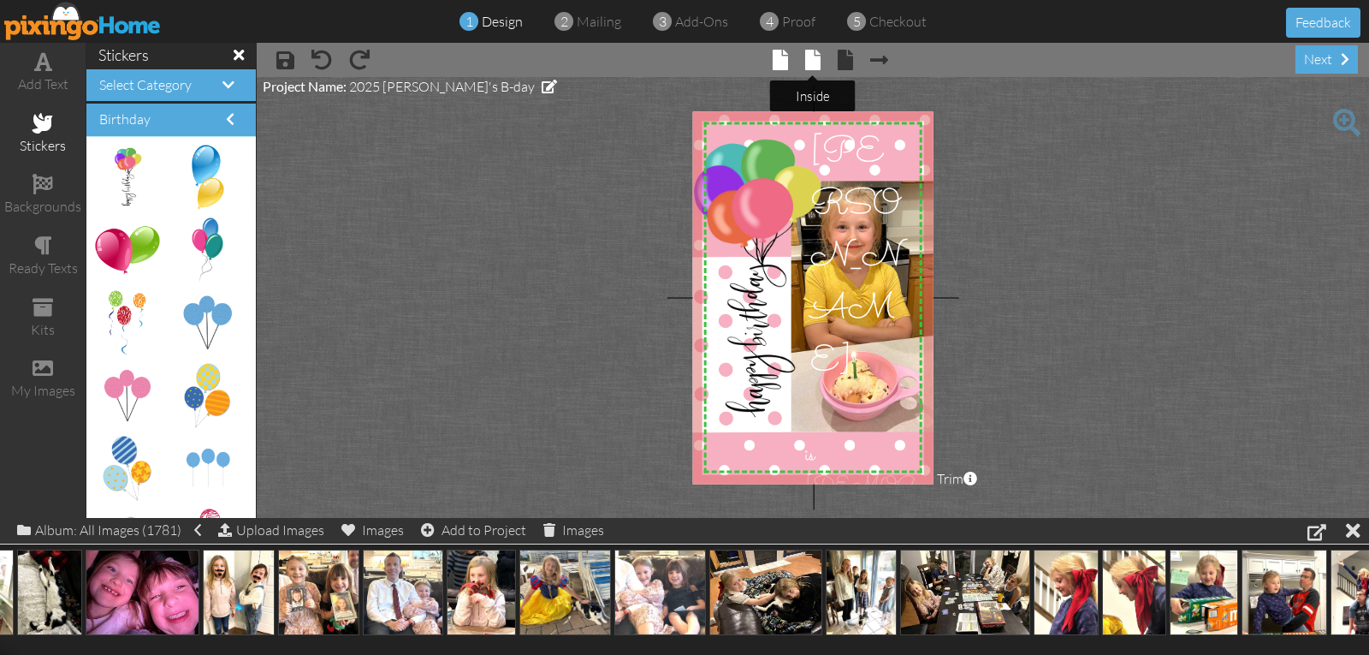
click at [811, 58] on span at bounding box center [812, 60] width 15 height 21
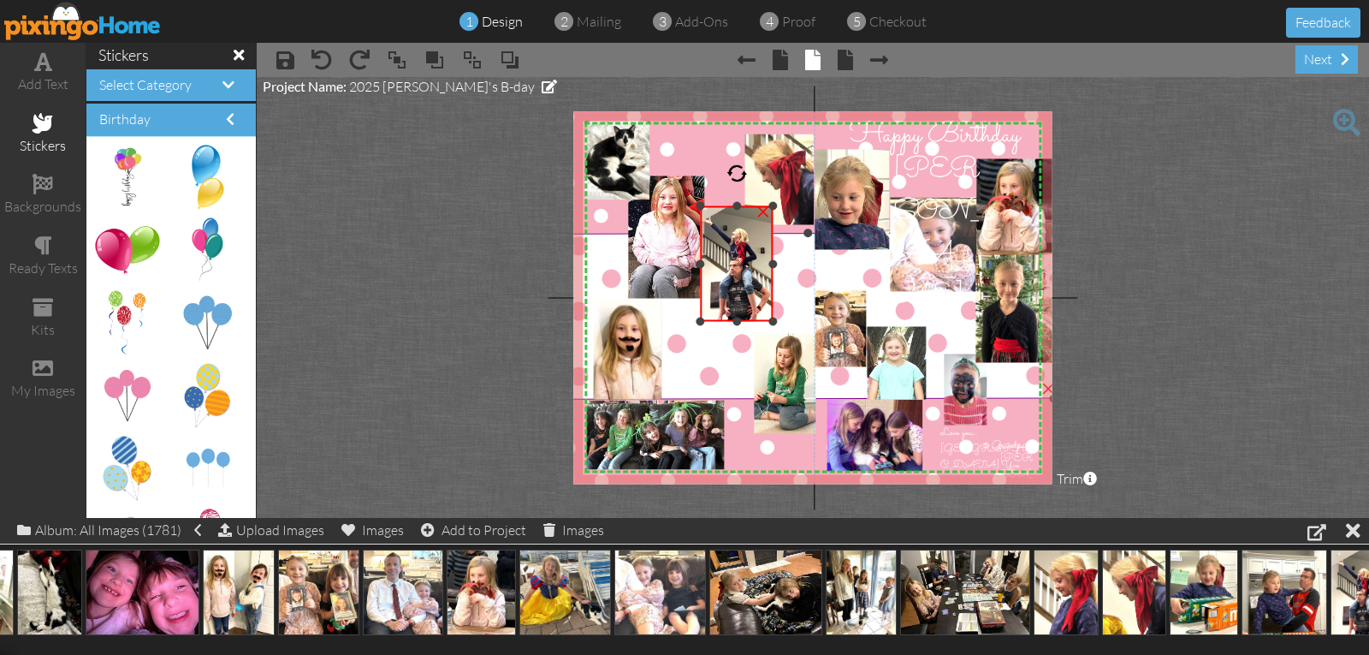
drag, startPoint x: 736, startPoint y: 320, endPoint x: 735, endPoint y: 332, distance: 12.0
click at [735, 332] on div "X X X X X X X X X X X X X X X X X X X X X X X X X X X X X X X X X X X X X X X X…" at bounding box center [812, 297] width 478 height 372
drag, startPoint x: 735, startPoint y: 319, endPoint x: 736, endPoint y: 328, distance: 8.6
click at [736, 328] on div "X X X X X X X X X X X X X X X X X X X X X X X X X X X X X X X X X X X X X X X X…" at bounding box center [812, 297] width 478 height 372
click at [285, 59] on span at bounding box center [285, 60] width 18 height 21
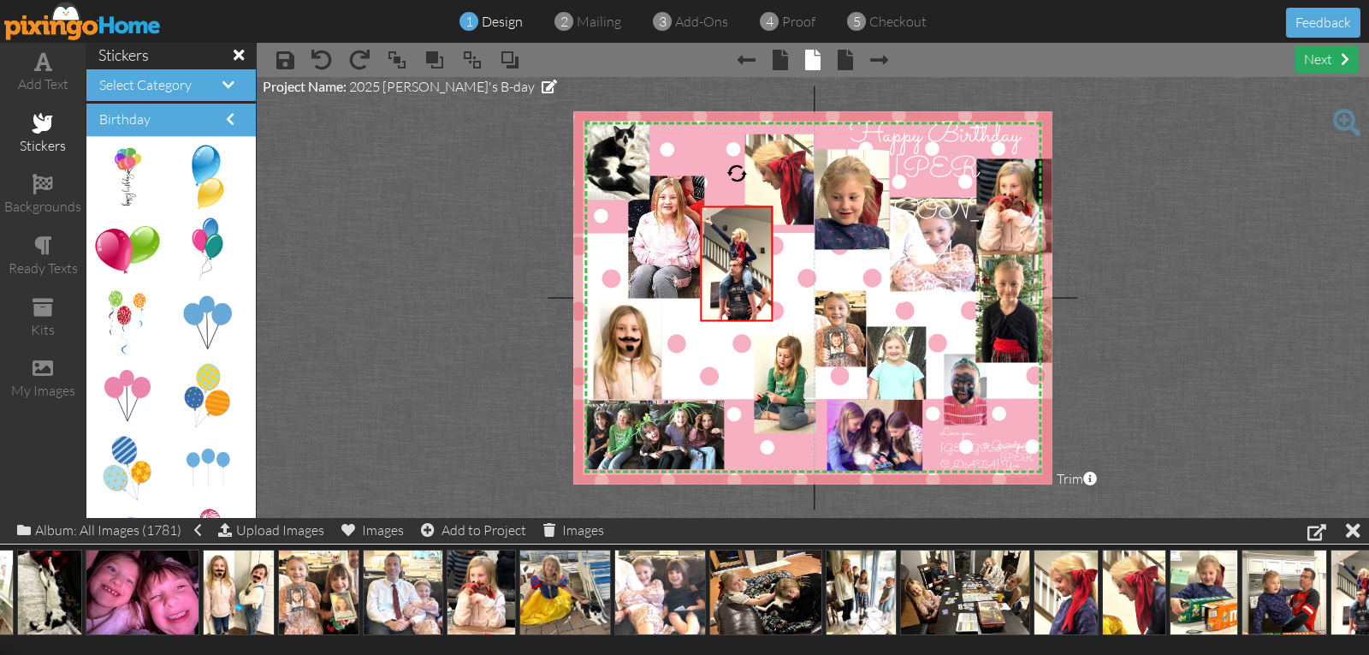
click at [1321, 56] on div "next" at bounding box center [1327, 59] width 62 height 28
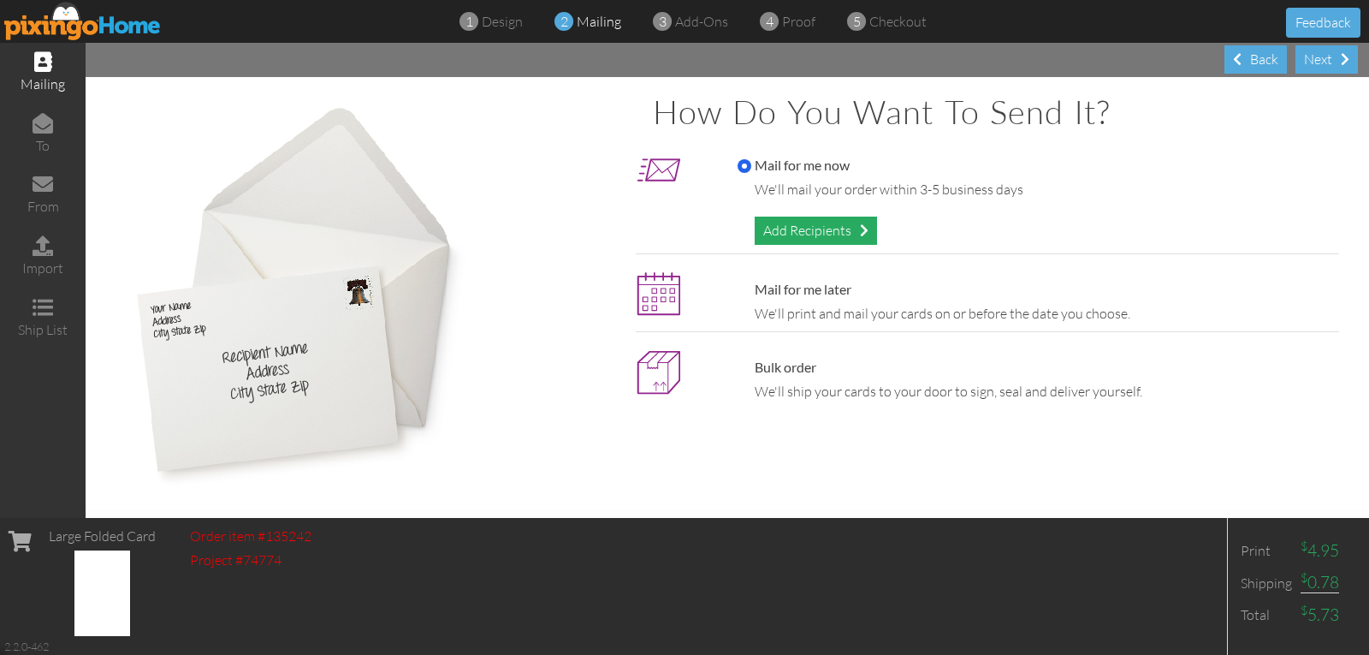
click at [842, 233] on div "Add Recipients" at bounding box center [816, 231] width 122 height 28
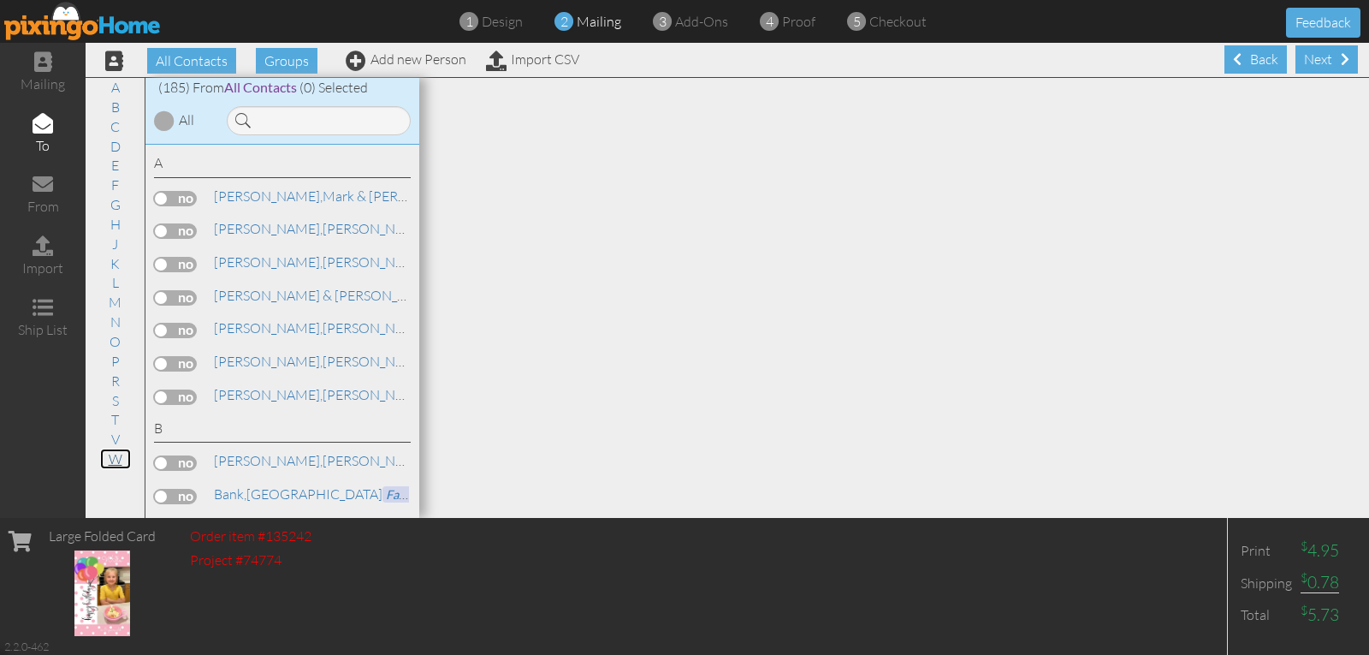
click at [115, 453] on link "W" at bounding box center [115, 458] width 31 height 21
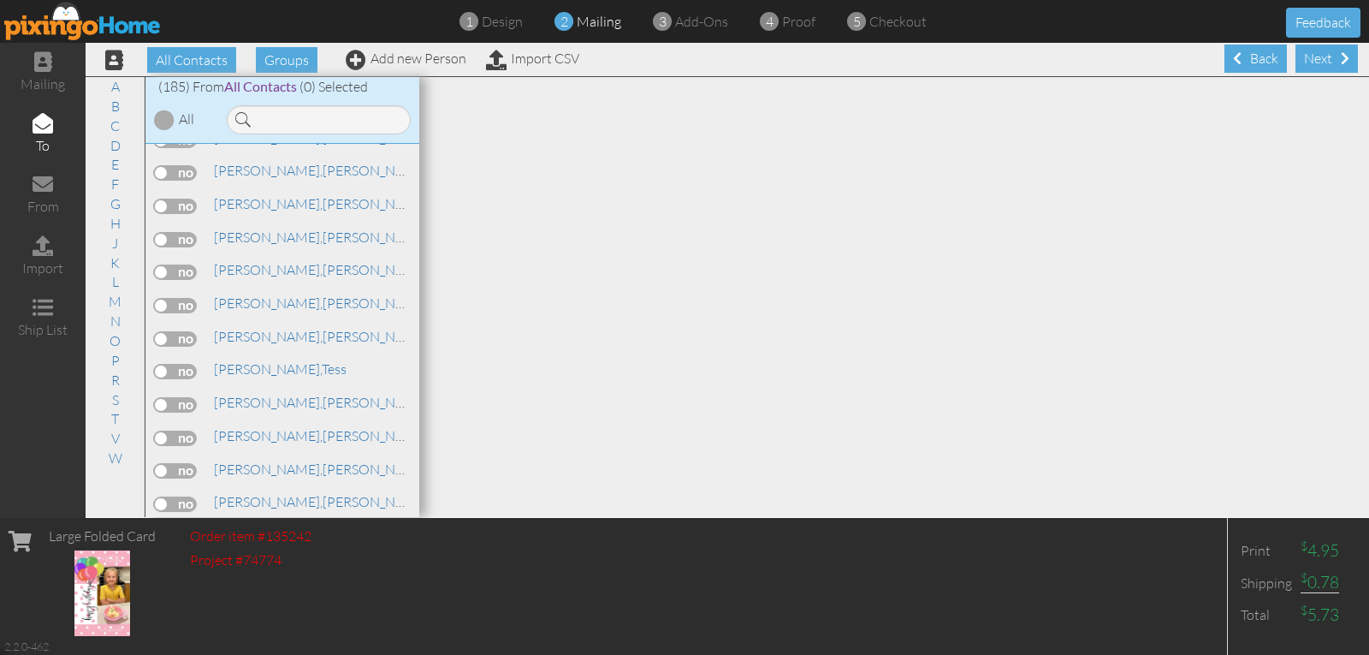
scroll to position [6425, 0]
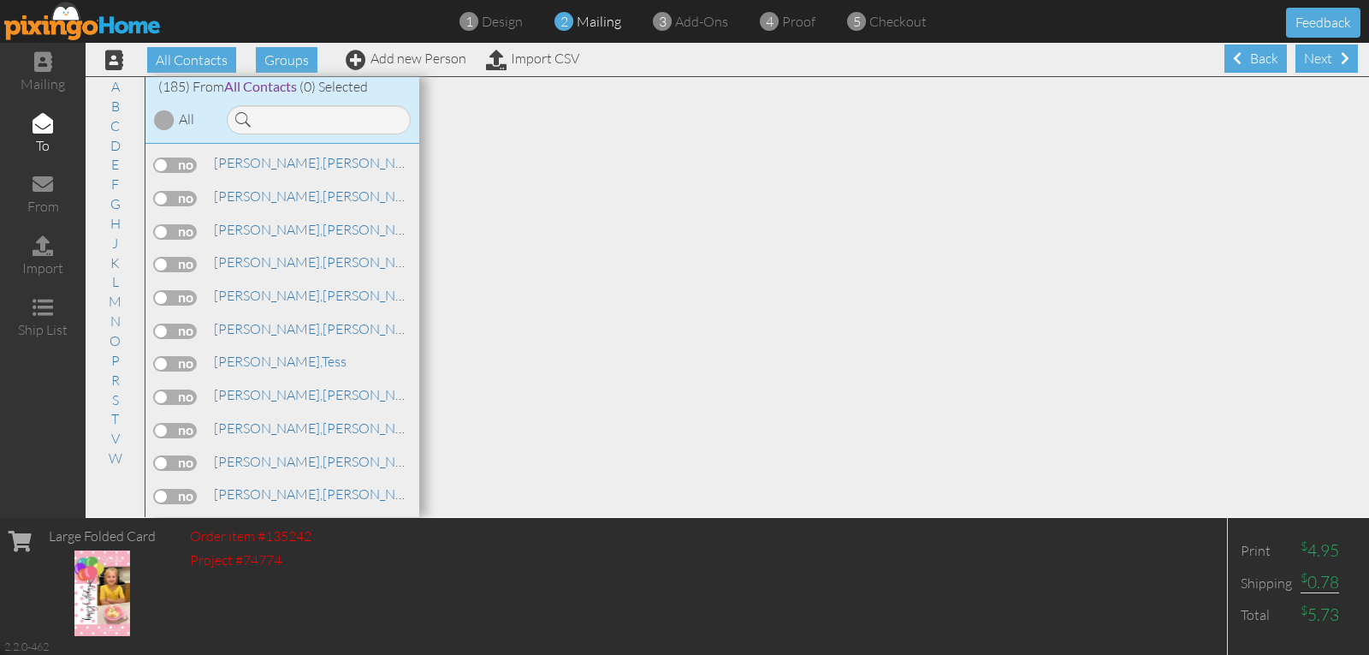
click at [175, 433] on label at bounding box center [175, 430] width 43 height 15
click at [0, 0] on input "checkbox" at bounding box center [0, 0] width 0 height 0
click at [184, 461] on label at bounding box center [175, 462] width 43 height 15
click at [0, 0] on input "checkbox" at bounding box center [0, 0] width 0 height 0
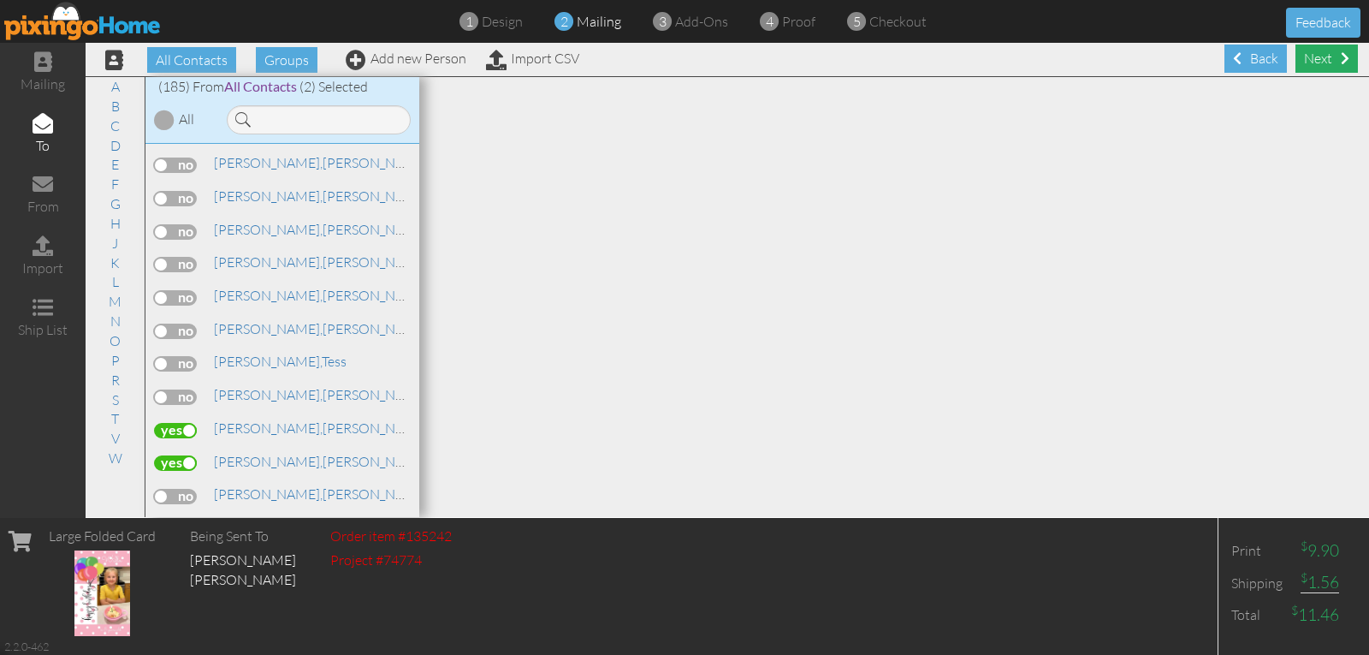
click at [1298, 61] on div "Next" at bounding box center [1327, 59] width 62 height 28
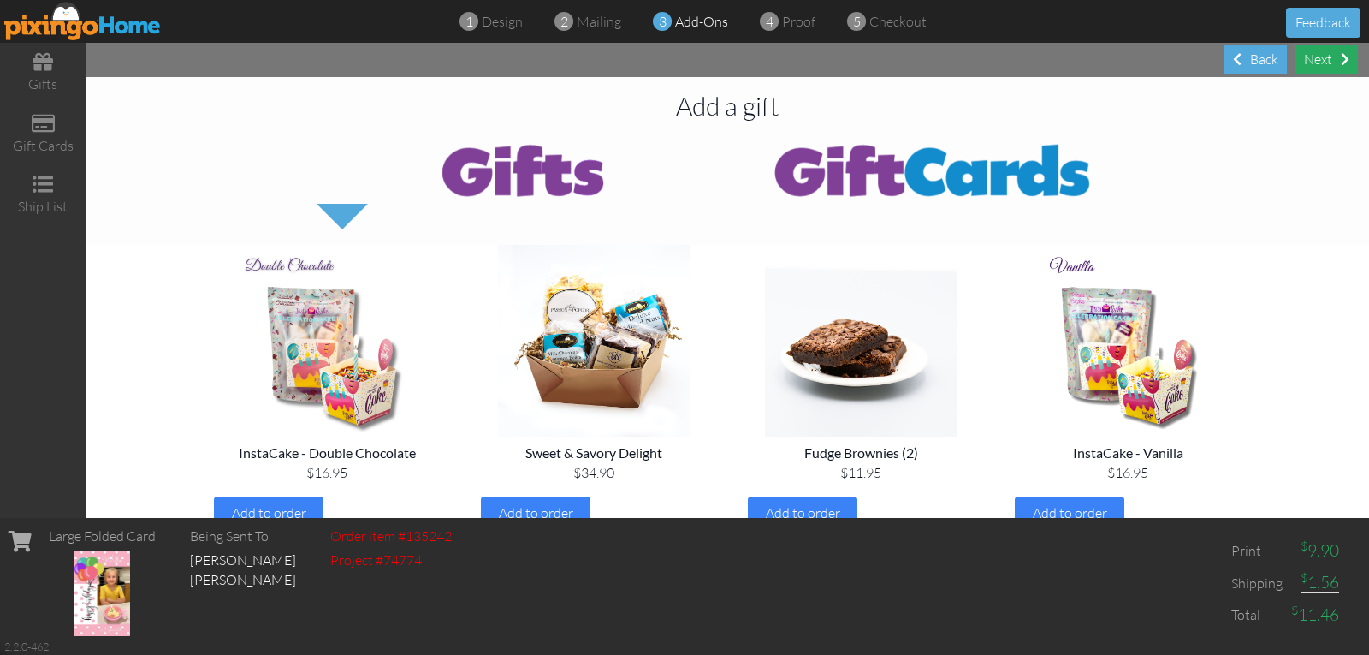
click at [1323, 60] on div "Next" at bounding box center [1327, 59] width 62 height 28
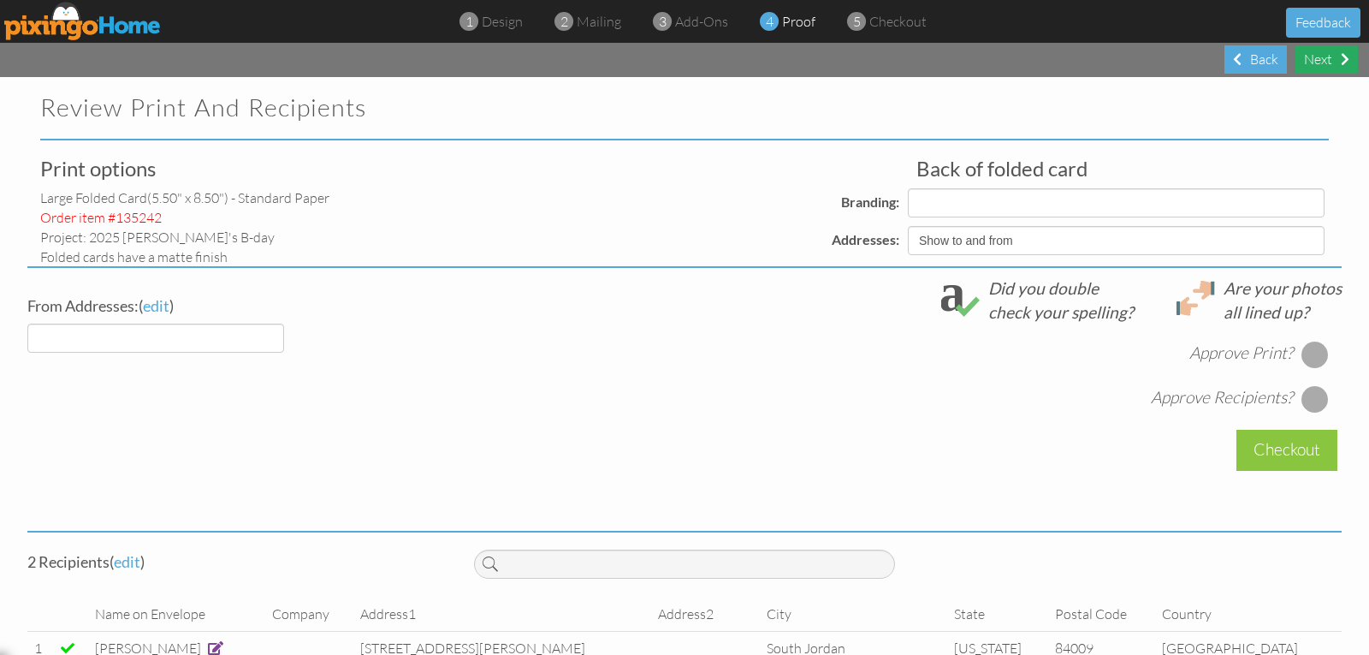
select select "object:12586"
select select "object:12590"
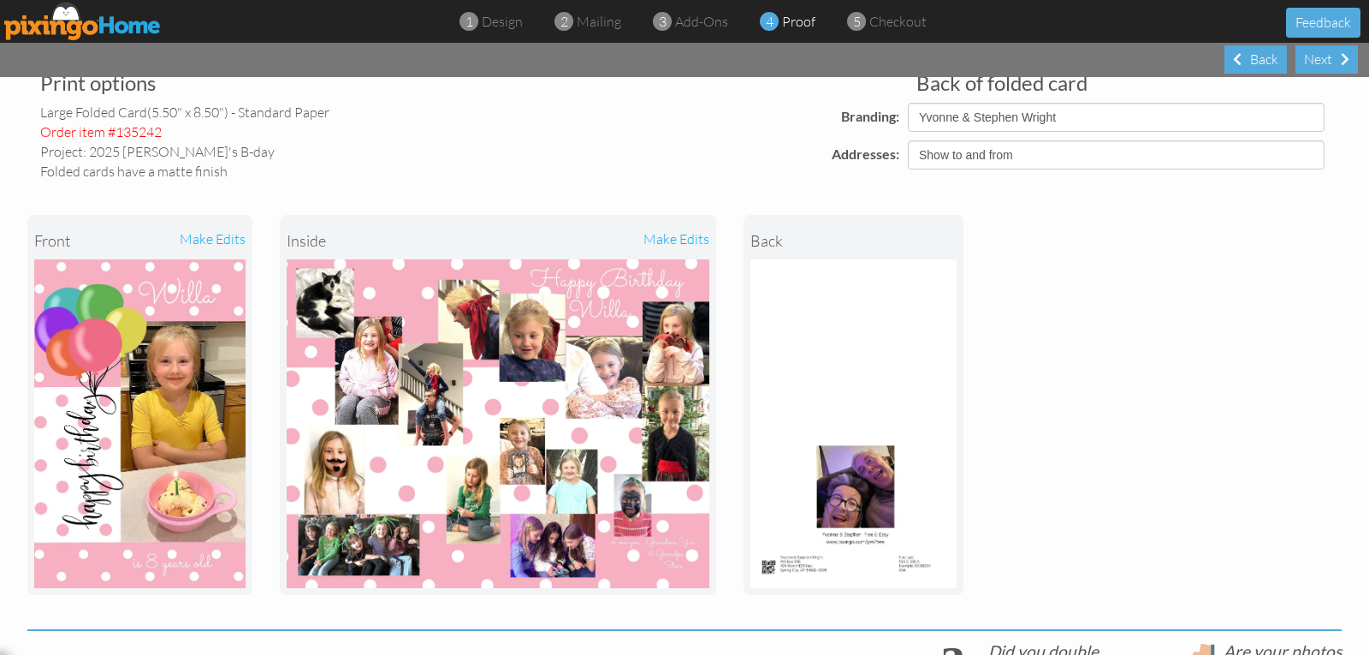
scroll to position [116, 0]
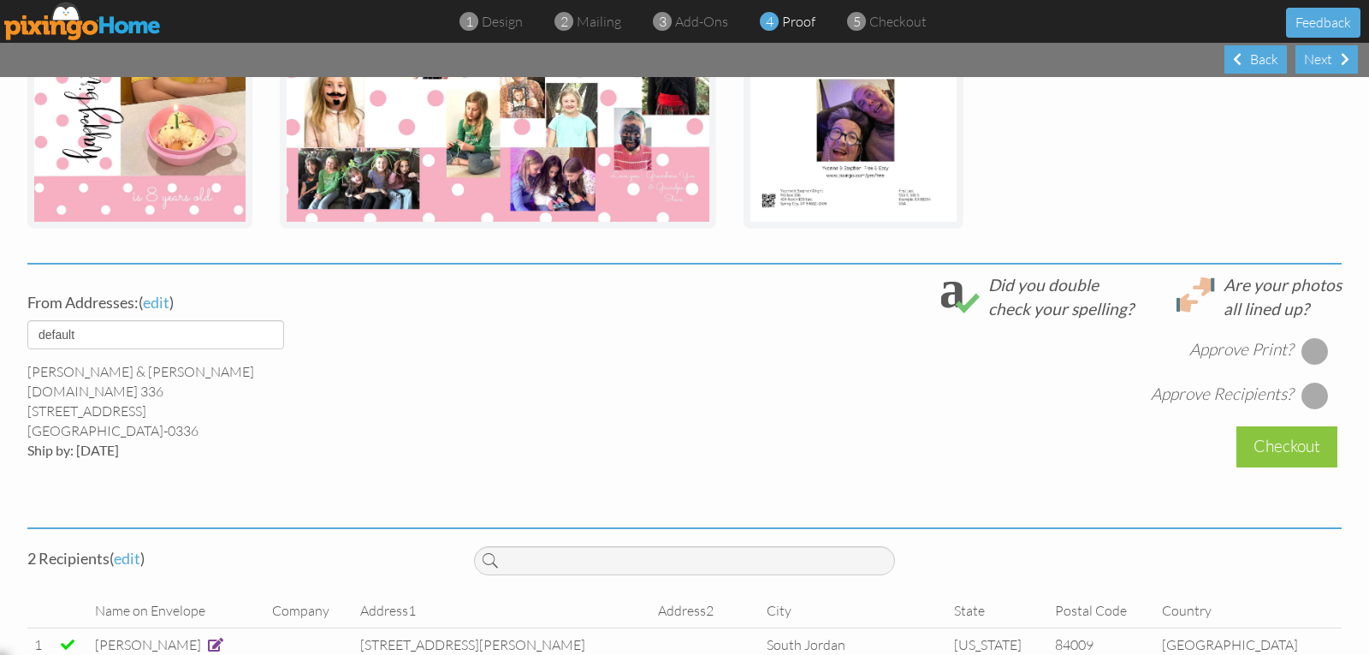
scroll to position [514, 0]
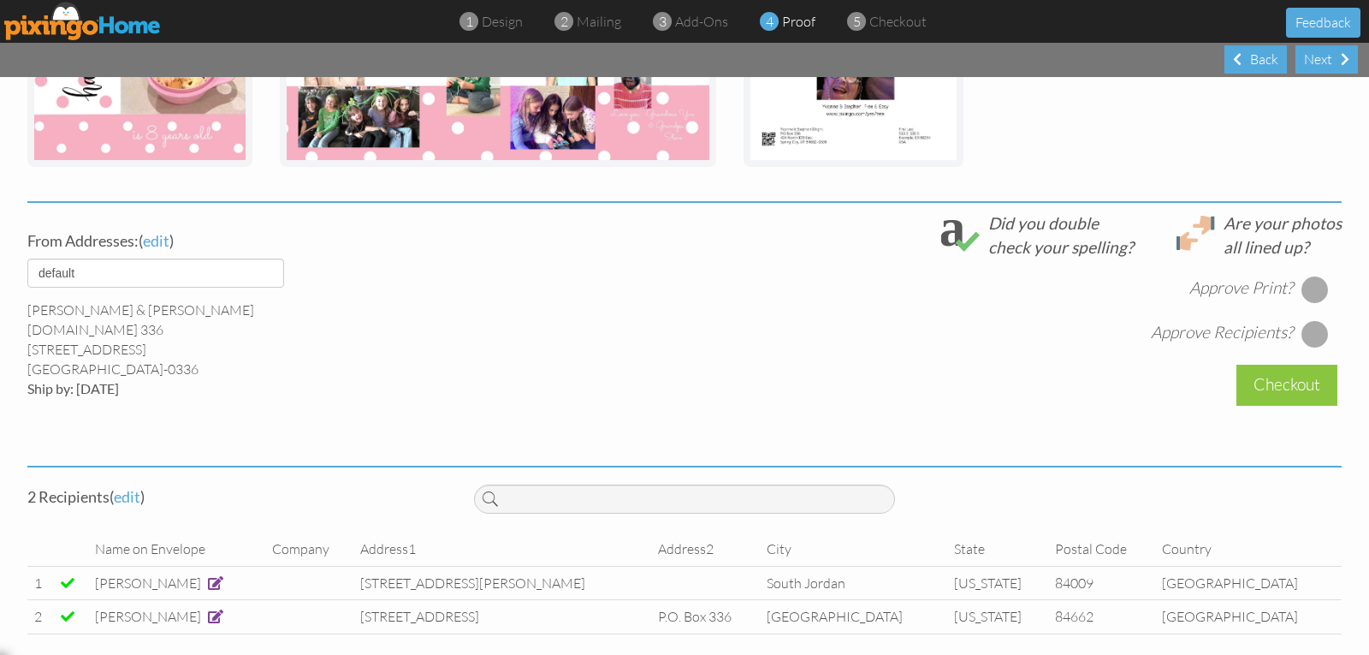
click at [1304, 286] on div at bounding box center [1315, 289] width 27 height 27
click at [1306, 336] on div at bounding box center [1315, 333] width 27 height 27
click at [1270, 385] on div "Checkout" at bounding box center [1287, 385] width 101 height 40
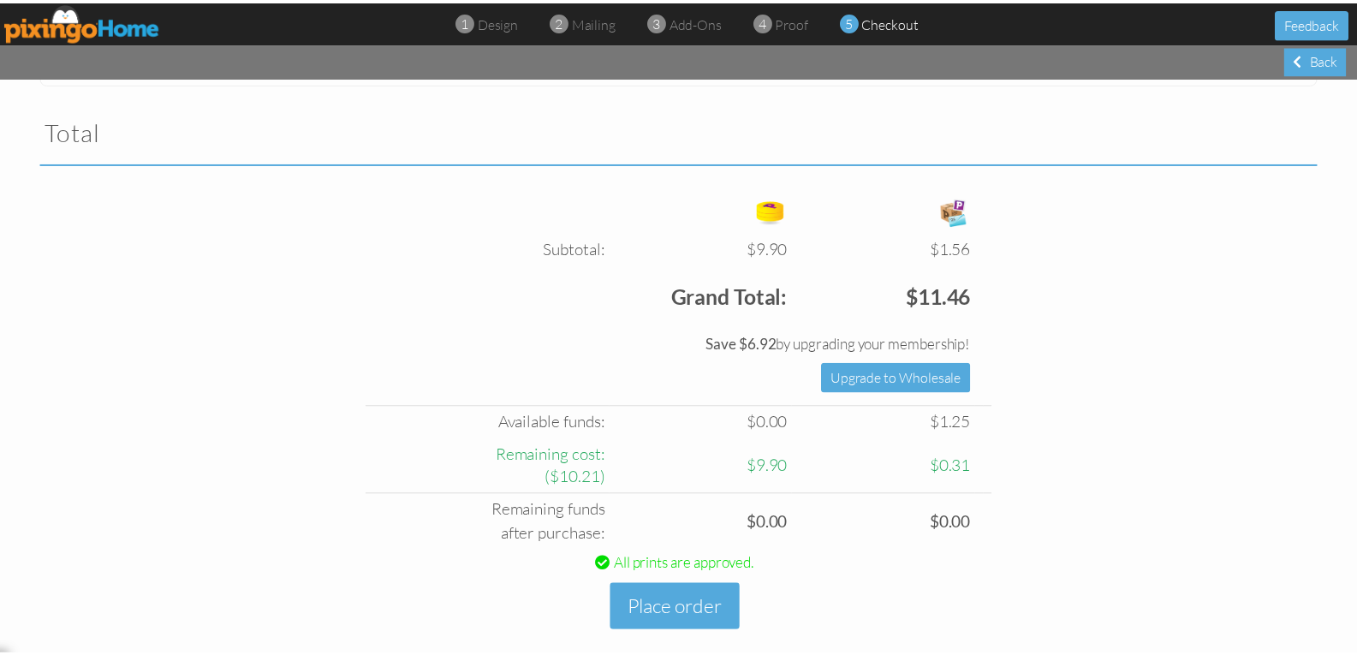
scroll to position [582, 0]
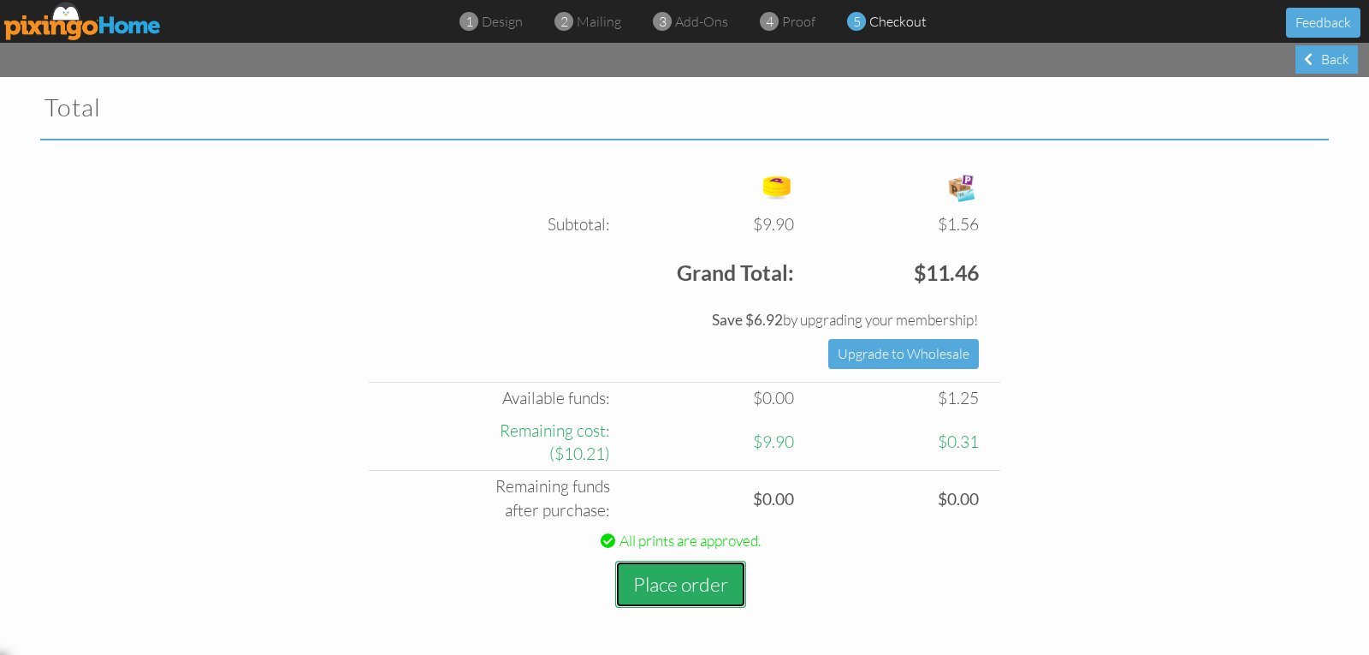
click at [666, 579] on button "Place order" at bounding box center [680, 584] width 131 height 47
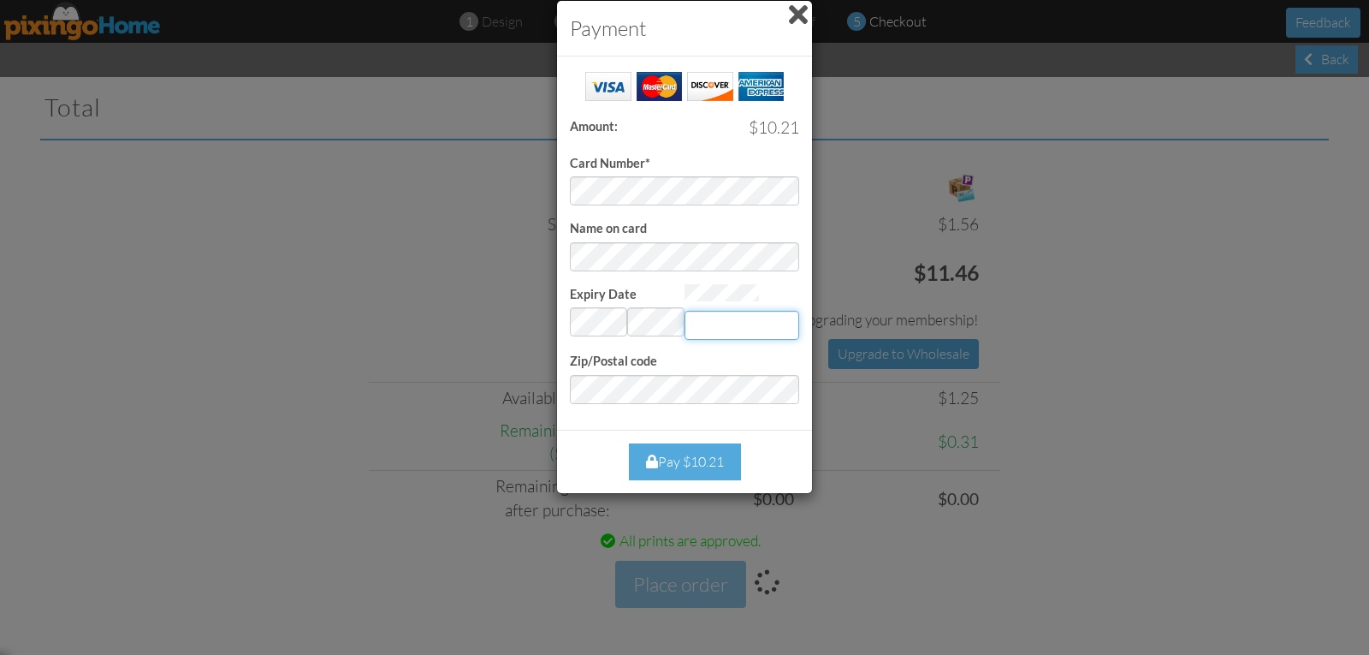
type input "945"
click at [717, 462] on div "Pay $10.21" at bounding box center [685, 461] width 112 height 37
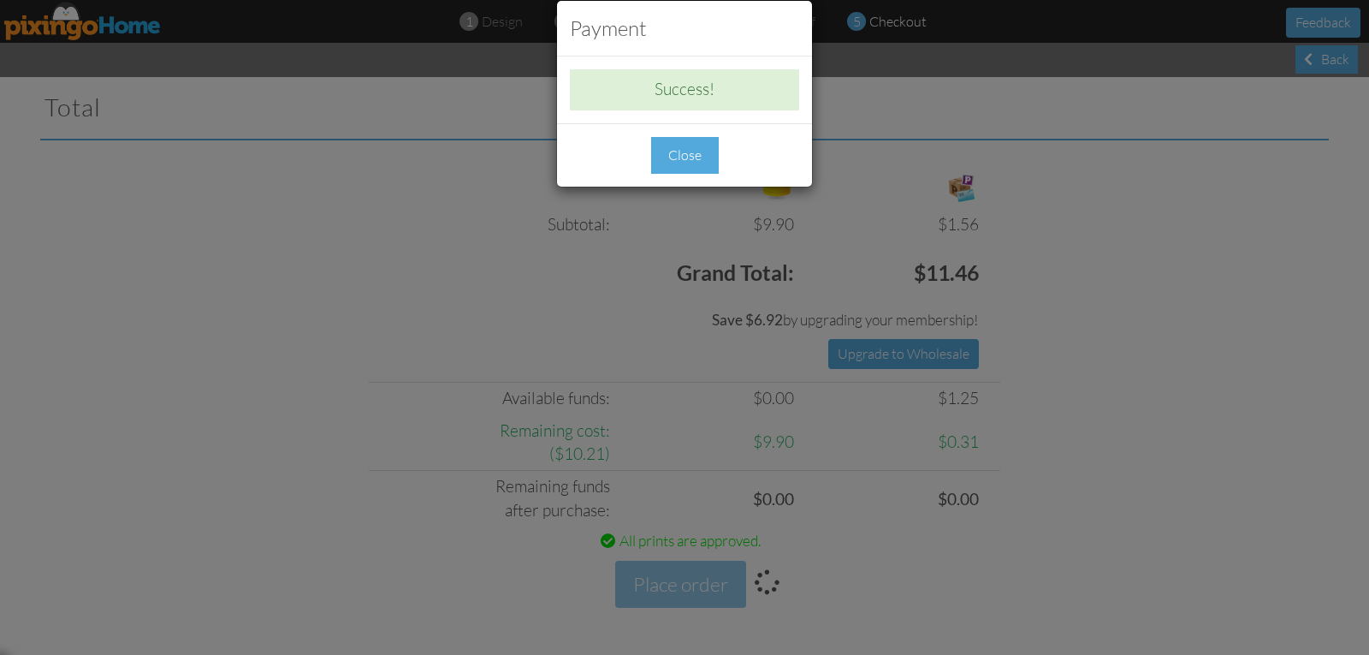
click at [697, 166] on div "Close" at bounding box center [685, 155] width 68 height 37
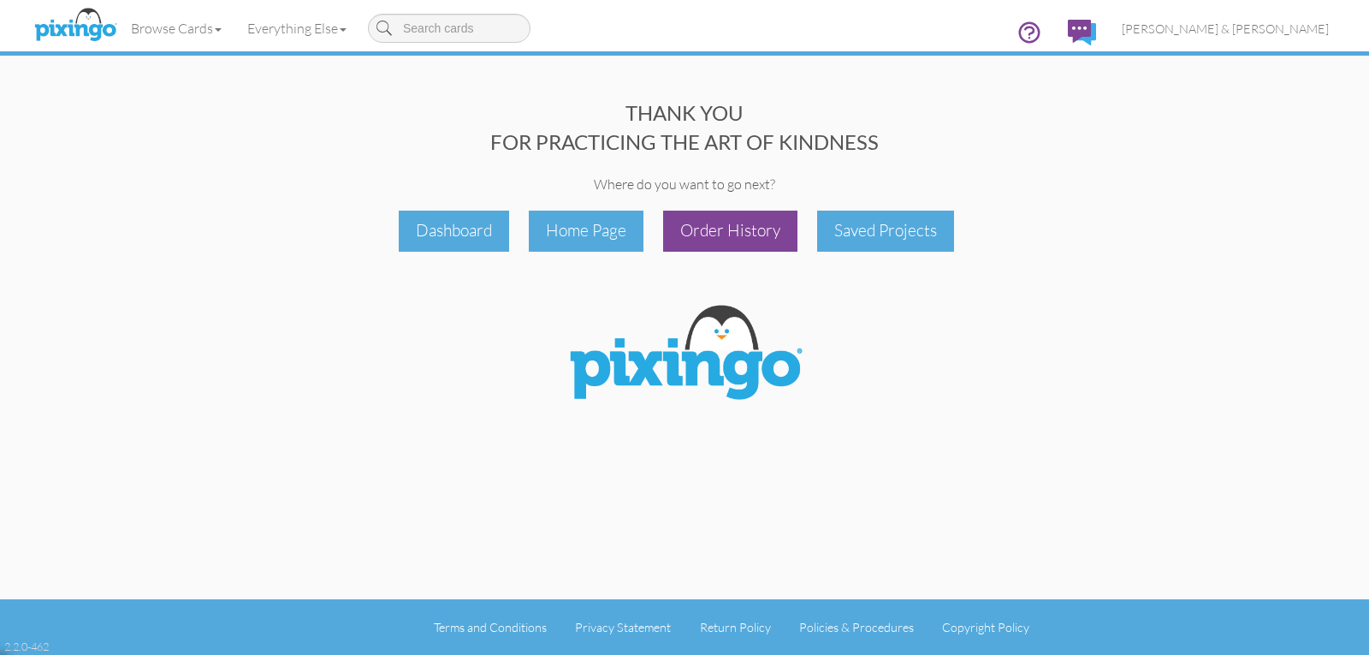
click at [697, 229] on div "Order History" at bounding box center [730, 231] width 134 height 40
